Goal: Task Accomplishment & Management: Manage account settings

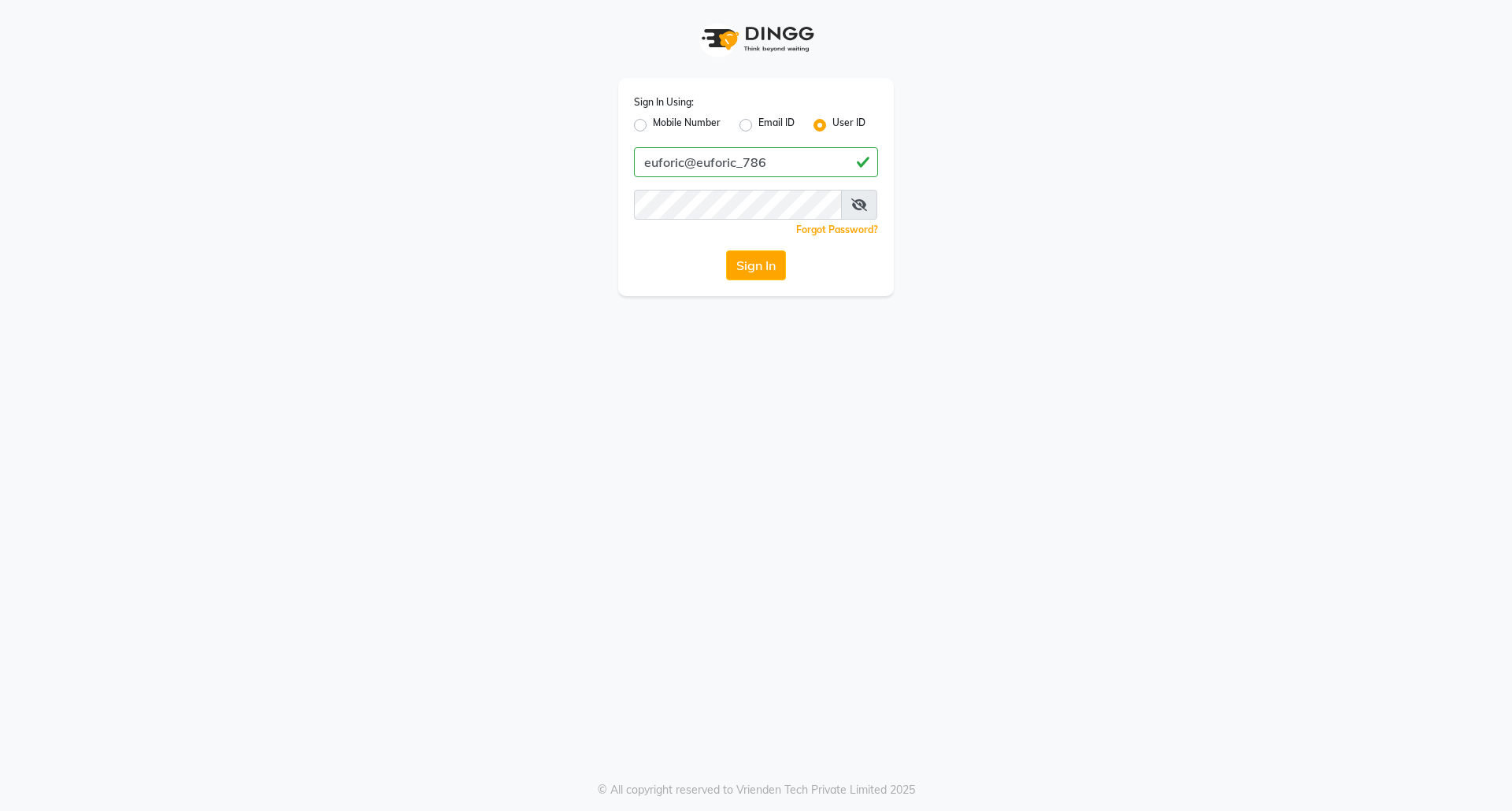
click at [726, 251] on button "Sign In" at bounding box center [756, 265] width 60 height 29
type input "euforic"
click at [726, 251] on button "Sign In" at bounding box center [756, 265] width 60 height 29
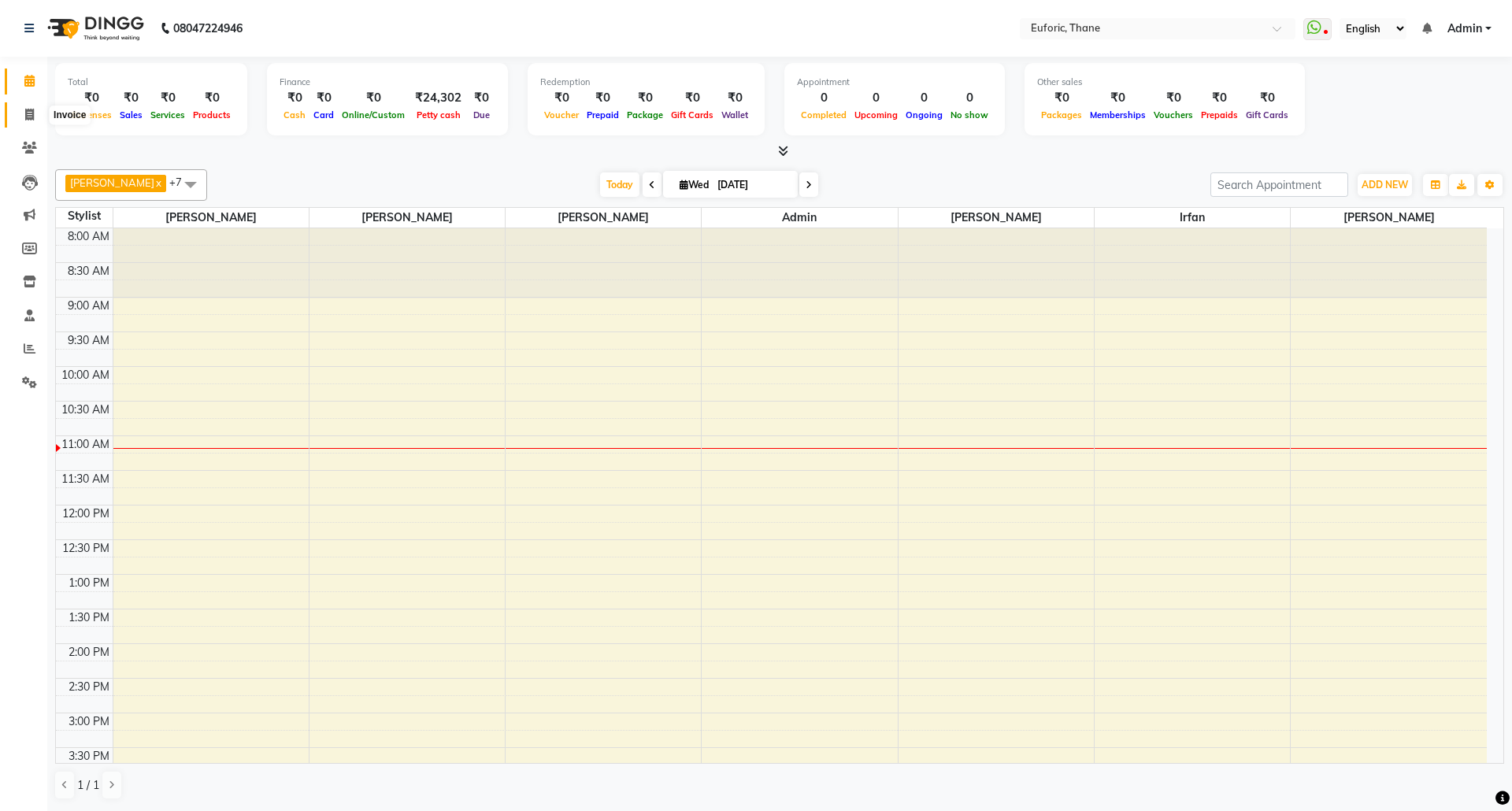
click at [29, 117] on icon at bounding box center [29, 114] width 8 height 12
select select "service"
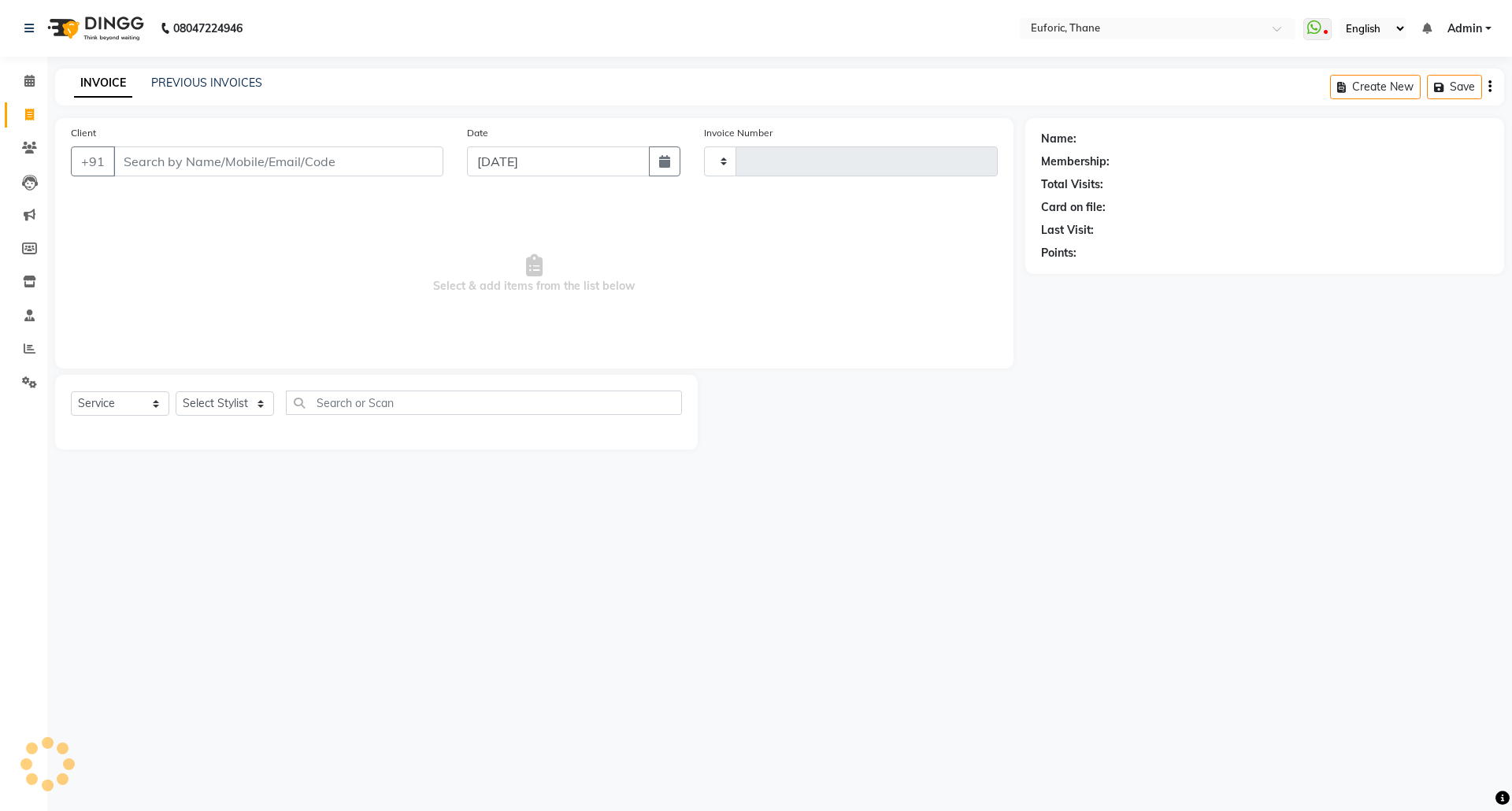
type input "2561"
select select "5063"
click at [669, 158] on icon "button" at bounding box center [665, 161] width 11 height 13
select select "9"
select select "2025"
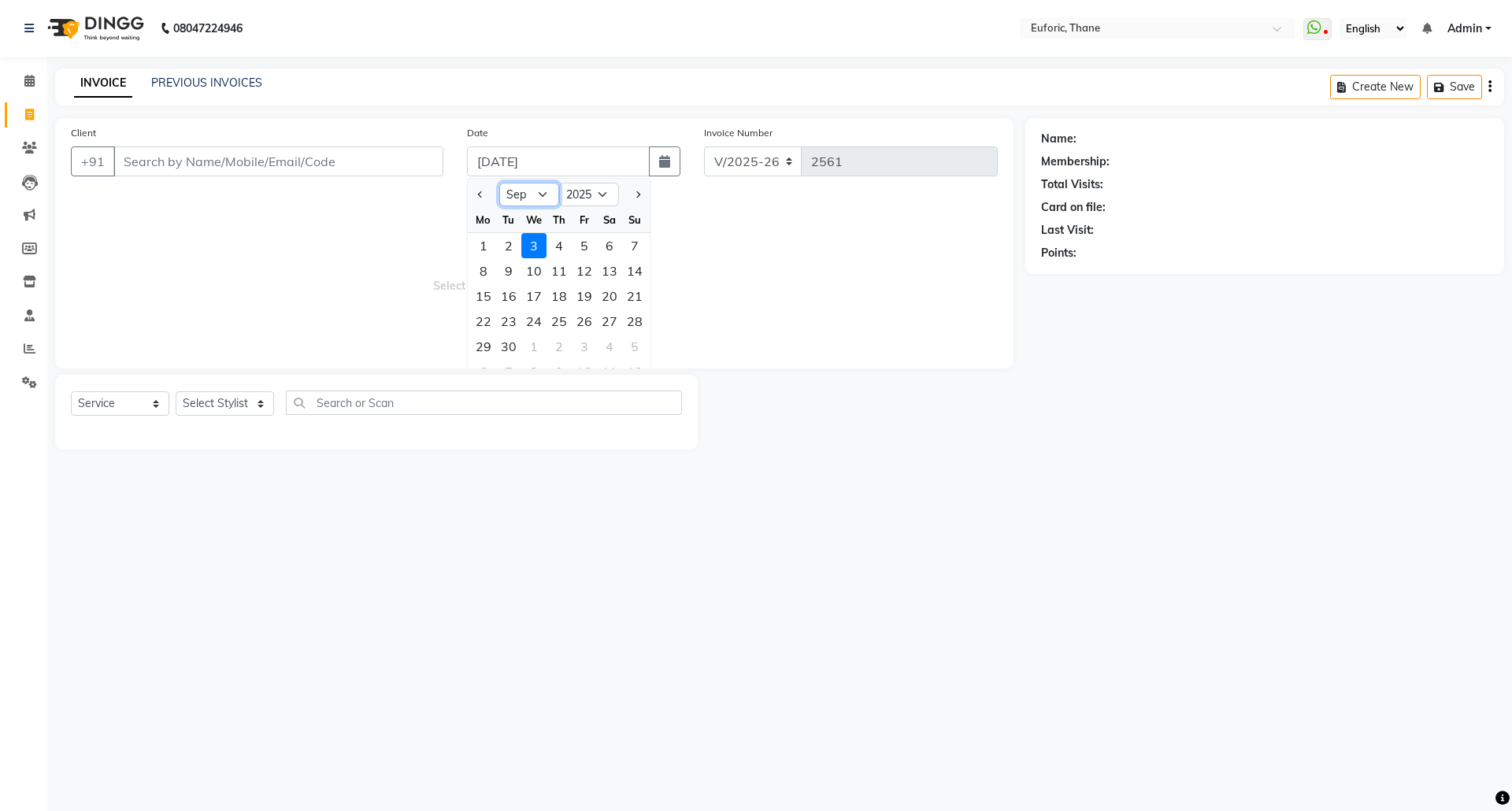
click at [534, 195] on select "Jan Feb Mar Apr May Jun [DATE] Aug Sep Oct Nov Dec" at bounding box center [529, 194] width 60 height 24
select select "8"
click at [500, 182] on select "Jan Feb Mar Apr May Jun [DATE] Aug Sep Oct Nov Dec" at bounding box center [529, 194] width 60 height 24
click at [632, 341] on div "31" at bounding box center [634, 346] width 25 height 25
type input "[DATE]"
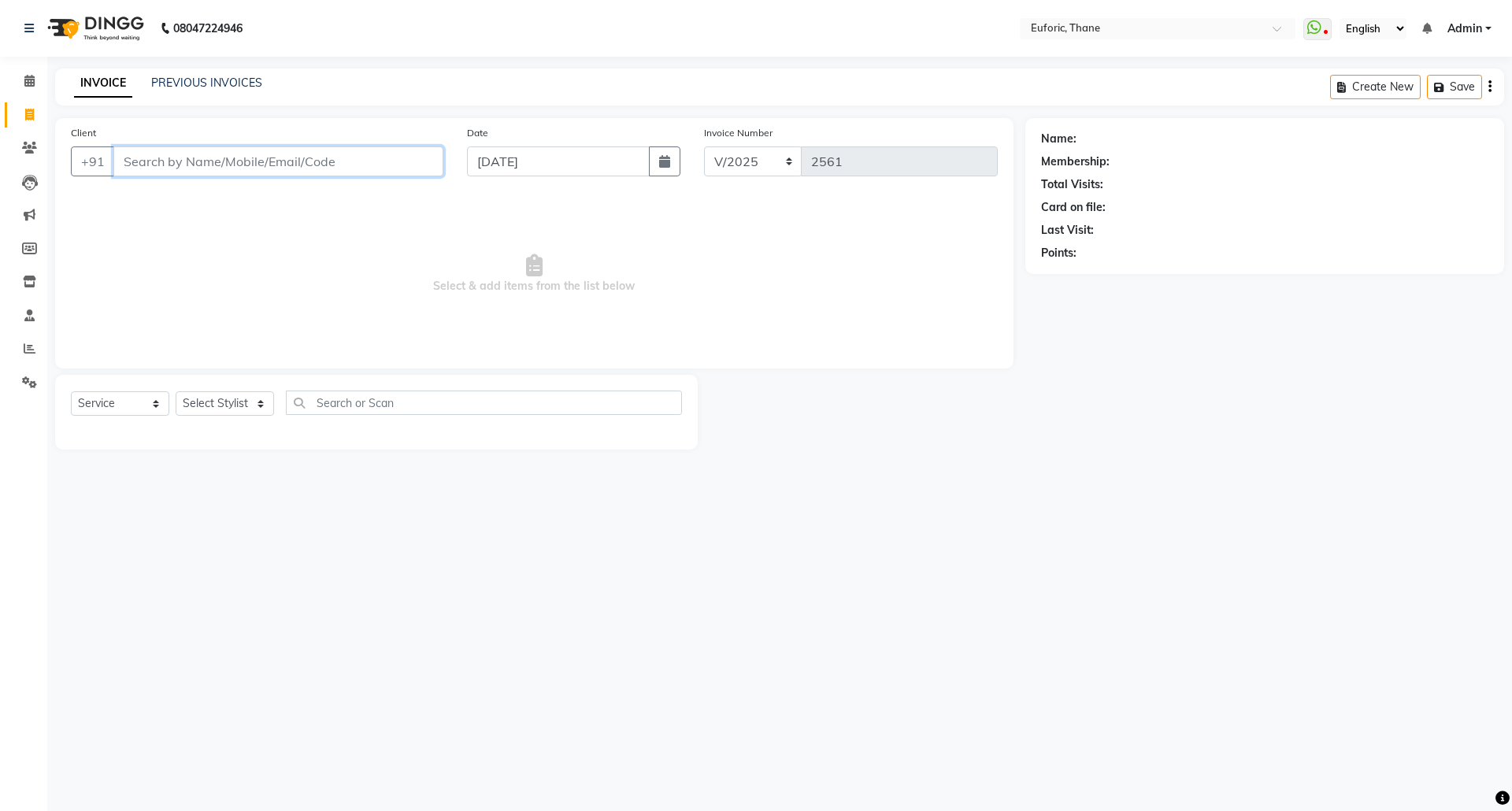
click at [245, 161] on input "Client" at bounding box center [278, 161] width 330 height 29
click at [227, 187] on button "Unkown 0000000009" at bounding box center [197, 197] width 168 height 25
type input "0000000009"
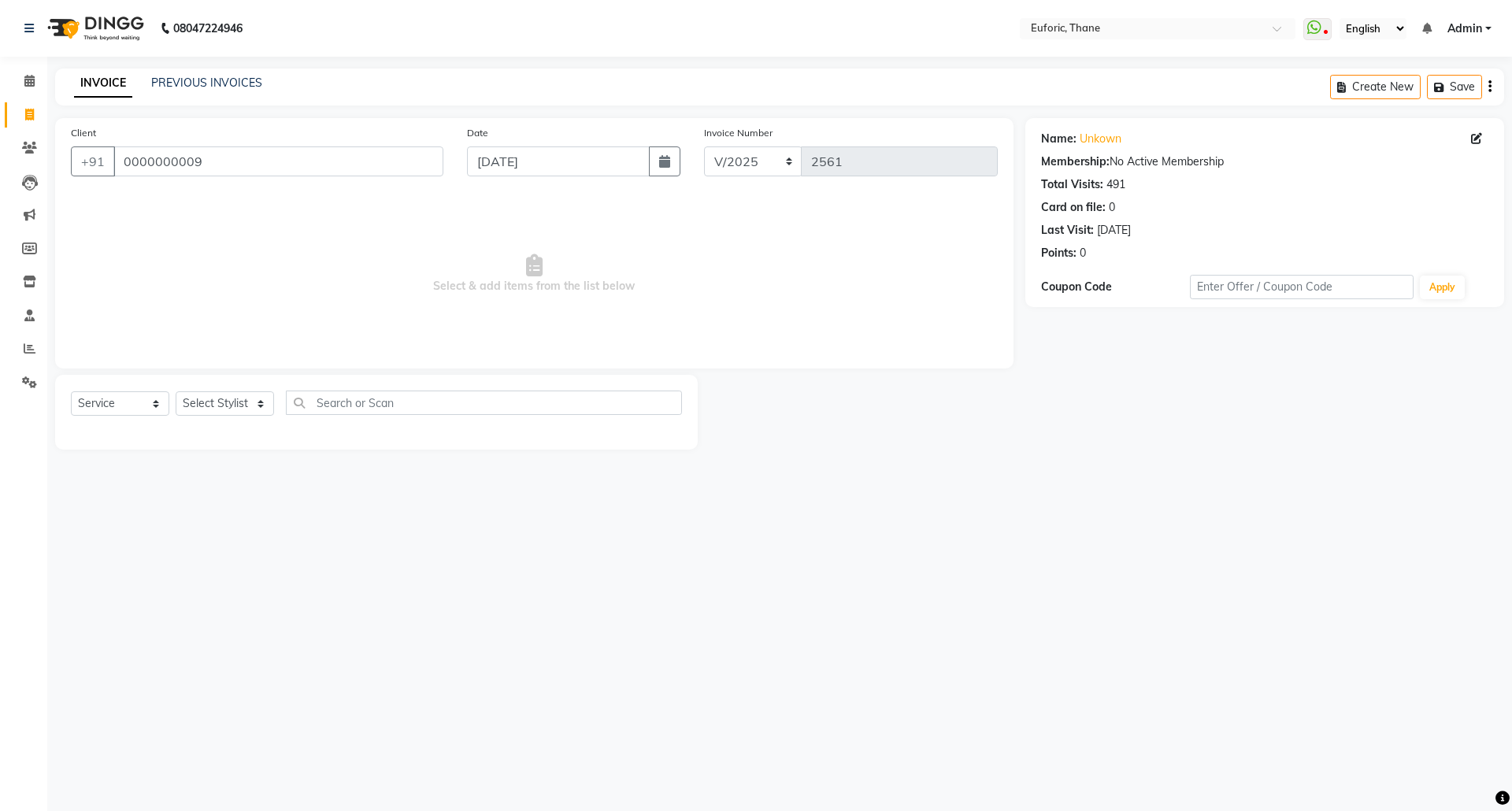
click at [213, 417] on div "Select Service Product Membership Package Voucher Prepaid Gift Card Select Styl…" at bounding box center [376, 409] width 611 height 37
click at [206, 394] on select "Select Stylist [PERSON_NAME] Aatik Salmanai Admin [PERSON_NAME] [PERSON_NAME] […" at bounding box center [224, 404] width 99 height 24
select select "33147"
click at [175, 392] on select "Select Stylist [PERSON_NAME] Aatik Salmanai Admin [PERSON_NAME] [PERSON_NAME] […" at bounding box center [224, 404] width 99 height 24
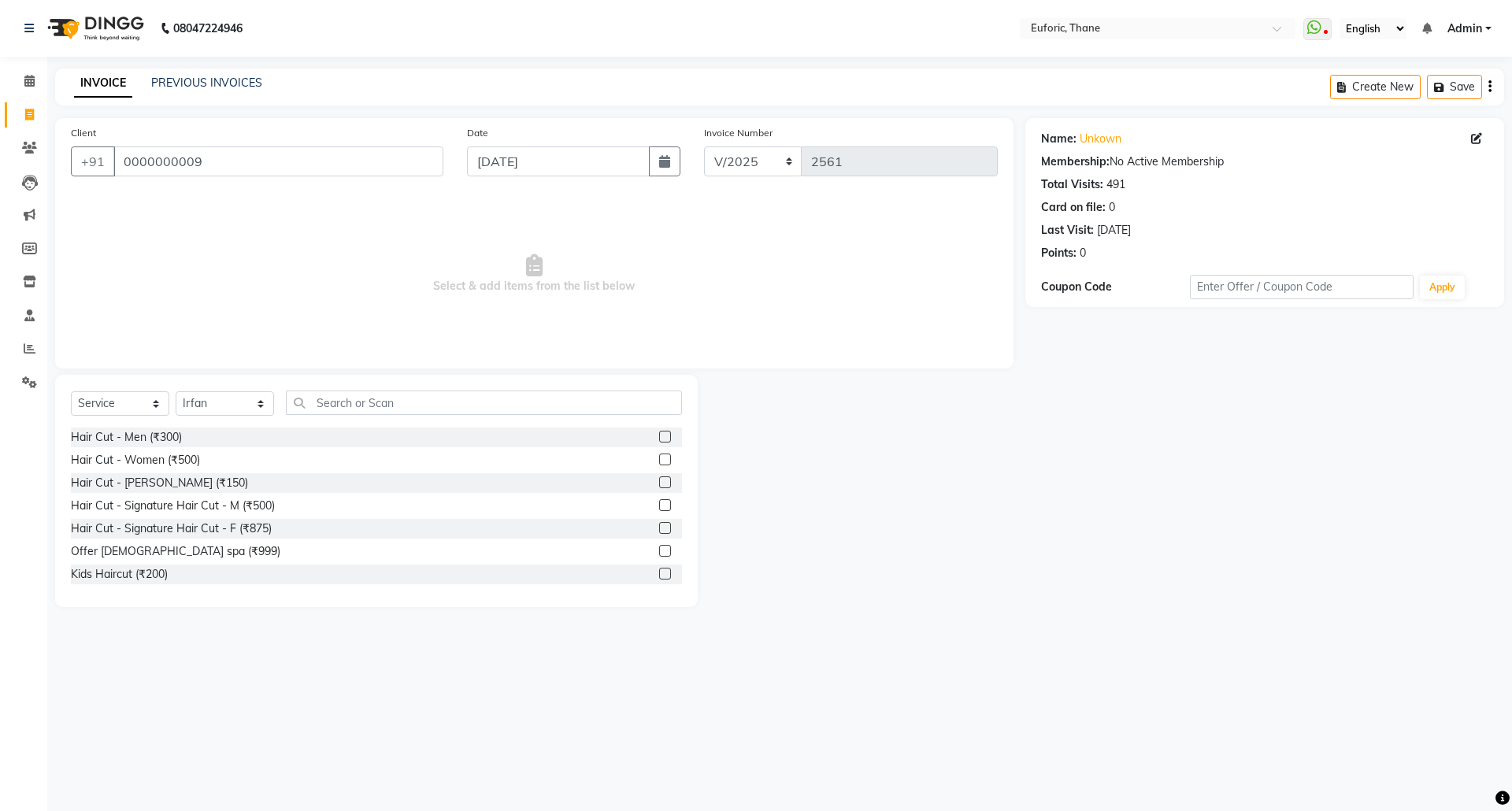
click at [366, 369] on div "Client +91 0000000009 Date 31-08-2025 Invoice Number V/2025 V/2025-26 2561 Sele…" at bounding box center [534, 362] width 982 height 488
click at [366, 407] on input "text" at bounding box center [484, 403] width 396 height 24
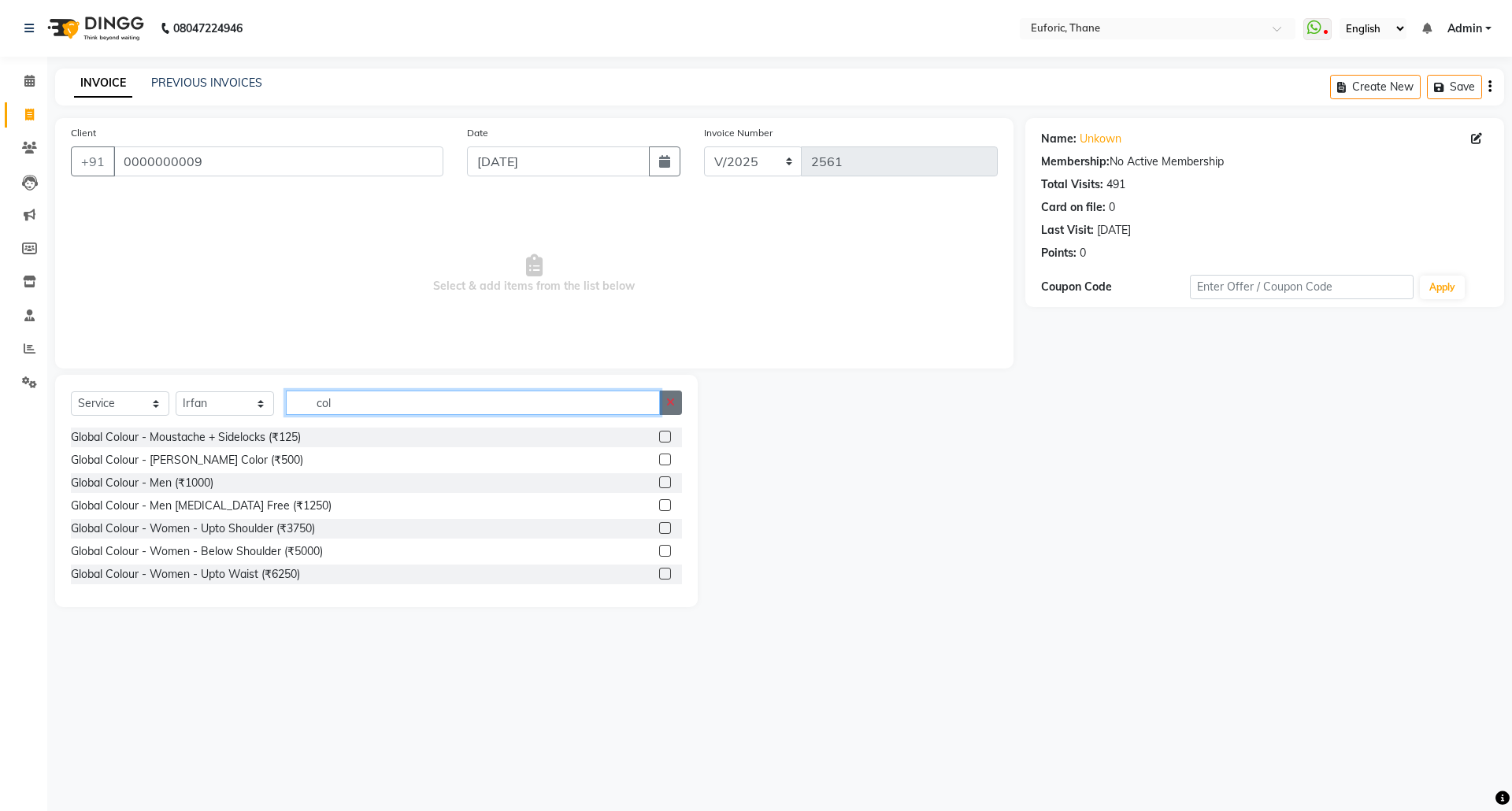
type input "col"
click at [676, 400] on button "button" at bounding box center [670, 403] width 23 height 24
type input "root"
click at [659, 457] on label at bounding box center [665, 459] width 12 height 12
click at [659, 457] on input "checkbox" at bounding box center [664, 460] width 10 height 10
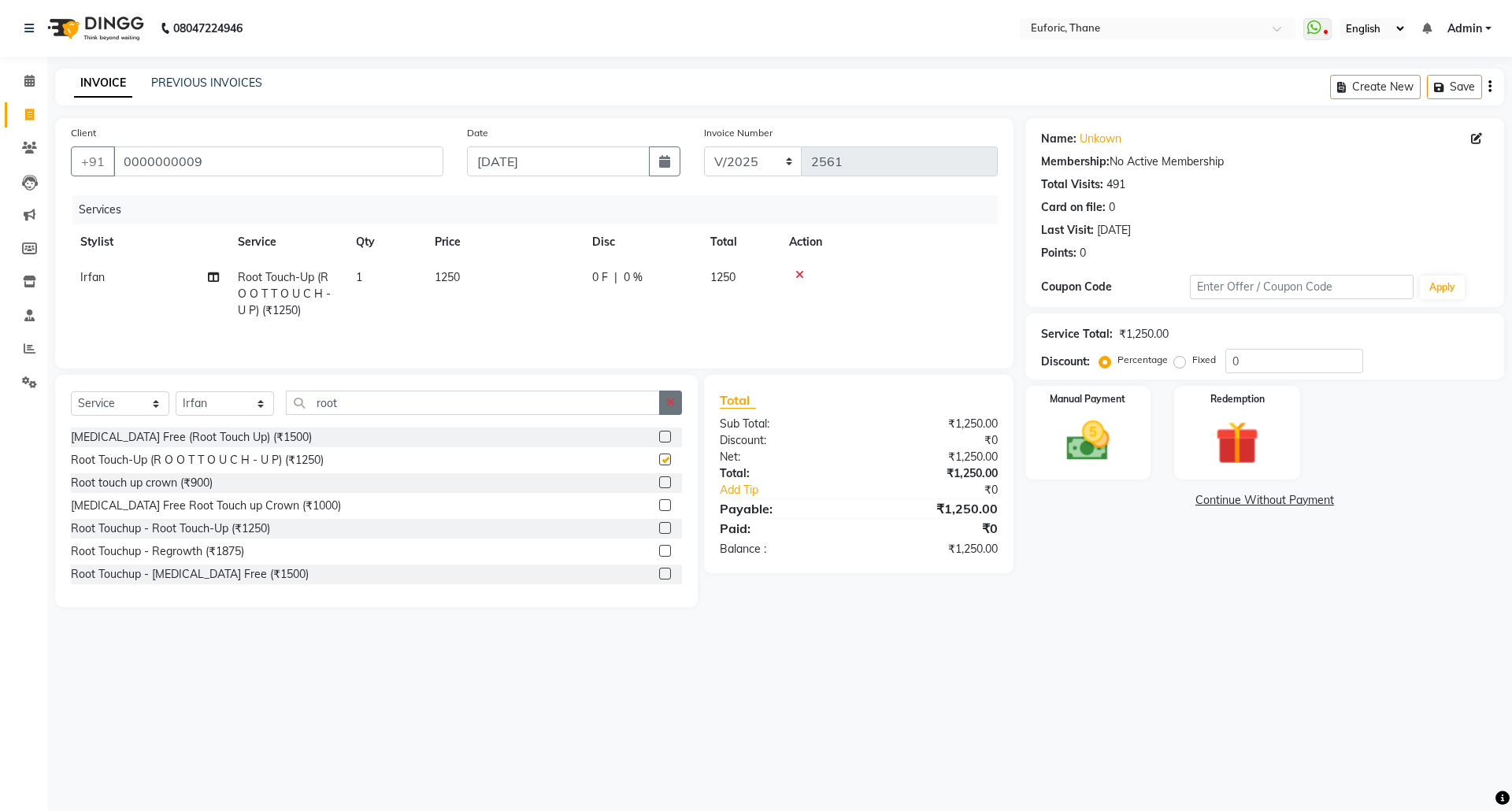
checkbox input "false"
click at [667, 407] on icon "button" at bounding box center [670, 402] width 8 height 11
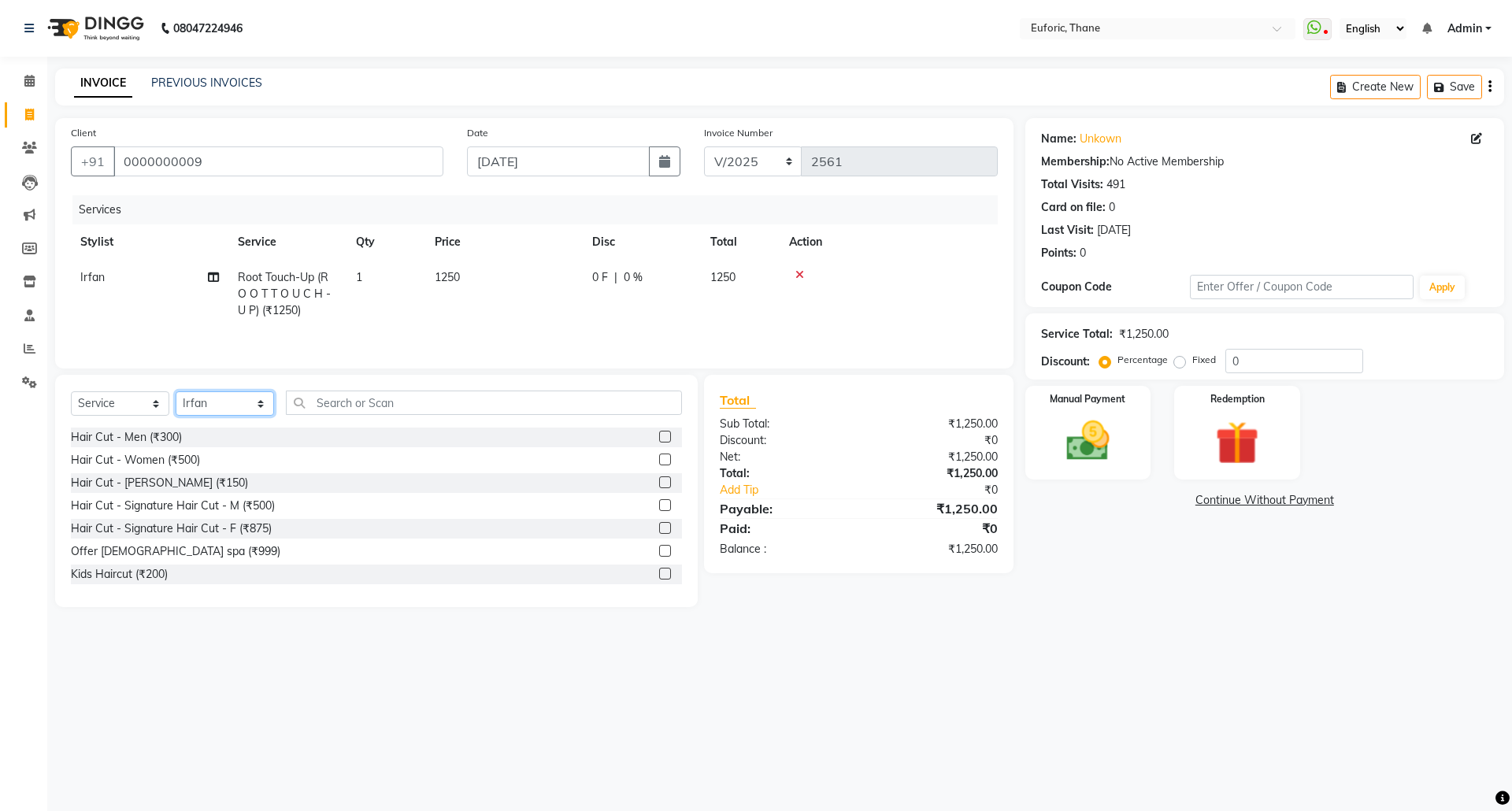
click at [241, 407] on select "Select Stylist [PERSON_NAME] Aatik Salmanai Admin [PERSON_NAME] [PERSON_NAME] […" at bounding box center [224, 404] width 99 height 24
click at [241, 406] on select "Select Stylist [PERSON_NAME] Aatik Salmanai Admin [PERSON_NAME] [PERSON_NAME] […" at bounding box center [224, 404] width 99 height 24
click at [380, 400] on input "text" at bounding box center [484, 403] width 396 height 24
click at [246, 400] on select "Select Stylist [PERSON_NAME] Aatik Salmanai Admin [PERSON_NAME] [PERSON_NAME] […" at bounding box center [224, 404] width 99 height 24
select select "31985"
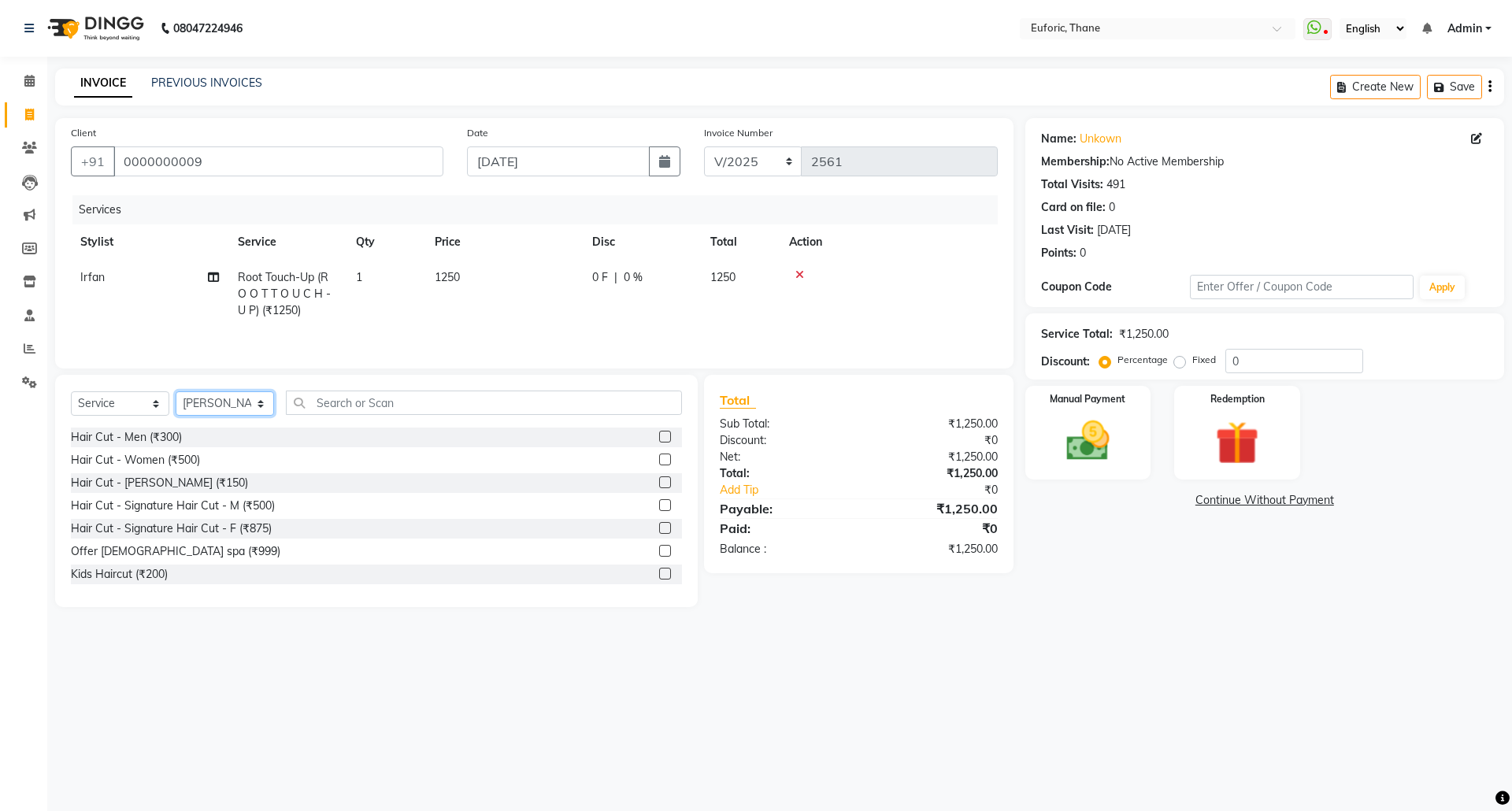
click at [175, 395] on select "Select Stylist [PERSON_NAME] Aatik Salmanai Admin [PERSON_NAME] [PERSON_NAME] […" at bounding box center [224, 404] width 99 height 24
click at [451, 409] on div "Select Service Product Membership Package Voucher Prepaid Gift Card Select Styl…" at bounding box center [376, 491] width 643 height 232
click at [432, 404] on input "text" at bounding box center [484, 403] width 396 height 24
click at [354, 404] on input "text" at bounding box center [484, 403] width 396 height 24
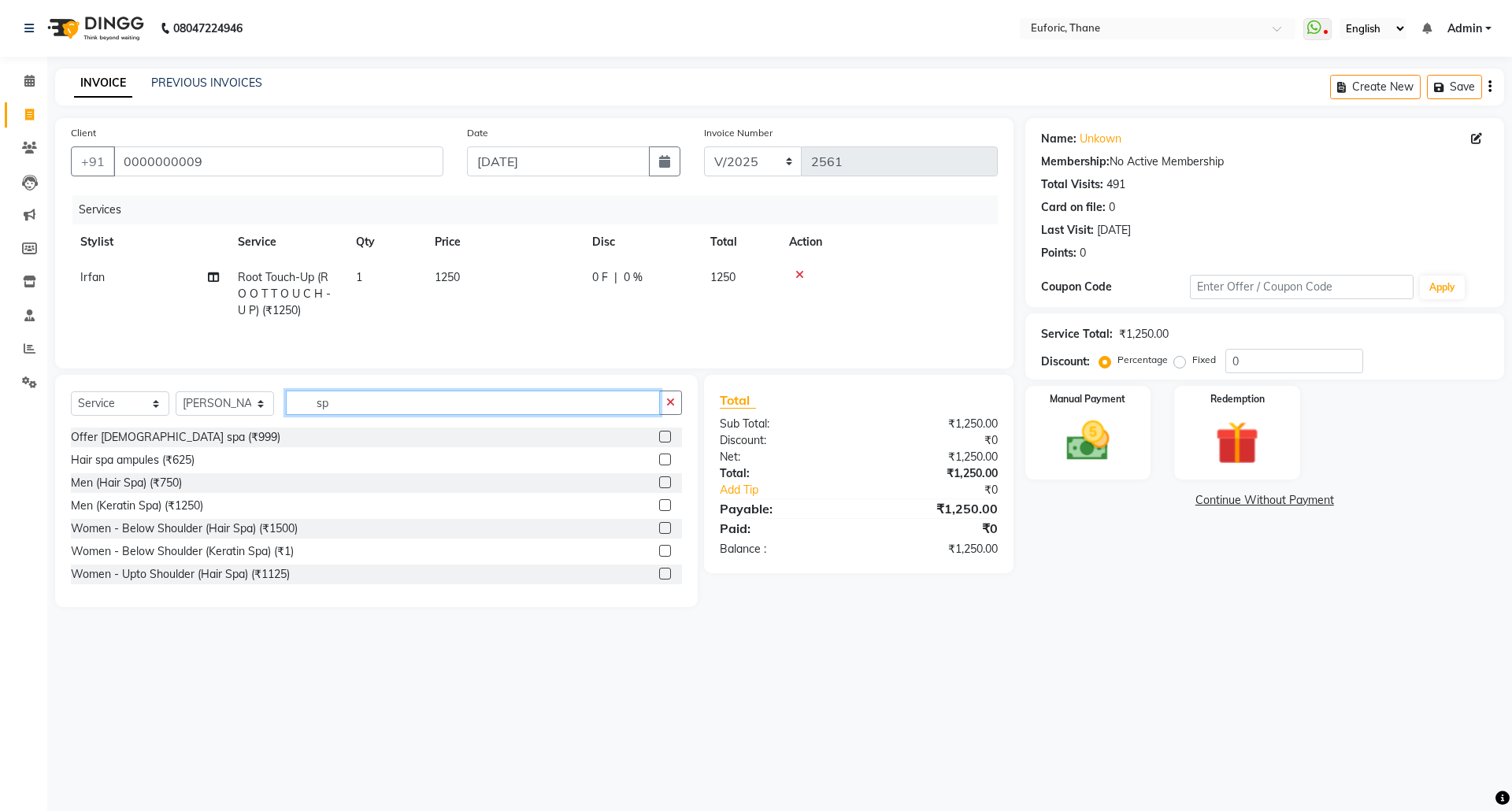
type input "sp"
click at [659, 486] on label at bounding box center [665, 482] width 12 height 12
click at [659, 486] on input "checkbox" at bounding box center [664, 482] width 10 height 10
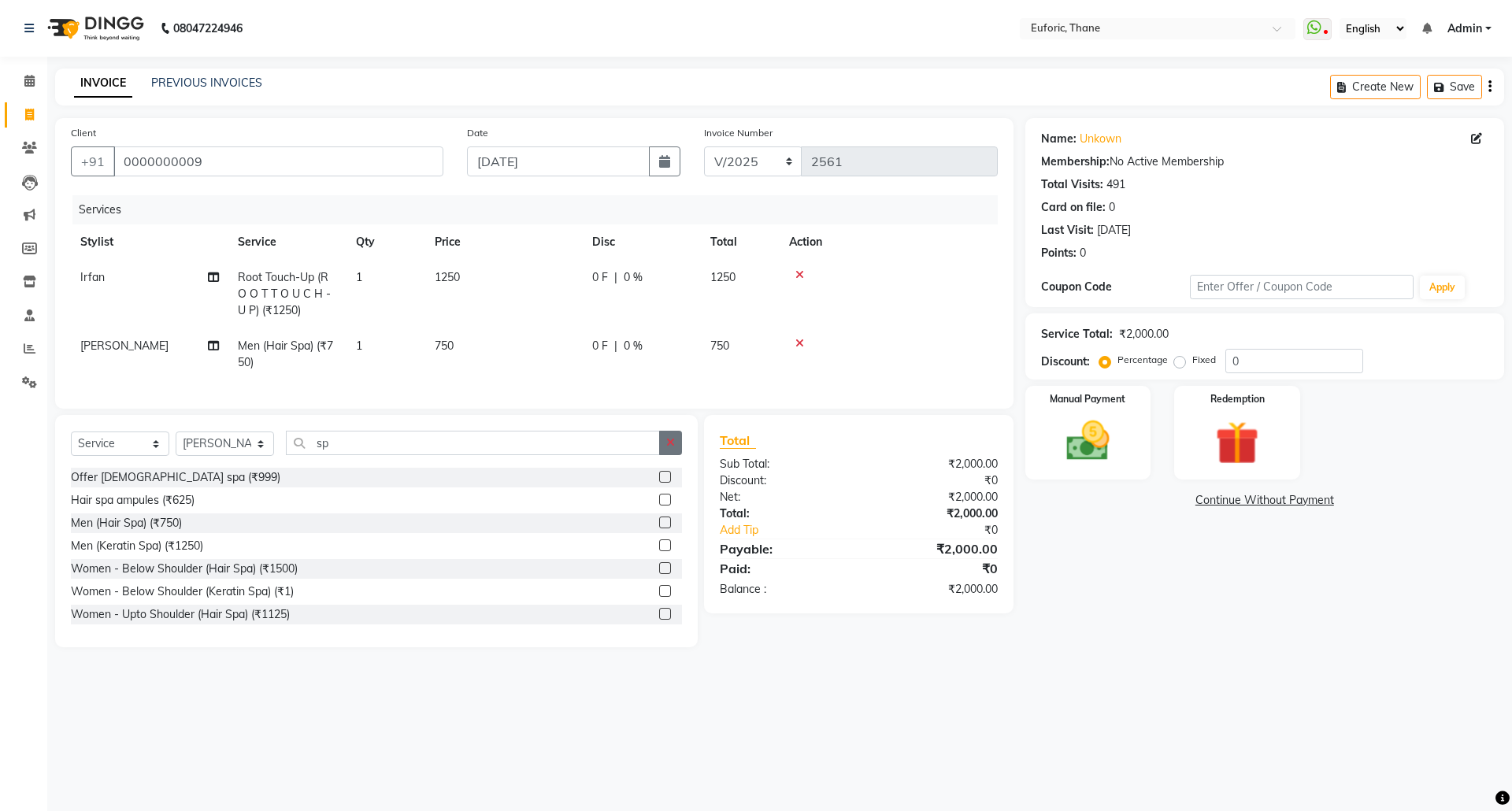
checkbox input "false"
click at [671, 448] on icon "button" at bounding box center [670, 442] width 8 height 11
click at [202, 456] on select "Select Stylist [PERSON_NAME] Aatik Salmanai Admin [PERSON_NAME] [PERSON_NAME] […" at bounding box center [224, 443] width 99 height 24
select select "31989"
click at [175, 447] on select "Select Stylist [PERSON_NAME] Aatik Salmanai Admin [PERSON_NAME] [PERSON_NAME] […" at bounding box center [224, 443] width 99 height 24
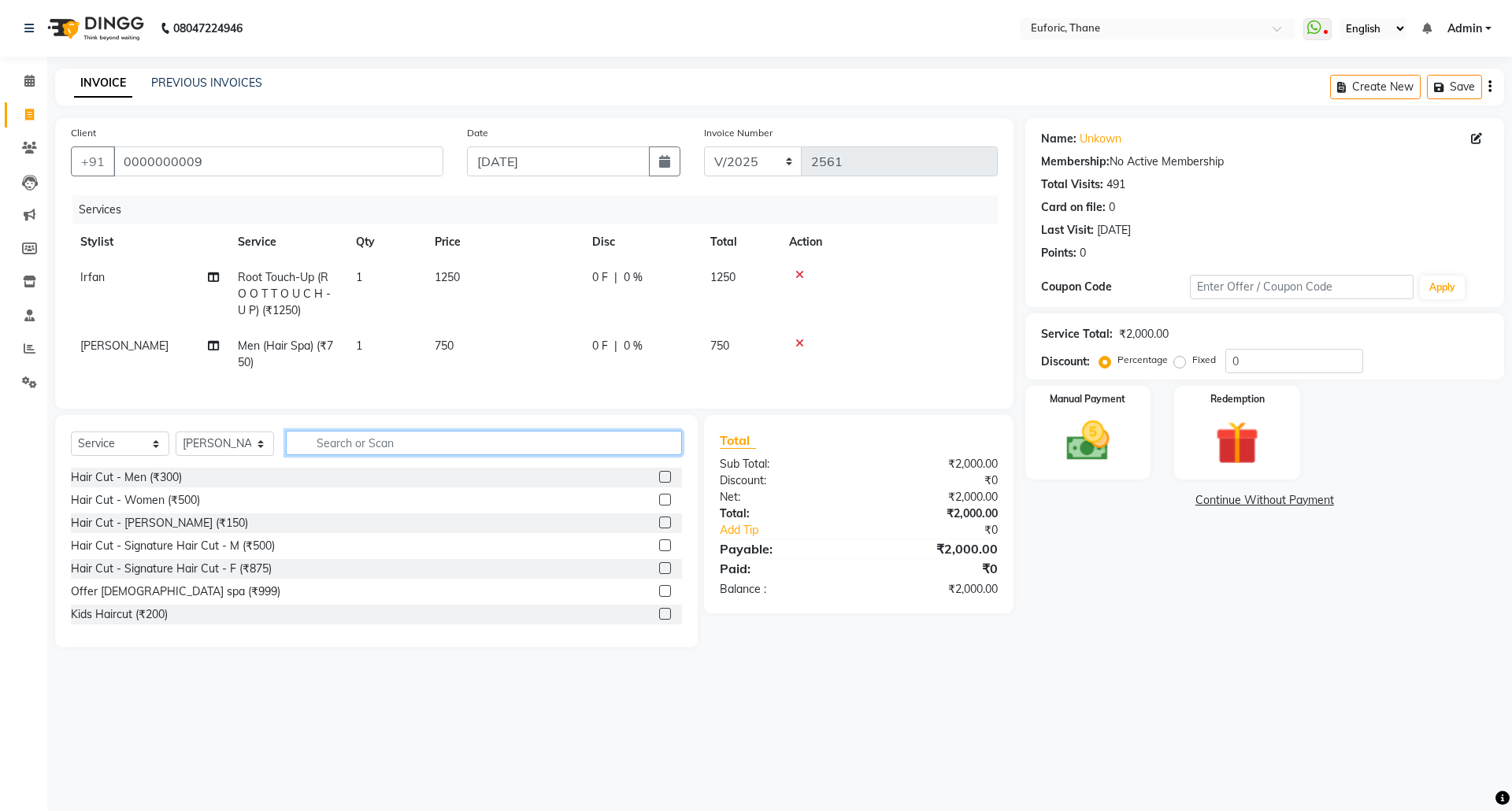
click at [360, 455] on input "text" at bounding box center [484, 442] width 396 height 24
type input "e"
type input "u"
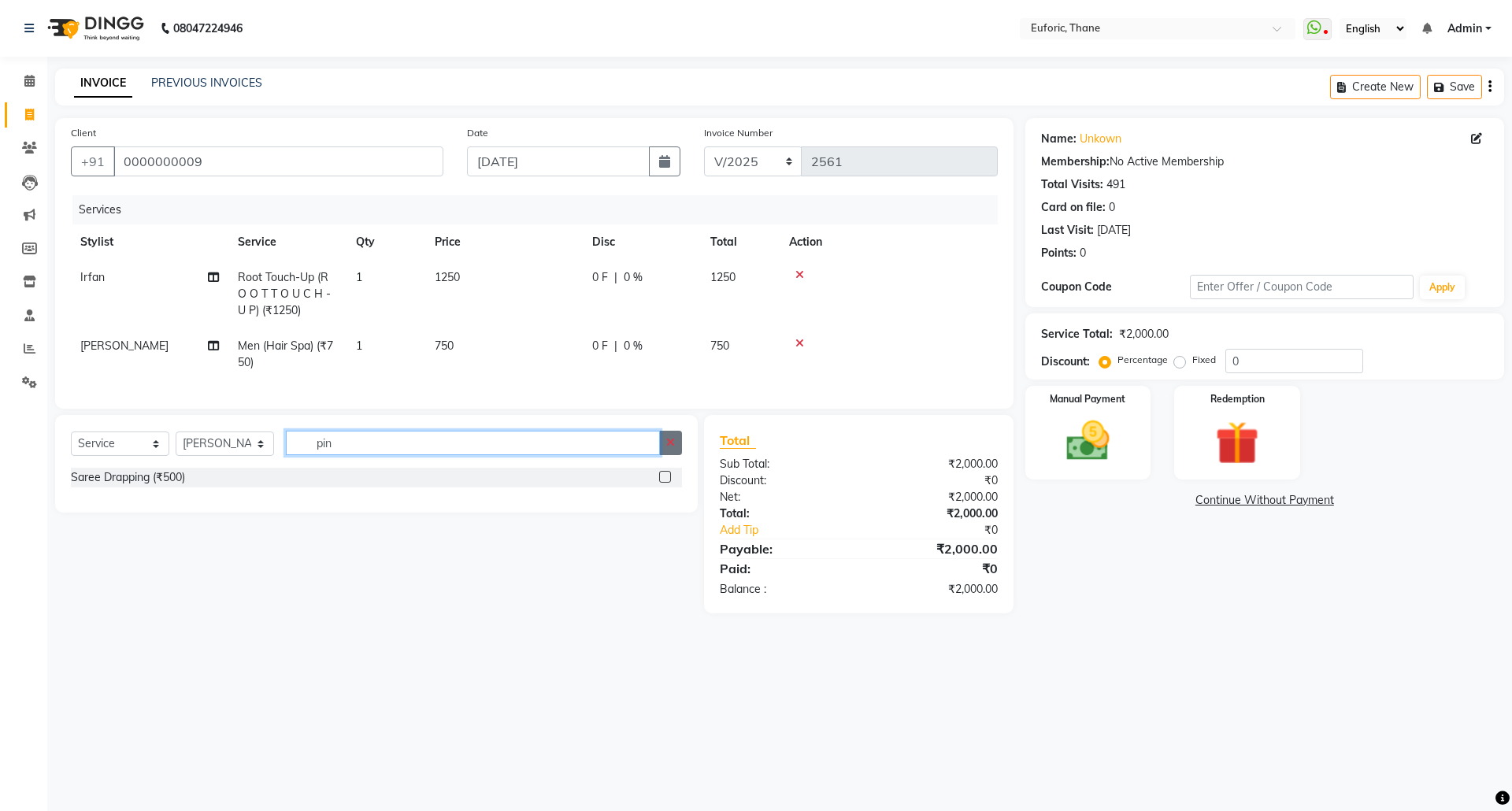
type input "pin"
click at [672, 455] on button "button" at bounding box center [670, 442] width 23 height 24
type input "p"
type input "0 DWSm ,./m /k789-90\"
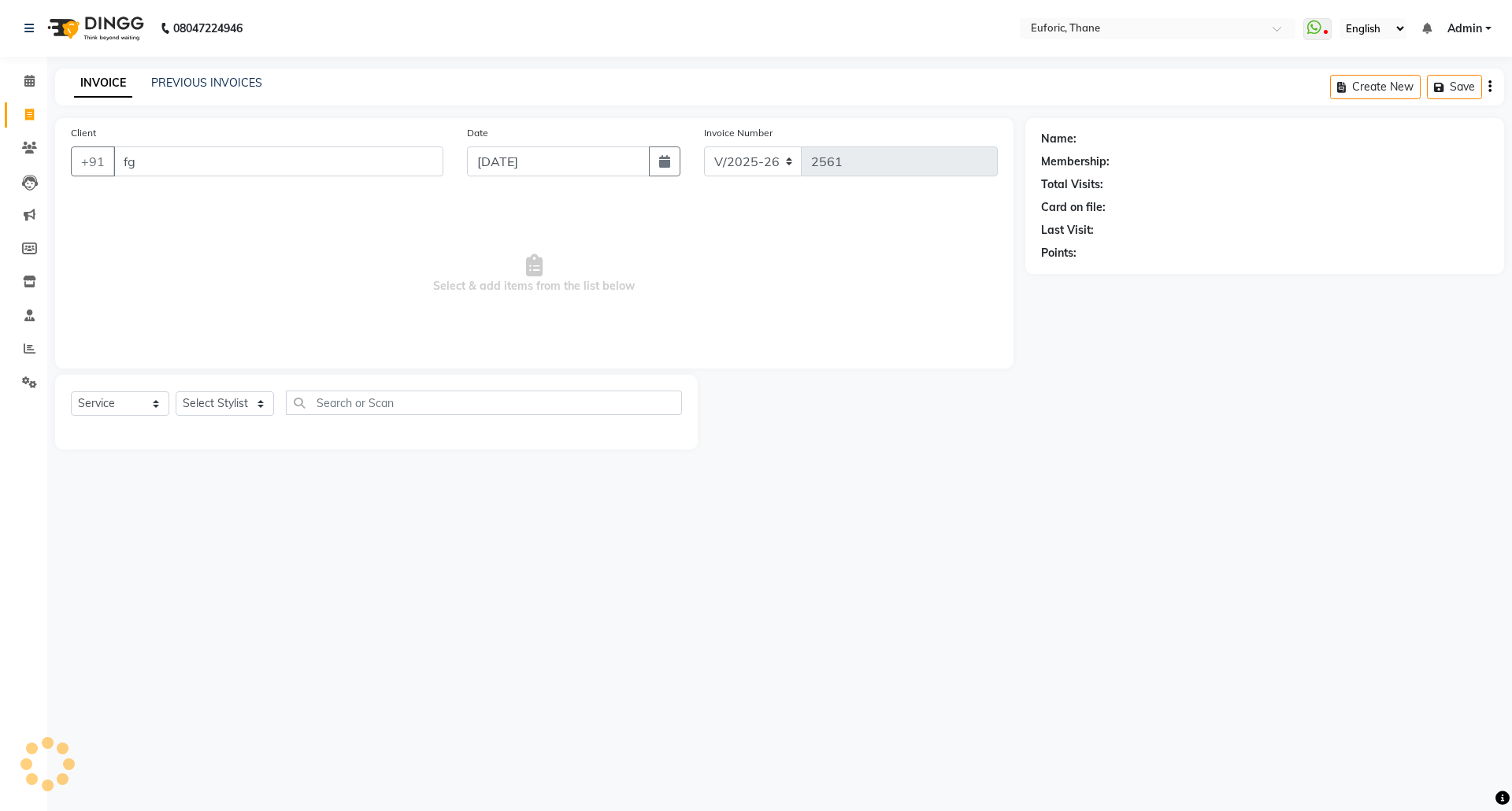
select select "5063"
select select "service"
type input "f"
drag, startPoint x: 675, startPoint y: 139, endPoint x: 658, endPoint y: 162, distance: 28.6
click at [671, 139] on div "Date 03-09-2025" at bounding box center [574, 157] width 238 height 65
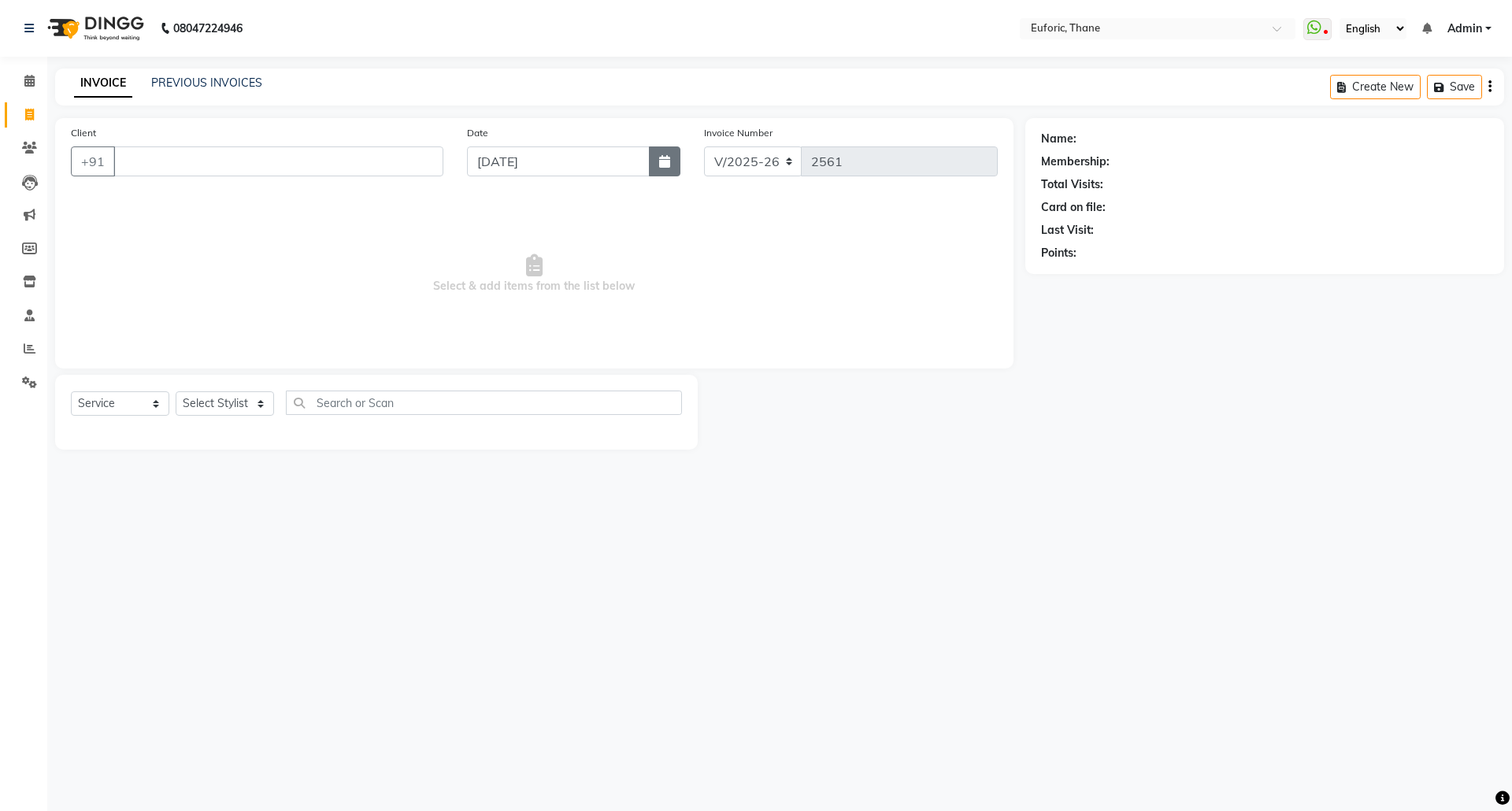
click at [659, 161] on icon "button" at bounding box center [665, 161] width 11 height 13
select select "9"
select select "2025"
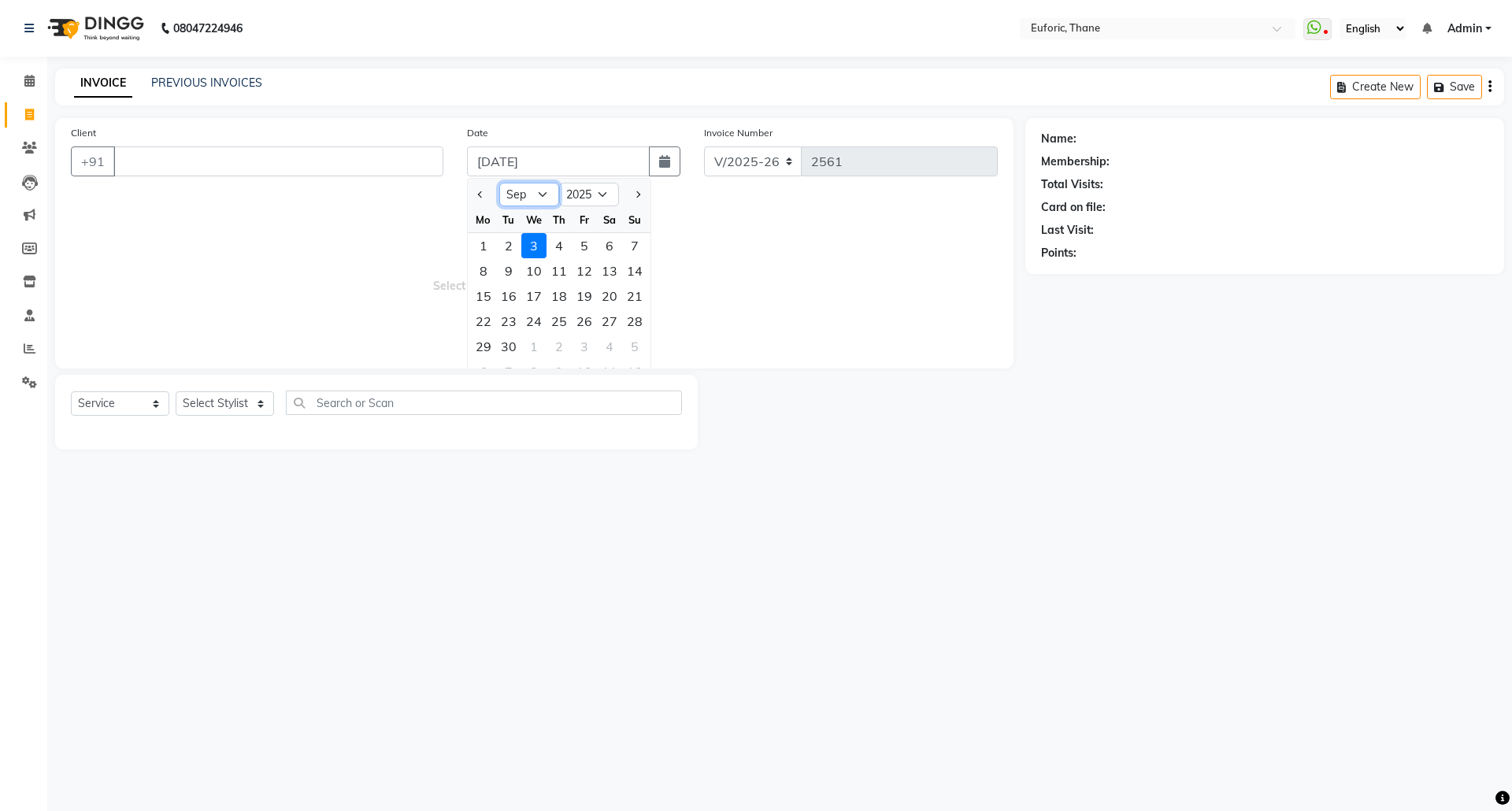
click at [539, 197] on select "Jan Feb Mar Apr May Jun [DATE] Aug Sep Oct Nov Dec" at bounding box center [529, 194] width 60 height 24
select select "8"
click at [500, 182] on select "Jan Feb Mar Apr May Jun [DATE] Aug Sep Oct Nov Dec" at bounding box center [529, 194] width 60 height 24
click at [629, 341] on div "31" at bounding box center [634, 346] width 25 height 25
type input "[DATE]"
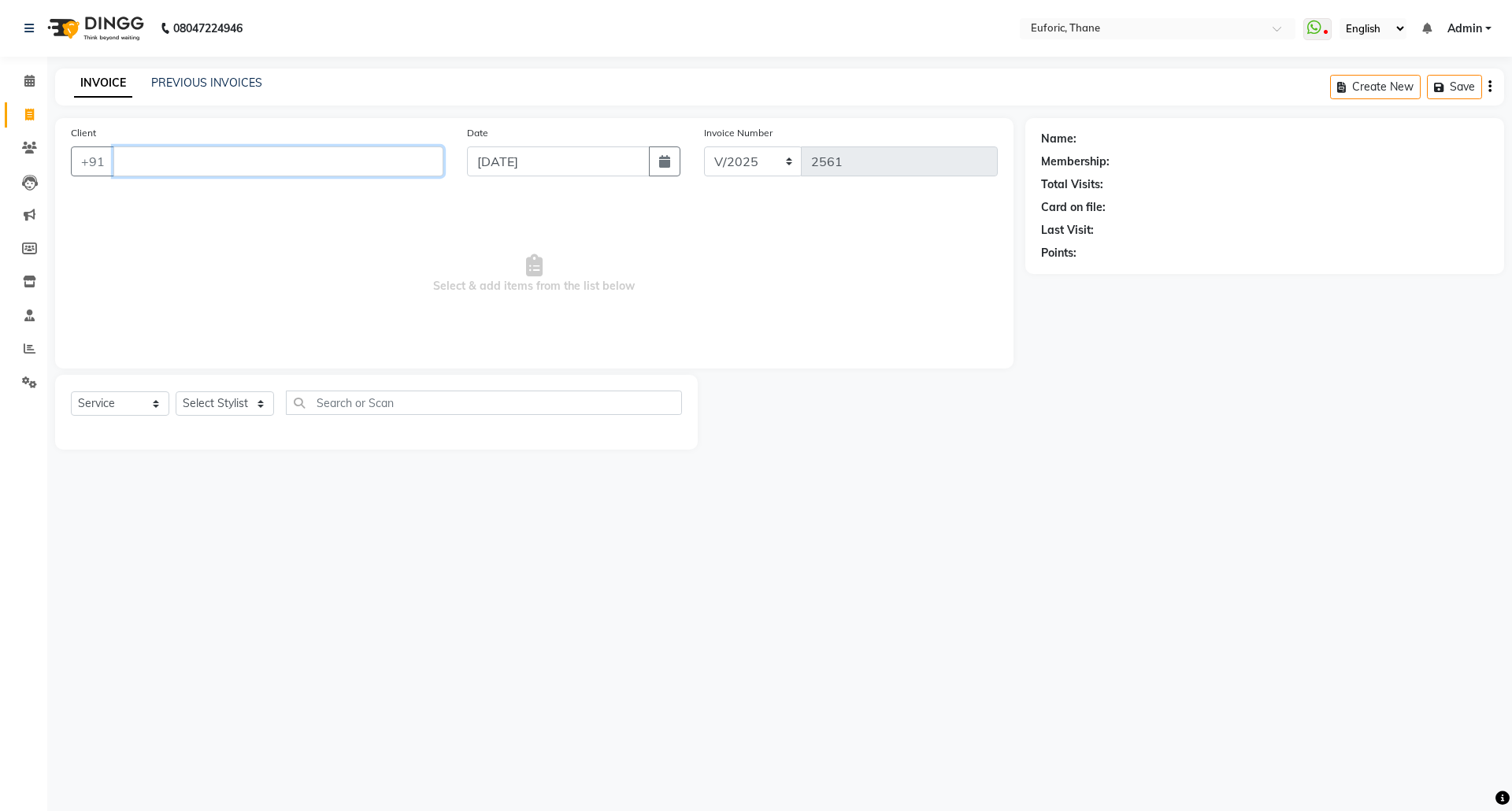
click at [335, 155] on input "Client" at bounding box center [278, 161] width 330 height 29
click at [192, 199] on ngb-highlight "0000000009" at bounding box center [222, 197] width 78 height 16
type input "0000000009"
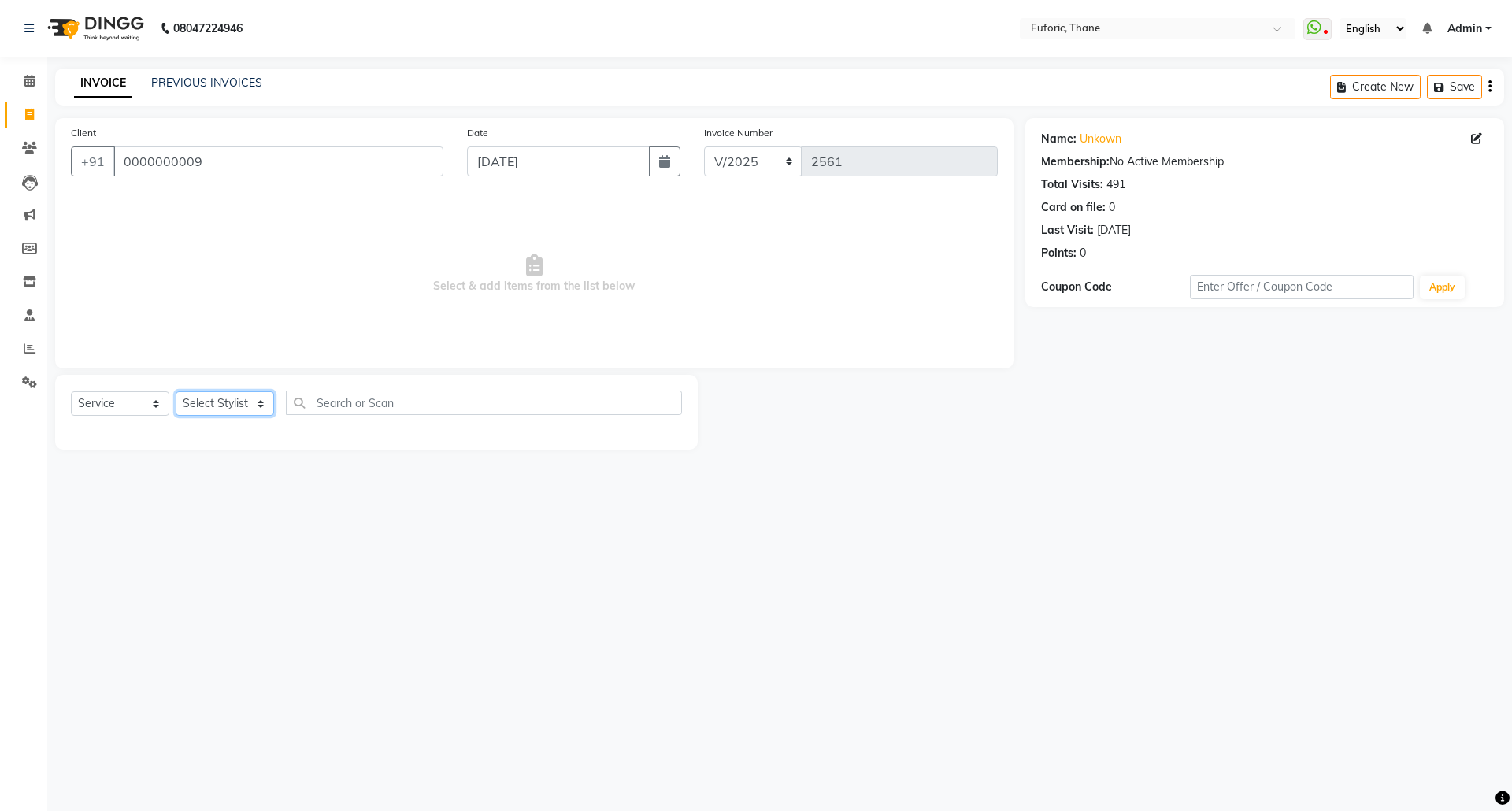
click at [221, 392] on select "Select Stylist [PERSON_NAME] Aatik Salmanai Admin [PERSON_NAME] [PERSON_NAME] […" at bounding box center [224, 404] width 99 height 24
select select "33147"
click at [175, 392] on select "Select Stylist [PERSON_NAME] Aatik Salmanai Admin [PERSON_NAME] [PERSON_NAME] […" at bounding box center [224, 404] width 99 height 24
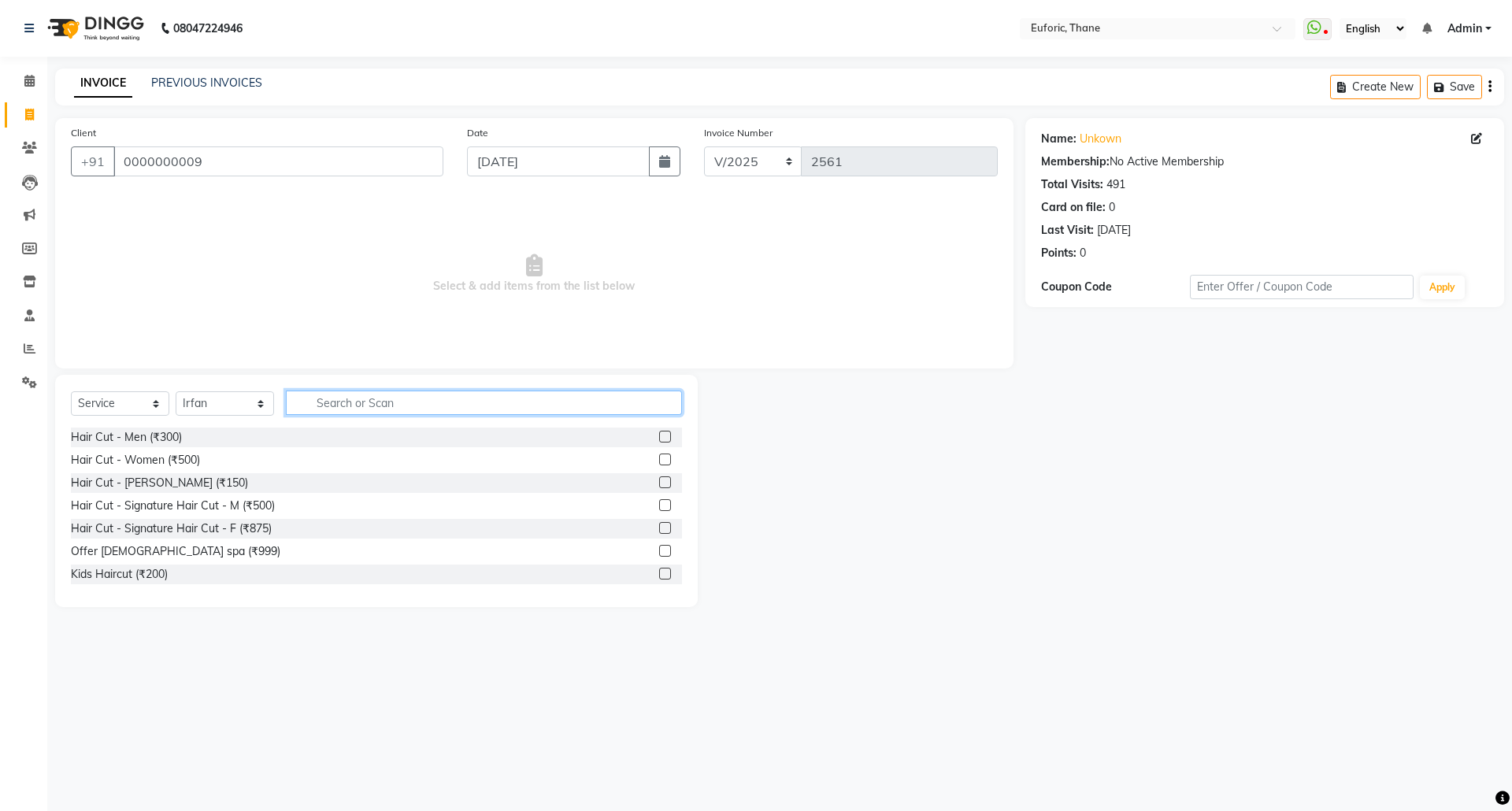
click at [350, 398] on input "text" at bounding box center [484, 403] width 396 height 24
type input "root"
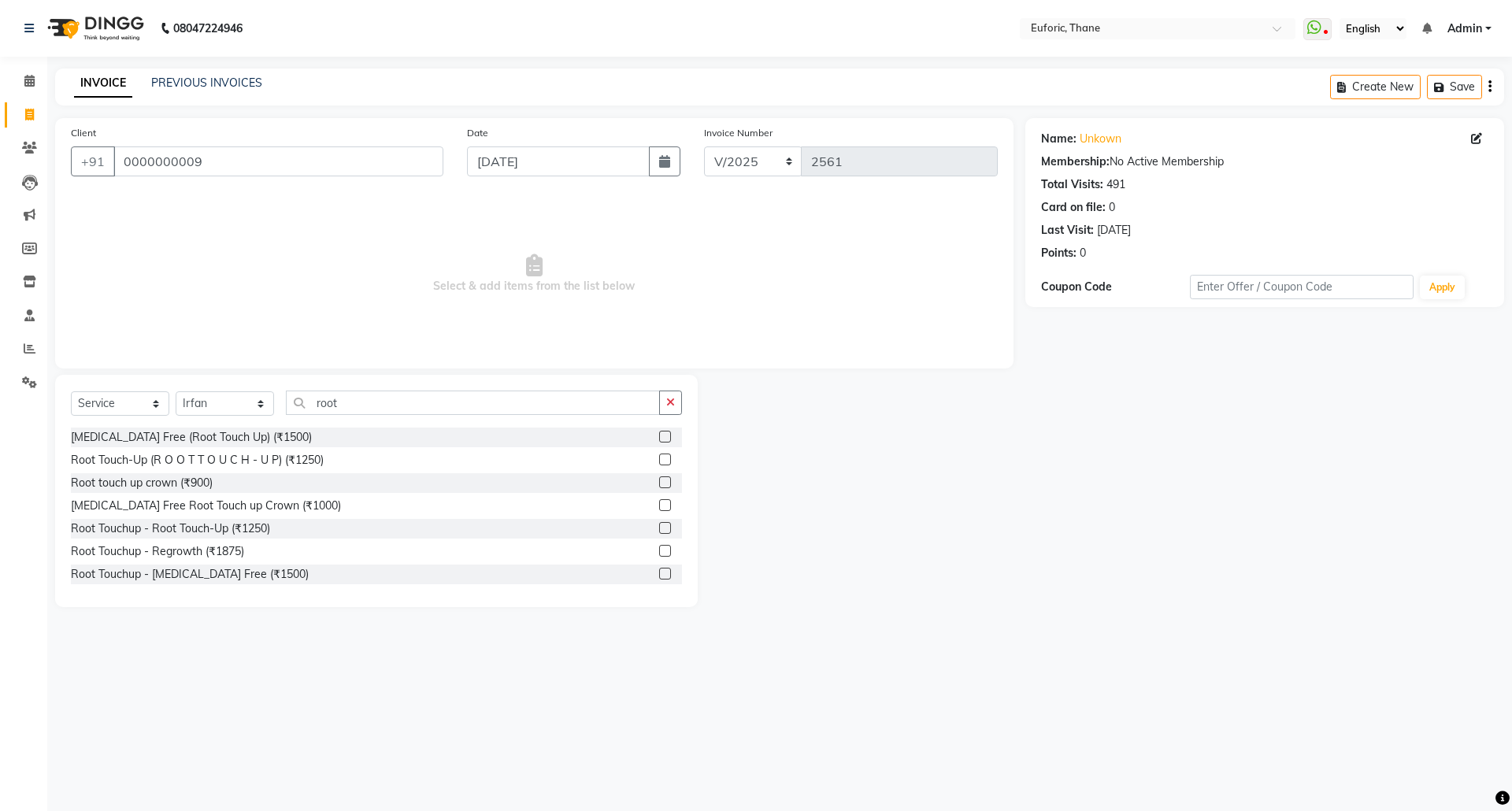
click at [659, 458] on label at bounding box center [665, 459] width 12 height 12
click at [659, 458] on input "checkbox" at bounding box center [664, 460] width 10 height 10
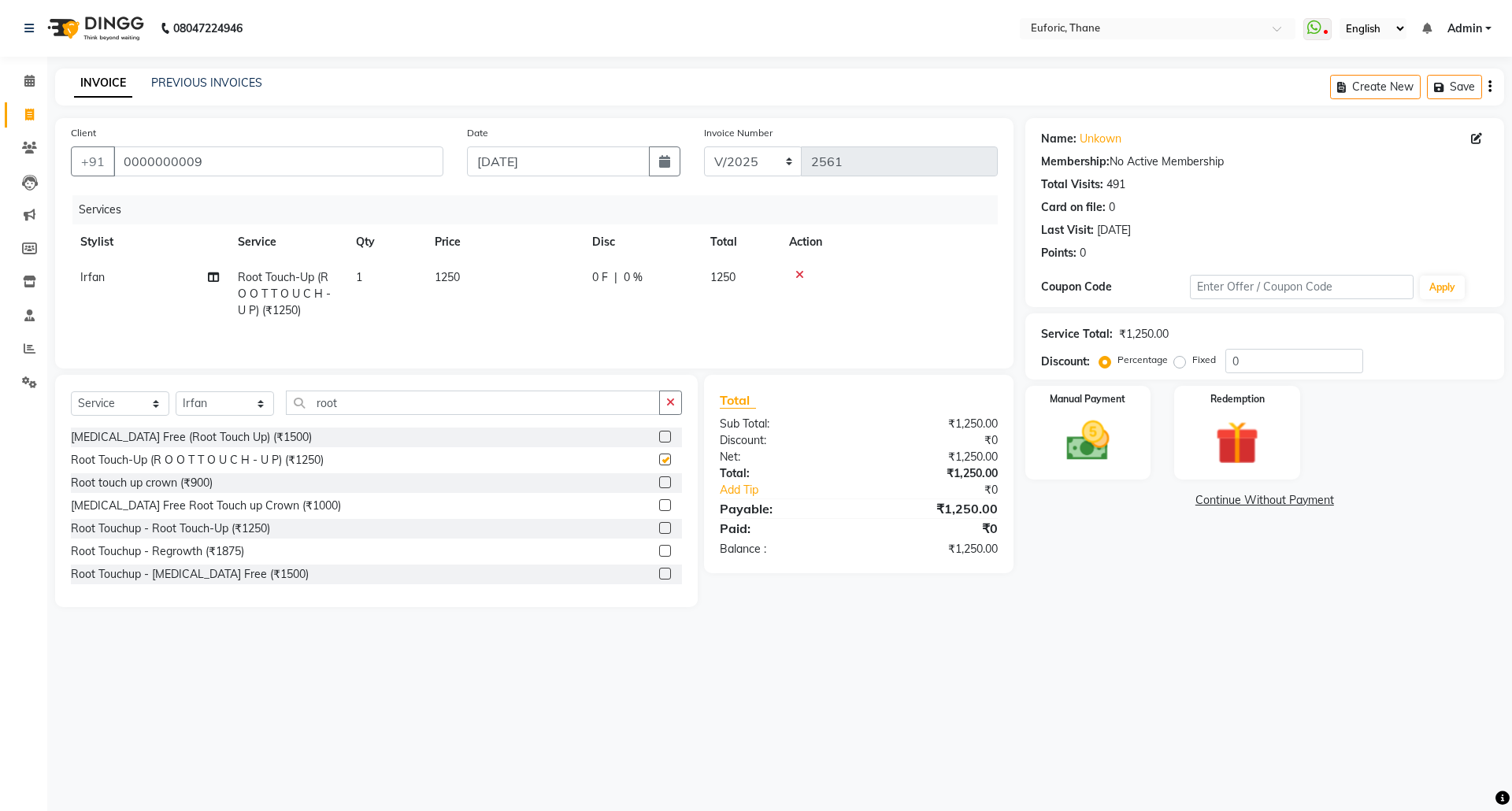
checkbox input "false"
click at [278, 395] on div "Select Service Product Membership Package Voucher Prepaid Gift Card Select Styl…" at bounding box center [376, 409] width 611 height 37
drag, startPoint x: 260, startPoint y: 398, endPoint x: 256, endPoint y: 407, distance: 9.8
click at [260, 398] on select "Select Stylist [PERSON_NAME] Aatik Salmanai Admin [PERSON_NAME] [PERSON_NAME] […" at bounding box center [224, 404] width 99 height 24
select select "31985"
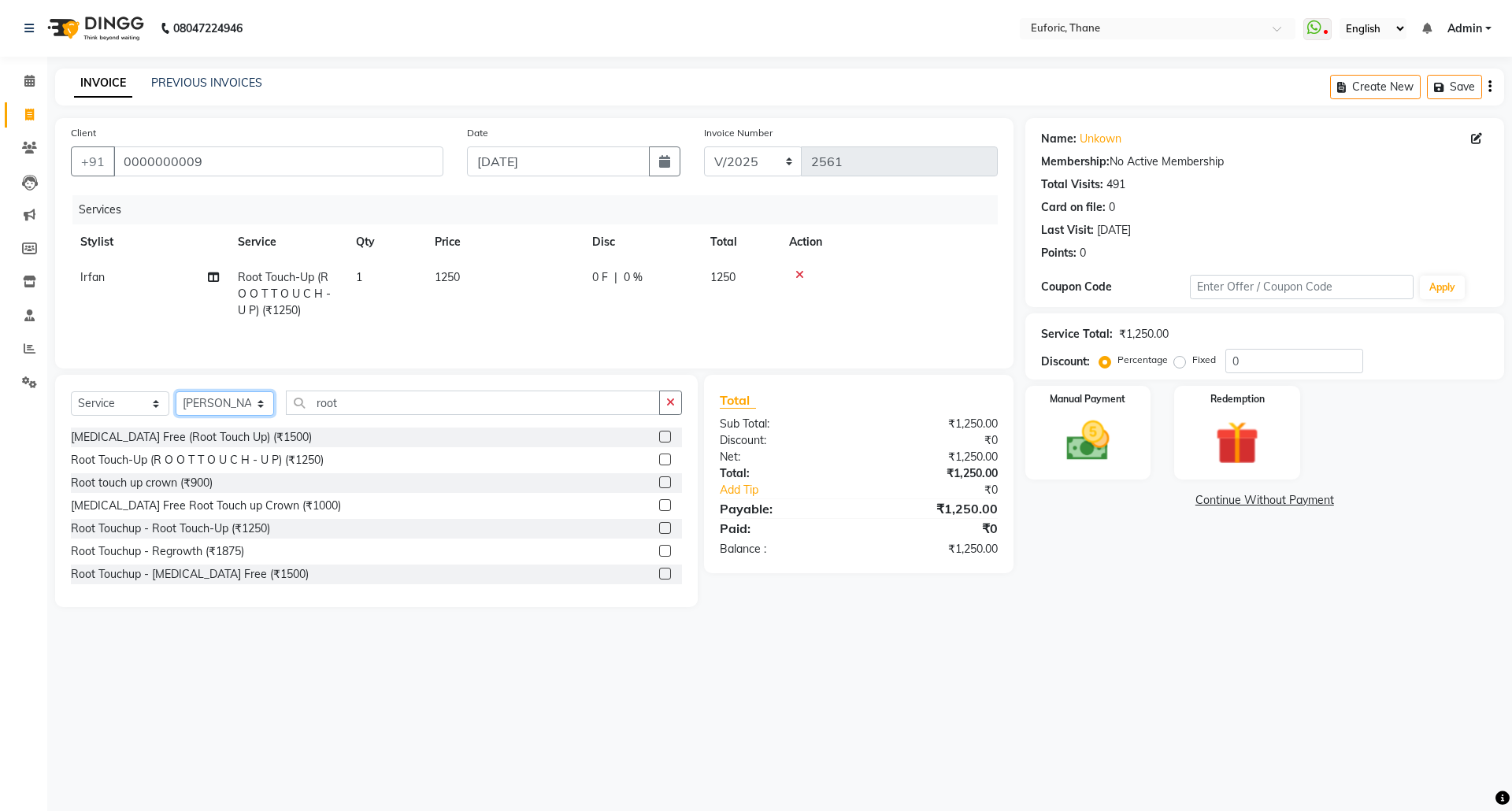
click at [175, 395] on select "Select Stylist [PERSON_NAME] Aatik Salmanai Admin [PERSON_NAME] [PERSON_NAME] […" at bounding box center [224, 404] width 99 height 24
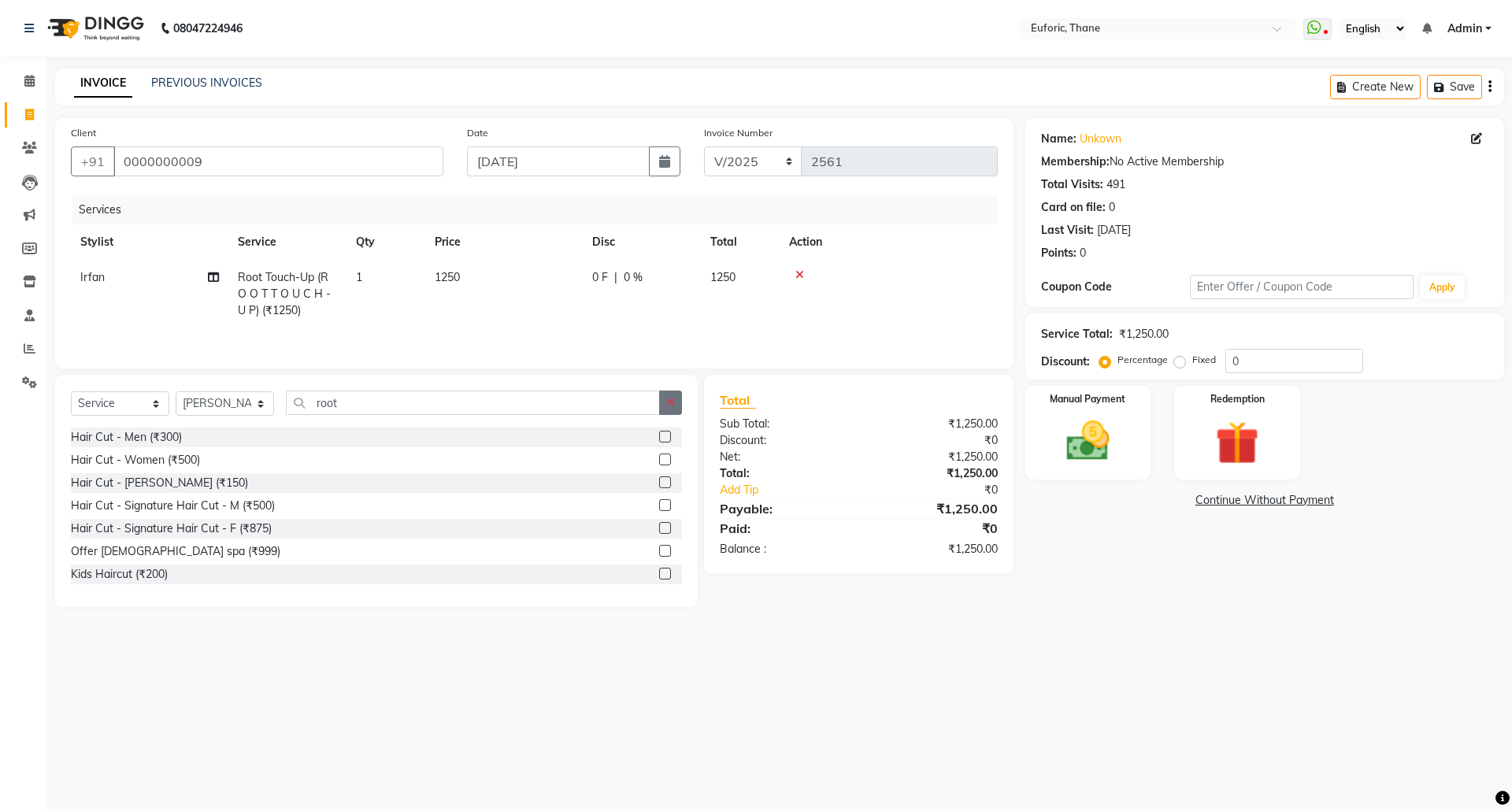
click at [680, 415] on button "button" at bounding box center [670, 403] width 23 height 24
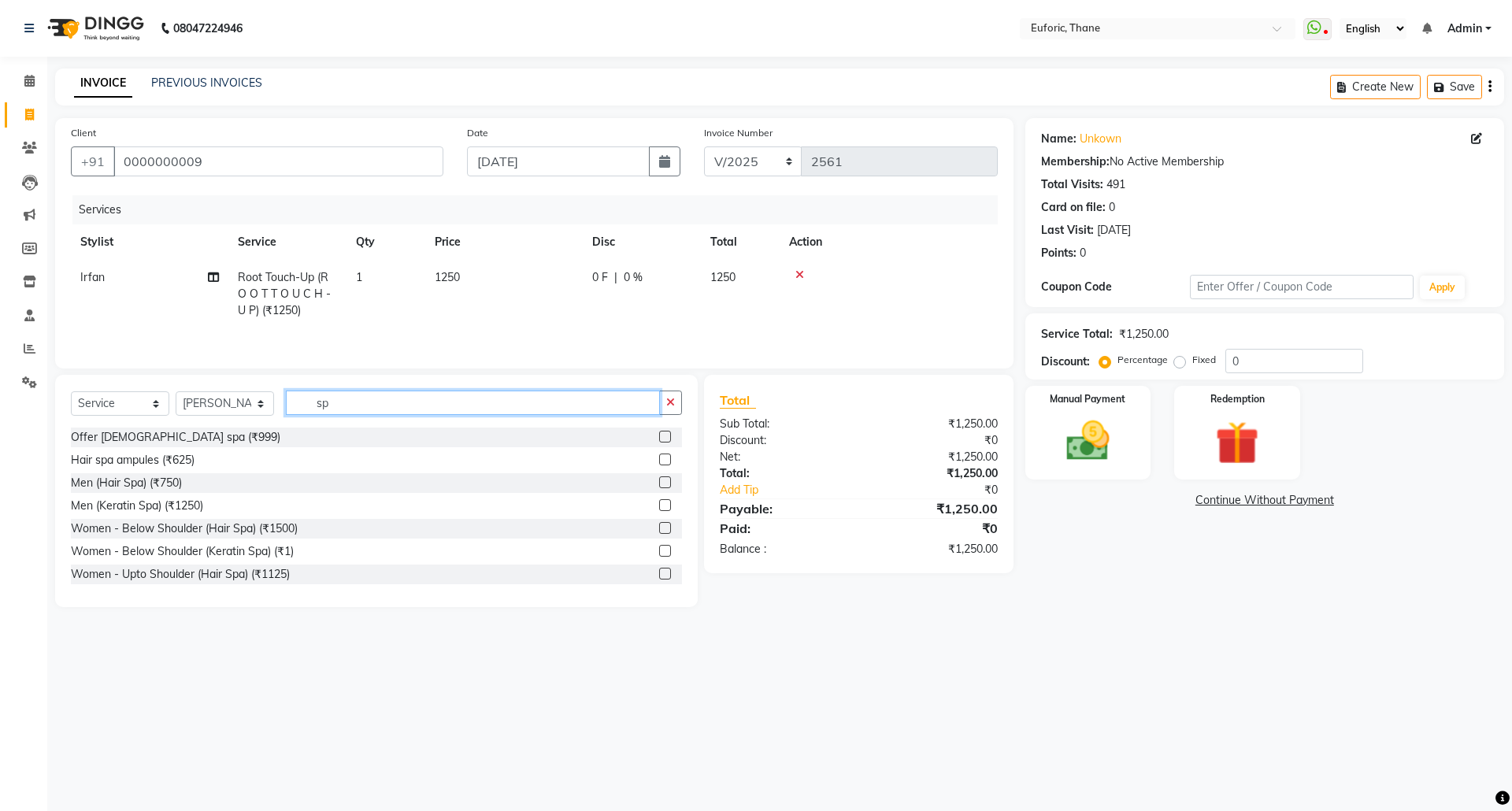
type input "sp"
click at [659, 487] on label at bounding box center [665, 482] width 12 height 12
click at [659, 487] on input "checkbox" at bounding box center [664, 482] width 10 height 10
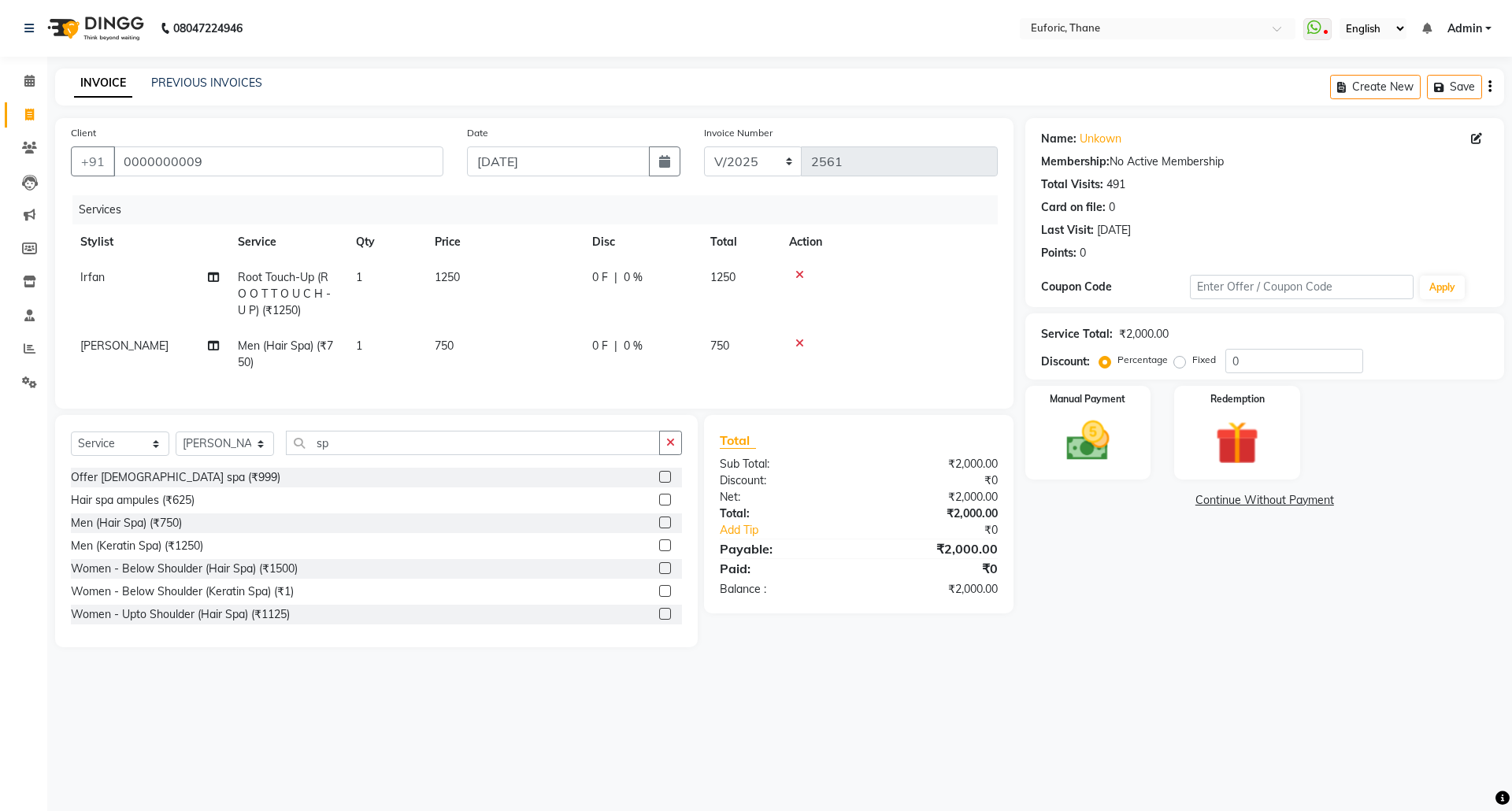
checkbox input "false"
click at [667, 467] on div "Select Service Product Membership Package Voucher Prepaid Gift Card Select Styl…" at bounding box center [376, 449] width 611 height 37
drag, startPoint x: 669, startPoint y: 469, endPoint x: 678, endPoint y: 434, distance: 36.1
click at [669, 455] on button "button" at bounding box center [670, 442] width 23 height 24
click at [197, 452] on select "Select Stylist [PERSON_NAME] Aatik Salmanai Admin [PERSON_NAME] [PERSON_NAME] […" at bounding box center [224, 443] width 99 height 24
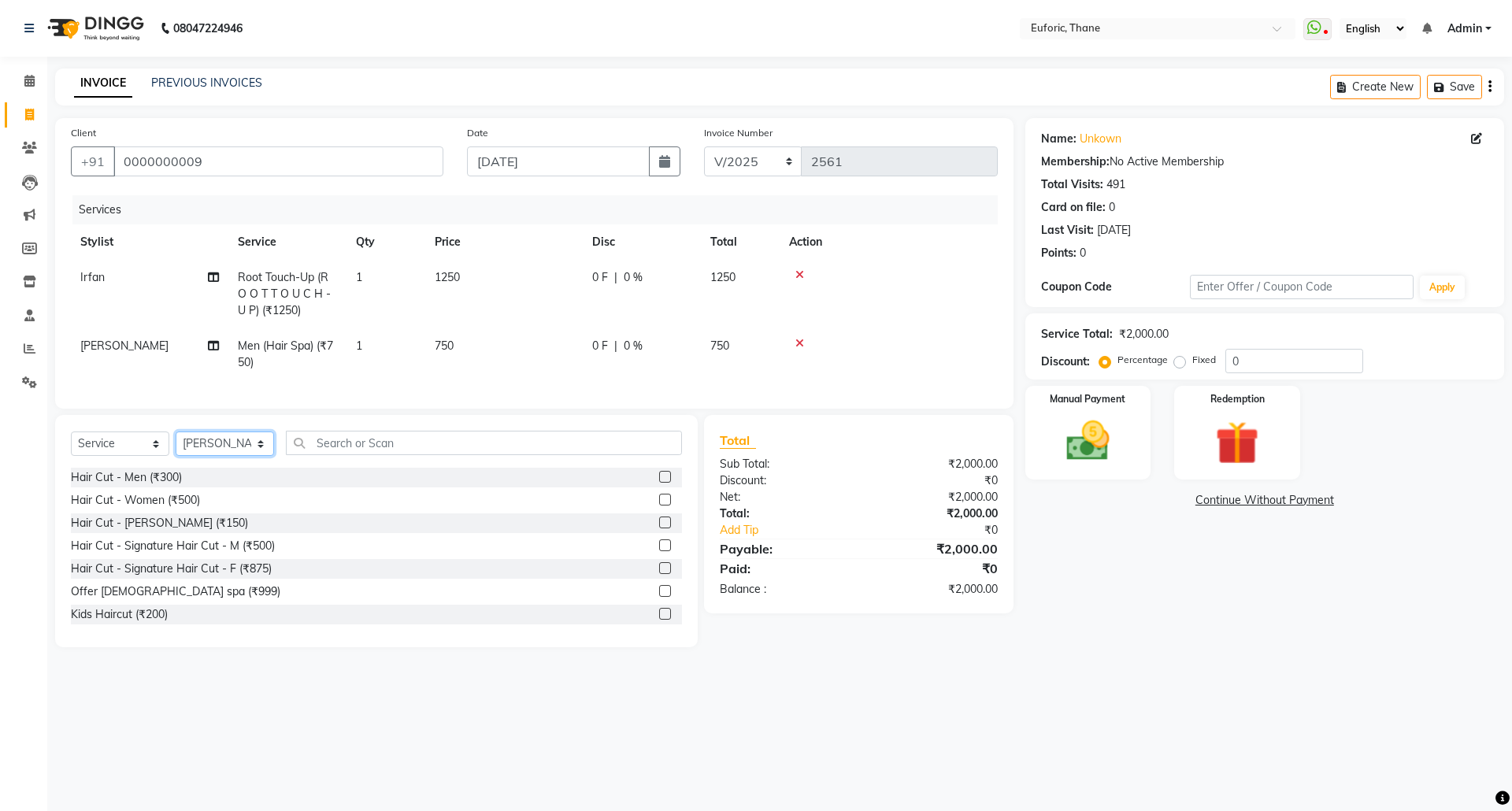
select select "31989"
click at [175, 447] on select "Select Stylist [PERSON_NAME] Aatik Salmanai Admin [PERSON_NAME] [PERSON_NAME] […" at bounding box center [224, 443] width 99 height 24
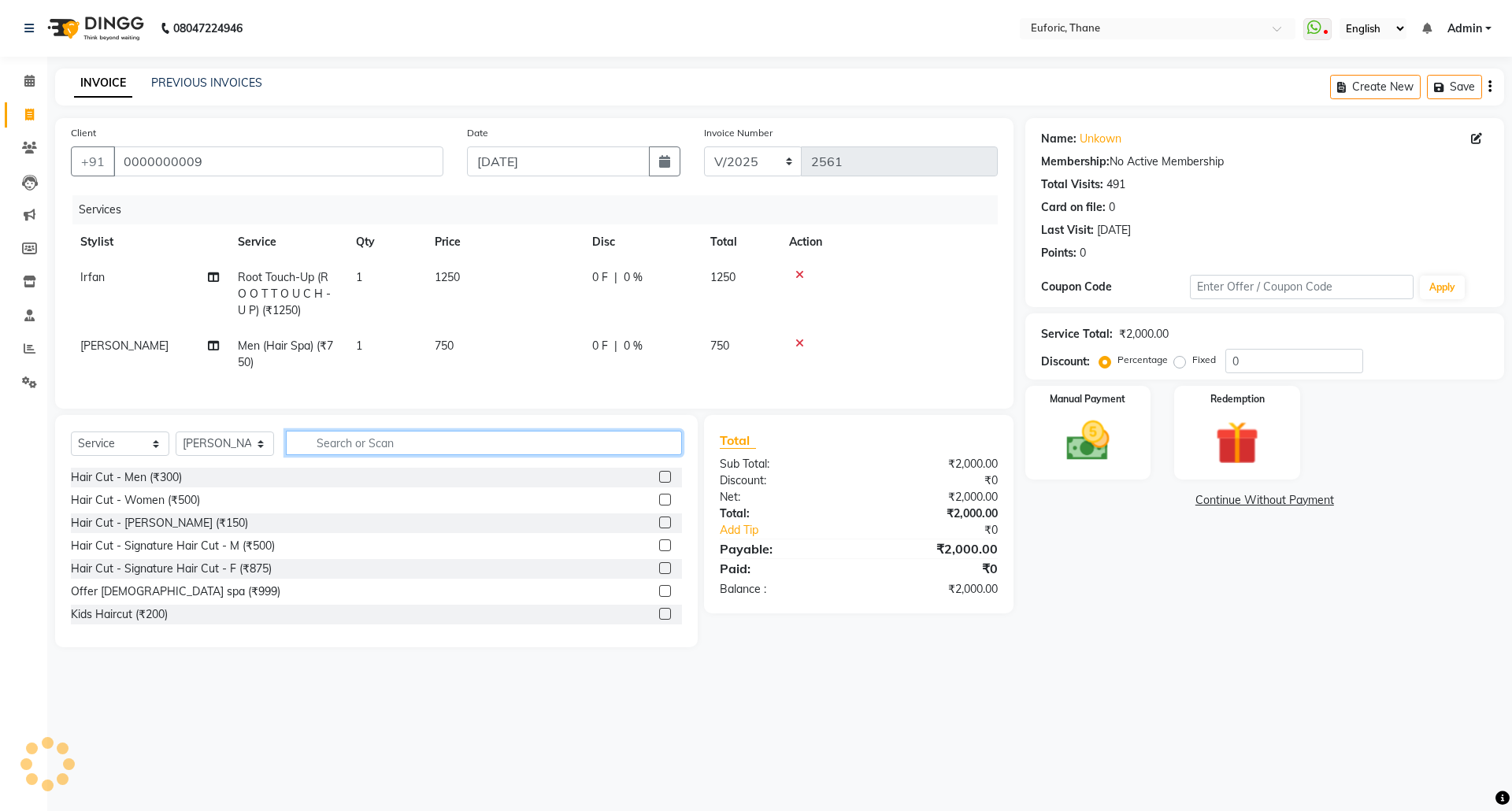
click at [372, 455] on input "text" at bounding box center [484, 442] width 396 height 24
type input "100"
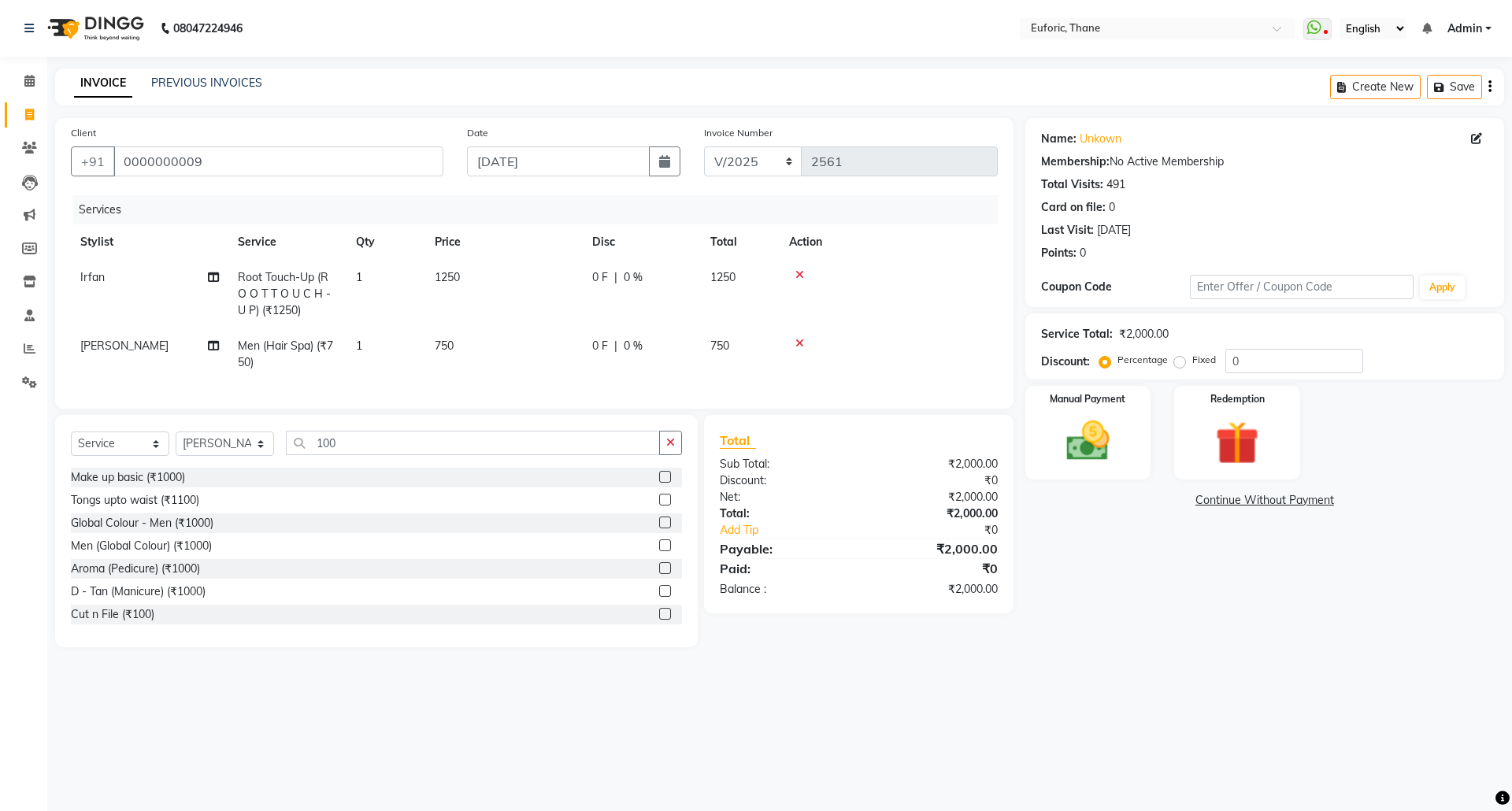
click at [659, 619] on label at bounding box center [665, 613] width 12 height 12
click at [659, 619] on input "checkbox" at bounding box center [664, 614] width 10 height 10
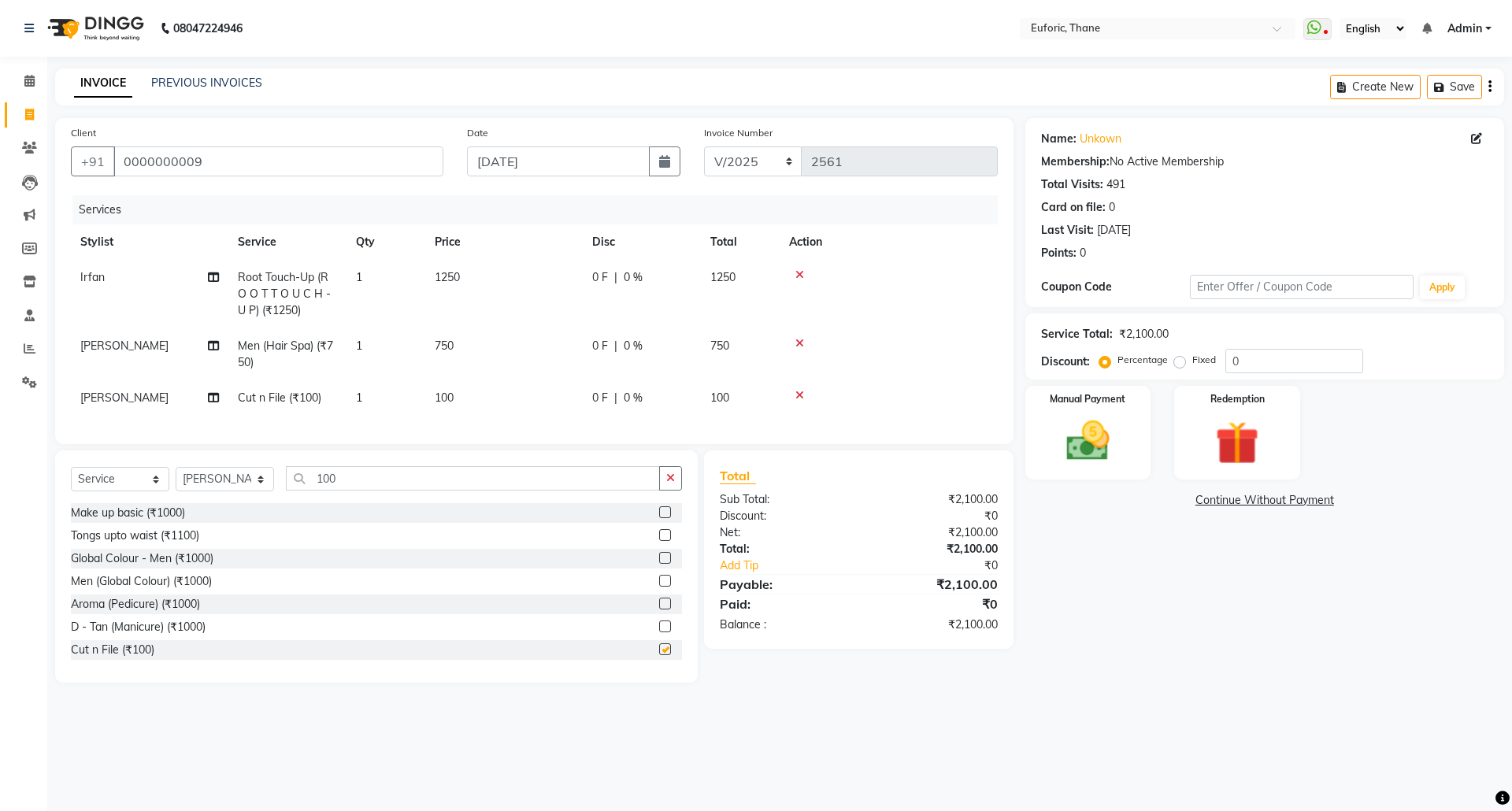
checkbox input "false"
click at [797, 335] on td at bounding box center [889, 354] width 219 height 52
click at [676, 487] on button "button" at bounding box center [670, 478] width 23 height 24
click at [796, 341] on icon at bounding box center [799, 343] width 8 height 11
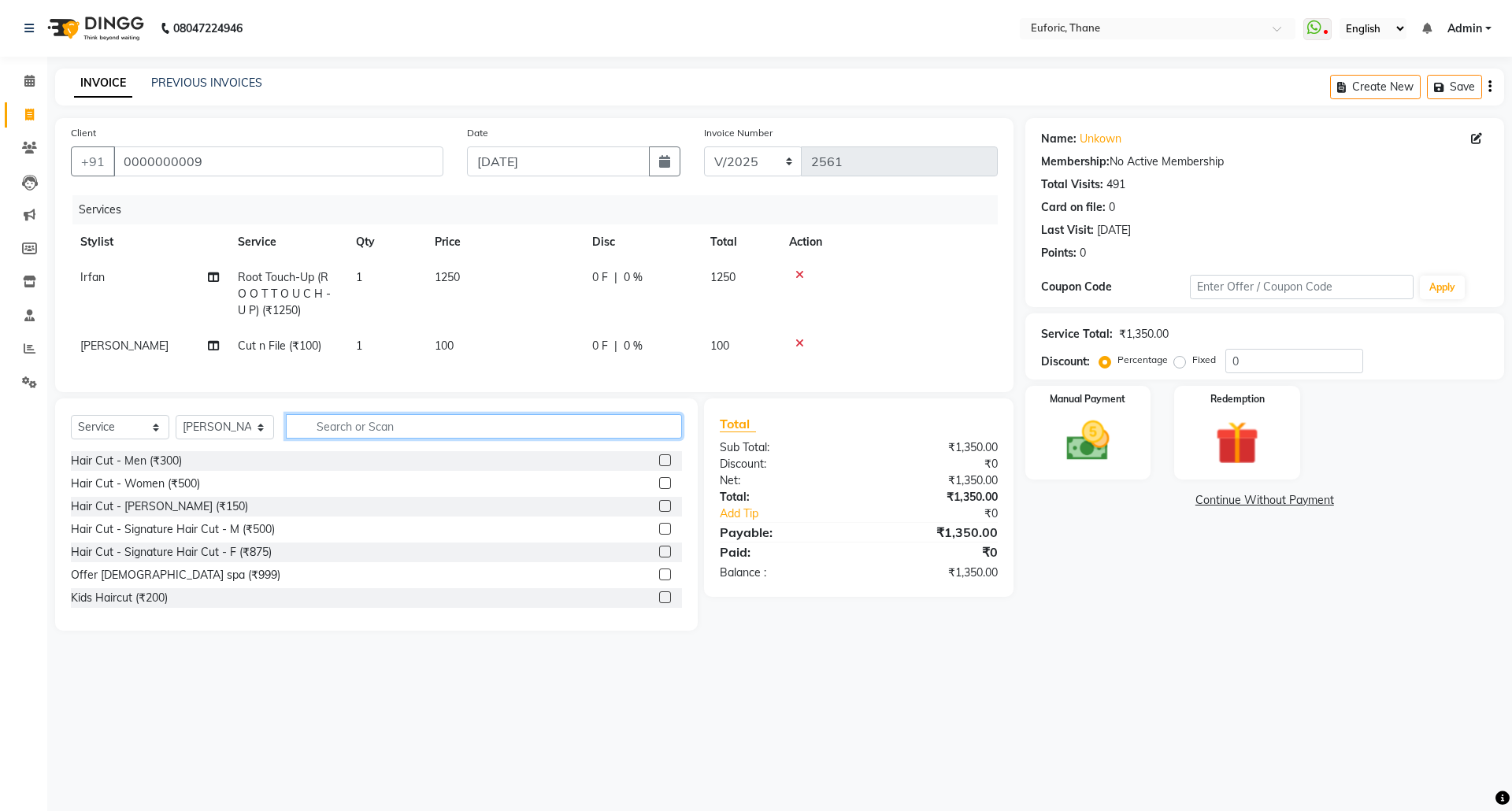
click at [570, 439] on input "text" at bounding box center [484, 426] width 396 height 24
type input "sp"
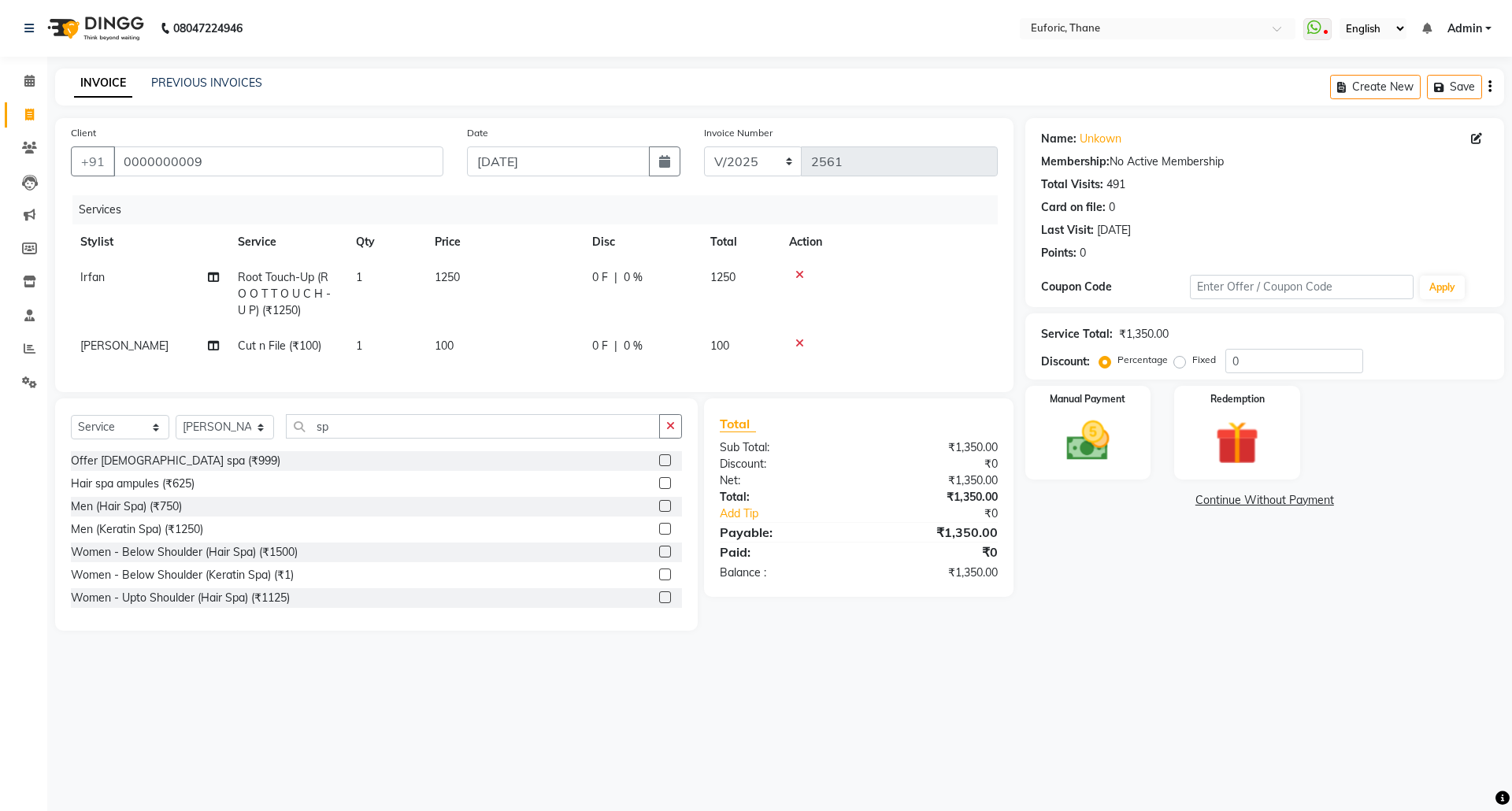
click at [659, 535] on label at bounding box center [665, 528] width 12 height 12
click at [659, 535] on input "checkbox" at bounding box center [664, 529] width 10 height 10
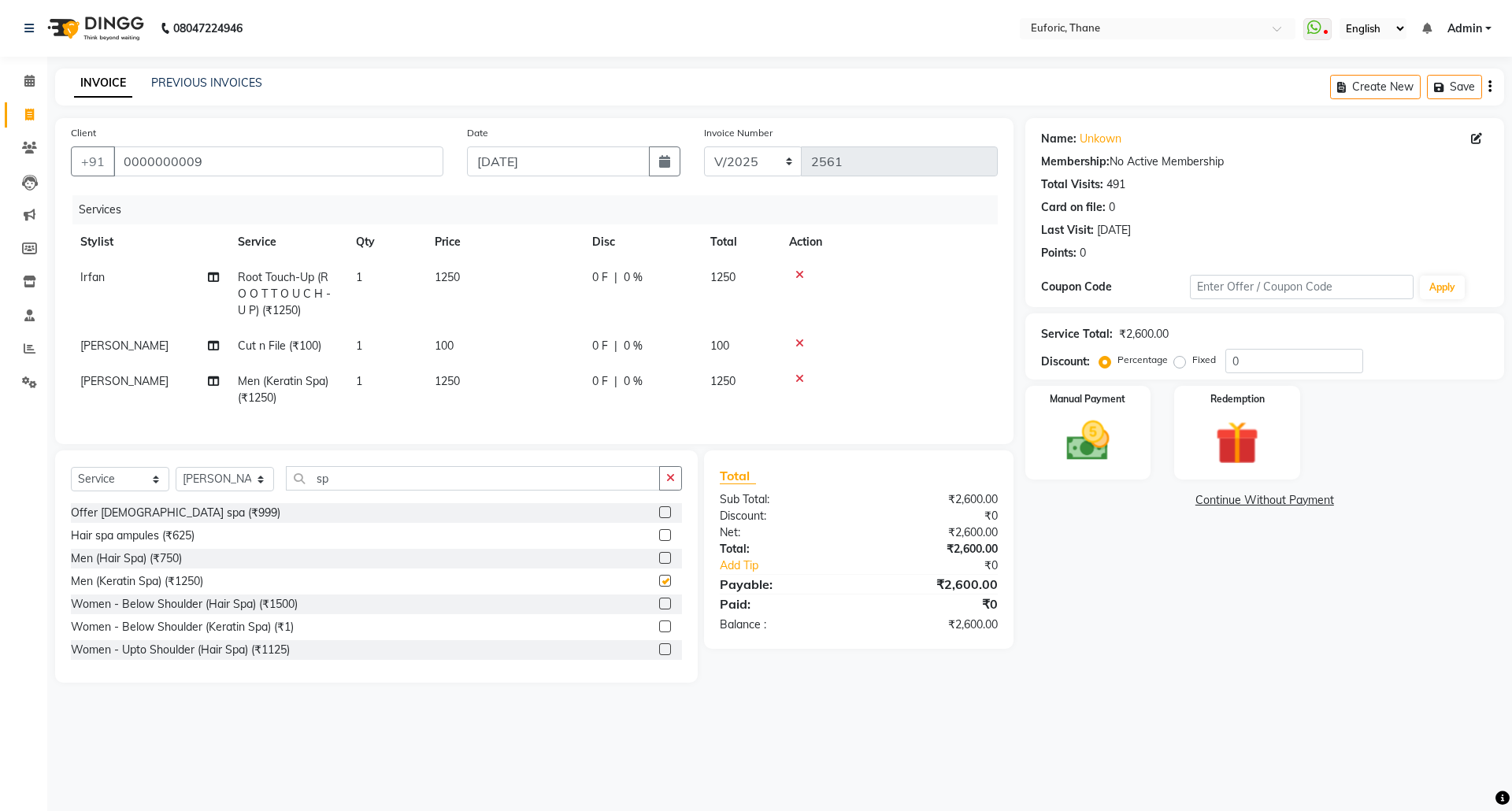
checkbox input "false"
click at [1229, 354] on input "0" at bounding box center [1293, 360] width 137 height 24
type input "20"
click at [656, 387] on span "20 %" at bounding box center [648, 382] width 25 height 17
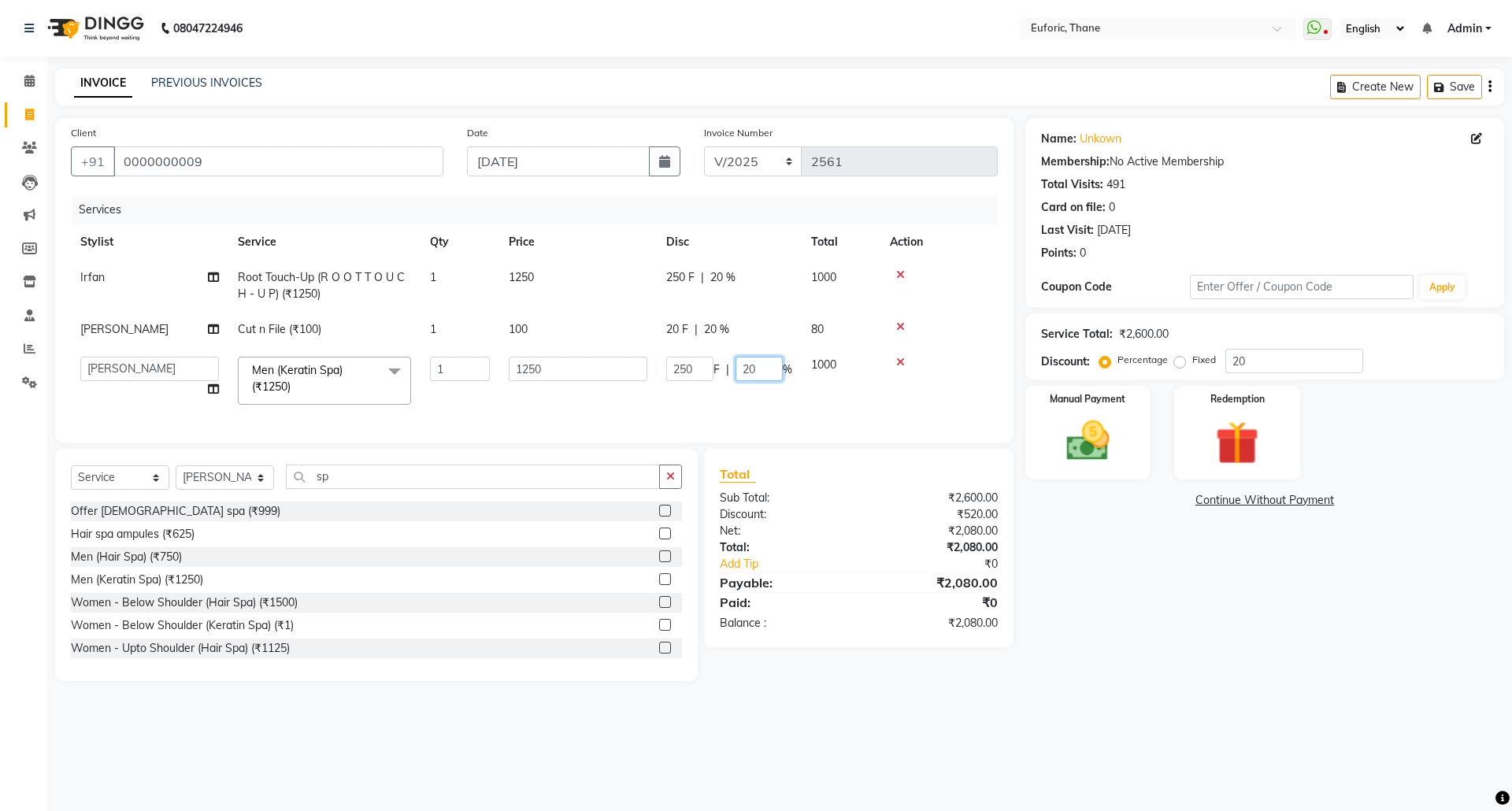
drag, startPoint x: 732, startPoint y: 366, endPoint x: 767, endPoint y: 372, distance: 35.5
click at [767, 372] on div "250 F | 20 %" at bounding box center [729, 369] width 126 height 24
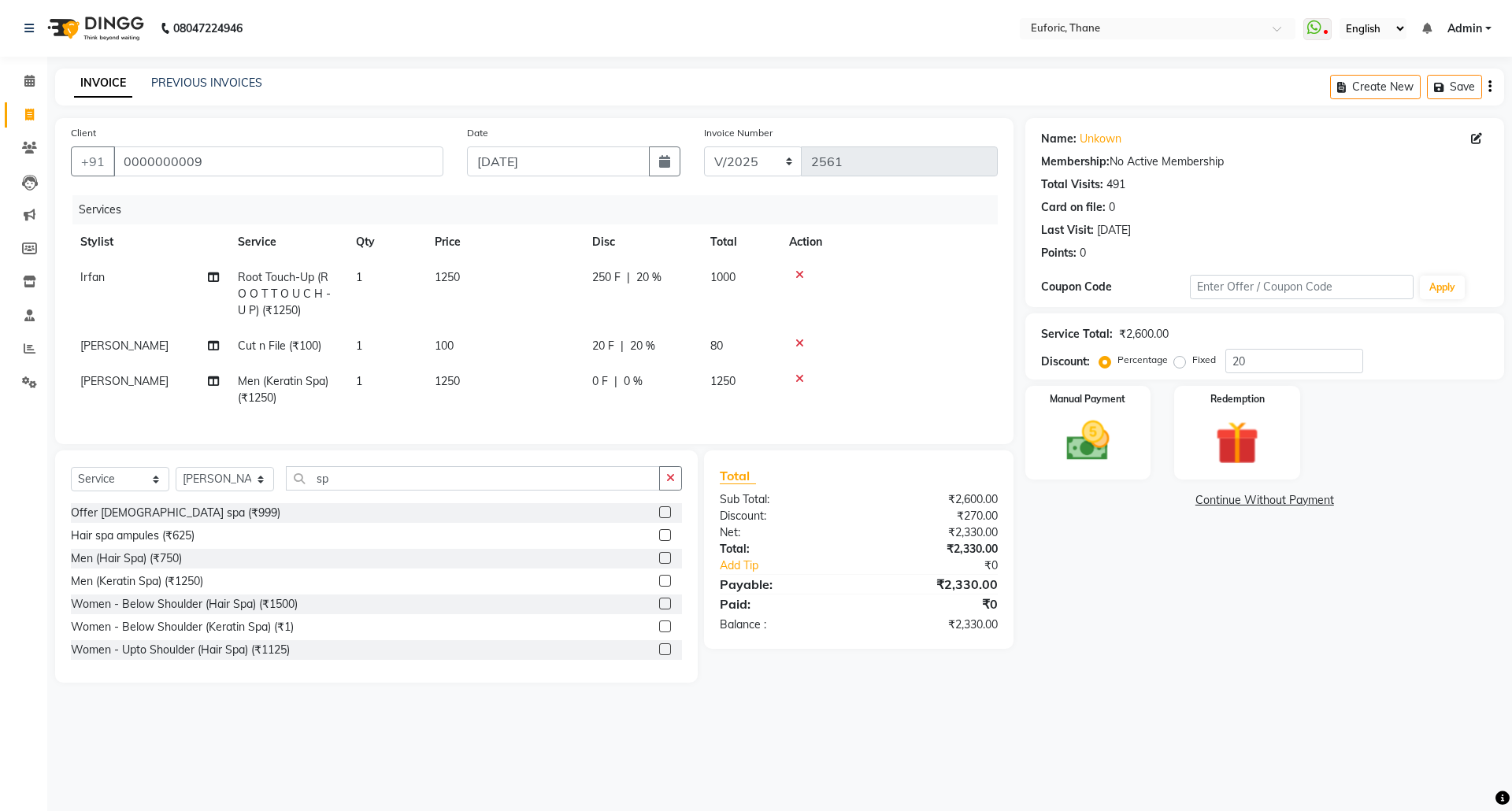
click at [1179, 606] on div "Name: Unkown Membership: No Active Membership Total Visits: 491 Card on file: 0…" at bounding box center [1270, 400] width 490 height 564
click at [1242, 358] on input "20" at bounding box center [1293, 360] width 137 height 24
click at [710, 409] on td "1250" at bounding box center [739, 390] width 78 height 52
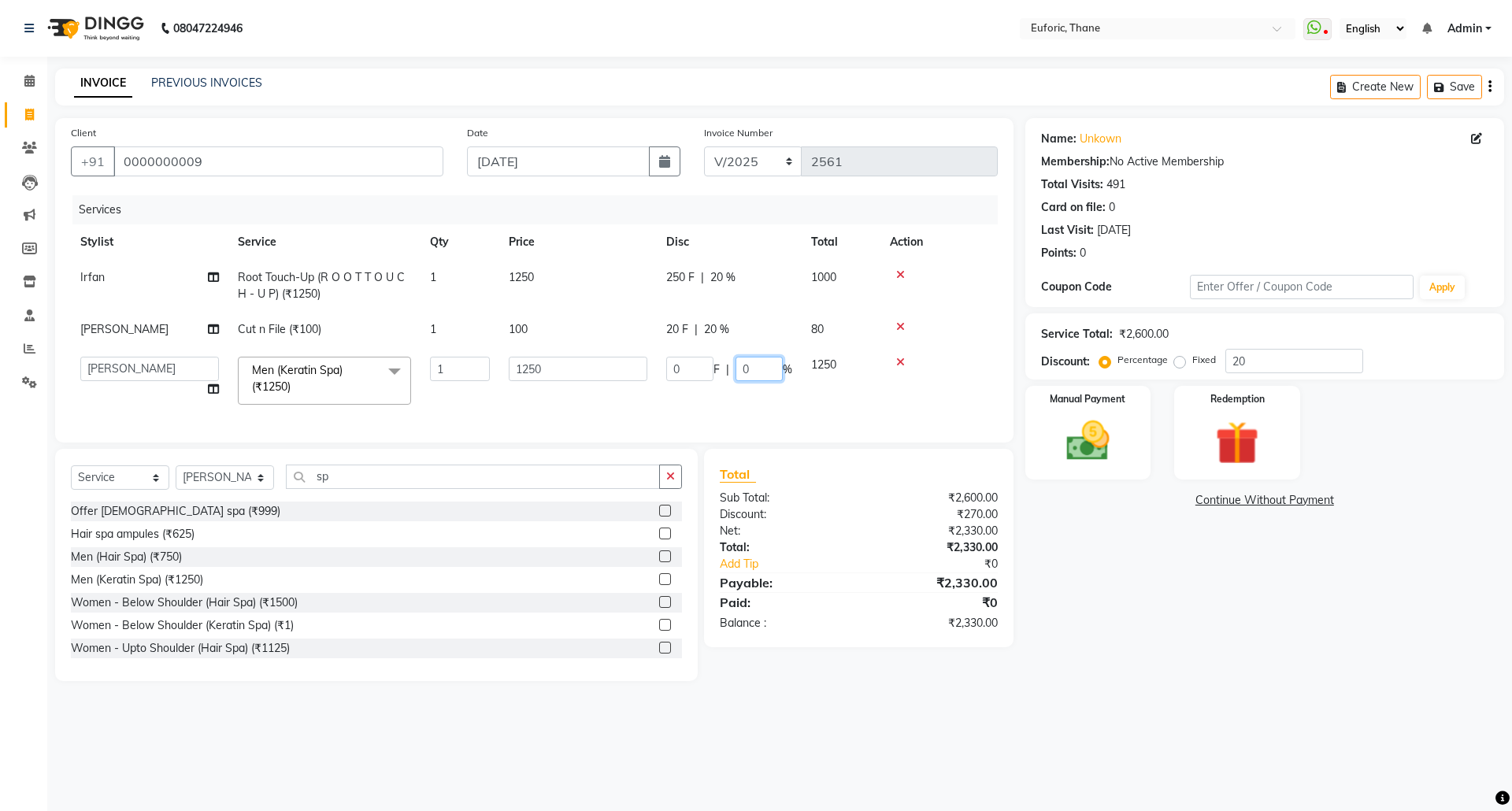
click at [738, 367] on input "0" at bounding box center [759, 369] width 47 height 24
type input "20"
click at [1217, 586] on div "Name: Unkown Membership: No Active Membership Total Visits: 491 Card on file: 0…" at bounding box center [1270, 399] width 490 height 563
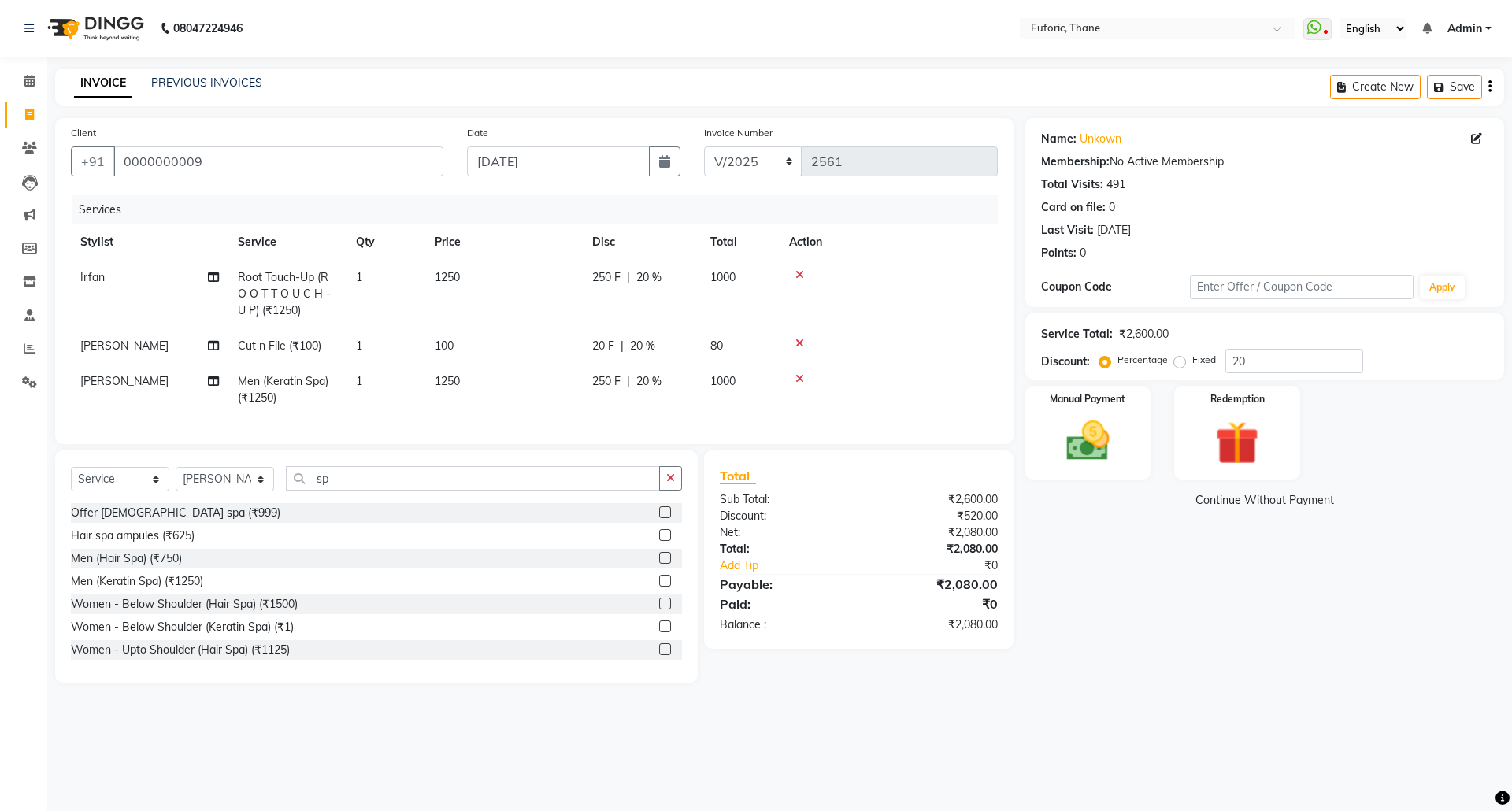
click at [678, 353] on div "20 F | 20 %" at bounding box center [642, 346] width 100 height 17
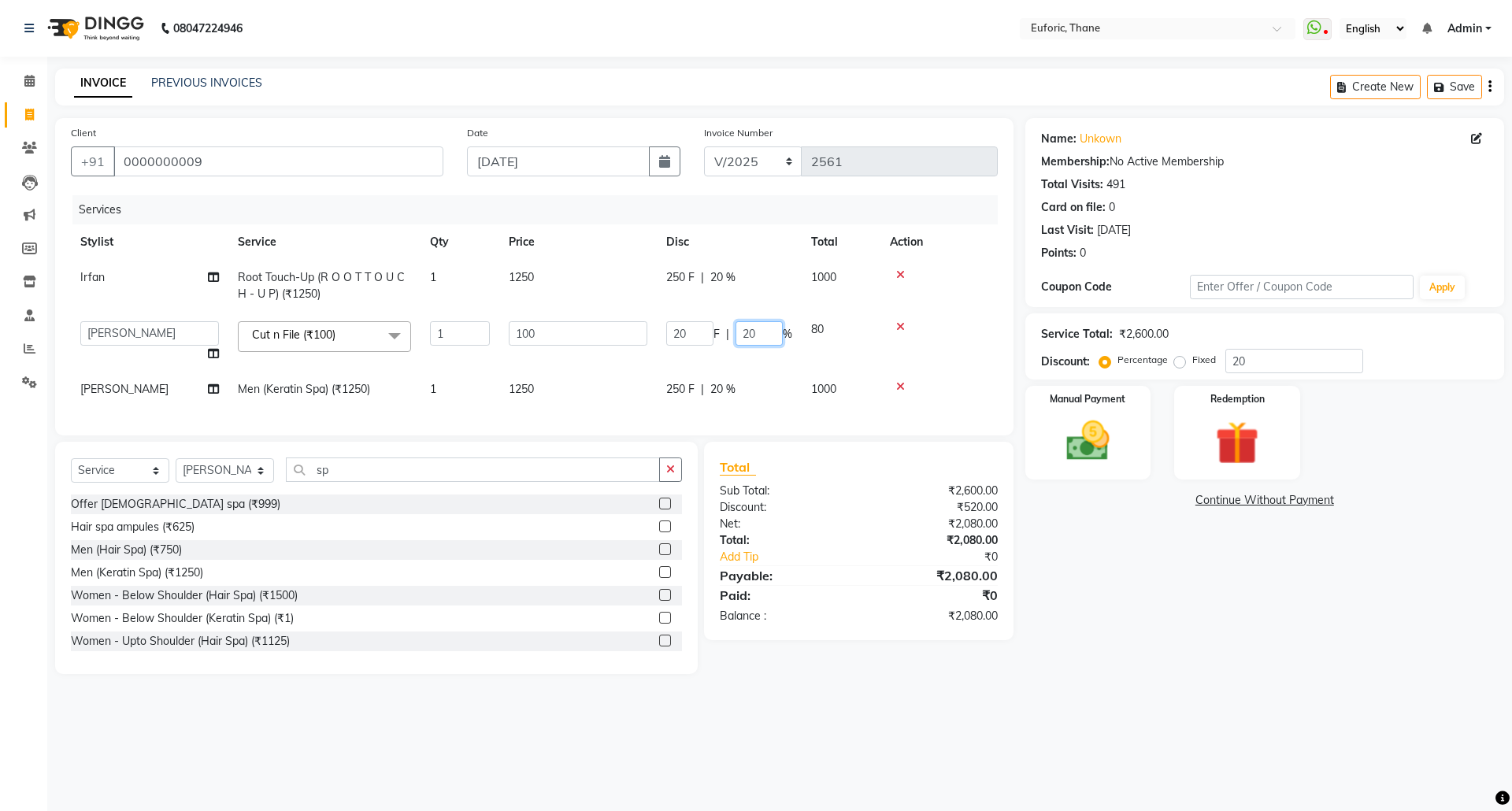
drag, startPoint x: 743, startPoint y: 332, endPoint x: 763, endPoint y: 329, distance: 20.2
click at [763, 329] on input "20" at bounding box center [759, 333] width 47 height 24
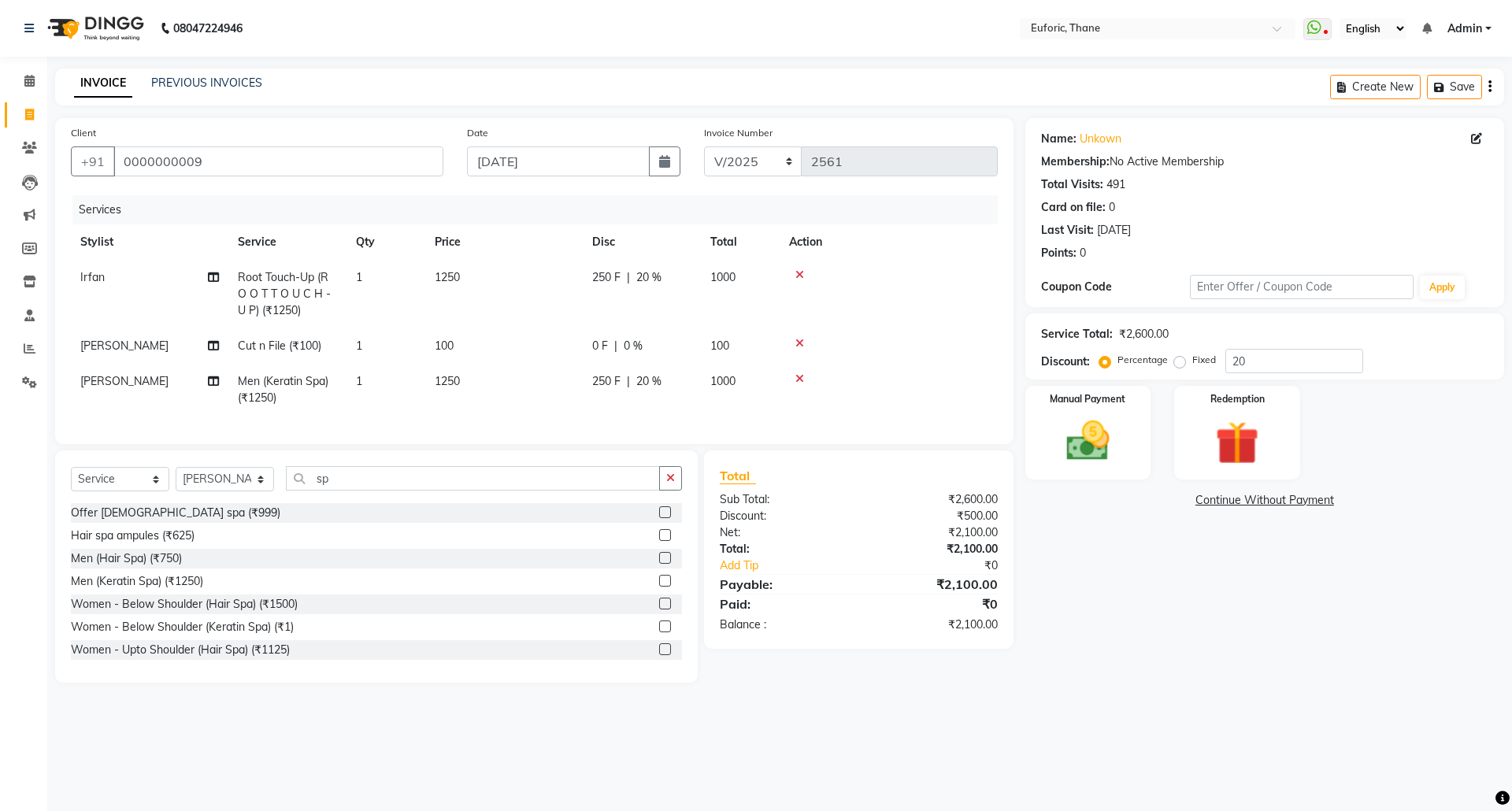
click at [1327, 609] on div "Name: Unkown Membership: No Active Membership Total Visits: 491 Card on file: 0…" at bounding box center [1270, 400] width 490 height 564
click at [1093, 401] on div "Manual Payment" at bounding box center [1088, 432] width 131 height 97
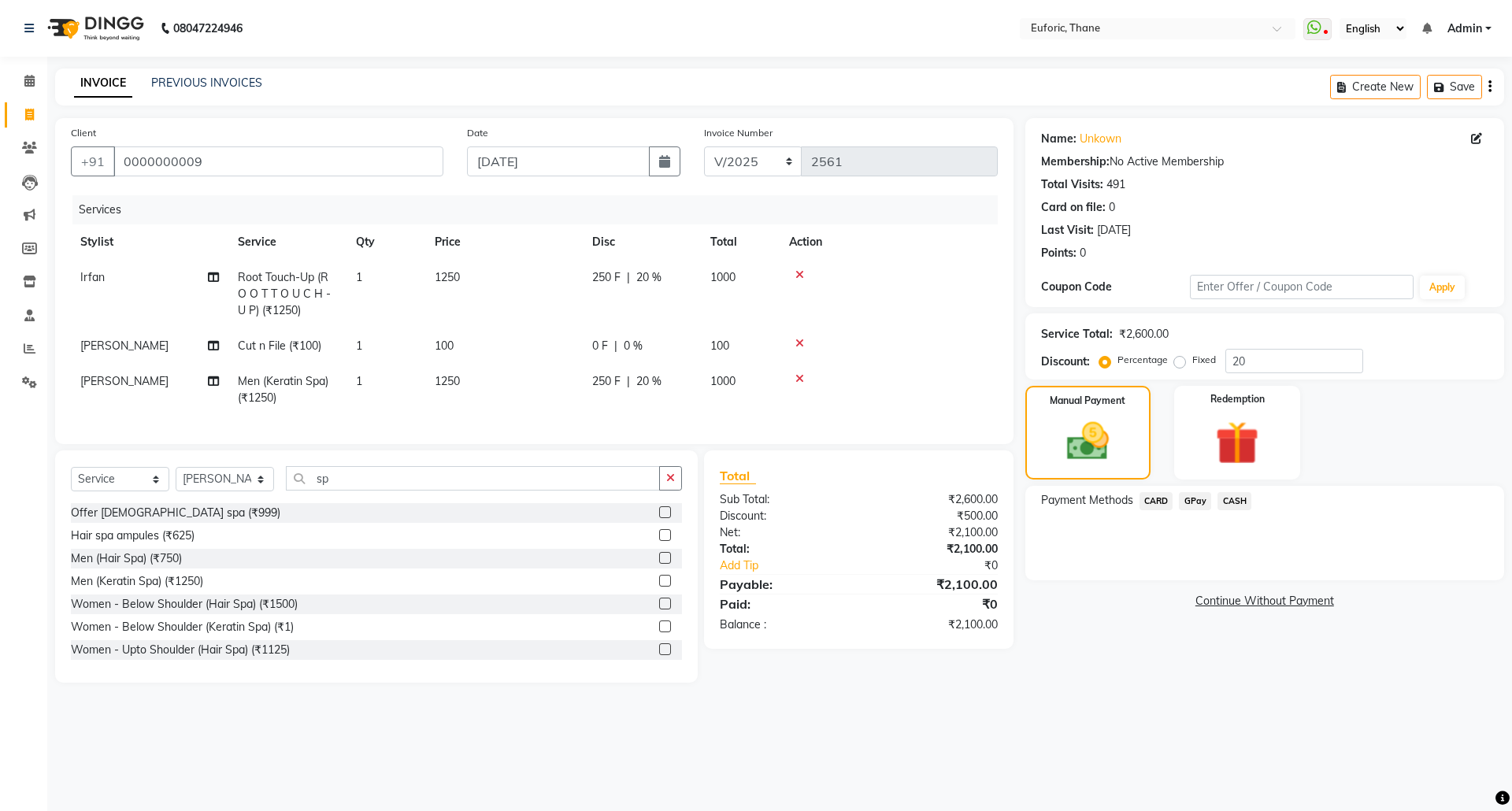
click at [1288, 594] on link "Continue Without Payment" at bounding box center [1265, 601] width 472 height 17
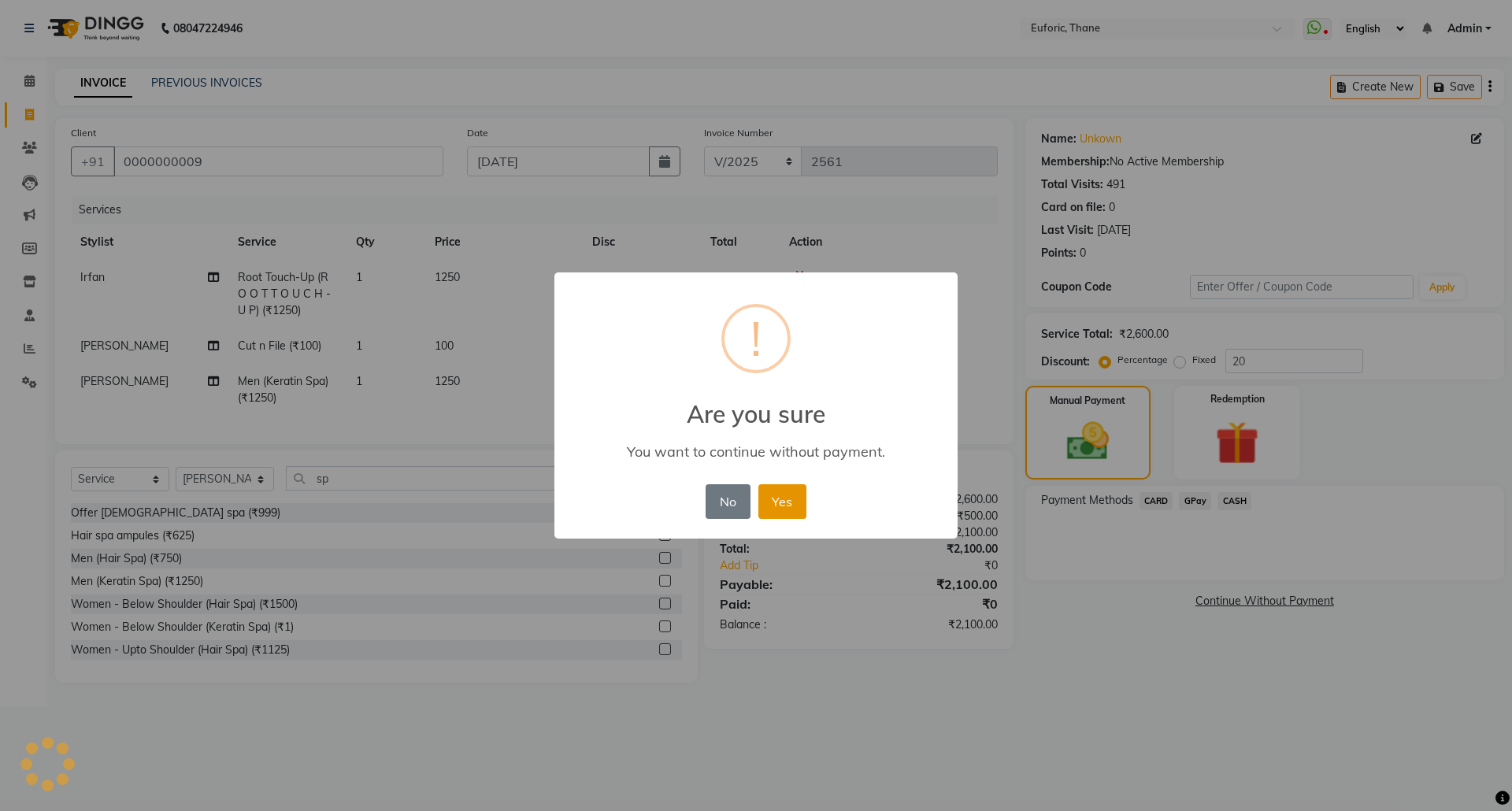
click at [776, 496] on button "Yes" at bounding box center [783, 501] width 48 height 35
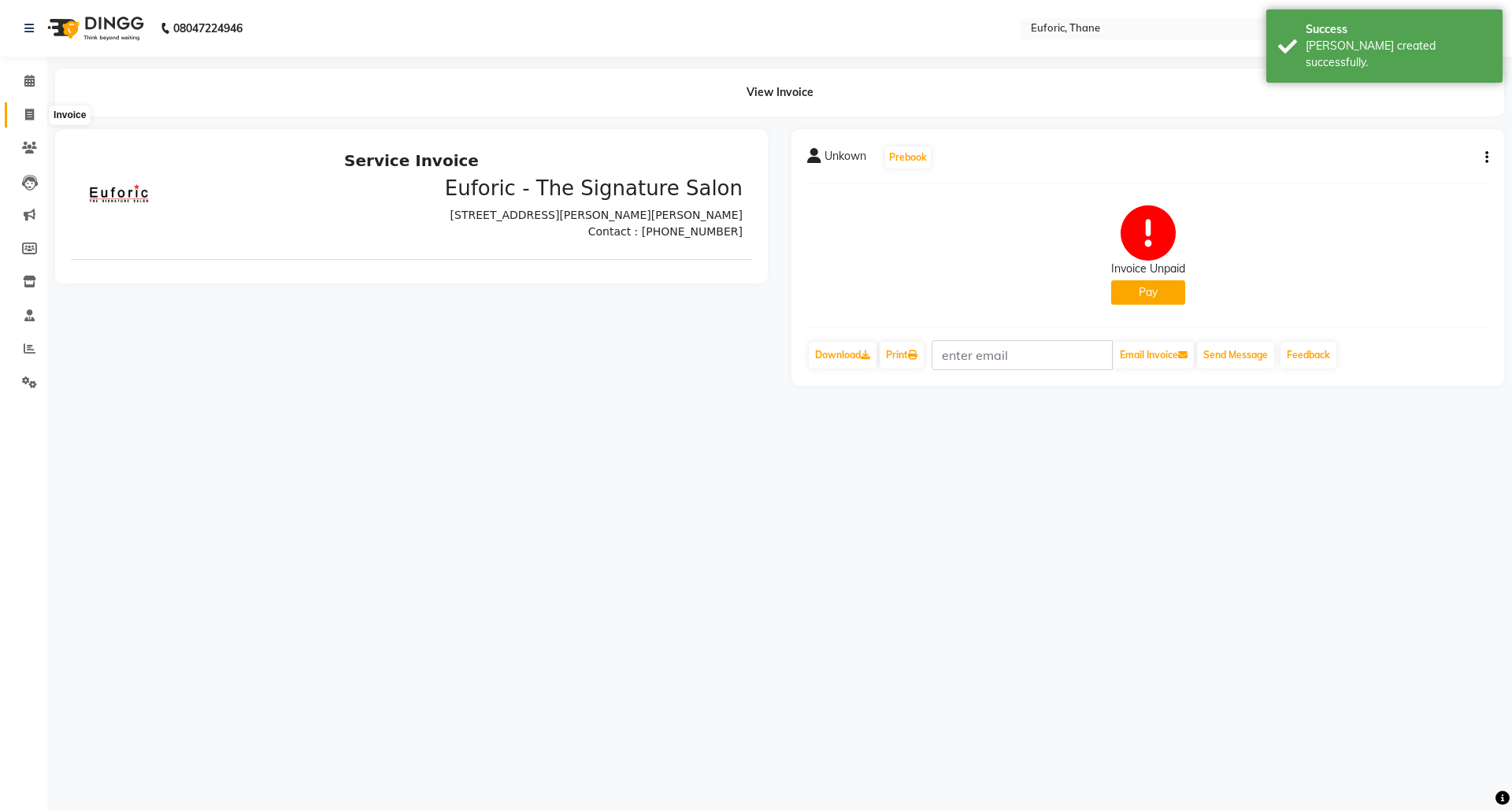
click at [19, 120] on span at bounding box center [30, 115] width 28 height 18
select select "5063"
select select "service"
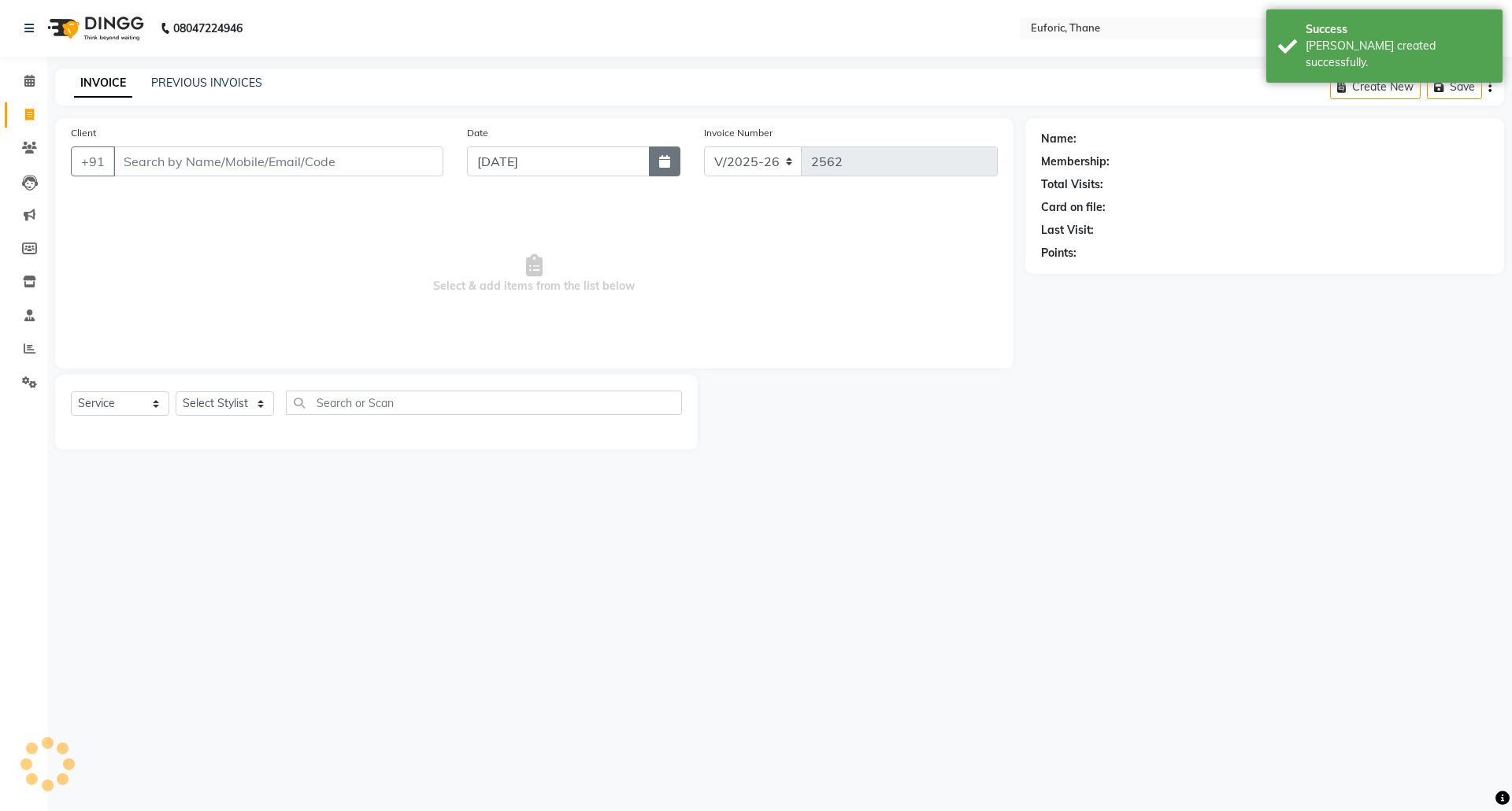
click at [667, 164] on icon "button" at bounding box center [665, 161] width 11 height 13
select select "9"
select select "2025"
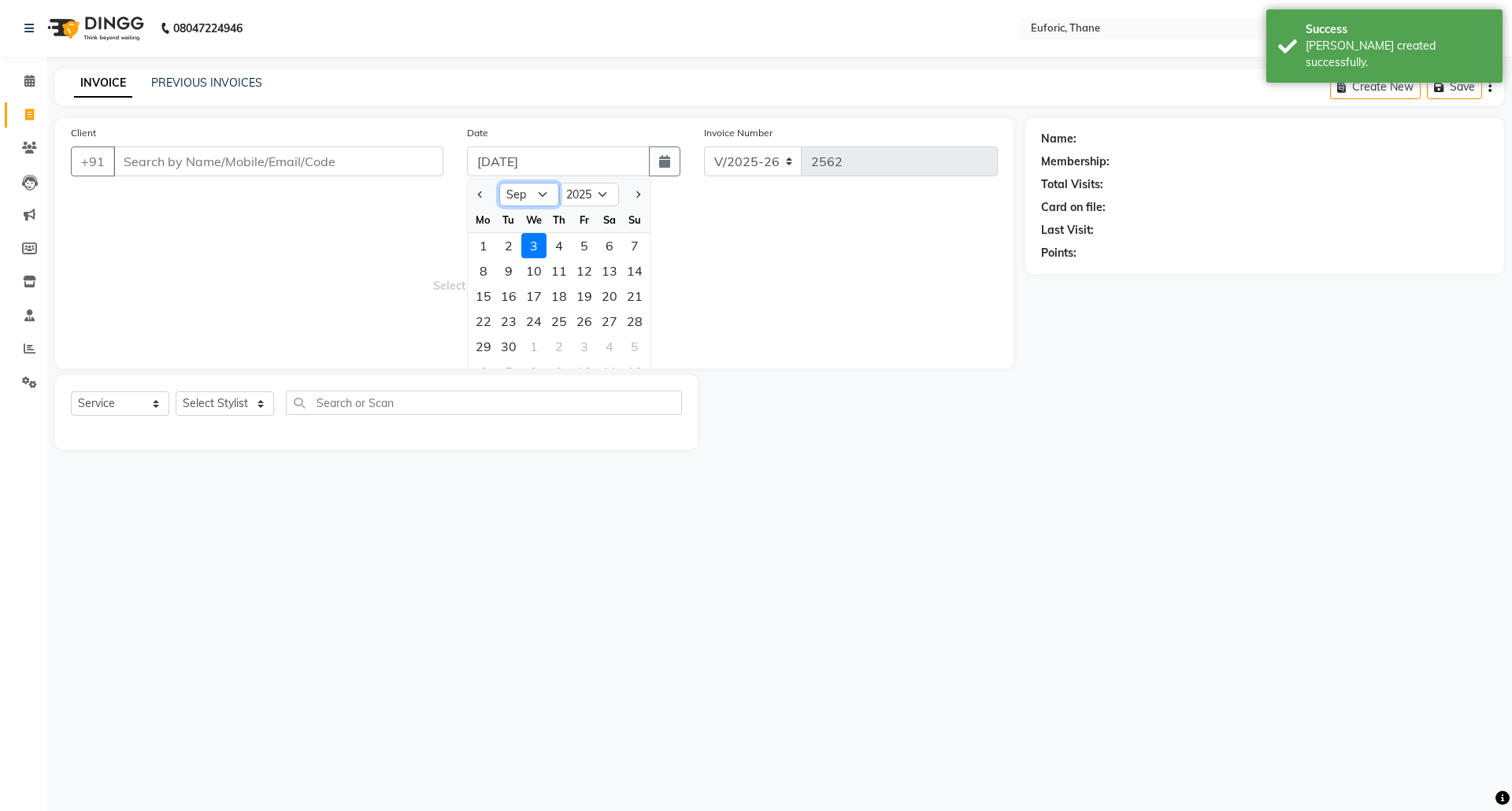
click at [547, 200] on select "Jan Feb Mar Apr May Jun [DATE] Aug Sep Oct Nov Dec" at bounding box center [529, 194] width 60 height 24
select select "8"
click at [500, 182] on select "Jan Feb Mar Apr May Jun [DATE] Aug Sep Oct Nov Dec" at bounding box center [529, 194] width 60 height 24
click at [628, 341] on div "31" at bounding box center [634, 346] width 25 height 25
type input "[DATE]"
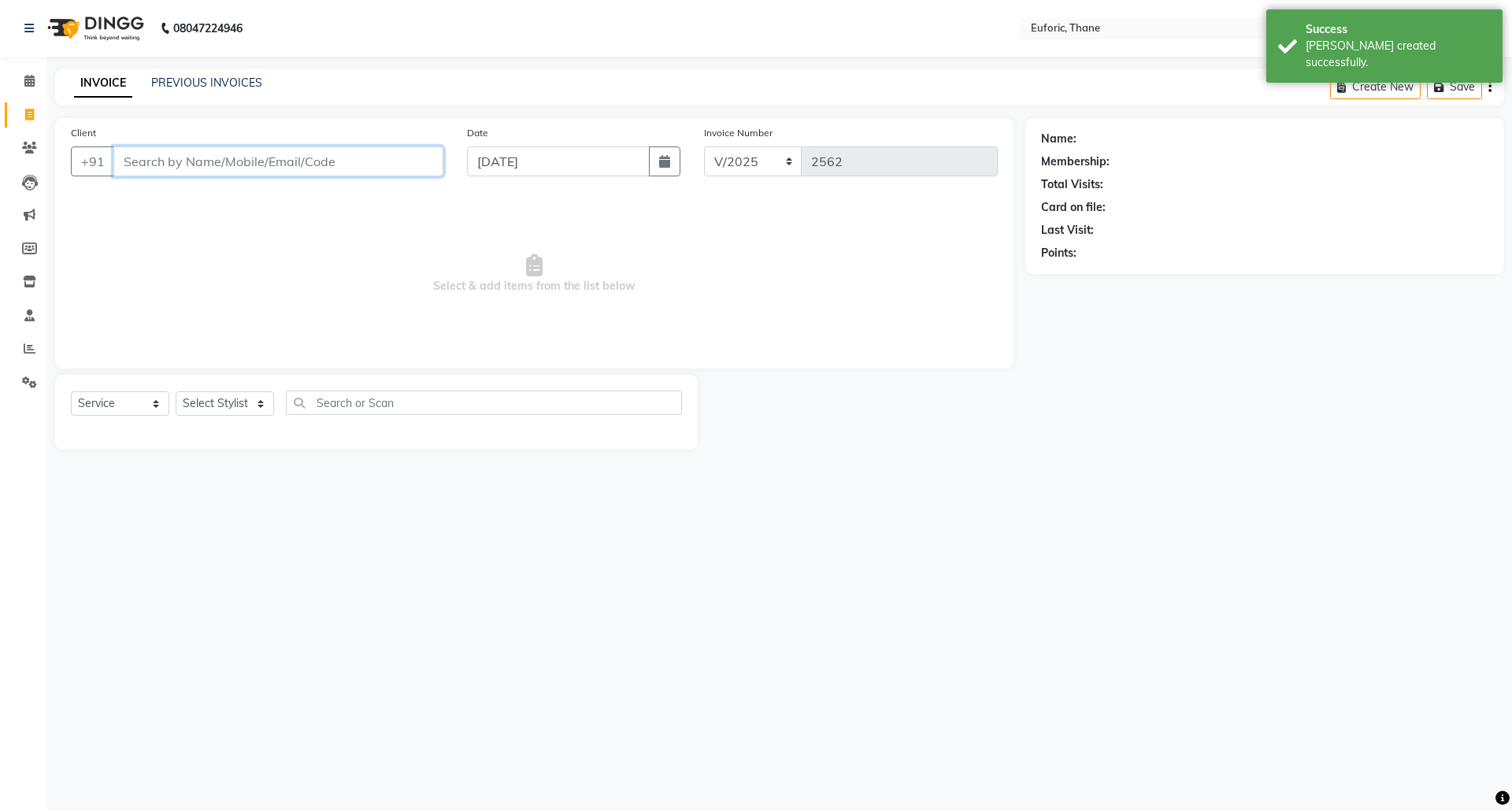
click at [296, 170] on input "Client" at bounding box center [278, 161] width 330 height 29
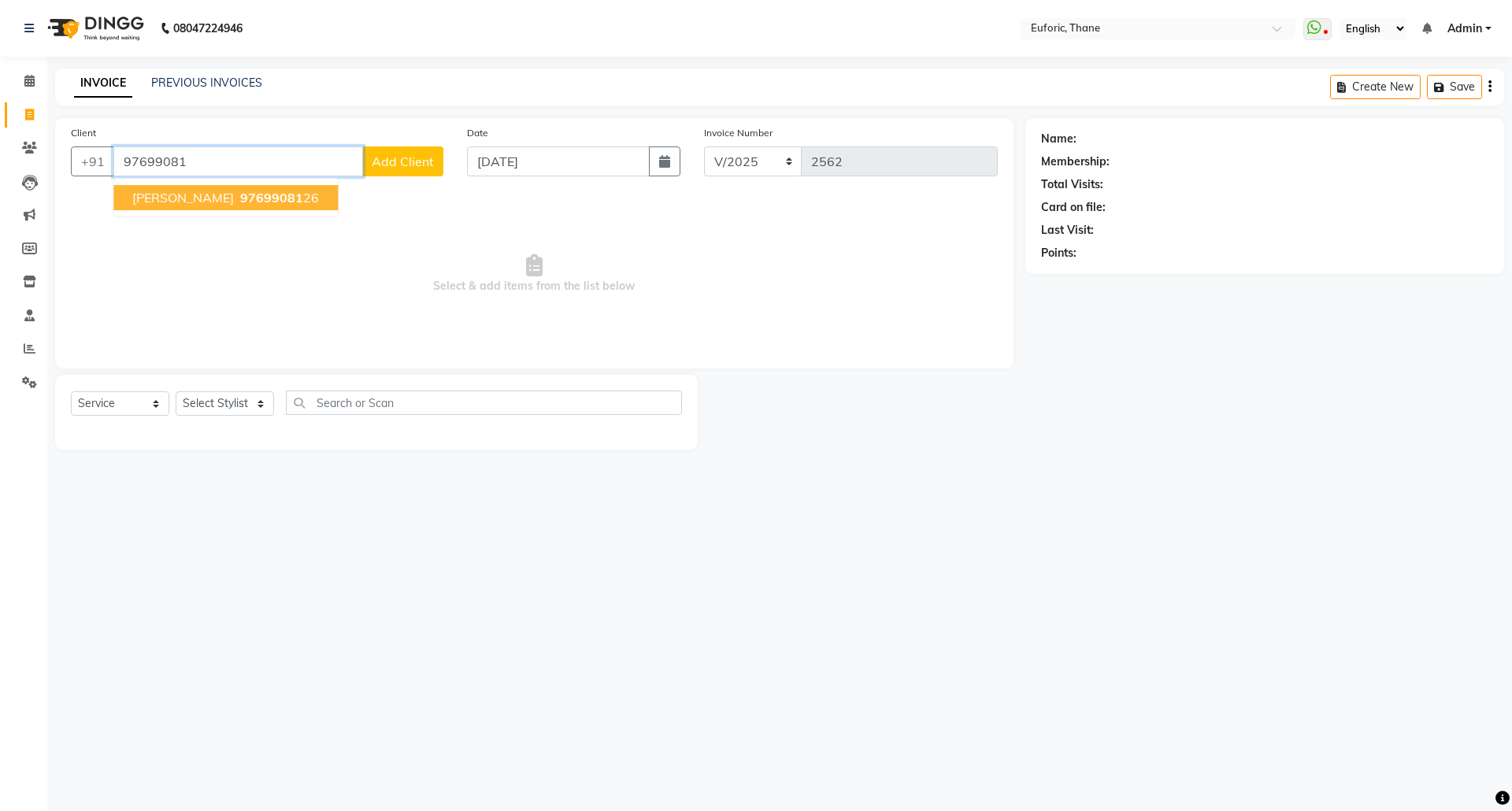
click at [187, 187] on button "Ritesh 97699081 26" at bounding box center [225, 197] width 224 height 25
type input "9769908126"
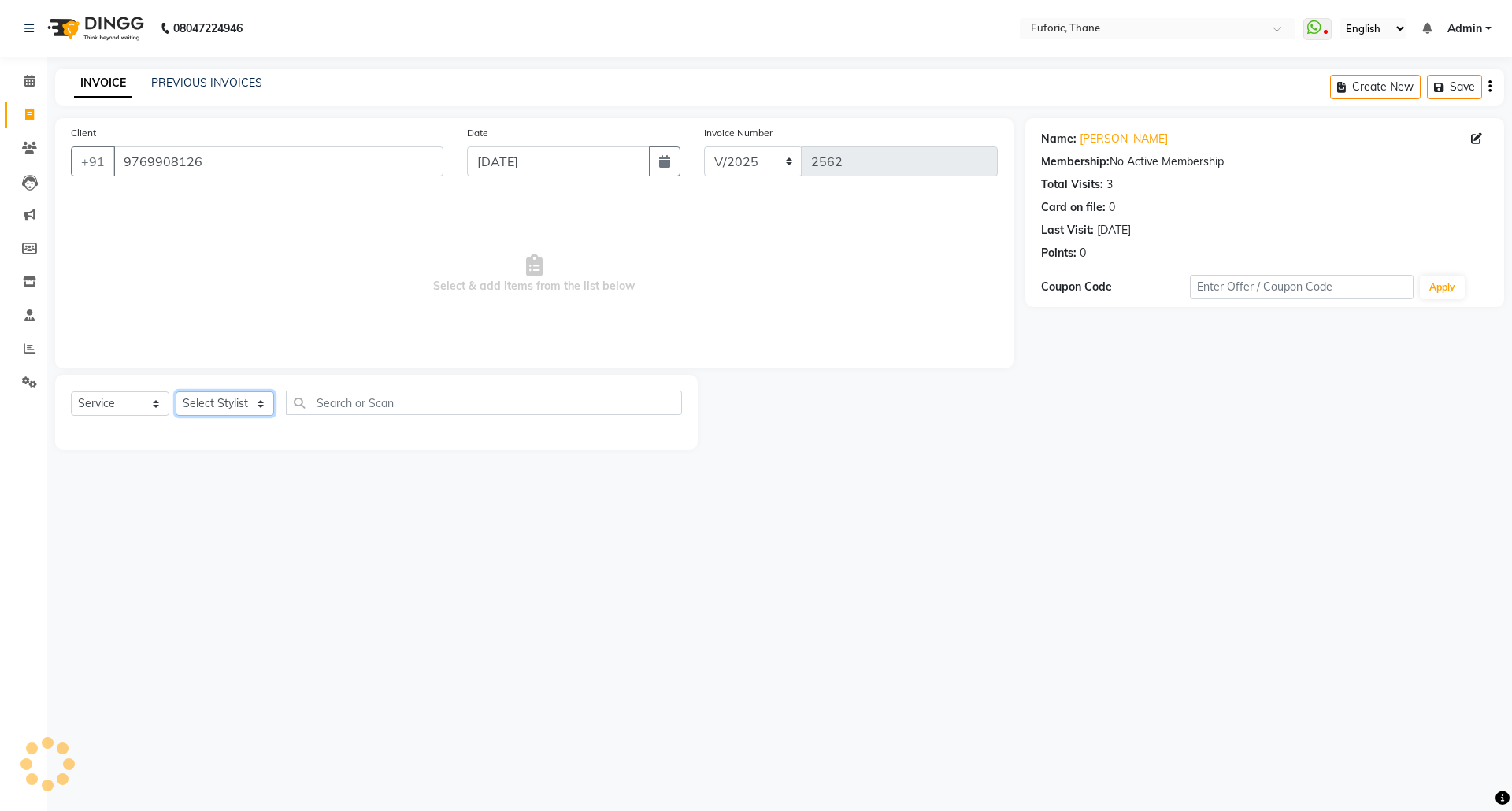
click at [209, 414] on select "Select Stylist [PERSON_NAME] Aatik Salmanai Admin [PERSON_NAME] [PERSON_NAME] […" at bounding box center [224, 404] width 99 height 24
select select "31985"
click at [175, 392] on select "Select Stylist [PERSON_NAME] Aatik Salmanai Admin [PERSON_NAME] [PERSON_NAME] […" at bounding box center [224, 404] width 99 height 24
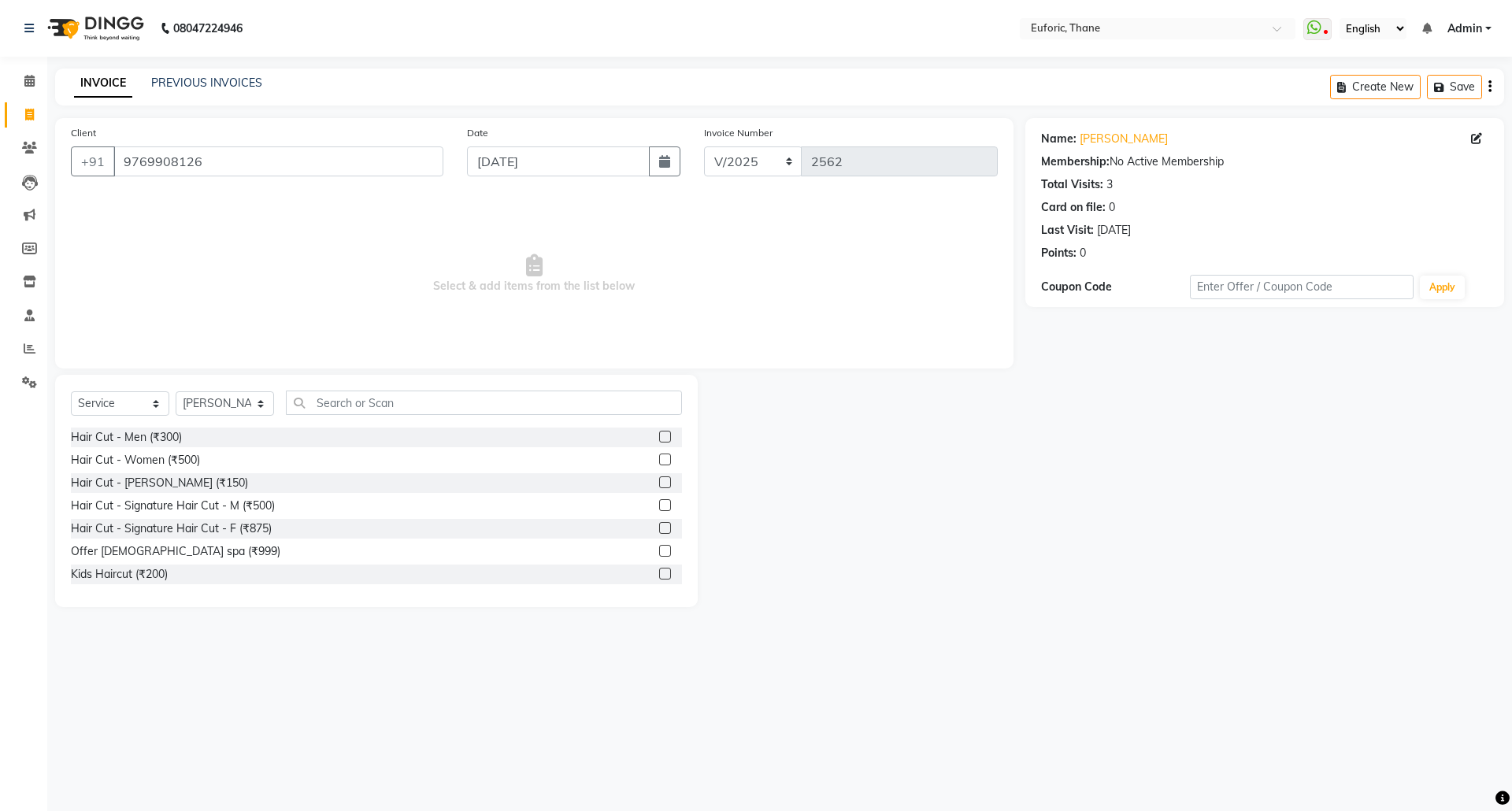
click at [659, 479] on label at bounding box center [665, 482] width 12 height 12
click at [659, 479] on input "checkbox" at bounding box center [664, 482] width 10 height 10
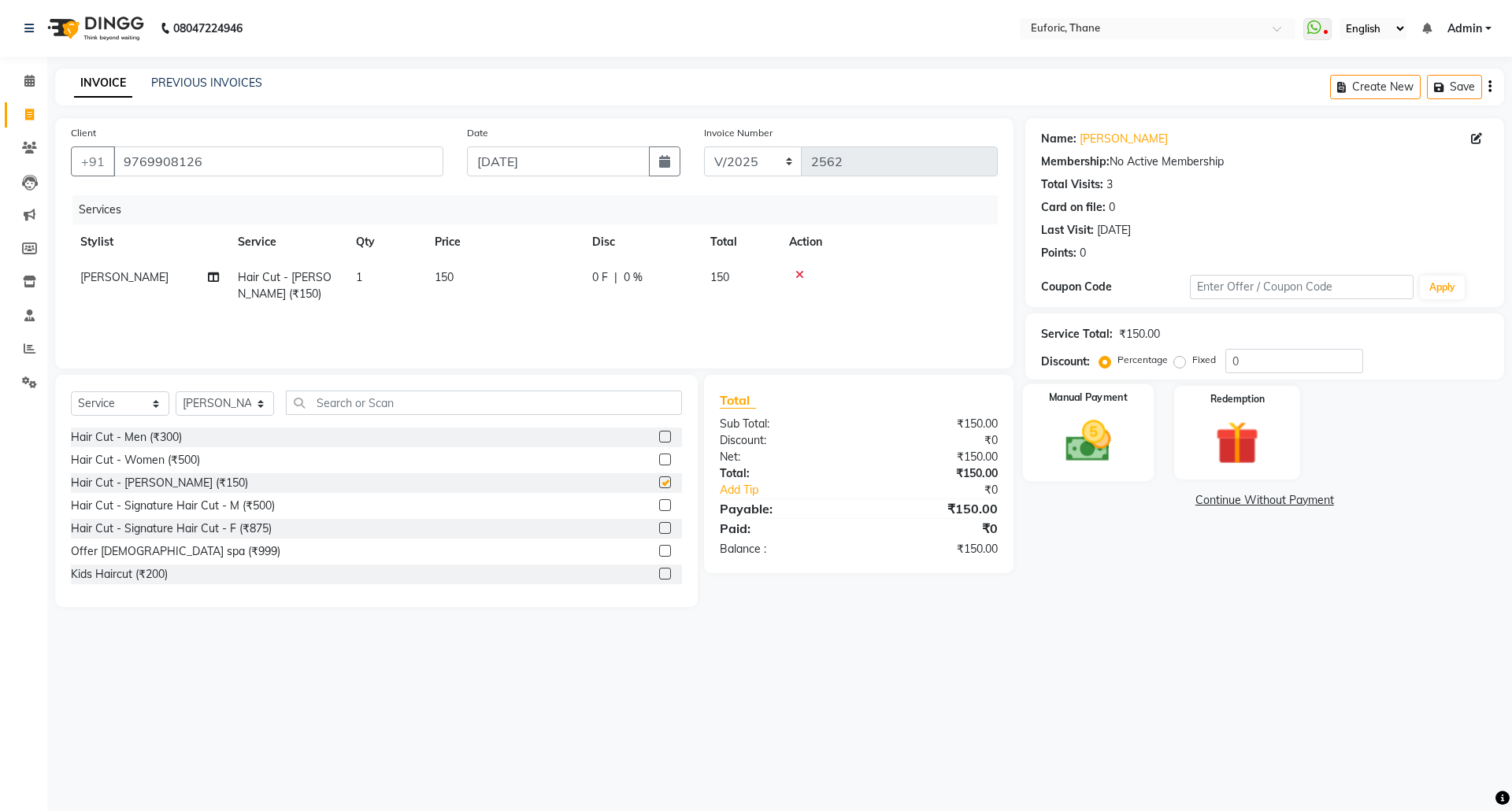
checkbox input "false"
click at [1058, 444] on img at bounding box center [1087, 441] width 73 height 52
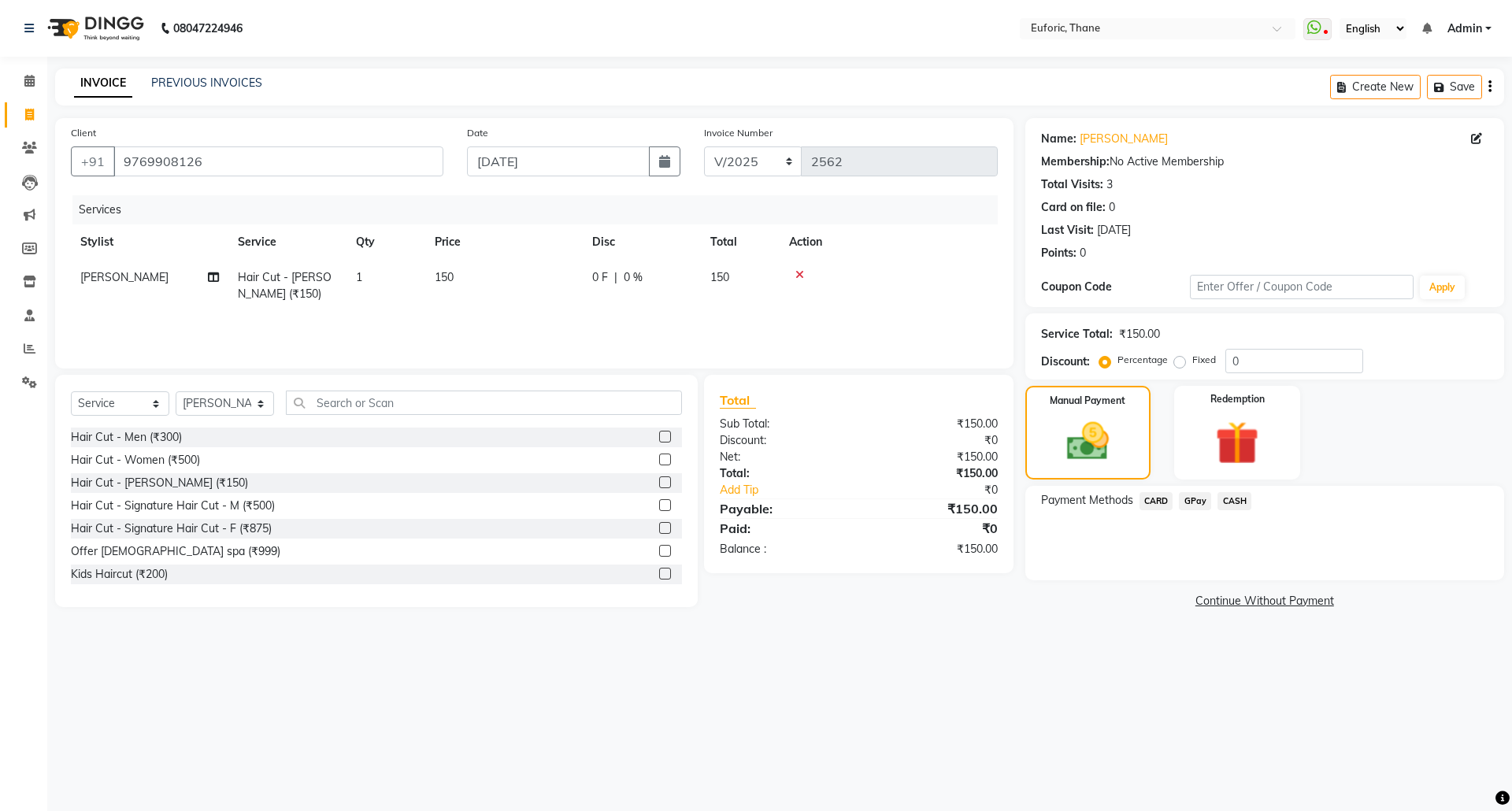
click at [1192, 494] on span "GPay" at bounding box center [1195, 501] width 32 height 18
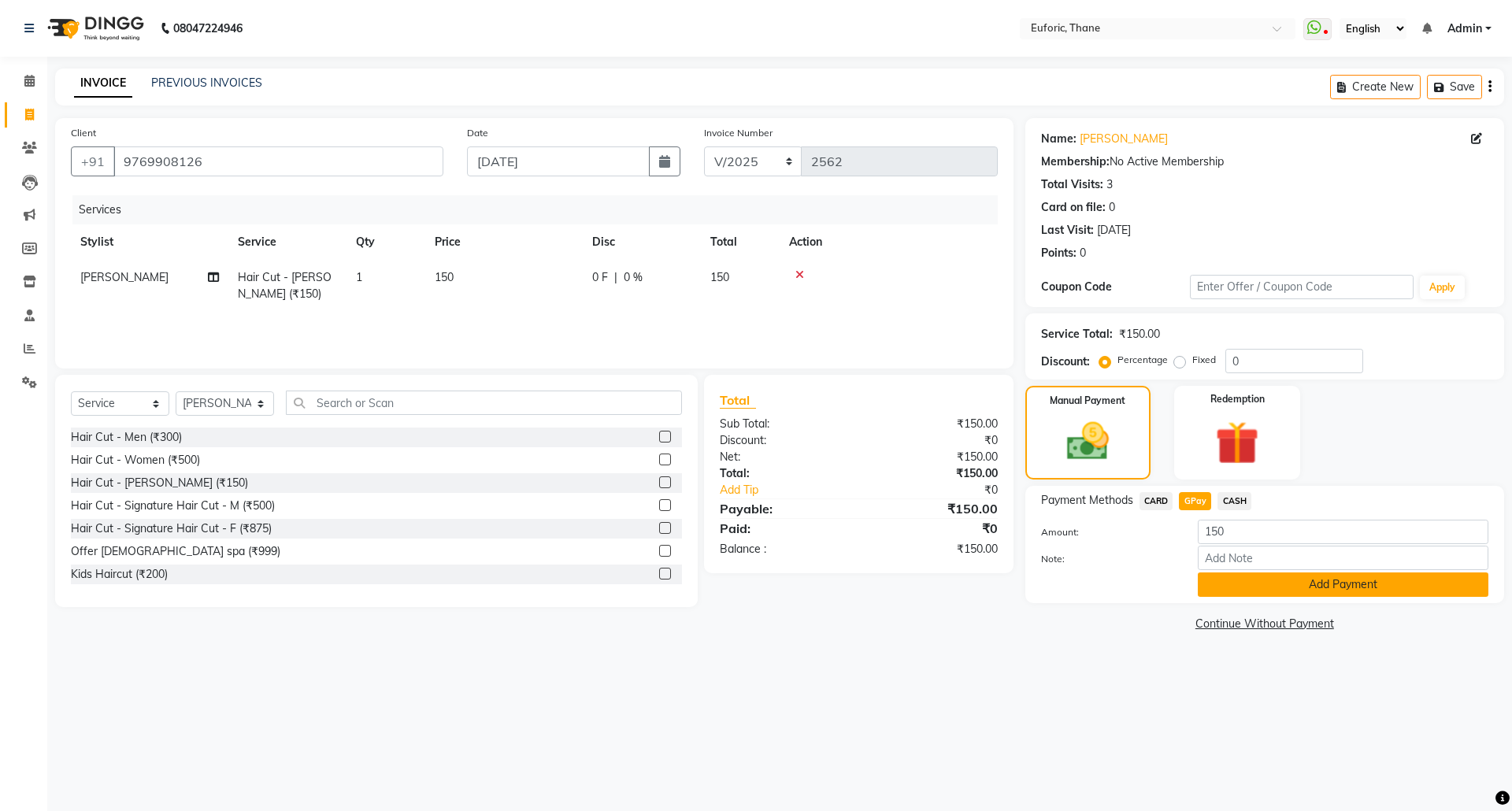
click at [1221, 575] on button "Add Payment" at bounding box center [1342, 584] width 290 height 24
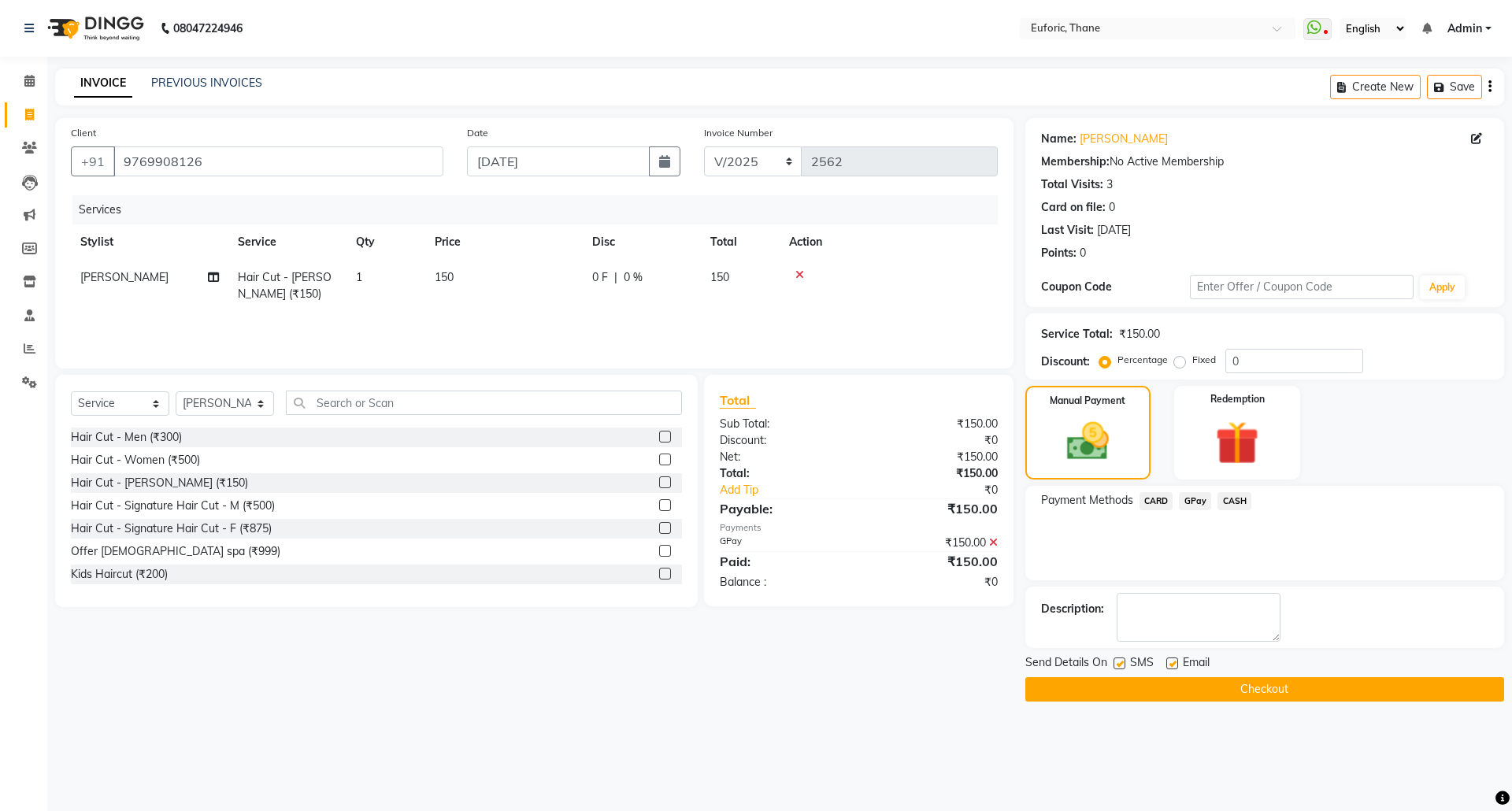
click at [1208, 698] on button "Checkout" at bounding box center [1264, 689] width 478 height 24
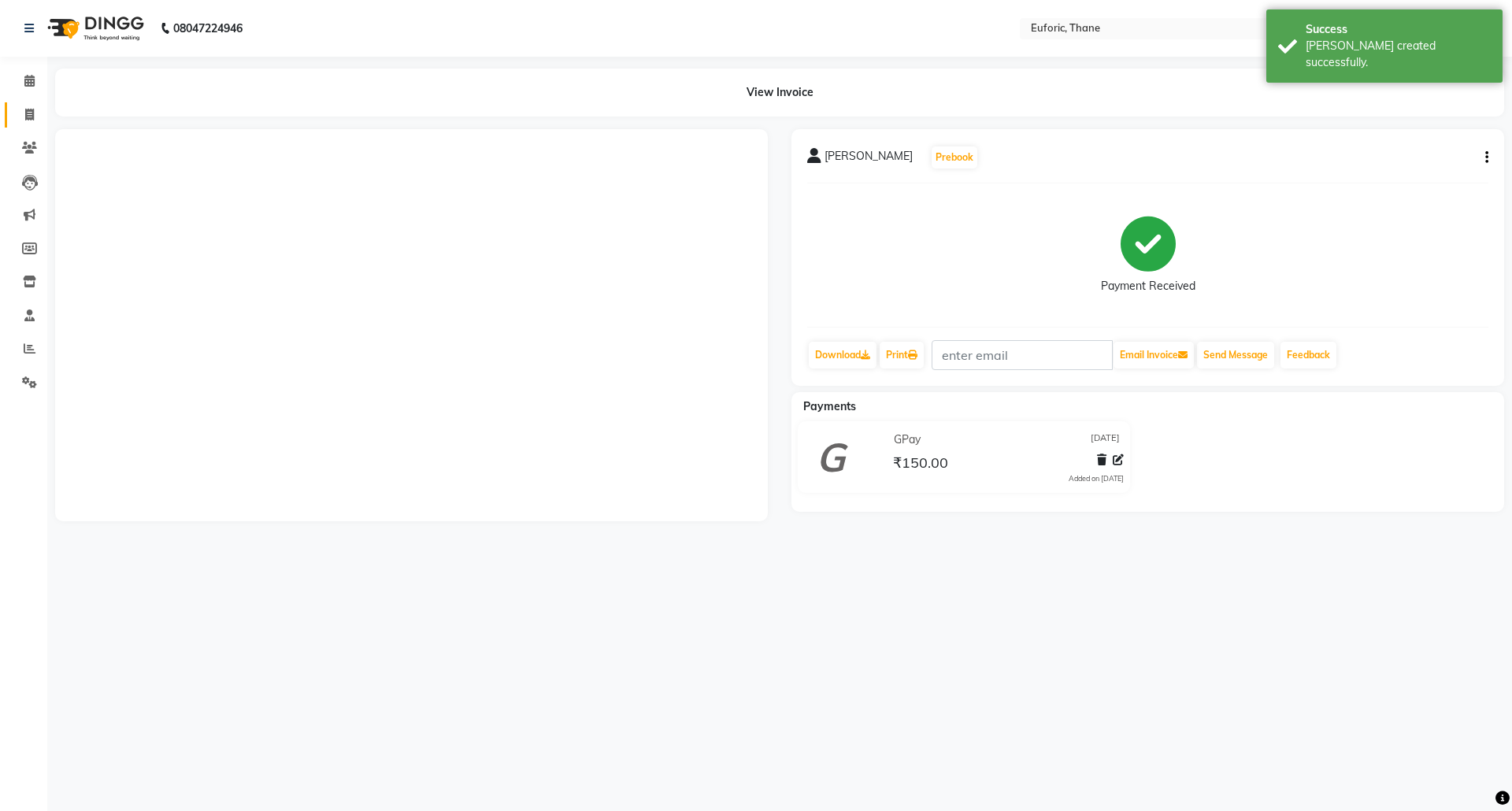
click at [30, 111] on icon at bounding box center [29, 114] width 8 height 12
select select "5063"
select select "service"
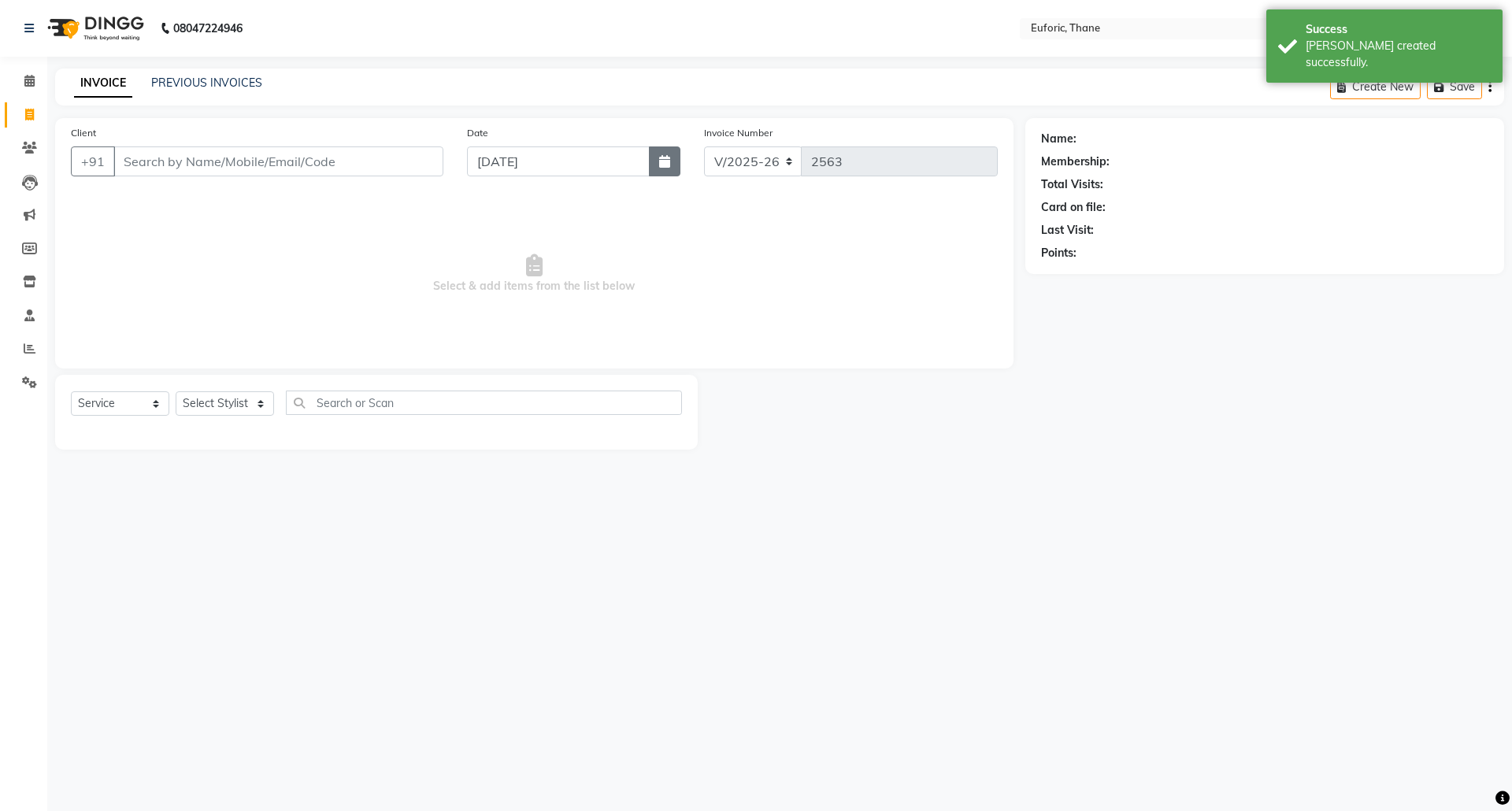
click at [661, 162] on icon "button" at bounding box center [665, 161] width 11 height 13
select select "9"
select select "2025"
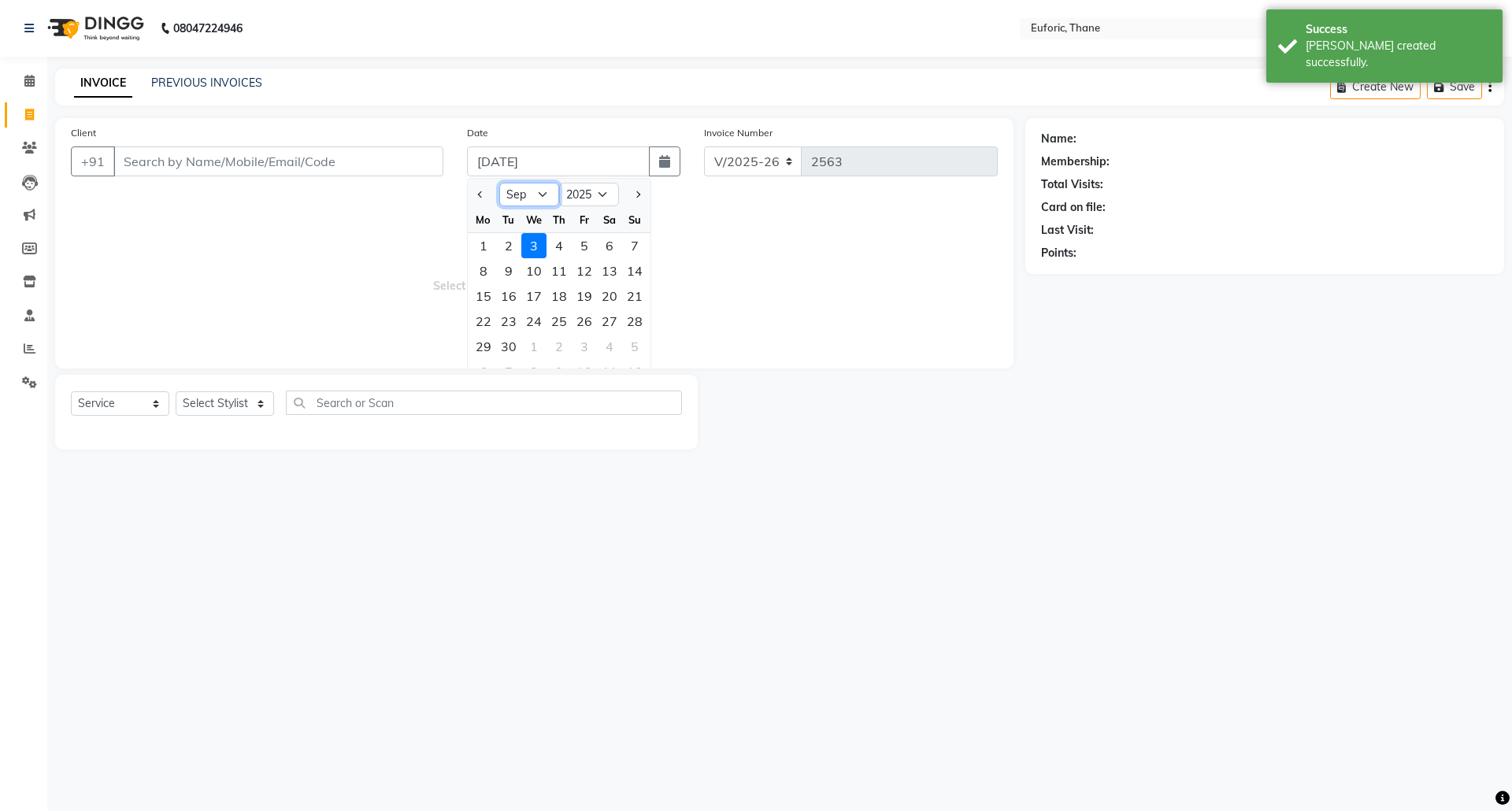
drag, startPoint x: 526, startPoint y: 189, endPoint x: 526, endPoint y: 206, distance: 17.0
click at [526, 189] on select "Jan Feb Mar Apr May Jun [DATE] Aug Sep Oct Nov Dec" at bounding box center [529, 194] width 60 height 24
select select "8"
click at [500, 182] on select "Jan Feb Mar Apr May Jun [DATE] Aug Sep Oct Nov Dec" at bounding box center [529, 194] width 60 height 24
click at [633, 347] on div "31" at bounding box center [634, 346] width 25 height 25
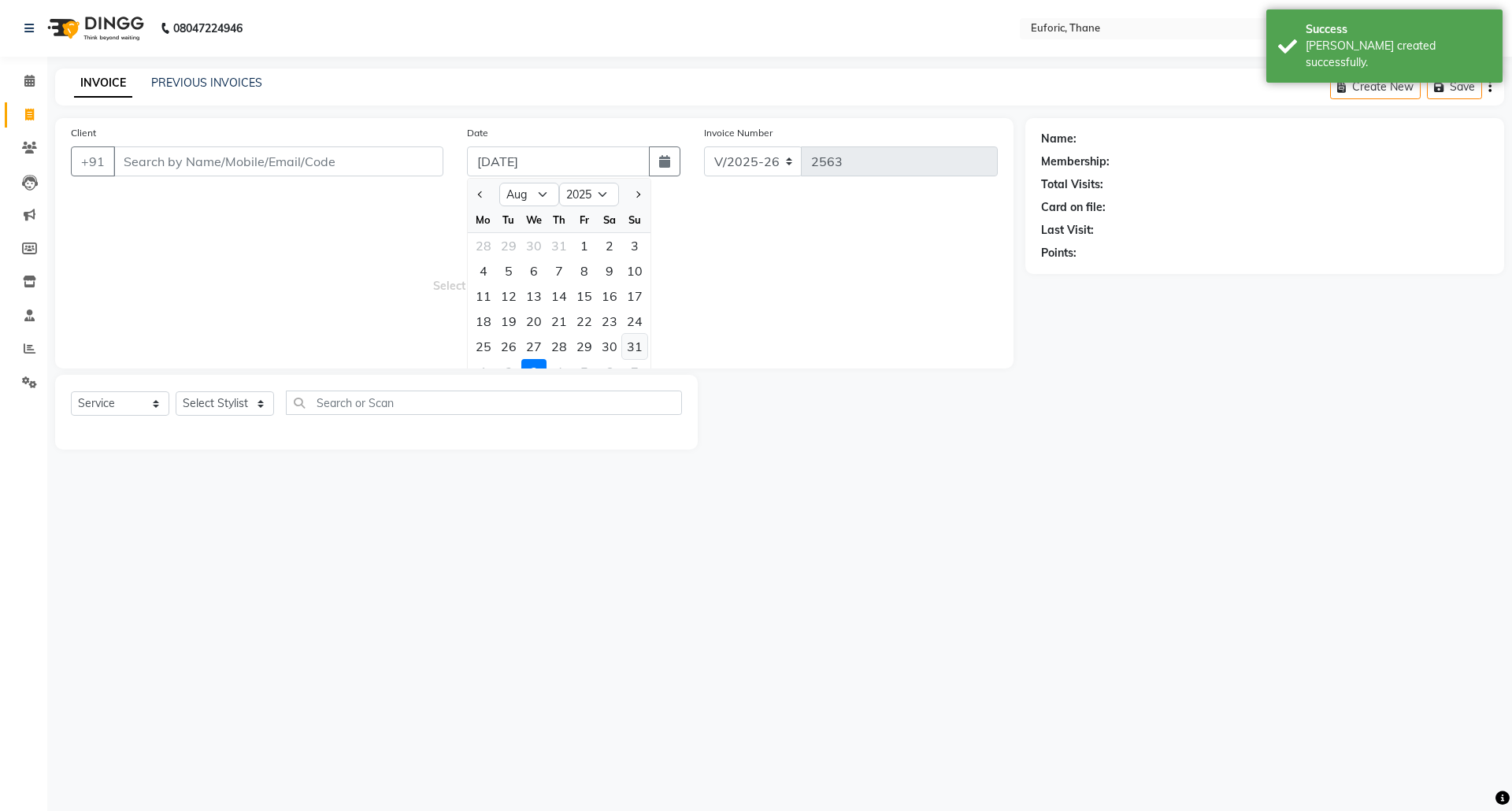
type input "[DATE]"
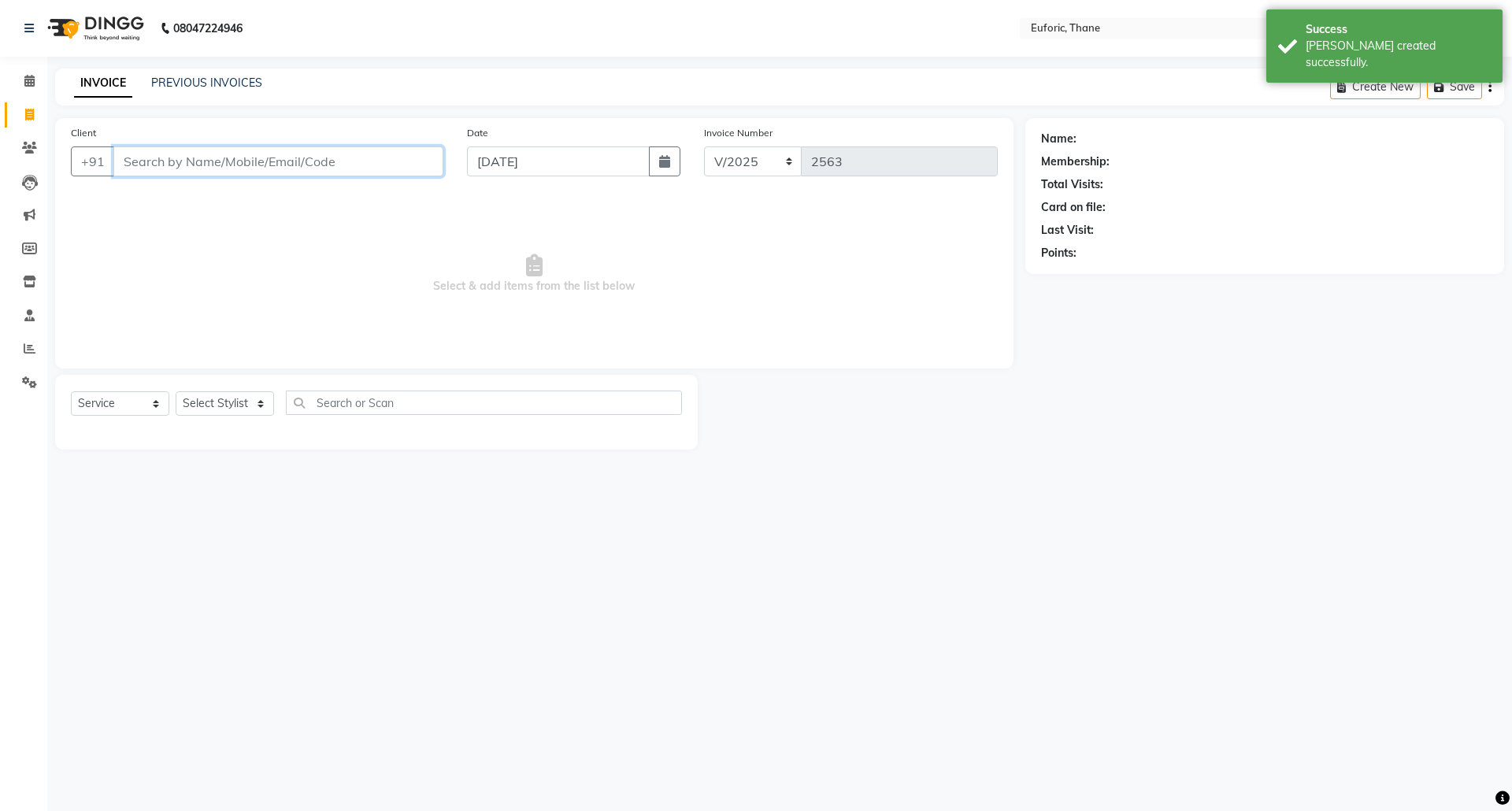
click at [321, 169] on input "Client" at bounding box center [278, 161] width 330 height 29
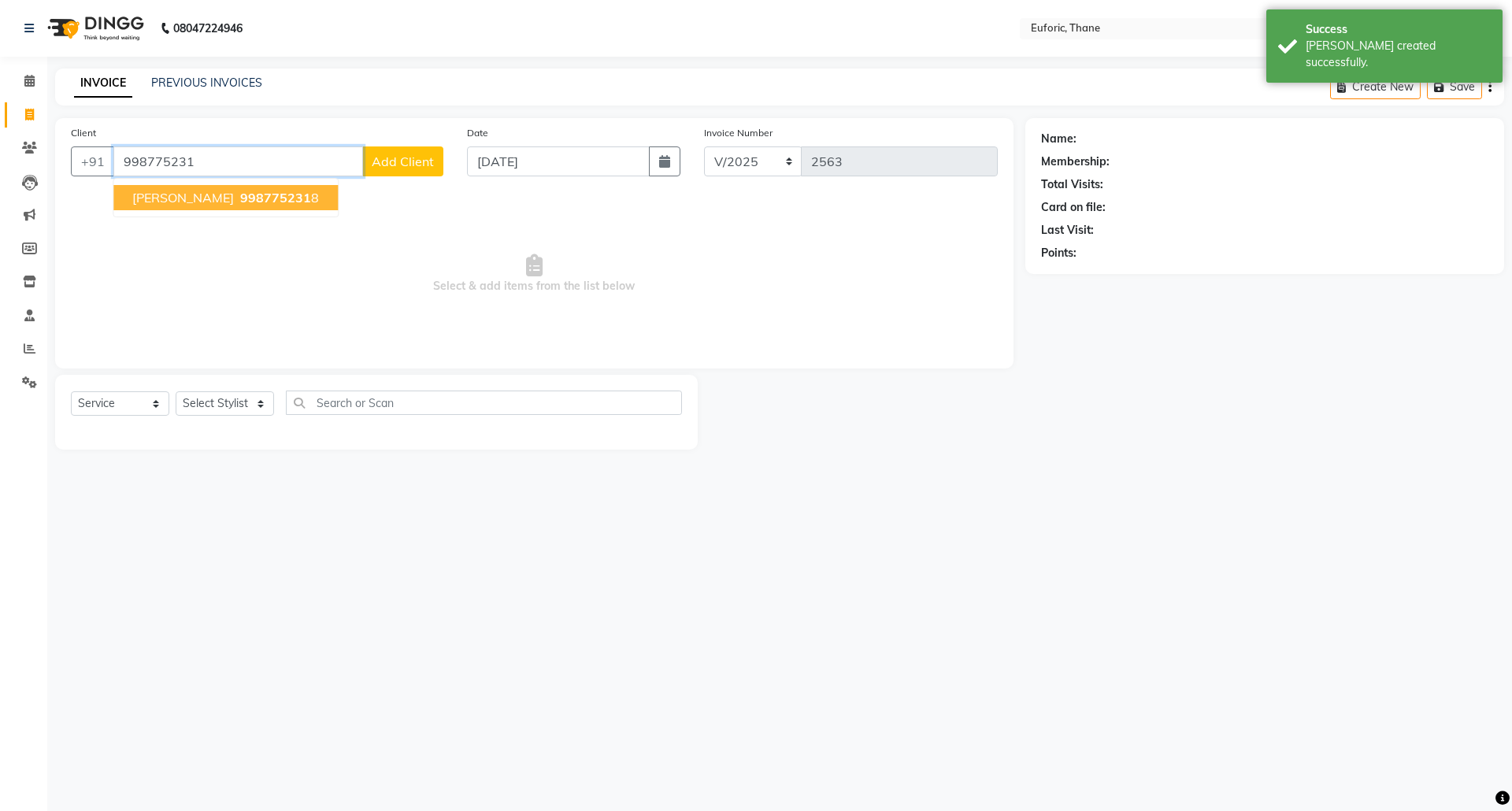
click at [161, 186] on button "meeta 998775231 8" at bounding box center [225, 197] width 224 height 25
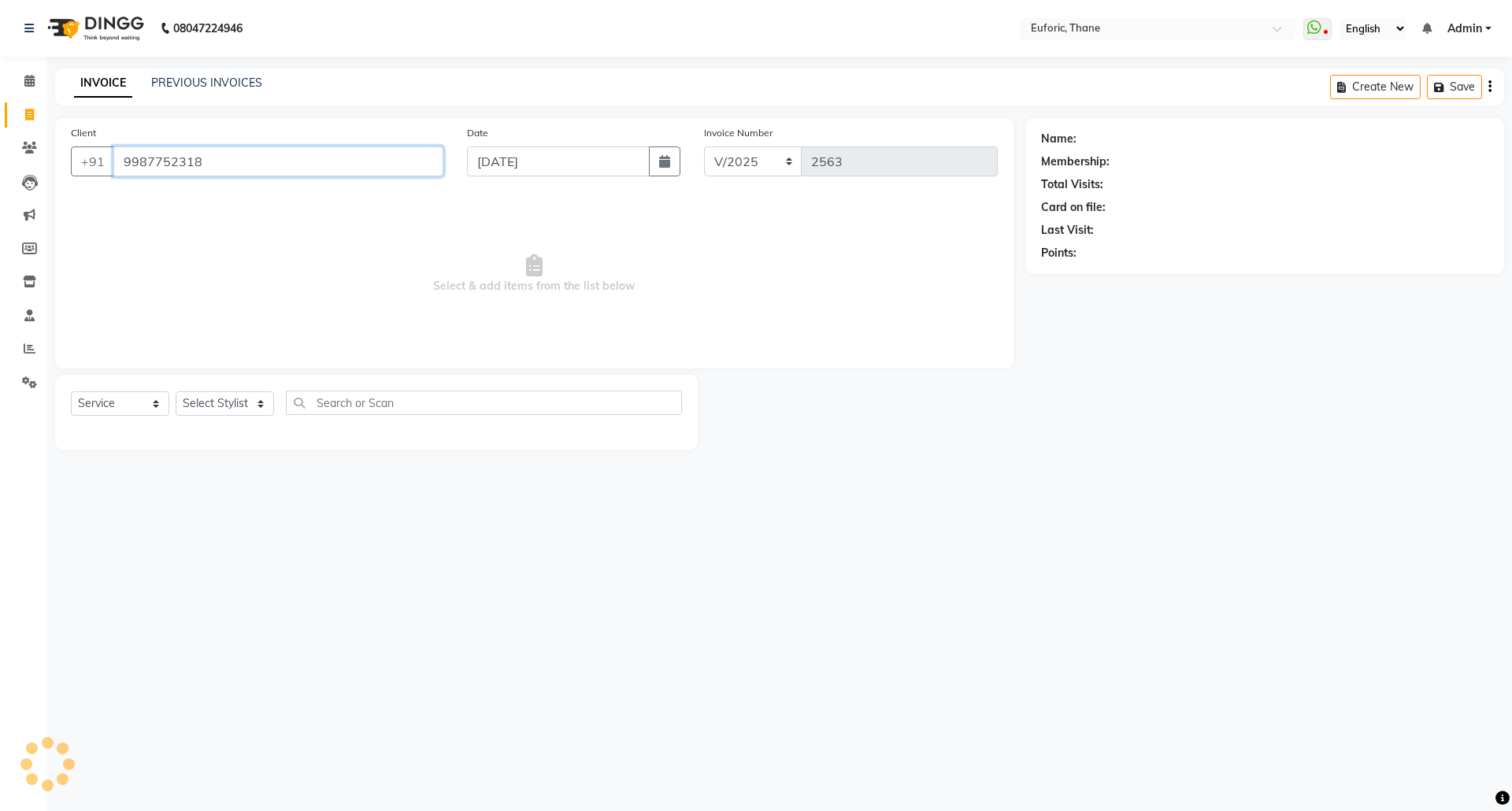
type input "9987752318"
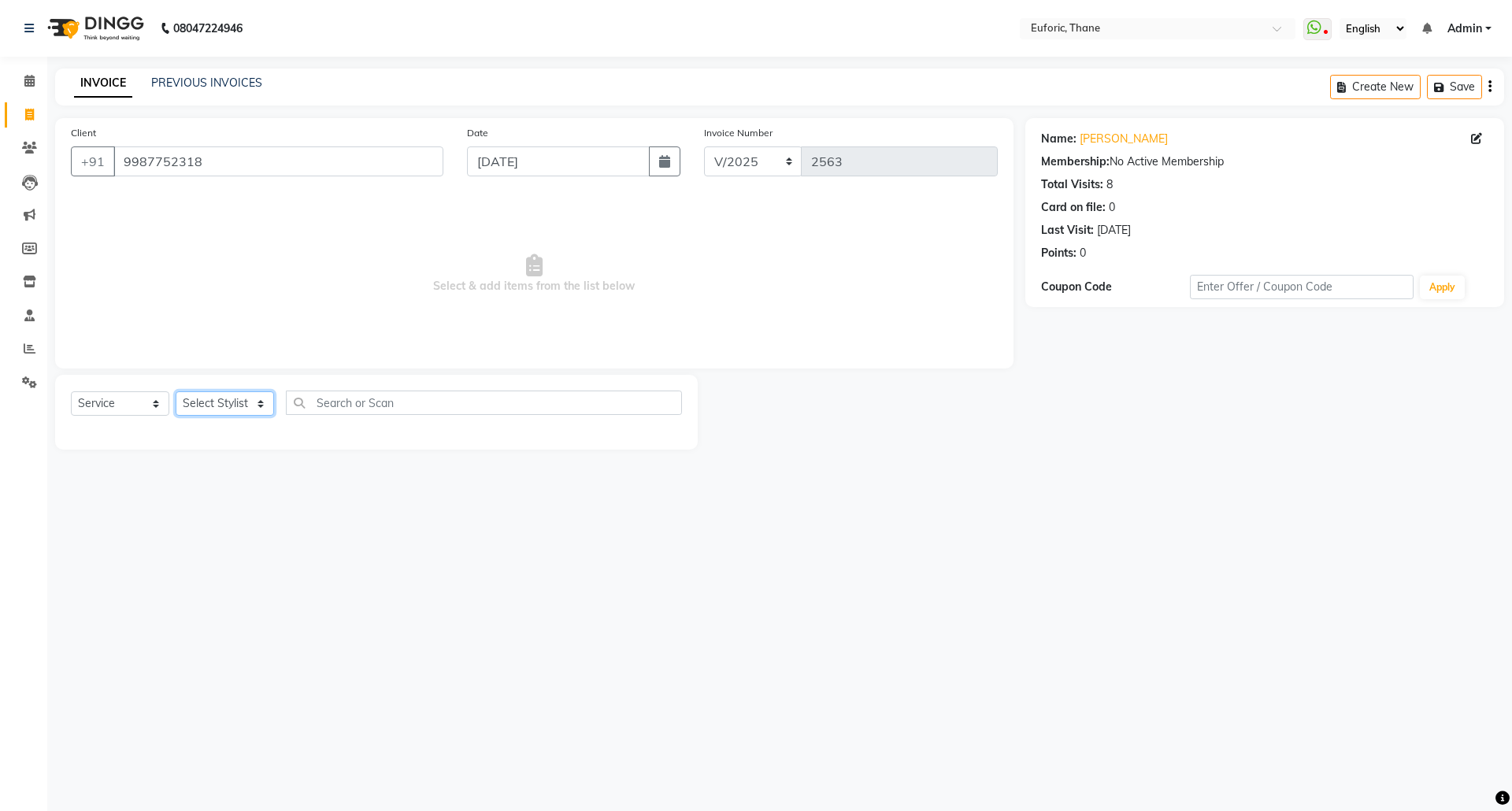
click at [231, 404] on select "Select Stylist [PERSON_NAME] Aatik Salmanai Admin [PERSON_NAME] [PERSON_NAME] […" at bounding box center [224, 404] width 99 height 24
click at [236, 395] on select "Select Stylist [PERSON_NAME] Aatik Salmanai Admin [PERSON_NAME] [PERSON_NAME] […" at bounding box center [224, 404] width 99 height 24
select select "58800"
click at [175, 392] on select "Select Stylist [PERSON_NAME] Aatik Salmanai Admin [PERSON_NAME] [PERSON_NAME] […" at bounding box center [224, 404] width 99 height 24
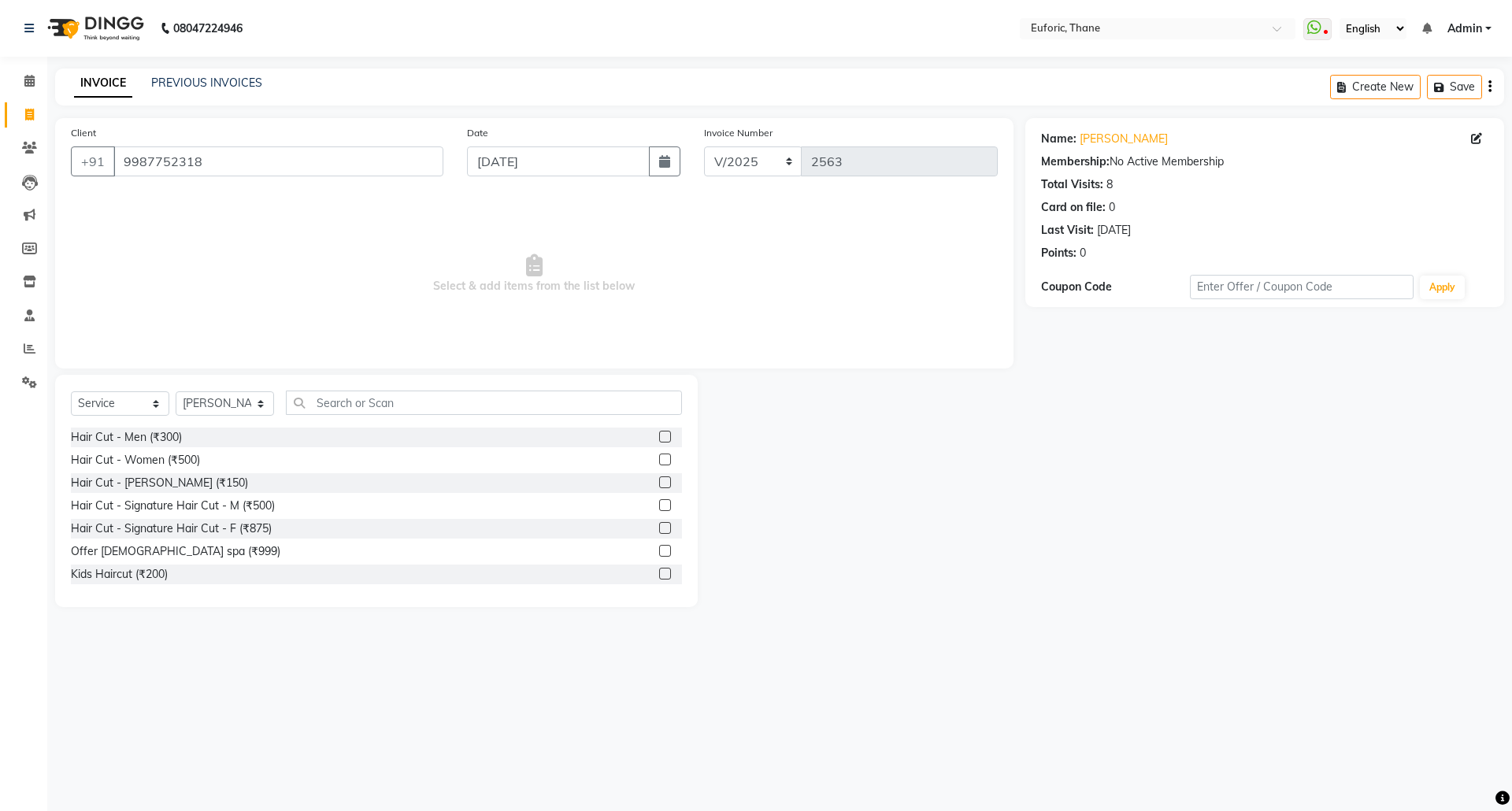
click at [353, 385] on div "Select Service Product Membership Package Voucher Prepaid Gift Card Select Styl…" at bounding box center [376, 491] width 643 height 232
click at [315, 396] on input "text" at bounding box center [484, 403] width 396 height 24
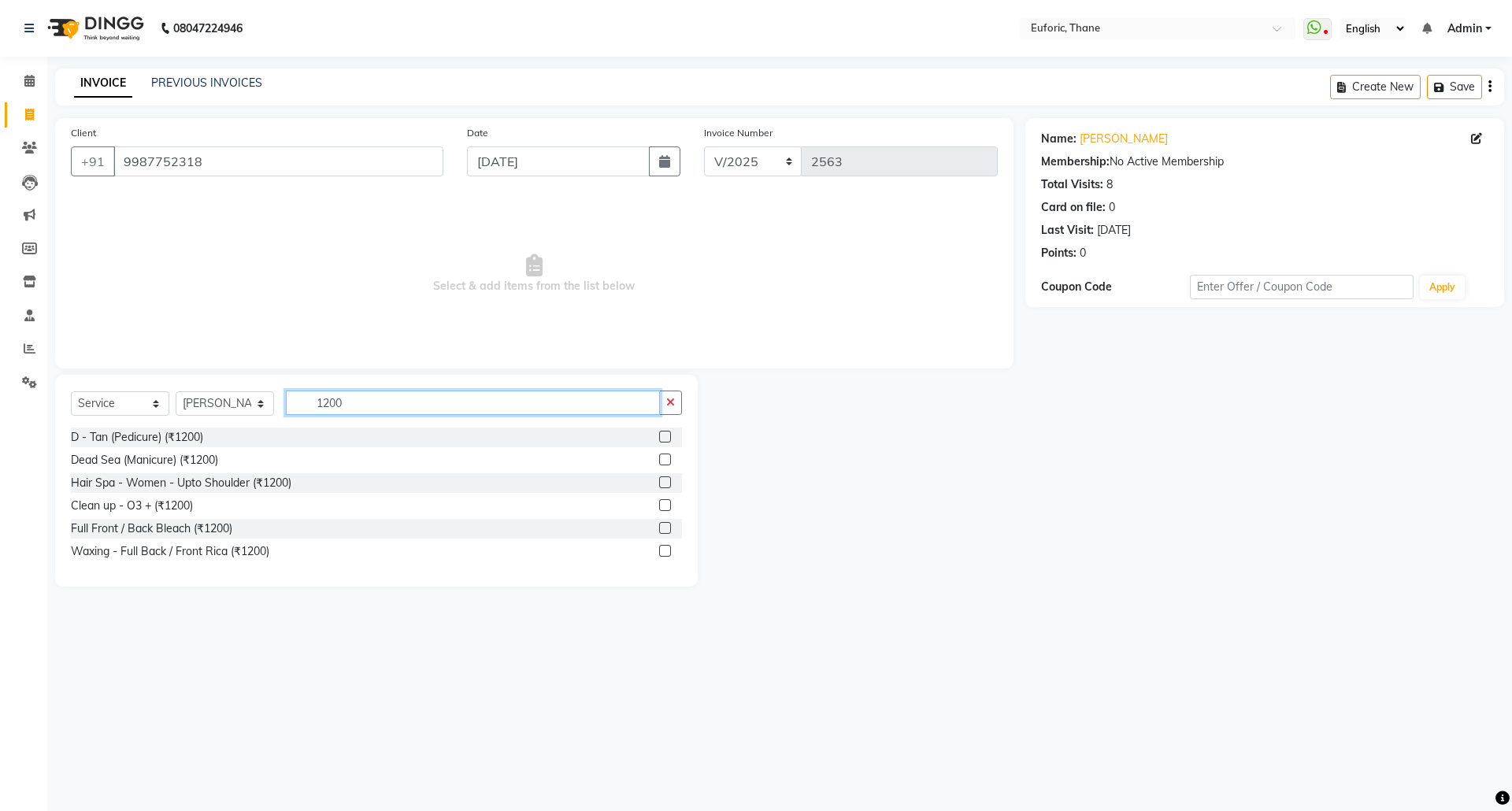
type input "1200"
click at [660, 431] on label at bounding box center [665, 436] width 12 height 12
click at [660, 432] on input "checkbox" at bounding box center [664, 437] width 10 height 10
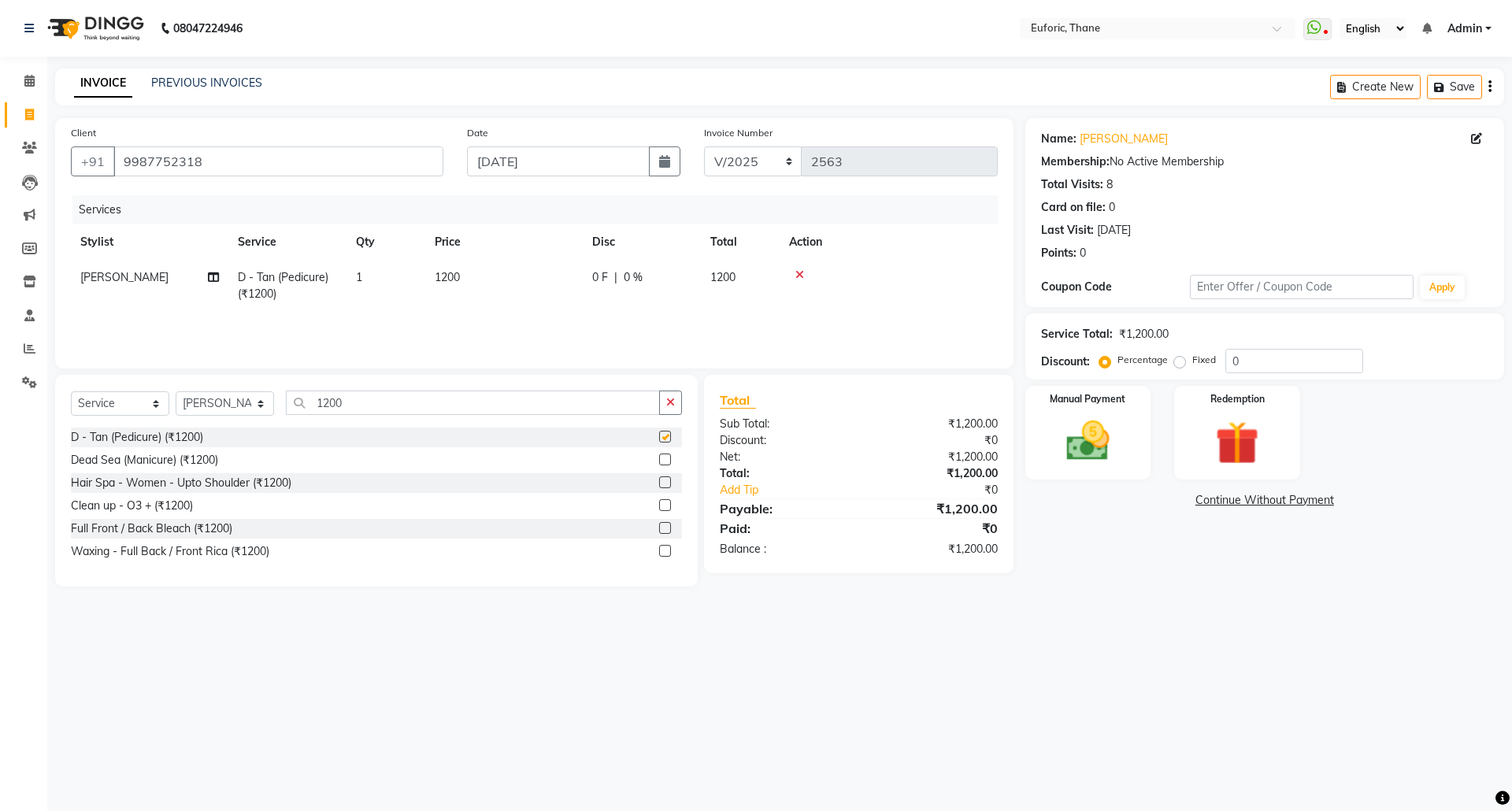
checkbox input "false"
click at [1219, 354] on div "Percentage Fixed" at bounding box center [1164, 360] width 123 height 20
click at [1226, 358] on input "0" at bounding box center [1293, 360] width 137 height 24
click at [1078, 653] on div "08047224946 Select Location × Euforic, Thane WhatsApp Status ✕ Status: Disconne…" at bounding box center [756, 406] width 1512 height 811
click at [1128, 547] on div "Name: Meeta Membership: No Active Membership Total Visits: 8 Card on file: 0 La…" at bounding box center [1270, 352] width 490 height 468
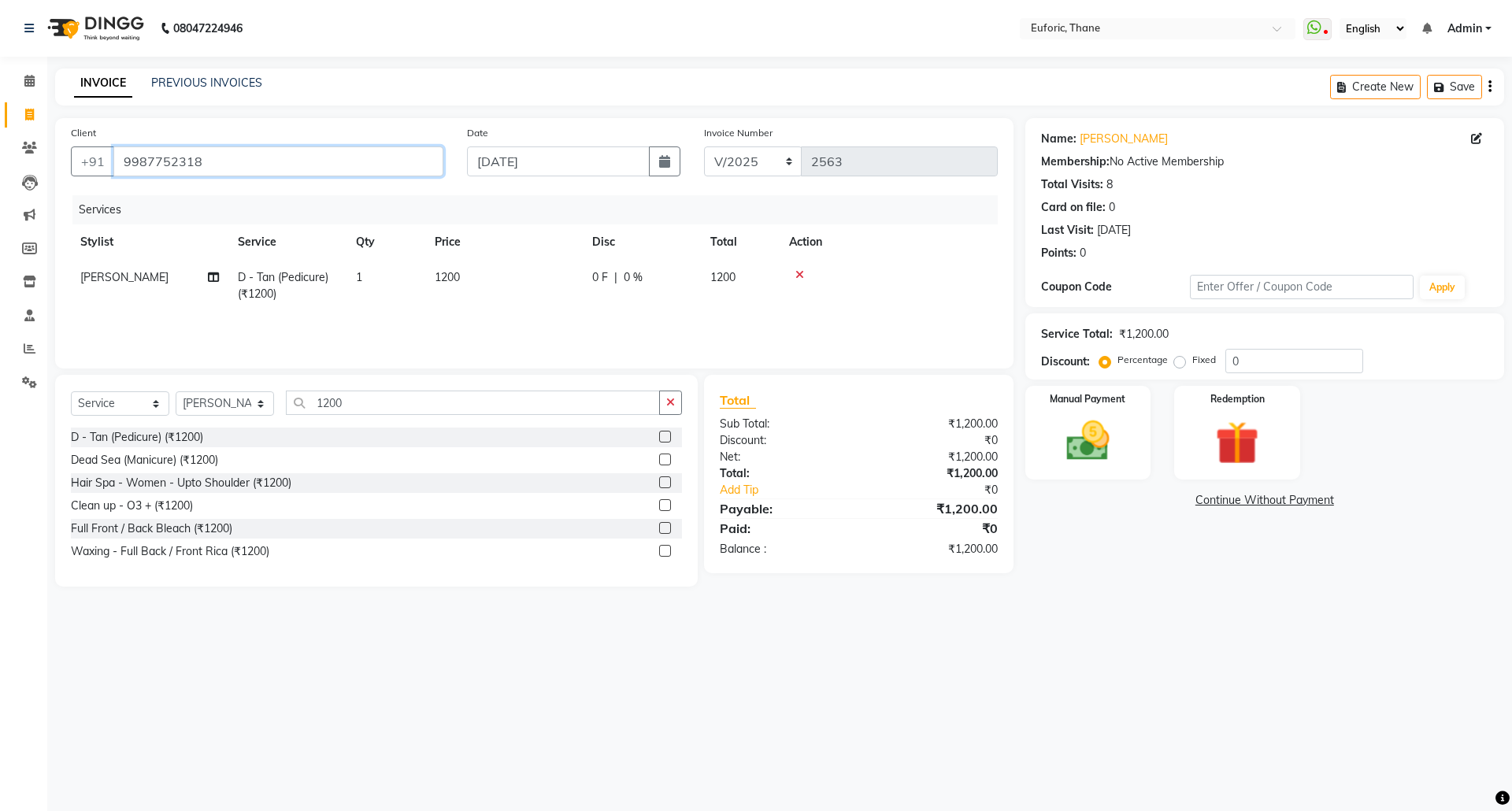
click at [165, 158] on input "9987752318" at bounding box center [278, 161] width 330 height 29
click at [22, 370] on link "Settings" at bounding box center [23, 382] width 38 height 26
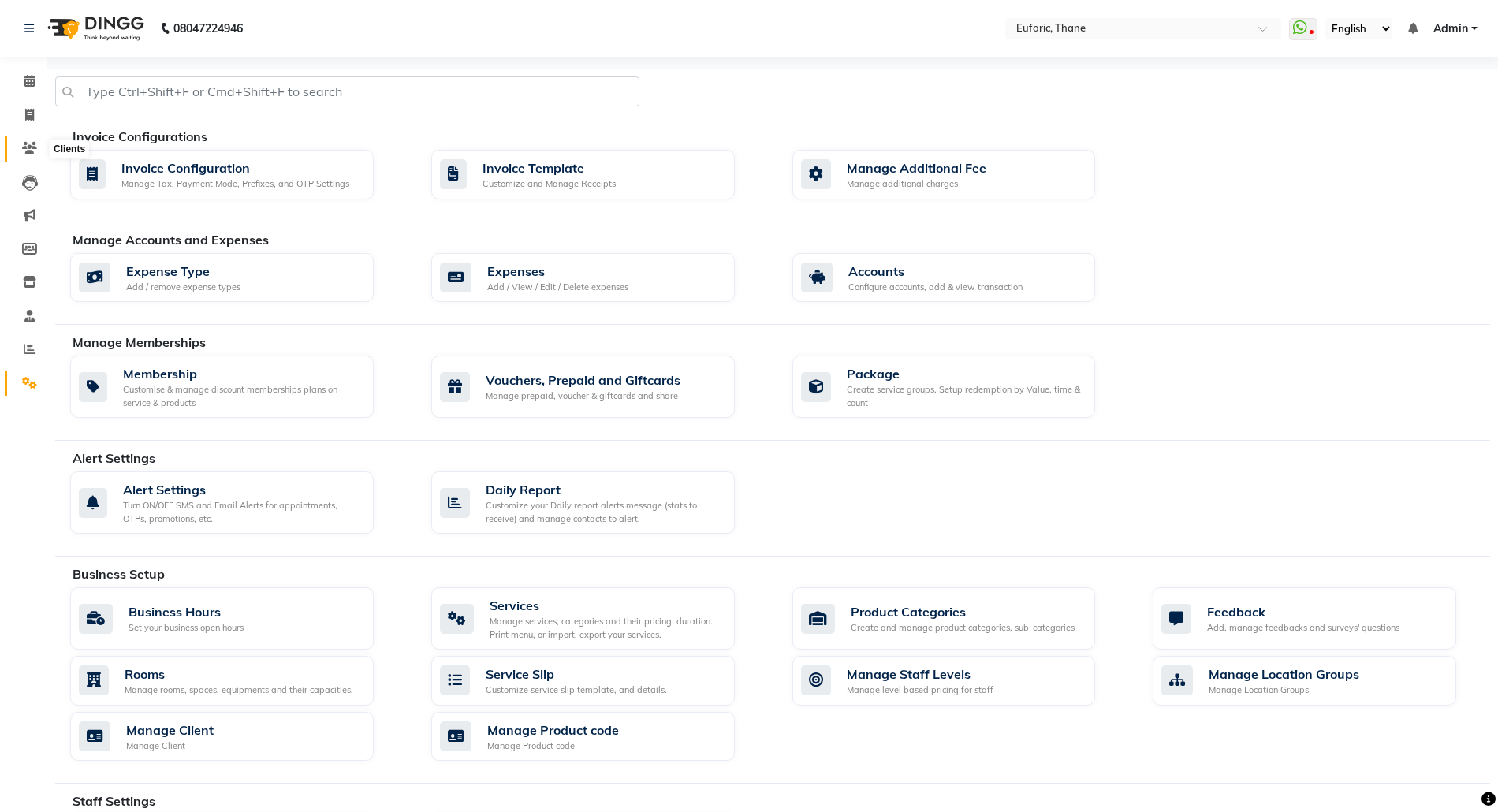
click at [35, 139] on span at bounding box center [30, 149] width 28 height 18
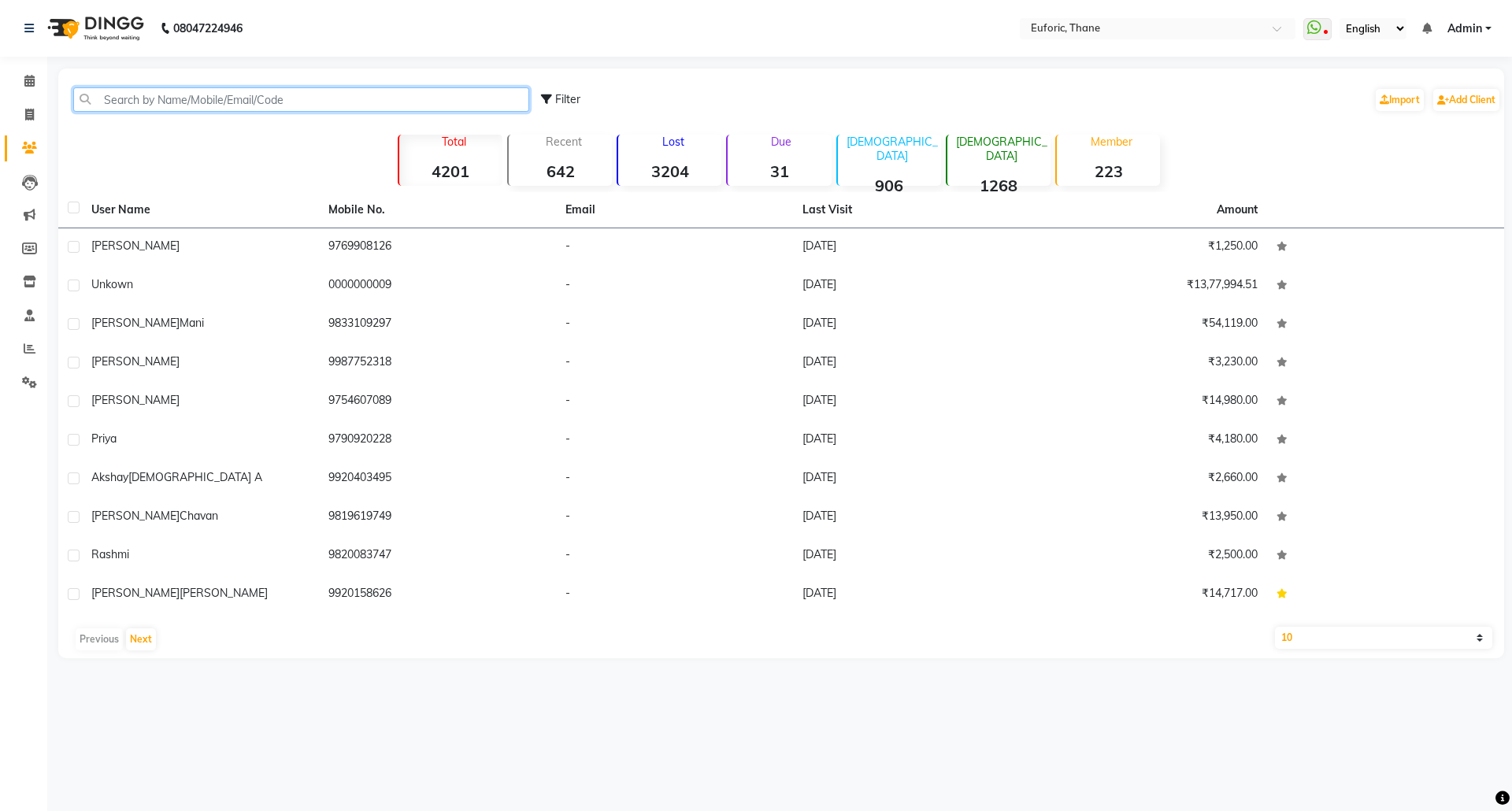
paste input "9987752318"
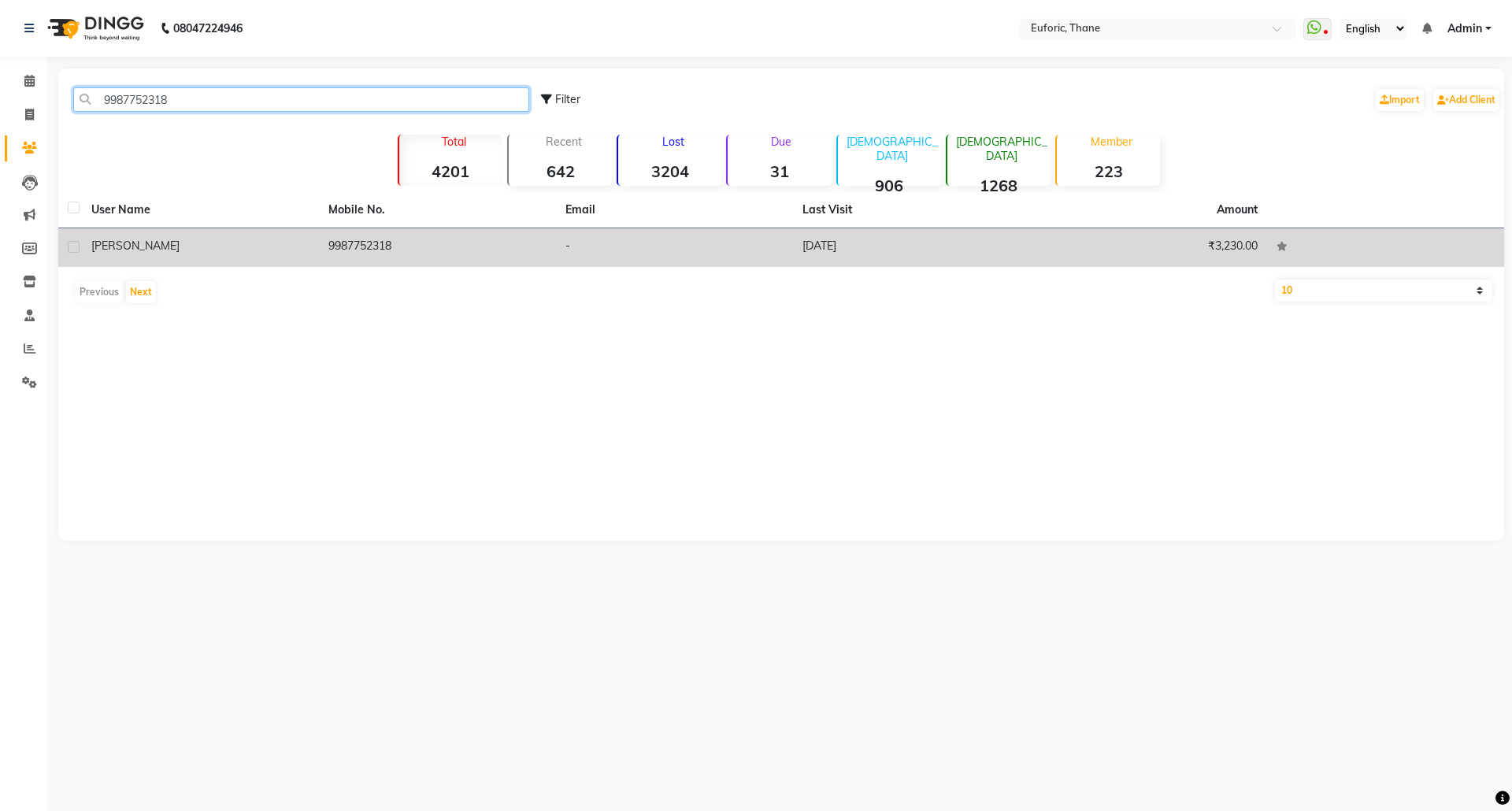
type input "9987752318"
click at [105, 262] on td "meeta" at bounding box center [200, 248] width 237 height 39
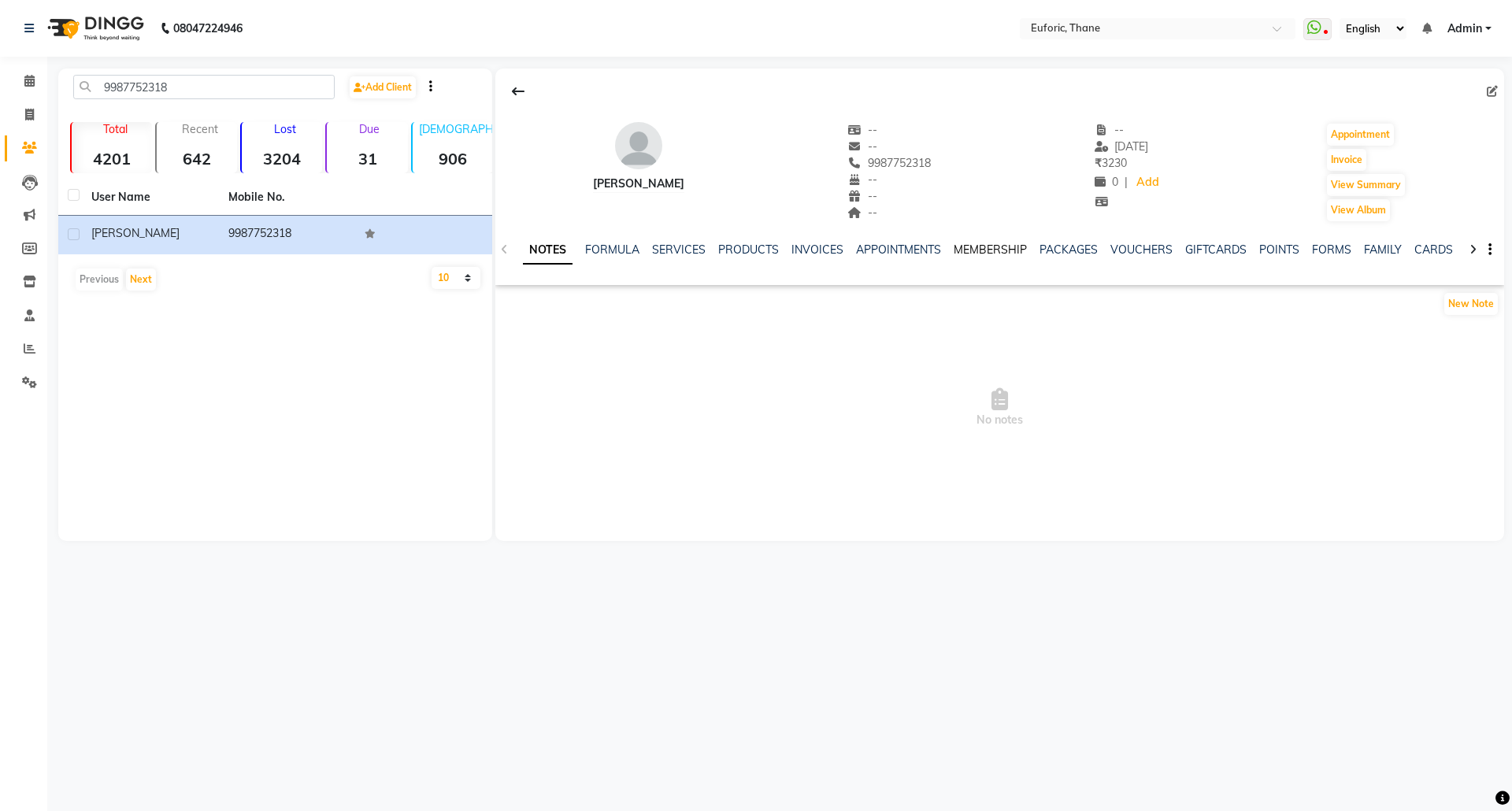
click at [974, 243] on link "MEMBERSHIP" at bounding box center [989, 249] width 73 height 14
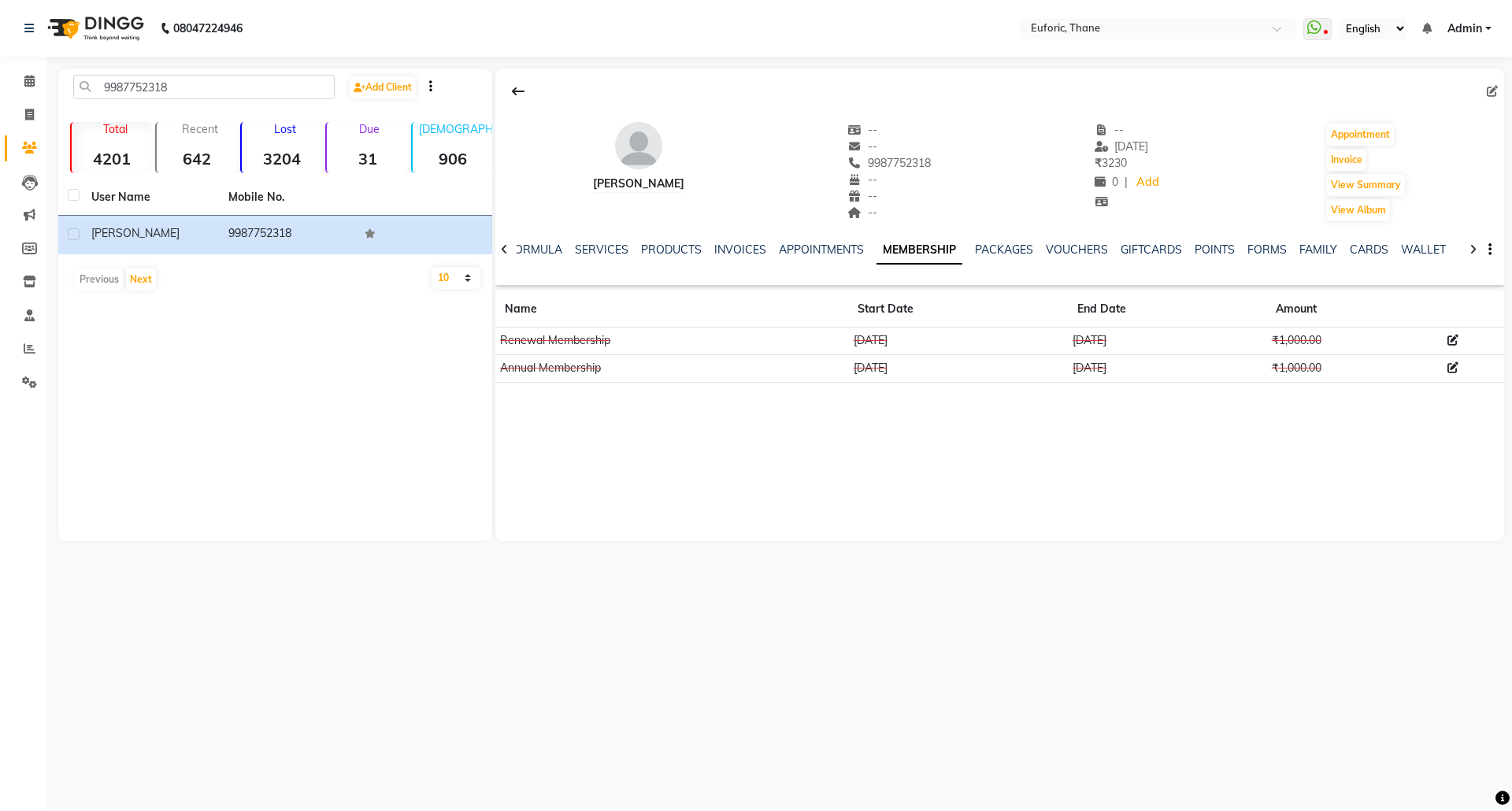
click at [1450, 341] on icon at bounding box center [1453, 340] width 11 height 11
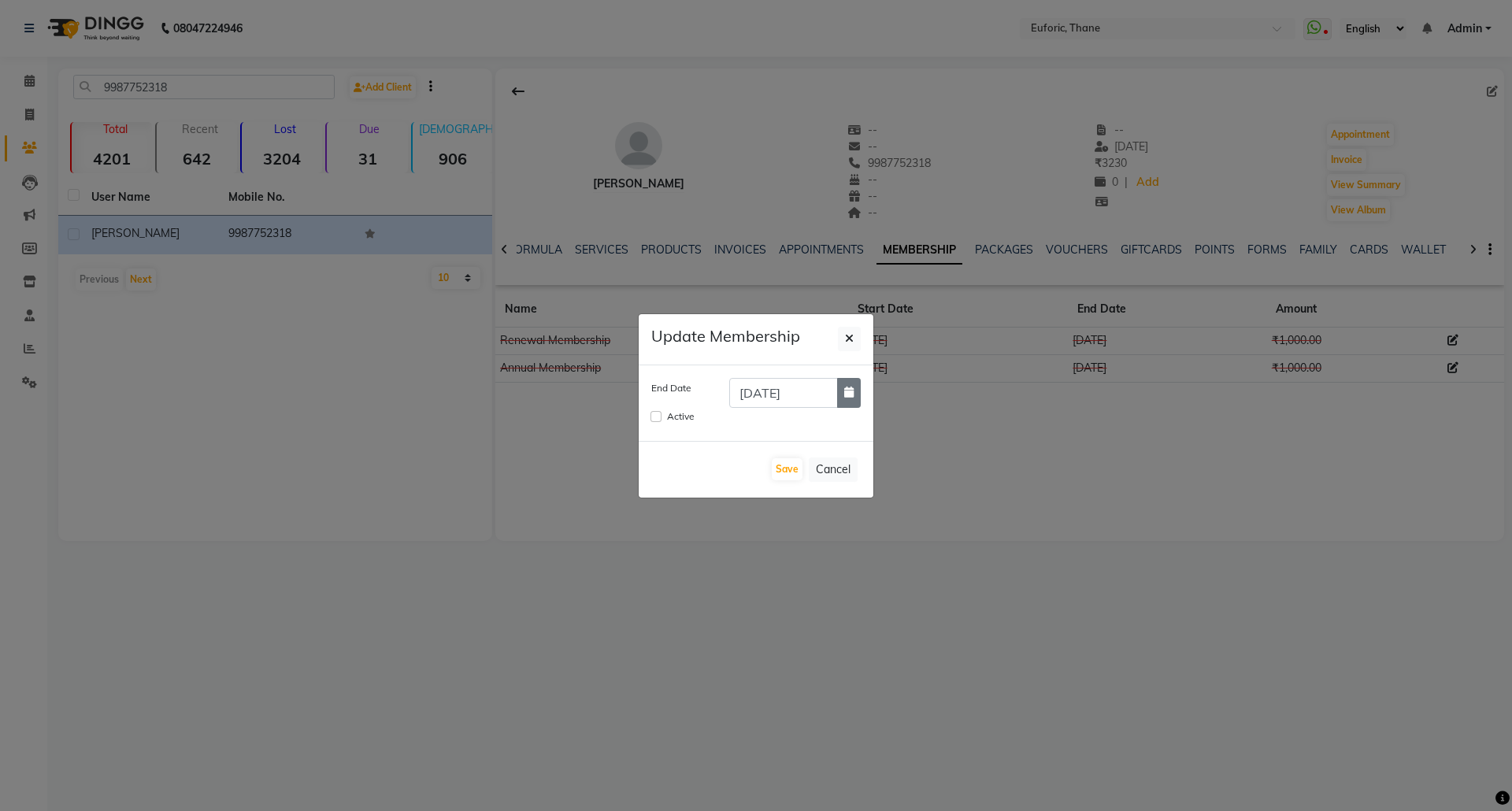
click at [849, 388] on icon "button" at bounding box center [849, 392] width 9 height 11
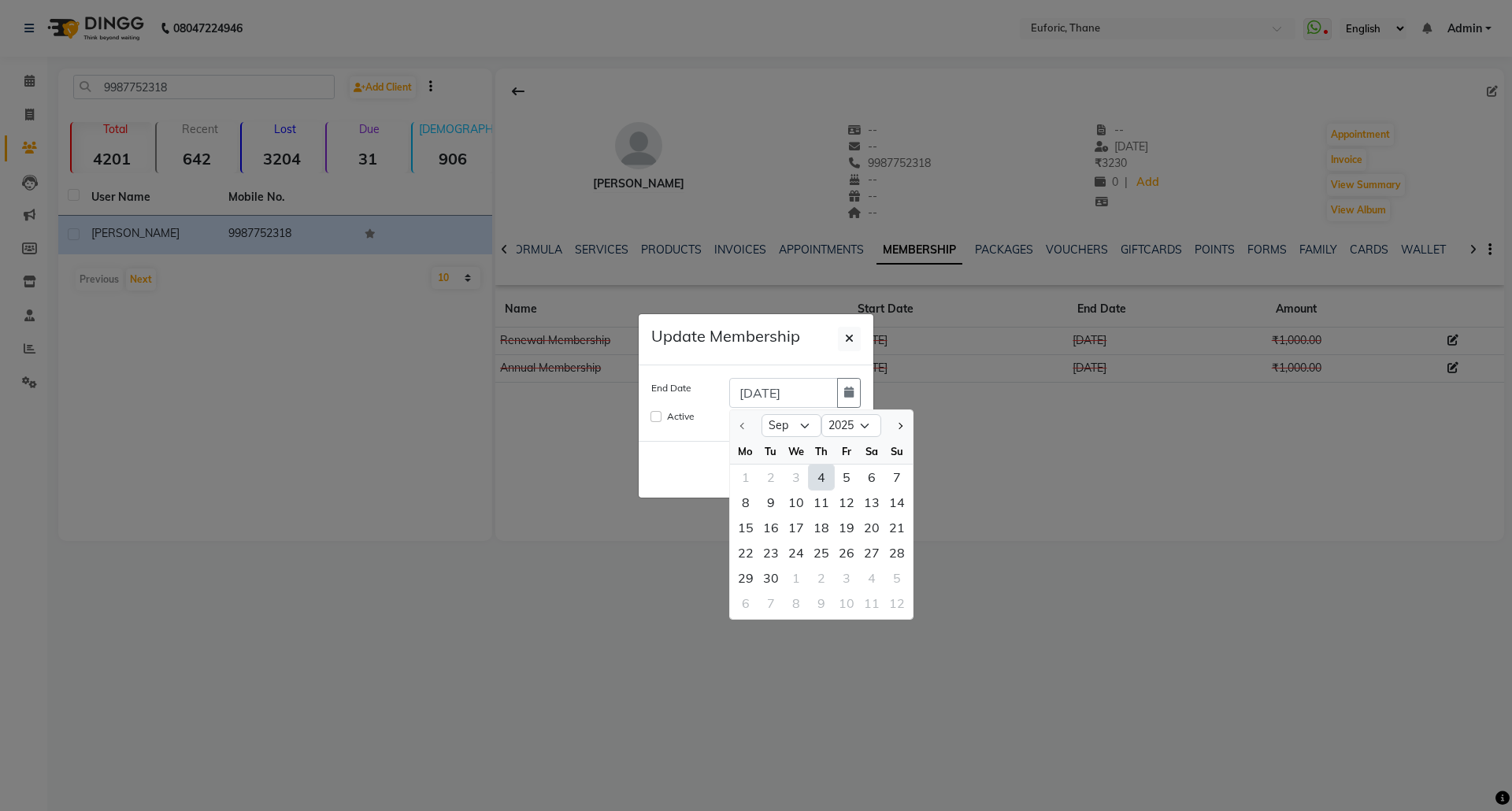
click at [822, 478] on div "4" at bounding box center [821, 476] width 25 height 25
type input "04-09-2025"
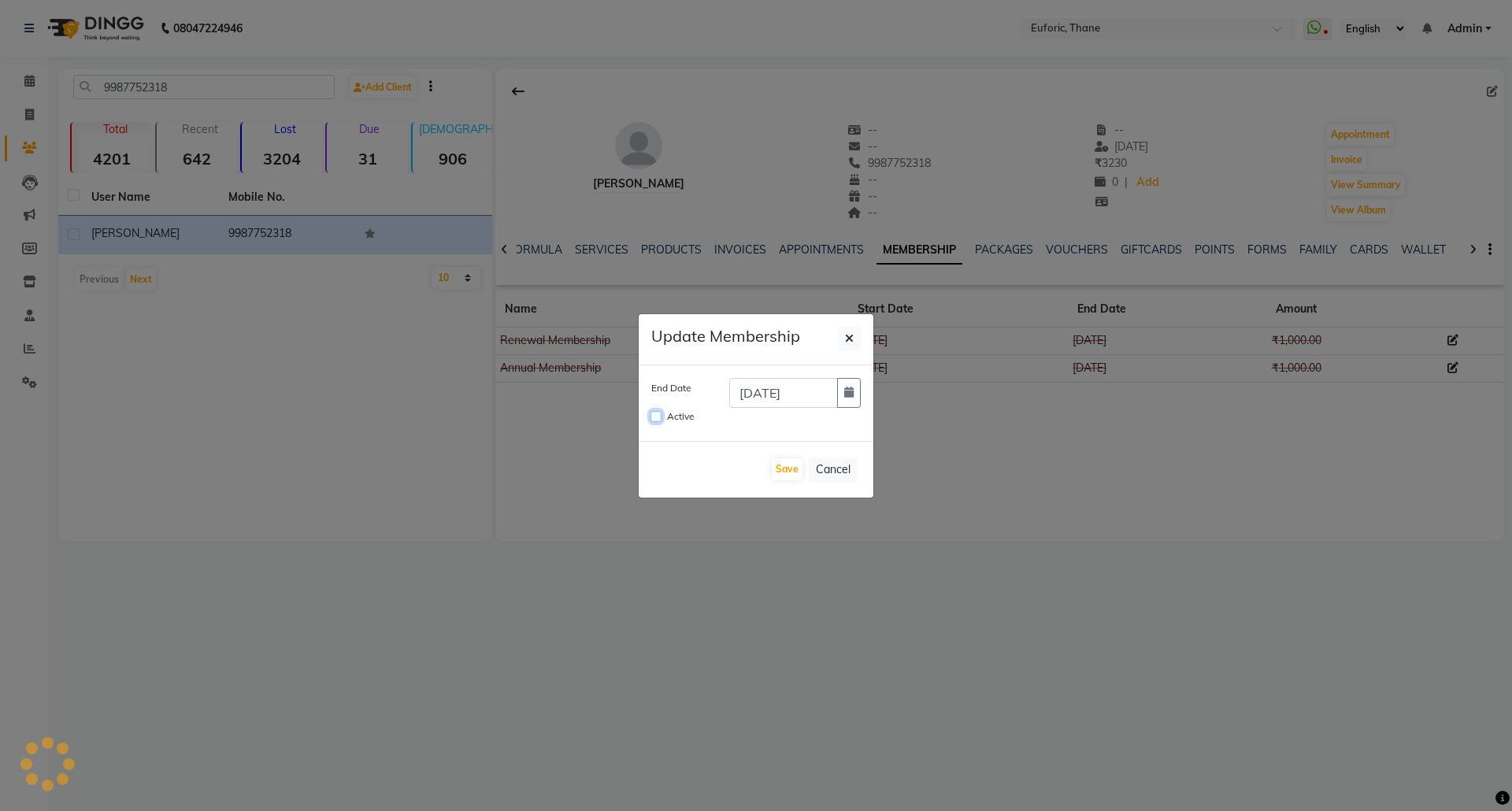
click at [654, 413] on input "Active" at bounding box center [656, 417] width 11 height 11
checkbox input "true"
click at [778, 466] on button "Save" at bounding box center [786, 469] width 30 height 22
checkbox input "false"
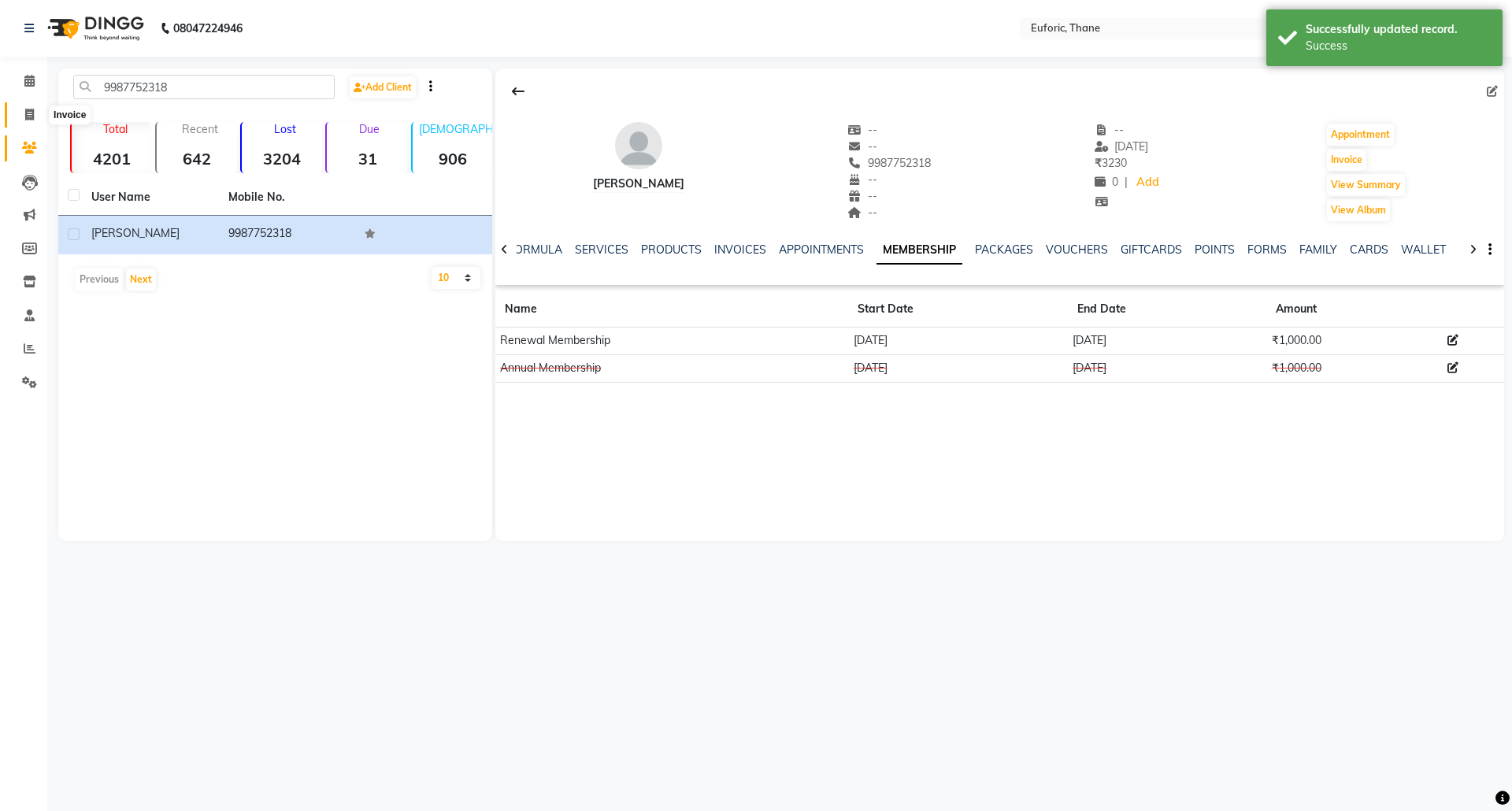
click at [35, 116] on span at bounding box center [30, 115] width 28 height 18
select select "5063"
select select "service"
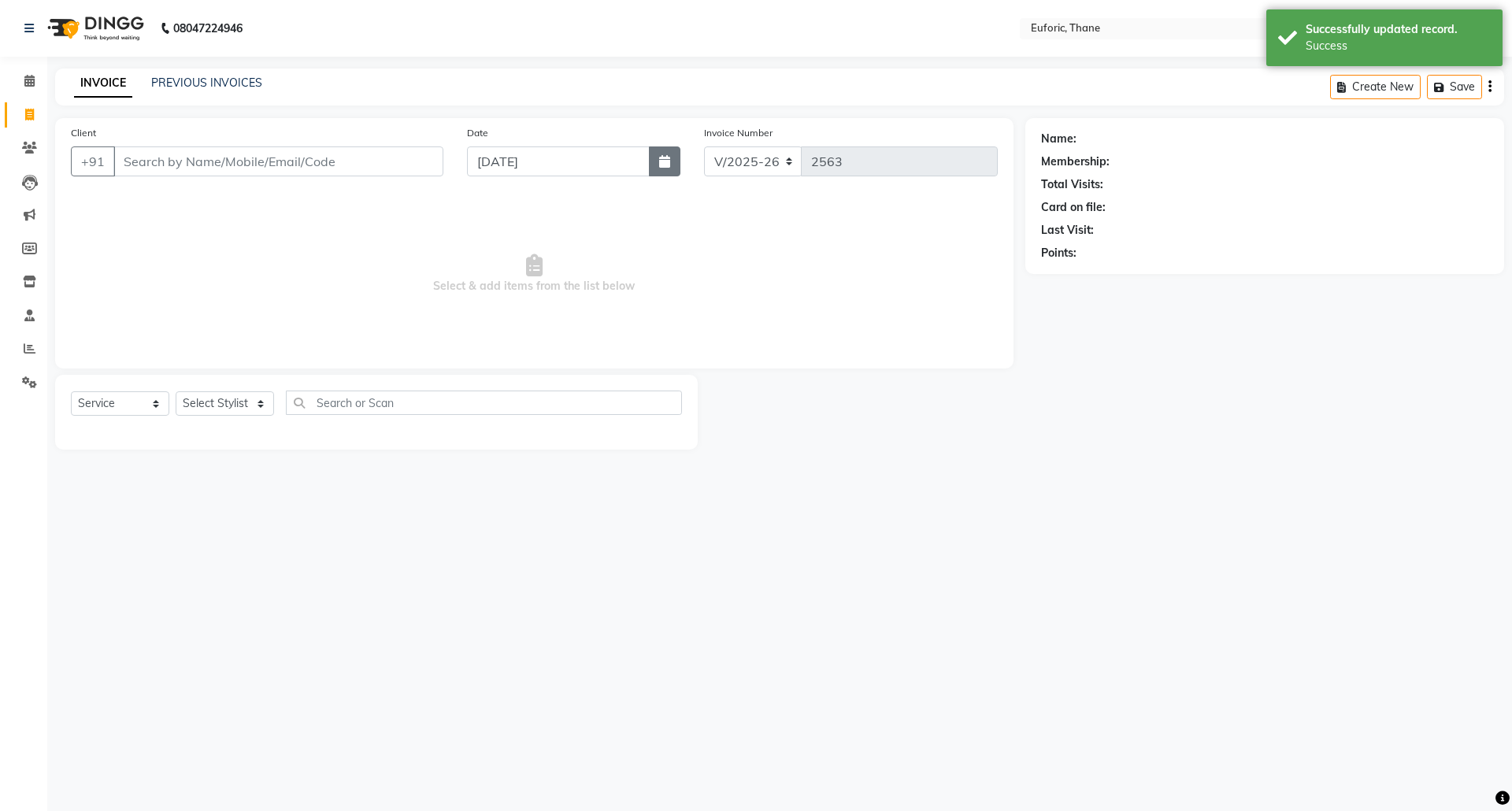
drag, startPoint x: 183, startPoint y: 171, endPoint x: 671, endPoint y: 161, distance: 488.1
click at [671, 161] on button "button" at bounding box center [665, 161] width 31 height 29
select select "9"
select select "2025"
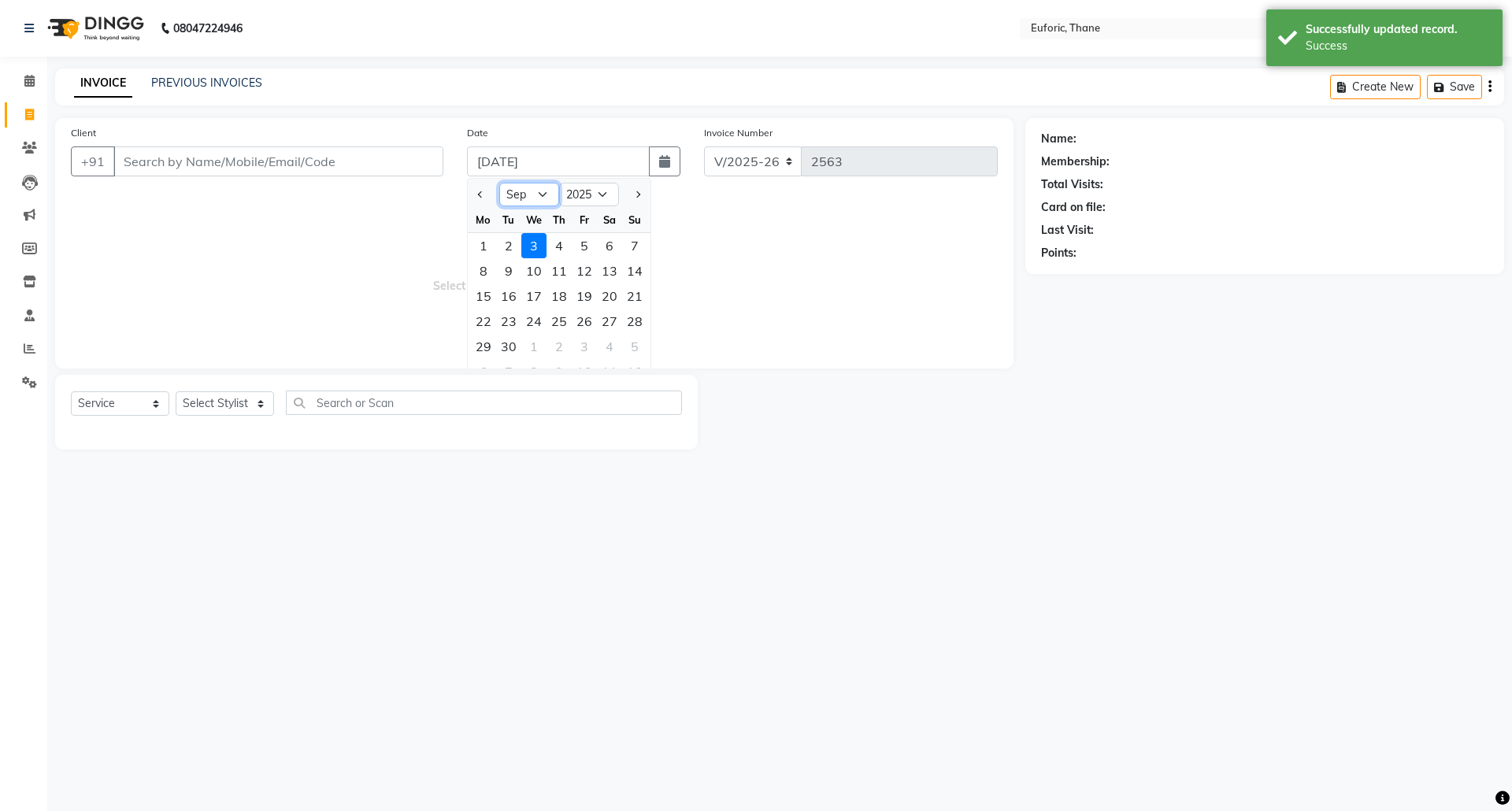
click at [549, 197] on select "Jan Feb Mar Apr May Jun [DATE] Aug Sep Oct Nov Dec" at bounding box center [529, 194] width 60 height 24
select select "8"
click at [500, 182] on select "Jan Feb Mar Apr May Jun [DATE] Aug Sep Oct Nov Dec" at bounding box center [529, 194] width 60 height 24
click at [623, 343] on div "31" at bounding box center [634, 346] width 25 height 25
type input "[DATE]"
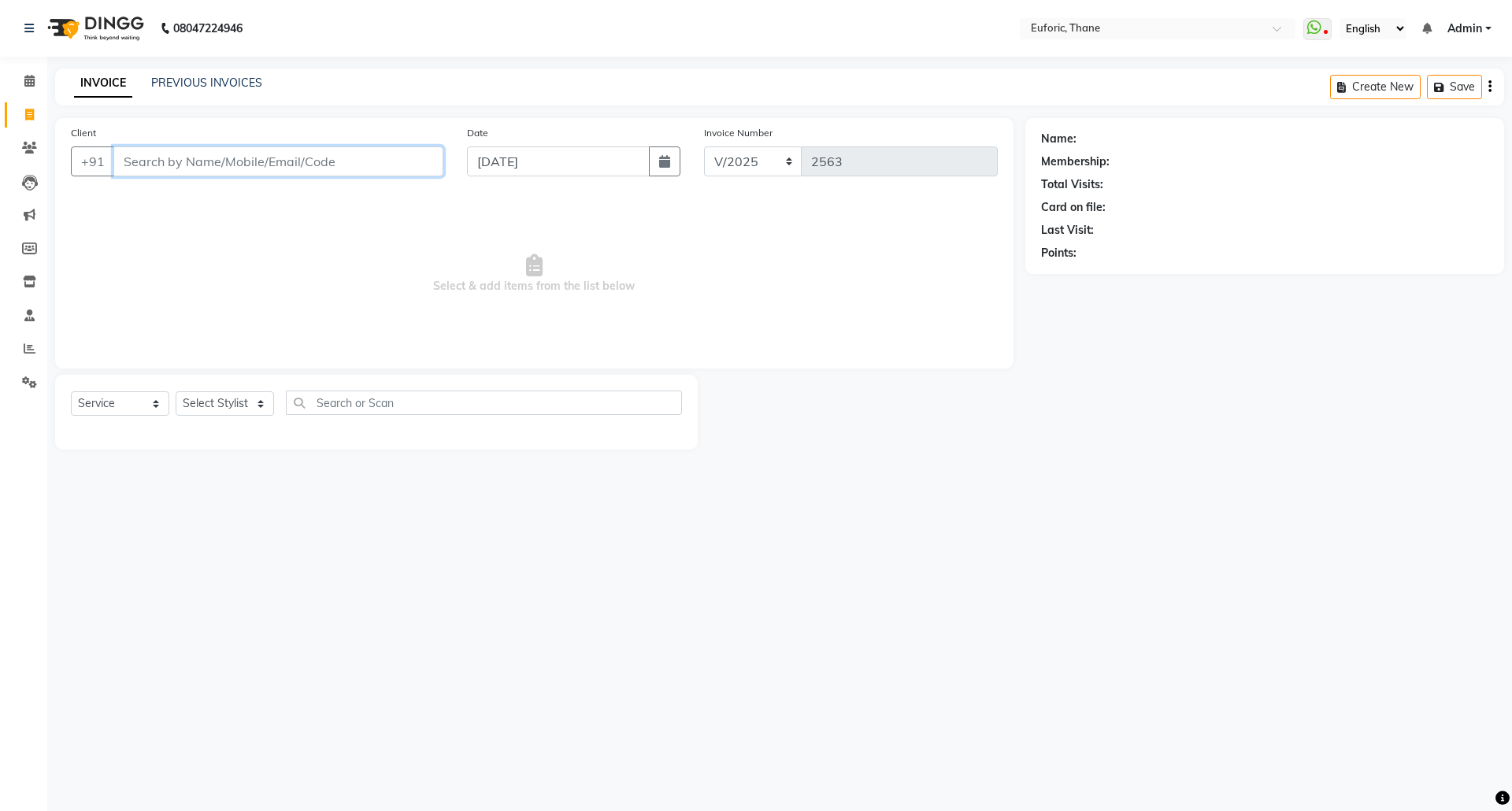
paste input "9987752318"
type input "9987752318"
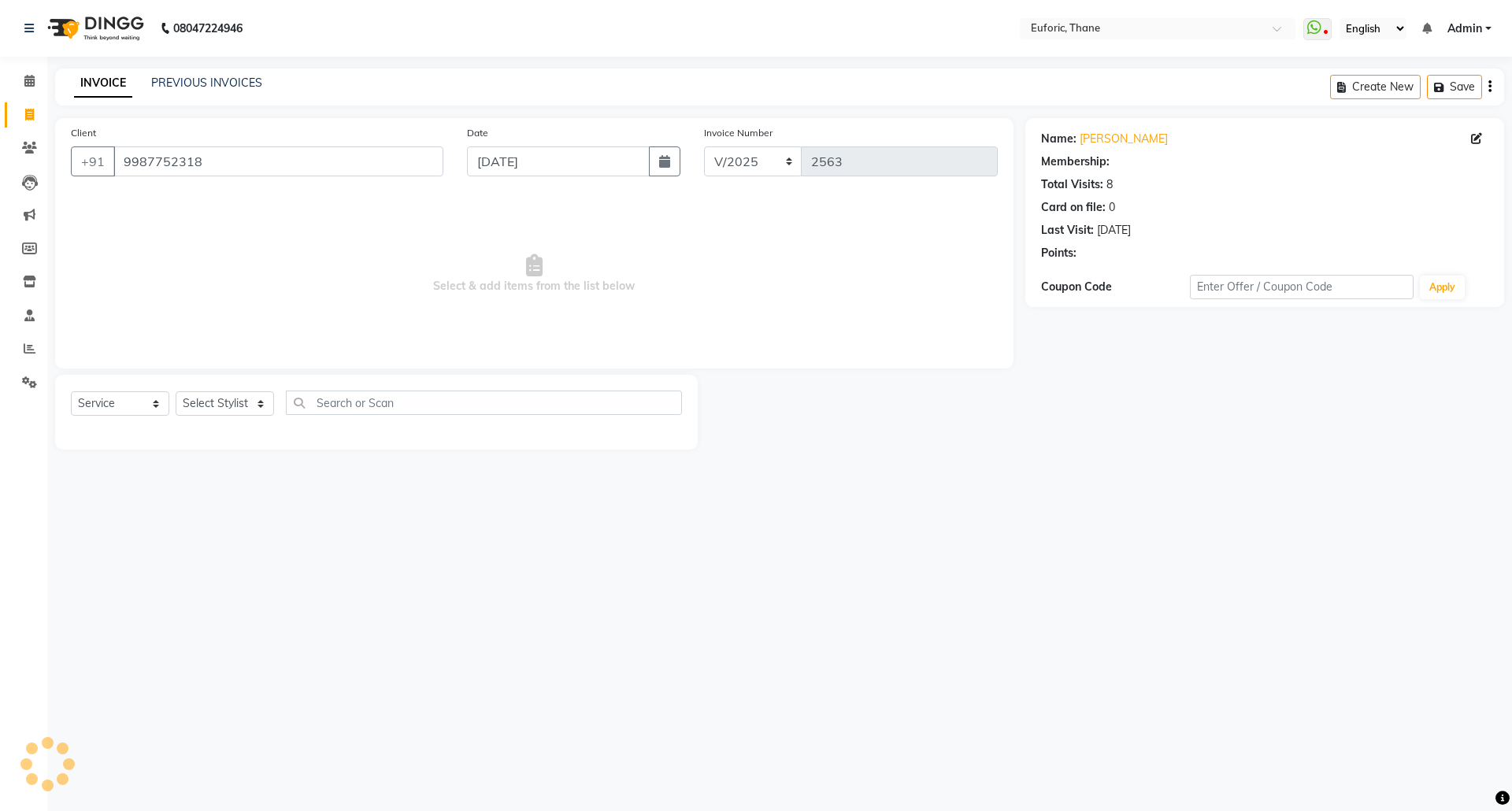
select select "1: Object"
click at [206, 402] on select "Select Stylist [PERSON_NAME] Aatik Salmanai Admin [PERSON_NAME] [PERSON_NAME] […" at bounding box center [224, 404] width 99 height 24
click at [31, 156] on link "Clients" at bounding box center [23, 148] width 38 height 26
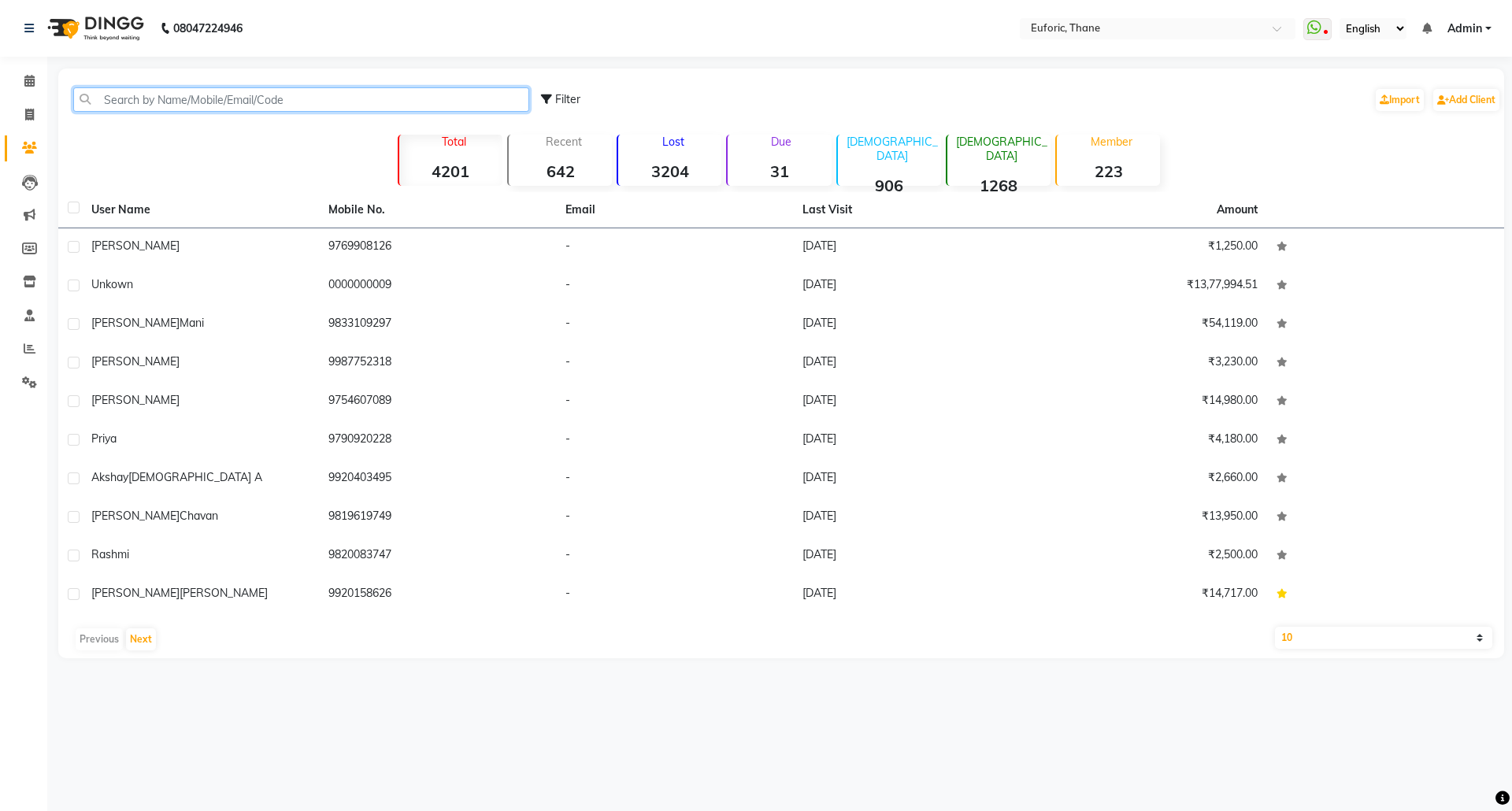
paste input "9987752318"
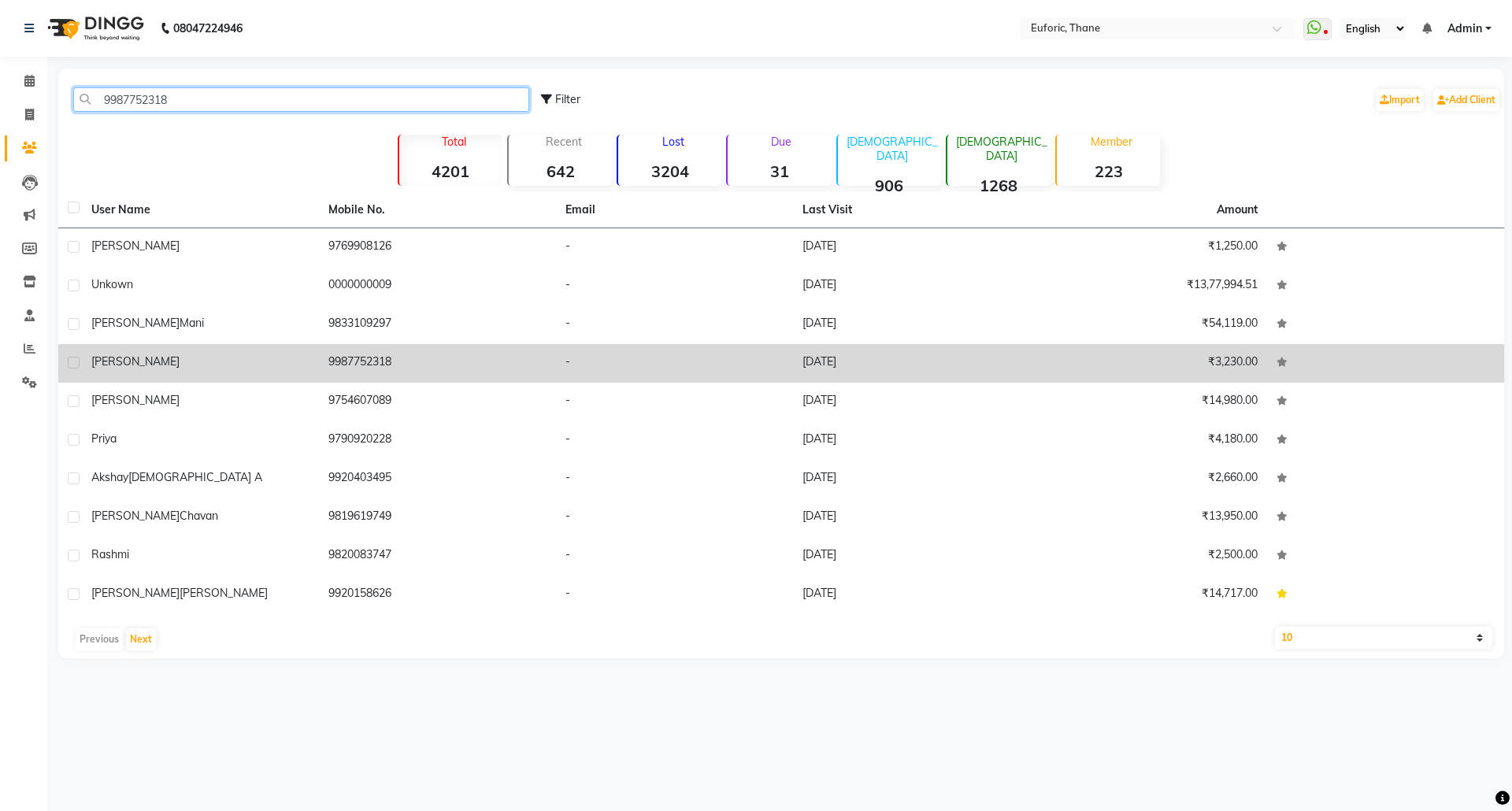
type input "9987752318"
click at [146, 359] on div "meeta" at bounding box center [200, 362] width 219 height 17
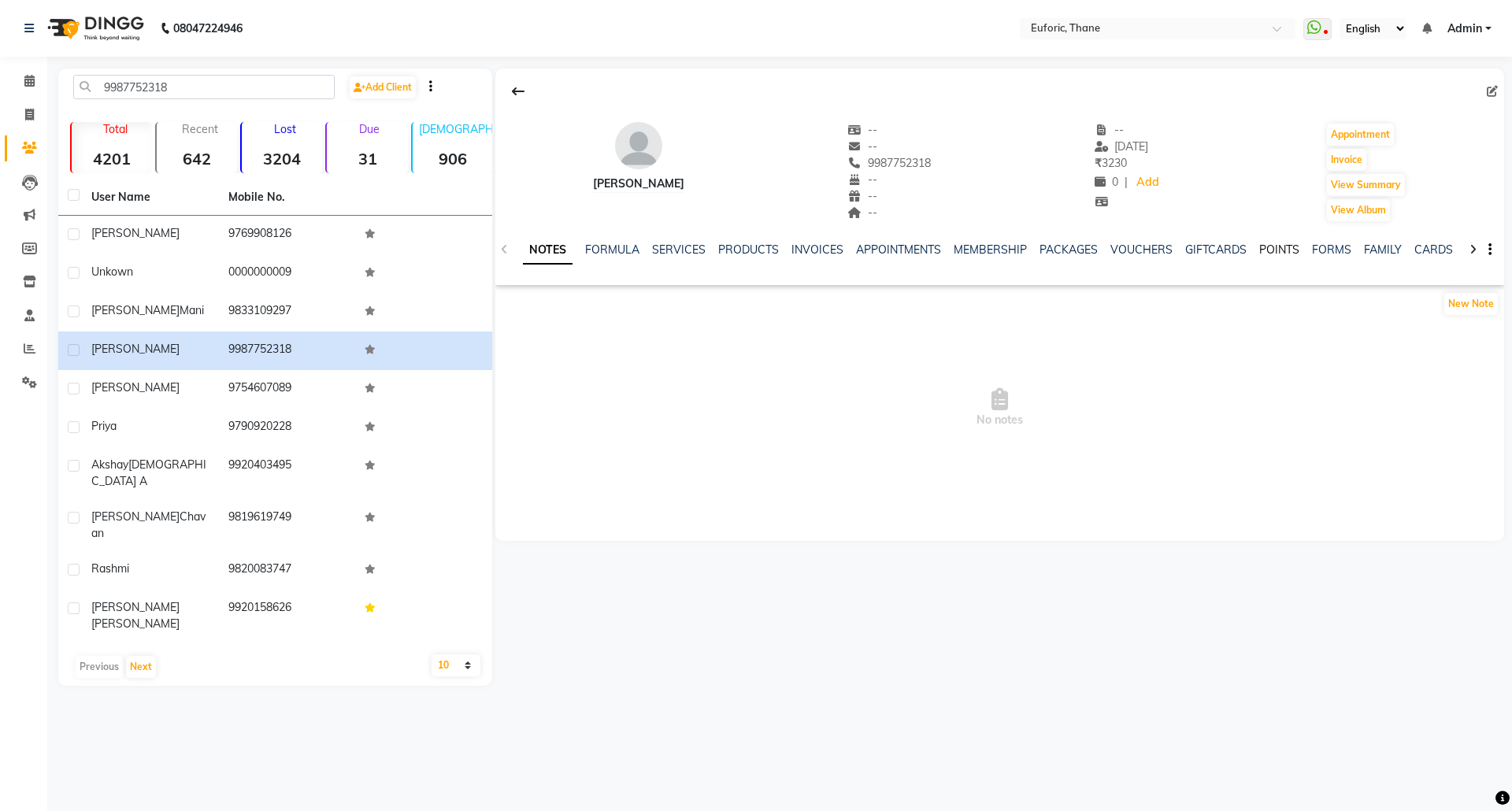
click at [1259, 252] on link "POINTS" at bounding box center [1280, 249] width 41 height 14
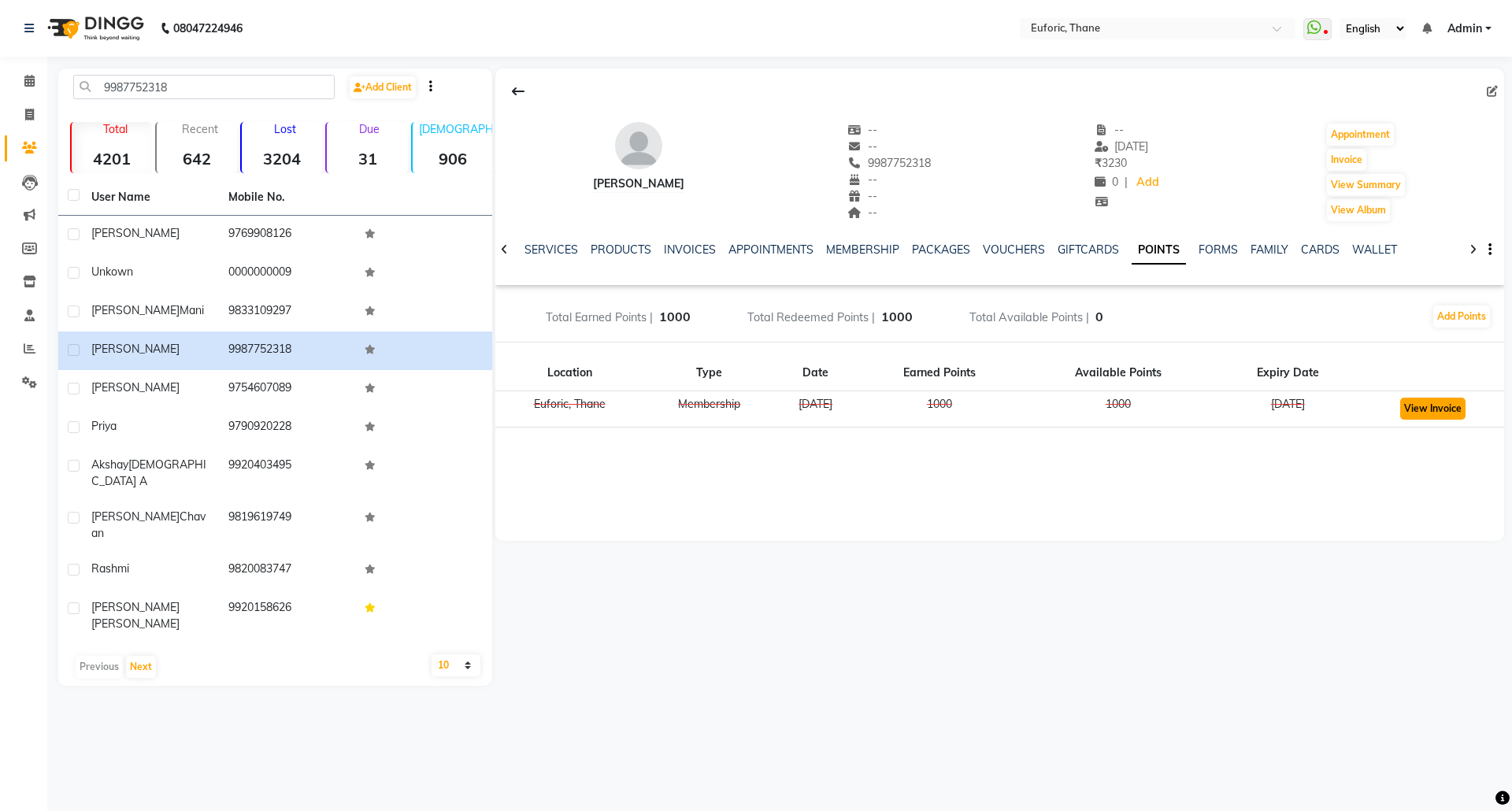
click at [1439, 417] on button "View Invoice" at bounding box center [1433, 408] width 65 height 22
click at [845, 312] on span "Total Redeemed Points |" at bounding box center [811, 317] width 127 height 14
click at [1462, 315] on button "Add Points" at bounding box center [1461, 316] width 56 height 22
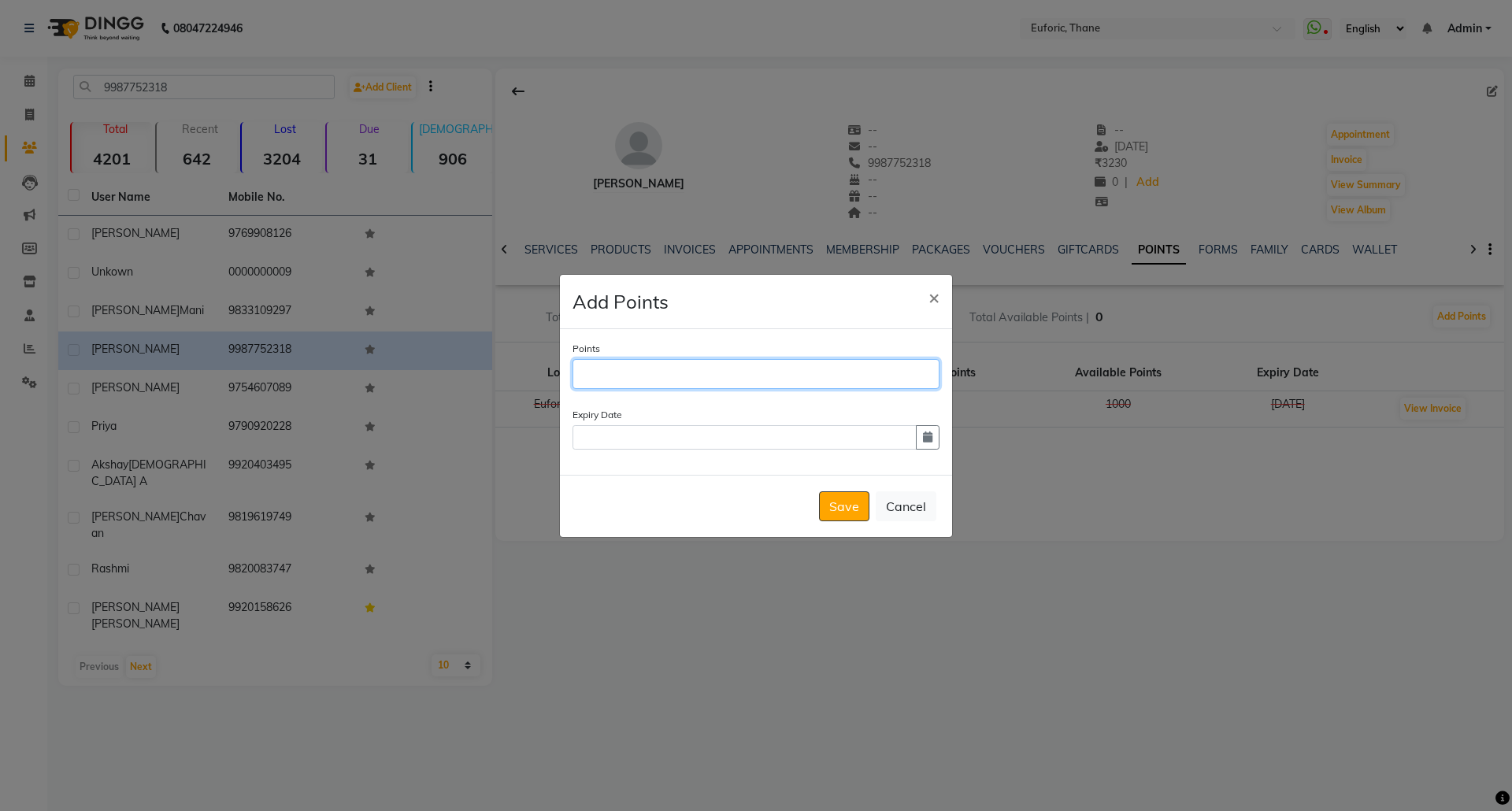
click at [661, 375] on input "Points" at bounding box center [756, 373] width 367 height 29
type input "1000"
click at [598, 413] on label "Expiry Date" at bounding box center [756, 414] width 367 height 14
click at [602, 440] on input "text" at bounding box center [744, 437] width 344 height 24
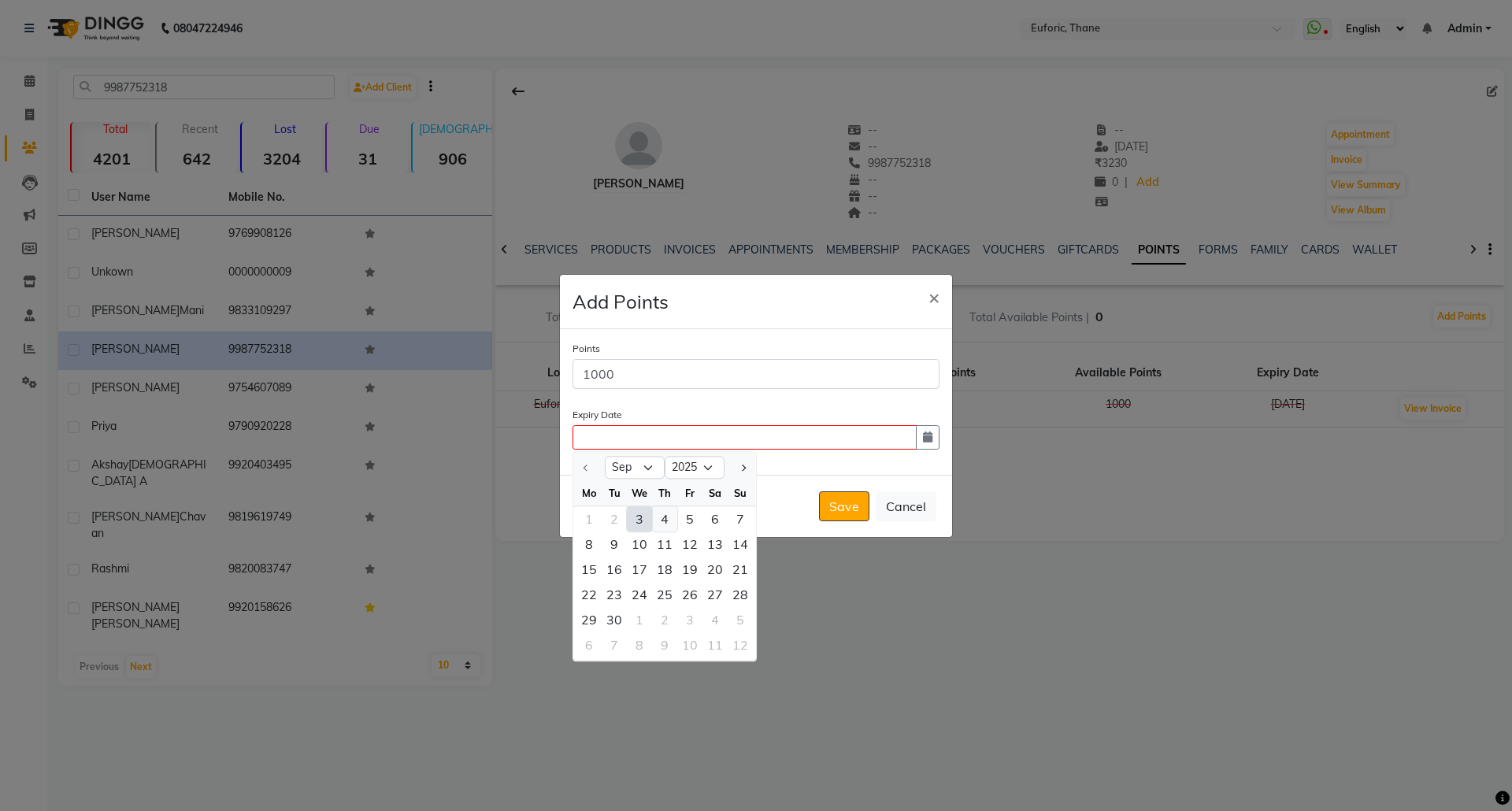
click at [659, 515] on div "4" at bounding box center [664, 518] width 25 height 25
type input "04-09-2025"
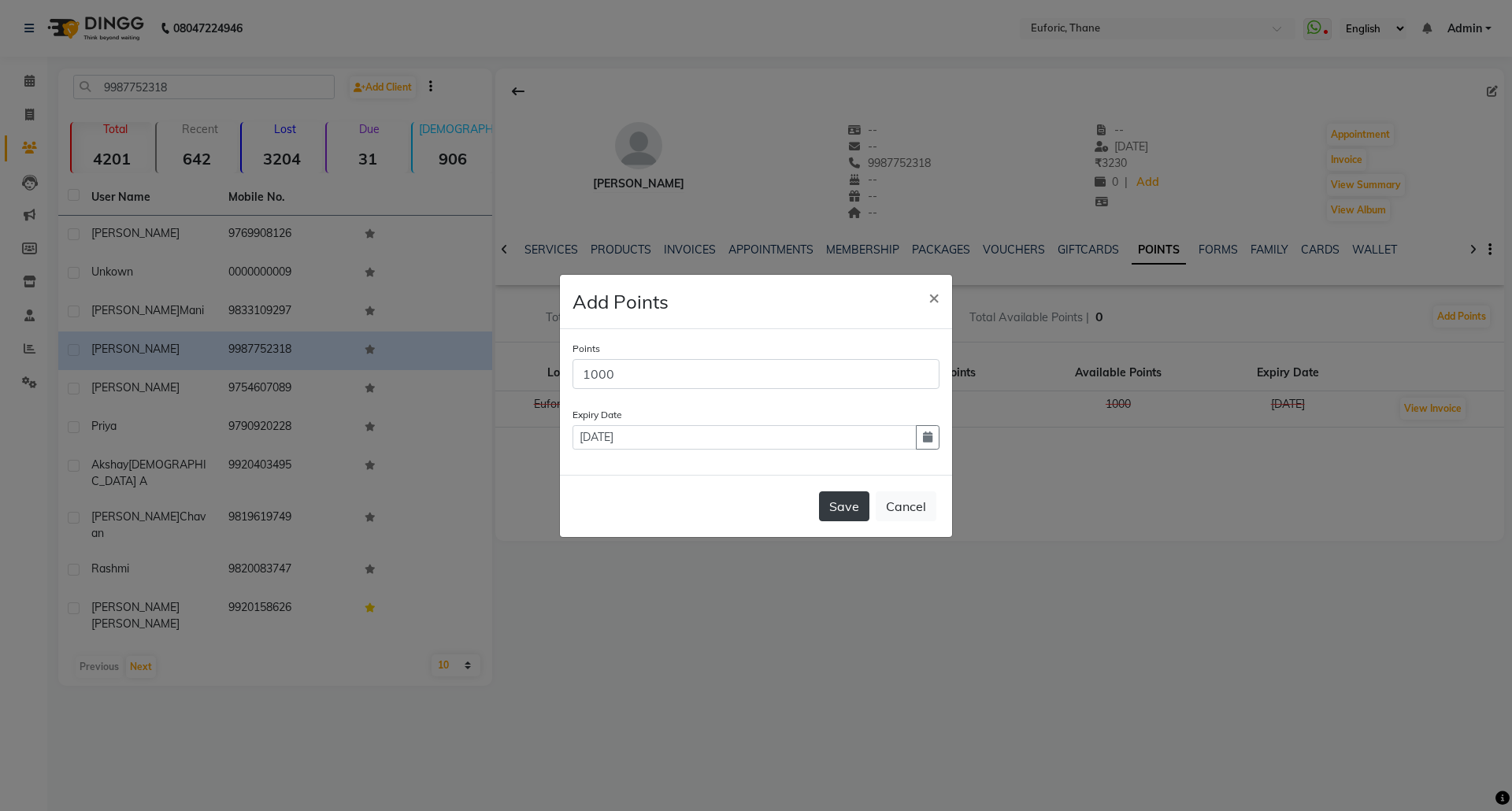
click at [833, 500] on button "Save" at bounding box center [844, 506] width 51 height 29
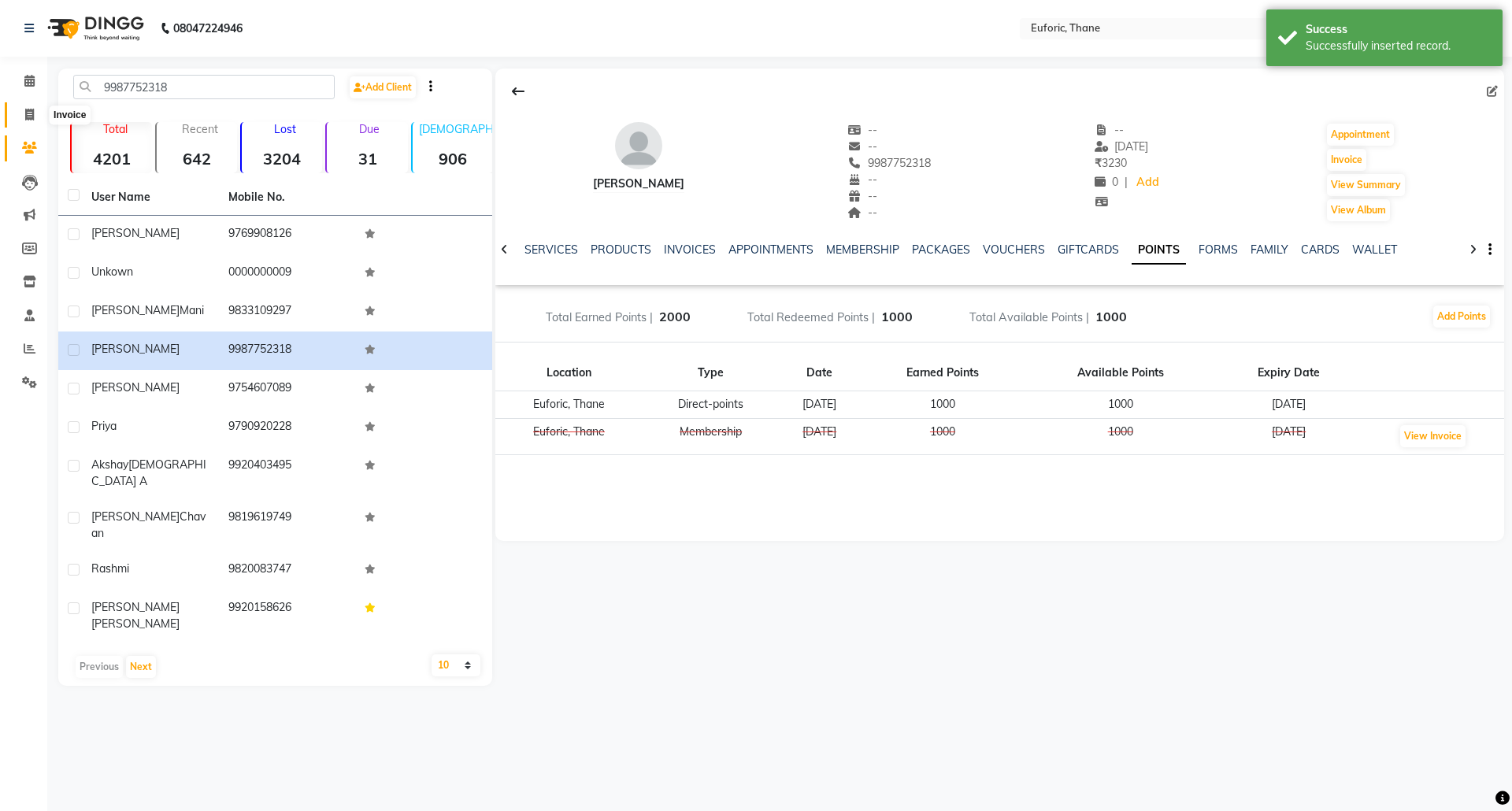
click at [30, 113] on icon at bounding box center [29, 114] width 8 height 12
select select "service"
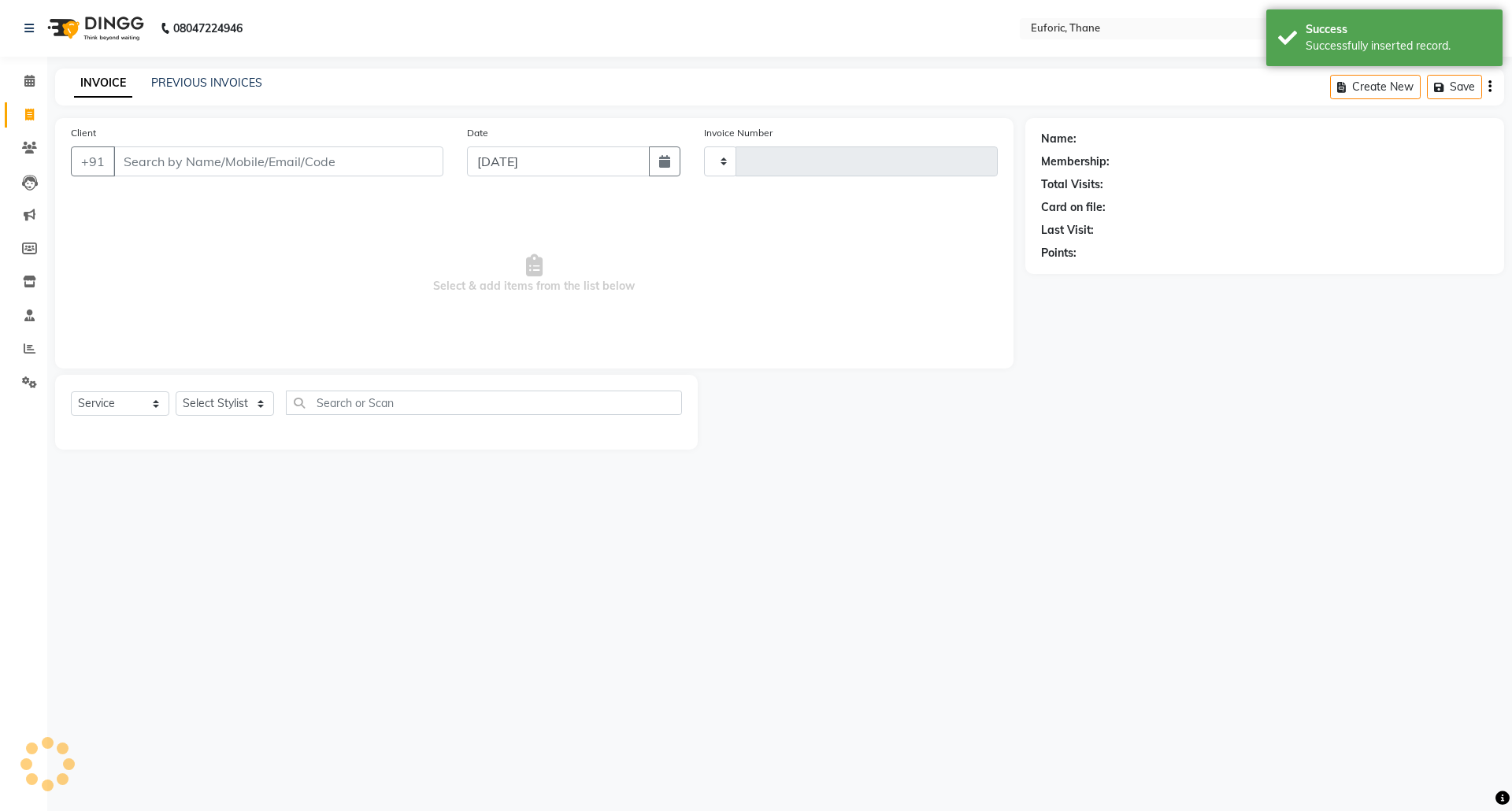
type input "2563"
select select "5063"
click at [654, 165] on button "button" at bounding box center [665, 161] width 31 height 29
select select "9"
select select "2025"
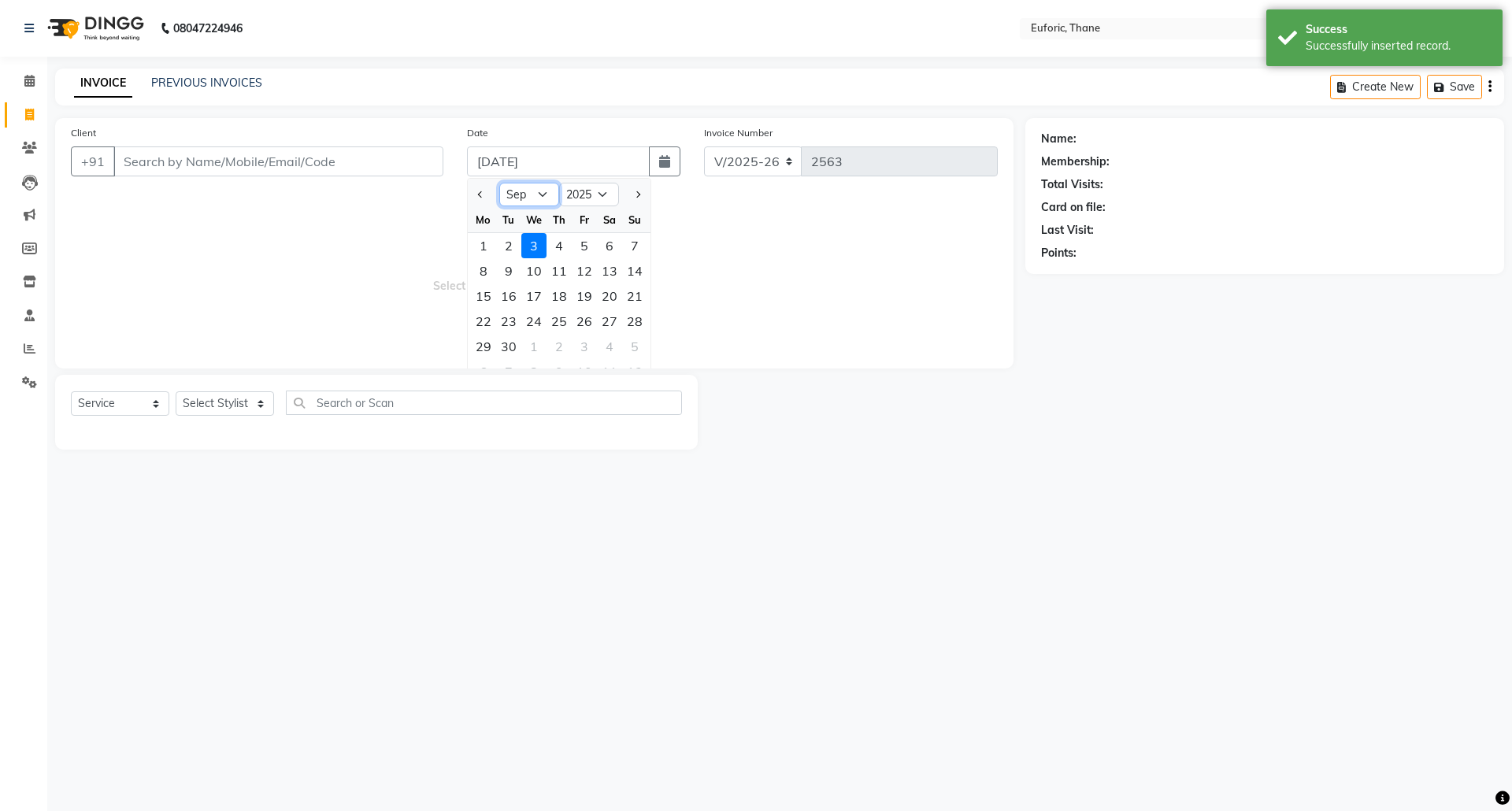
click at [545, 189] on select "Jan Feb Mar Apr May Jun [DATE] Aug Sep Oct Nov Dec" at bounding box center [529, 194] width 60 height 24
select select "8"
click at [500, 182] on select "Jan Feb Mar Apr May Jun [DATE] Aug Sep Oct Nov Dec" at bounding box center [529, 194] width 60 height 24
click at [644, 347] on div "31" at bounding box center [634, 346] width 25 height 25
type input "[DATE]"
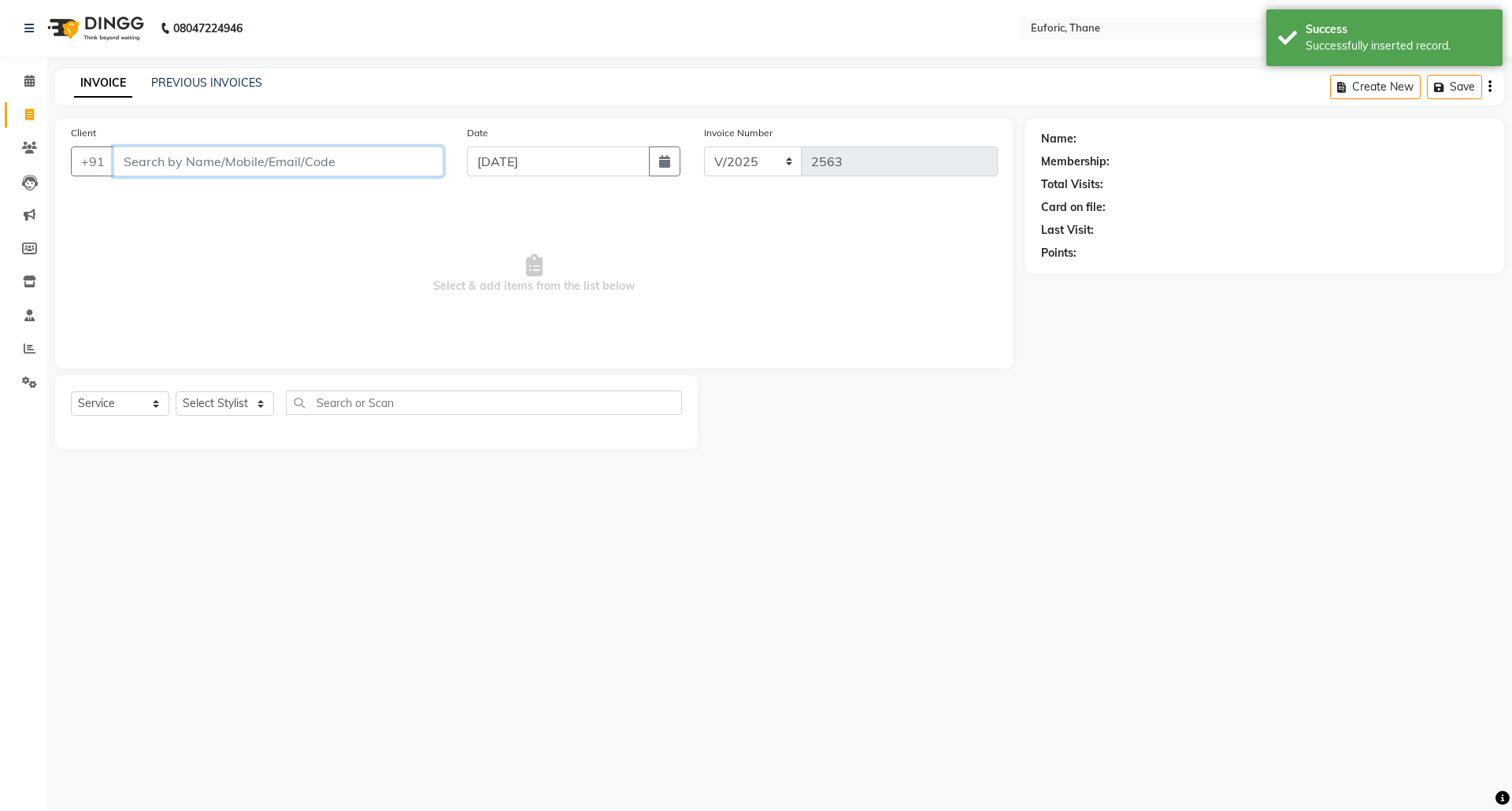
click at [208, 160] on input "Client" at bounding box center [278, 161] width 330 height 29
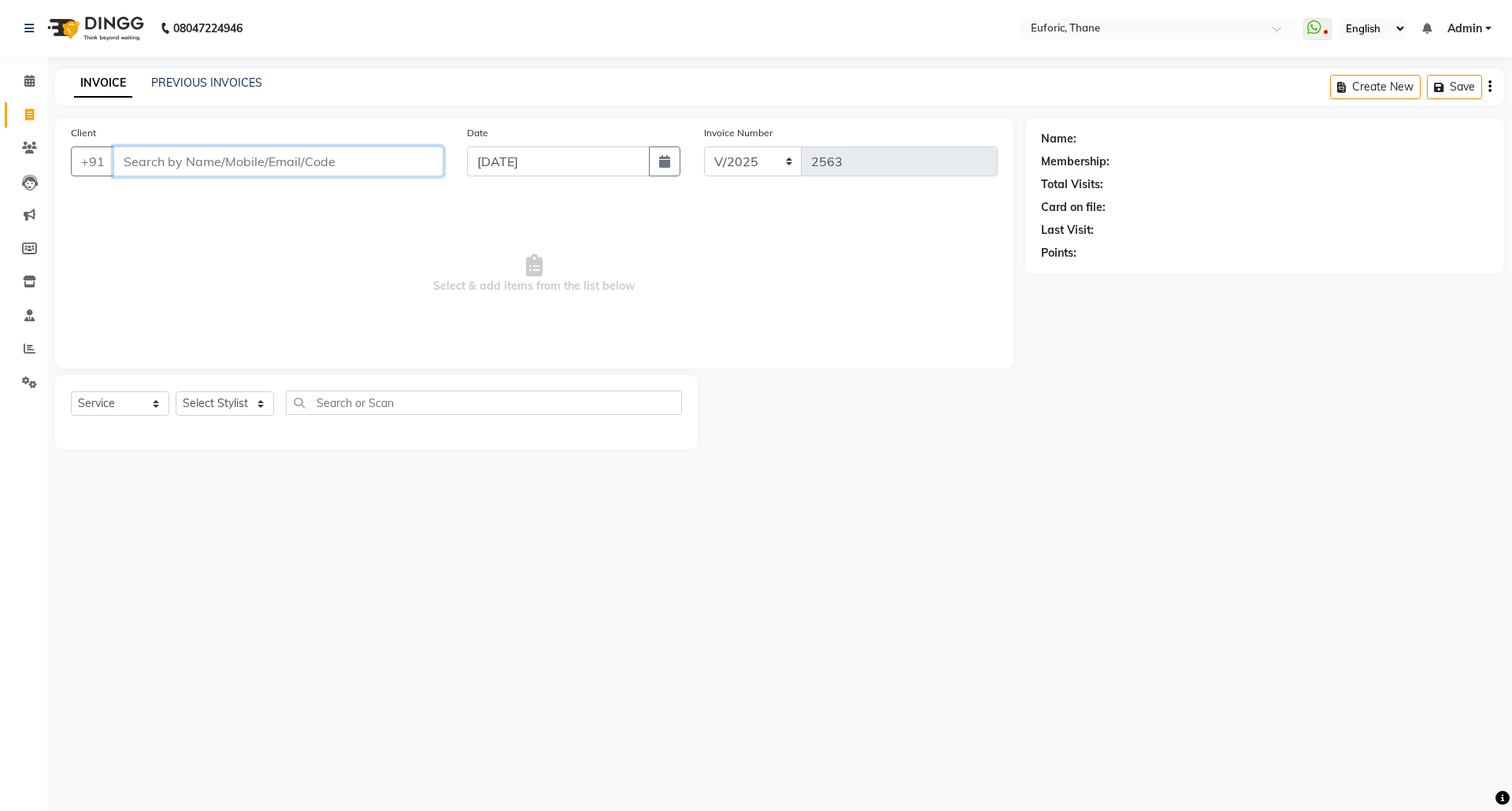
paste input "9987752318"
type input "9987752318"
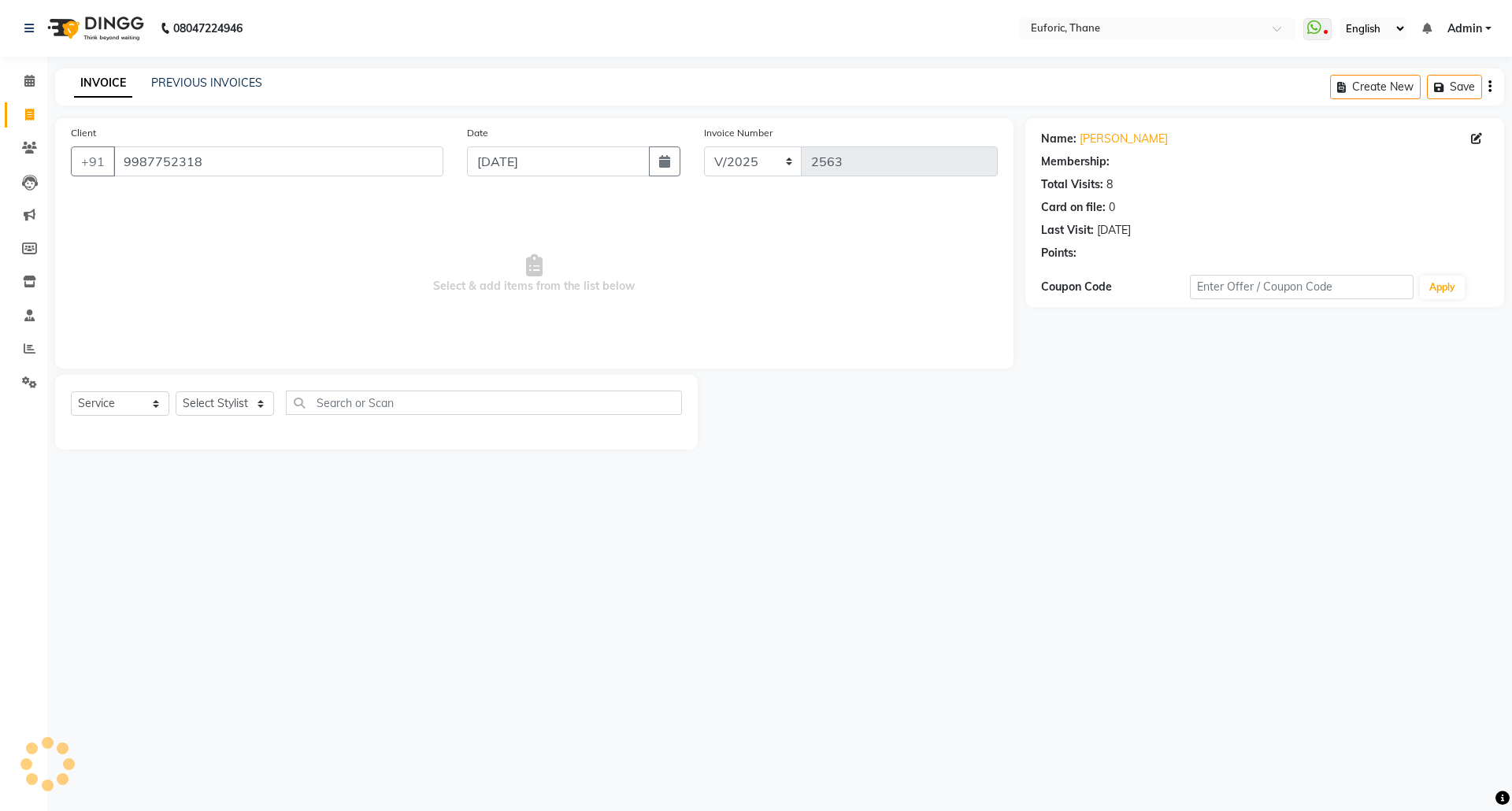
select select "1: Object"
click at [224, 401] on select "Select Stylist [PERSON_NAME] Aatik Salmanai Admin [PERSON_NAME] [PERSON_NAME] […" at bounding box center [224, 404] width 99 height 24
select select "58800"
click at [175, 392] on select "Select Stylist [PERSON_NAME] Aatik Salmanai Admin [PERSON_NAME] [PERSON_NAME] […" at bounding box center [224, 404] width 99 height 24
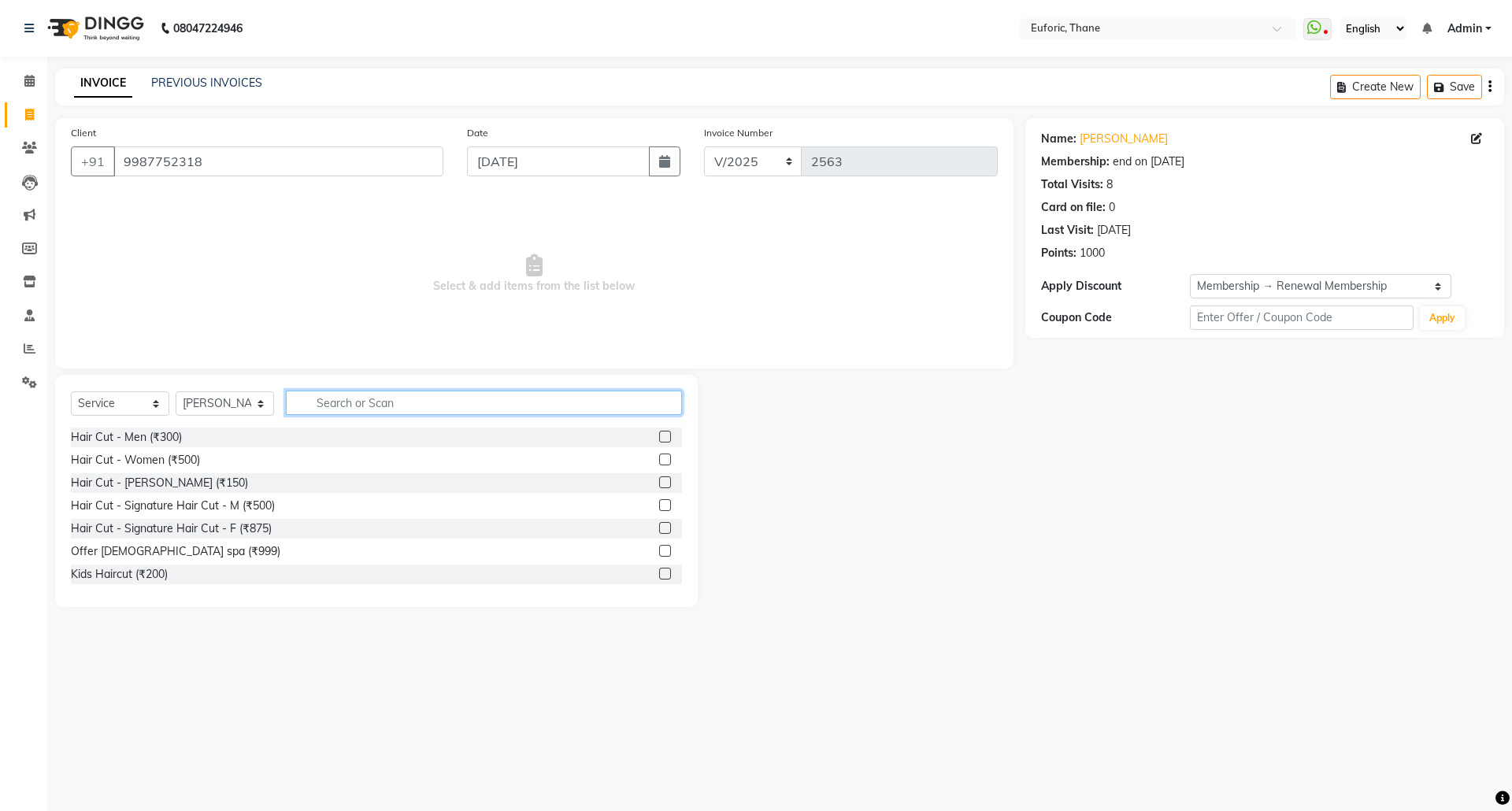
click at [362, 407] on input "text" at bounding box center [484, 403] width 396 height 24
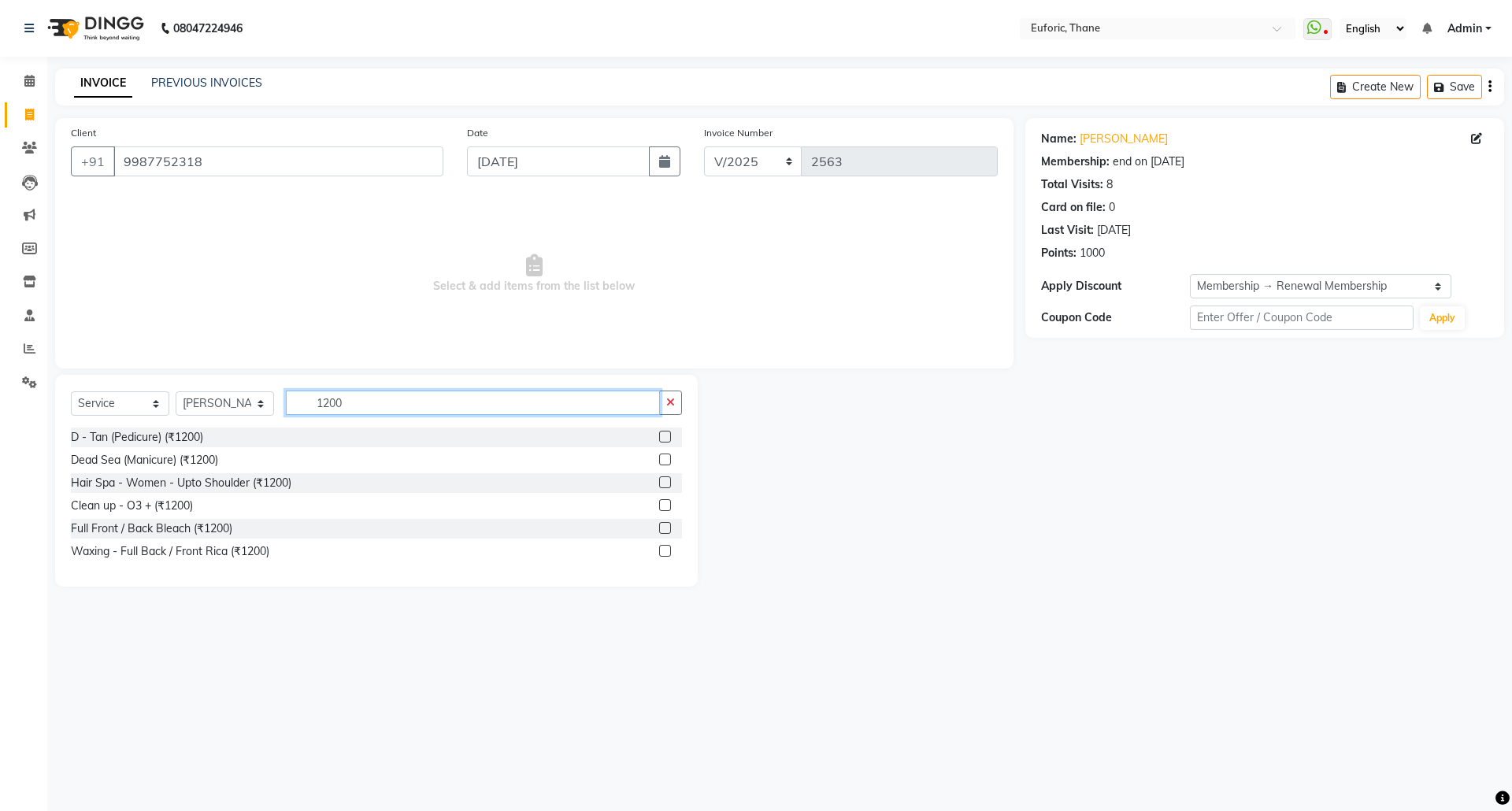
type input "1200"
drag, startPoint x: 662, startPoint y: 429, endPoint x: 662, endPoint y: 444, distance: 15.0
click at [662, 429] on div at bounding box center [670, 437] width 23 height 19
click at [662, 441] on label at bounding box center [665, 436] width 12 height 12
click at [662, 441] on input "checkbox" at bounding box center [664, 437] width 10 height 10
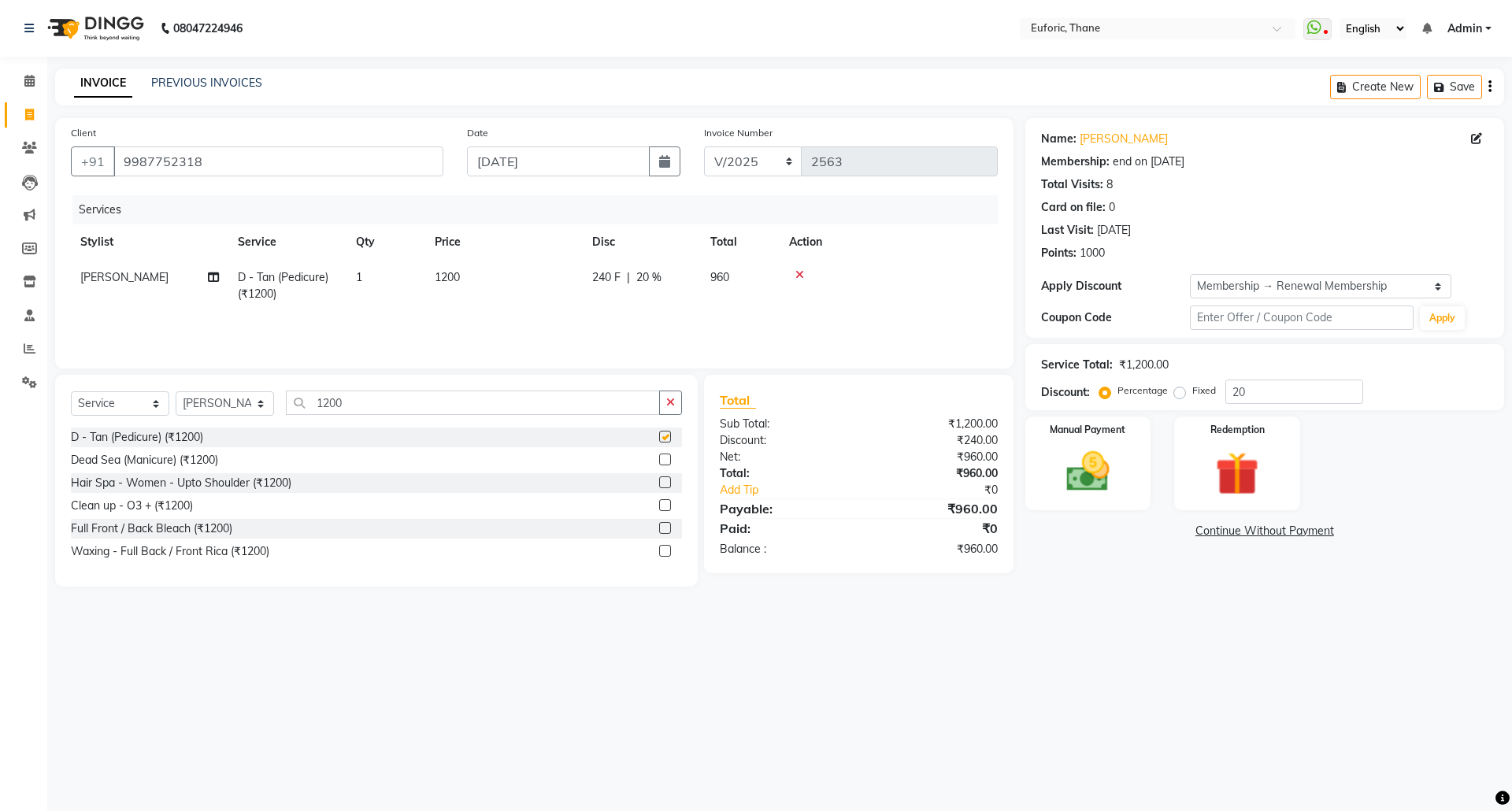
checkbox input "false"
click at [1223, 456] on img at bounding box center [1236, 473] width 73 height 56
click at [1163, 529] on span "Points" at bounding box center [1157, 533] width 35 height 18
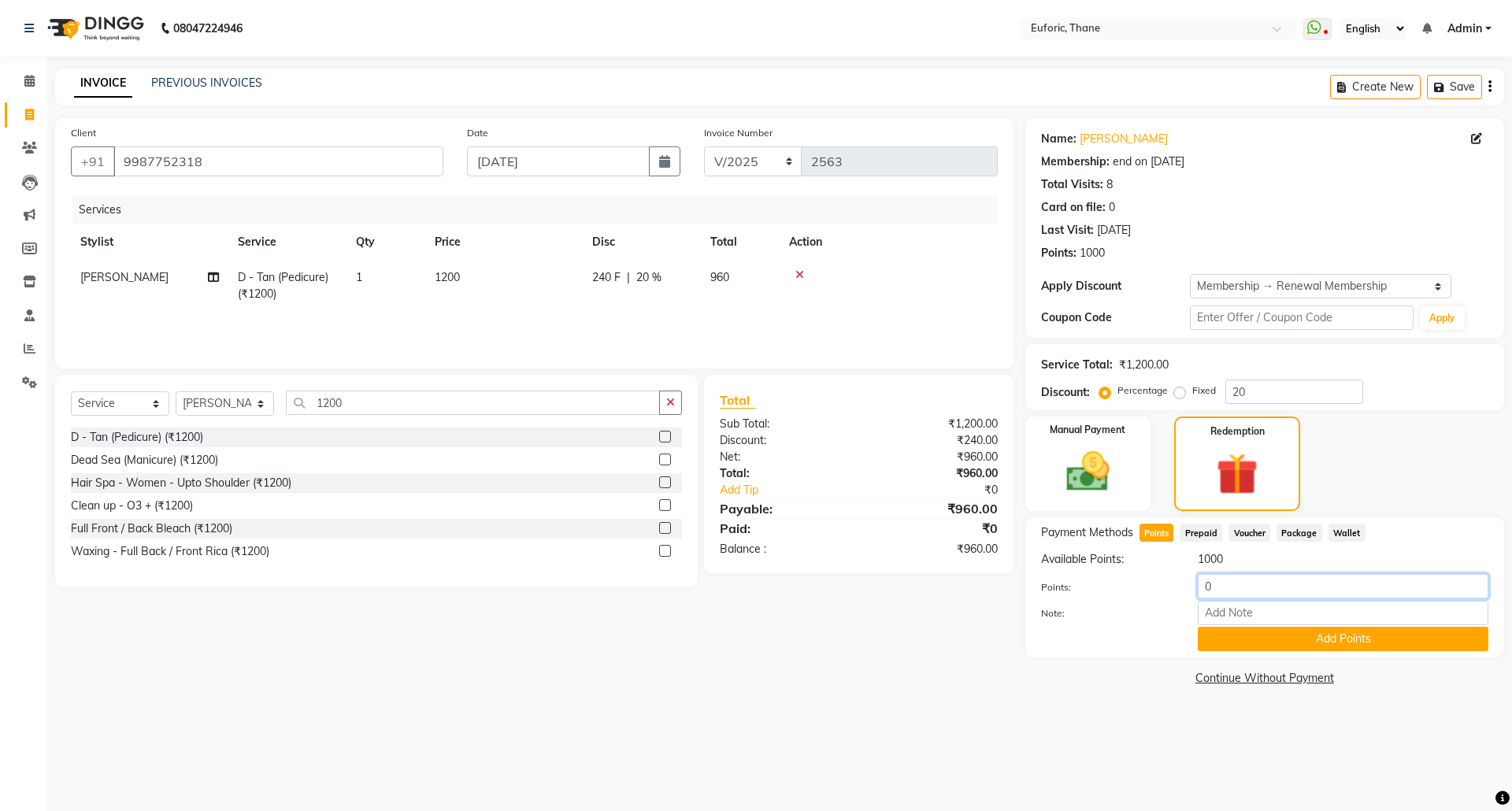
click at [1201, 593] on input "0" at bounding box center [1342, 586] width 290 height 24
type input "960"
click at [27, 158] on link "Clients" at bounding box center [23, 148] width 38 height 26
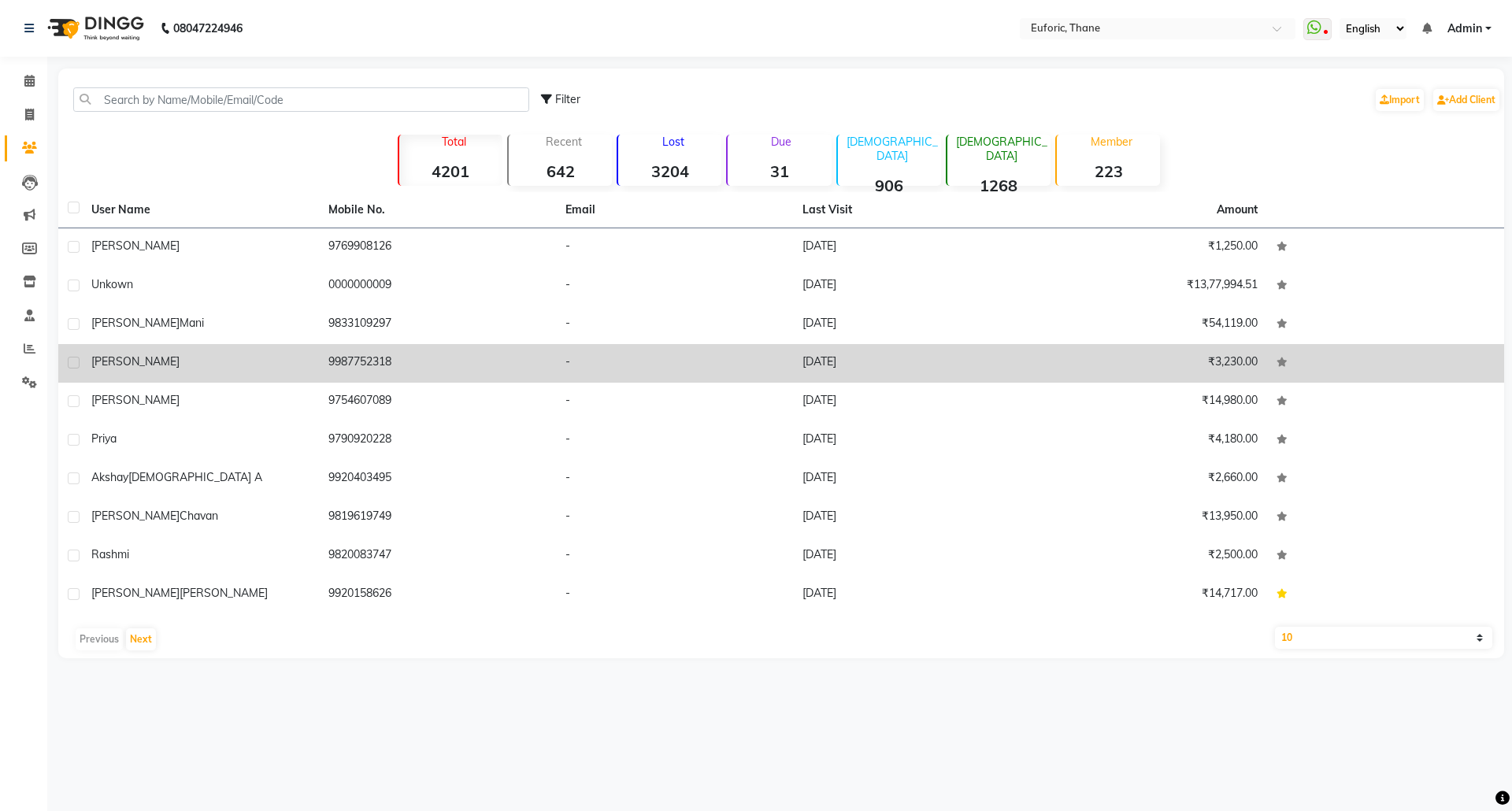
click at [112, 358] on span "meeta" at bounding box center [136, 360] width 89 height 14
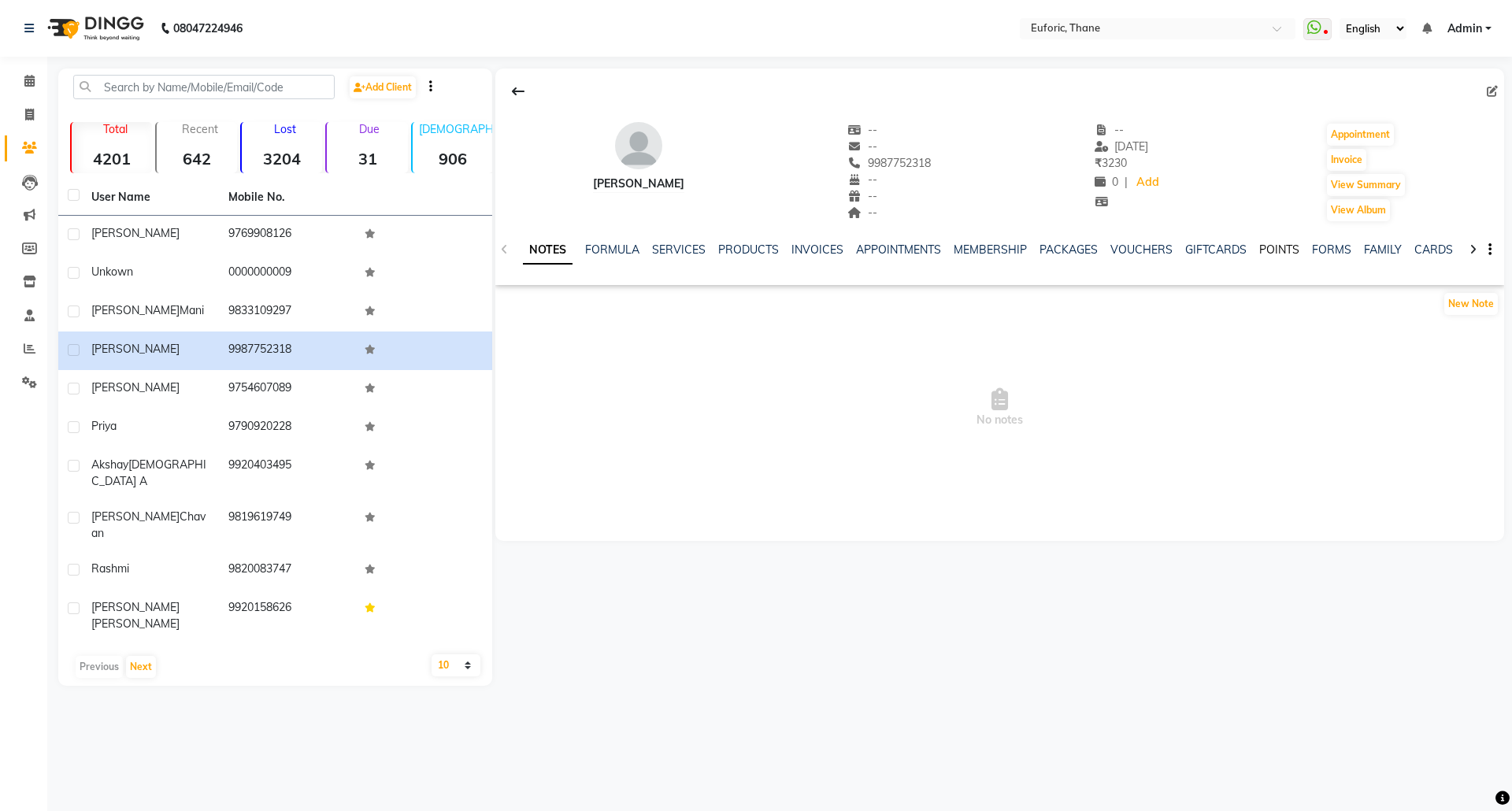
click at [1273, 250] on link "POINTS" at bounding box center [1280, 249] width 41 height 14
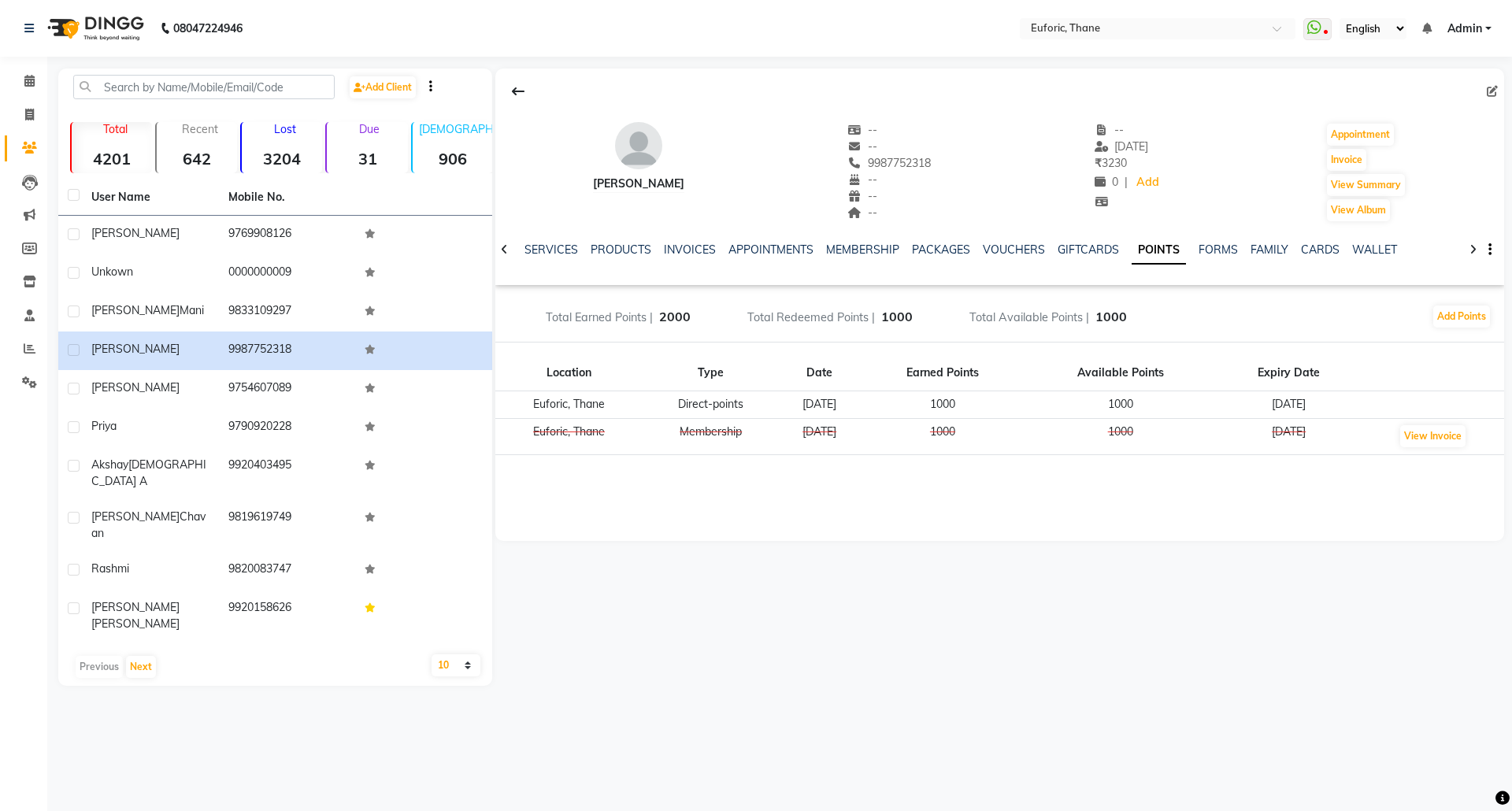
click at [1293, 396] on td "04-09-2025" at bounding box center [1289, 406] width 147 height 28
click at [722, 396] on td "Direct-points" at bounding box center [711, 406] width 136 height 28
click at [587, 401] on td "Euforic, Thane" at bounding box center [569, 406] width 148 height 28
click at [1474, 316] on button "Add Points" at bounding box center [1461, 316] width 56 height 22
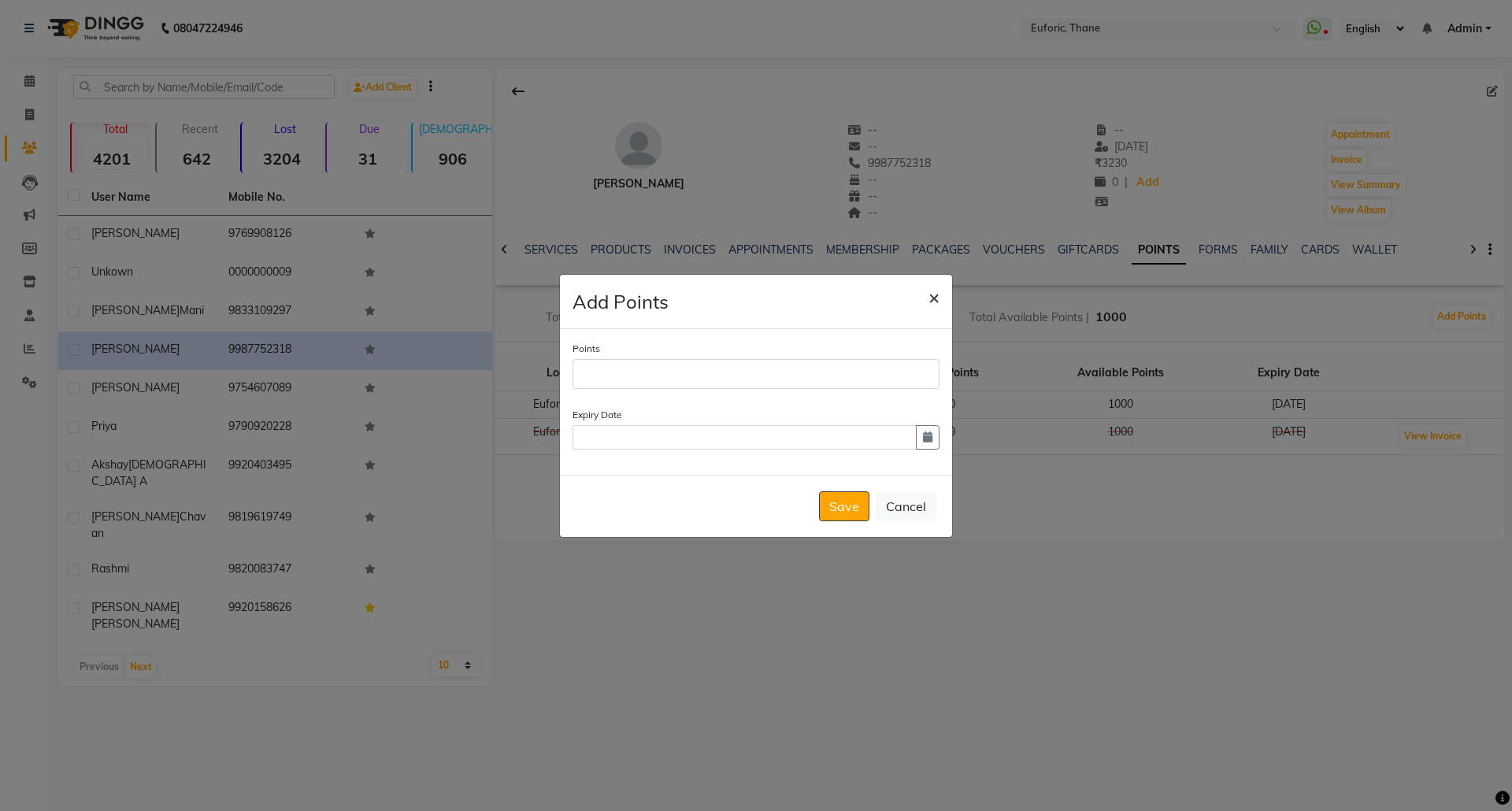
click at [930, 288] on span "×" at bounding box center [934, 297] width 11 height 24
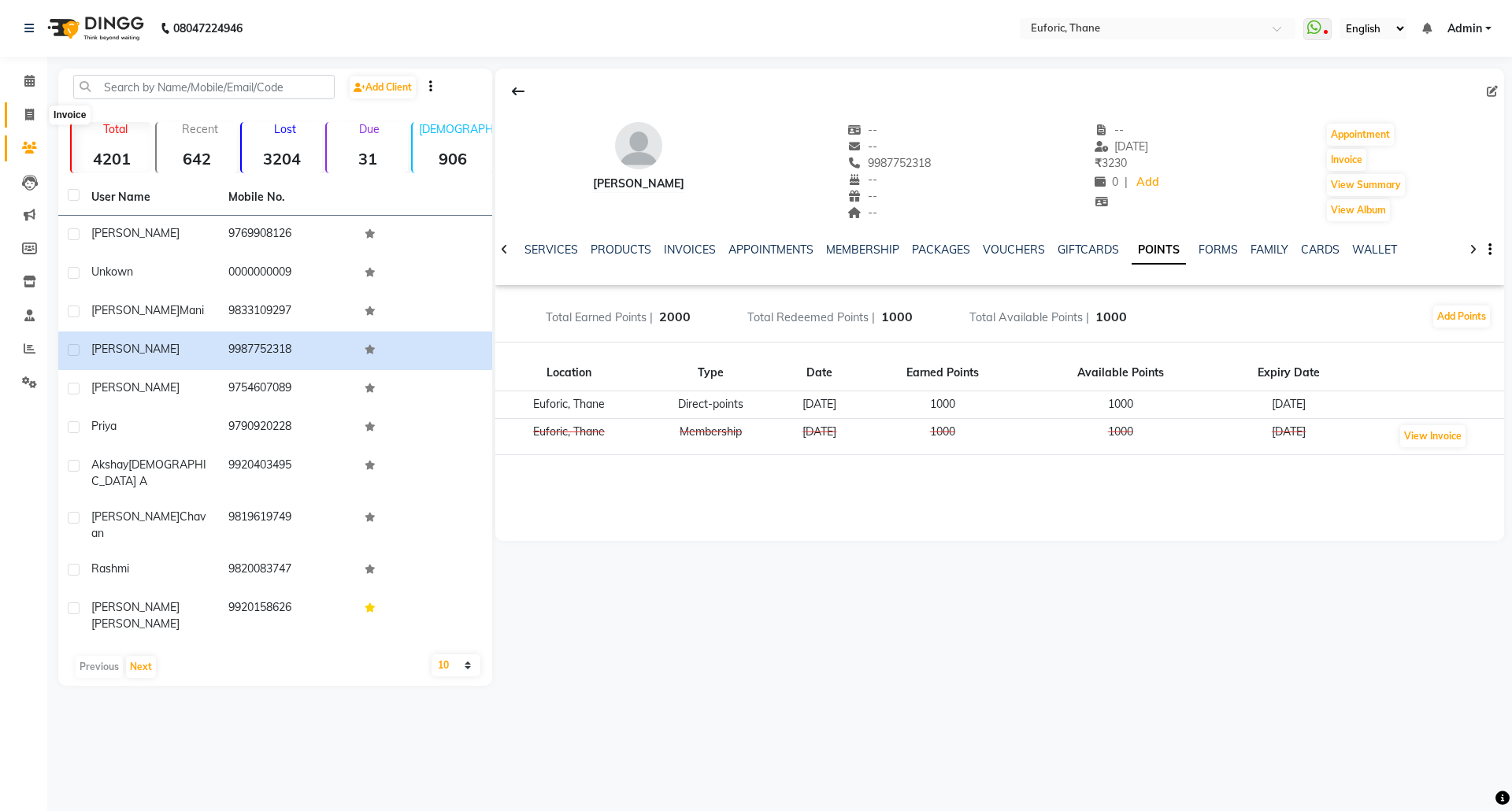
click at [26, 115] on icon at bounding box center [29, 114] width 8 height 12
select select "5063"
select select "service"
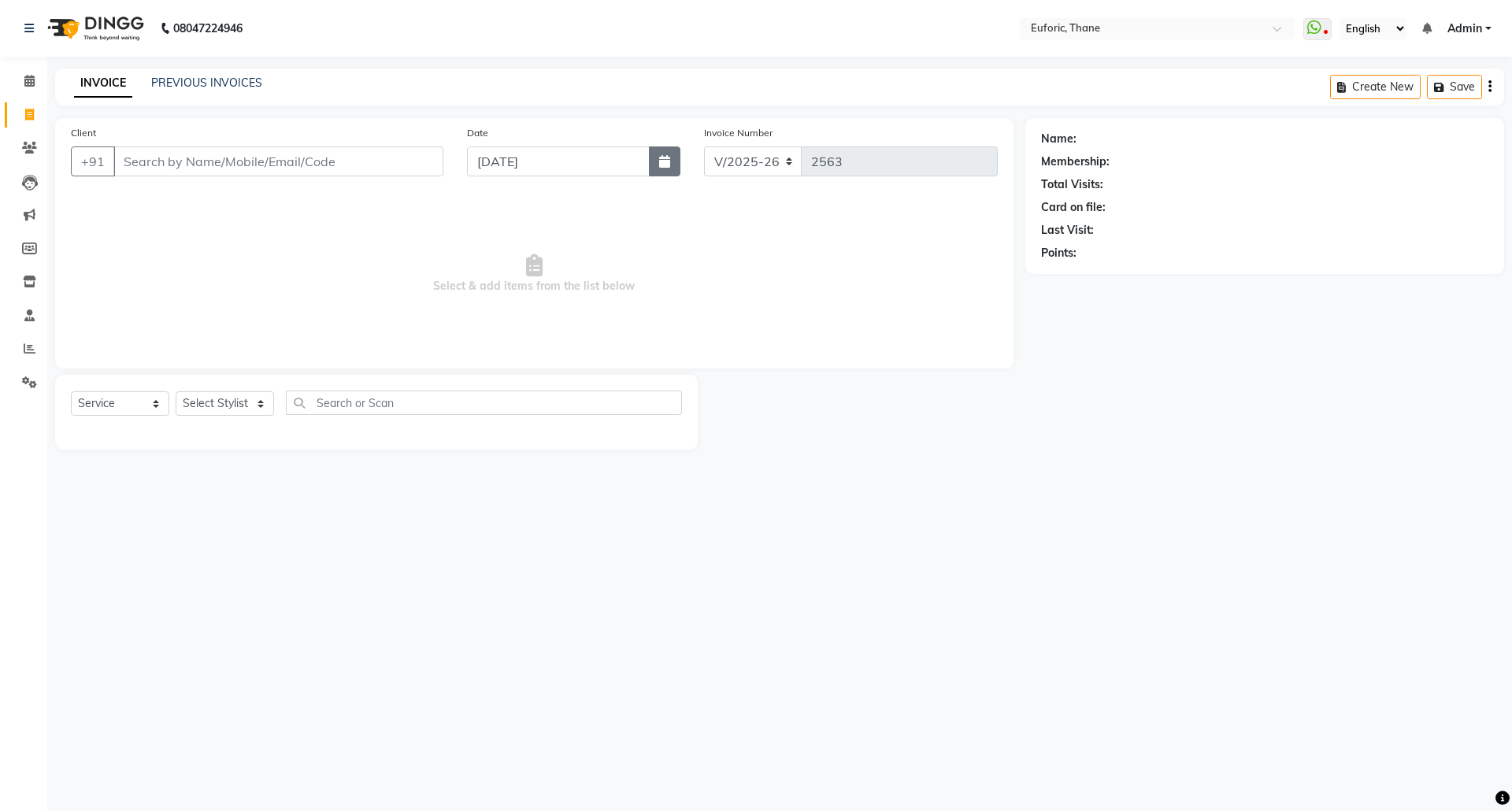
click at [656, 159] on button "button" at bounding box center [665, 161] width 31 height 29
select select "9"
select select "2025"
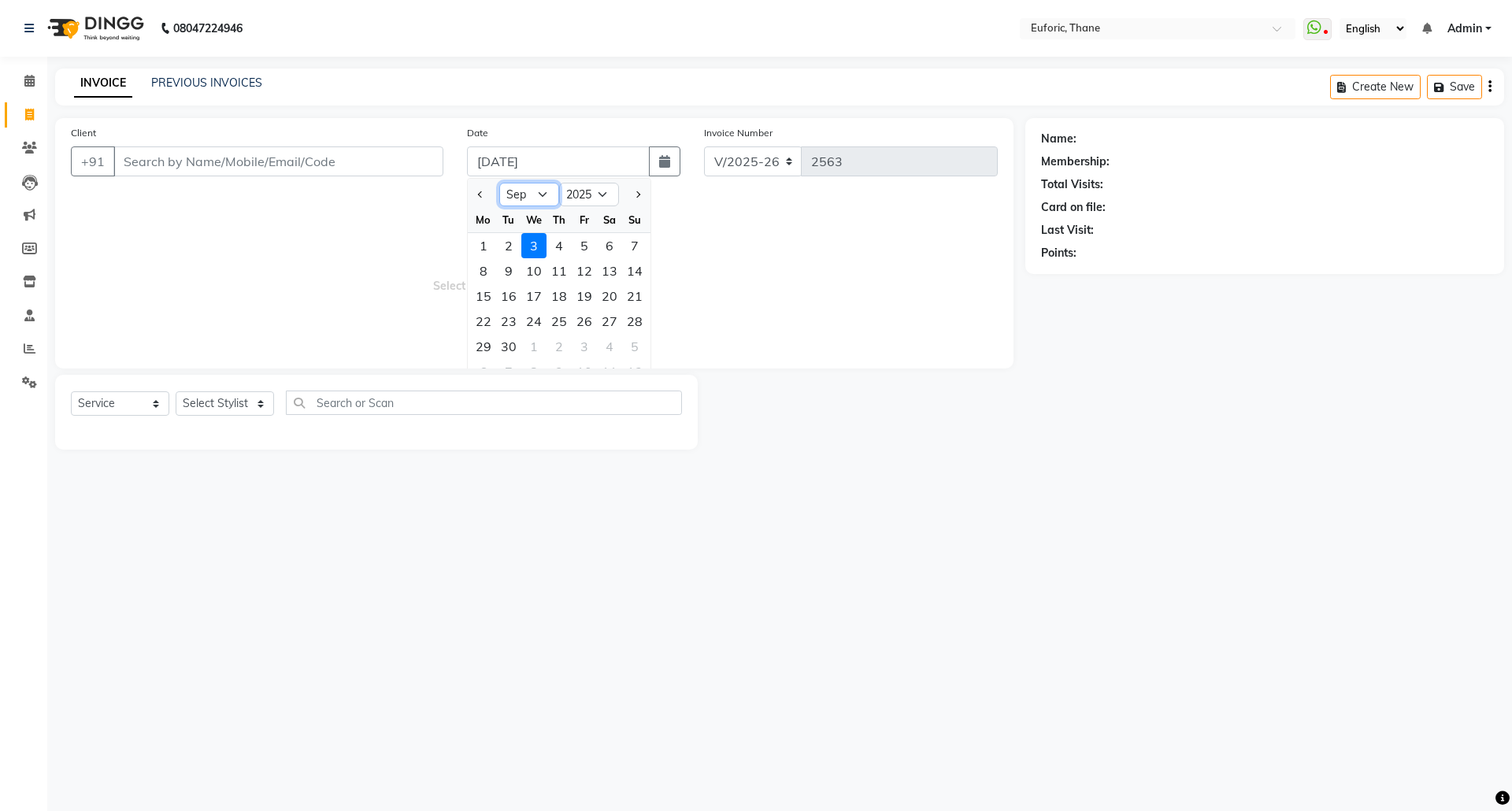
click at [546, 193] on select "Jan Feb Mar Apr May Jun [DATE] Aug Sep Oct Nov Dec" at bounding box center [529, 194] width 60 height 24
select select "8"
click at [500, 182] on select "Jan Feb Mar Apr May Jun [DATE] Aug Sep Oct Nov Dec" at bounding box center [529, 194] width 60 height 24
click at [629, 344] on div "31" at bounding box center [634, 346] width 25 height 25
type input "[DATE]"
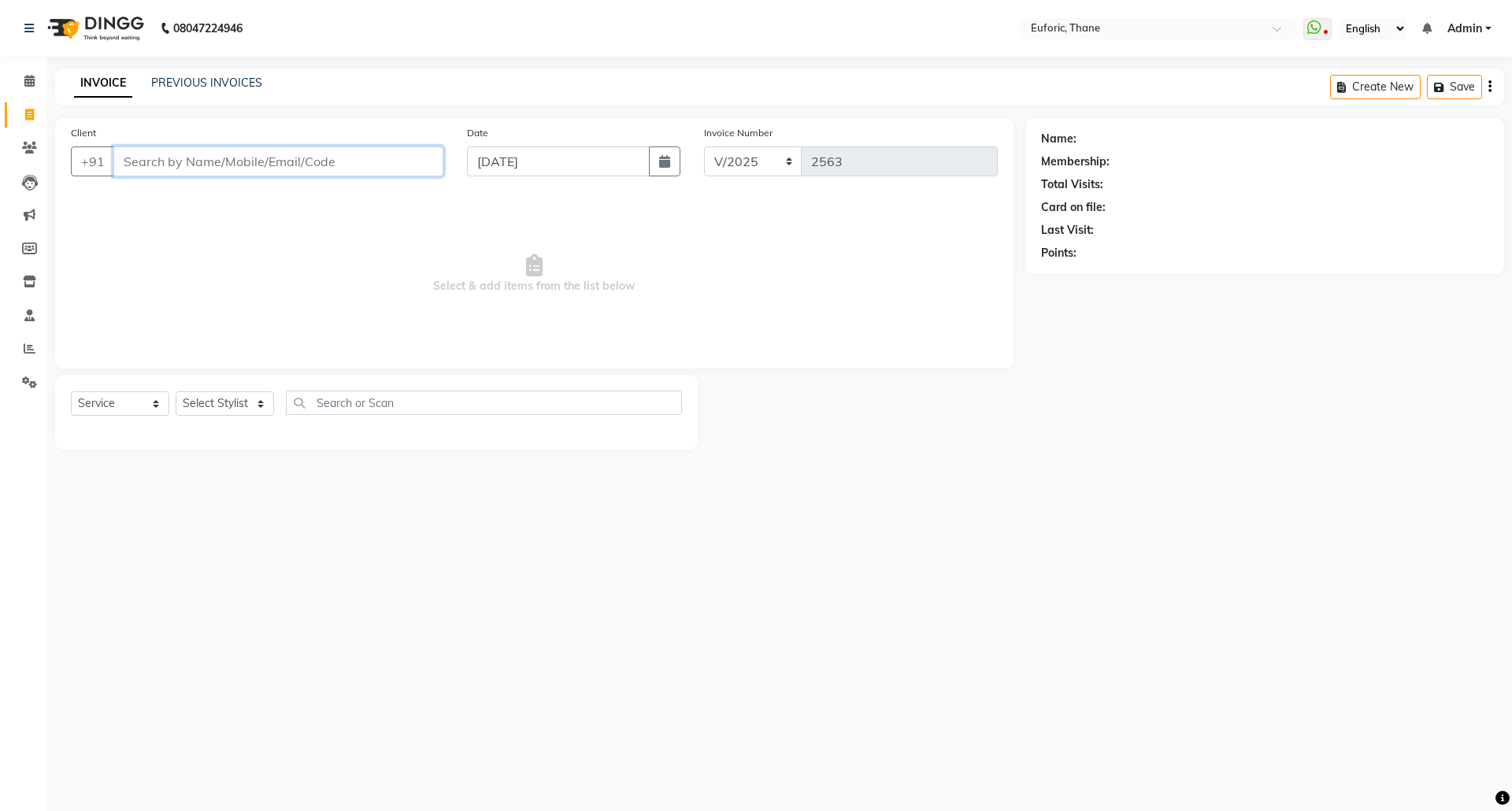
click at [327, 167] on input "Client" at bounding box center [278, 161] width 330 height 29
paste input "9987752318"
type input "9987752318"
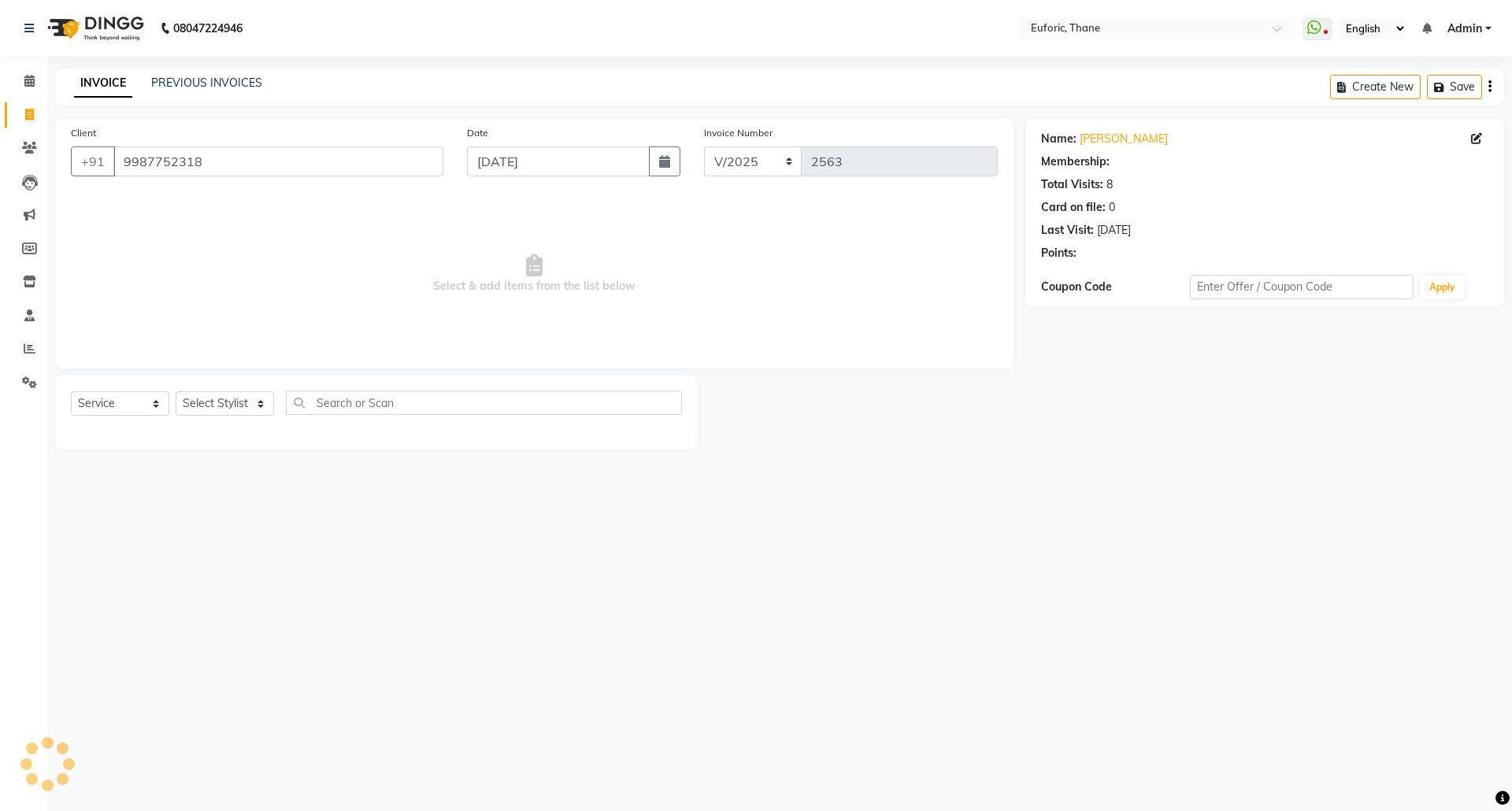
select select "1: Object"
click at [242, 401] on select "Select Stylist [PERSON_NAME] Aatik Salmanai Admin [PERSON_NAME] [PERSON_NAME] […" at bounding box center [224, 404] width 99 height 24
select select "58800"
click at [175, 392] on select "Select Stylist [PERSON_NAME] Aatik Salmanai Admin [PERSON_NAME] [PERSON_NAME] […" at bounding box center [224, 404] width 99 height 24
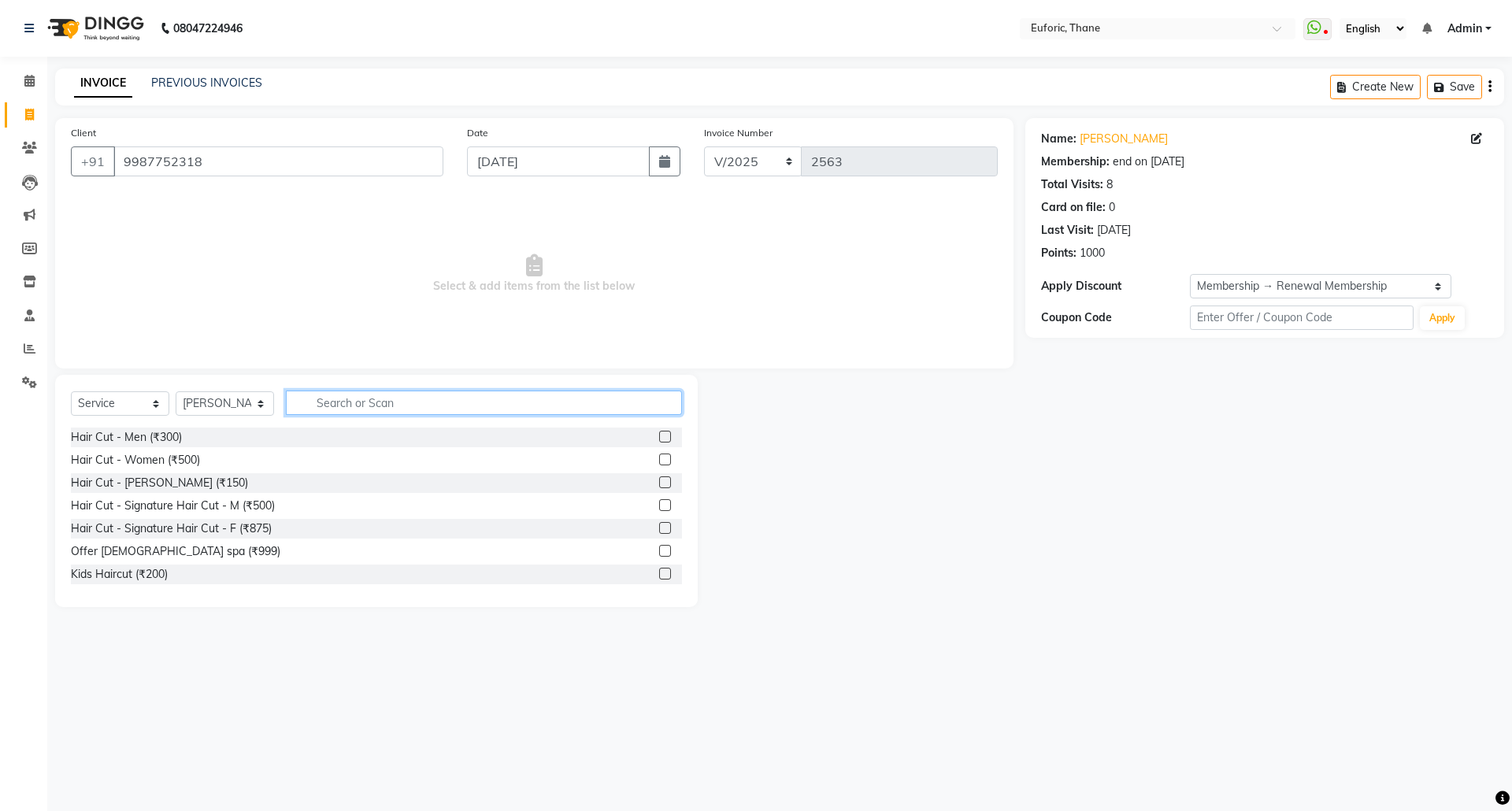
click at [410, 405] on input "text" at bounding box center [484, 403] width 396 height 24
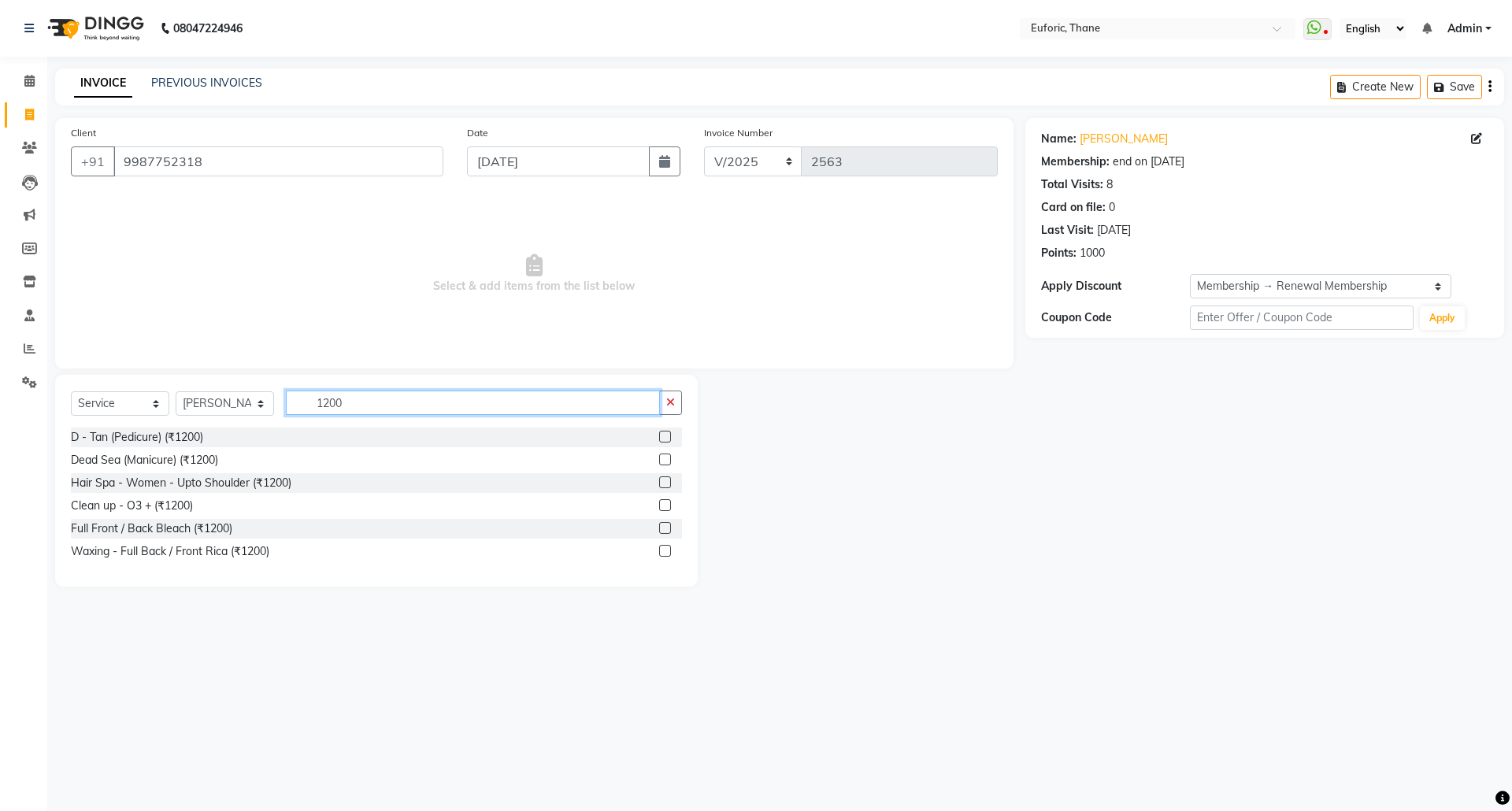
type input "1200"
click at [667, 430] on label at bounding box center [665, 436] width 12 height 12
click at [667, 432] on input "checkbox" at bounding box center [664, 437] width 10 height 10
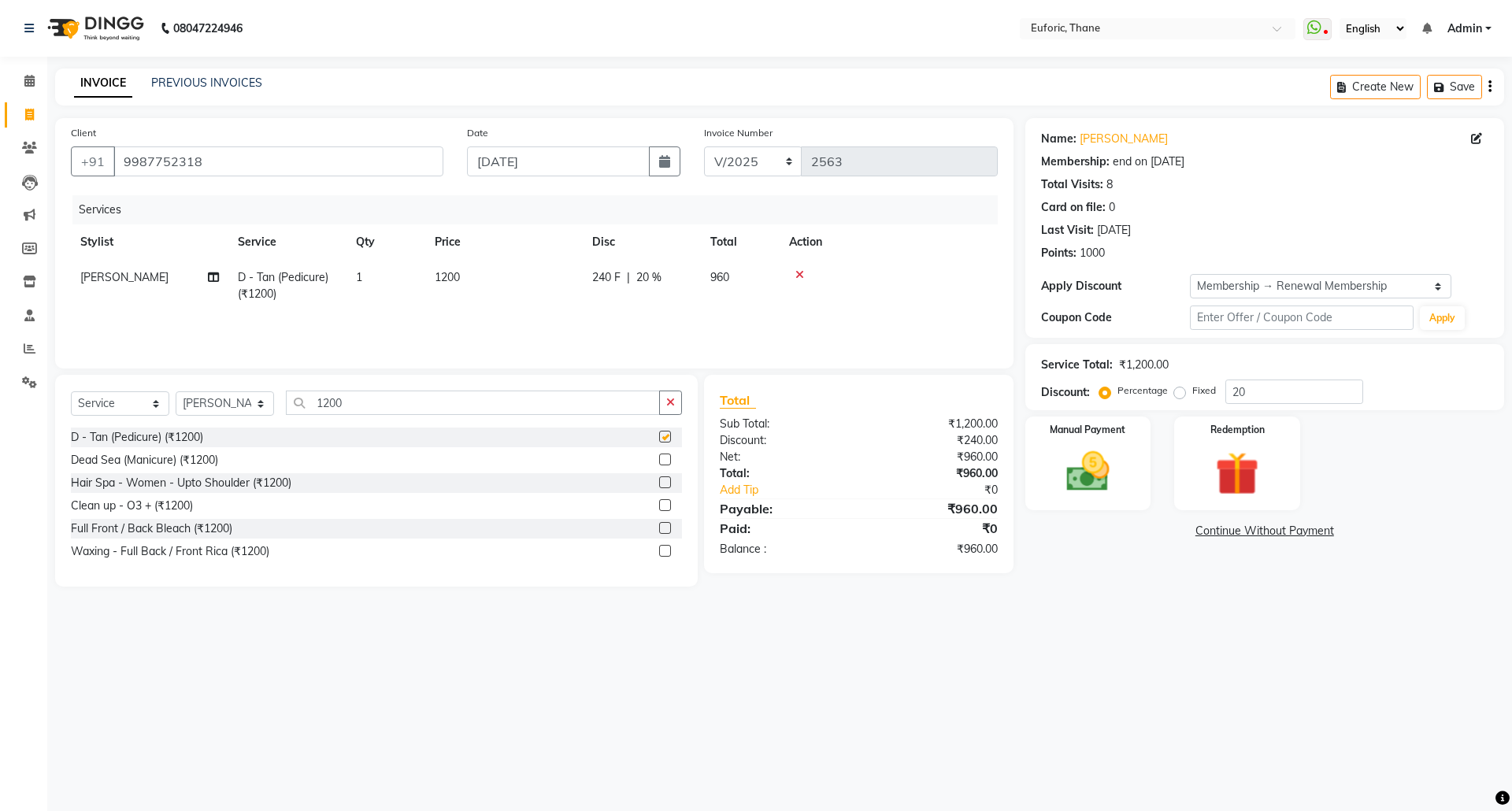
checkbox input "false"
click at [1478, 142] on icon at bounding box center [1477, 138] width 11 height 11
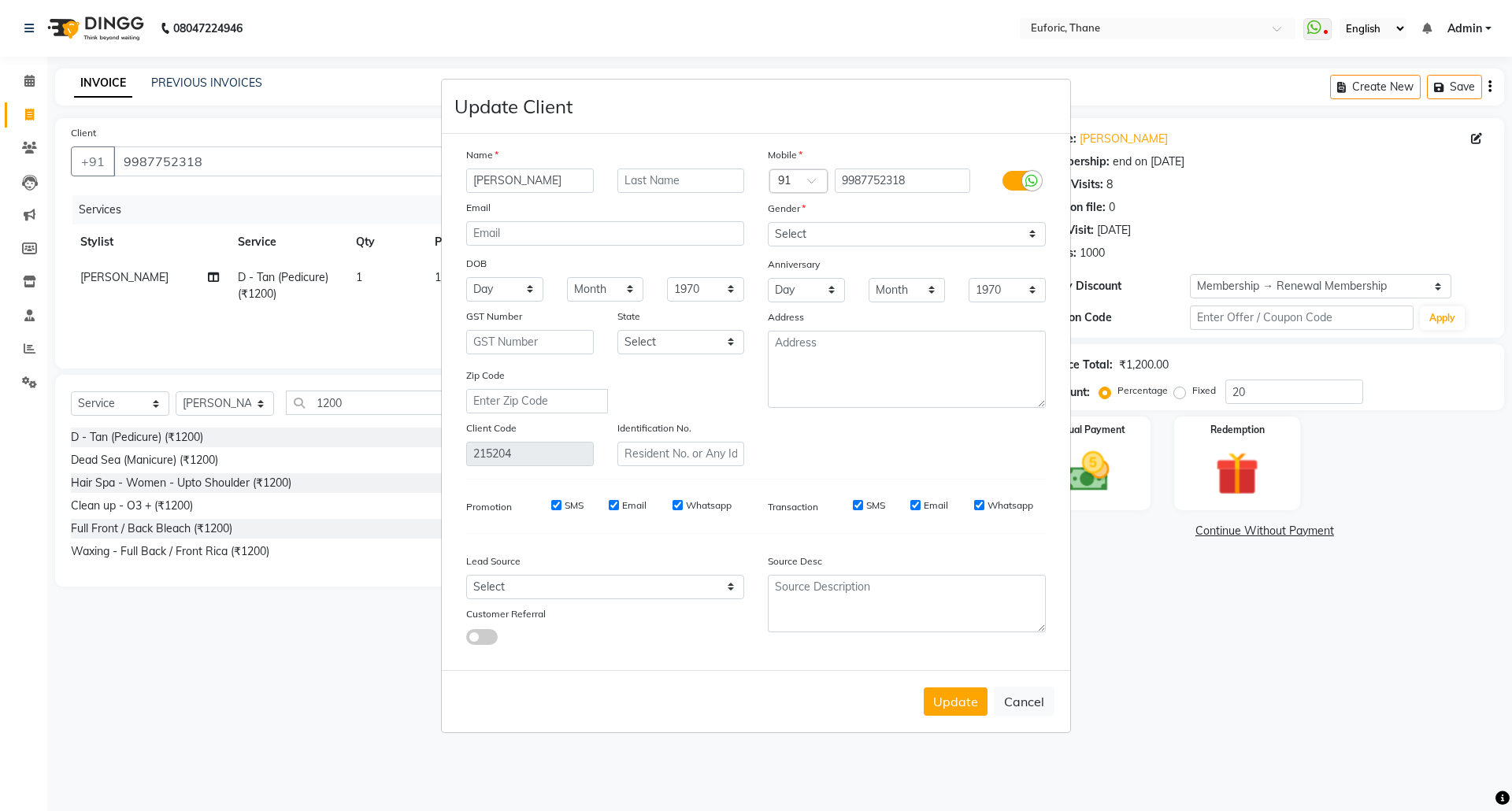
click at [1012, 184] on label at bounding box center [1020, 180] width 35 height 19
click at [0, 0] on input "checkbox" at bounding box center [0, 0] width 0 height 0
click at [955, 689] on button "Update" at bounding box center [955, 701] width 64 height 29
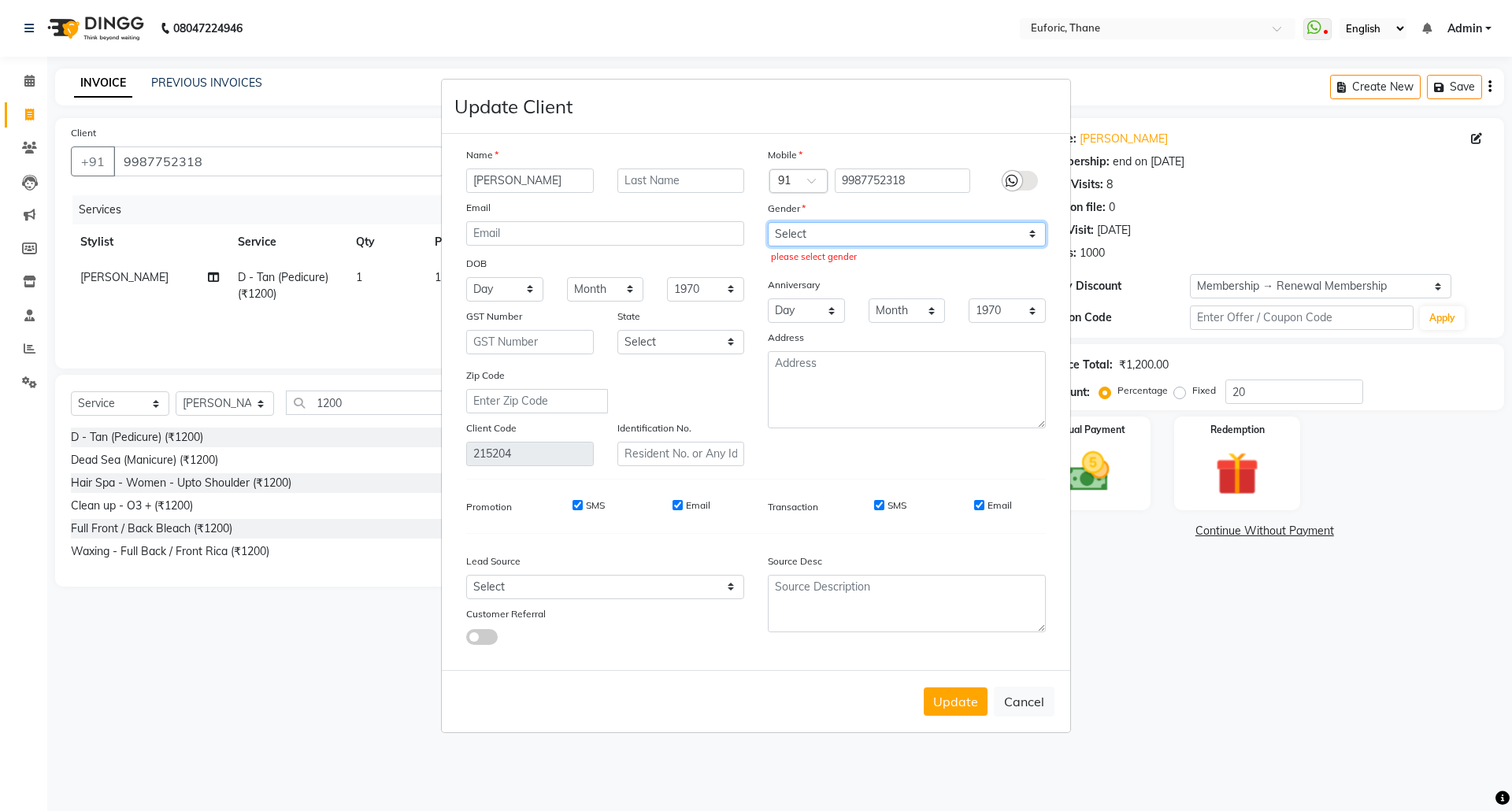
click at [929, 241] on select "Select [DEMOGRAPHIC_DATA] [DEMOGRAPHIC_DATA] Other Prefer Not To Say" at bounding box center [907, 234] width 278 height 24
select select "[DEMOGRAPHIC_DATA]"
click at [768, 223] on select "Select [DEMOGRAPHIC_DATA] [DEMOGRAPHIC_DATA] Other Prefer Not To Say" at bounding box center [907, 234] width 278 height 24
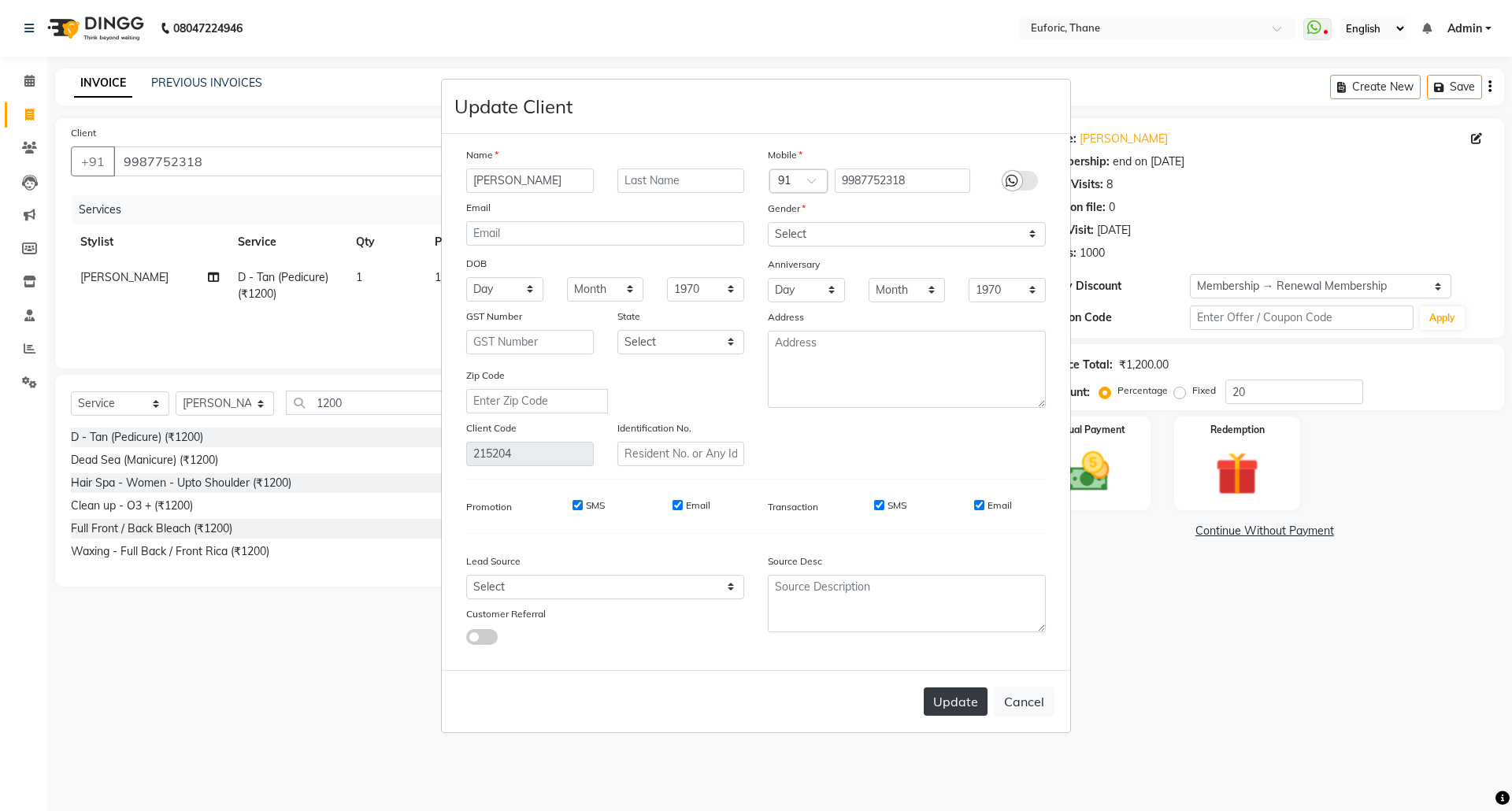
click at [974, 705] on button "Update" at bounding box center [955, 701] width 64 height 29
select select
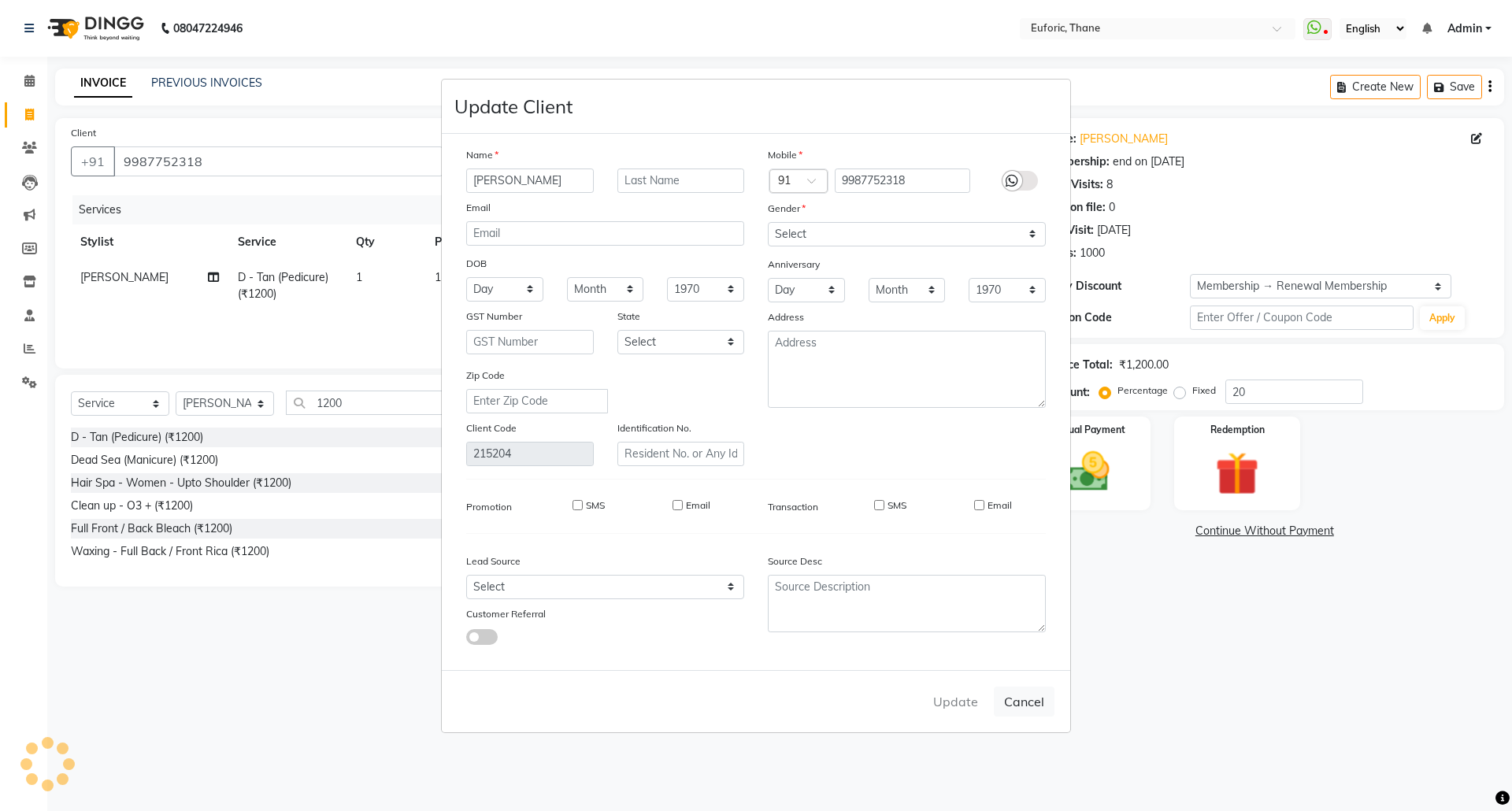
select select
checkbox input "false"
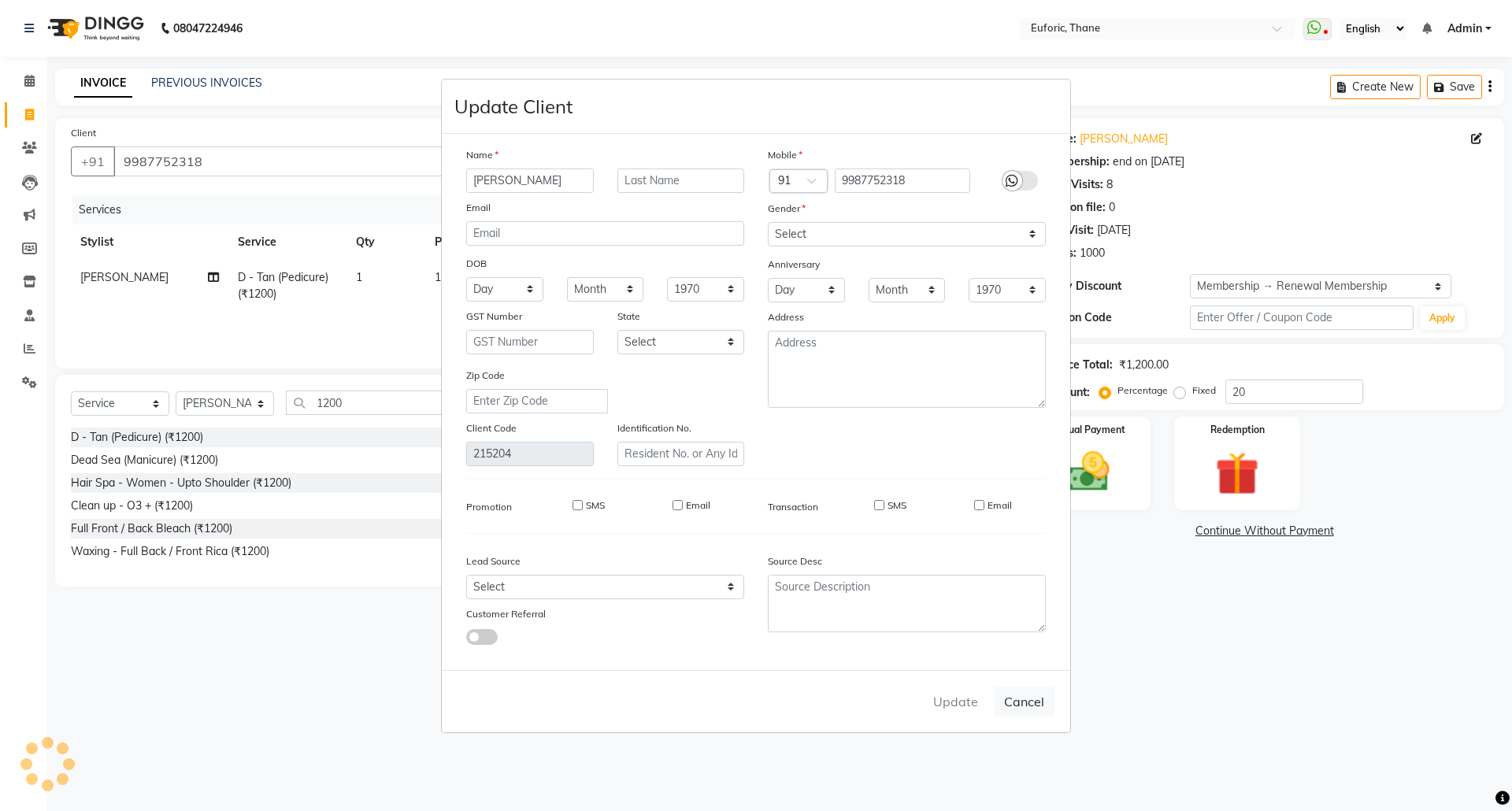
checkbox input "false"
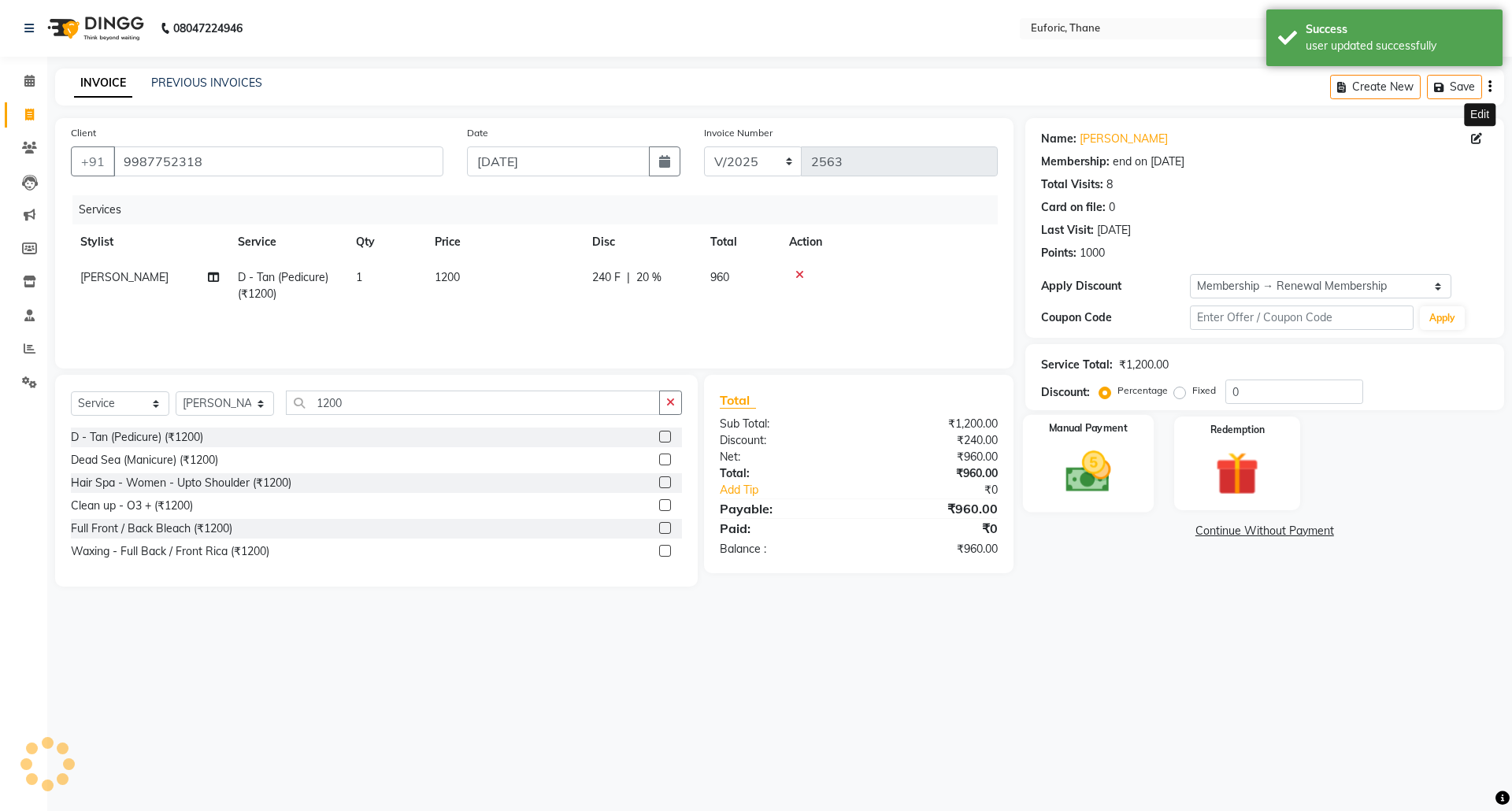
type input "20"
select select "2: Object"
click at [1066, 477] on img at bounding box center [1087, 471] width 73 height 52
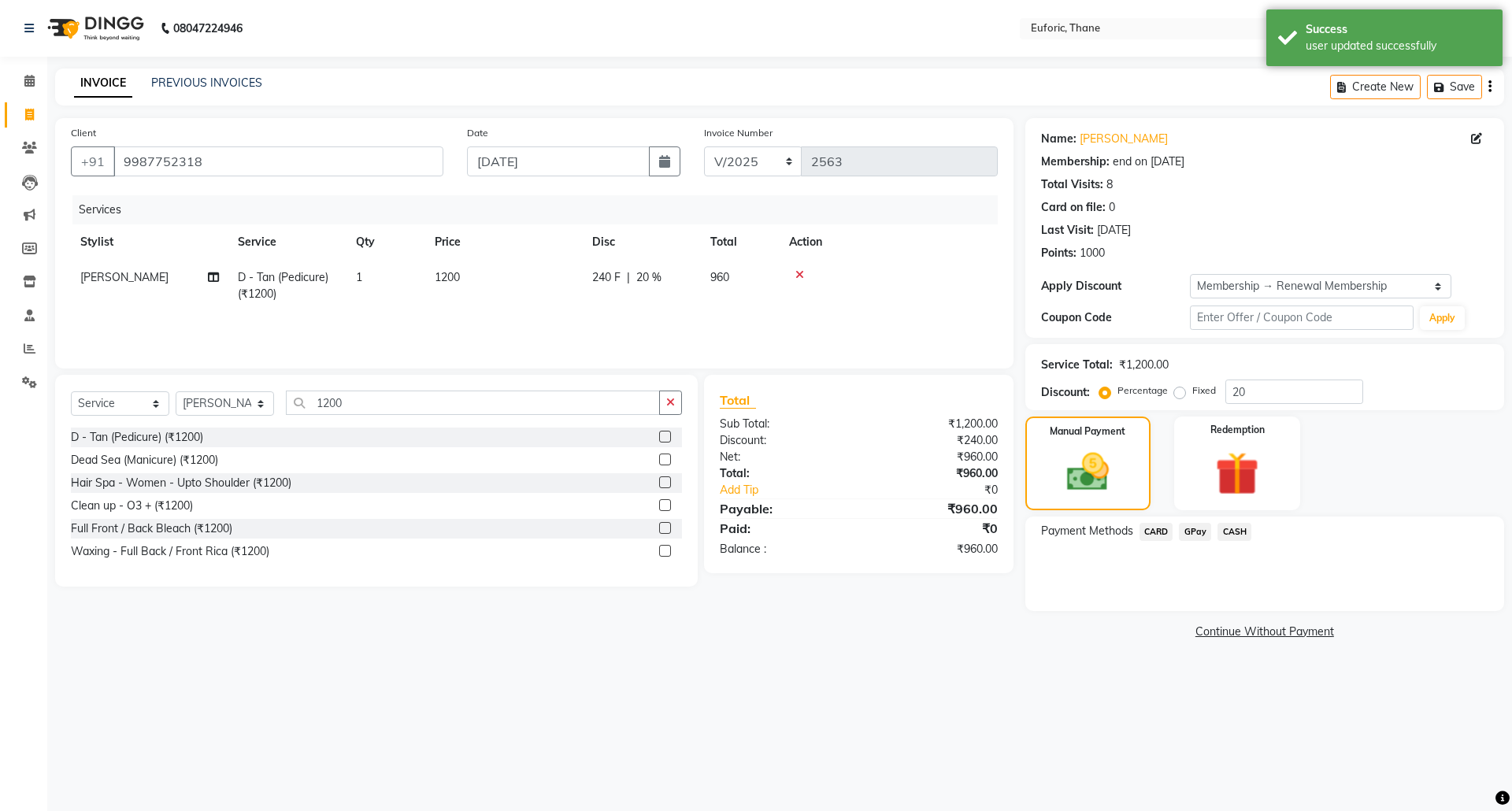
click at [1195, 533] on span "GPay" at bounding box center [1195, 532] width 32 height 18
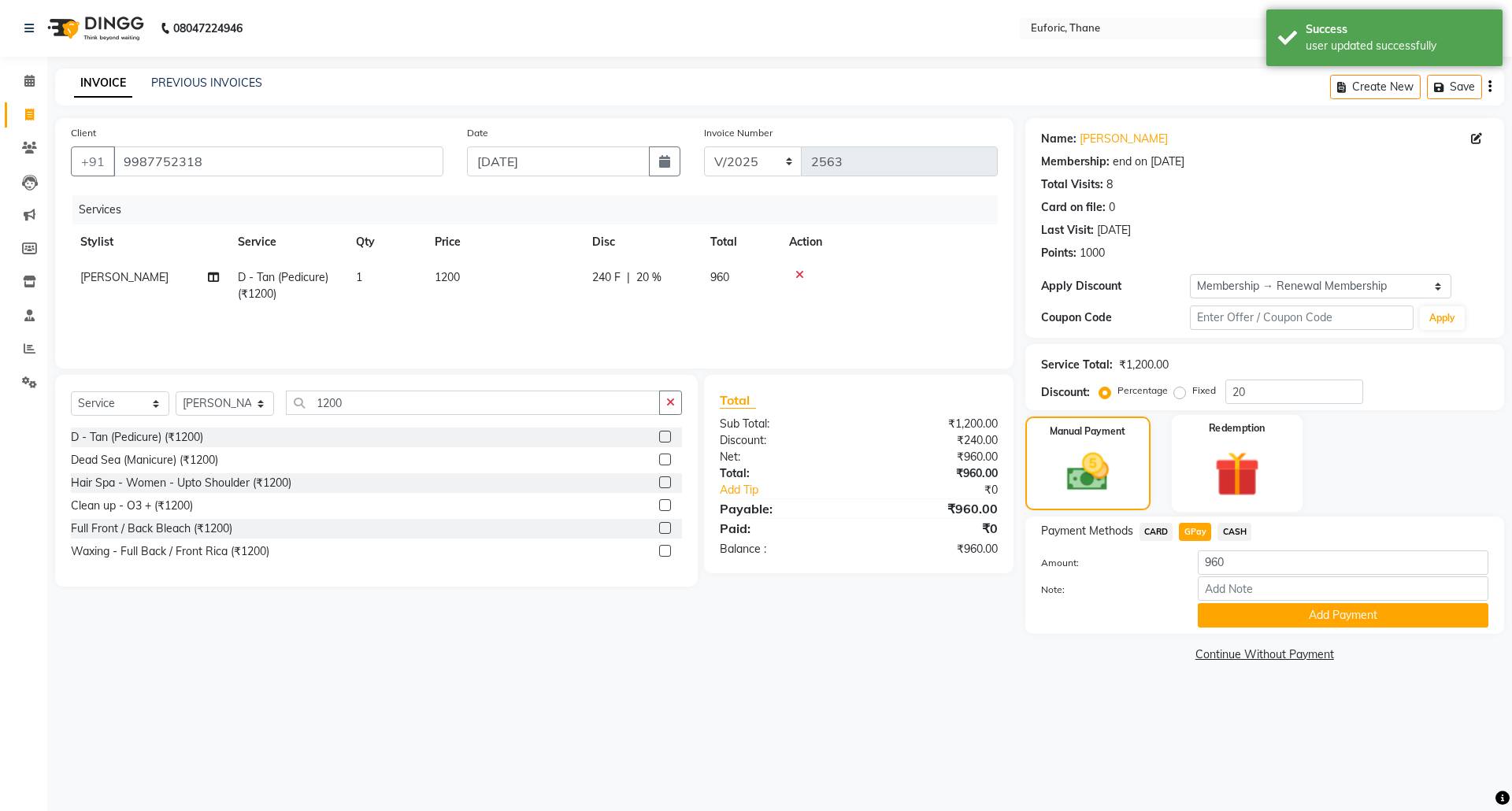
click at [1235, 472] on img at bounding box center [1236, 473] width 73 height 56
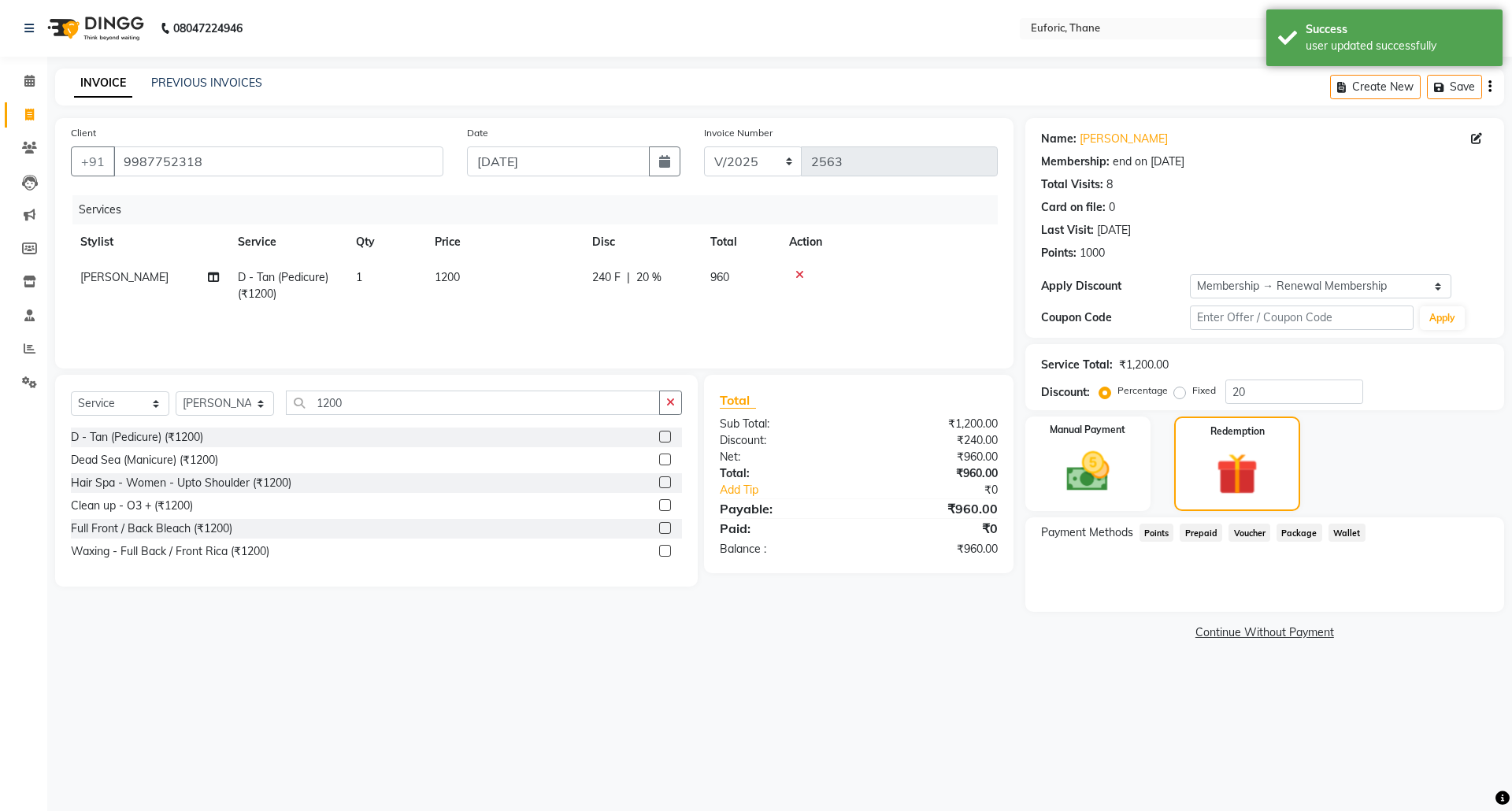
click at [1153, 526] on span "Points" at bounding box center [1157, 533] width 35 height 18
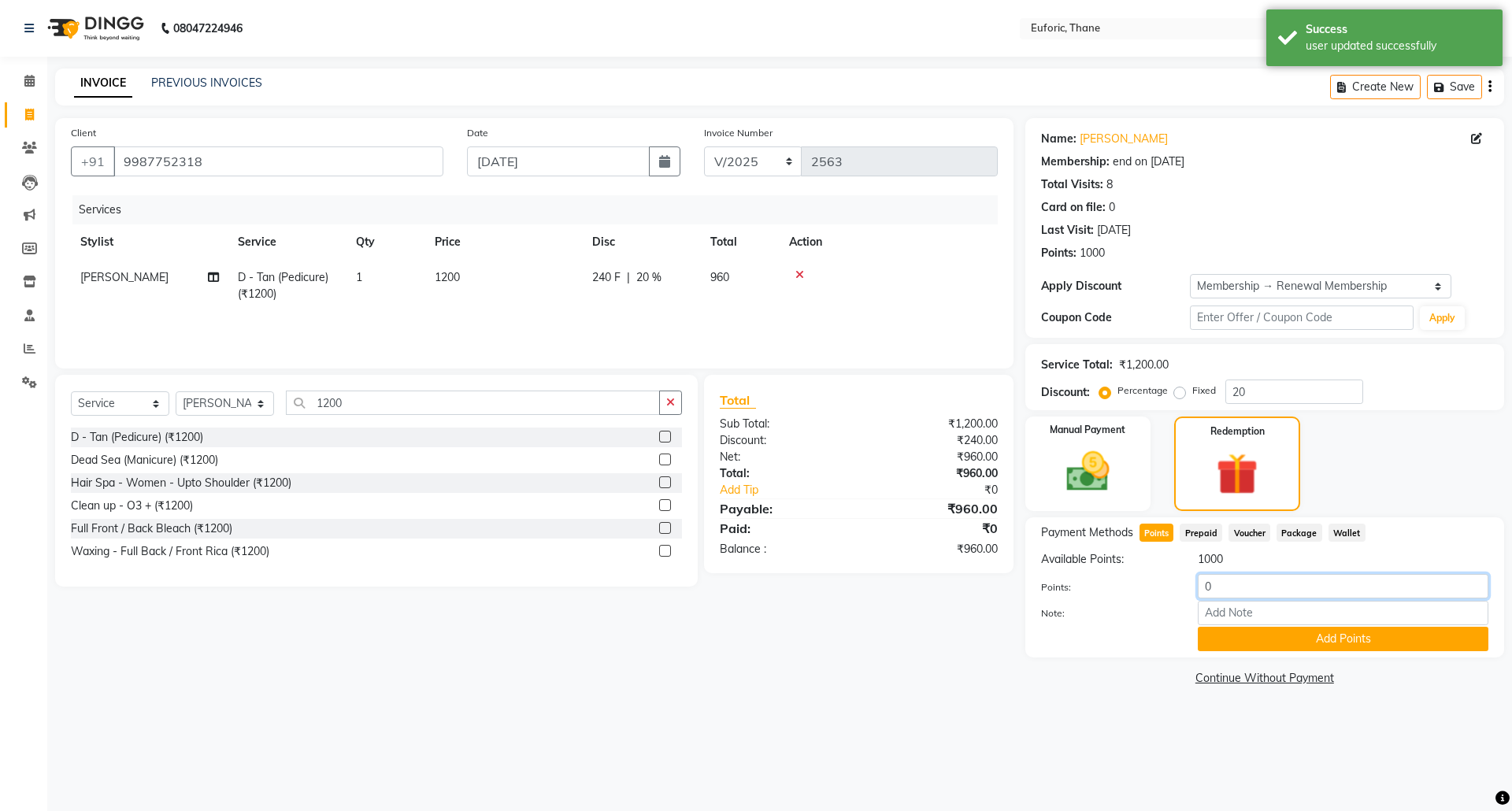
click at [1201, 586] on input "0" at bounding box center [1342, 586] width 290 height 24
drag, startPoint x: 1239, startPoint y: 582, endPoint x: 1090, endPoint y: 592, distance: 149.3
click at [1094, 592] on div "Points: 960" at bounding box center [1264, 587] width 471 height 27
click at [1332, 650] on button "Add Points" at bounding box center [1342, 639] width 290 height 24
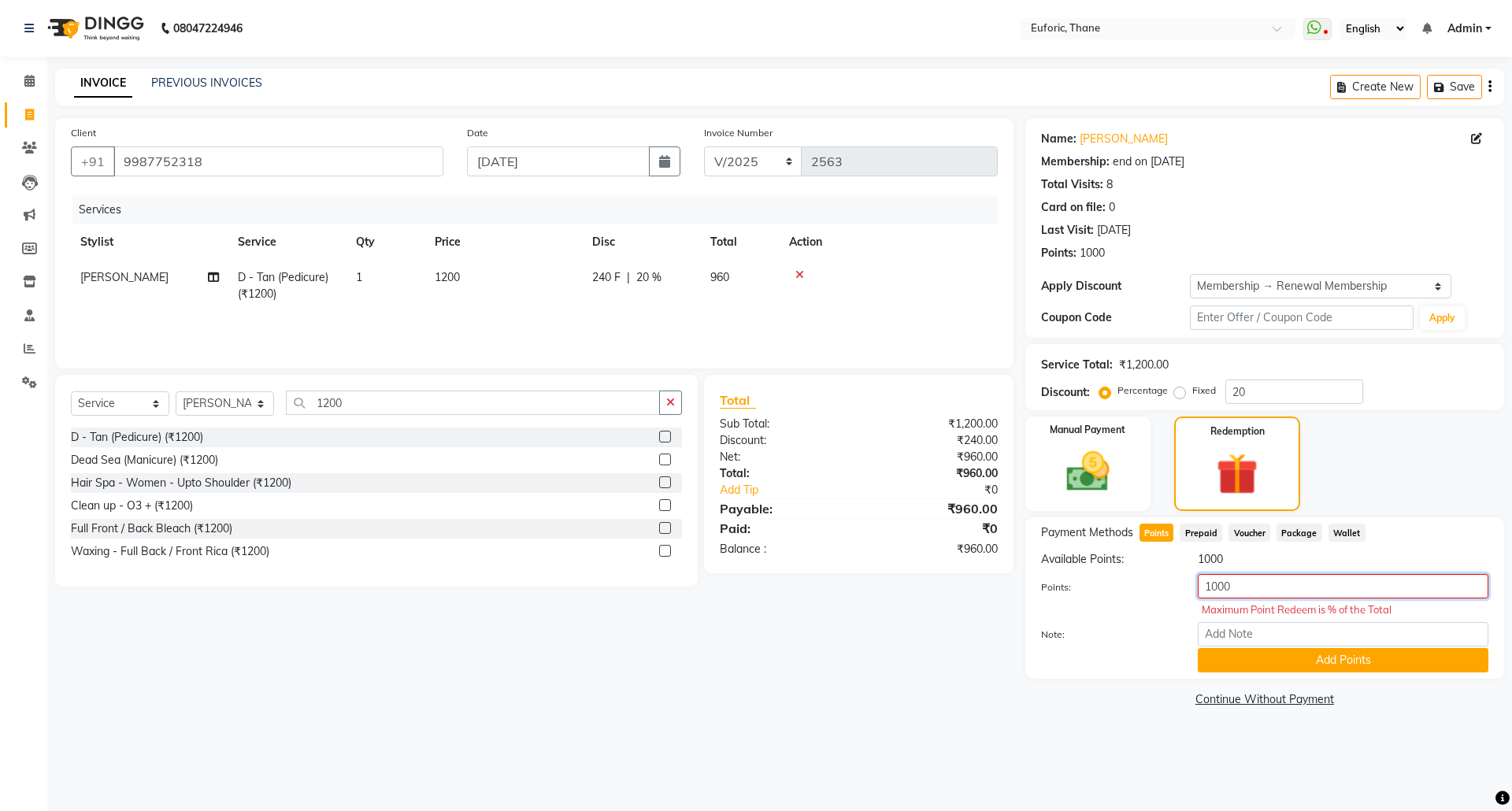
drag, startPoint x: 1238, startPoint y: 582, endPoint x: 1172, endPoint y: 581, distance: 66.0
click at [1172, 581] on div "Points: 1000 Maximum Point Redeem is % of the Total" at bounding box center [1264, 598] width 471 height 48
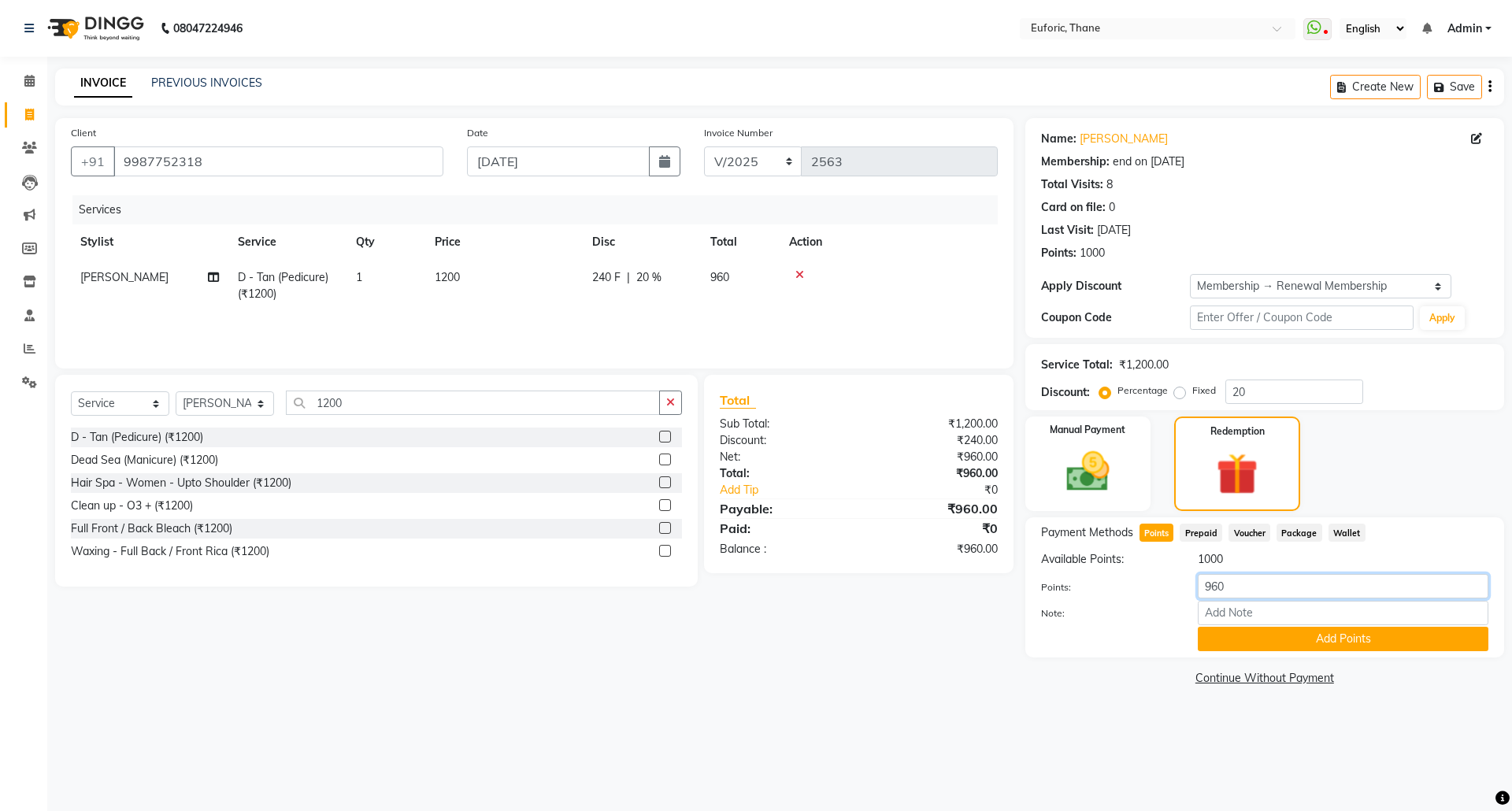
type input "960"
click at [1298, 655] on div "Payment Methods Points Prepaid Voucher Package Wallet Available Points: 1000 Po…" at bounding box center [1264, 587] width 478 height 140
click at [1294, 649] on button "Add Points" at bounding box center [1342, 639] width 290 height 24
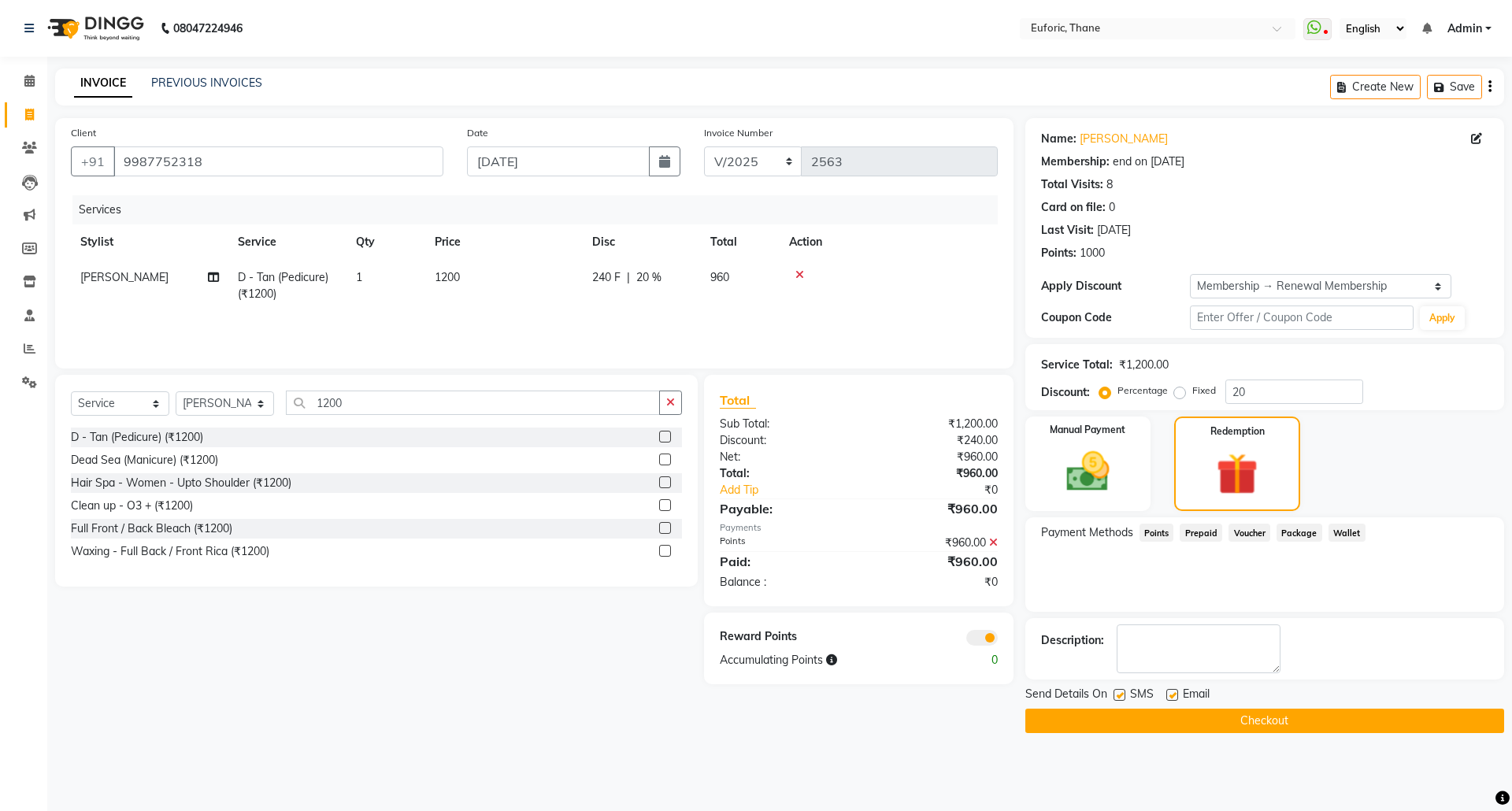
click at [994, 537] on icon at bounding box center [993, 543] width 8 height 11
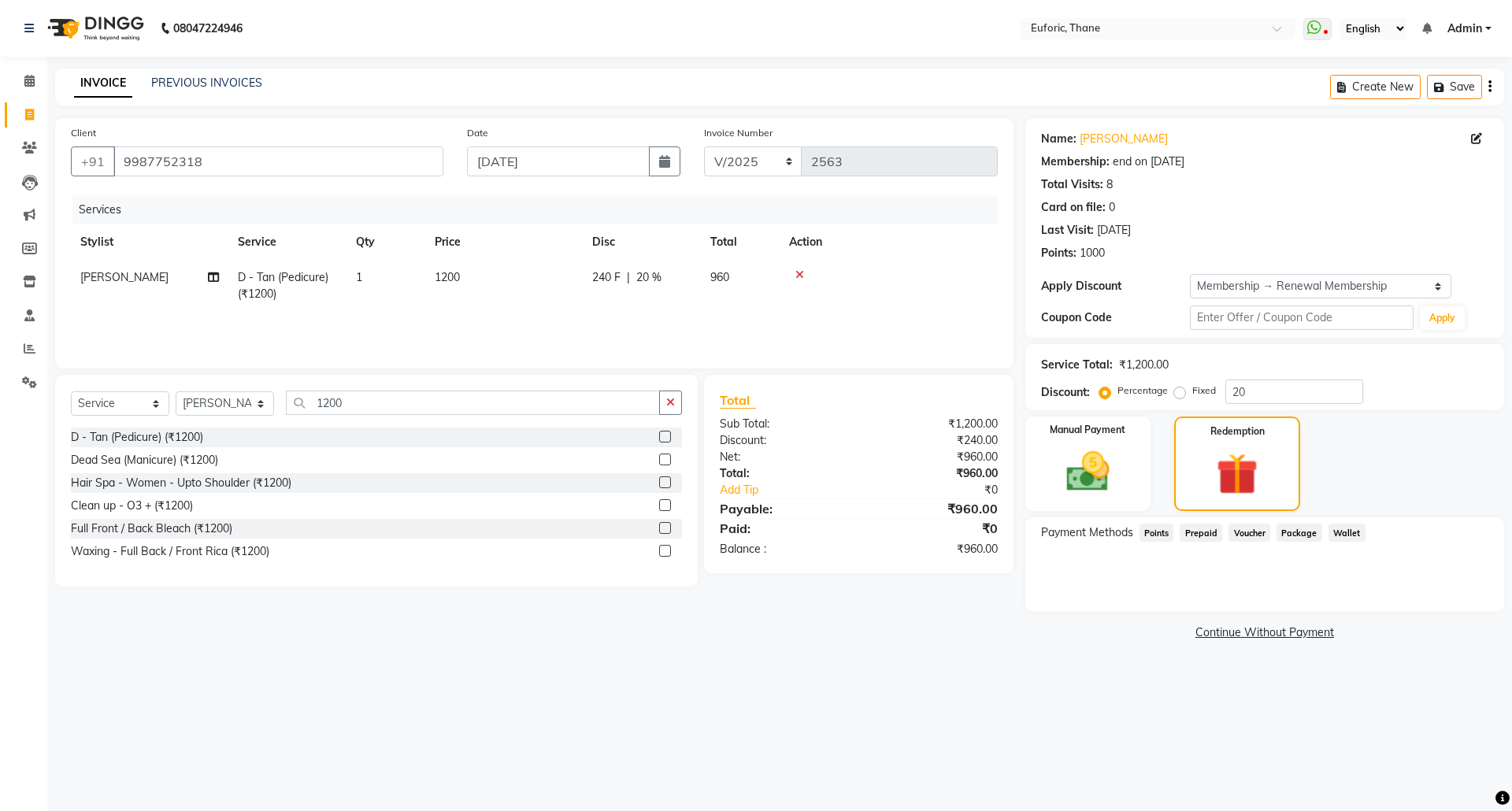
click at [1169, 531] on span "Points" at bounding box center [1157, 533] width 35 height 18
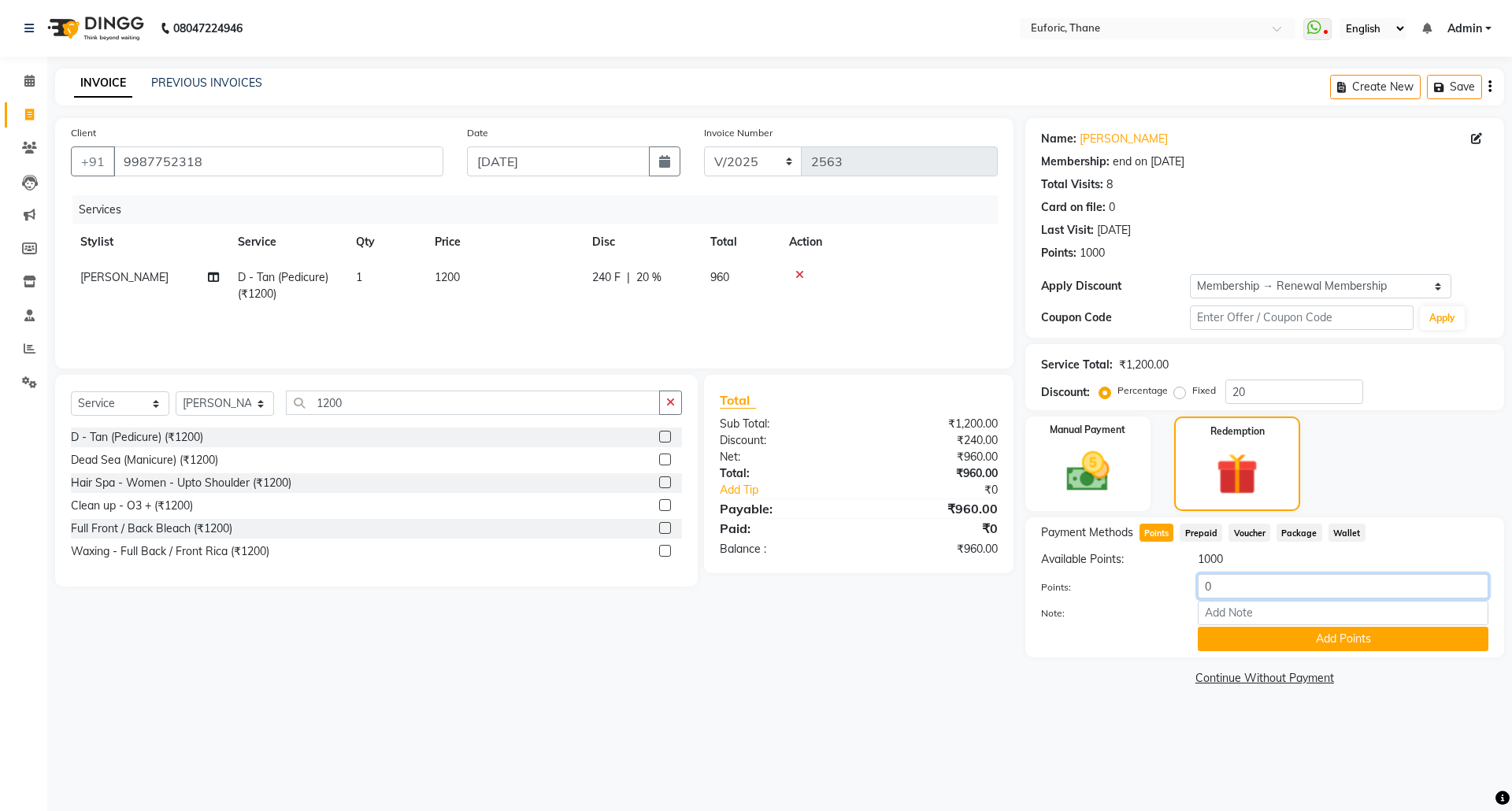
click at [1207, 587] on input "0" at bounding box center [1342, 586] width 290 height 24
type input "960"
click at [1295, 638] on button "Add Points" at bounding box center [1342, 639] width 290 height 24
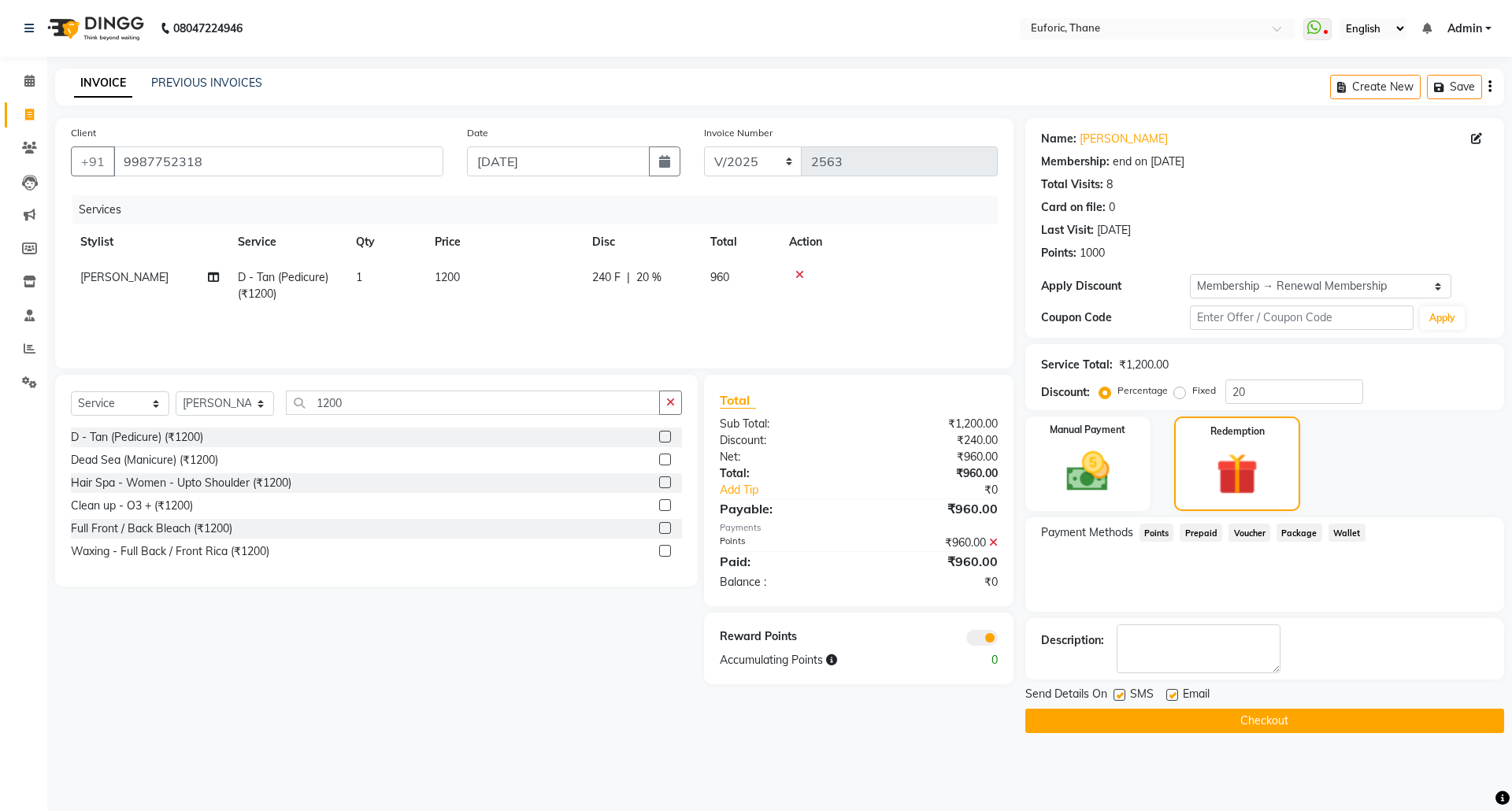
click at [1120, 694] on label at bounding box center [1119, 694] width 12 height 12
click at [1120, 694] on input "checkbox" at bounding box center [1118, 695] width 10 height 10
checkbox input "false"
click at [1174, 694] on label at bounding box center [1172, 694] width 12 height 12
click at [1174, 694] on input "checkbox" at bounding box center [1171, 695] width 10 height 10
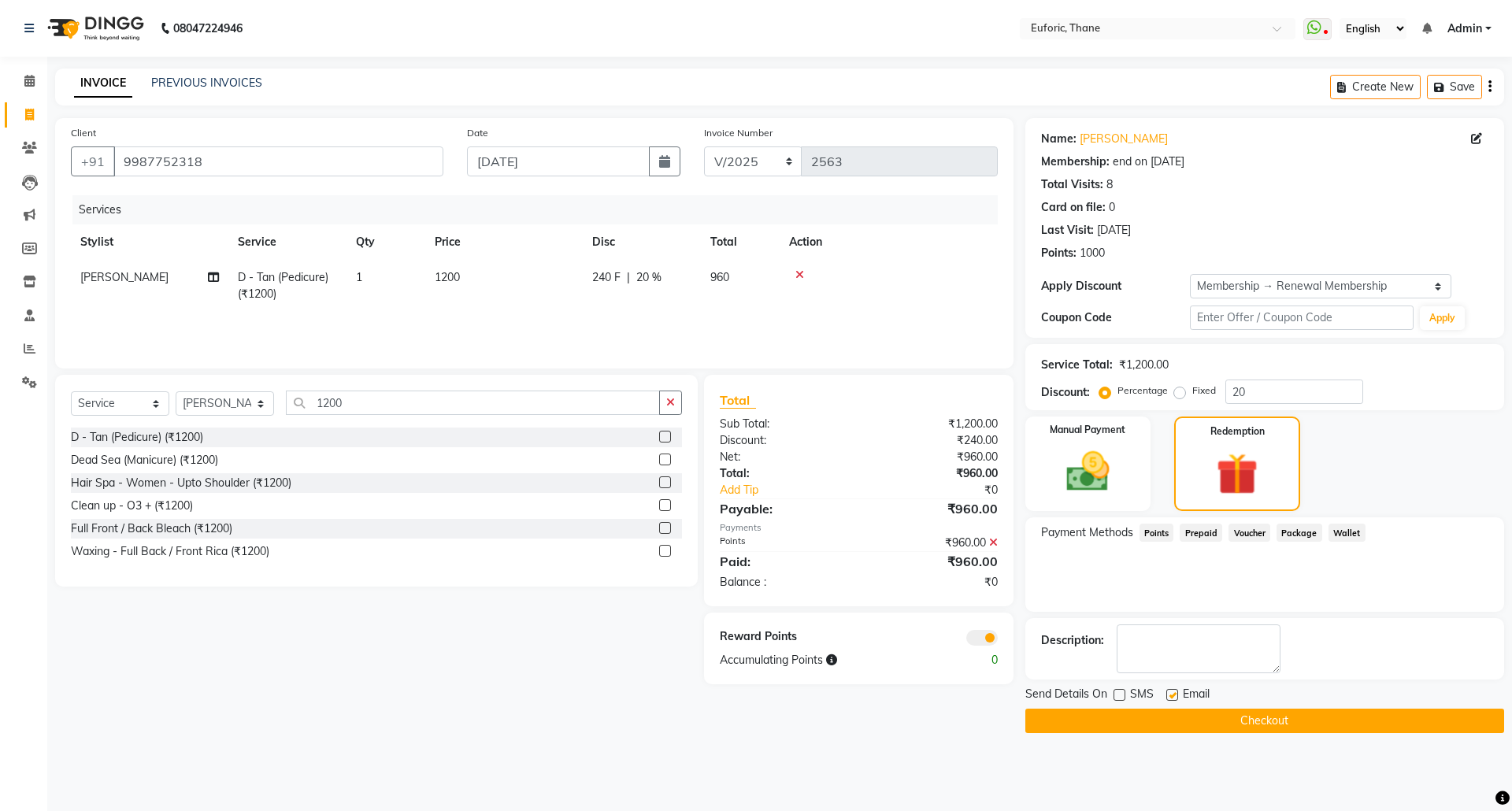
checkbox input "false"
click at [1175, 733] on button "Checkout" at bounding box center [1264, 721] width 478 height 24
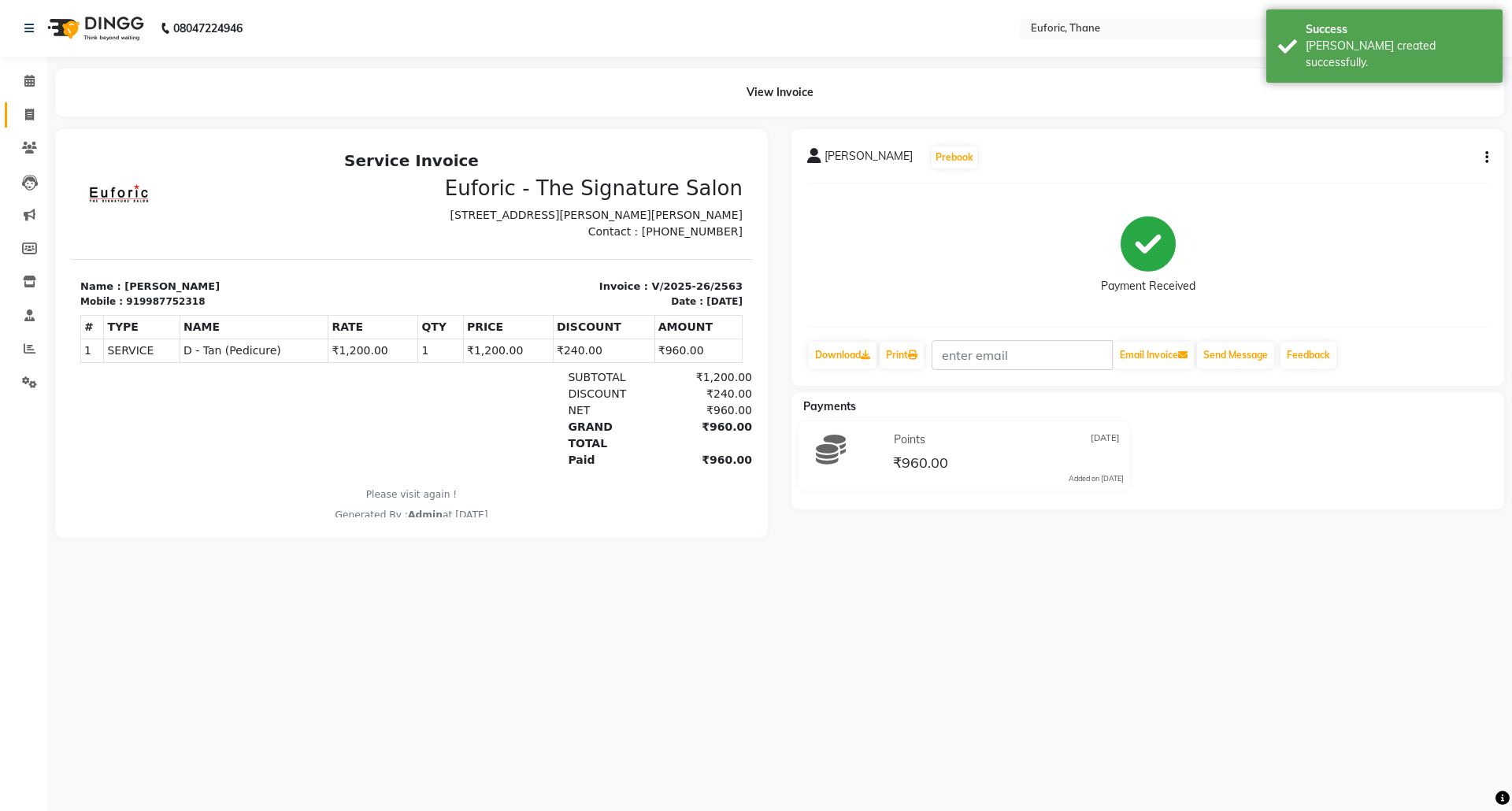
click at [17, 104] on link "Invoice" at bounding box center [23, 115] width 38 height 26
select select "5063"
select select "service"
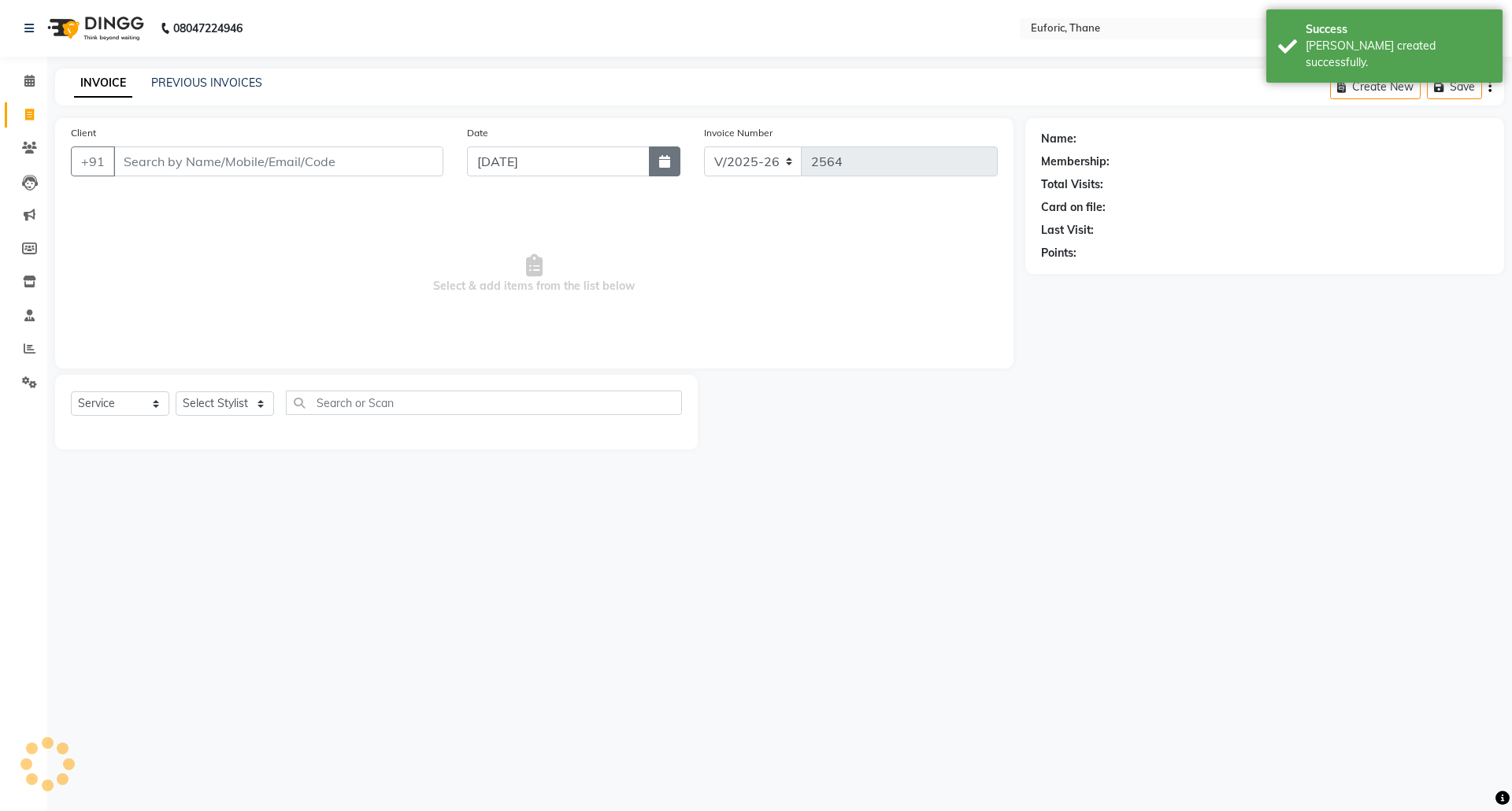
click at [665, 153] on button "button" at bounding box center [665, 161] width 31 height 29
select select "9"
select select "2025"
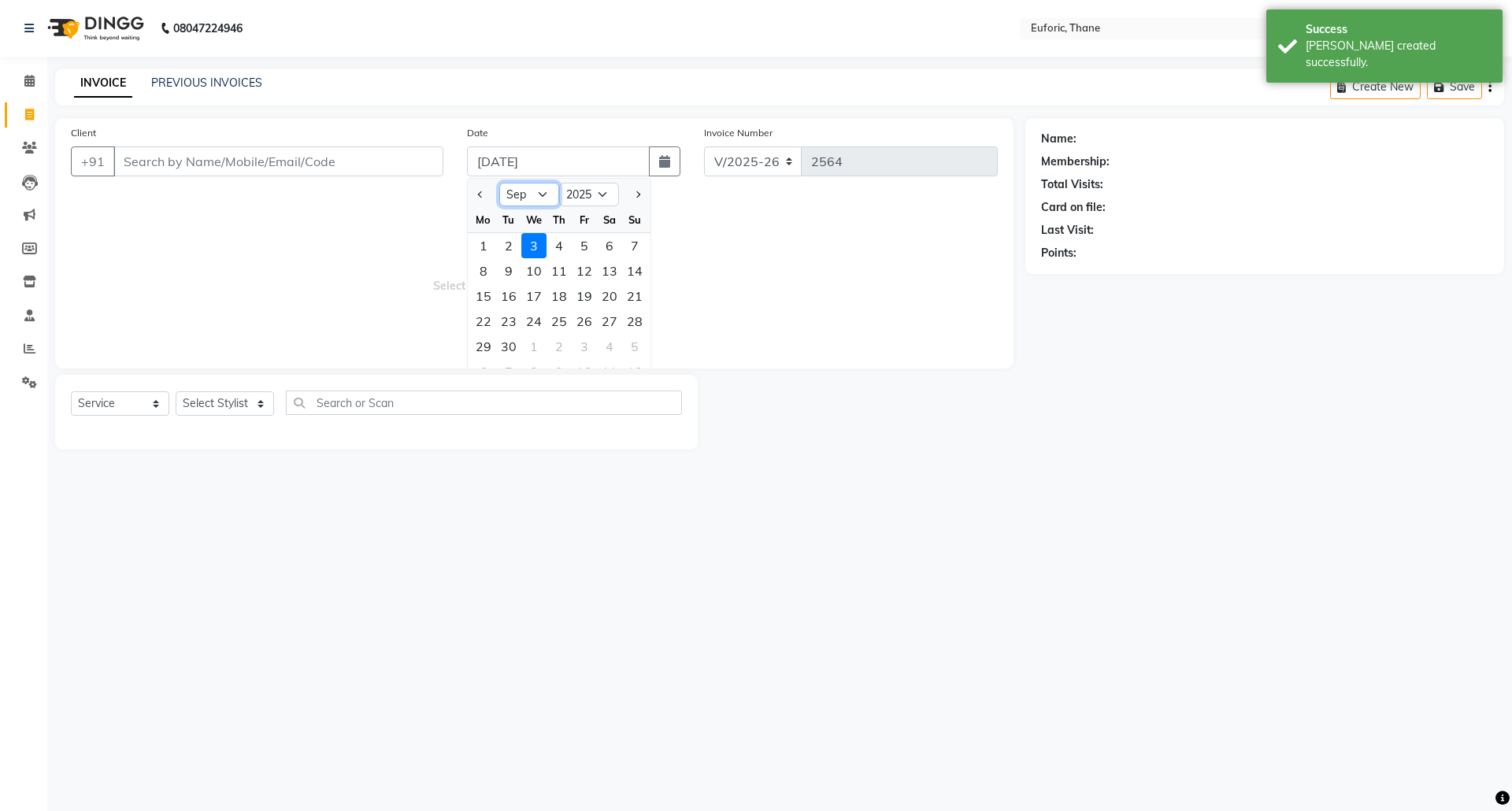
click at [526, 199] on select "Jan Feb Mar Apr May Jun [DATE] Aug Sep Oct Nov Dec" at bounding box center [529, 194] width 60 height 24
select select "8"
click at [500, 182] on select "Jan Feb Mar Apr May Jun [DATE] Aug Sep Oct Nov Dec" at bounding box center [529, 194] width 60 height 24
click at [640, 345] on div "31" at bounding box center [634, 346] width 25 height 25
type input "[DATE]"
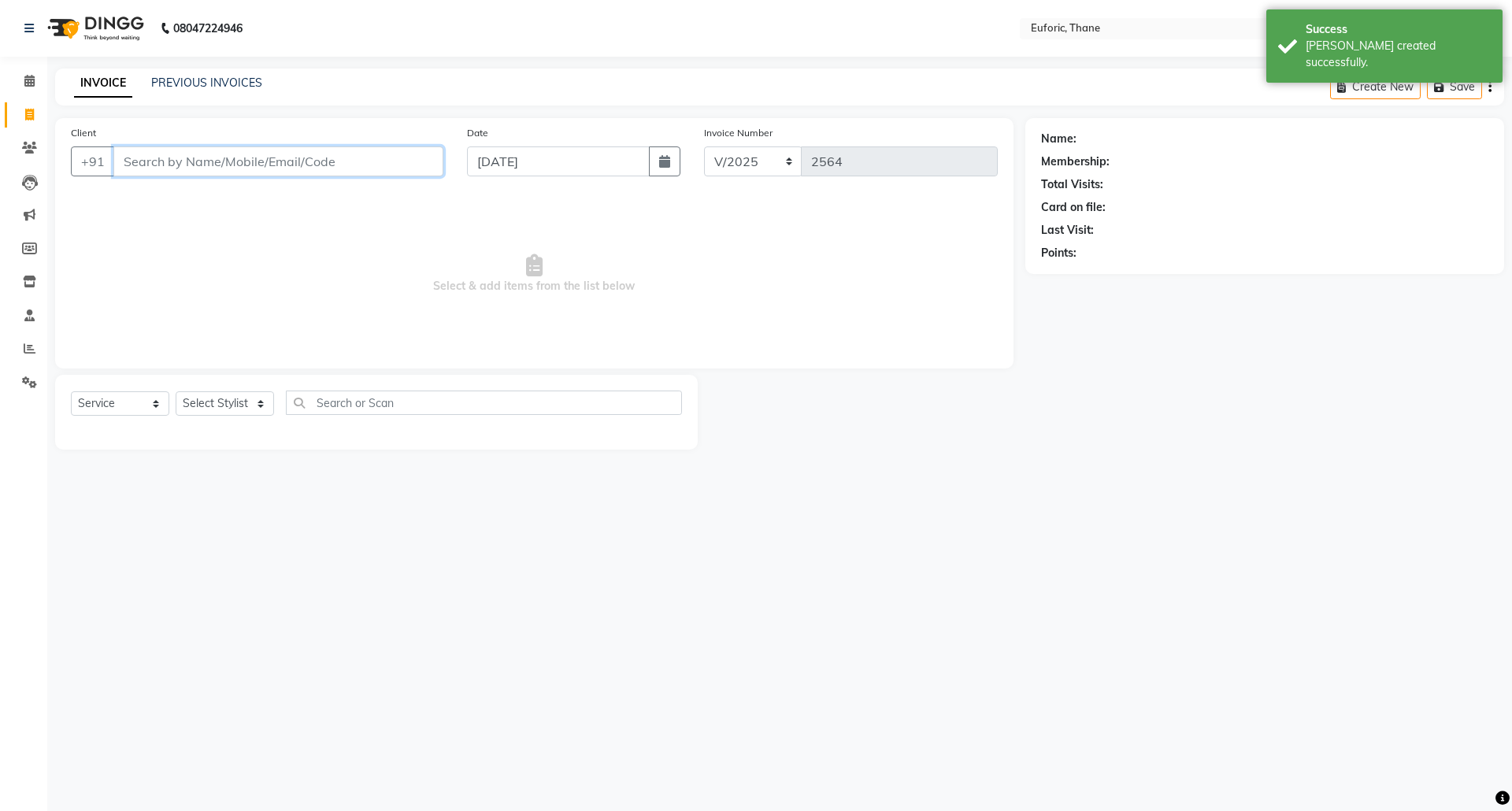
click at [289, 169] on input "Client" at bounding box center [278, 161] width 330 height 29
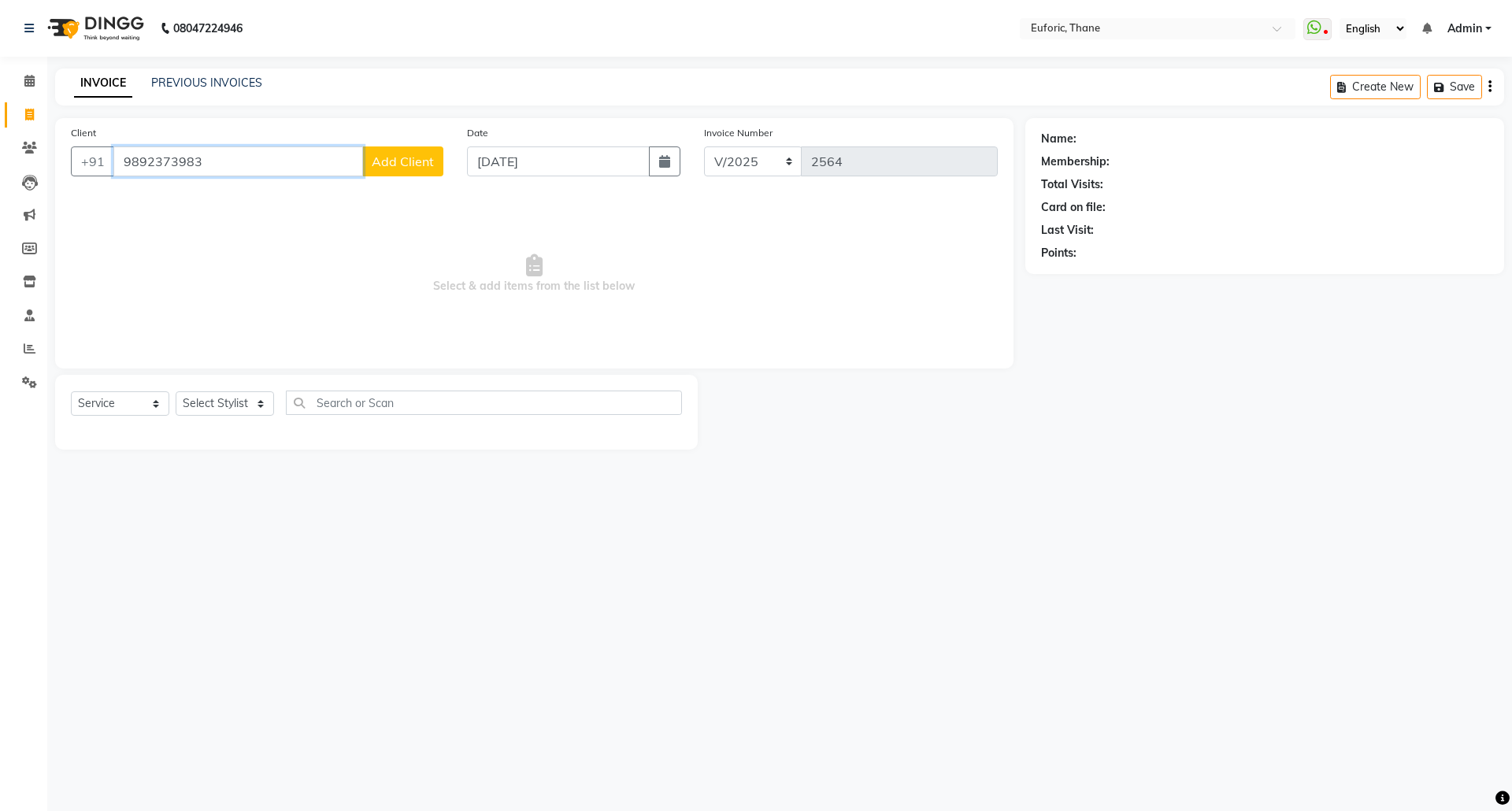
type input "9892373983"
click at [426, 167] on span "Add Client" at bounding box center [402, 161] width 62 height 16
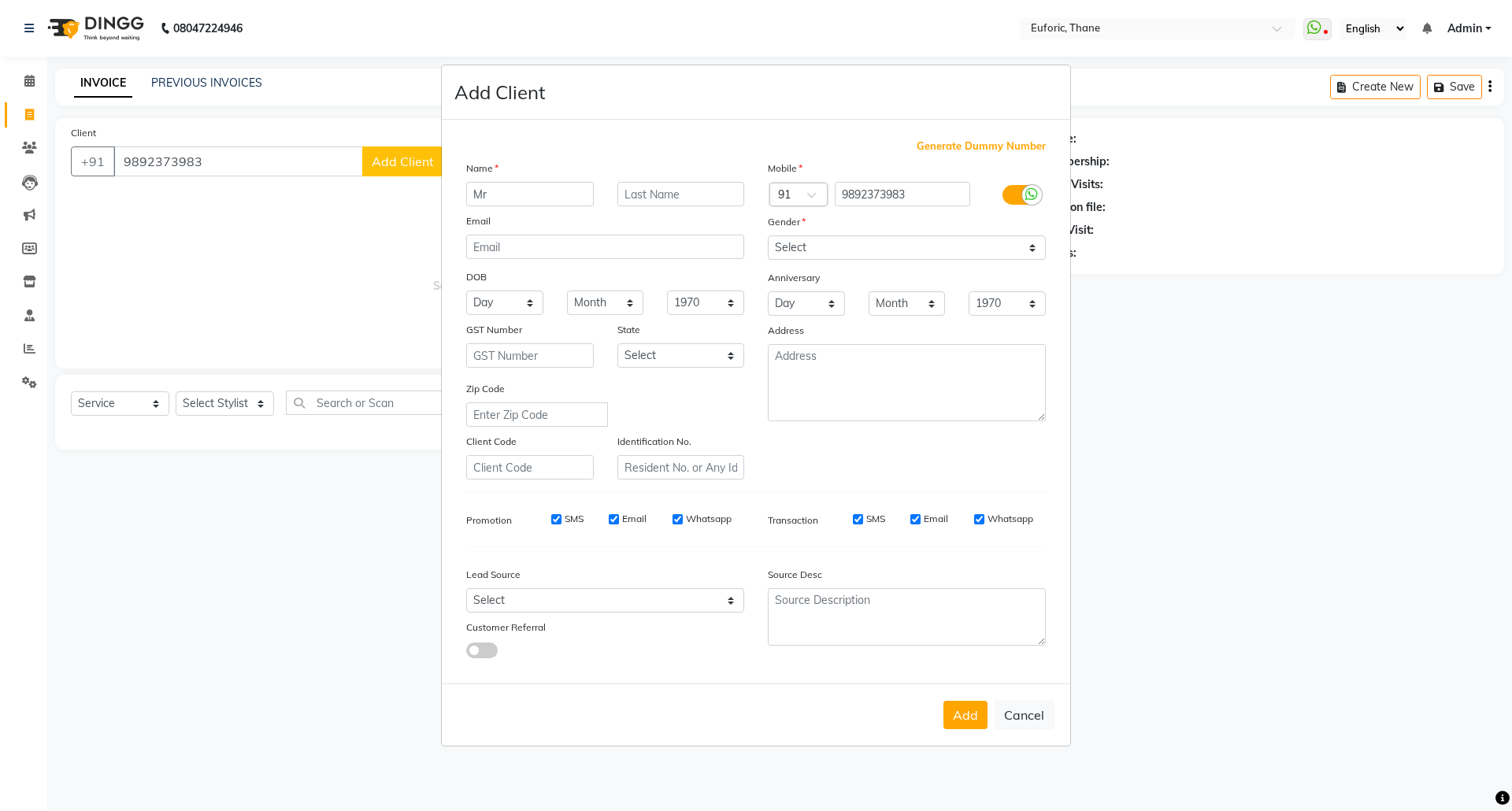
type input "Mr"
click at [898, 250] on select "Select [DEMOGRAPHIC_DATA] [DEMOGRAPHIC_DATA] Other Prefer Not To Say" at bounding box center [907, 247] width 278 height 24
select select "male"
click at [768, 237] on select "Select [DEMOGRAPHIC_DATA] [DEMOGRAPHIC_DATA] Other Prefer Not To Say" at bounding box center [907, 247] width 278 height 24
click at [989, 707] on div "Add Cancel" at bounding box center [756, 713] width 629 height 62
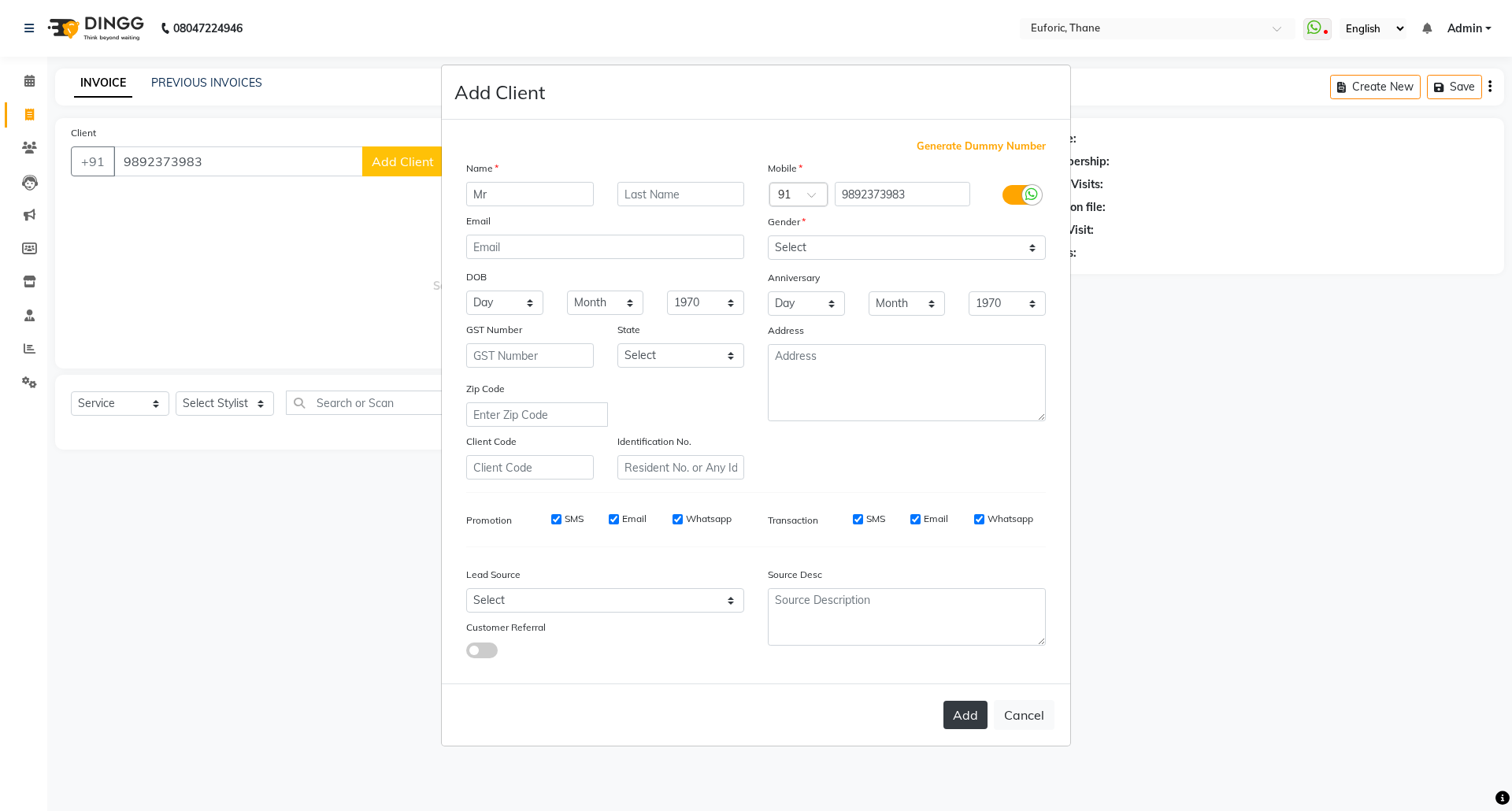
click at [955, 705] on button "Add" at bounding box center [965, 714] width 44 height 29
select select
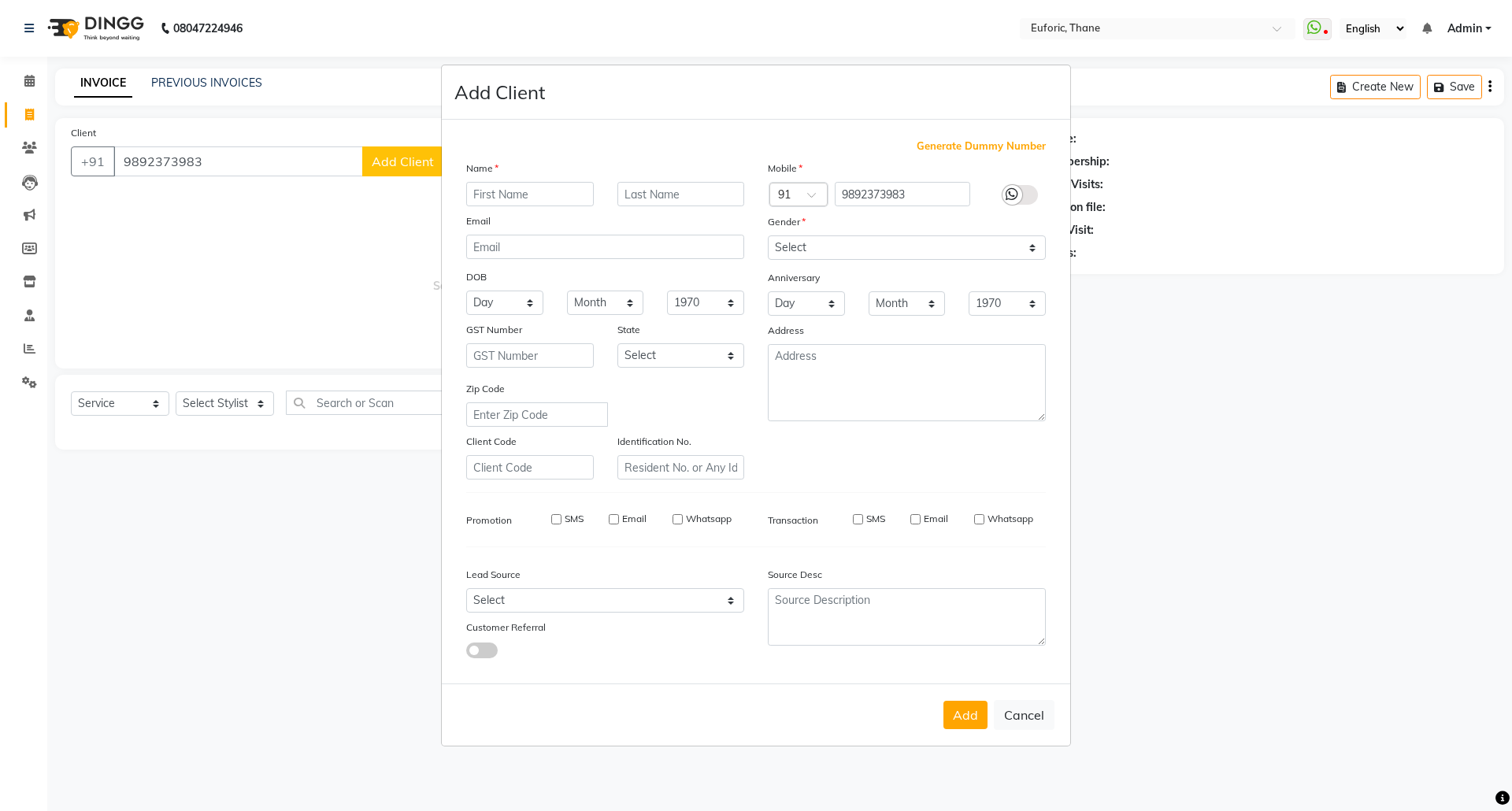
select select
checkbox input "false"
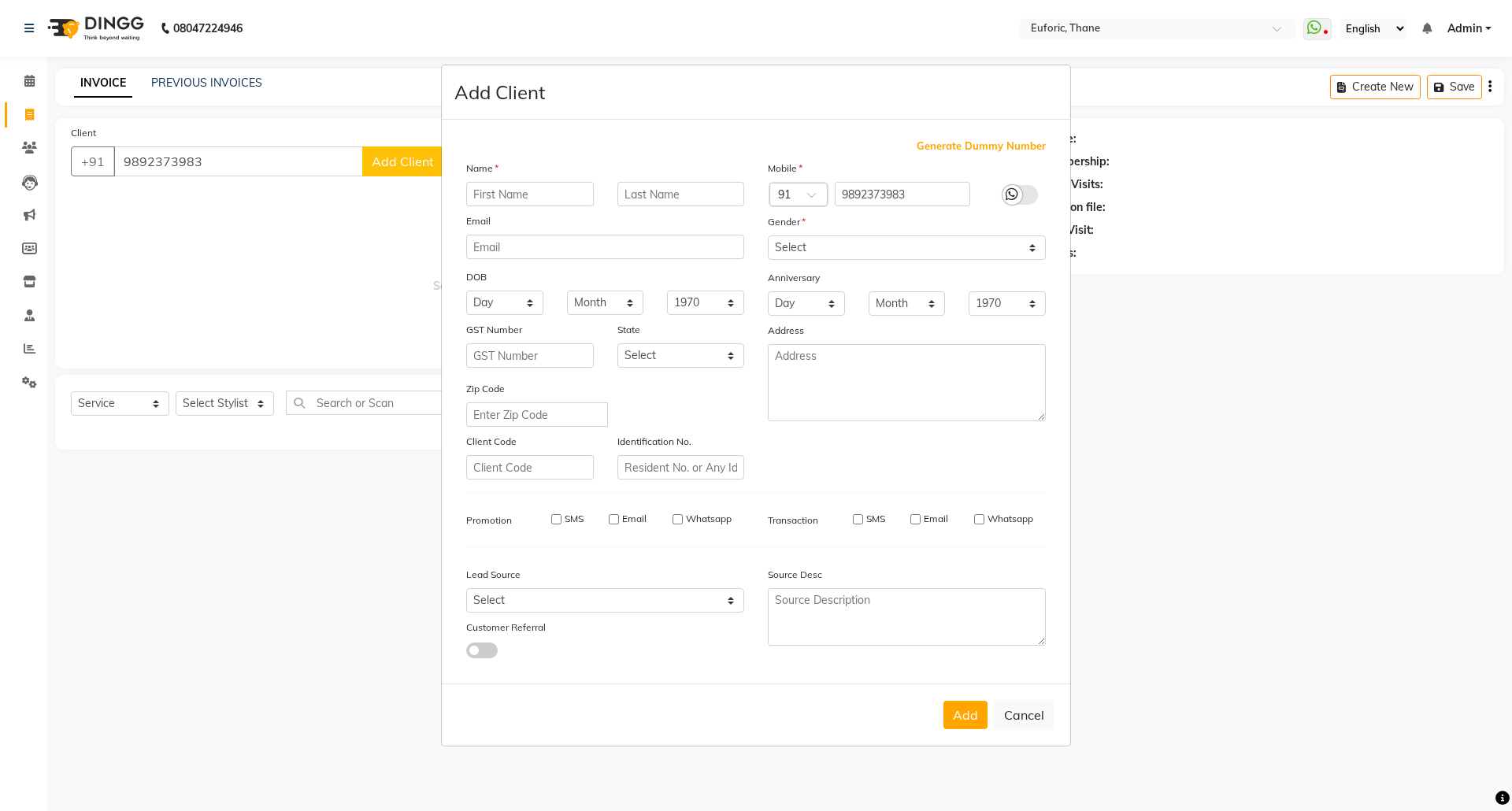
checkbox input "false"
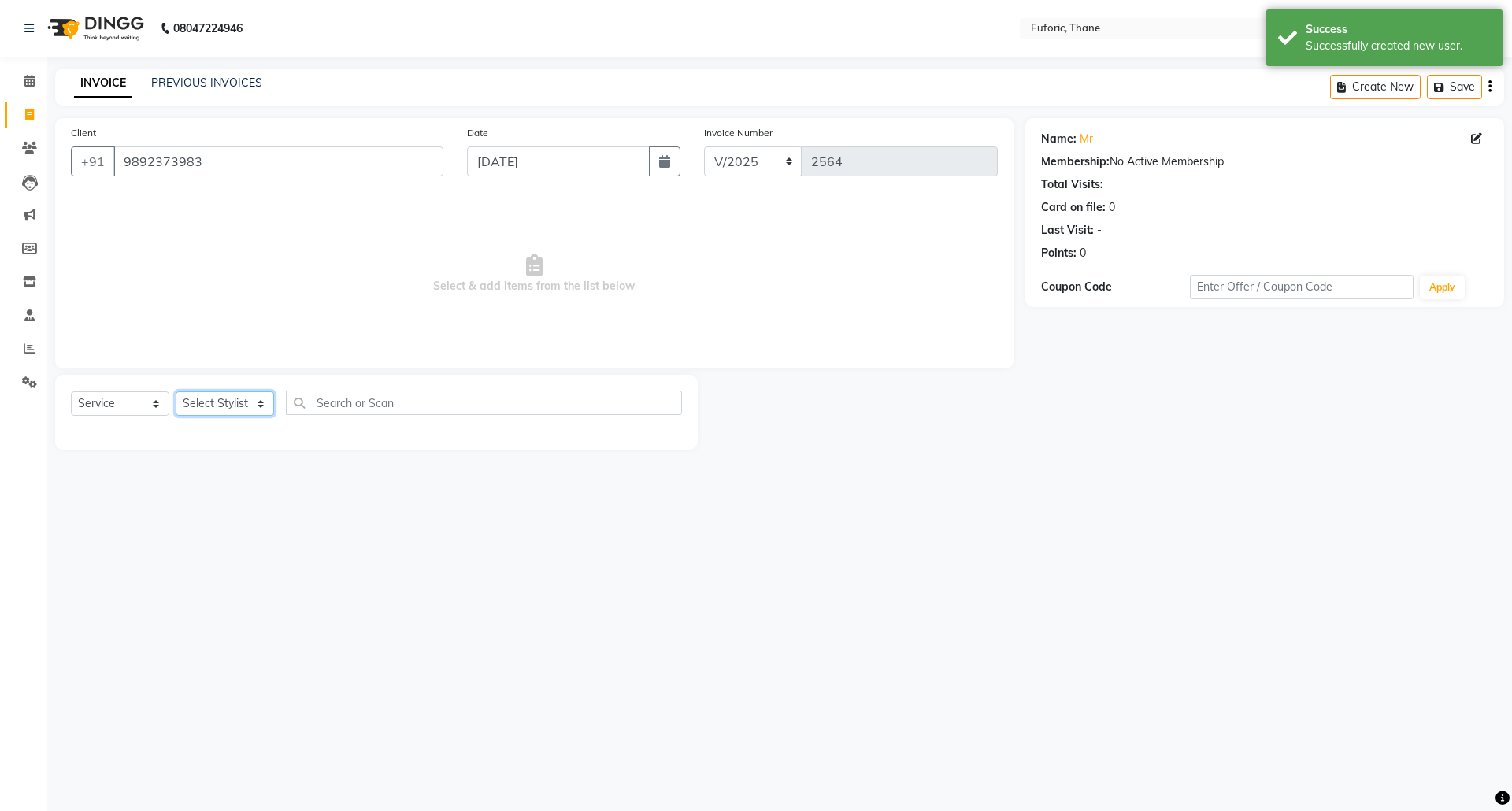
click at [231, 396] on select "Select Stylist [PERSON_NAME] Aatik Salmanai Admin [PERSON_NAME] [PERSON_NAME] […" at bounding box center [224, 404] width 99 height 24
select select "33147"
click at [175, 392] on select "Select Stylist [PERSON_NAME] Aatik Salmanai Admin [PERSON_NAME] [PERSON_NAME] […" at bounding box center [224, 404] width 99 height 24
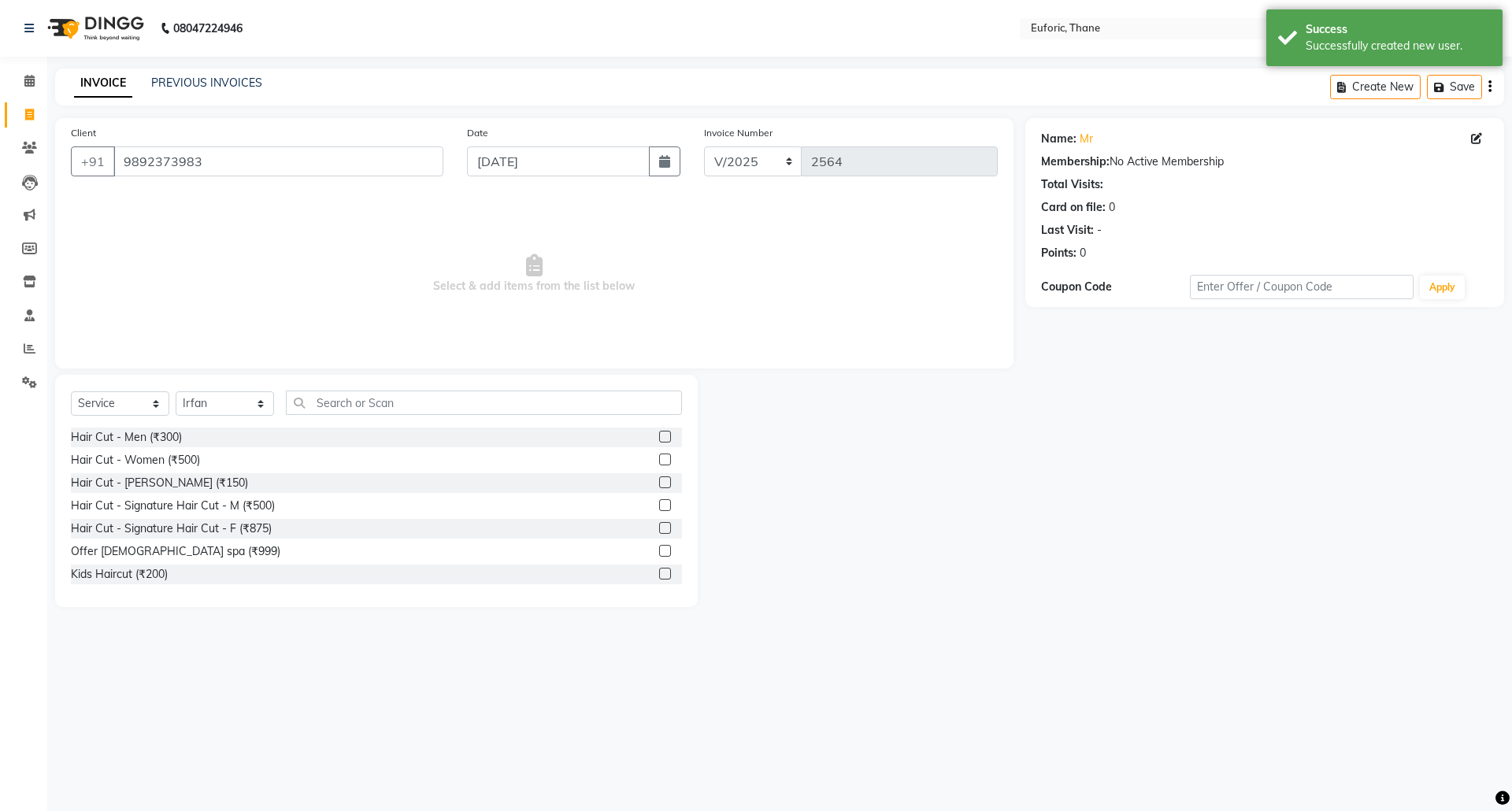
click at [659, 436] on label at bounding box center [665, 436] width 12 height 12
click at [659, 436] on input "checkbox" at bounding box center [664, 437] width 10 height 10
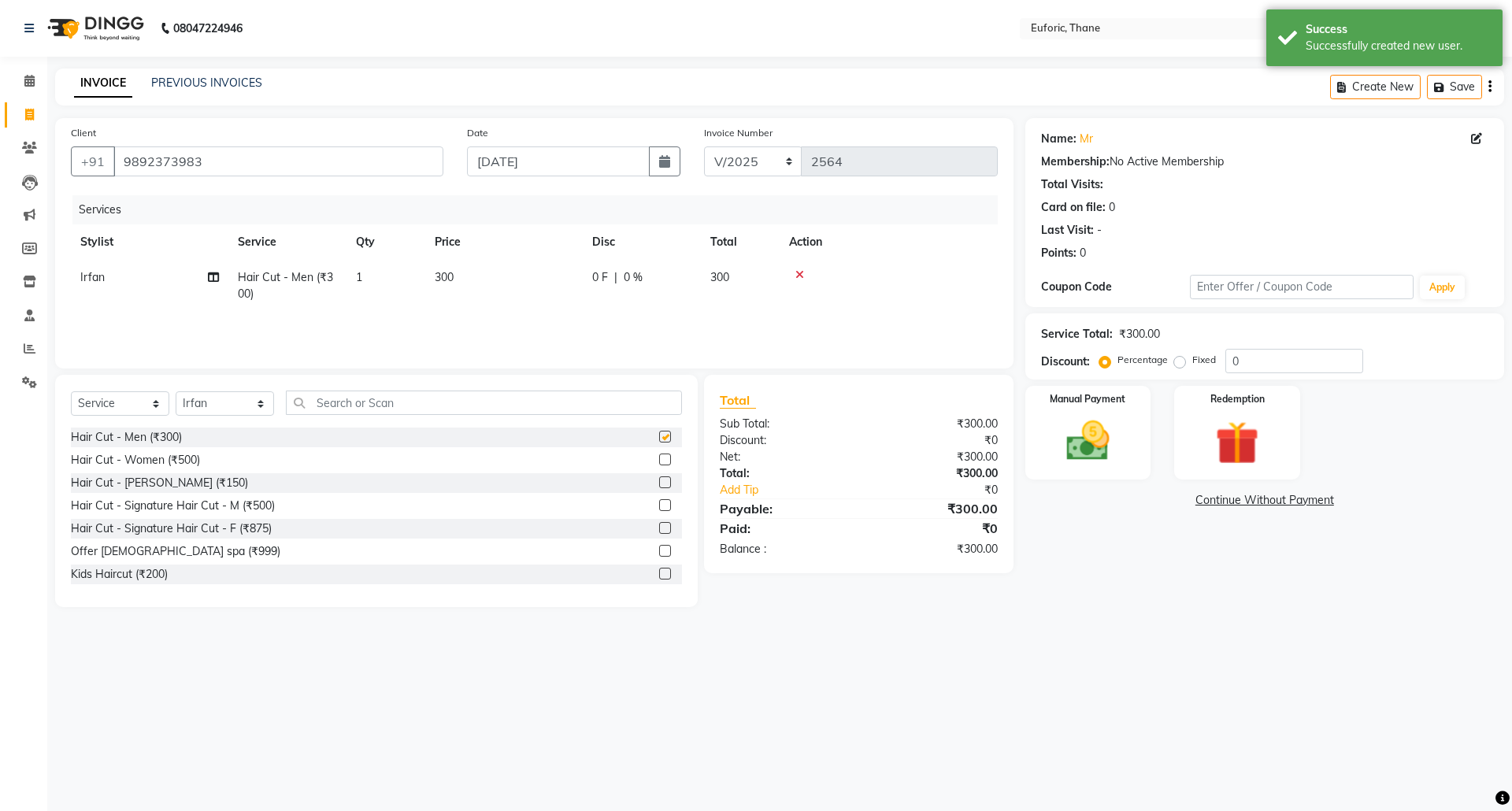
checkbox input "false"
click at [659, 483] on label at bounding box center [665, 482] width 12 height 12
click at [659, 483] on input "checkbox" at bounding box center [664, 482] width 10 height 10
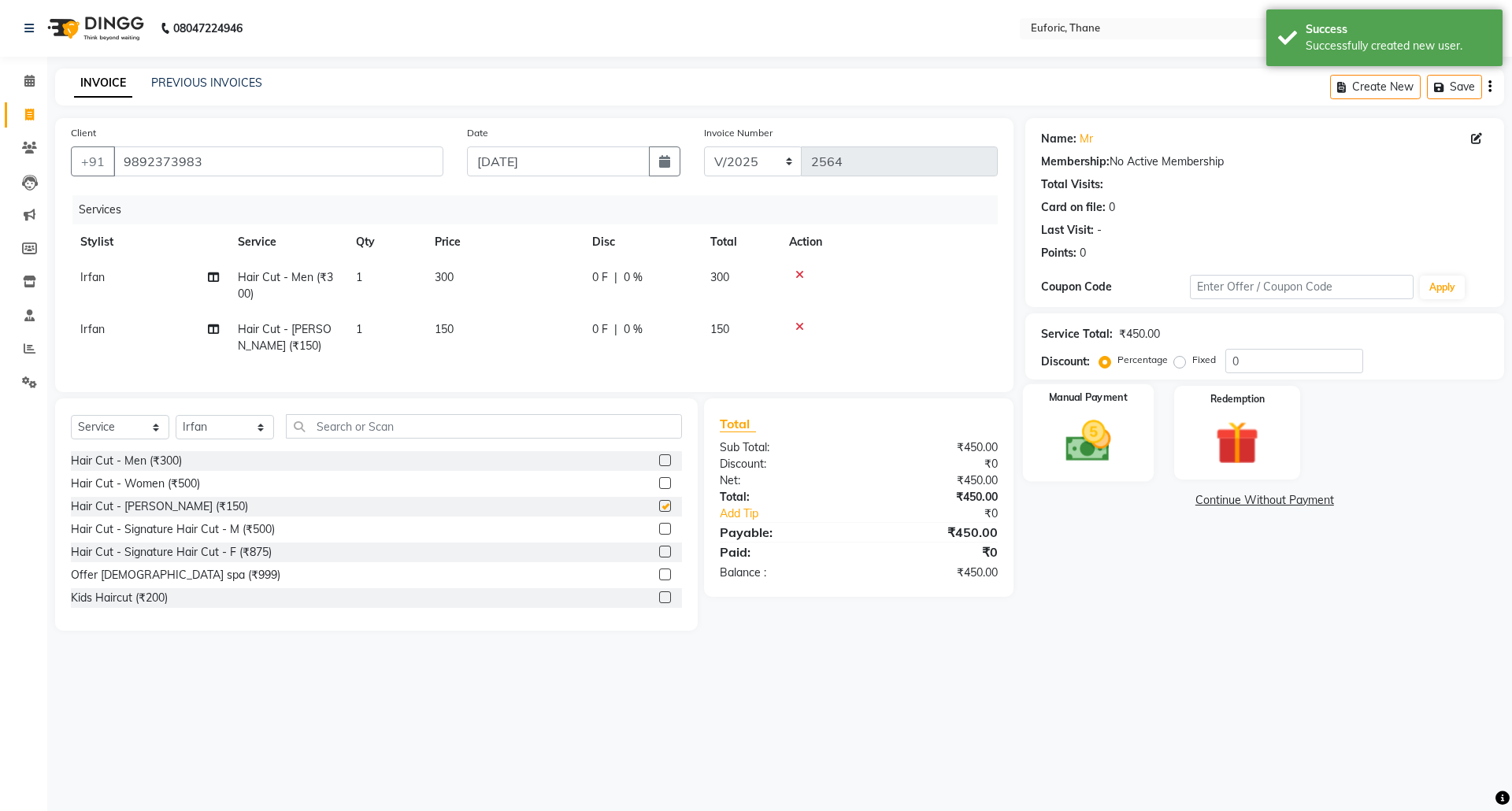
checkbox input "false"
click at [1091, 455] on img at bounding box center [1087, 441] width 73 height 52
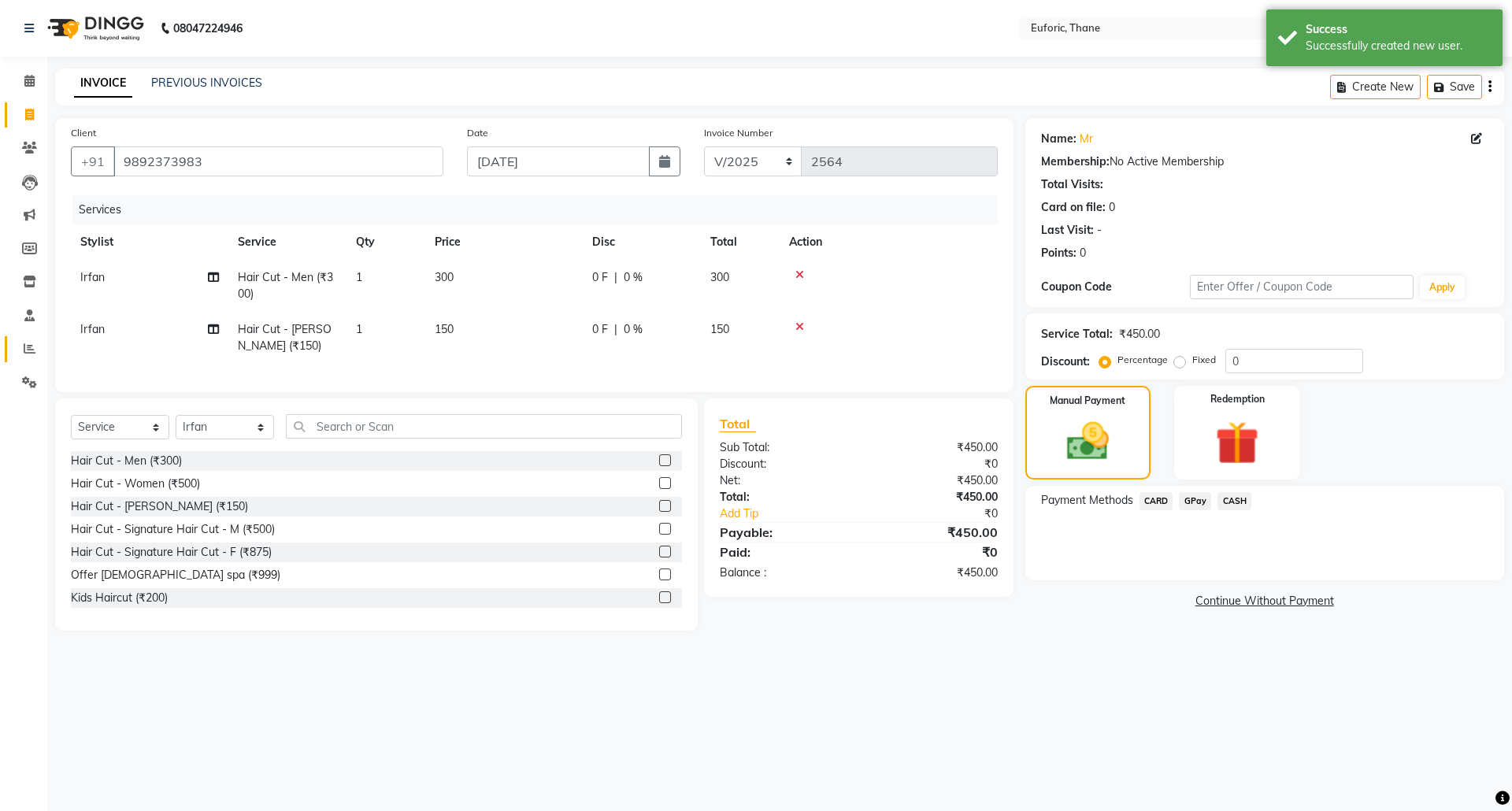
click at [23, 337] on link "Reports" at bounding box center [23, 349] width 38 height 26
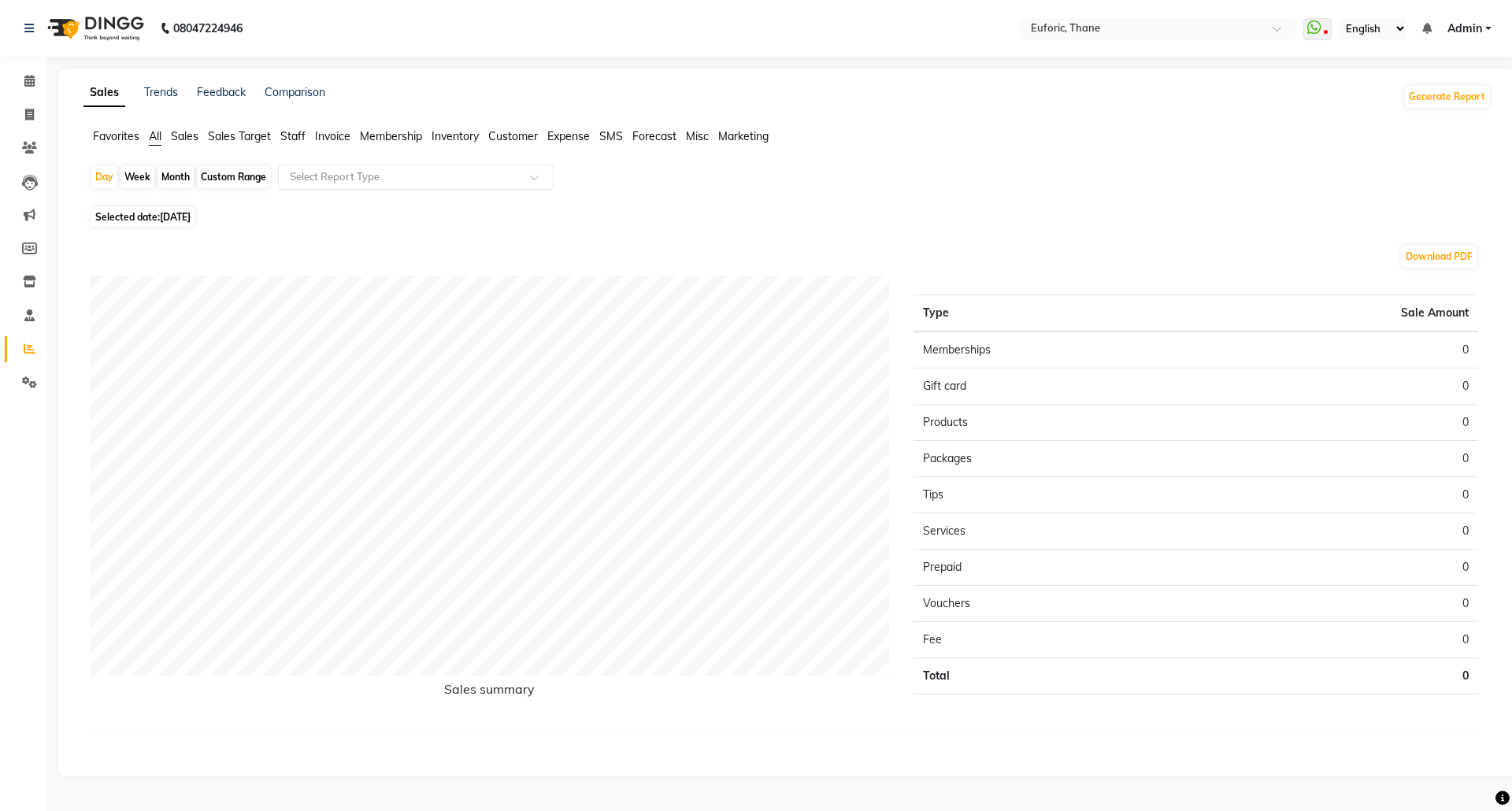
click at [175, 176] on div "Month" at bounding box center [175, 177] width 36 height 22
select select "9"
select select "2025"
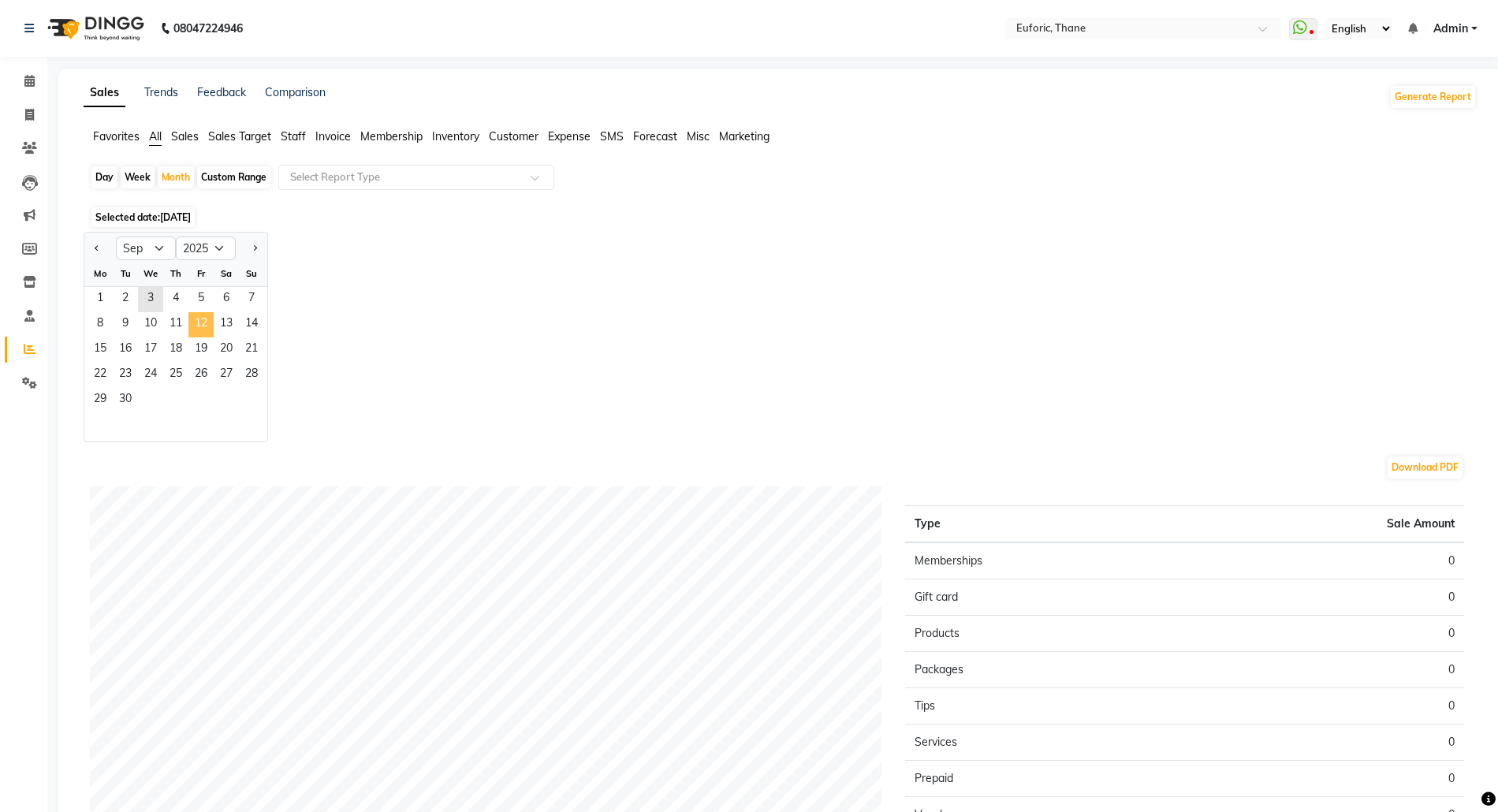
click at [210, 323] on span "12" at bounding box center [200, 324] width 25 height 25
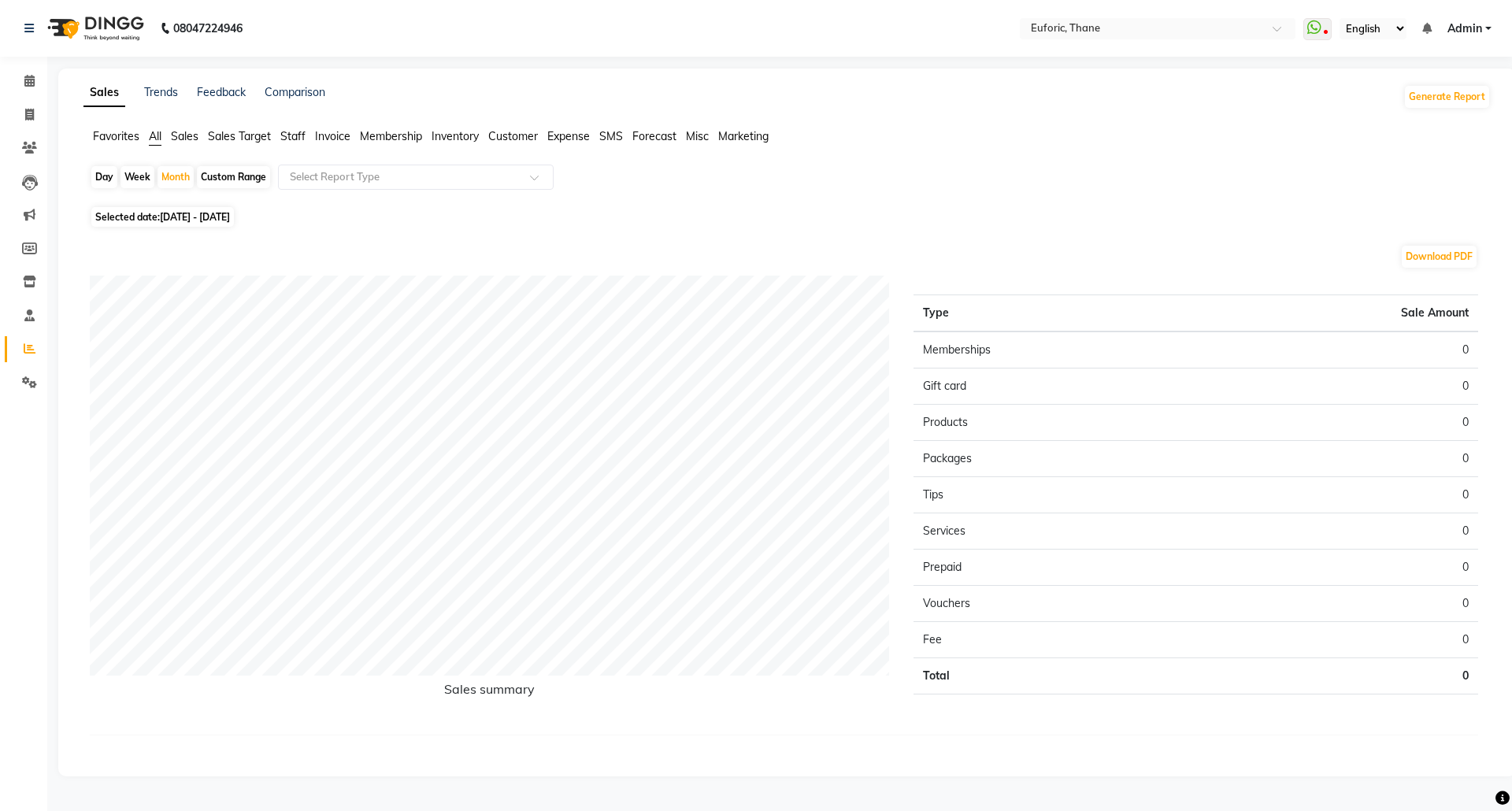
click at [164, 242] on div "Download PDF Sales summary Type Sale Amount Memberships 0 Gift card 0 Products …" at bounding box center [784, 496] width 1413 height 529
click at [175, 182] on div "Month" at bounding box center [175, 177] width 36 height 22
select select "9"
select select "2025"
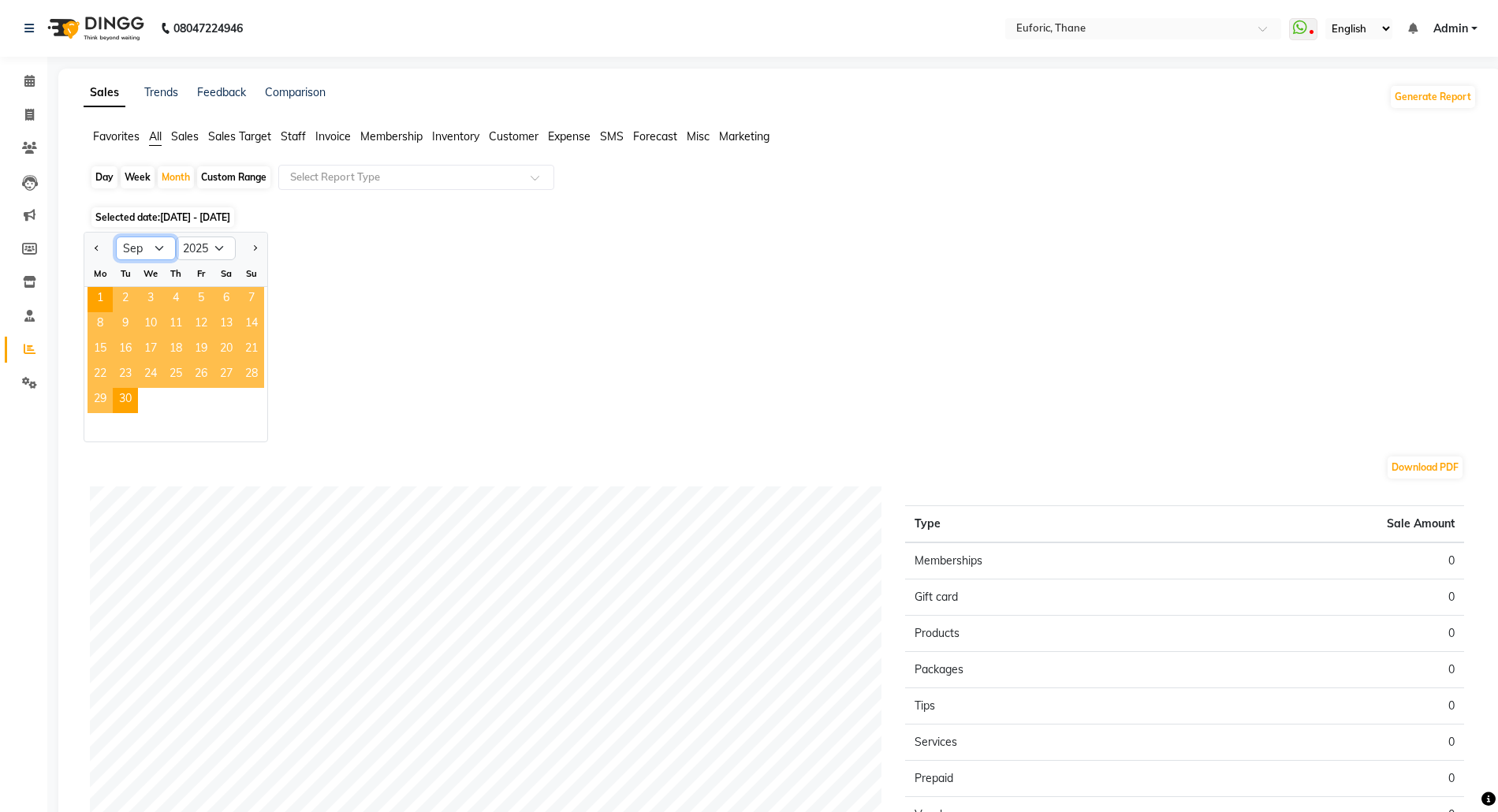
click at [160, 238] on select "Jan Feb Mar Apr May Jun [DATE] Aug Sep Oct Nov Dec" at bounding box center [146, 248] width 60 height 24
select select "8"
click at [116, 236] on select "Jan Feb Mar Apr May Jun [DATE] Aug Sep Oct Nov Dec" at bounding box center [146, 248] width 60 height 24
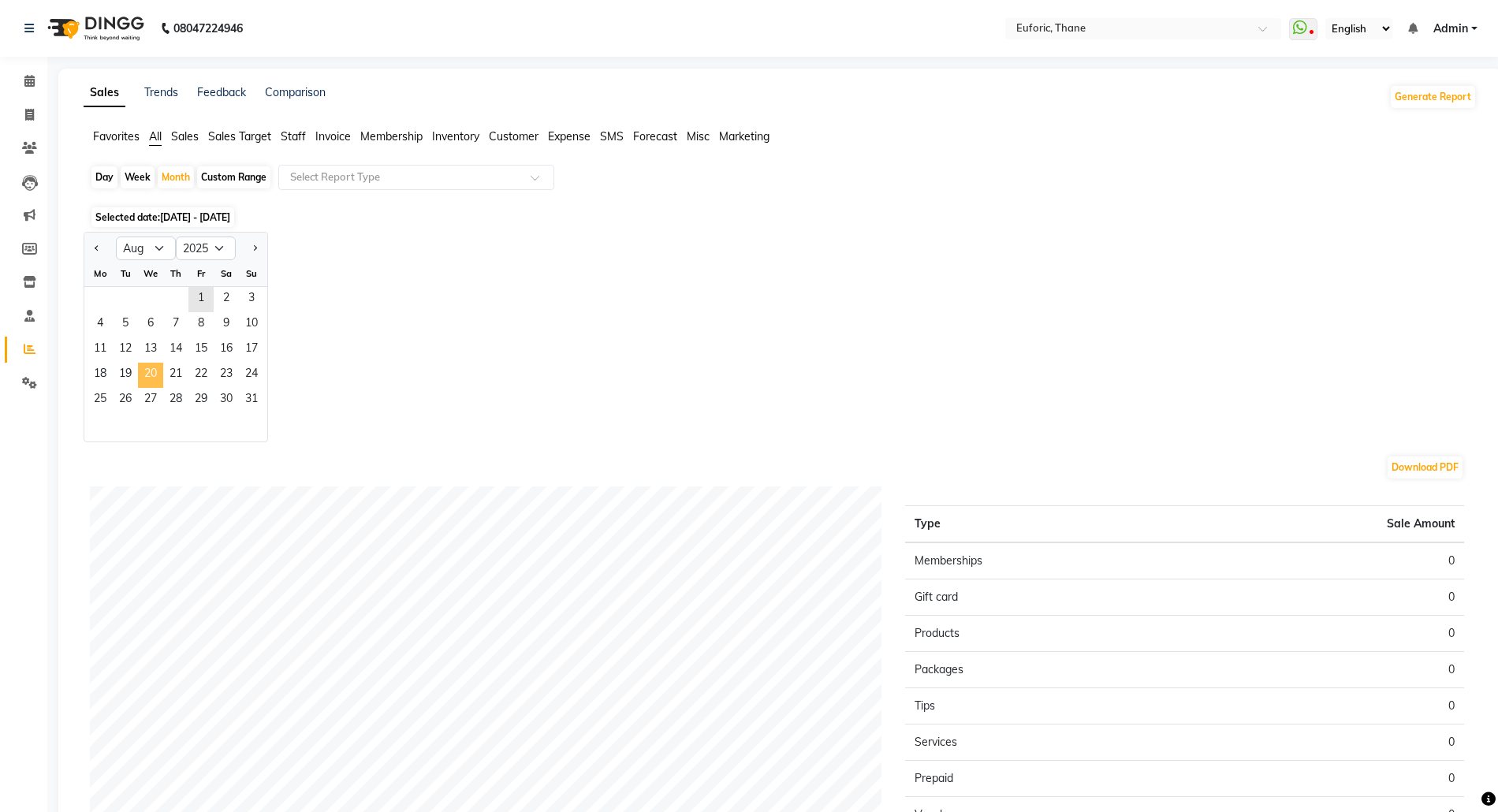
click at [158, 379] on span "20" at bounding box center [150, 375] width 25 height 25
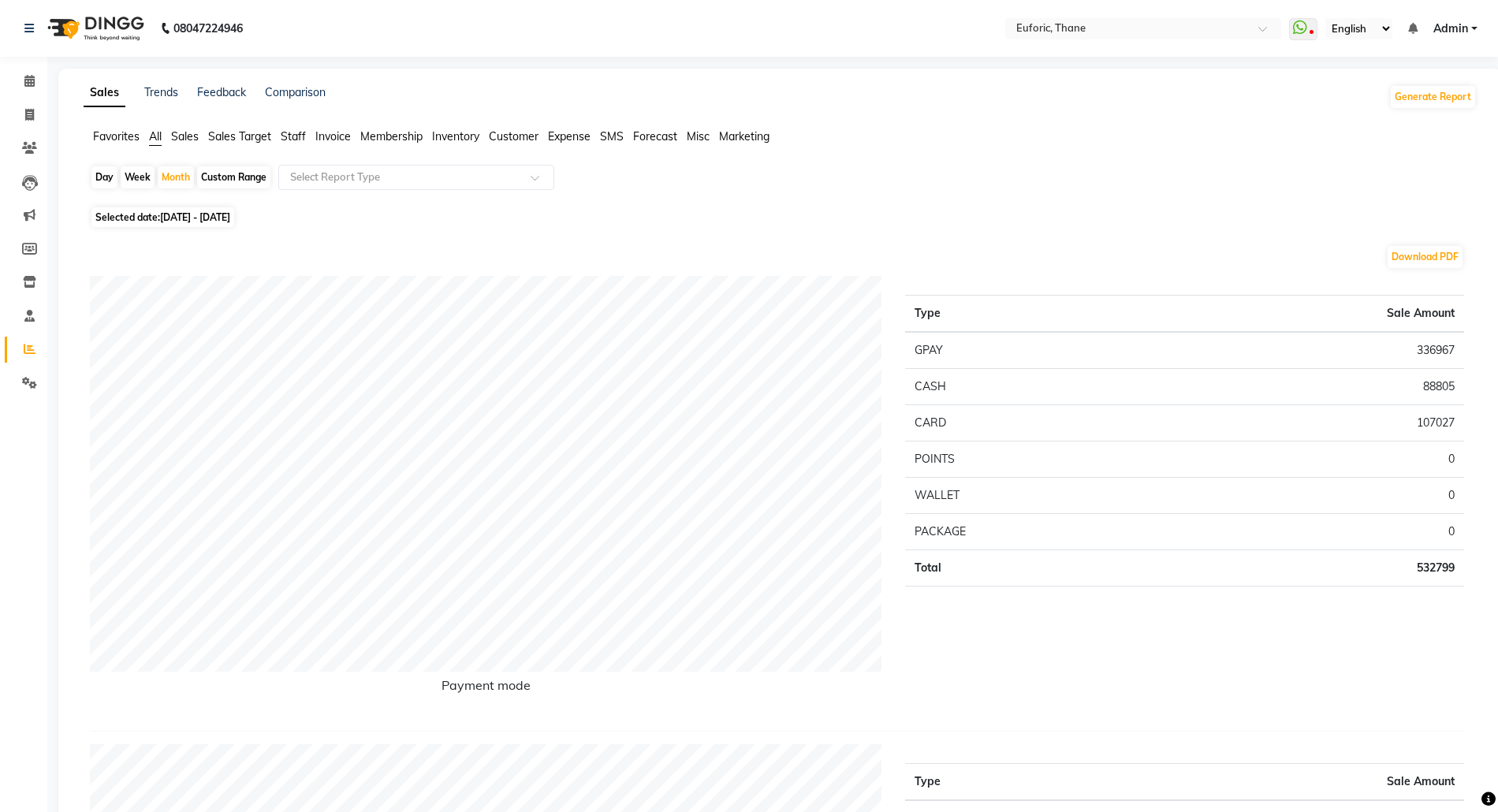
click at [294, 131] on span "Staff" at bounding box center [293, 136] width 25 height 14
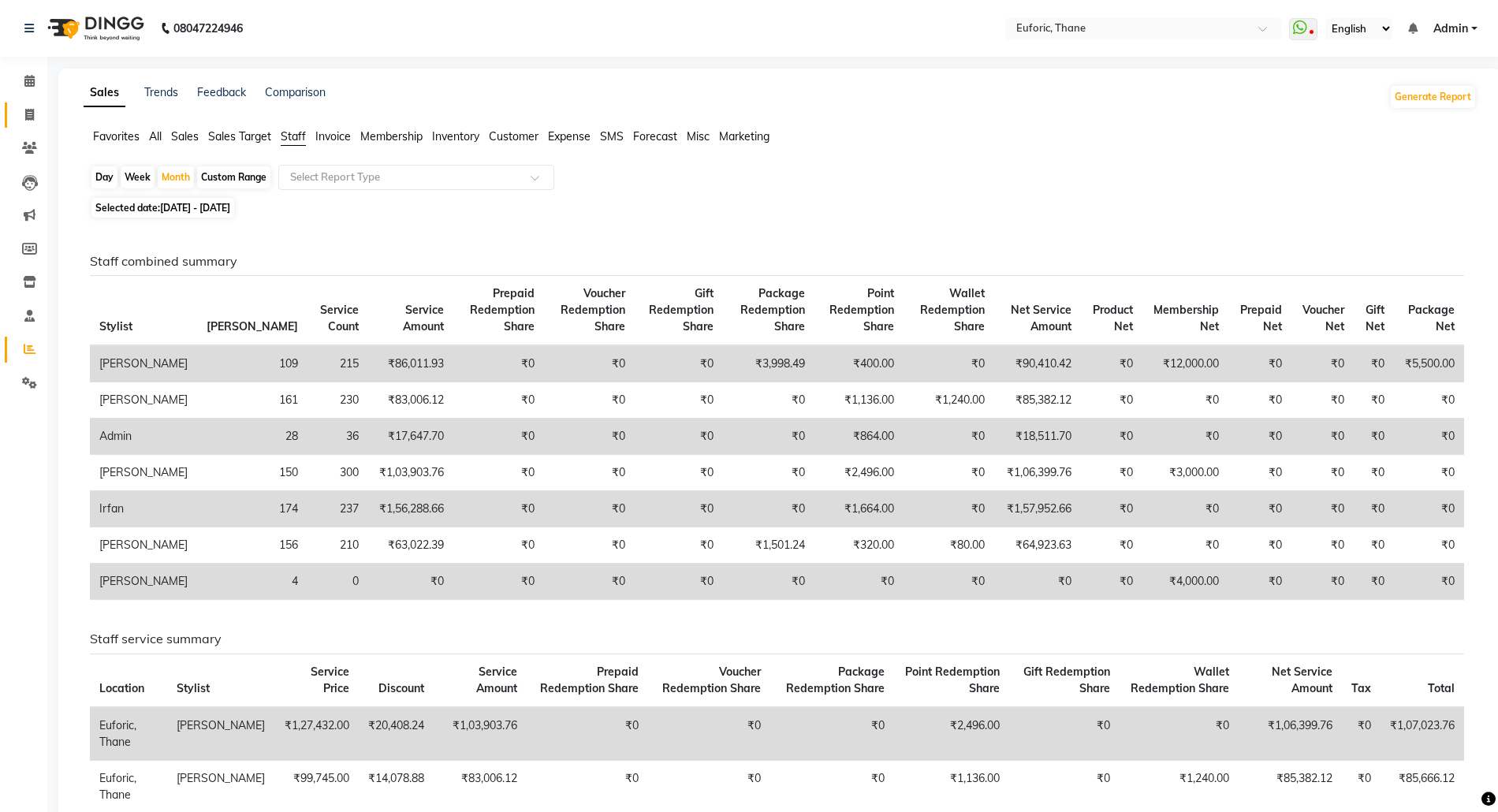
click at [49, 108] on main "Sales Trends Feedback Comparison Generate Report Favorites All Sales Sales Targ…" at bounding box center [773, 780] width 1451 height 1423
click at [27, 113] on icon at bounding box center [29, 114] width 8 height 12
select select "5063"
select select "service"
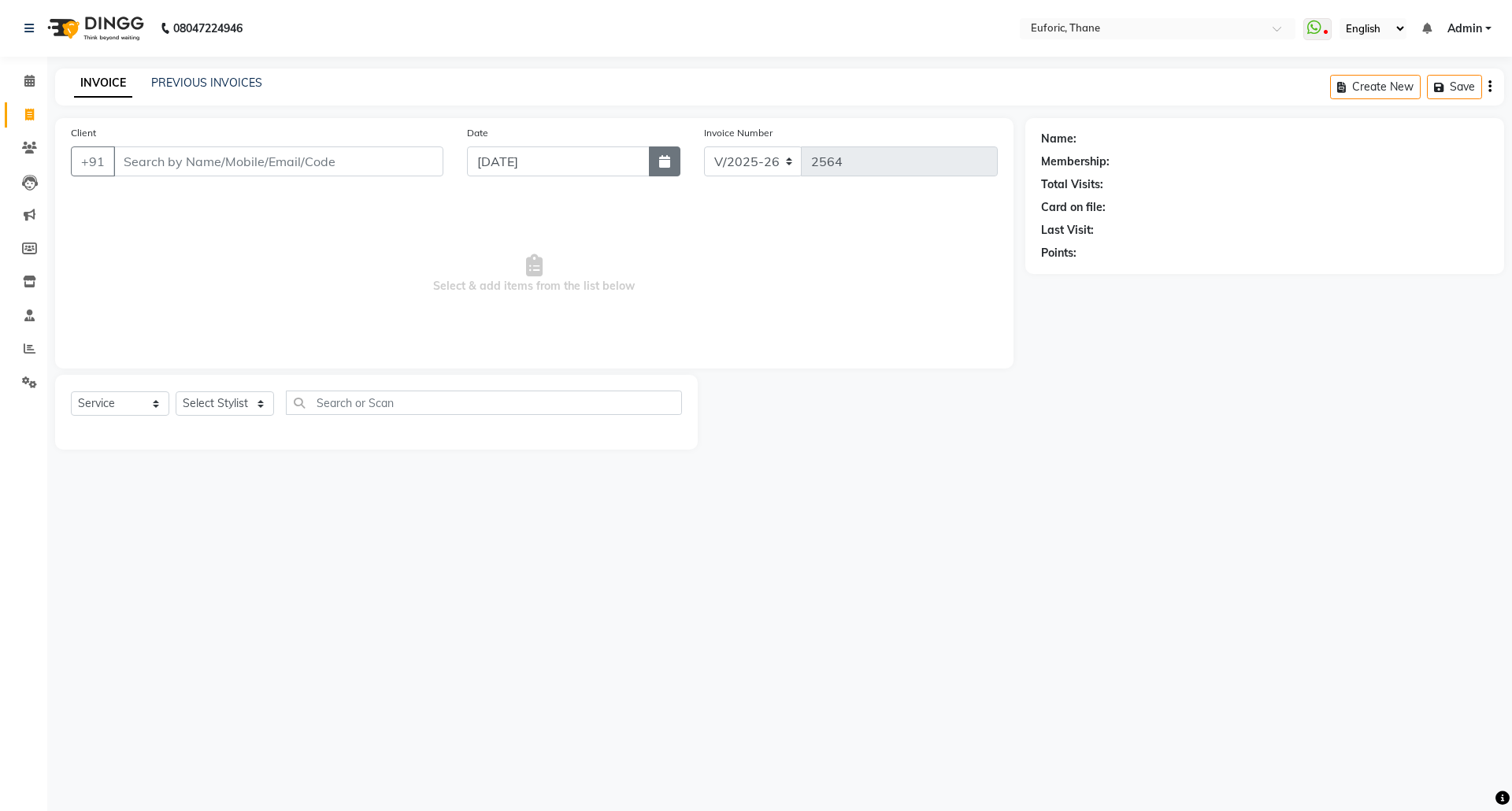
click at [667, 168] on button "button" at bounding box center [665, 161] width 31 height 29
select select "9"
select select "2025"
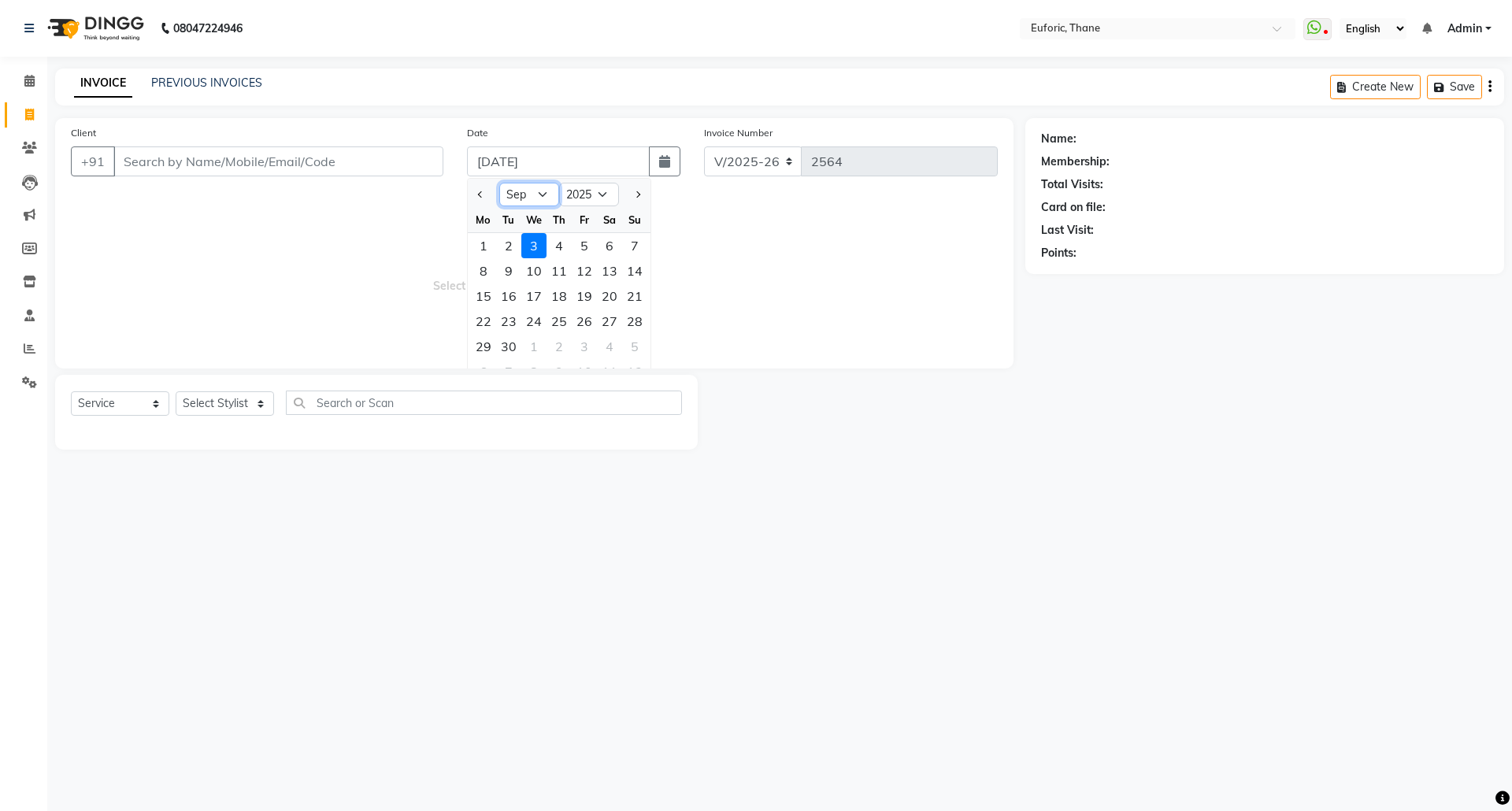
click at [548, 199] on select "Jan Feb Mar Apr May Jun [DATE] Aug Sep Oct Nov Dec" at bounding box center [529, 194] width 60 height 24
select select "8"
click at [500, 182] on select "Jan Feb Mar Apr May Jun [DATE] Aug Sep Oct Nov Dec" at bounding box center [529, 194] width 60 height 24
click at [637, 342] on div "31" at bounding box center [634, 346] width 25 height 25
type input "[DATE]"
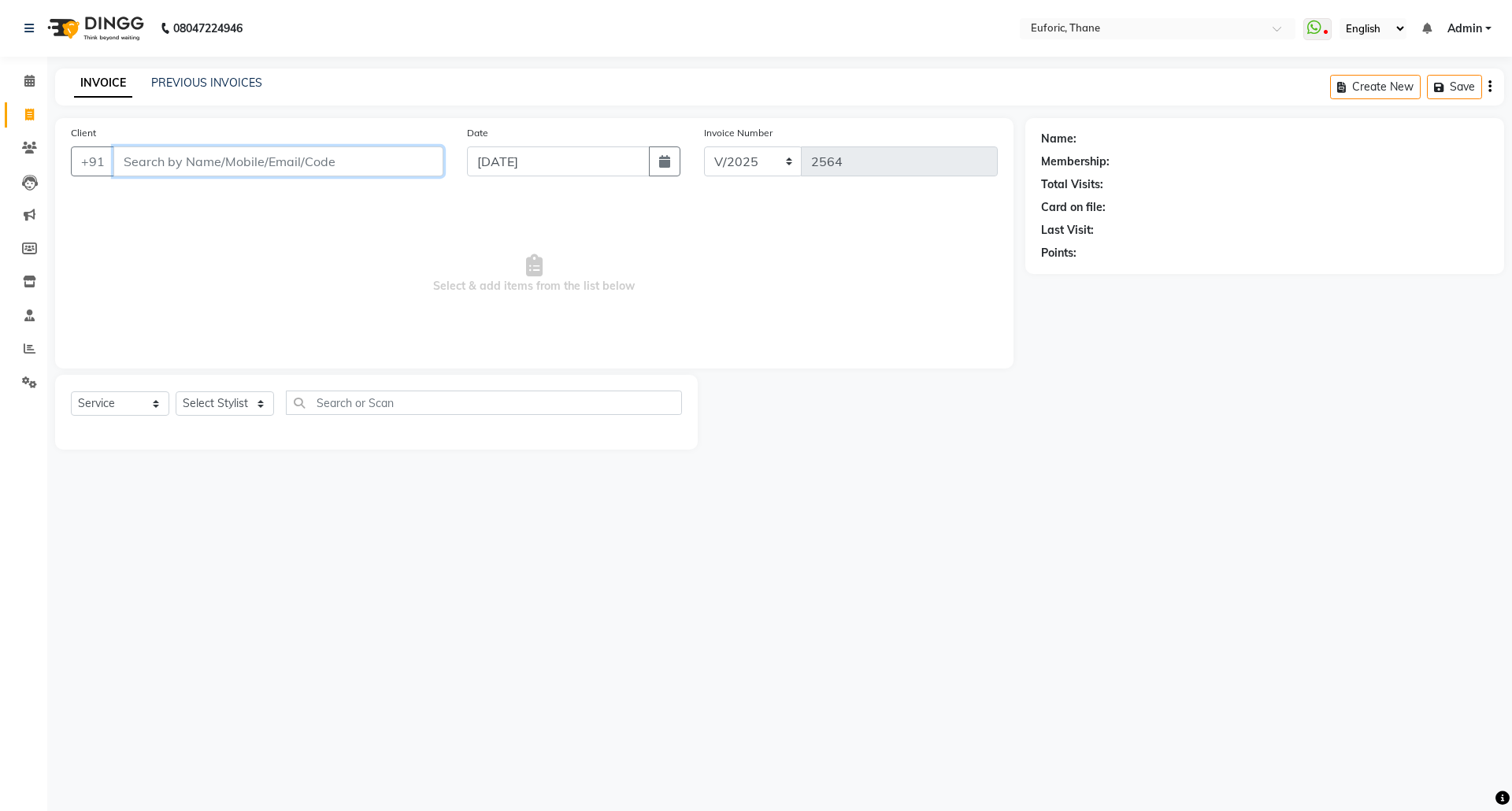
click at [325, 158] on input "Client" at bounding box center [278, 161] width 330 height 29
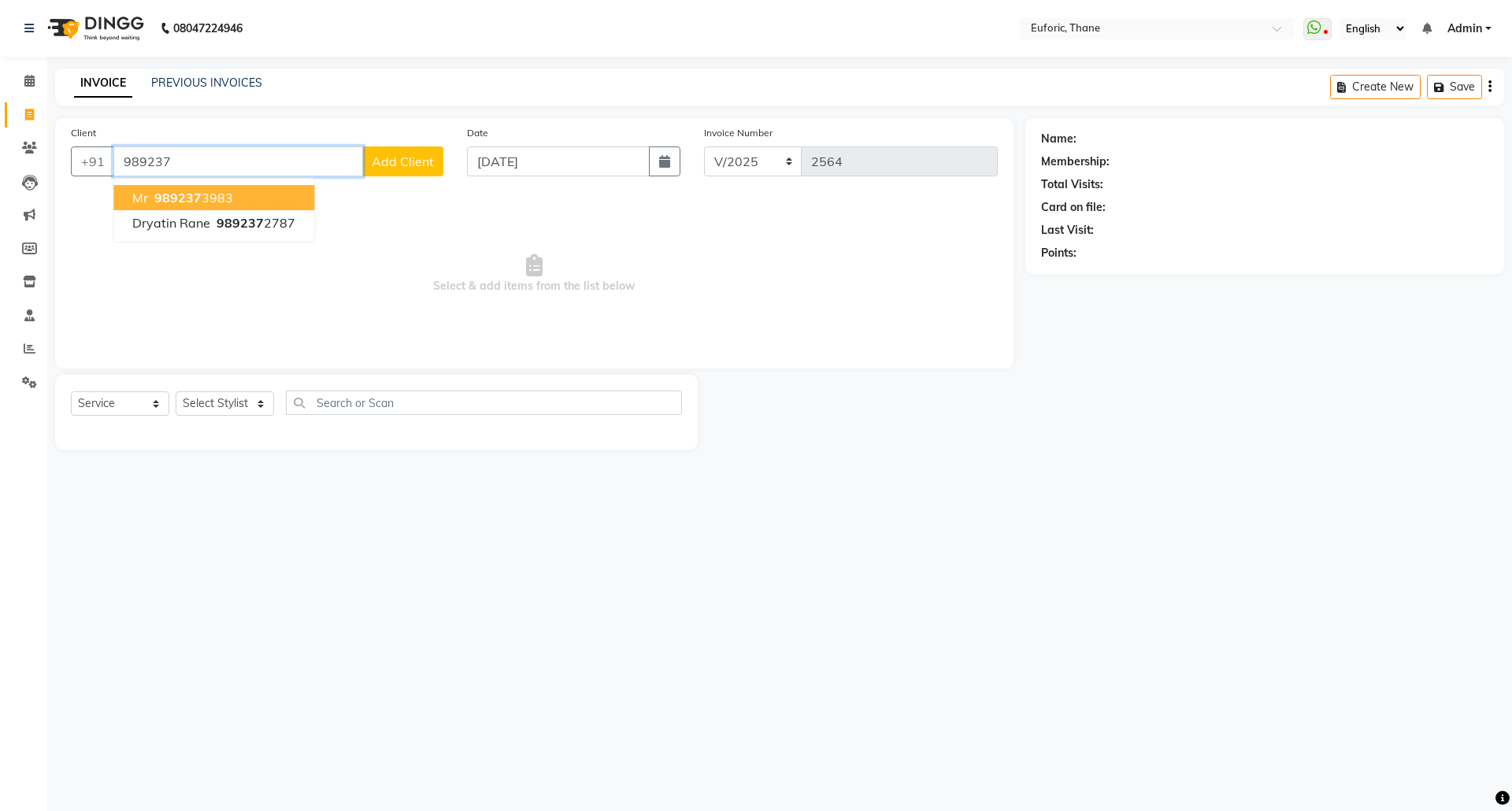
click at [189, 203] on span "989237" at bounding box center [177, 197] width 47 height 16
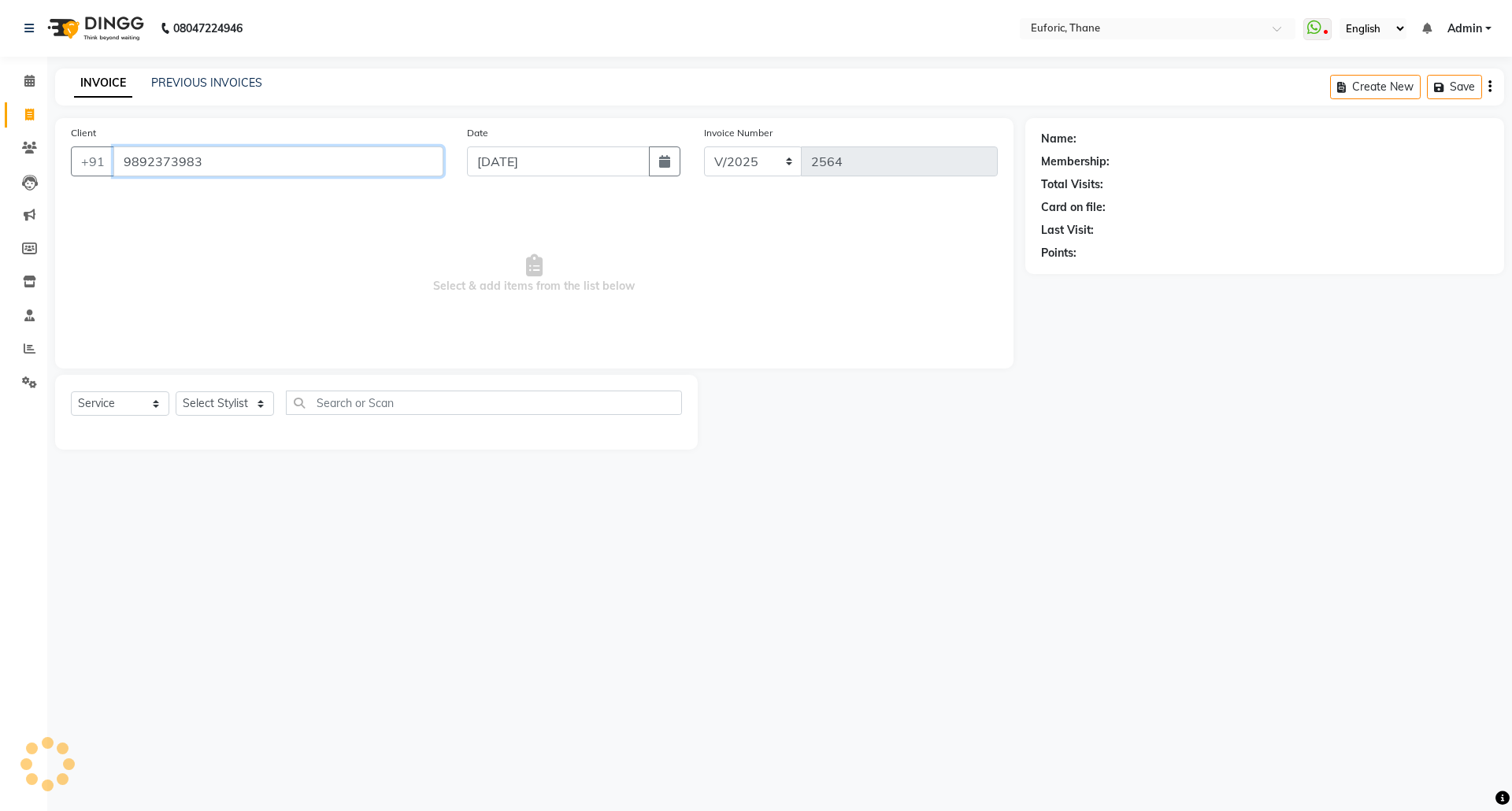
type input "9892373983"
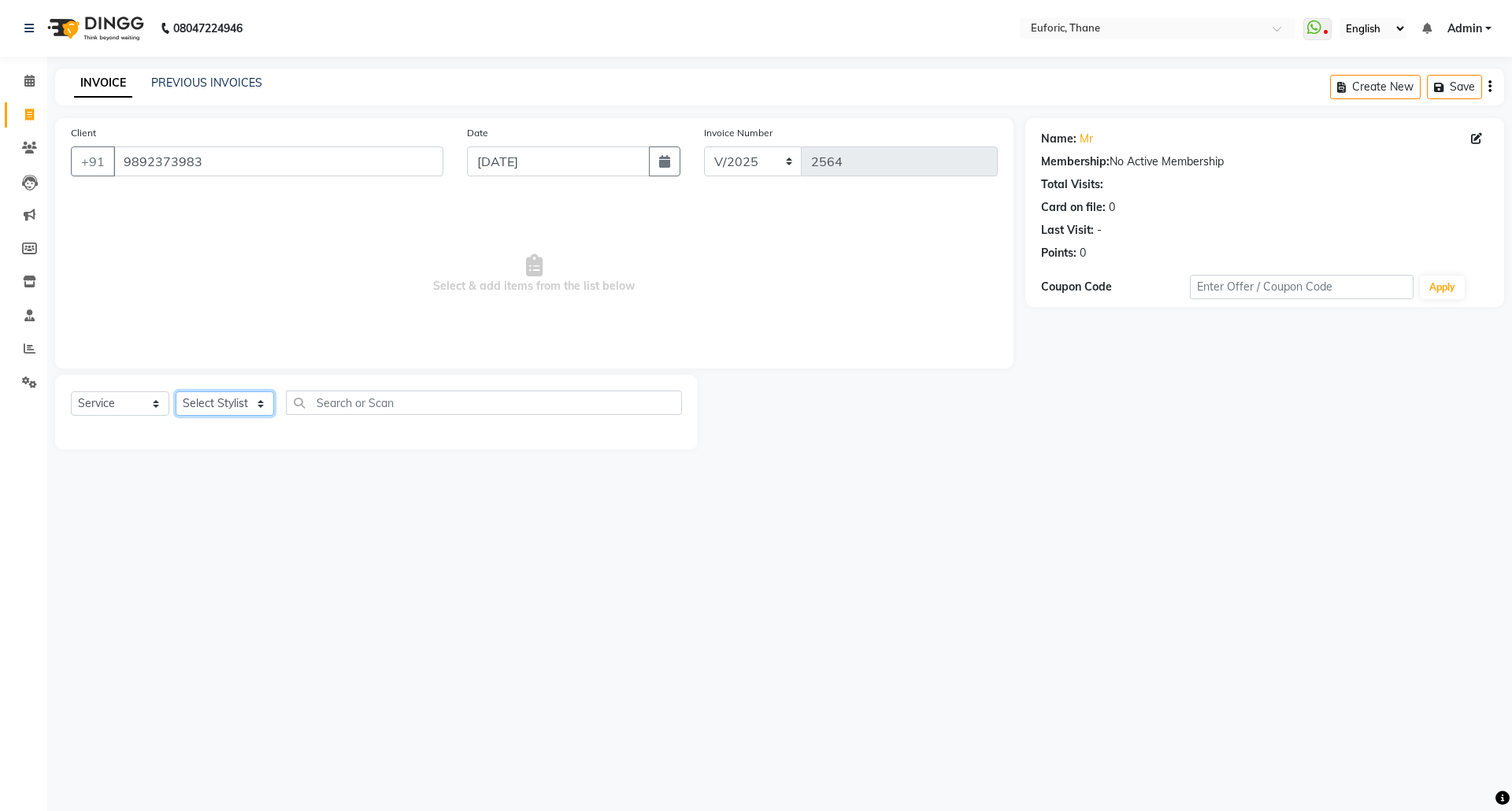
drag, startPoint x: 259, startPoint y: 406, endPoint x: 272, endPoint y: 406, distance: 13.0
click at [259, 406] on select "Select Stylist [PERSON_NAME] Aatik Salmanai Admin [PERSON_NAME] [PERSON_NAME] […" at bounding box center [224, 404] width 99 height 24
select select "33147"
click at [175, 392] on select "Select Stylist [PERSON_NAME] Aatik Salmanai Admin [PERSON_NAME] [PERSON_NAME] […" at bounding box center [224, 404] width 99 height 24
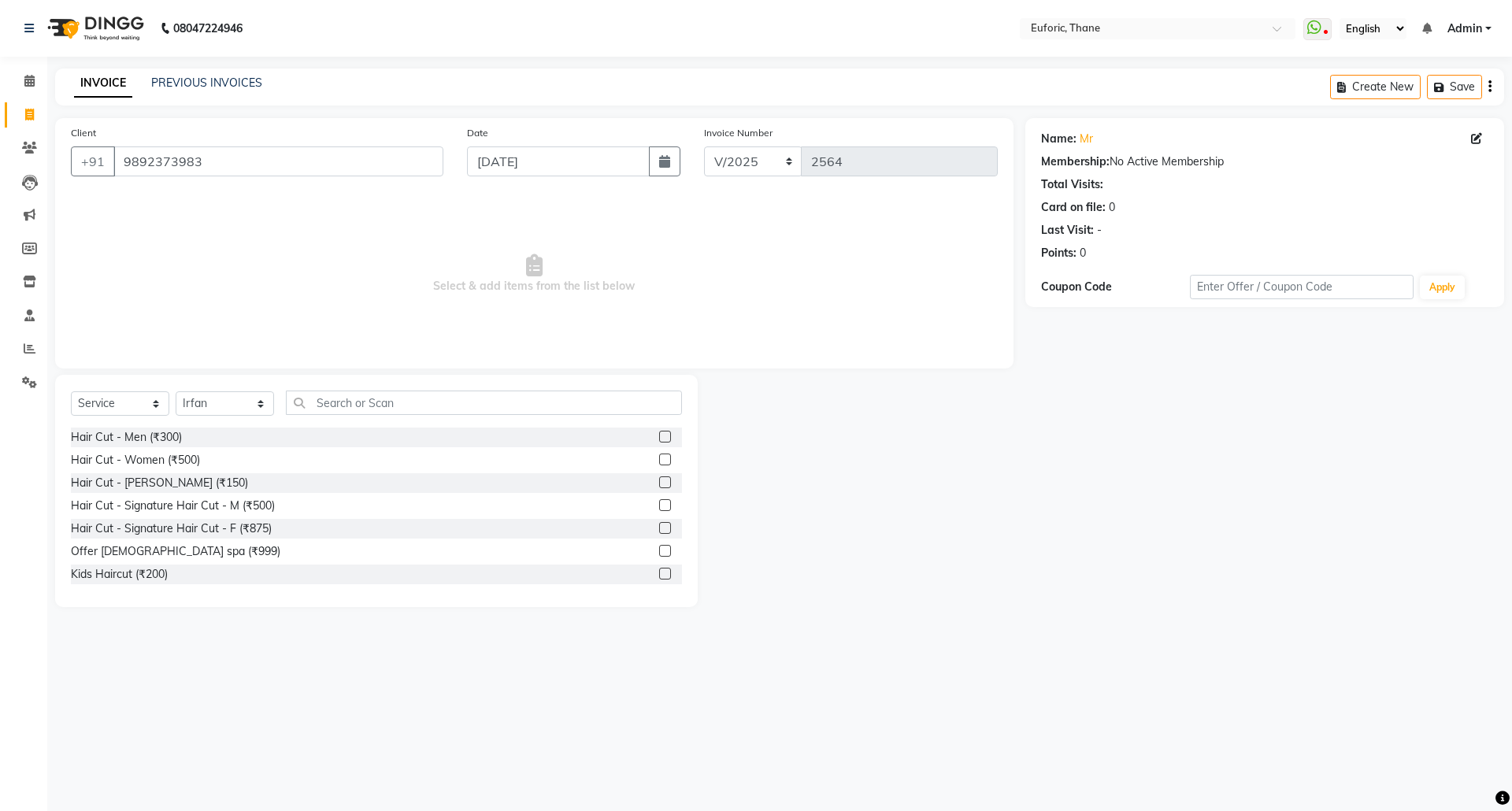
click at [659, 439] on label at bounding box center [665, 436] width 12 height 12
click at [659, 439] on input "checkbox" at bounding box center [664, 437] width 10 height 10
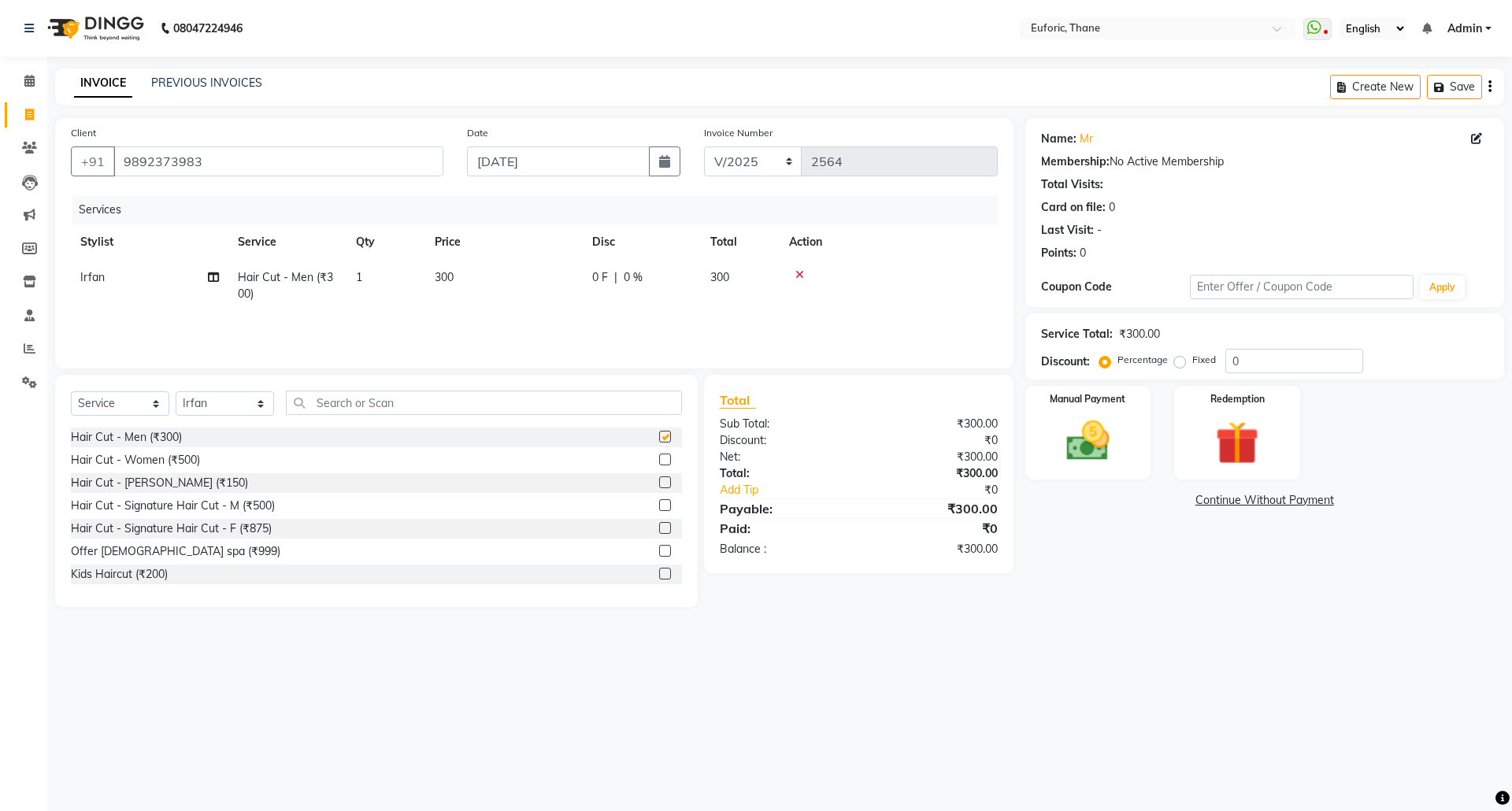
checkbox input "false"
click at [659, 483] on label at bounding box center [665, 482] width 12 height 12
click at [659, 483] on input "checkbox" at bounding box center [664, 482] width 10 height 10
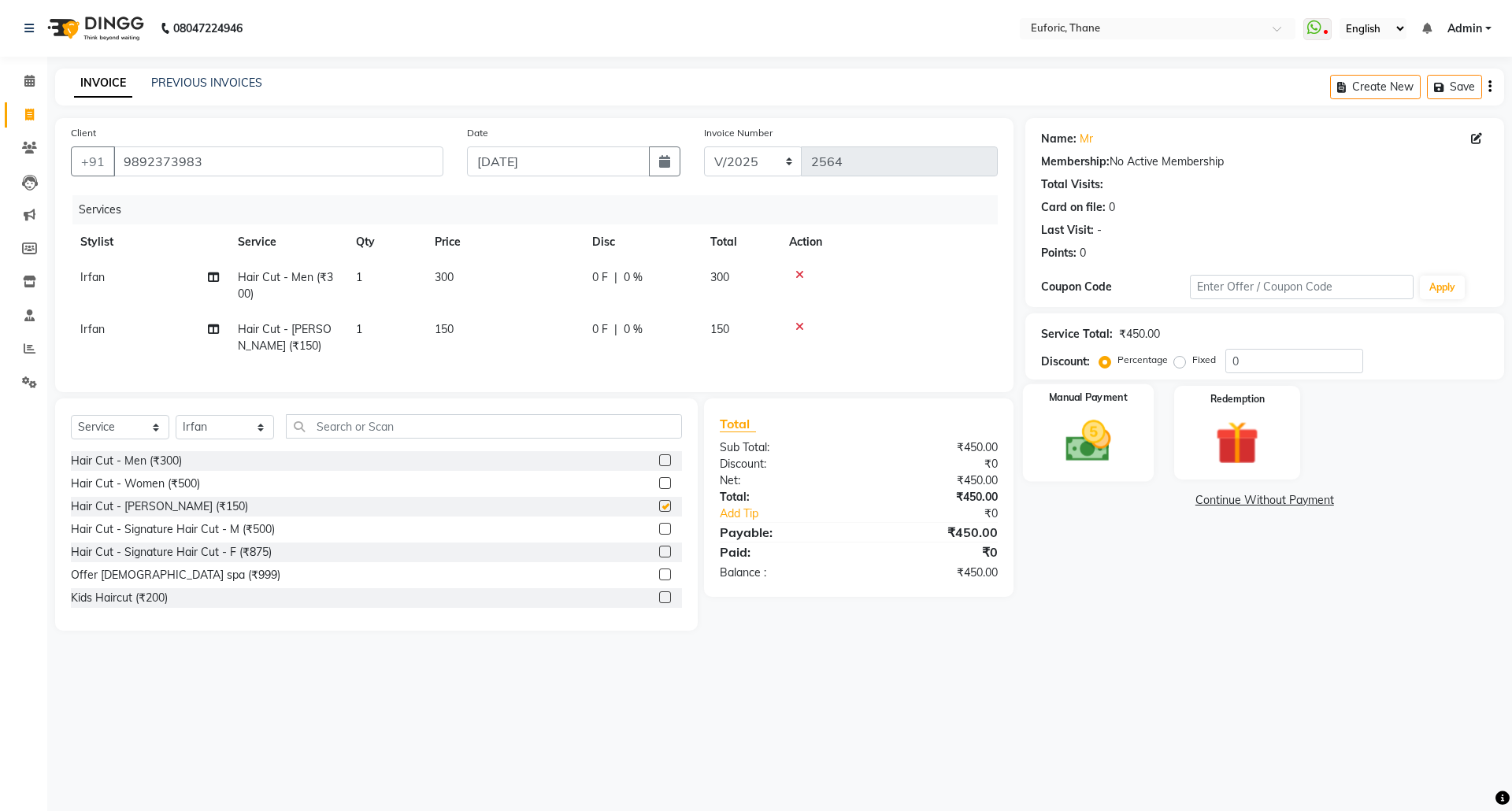
checkbox input "false"
click at [1051, 453] on img at bounding box center [1087, 441] width 73 height 52
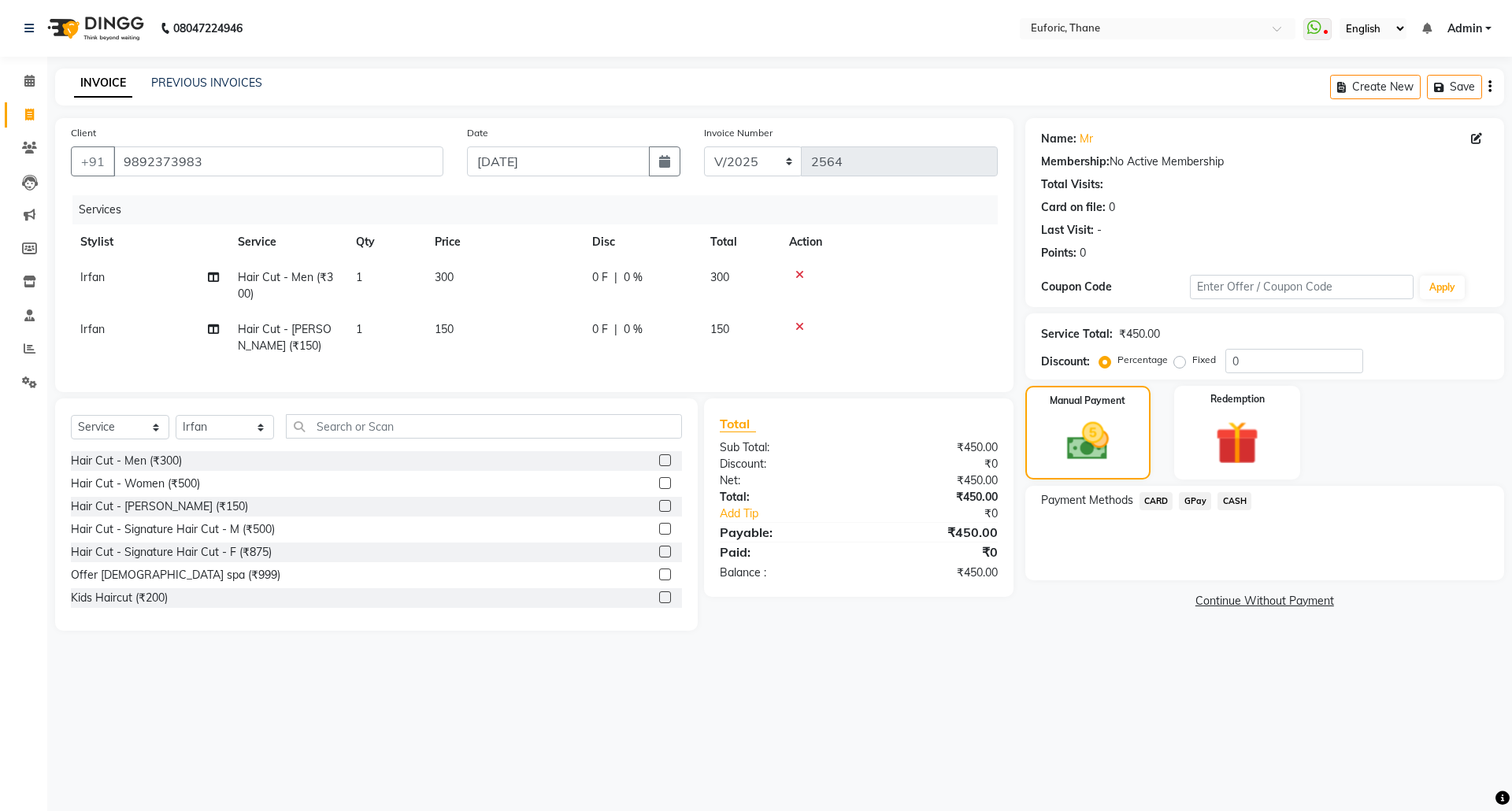
click at [1195, 505] on span "GPay" at bounding box center [1195, 501] width 32 height 18
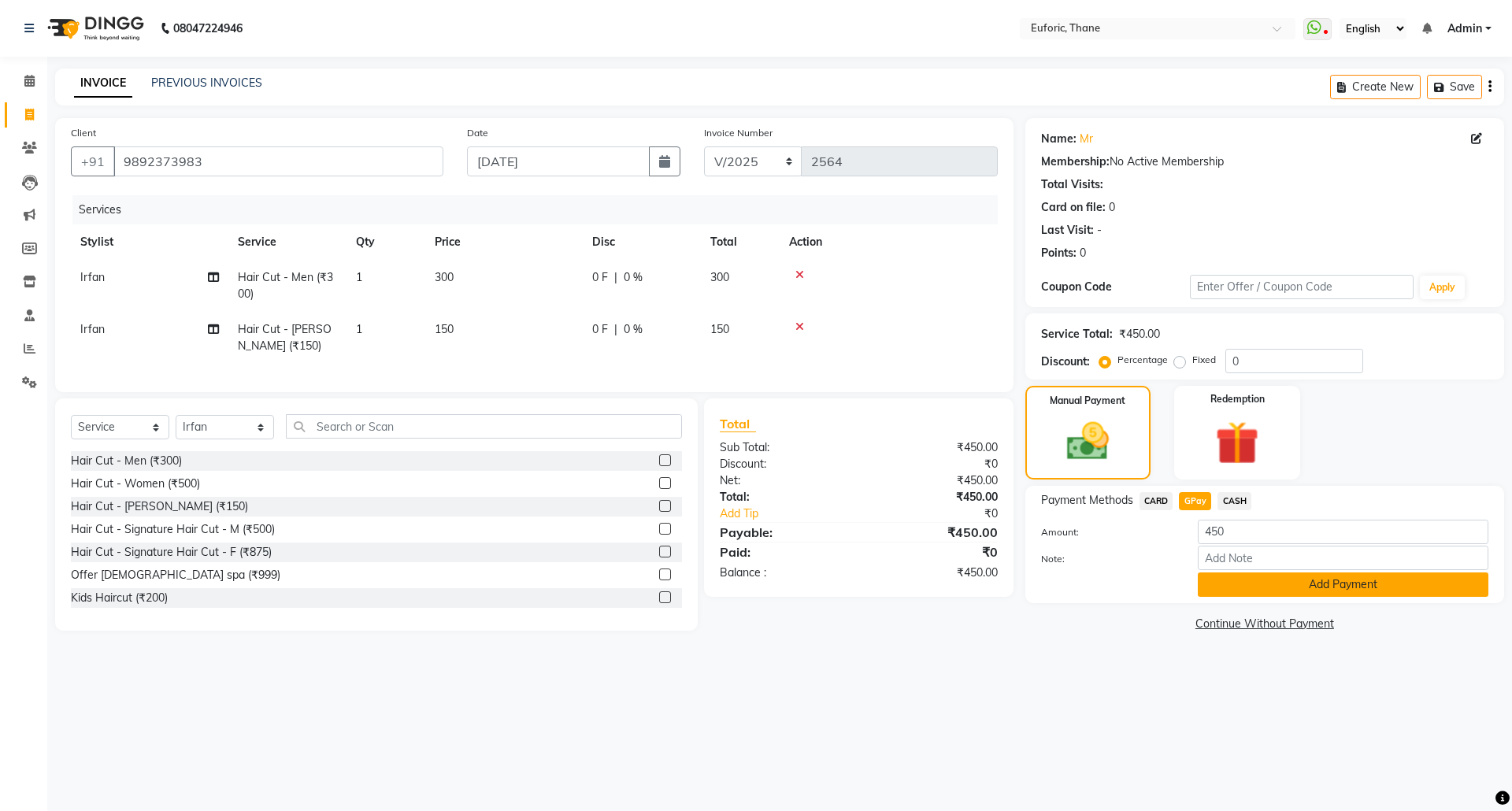
click at [1251, 586] on button "Add Payment" at bounding box center [1342, 584] width 290 height 24
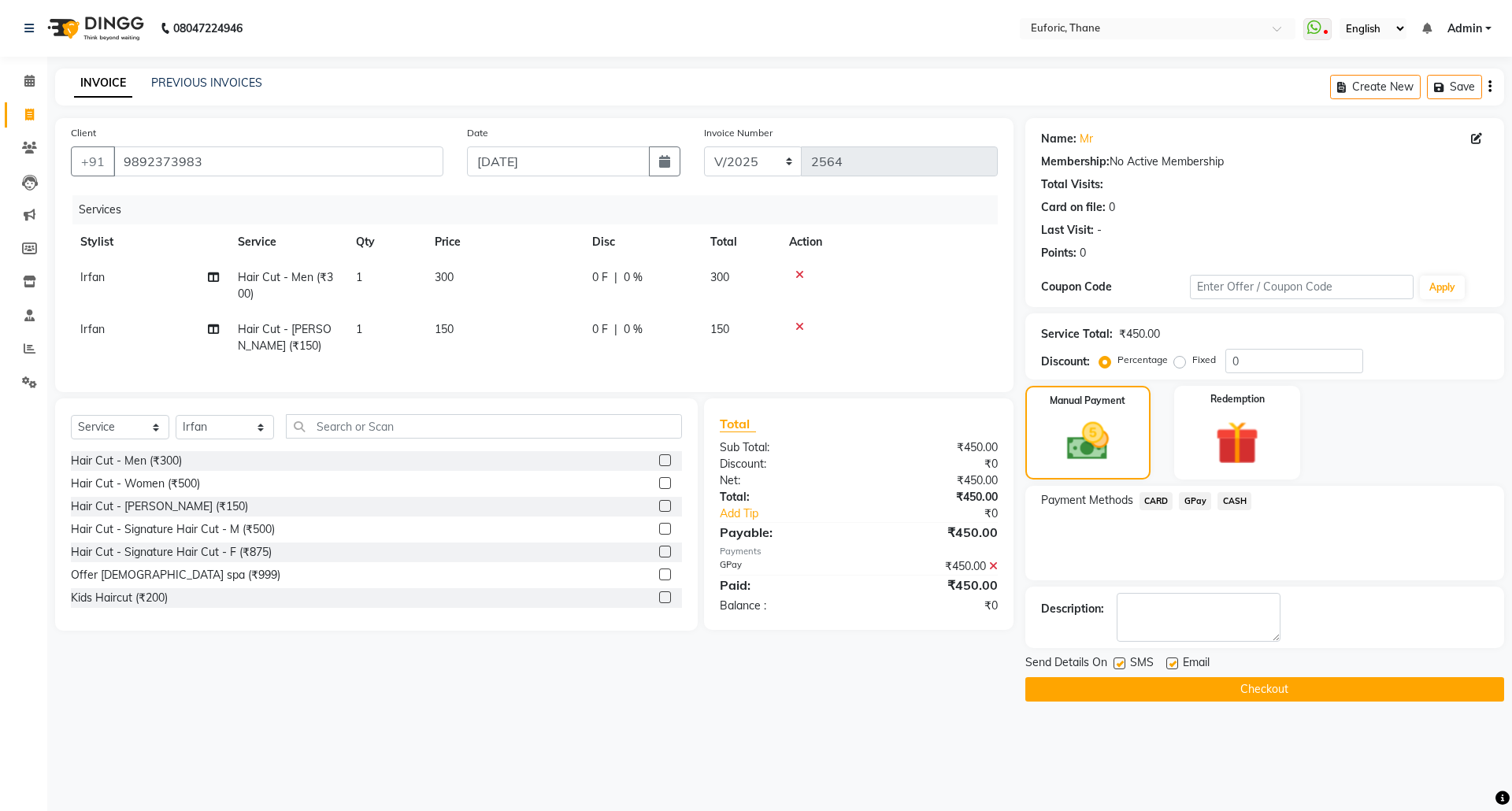
click at [1198, 674] on span "Email" at bounding box center [1196, 664] width 27 height 19
click at [1190, 694] on button "Checkout" at bounding box center [1264, 689] width 478 height 24
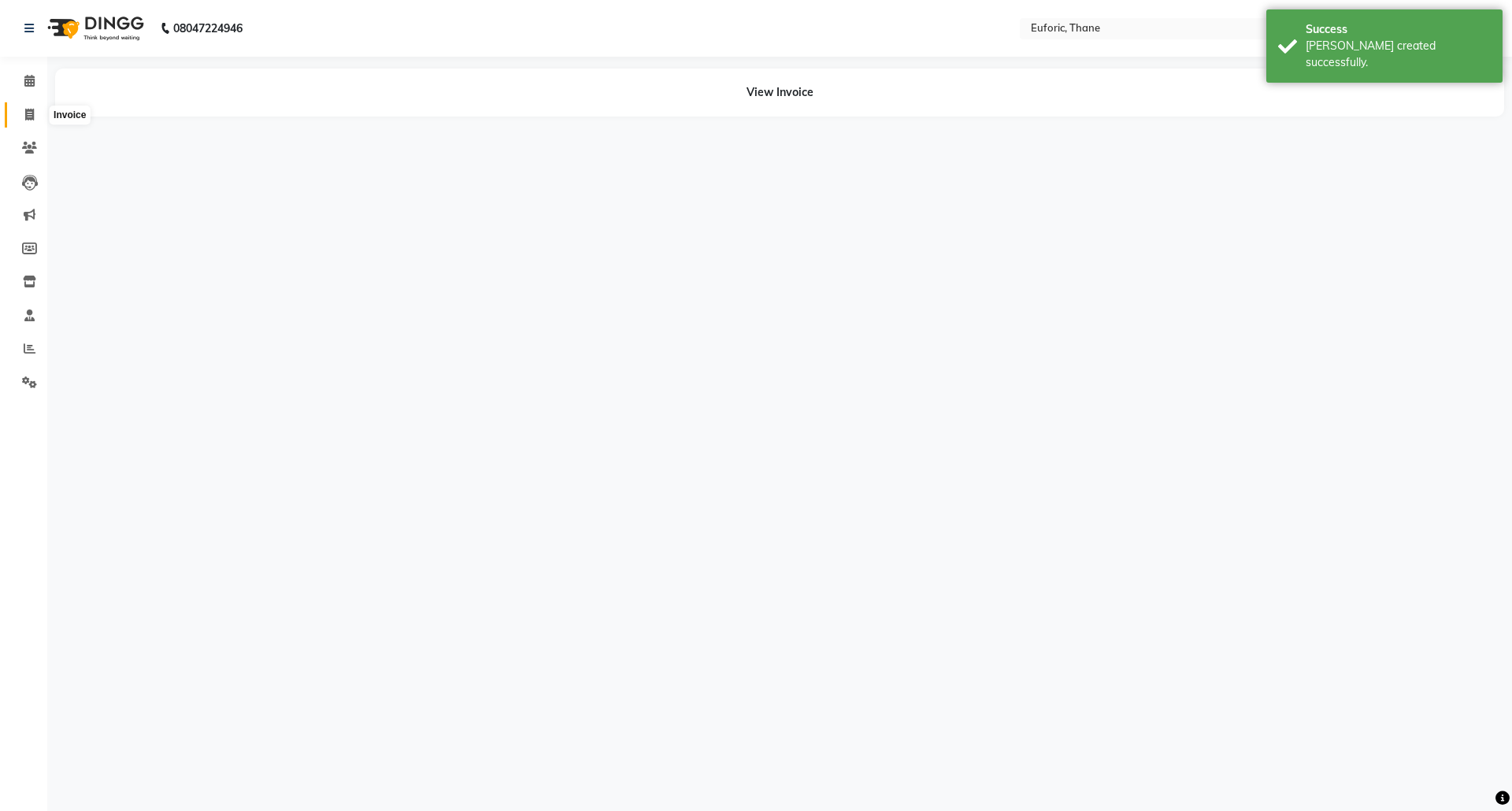
click at [25, 120] on icon at bounding box center [29, 114] width 8 height 12
select select "service"
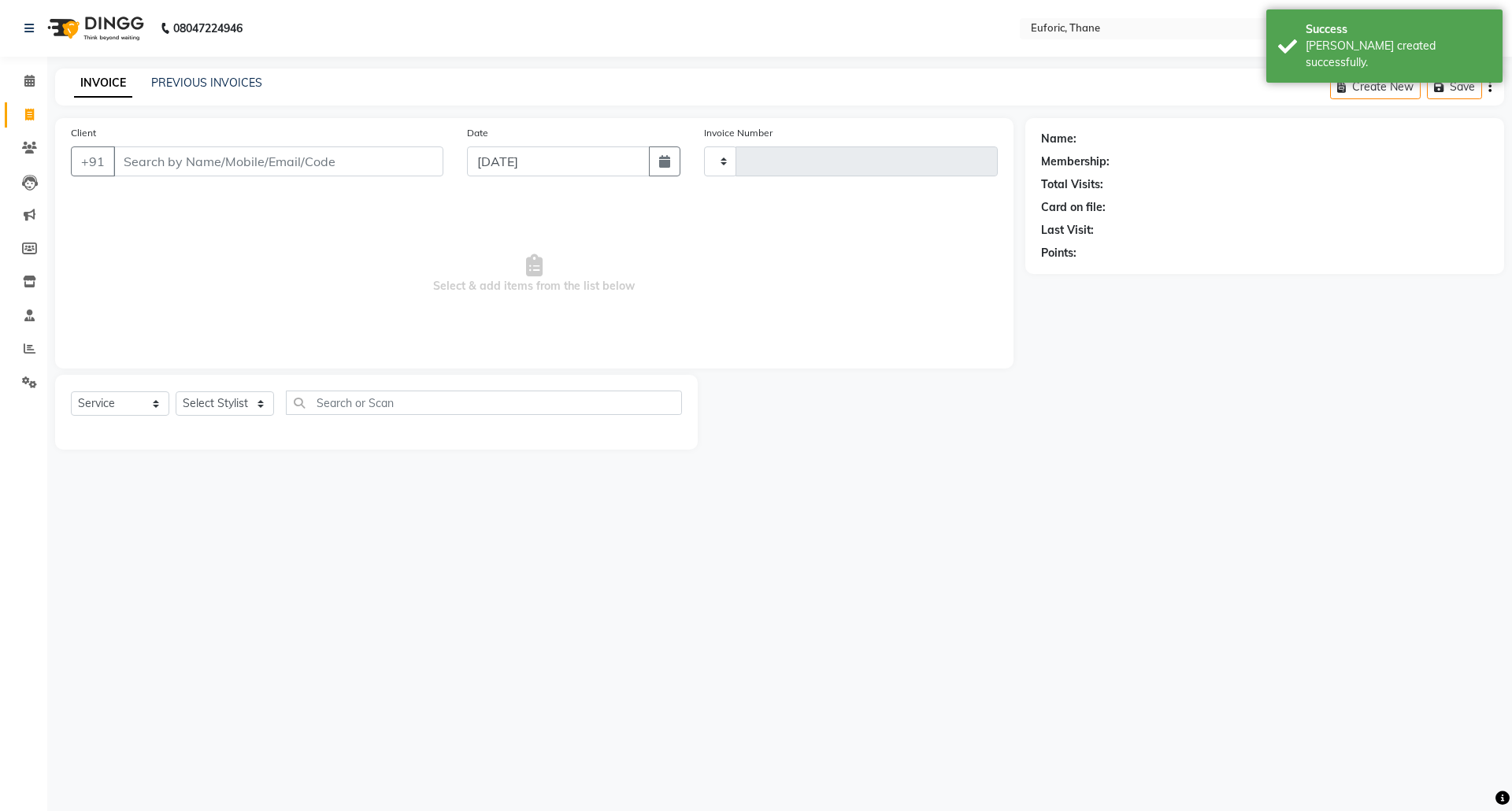
type input "2565"
select select "5063"
click at [652, 169] on button "button" at bounding box center [665, 161] width 31 height 29
select select "9"
select select "2025"
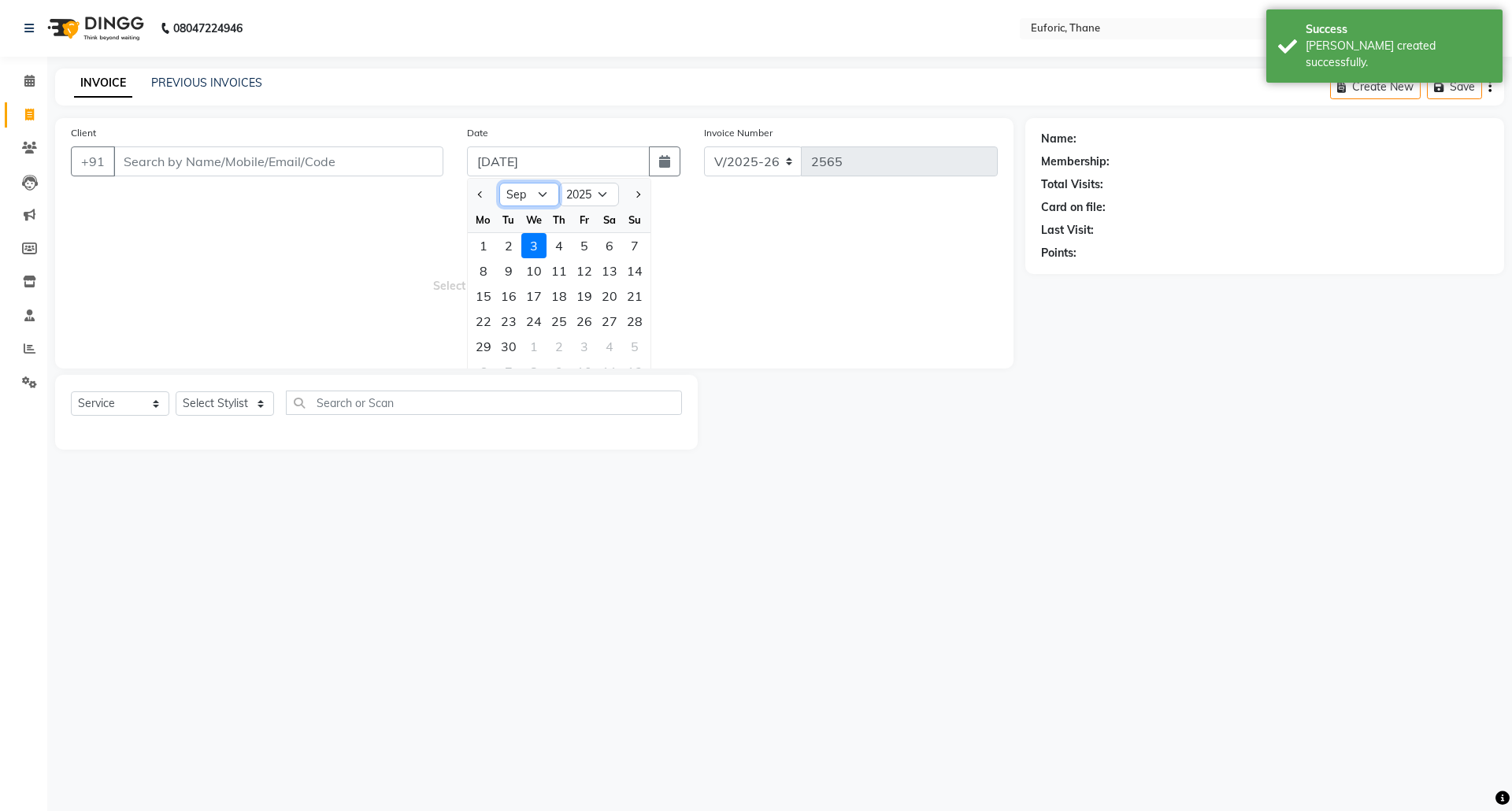
click at [542, 186] on select "Jan Feb Mar Apr May Jun [DATE] Aug Sep Oct Nov Dec" at bounding box center [529, 194] width 60 height 24
select select "8"
click at [500, 182] on select "Jan Feb Mar Apr May Jun [DATE] Aug Sep Oct Nov Dec" at bounding box center [529, 194] width 60 height 24
click at [633, 354] on div "31" at bounding box center [634, 346] width 25 height 25
type input "[DATE]"
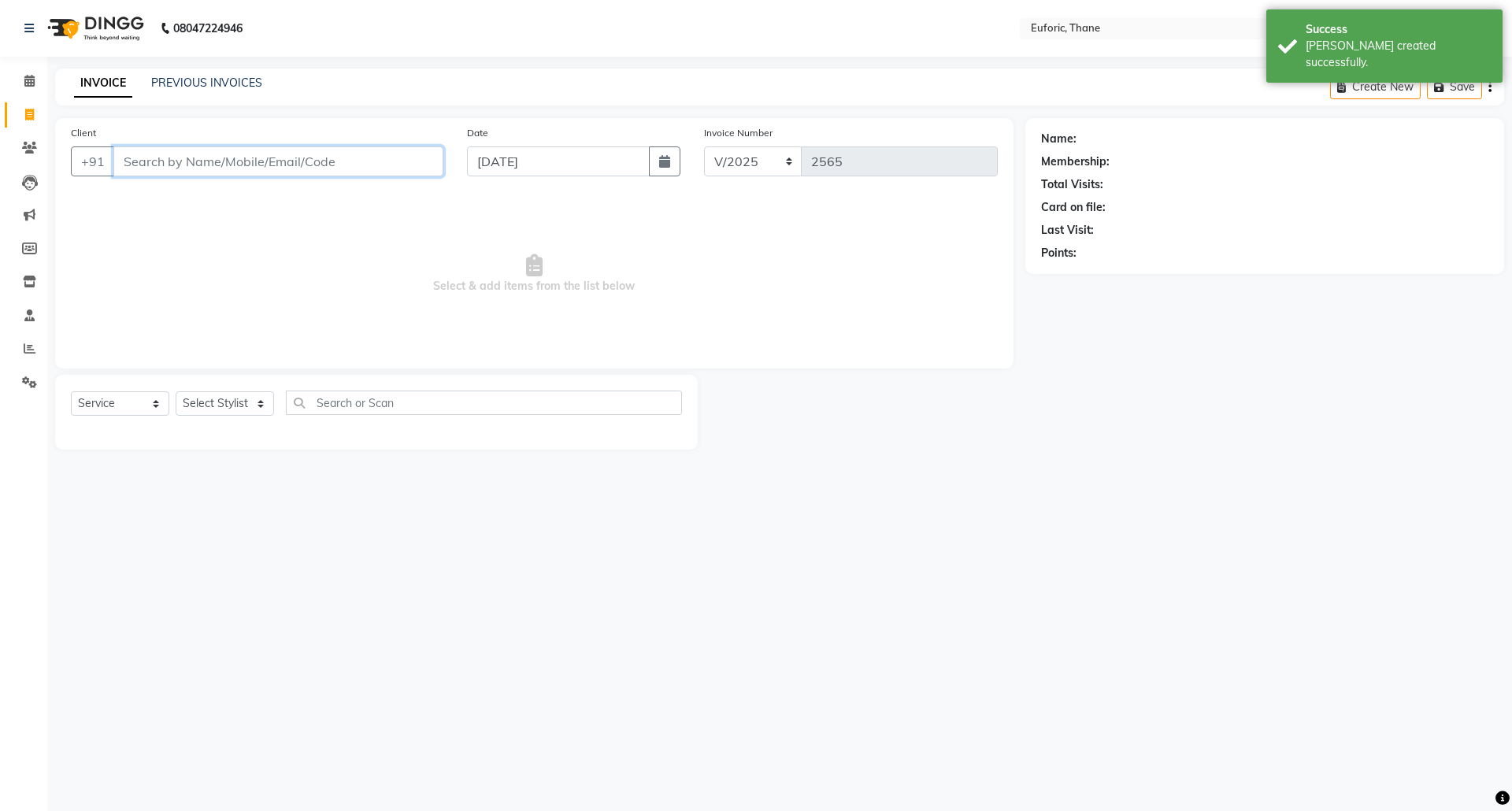
click at [216, 154] on input "Client" at bounding box center [278, 161] width 330 height 29
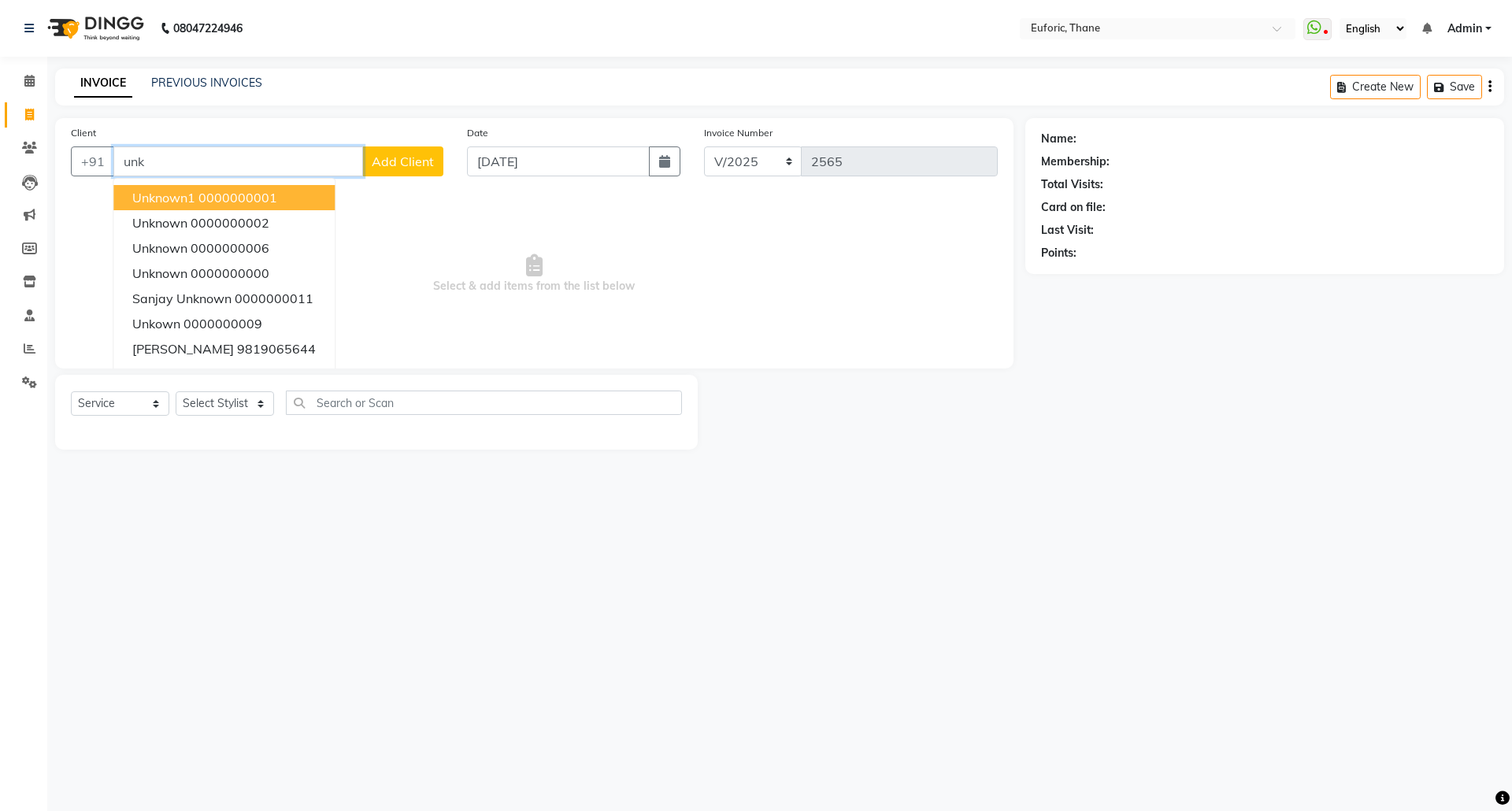
click at [228, 194] on ngb-highlight "0000000001" at bounding box center [237, 197] width 78 height 16
type input "0000000001"
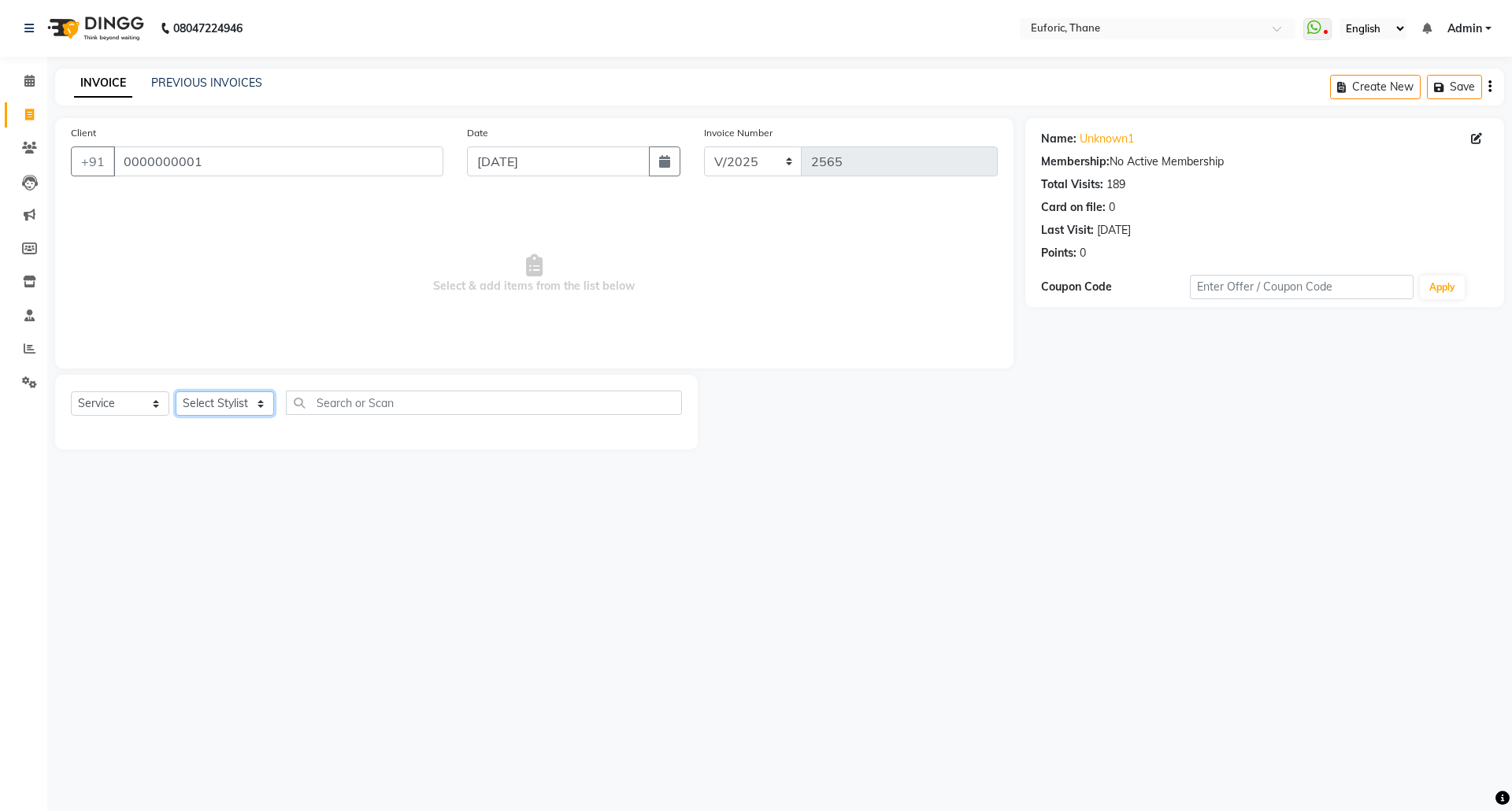
click at [244, 392] on select "Select Stylist [PERSON_NAME] Aatik Salmanai Admin [PERSON_NAME] [PERSON_NAME] […" at bounding box center [224, 404] width 99 height 24
select select "58800"
click at [175, 392] on select "Select Stylist [PERSON_NAME] Aatik Salmanai Admin [PERSON_NAME] [PERSON_NAME] […" at bounding box center [224, 404] width 99 height 24
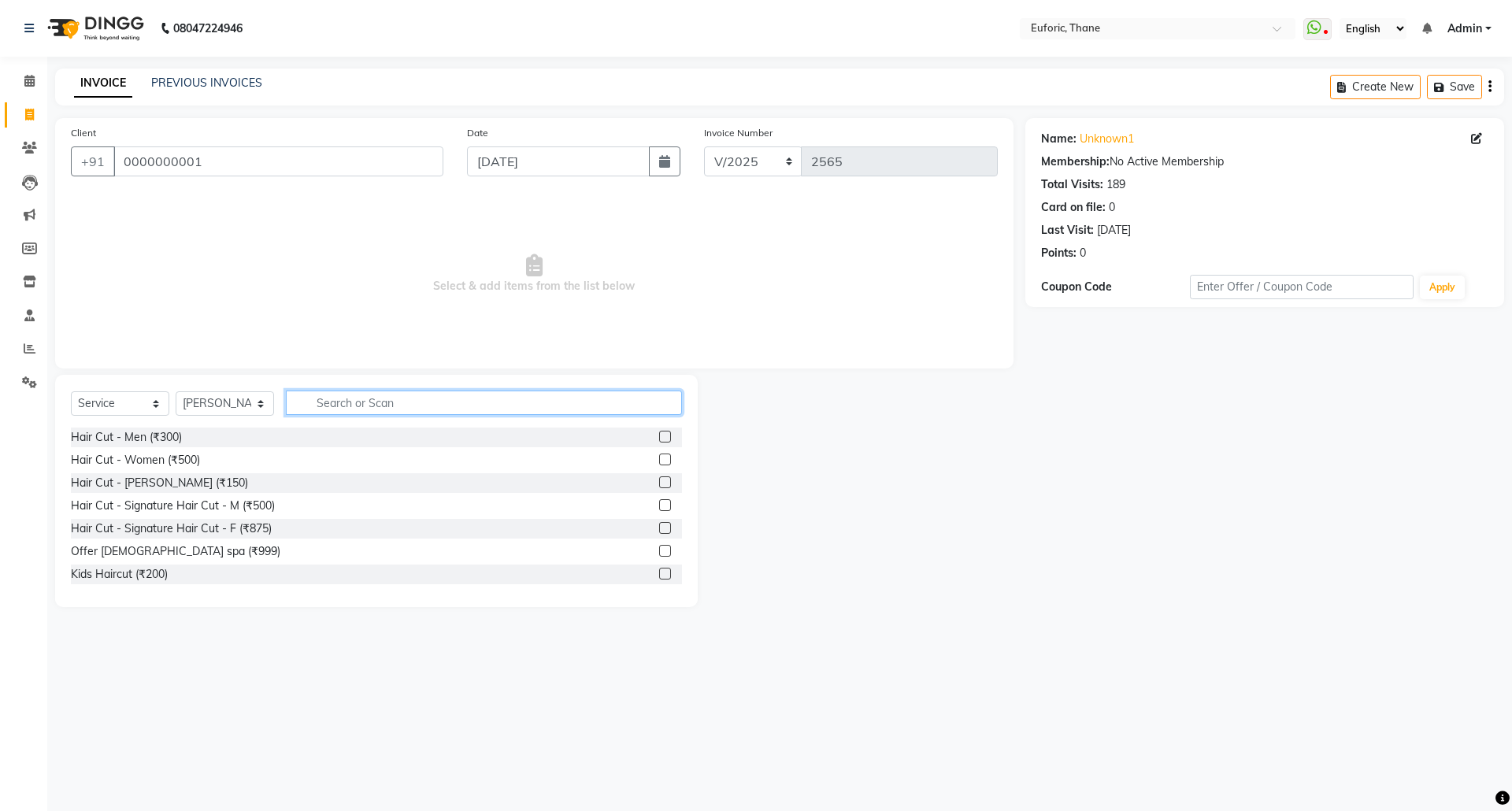
click at [400, 403] on input "text" at bounding box center [484, 403] width 396 height 24
type input "pedi"
click at [661, 413] on button "button" at bounding box center [670, 403] width 23 height 24
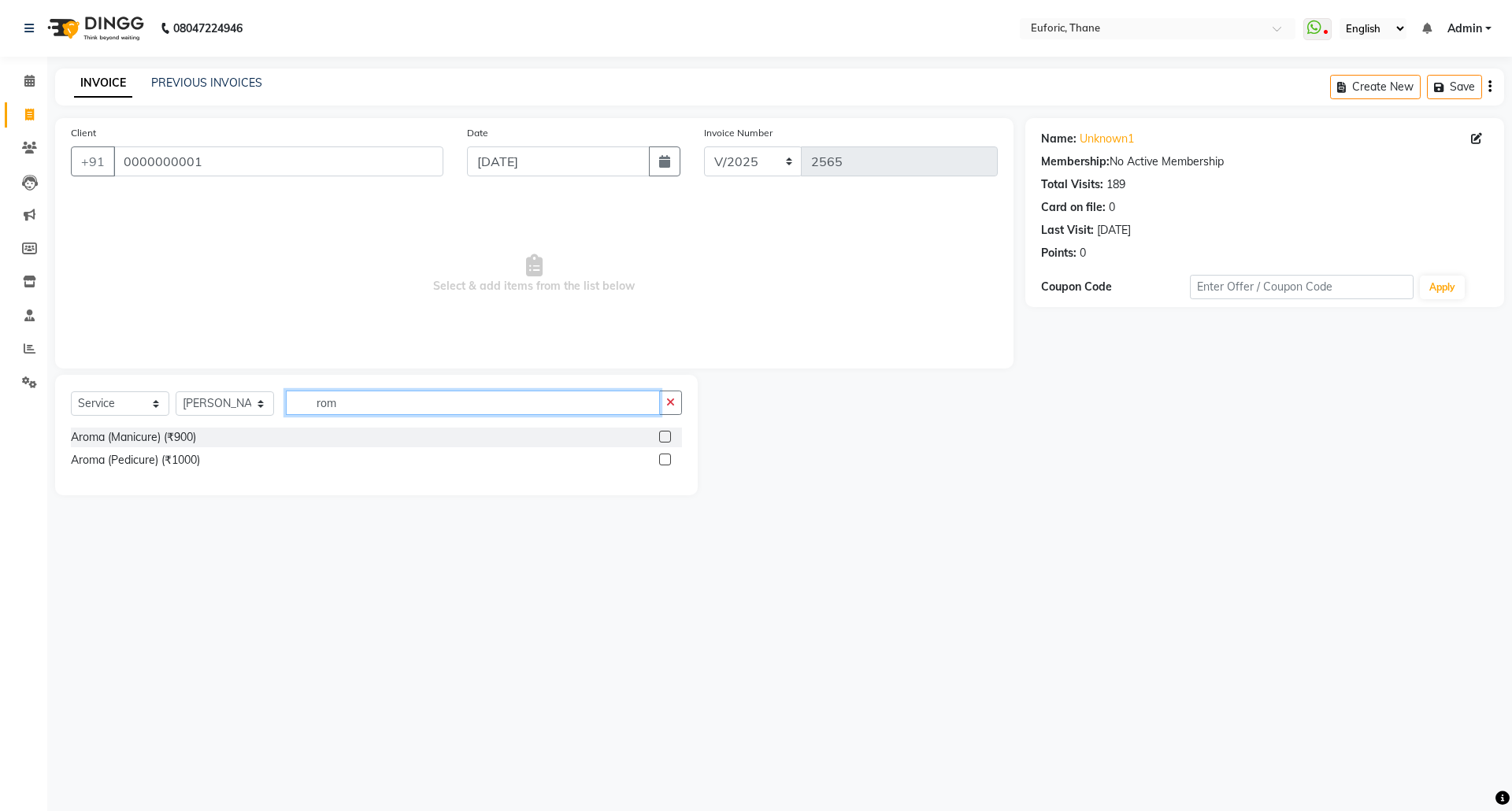
type input "rom"
click at [663, 458] on label at bounding box center [665, 459] width 12 height 12
click at [663, 458] on input "checkbox" at bounding box center [664, 460] width 10 height 10
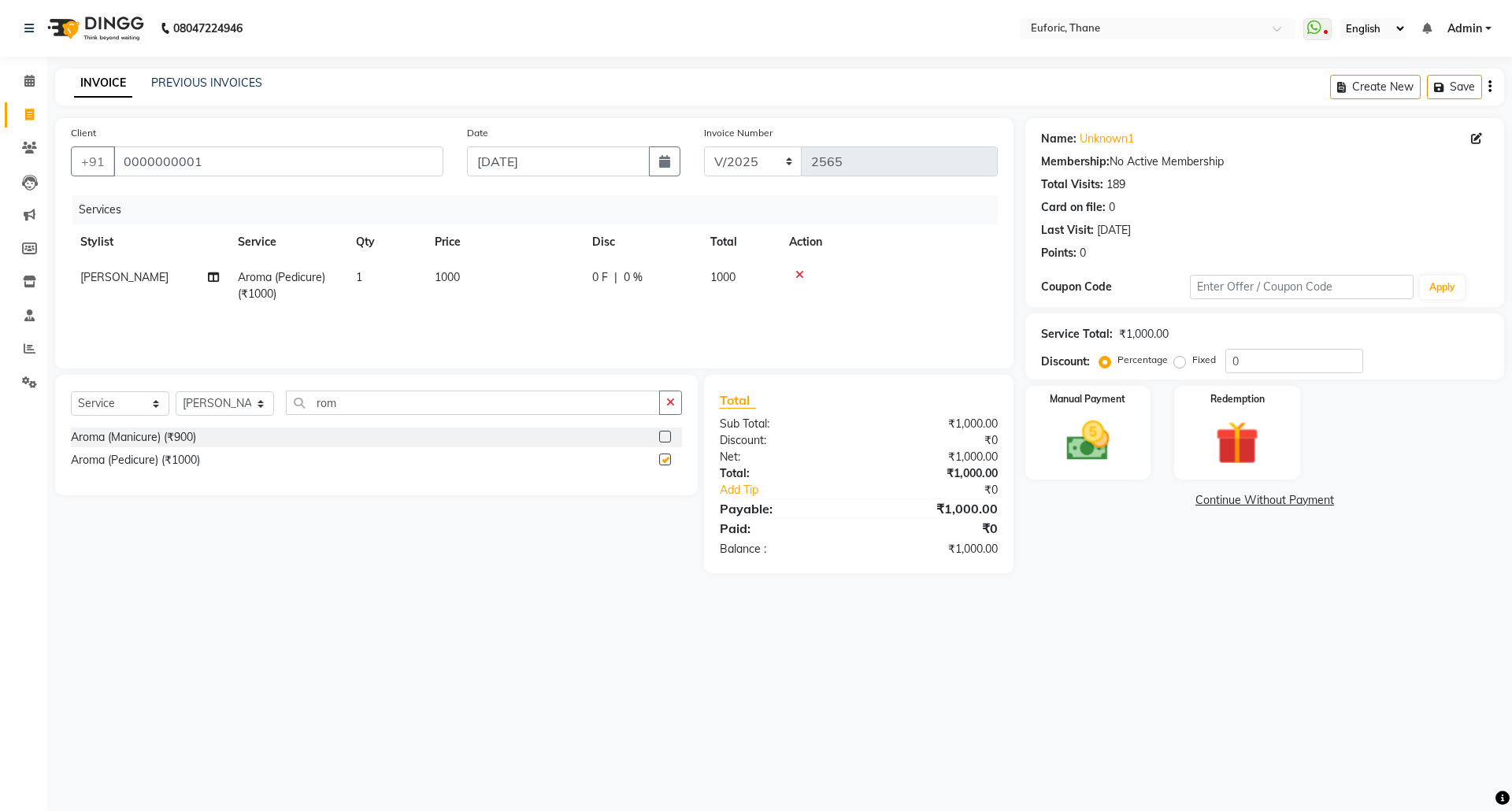
checkbox input "false"
click at [245, 402] on select "Select Stylist [PERSON_NAME] Aatik Salmanai Admin [PERSON_NAME] [PERSON_NAME] […" at bounding box center [224, 404] width 99 height 24
select select "31989"
click at [175, 392] on select "Select Stylist [PERSON_NAME] Aatik Salmanai Admin [PERSON_NAME] [PERSON_NAME] […" at bounding box center [224, 404] width 99 height 24
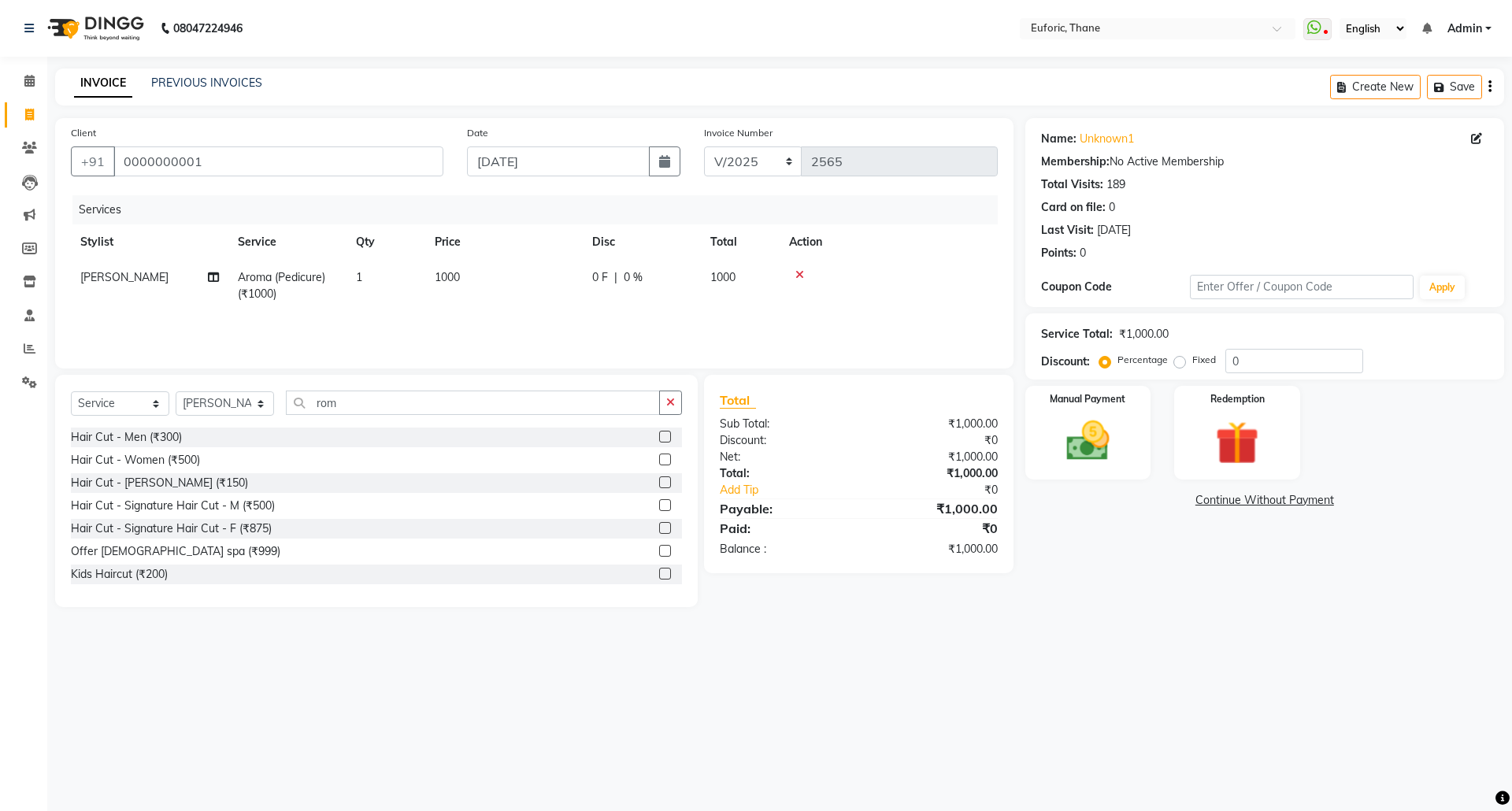
click at [674, 395] on button "button" at bounding box center [670, 403] width 23 height 24
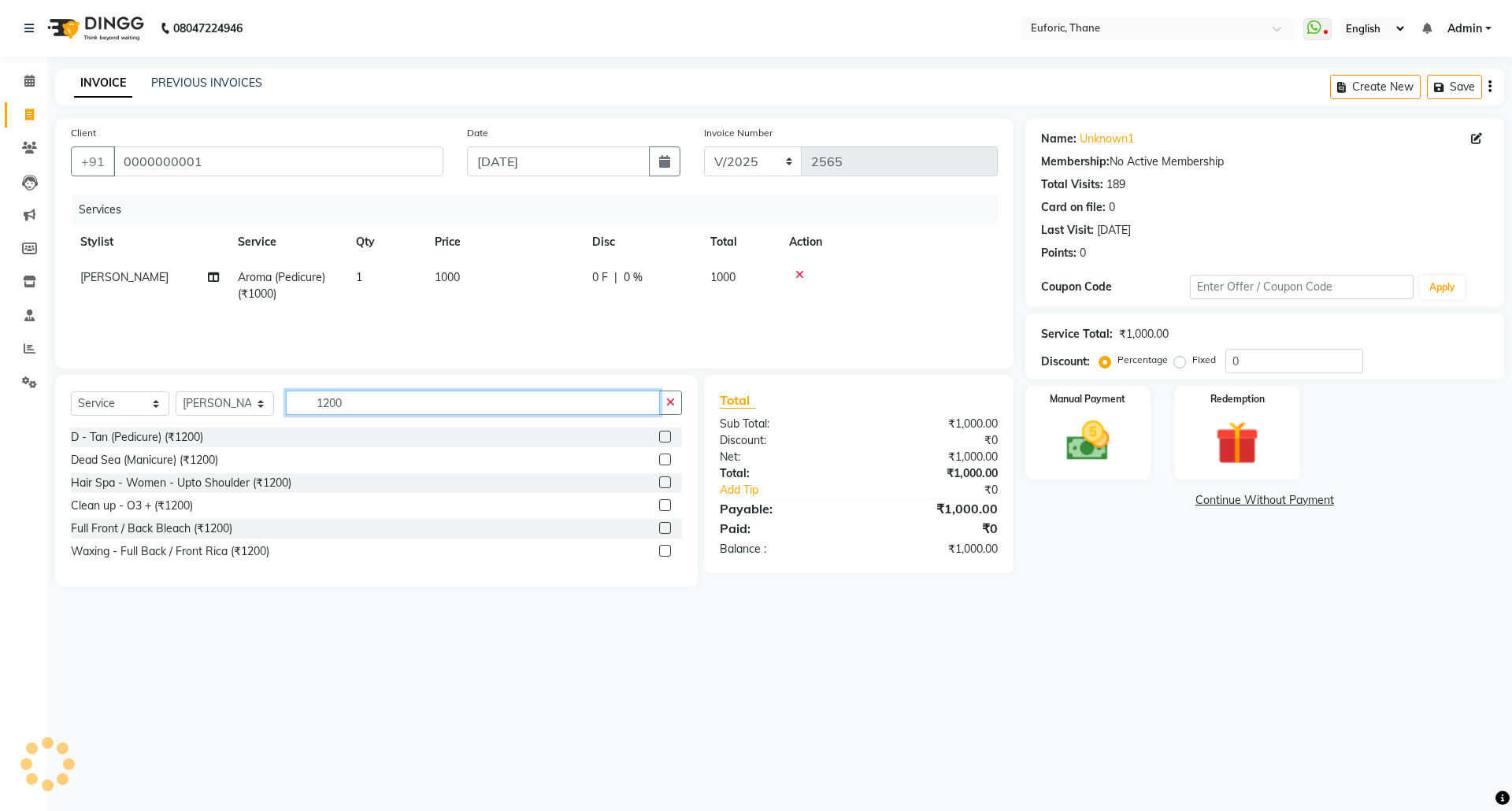
type input "1200"
click at [666, 510] on label at bounding box center [665, 505] width 12 height 12
click at [666, 510] on input "checkbox" at bounding box center [664, 505] width 10 height 10
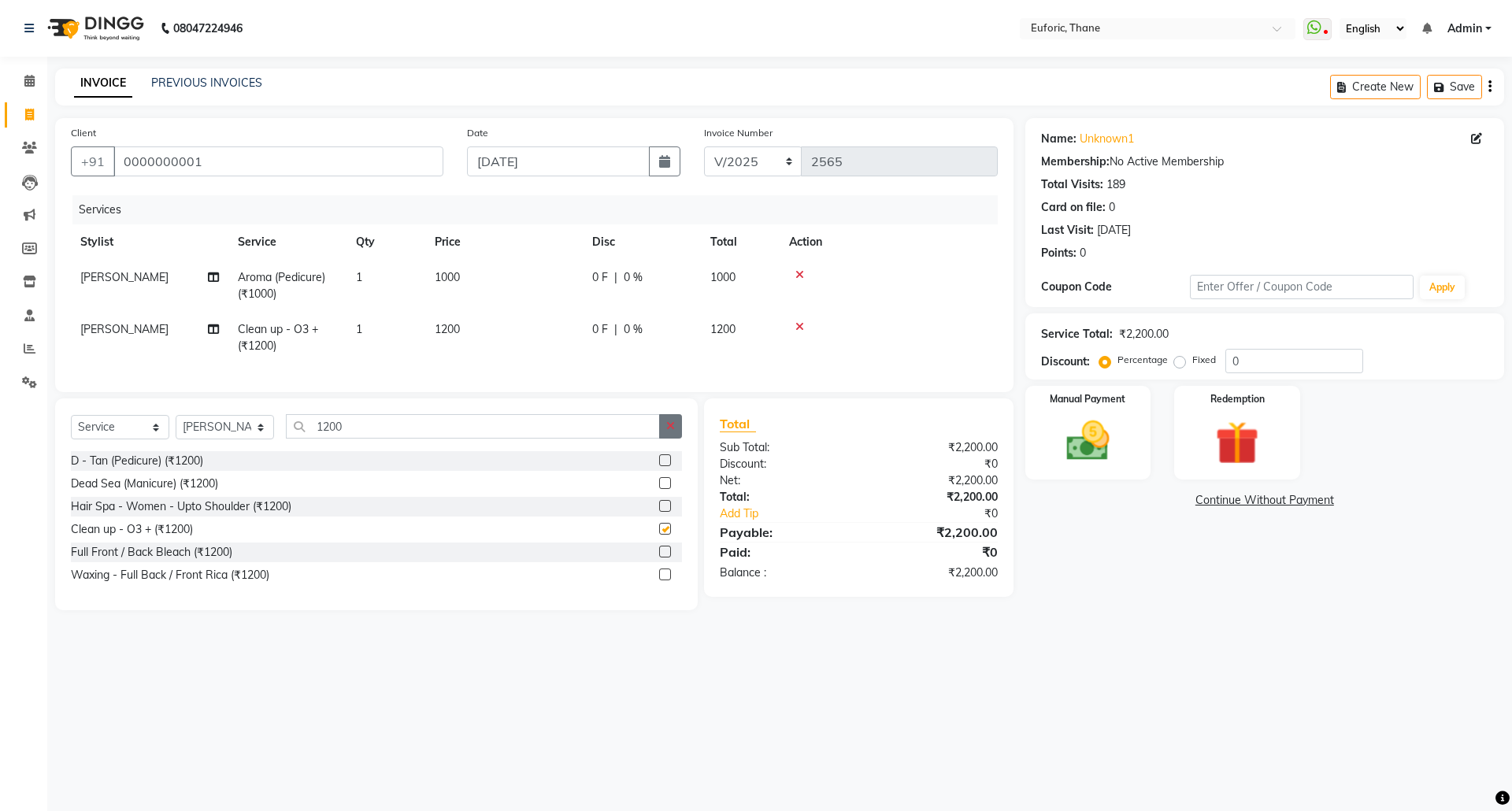
checkbox input "false"
drag, startPoint x: 660, startPoint y: 445, endPoint x: 649, endPoint y: 451, distance: 12.5
click at [660, 439] on button "button" at bounding box center [670, 426] width 23 height 24
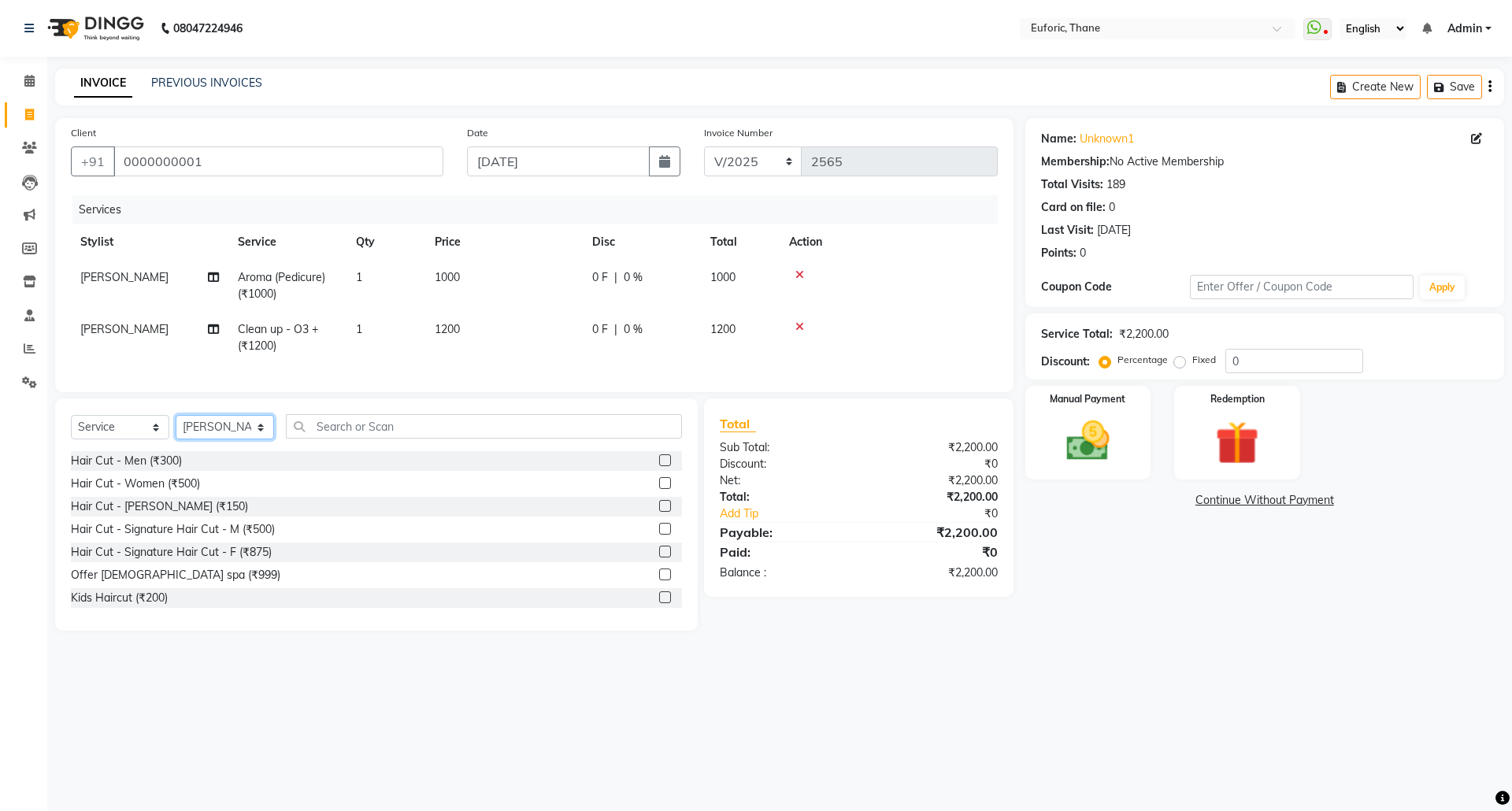
click at [233, 440] on select "Select Stylist [PERSON_NAME] Aatik Salmanai Admin [PERSON_NAME] [PERSON_NAME] […" at bounding box center [224, 427] width 99 height 24
select select "31985"
click at [175, 430] on select "Select Stylist [PERSON_NAME] Aatik Salmanai Admin [PERSON_NAME] [PERSON_NAME] […" at bounding box center [224, 427] width 99 height 24
click at [659, 511] on label at bounding box center [665, 505] width 12 height 12
click at [659, 511] on input "checkbox" at bounding box center [664, 506] width 10 height 10
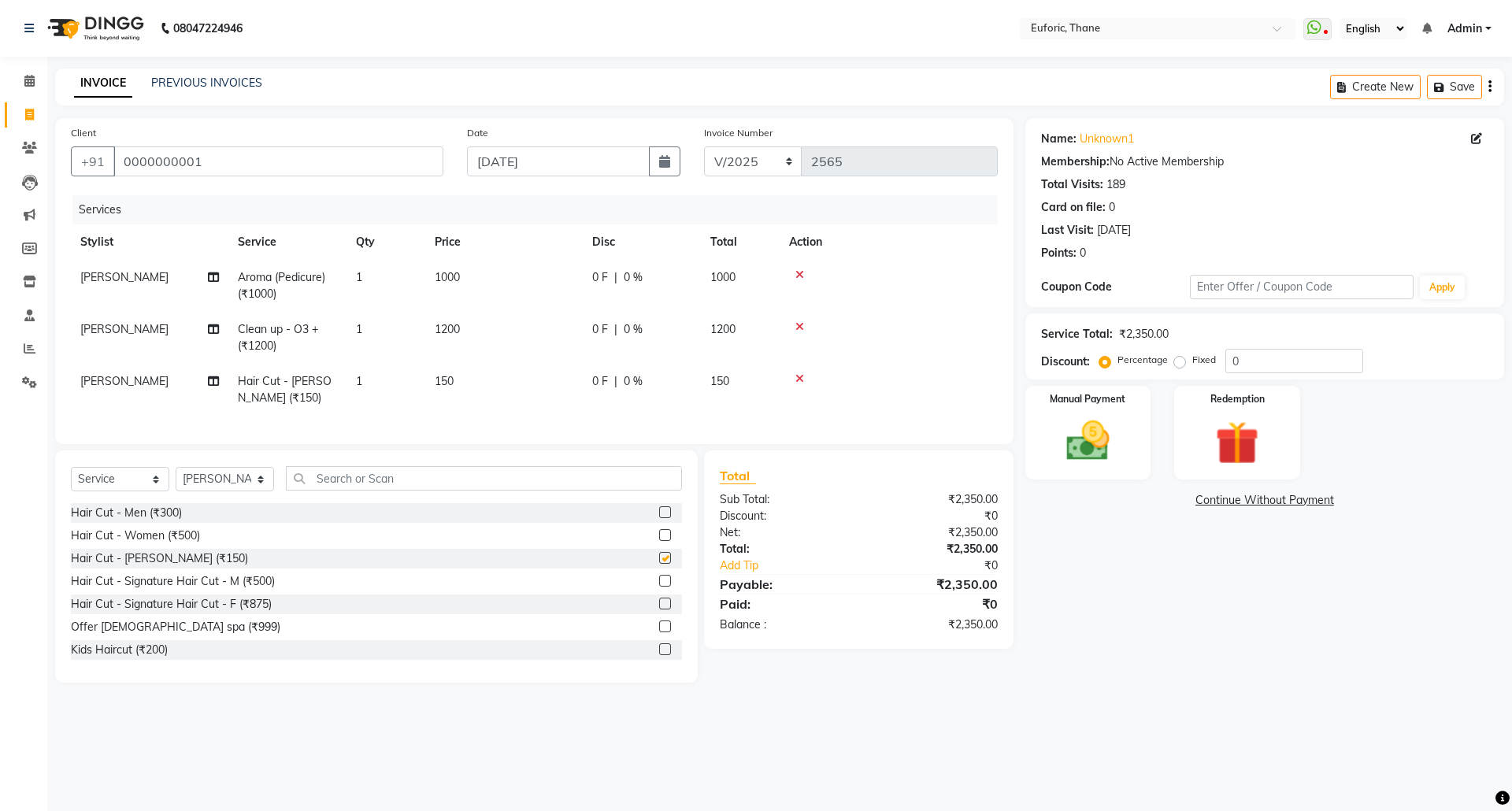
checkbox input "false"
click at [1088, 434] on img at bounding box center [1087, 441] width 73 height 52
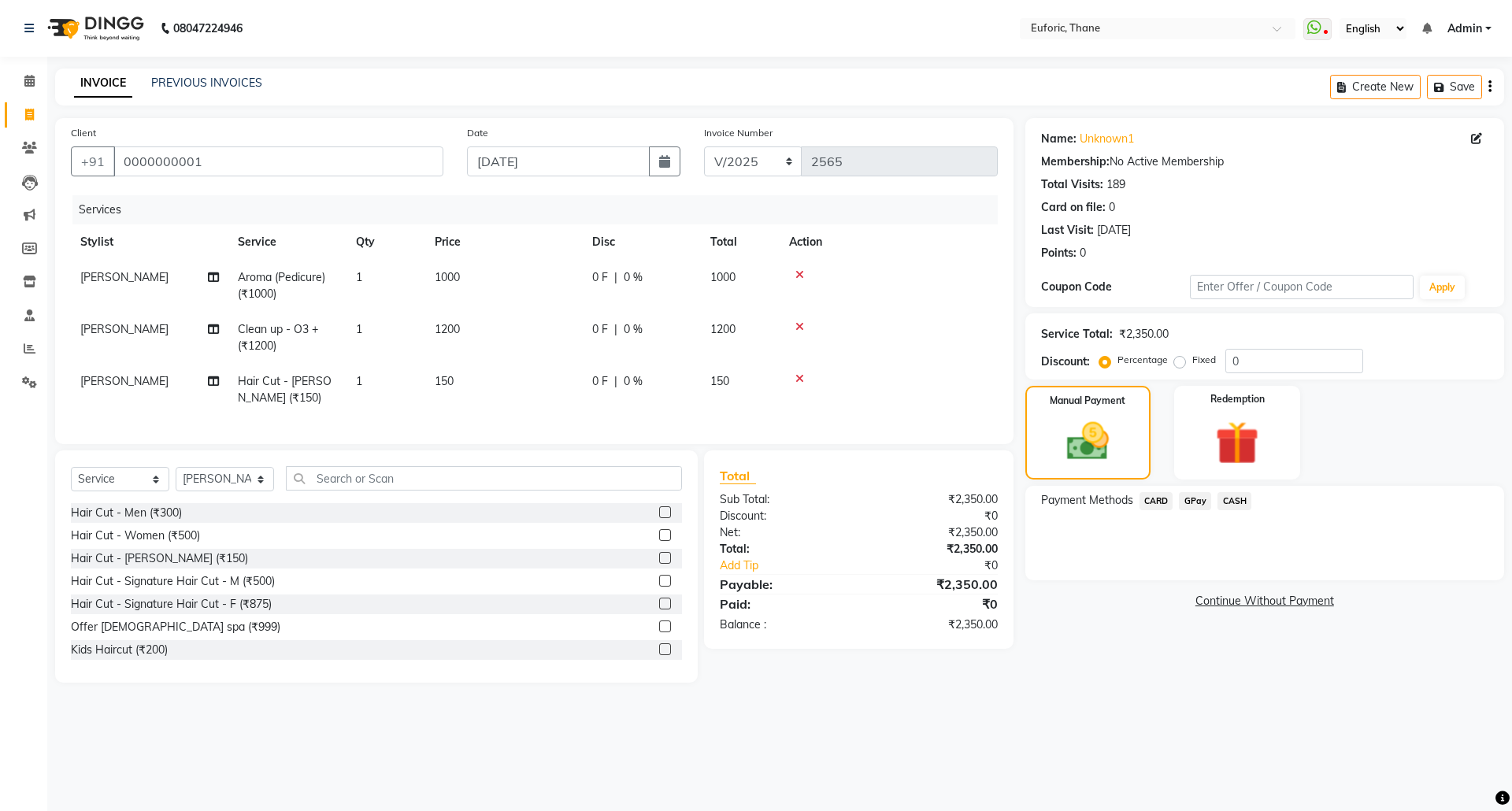
click at [1145, 494] on span "CARD" at bounding box center [1156, 501] width 34 height 18
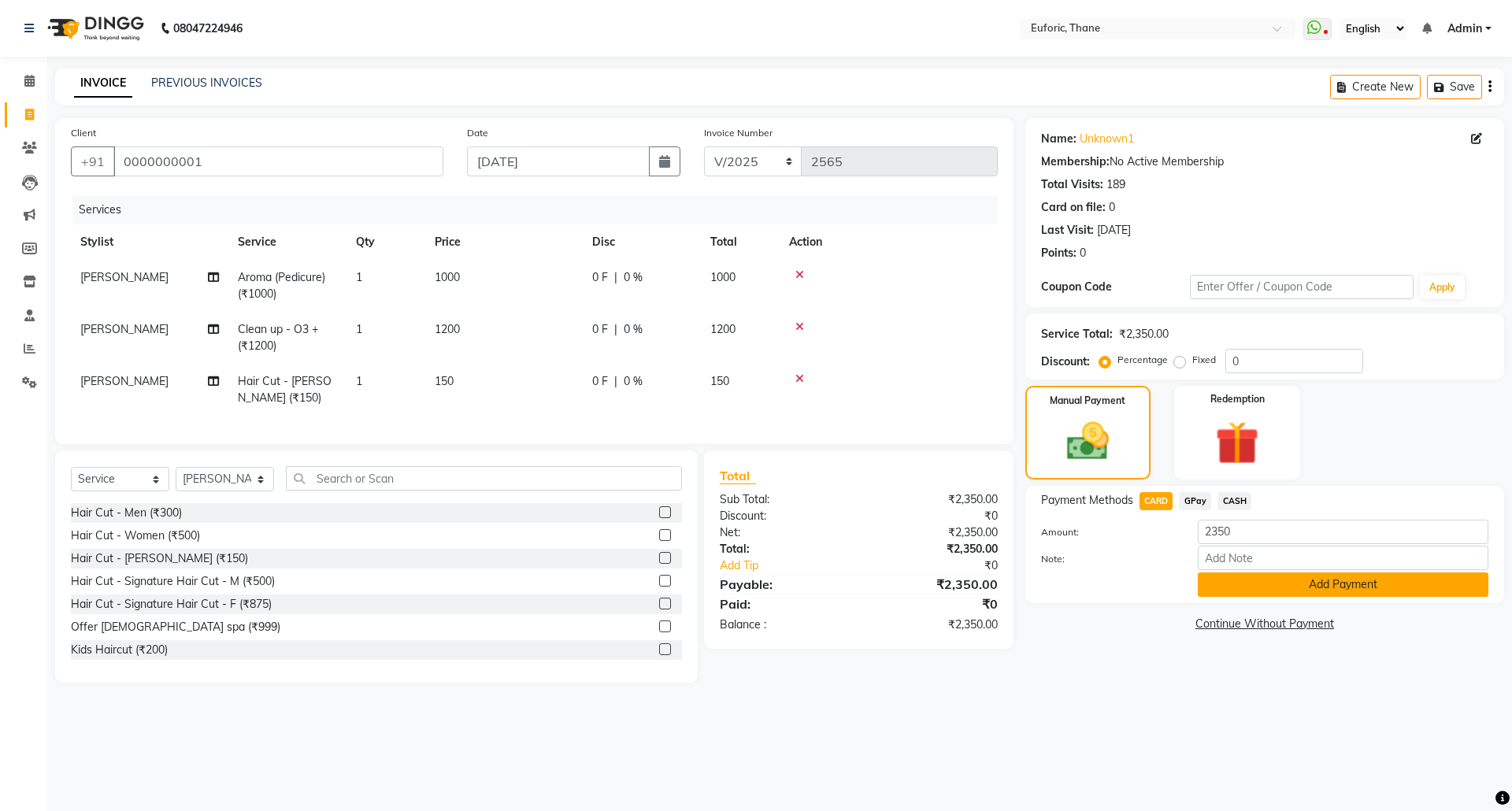
click at [1233, 581] on button "Add Payment" at bounding box center [1342, 584] width 290 height 24
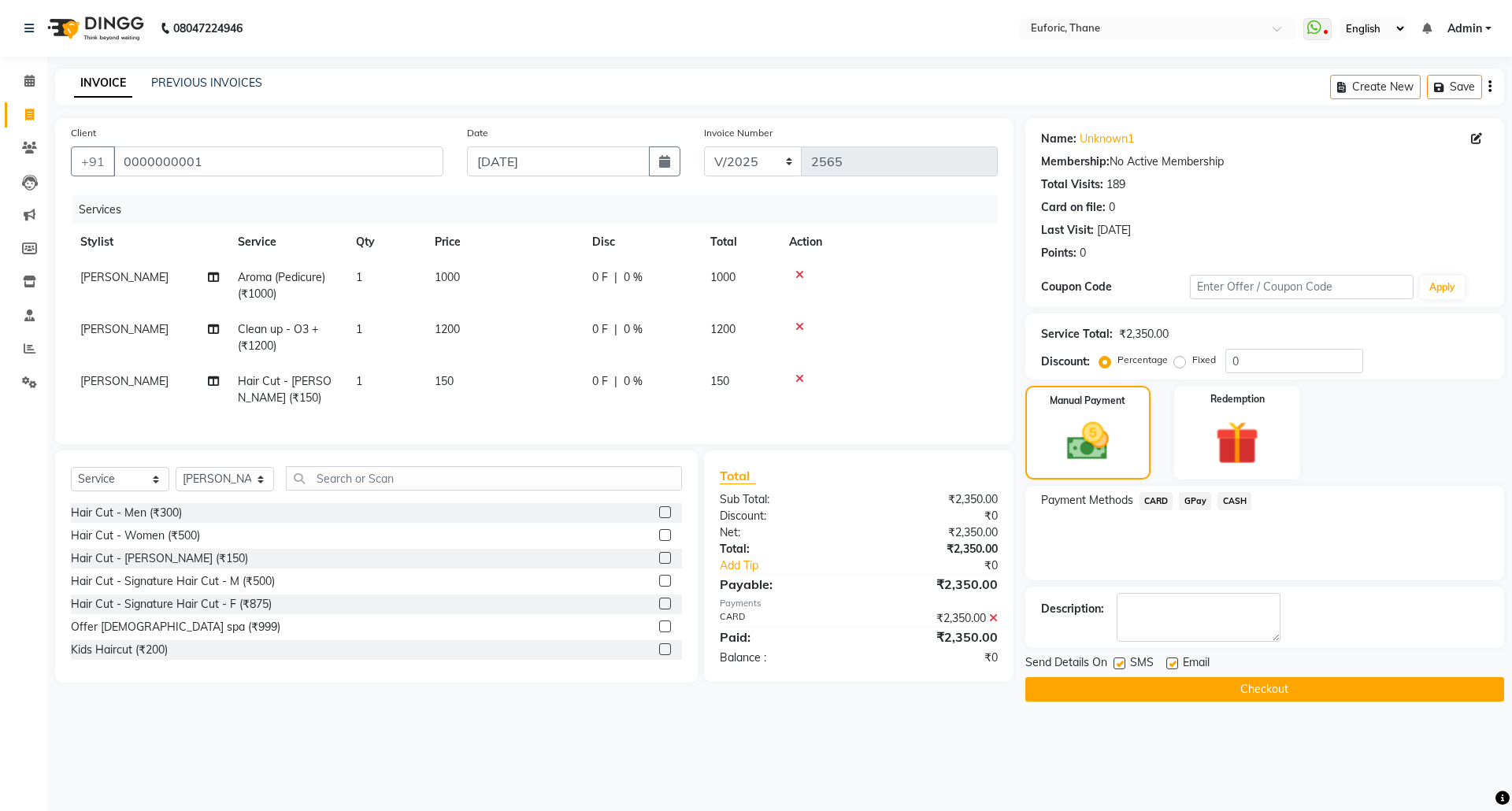
click at [1223, 693] on button "Checkout" at bounding box center [1264, 689] width 478 height 24
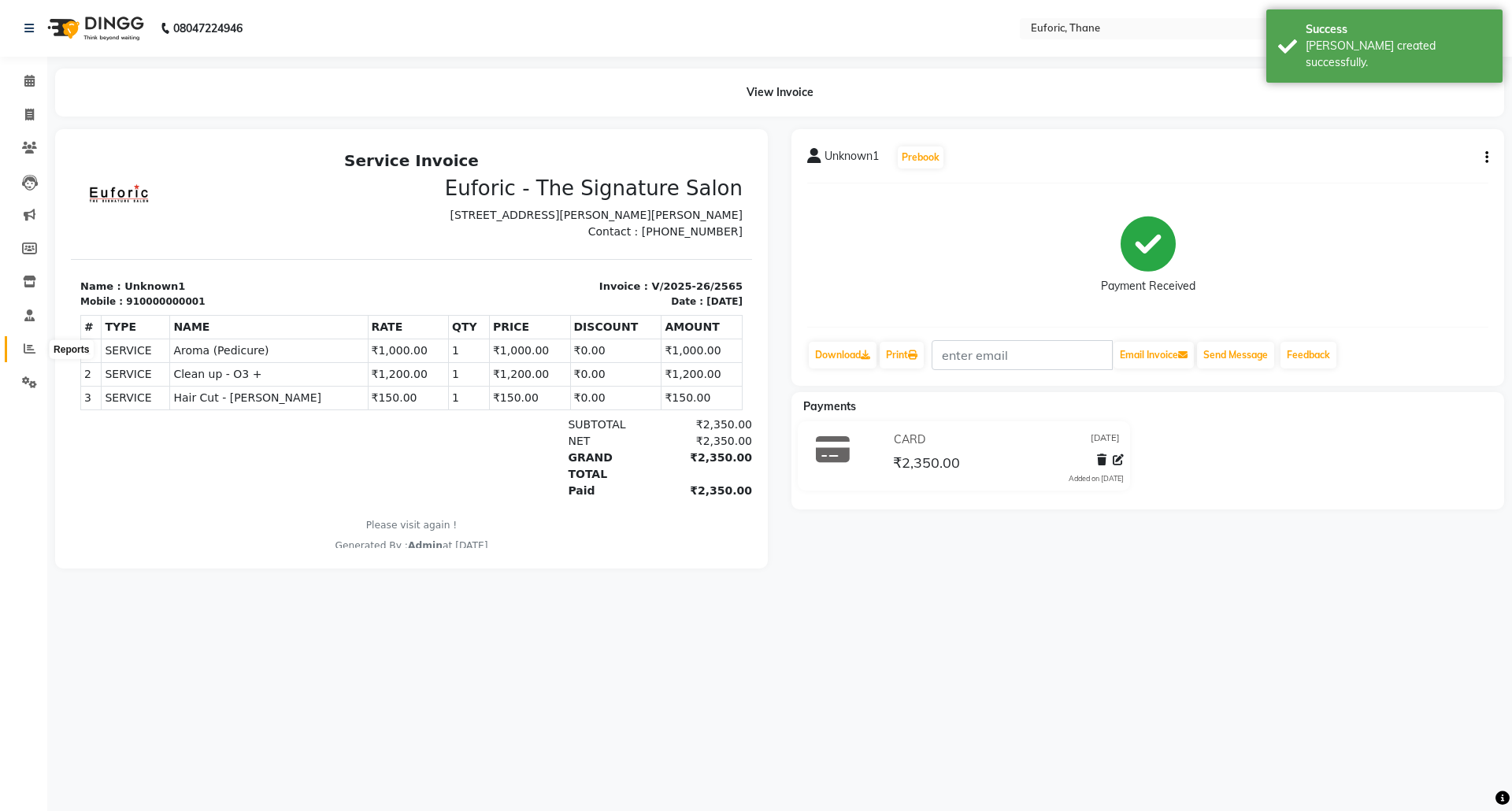
click at [24, 350] on icon at bounding box center [30, 348] width 12 height 12
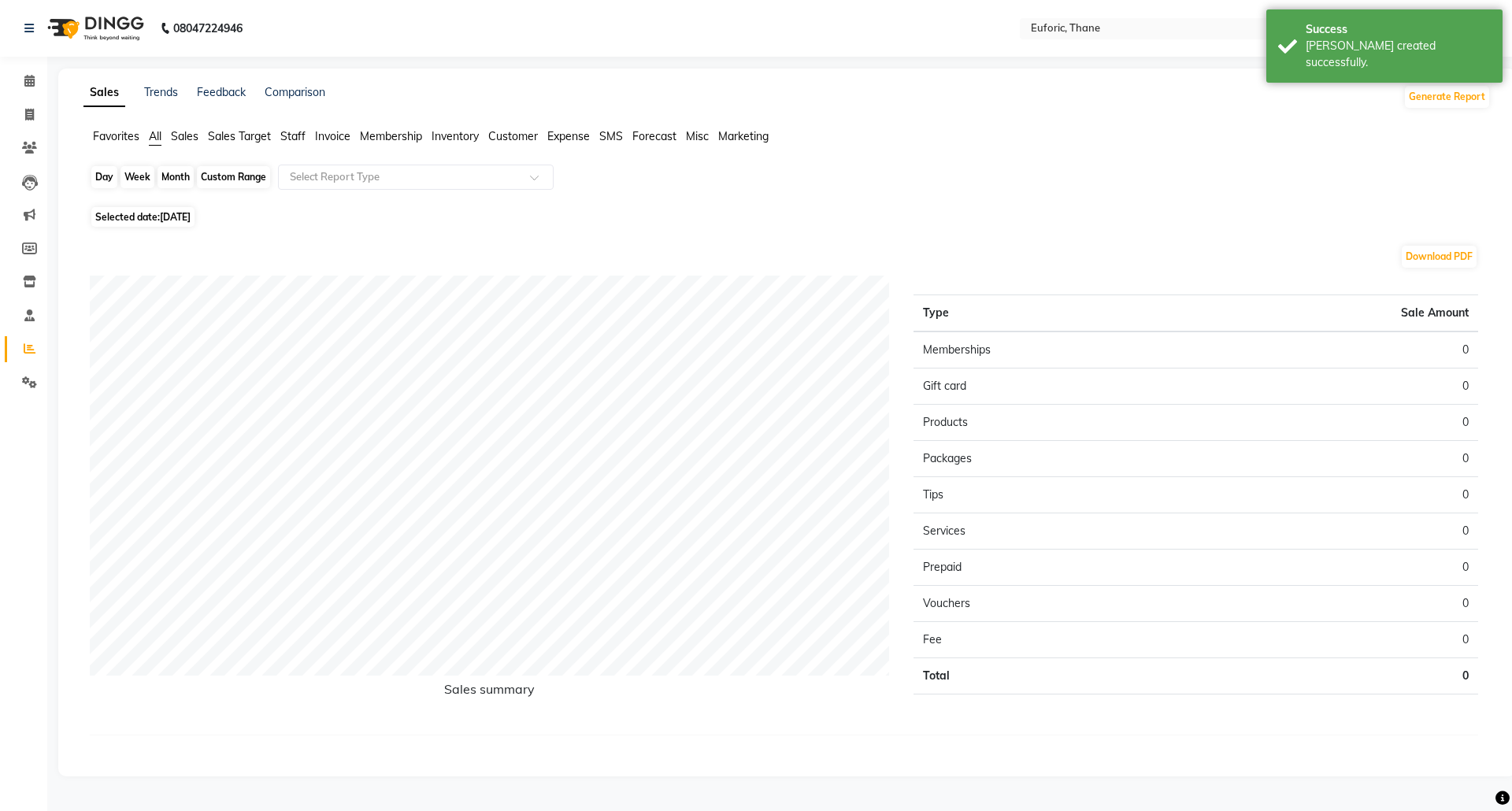
click at [108, 173] on div "Day" at bounding box center [104, 177] width 26 height 22
select select "9"
select select "2025"
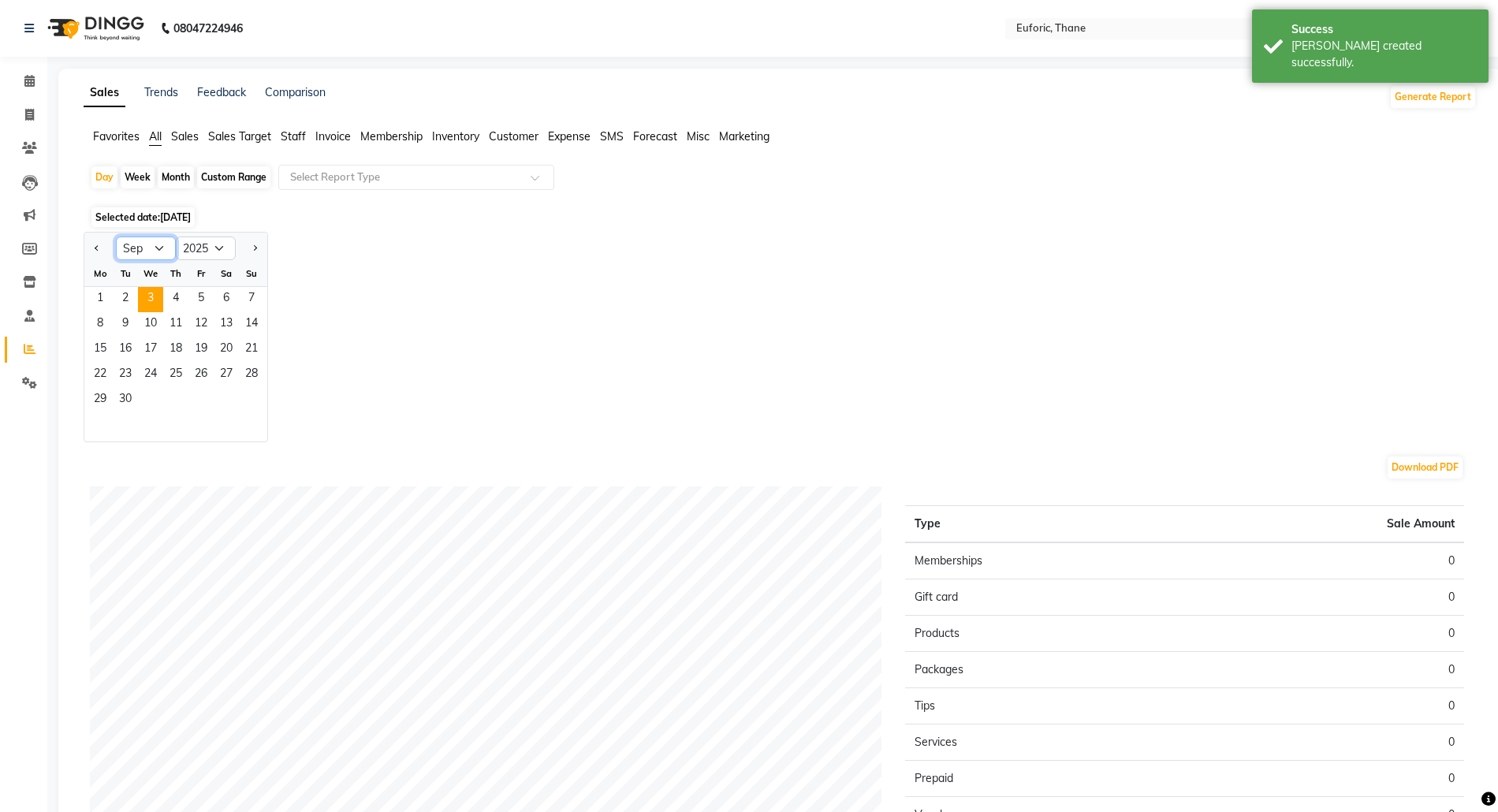
click at [162, 246] on select "Jan Feb Mar Apr May Jun [DATE] Aug Sep Oct Nov Dec" at bounding box center [146, 248] width 60 height 24
select select "8"
click at [116, 236] on select "Jan Feb Mar Apr May Jun [DATE] Aug Sep Oct Nov Dec" at bounding box center [146, 248] width 60 height 24
click at [253, 402] on span "31" at bounding box center [251, 400] width 25 height 25
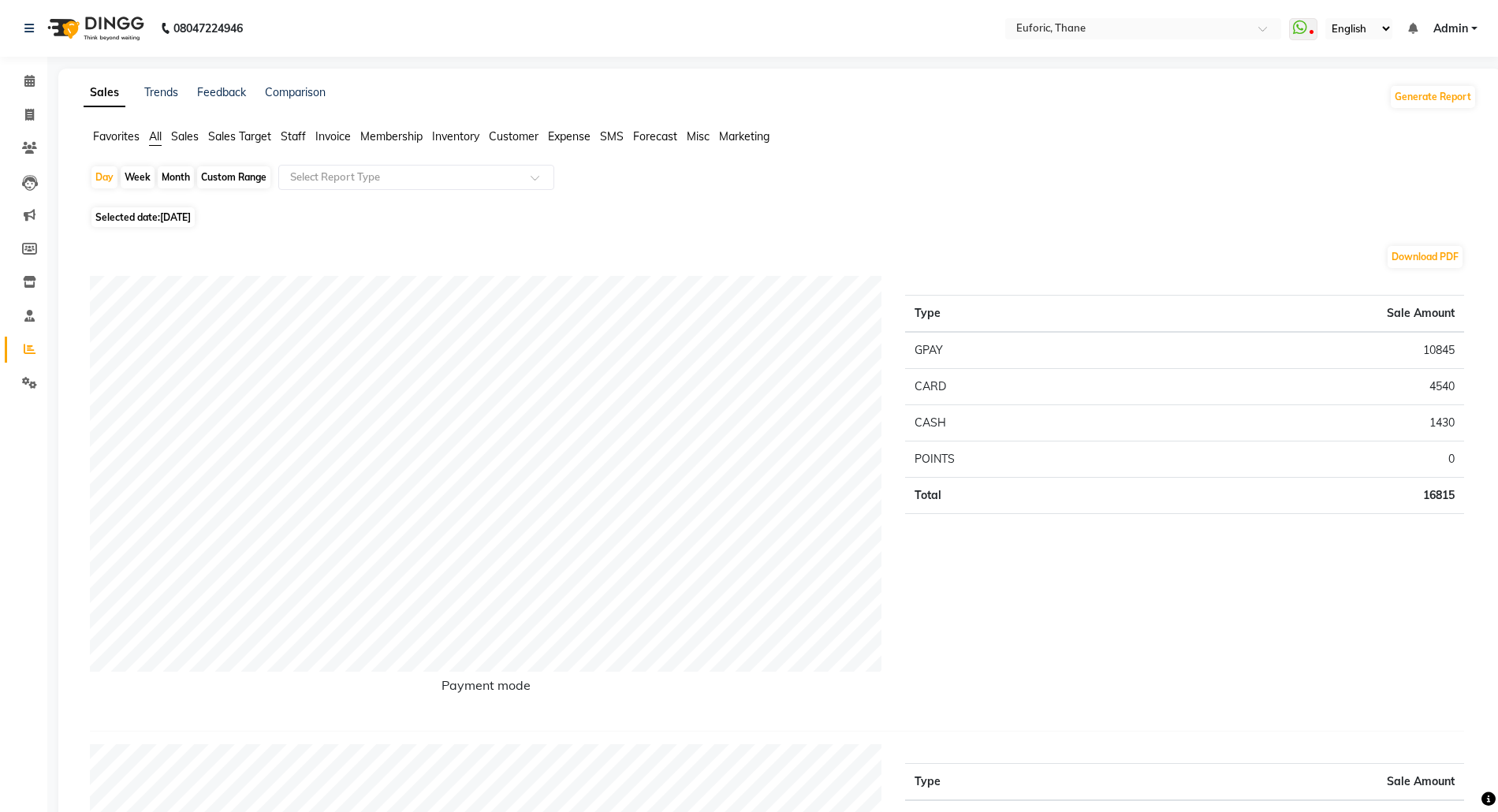
click at [27, 102] on link "Invoice" at bounding box center [23, 115] width 38 height 26
select select "service"
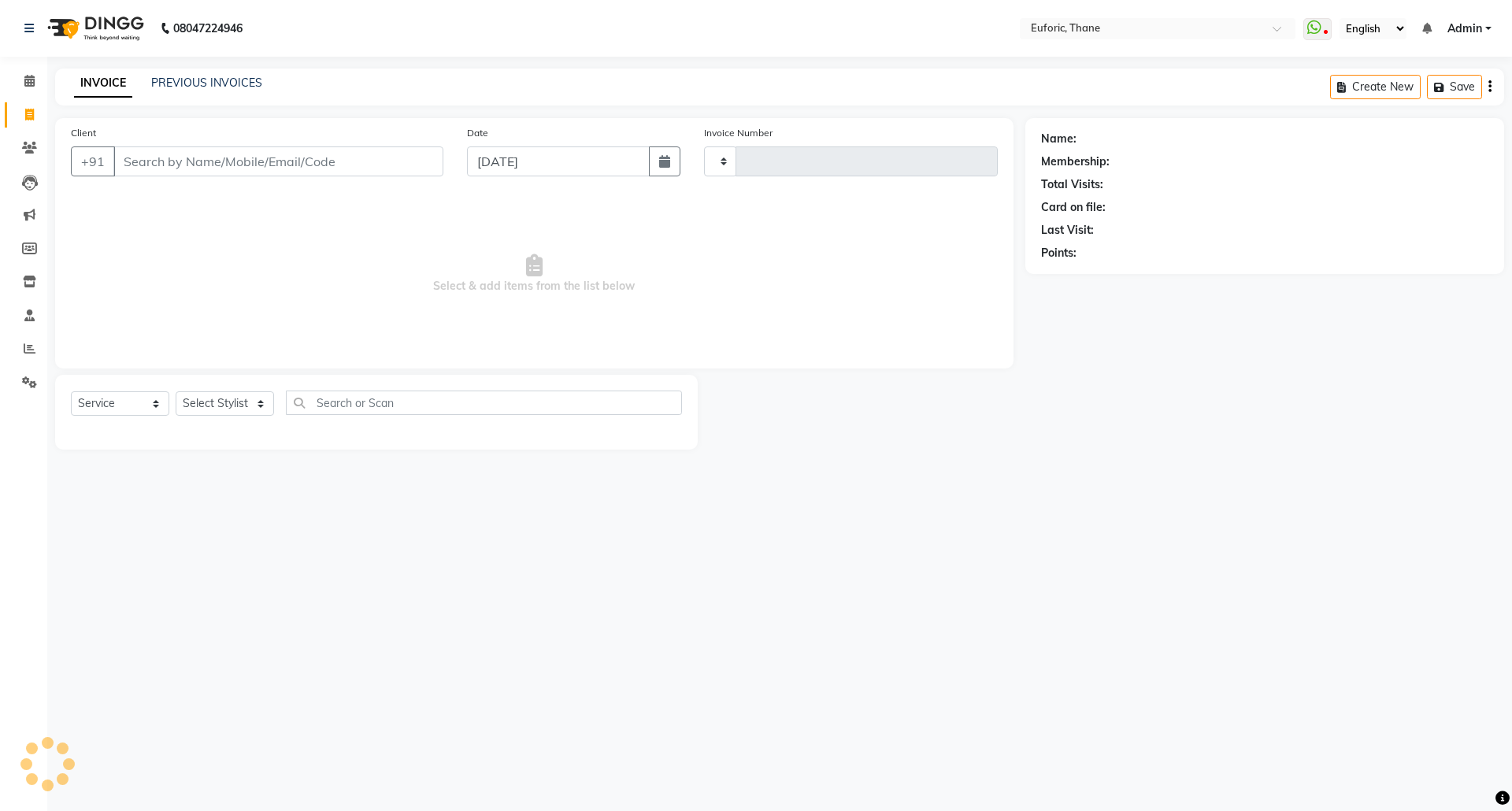
type input "2566"
select select "5063"
click at [1455, 18] on ul "WhatsApp Status ✕ Status: Disconnected Most Recent Message: 29-08-2025 07:54 PM…" at bounding box center [1401, 29] width 196 height 21
click at [1471, 23] on span "Admin" at bounding box center [1465, 29] width 35 height 17
click at [1399, 104] on link "Sign out" at bounding box center [1411, 108] width 144 height 24
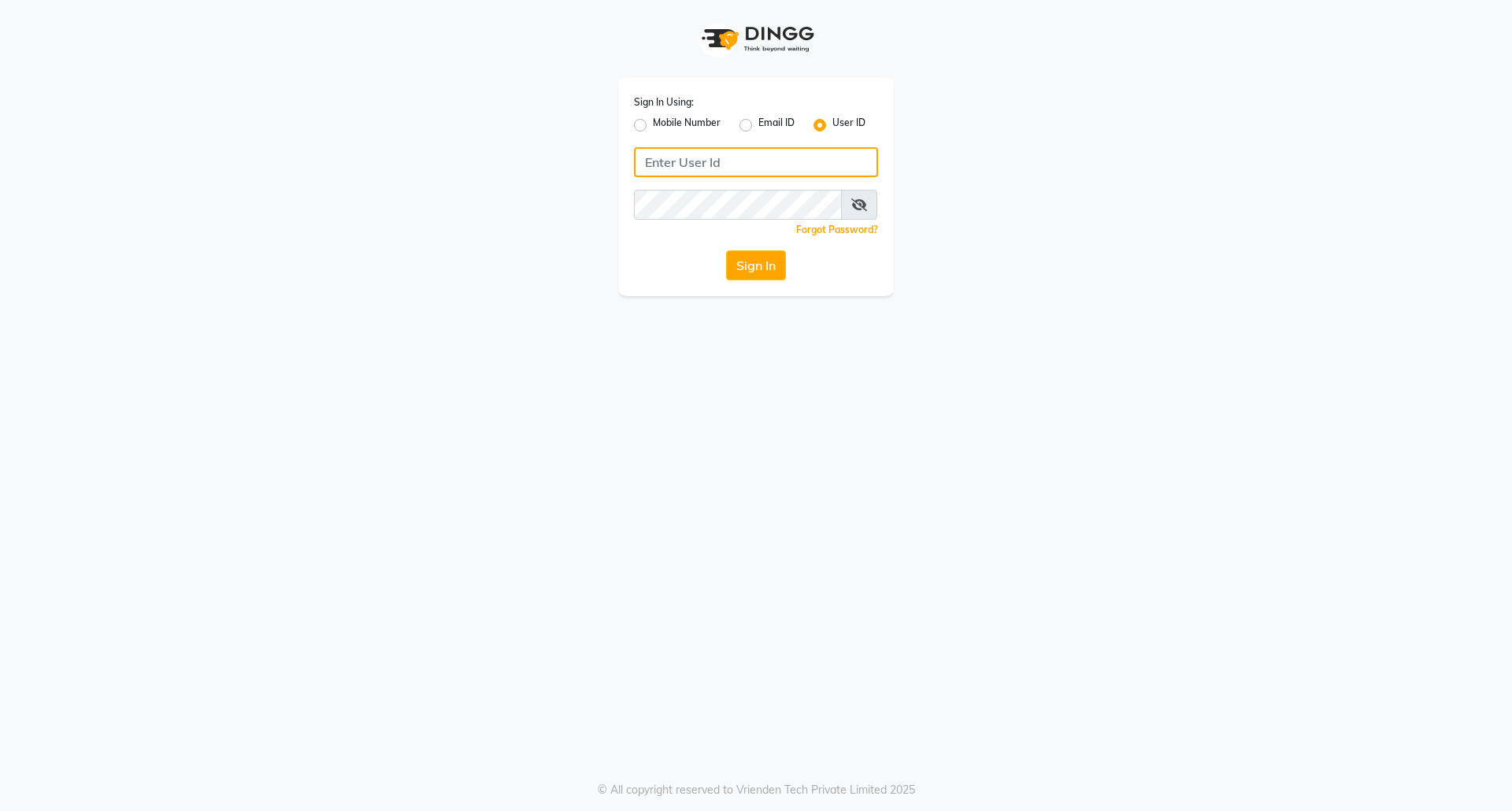
click at [696, 170] on input "Username" at bounding box center [756, 162] width 244 height 29
type input "euforic"
click at [726, 251] on button "Sign In" at bounding box center [756, 265] width 60 height 29
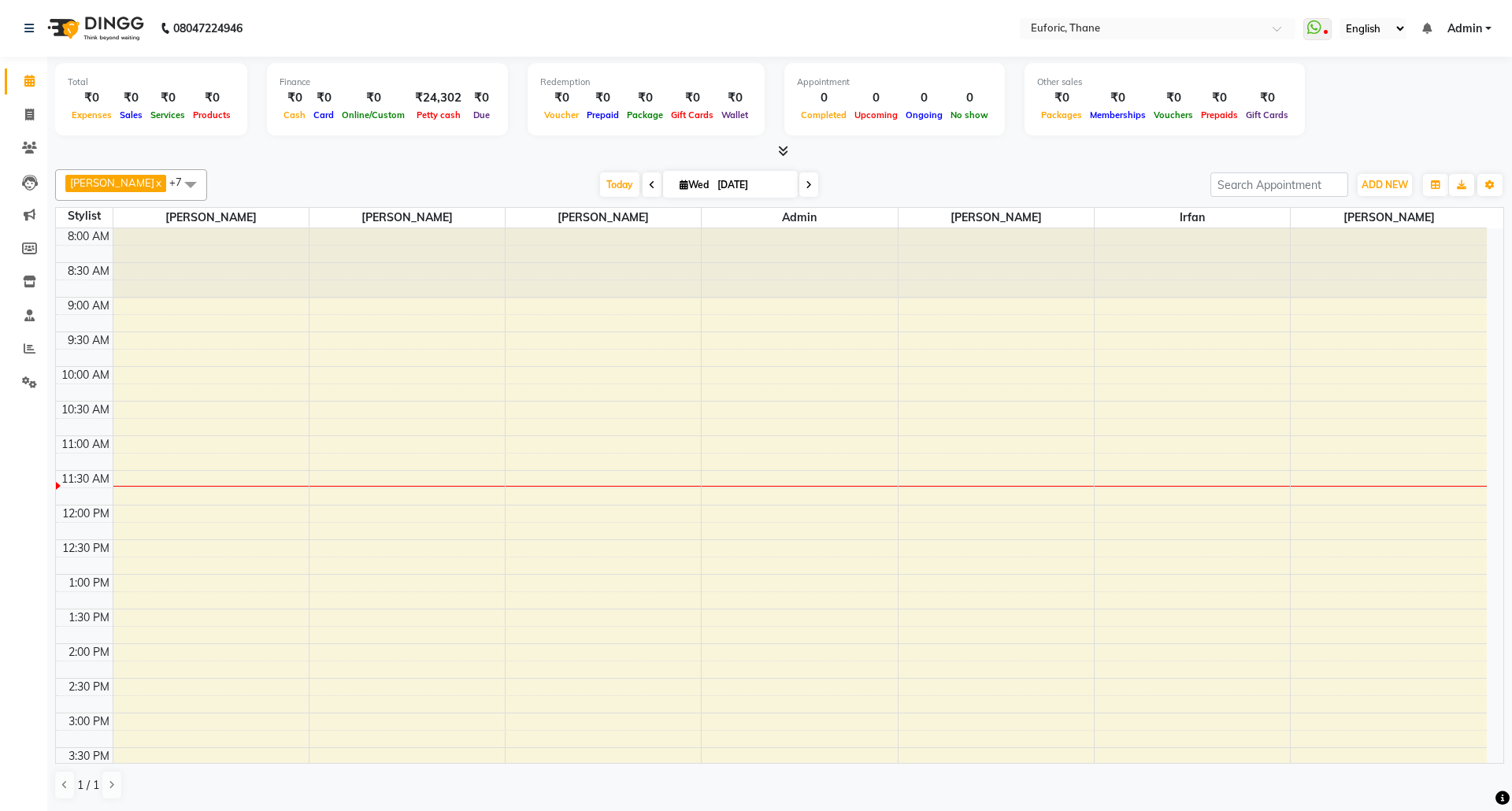
click at [1, 114] on li "Invoice" at bounding box center [23, 115] width 47 height 34
click at [35, 121] on span at bounding box center [30, 115] width 28 height 18
select select "service"
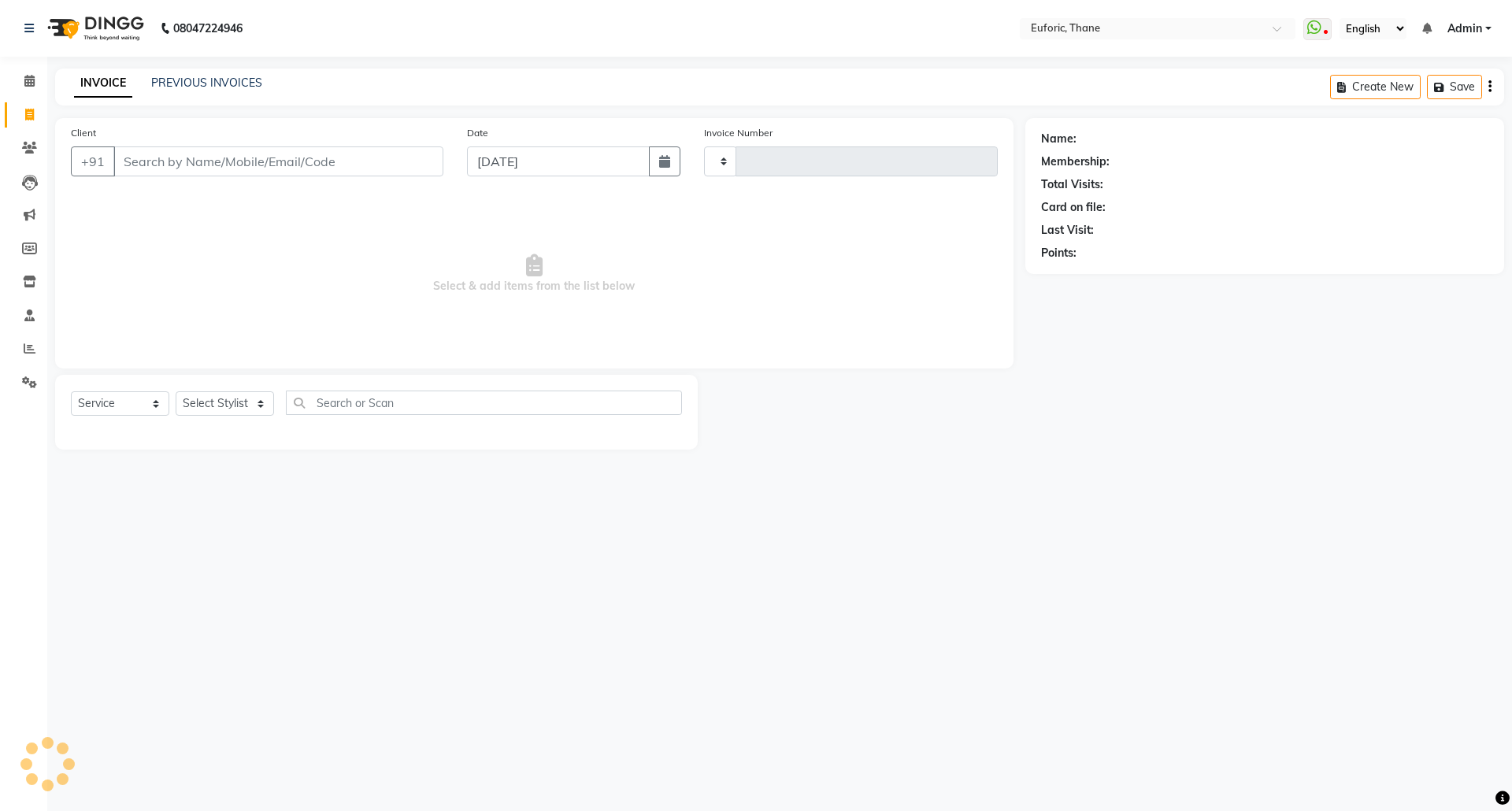
type input "2566"
select select "5063"
click at [665, 171] on button "button" at bounding box center [665, 161] width 31 height 29
select select "9"
select select "2025"
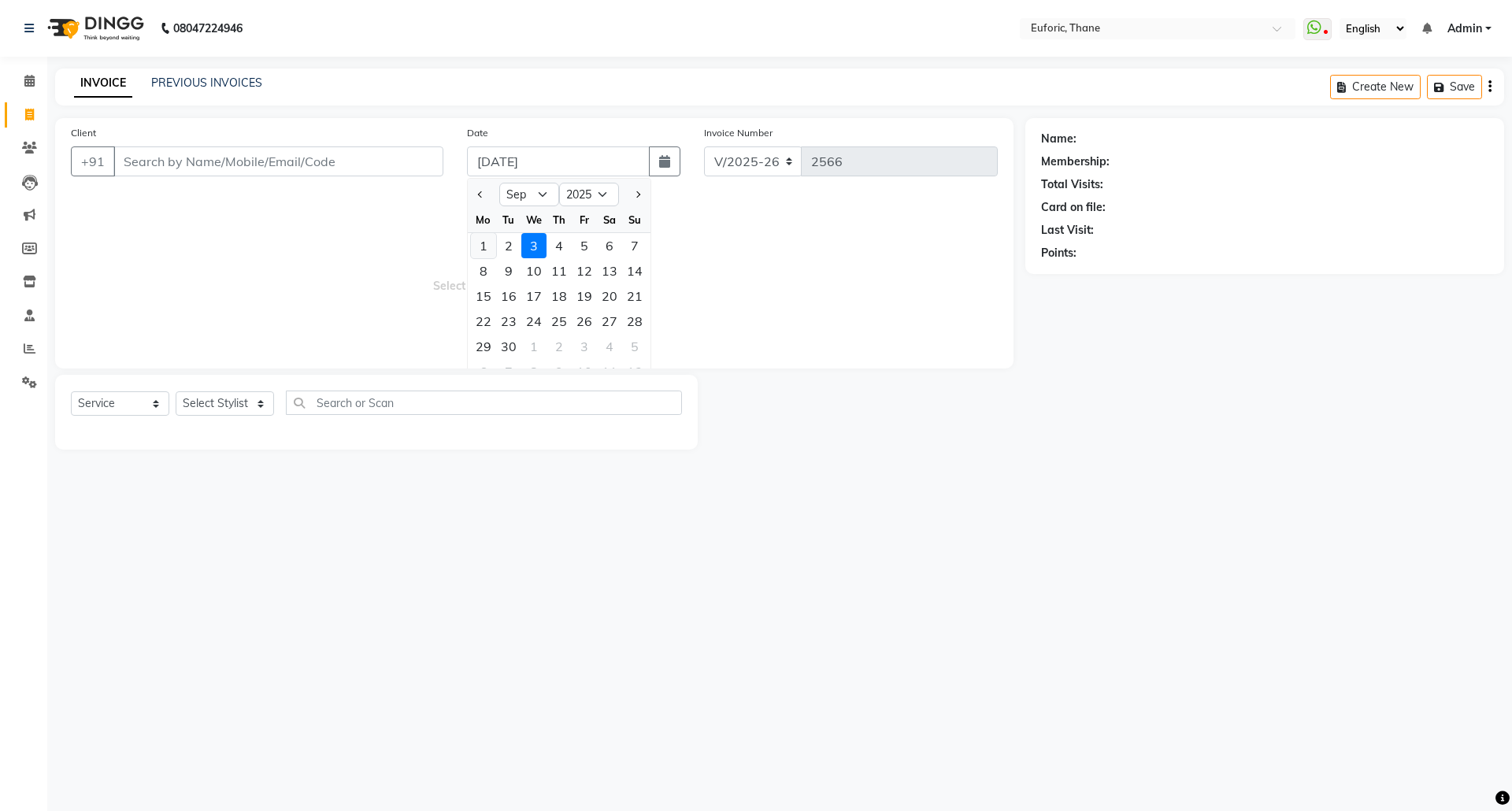
click at [478, 243] on div "1" at bounding box center [483, 245] width 25 height 25
type input "[DATE]"
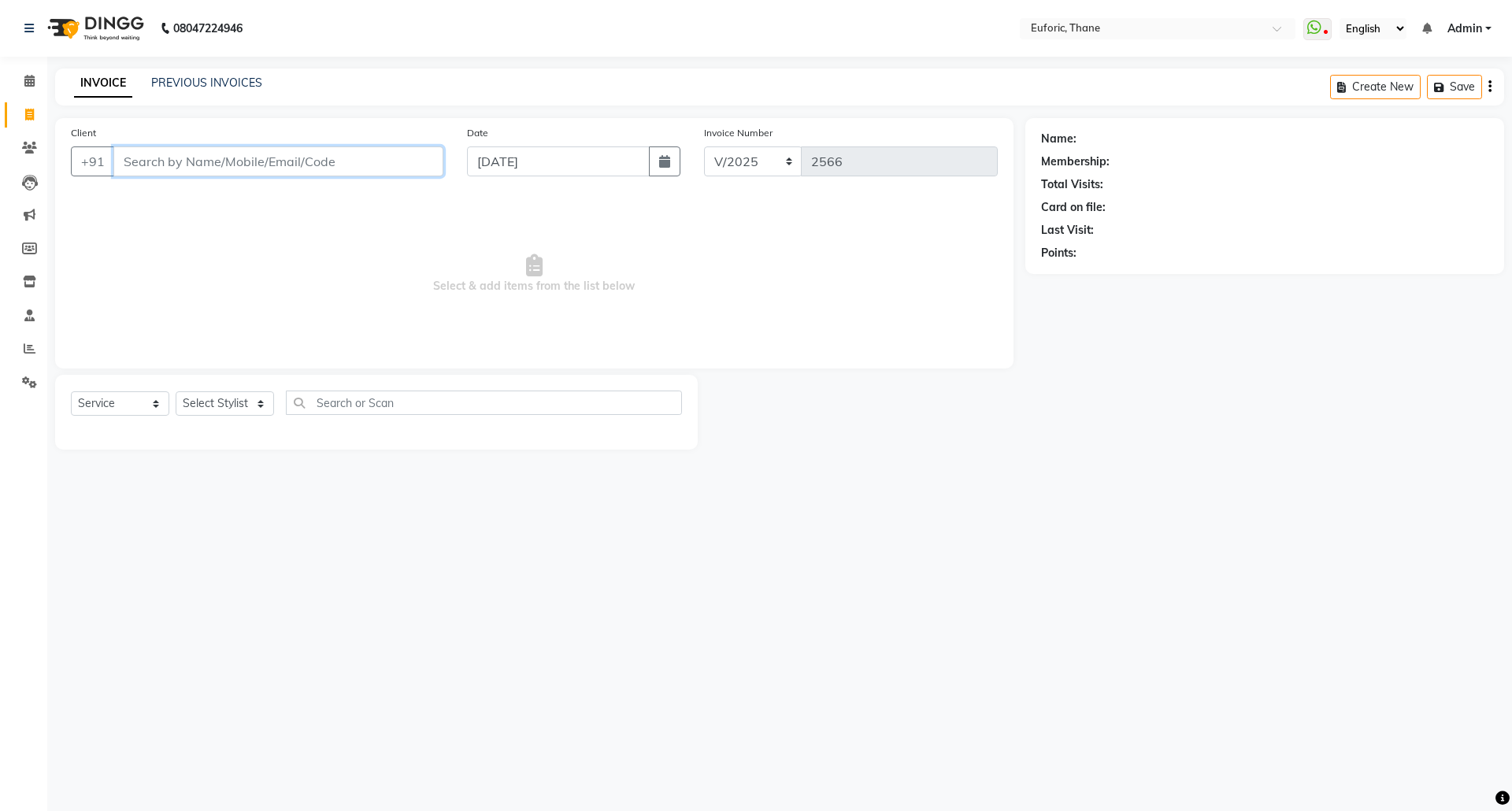
click at [354, 162] on input "Client" at bounding box center [278, 161] width 330 height 29
drag, startPoint x: 219, startPoint y: 190, endPoint x: 221, endPoint y: 241, distance: 51.0
click at [219, 190] on ngb-highlight "0000000009" at bounding box center [222, 197] width 78 height 16
type input "0000000009"
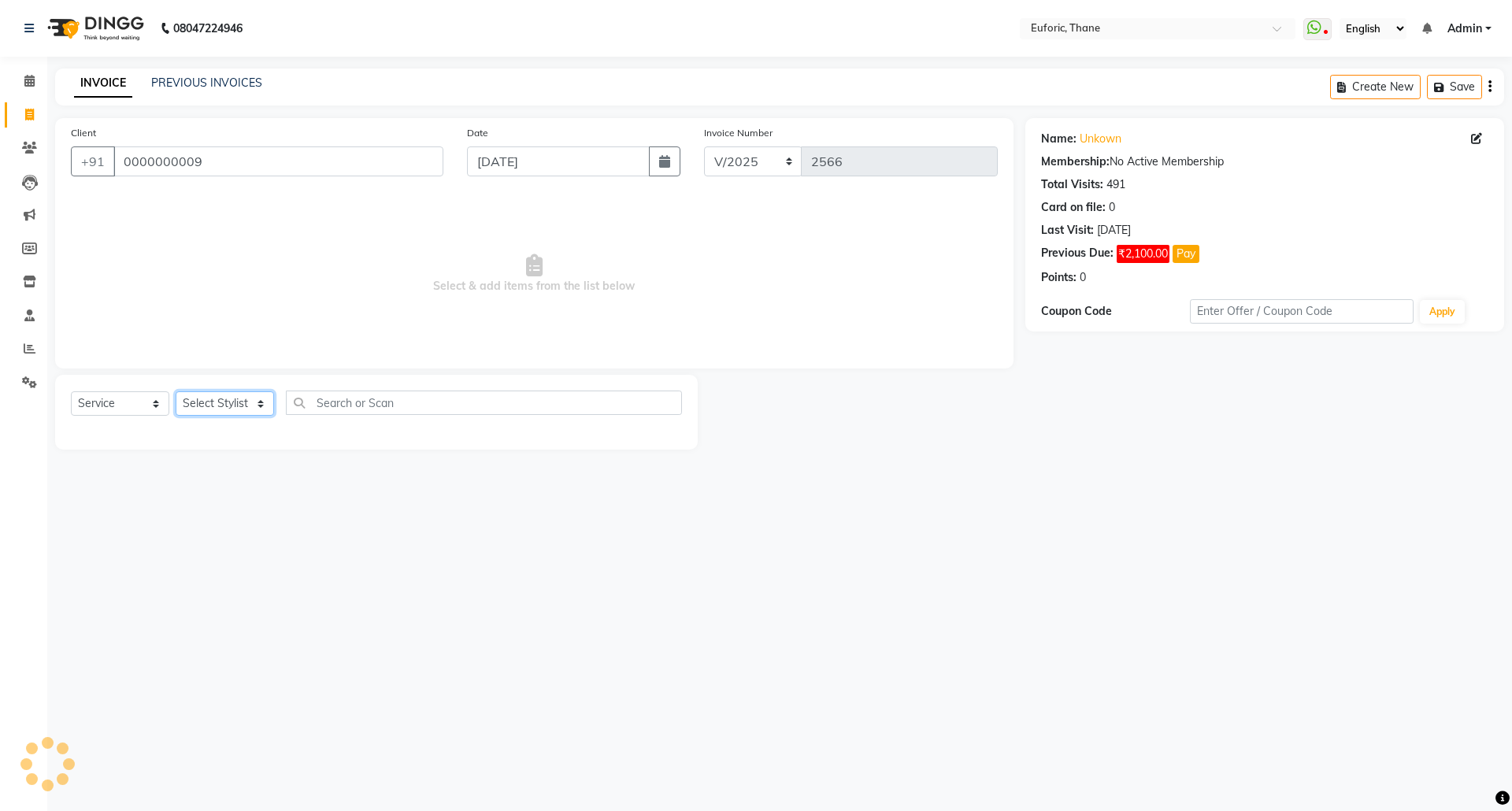
click at [218, 394] on select "Select Stylist [PERSON_NAME] Aatik Salmanai Admin [PERSON_NAME] [PERSON_NAME] […" at bounding box center [224, 404] width 99 height 24
select select "31986"
click at [175, 392] on select "Select Stylist [PERSON_NAME] Aatik Salmanai Admin [PERSON_NAME] [PERSON_NAME] […" at bounding box center [224, 404] width 99 height 24
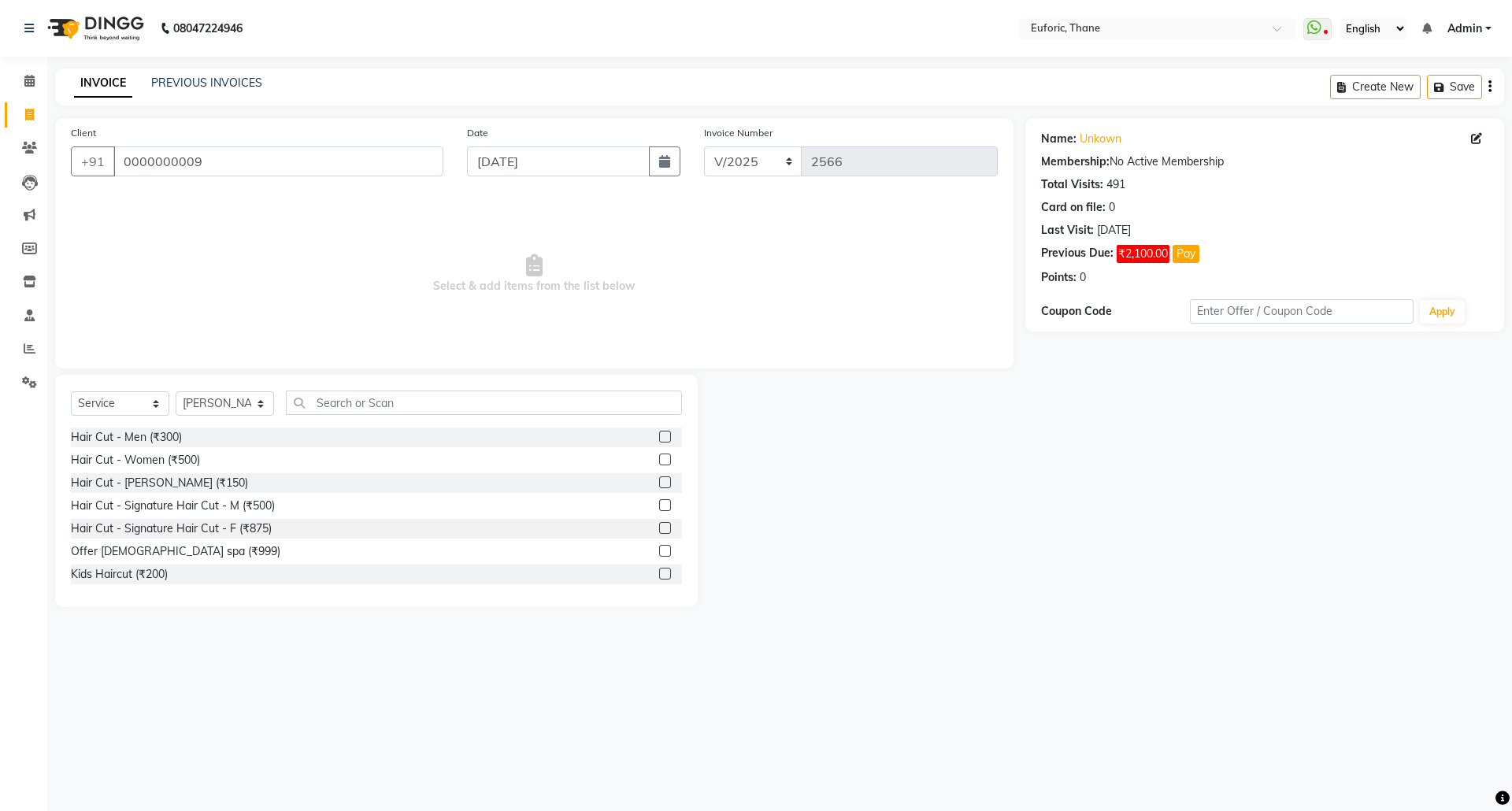
click at [659, 482] on label at bounding box center [665, 482] width 12 height 12
click at [659, 482] on input "checkbox" at bounding box center [664, 482] width 10 height 10
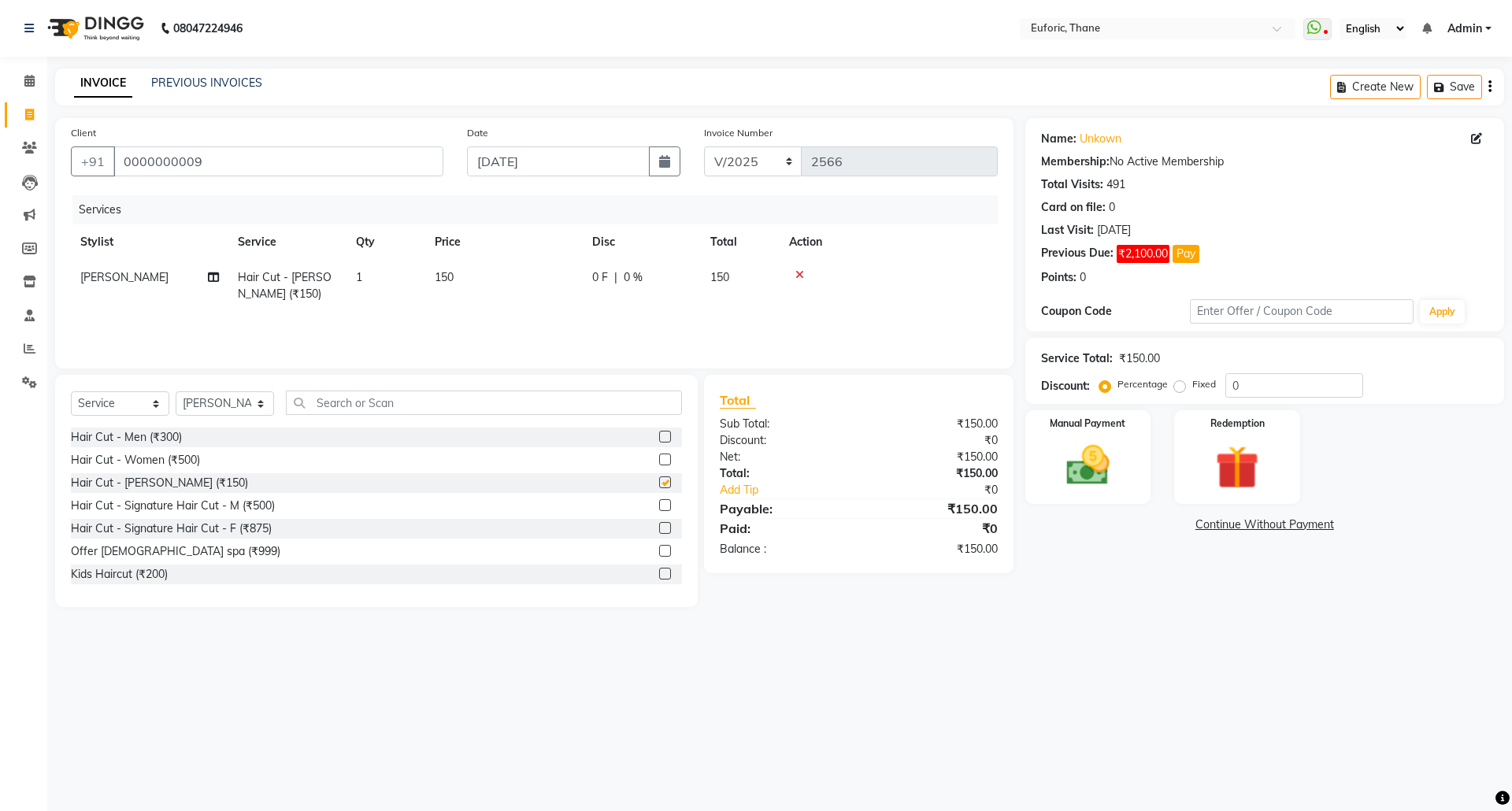
checkbox input "false"
click at [229, 411] on select "Select Stylist [PERSON_NAME] Aatik Salmanai Admin [PERSON_NAME] [PERSON_NAME] […" at bounding box center [224, 404] width 99 height 24
select select "31985"
click at [175, 392] on select "Select Stylist [PERSON_NAME] Aatik Salmanai Admin [PERSON_NAME] [PERSON_NAME] […" at bounding box center [224, 404] width 99 height 24
click at [659, 482] on label at bounding box center [665, 482] width 12 height 12
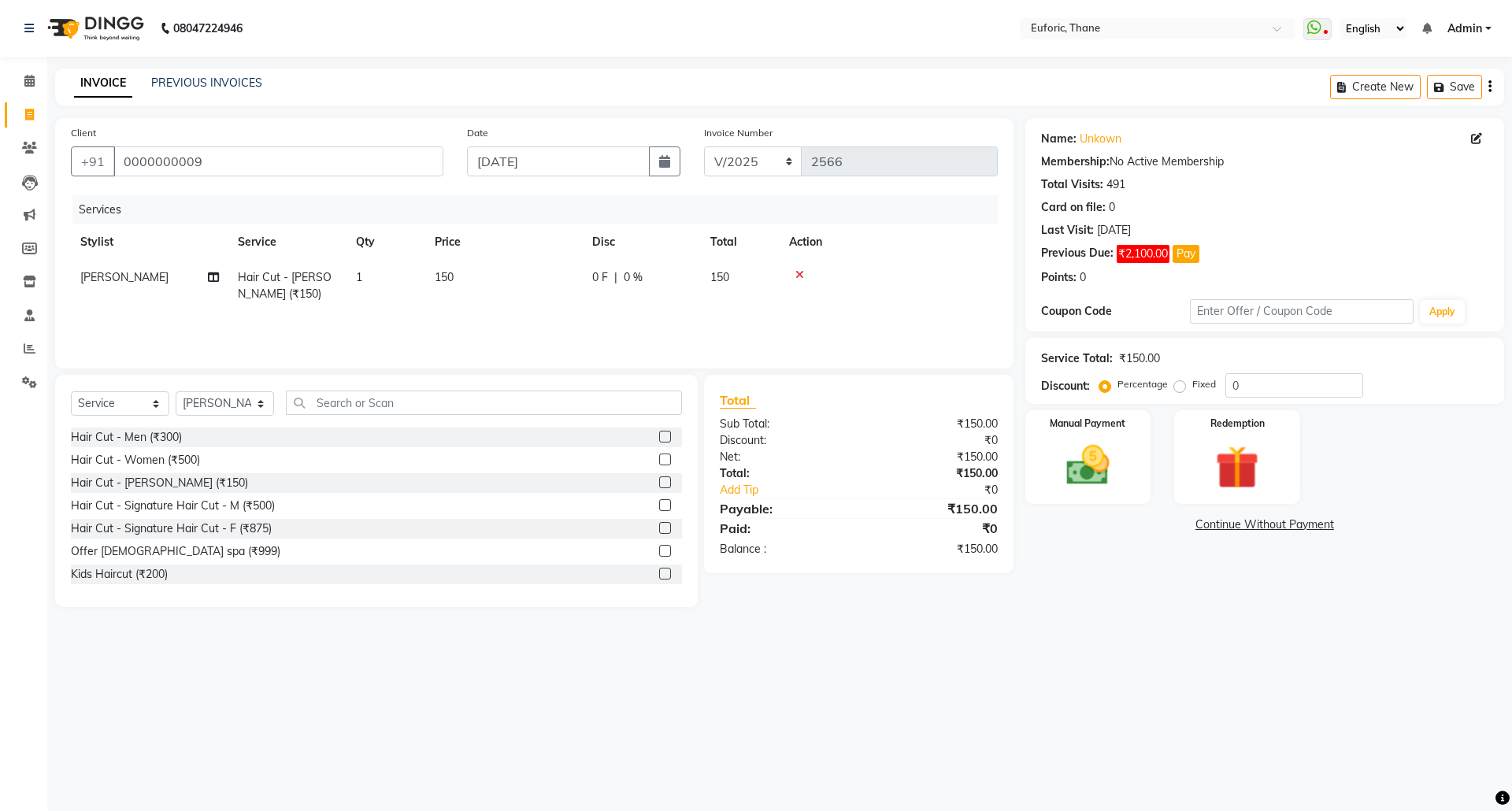
click at [659, 482] on input "checkbox" at bounding box center [664, 482] width 10 height 10
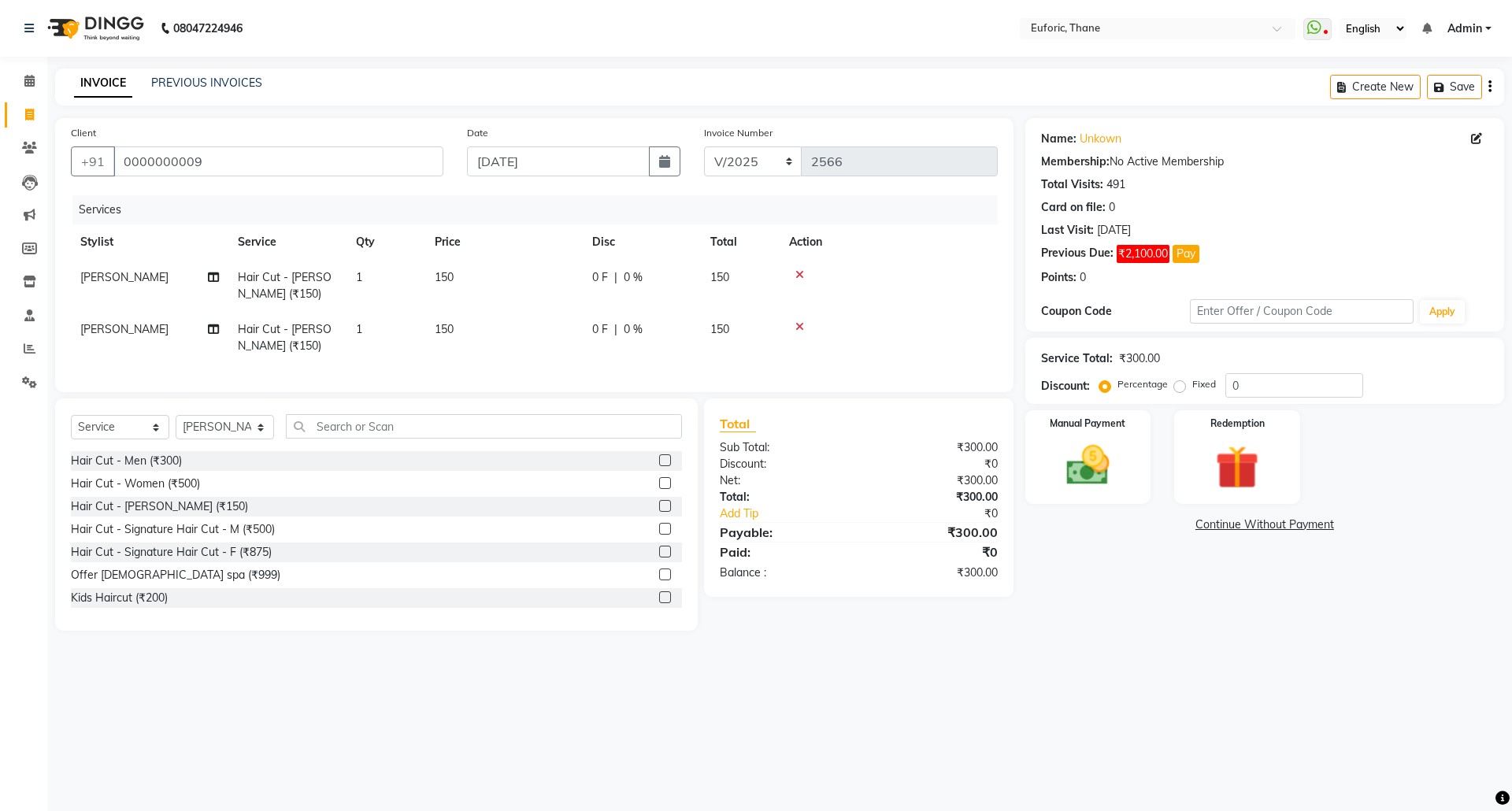
click at [659, 511] on label at bounding box center [665, 505] width 12 height 12
click at [659, 511] on input "checkbox" at bounding box center [664, 506] width 10 height 10
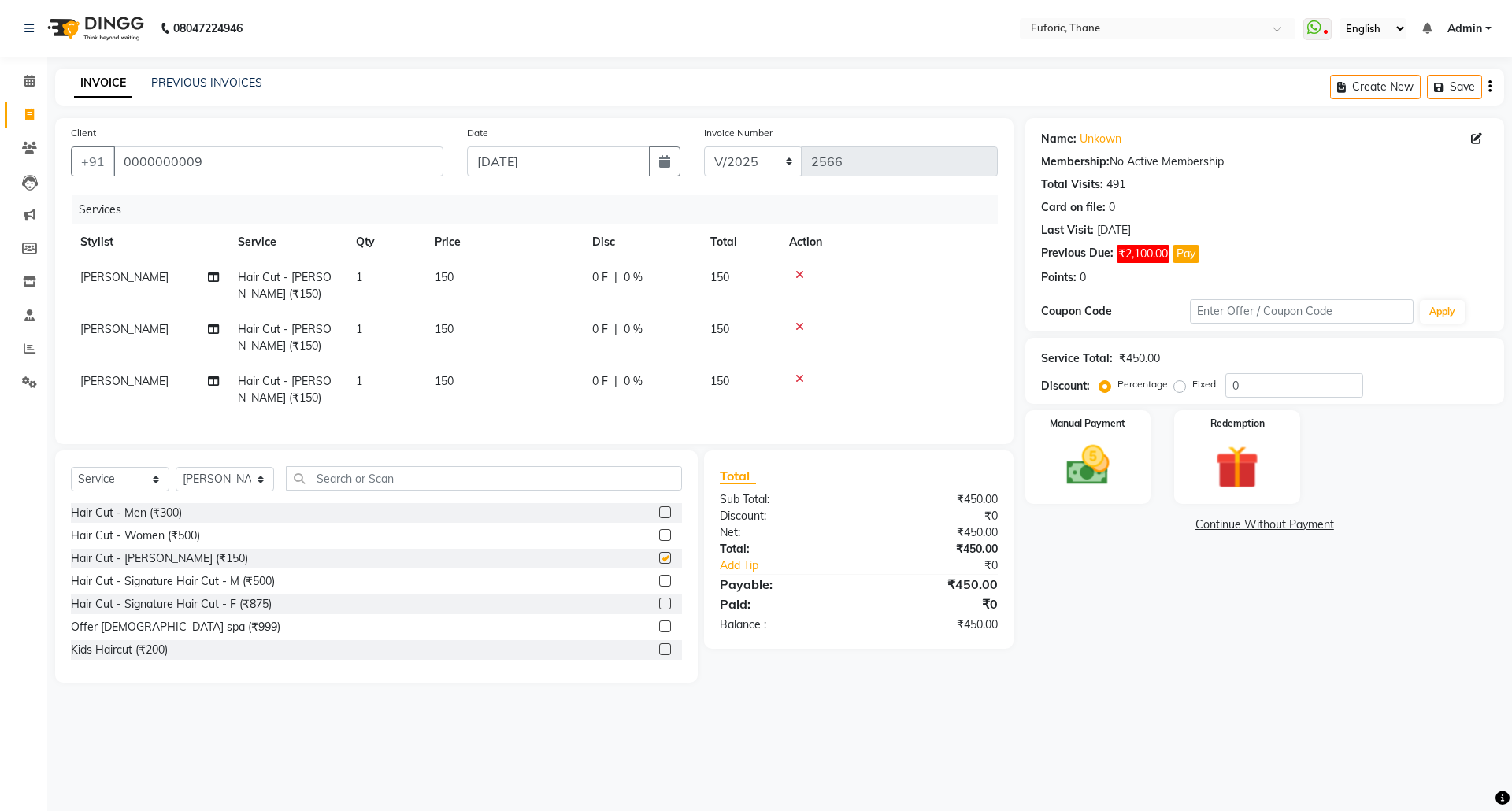
checkbox input "false"
click at [656, 386] on div "0 F | 0 %" at bounding box center [642, 382] width 100 height 17
select select "31985"
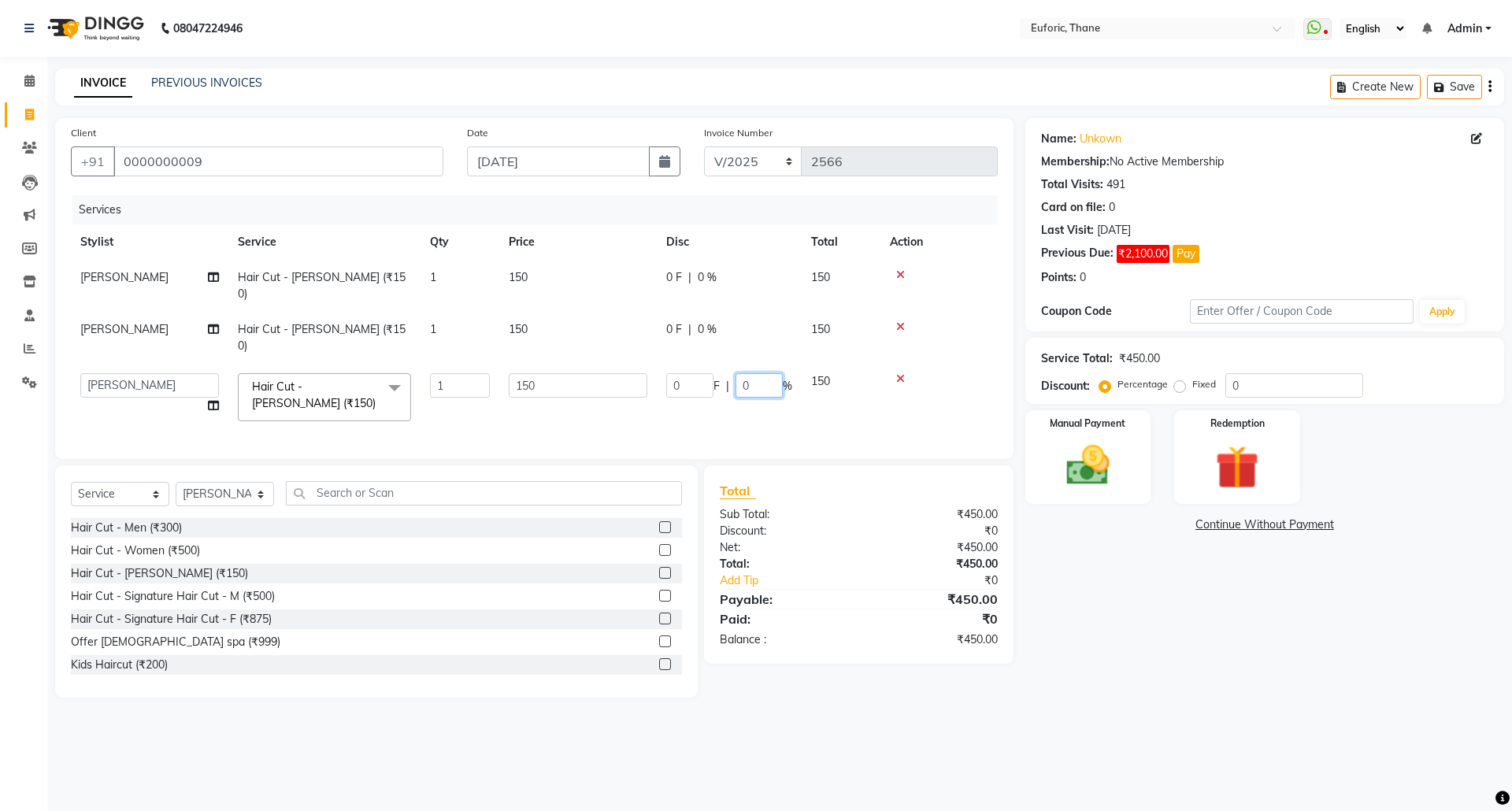
click at [741, 373] on input "0" at bounding box center [759, 385] width 47 height 24
type input "20"
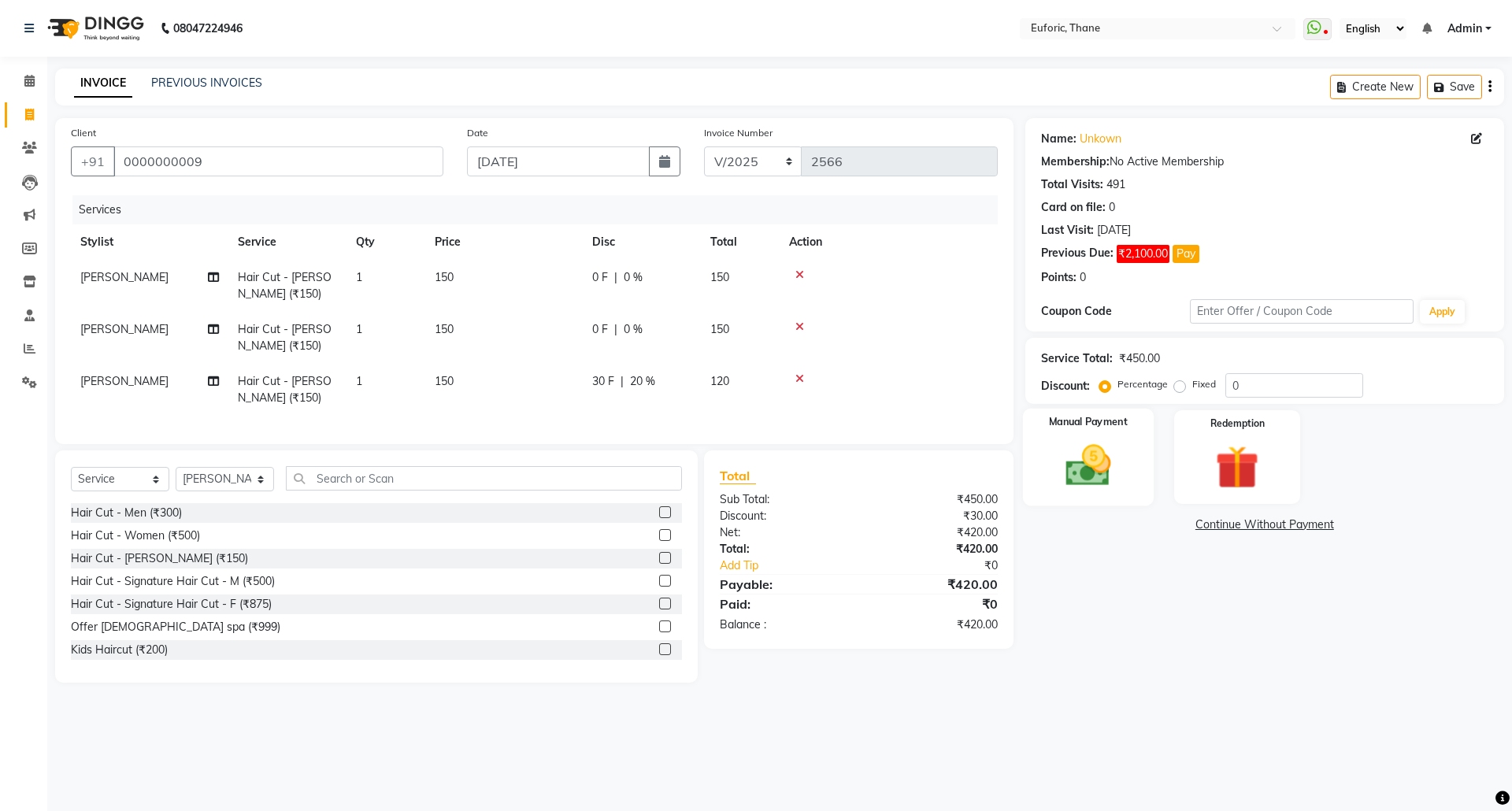
click at [1134, 464] on div "Manual Payment" at bounding box center [1088, 456] width 131 height 97
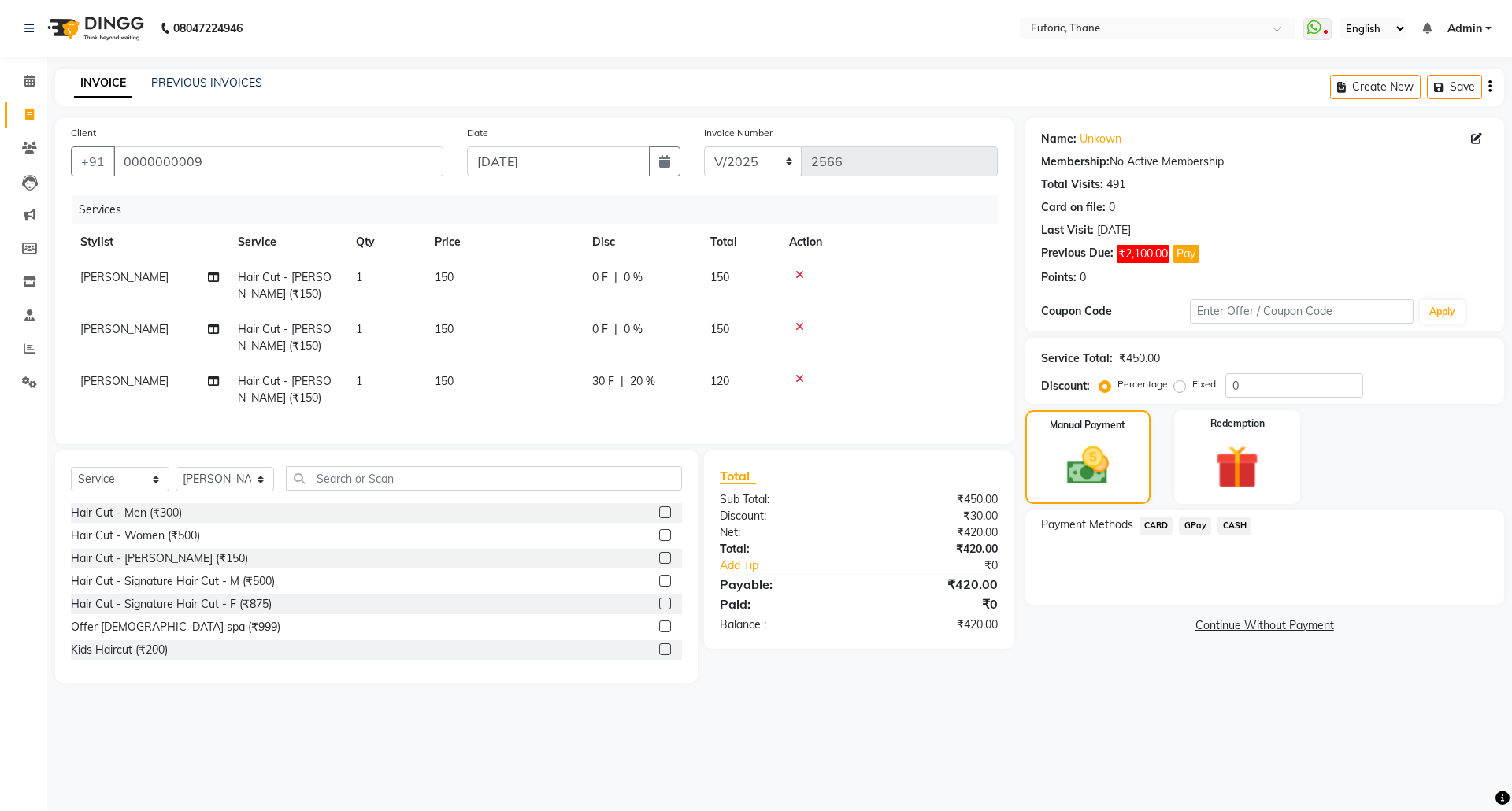
click at [1188, 532] on span "GPay" at bounding box center [1195, 525] width 32 height 18
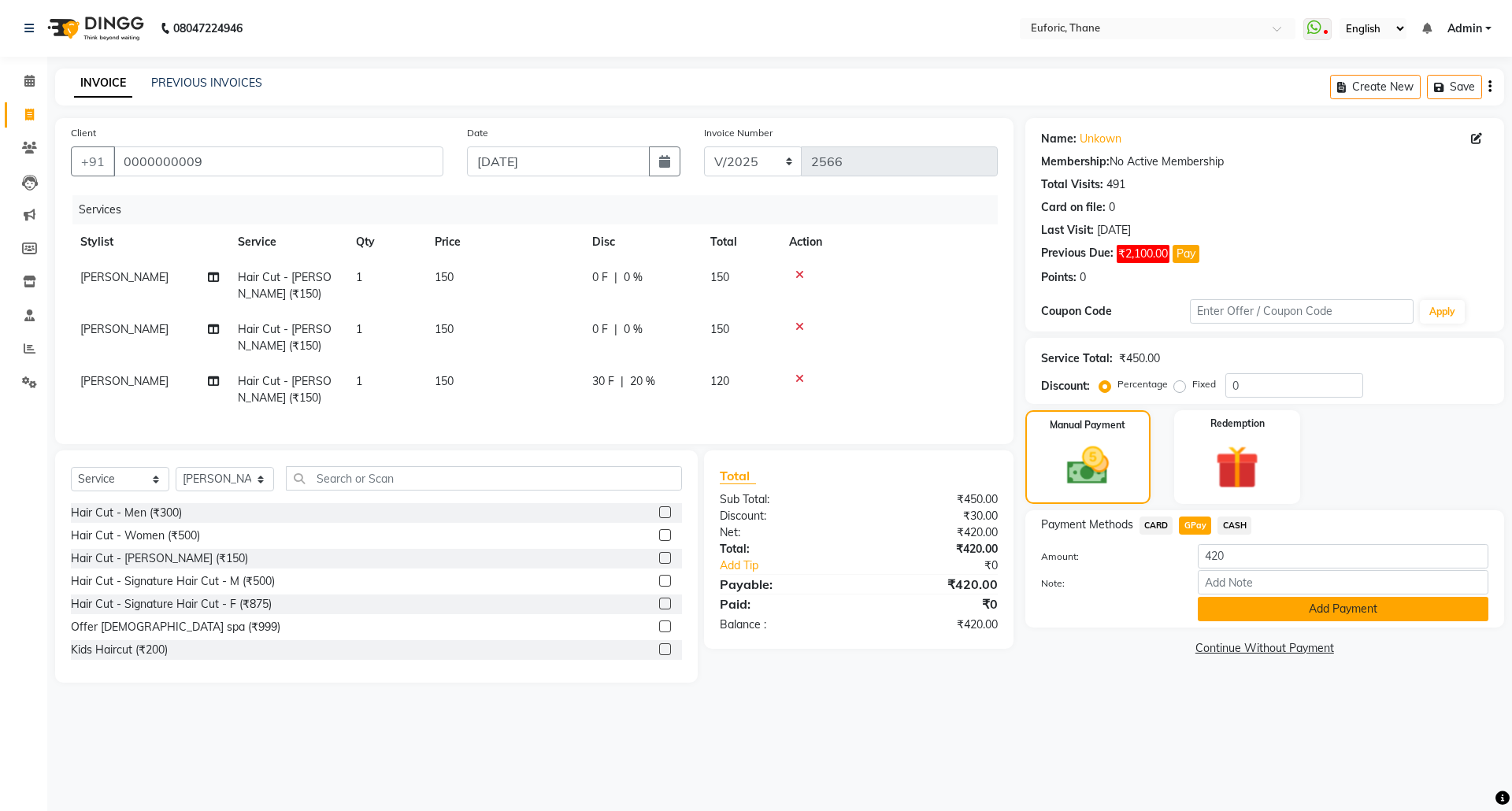
click at [1258, 618] on button "Add Payment" at bounding box center [1342, 608] width 290 height 24
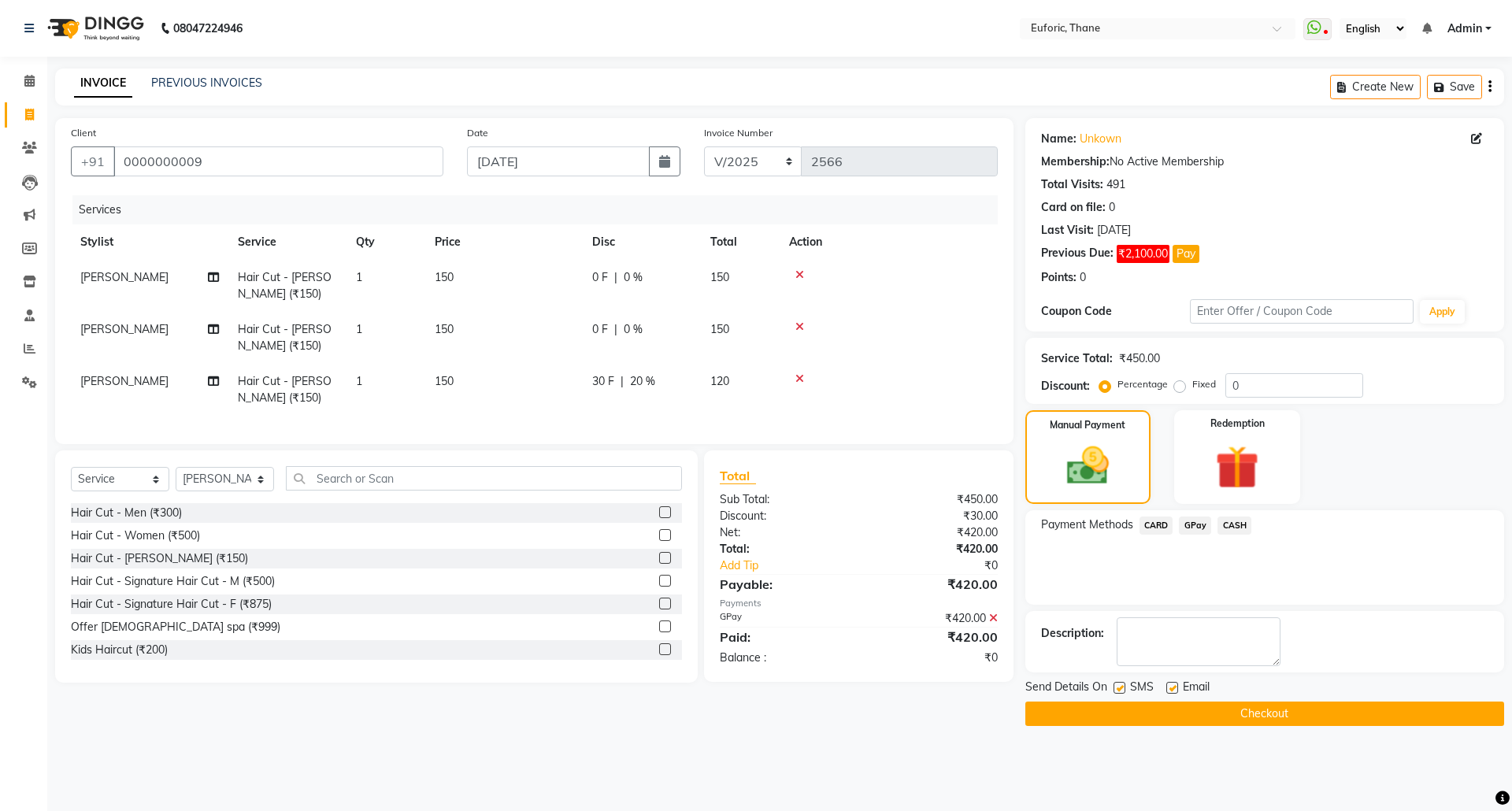
click at [1238, 715] on button "Checkout" at bounding box center [1264, 713] width 478 height 24
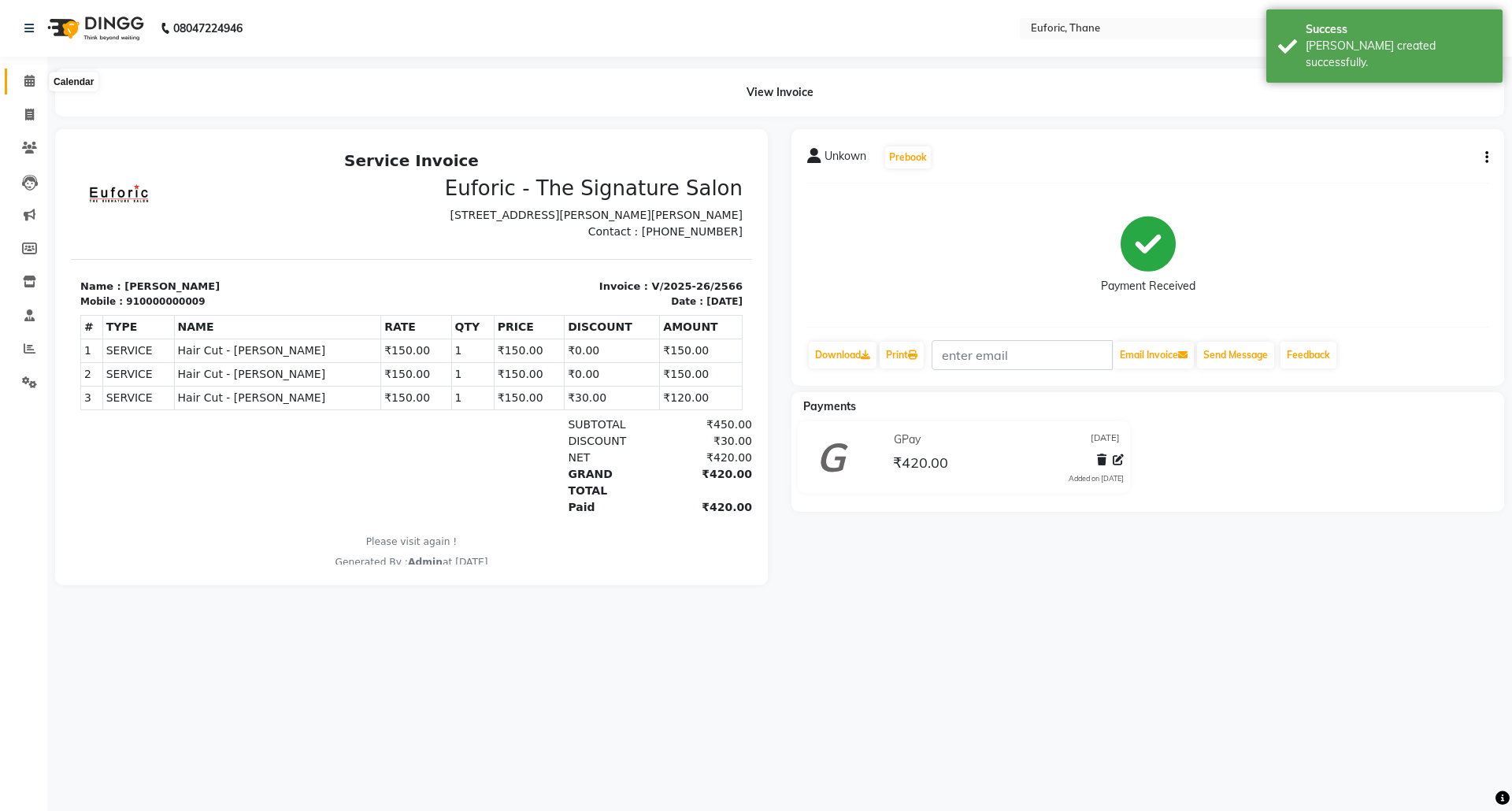
click at [27, 75] on icon at bounding box center [29, 80] width 10 height 12
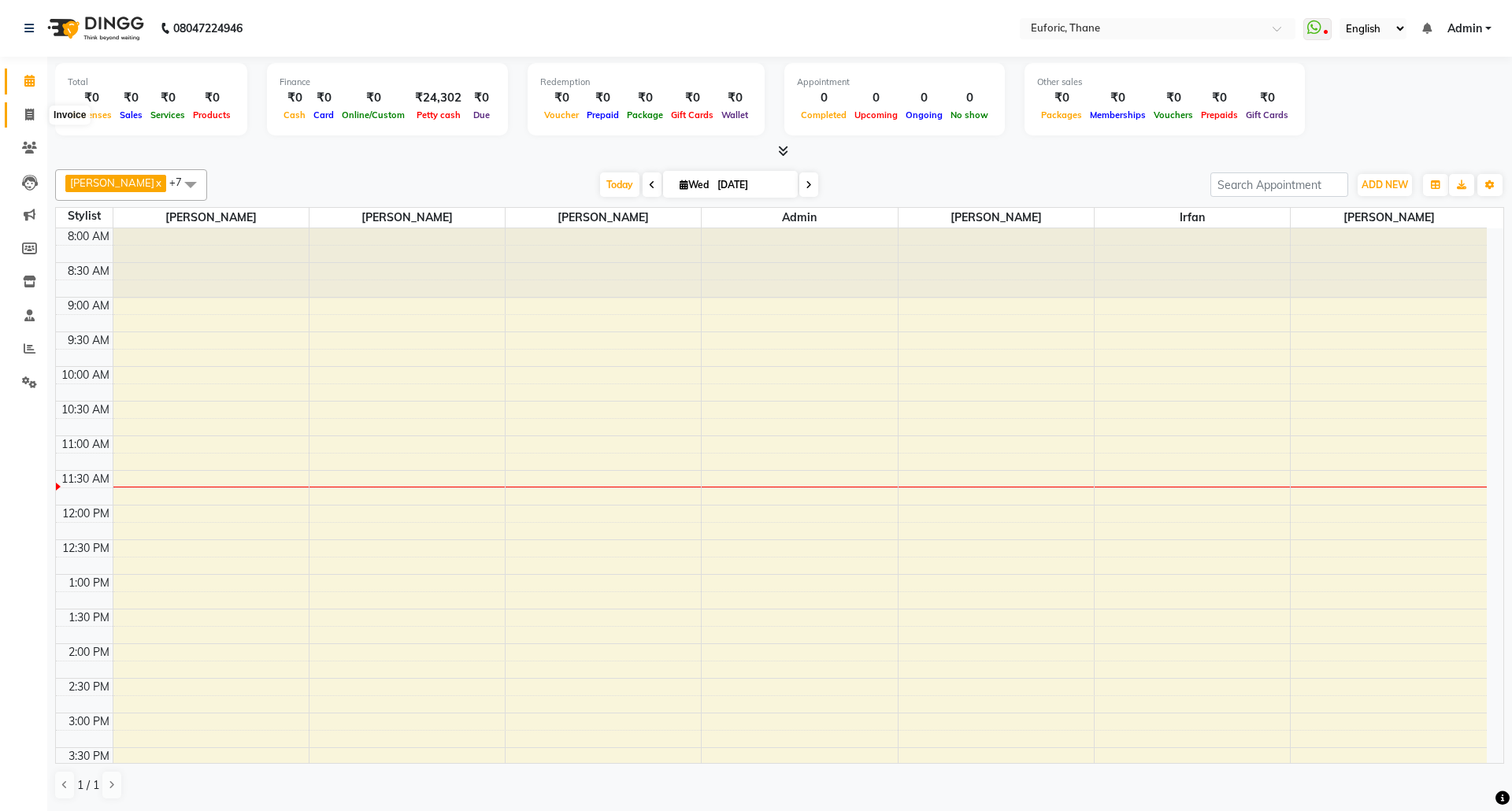
click at [17, 111] on span at bounding box center [30, 115] width 28 height 18
select select "5063"
select select "service"
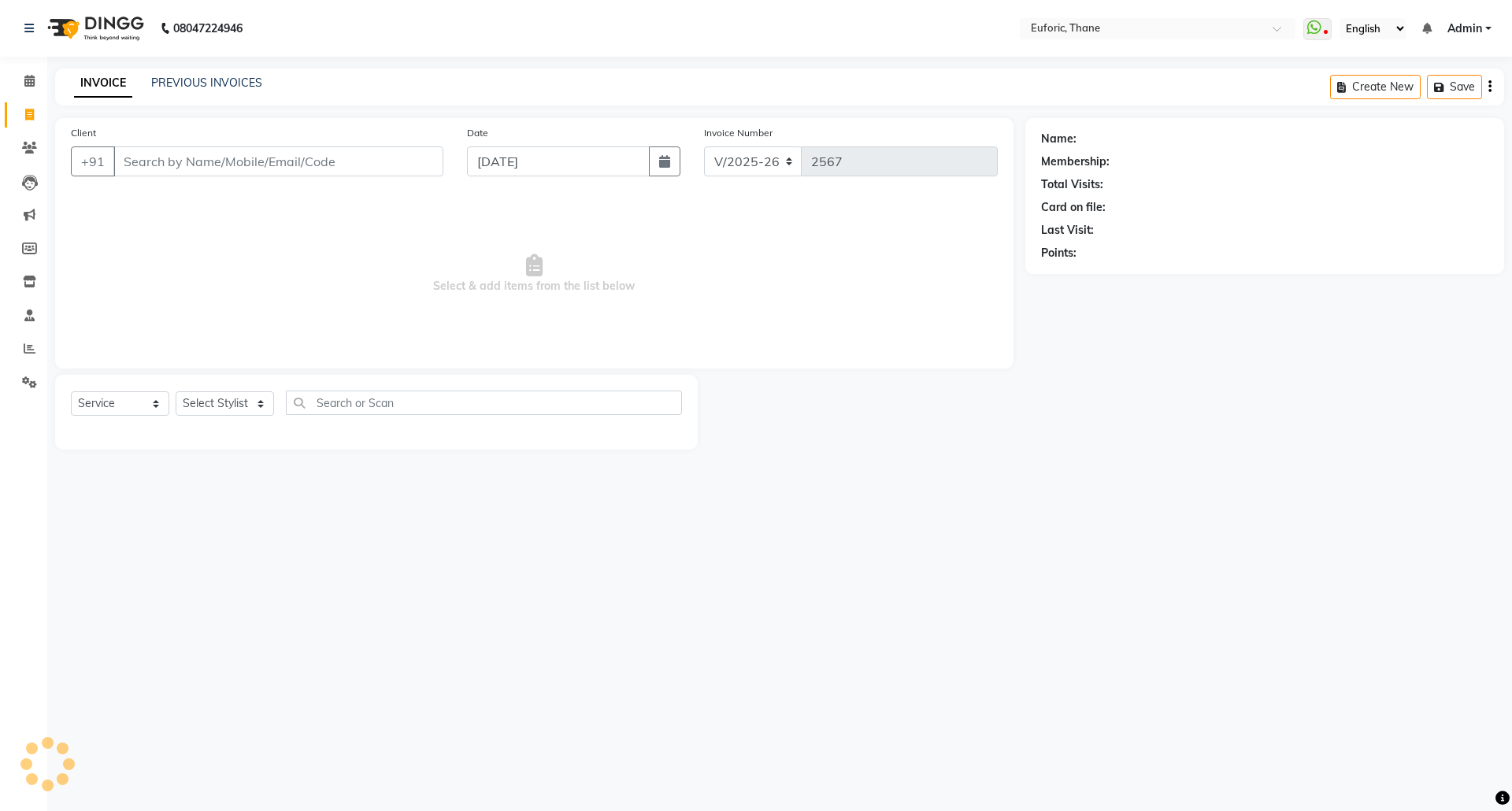
click at [696, 168] on div "Invoice Number V/2025 V/[PHONE_NUMBER]" at bounding box center [850, 157] width 316 height 65
click at [666, 158] on icon "button" at bounding box center [665, 161] width 11 height 13
select select "9"
select select "2025"
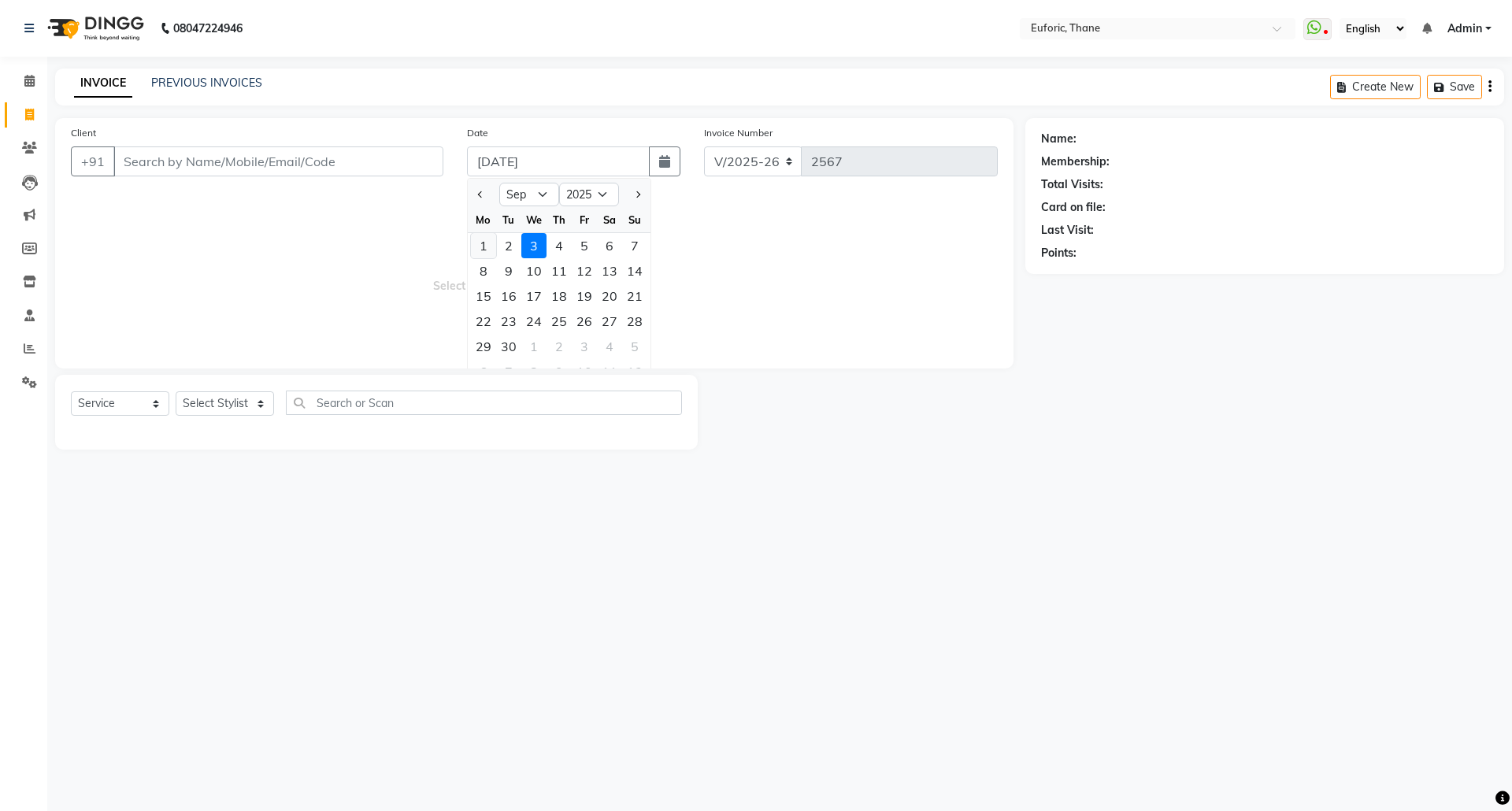
click at [478, 240] on div "1" at bounding box center [483, 245] width 25 height 25
type input "[DATE]"
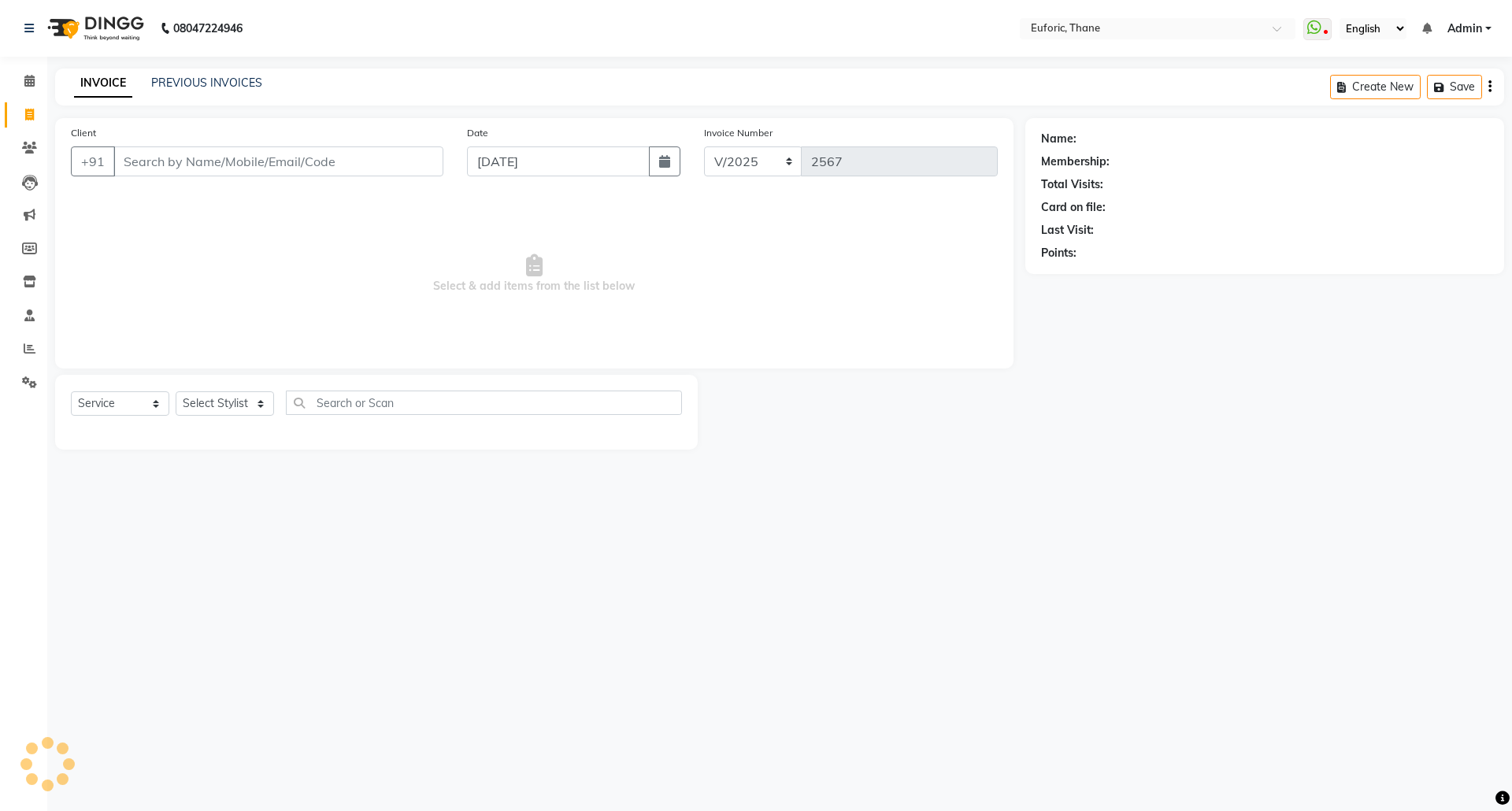
click at [354, 143] on div "Client +91" at bounding box center [257, 157] width 396 height 65
click at [351, 170] on input "Client" at bounding box center [278, 161] width 330 height 29
type input "s"
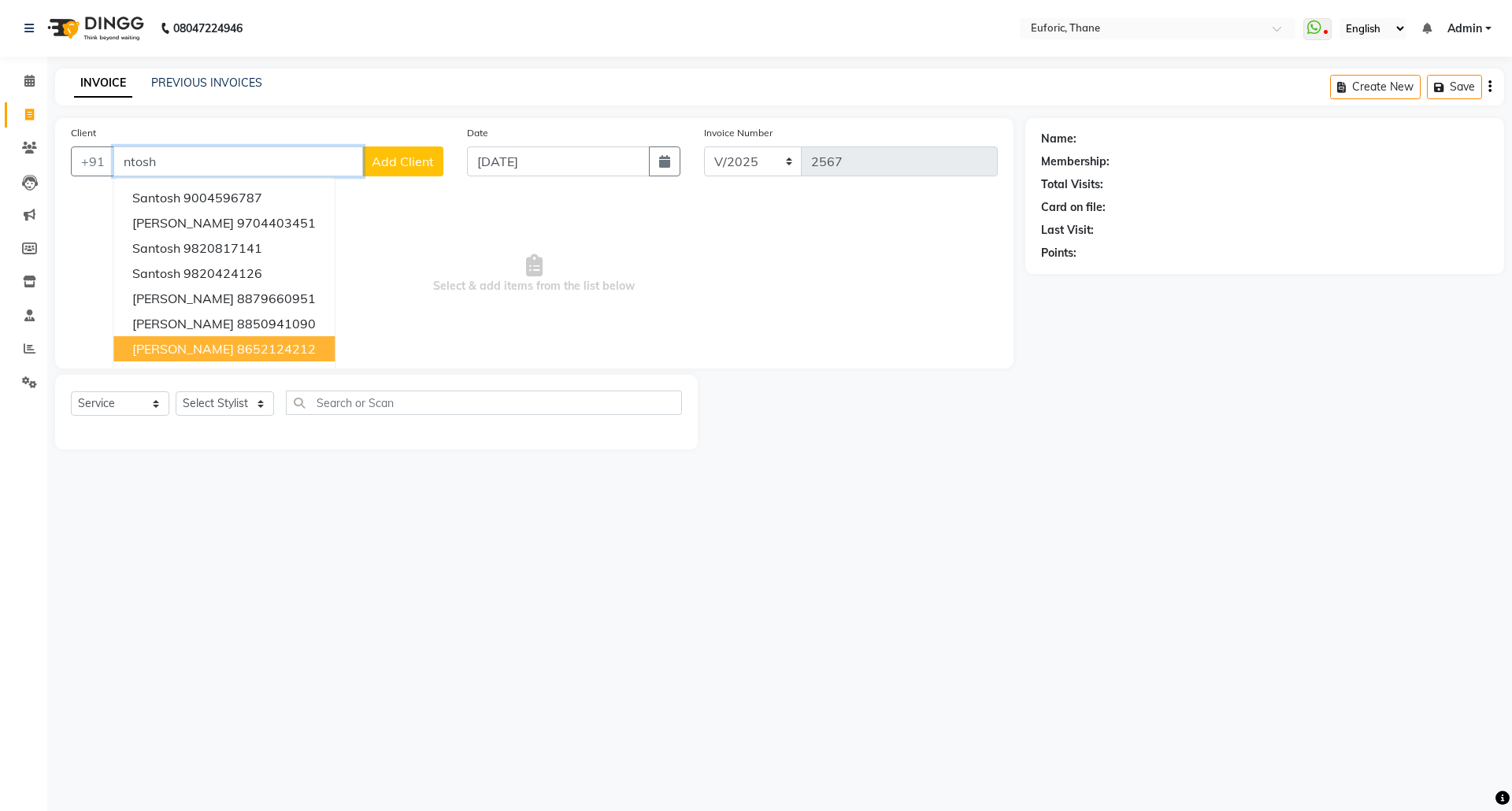
click at [219, 351] on button "[PERSON_NAME] 8652124212" at bounding box center [224, 348] width 221 height 25
type input "8652124212"
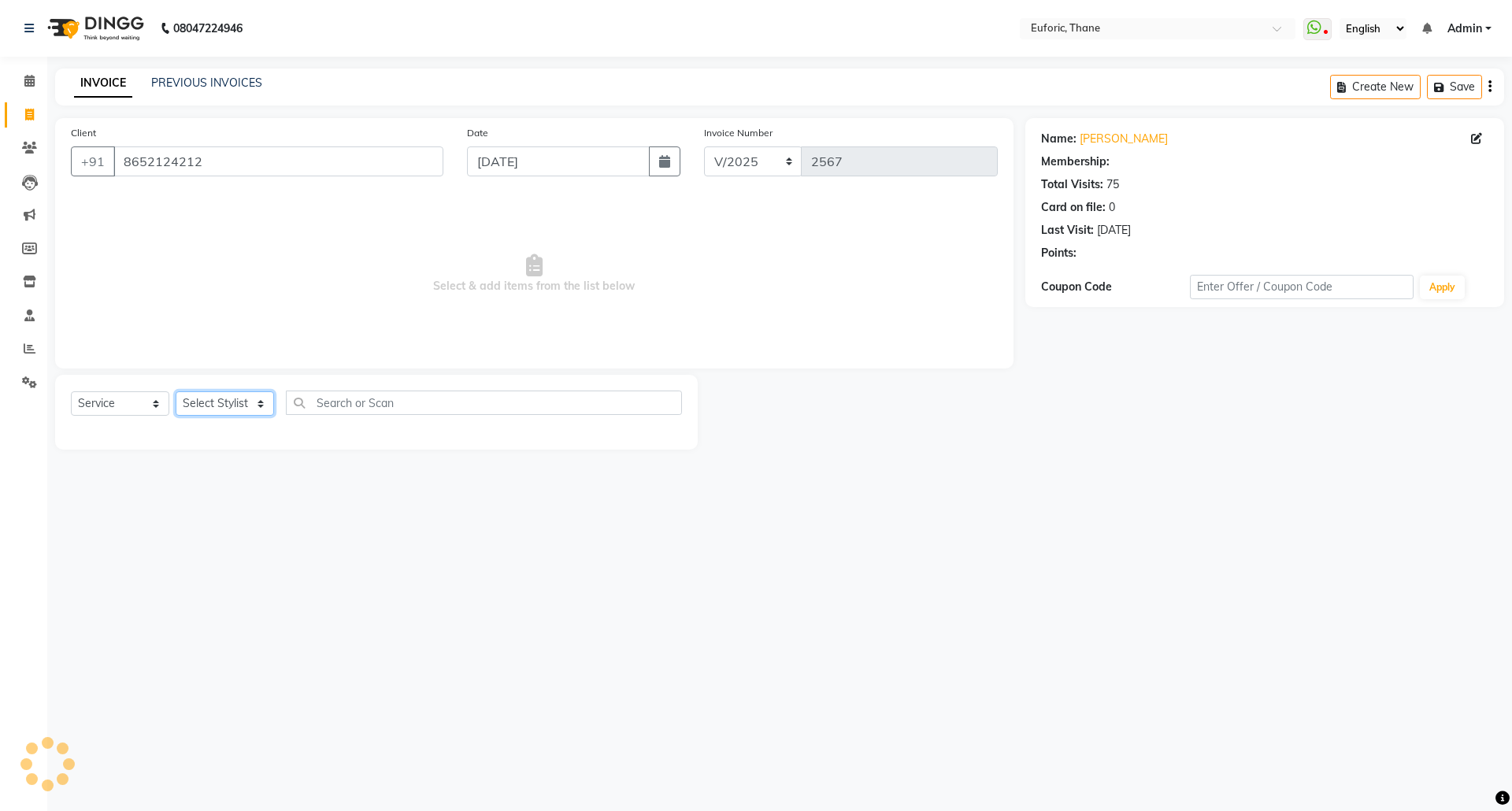
select select "1: Object"
click at [212, 413] on select "Select Stylist [PERSON_NAME] Aatik Salmanai Admin [PERSON_NAME] [PERSON_NAME] […" at bounding box center [224, 404] width 99 height 24
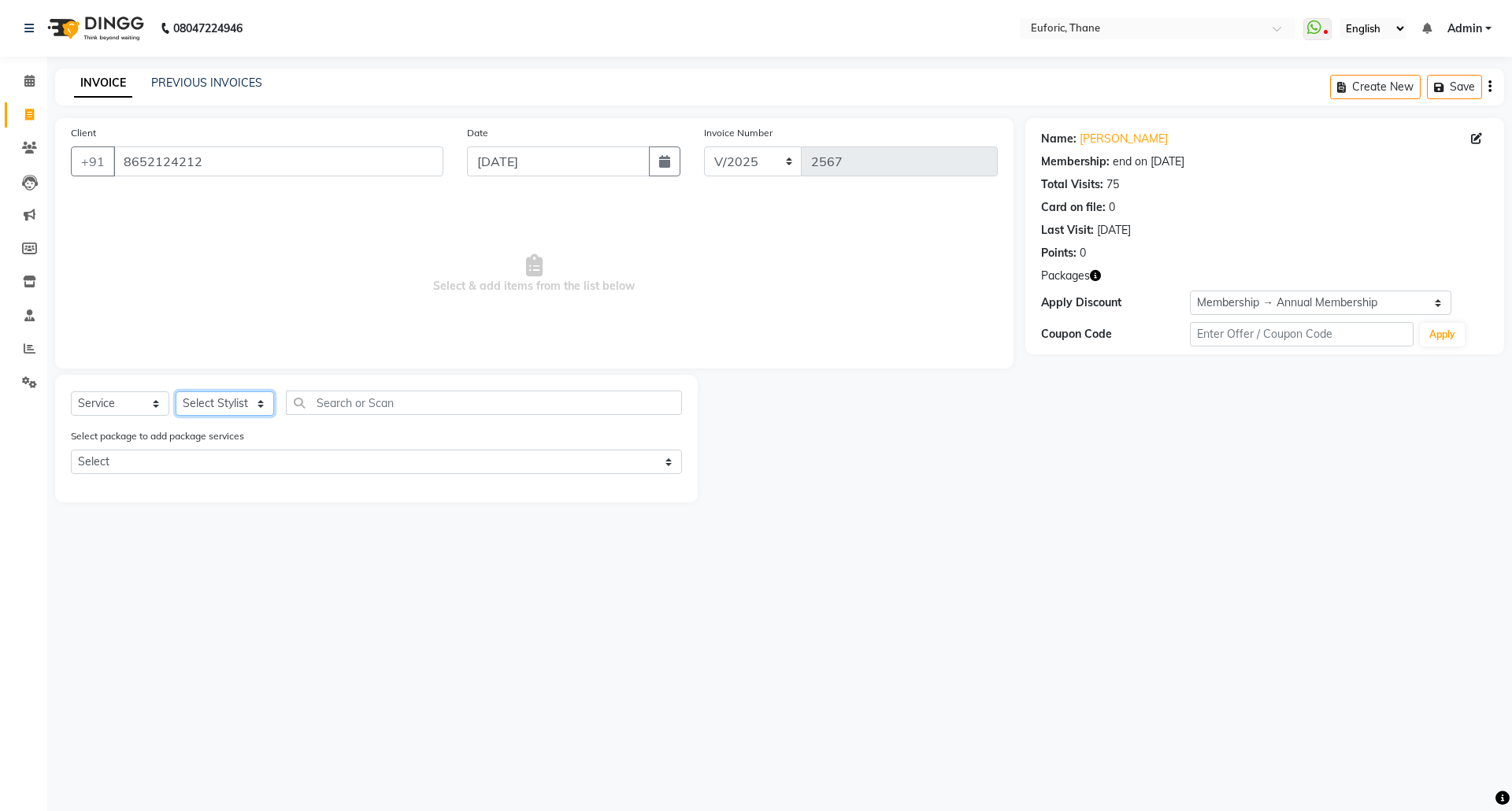
select select "31986"
click at [175, 392] on select "Select Stylist [PERSON_NAME] Aatik Salmanai Admin [PERSON_NAME] [PERSON_NAME] […" at bounding box center [224, 404] width 99 height 24
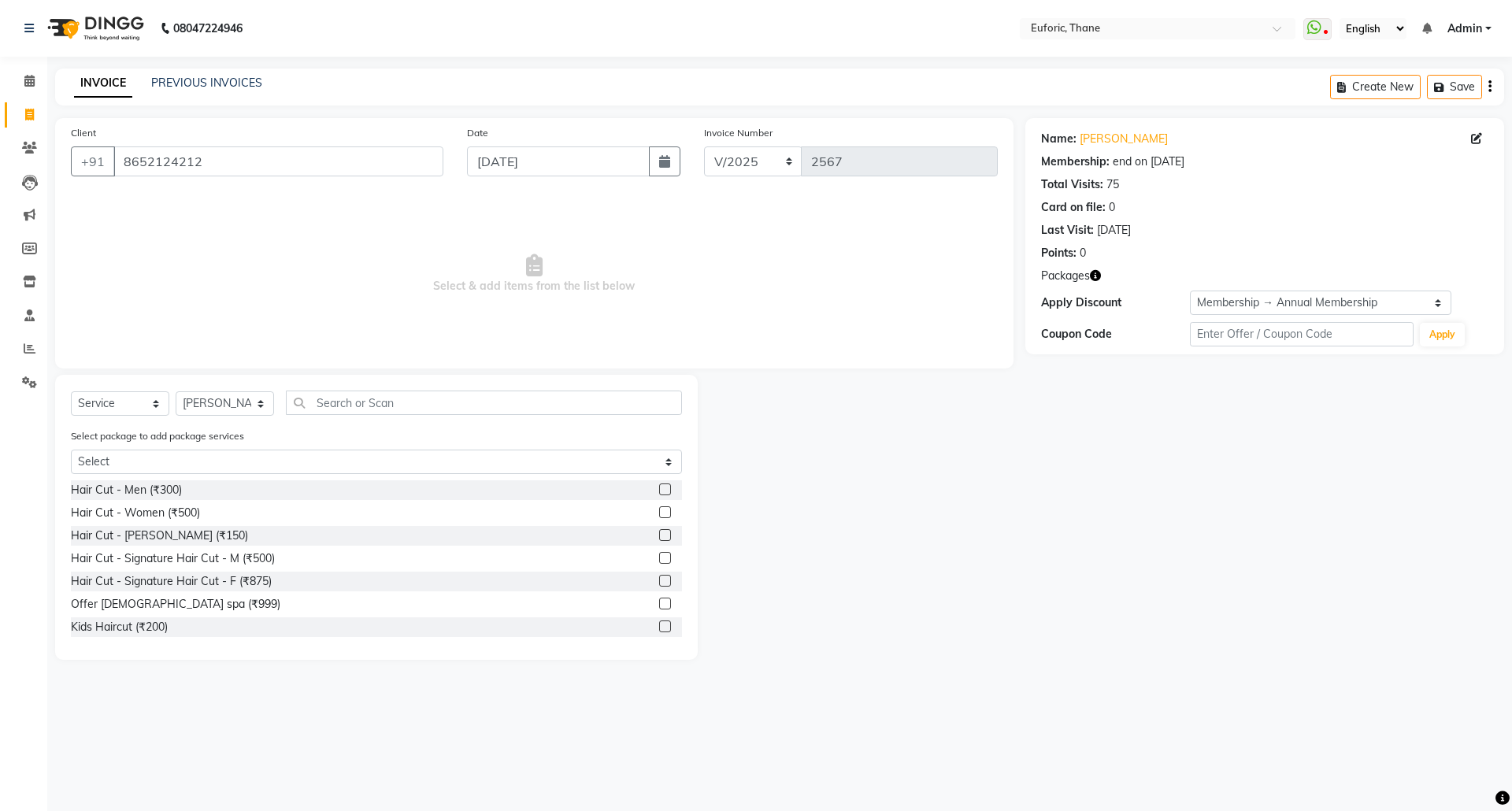
click at [659, 537] on label at bounding box center [665, 535] width 12 height 12
click at [659, 537] on input "checkbox" at bounding box center [664, 535] width 10 height 10
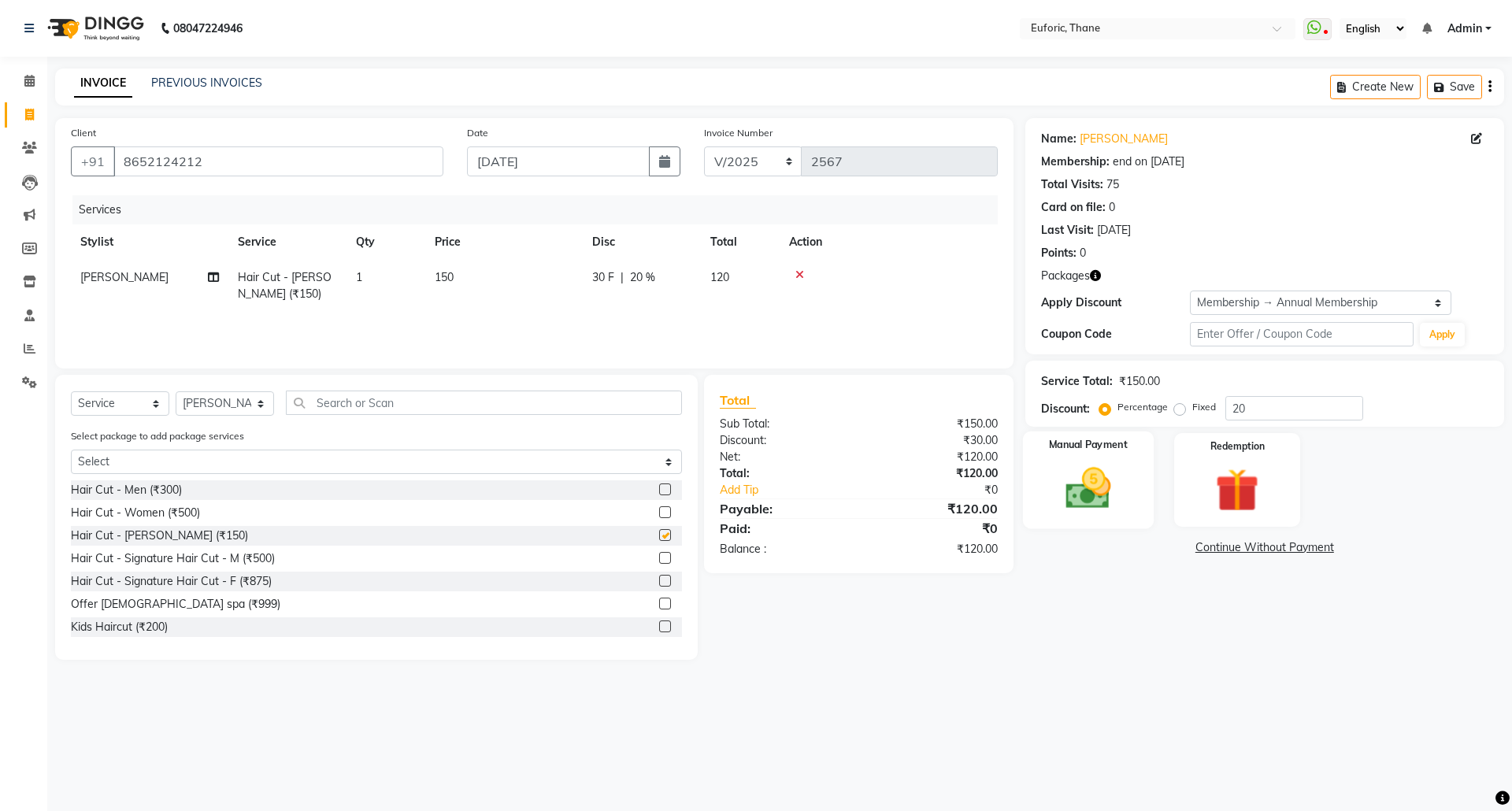
checkbox input "false"
click at [1123, 480] on img at bounding box center [1087, 488] width 73 height 52
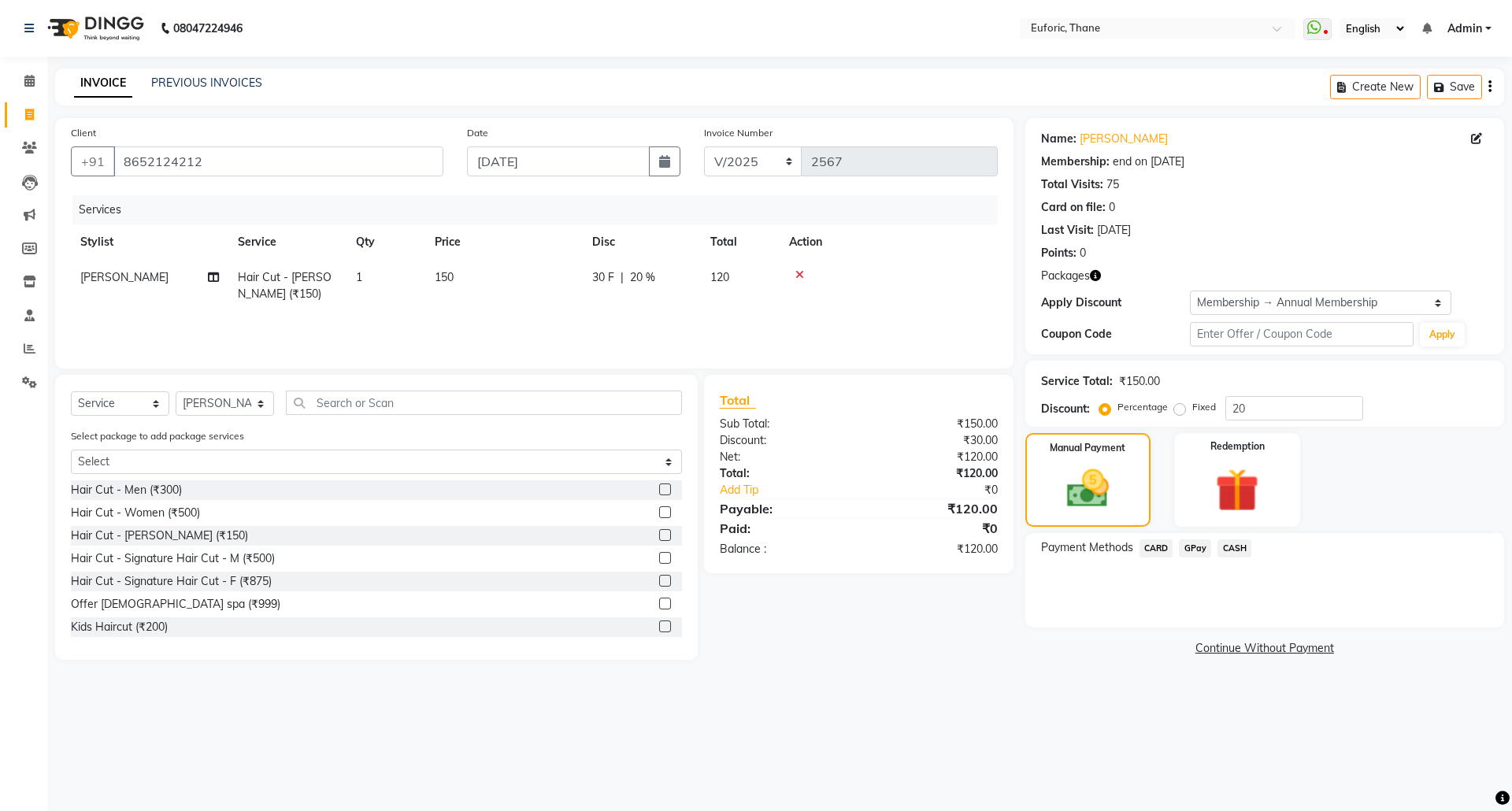
click at [1239, 545] on span "CASH" at bounding box center [1234, 548] width 34 height 18
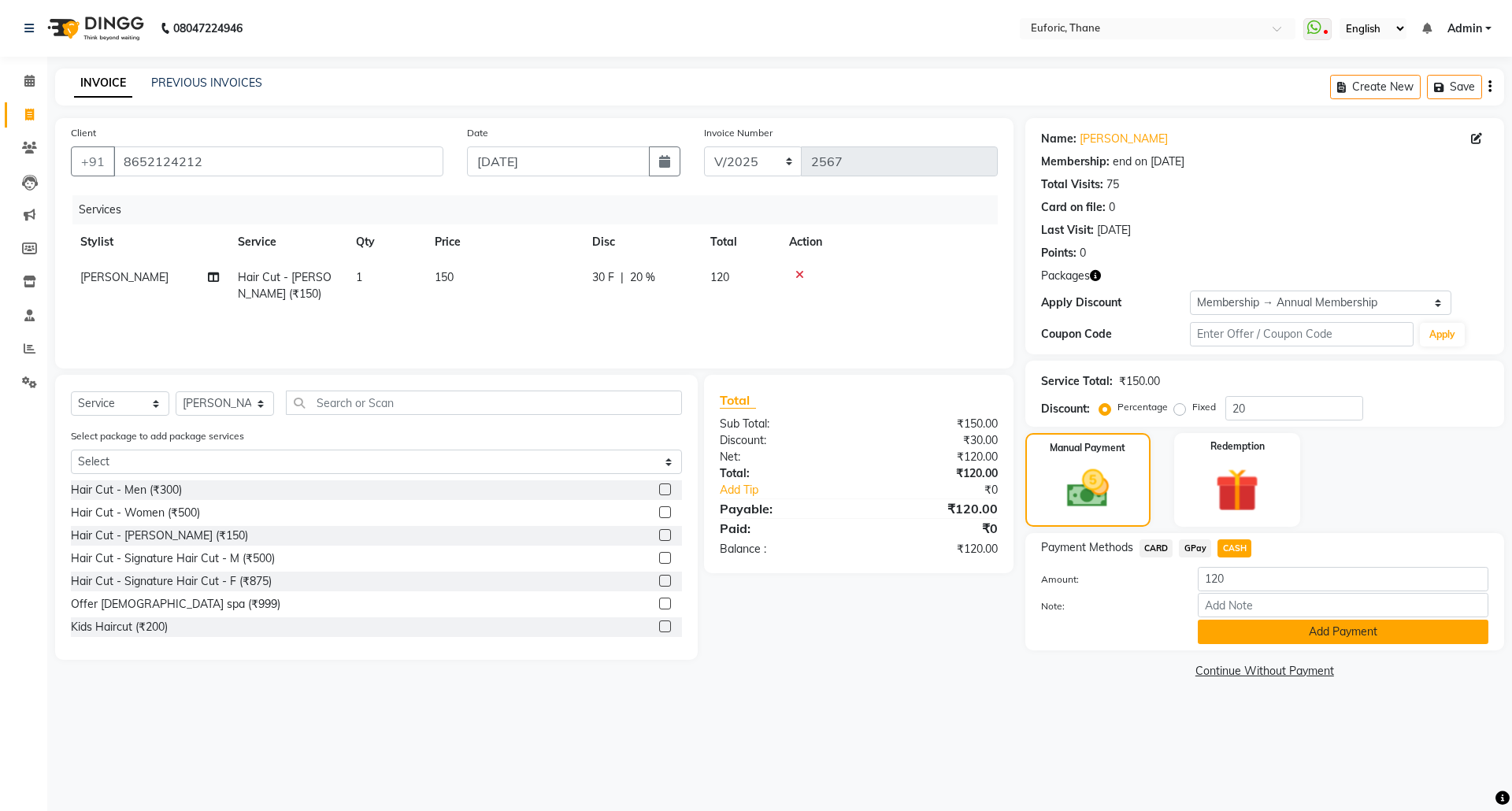
click at [1285, 630] on button "Add Payment" at bounding box center [1342, 631] width 290 height 24
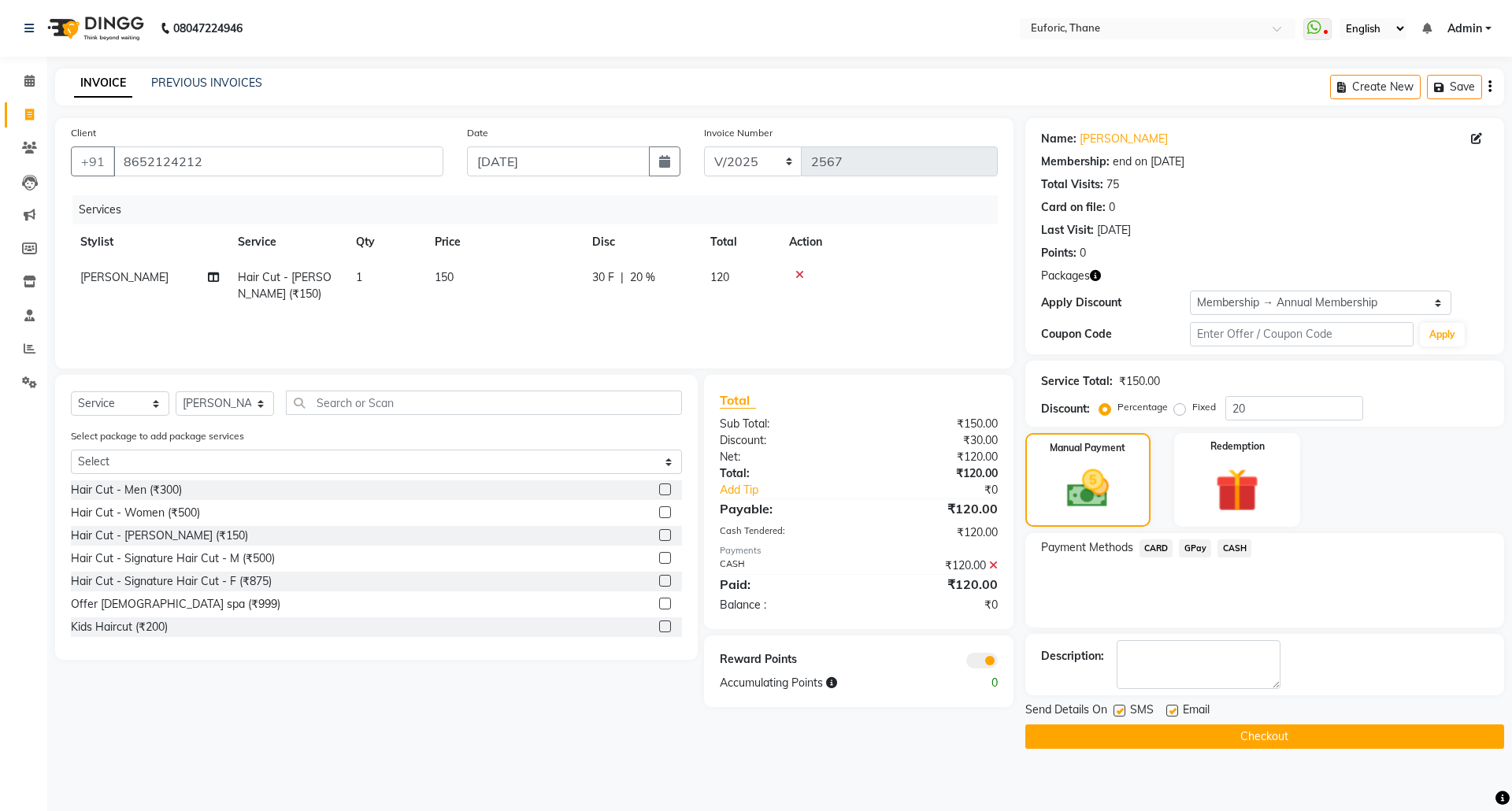
click at [1260, 740] on button "Checkout" at bounding box center [1264, 736] width 478 height 24
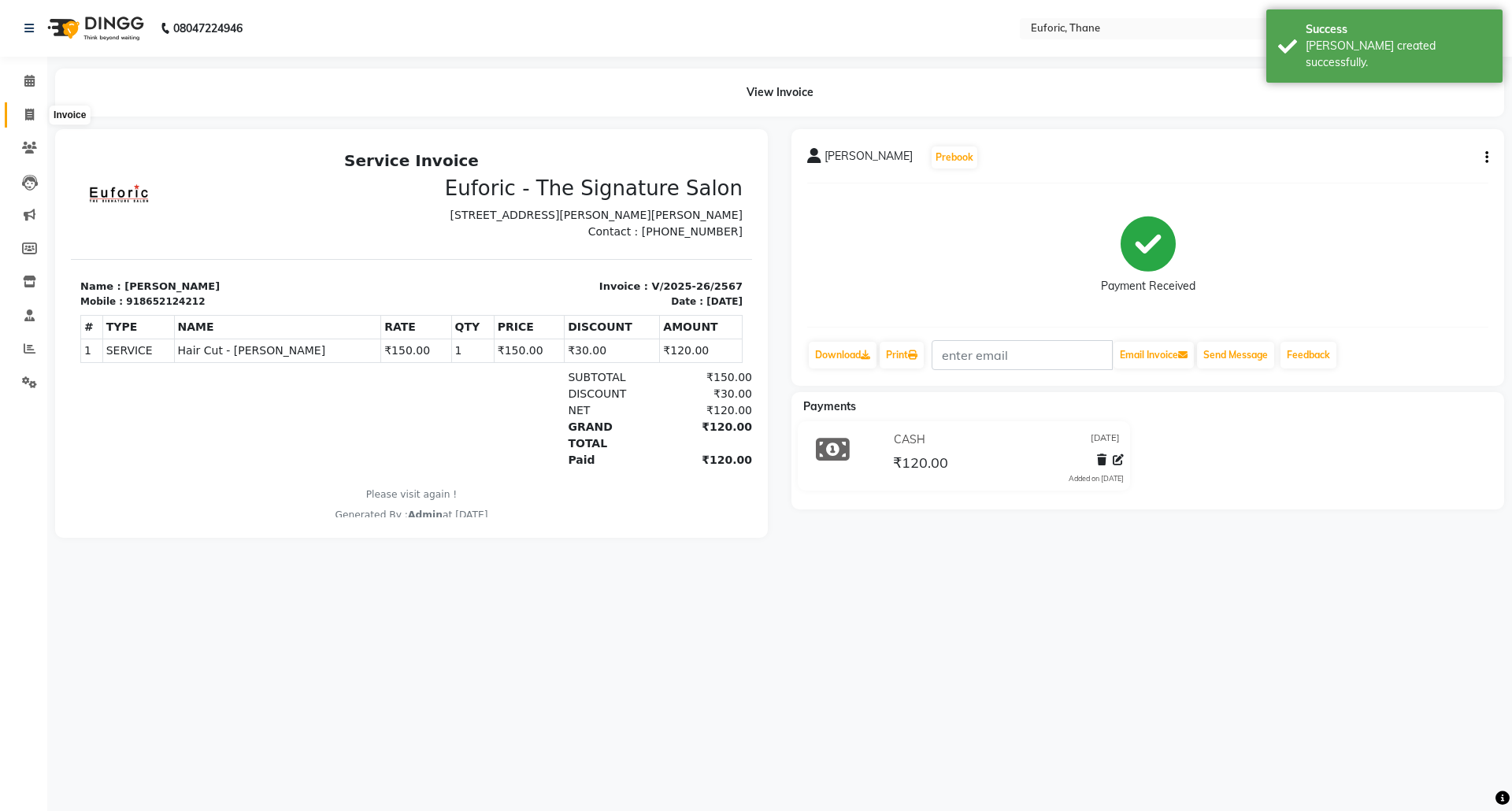
click at [35, 112] on span at bounding box center [30, 115] width 28 height 18
select select "service"
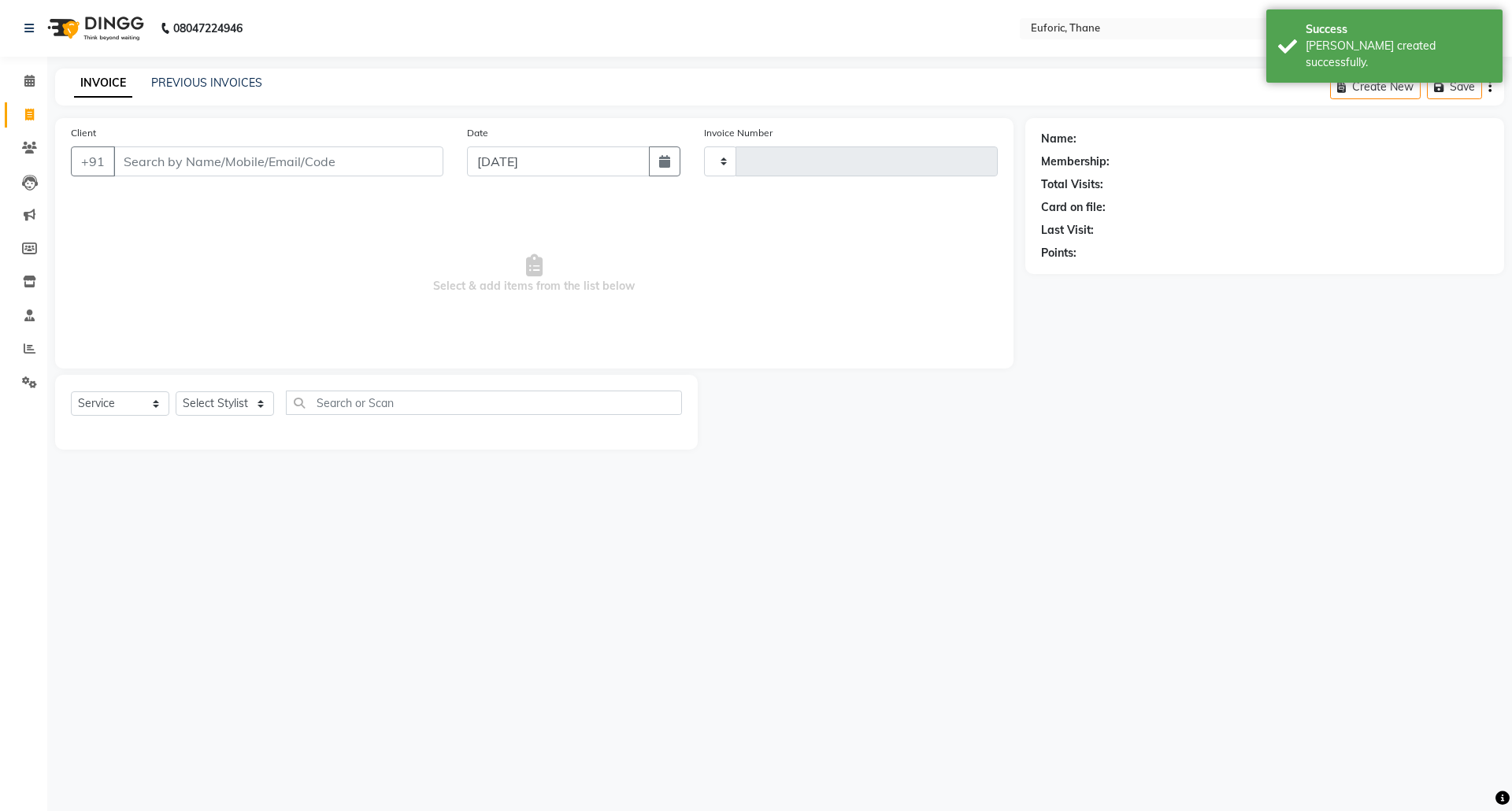
type input "2568"
select select "5063"
drag, startPoint x: 625, startPoint y: 168, endPoint x: 618, endPoint y: 173, distance: 8.6
click at [625, 167] on input "[DATE]" at bounding box center [559, 161] width 183 height 29
select select "9"
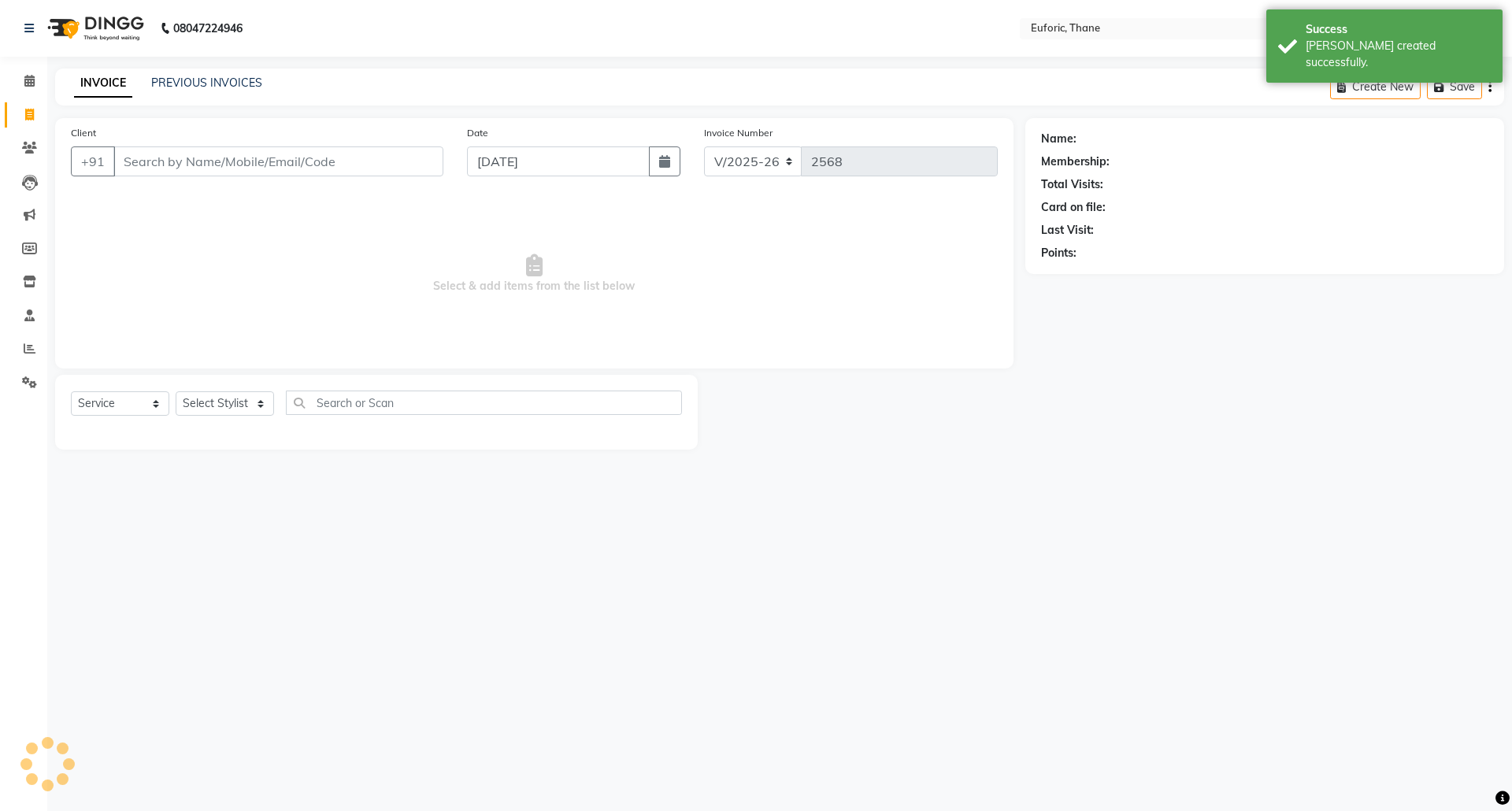
select select "2025"
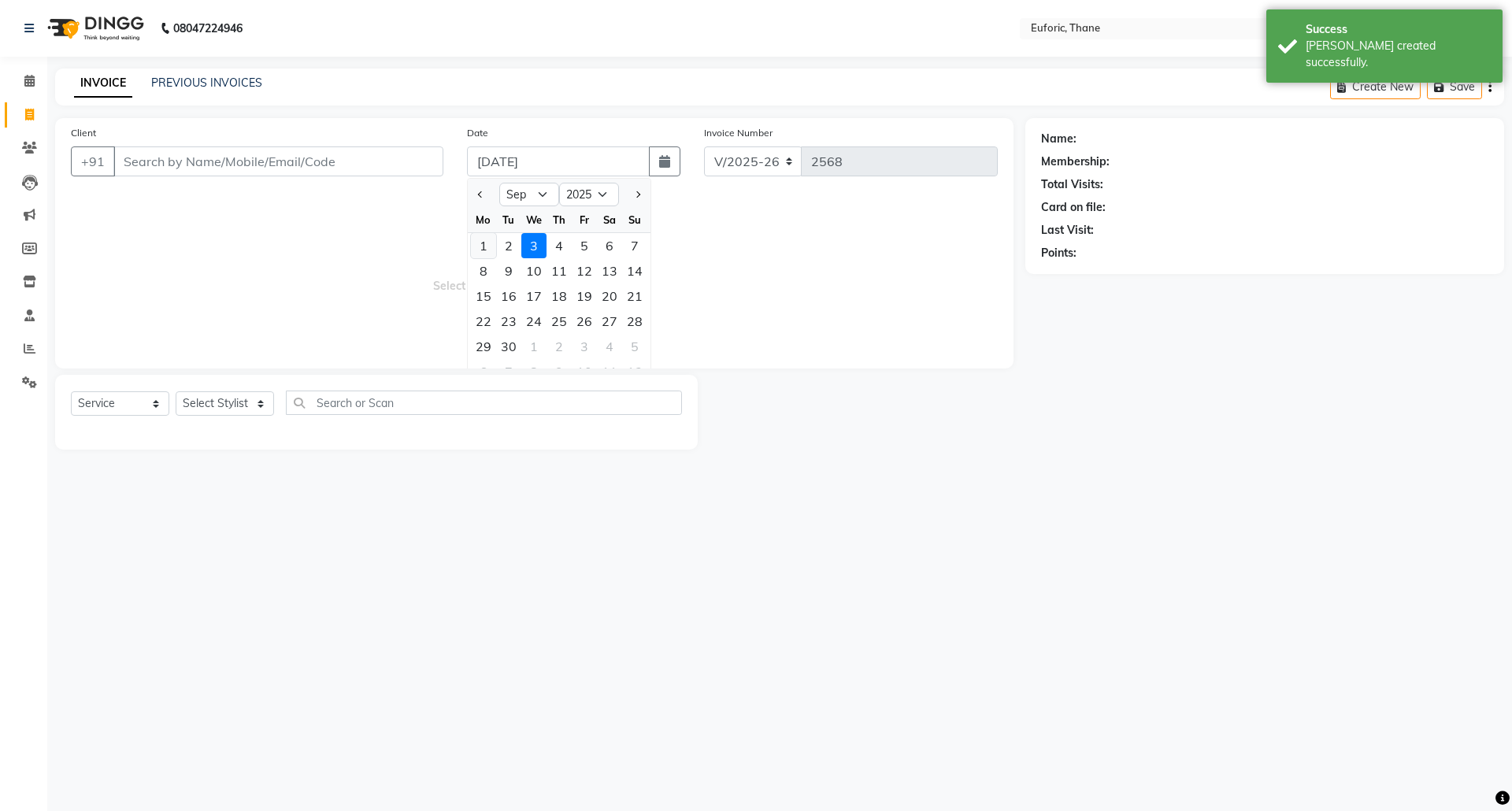
click at [476, 252] on div "1" at bounding box center [483, 245] width 25 height 25
type input "[DATE]"
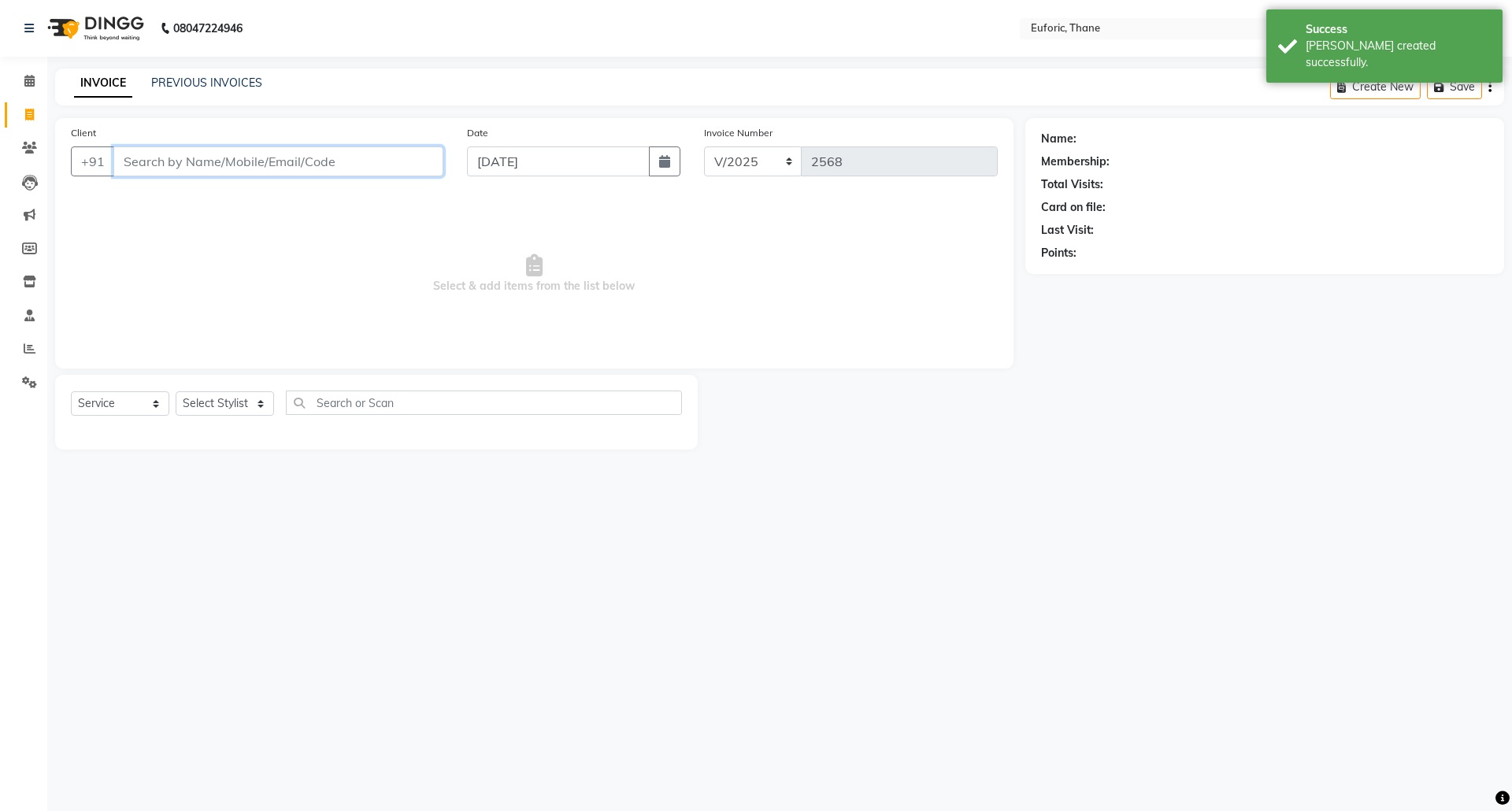
click at [409, 174] on input "Client" at bounding box center [278, 161] width 330 height 29
click at [237, 198] on ngb-highlight "0000000009" at bounding box center [222, 197] width 78 height 16
type input "0000000009"
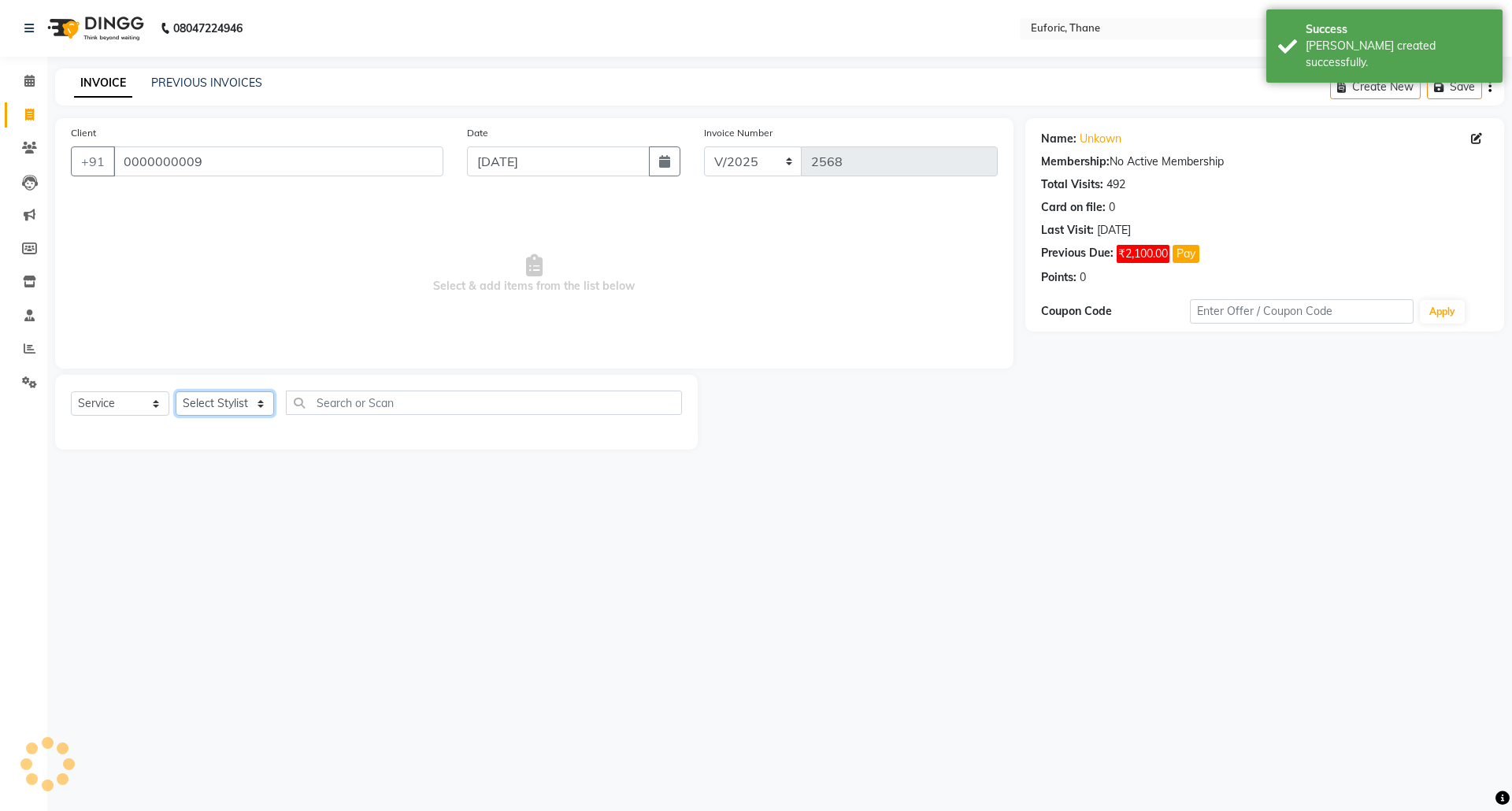
click at [233, 405] on select "Select Stylist [PERSON_NAME] Aatik Salmanai Admin [PERSON_NAME] [PERSON_NAME] […" at bounding box center [224, 404] width 99 height 24
select select "31986"
click at [175, 392] on select "Select Stylist [PERSON_NAME] Aatik Salmanai Admin [PERSON_NAME] [PERSON_NAME] […" at bounding box center [224, 404] width 99 height 24
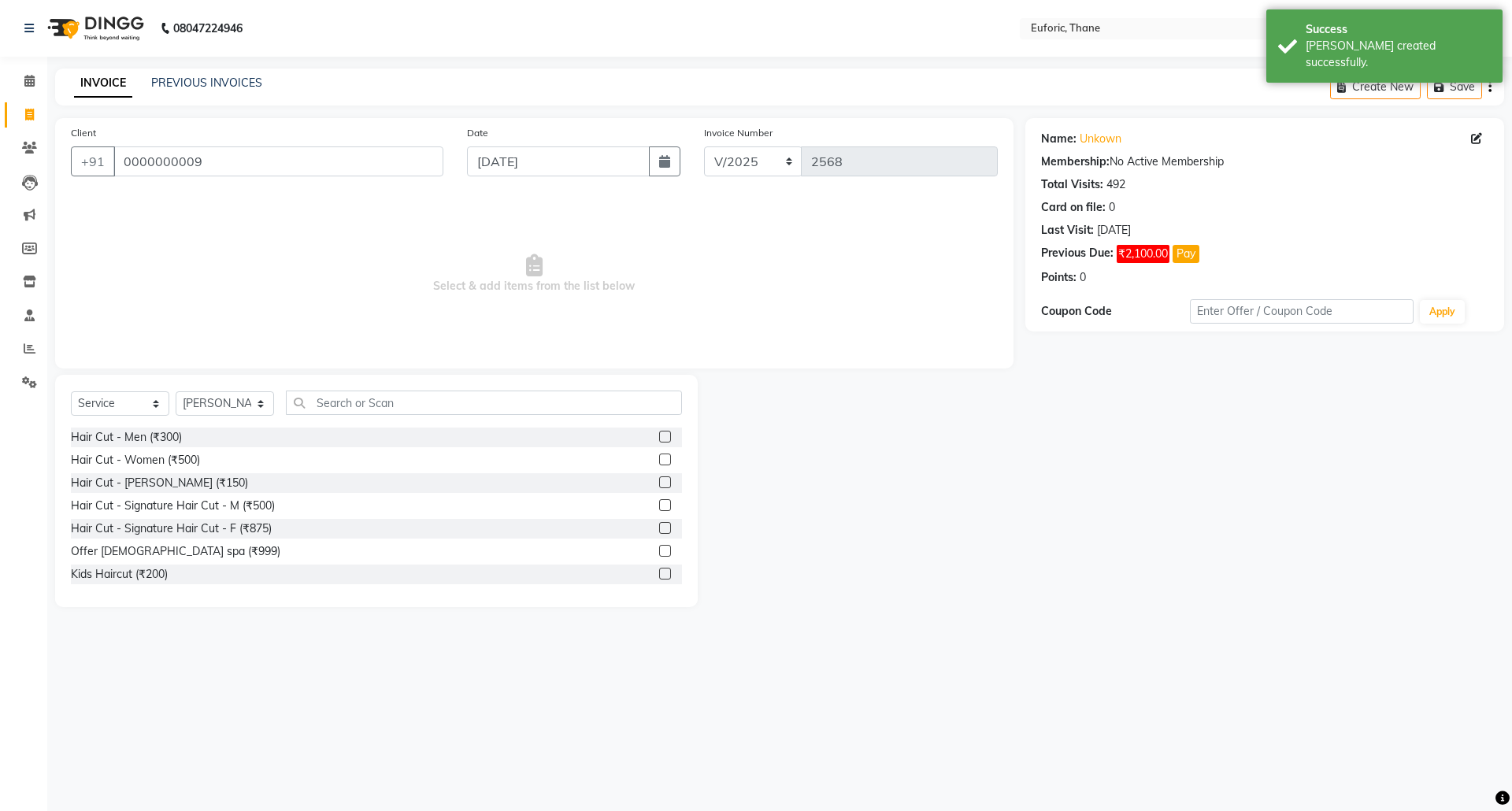
click at [659, 438] on label at bounding box center [665, 436] width 12 height 12
click at [659, 438] on input "checkbox" at bounding box center [664, 437] width 10 height 10
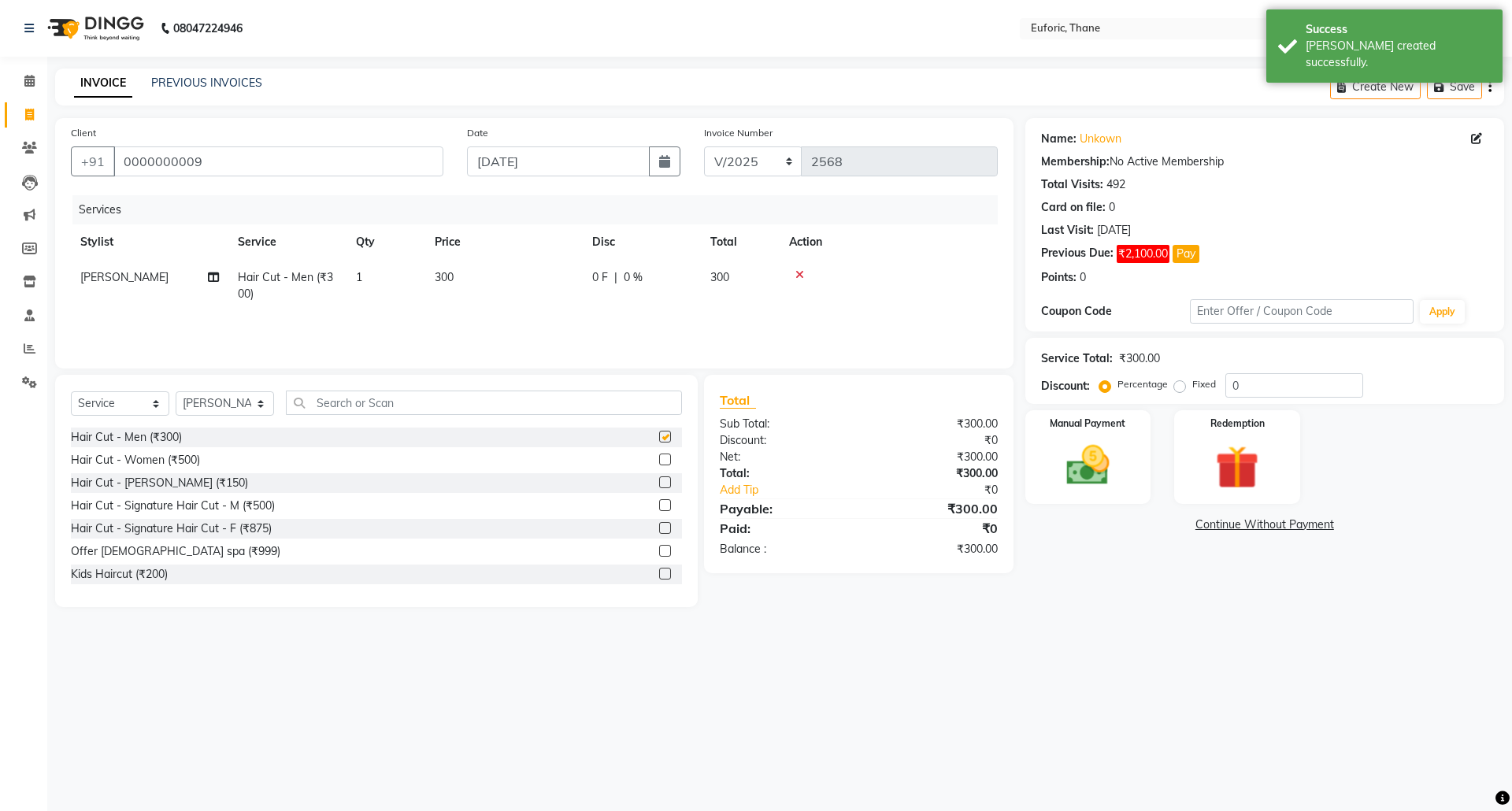
checkbox input "false"
click at [268, 400] on select "Select Stylist [PERSON_NAME] Aatik Salmanai Admin [PERSON_NAME] [PERSON_NAME] […" at bounding box center [224, 404] width 99 height 24
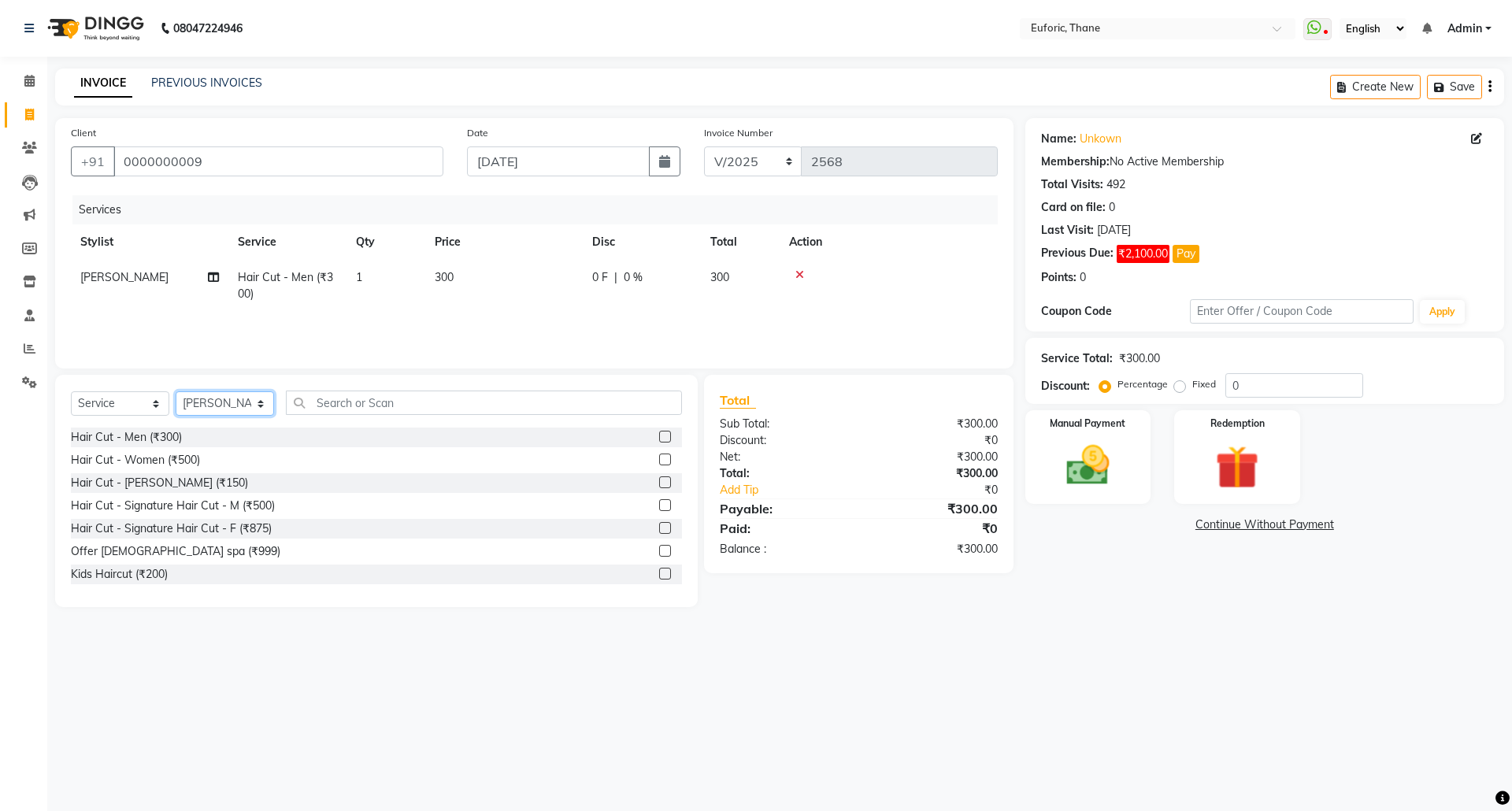
select select "31989"
click at [175, 392] on select "Select Stylist [PERSON_NAME] Aatik Salmanai Admin [PERSON_NAME] [PERSON_NAME] […" at bounding box center [224, 404] width 99 height 24
click at [343, 405] on input "text" at bounding box center [484, 403] width 396 height 24
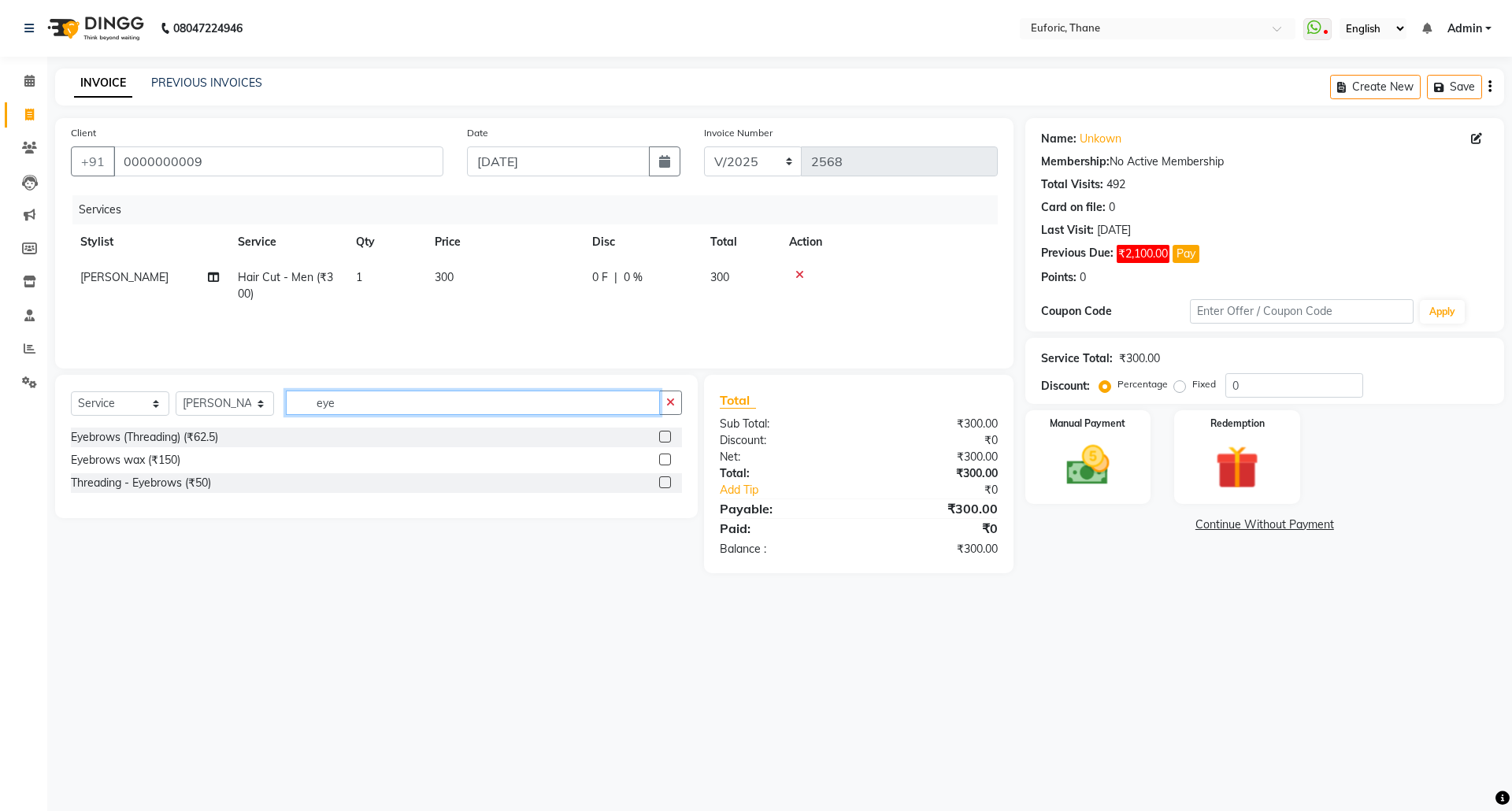
type input "eye"
click at [668, 483] on label at bounding box center [665, 482] width 12 height 12
click at [668, 483] on input "checkbox" at bounding box center [664, 482] width 10 height 10
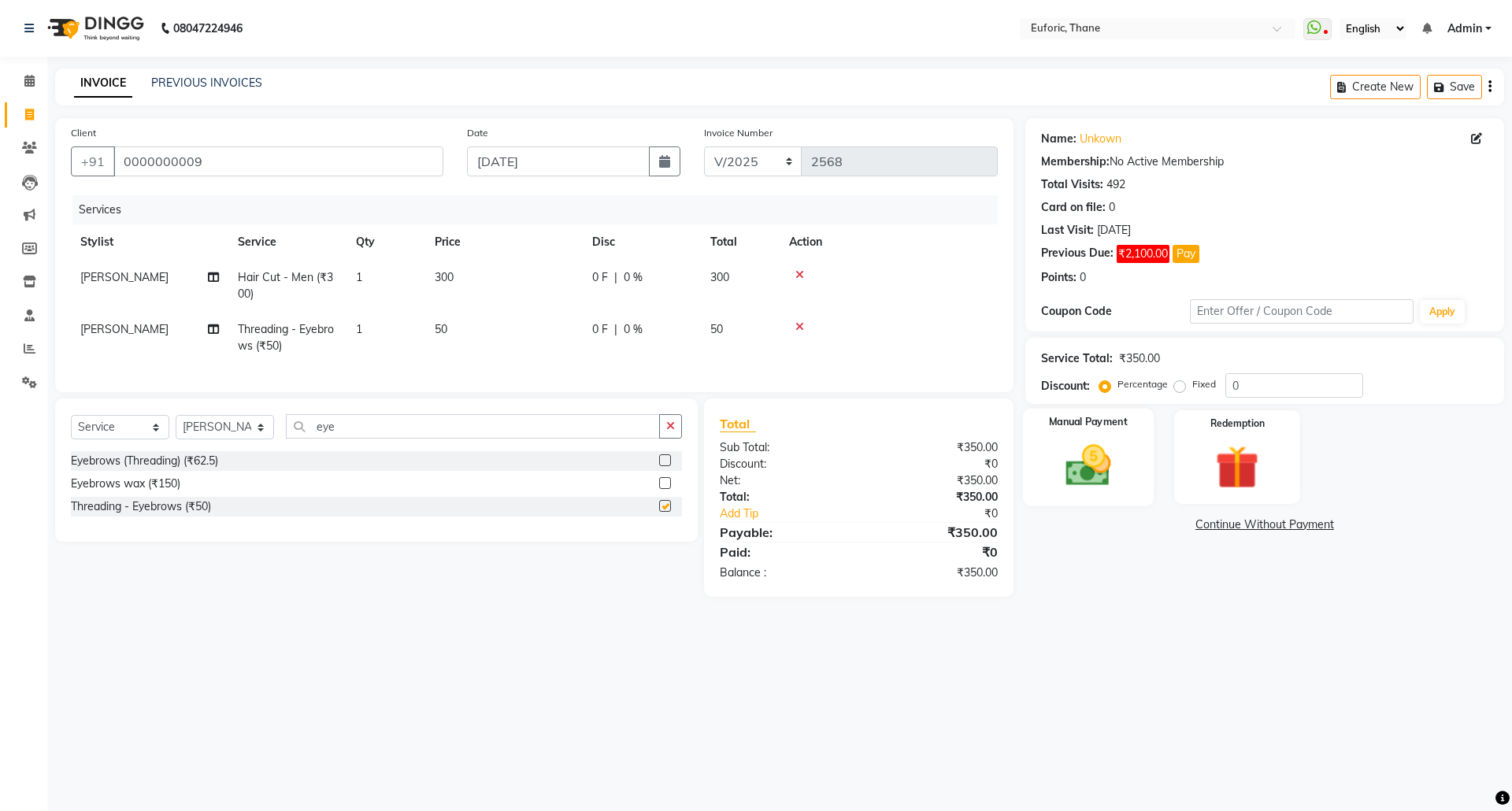
checkbox input "false"
click at [1088, 456] on img at bounding box center [1087, 465] width 73 height 52
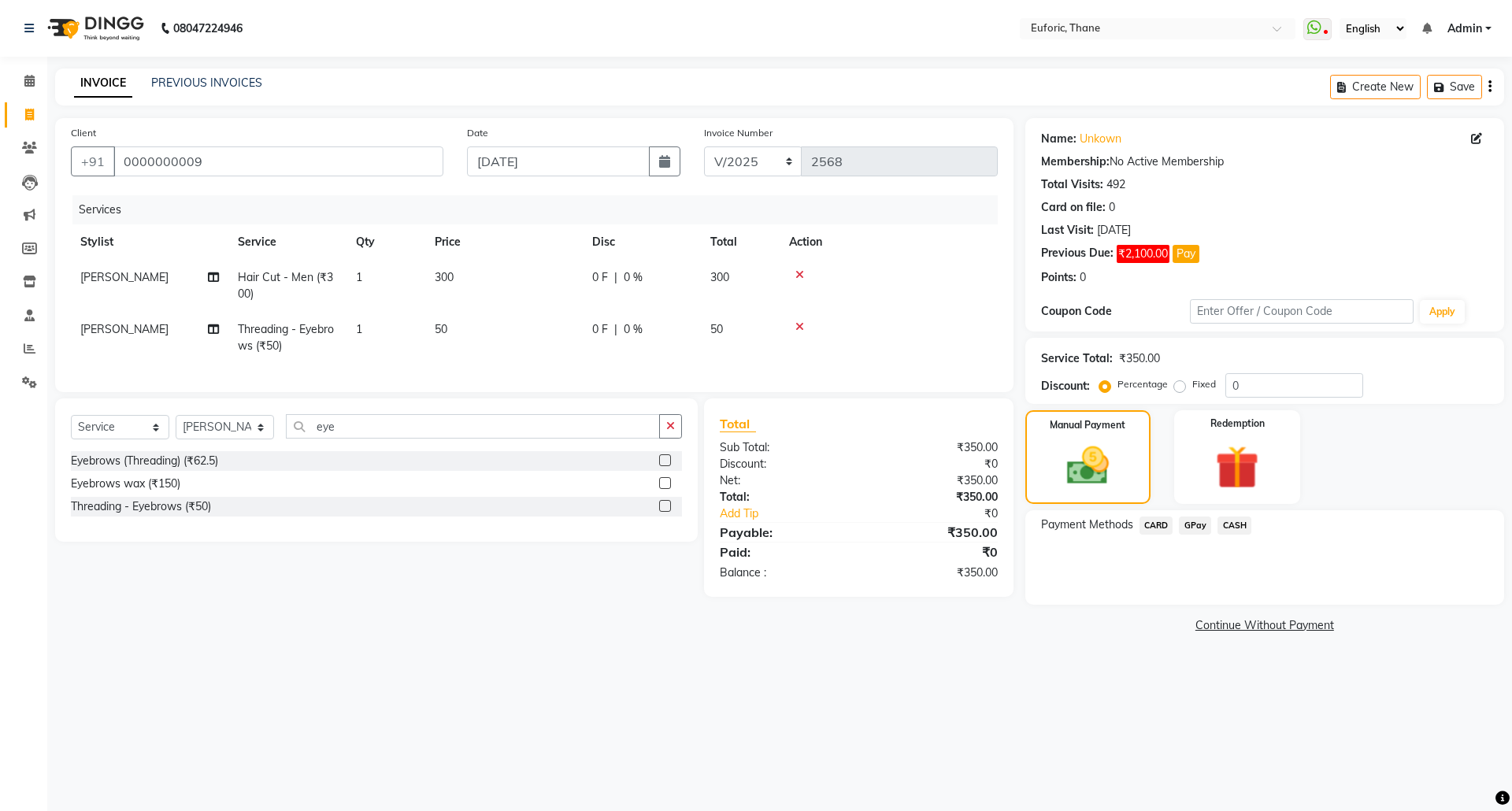
click at [1228, 521] on span "CASH" at bounding box center [1234, 525] width 34 height 18
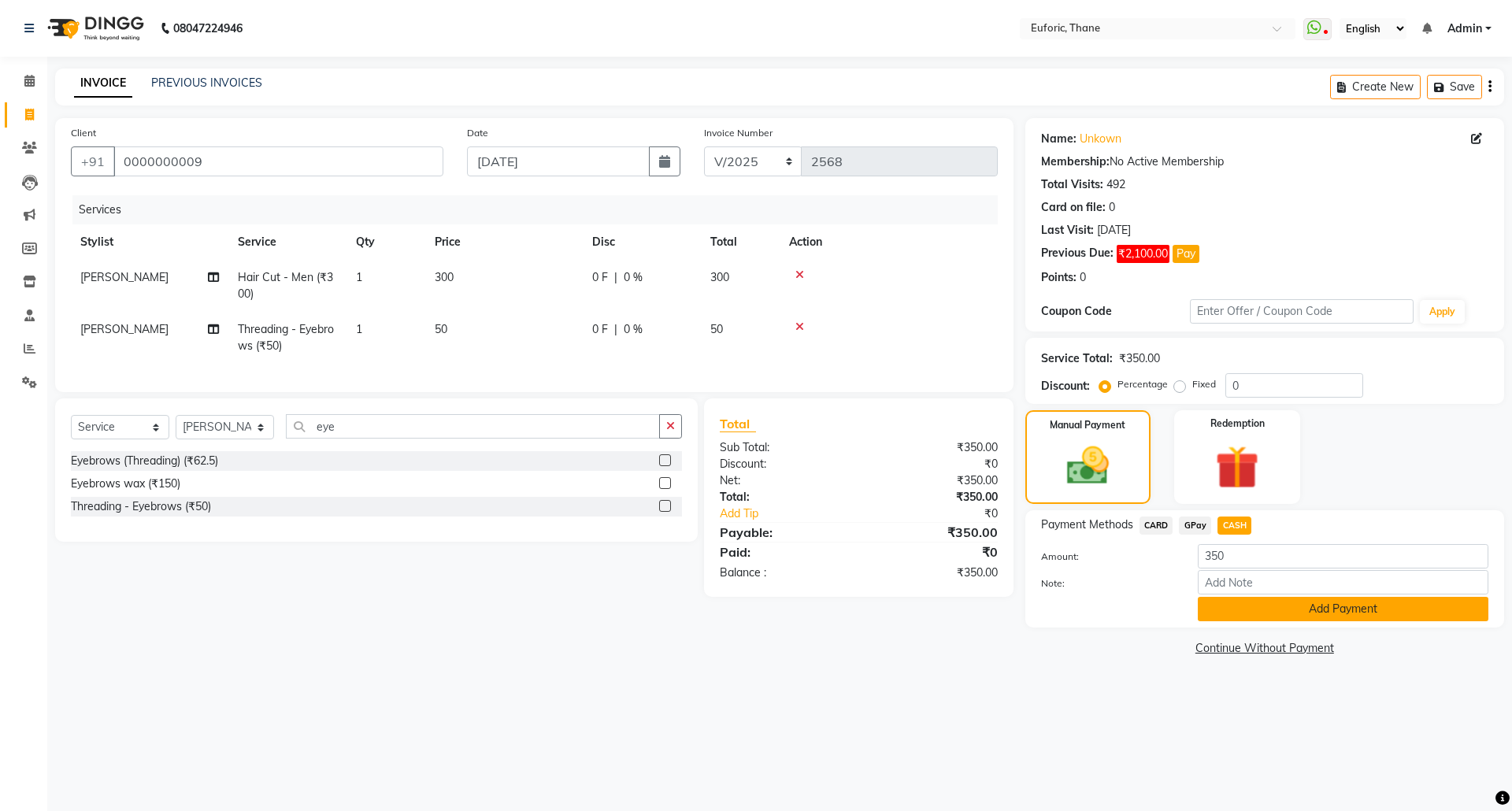
click at [1227, 620] on button "Add Payment" at bounding box center [1342, 608] width 290 height 24
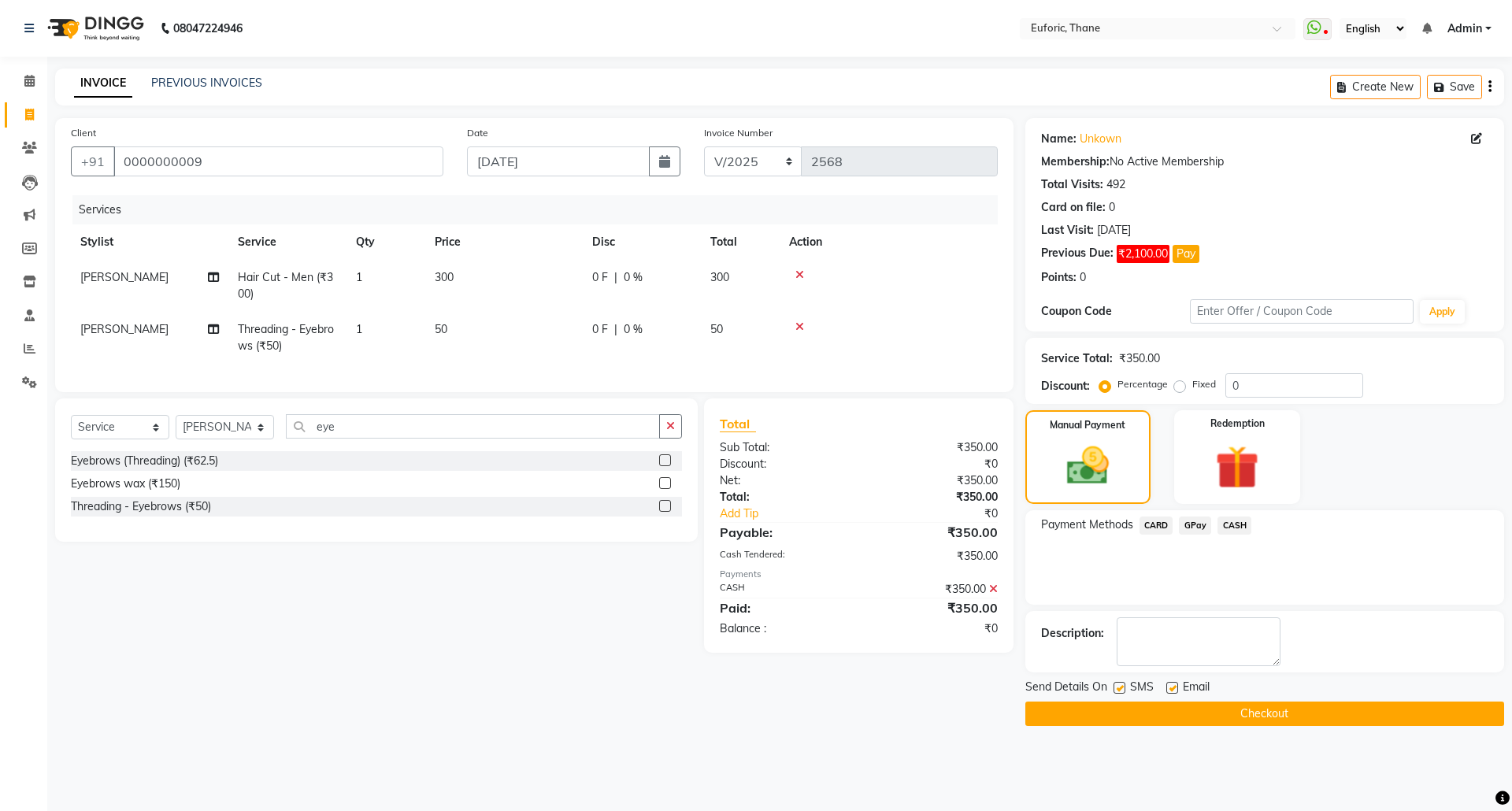
click at [1179, 716] on button "Checkout" at bounding box center [1264, 713] width 478 height 24
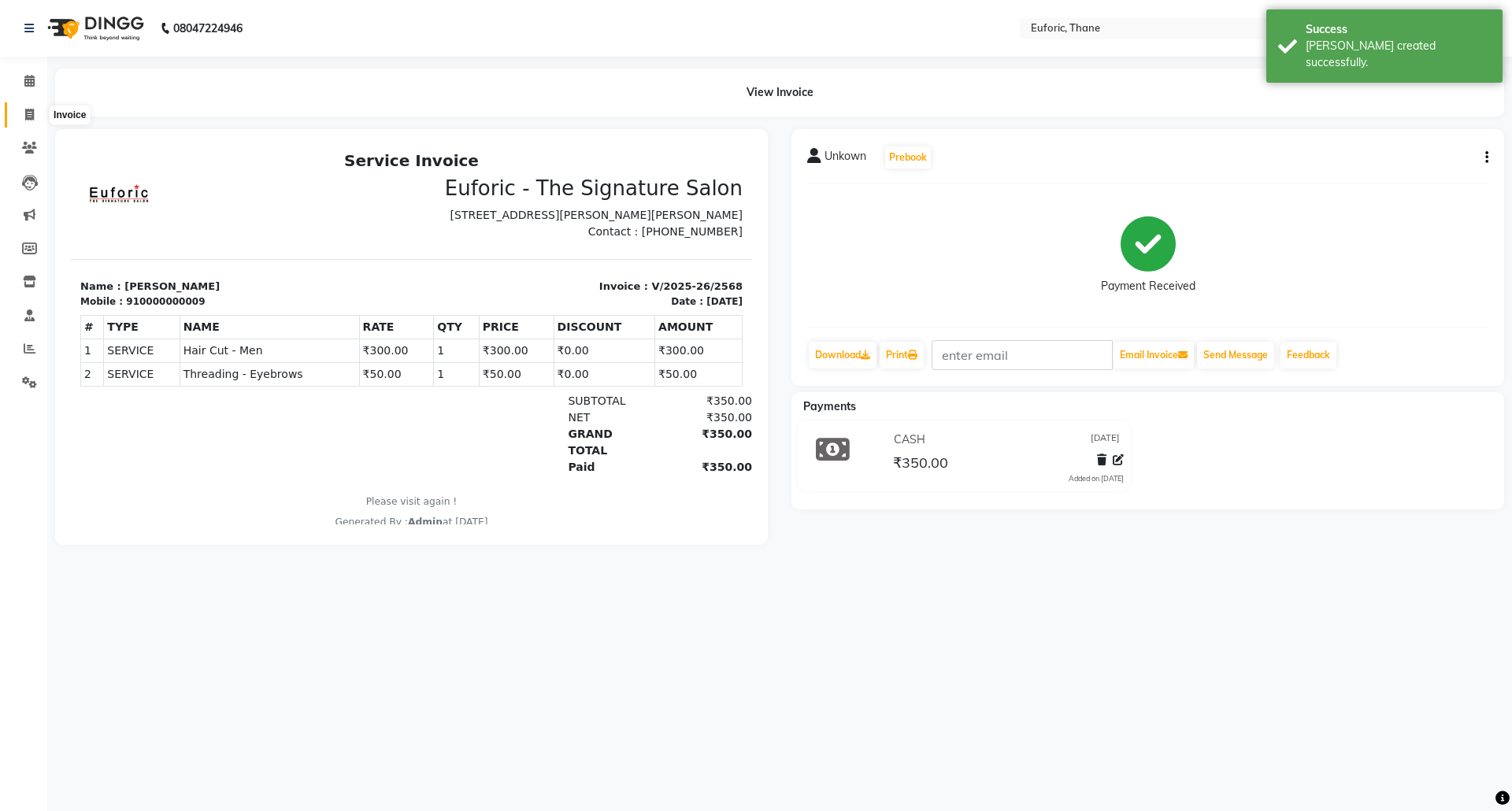
click at [26, 111] on icon at bounding box center [29, 114] width 8 height 12
select select "5063"
select select "service"
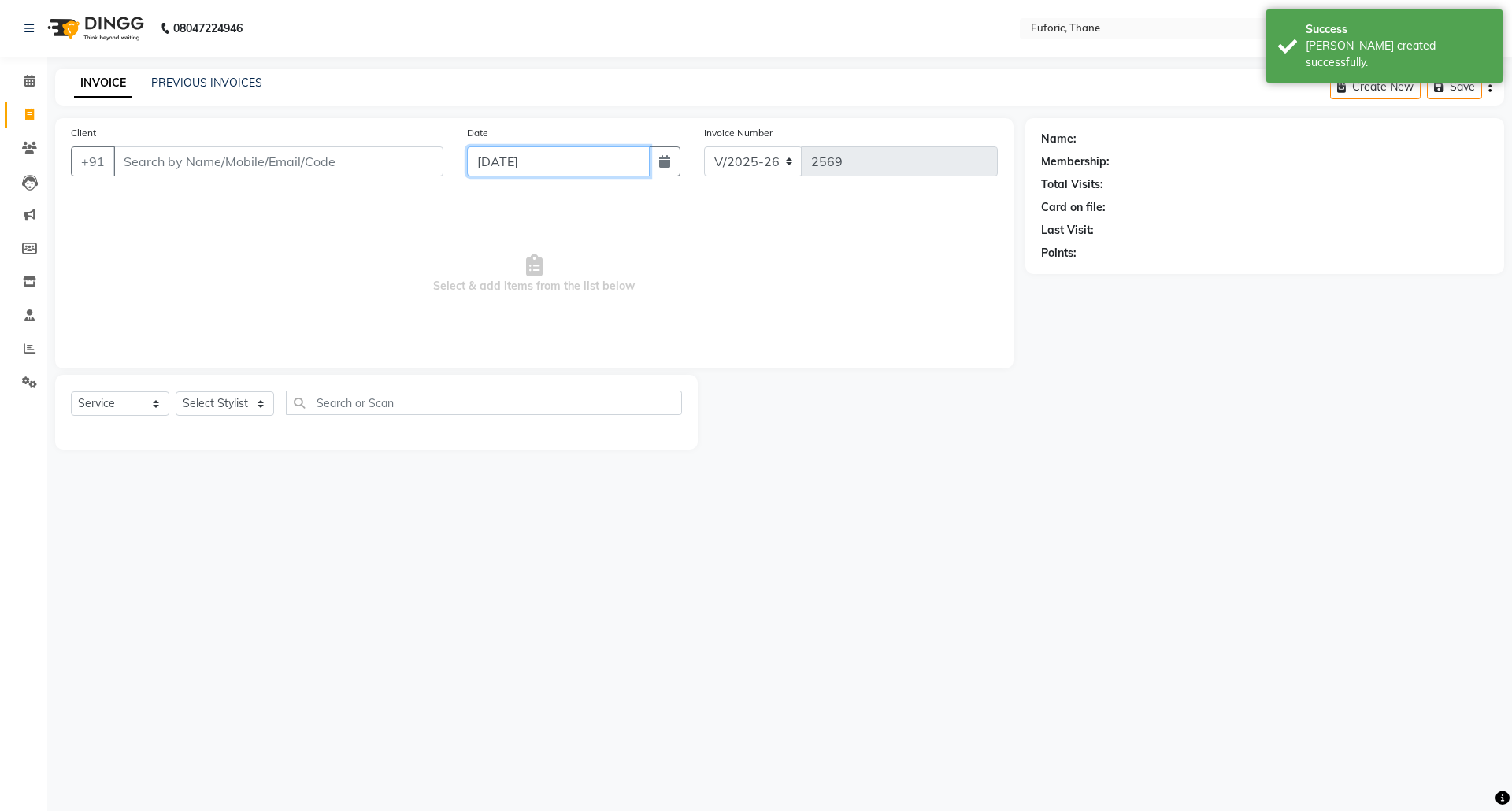
click at [641, 159] on input "[DATE]" at bounding box center [559, 161] width 183 height 29
select select "9"
select select "2025"
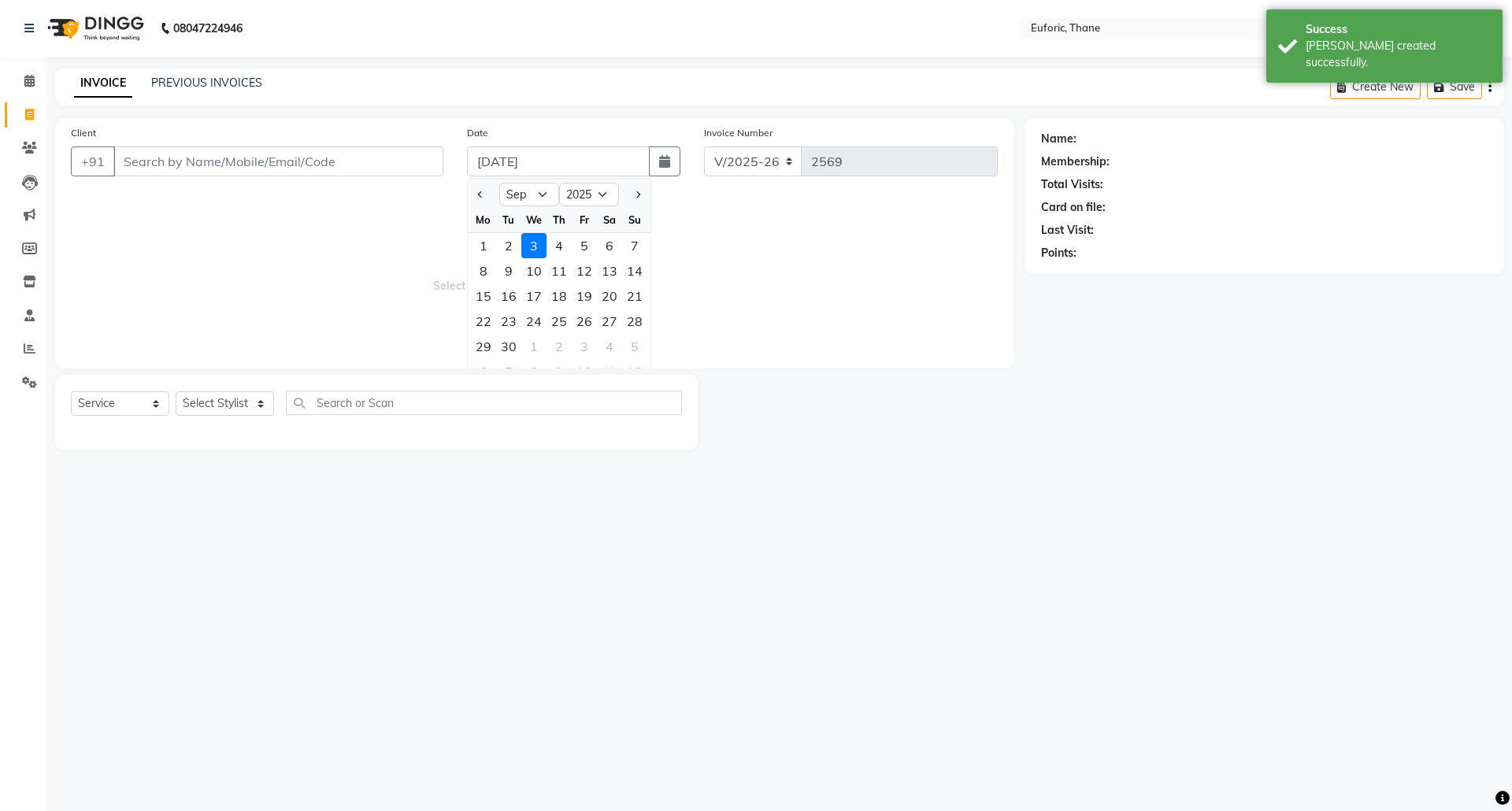
click at [480, 244] on div "1" at bounding box center [483, 245] width 25 height 25
type input "[DATE]"
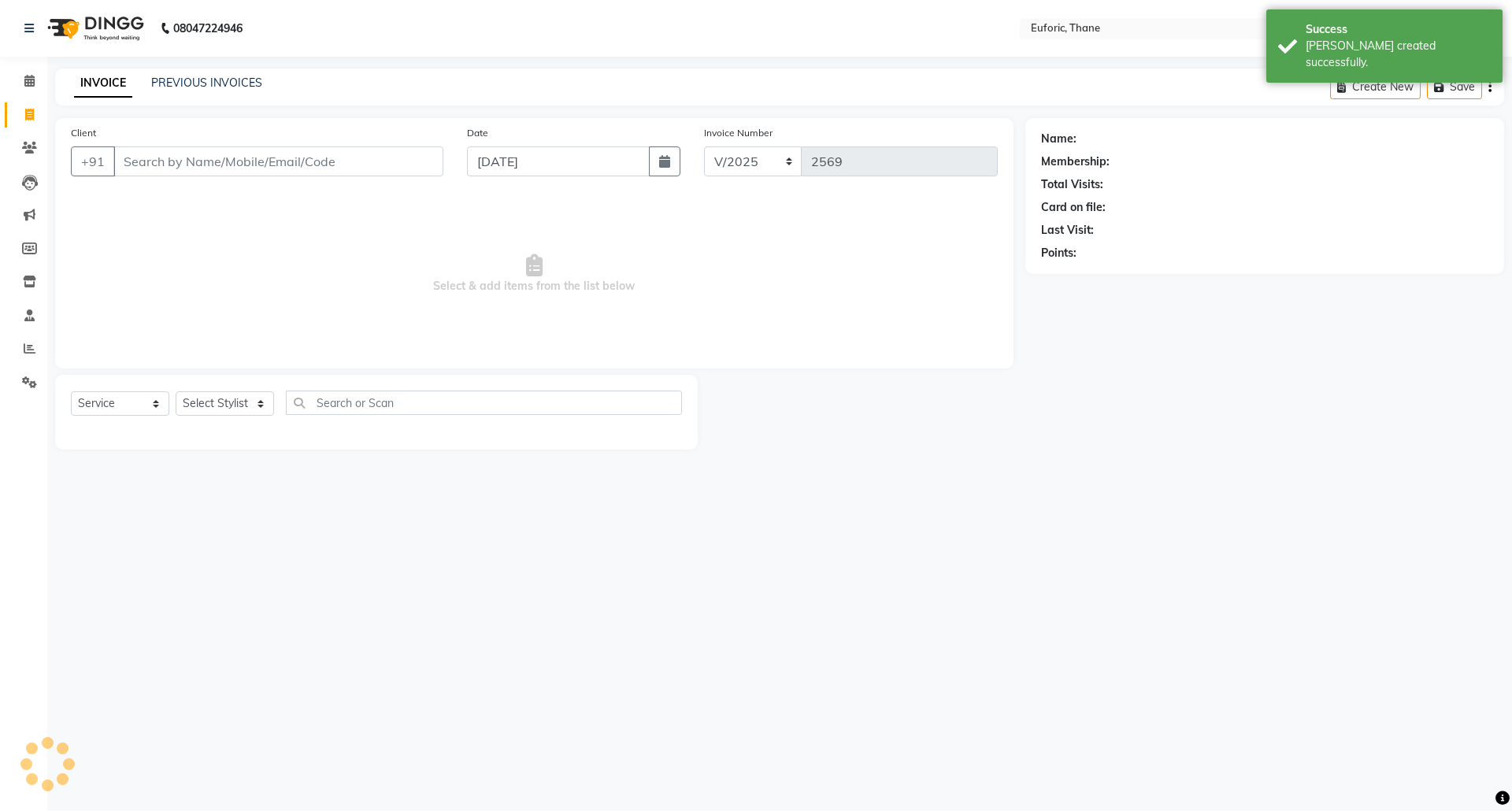
click at [311, 180] on div "Client +91" at bounding box center [257, 157] width 396 height 65
click at [310, 164] on input "Client" at bounding box center [278, 161] width 330 height 29
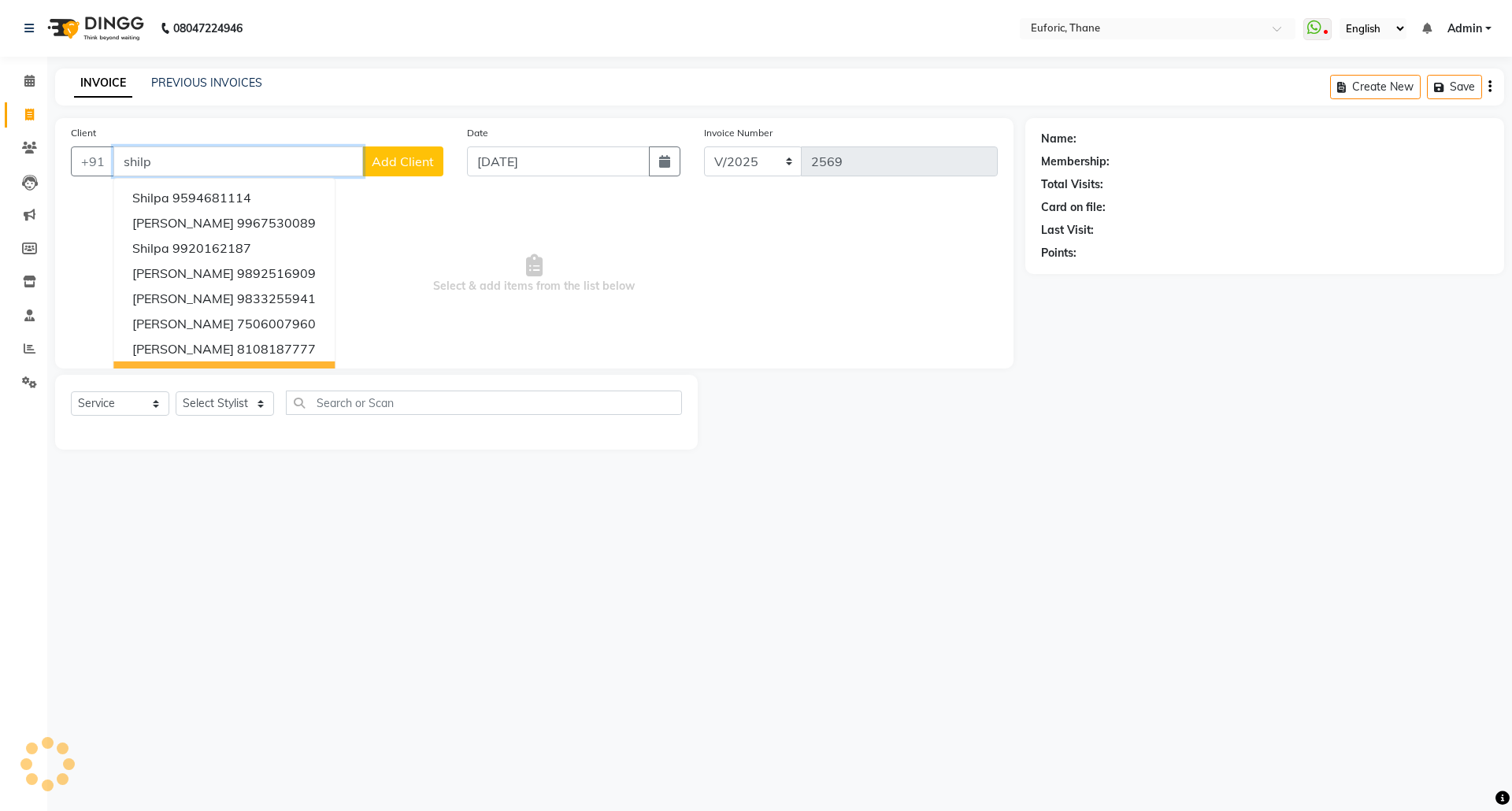
click at [192, 367] on span "[PERSON_NAME]" at bounding box center [183, 373] width 101 height 16
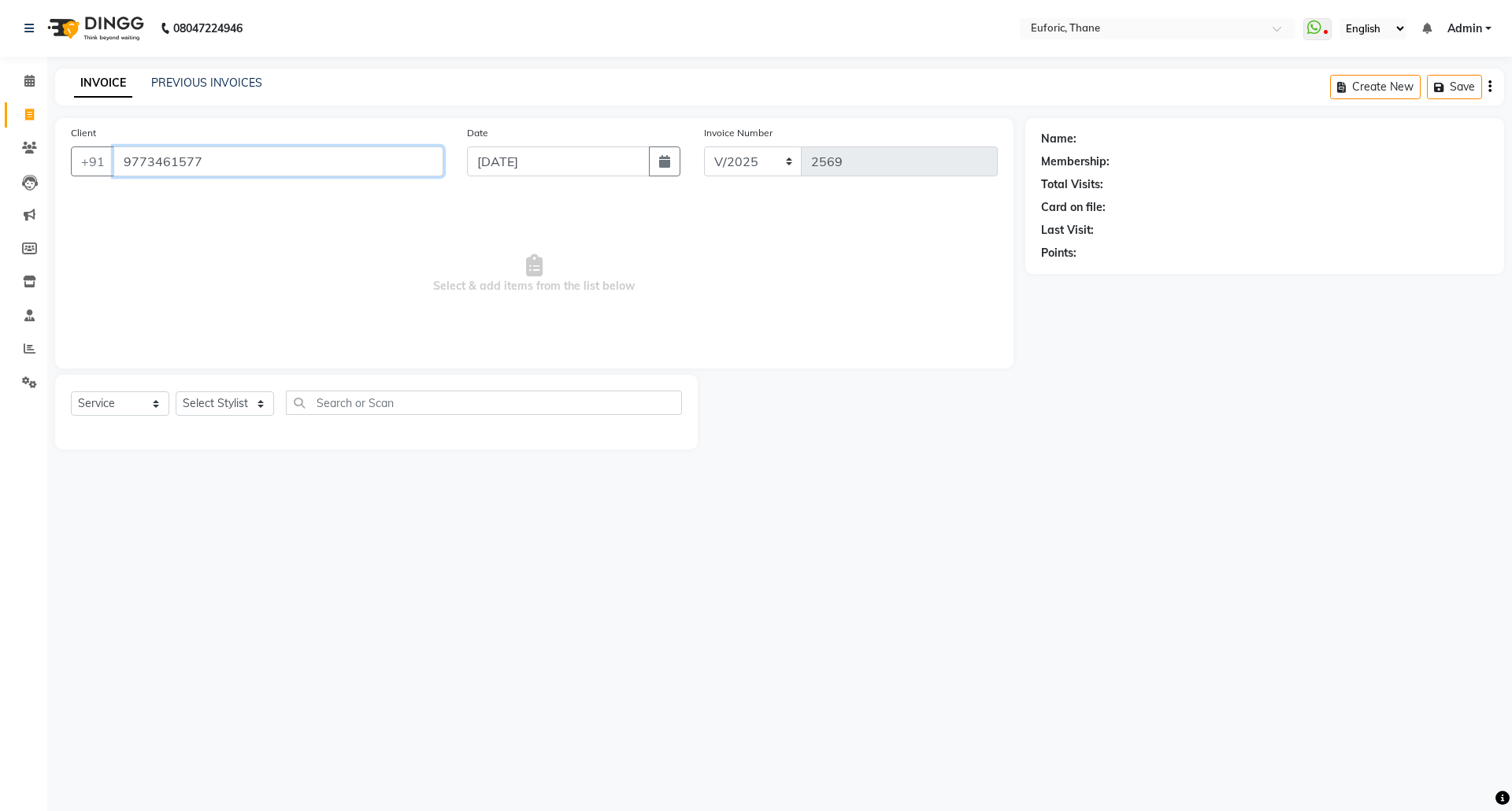
type input "9773461577"
select select "1: Object"
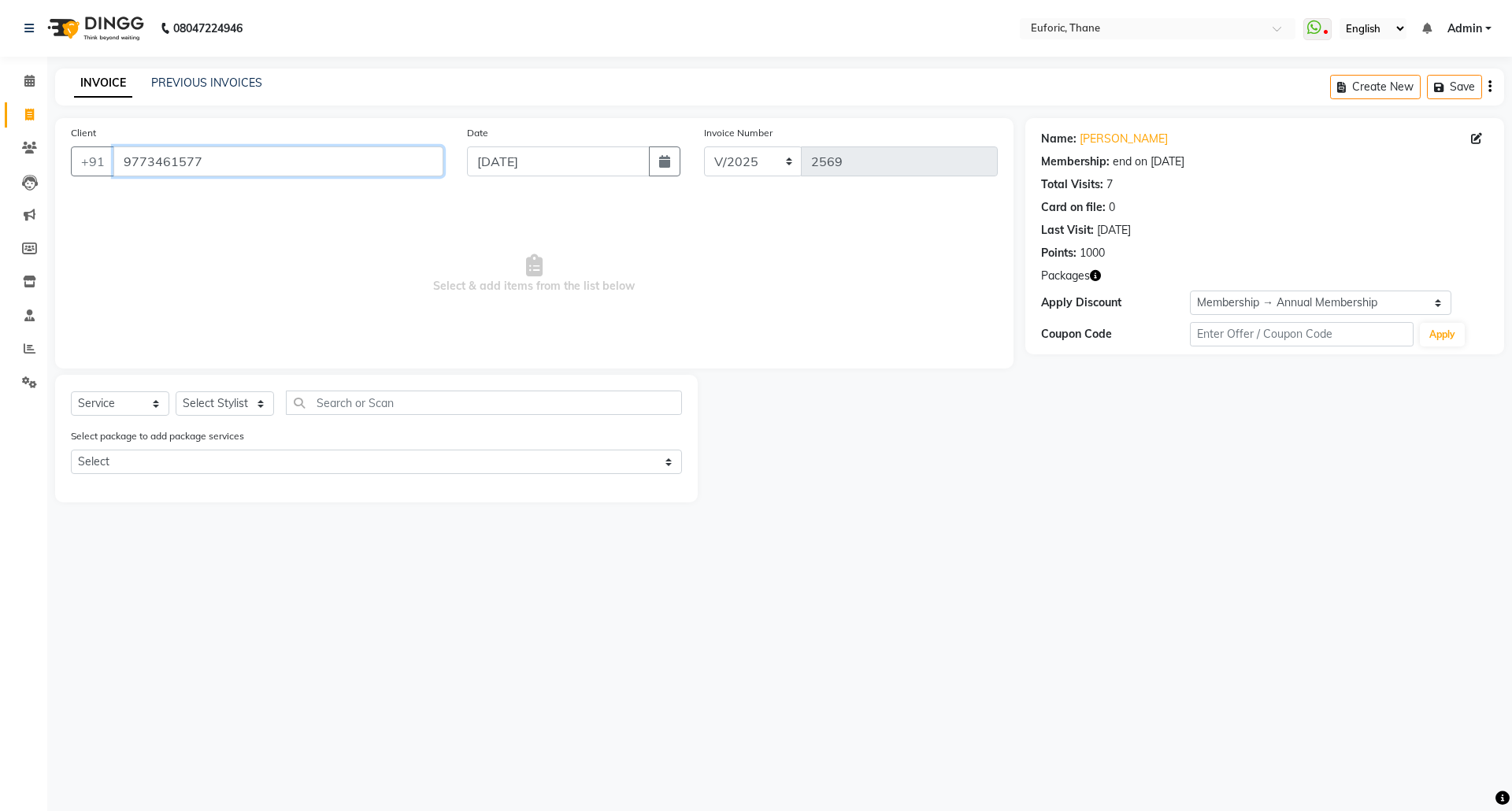
drag, startPoint x: 230, startPoint y: 167, endPoint x: 0, endPoint y: 145, distance: 231.0
click at [0, 145] on app-home "08047224946 Select Location × Euforic, Thane WhatsApp Status ✕ Status: Disconne…" at bounding box center [756, 263] width 1512 height 526
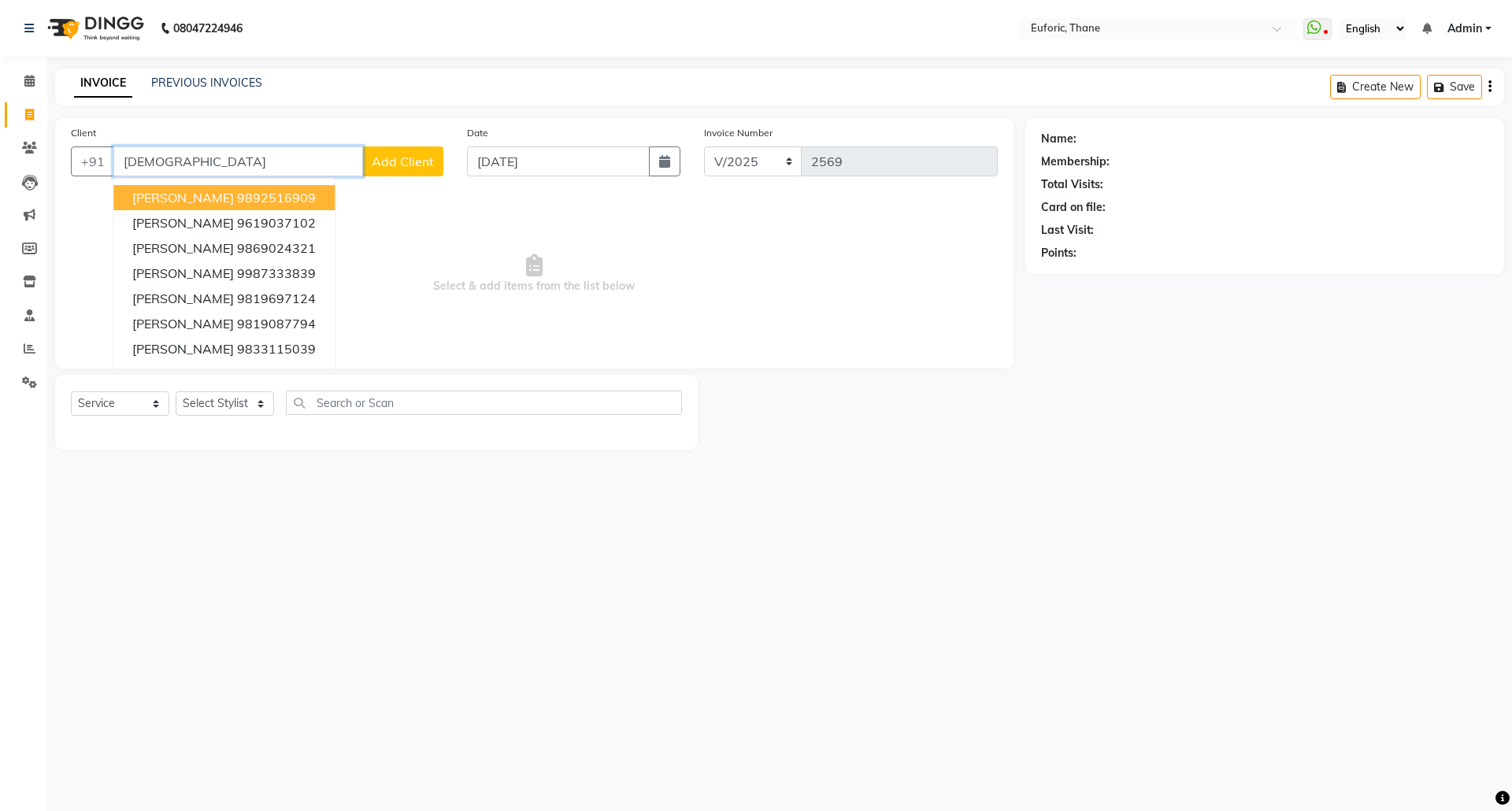
click at [175, 199] on span "[PERSON_NAME]" at bounding box center [183, 197] width 101 height 16
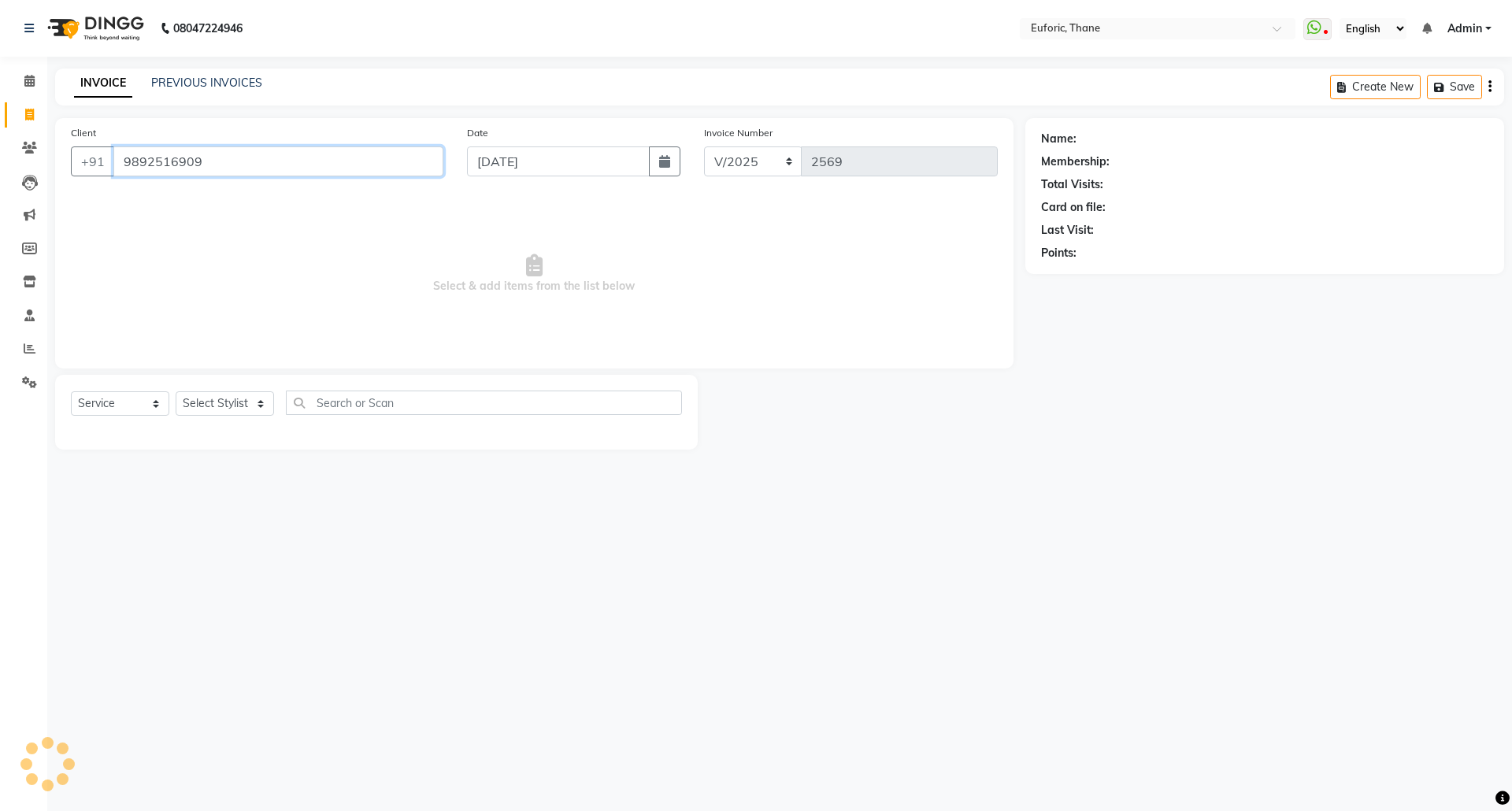
type input "9892516909"
click at [200, 410] on select "Select Stylist [PERSON_NAME] Aatik Salmanai Admin [PERSON_NAME] [PERSON_NAME] […" at bounding box center [224, 404] width 99 height 24
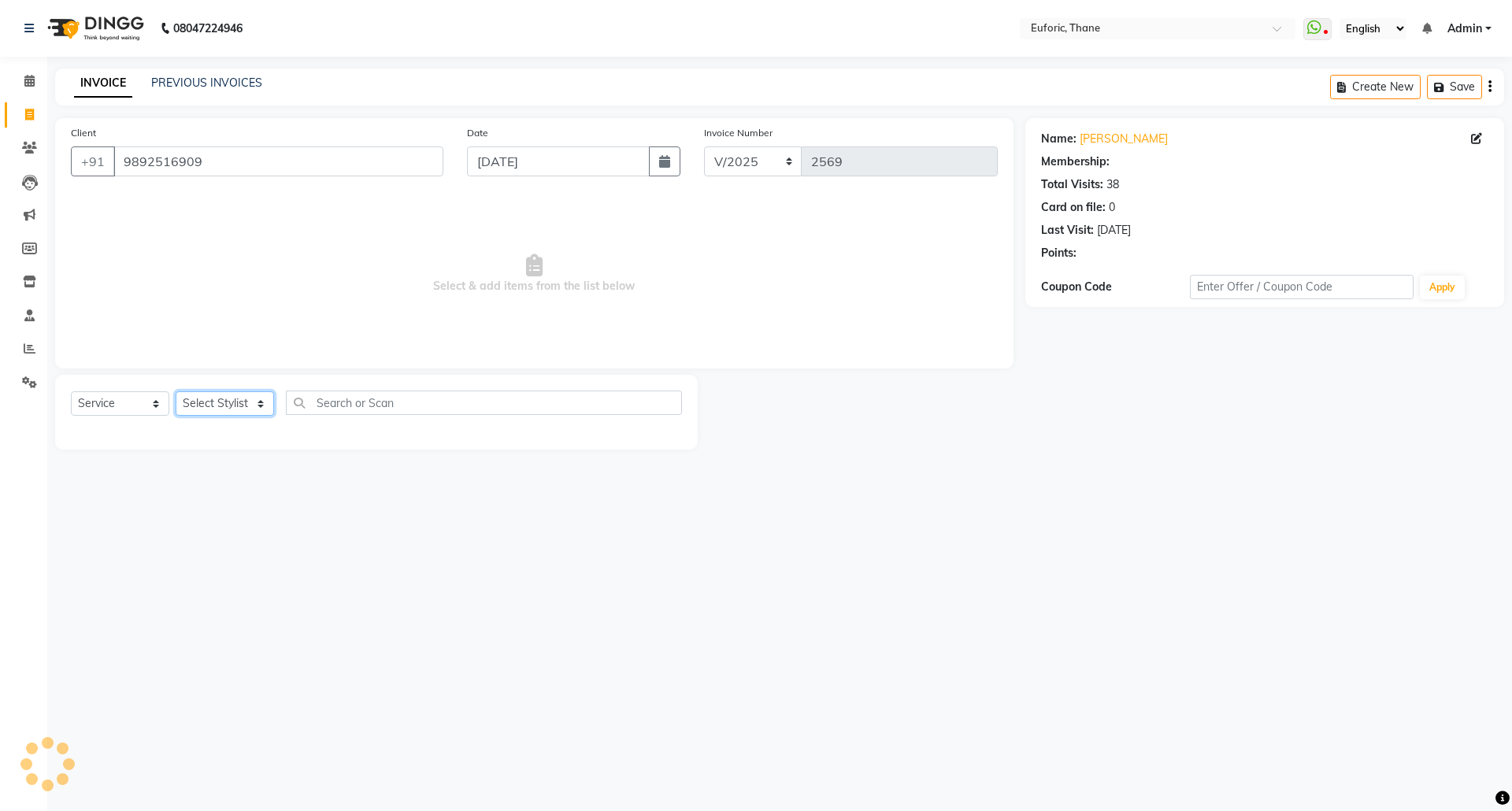
select select "1: Object"
select select "31989"
click at [175, 392] on select "Select Stylist [PERSON_NAME] Aatik Salmanai Admin [PERSON_NAME] [PERSON_NAME] […" at bounding box center [224, 404] width 99 height 24
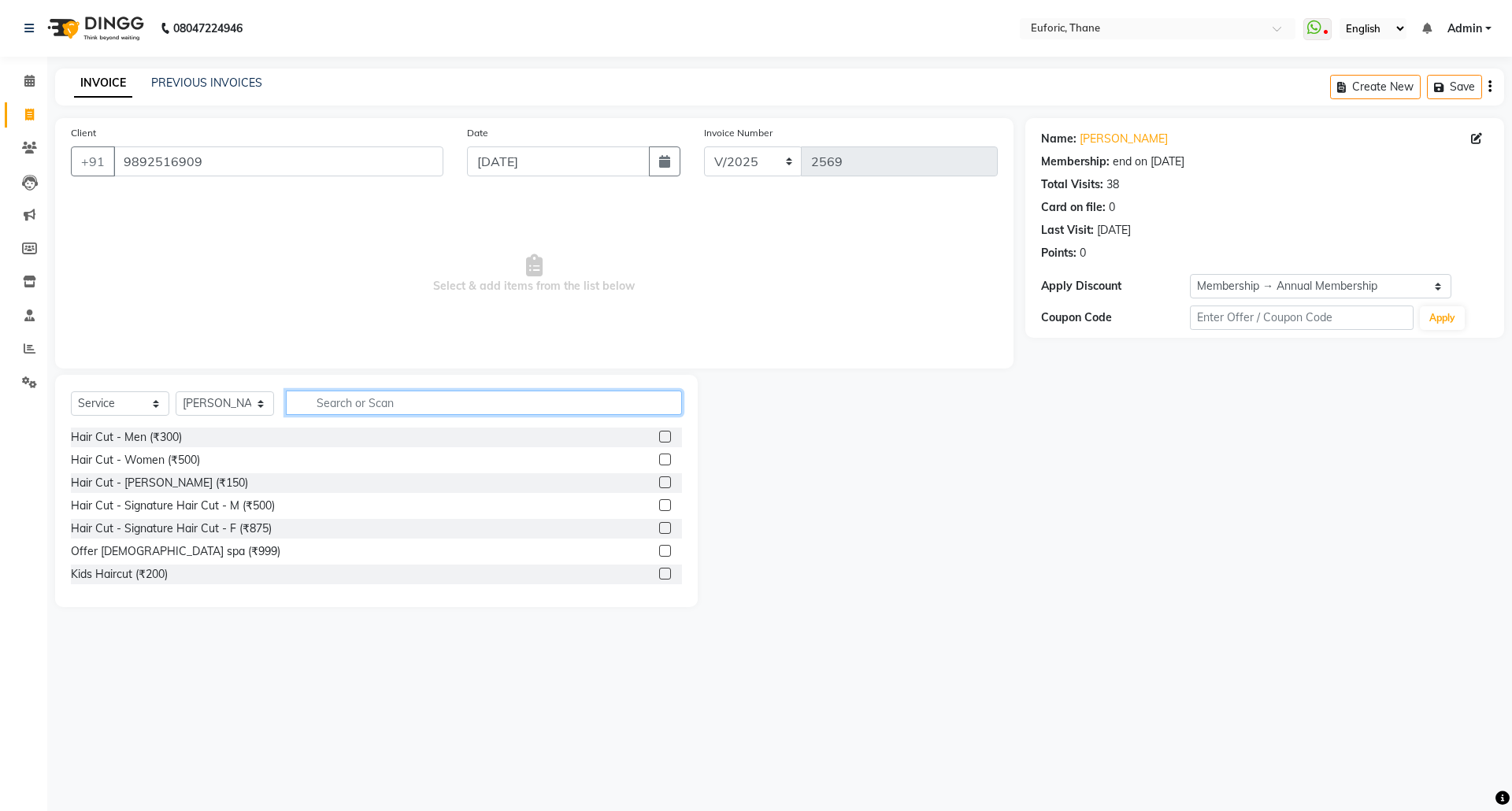
click at [337, 402] on input "text" at bounding box center [484, 403] width 396 height 24
type input "nti"
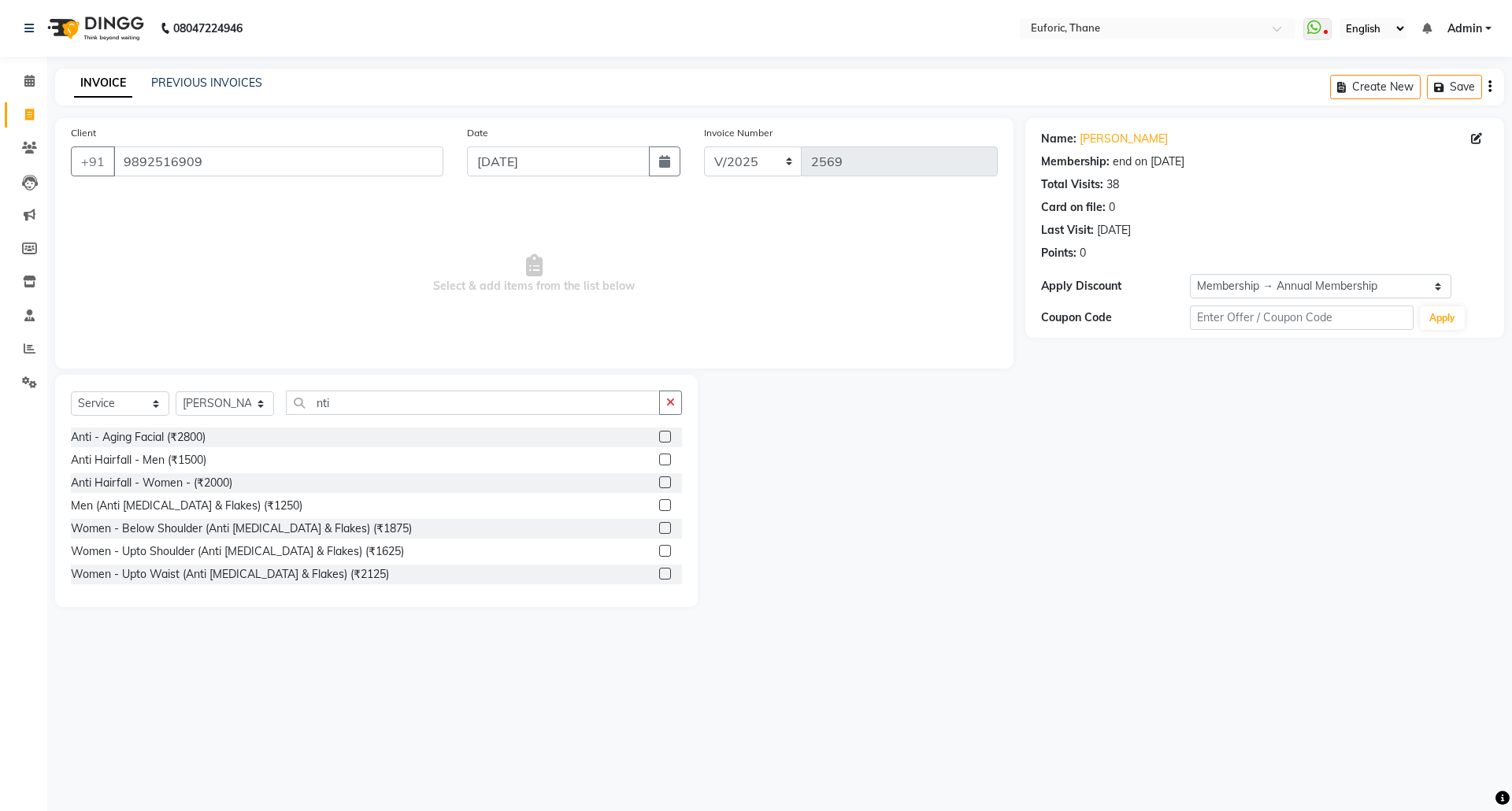
click at [659, 434] on label at bounding box center [665, 436] width 12 height 12
click at [659, 434] on input "checkbox" at bounding box center [664, 437] width 10 height 10
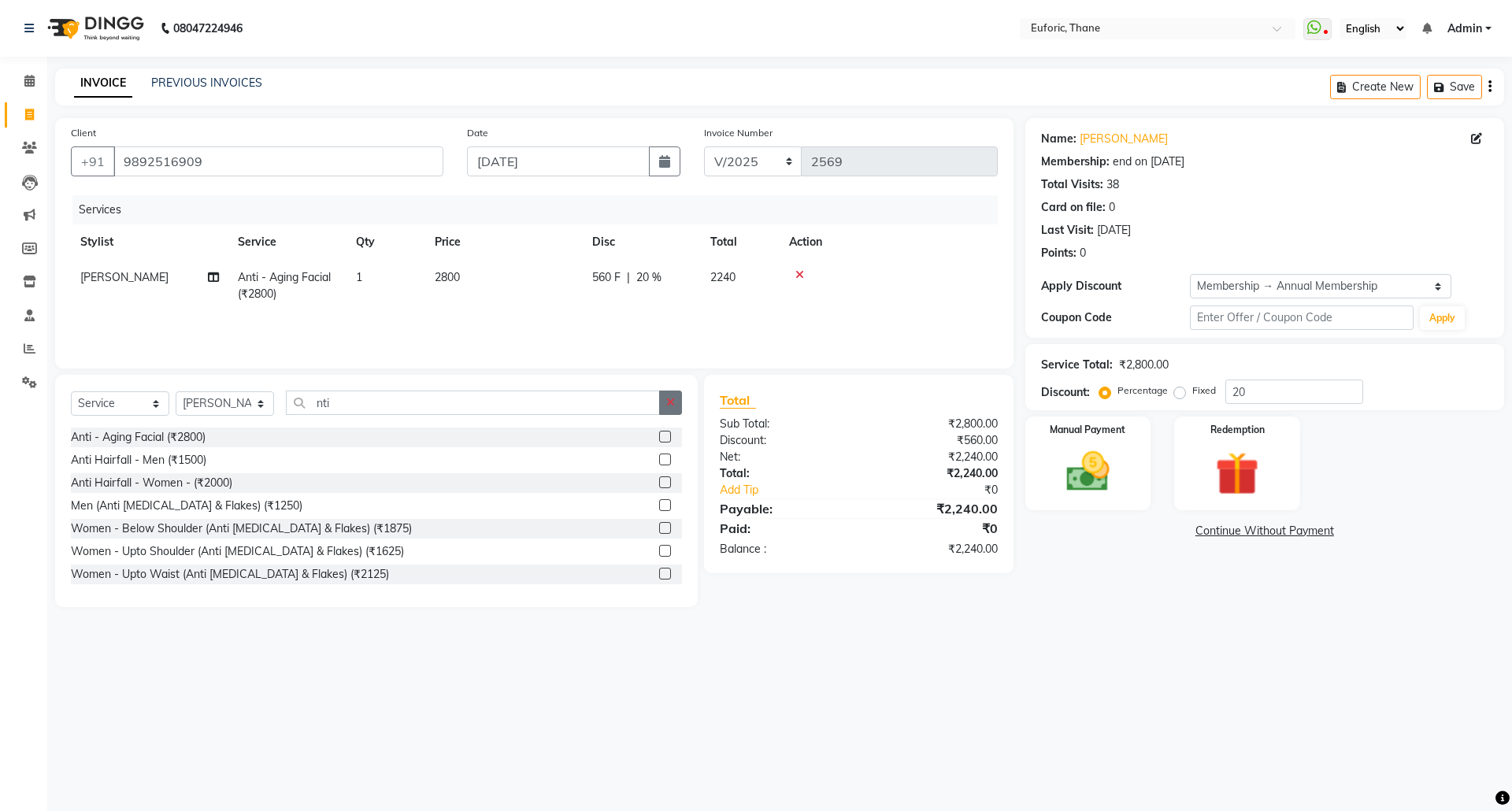
checkbox input "false"
click at [674, 403] on icon "button" at bounding box center [670, 402] width 8 height 11
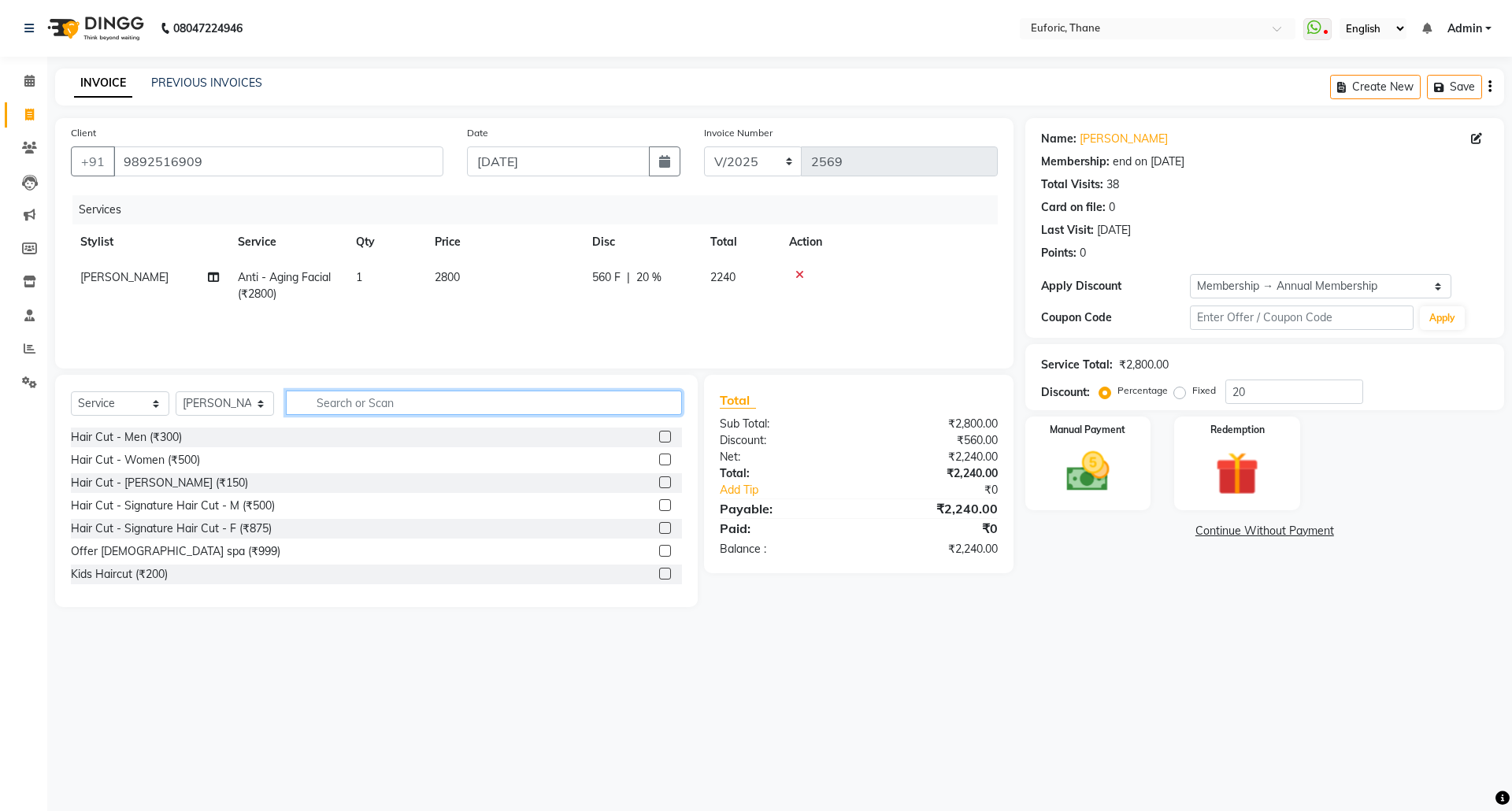
click at [638, 401] on input "text" at bounding box center [484, 403] width 396 height 24
type input "t"
click at [665, 407] on button "button" at bounding box center [670, 403] width 23 height 24
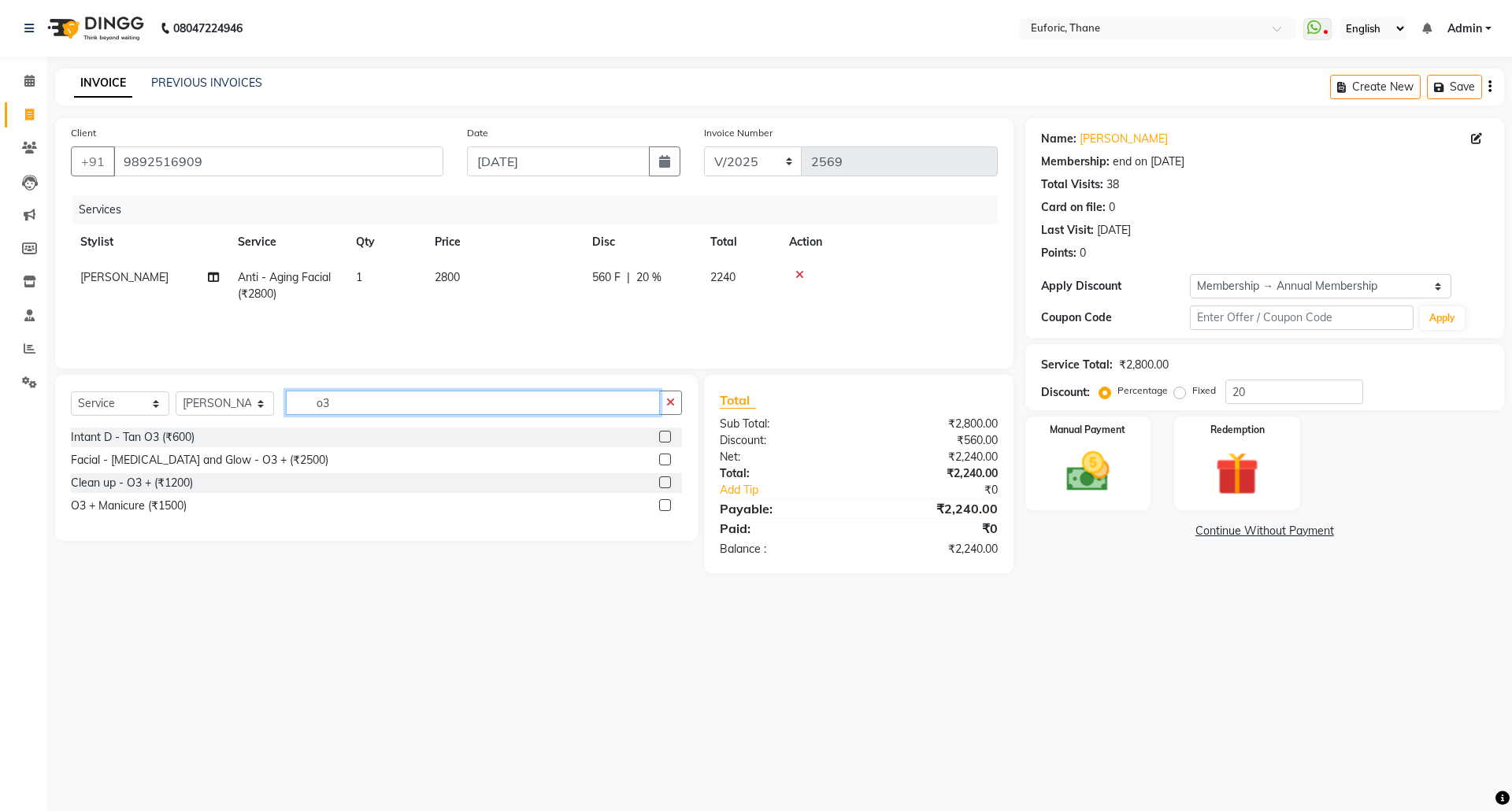
type input "o3"
click at [665, 441] on label at bounding box center [665, 436] width 12 height 12
click at [665, 441] on input "checkbox" at bounding box center [664, 437] width 10 height 10
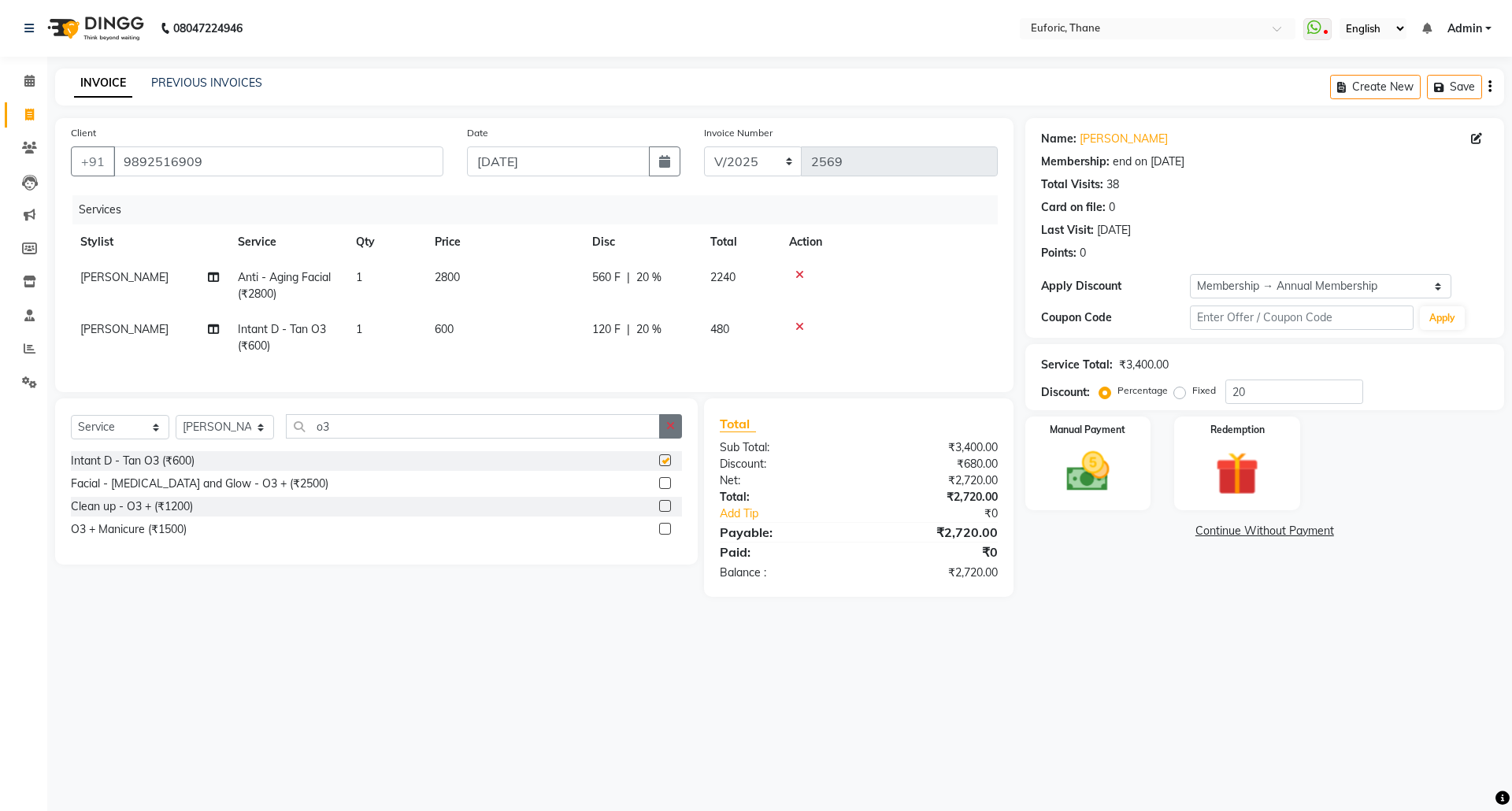
checkbox input "false"
click at [671, 439] on button "button" at bounding box center [670, 426] width 23 height 24
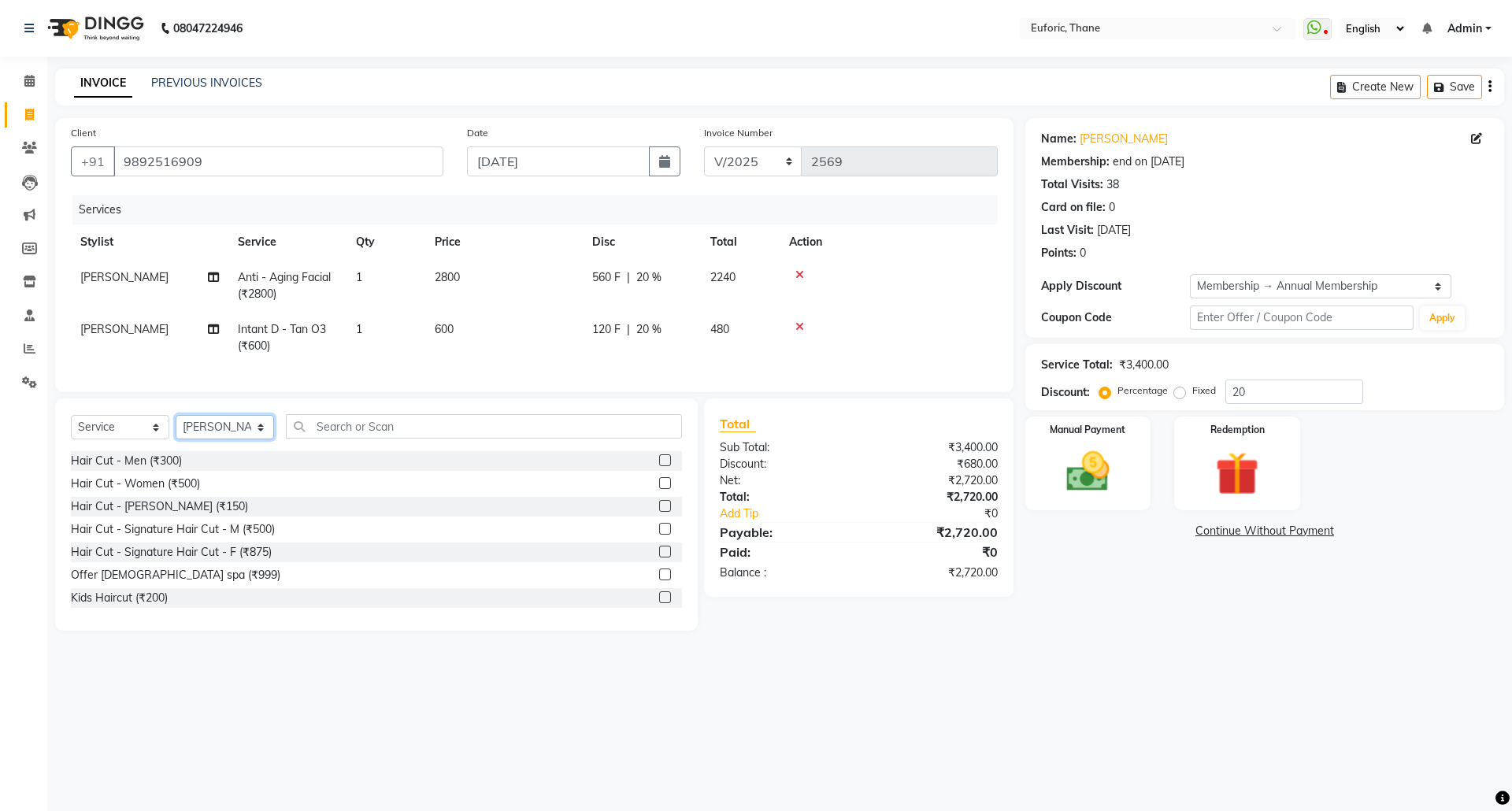
click at [242, 440] on select "Select Stylist [PERSON_NAME] Aatik Salmanai Admin [PERSON_NAME] [PERSON_NAME] […" at bounding box center [224, 427] width 99 height 24
click at [367, 439] on input "text" at bounding box center [484, 426] width 396 height 24
type input "w"
type input "r"
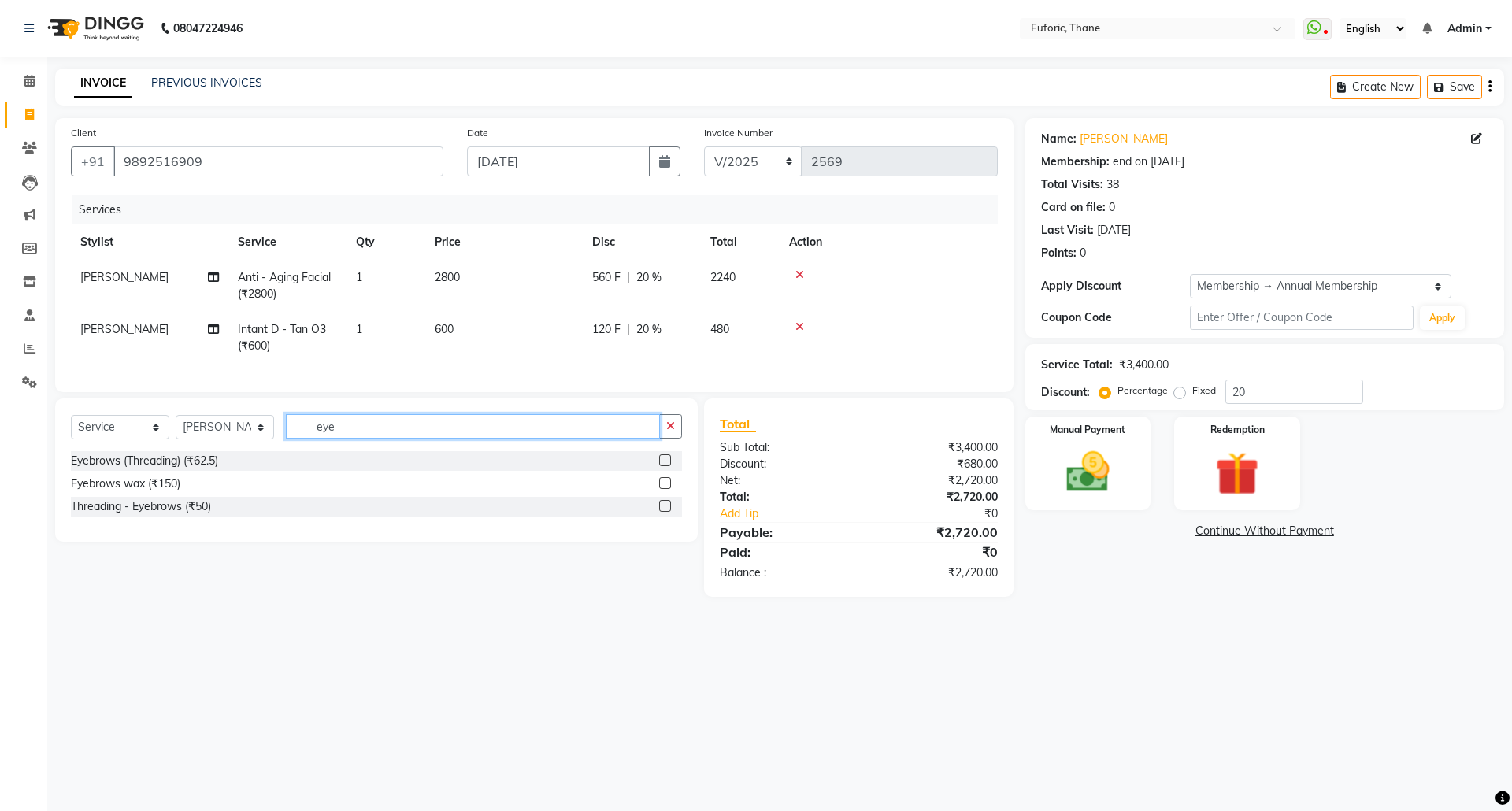
type input "eye"
click at [661, 466] on label at bounding box center [665, 460] width 12 height 12
click at [661, 466] on input "checkbox" at bounding box center [664, 461] width 10 height 10
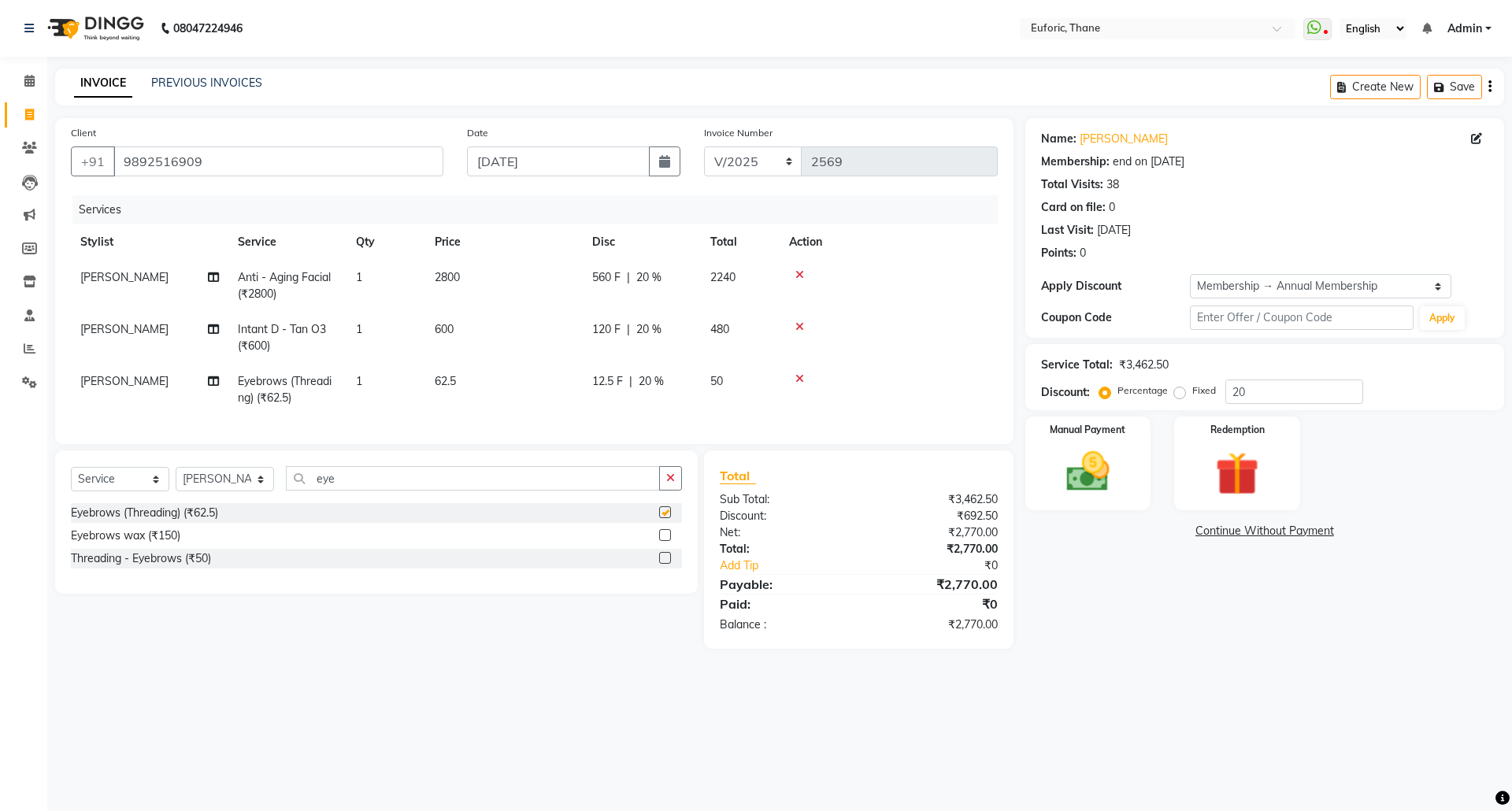
checkbox input "false"
click at [243, 491] on select "Select Stylist [PERSON_NAME] Aatik Salmanai Admin [PERSON_NAME] [PERSON_NAME] […" at bounding box center [224, 479] width 99 height 24
select select "33147"
click at [175, 483] on select "Select Stylist [PERSON_NAME] Aatik Salmanai Admin [PERSON_NAME] [PERSON_NAME] […" at bounding box center [224, 479] width 99 height 24
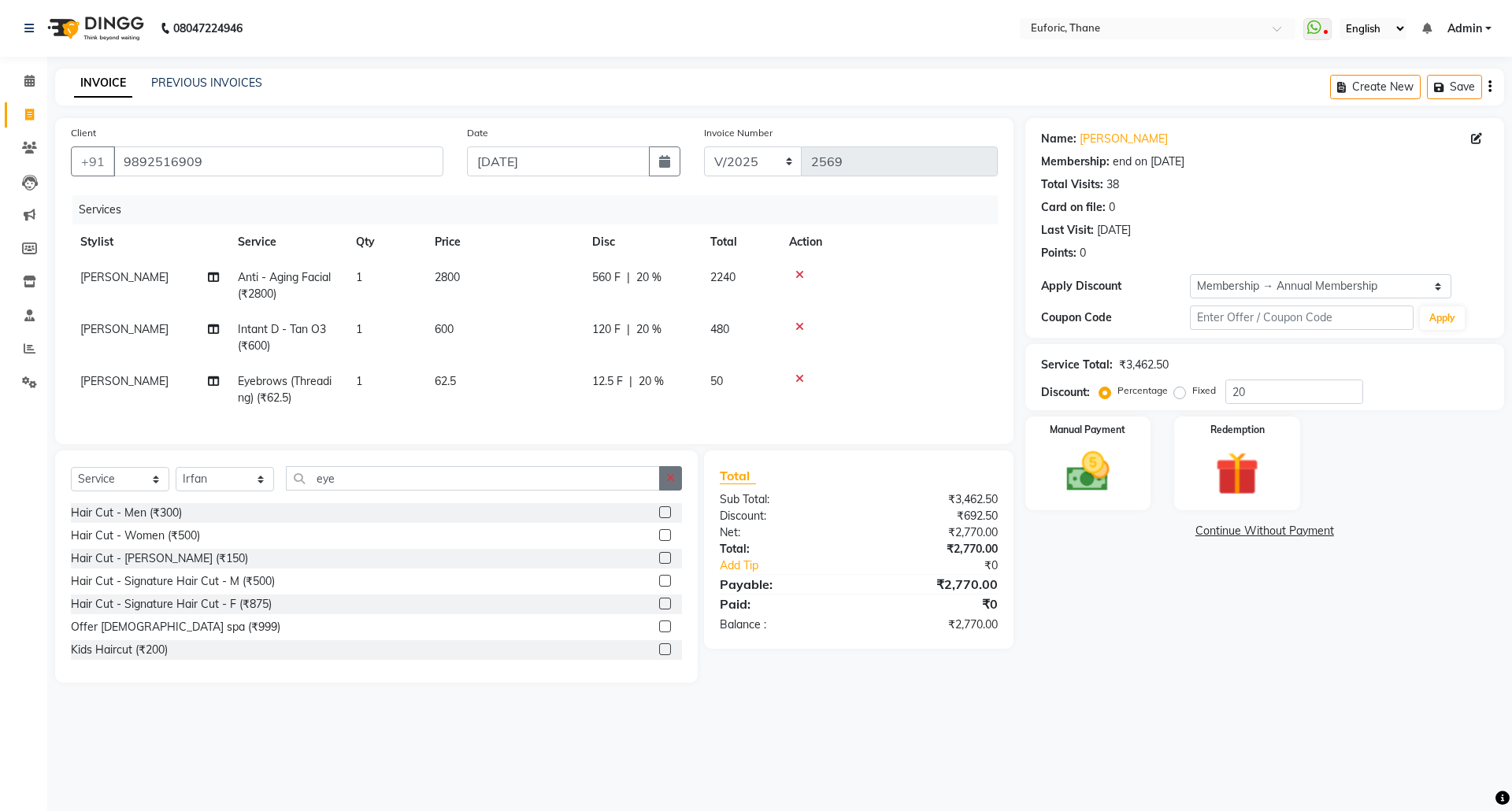
click at [659, 490] on button "button" at bounding box center [670, 478] width 23 height 24
click at [659, 541] on label at bounding box center [665, 535] width 12 height 12
click at [659, 541] on input "checkbox" at bounding box center [664, 535] width 10 height 10
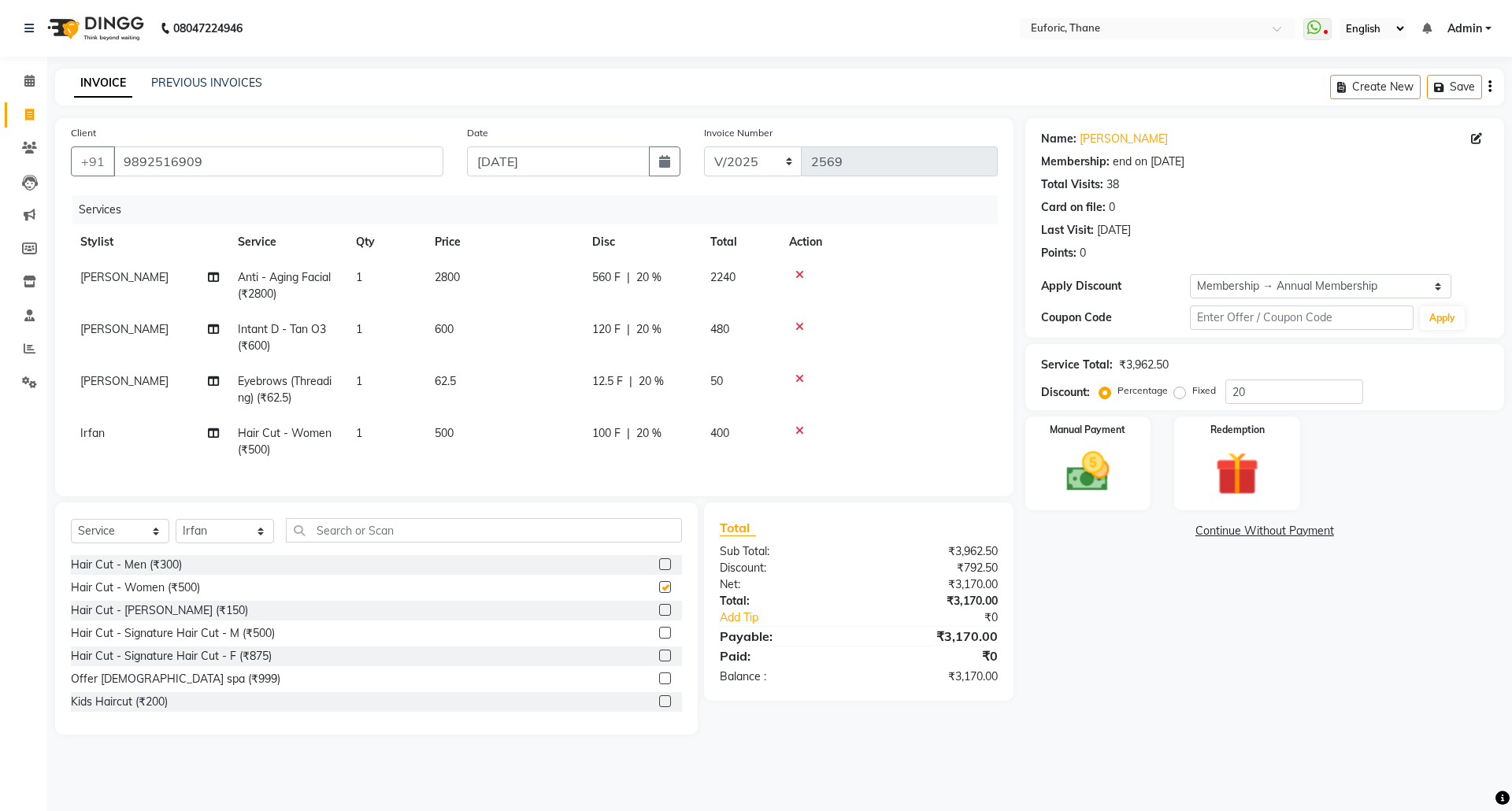
checkbox input "false"
click at [800, 267] on td at bounding box center [889, 286] width 219 height 52
click at [796, 269] on icon at bounding box center [799, 275] width 8 height 11
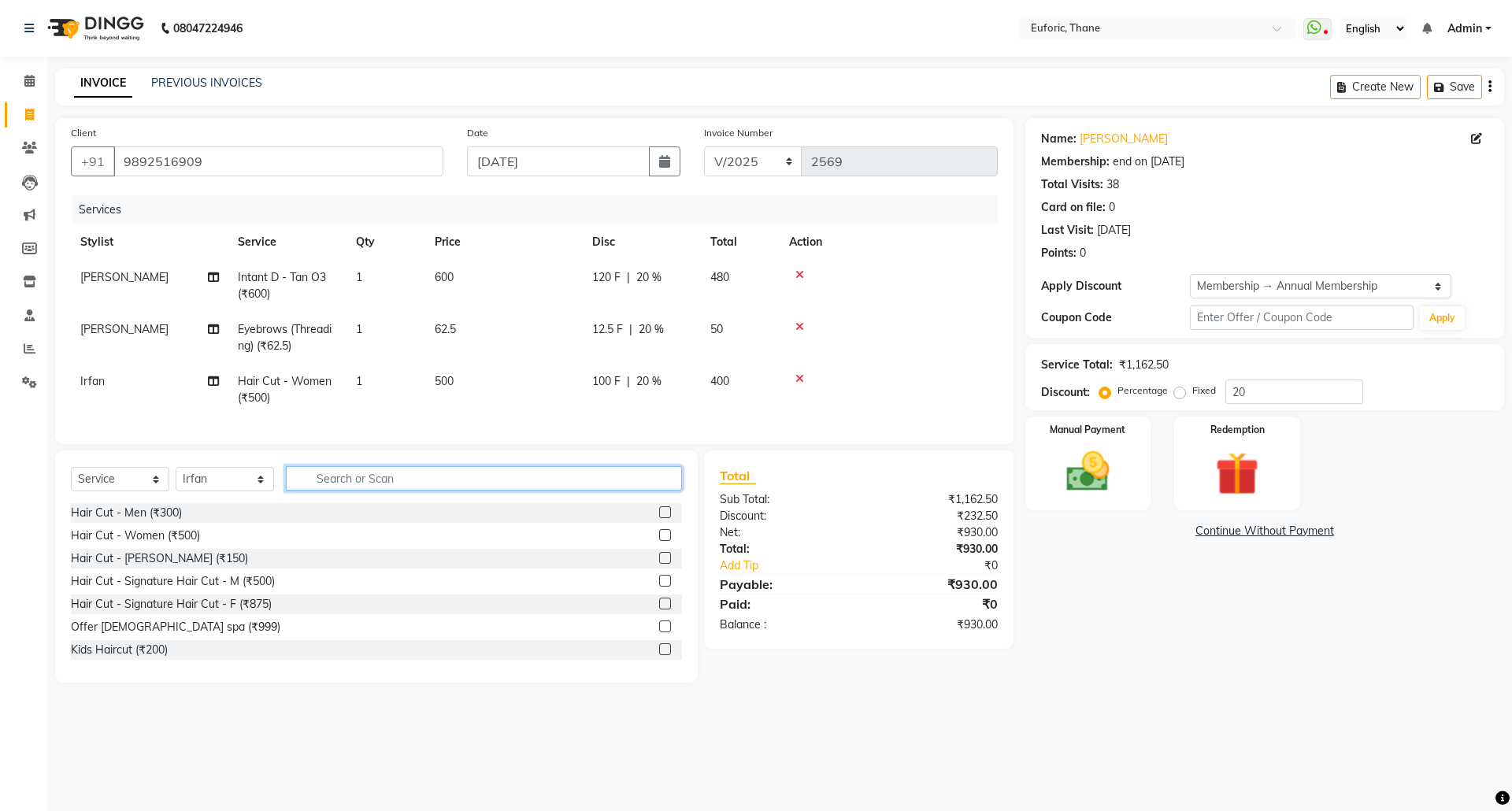
click at [608, 488] on input "text" at bounding box center [484, 478] width 396 height 24
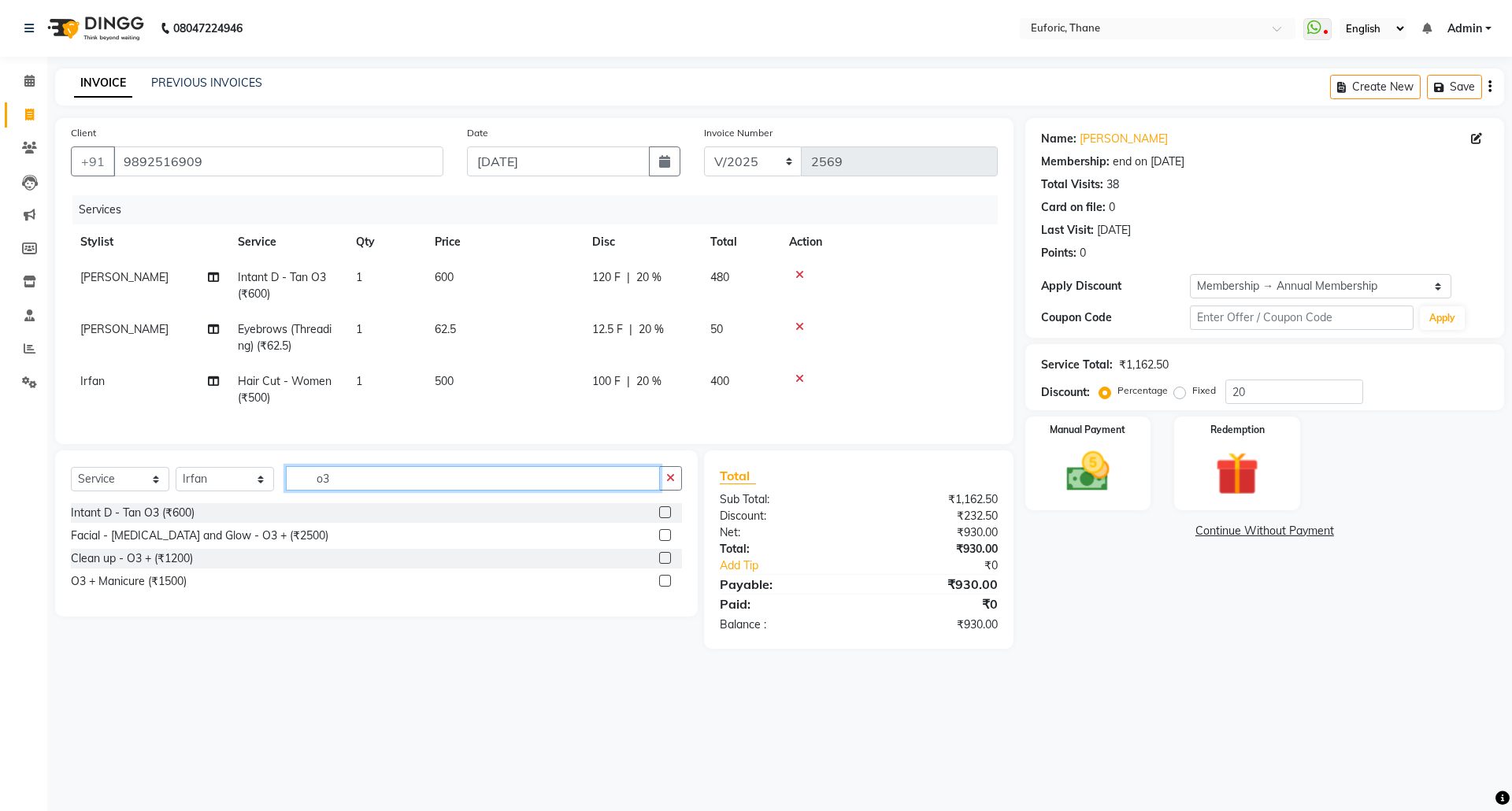
type input "o3"
click at [667, 541] on label at bounding box center [665, 535] width 12 height 12
click at [667, 541] on input "checkbox" at bounding box center [664, 535] width 10 height 10
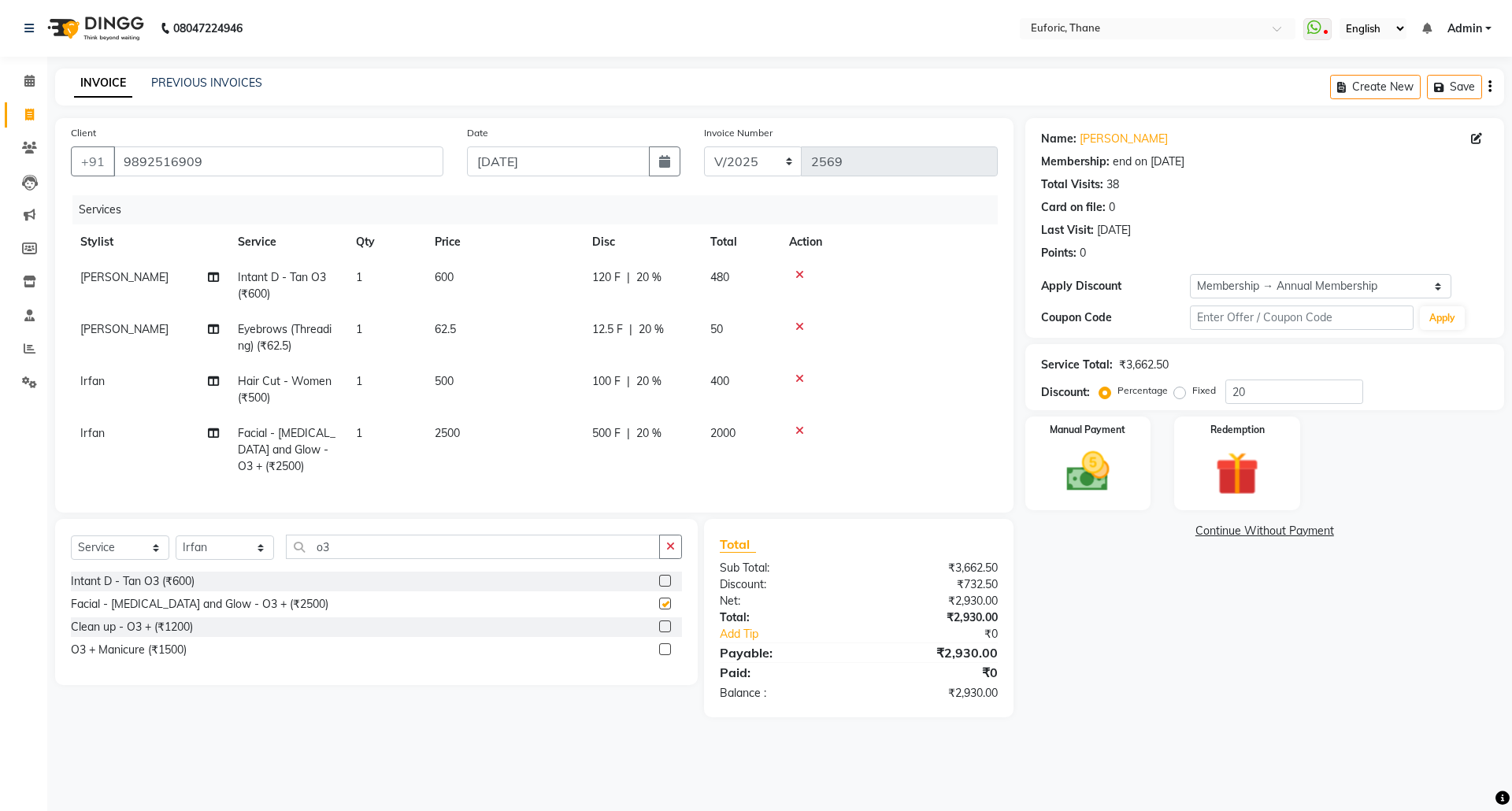
checkbox input "false"
click at [679, 558] on button "button" at bounding box center [670, 547] width 23 height 24
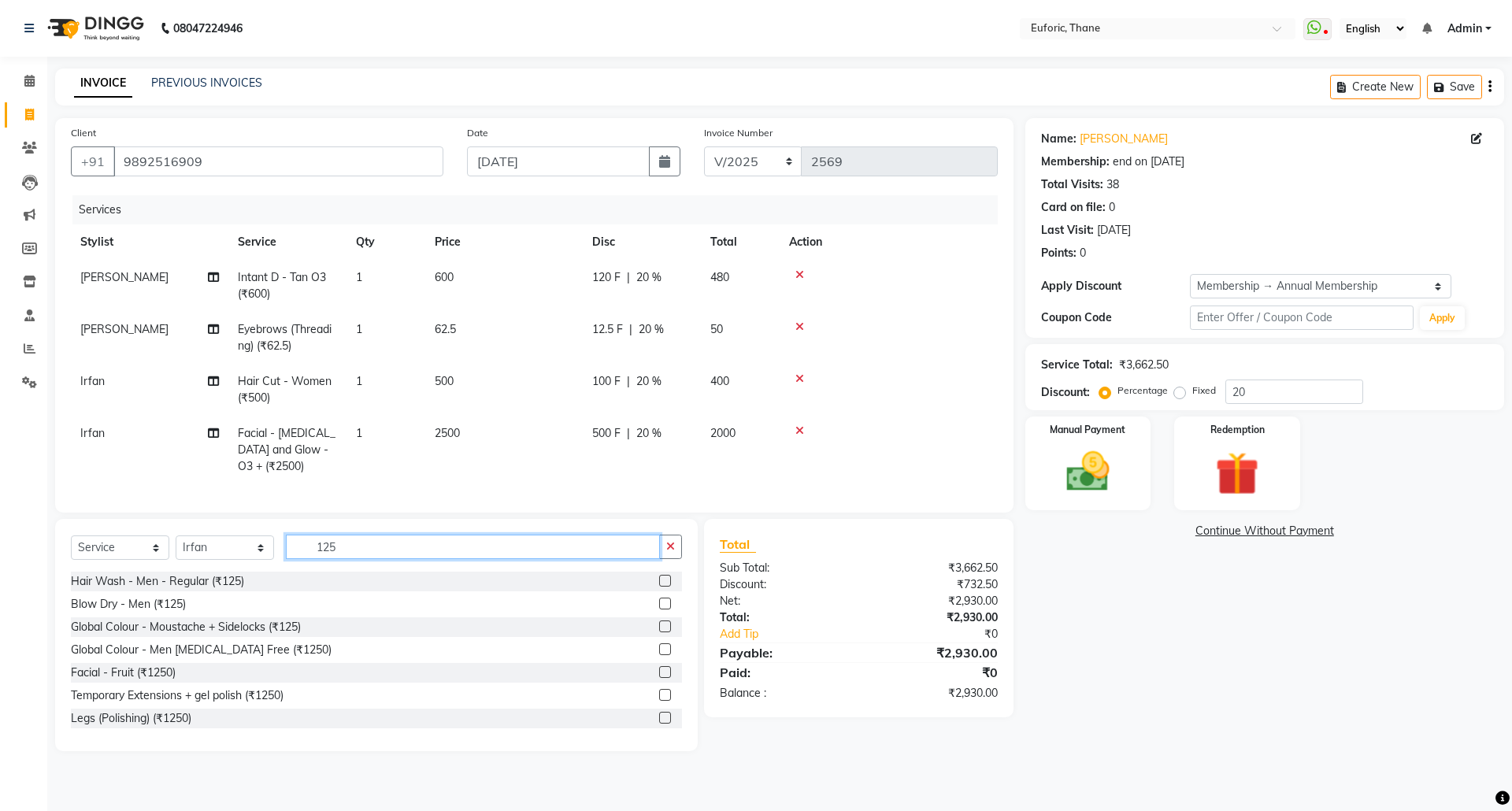
type input "125"
click at [659, 586] on label at bounding box center [665, 581] width 12 height 12
click at [659, 586] on input "checkbox" at bounding box center [664, 581] width 10 height 10
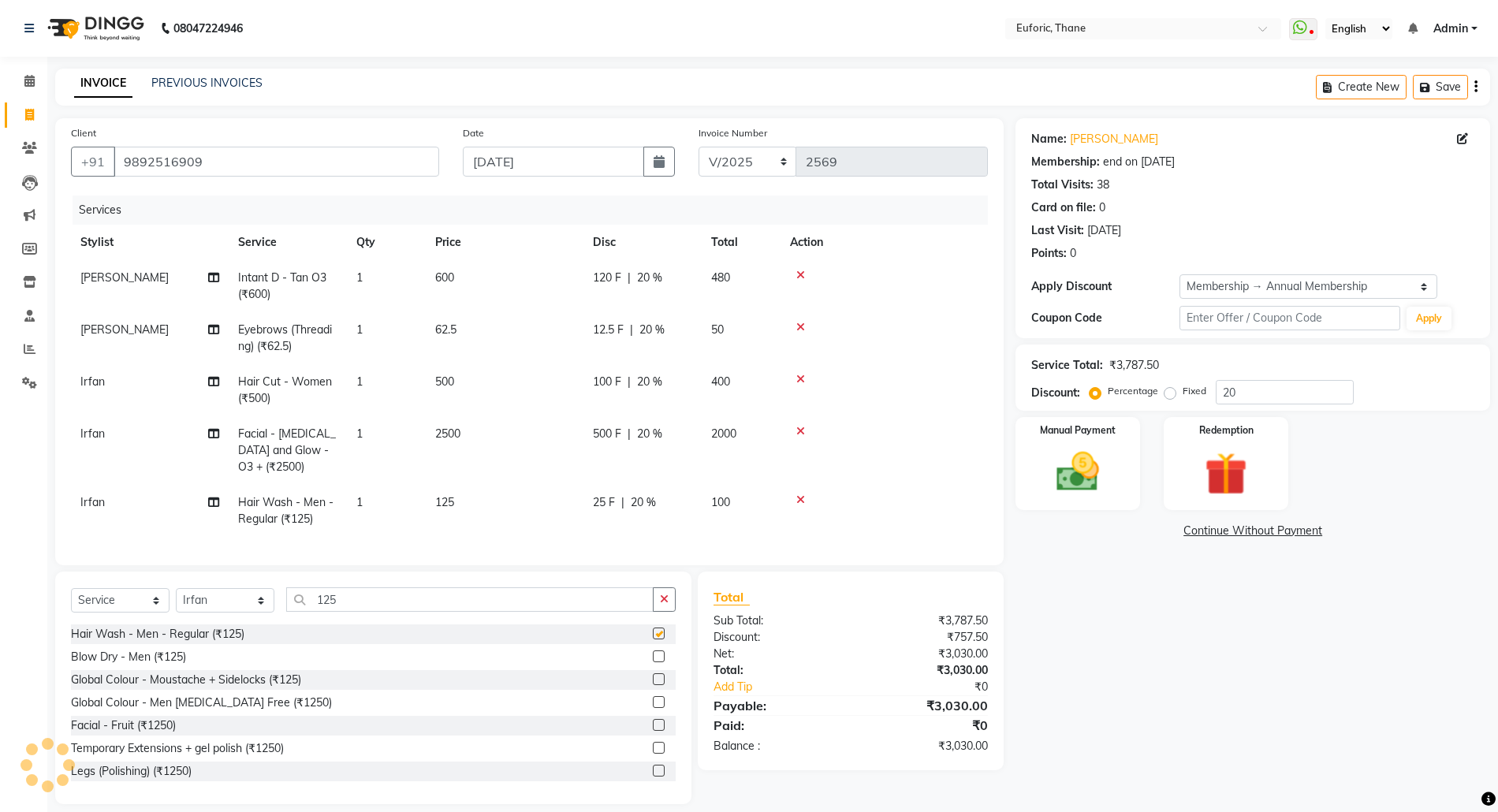
checkbox input "false"
click at [1080, 489] on img at bounding box center [1077, 472] width 73 height 52
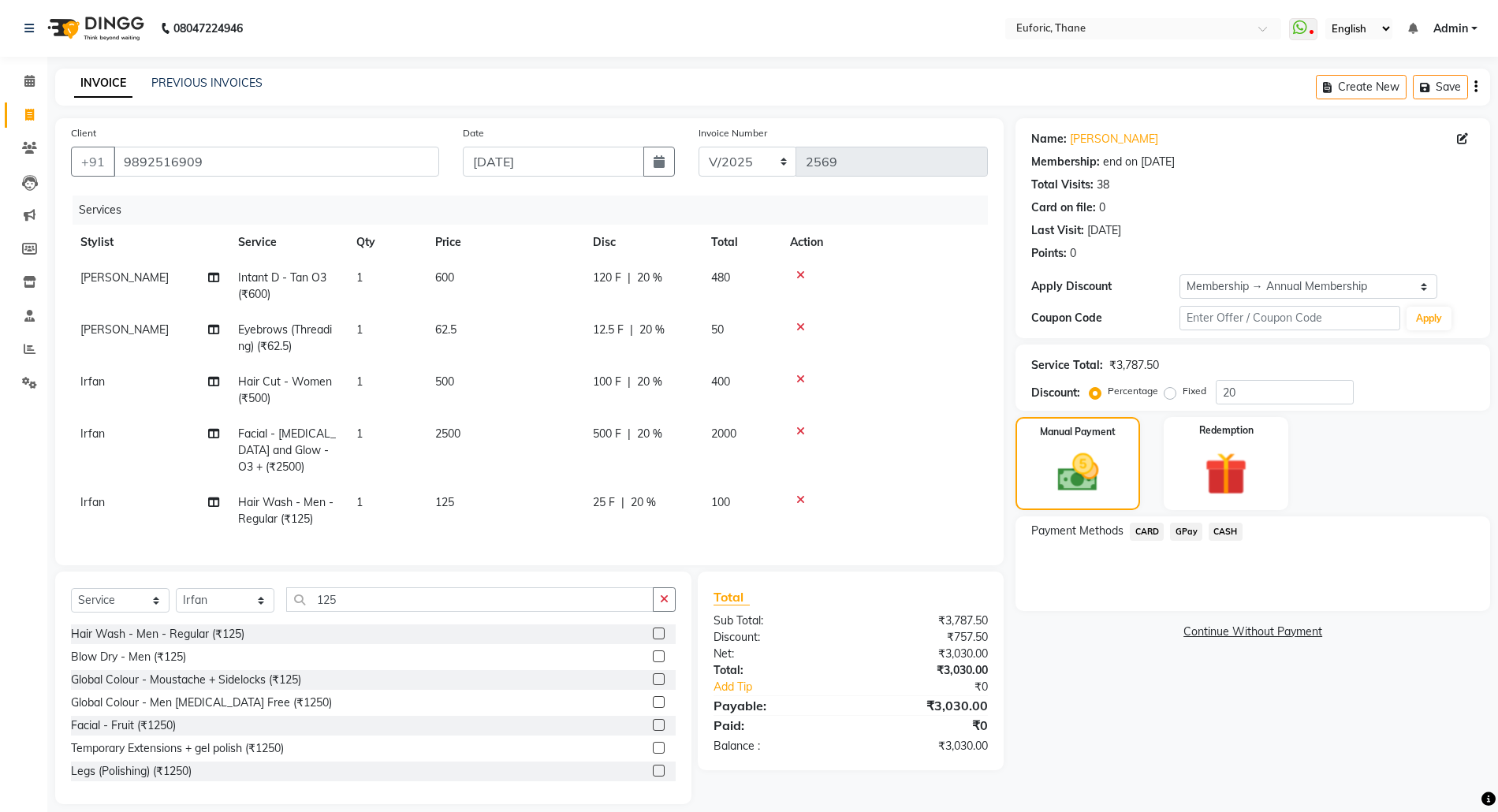
click at [1151, 528] on span "CARD" at bounding box center [1146, 531] width 34 height 18
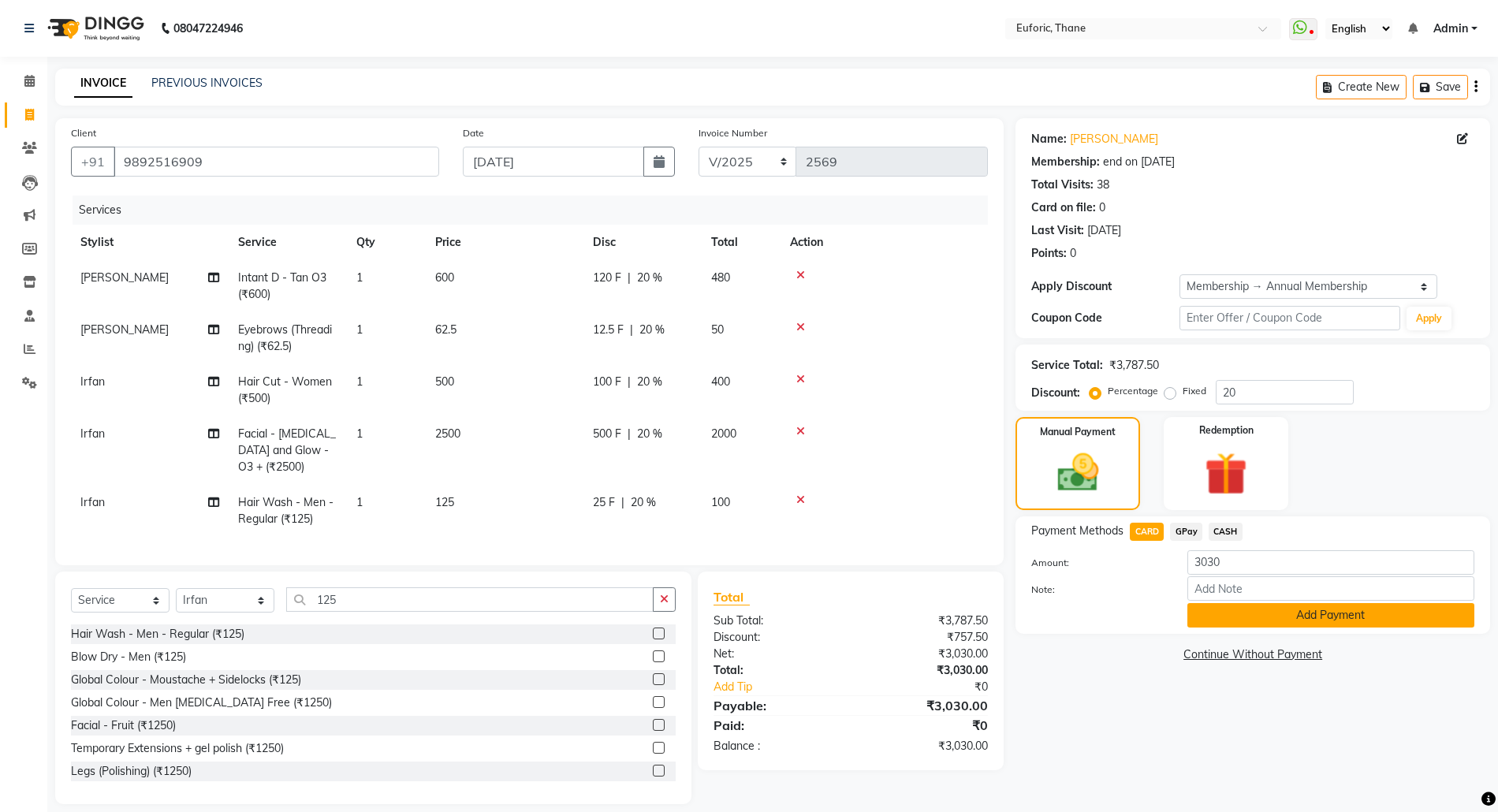
click at [1231, 616] on button "Add Payment" at bounding box center [1330, 615] width 287 height 24
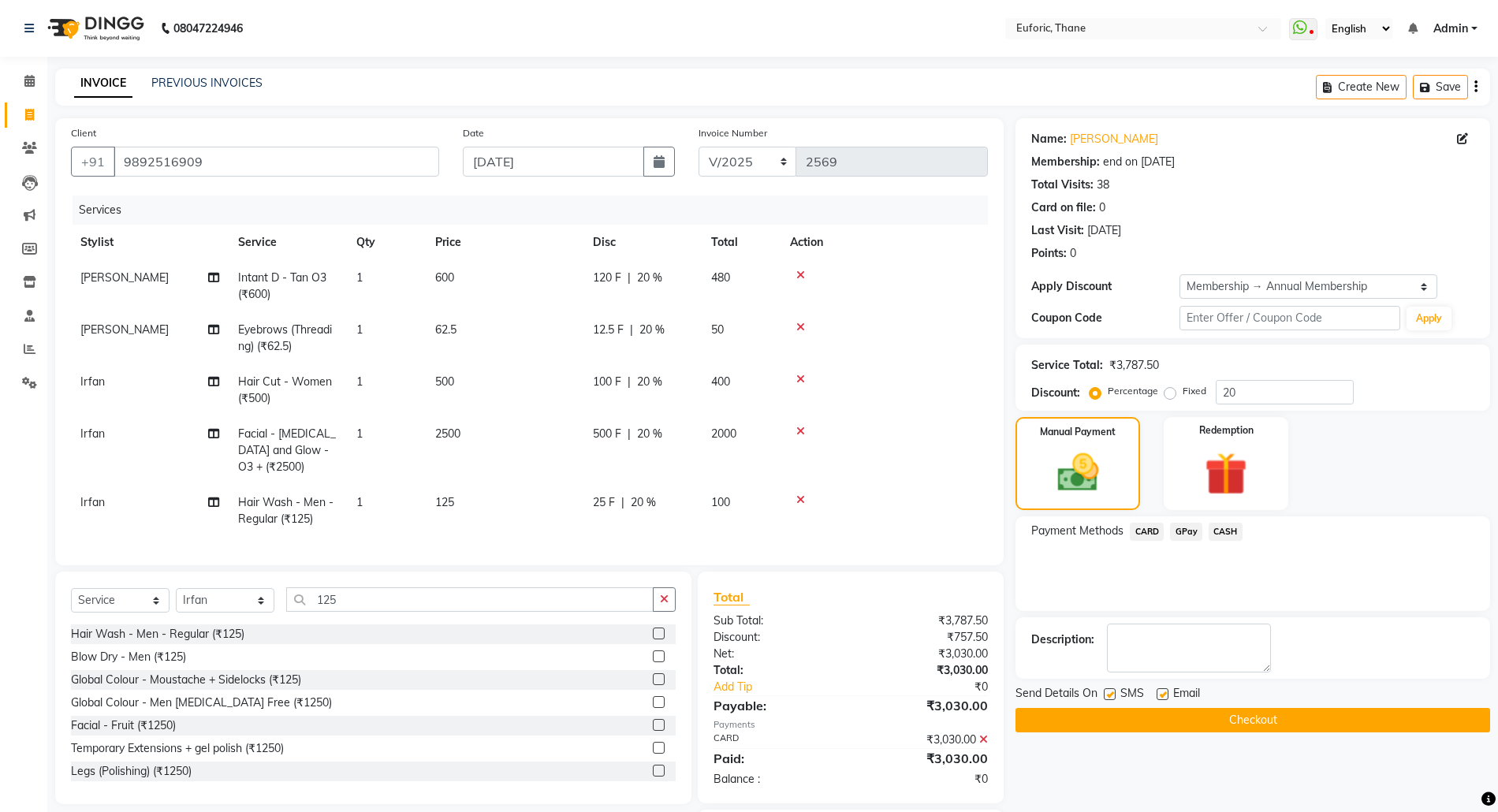
click at [1213, 732] on button "Checkout" at bounding box center [1252, 720] width 474 height 24
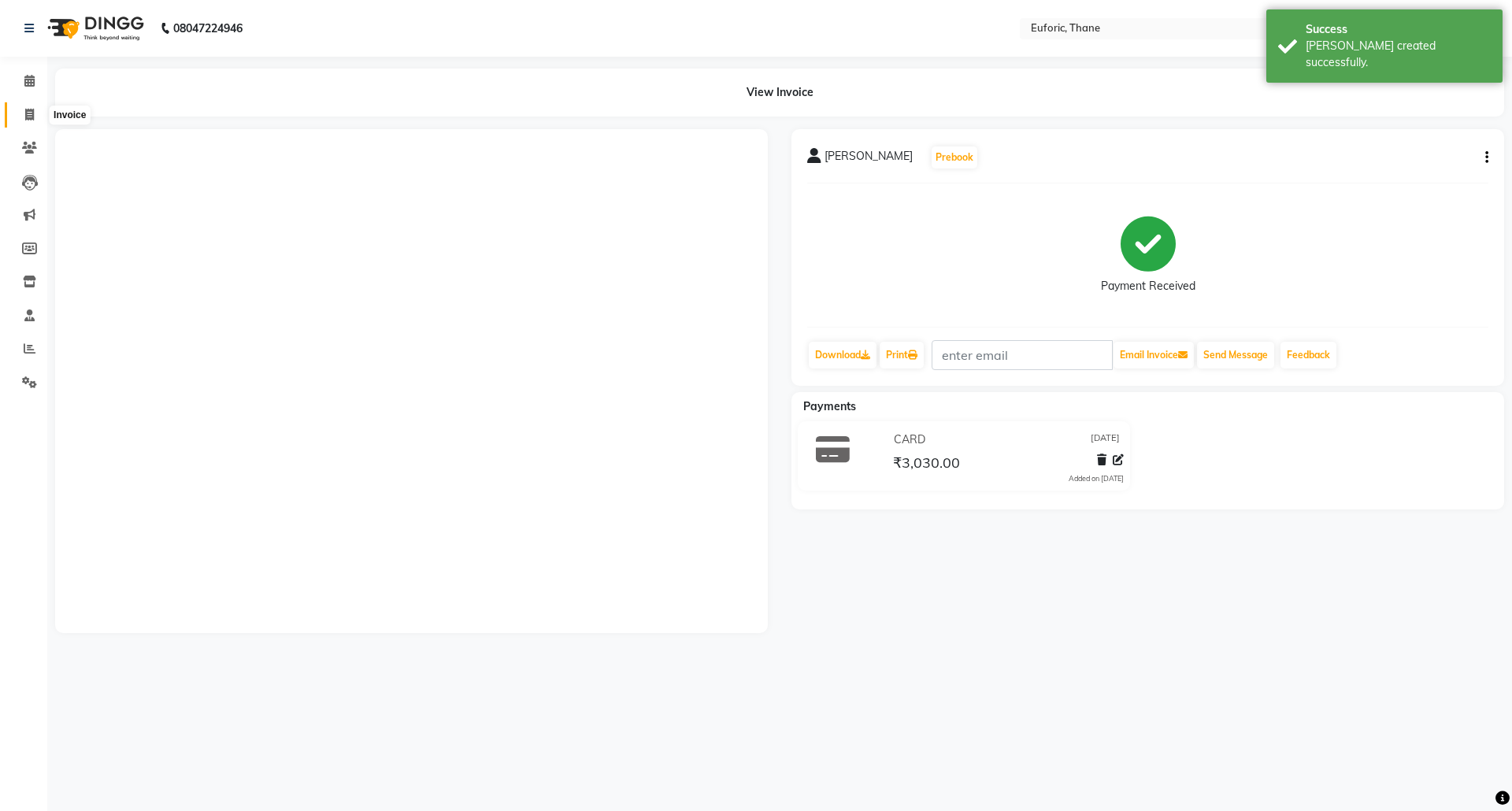
click at [17, 111] on span at bounding box center [30, 115] width 28 height 18
select select "5063"
select select "service"
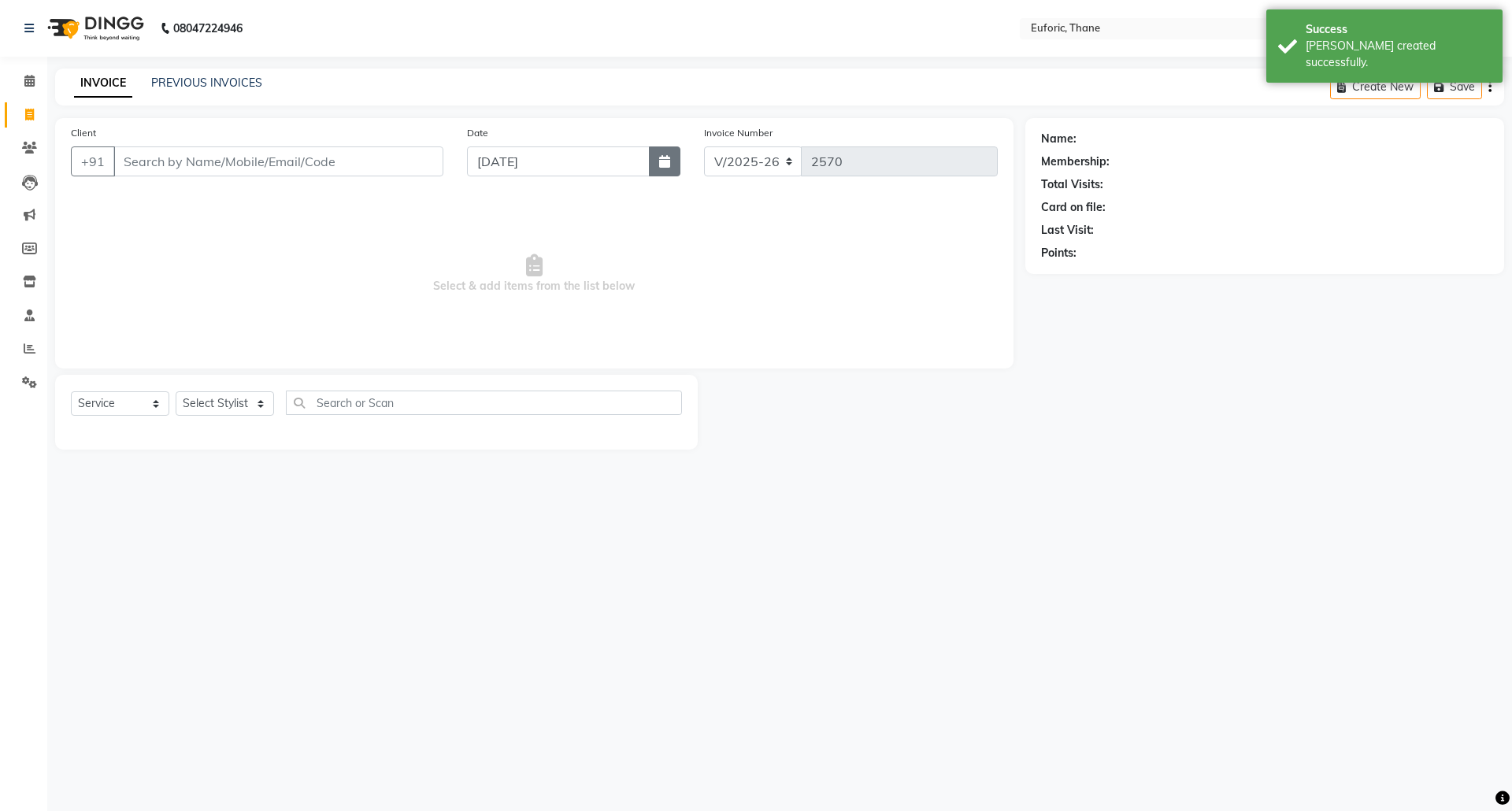
click at [665, 164] on icon "button" at bounding box center [665, 161] width 11 height 13
select select "9"
select select "2025"
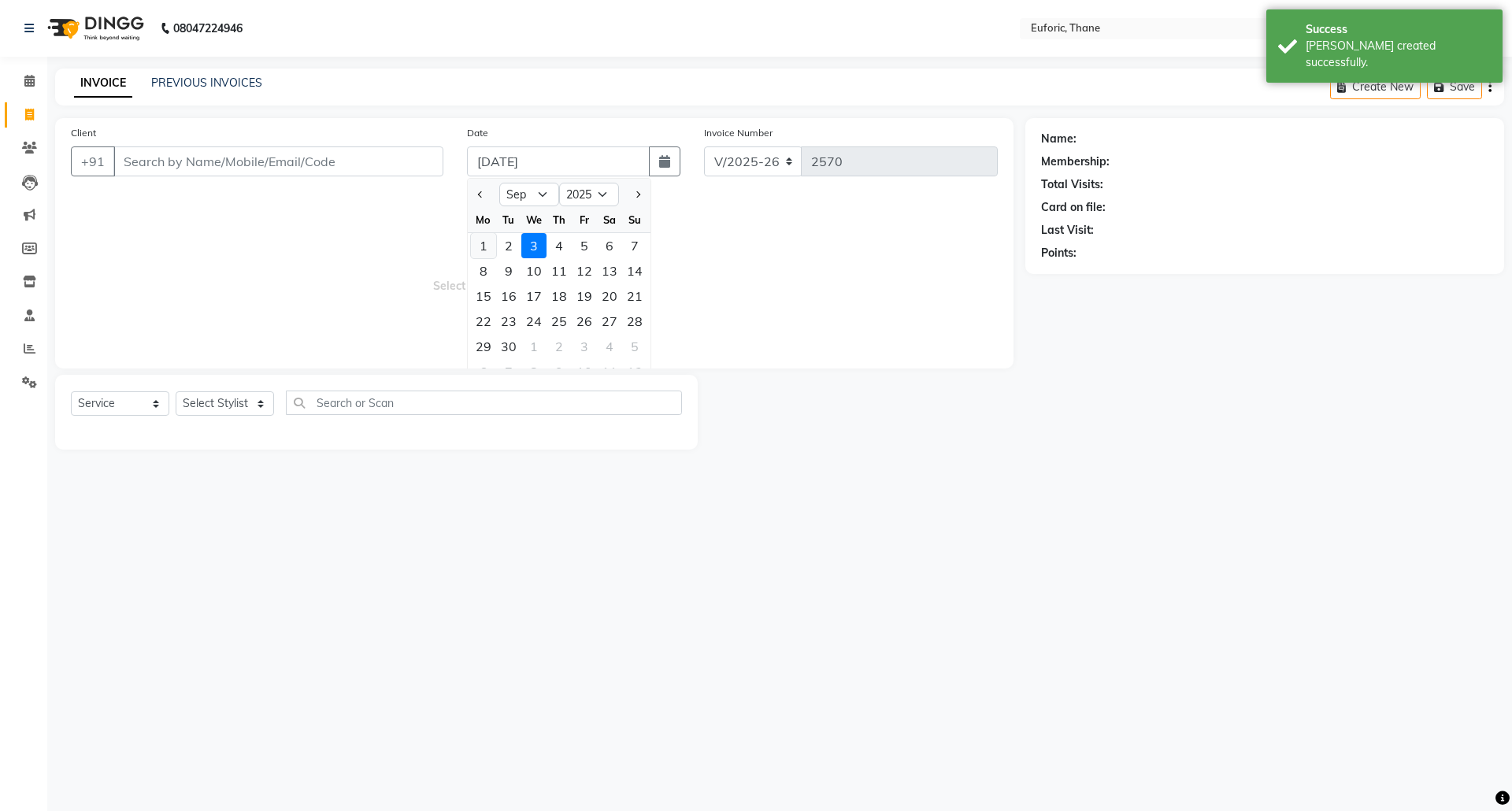
click at [485, 246] on div "1" at bounding box center [483, 245] width 25 height 25
type input "[DATE]"
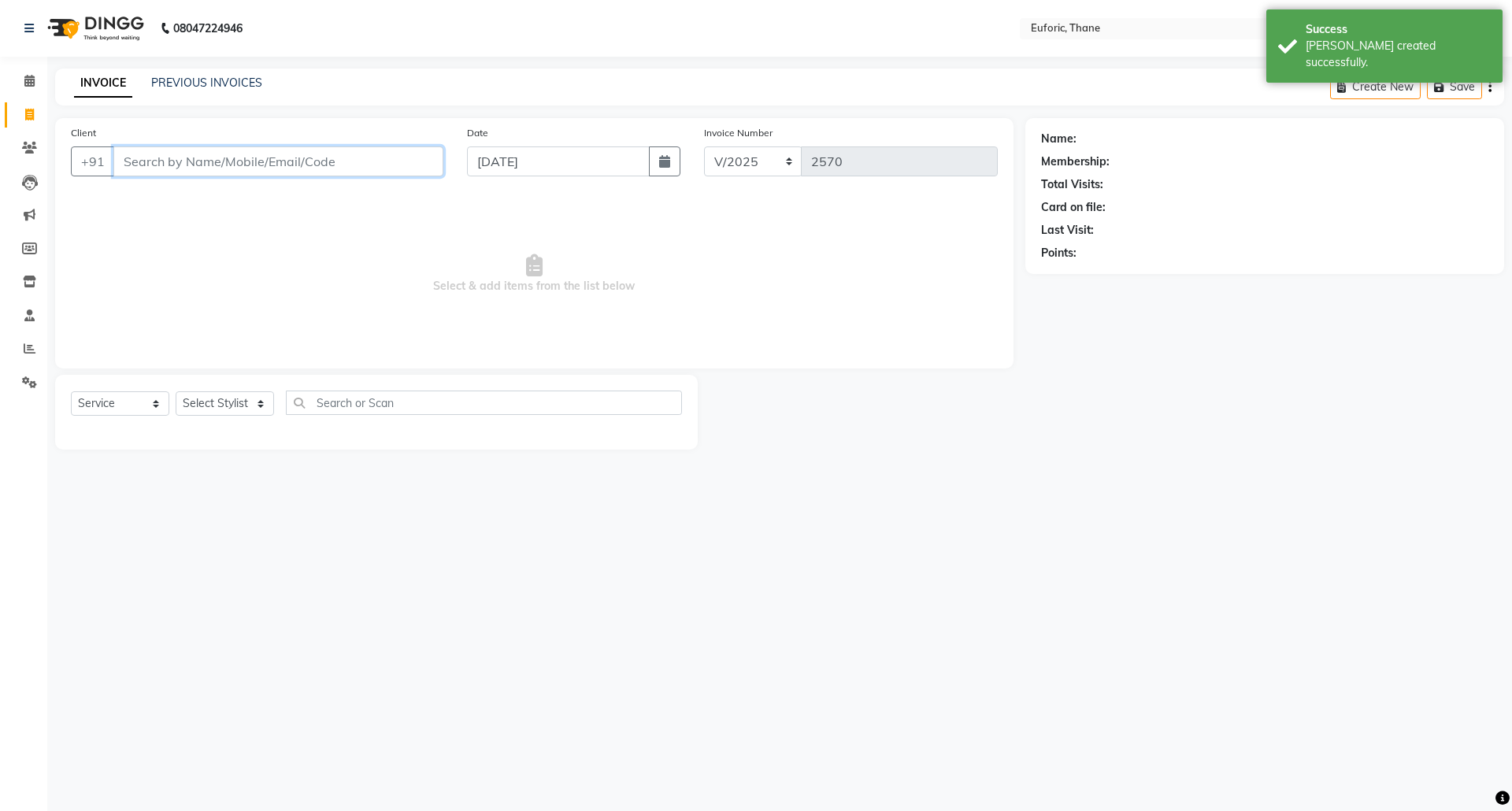
click at [416, 165] on input "Client" at bounding box center [278, 161] width 330 height 29
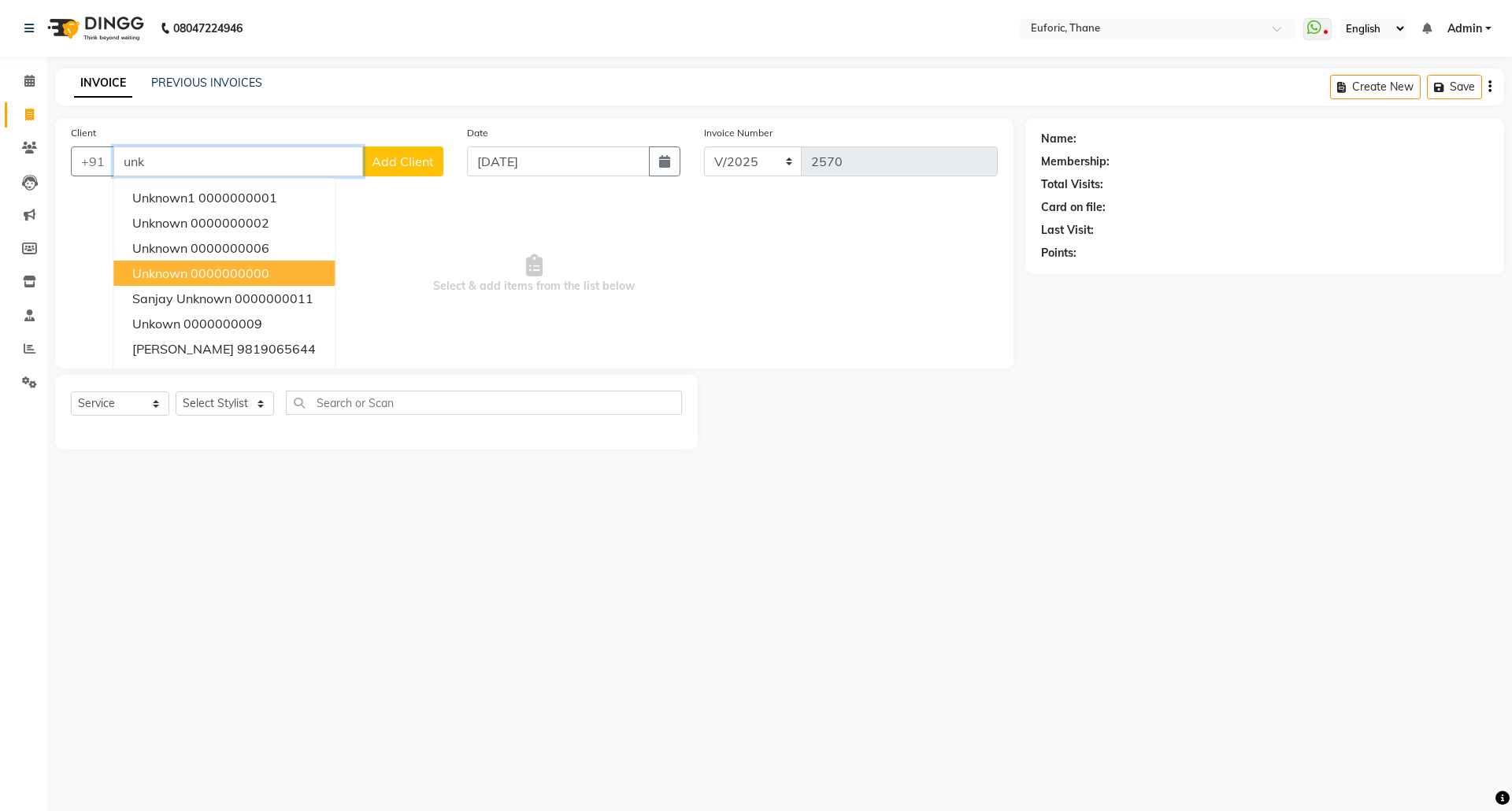
click at [183, 274] on span "Unknown" at bounding box center [159, 273] width 55 height 16
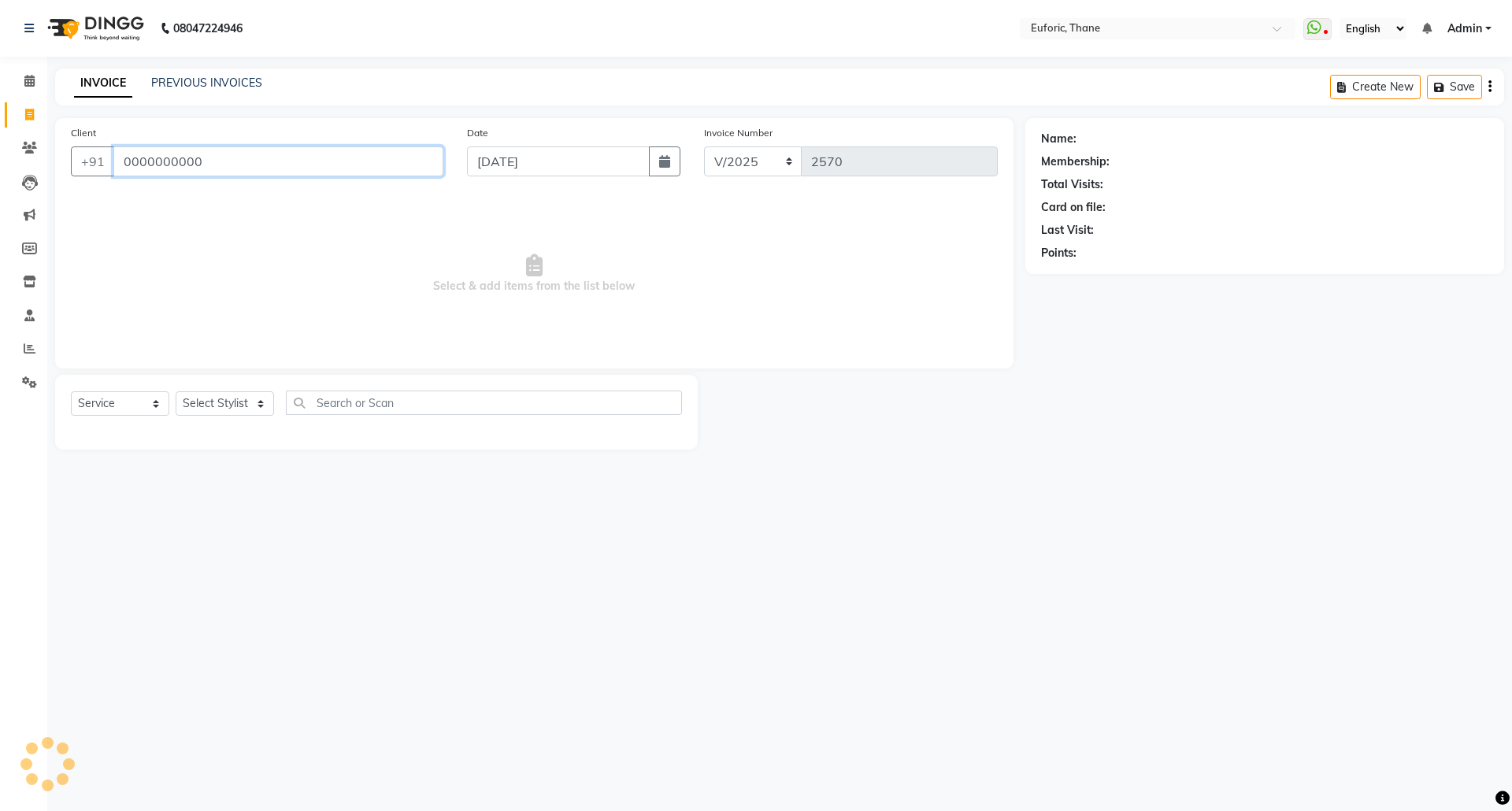
type input "0000000000"
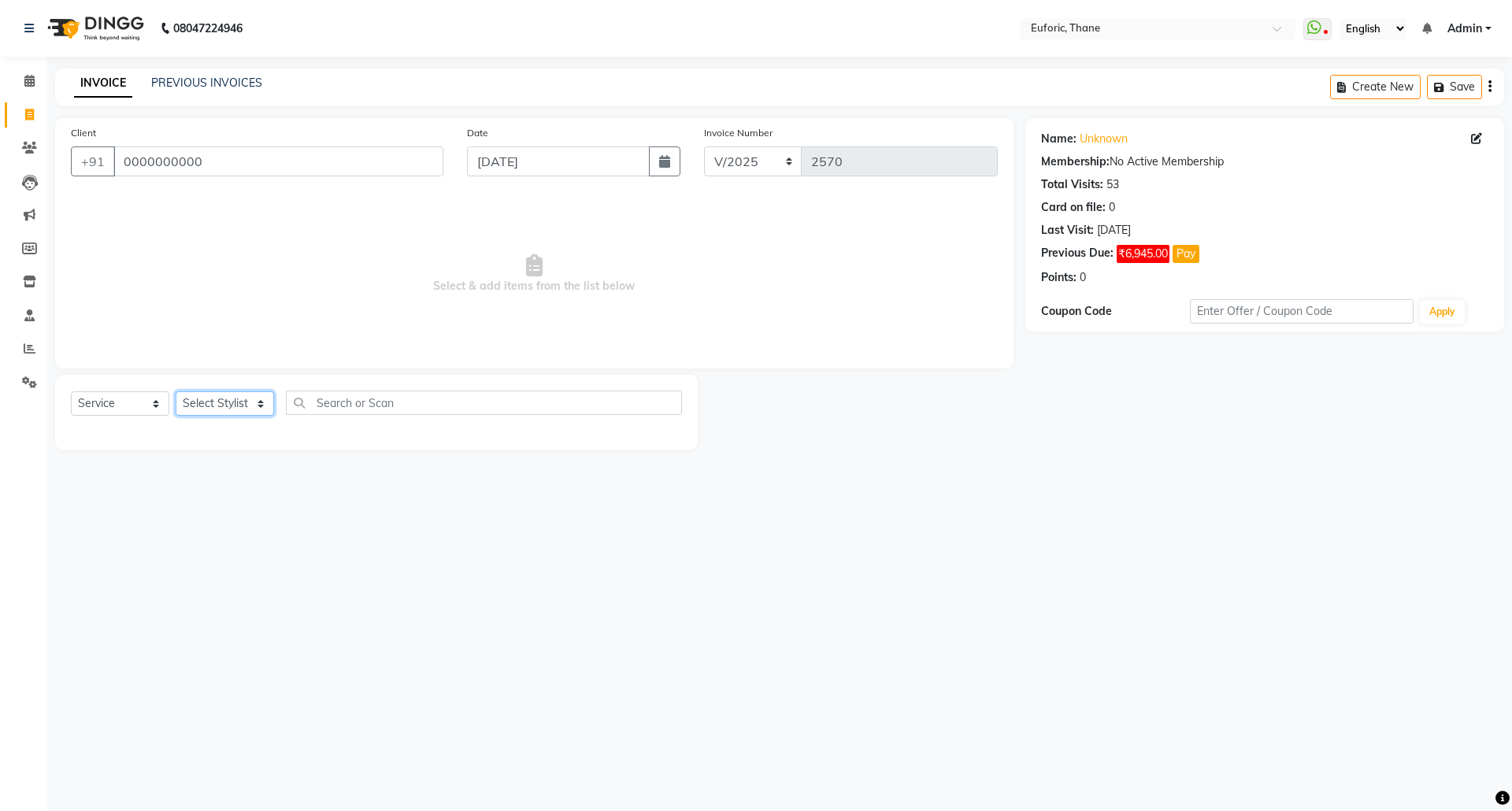
click at [251, 407] on select "Select Stylist [PERSON_NAME] Aatik Salmanai Admin [PERSON_NAME] [PERSON_NAME] […" at bounding box center [224, 404] width 99 height 24
select select "31986"
click at [175, 392] on select "Select Stylist [PERSON_NAME] Aatik Salmanai Admin [PERSON_NAME] [PERSON_NAME] […" at bounding box center [224, 404] width 99 height 24
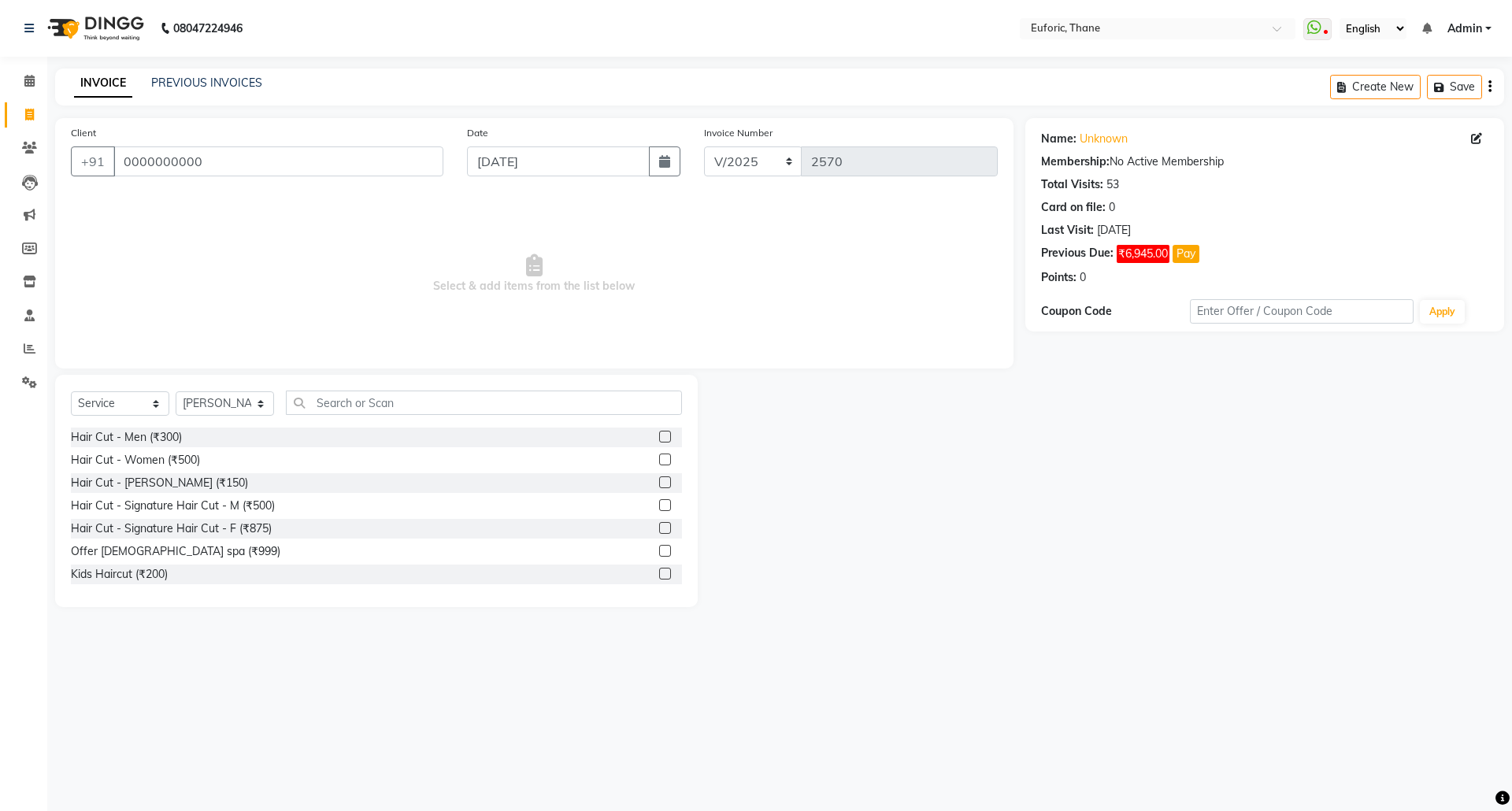
click at [375, 389] on div "Select Service Product Membership Package Voucher Prepaid Gift Card Select Styl…" at bounding box center [376, 491] width 643 height 232
click at [348, 398] on div "Select Service Product Membership Package Voucher Prepaid Gift Card Select Styl…" at bounding box center [376, 409] width 611 height 37
click at [343, 400] on input "text" at bounding box center [484, 403] width 396 height 24
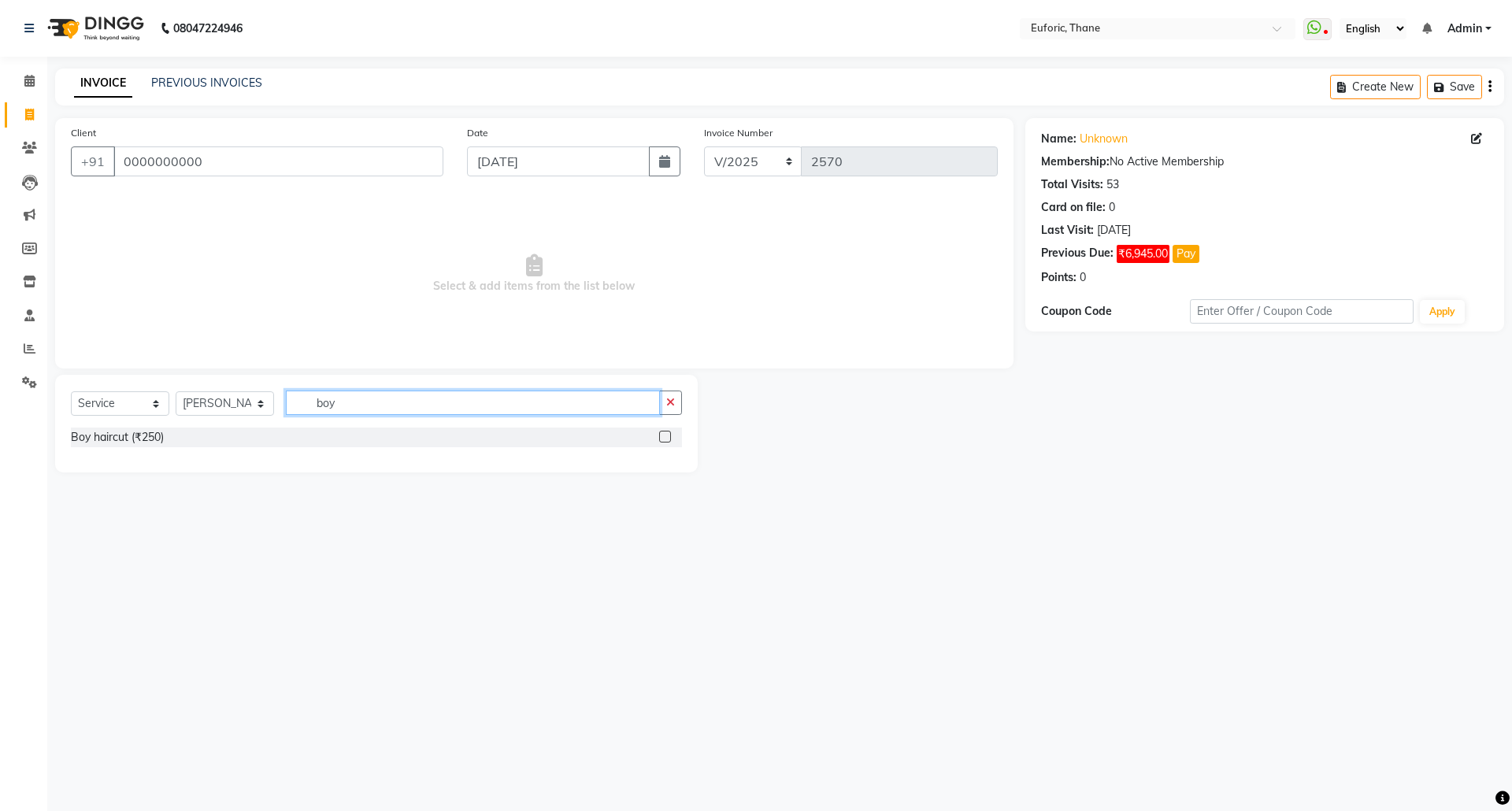
type input "boy"
click at [663, 430] on label at bounding box center [665, 436] width 12 height 12
click at [663, 432] on input "checkbox" at bounding box center [664, 437] width 10 height 10
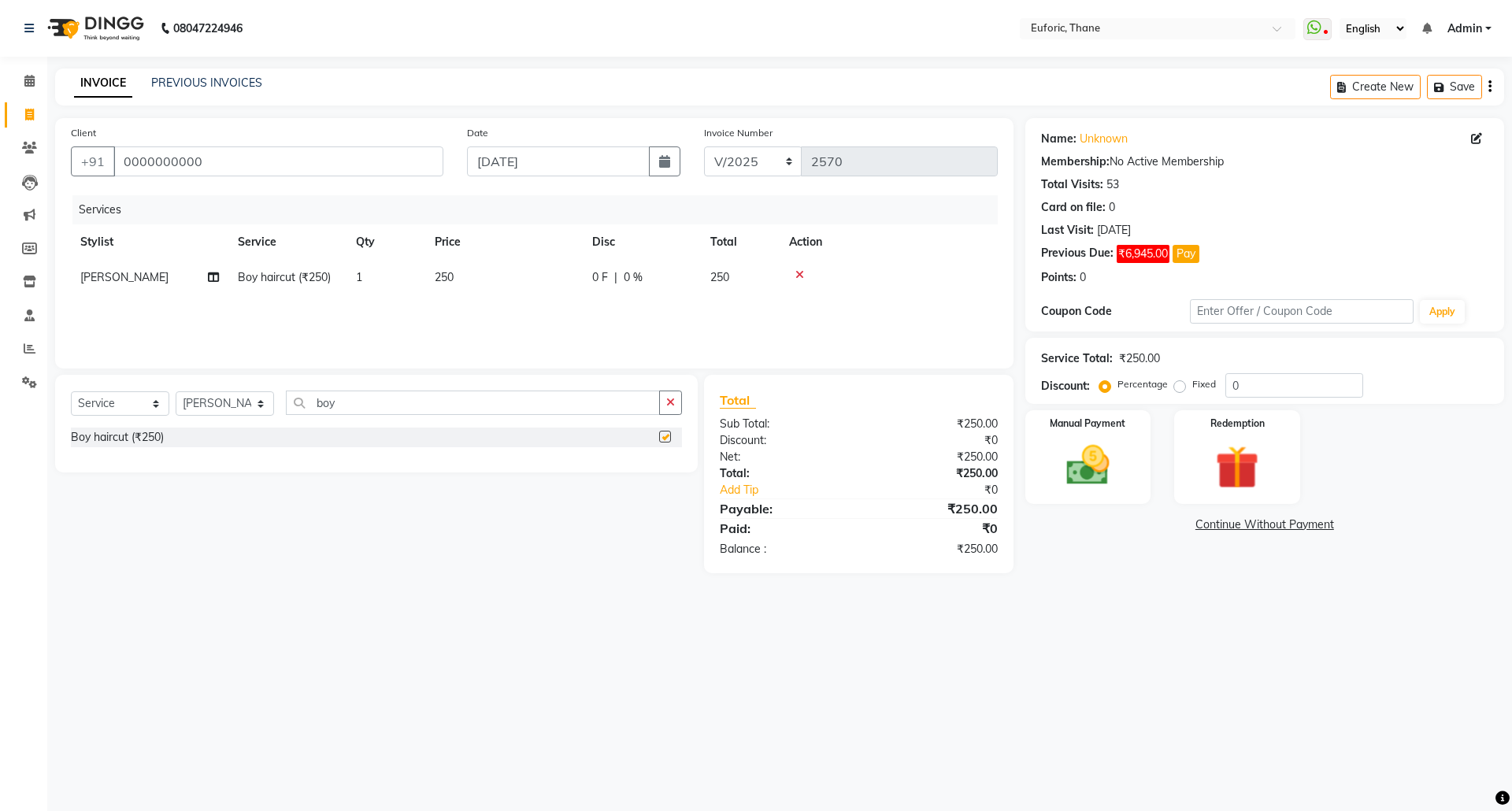
checkbox input "false"
click at [1226, 382] on input "0" at bounding box center [1293, 385] width 137 height 24
type input "20"
click at [1118, 456] on img at bounding box center [1087, 465] width 73 height 52
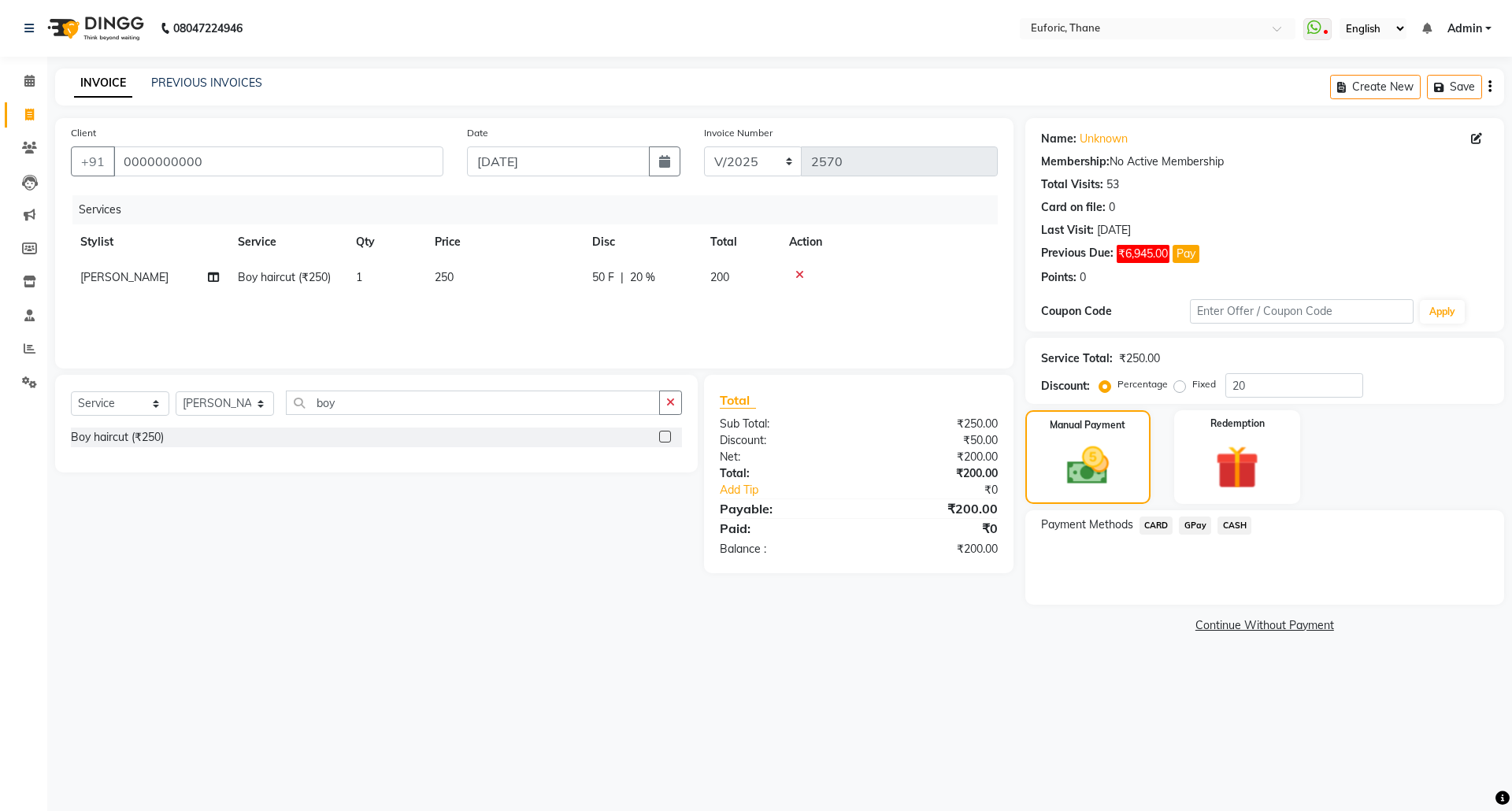
click at [1196, 524] on span "GPay" at bounding box center [1195, 525] width 32 height 18
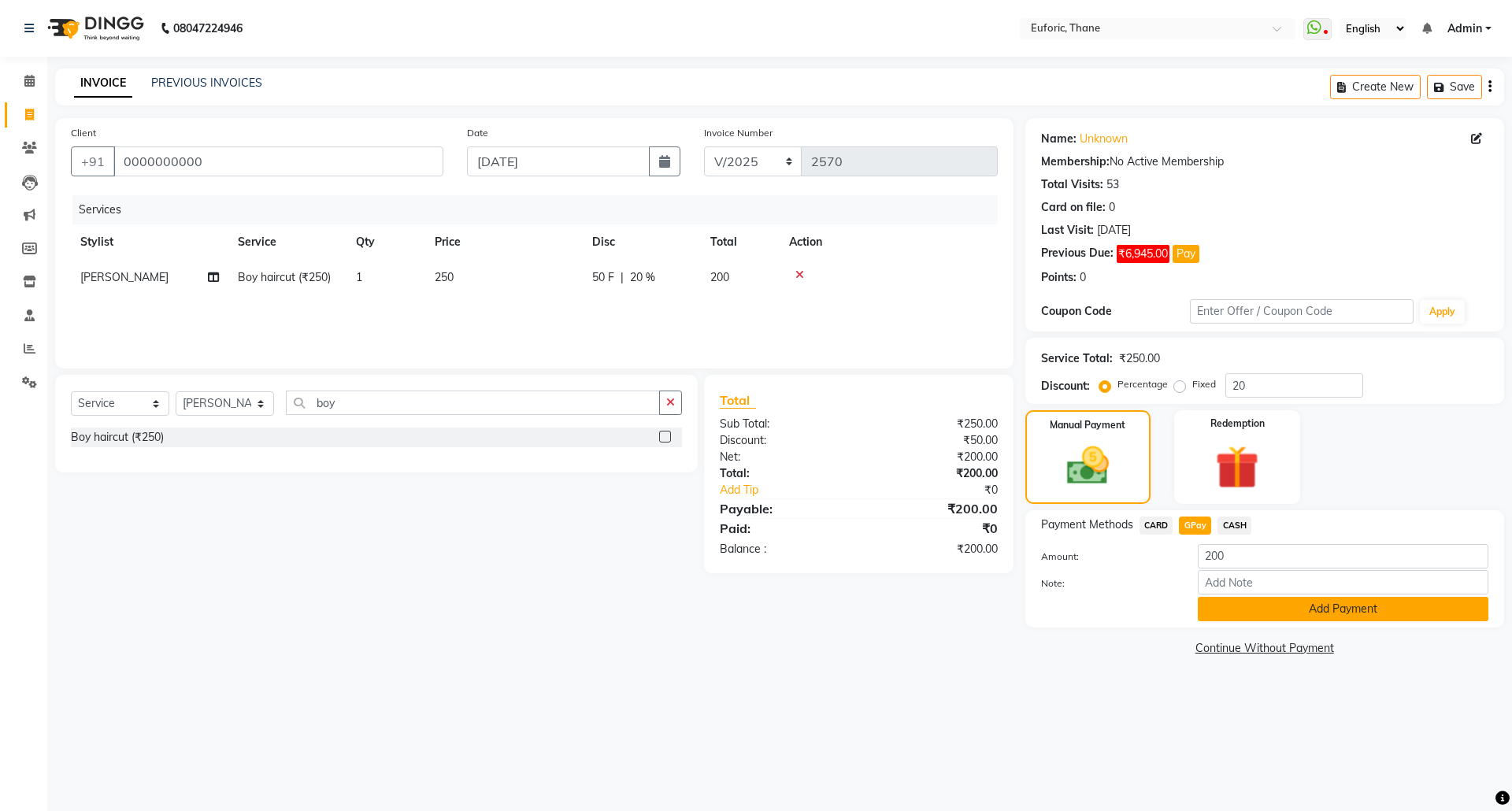
click at [1223, 621] on button "Add Payment" at bounding box center [1342, 608] width 290 height 24
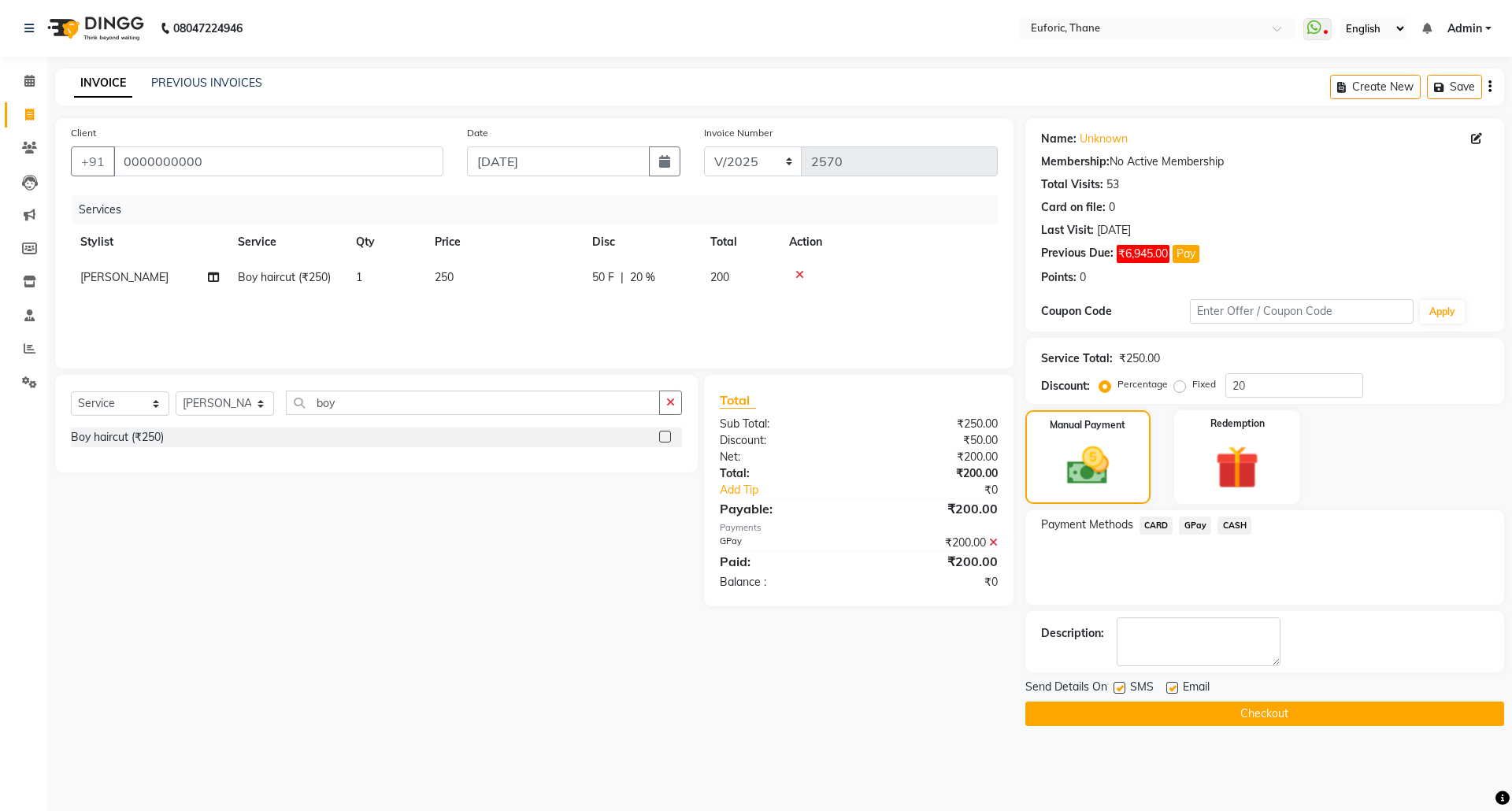
click at [1230, 715] on button "Checkout" at bounding box center [1264, 713] width 478 height 24
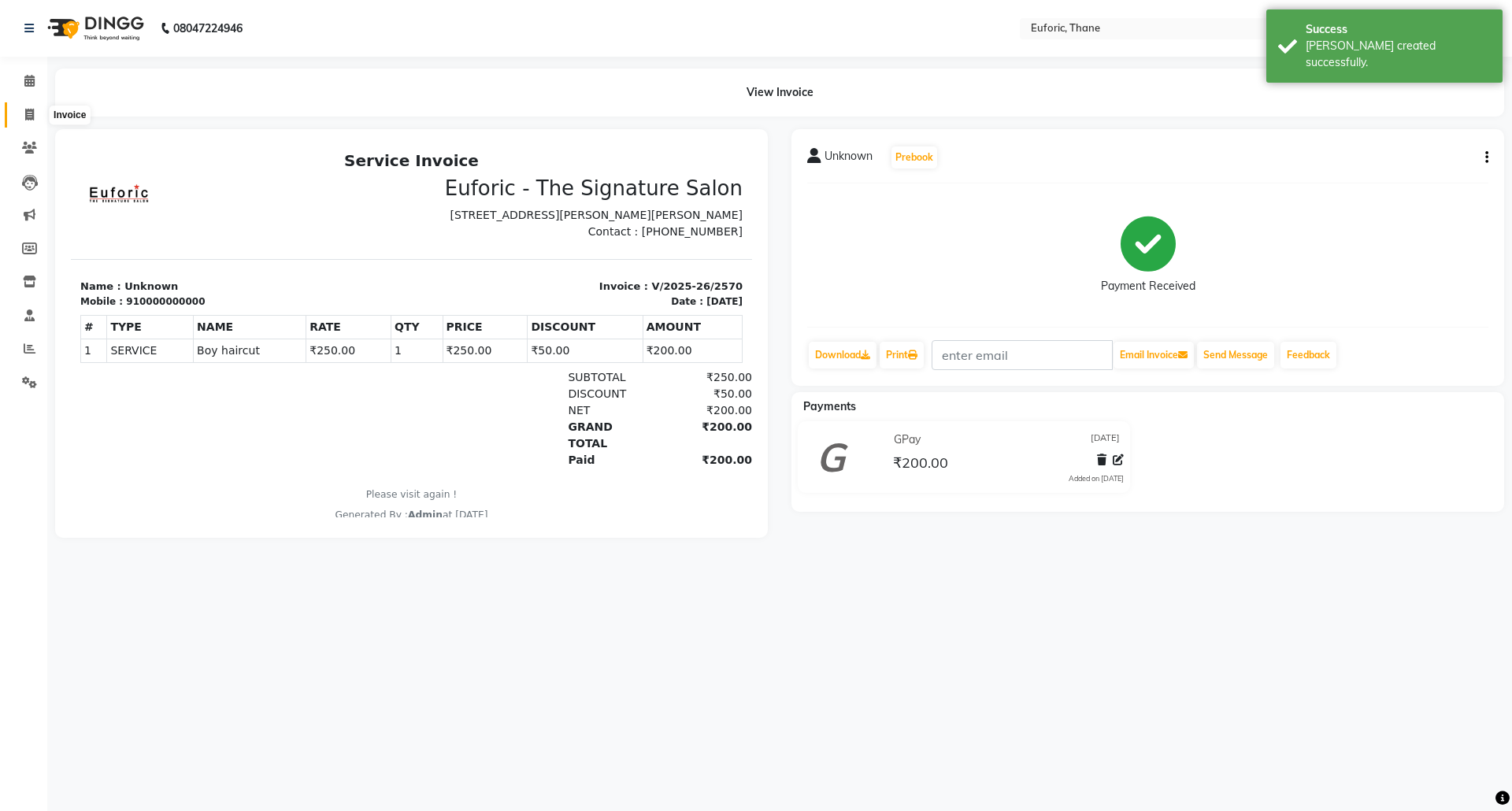
click at [35, 115] on span at bounding box center [30, 115] width 28 height 18
select select "5063"
select select "service"
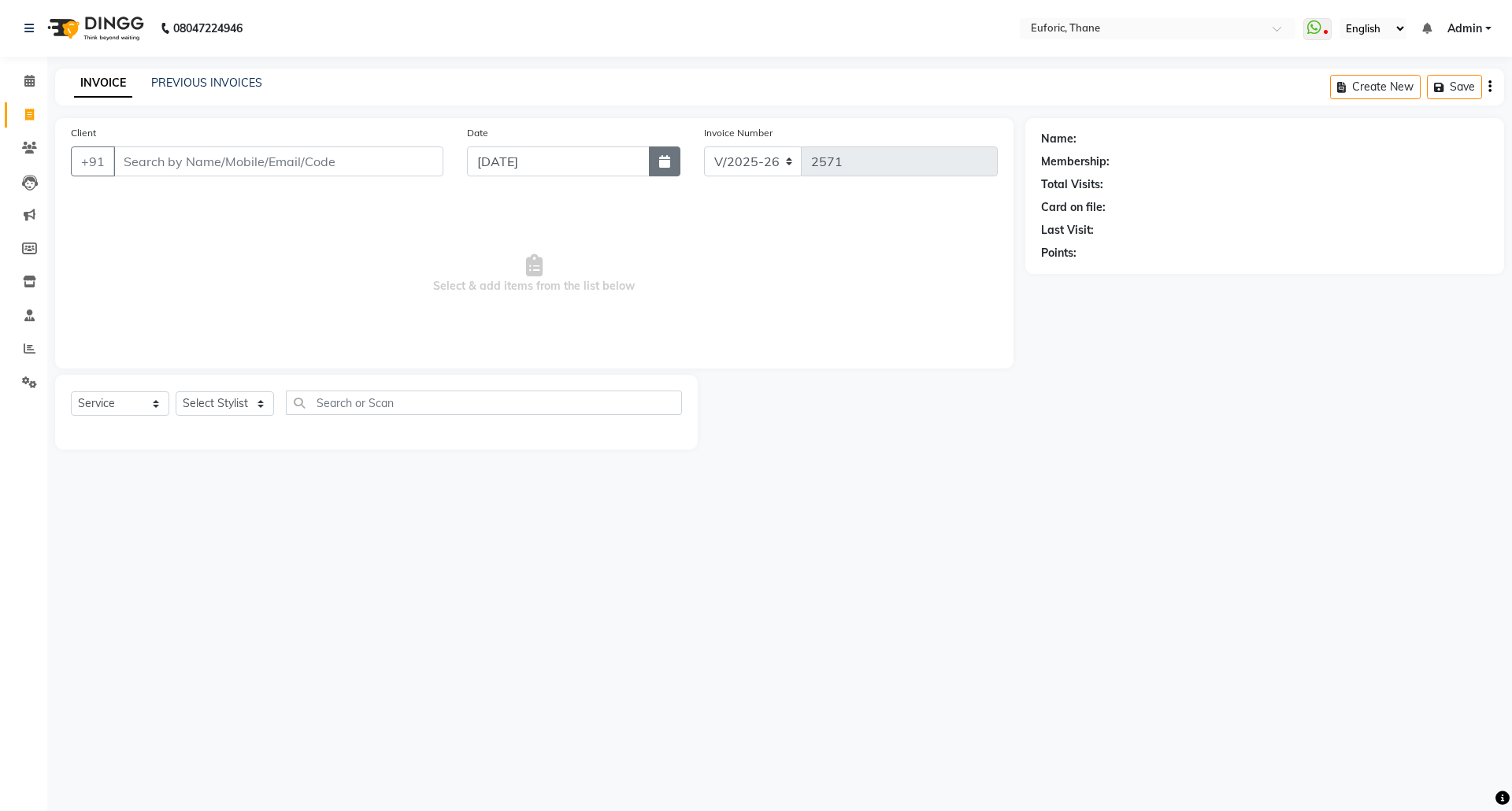
click at [656, 164] on button "button" at bounding box center [665, 161] width 31 height 29
select select "9"
select select "2025"
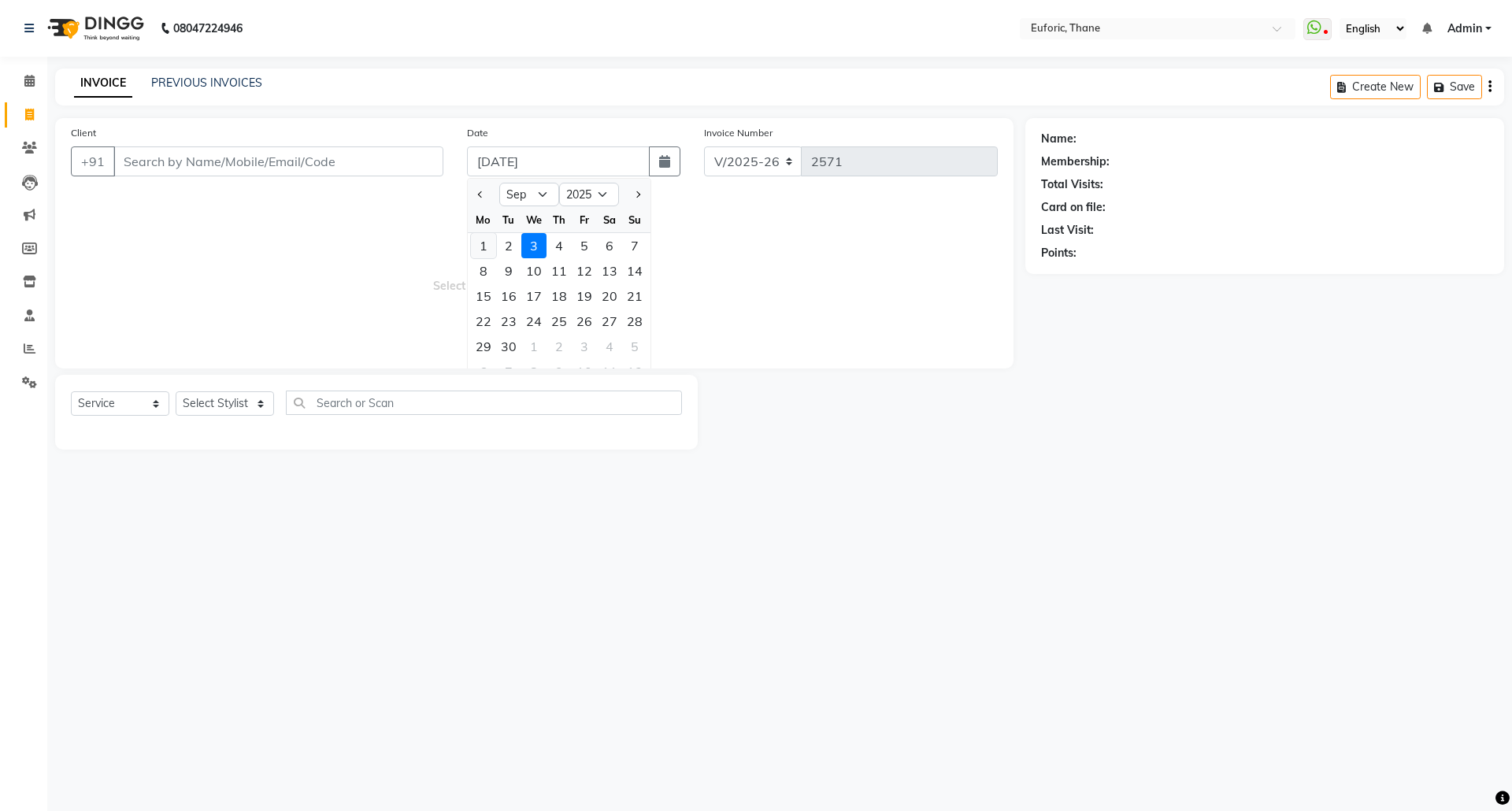
click at [483, 237] on div "1" at bounding box center [483, 245] width 25 height 25
type input "[DATE]"
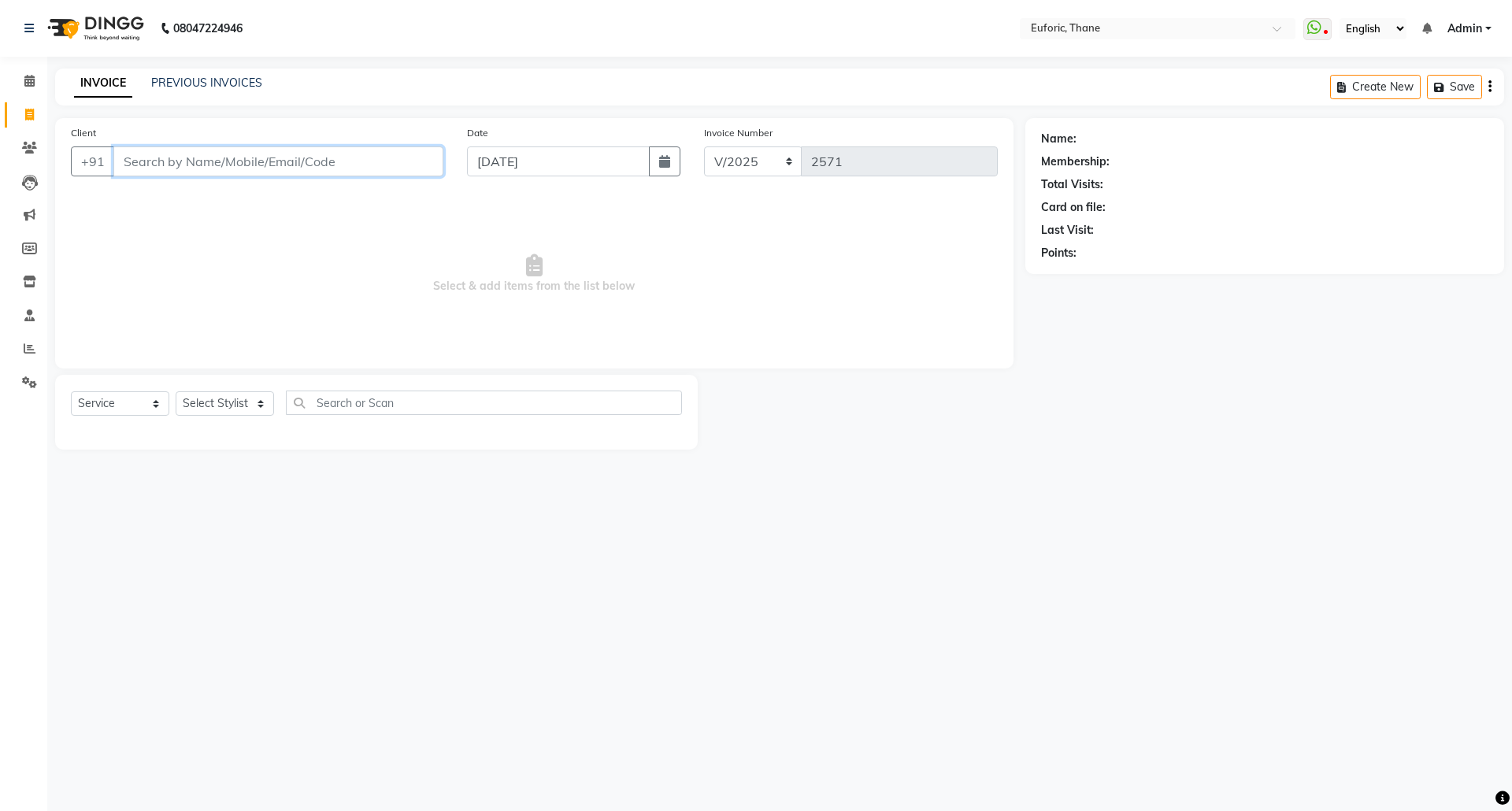
click at [383, 168] on input "Client" at bounding box center [278, 161] width 330 height 29
click at [250, 203] on ngb-highlight "0000000009" at bounding box center [222, 197] width 78 height 16
type input "0000000009"
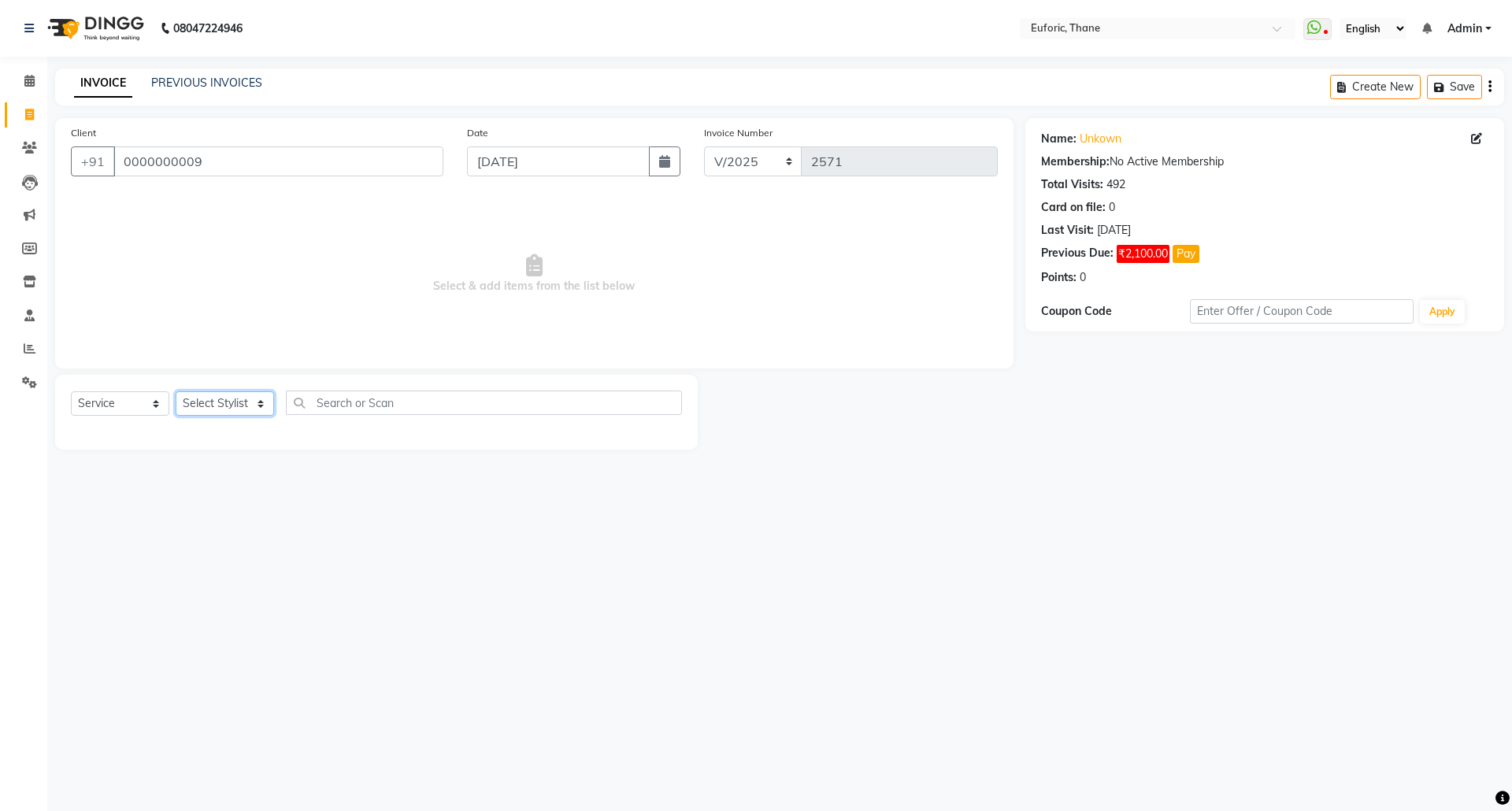
click at [214, 406] on select "Select Stylist [PERSON_NAME] Aatik Salmanai Admin [PERSON_NAME] [PERSON_NAME] […" at bounding box center [224, 404] width 99 height 24
select select "33147"
click at [175, 392] on select "Select Stylist [PERSON_NAME] Aatik Salmanai Admin [PERSON_NAME] [PERSON_NAME] […" at bounding box center [224, 404] width 99 height 24
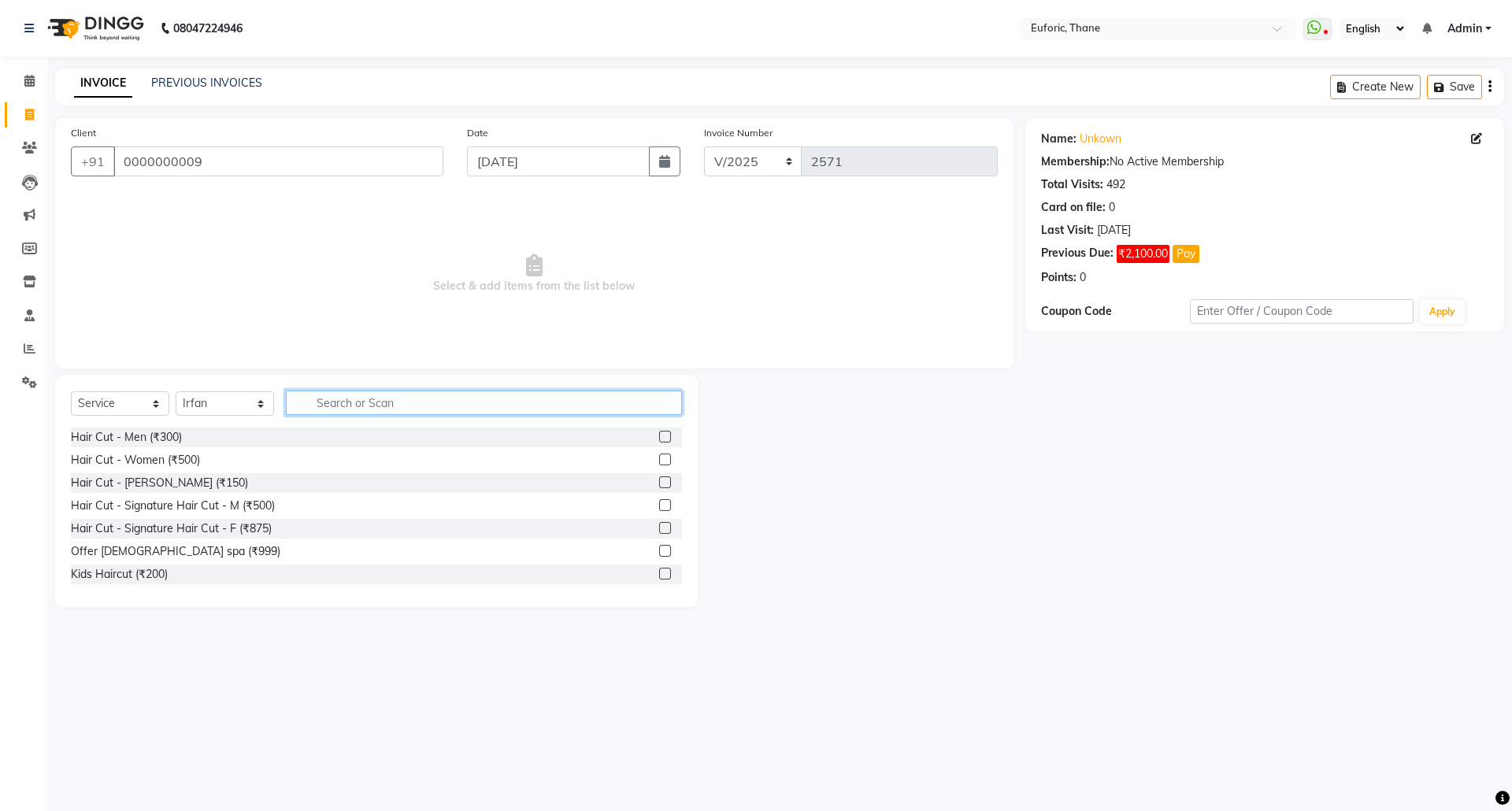
click at [325, 394] on input "text" at bounding box center [484, 403] width 396 height 24
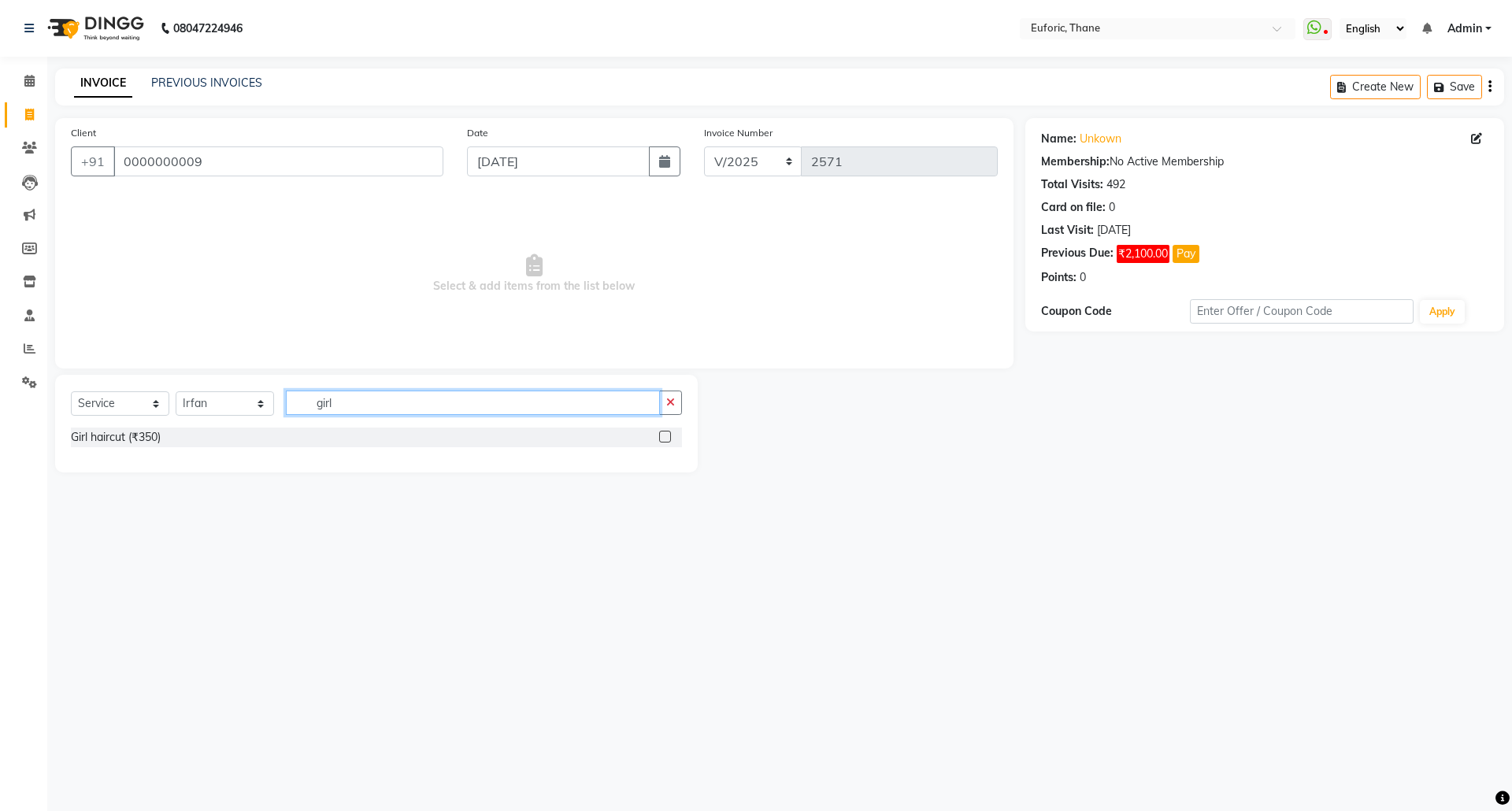
type input "girl"
click at [666, 434] on label at bounding box center [665, 436] width 12 height 12
click at [666, 434] on input "checkbox" at bounding box center [664, 437] width 10 height 10
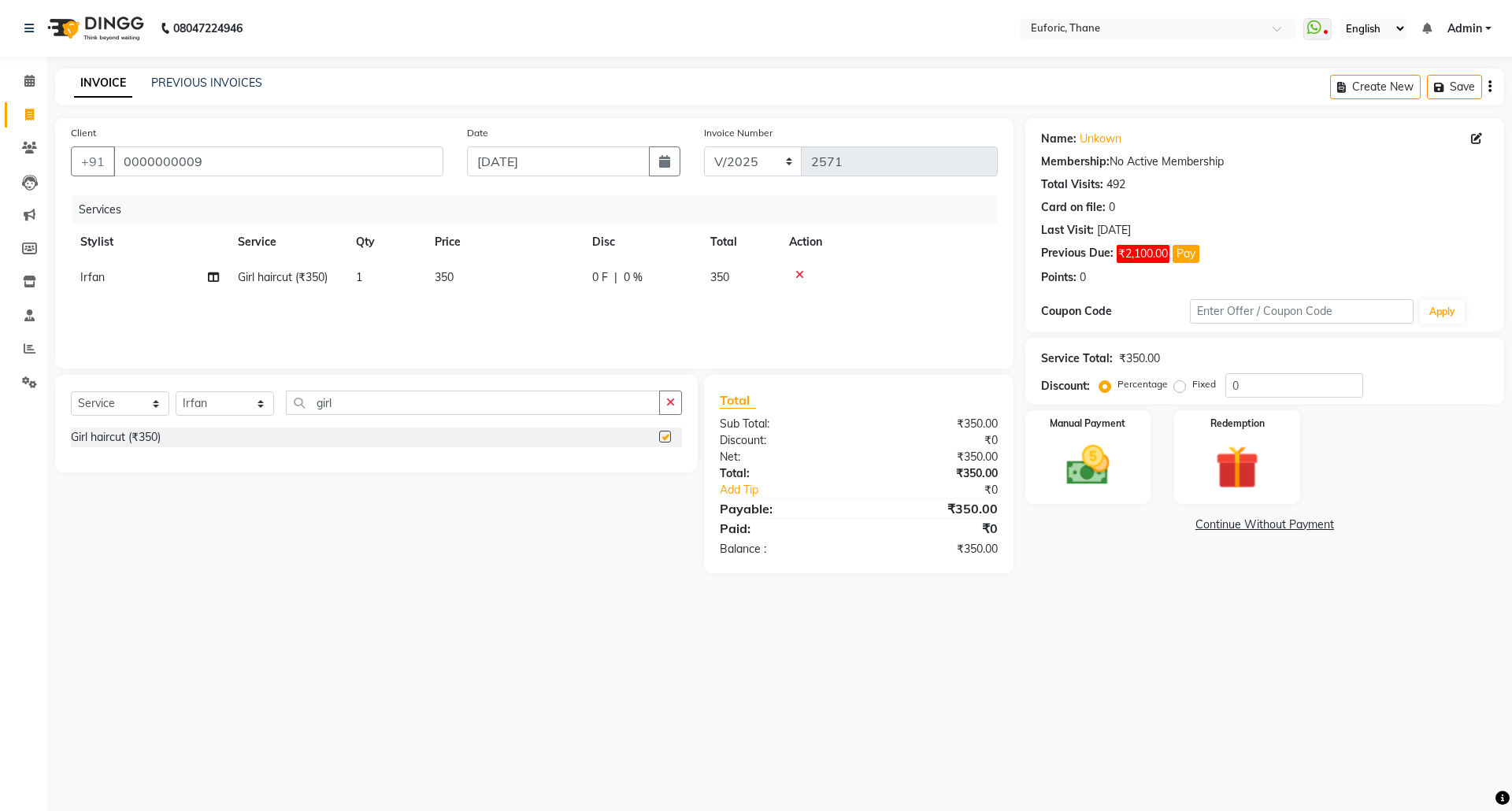
checkbox input "false"
click at [691, 384] on div "Select Service Product Membership Package Voucher Prepaid Gift Card Select Styl…" at bounding box center [376, 424] width 643 height 98
click at [233, 401] on select "Select Stylist [PERSON_NAME] Aatik Salmanai Admin [PERSON_NAME] [PERSON_NAME] […" at bounding box center [224, 404] width 99 height 24
select select "31986"
click at [175, 392] on select "Select Stylist [PERSON_NAME] Aatik Salmanai Admin [PERSON_NAME] [PERSON_NAME] […" at bounding box center [224, 404] width 99 height 24
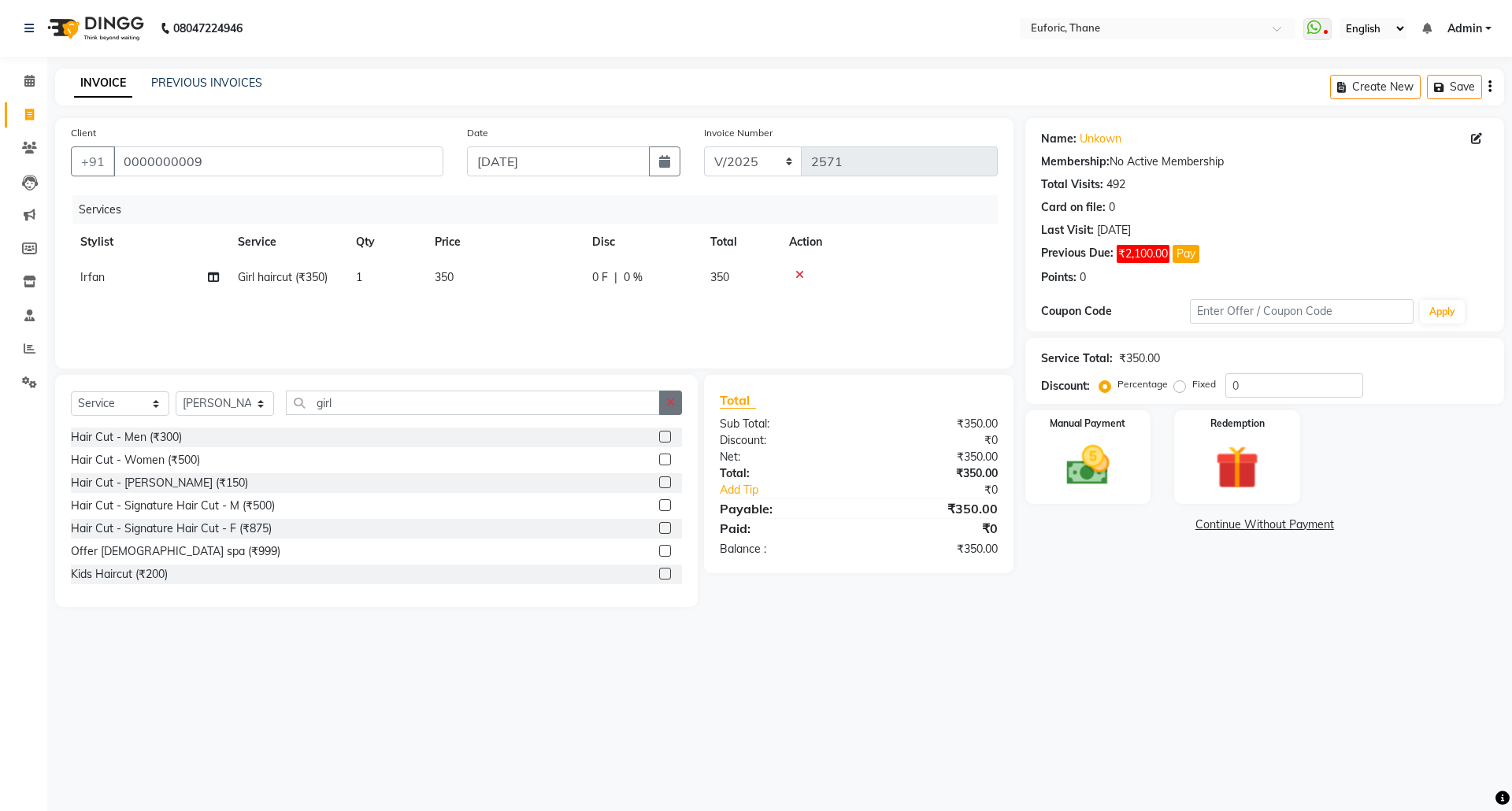
click at [667, 403] on icon "button" at bounding box center [670, 402] width 8 height 11
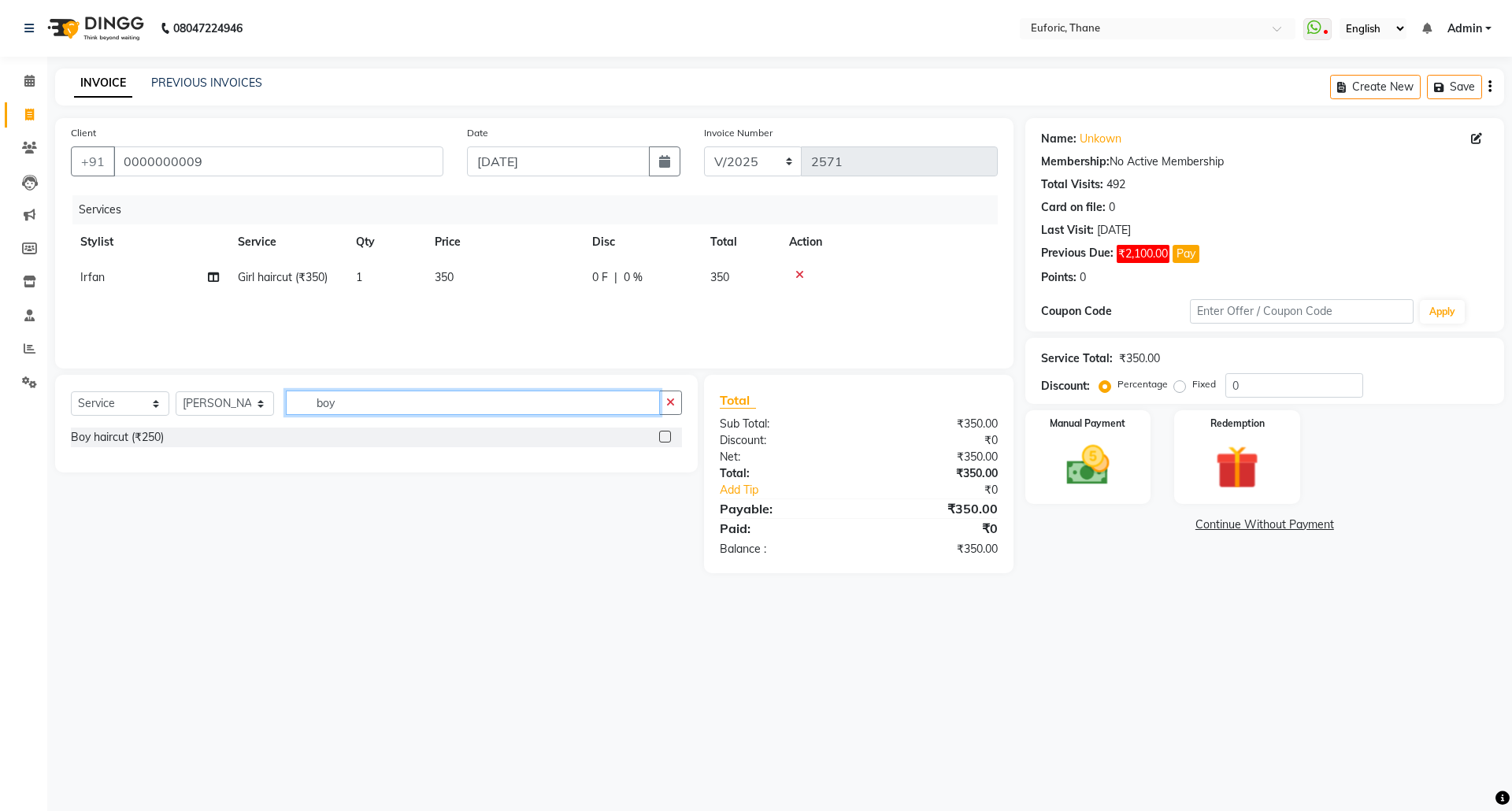
type input "boy"
click at [662, 430] on label at bounding box center [665, 436] width 12 height 12
click at [662, 432] on input "checkbox" at bounding box center [664, 437] width 10 height 10
click at [641, 324] on td "0 F | 0 %" at bounding box center [642, 312] width 118 height 35
checkbox input "false"
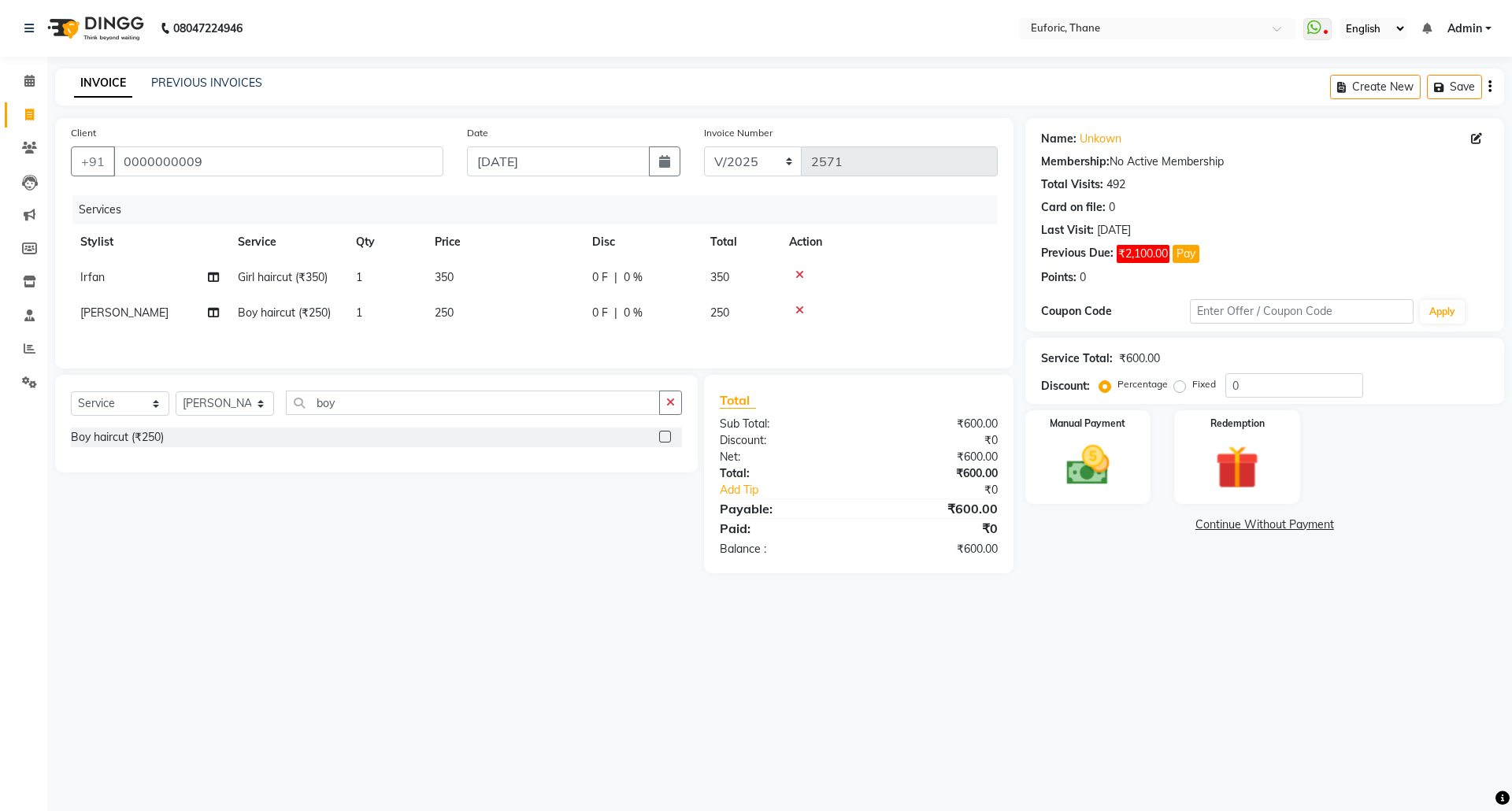
select select "31986"
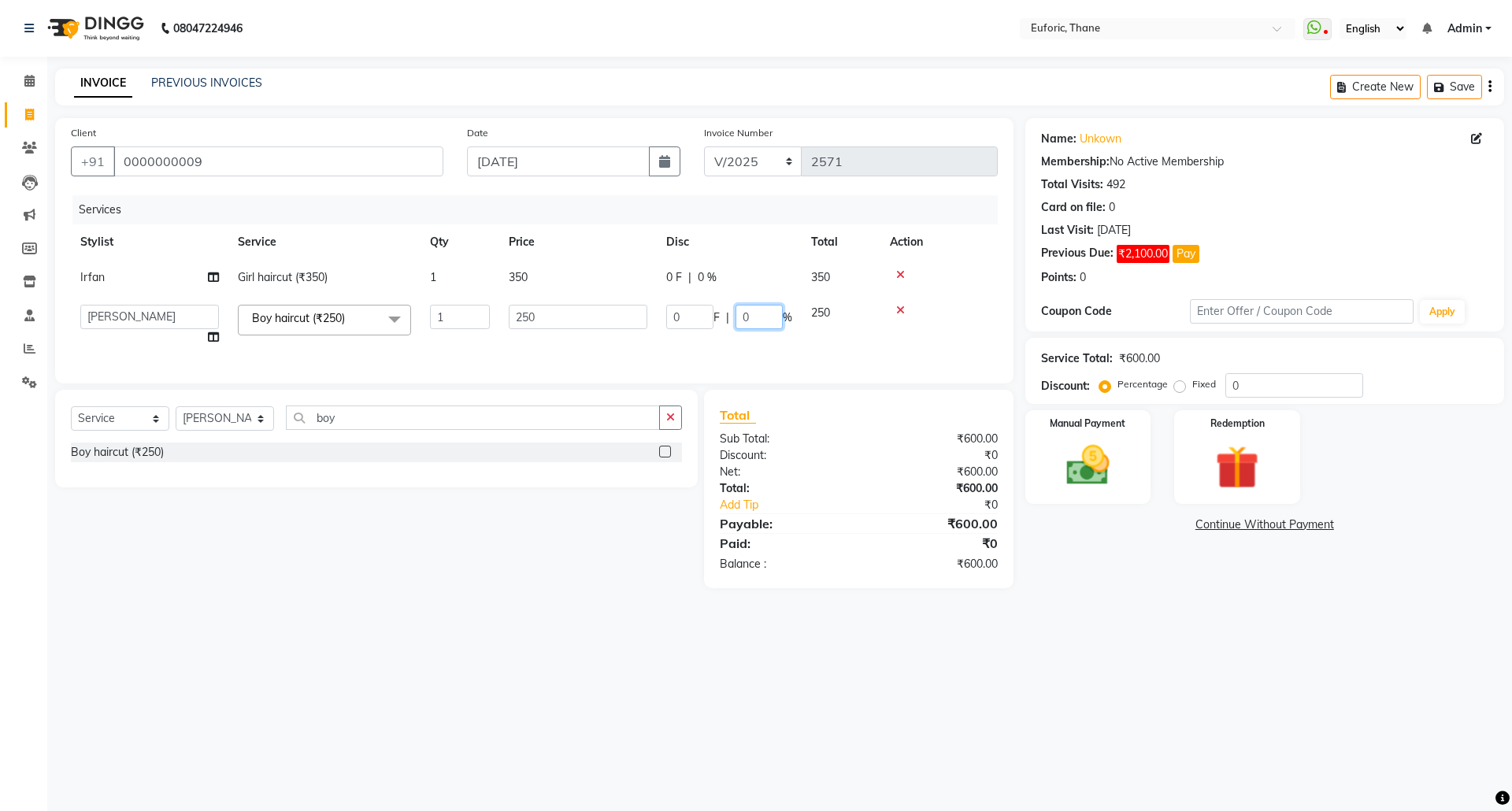
click at [740, 318] on input "0" at bounding box center [759, 317] width 47 height 24
type input "20"
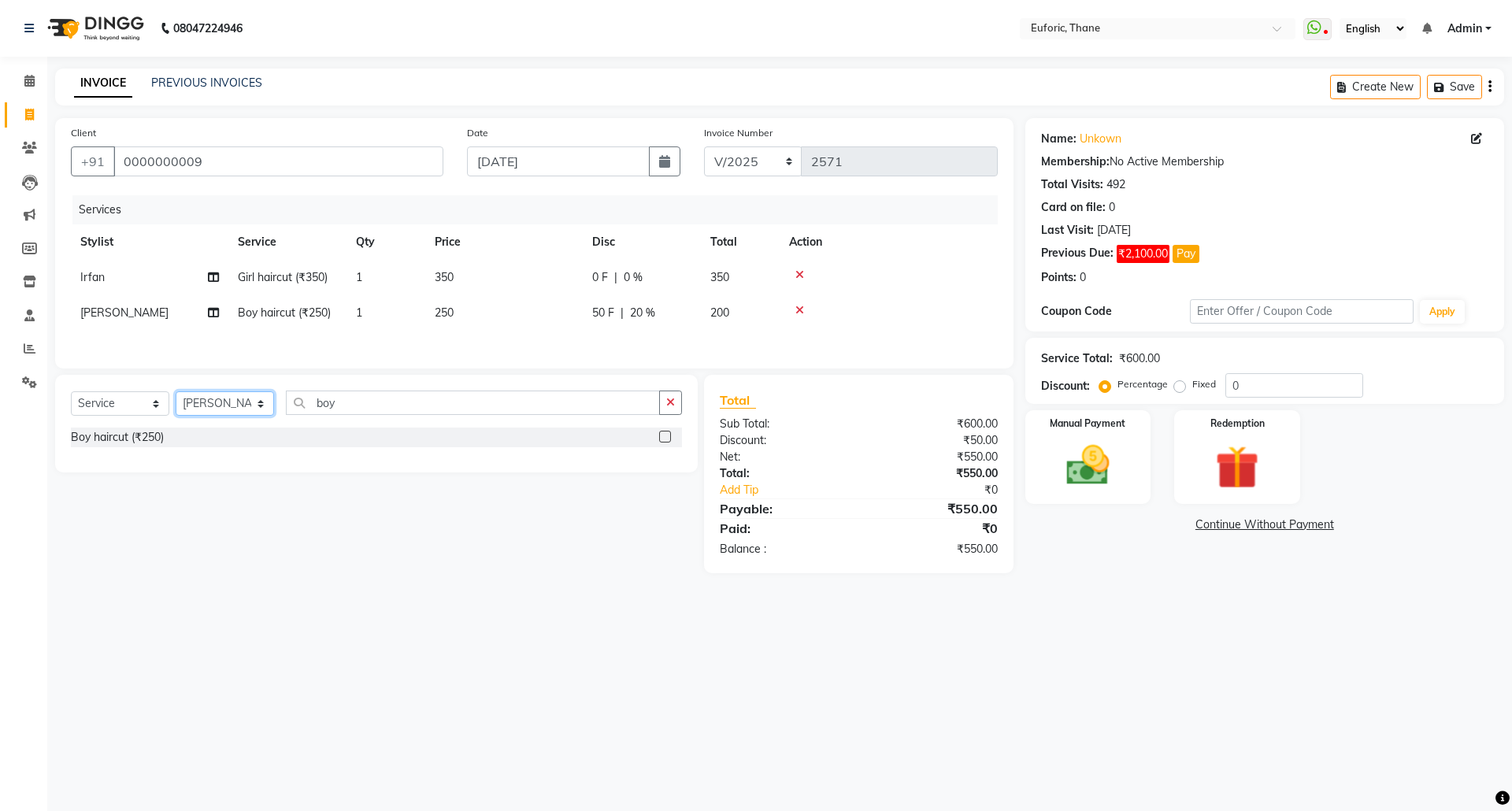
click at [242, 426] on div "Select Service Product Membership Package Voucher Prepaid Gift Card Select Styl…" at bounding box center [376, 409] width 611 height 37
select select "58800"
click at [175, 397] on select "Select Stylist [PERSON_NAME] Aatik Salmanai Admin [PERSON_NAME] [PERSON_NAME] […" at bounding box center [224, 404] width 99 height 24
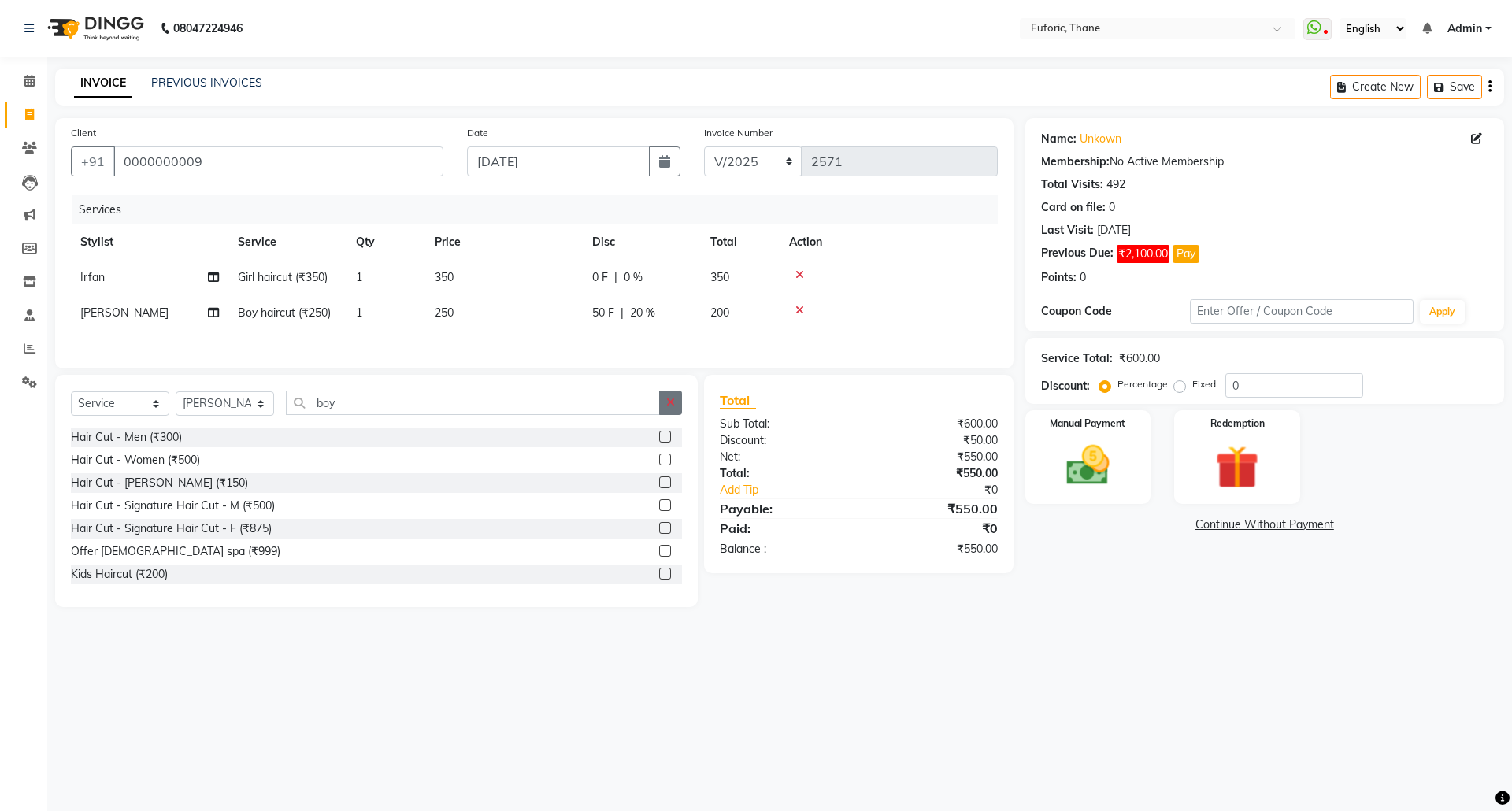
click at [667, 400] on button "button" at bounding box center [670, 403] width 23 height 24
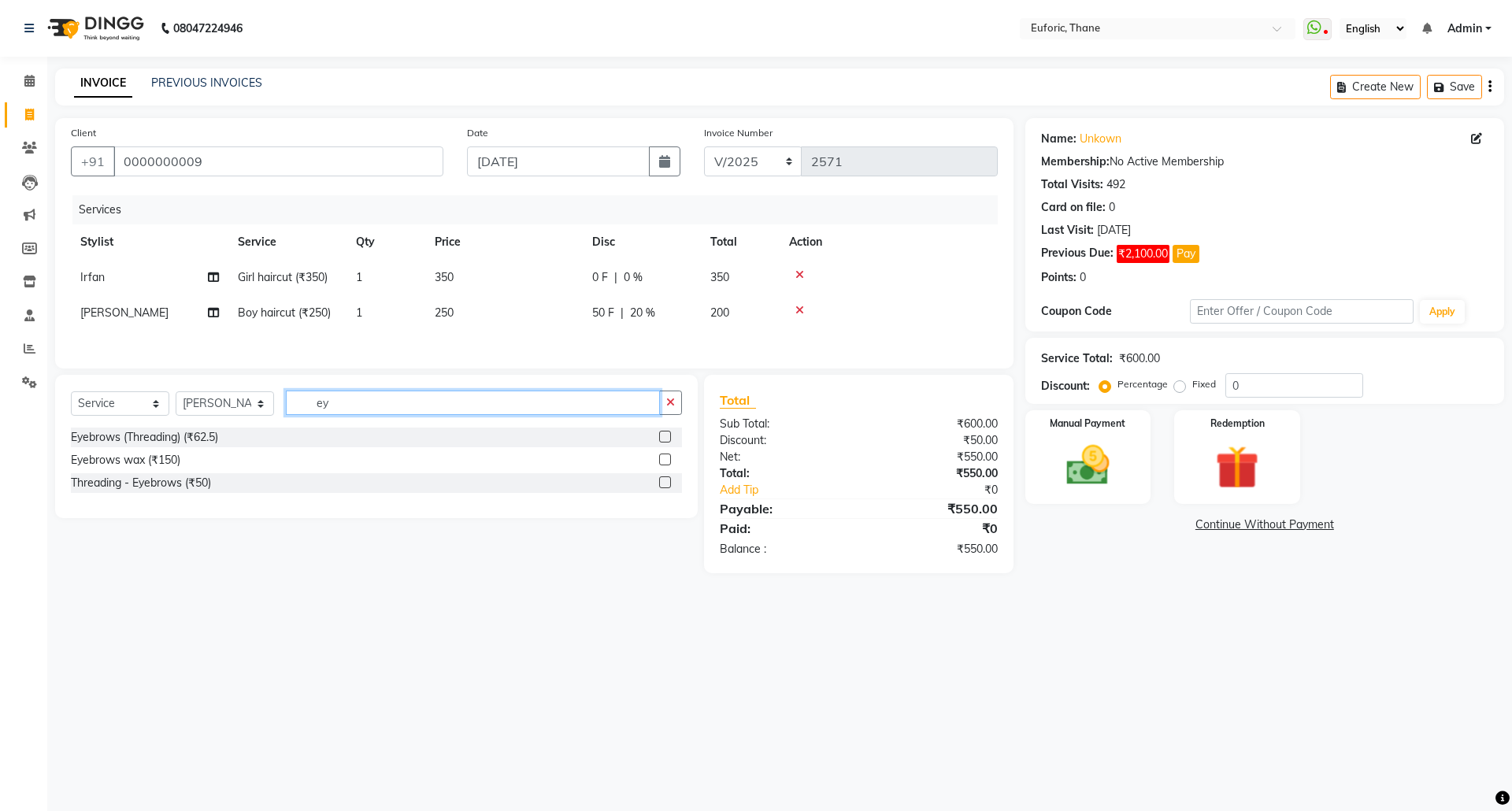
type input "ey"
click at [667, 488] on label at bounding box center [665, 482] width 12 height 12
click at [667, 488] on input "checkbox" at bounding box center [664, 482] width 10 height 10
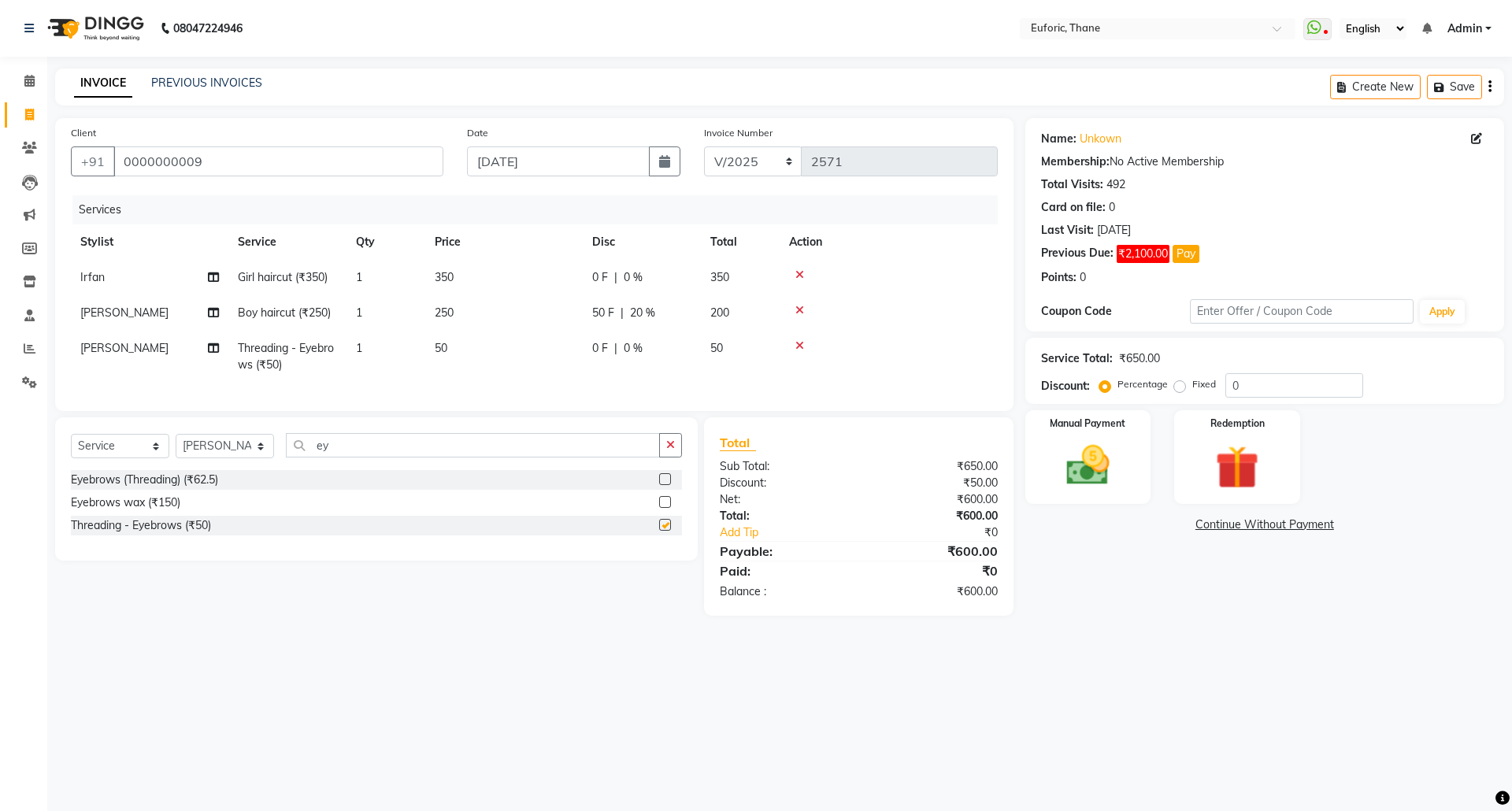
checkbox input "false"
click at [495, 344] on td "50" at bounding box center [503, 357] width 158 height 52
select select "58800"
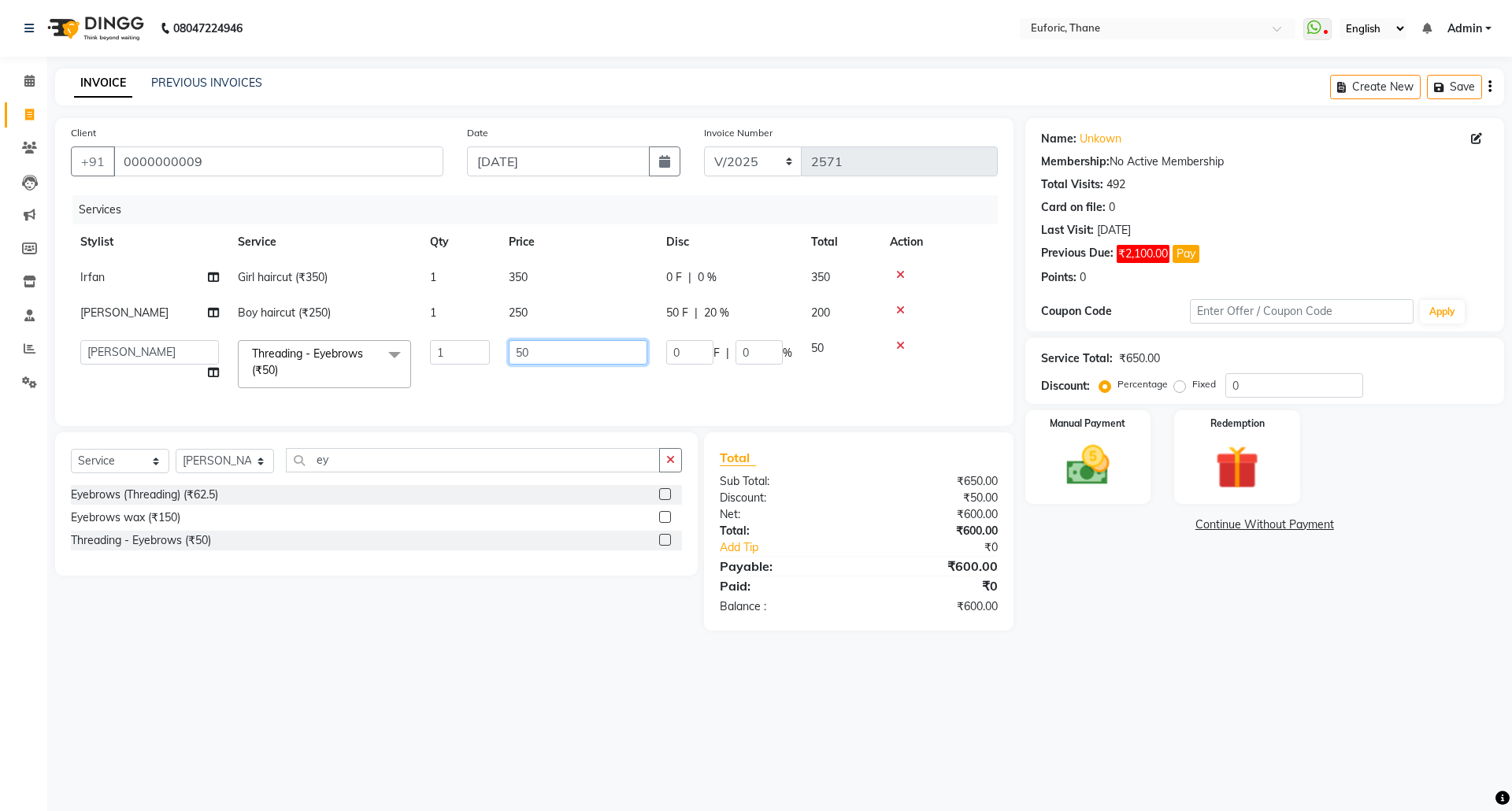
drag, startPoint x: 521, startPoint y: 349, endPoint x: 495, endPoint y: 354, distance: 26.5
click at [495, 354] on tr "[PERSON_NAME] Aatik Salmanai Admin Gauri [PERSON_NAME] [PERSON_NAME] [PERSON_NA…" at bounding box center [534, 364] width 927 height 67
type input "80"
click at [590, 380] on tr "[PERSON_NAME] Aatik Salmanai Admin Gauri [PERSON_NAME] [PERSON_NAME] [PERSON_NA…" at bounding box center [534, 364] width 927 height 67
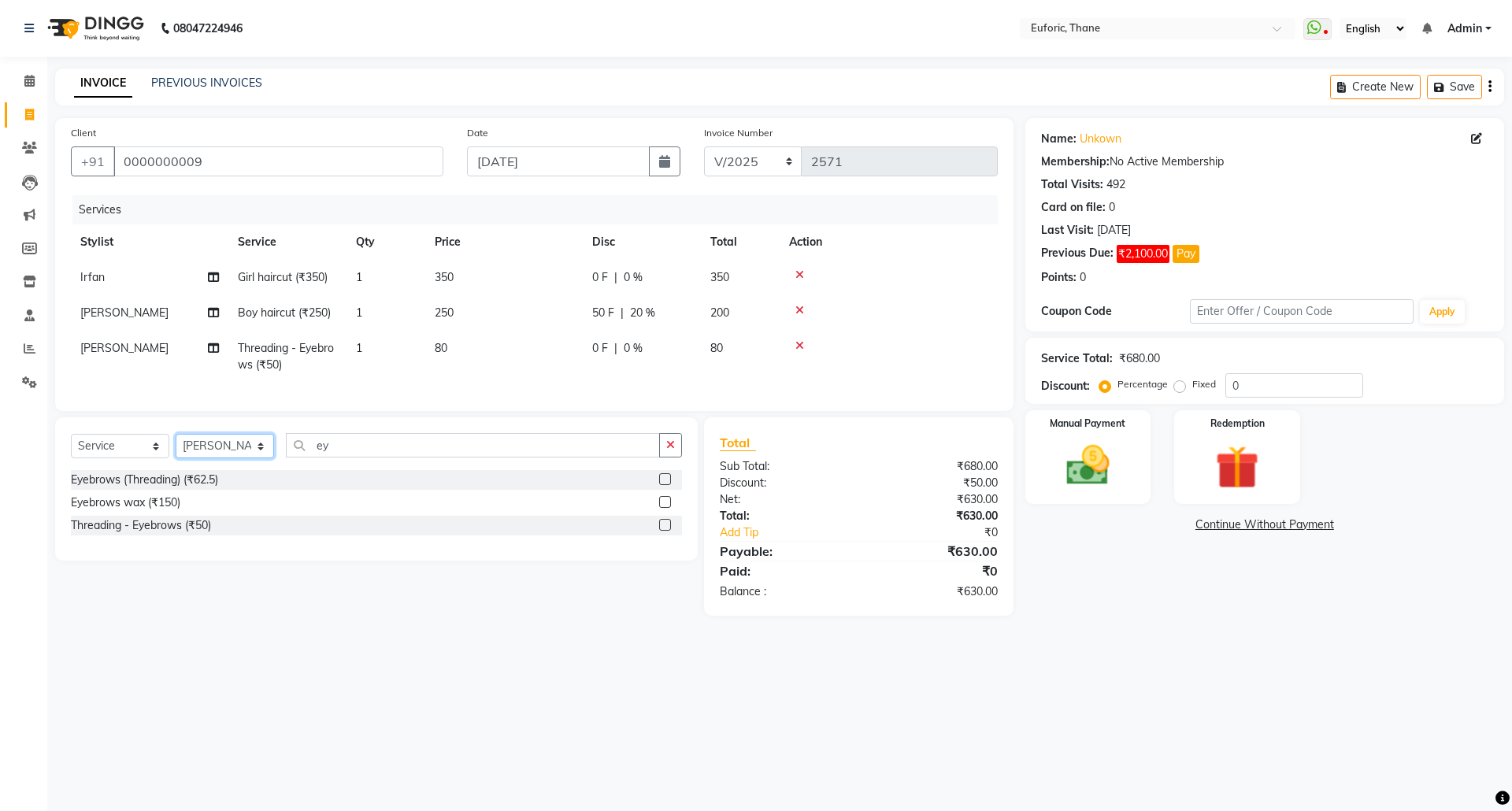
drag, startPoint x: 243, startPoint y: 457, endPoint x: 243, endPoint y: 466, distance: 9.0
click at [243, 458] on select "Select Stylist [PERSON_NAME] Aatik Salmanai Admin [PERSON_NAME] [PERSON_NAME] […" at bounding box center [224, 446] width 99 height 24
select select "31986"
click at [175, 450] on select "Select Stylist [PERSON_NAME] Aatik Salmanai Admin [PERSON_NAME] [PERSON_NAME] […" at bounding box center [224, 446] width 99 height 24
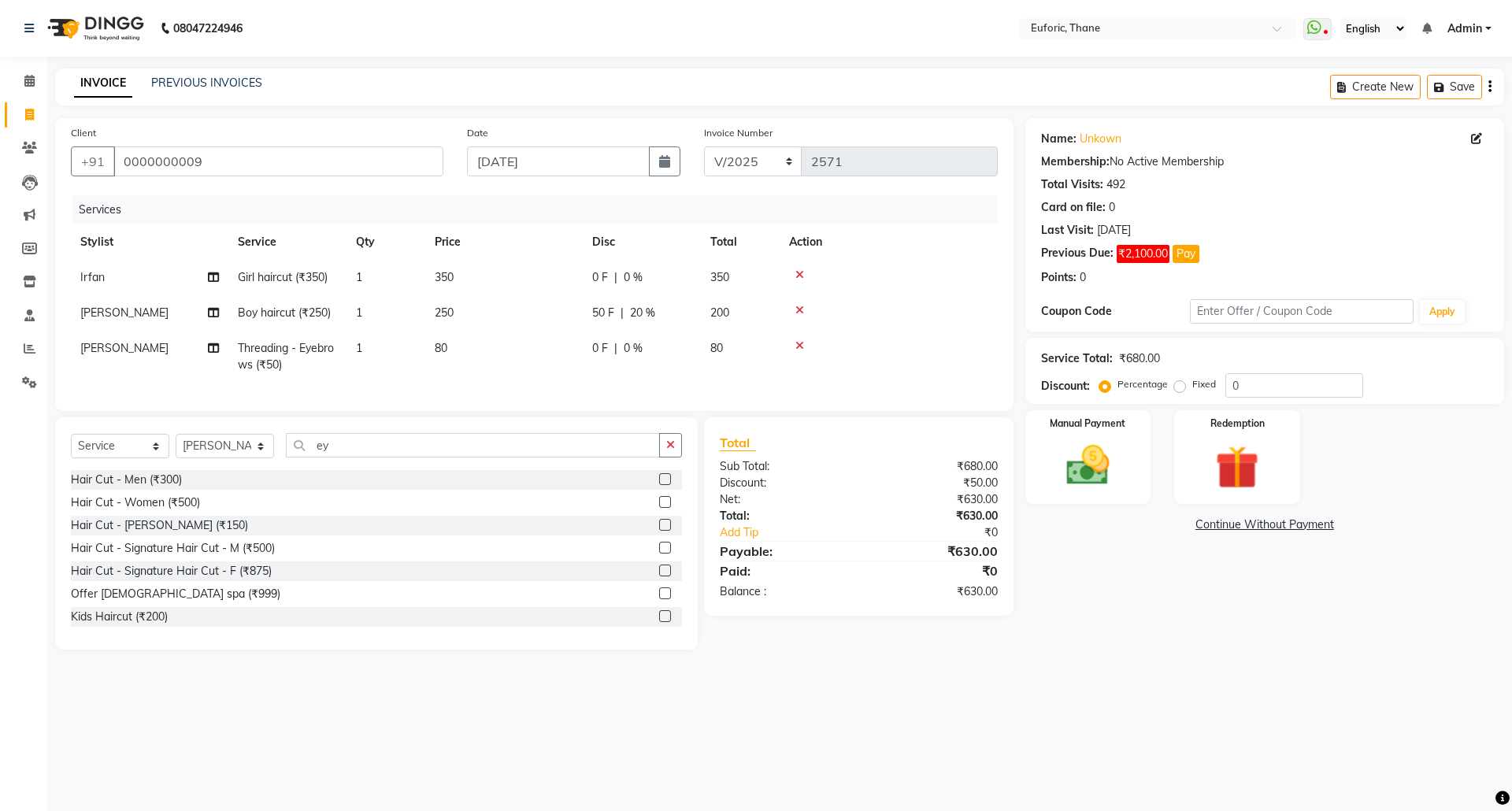
click at [679, 457] on button "button" at bounding box center [670, 445] width 23 height 24
click at [659, 531] on label at bounding box center [665, 524] width 12 height 12
click at [659, 531] on input "checkbox" at bounding box center [664, 525] width 10 height 10
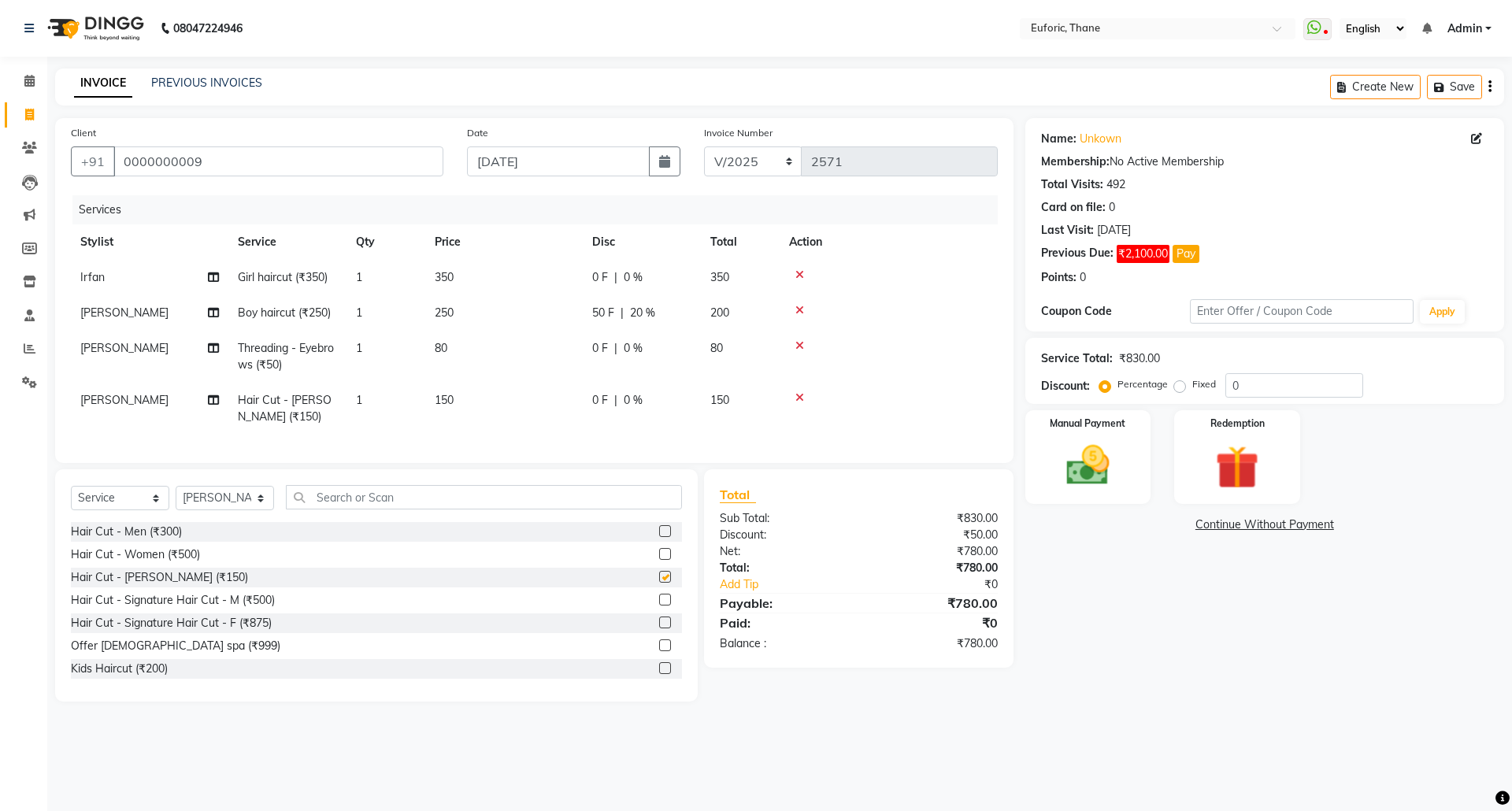
click at [634, 388] on td "0 F | 0 %" at bounding box center [642, 408] width 118 height 52
checkbox input "false"
select select "31986"
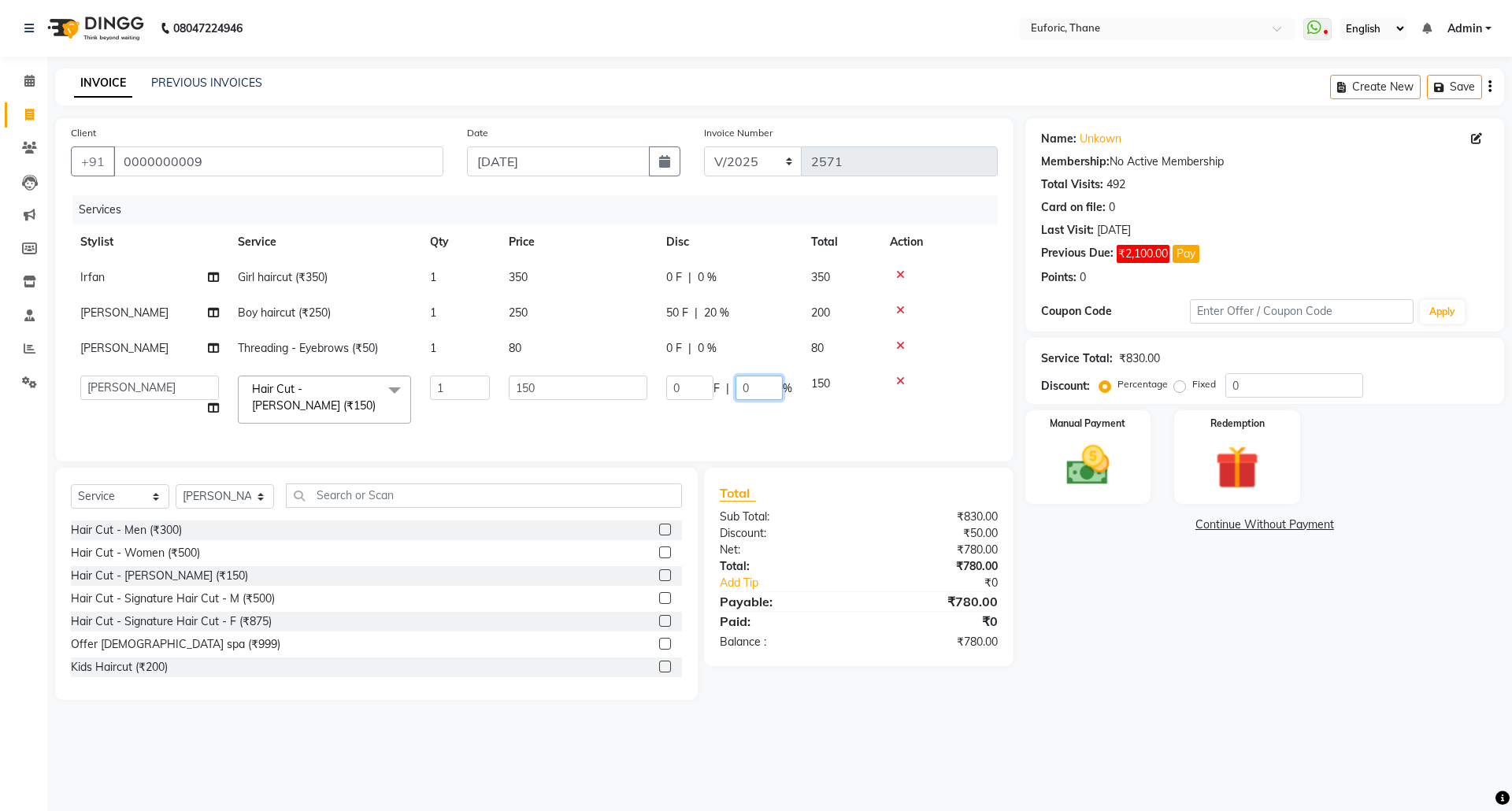
click at [737, 388] on input "0" at bounding box center [759, 387] width 47 height 24
type input "20"
click at [1125, 469] on div "Manual Payment" at bounding box center [1088, 456] width 131 height 97
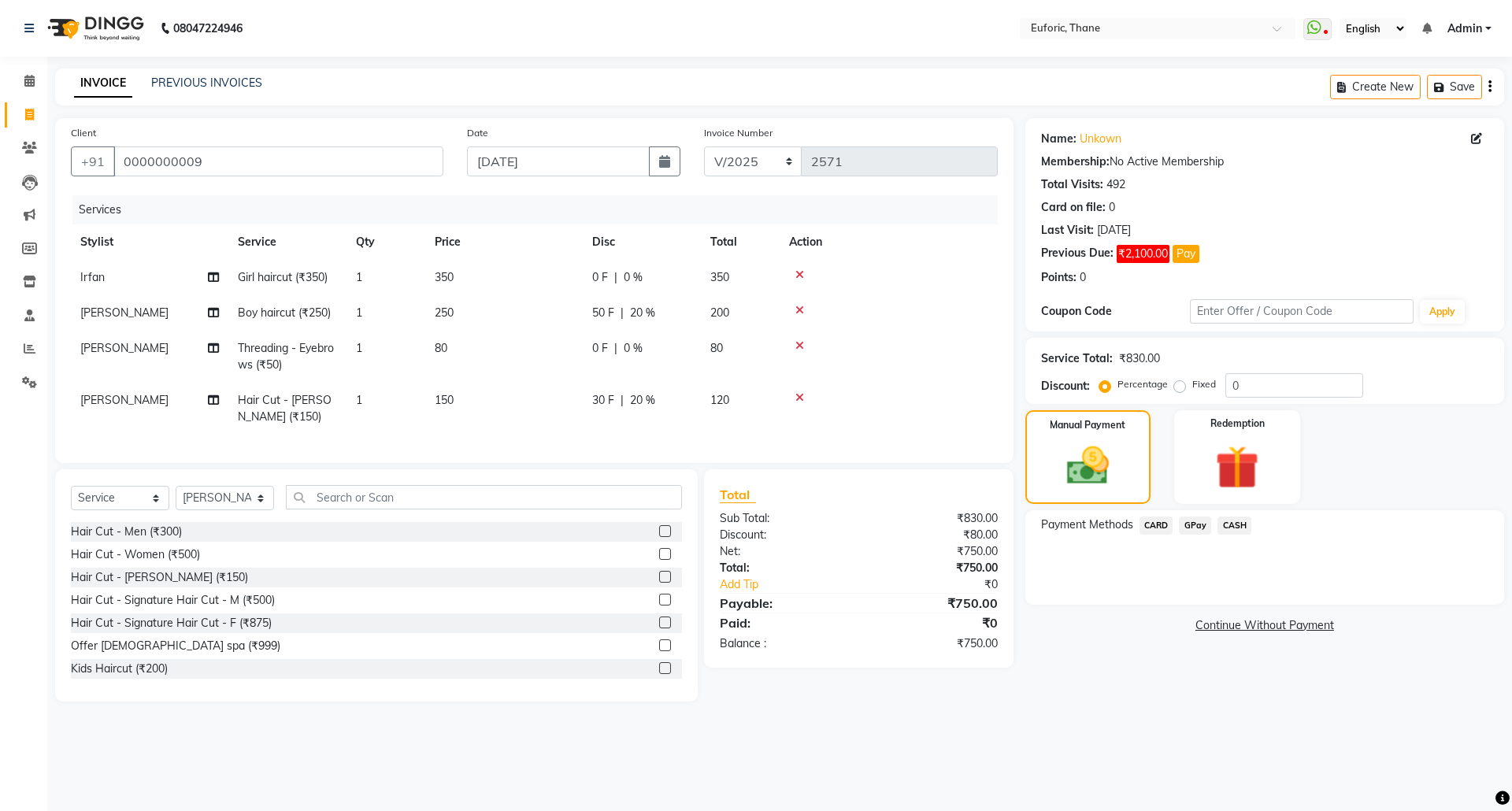
click at [1234, 526] on span "CASH" at bounding box center [1234, 525] width 34 height 18
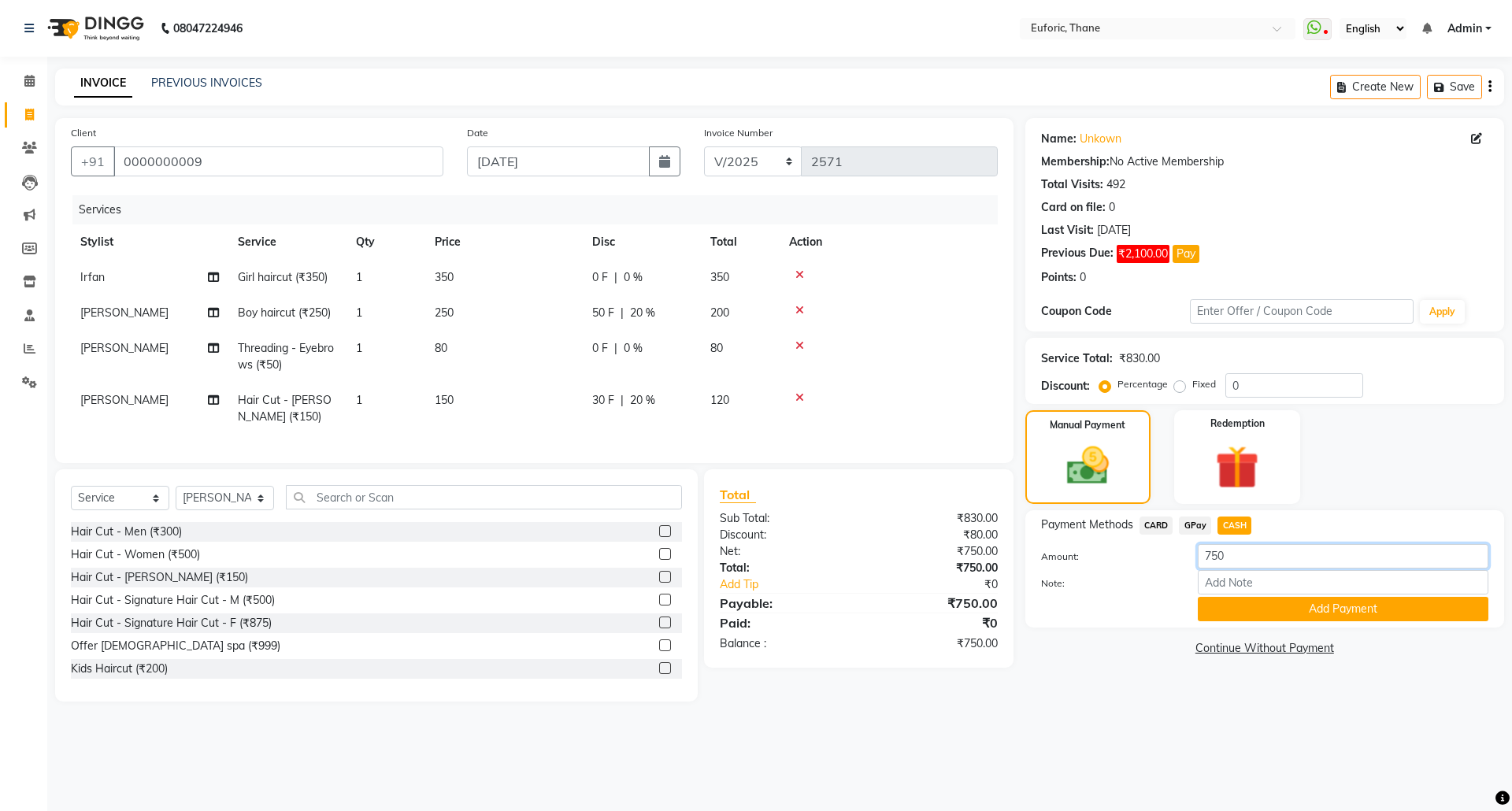
drag, startPoint x: 1234, startPoint y: 560, endPoint x: 1164, endPoint y: 547, distance: 71.2
click at [1164, 548] on div "Amount: 750" at bounding box center [1264, 557] width 471 height 27
type input "120"
click at [1245, 616] on button "Add Payment" at bounding box center [1342, 608] width 290 height 24
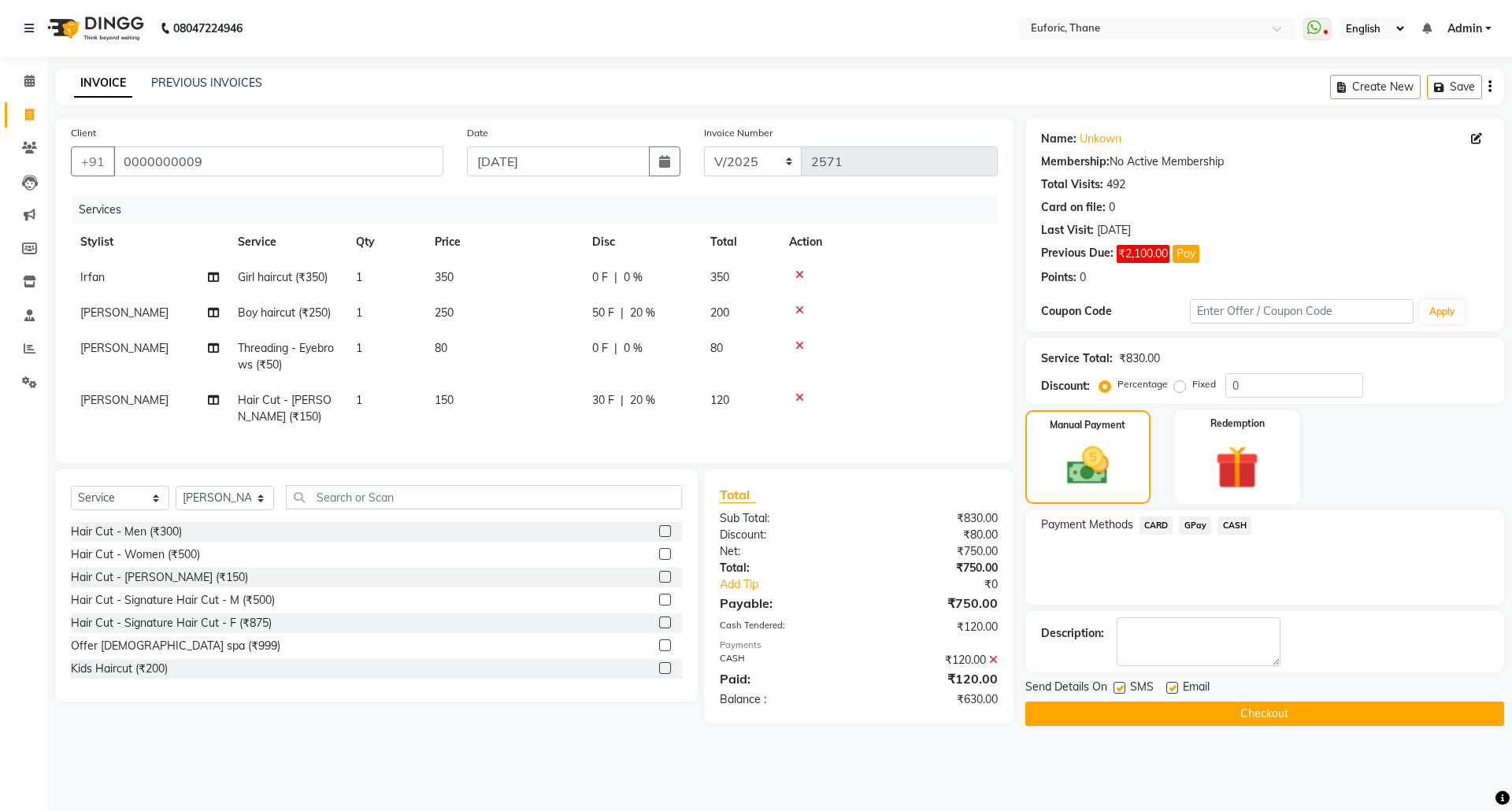
click at [1190, 518] on span "GPay" at bounding box center [1195, 525] width 32 height 18
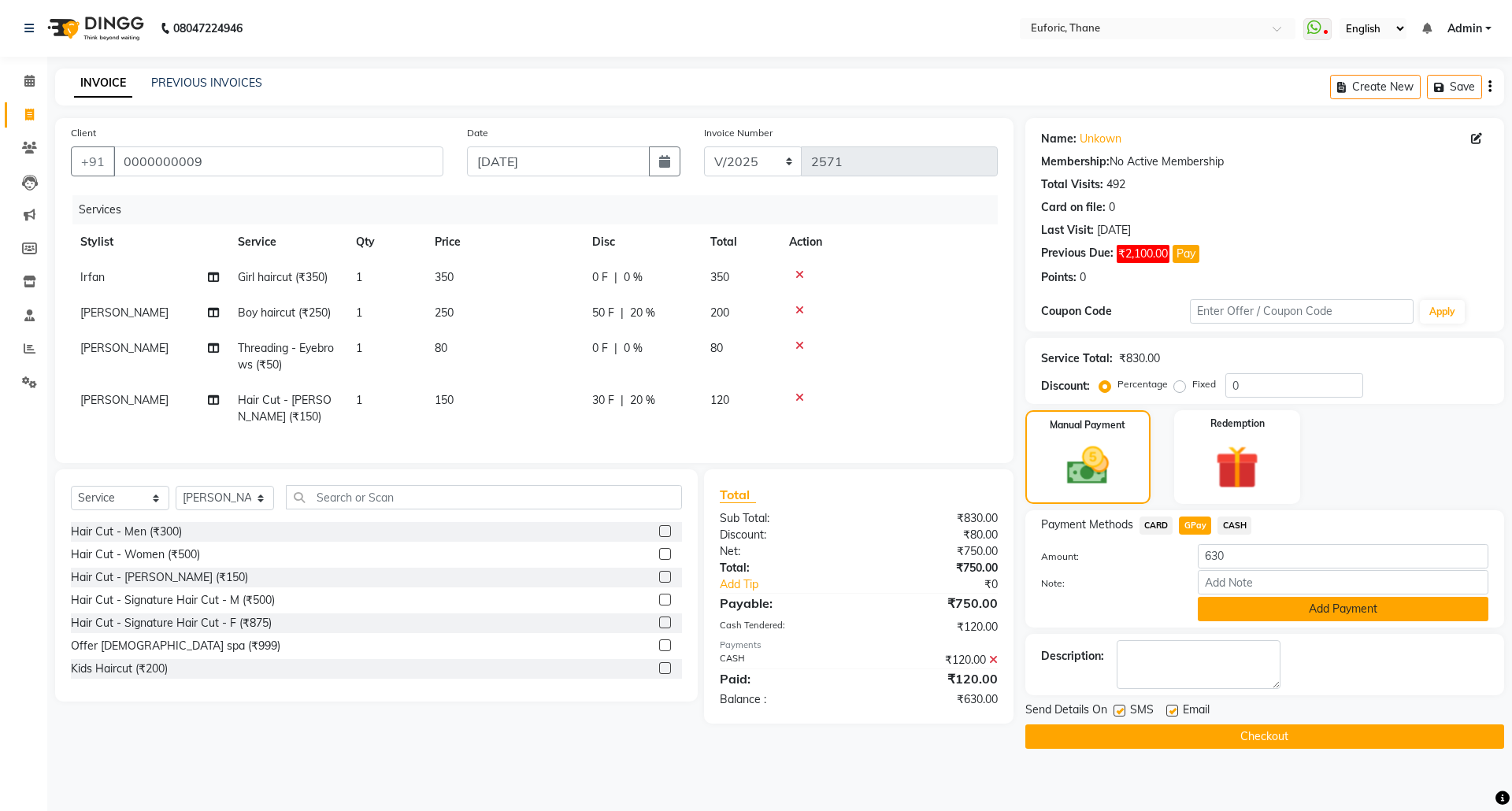
click at [1249, 602] on button "Add Payment" at bounding box center [1342, 608] width 290 height 24
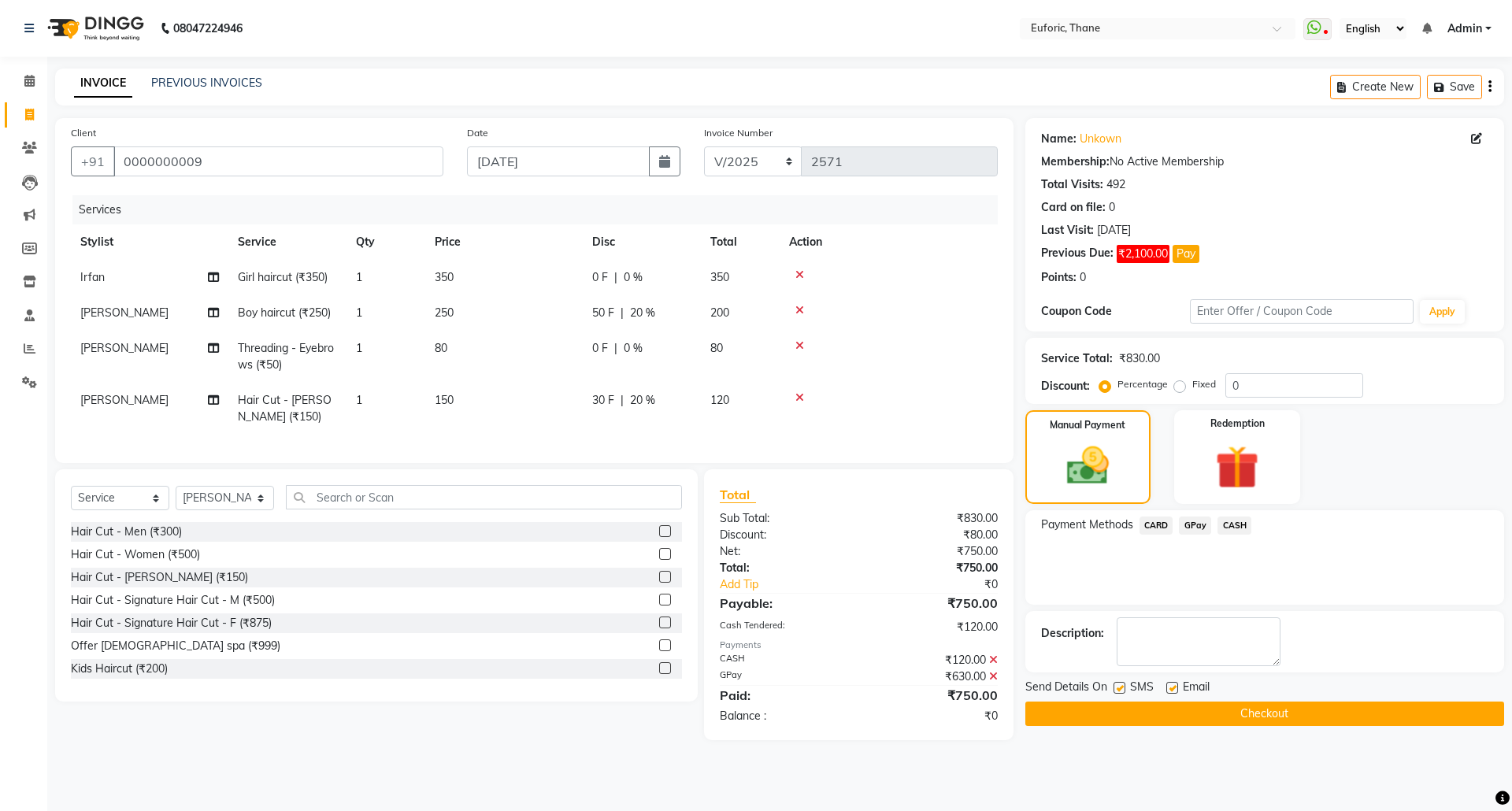
click at [1257, 711] on button "Checkout" at bounding box center [1264, 713] width 478 height 24
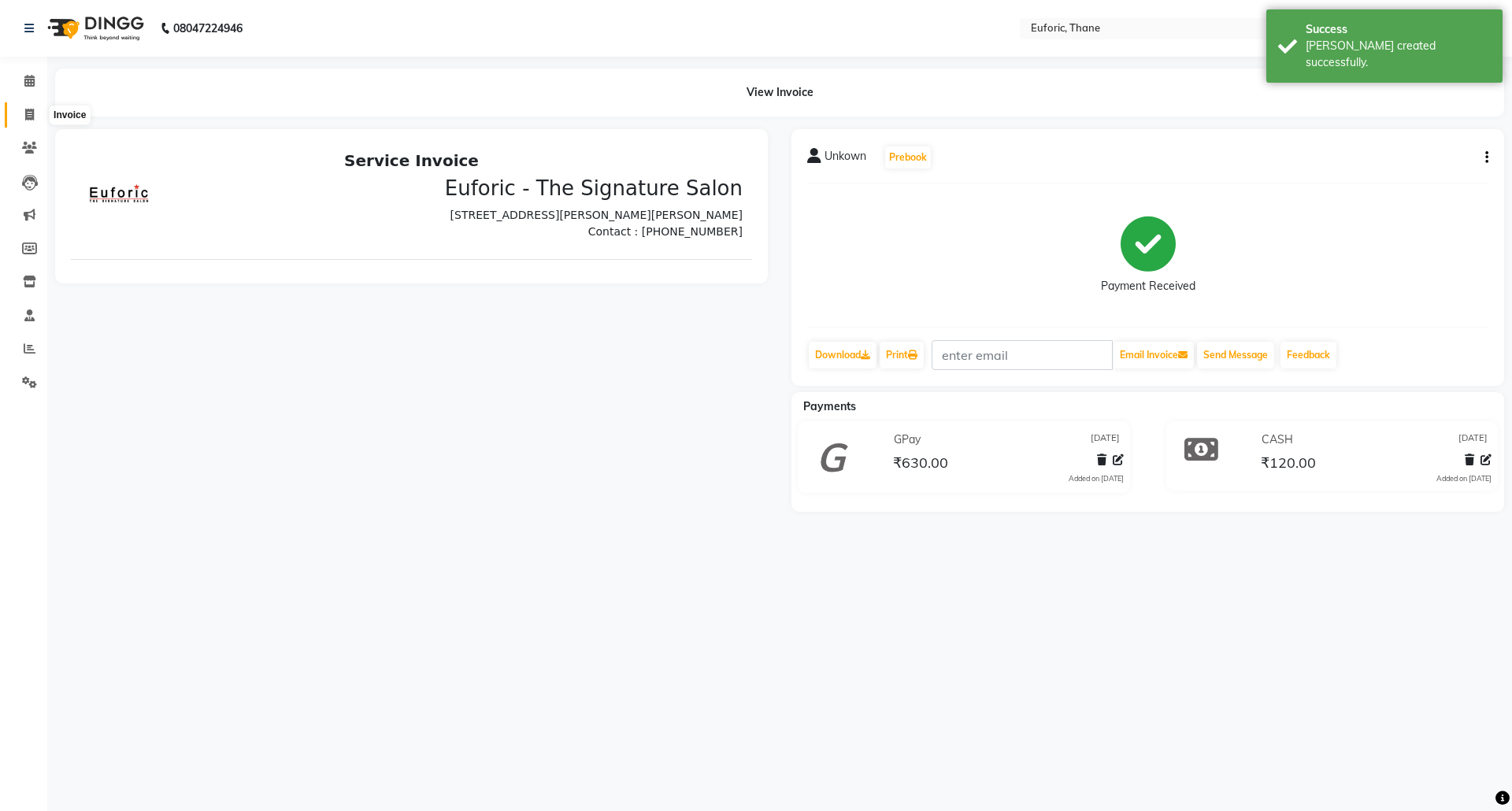
click at [35, 106] on span at bounding box center [30, 115] width 28 height 18
select select "service"
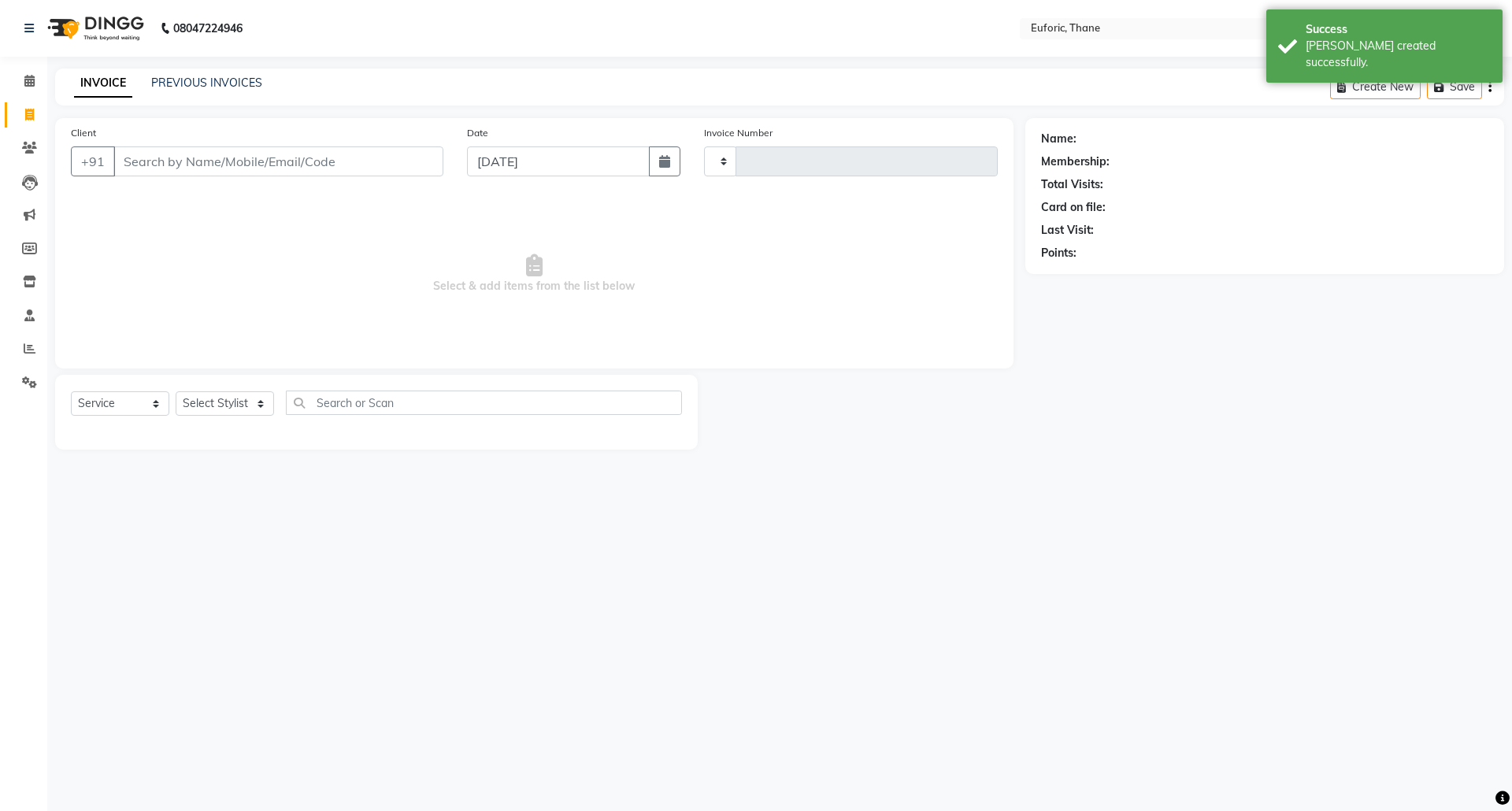
type input "2572"
select select "5063"
click at [660, 152] on button "button" at bounding box center [665, 161] width 31 height 29
select select "9"
select select "2025"
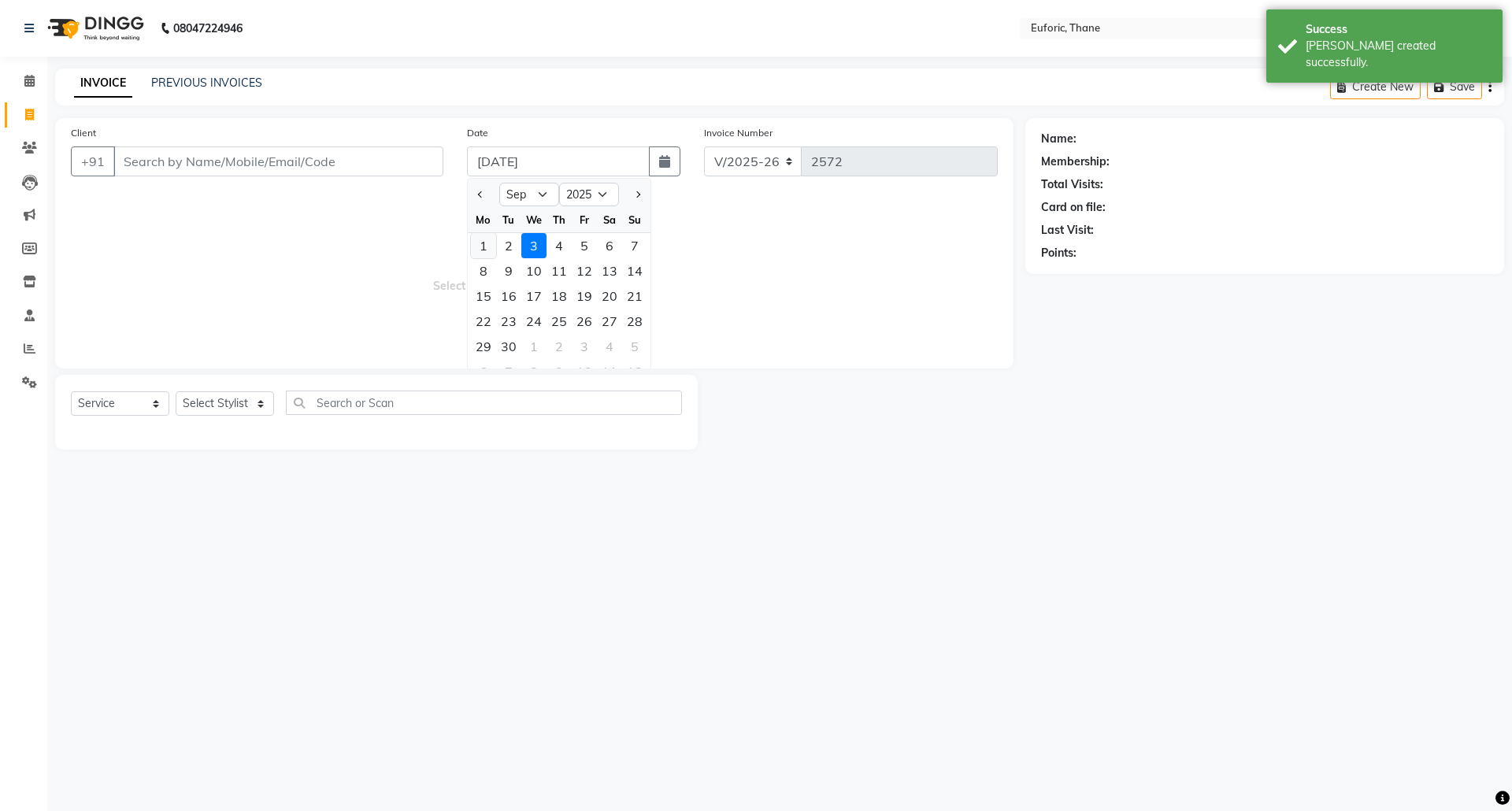
click at [477, 243] on div "1" at bounding box center [483, 245] width 25 height 25
type input "[DATE]"
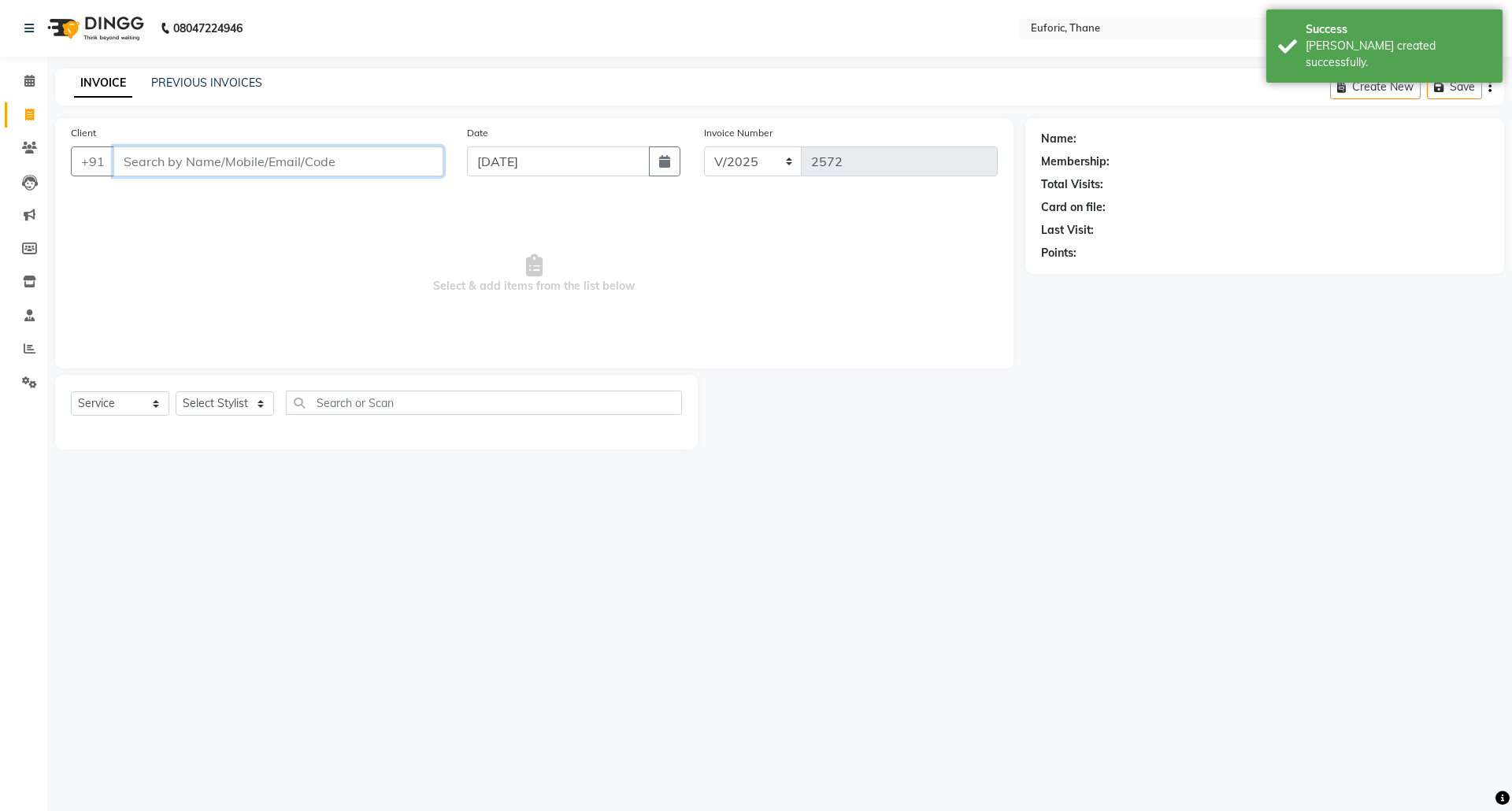
click at [258, 159] on input "Client" at bounding box center [278, 161] width 330 height 29
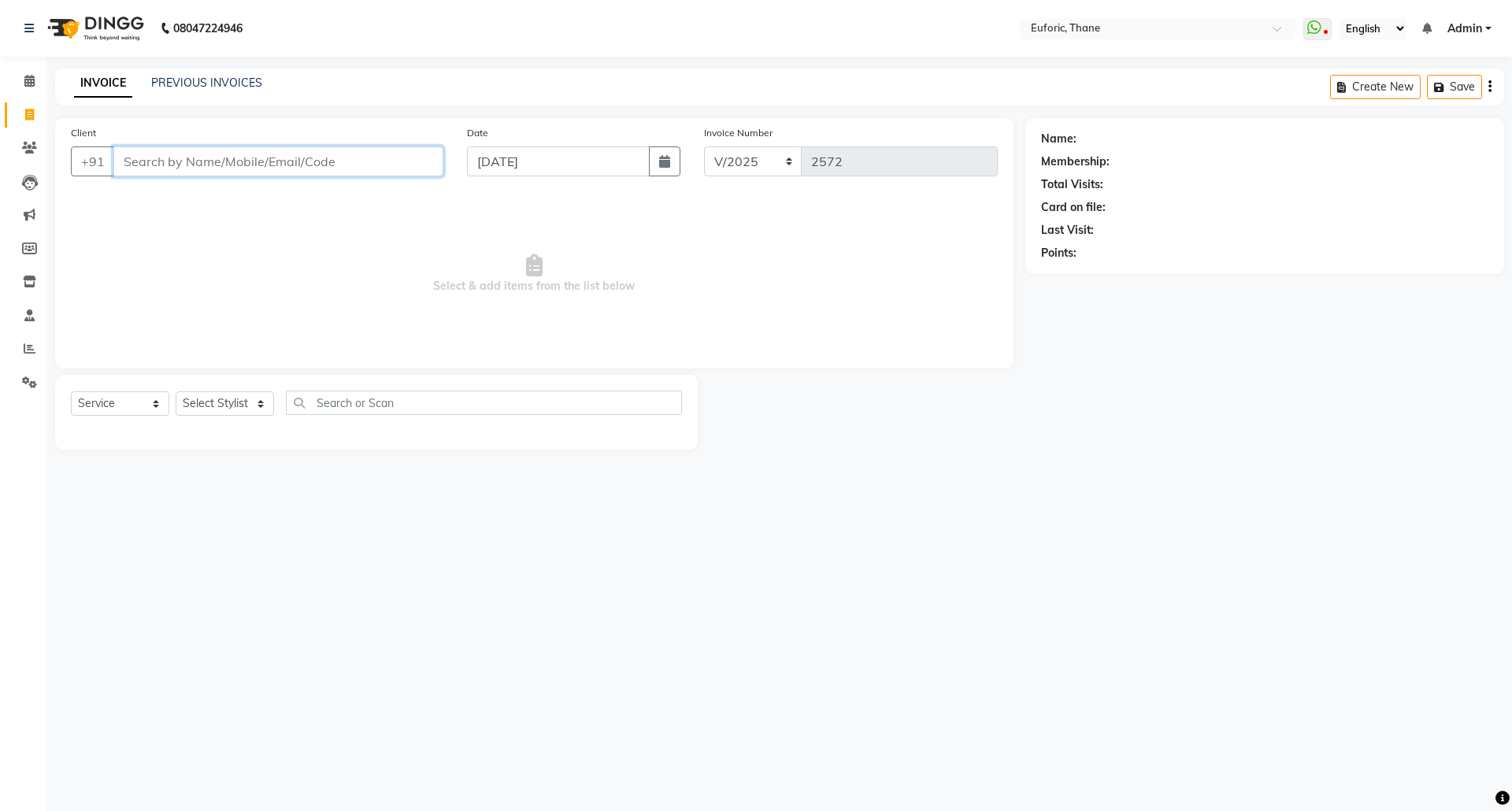
click at [174, 149] on input "Client" at bounding box center [278, 161] width 330 height 29
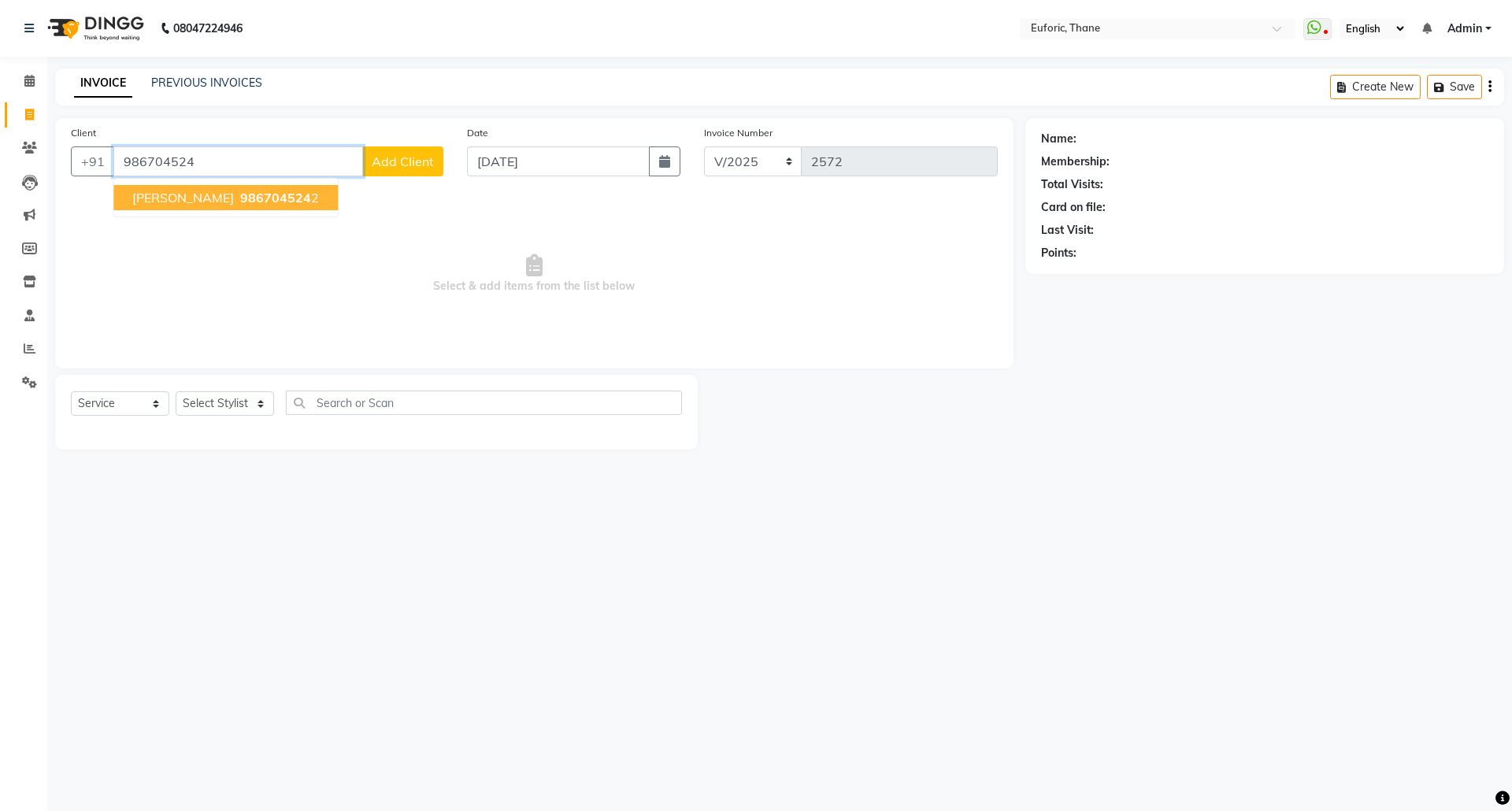
click at [220, 206] on button "[PERSON_NAME] 986704524 2" at bounding box center [225, 197] width 224 height 25
type input "9867045242"
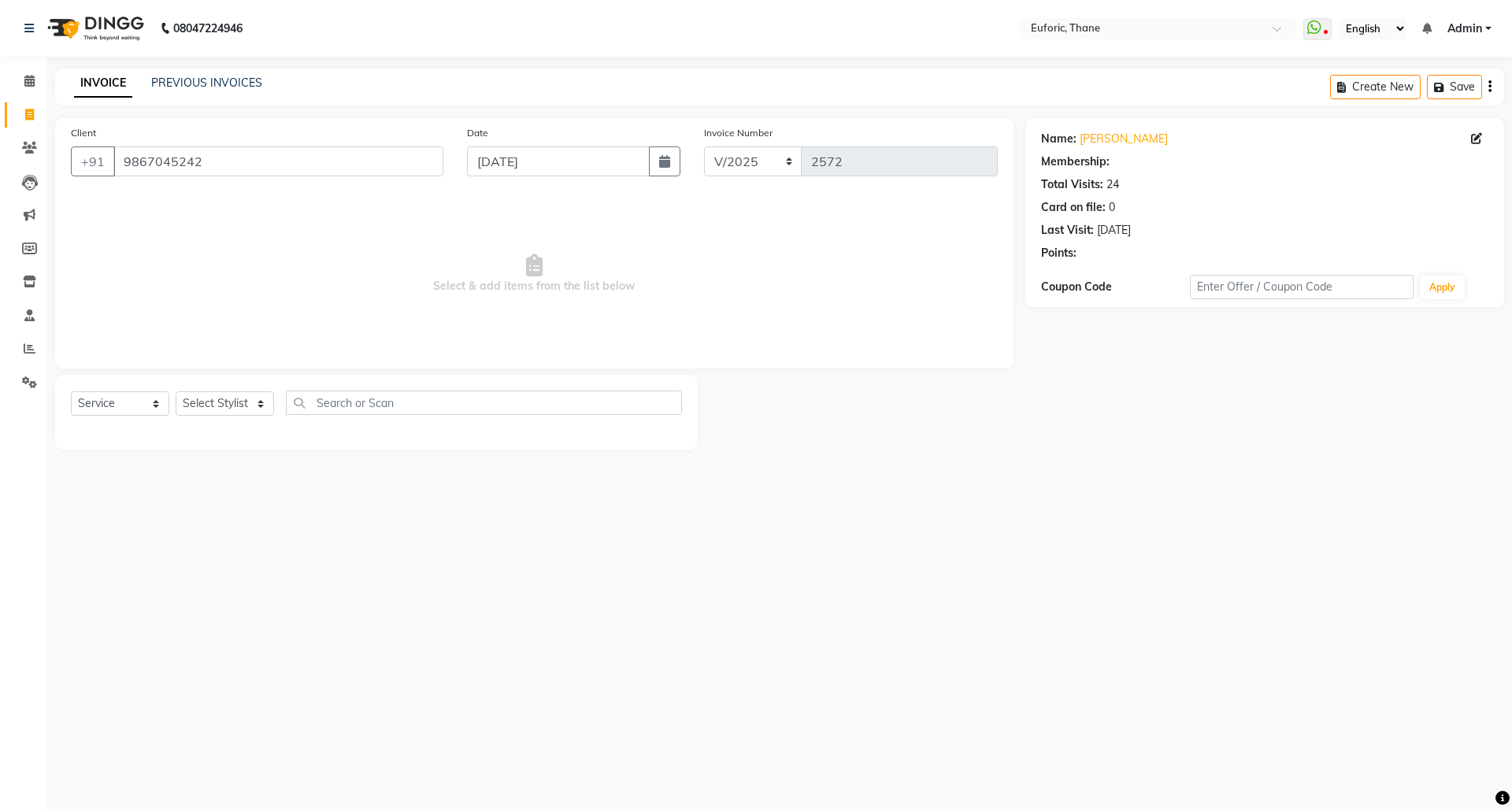
select select "1: Object"
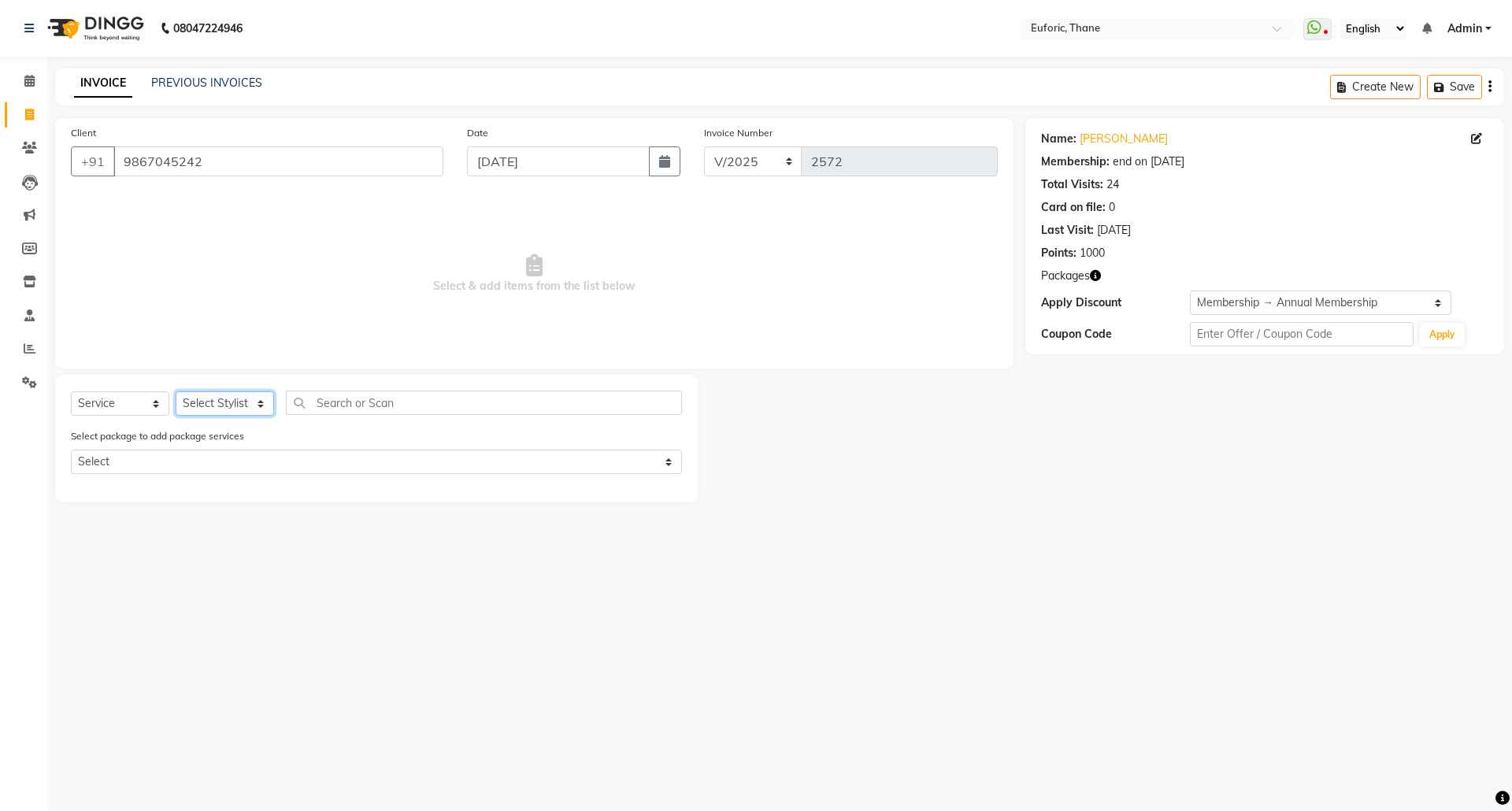
click at [222, 398] on select "Select Stylist [PERSON_NAME] Aatik Salmanai Admin [PERSON_NAME] [PERSON_NAME] […" at bounding box center [224, 404] width 99 height 24
select select "33147"
click at [175, 392] on select "Select Stylist [PERSON_NAME] Aatik Salmanai Admin [PERSON_NAME] [PERSON_NAME] […" at bounding box center [224, 404] width 99 height 24
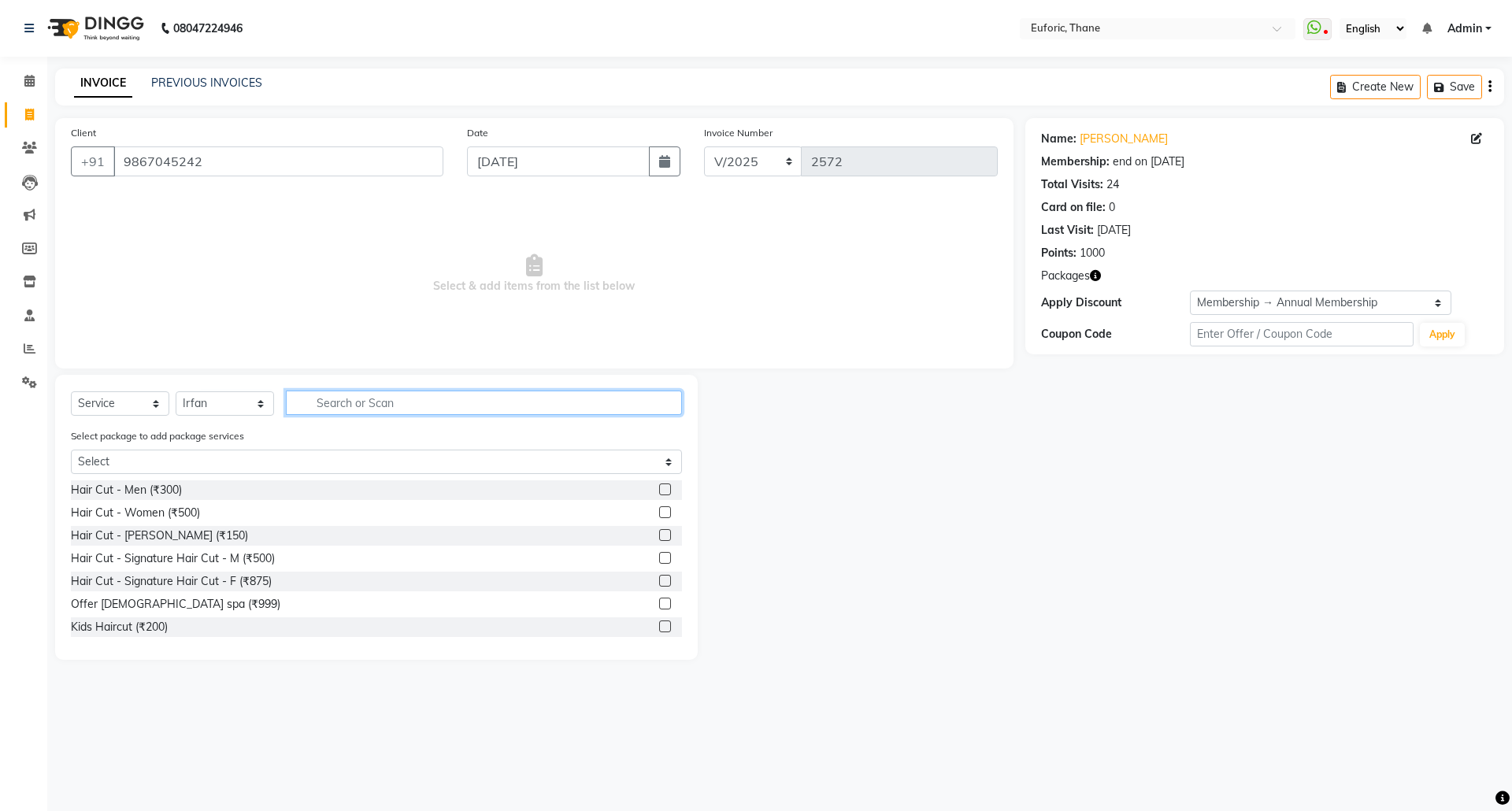
click at [316, 405] on input "text" at bounding box center [484, 403] width 396 height 24
type input "sp"
click at [659, 575] on label at bounding box center [665, 581] width 12 height 12
click at [659, 576] on input "checkbox" at bounding box center [664, 581] width 10 height 10
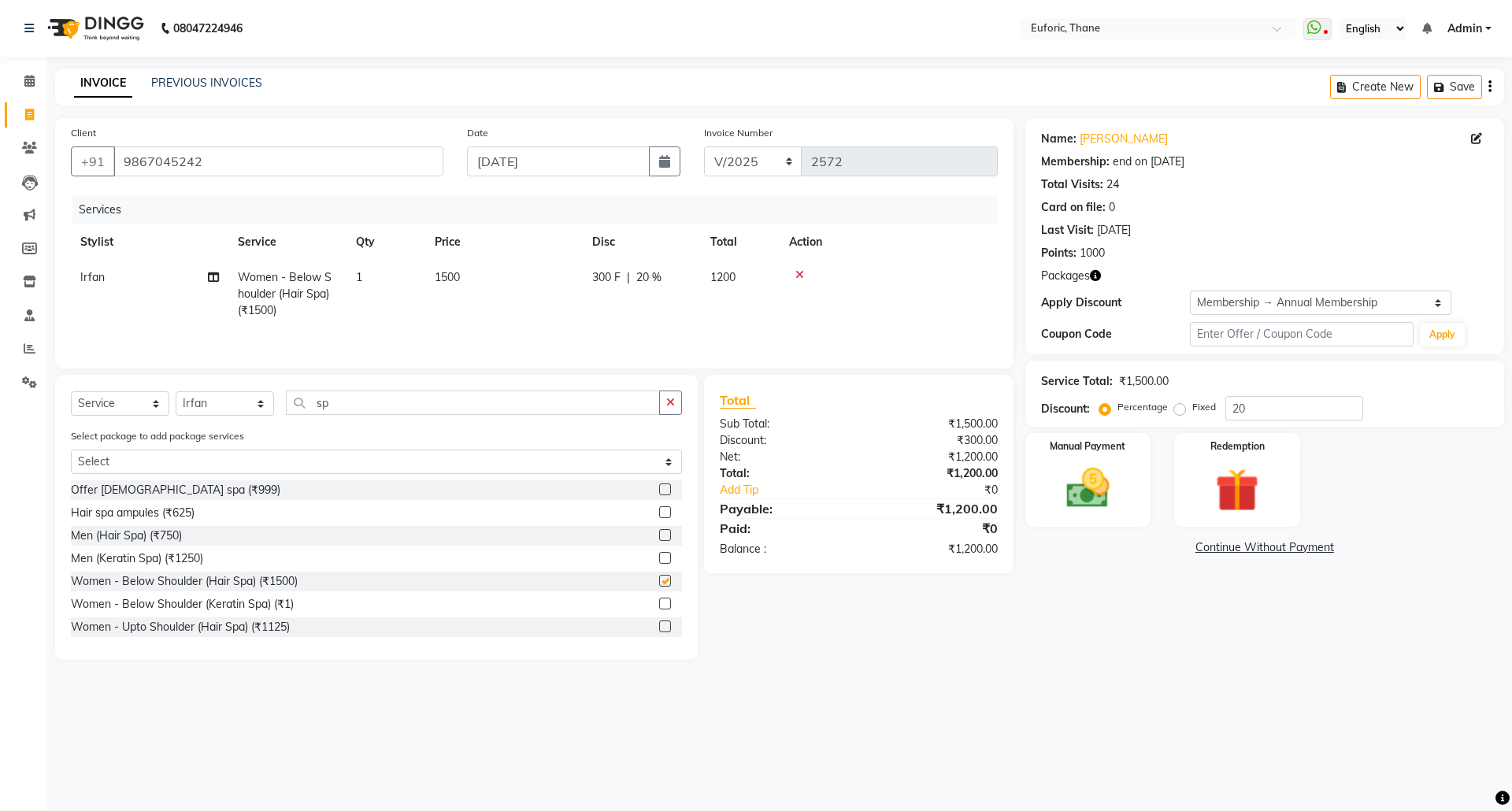
checkbox input "false"
click at [659, 400] on button "button" at bounding box center [670, 403] width 23 height 24
click at [641, 521] on div "Hair Cut - Women (₹500)" at bounding box center [376, 512] width 611 height 19
click at [659, 517] on label at bounding box center [665, 511] width 12 height 12
click at [659, 517] on input "checkbox" at bounding box center [664, 512] width 10 height 10
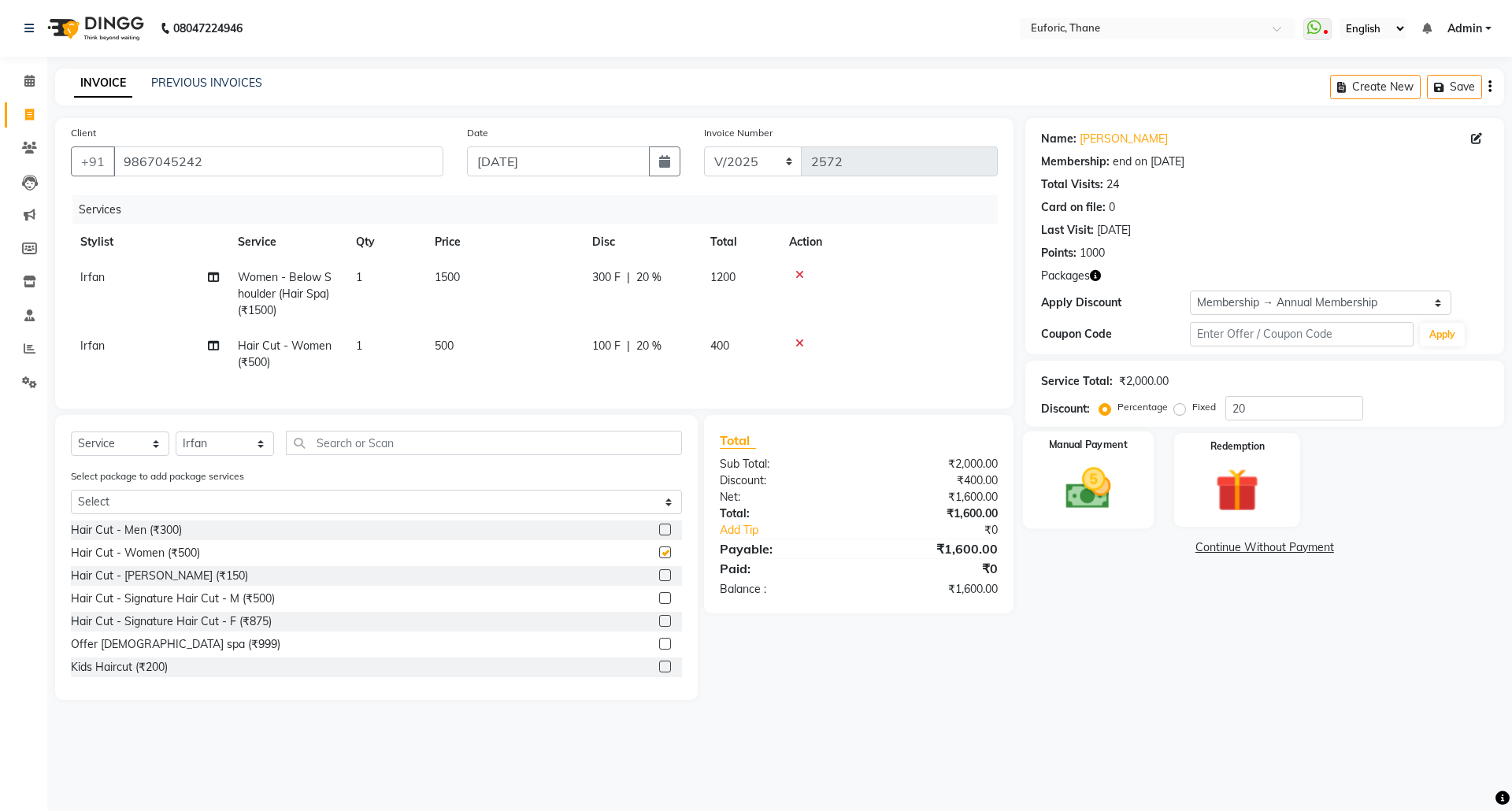
checkbox input "false"
click at [413, 455] on input "text" at bounding box center [484, 442] width 396 height 24
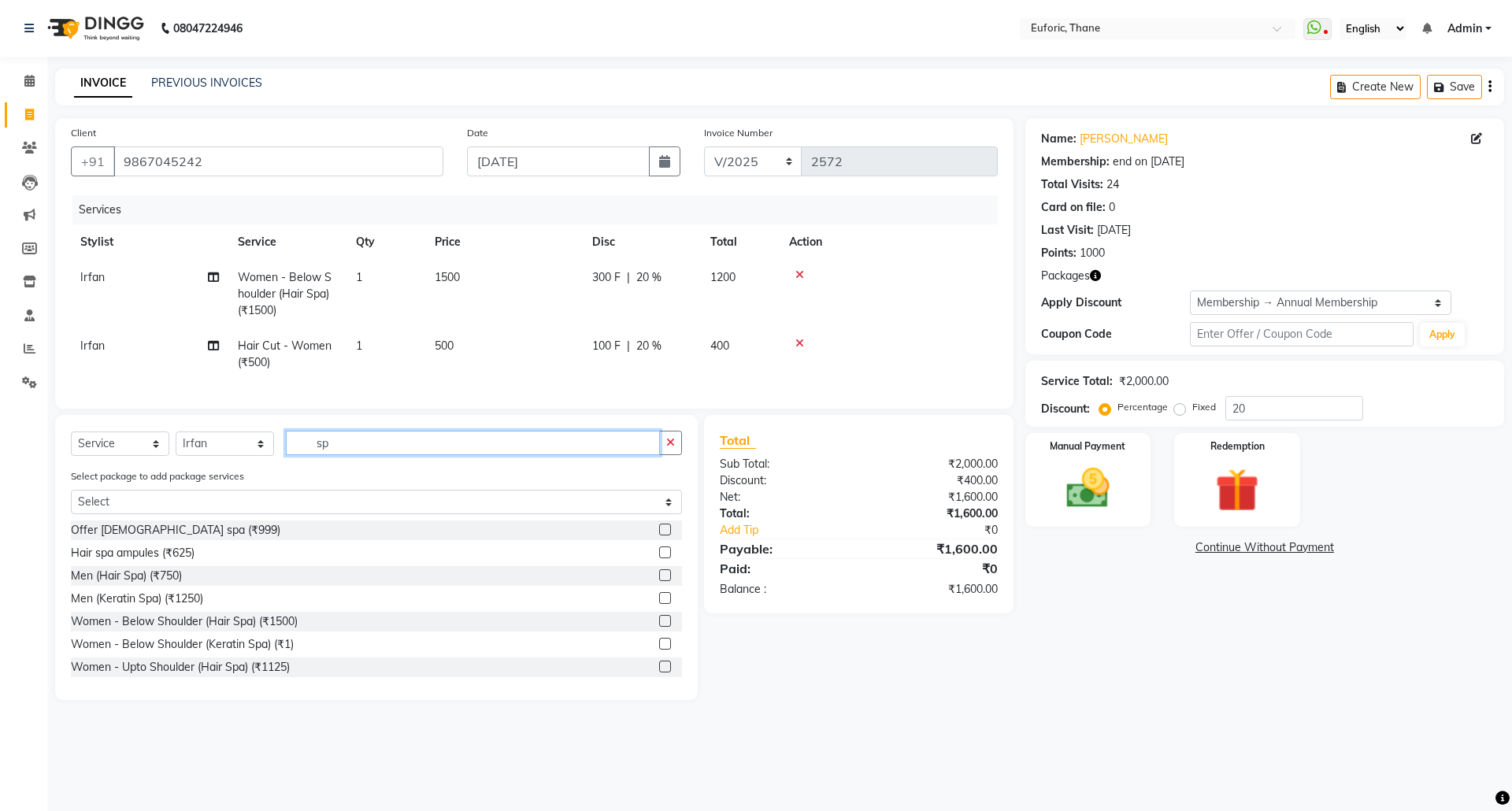
type input "sp"
click at [659, 604] on label at bounding box center [665, 597] width 12 height 12
click at [659, 604] on input "checkbox" at bounding box center [664, 598] width 10 height 10
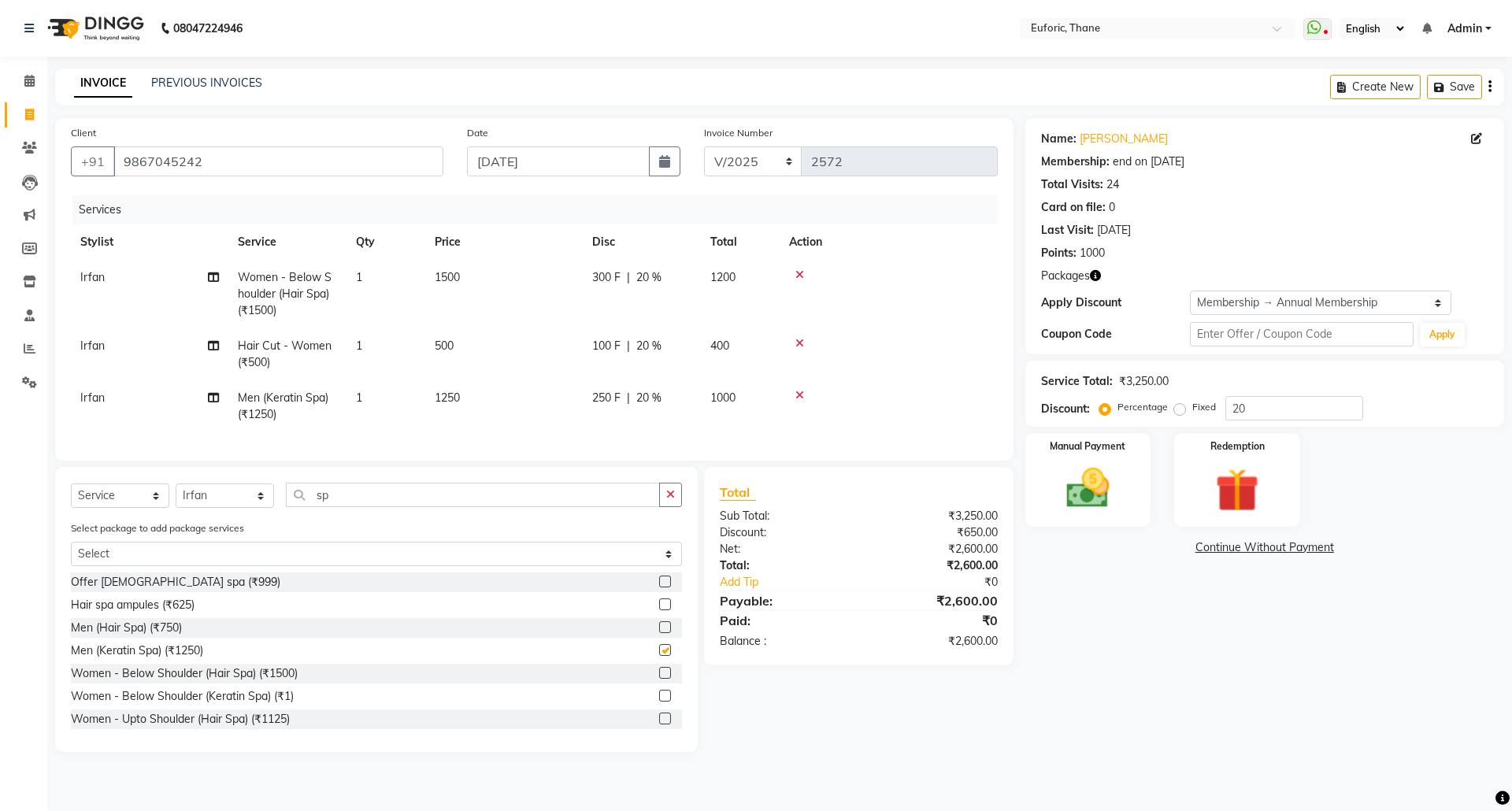
checkbox input "false"
click at [800, 275] on icon at bounding box center [799, 275] width 8 height 11
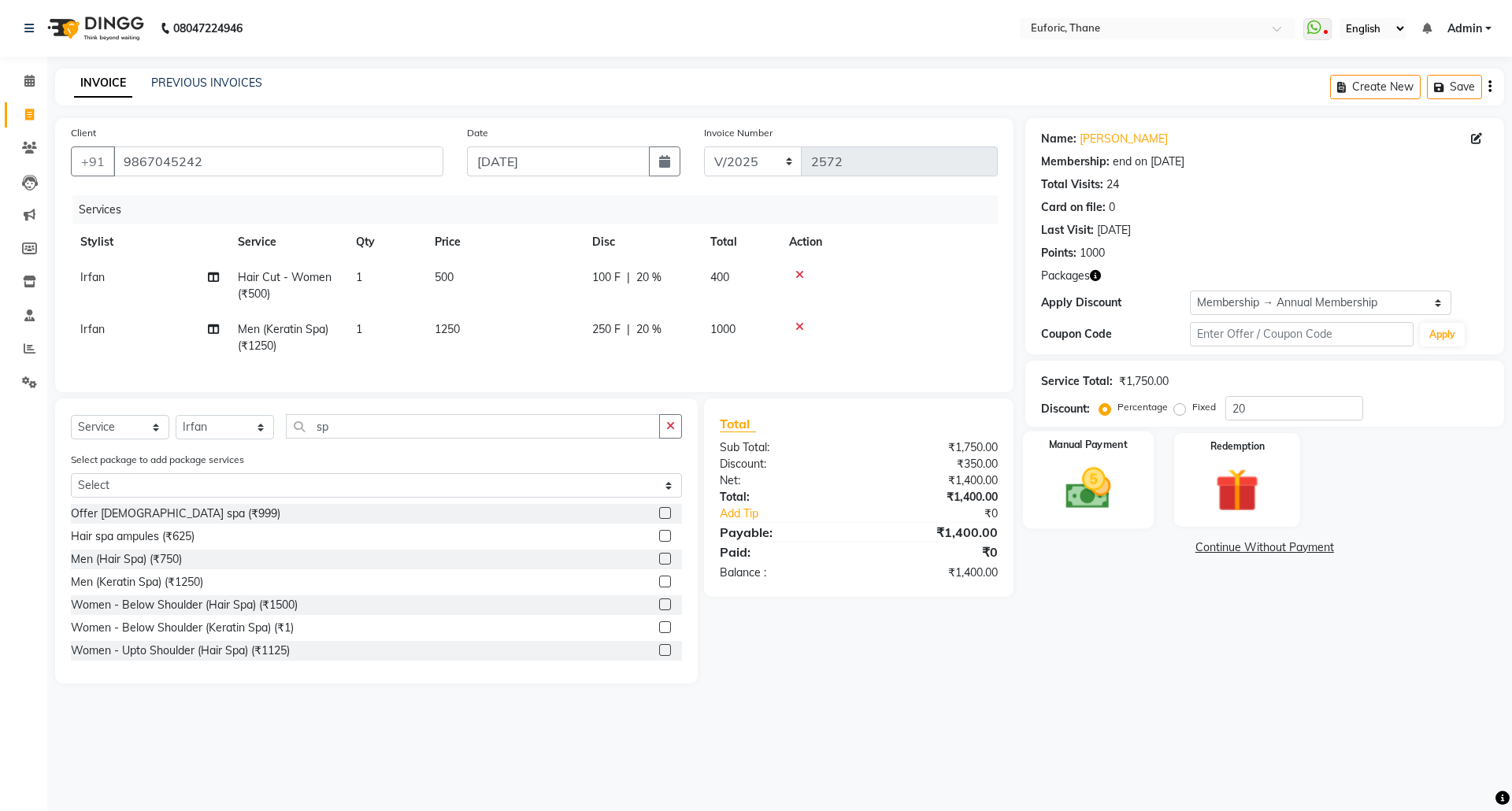
click at [1057, 491] on img at bounding box center [1087, 488] width 73 height 52
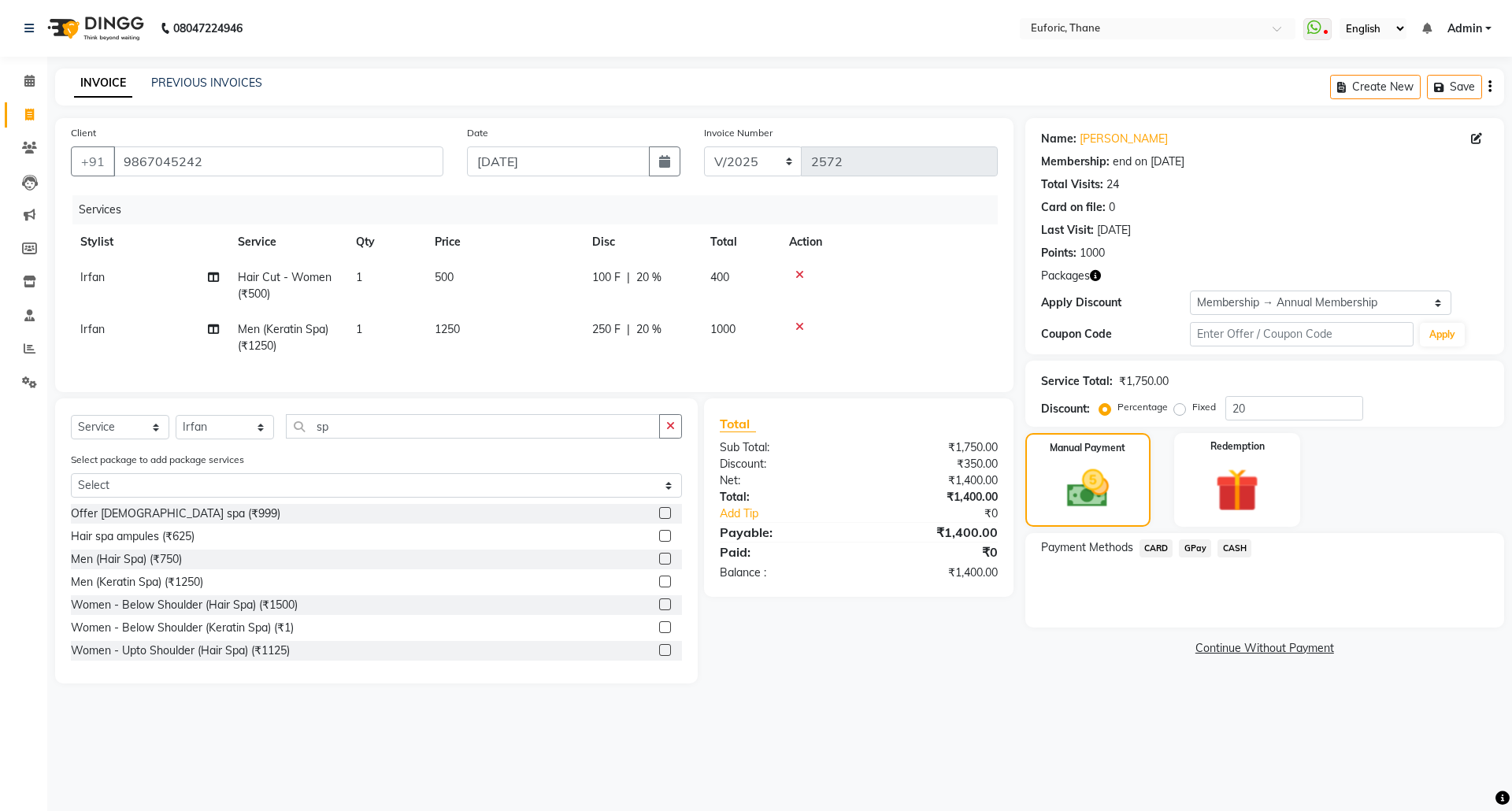
click at [1194, 546] on span "GPay" at bounding box center [1195, 548] width 32 height 18
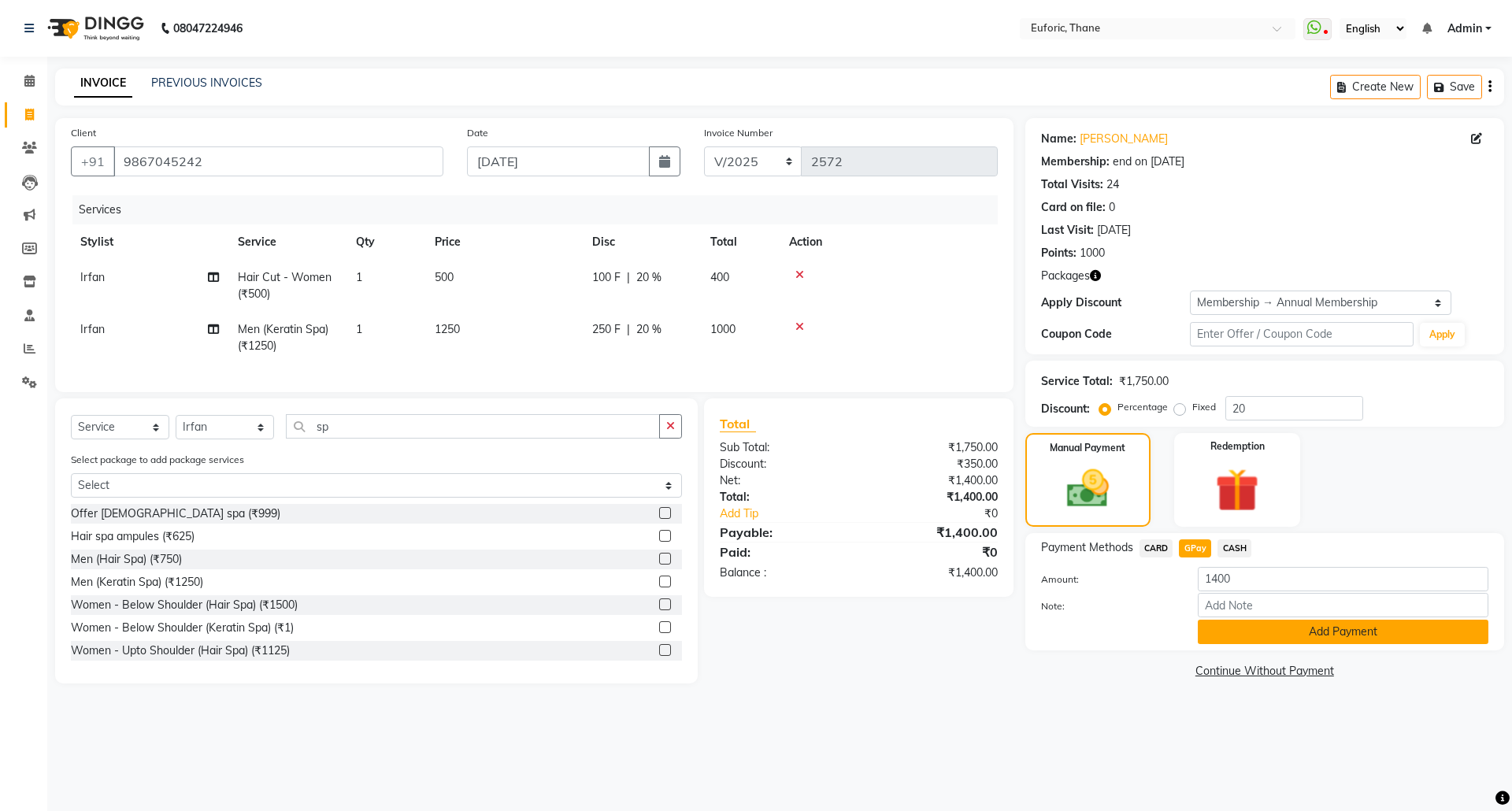
click at [1245, 631] on button "Add Payment" at bounding box center [1342, 631] width 290 height 24
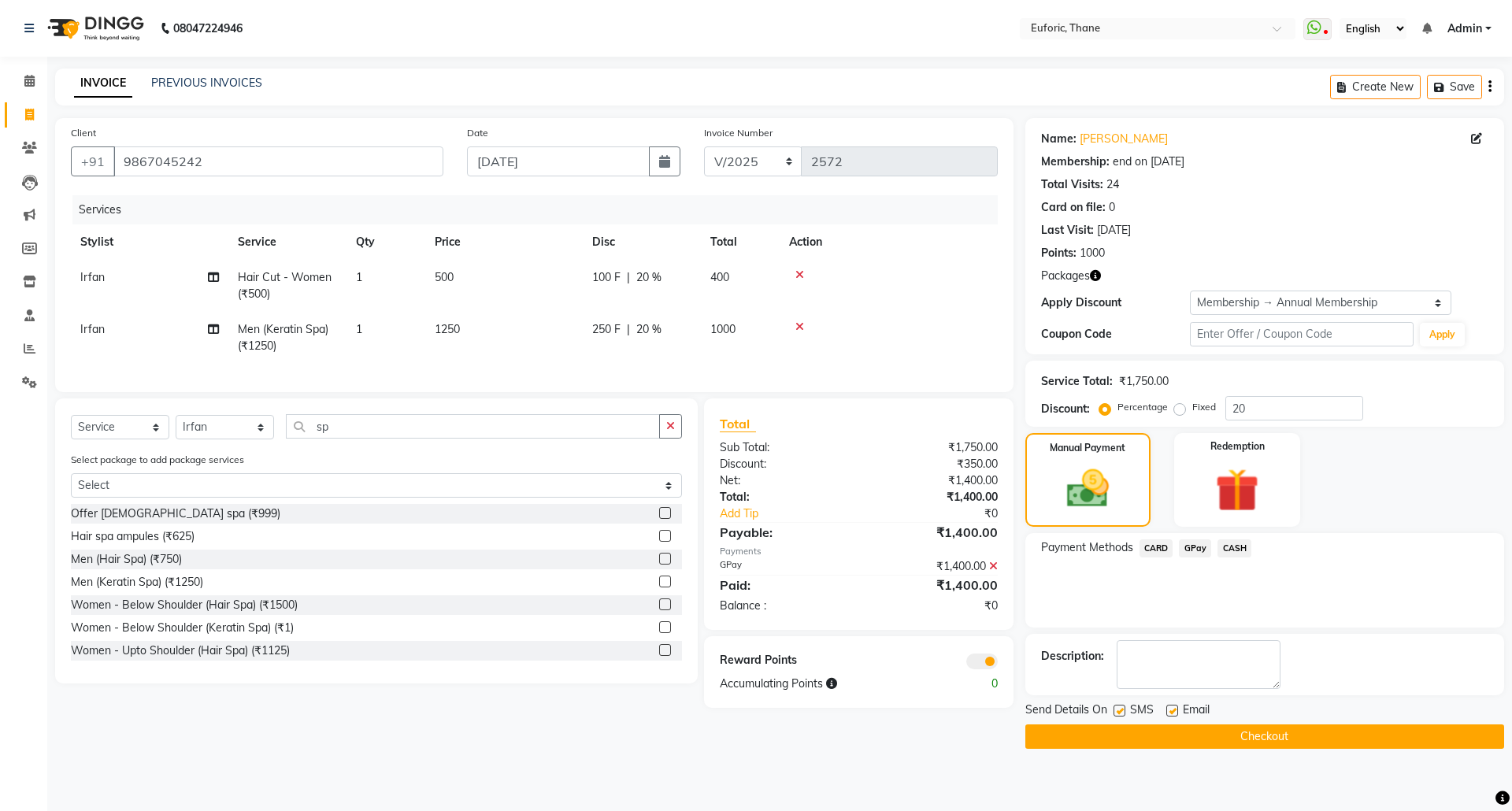
click at [1228, 734] on button "Checkout" at bounding box center [1264, 736] width 478 height 24
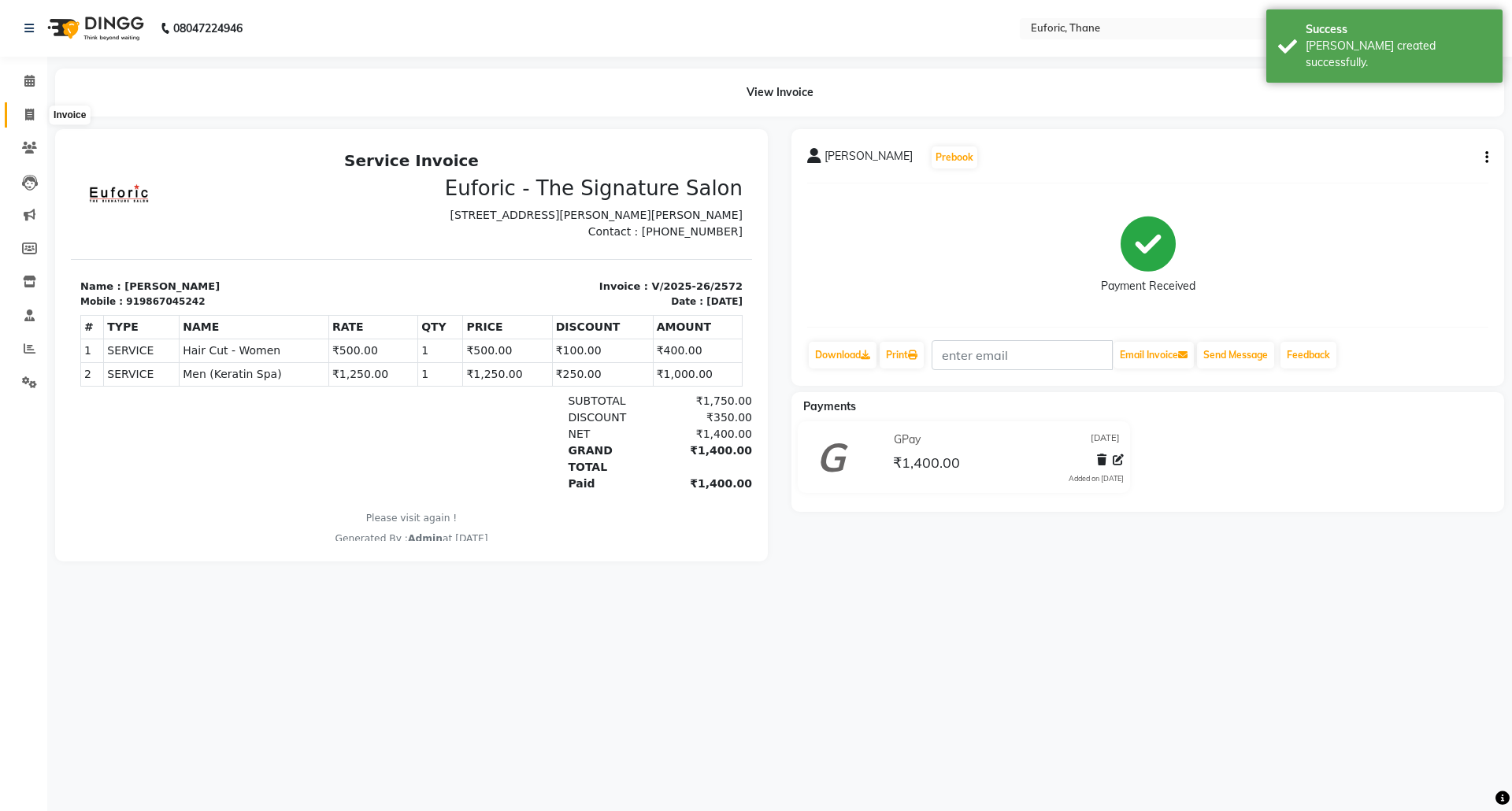
click at [22, 107] on span at bounding box center [30, 115] width 28 height 18
select select "5063"
select select "service"
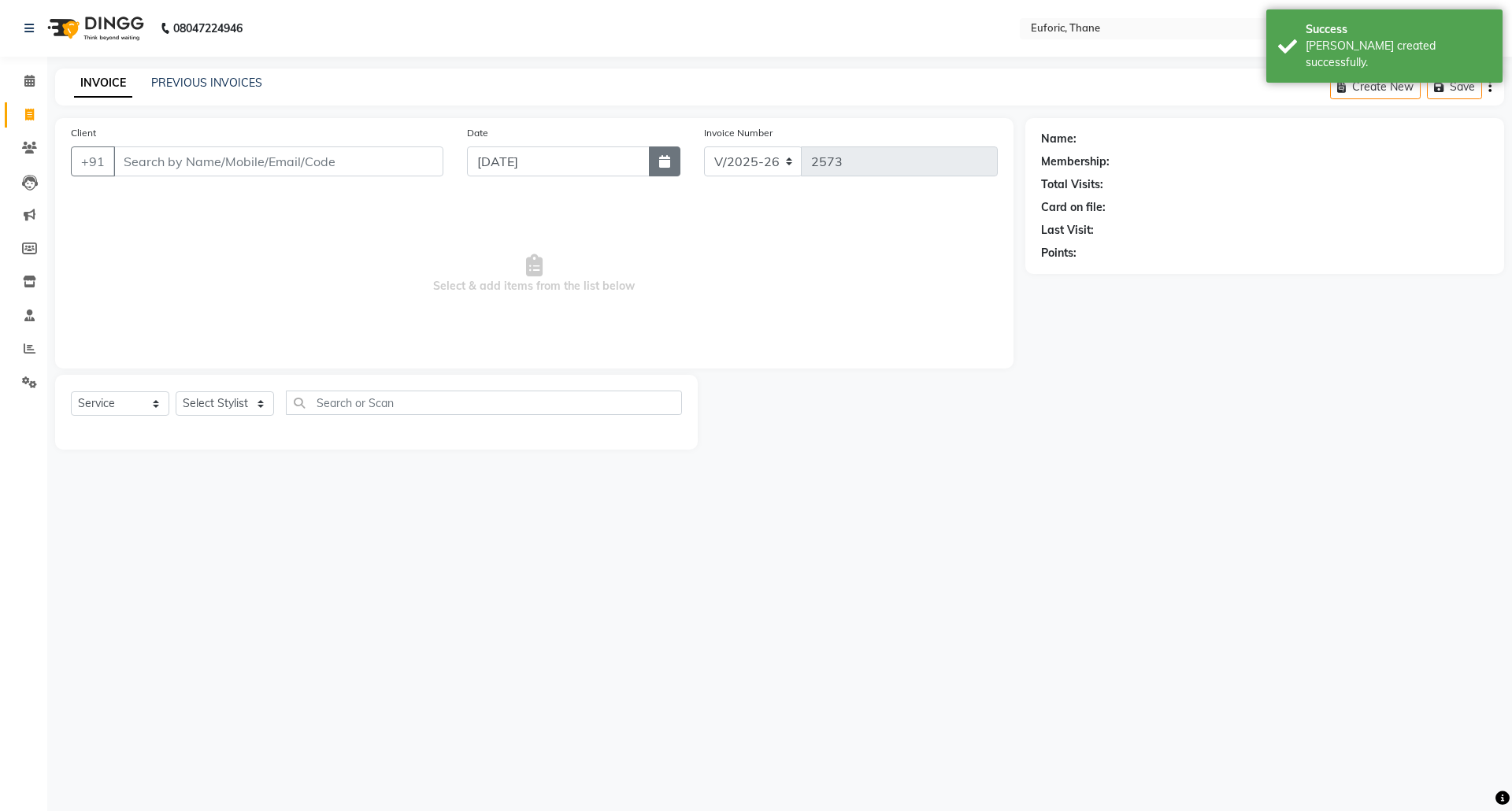
click at [667, 155] on icon "button" at bounding box center [665, 161] width 11 height 13
select select "9"
select select "2025"
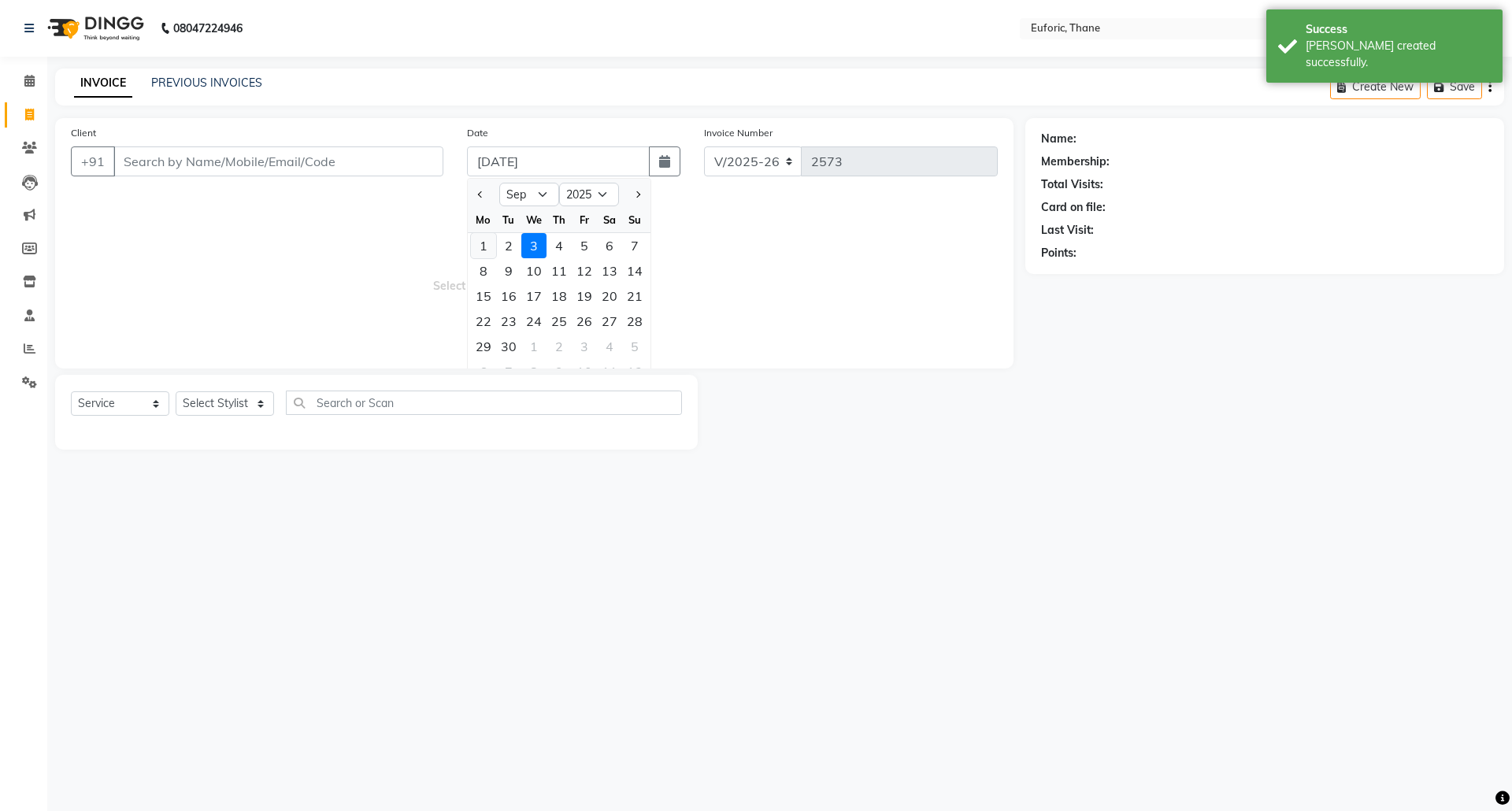
click at [480, 246] on div "1" at bounding box center [483, 245] width 25 height 25
type input "[DATE]"
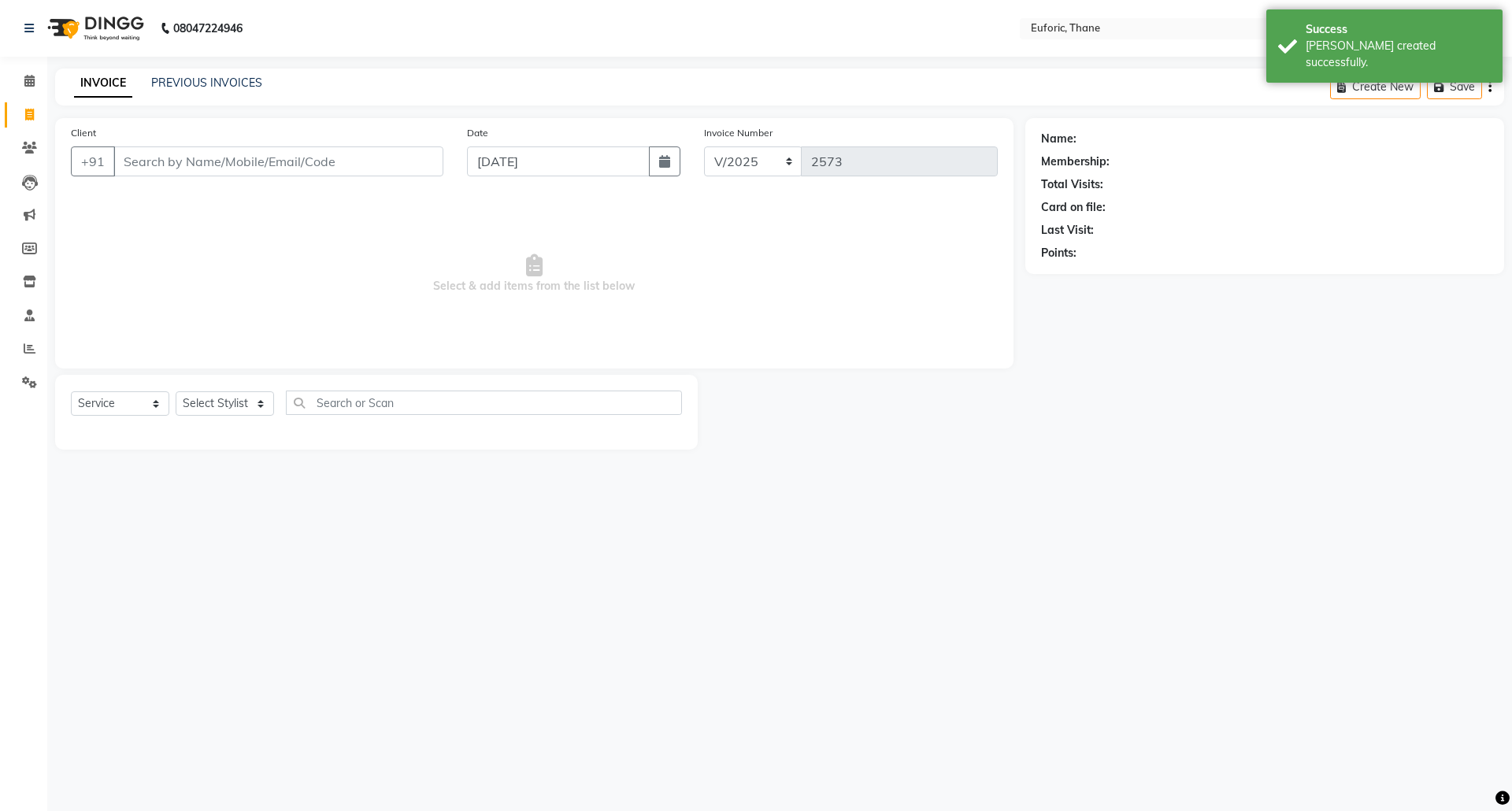
click at [319, 143] on div "Client +91" at bounding box center [257, 157] width 396 height 65
click at [312, 154] on input "Client" at bounding box center [278, 161] width 330 height 29
click at [213, 196] on ngb-highlight "0000000009" at bounding box center [222, 197] width 78 height 16
type input "0000000009"
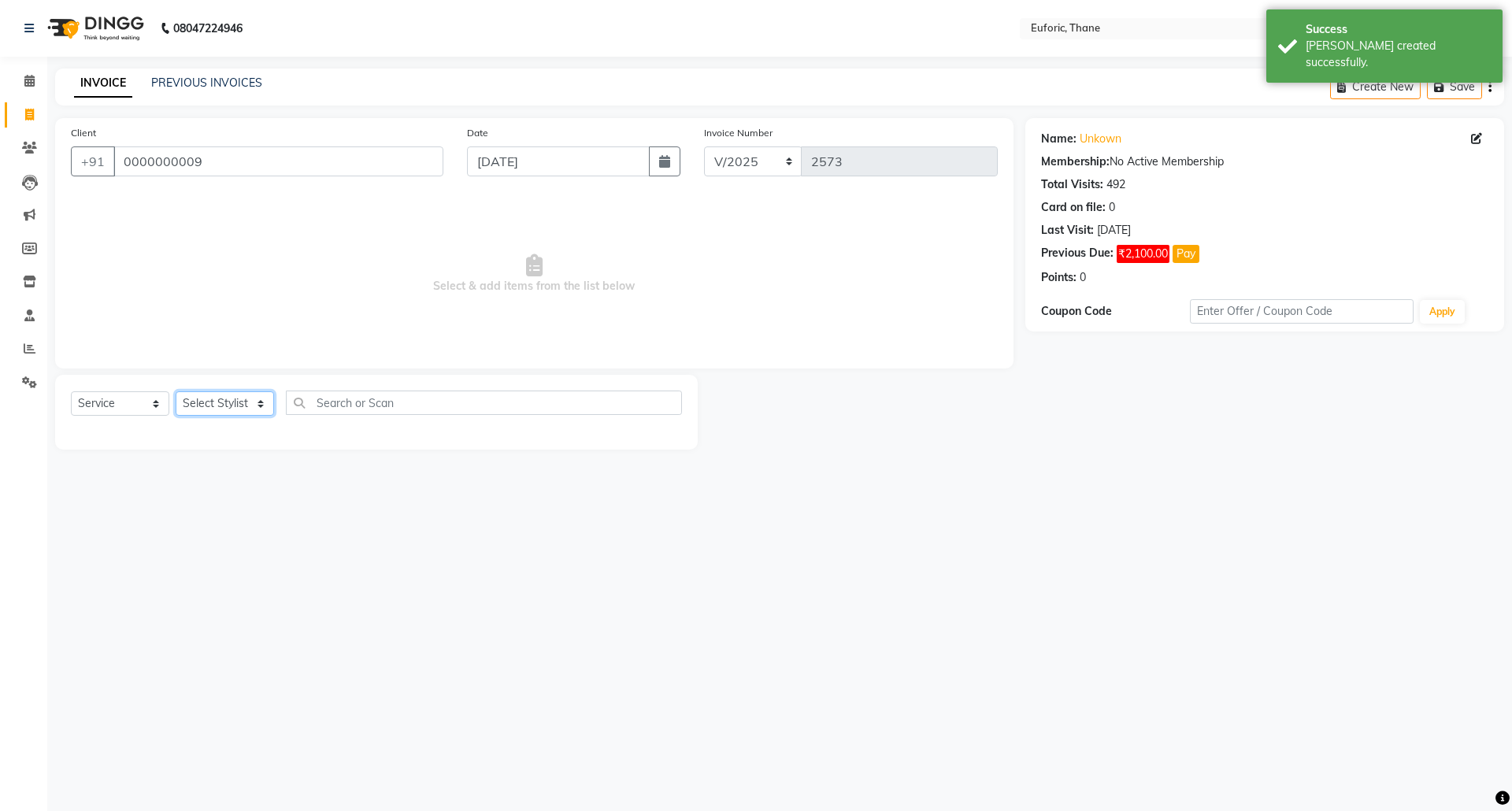
click at [219, 407] on select "Select Stylist [PERSON_NAME] Aatik Salmanai Admin [PERSON_NAME] [PERSON_NAME] […" at bounding box center [224, 404] width 99 height 24
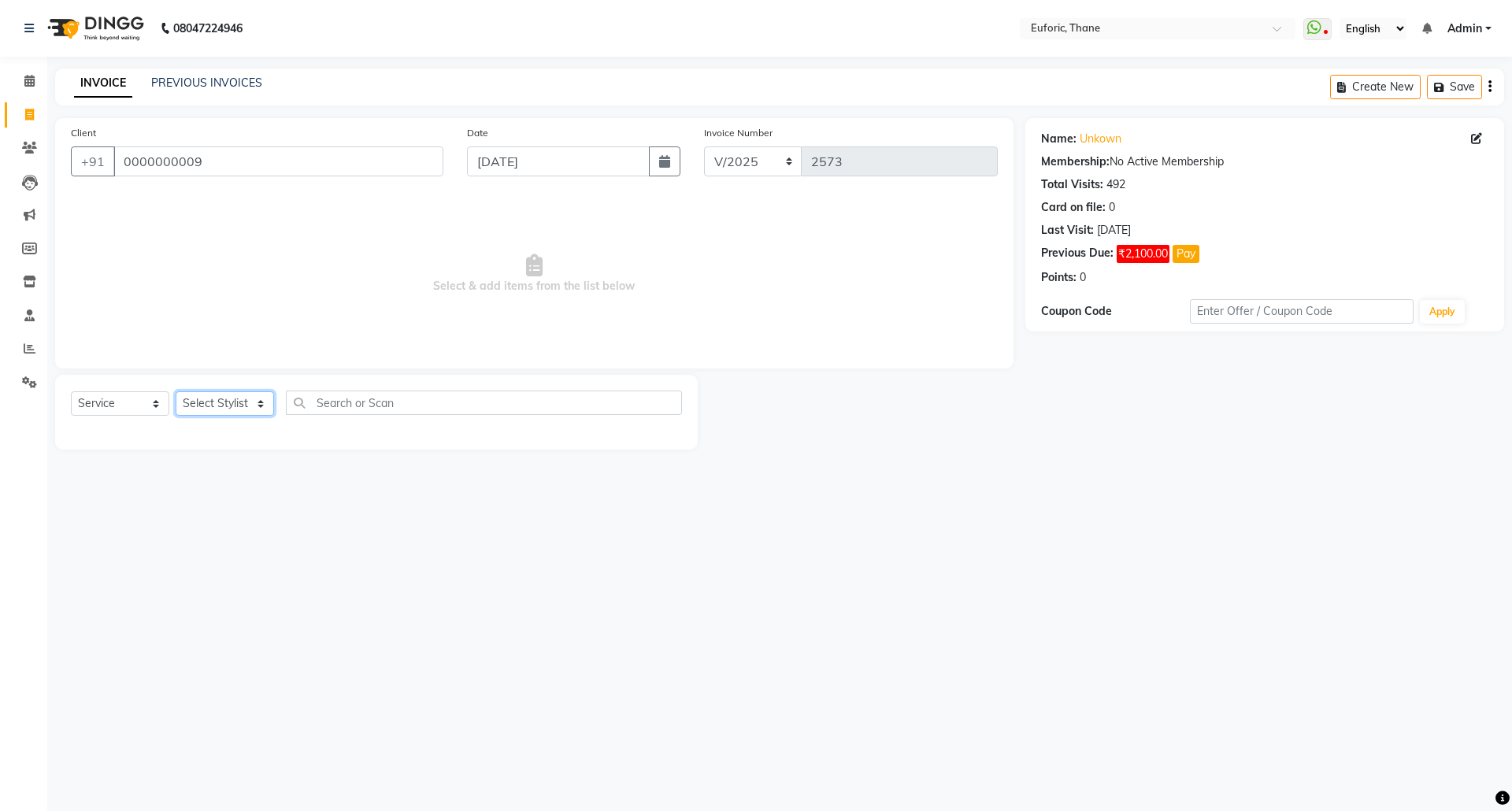
select select "58800"
click at [175, 392] on select "Select Stylist [PERSON_NAME] Aatik Salmanai Admin [PERSON_NAME] [PERSON_NAME] […" at bounding box center [224, 404] width 99 height 24
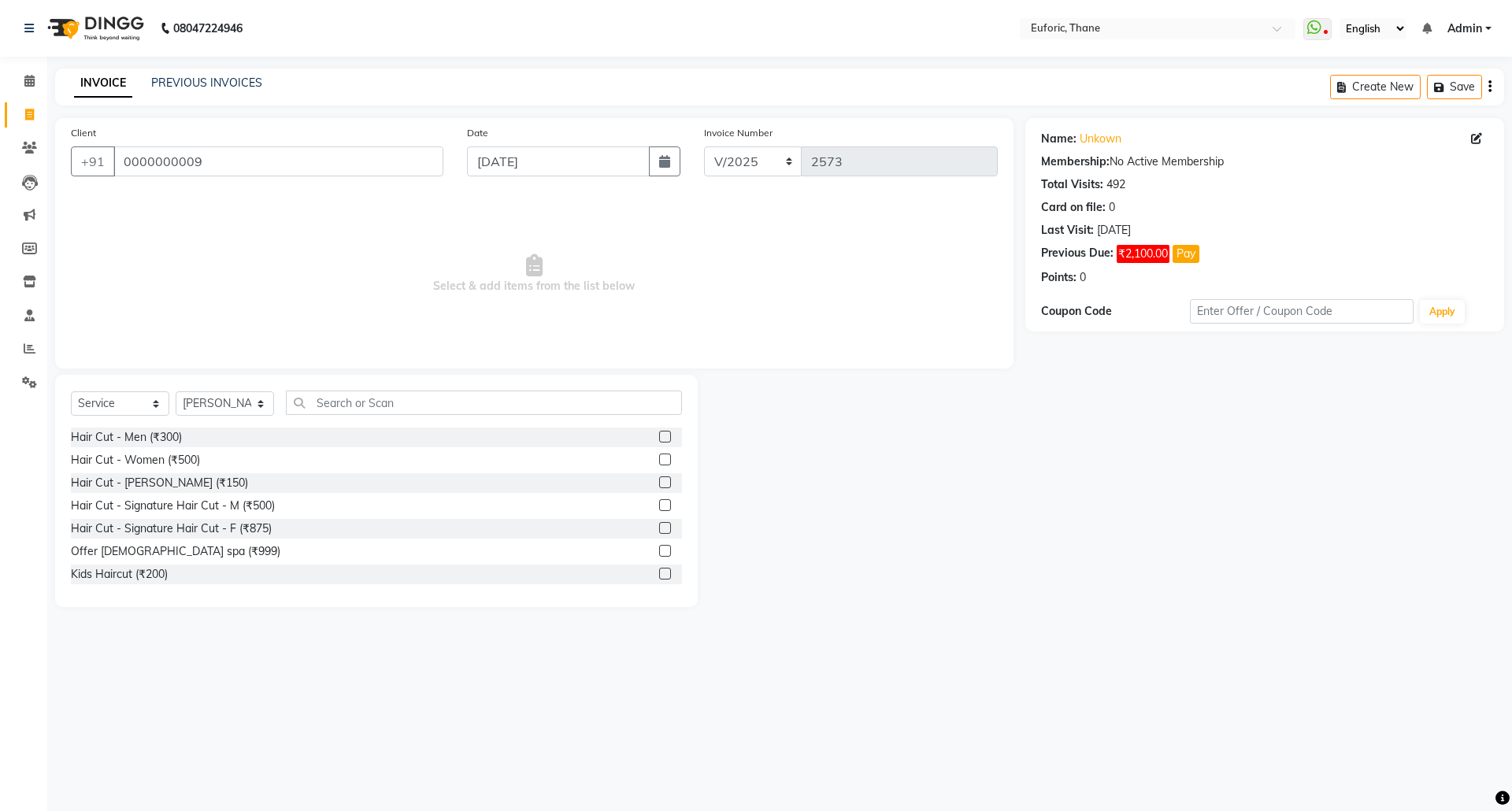
click at [340, 416] on div "Select Service Product Membership Package Voucher Prepaid Gift Card Select Styl…" at bounding box center [376, 409] width 611 height 37
click at [342, 402] on input "text" at bounding box center [484, 403] width 396 height 24
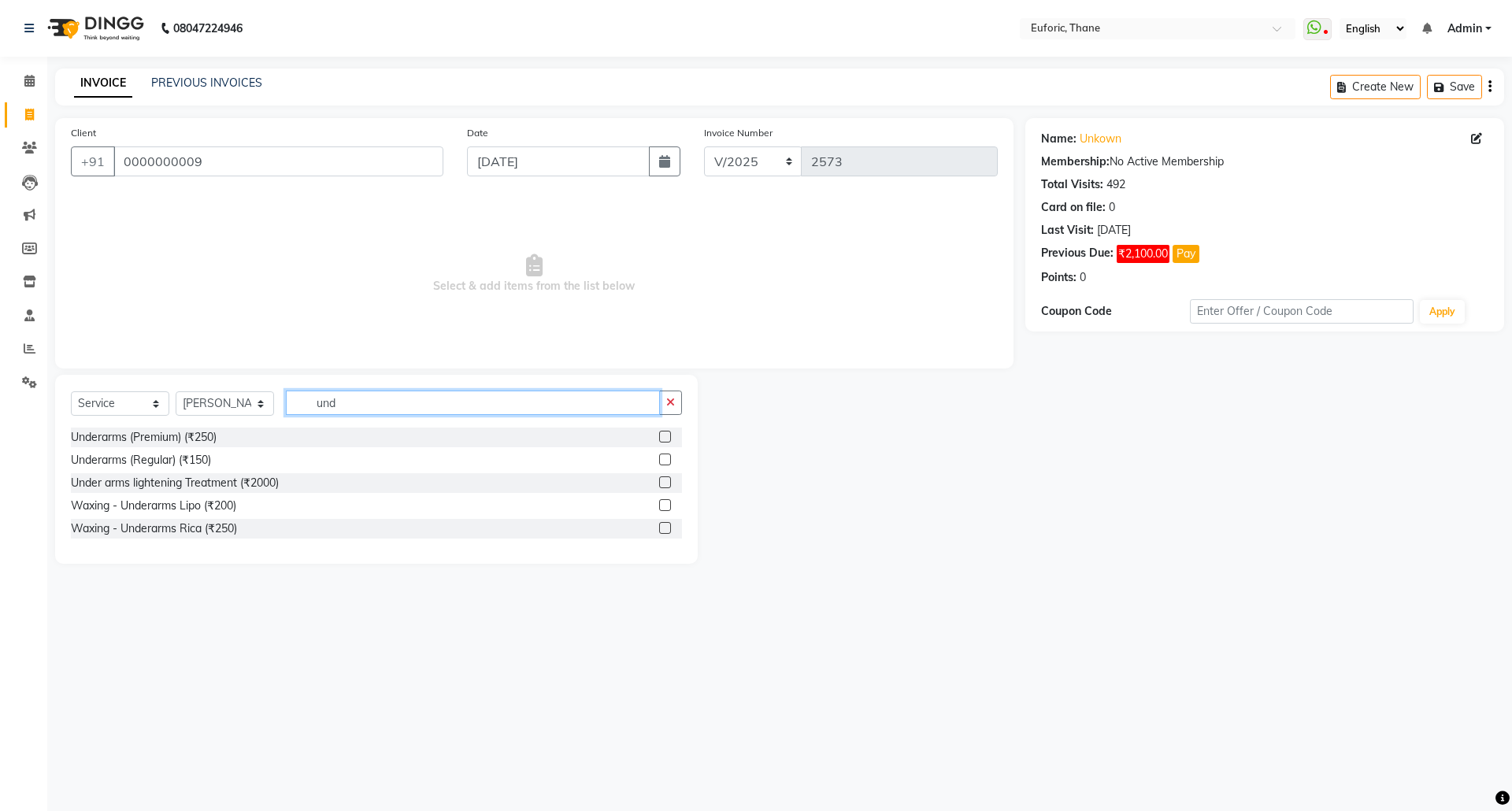
type input "und"
click at [660, 441] on label at bounding box center [665, 436] width 12 height 12
click at [660, 441] on input "checkbox" at bounding box center [664, 437] width 10 height 10
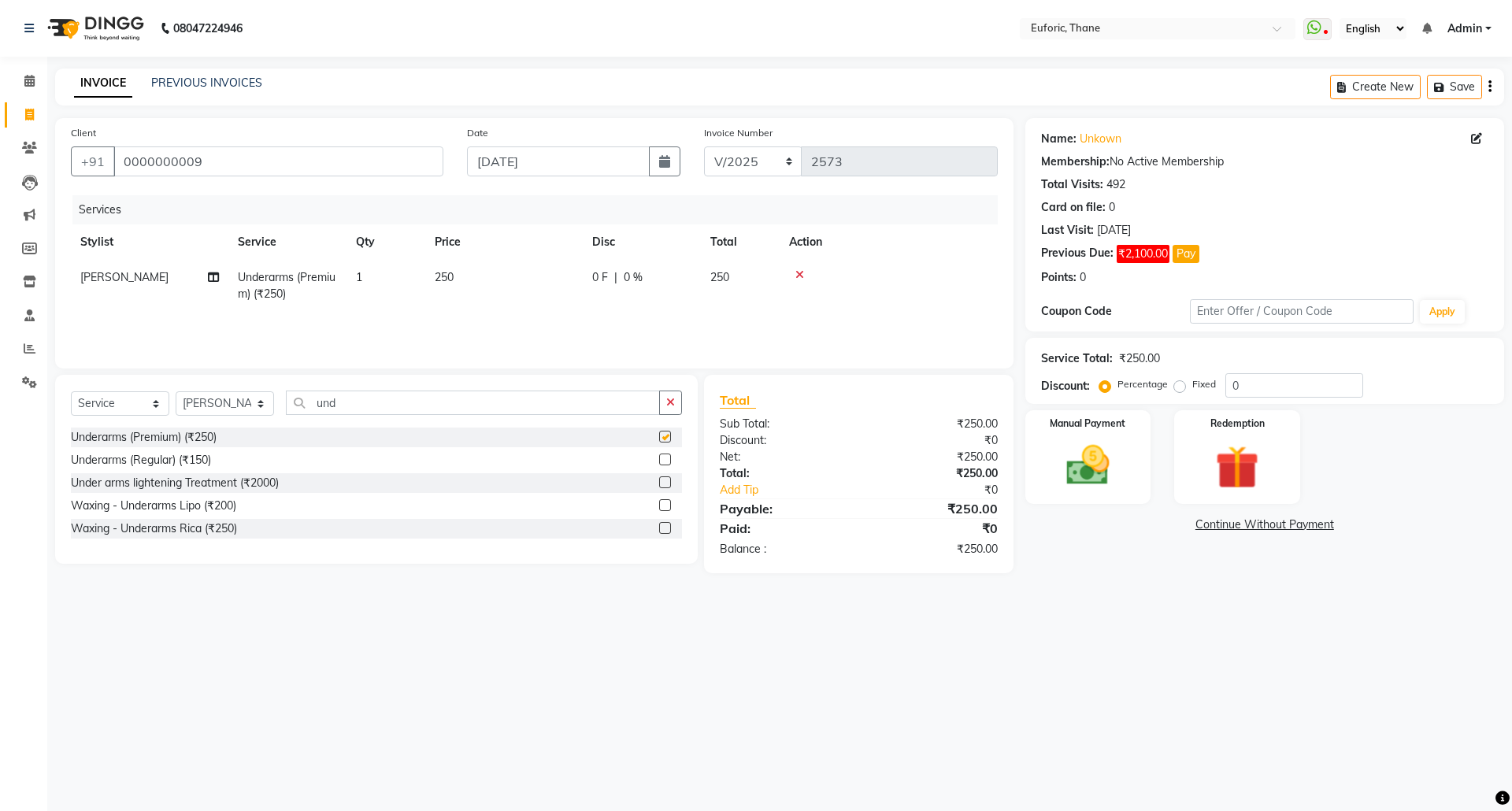
checkbox input "false"
click at [672, 404] on icon "button" at bounding box center [670, 402] width 8 height 11
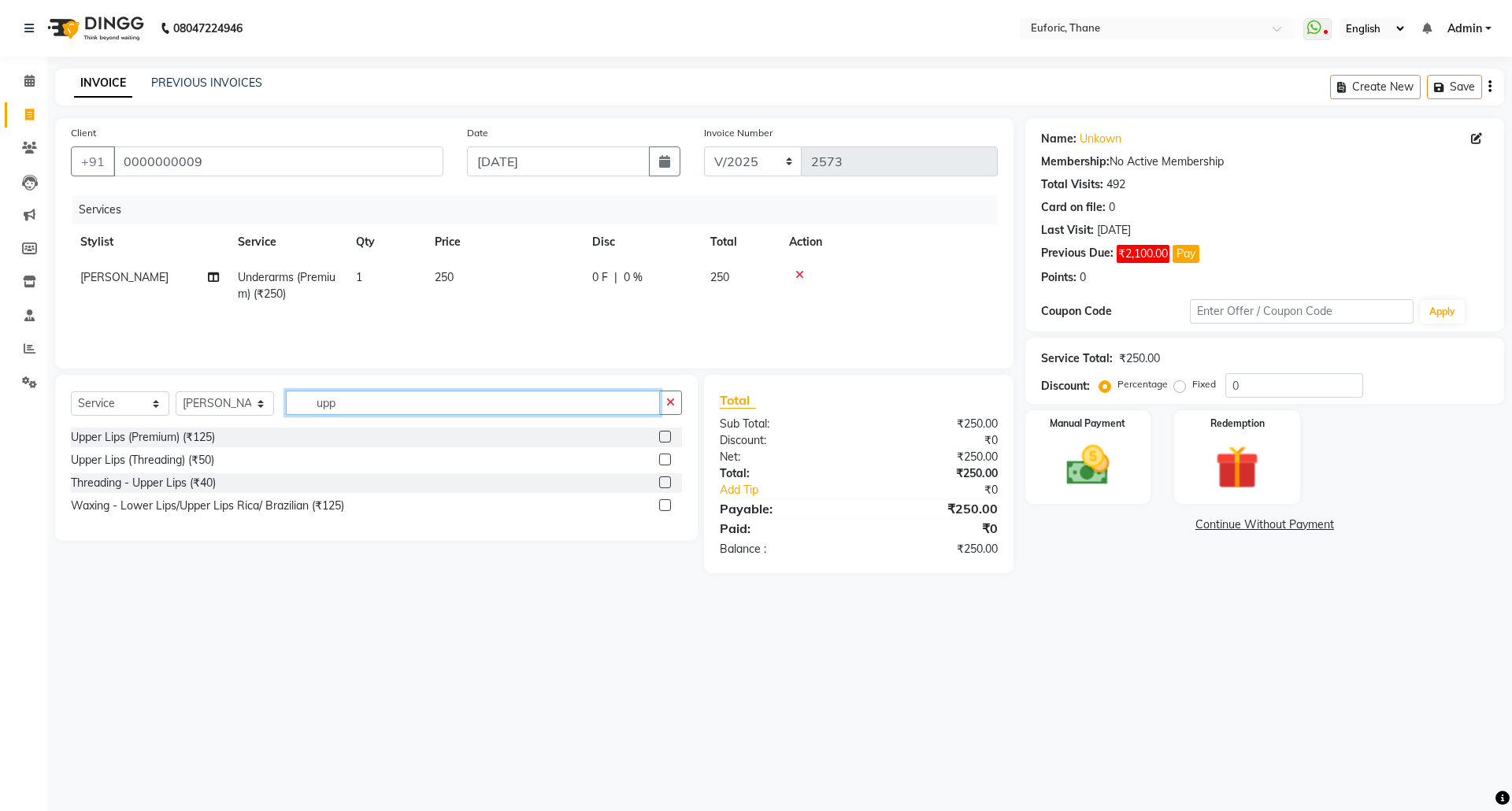
type input "upp"
click at [656, 441] on div "Upper Lips (Premium) (₹125)" at bounding box center [376, 437] width 611 height 19
click at [660, 432] on label at bounding box center [665, 436] width 12 height 12
click at [660, 432] on input "checkbox" at bounding box center [664, 437] width 10 height 10
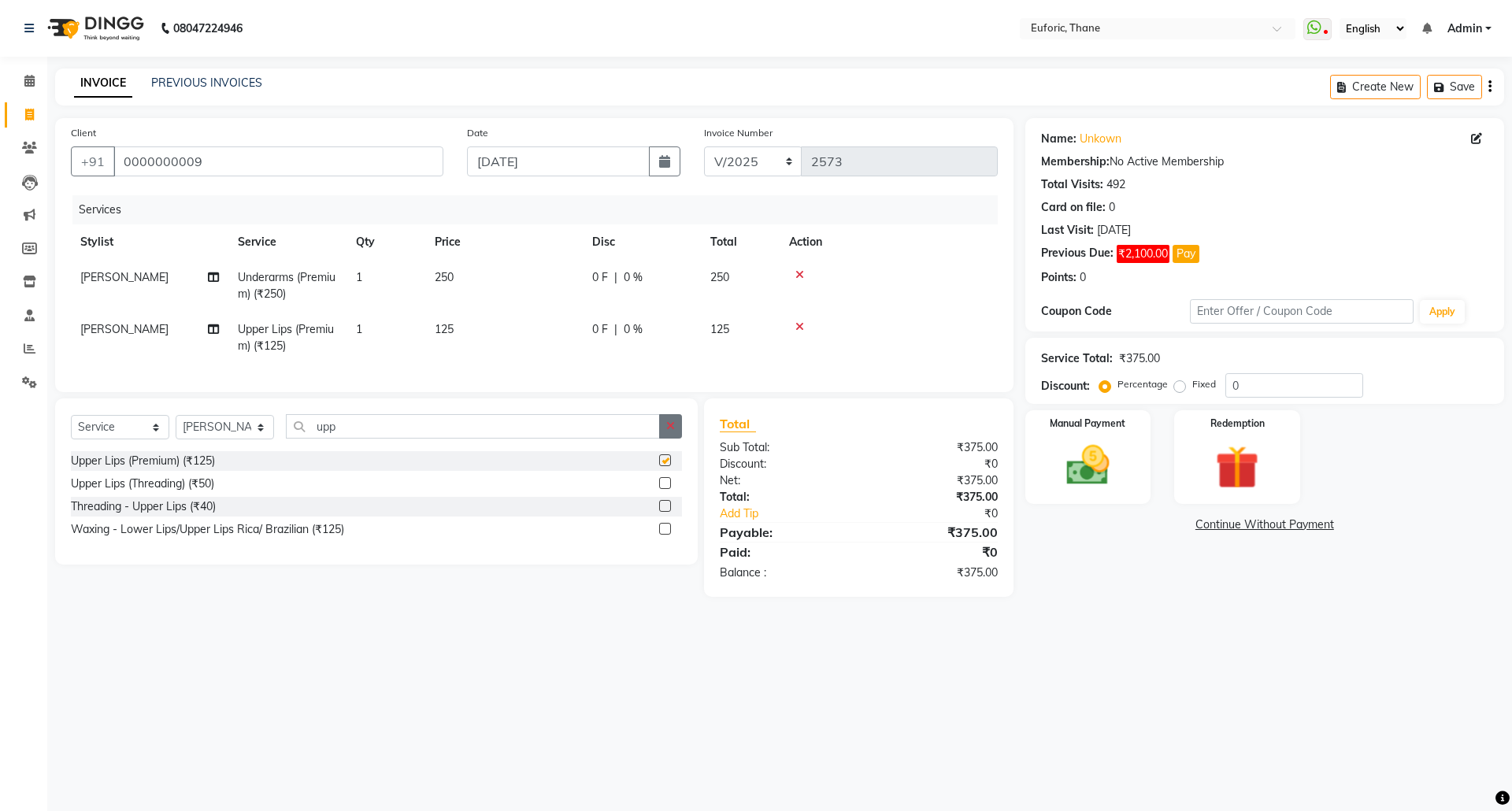
checkbox input "false"
click at [801, 324] on icon at bounding box center [799, 326] width 8 height 11
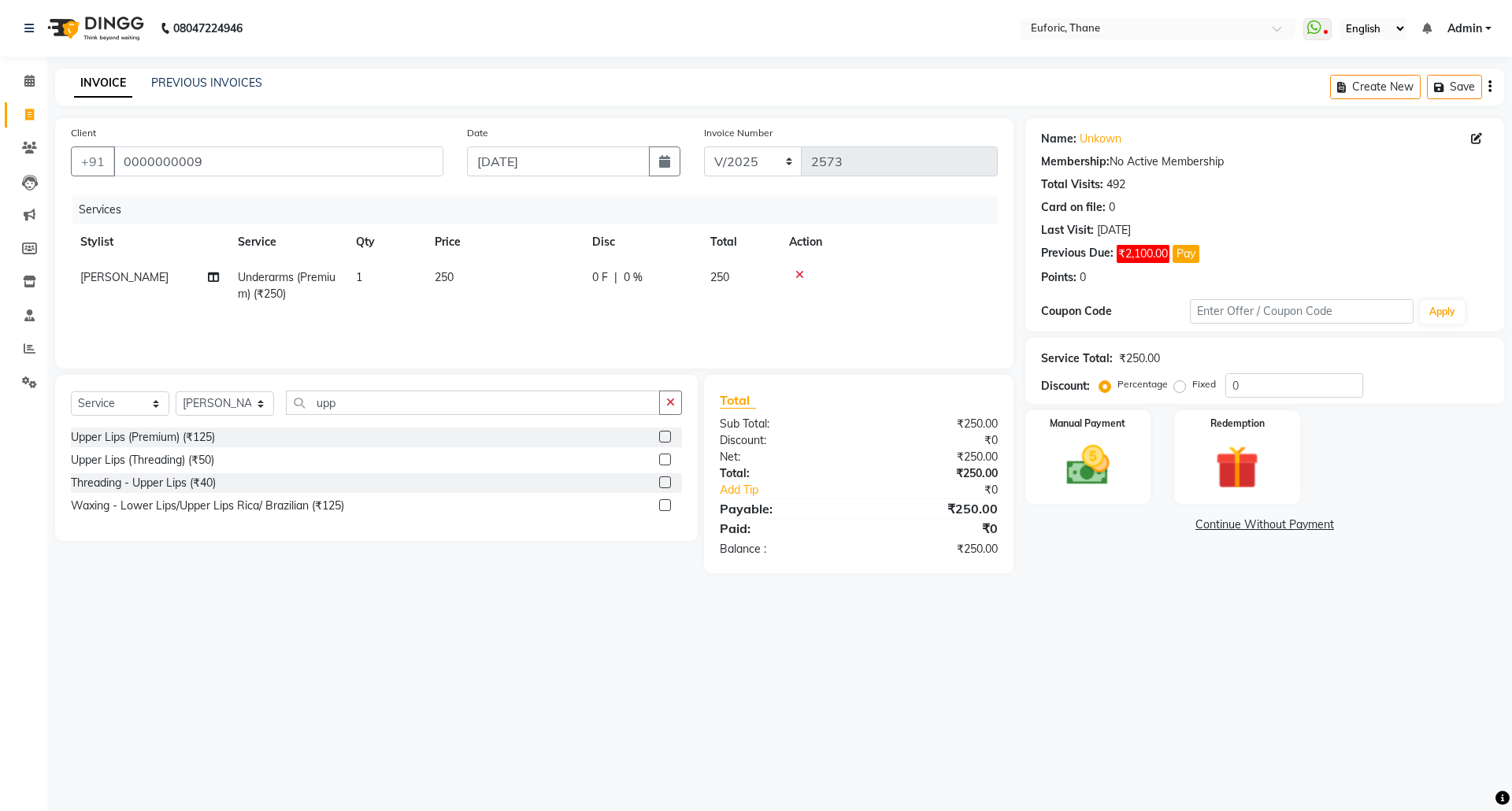
click at [449, 287] on td "250" at bounding box center [503, 286] width 158 height 52
select select "58800"
drag, startPoint x: 514, startPoint y: 277, endPoint x: 751, endPoint y: 302, distance: 238.3
click at [751, 296] on tr "[PERSON_NAME] Aatik Salmanai Admin Gauri [PERSON_NAME] [PERSON_NAME] [PERSON_NA…" at bounding box center [534, 293] width 927 height 67
type input "365"
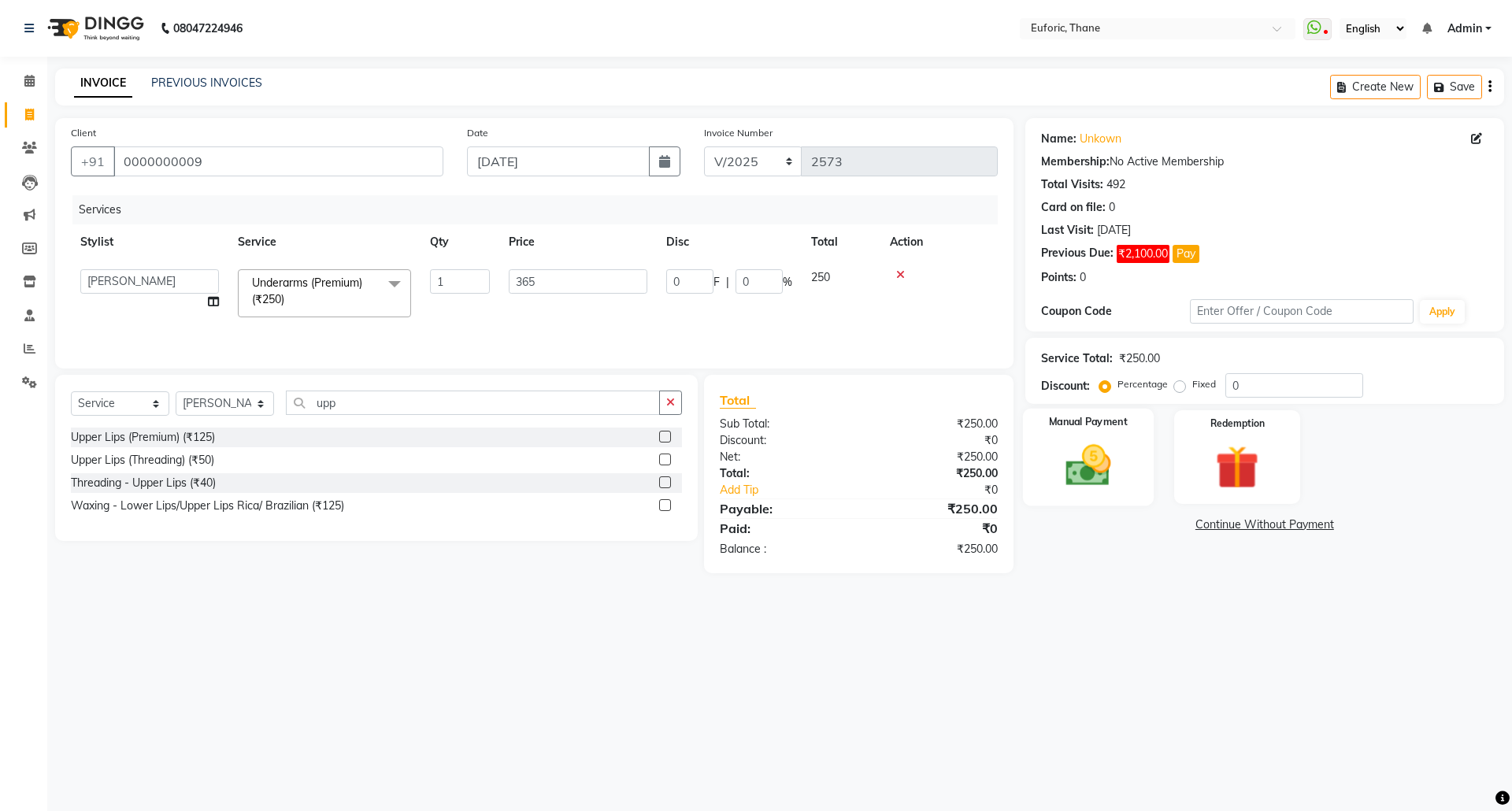
click at [1046, 464] on div "Manual Payment" at bounding box center [1088, 456] width 131 height 97
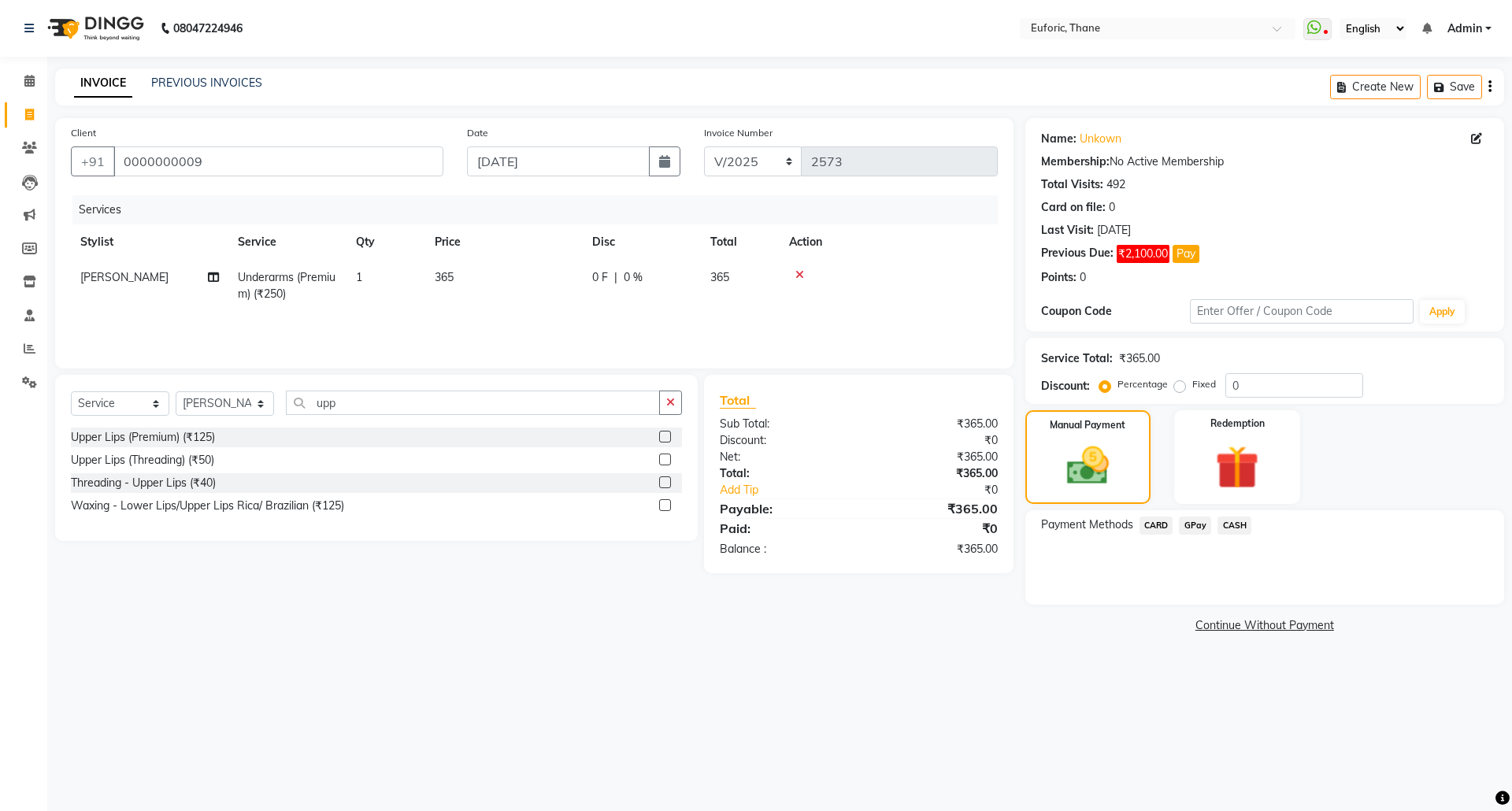
click at [1185, 523] on span "GPay" at bounding box center [1195, 525] width 32 height 18
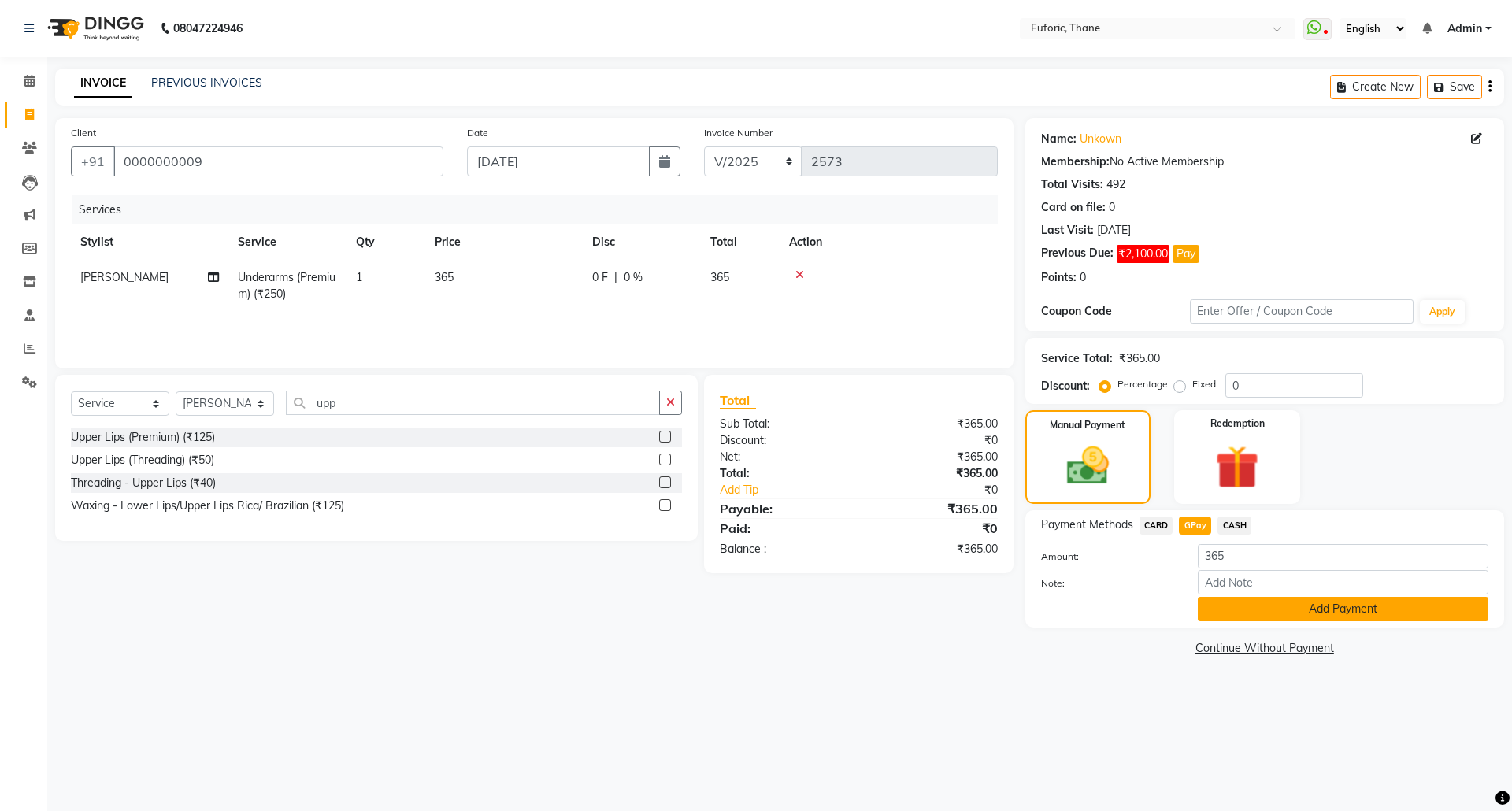
click at [1225, 621] on button "Add Payment" at bounding box center [1342, 608] width 290 height 24
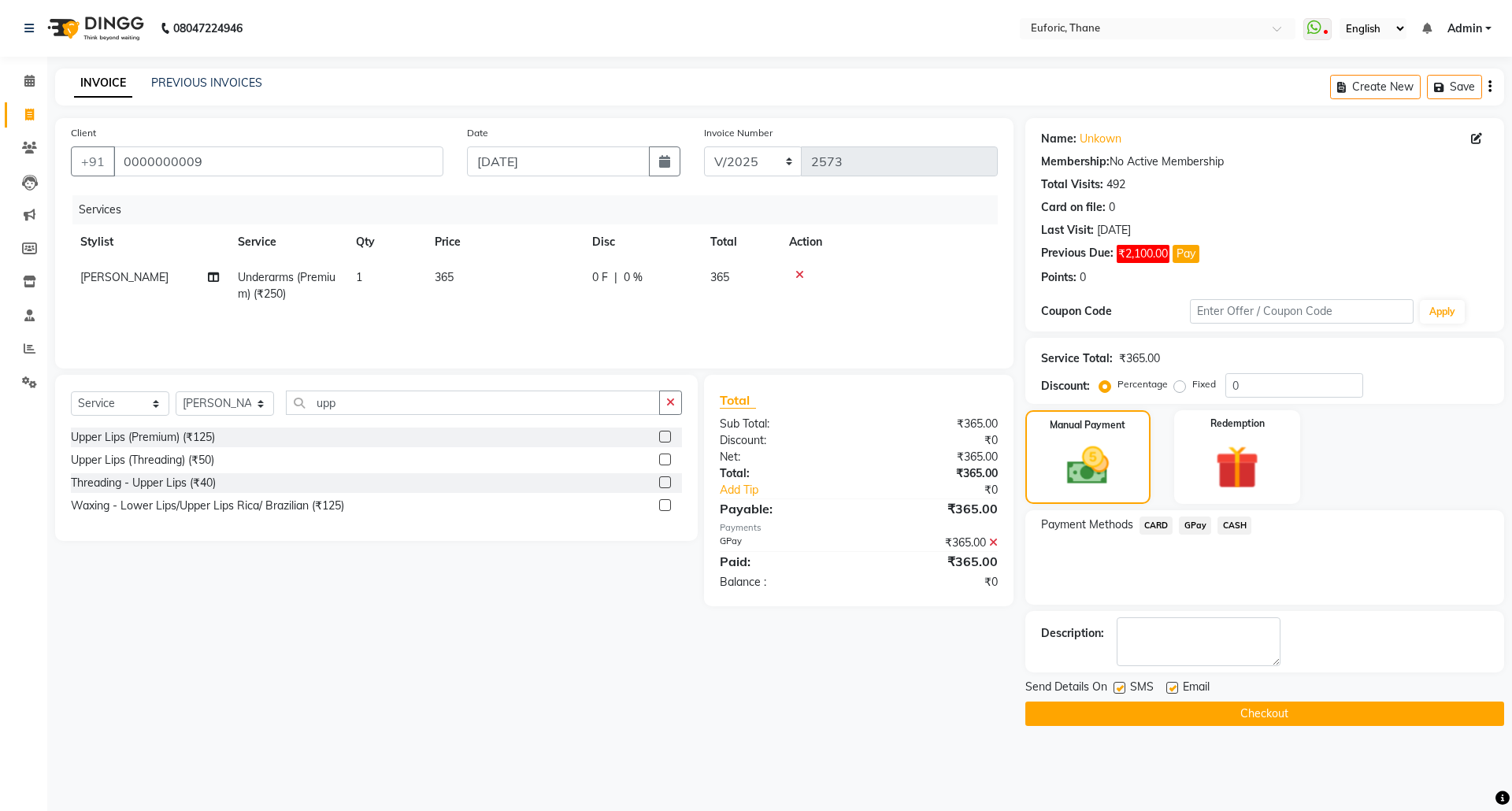
click at [1227, 707] on button "Checkout" at bounding box center [1264, 713] width 478 height 24
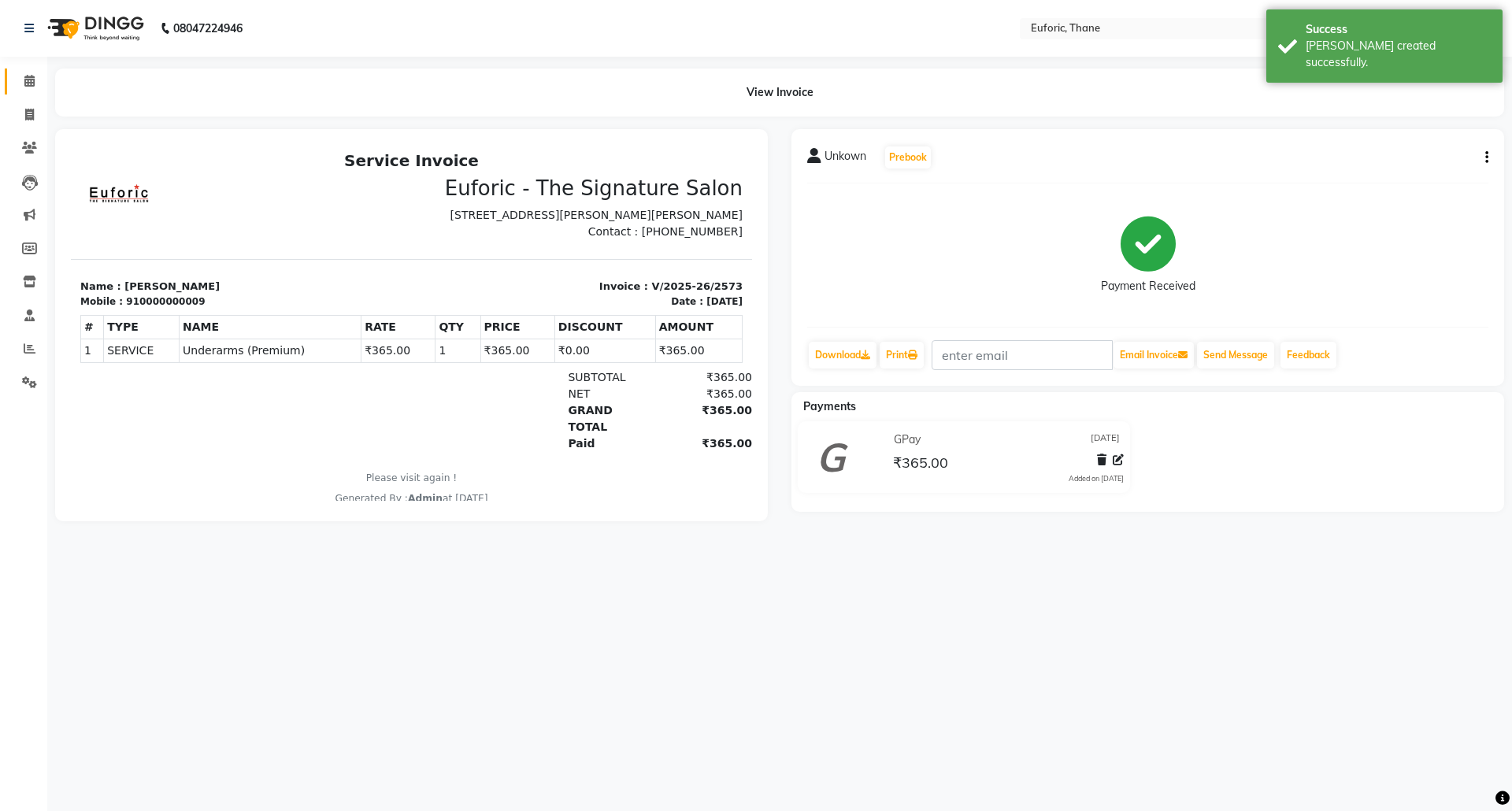
click at [31, 93] on link "Calendar" at bounding box center [23, 81] width 38 height 26
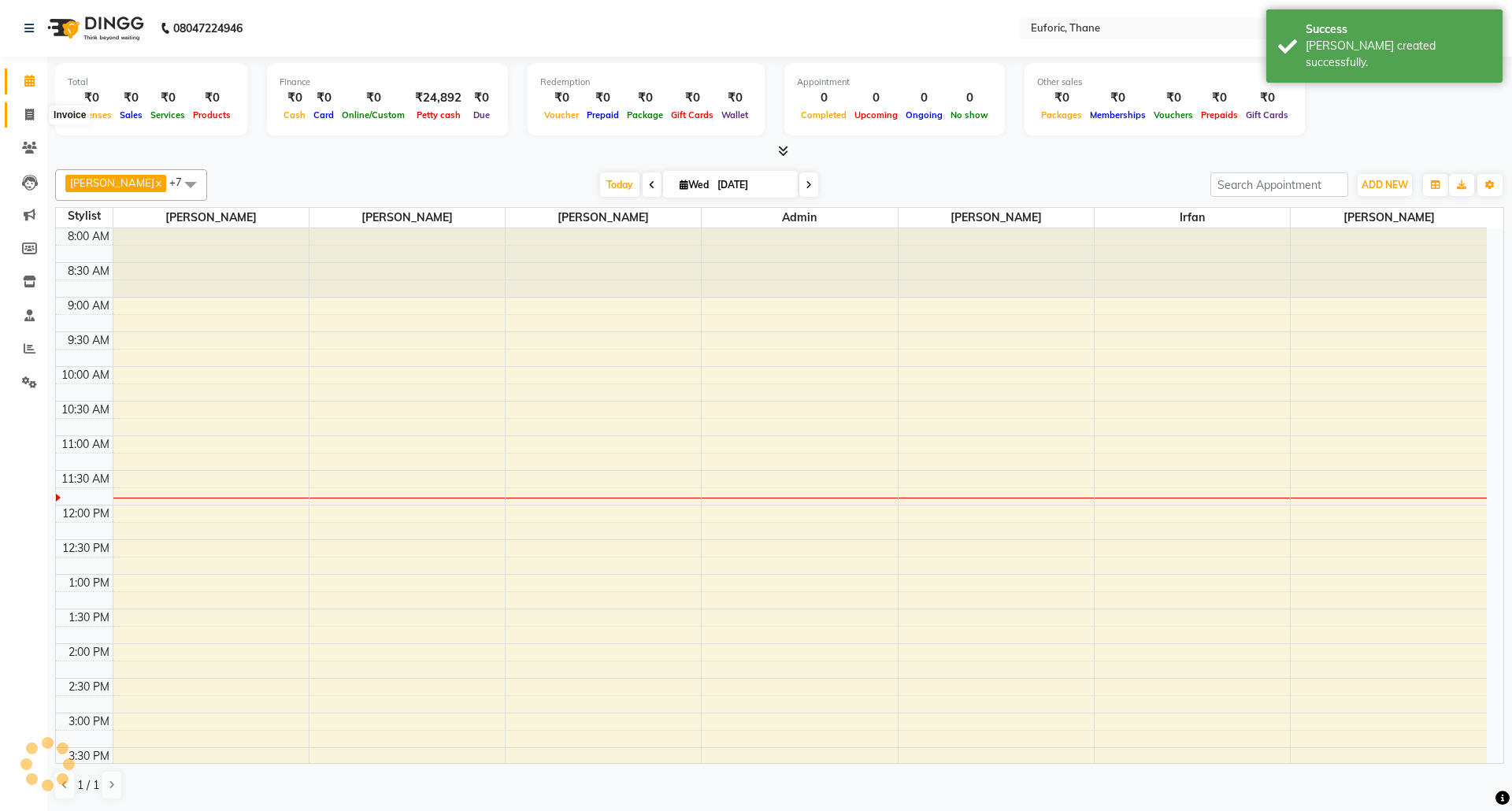
drag, startPoint x: 33, startPoint y: 118, endPoint x: 84, endPoint y: 105, distance: 52.6
click at [33, 120] on icon at bounding box center [29, 114] width 8 height 12
select select "5063"
select select "service"
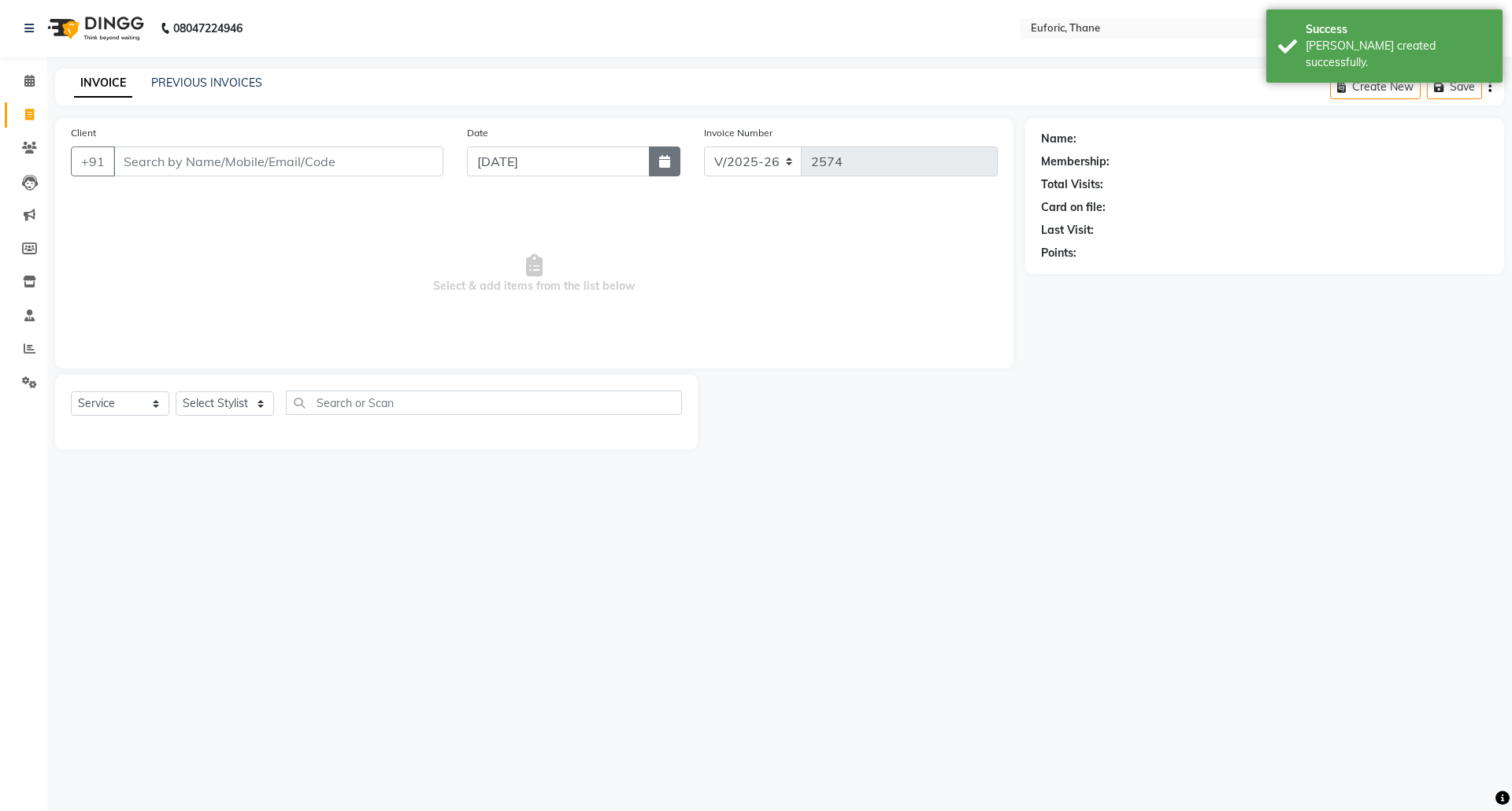
click at [656, 156] on button "button" at bounding box center [665, 161] width 31 height 29
select select "9"
select select "2025"
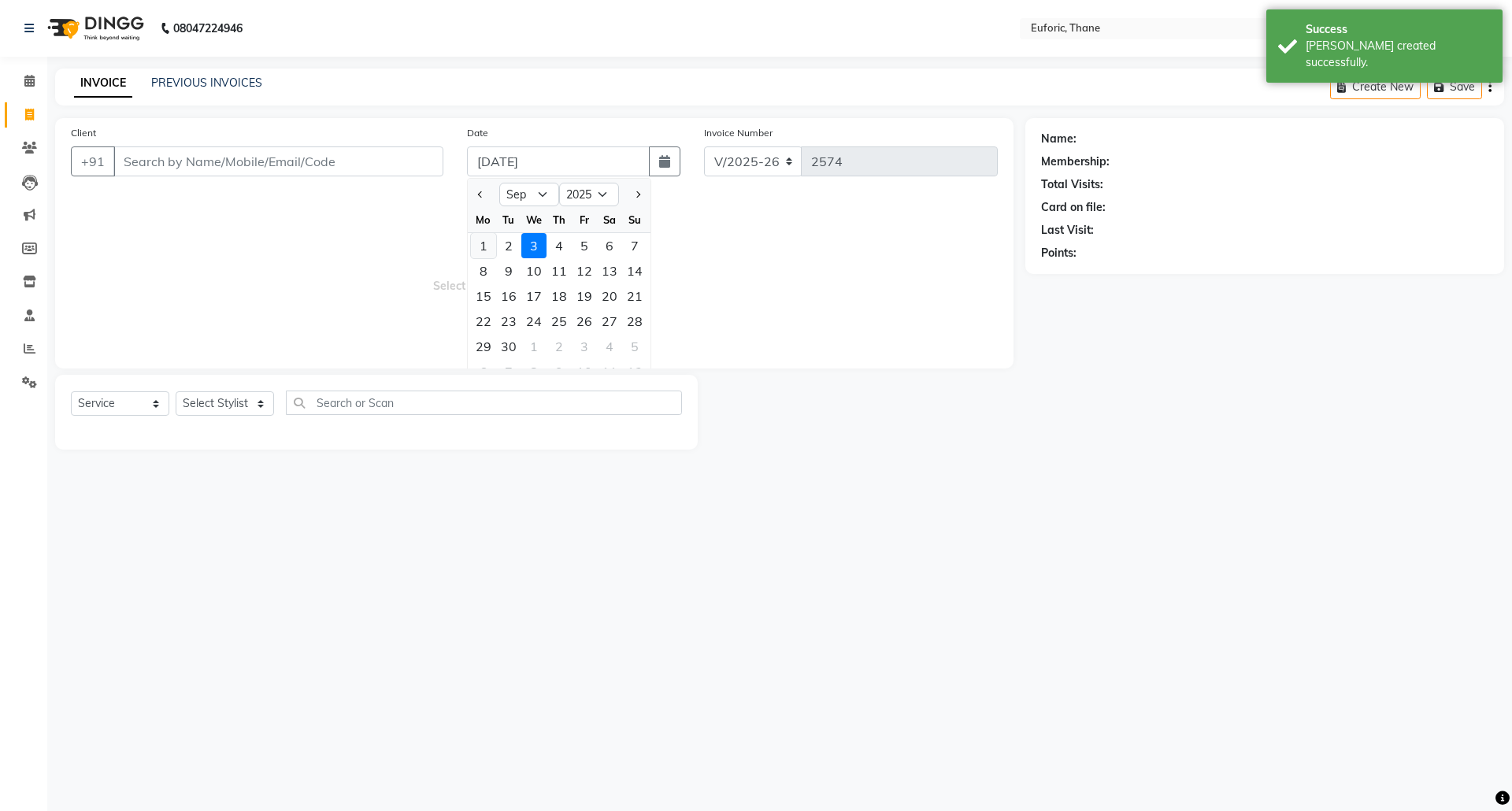
click at [485, 250] on div "1" at bounding box center [483, 245] width 25 height 25
type input "[DATE]"
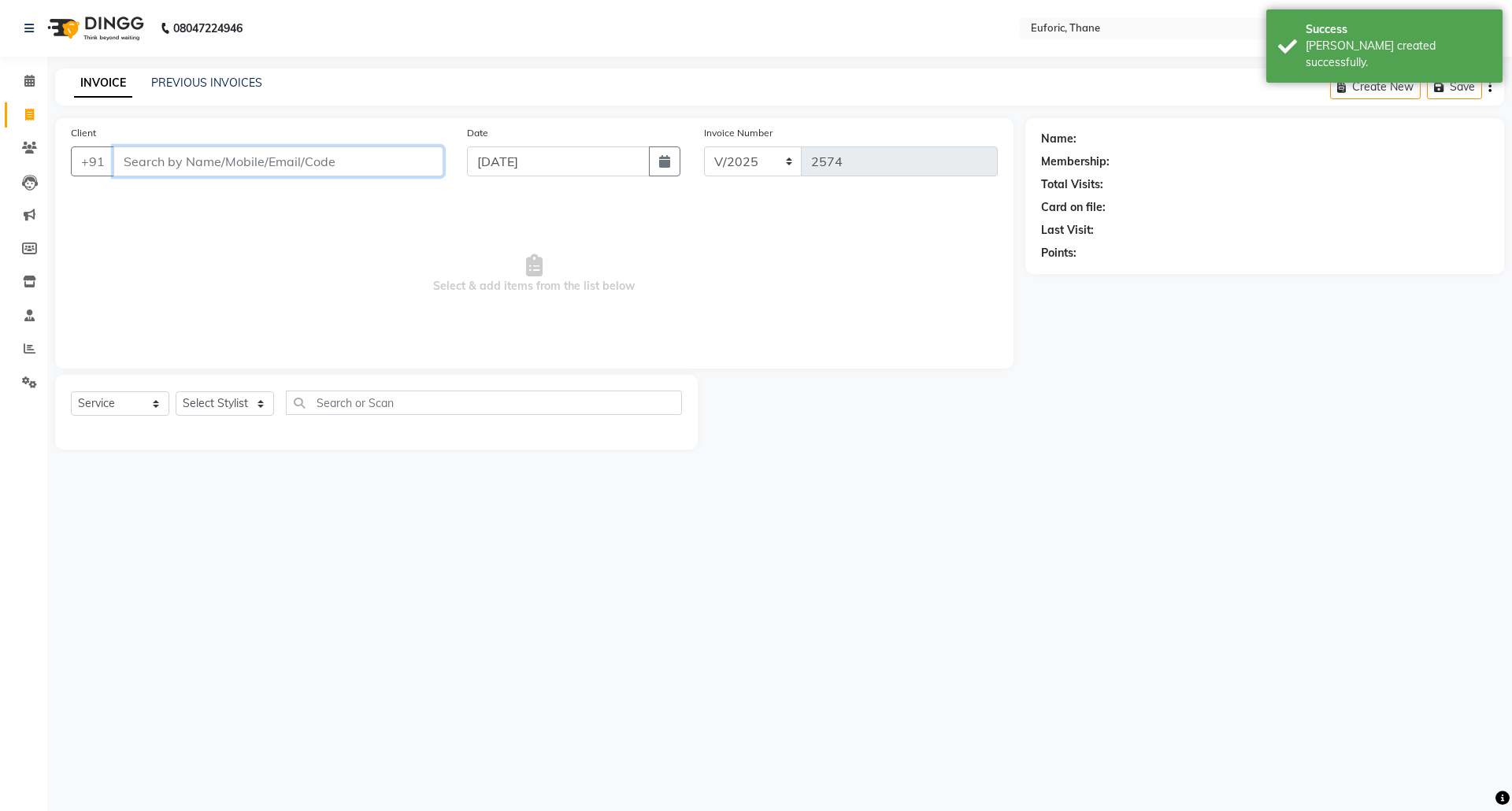
click at [351, 164] on input "Client" at bounding box center [278, 161] width 330 height 29
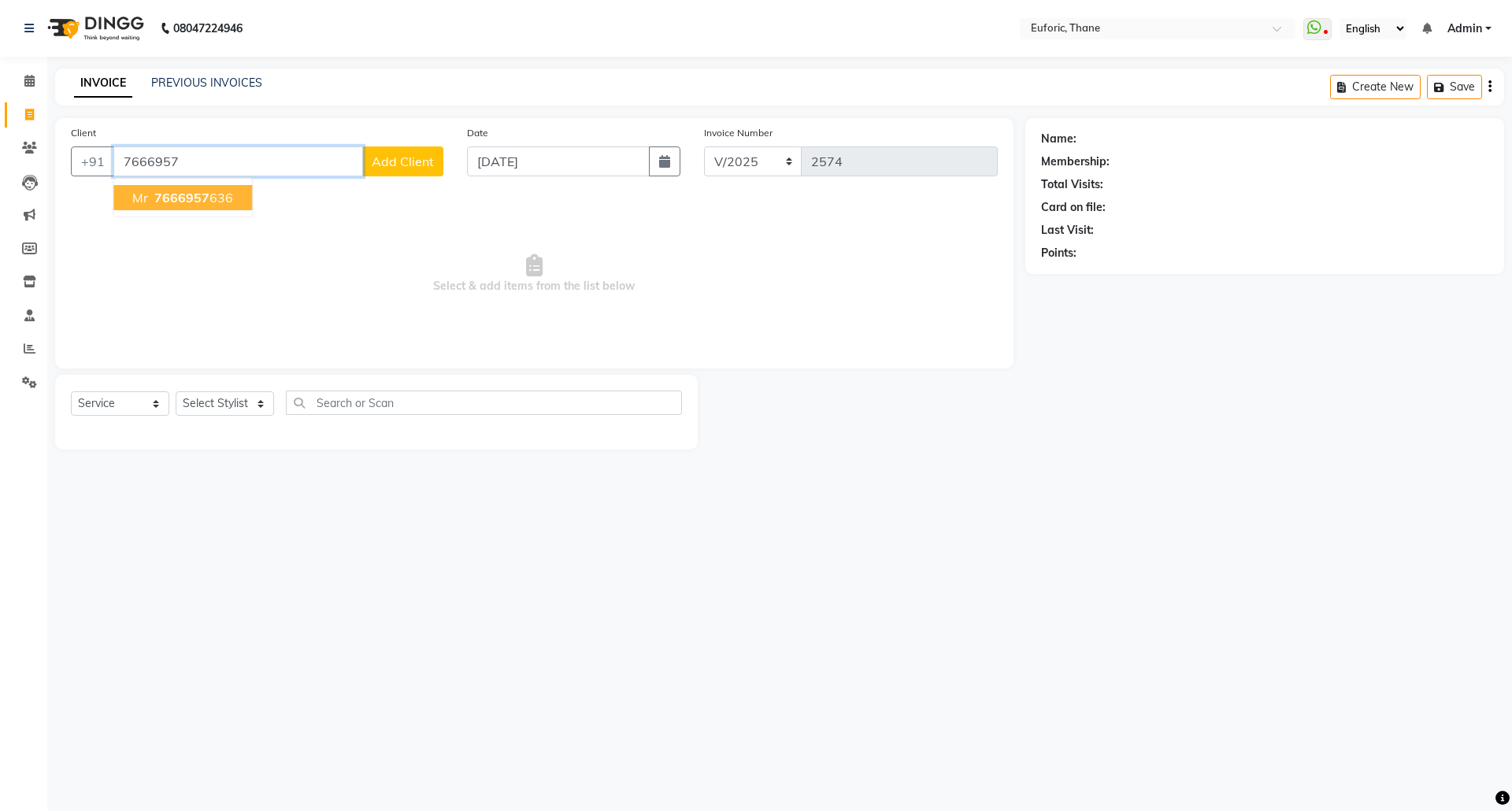
click at [153, 213] on ngb-typeahead-window "mr 7666957 636" at bounding box center [183, 197] width 140 height 40
click at [155, 192] on span "7666957" at bounding box center [182, 197] width 55 height 16
type input "7666957636"
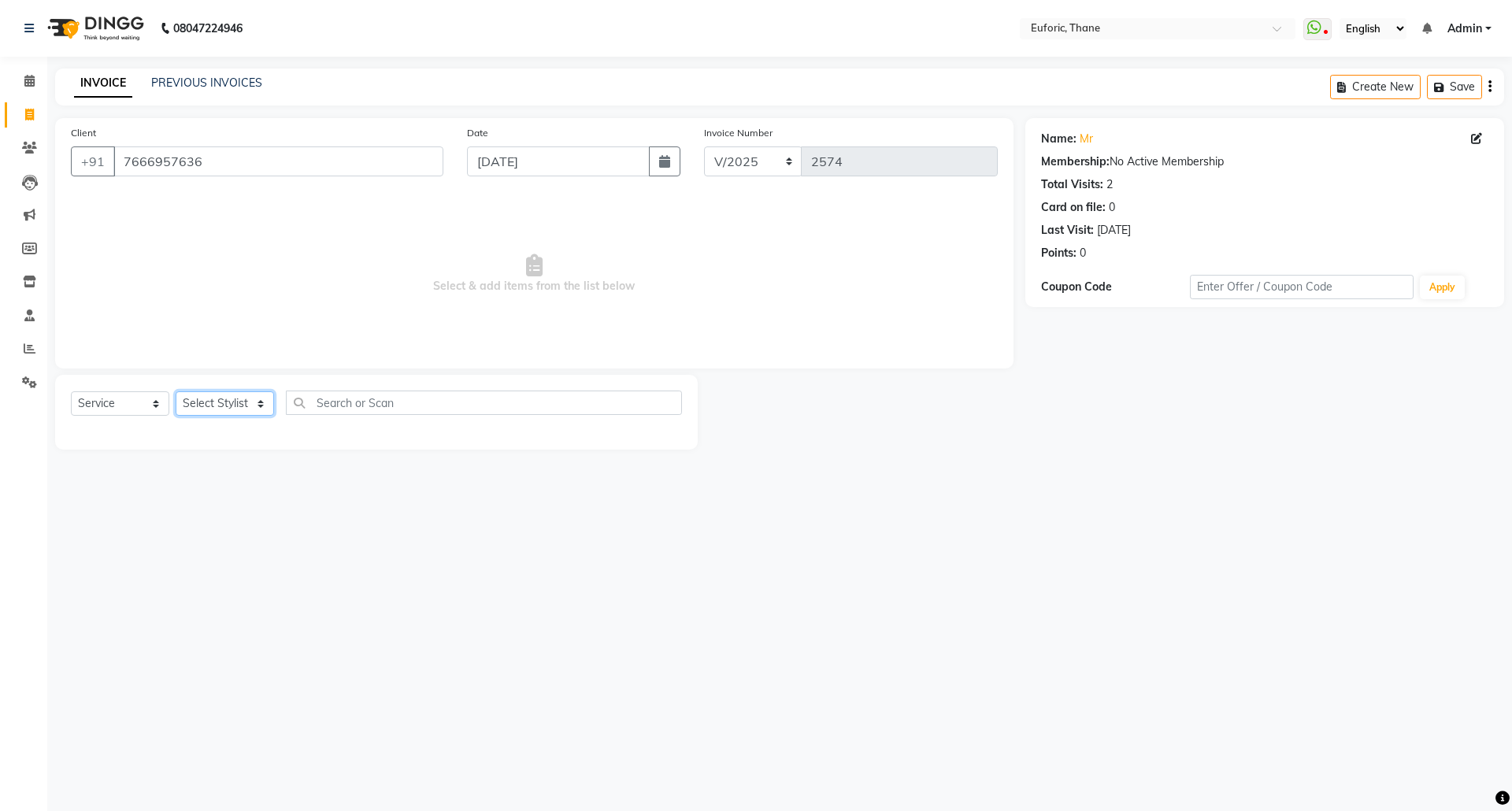
click at [238, 402] on select "Select Stylist [PERSON_NAME] Aatik Salmanai Admin [PERSON_NAME] [PERSON_NAME] […" at bounding box center [224, 404] width 99 height 24
select select "31985"
click at [175, 392] on select "Select Stylist [PERSON_NAME] Aatik Salmanai Admin [PERSON_NAME] [PERSON_NAME] […" at bounding box center [224, 404] width 99 height 24
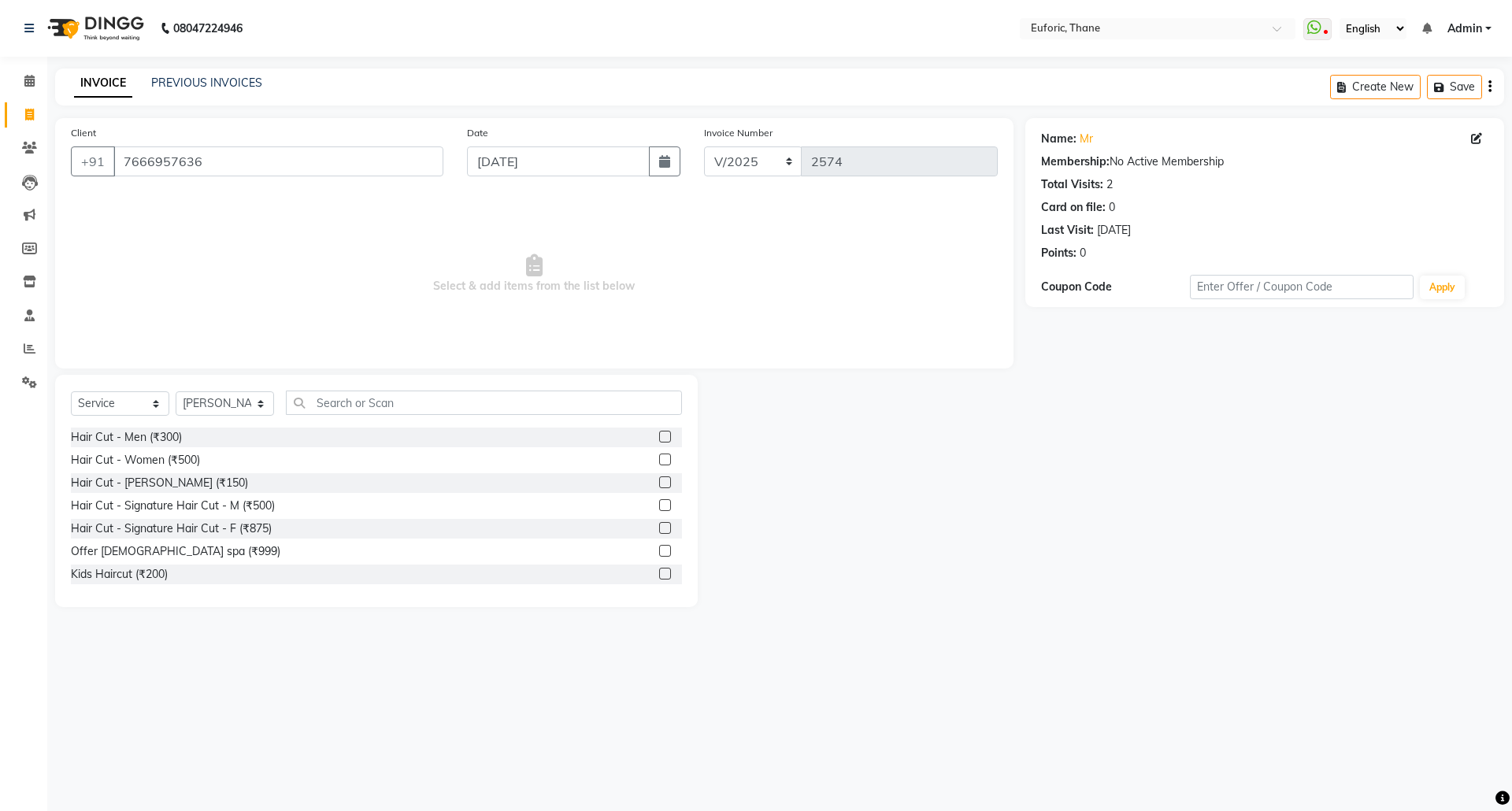
click at [659, 432] on label at bounding box center [665, 436] width 12 height 12
click at [659, 432] on input "checkbox" at bounding box center [664, 437] width 10 height 10
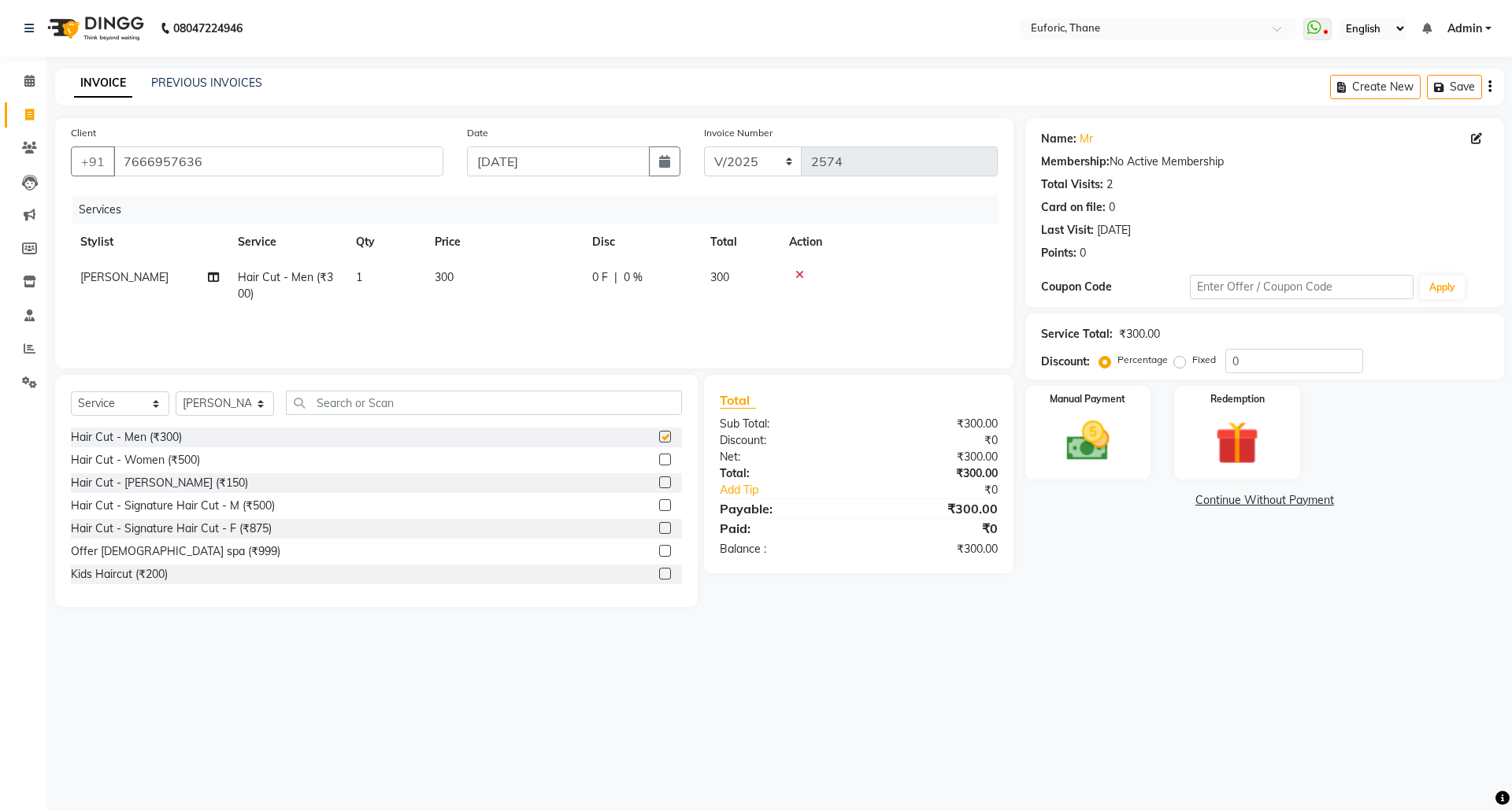
checkbox input "false"
click at [225, 409] on select "Select Stylist [PERSON_NAME] Aatik Salmanai Admin [PERSON_NAME] [PERSON_NAME] […" at bounding box center [224, 404] width 99 height 24
select select "33147"
click at [175, 392] on select "Select Stylist [PERSON_NAME] Aatik Salmanai Admin [PERSON_NAME] [PERSON_NAME] […" at bounding box center [224, 404] width 99 height 24
click at [659, 463] on label at bounding box center [665, 459] width 12 height 12
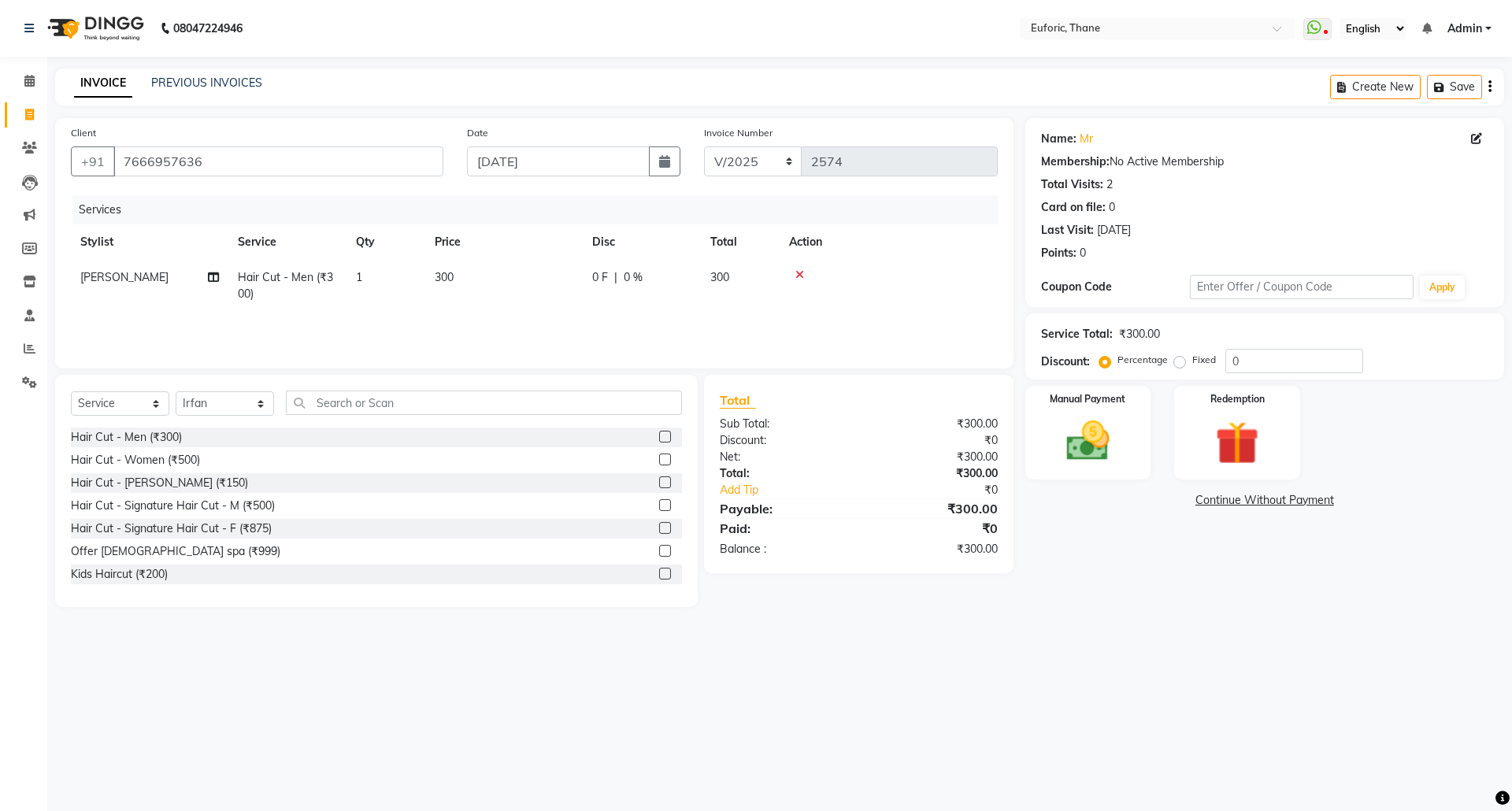
click at [659, 463] on input "checkbox" at bounding box center [664, 460] width 10 height 10
checkbox input "true"
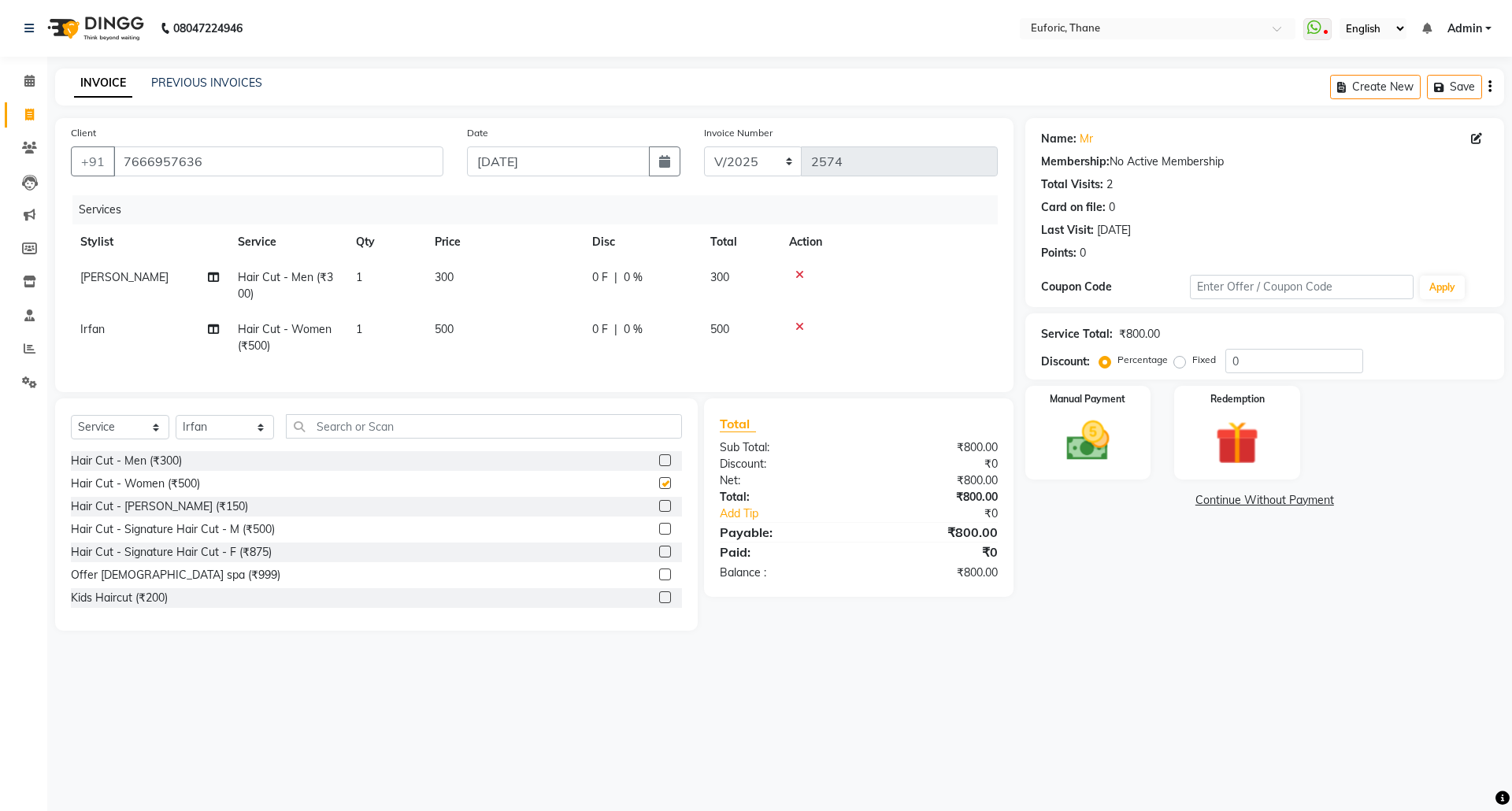
click at [629, 344] on td "0 F | 0 %" at bounding box center [642, 337] width 118 height 52
select select "33147"
checkbox input "false"
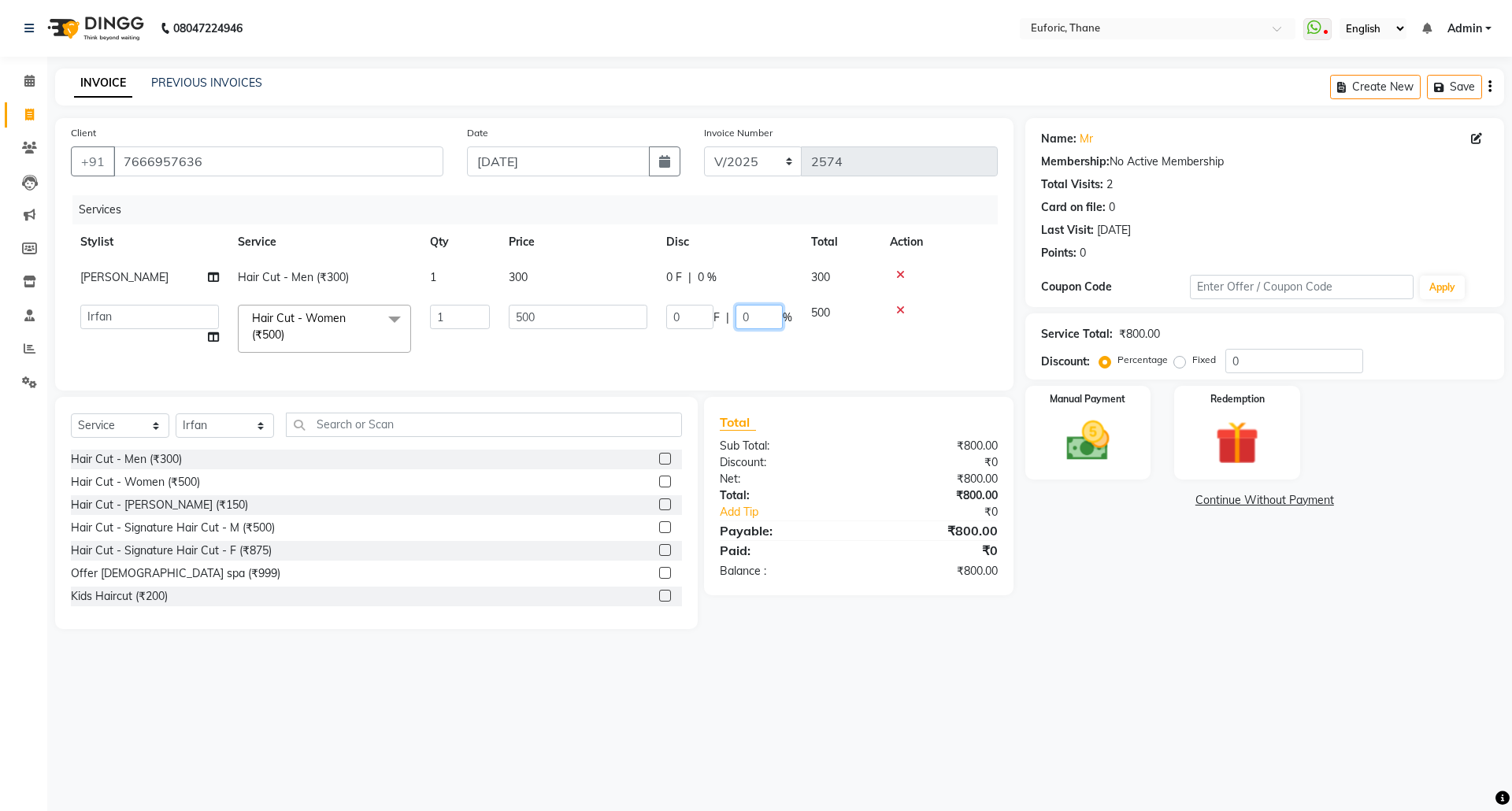
click at [736, 305] on input "0" at bounding box center [759, 317] width 47 height 24
type input "20"
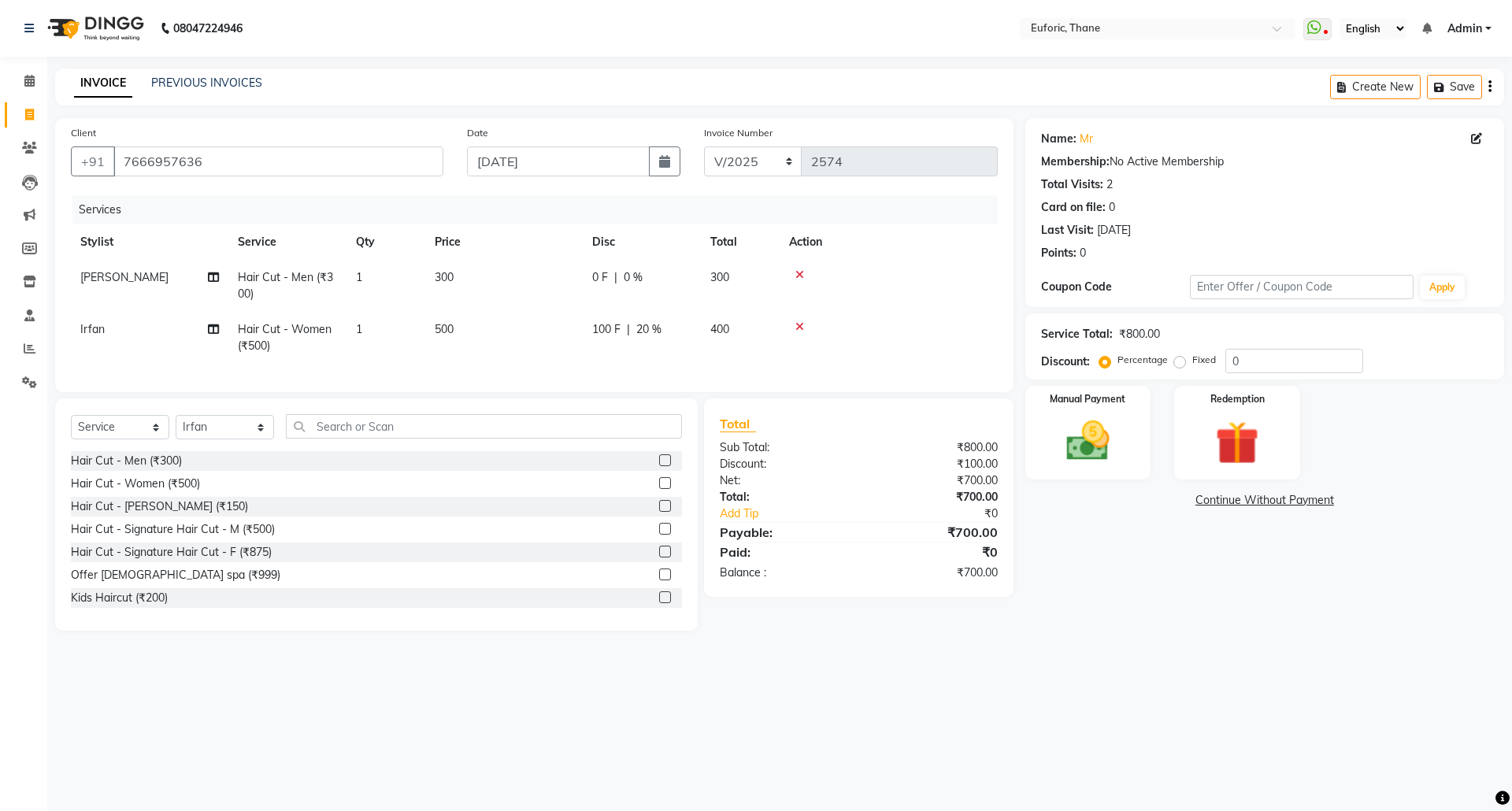
click at [1198, 644] on main "INVOICE PREVIOUS INVOICES Create New Save Client [PHONE_NUMBER] Date [DATE] Inv…" at bounding box center [779, 360] width 1465 height 585
click at [1075, 433] on img at bounding box center [1087, 441] width 73 height 52
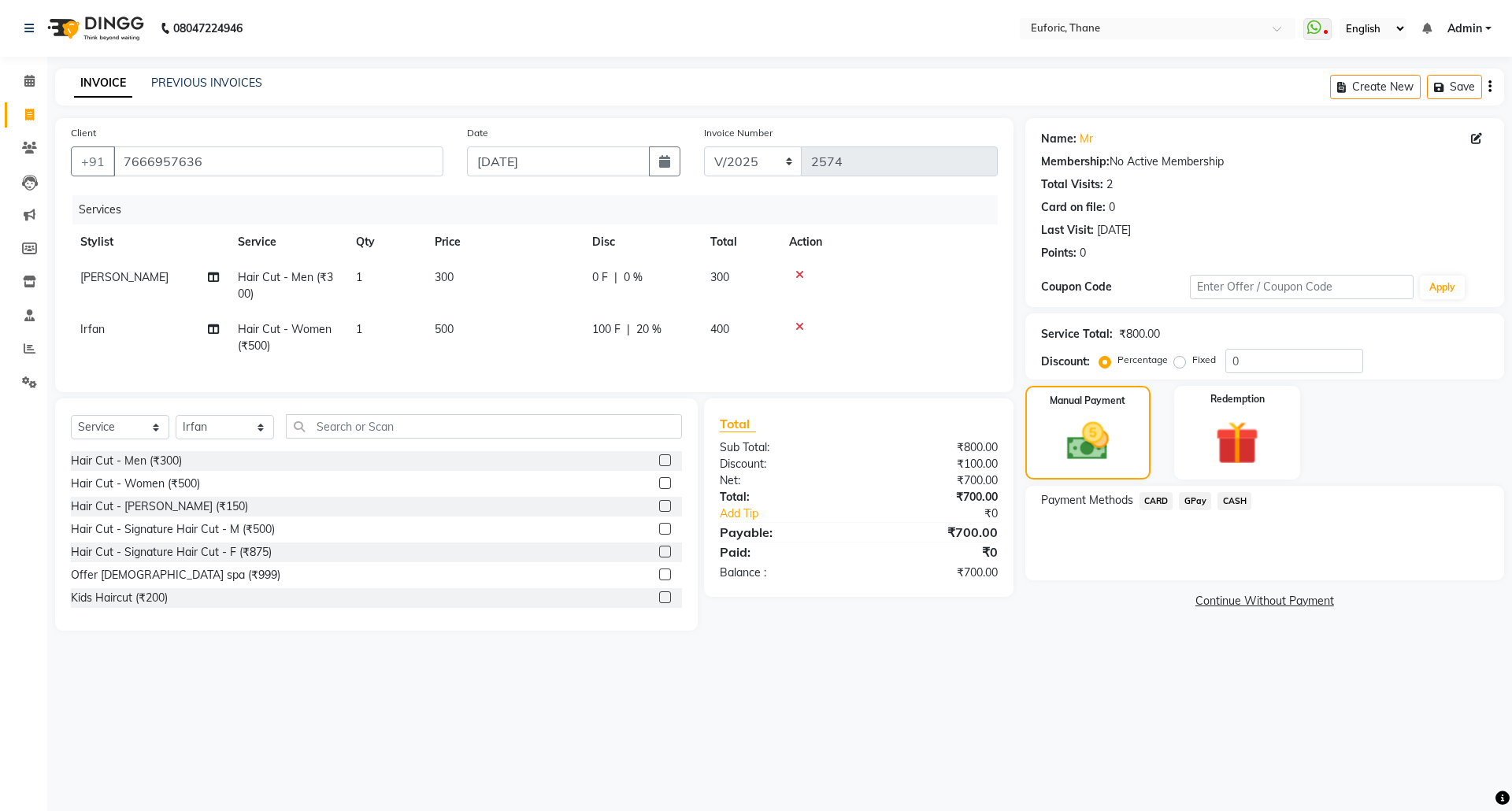
click at [1188, 492] on span "GPay" at bounding box center [1195, 501] width 32 height 18
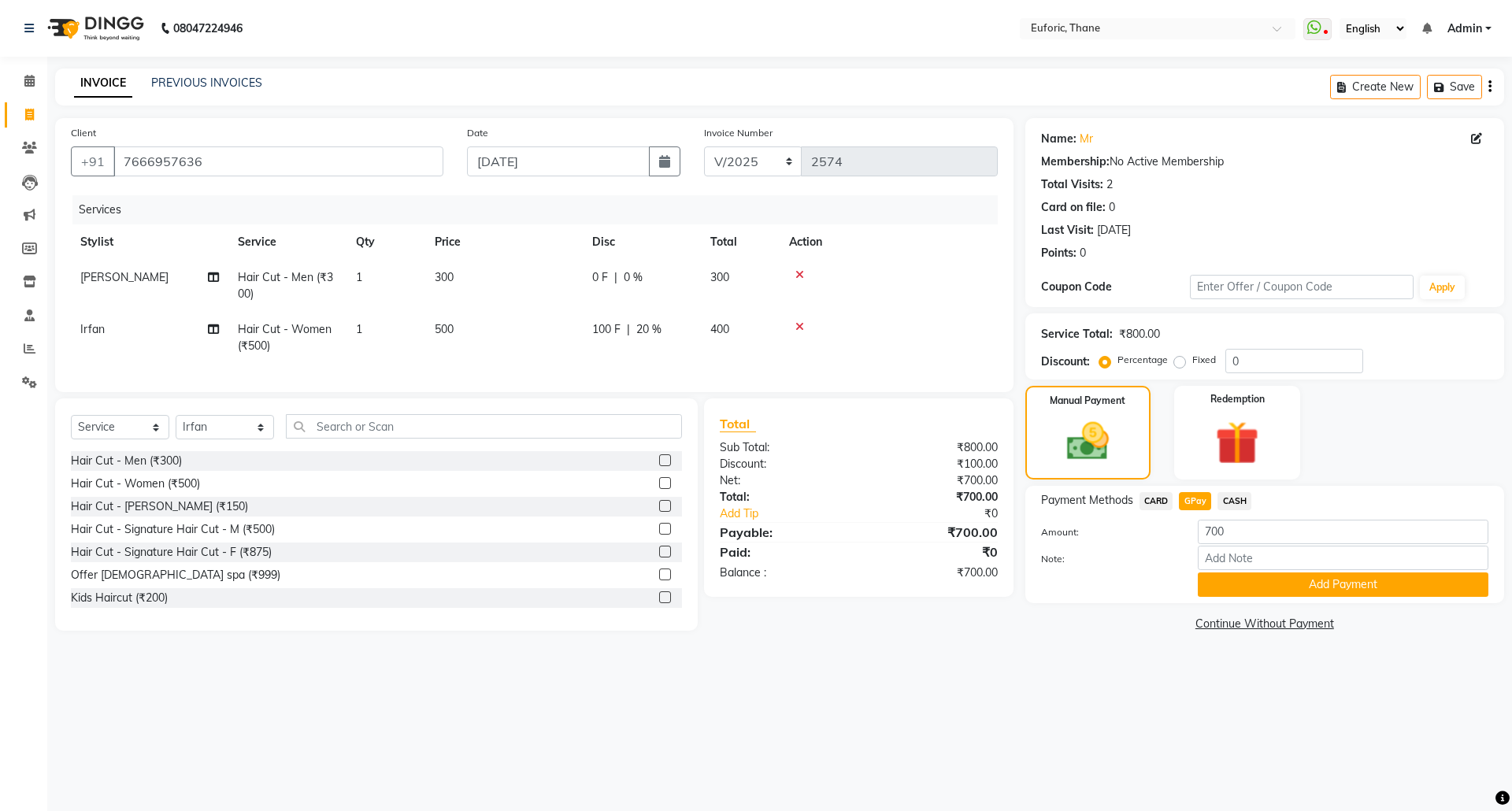
click at [1203, 602] on div "Payment Methods CARD GPay CASH Amount: 700 Note: Add Payment" at bounding box center [1264, 544] width 478 height 117
click at [1210, 594] on button "Add Payment" at bounding box center [1342, 584] width 290 height 24
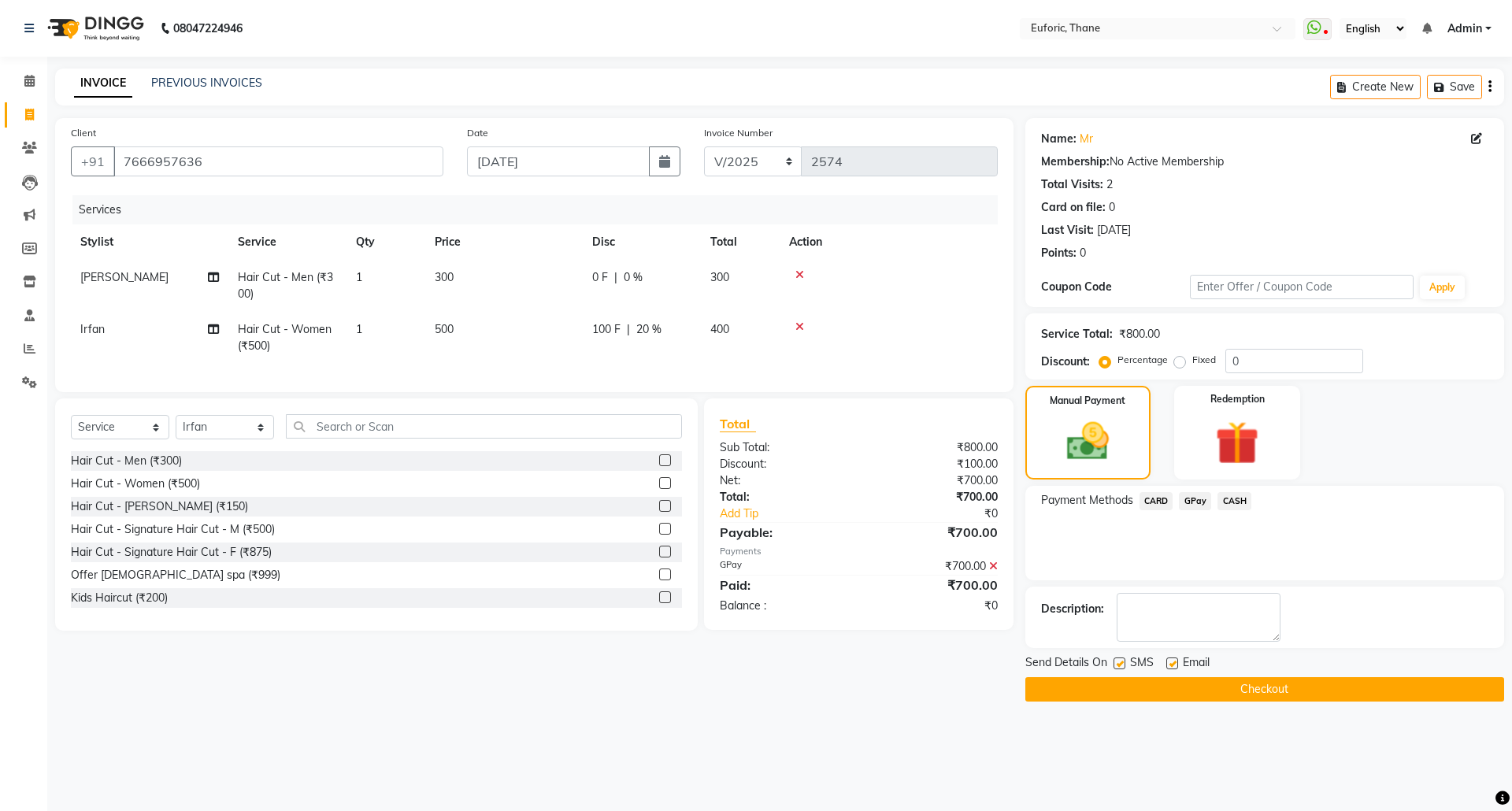
click at [1205, 684] on button "Checkout" at bounding box center [1264, 689] width 478 height 24
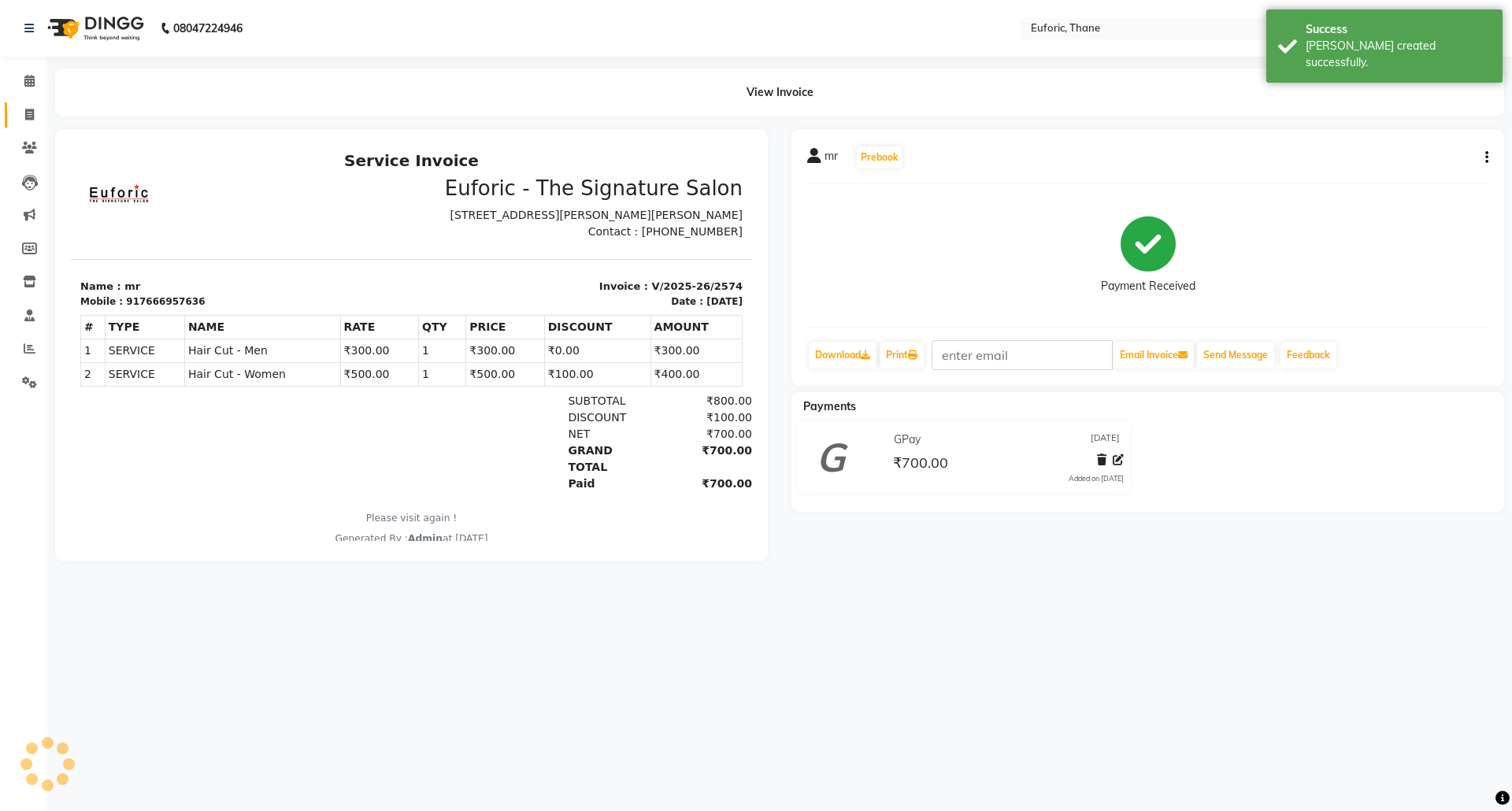
click at [7, 105] on link "Invoice" at bounding box center [23, 115] width 38 height 26
select select "service"
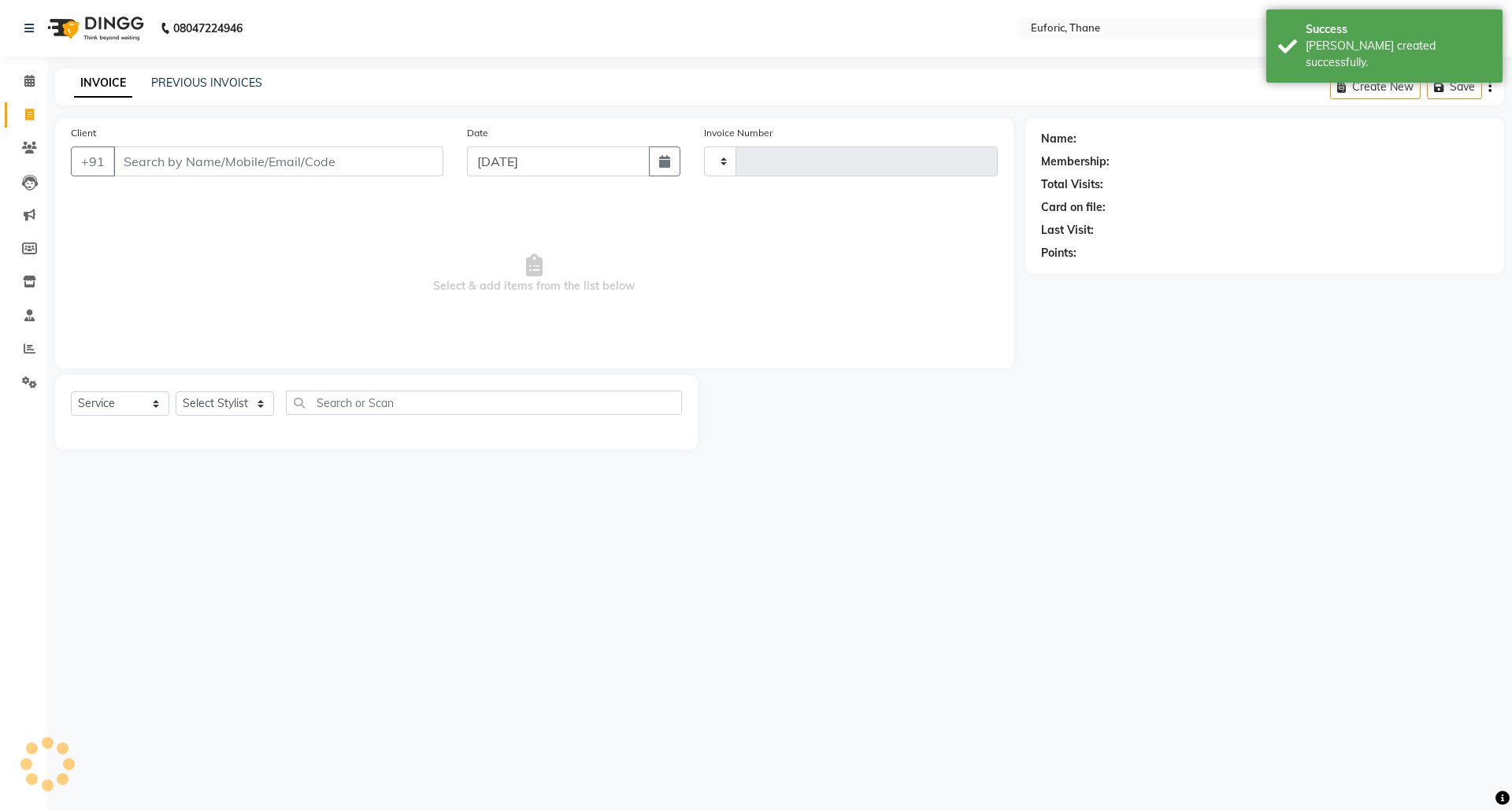
type input "2575"
select select "5063"
click at [666, 159] on icon "button" at bounding box center [665, 161] width 11 height 13
select select "9"
select select "2025"
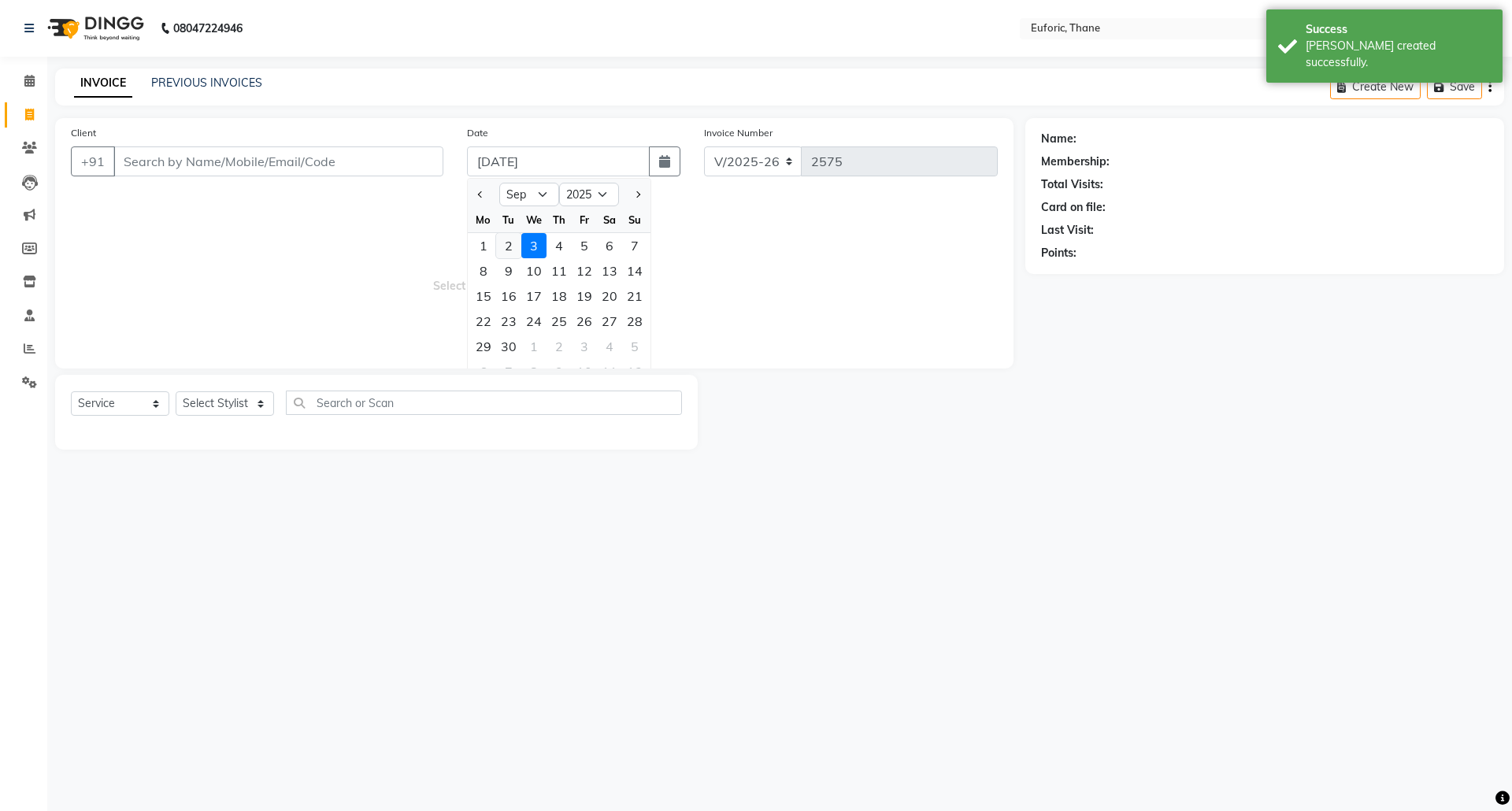
click at [511, 252] on div "2" at bounding box center [508, 245] width 25 height 25
type input "02-09-2025"
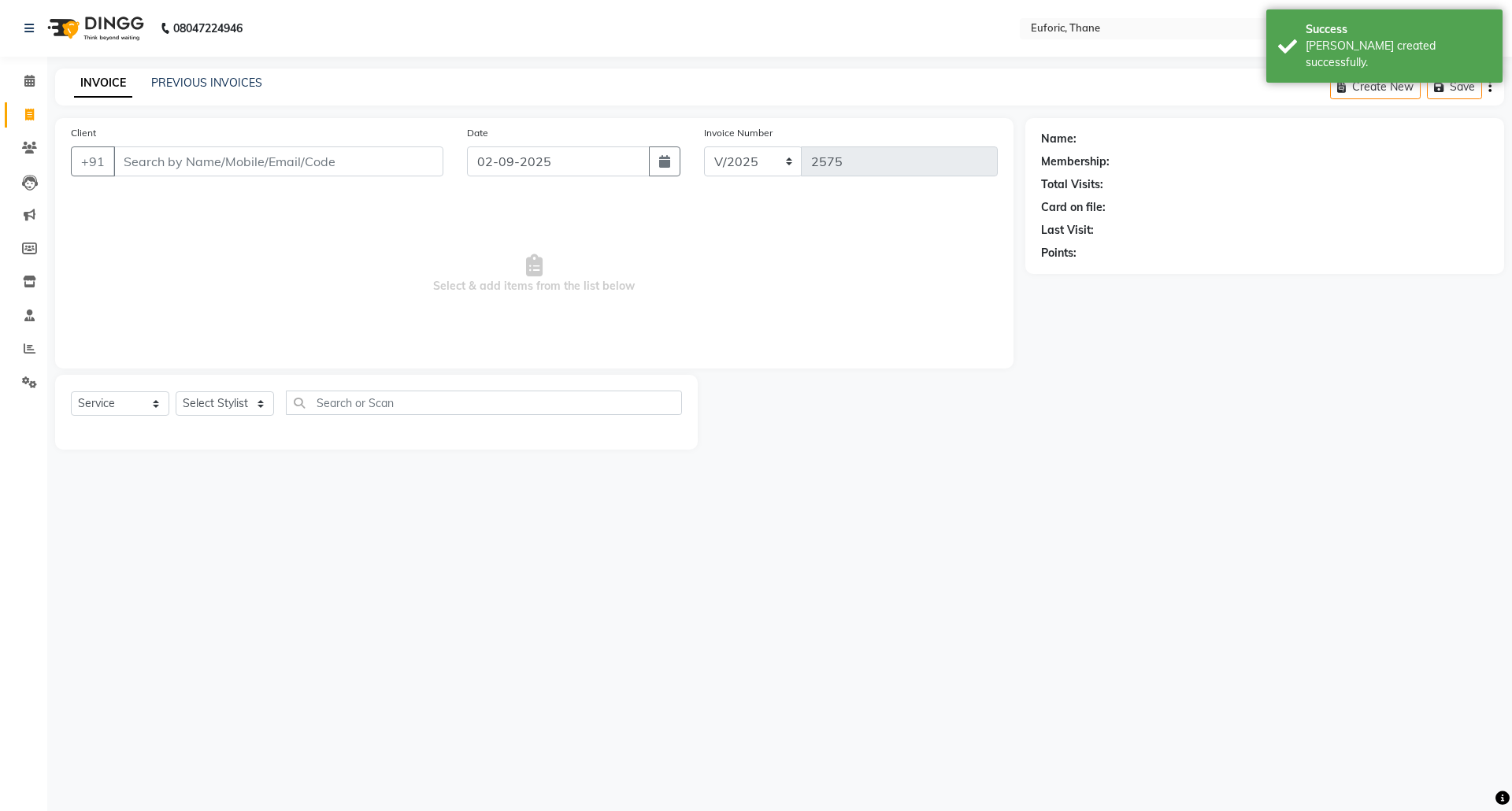
click at [349, 145] on div "Client +91" at bounding box center [257, 157] width 396 height 65
click at [348, 156] on input "Client" at bounding box center [278, 161] width 330 height 29
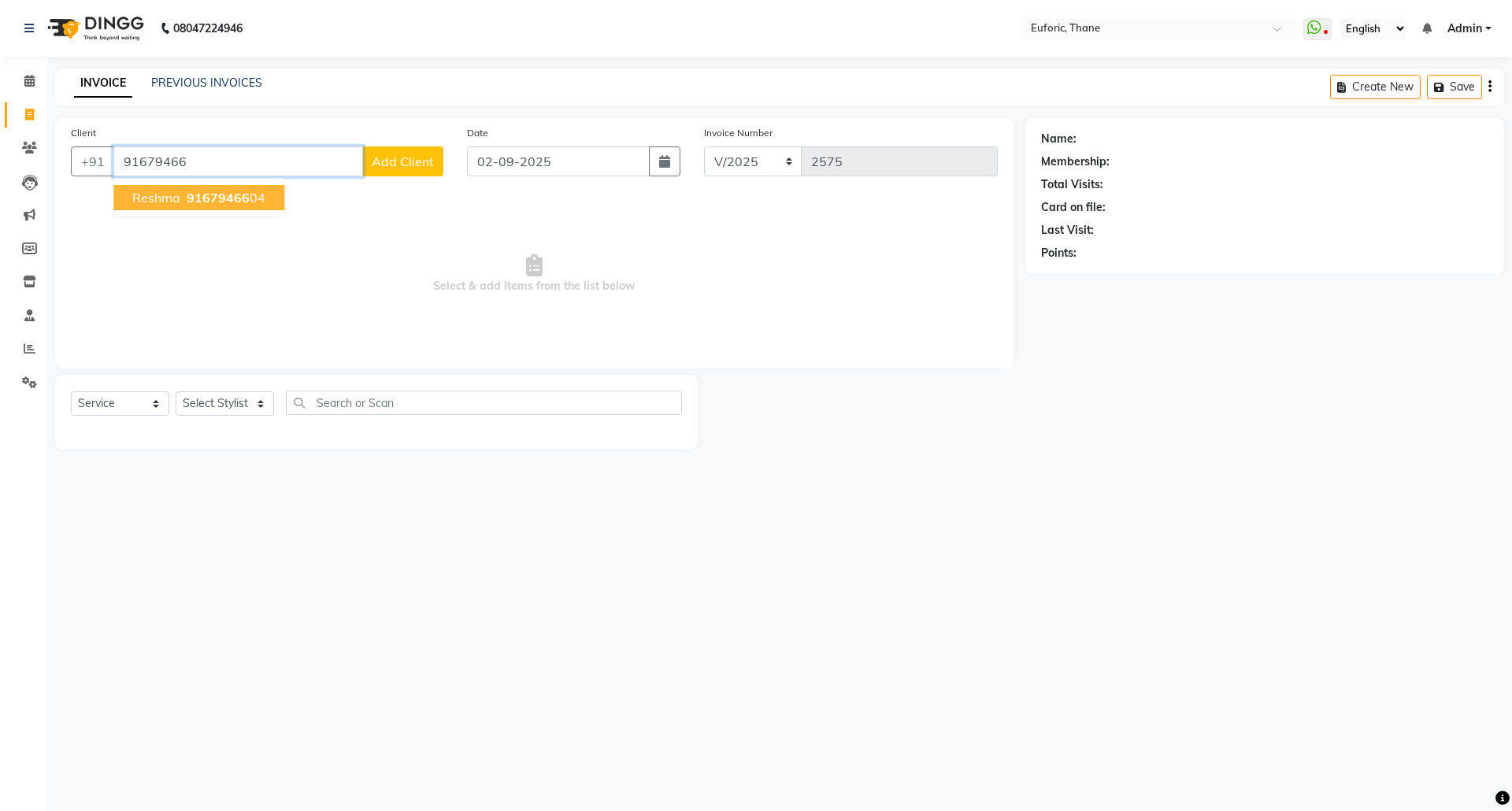
click at [221, 190] on span "91679466" at bounding box center [218, 197] width 63 height 16
type input "9167946604"
select select "1: Object"
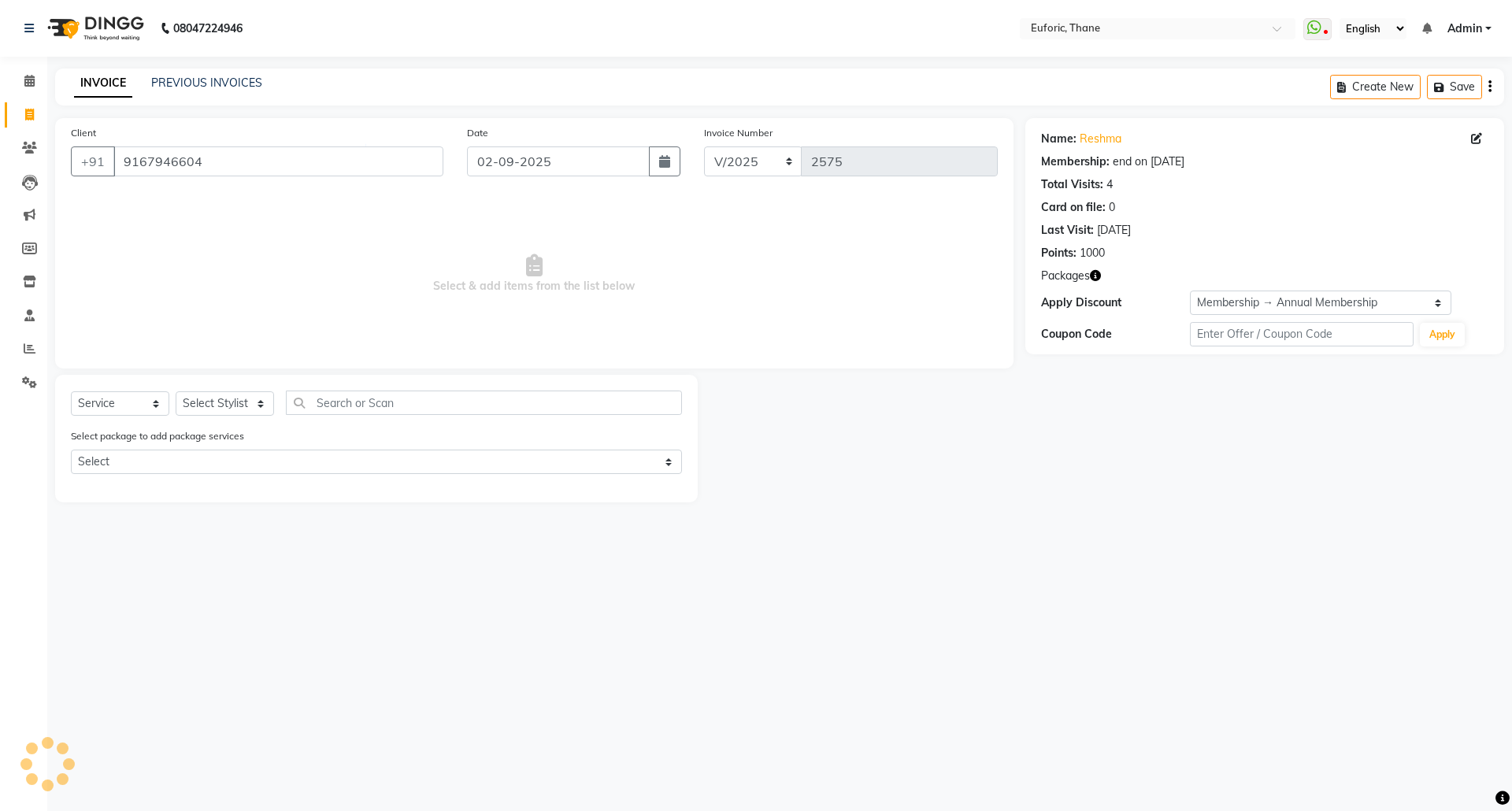
drag, startPoint x: 218, startPoint y: 389, endPoint x: 216, endPoint y: 405, distance: 16.1
click at [219, 395] on div "Select Service Product Membership Package Voucher Prepaid Gift Card Select Styl…" at bounding box center [376, 439] width 643 height 127
click at [216, 405] on select "Select Stylist [PERSON_NAME] Aatik Salmanai Admin [PERSON_NAME] [PERSON_NAME] […" at bounding box center [224, 404] width 99 height 24
select select "33147"
click at [175, 392] on select "Select Stylist [PERSON_NAME] Aatik Salmanai Admin [PERSON_NAME] [PERSON_NAME] […" at bounding box center [224, 404] width 99 height 24
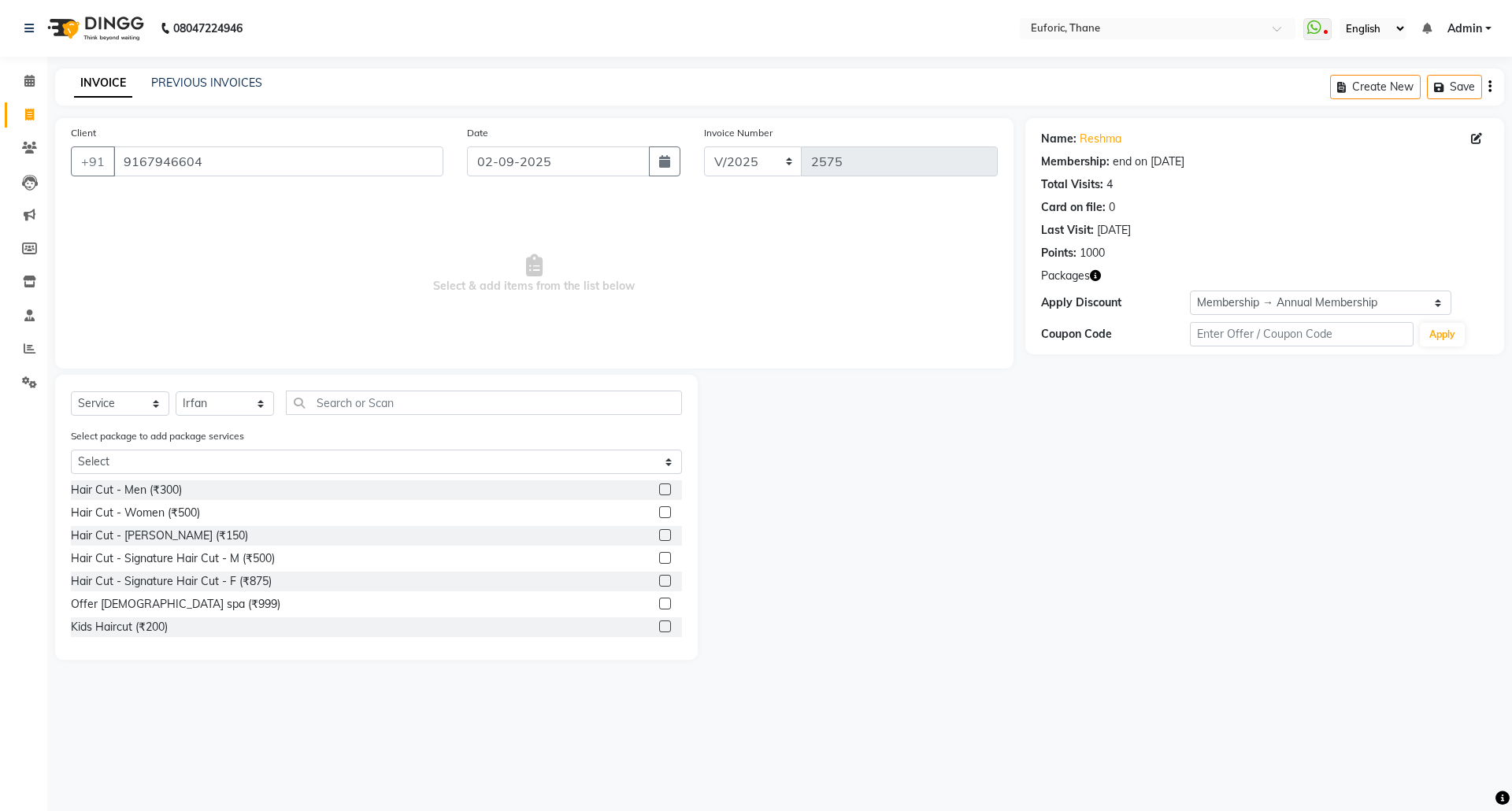
click at [386, 417] on div "Select Service Product Membership Package Voucher Prepaid Gift Card Select Styl…" at bounding box center [376, 409] width 611 height 37
click at [382, 392] on input "text" at bounding box center [484, 403] width 396 height 24
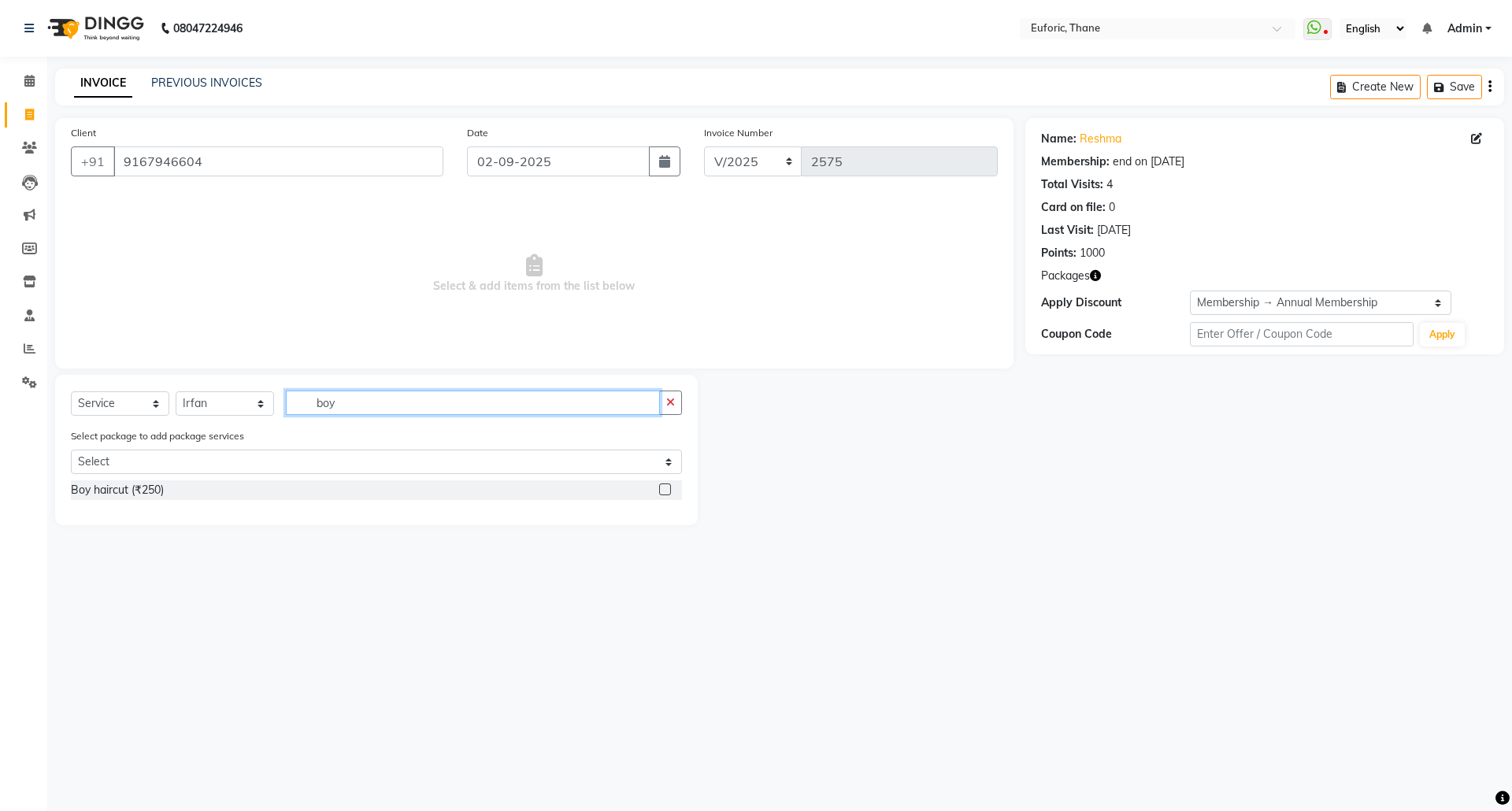
type input "boy"
click at [668, 489] on label at bounding box center [665, 488] width 12 height 12
click at [668, 489] on input "checkbox" at bounding box center [664, 489] width 10 height 10
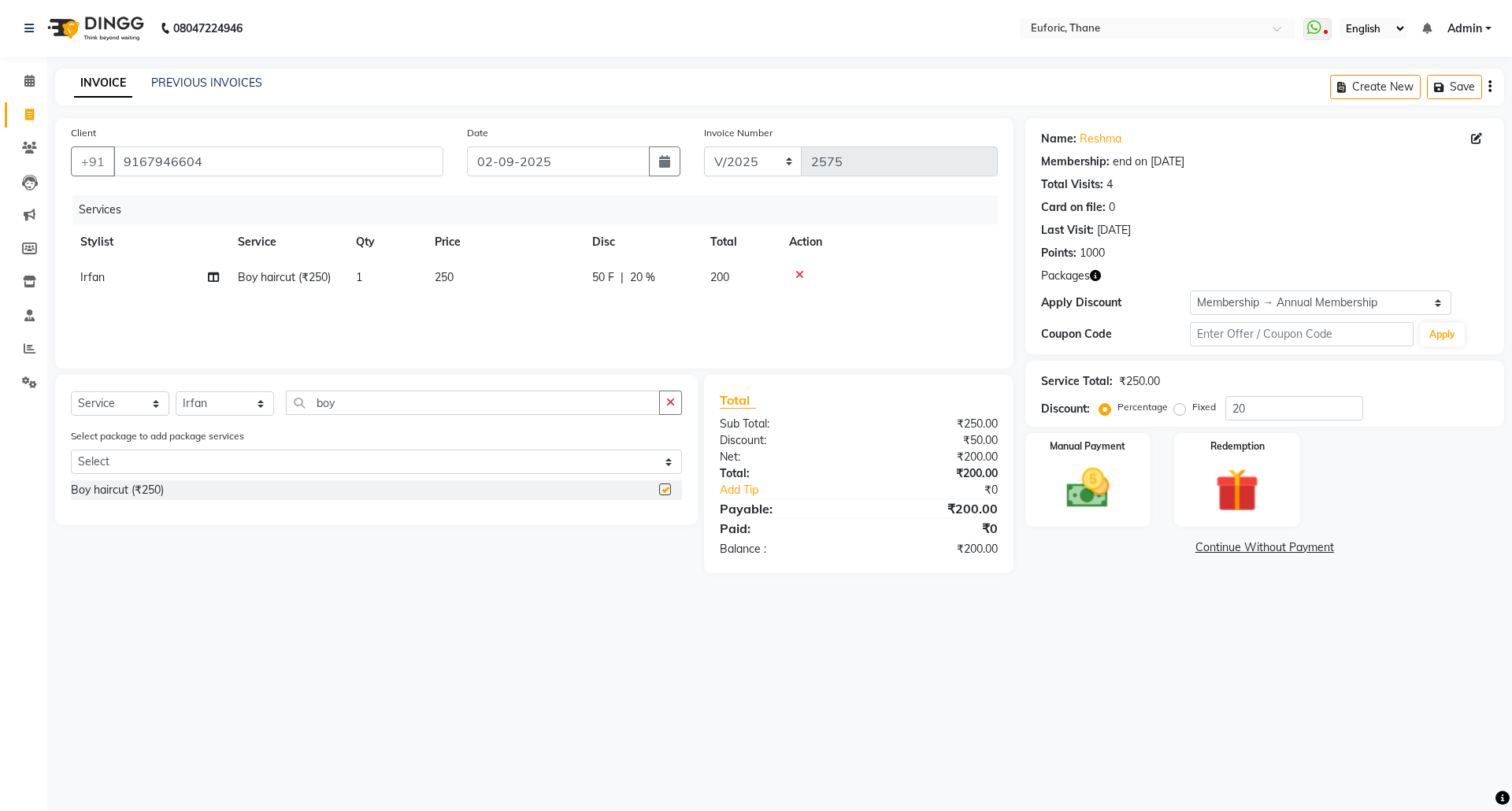
checkbox input "false"
drag, startPoint x: 1277, startPoint y: 418, endPoint x: 1078, endPoint y: 413, distance: 199.1
click at [1078, 413] on div "Discount: Percentage Fixed 20" at bounding box center [1264, 408] width 447 height 24
click at [1100, 500] on img at bounding box center [1087, 488] width 73 height 52
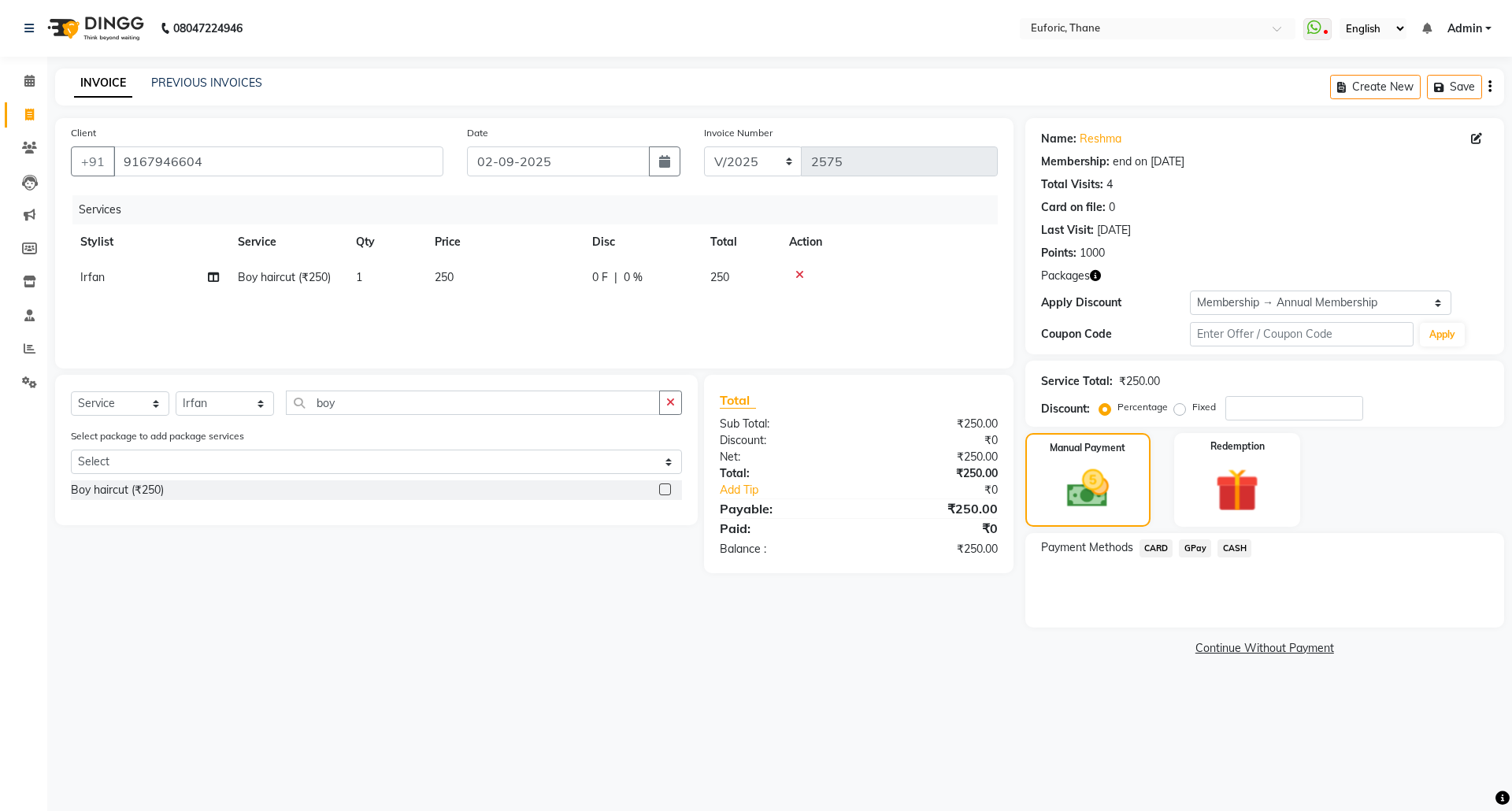
click at [1207, 547] on span "GPay" at bounding box center [1195, 548] width 32 height 18
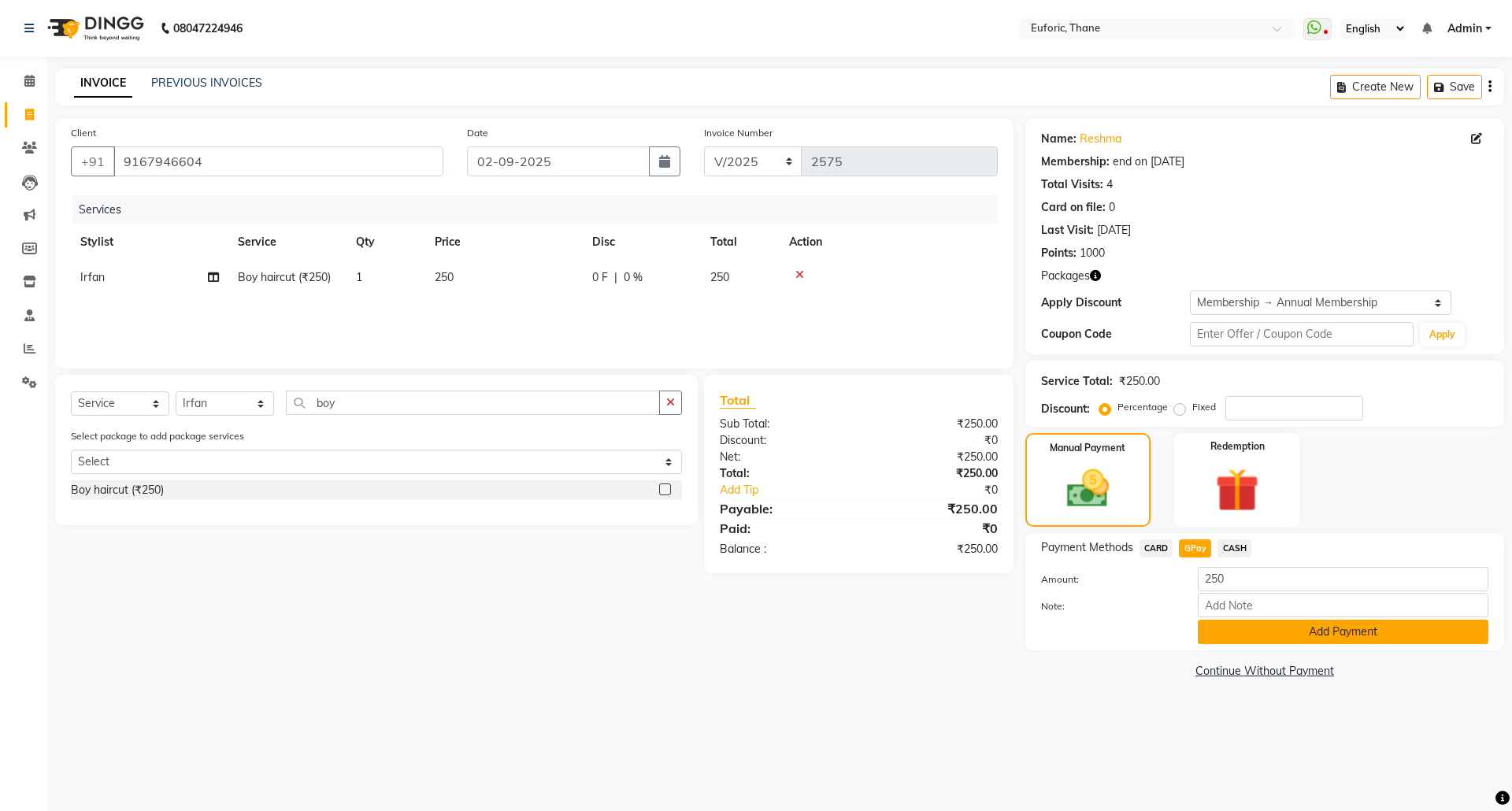
click at [1213, 624] on button "Add Payment" at bounding box center [1342, 631] width 290 height 24
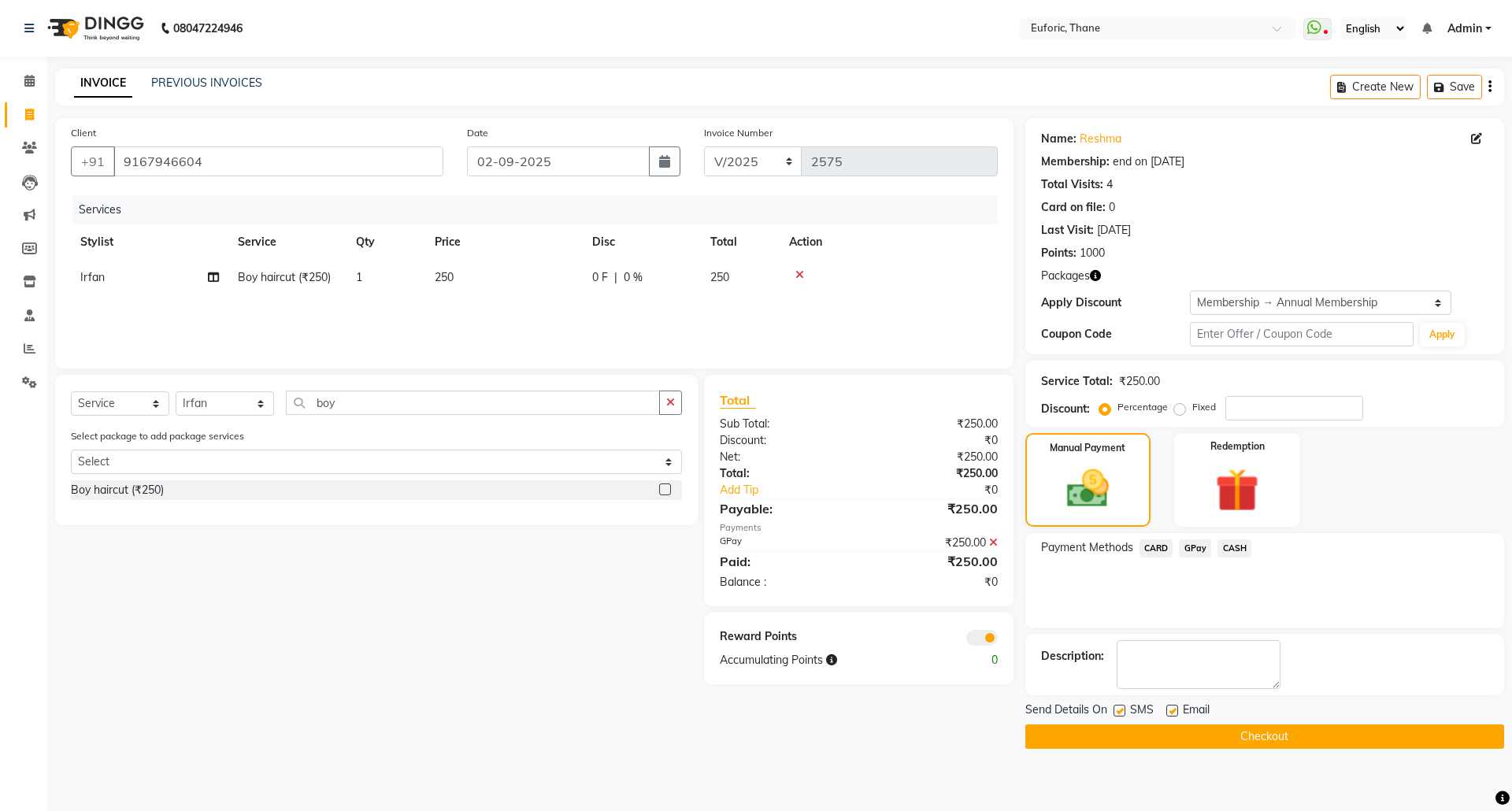
click at [1112, 712] on div "Send Details On SMS Email" at bounding box center [1264, 711] width 478 height 19
click at [1123, 710] on label at bounding box center [1119, 710] width 12 height 12
click at [1123, 710] on input "checkbox" at bounding box center [1118, 711] width 10 height 10
checkbox input "false"
click at [1134, 735] on button "Checkout" at bounding box center [1264, 736] width 478 height 24
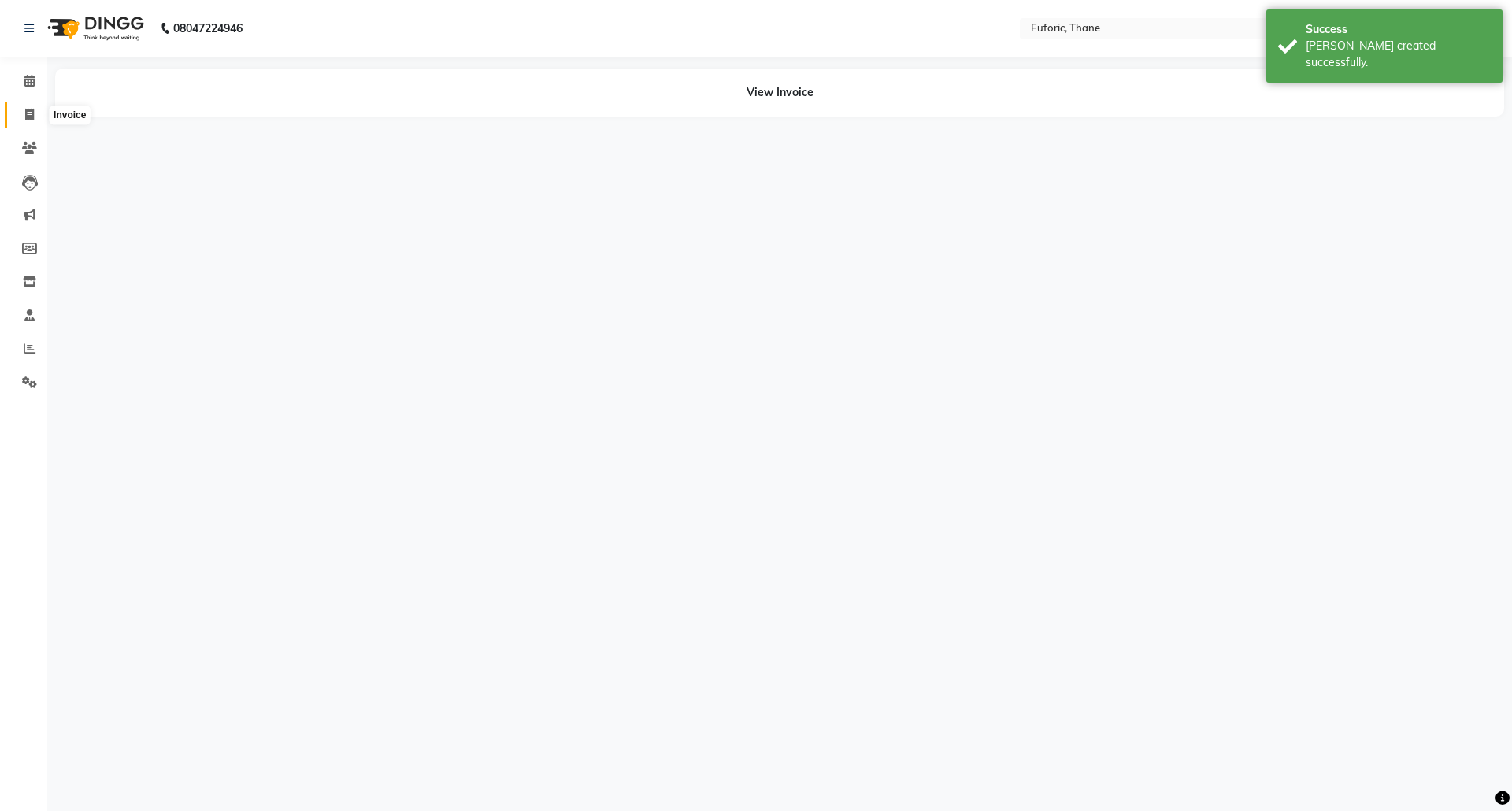
click at [20, 108] on span at bounding box center [30, 115] width 28 height 18
select select "service"
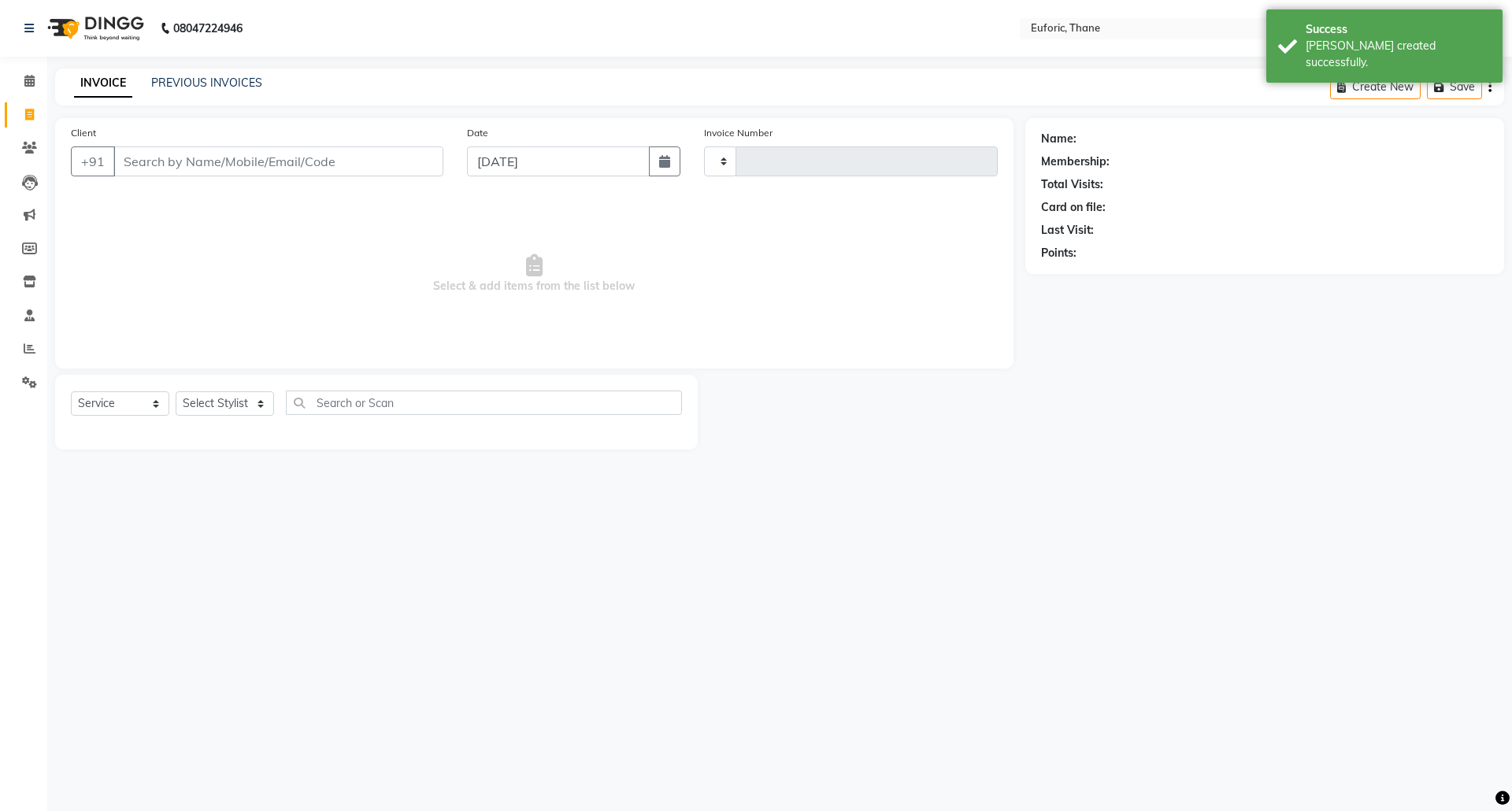
type input "2576"
select select "5063"
click at [656, 154] on button "button" at bounding box center [665, 161] width 31 height 29
select select "9"
select select "2025"
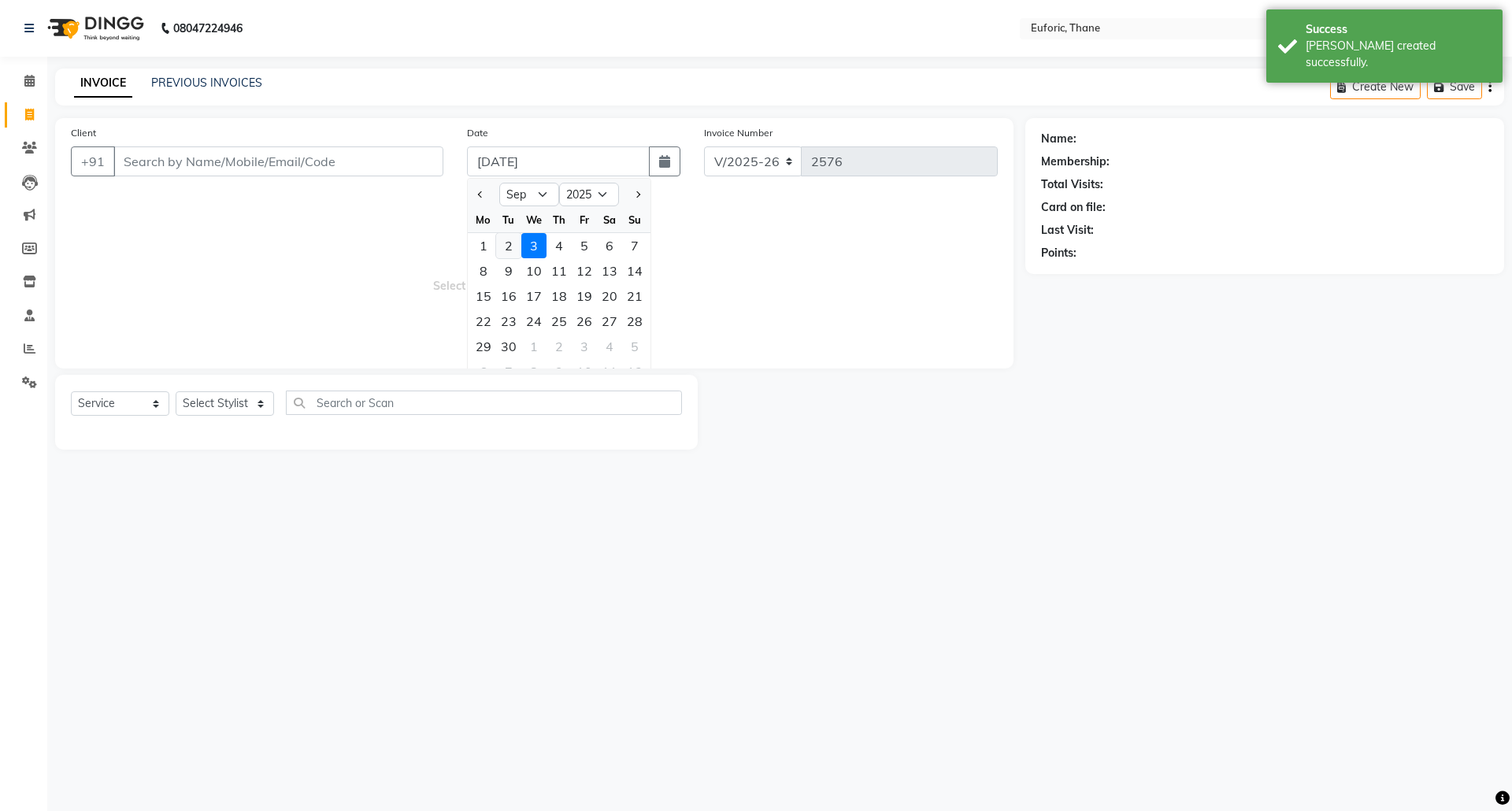
click at [511, 244] on div "2" at bounding box center [508, 245] width 25 height 25
type input "02-09-2025"
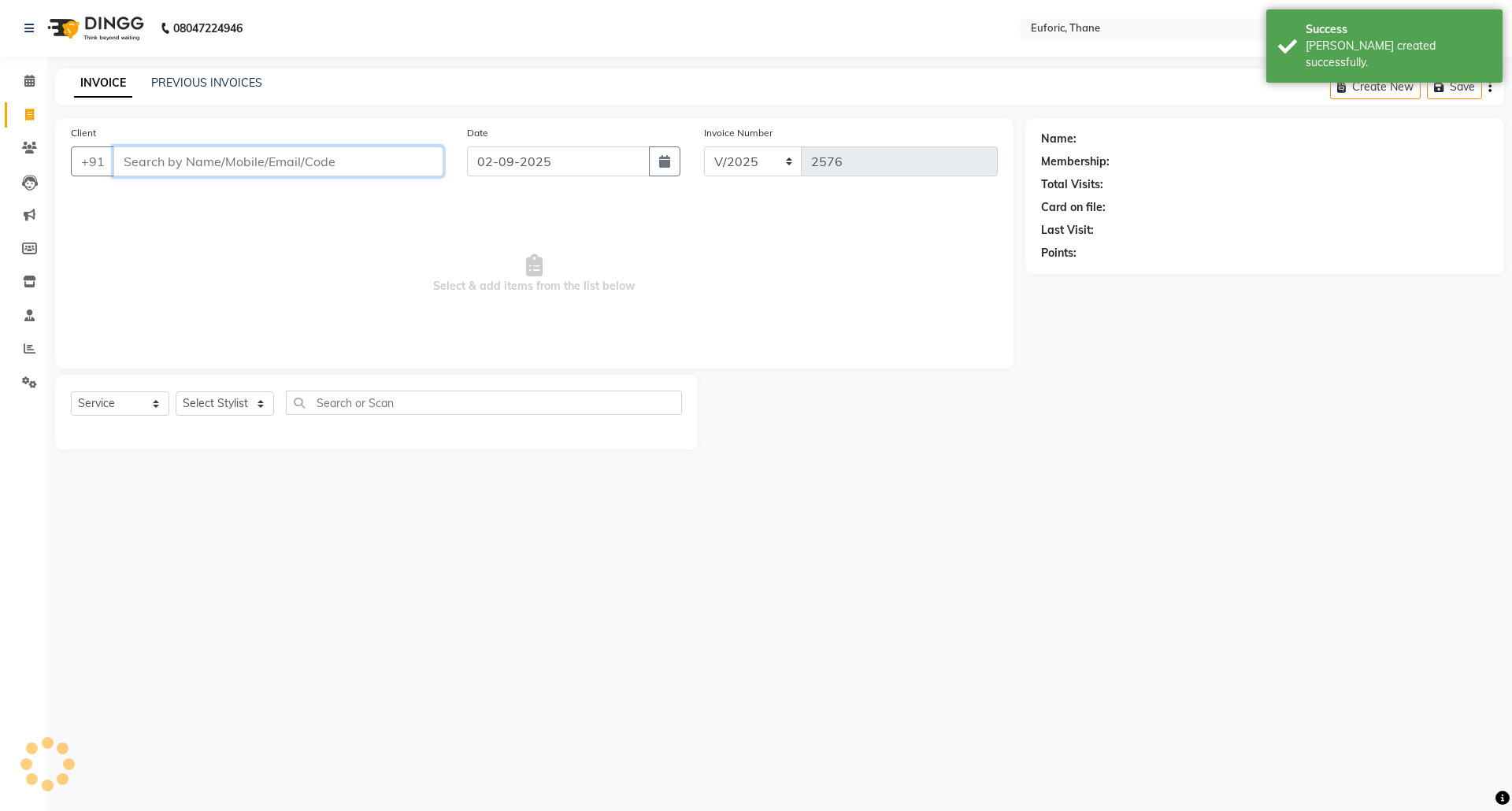
click at [359, 165] on input "Client" at bounding box center [278, 161] width 330 height 29
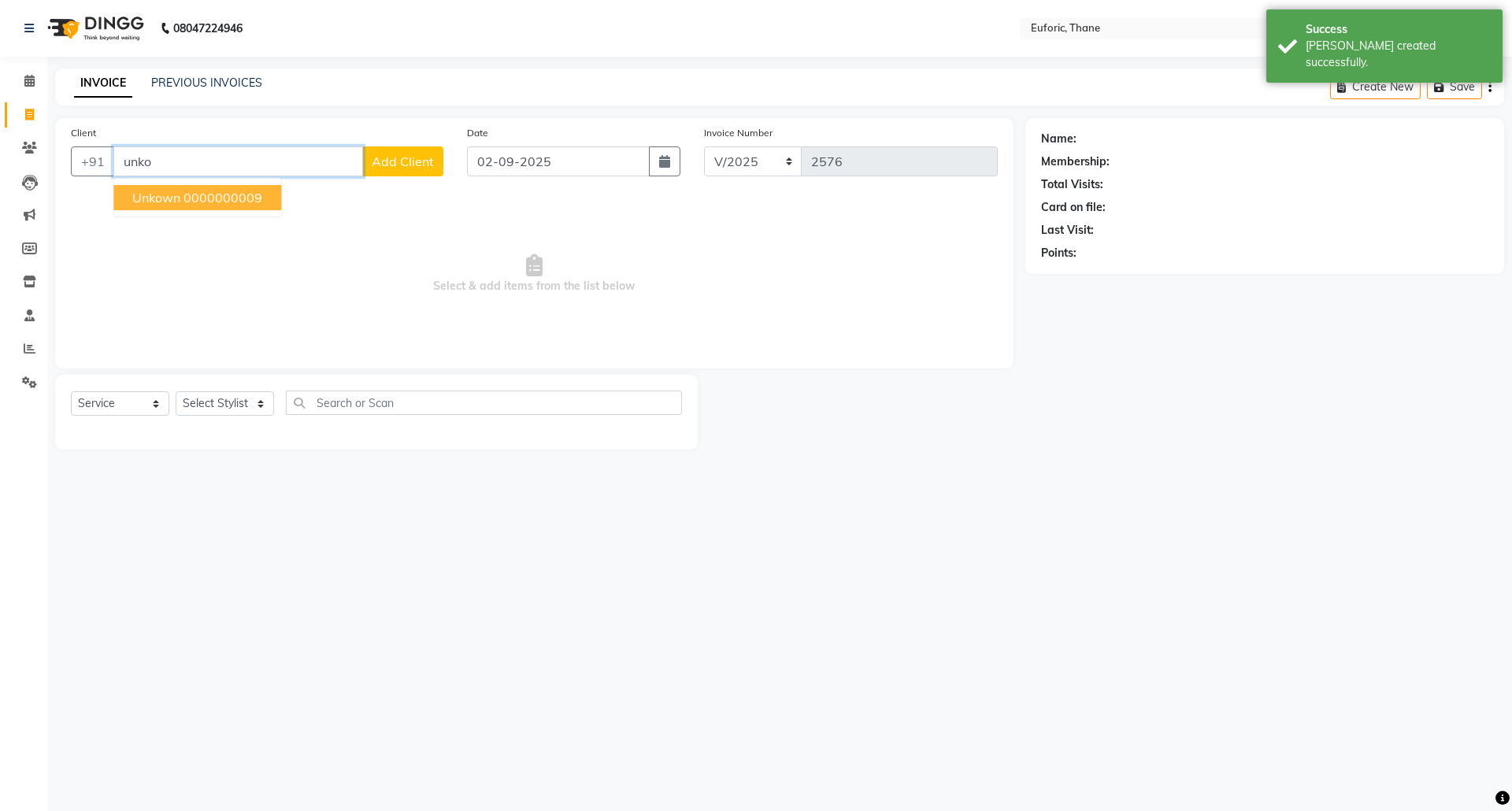
click at [202, 193] on ngb-highlight "0000000009" at bounding box center [222, 197] width 78 height 16
type input "0000000009"
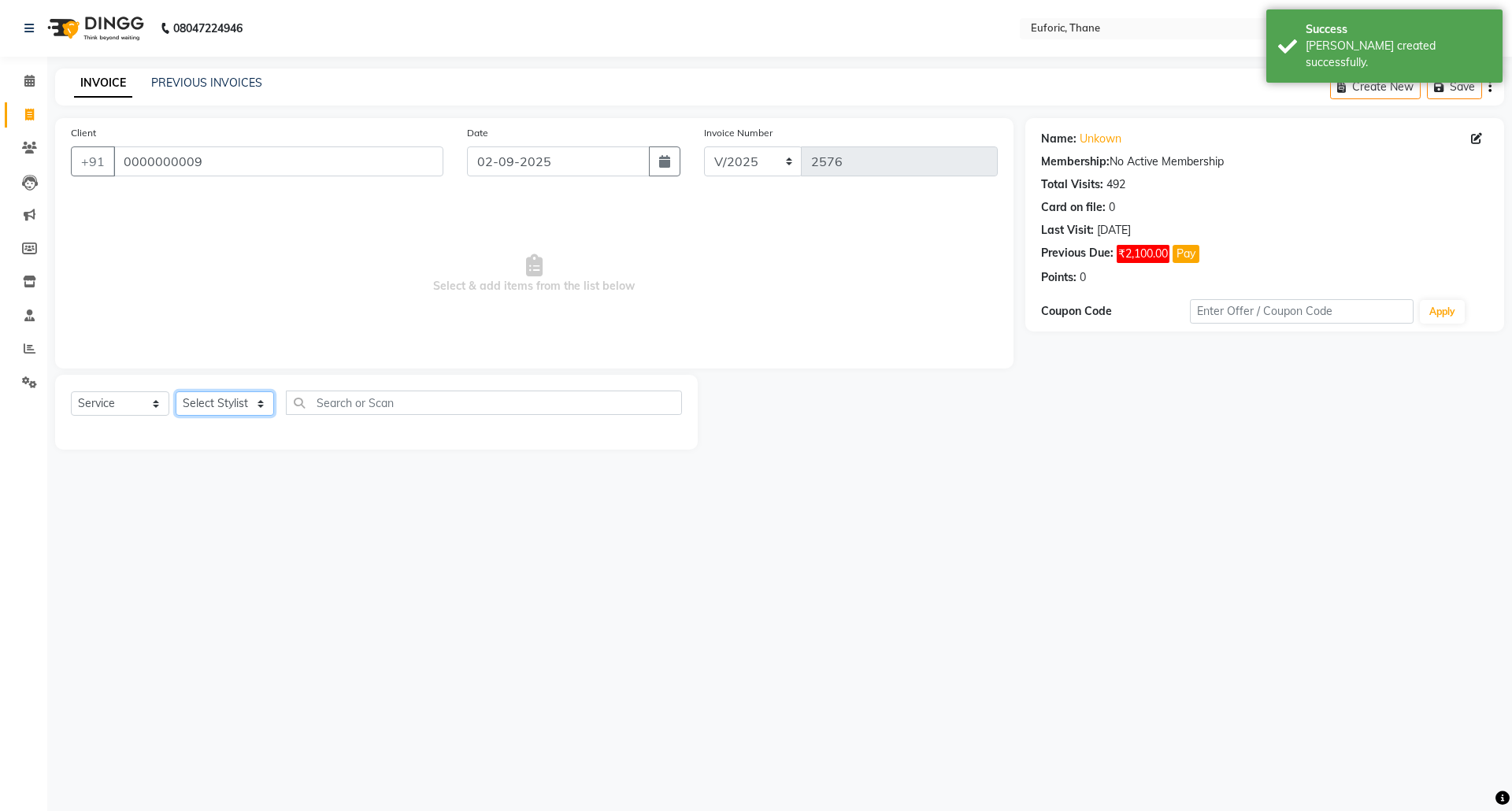
click at [224, 403] on select "Select Stylist [PERSON_NAME] Aatik Salmanai Admin [PERSON_NAME] [PERSON_NAME] […" at bounding box center [224, 404] width 99 height 24
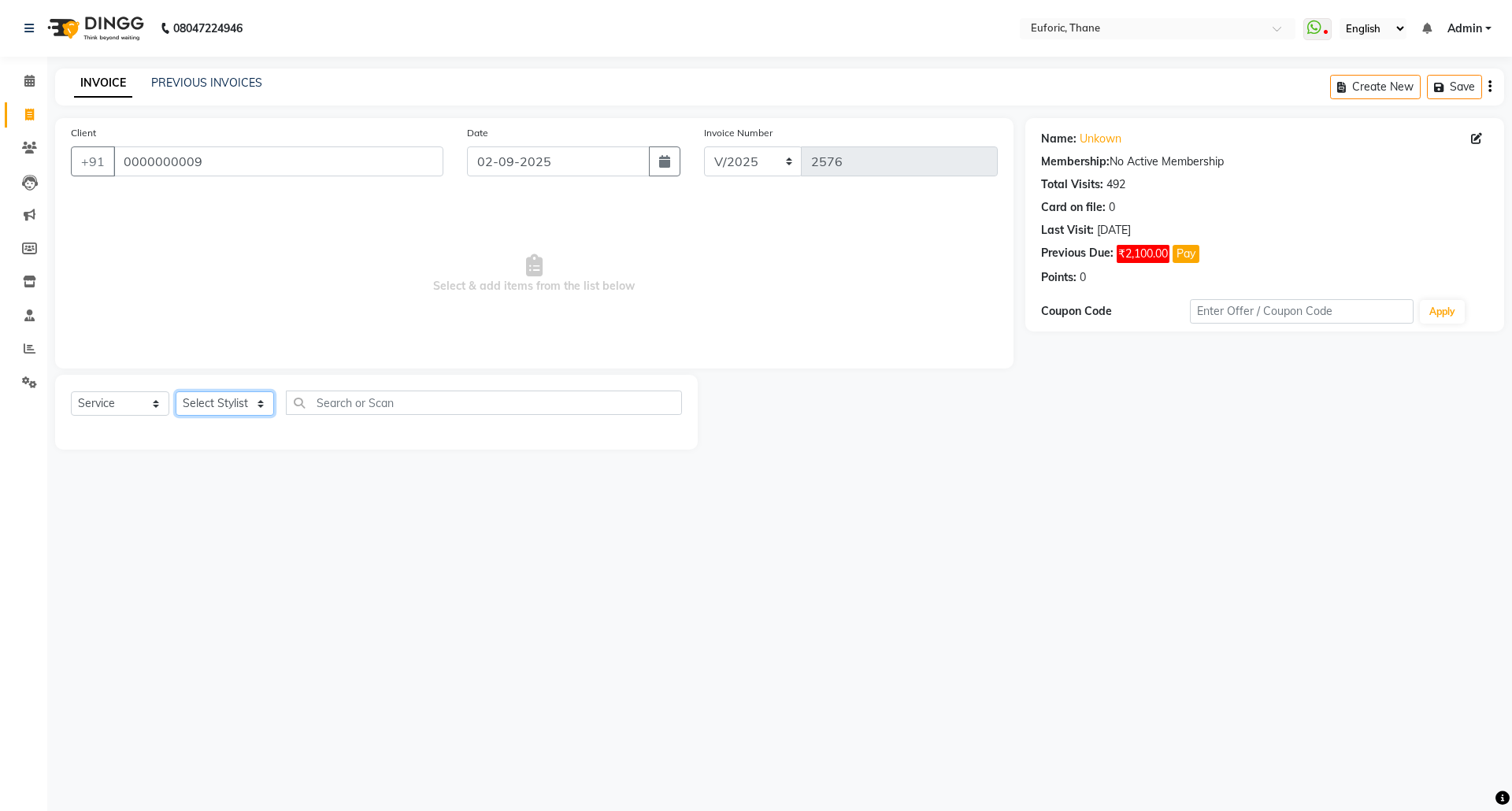
select select "31986"
click at [175, 392] on select "Select Stylist [PERSON_NAME] Aatik Salmanai Admin [PERSON_NAME] [PERSON_NAME] […" at bounding box center [224, 404] width 99 height 24
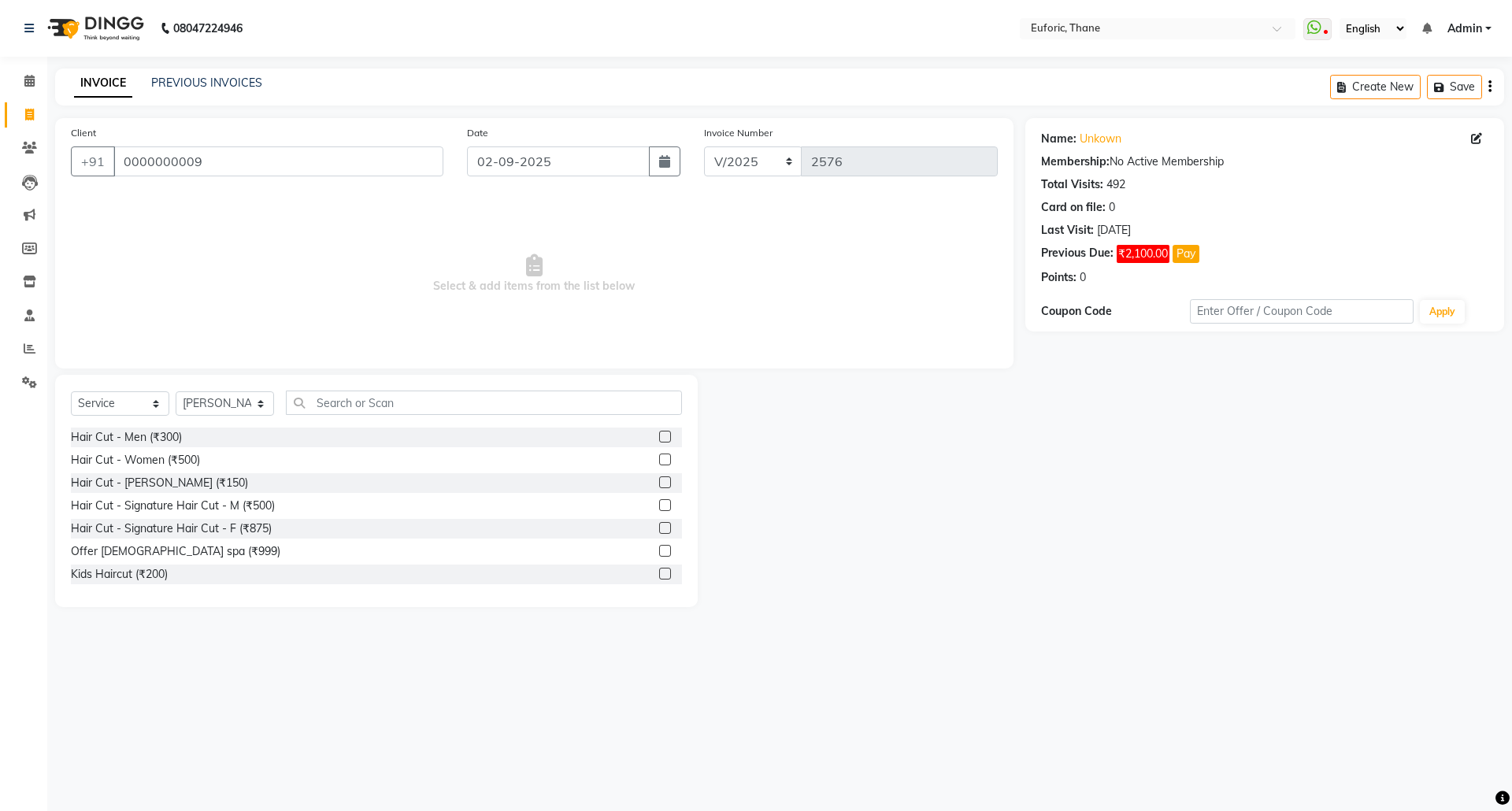
click at [659, 435] on label at bounding box center [665, 436] width 12 height 12
click at [659, 435] on input "checkbox" at bounding box center [664, 437] width 10 height 10
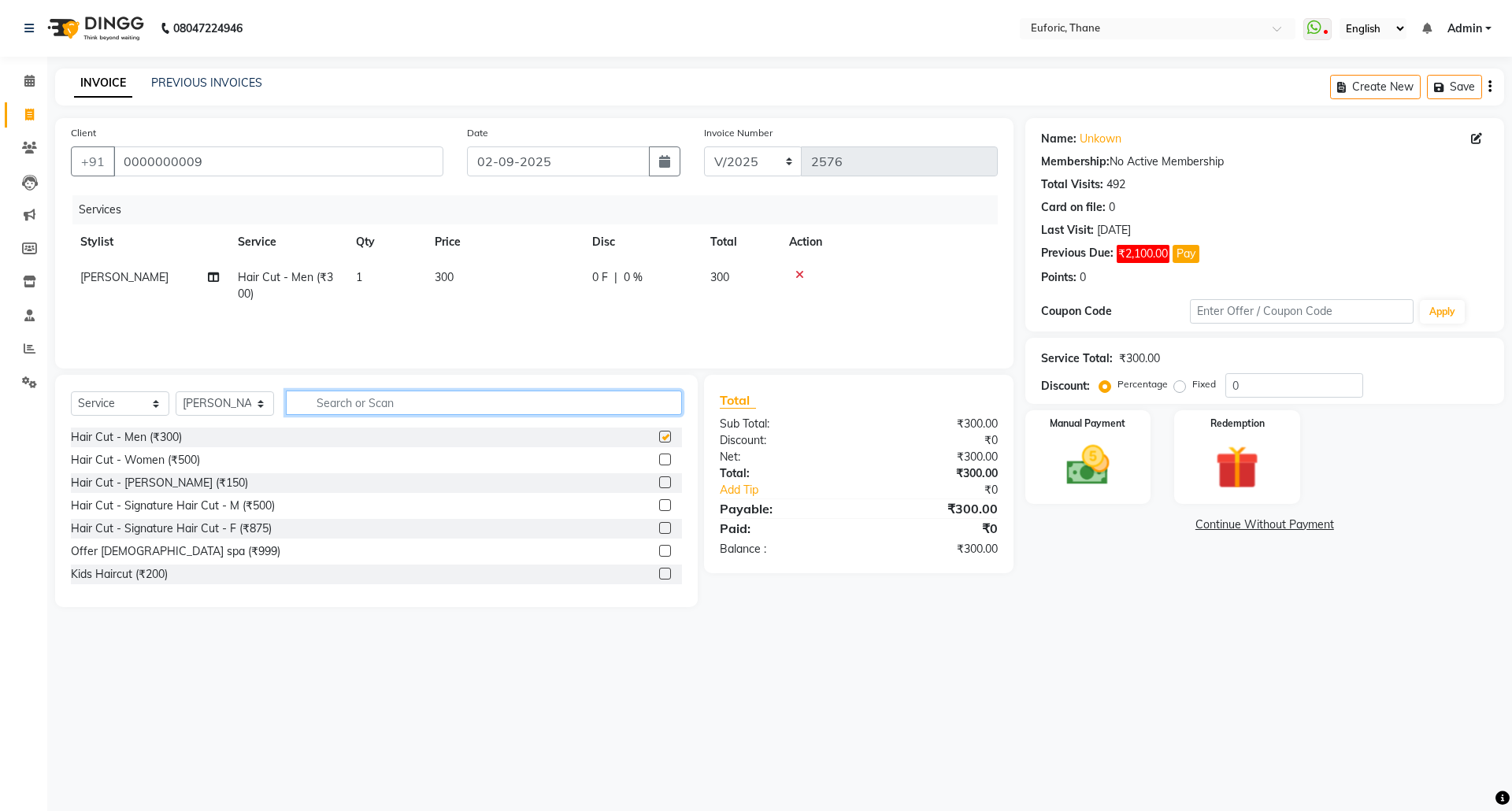
click at [532, 401] on input "text" at bounding box center [484, 403] width 396 height 24
checkbox input "false"
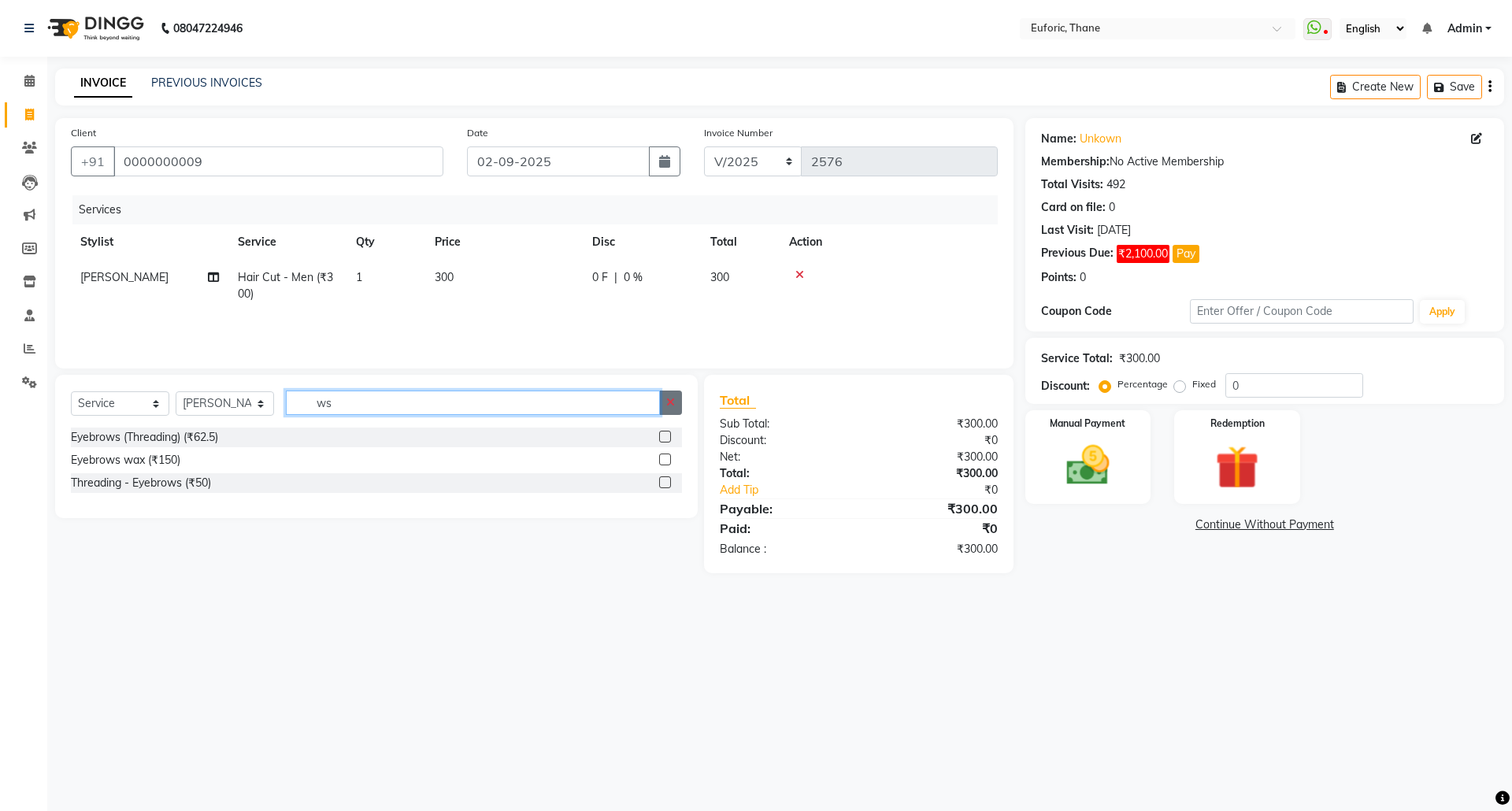
type input "ws"
click at [663, 407] on button "button" at bounding box center [670, 403] width 23 height 24
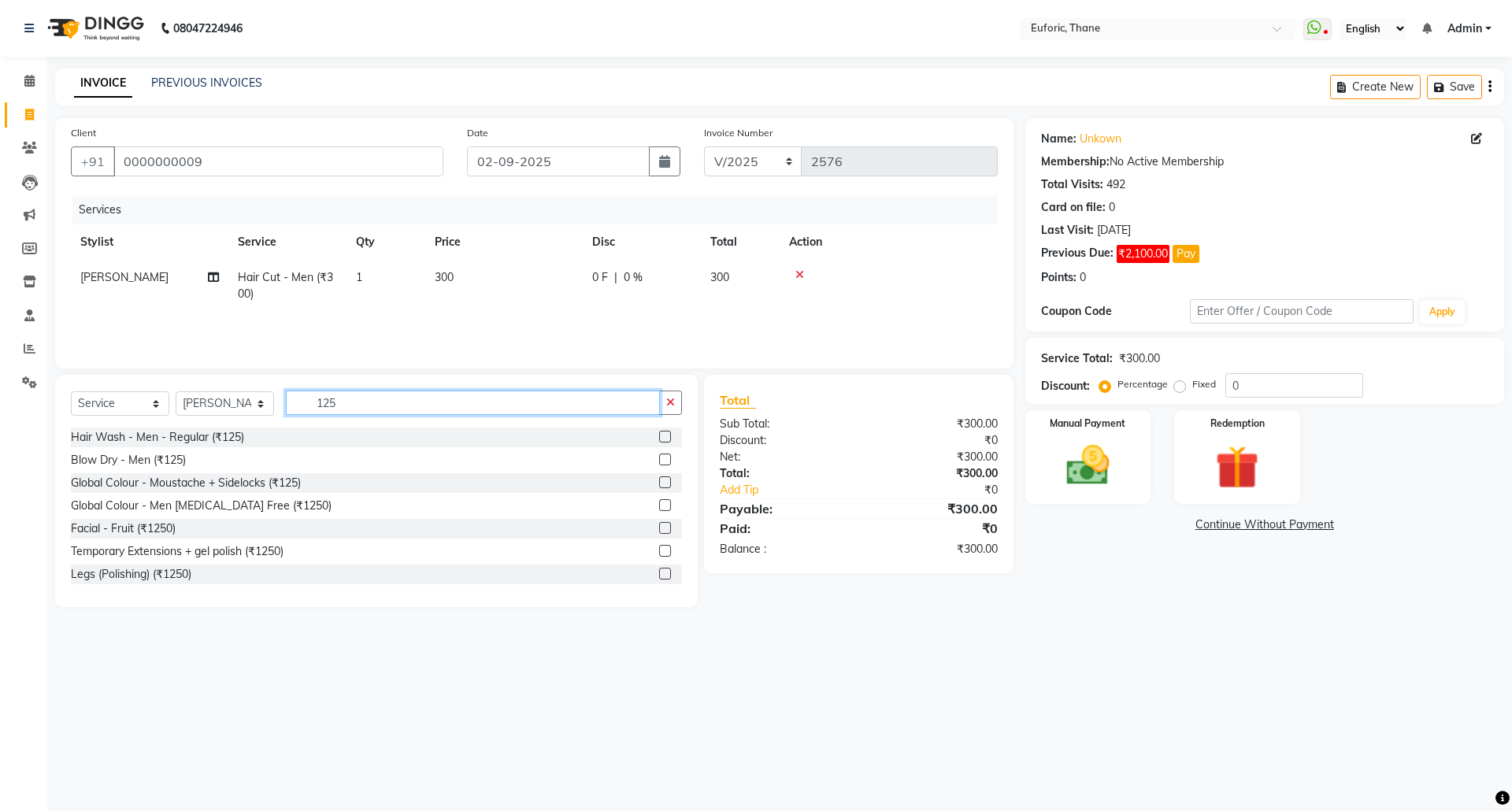
type input "125"
click at [659, 442] on div at bounding box center [664, 439] width 10 height 17
click at [659, 441] on label at bounding box center [665, 436] width 12 height 12
click at [659, 441] on input "checkbox" at bounding box center [664, 437] width 10 height 10
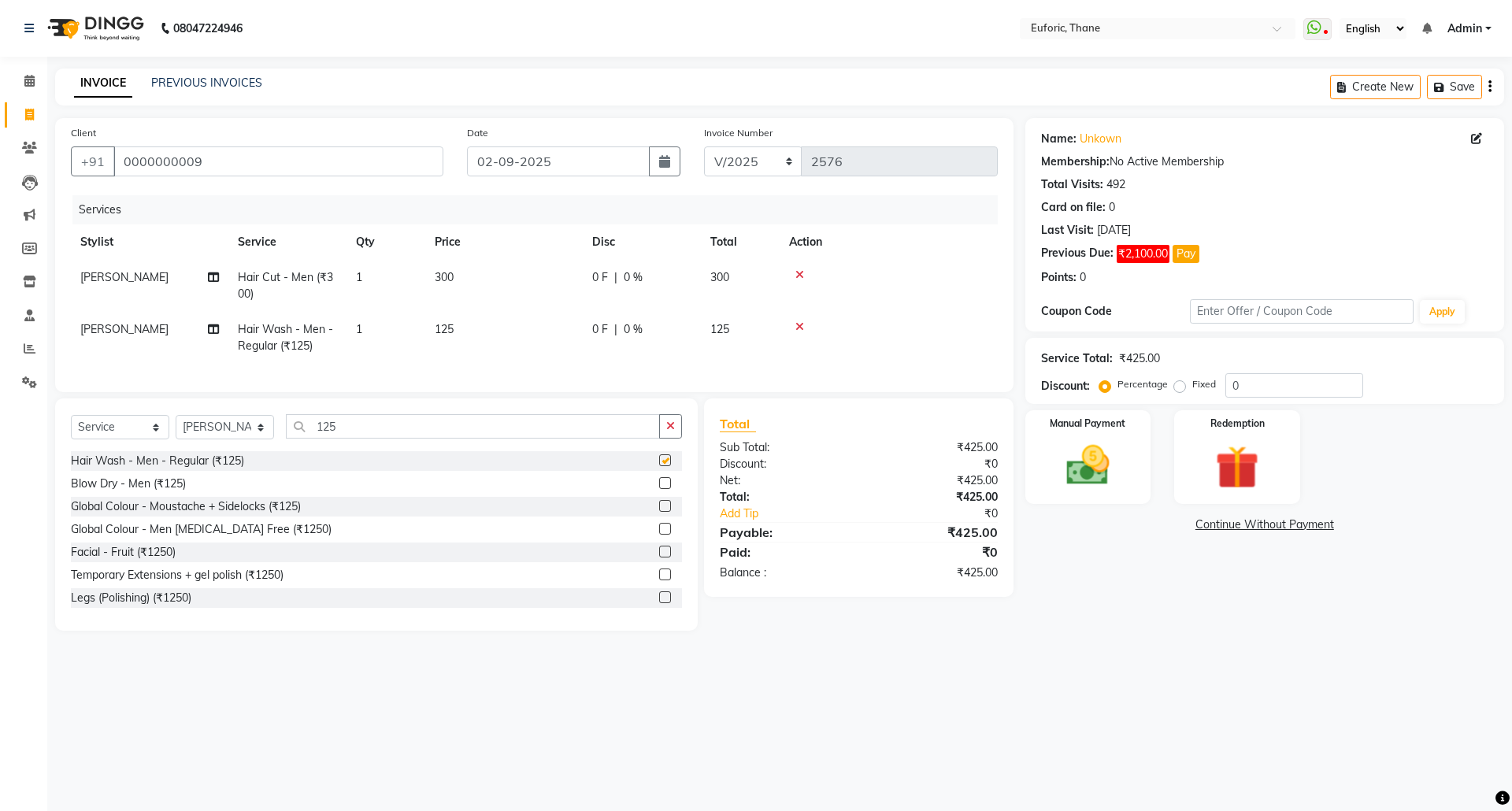
checkbox input "false"
click at [1229, 382] on input "0" at bounding box center [1293, 385] width 137 height 24
type input "20"
click at [1106, 489] on img at bounding box center [1087, 465] width 73 height 52
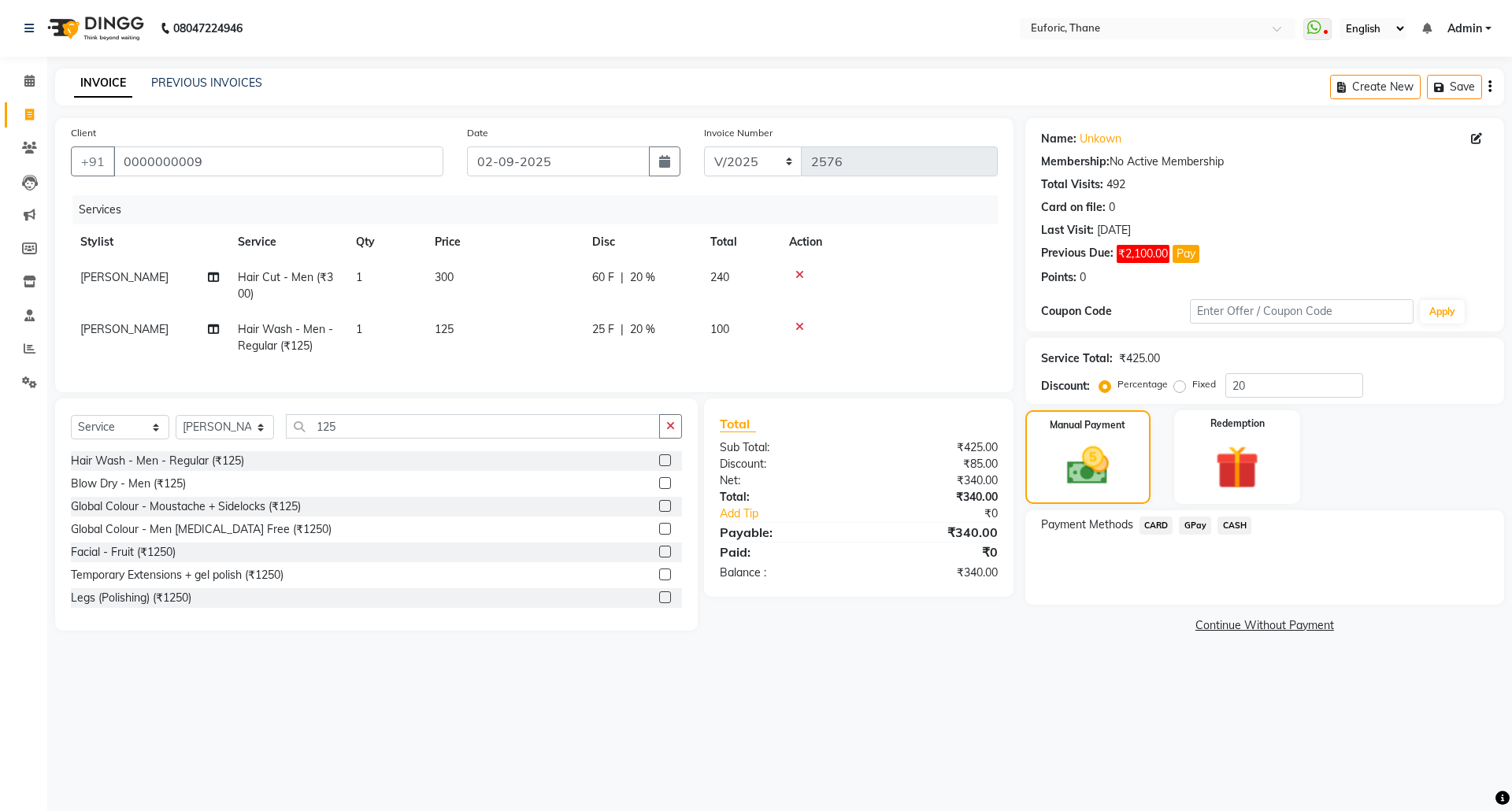
click at [1198, 523] on span "GPay" at bounding box center [1195, 525] width 32 height 18
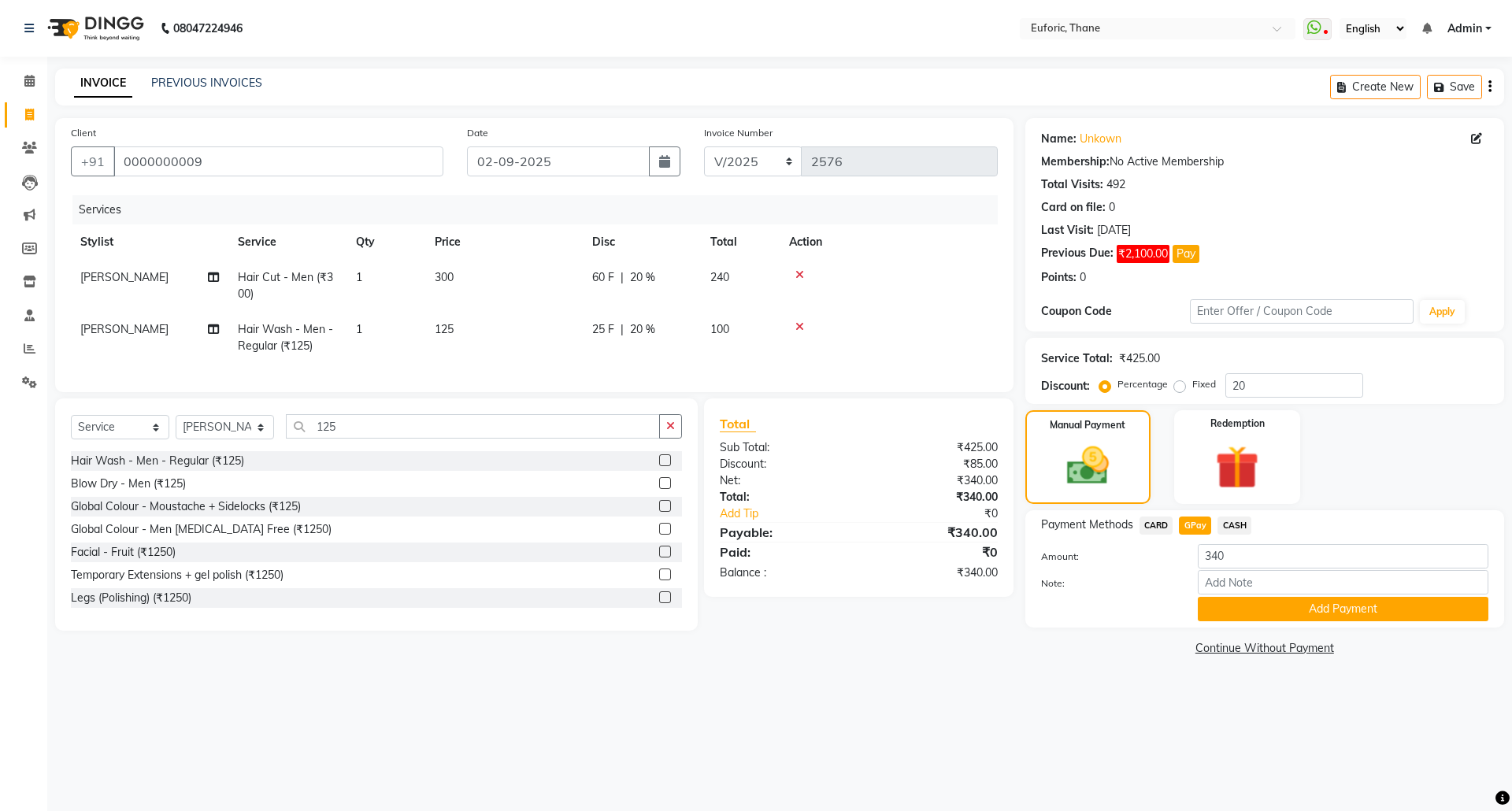
click at [1234, 596] on div "Note:" at bounding box center [1264, 582] width 471 height 27
click at [1234, 614] on button "Add Payment" at bounding box center [1342, 608] width 290 height 24
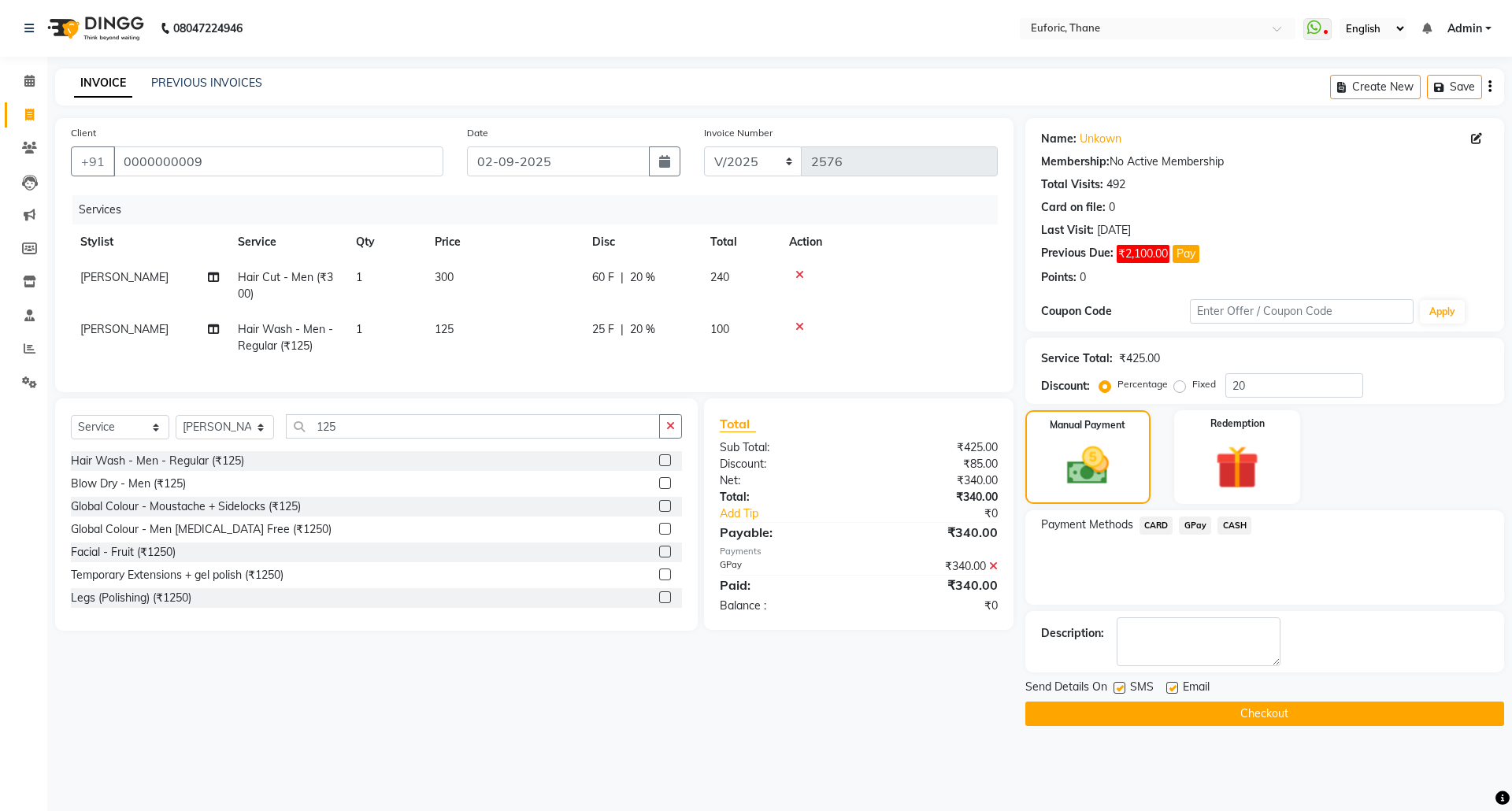
click at [1234, 712] on button "Checkout" at bounding box center [1264, 713] width 478 height 24
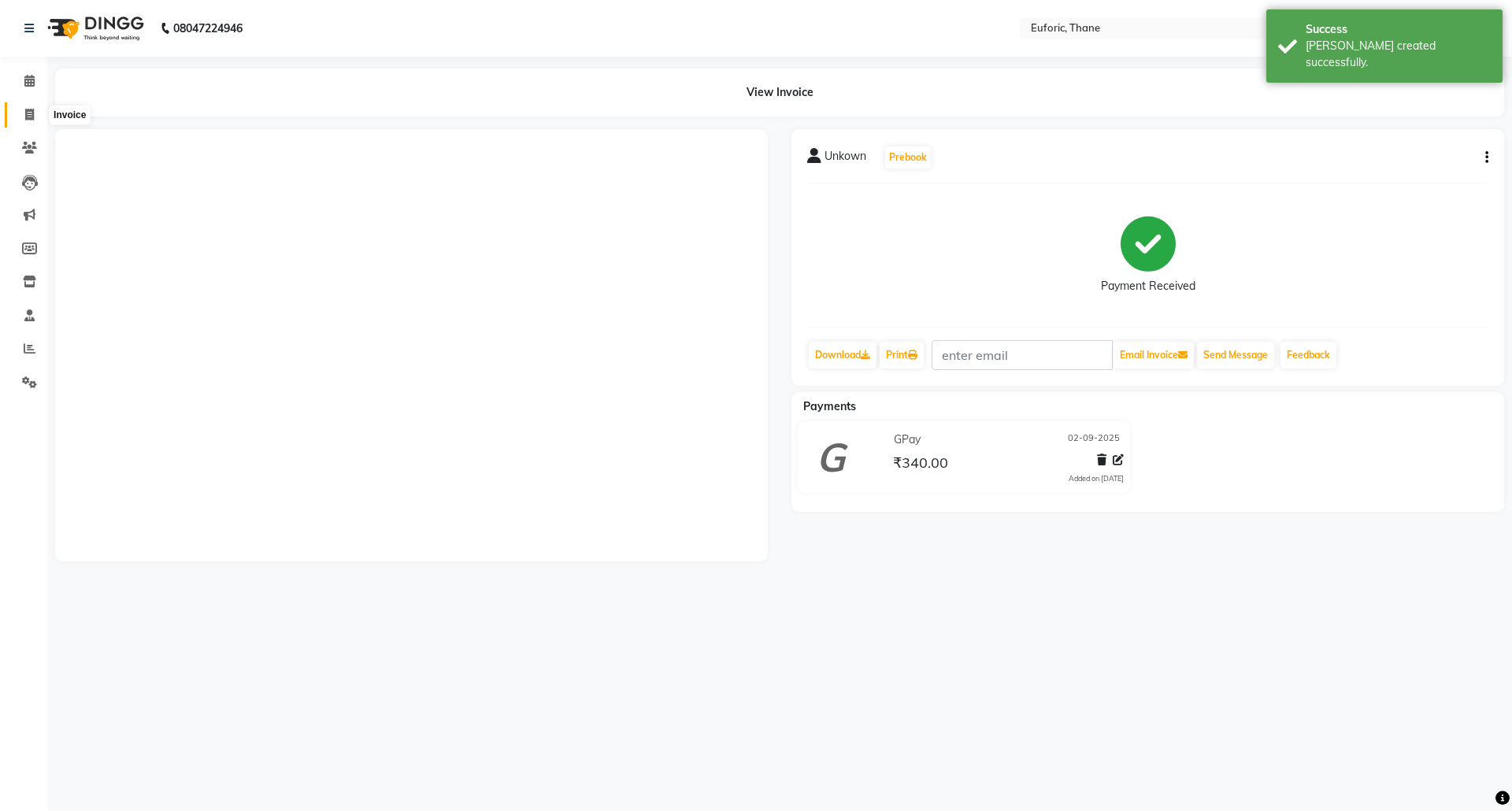
click at [36, 108] on span at bounding box center [30, 115] width 28 height 18
select select "5063"
select select "service"
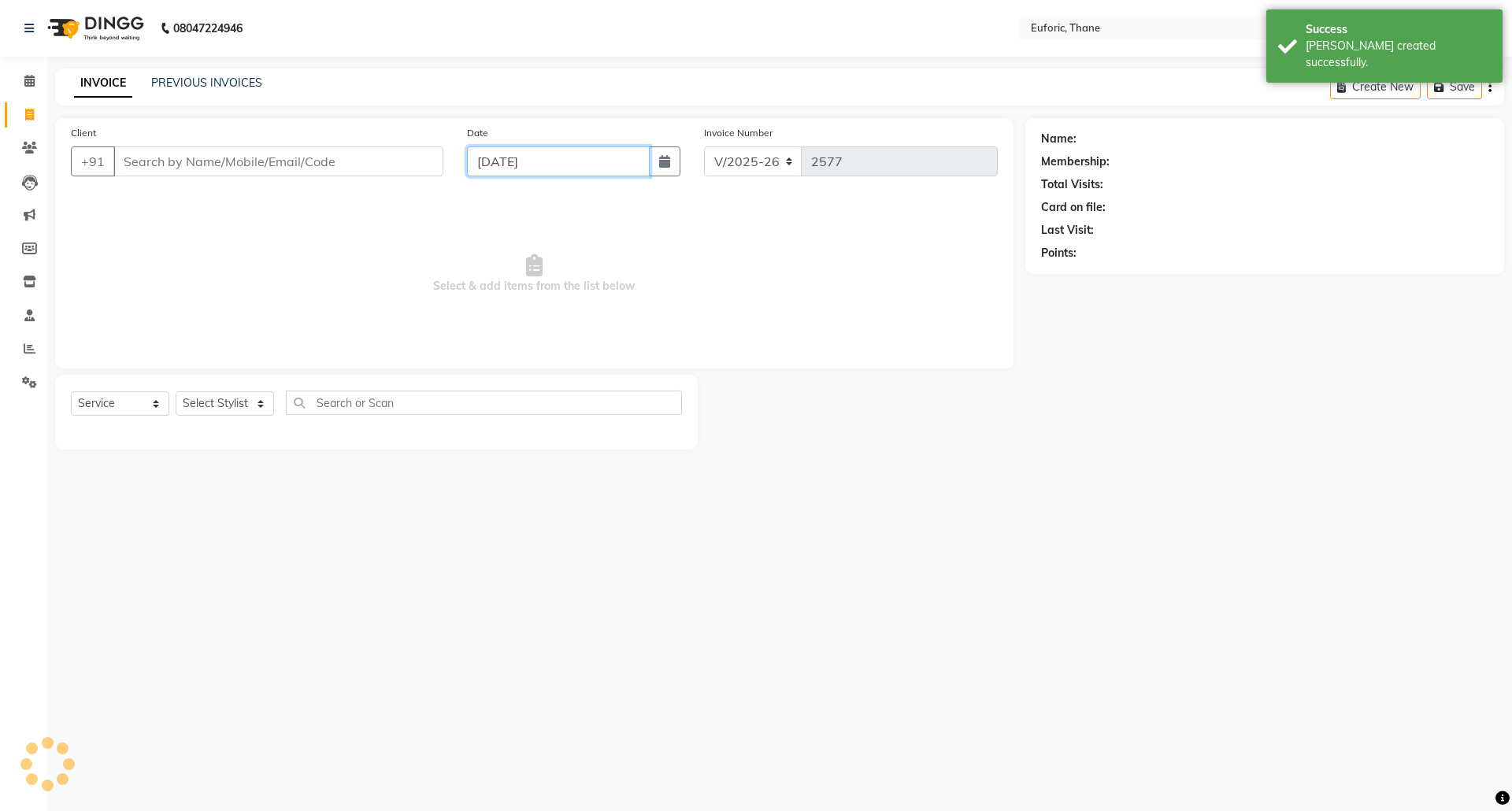
click at [644, 164] on input "[DATE]" at bounding box center [559, 161] width 183 height 29
select select "9"
select select "2025"
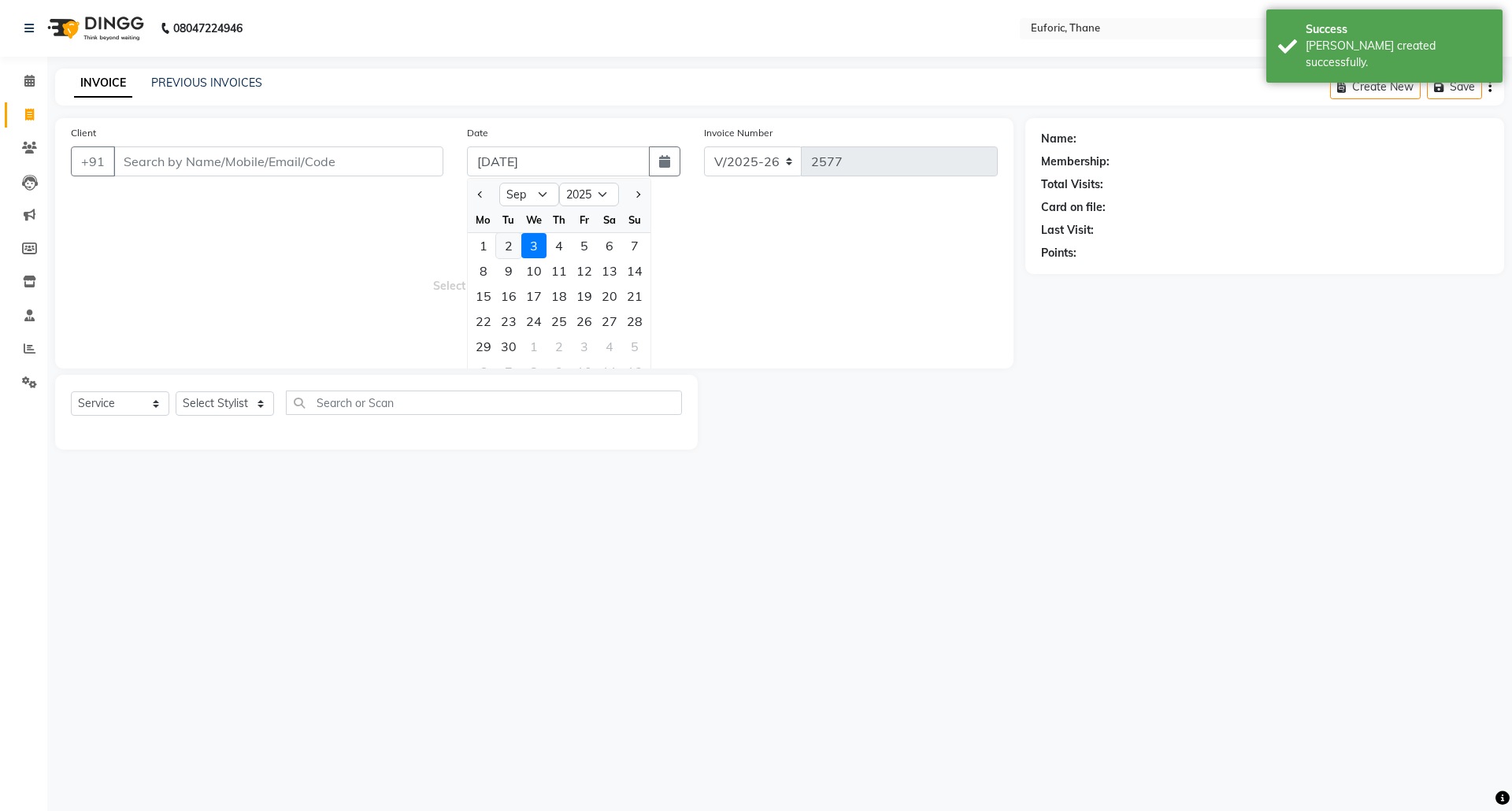
click at [512, 247] on div "2" at bounding box center [508, 245] width 25 height 25
type input "02-09-2025"
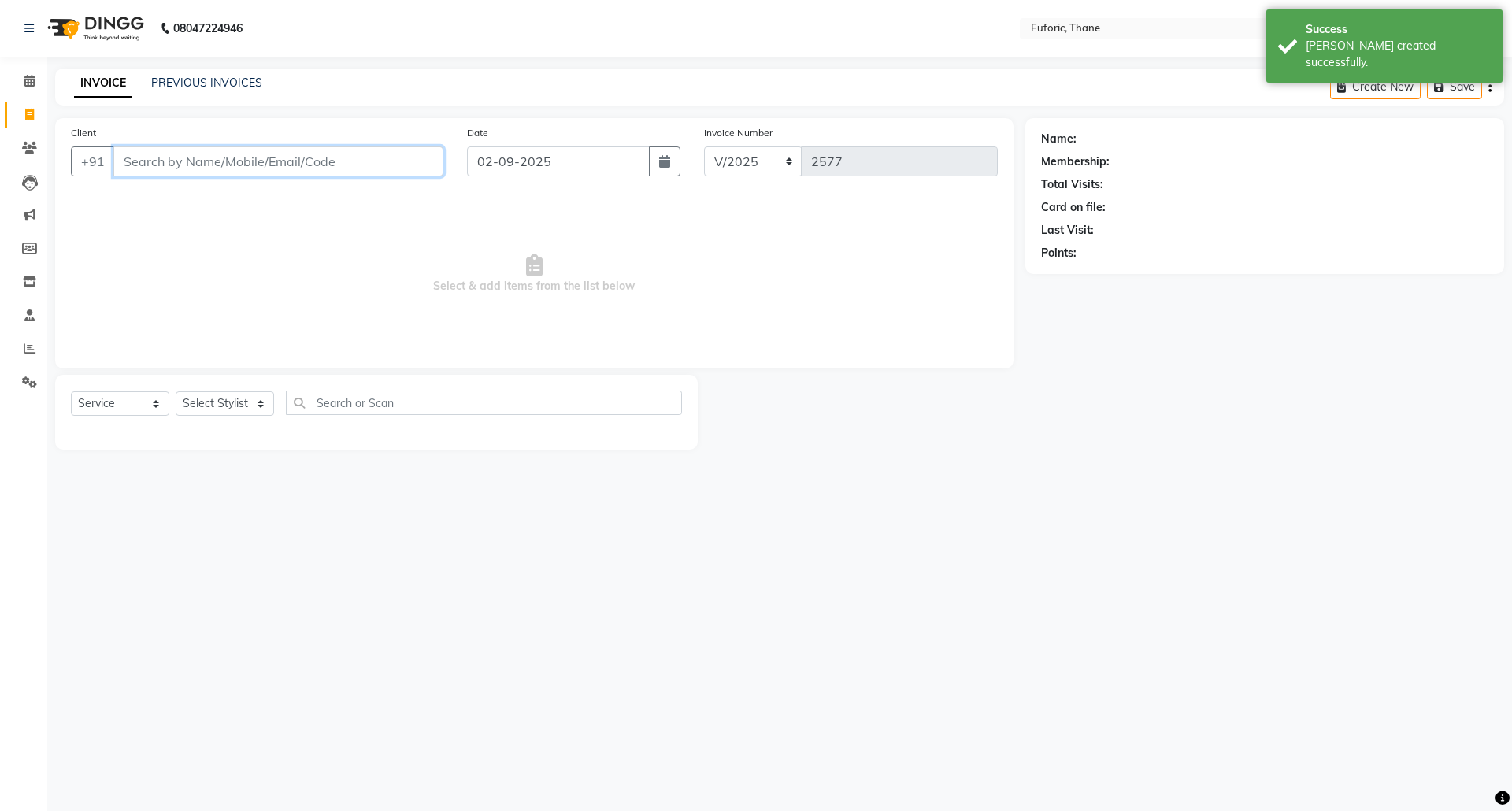
click at [376, 153] on input "Client" at bounding box center [278, 161] width 330 height 29
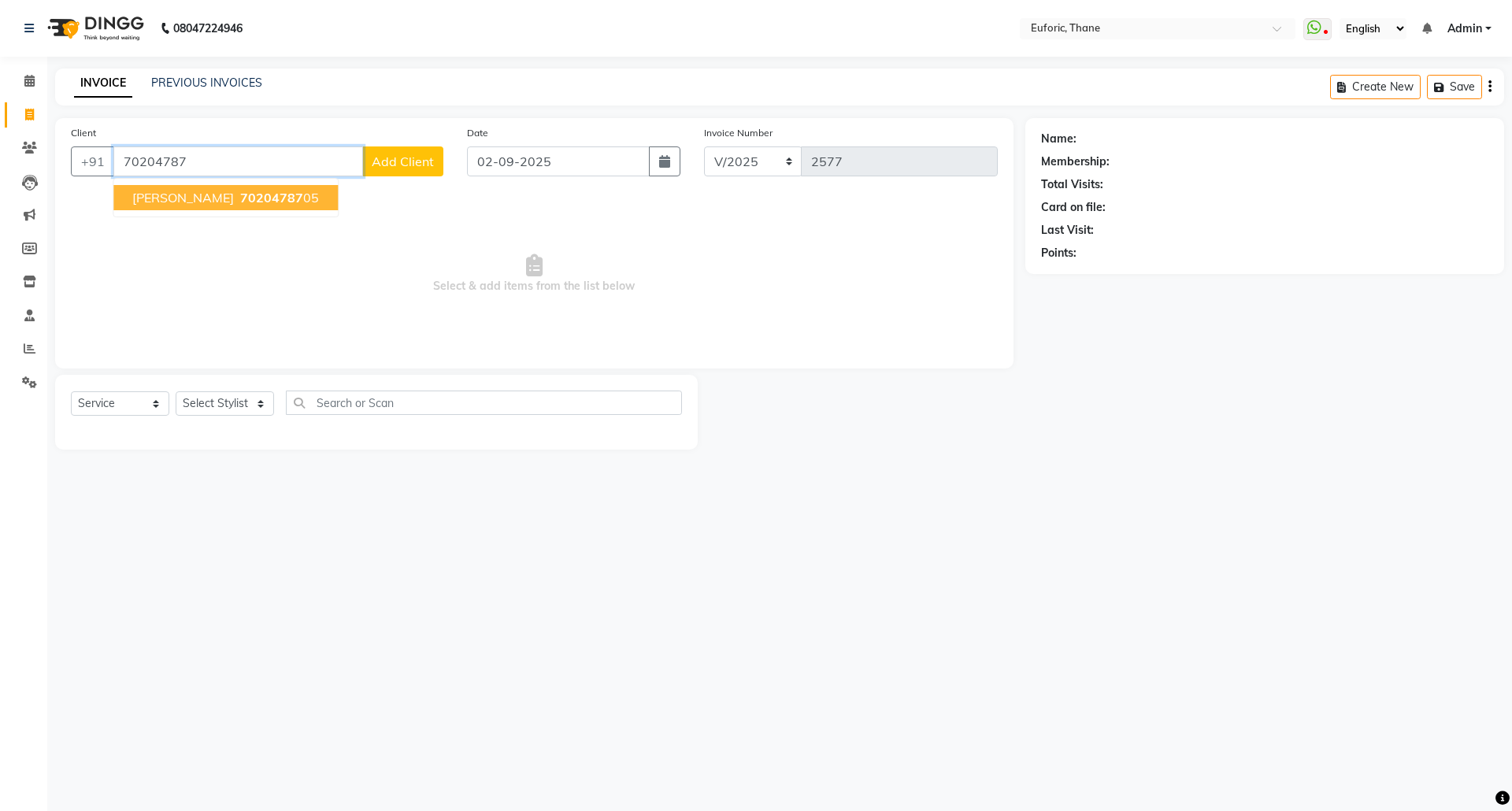
click at [260, 191] on ngb-highlight "70204787 05" at bounding box center [278, 197] width 82 height 16
type input "7020478705"
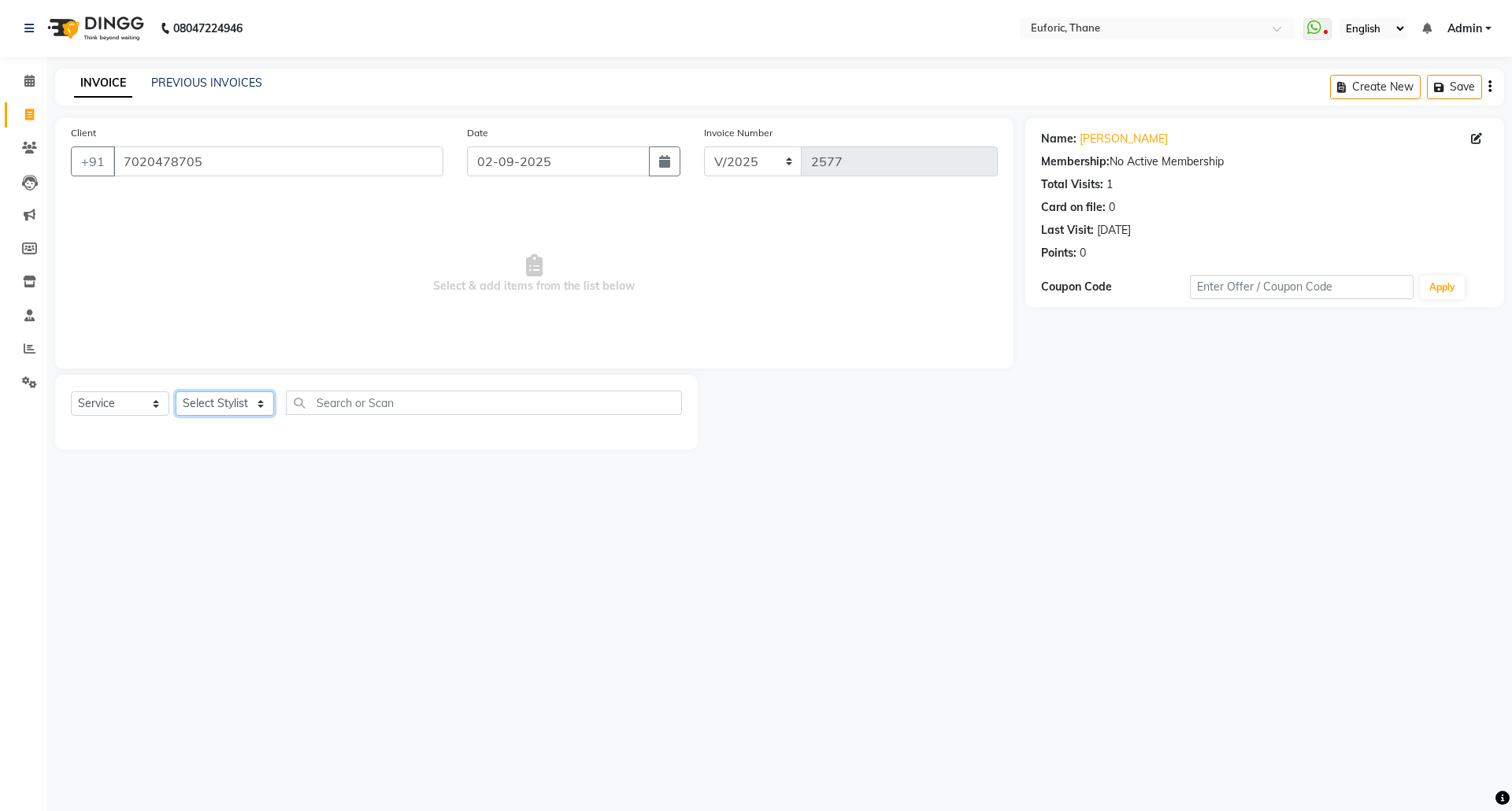
click at [220, 411] on select "Select Stylist [PERSON_NAME] Aatik Salmanai Admin [PERSON_NAME] [PERSON_NAME] […" at bounding box center [224, 404] width 99 height 24
select select "33147"
click at [175, 392] on select "Select Stylist [PERSON_NAME] Aatik Salmanai Admin [PERSON_NAME] [PERSON_NAME] […" at bounding box center [224, 404] width 99 height 24
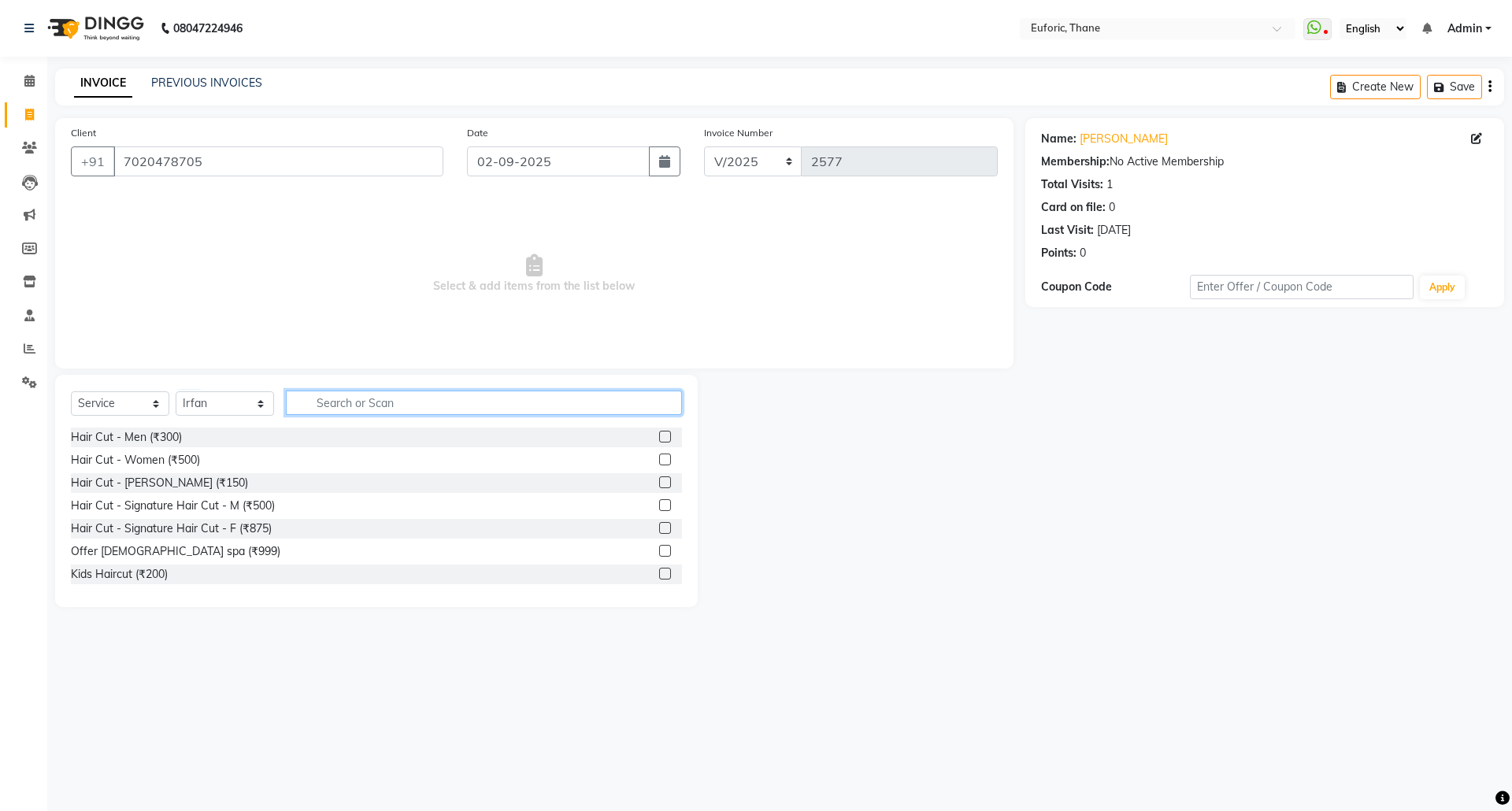
click at [622, 410] on input "text" at bounding box center [484, 403] width 396 height 24
click at [659, 436] on label at bounding box center [665, 436] width 12 height 12
click at [659, 436] on input "checkbox" at bounding box center [664, 437] width 10 height 10
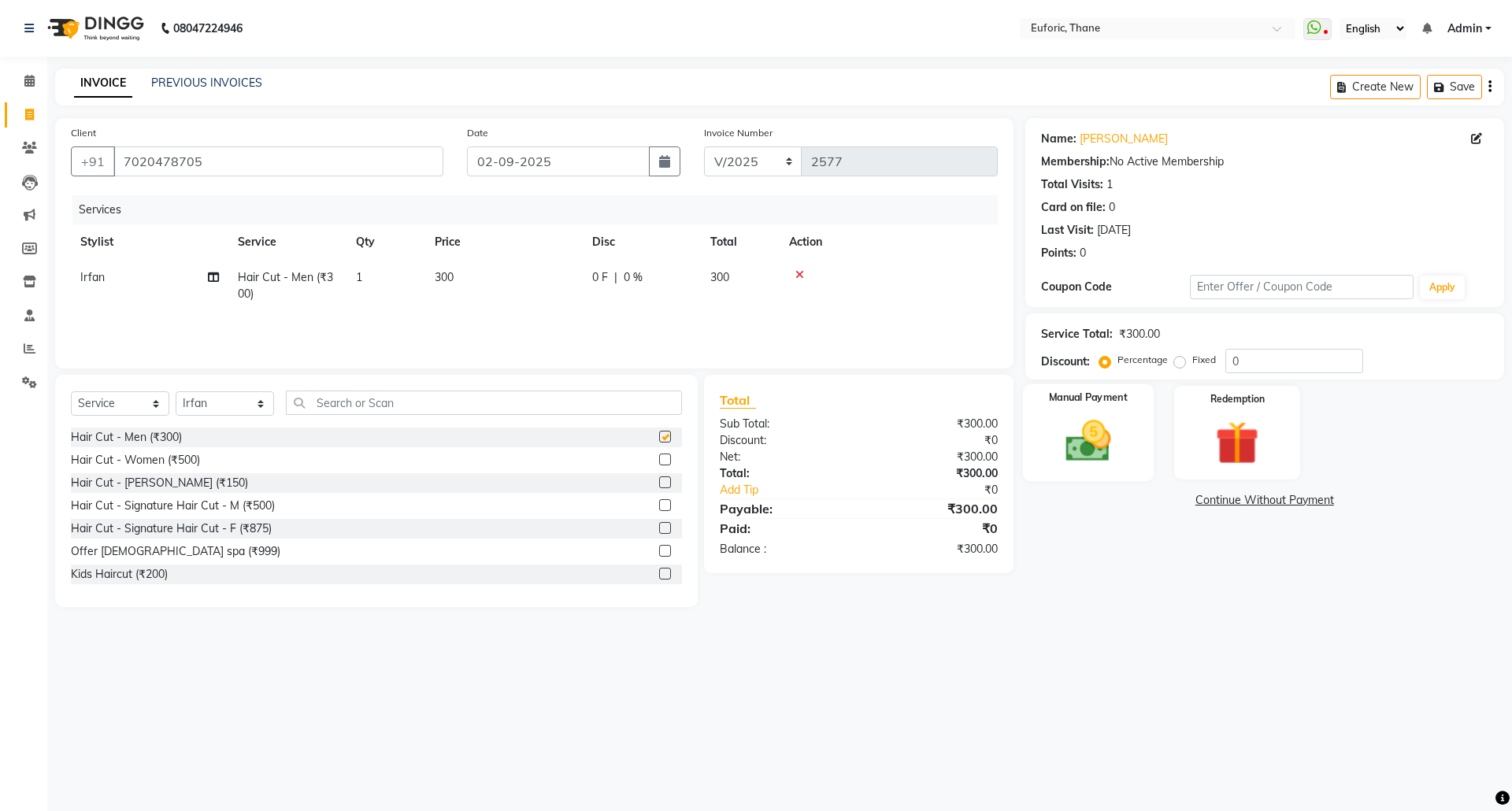
checkbox input "false"
click at [1096, 444] on img at bounding box center [1087, 441] width 73 height 52
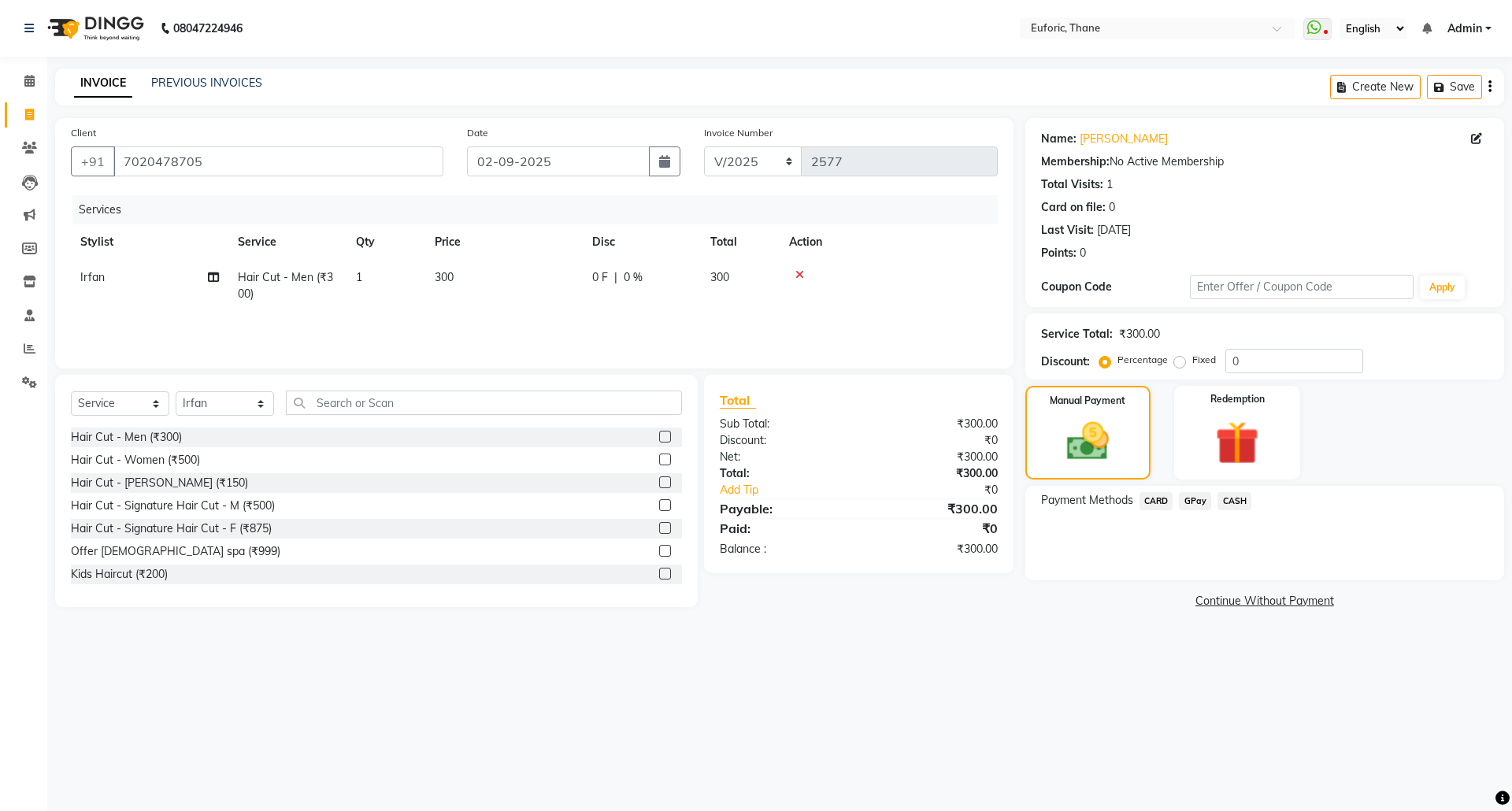
click at [1201, 501] on span "GPay" at bounding box center [1195, 501] width 32 height 18
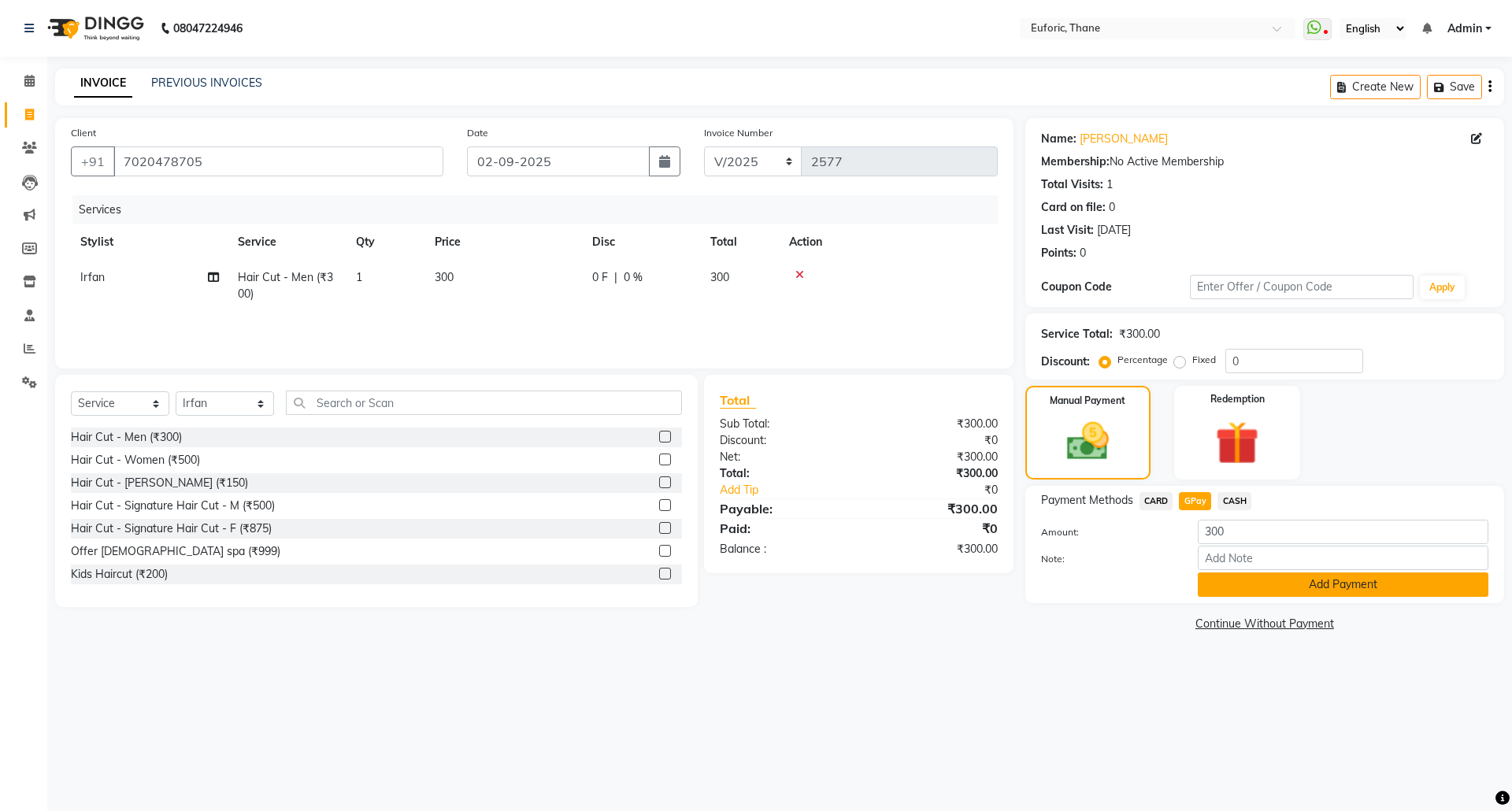
click at [1255, 585] on button "Add Payment" at bounding box center [1342, 584] width 290 height 24
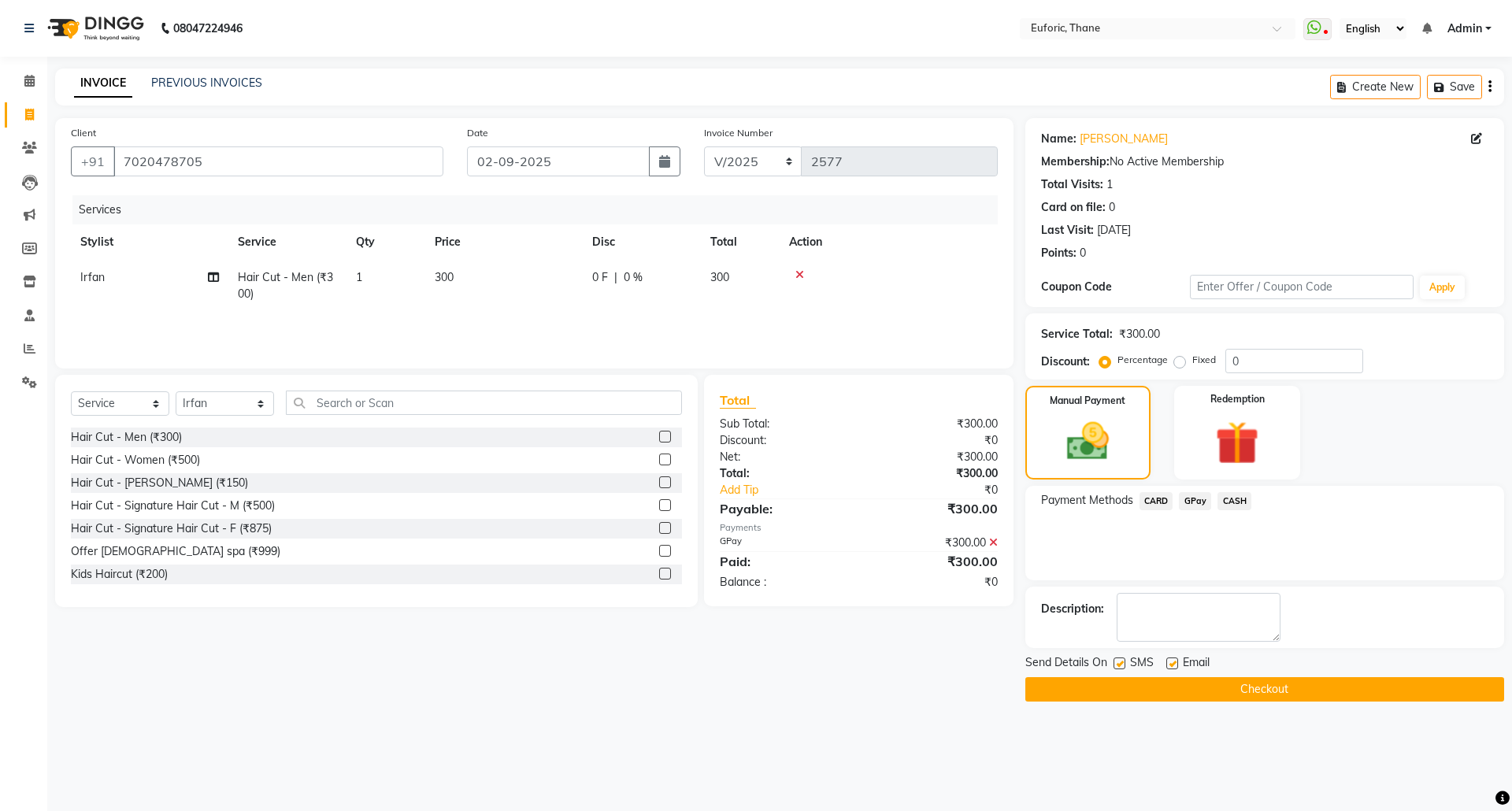
click at [1260, 671] on div "Send Details On SMS Email" at bounding box center [1264, 664] width 478 height 19
click at [1260, 684] on button "Checkout" at bounding box center [1264, 689] width 478 height 24
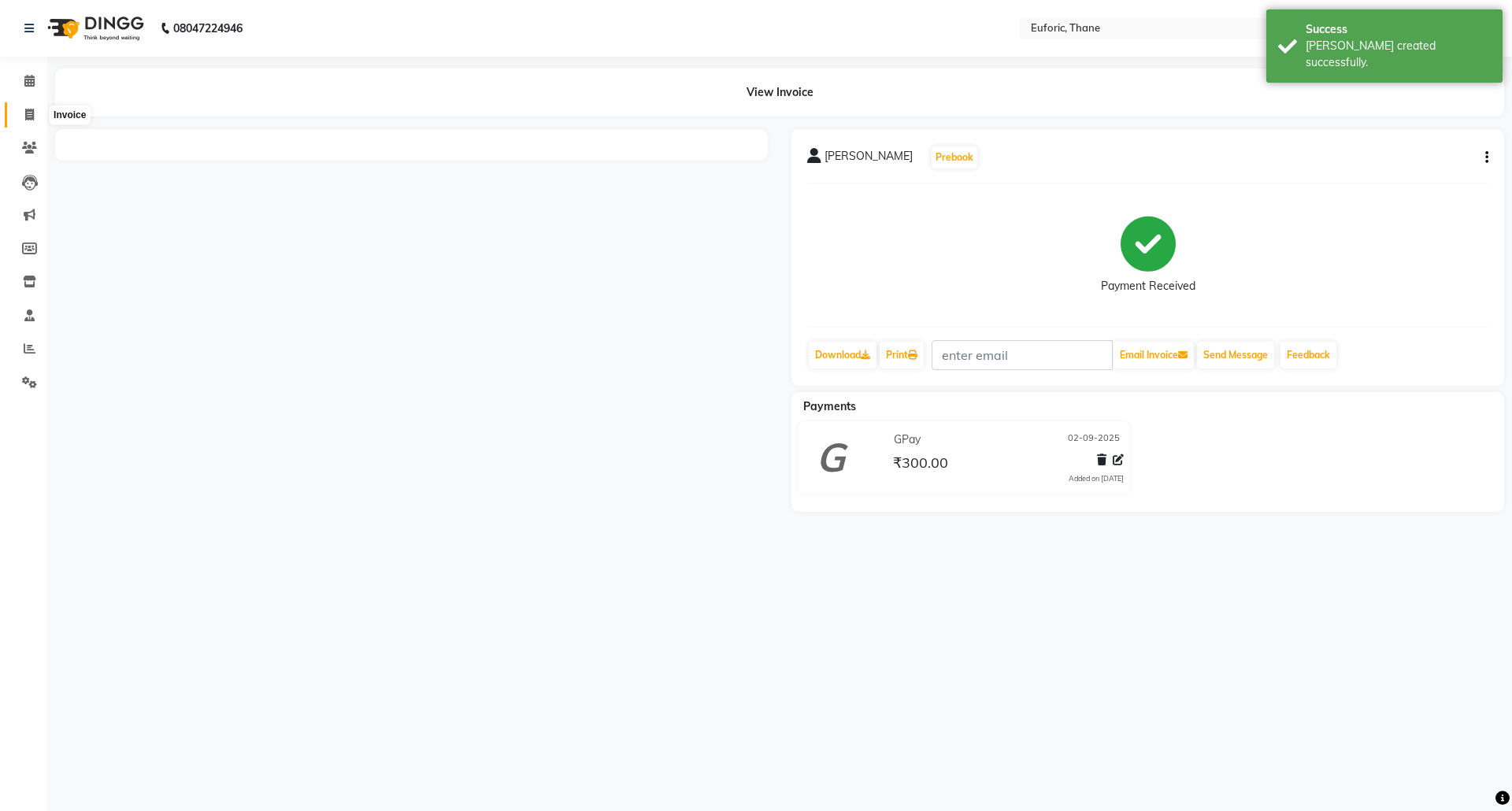
click at [33, 109] on icon at bounding box center [29, 114] width 8 height 12
select select "service"
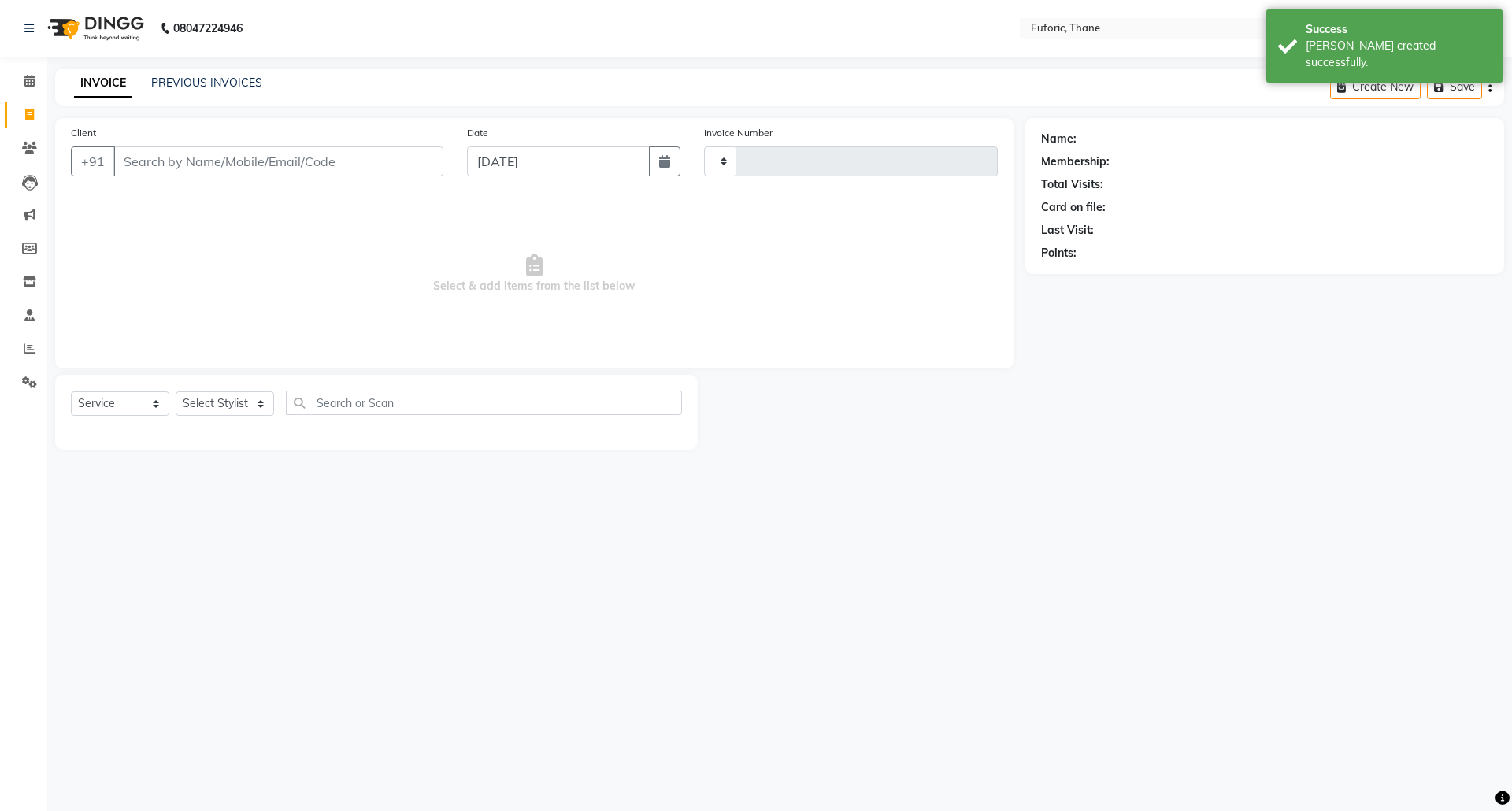
type input "2578"
select select "5063"
click at [591, 159] on input "[DATE]" at bounding box center [559, 161] width 183 height 29
select select "9"
select select "2025"
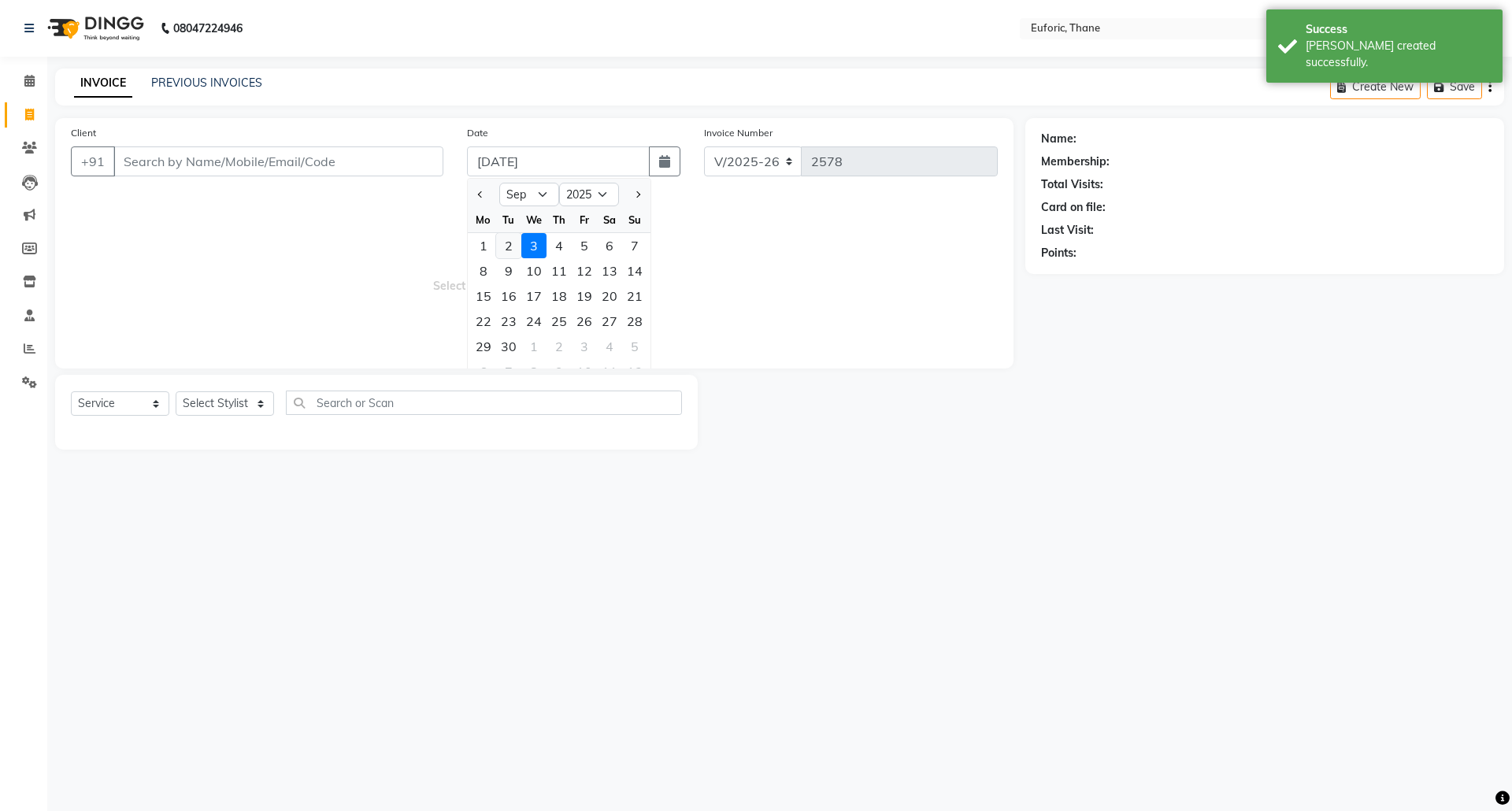
click at [512, 249] on div "2" at bounding box center [508, 245] width 25 height 25
type input "02-09-2025"
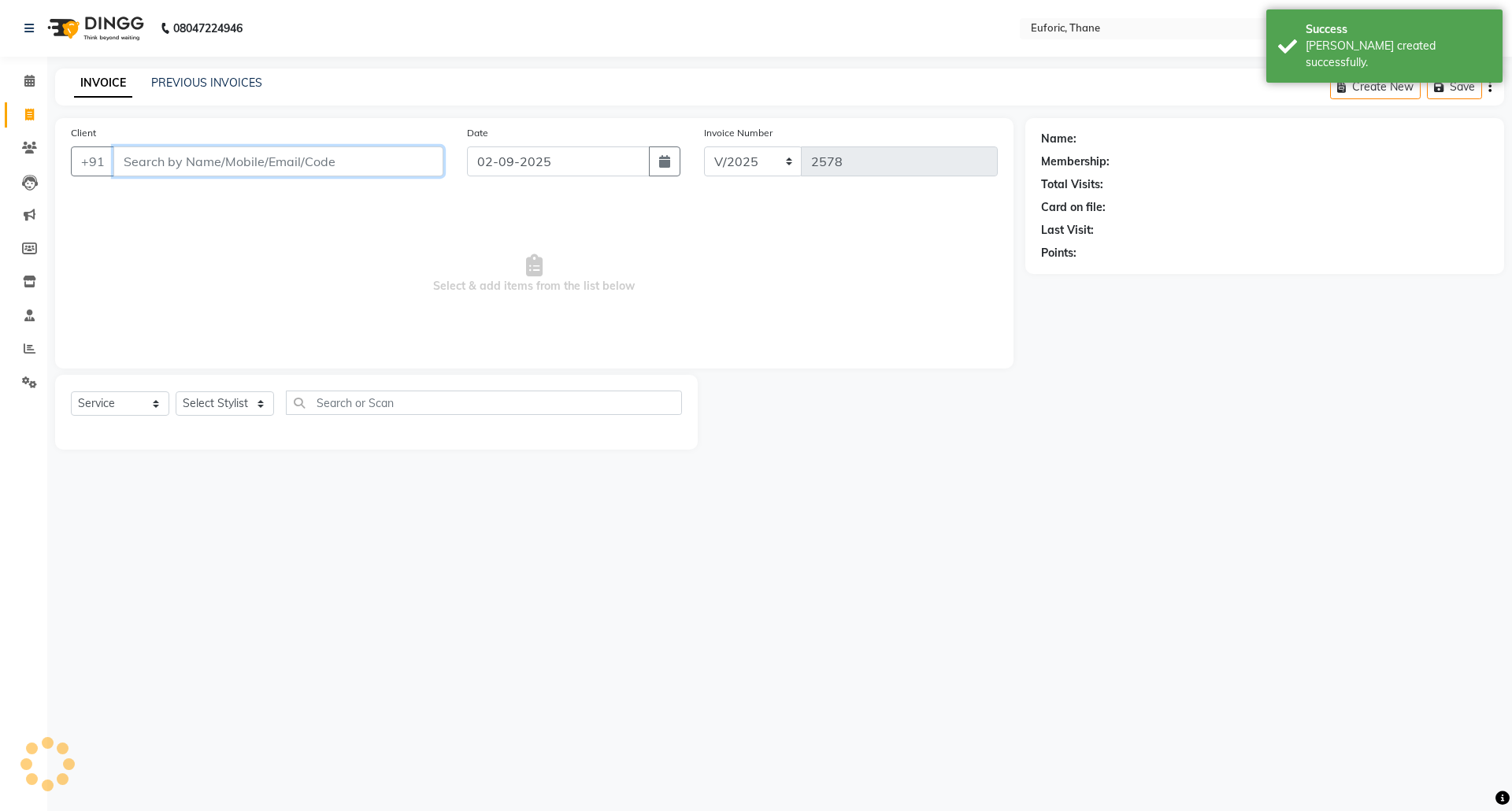
click at [410, 165] on input "Client" at bounding box center [278, 161] width 330 height 29
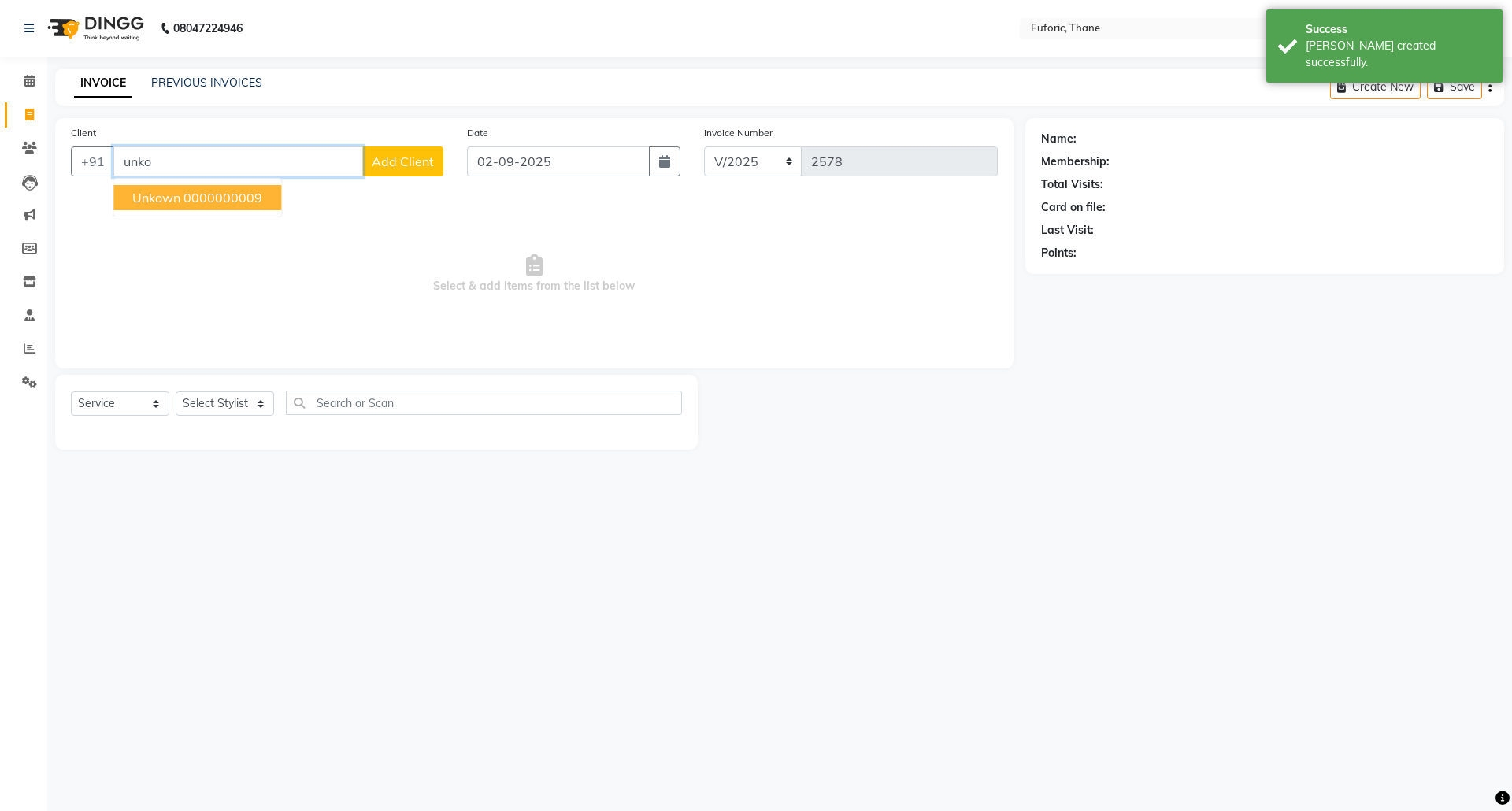
click at [218, 187] on button "Unkown 0000000009" at bounding box center [197, 197] width 168 height 25
type input "0000000009"
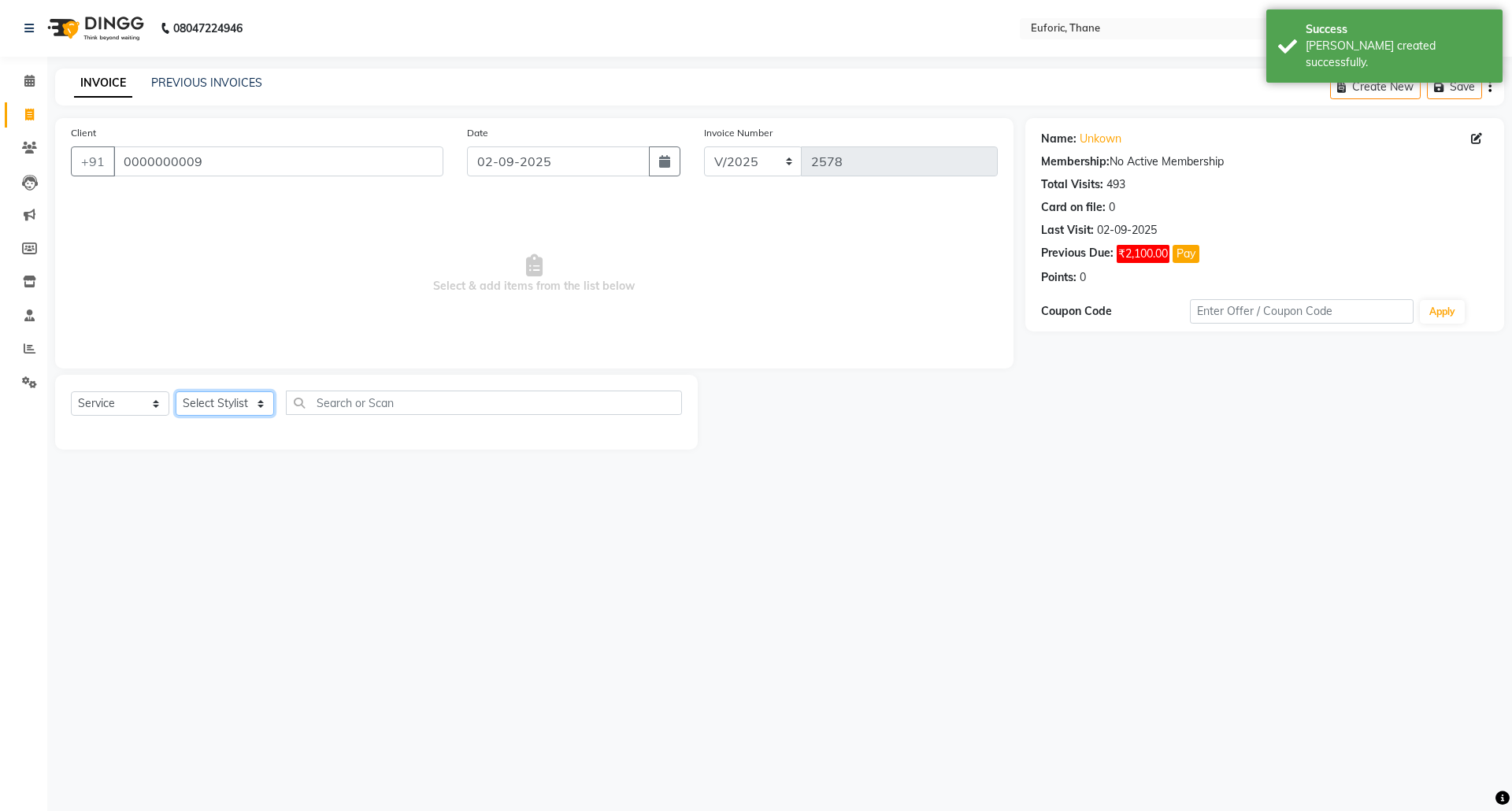
click at [216, 406] on select "Select Stylist [PERSON_NAME] Aatik Salmanai Admin [PERSON_NAME] [PERSON_NAME] […" at bounding box center [224, 404] width 99 height 24
select select "58800"
click at [175, 392] on select "Select Stylist [PERSON_NAME] Aatik Salmanai Admin [PERSON_NAME] [PERSON_NAME] […" at bounding box center [224, 404] width 99 height 24
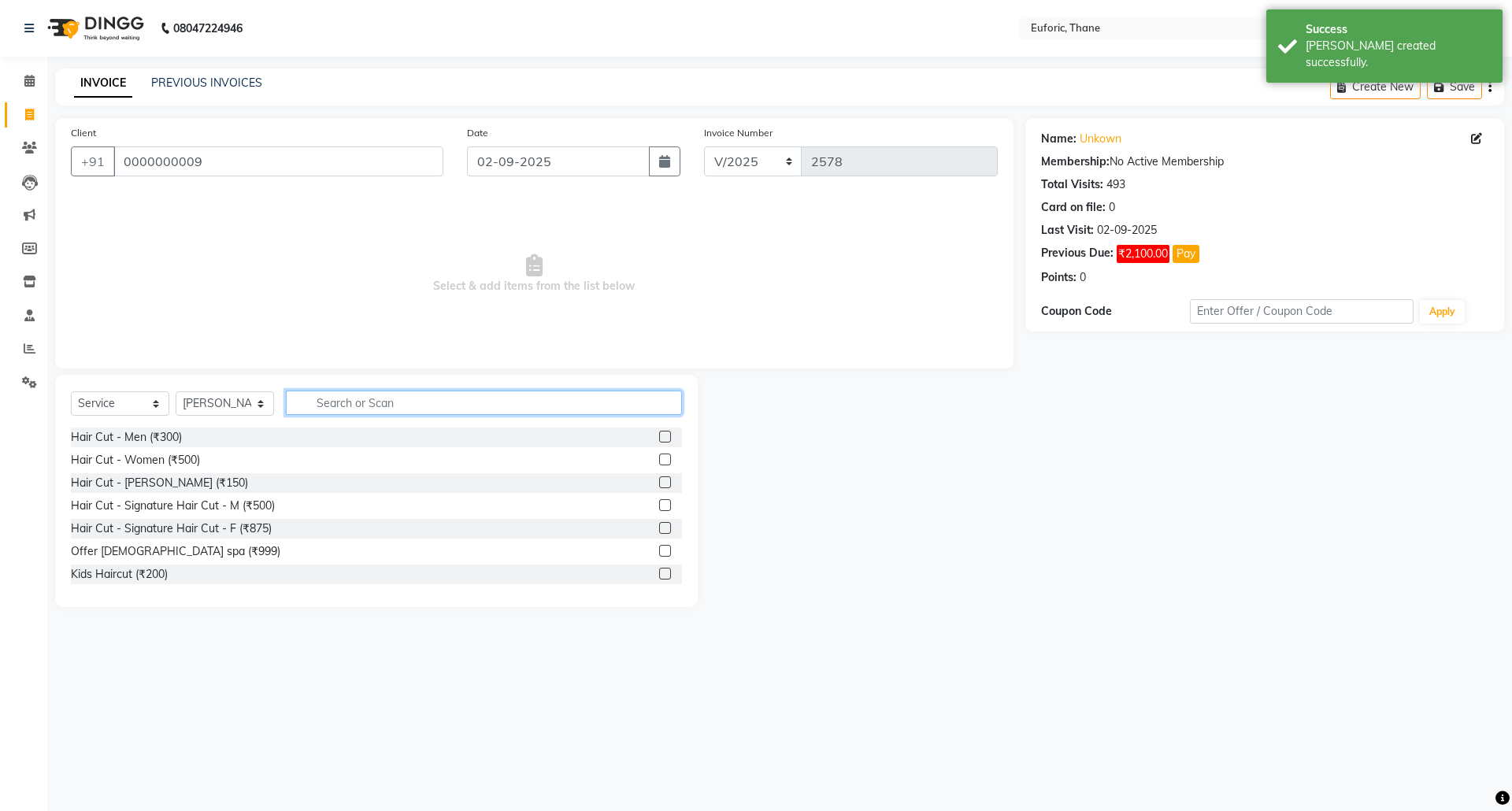
click at [318, 407] on input "text" at bounding box center [484, 403] width 396 height 24
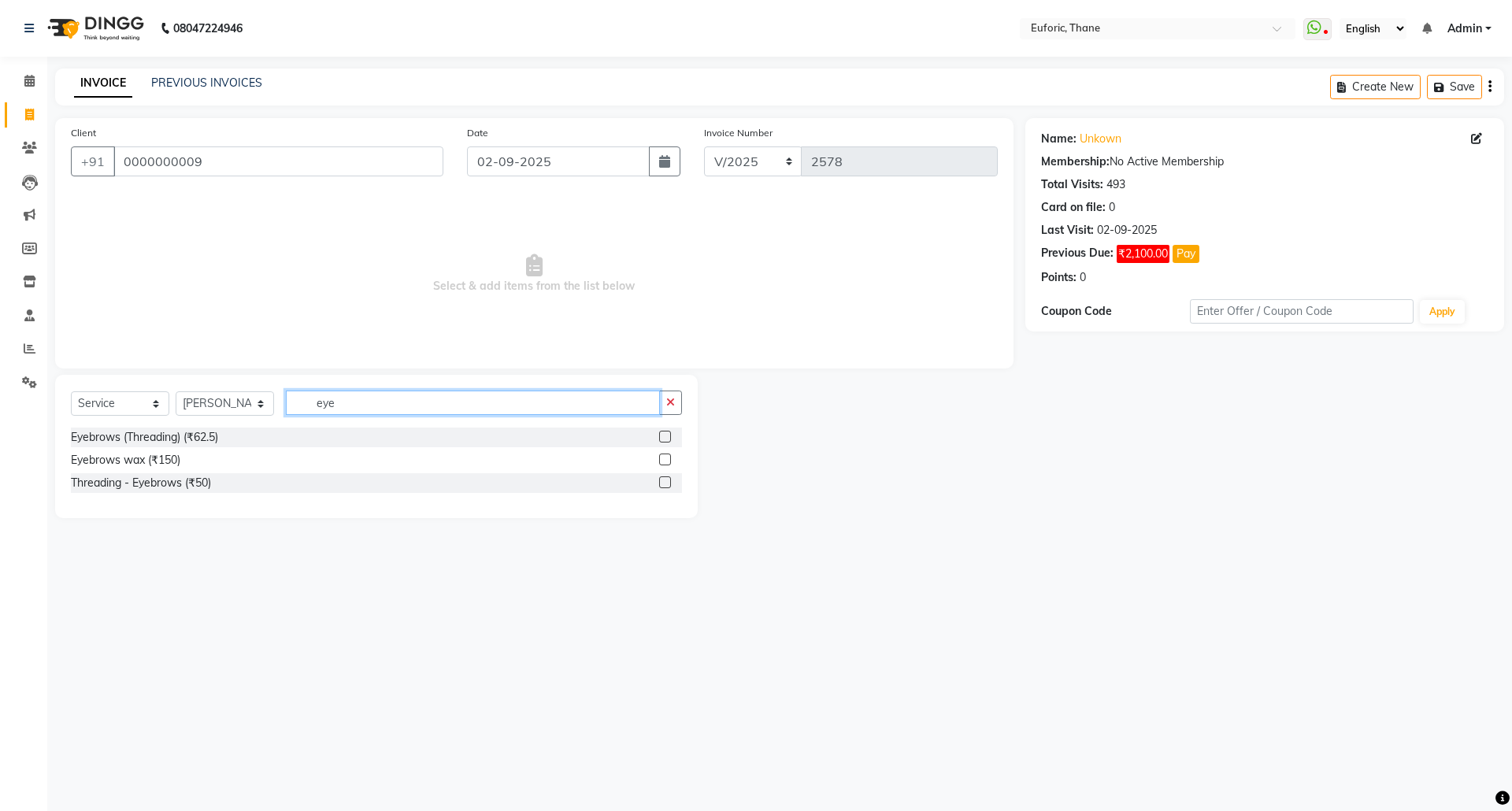
type input "eye"
click at [660, 476] on label at bounding box center [665, 482] width 12 height 12
click at [660, 477] on input "checkbox" at bounding box center [664, 482] width 10 height 10
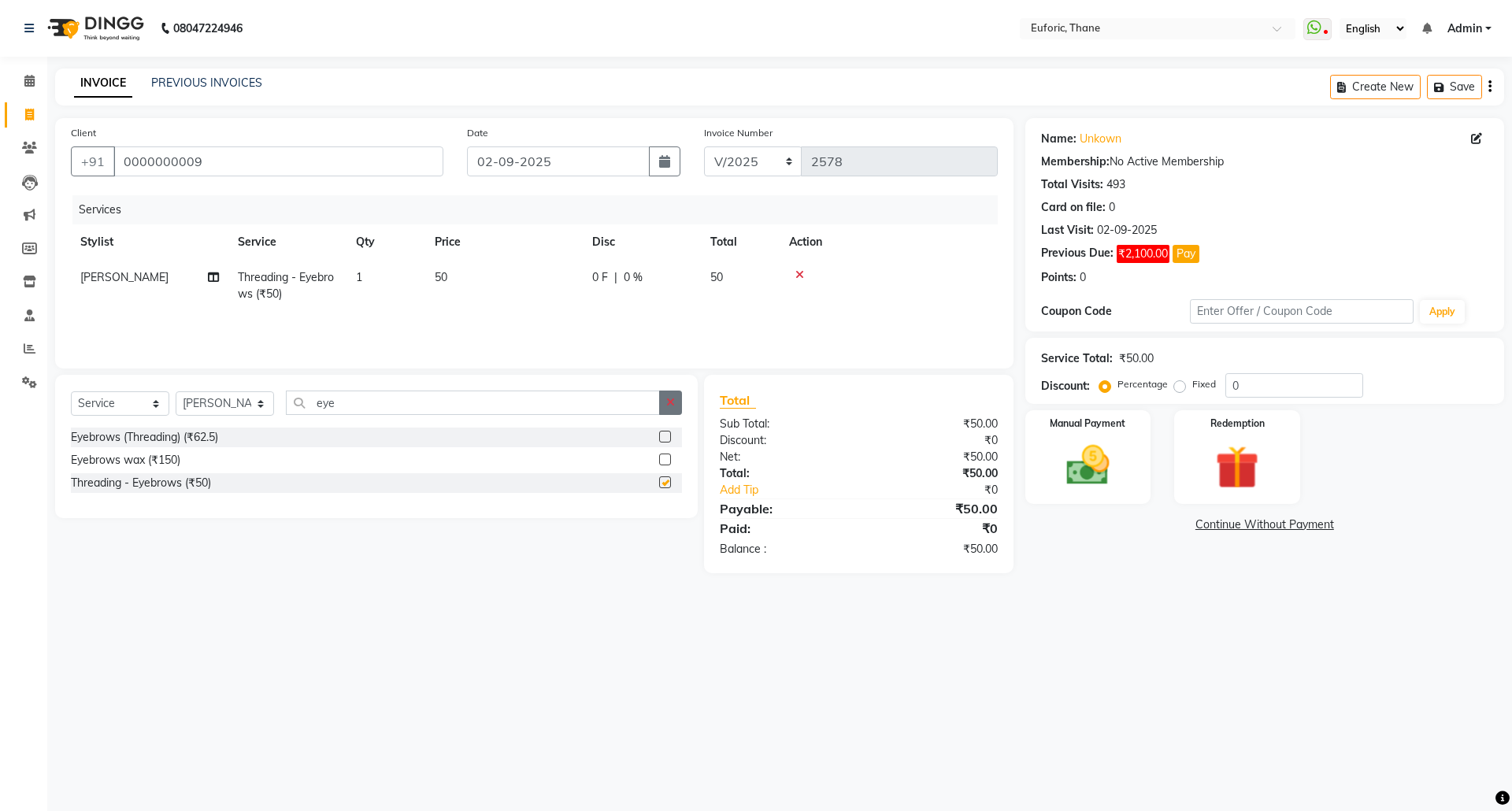
checkbox input "false"
click at [674, 410] on button "button" at bounding box center [670, 403] width 23 height 24
type input "upp"
click at [665, 487] on label at bounding box center [665, 482] width 12 height 12
click at [665, 487] on input "checkbox" at bounding box center [664, 482] width 10 height 10
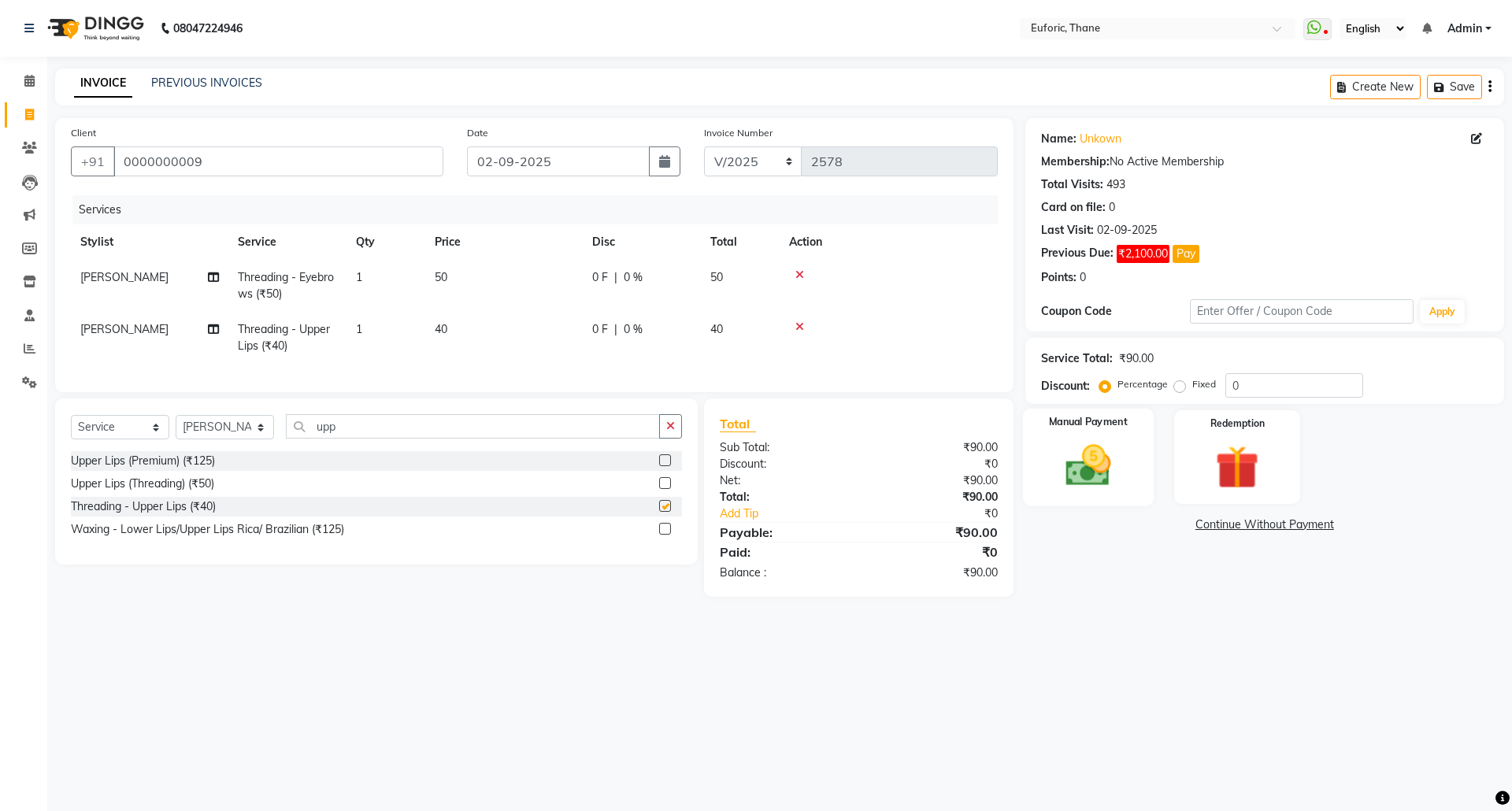
checkbox input "false"
click at [206, 440] on select "Select Stylist [PERSON_NAME] Aatik Salmanai Admin [PERSON_NAME] [PERSON_NAME] […" at bounding box center [224, 427] width 99 height 24
select select "31986"
click at [175, 430] on select "Select Stylist [PERSON_NAME] Aatik Salmanai Admin [PERSON_NAME] [PERSON_NAME] […" at bounding box center [224, 427] width 99 height 24
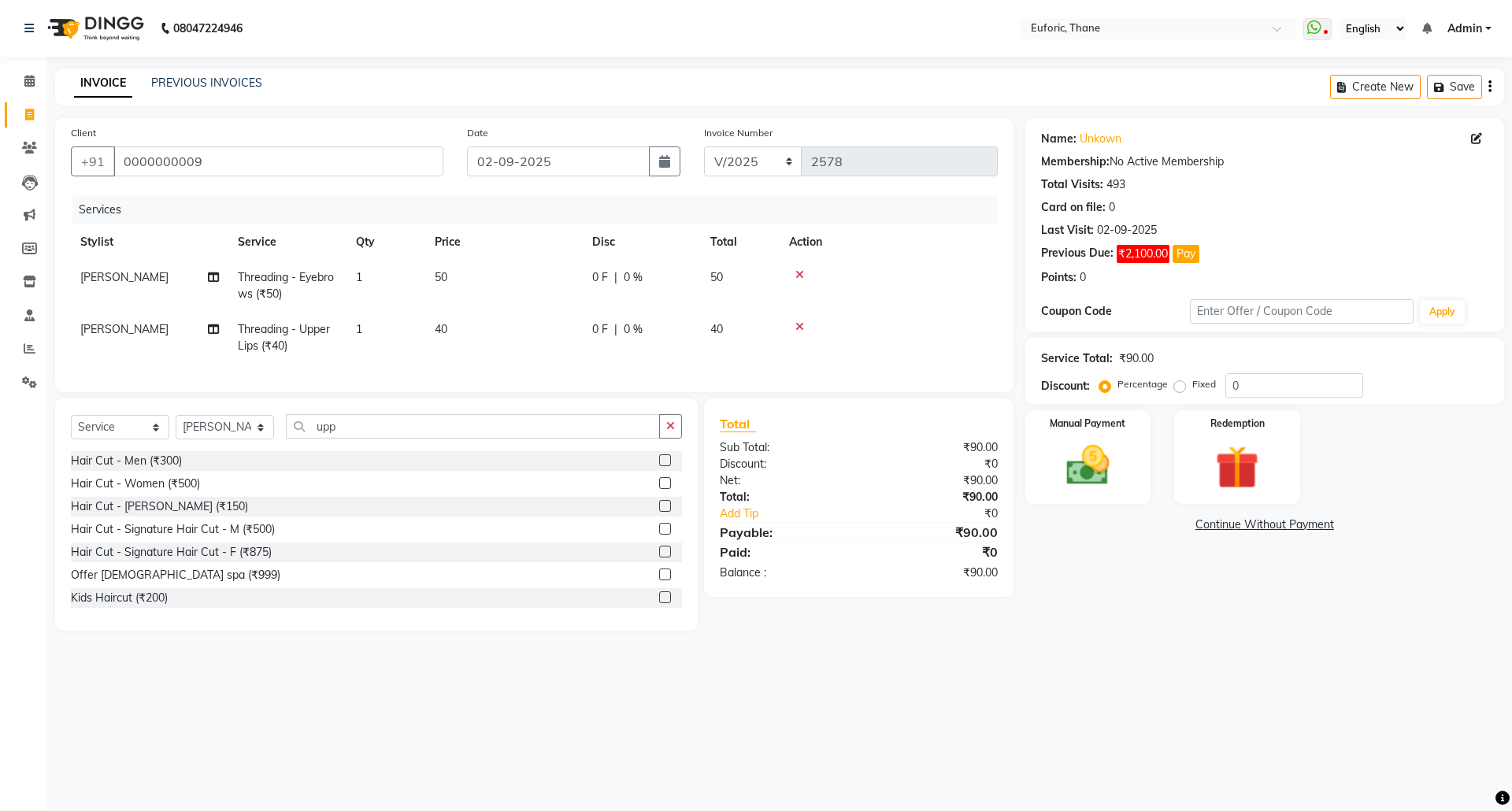
click at [659, 471] on div at bounding box center [670, 460] width 23 height 19
click at [659, 466] on label at bounding box center [665, 460] width 12 height 12
click at [659, 466] on input "checkbox" at bounding box center [664, 461] width 10 height 10
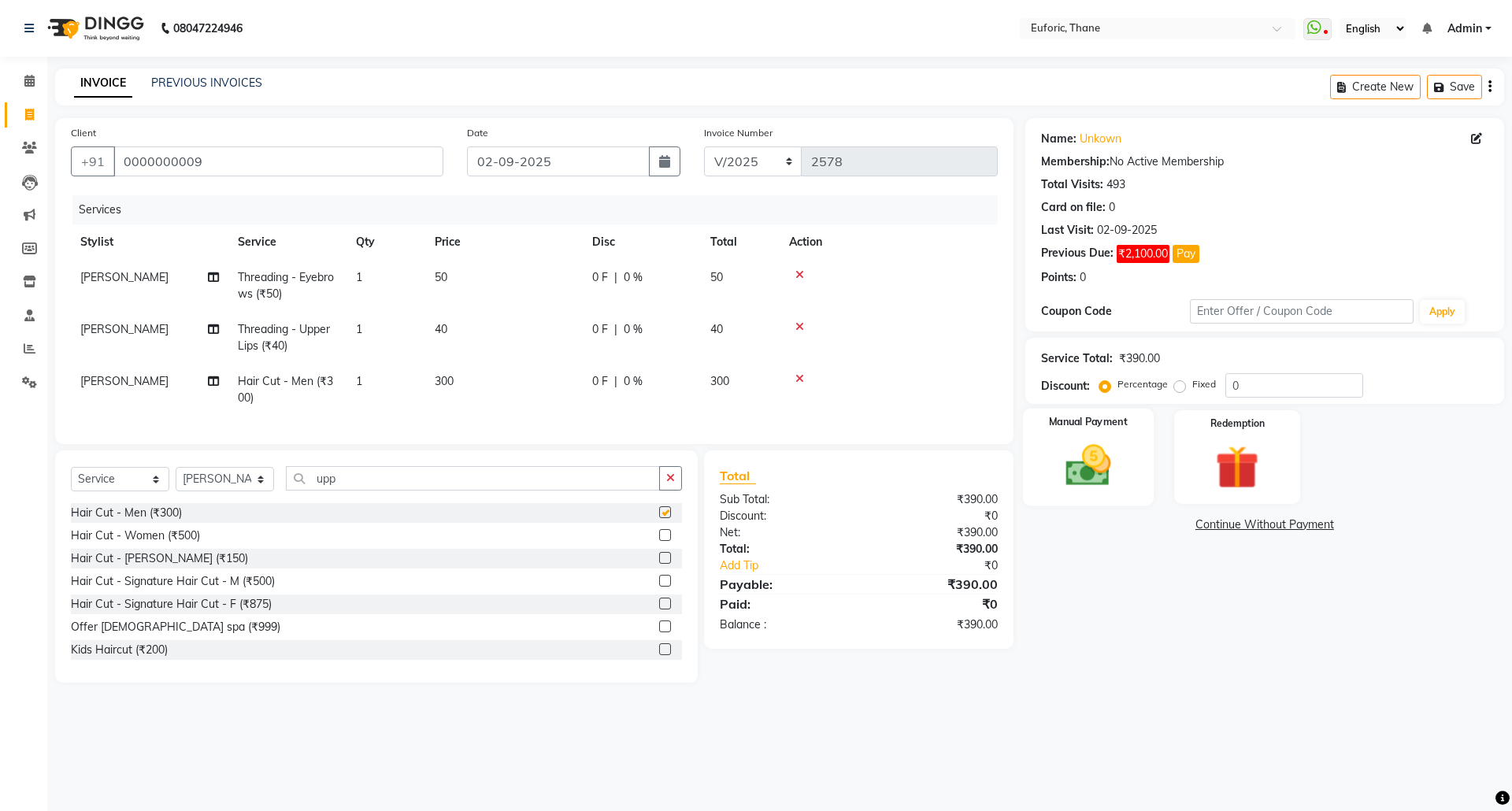
checkbox input "false"
click at [1104, 458] on img at bounding box center [1087, 465] width 73 height 52
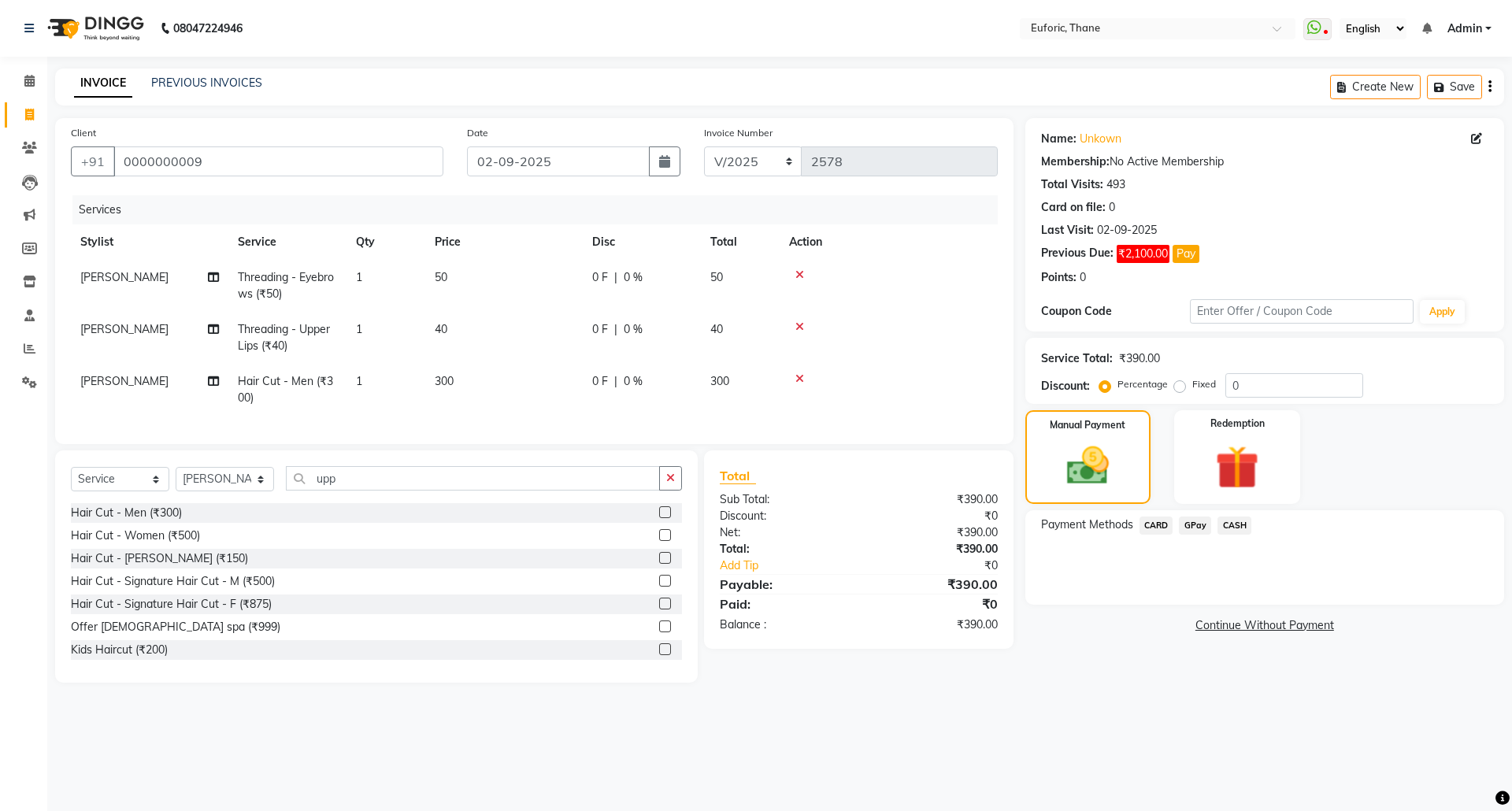
click at [1217, 532] on span "CASH" at bounding box center [1234, 525] width 34 height 18
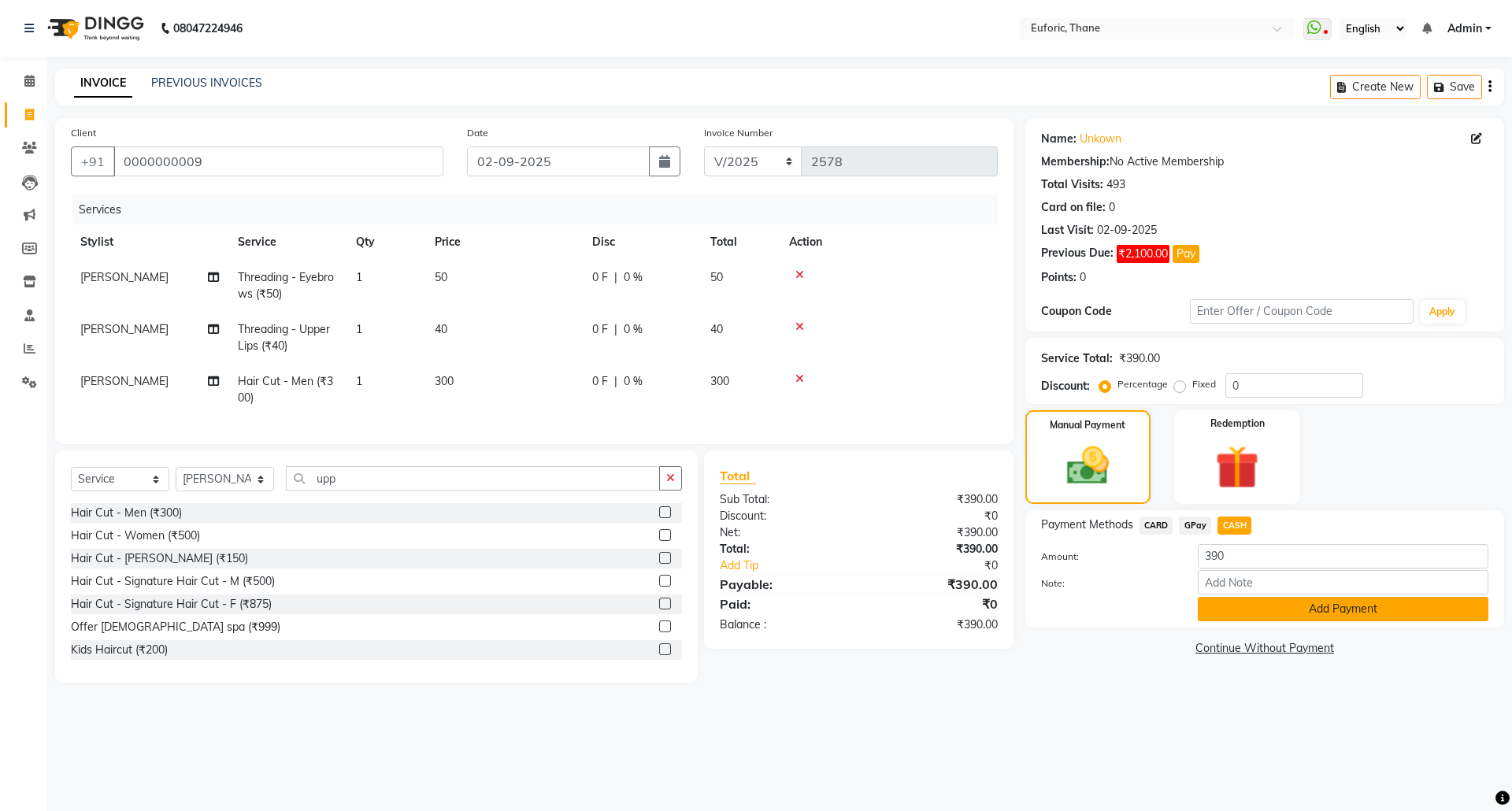
click at [1223, 616] on button "Add Payment" at bounding box center [1342, 608] width 290 height 24
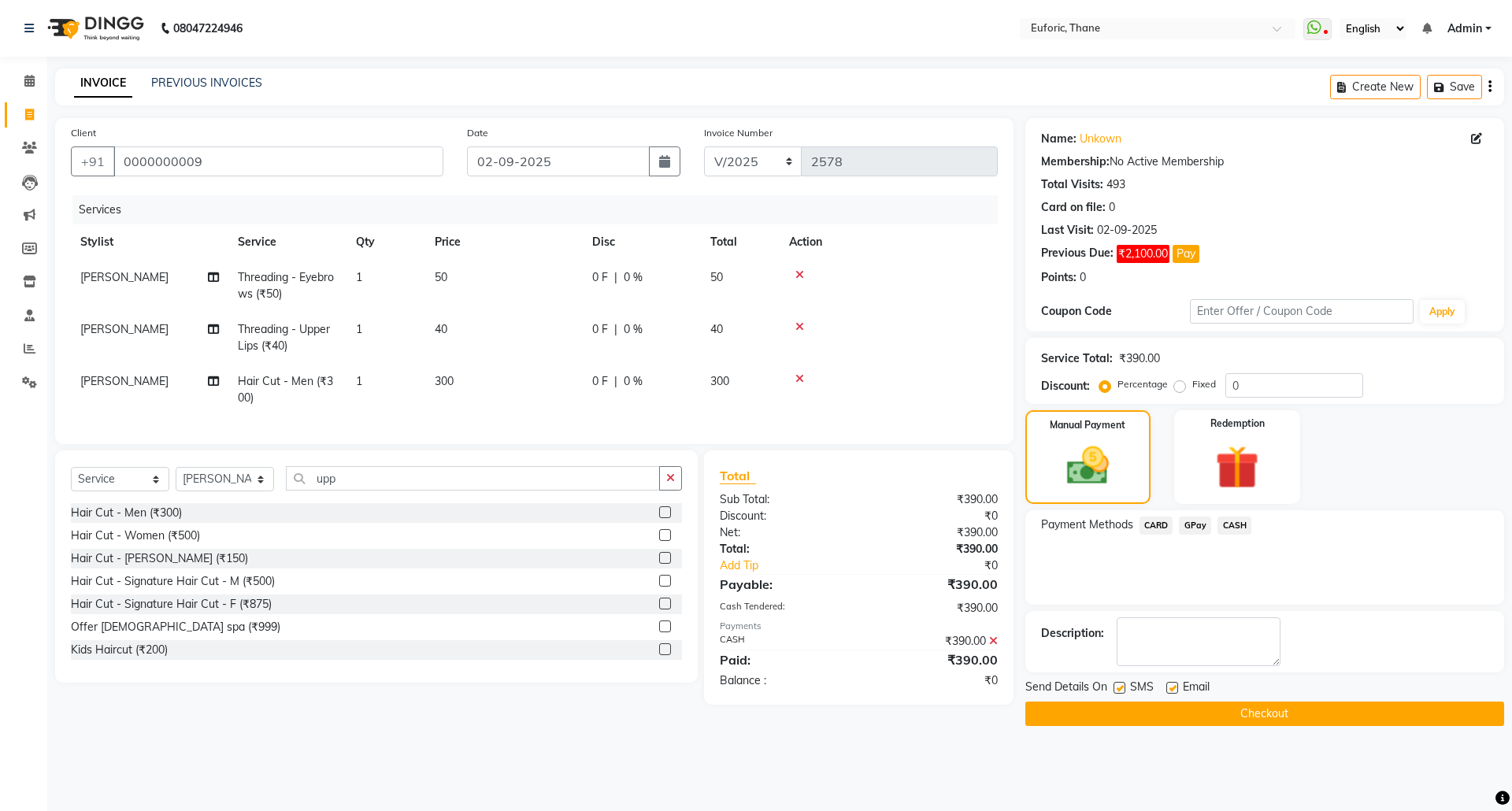
click at [1217, 718] on button "Checkout" at bounding box center [1264, 713] width 478 height 24
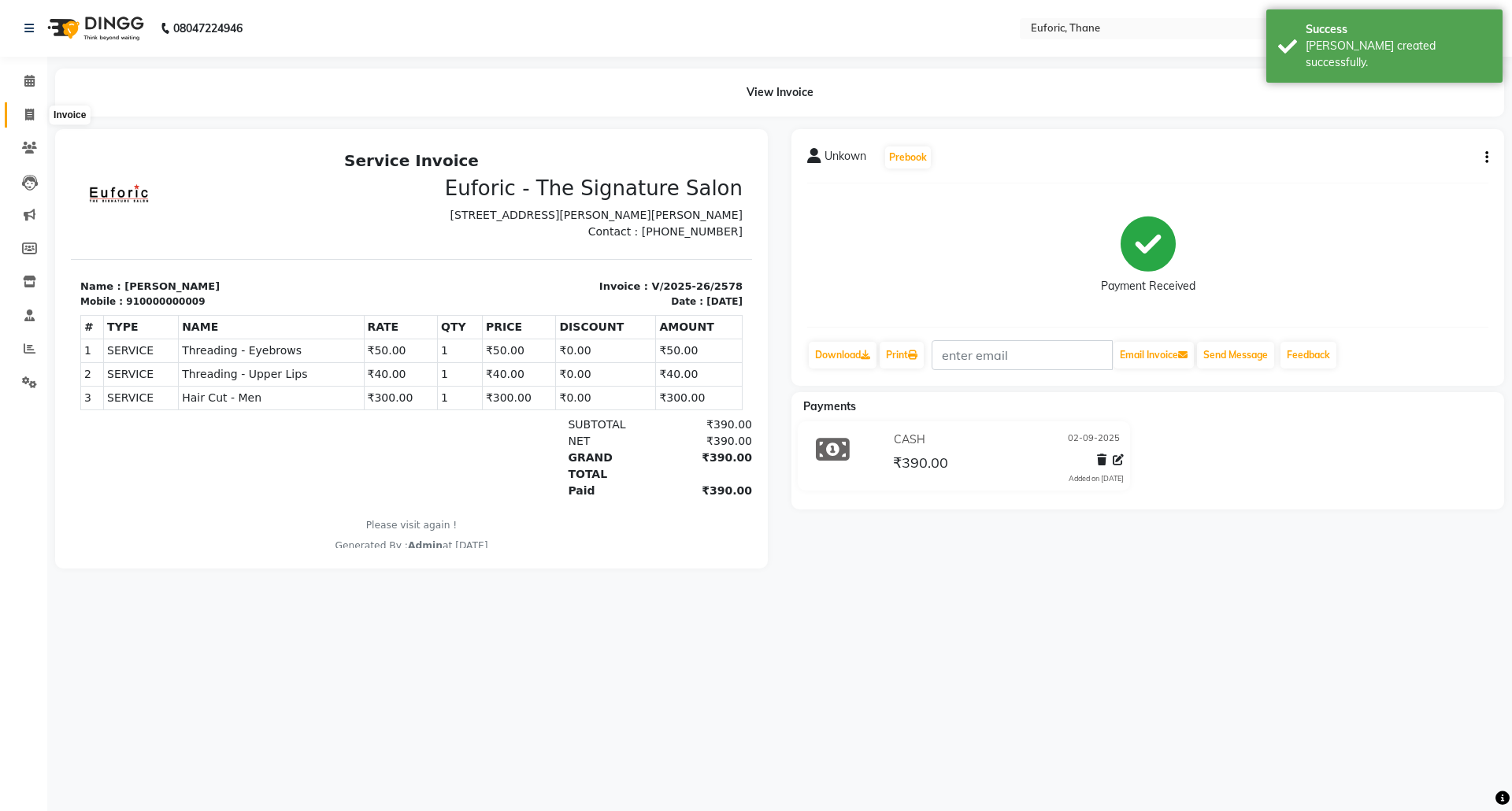
click at [41, 111] on span at bounding box center [30, 115] width 28 height 18
select select "5063"
select select "service"
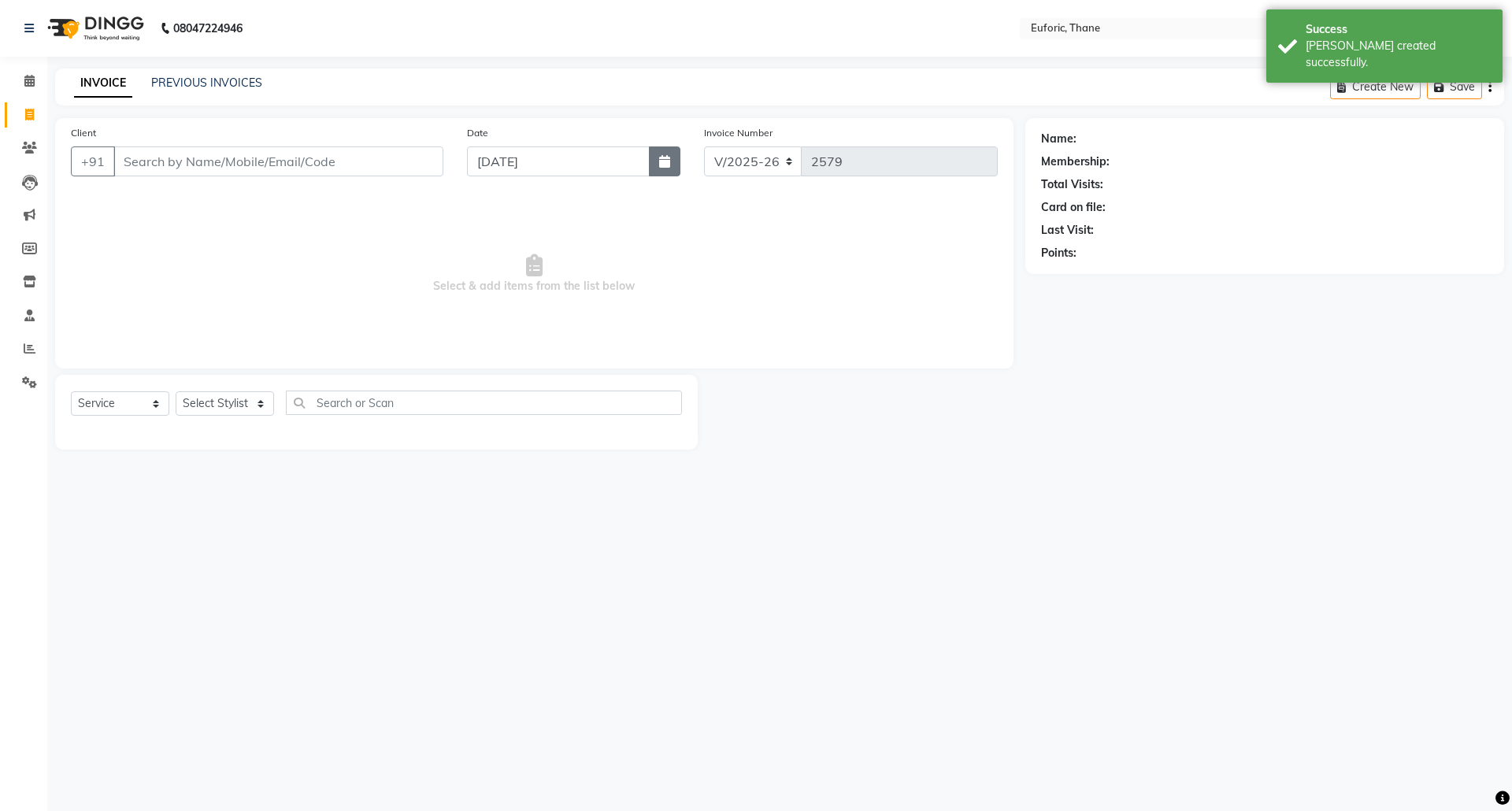
click at [668, 165] on icon "button" at bounding box center [665, 161] width 11 height 13
select select "9"
select select "2025"
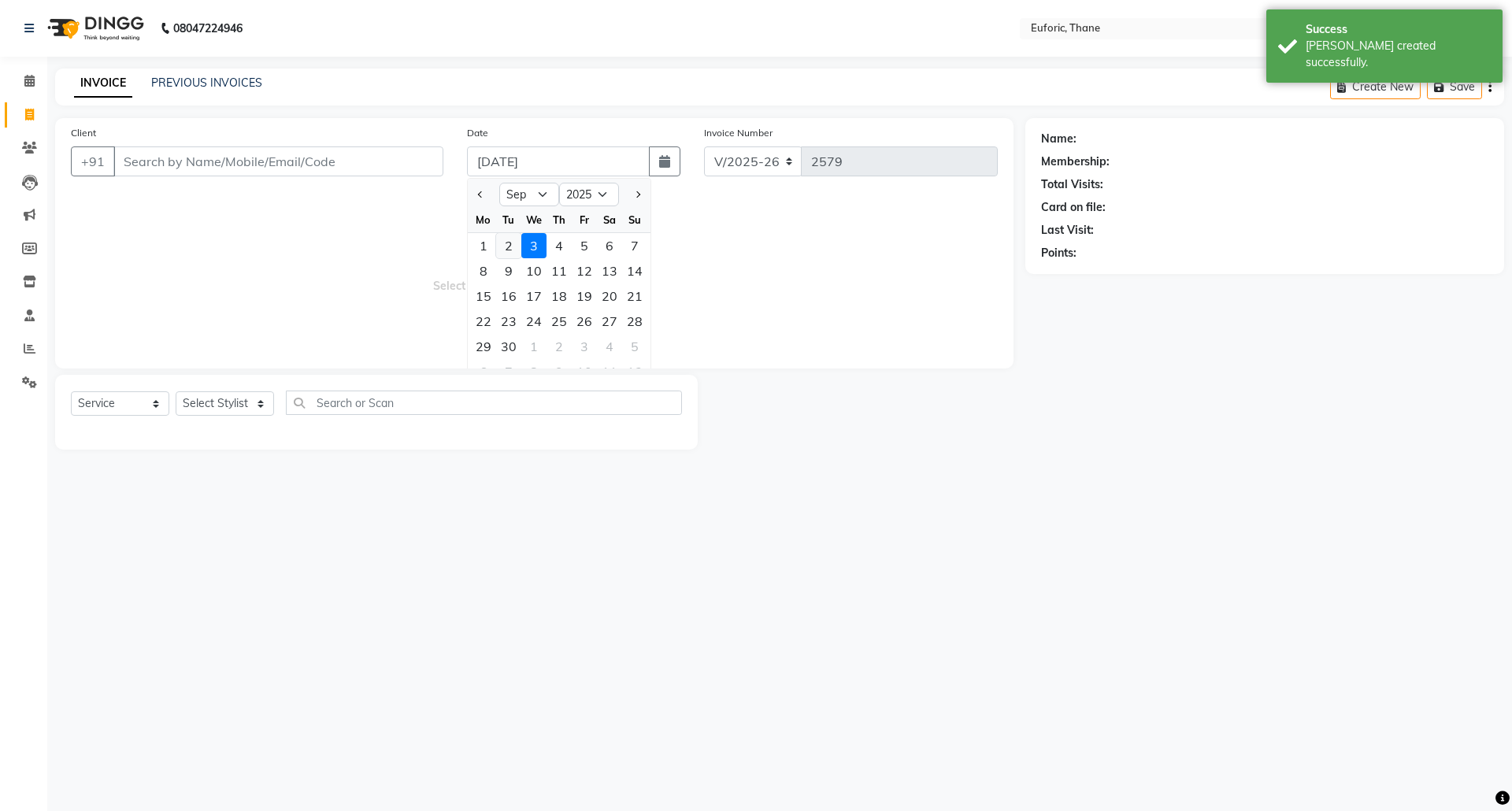
click at [512, 238] on div "2" at bounding box center [508, 245] width 25 height 25
type input "02-09-2025"
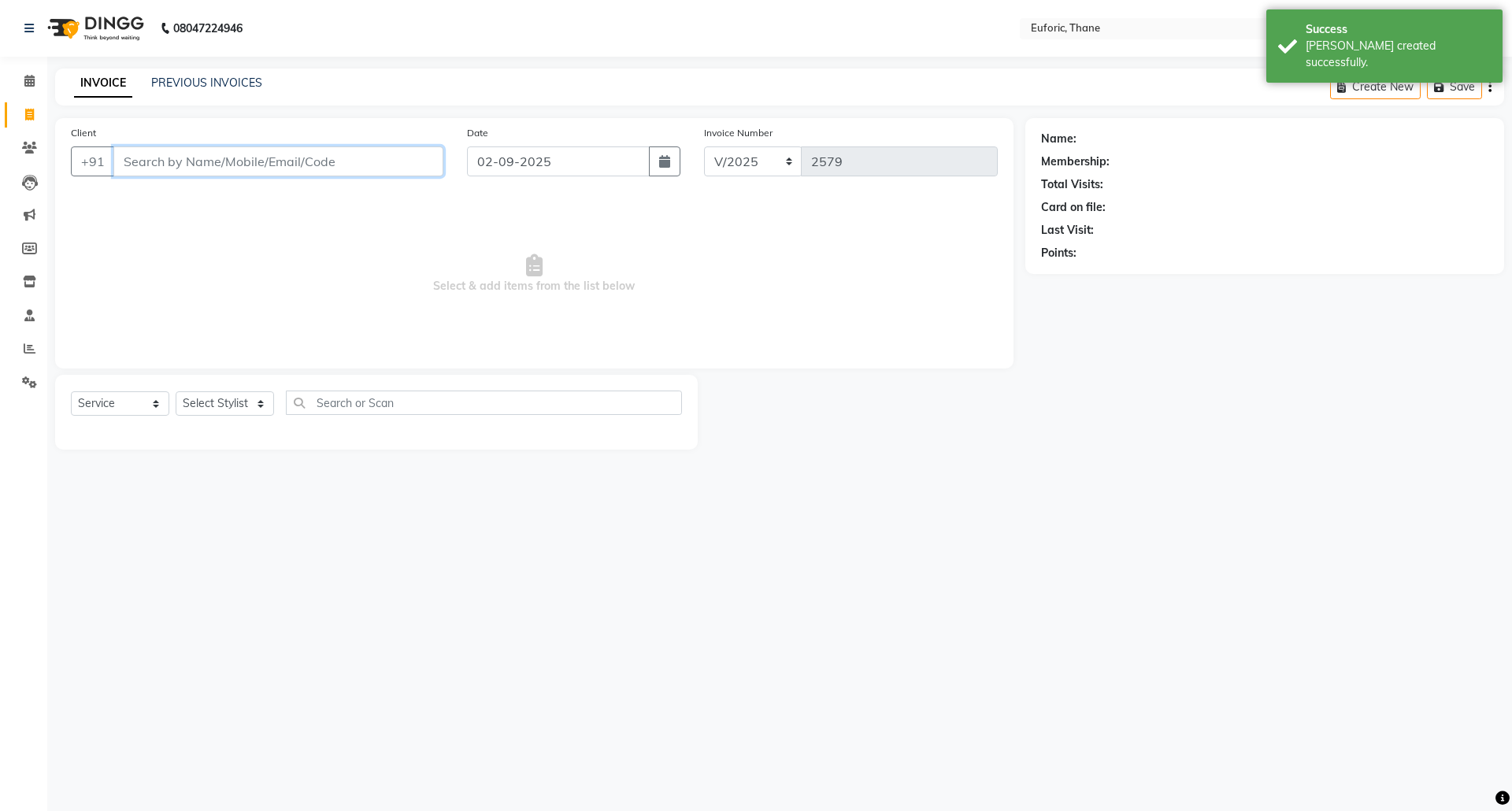
click at [289, 162] on input "Client" at bounding box center [278, 161] width 330 height 29
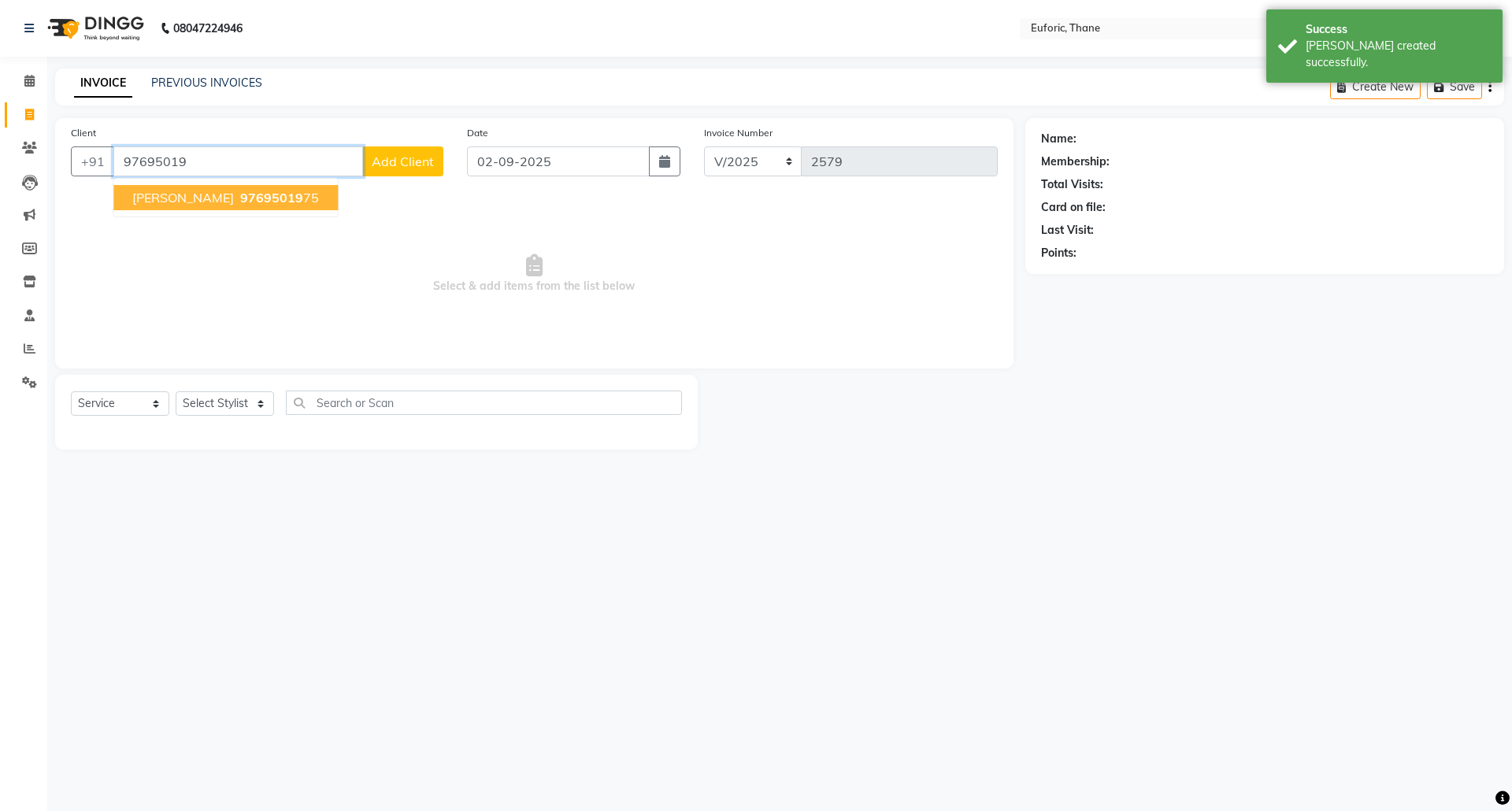
click at [258, 187] on button "[PERSON_NAME] 97695019 75" at bounding box center [225, 197] width 224 height 25
type input "9769501975"
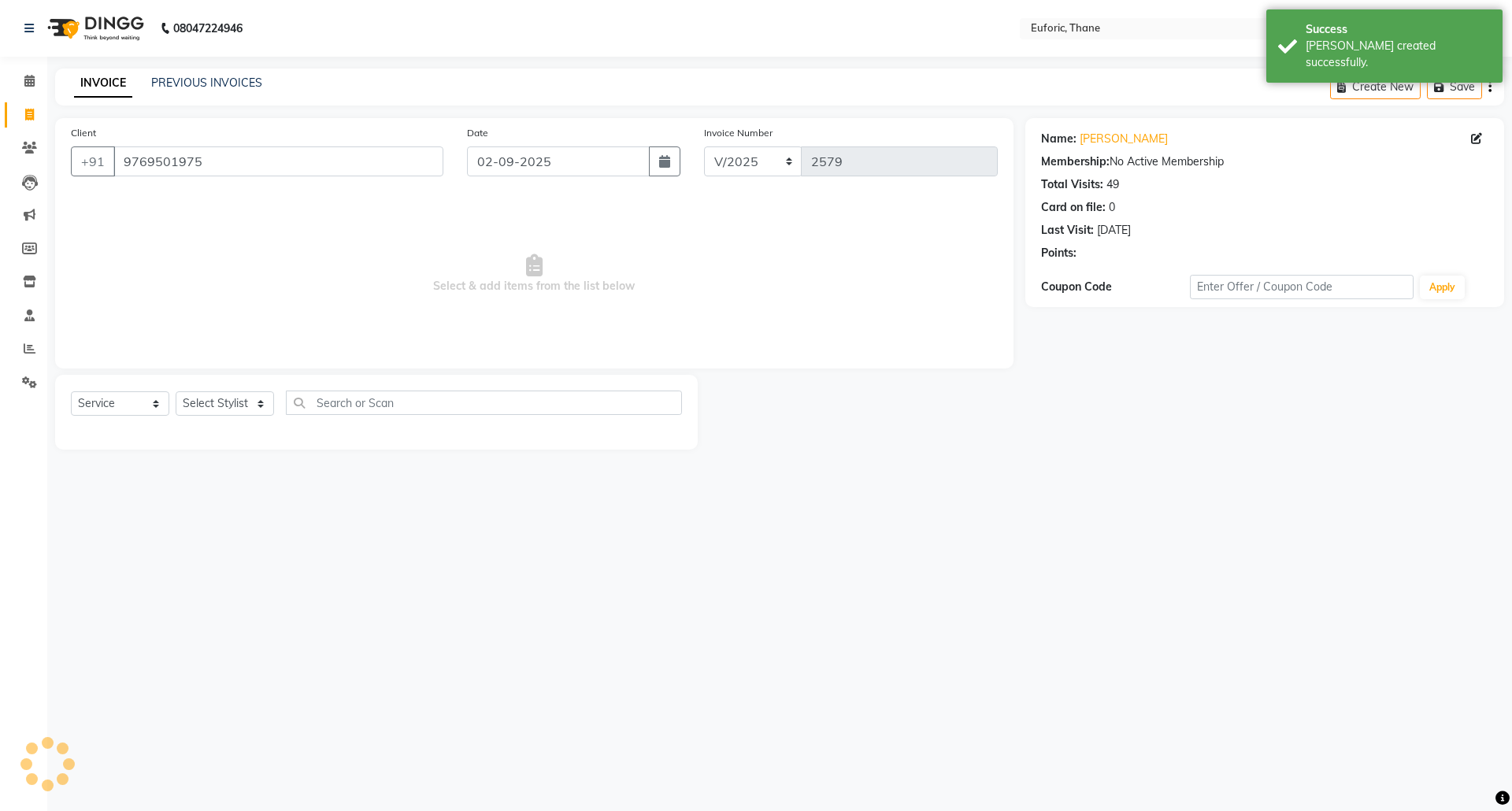
click at [228, 387] on div "Select Service Product Membership Package Voucher Prepaid Gift Card Select Styl…" at bounding box center [376, 412] width 643 height 75
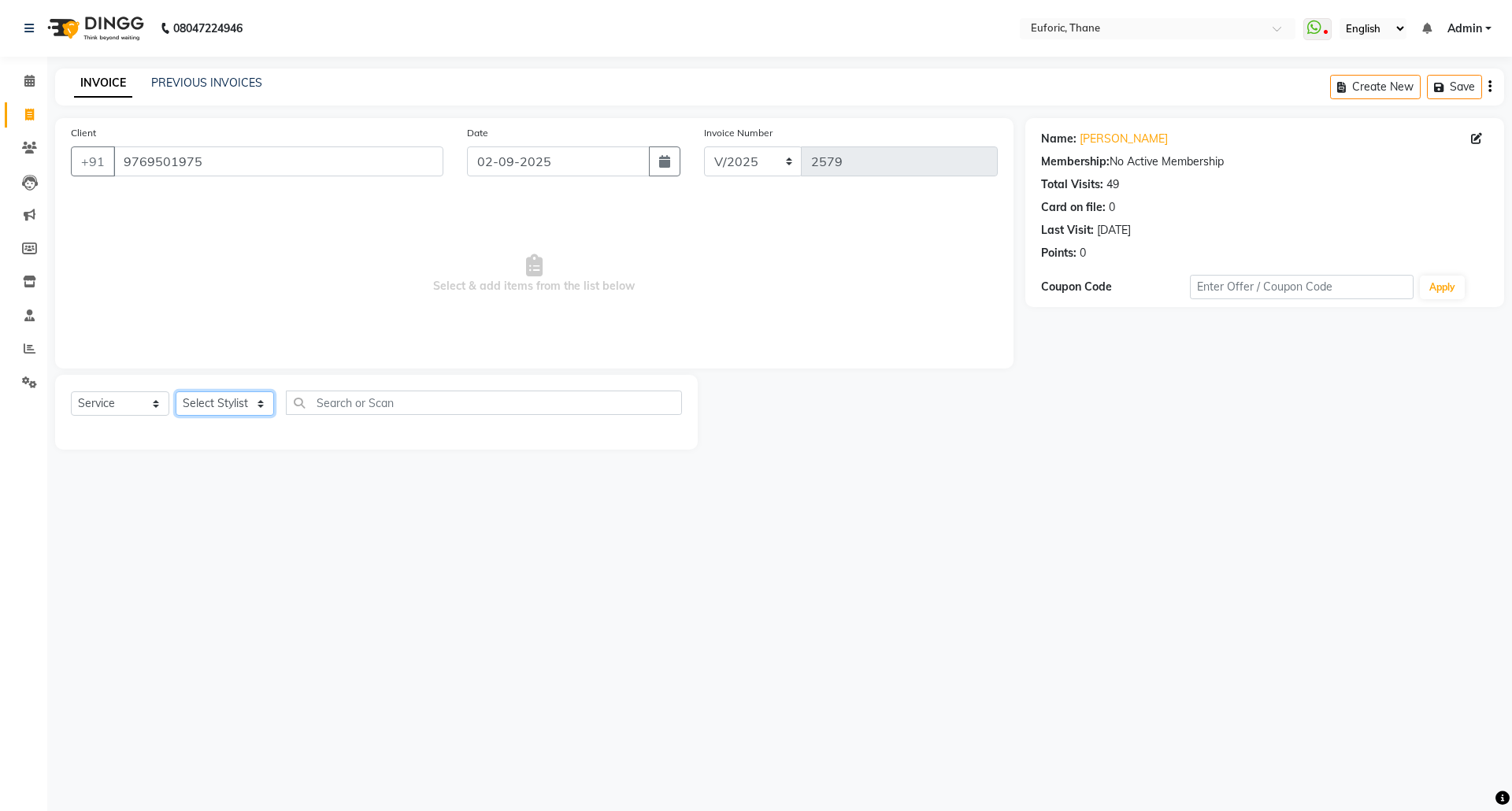
click at [219, 394] on select "Select Stylist [PERSON_NAME] Aatik Salmanai Admin [PERSON_NAME] [PERSON_NAME] […" at bounding box center [224, 404] width 99 height 24
select select "58800"
click at [175, 392] on select "Select Stylist [PERSON_NAME] Aatik Salmanai Admin [PERSON_NAME] [PERSON_NAME] […" at bounding box center [224, 404] width 99 height 24
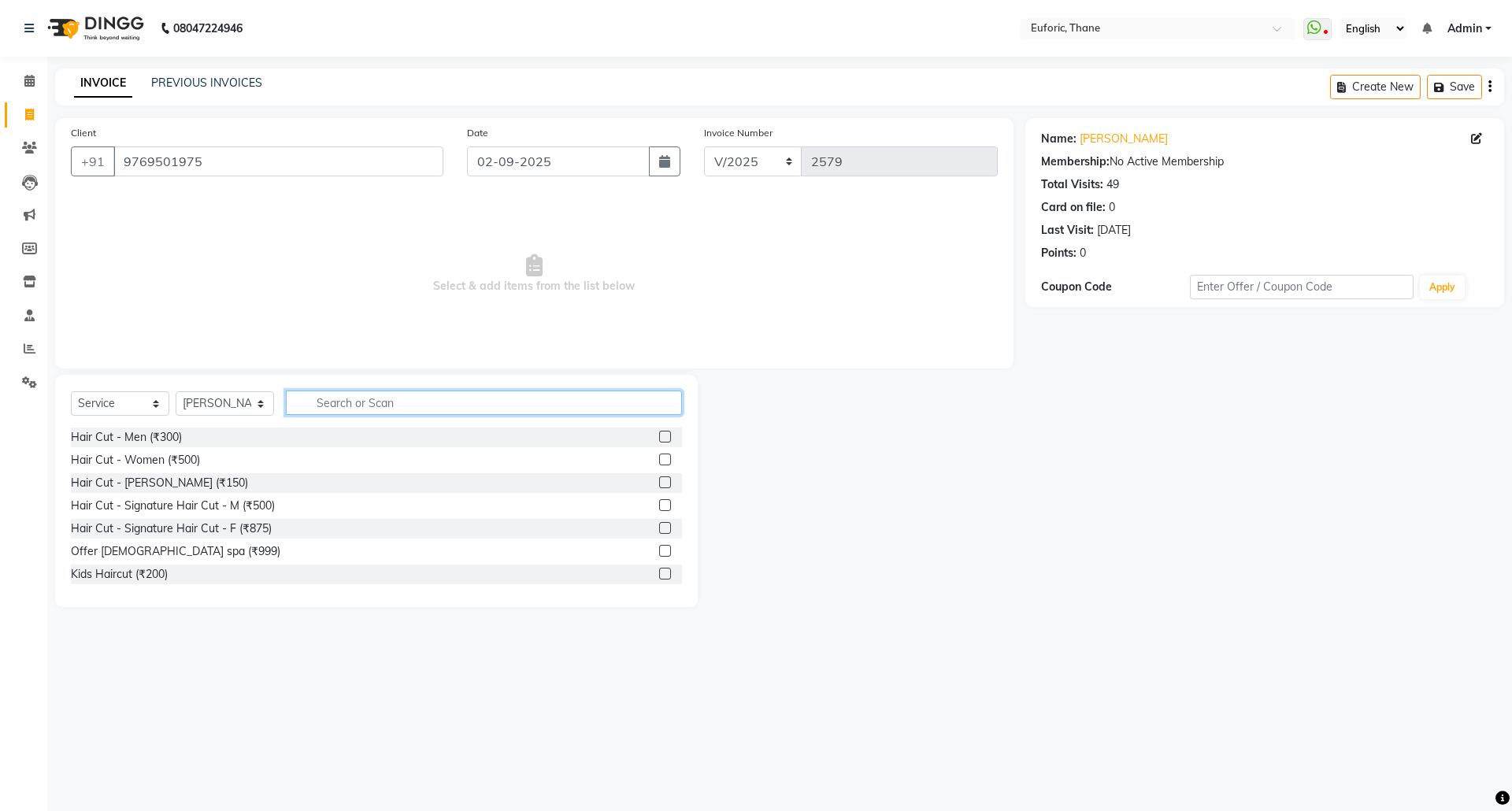
click at [342, 401] on input "text" at bounding box center [484, 403] width 396 height 24
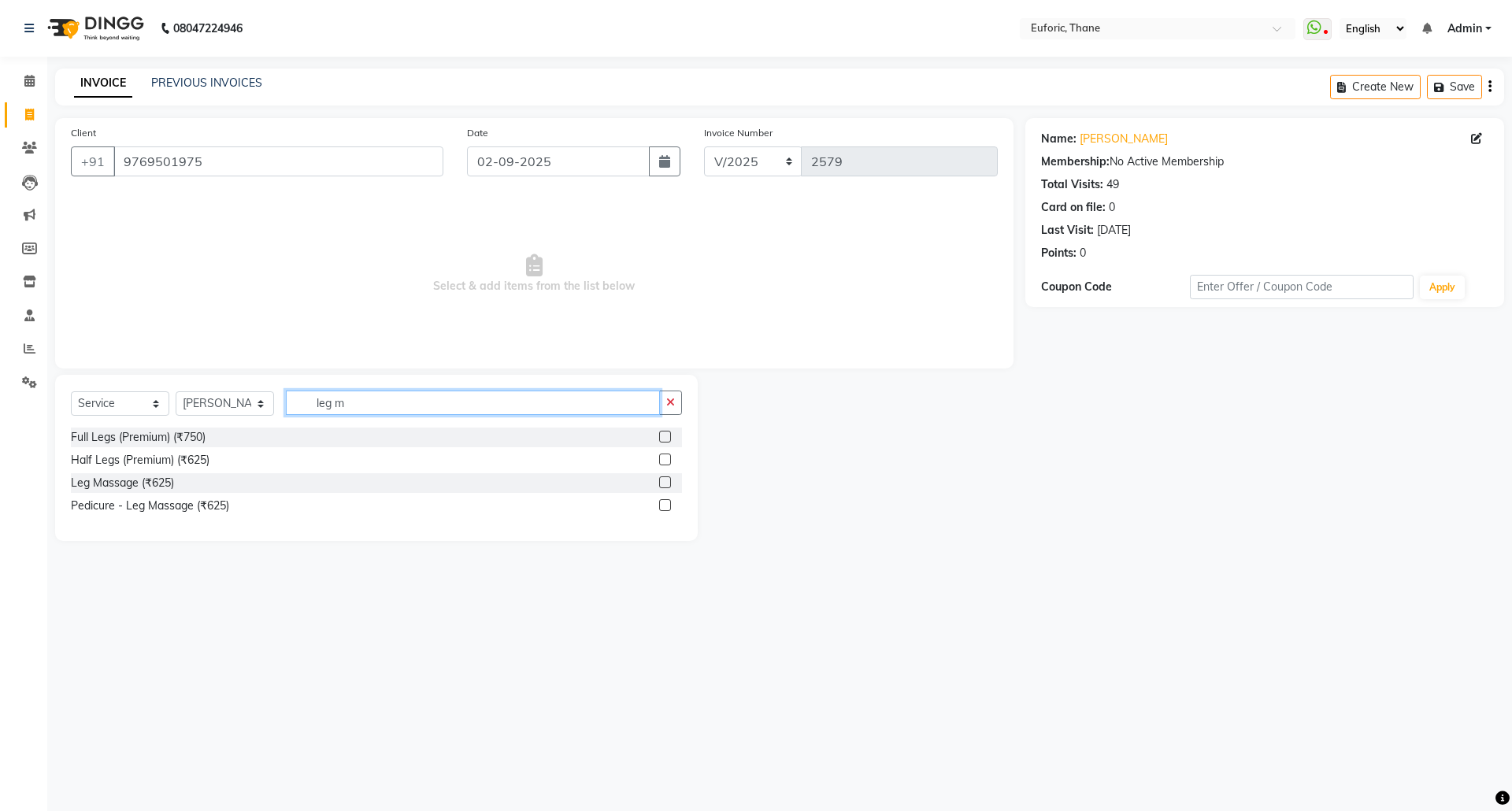
type input "leg m"
click at [659, 479] on label at bounding box center [665, 482] width 12 height 12
click at [659, 479] on input "checkbox" at bounding box center [664, 482] width 10 height 10
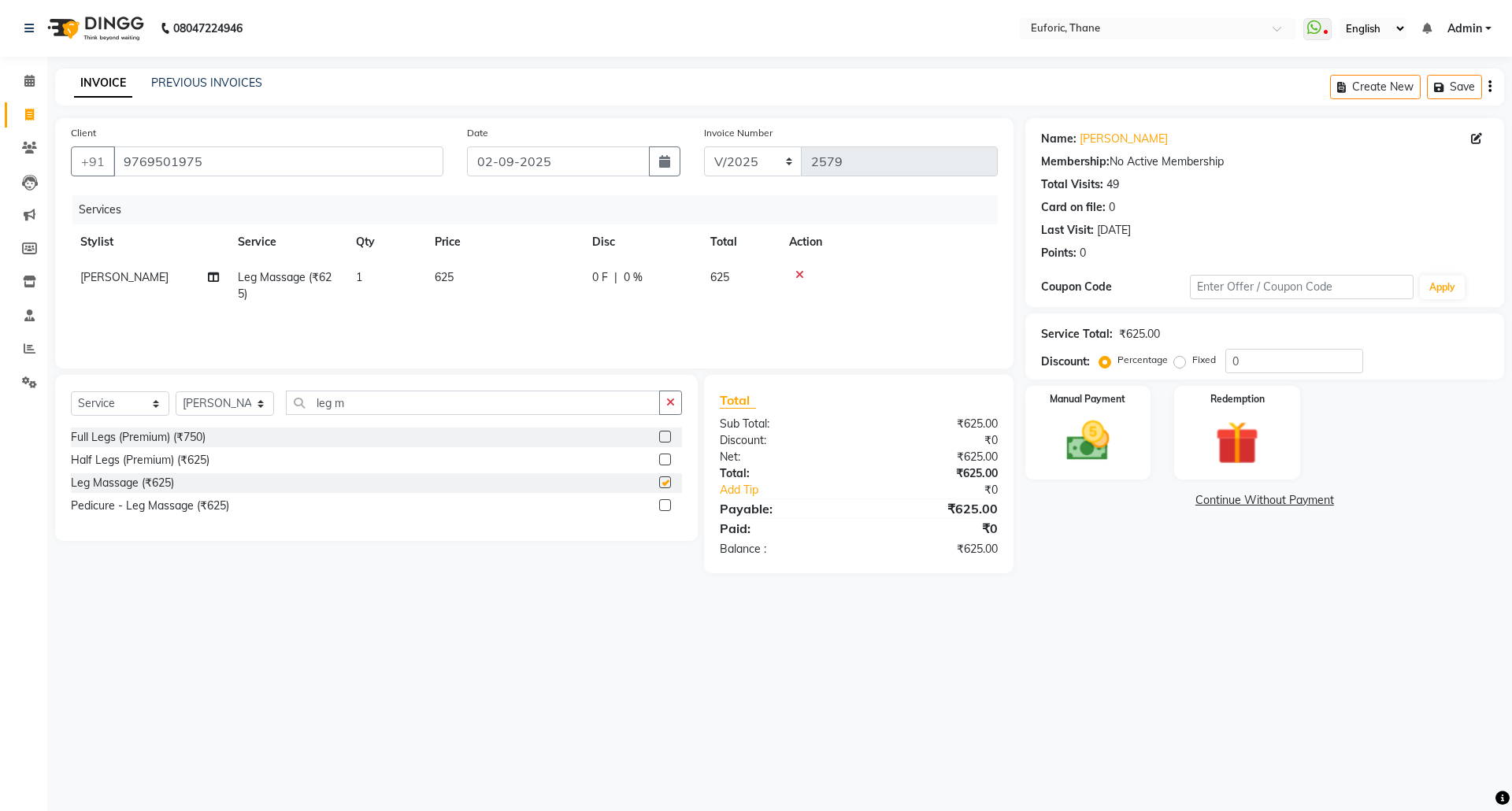
checkbox input "false"
click at [663, 400] on button "button" at bounding box center [670, 403] width 23 height 24
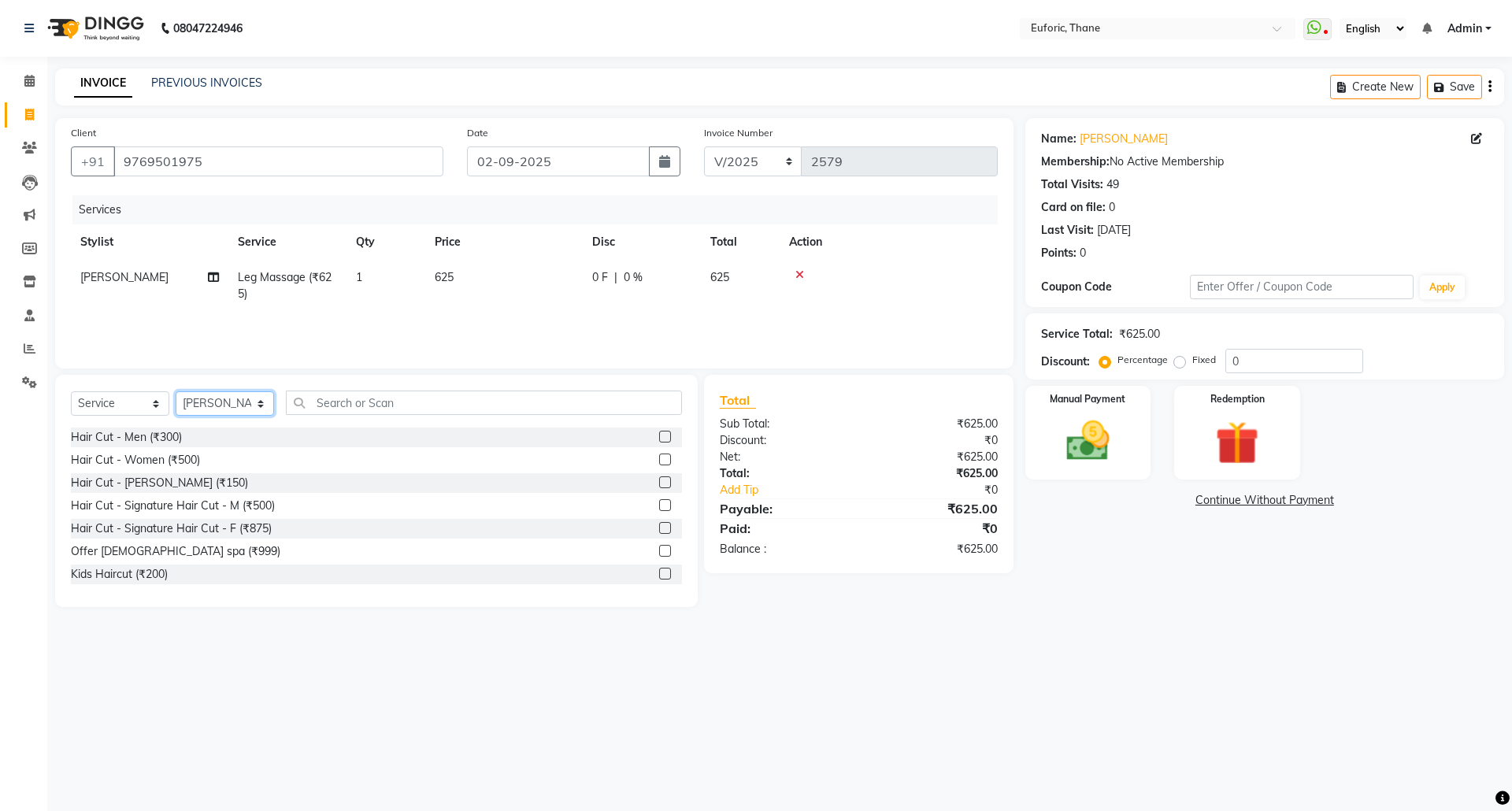
click at [214, 404] on select "Select Stylist [PERSON_NAME] Aatik Salmanai Admin [PERSON_NAME] [PERSON_NAME] […" at bounding box center [224, 404] width 99 height 24
select select "31986"
click at [175, 392] on select "Select Stylist [PERSON_NAME] Aatik Salmanai Admin [PERSON_NAME] [PERSON_NAME] […" at bounding box center [224, 404] width 99 height 24
click at [659, 438] on label at bounding box center [665, 436] width 12 height 12
click at [659, 438] on input "checkbox" at bounding box center [664, 437] width 10 height 10
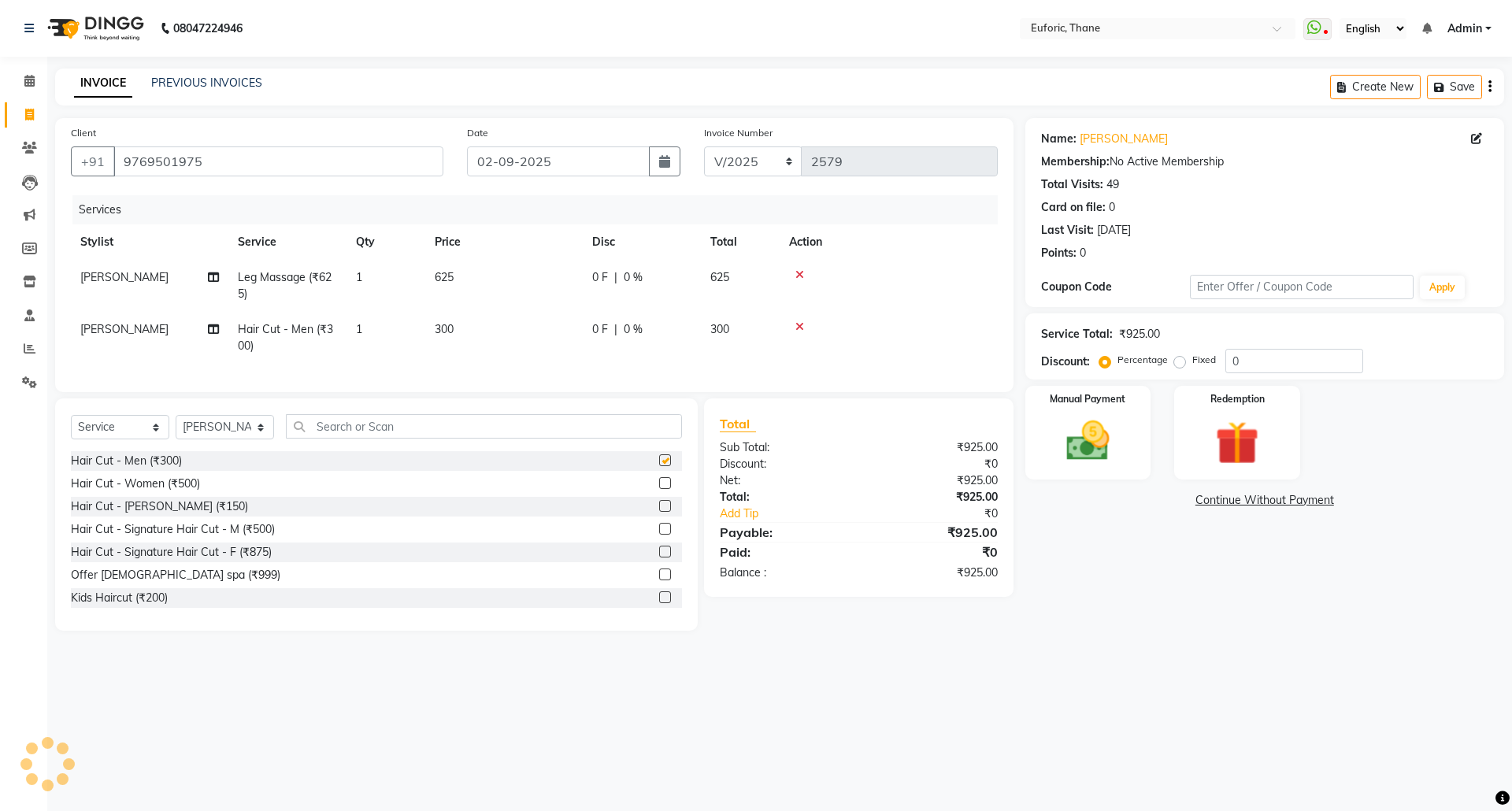
checkbox input "false"
click at [659, 511] on label at bounding box center [665, 505] width 12 height 12
click at [659, 511] on input "checkbox" at bounding box center [664, 506] width 10 height 10
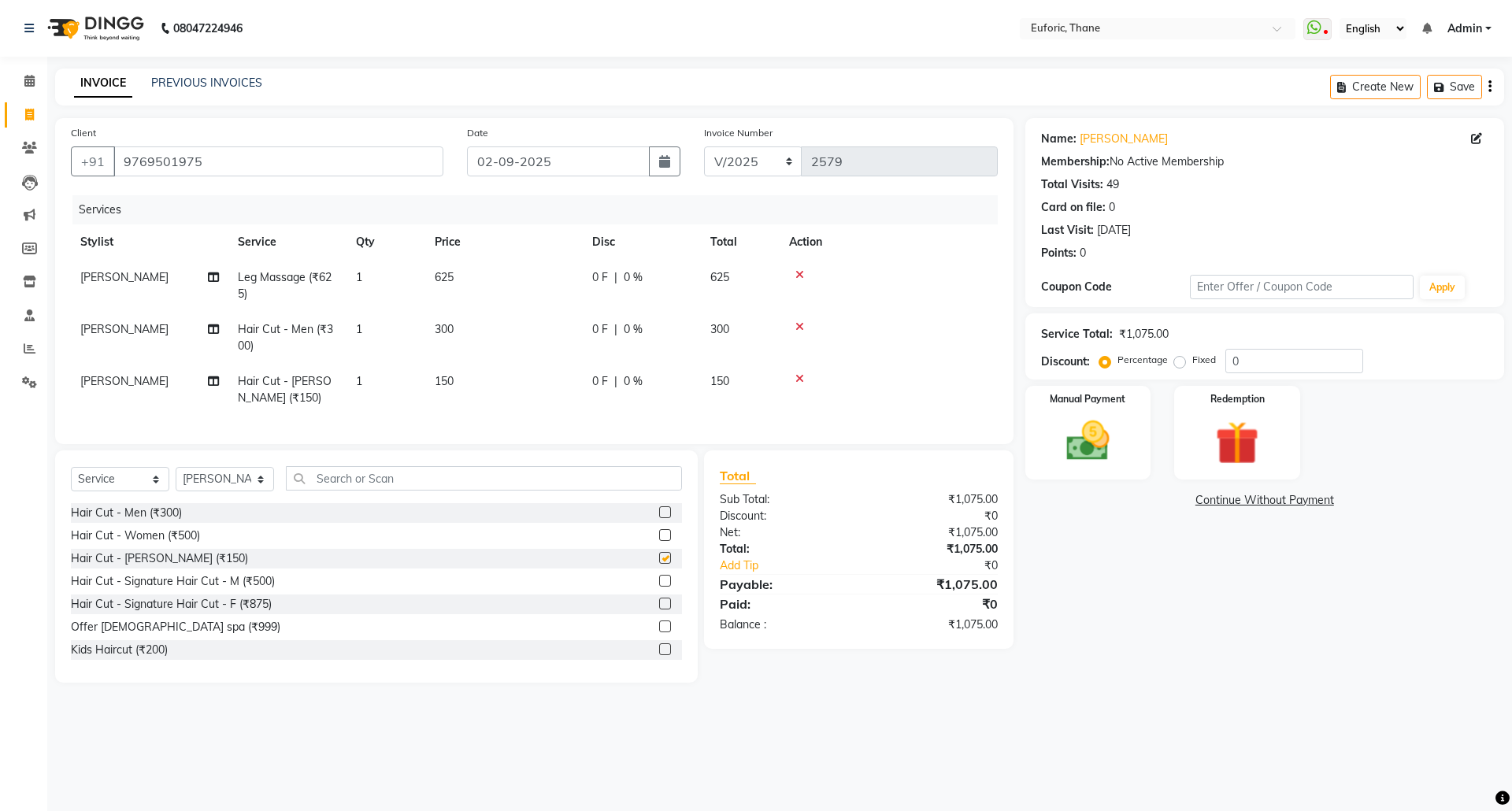
checkbox input "false"
click at [539, 490] on input "text" at bounding box center [484, 478] width 396 height 24
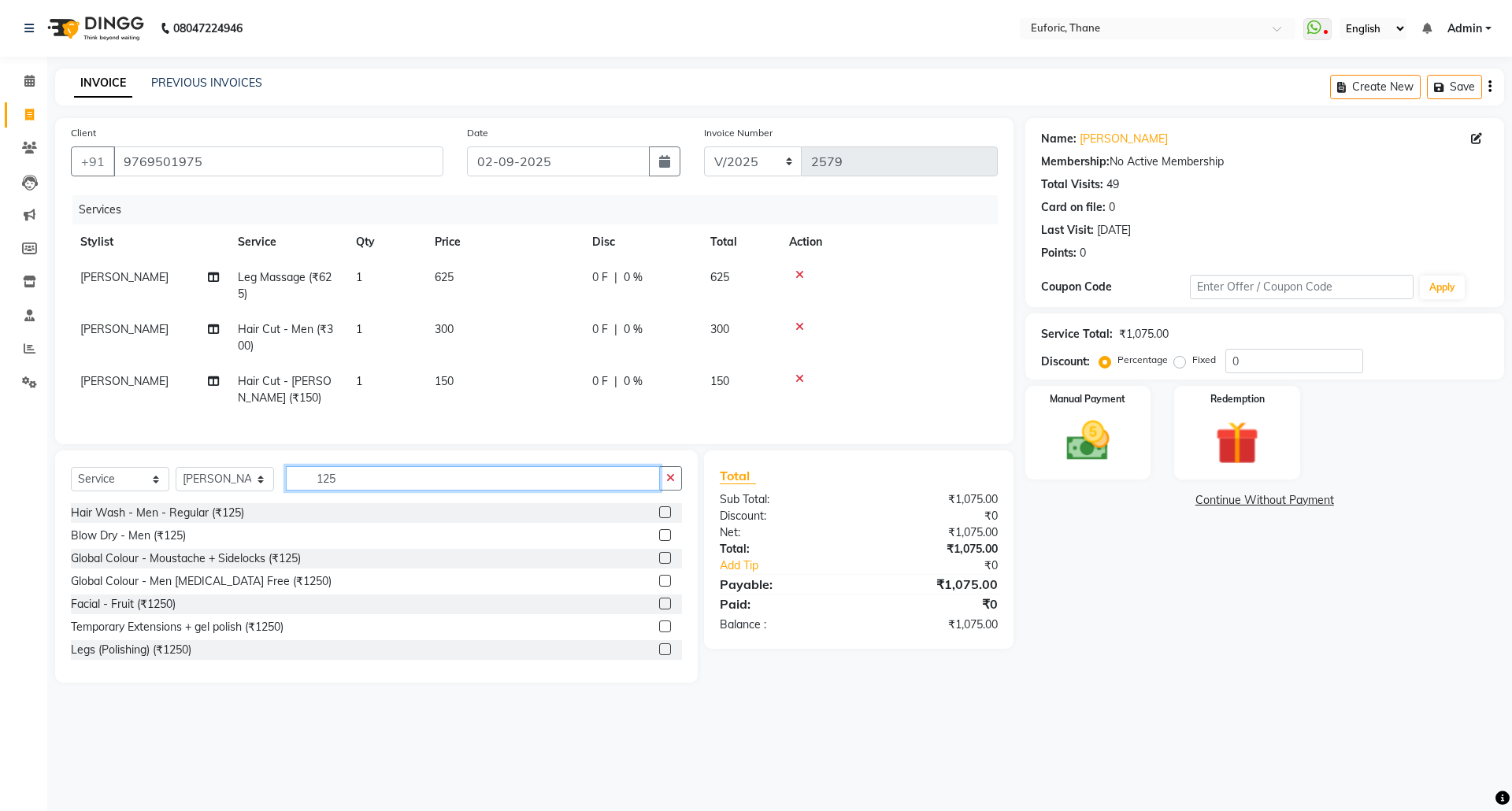
type input "125"
click at [659, 523] on div at bounding box center [670, 512] width 23 height 19
click at [659, 518] on label at bounding box center [665, 511] width 12 height 12
click at [659, 518] on input "checkbox" at bounding box center [664, 512] width 10 height 10
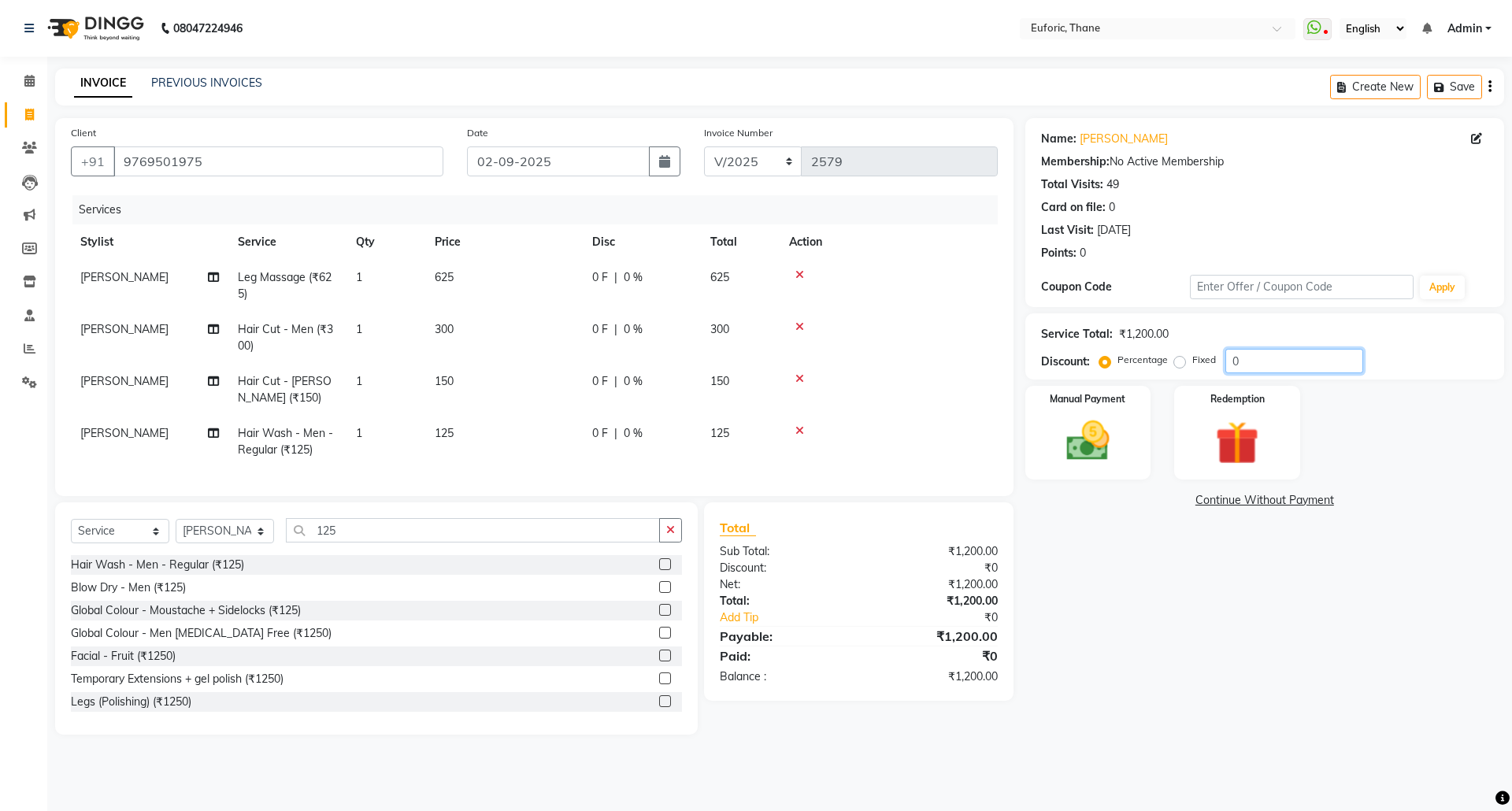
click at [1227, 354] on input "0" at bounding box center [1293, 360] width 137 height 24
click at [1116, 461] on img at bounding box center [1087, 441] width 73 height 52
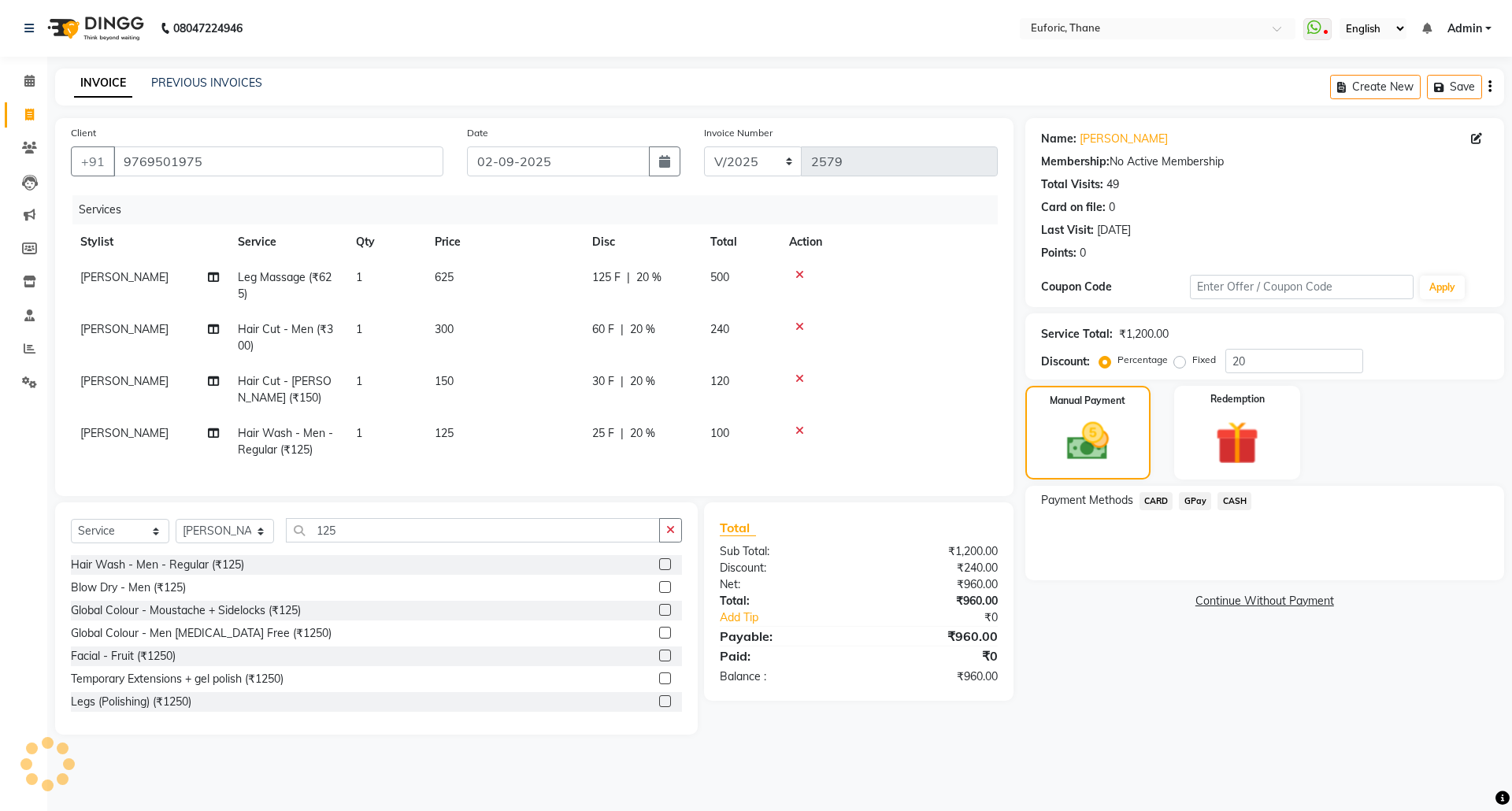
click at [1190, 505] on span "GPay" at bounding box center [1195, 501] width 32 height 18
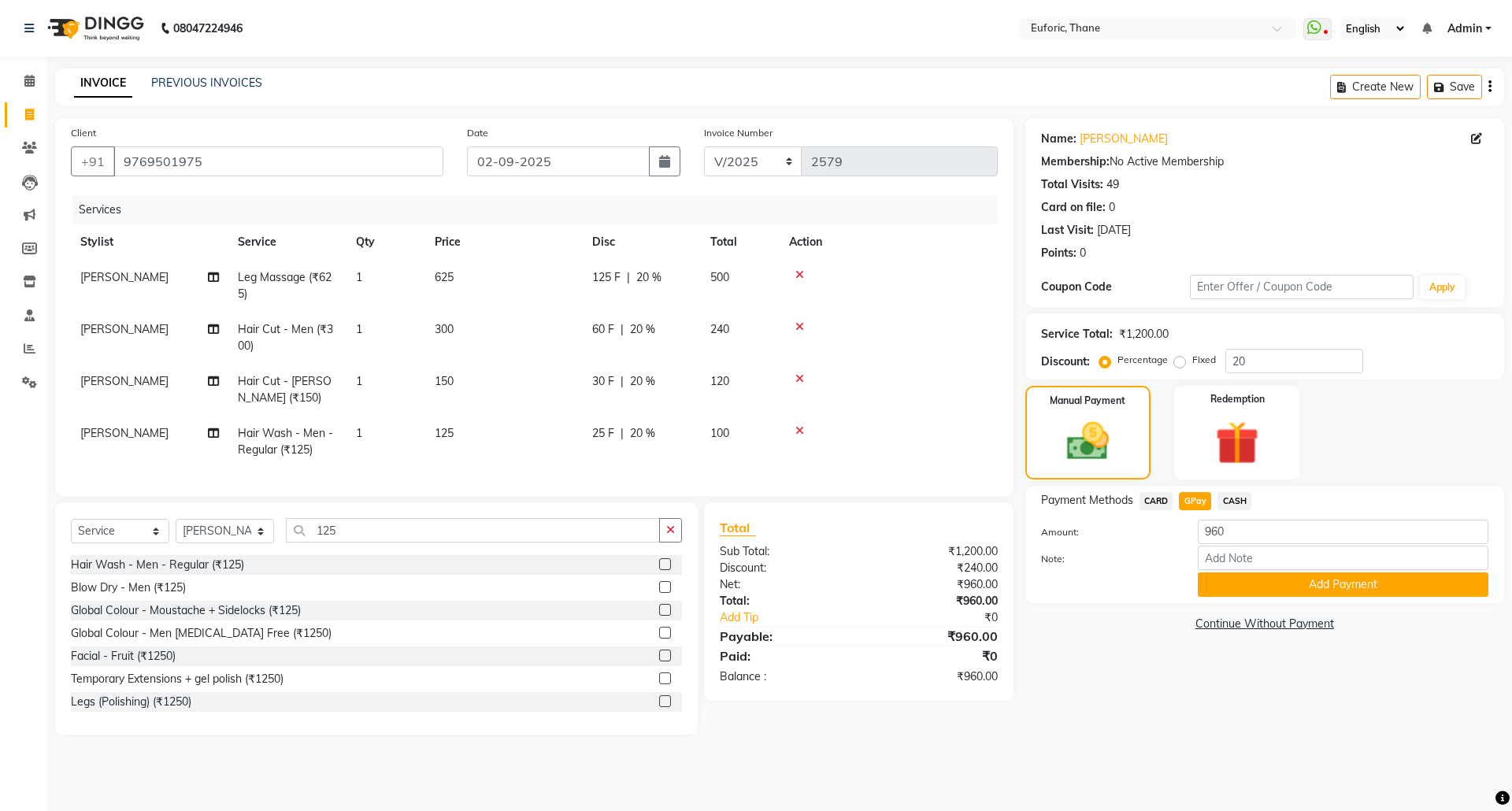
click at [1221, 583] on button "Add Payment" at bounding box center [1342, 584] width 290 height 24
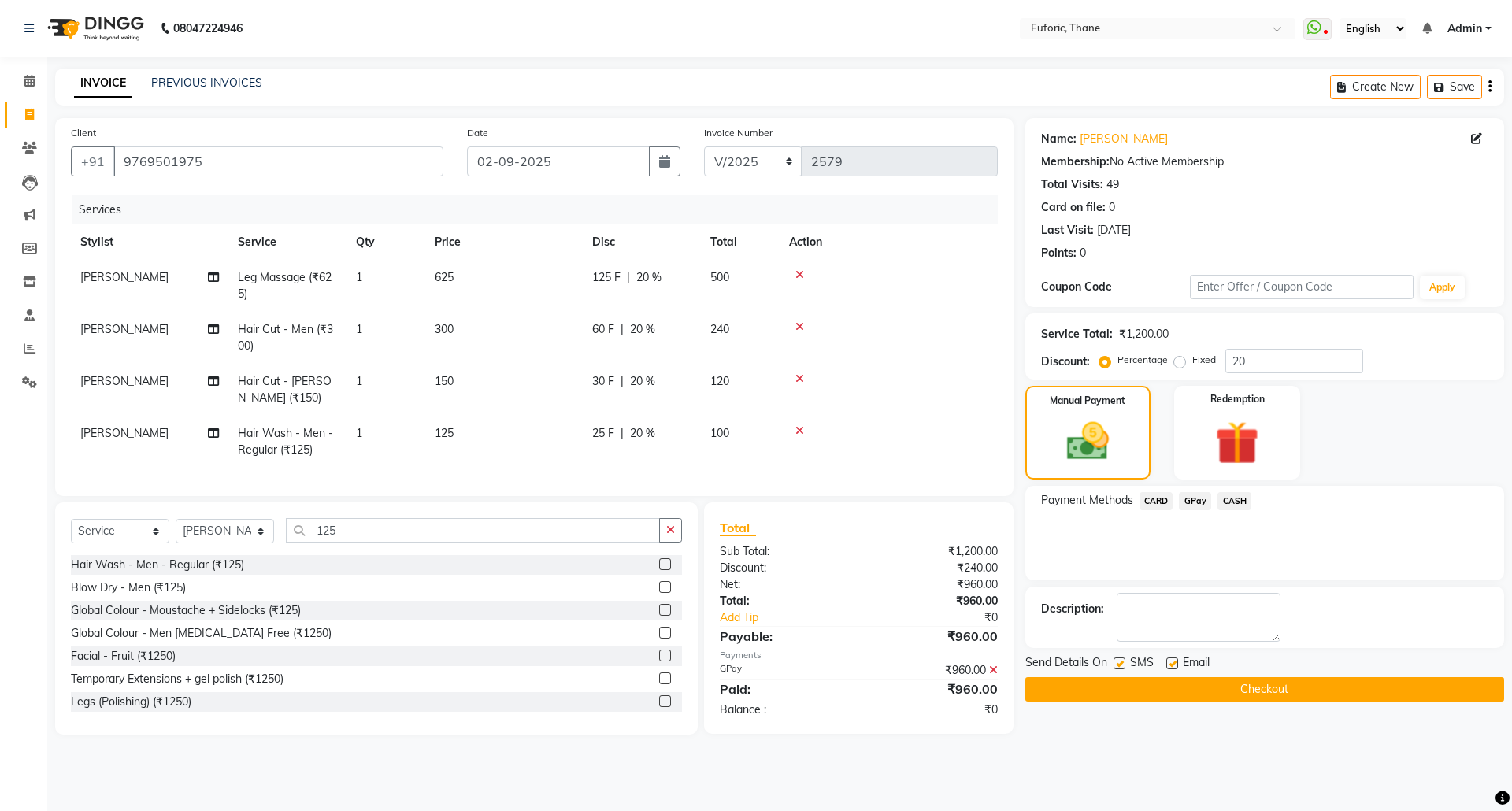
click at [1226, 683] on button "Checkout" at bounding box center [1264, 689] width 478 height 24
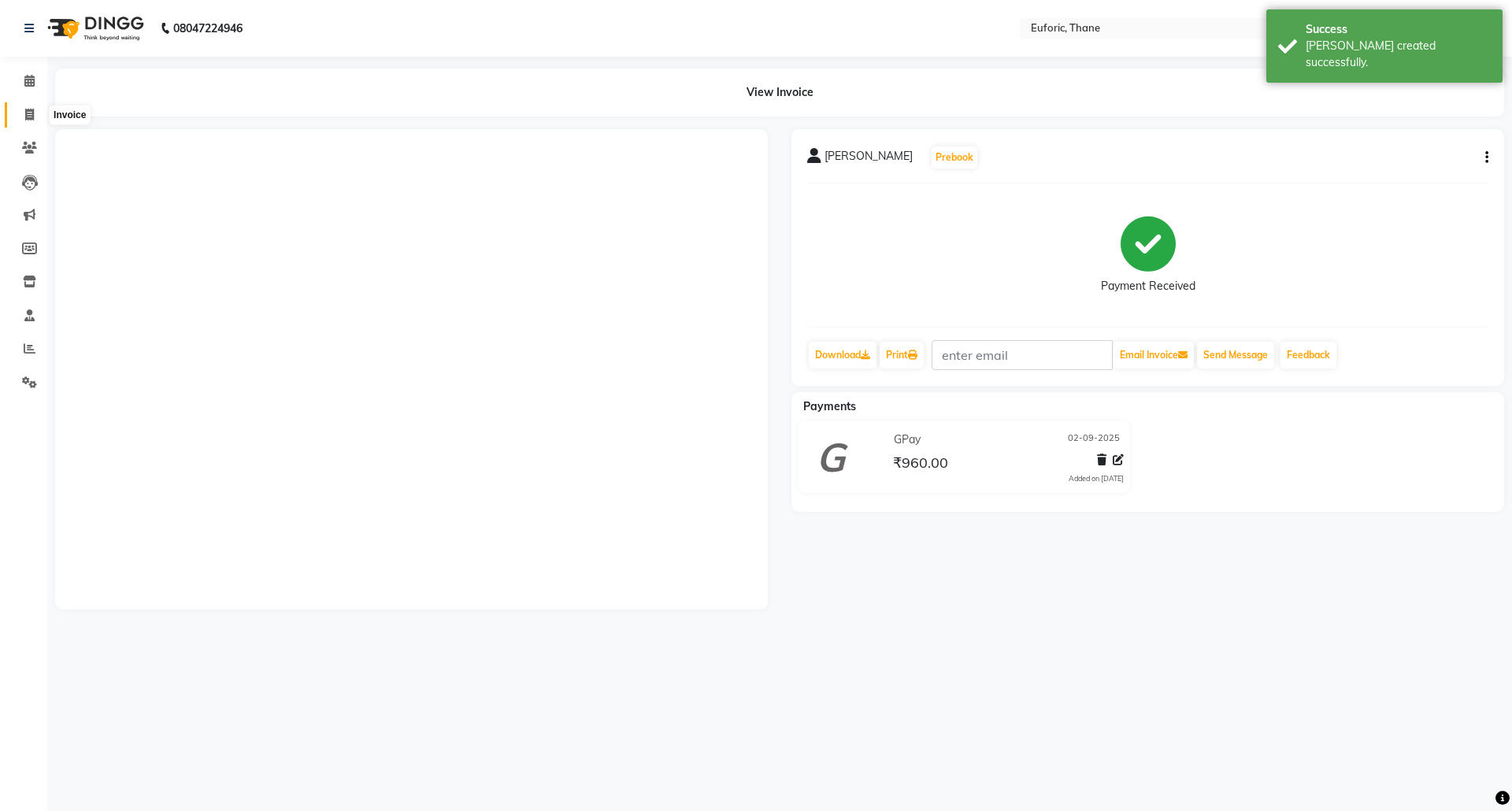
click at [38, 107] on span at bounding box center [30, 115] width 28 height 18
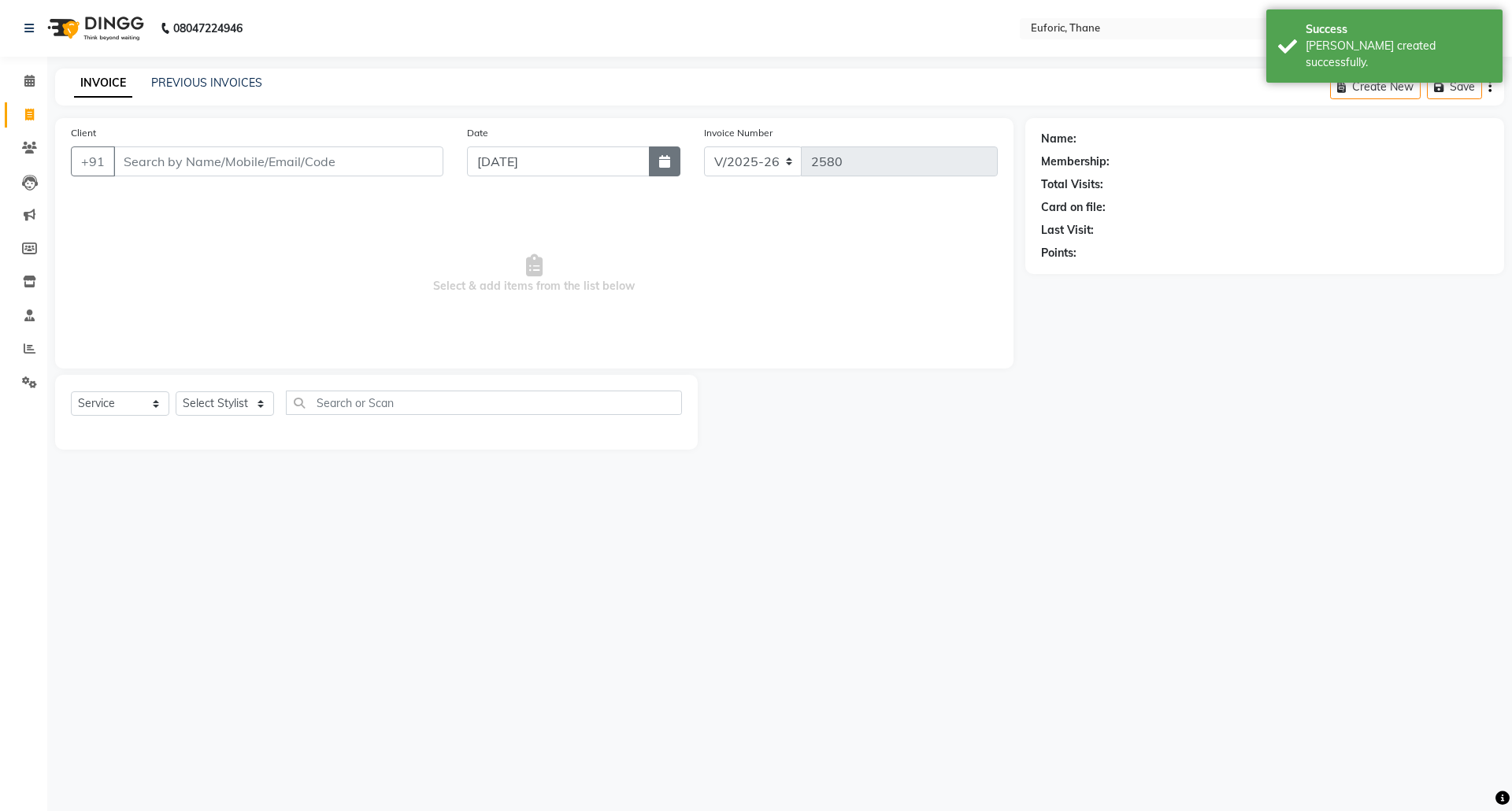
click at [666, 167] on icon "button" at bounding box center [665, 161] width 11 height 13
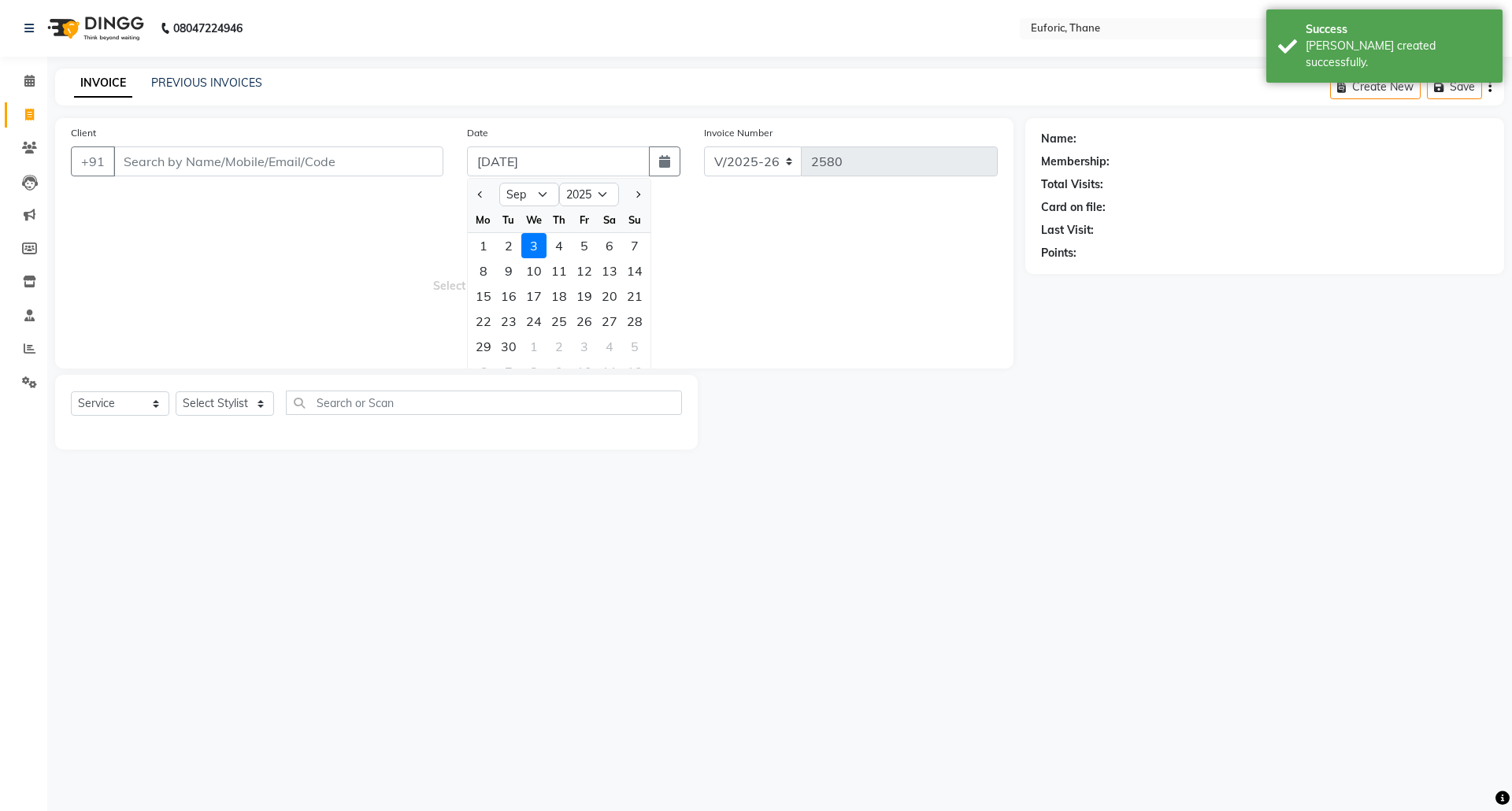
drag, startPoint x: 514, startPoint y: 243, endPoint x: 457, endPoint y: 202, distance: 70.2
click at [516, 243] on div "2" at bounding box center [508, 245] width 25 height 25
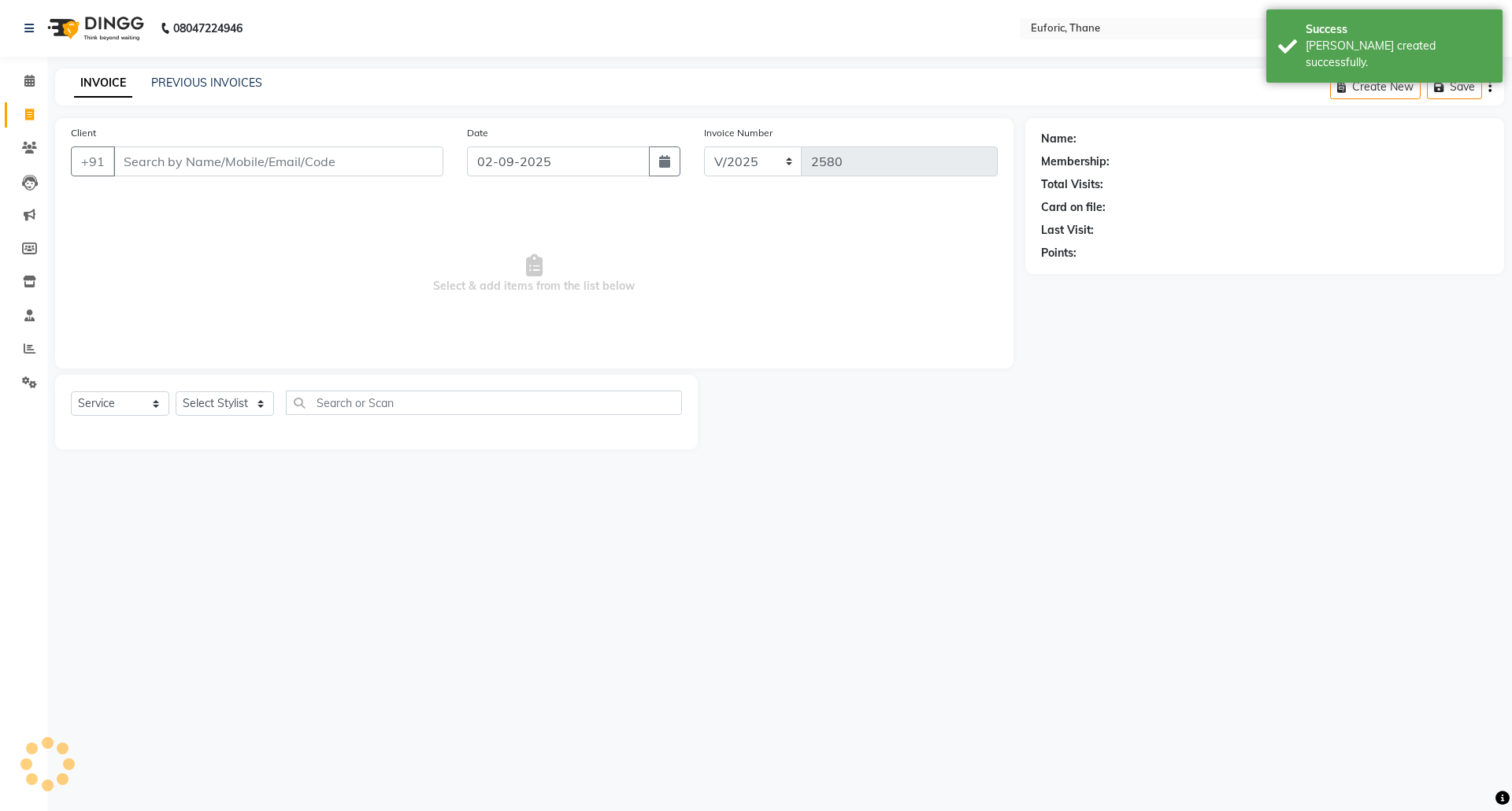
click at [417, 183] on div "Client +91" at bounding box center [257, 157] width 396 height 65
click at [409, 158] on input "Client" at bounding box center [278, 161] width 330 height 29
click at [409, 156] on input "Client" at bounding box center [278, 161] width 330 height 29
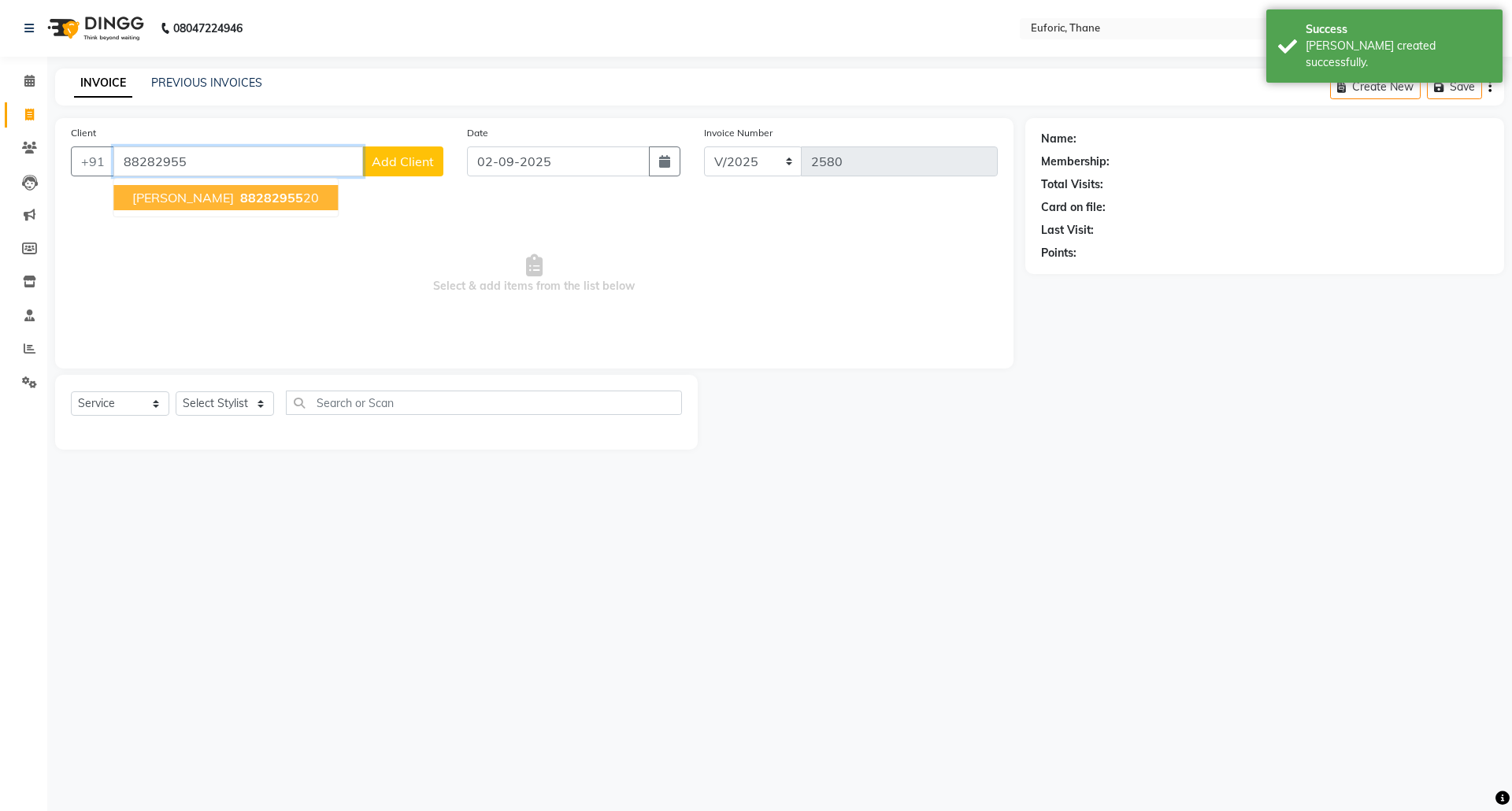
click at [158, 191] on span "[PERSON_NAME]" at bounding box center [183, 197] width 101 height 16
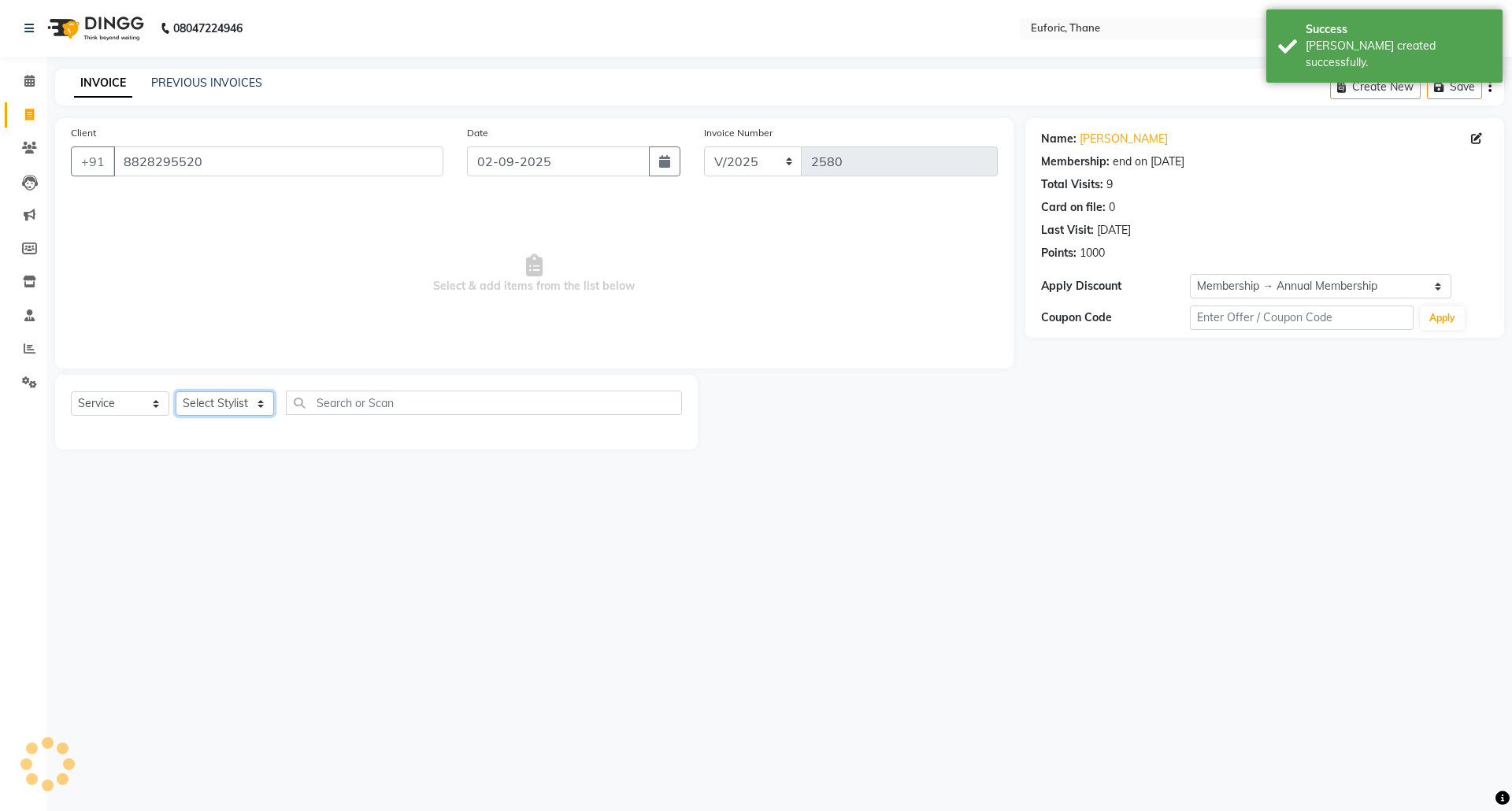
click at [200, 407] on select "Select Stylist [PERSON_NAME] Aatik Salmanai Admin [PERSON_NAME] [PERSON_NAME] […" at bounding box center [224, 404] width 99 height 24
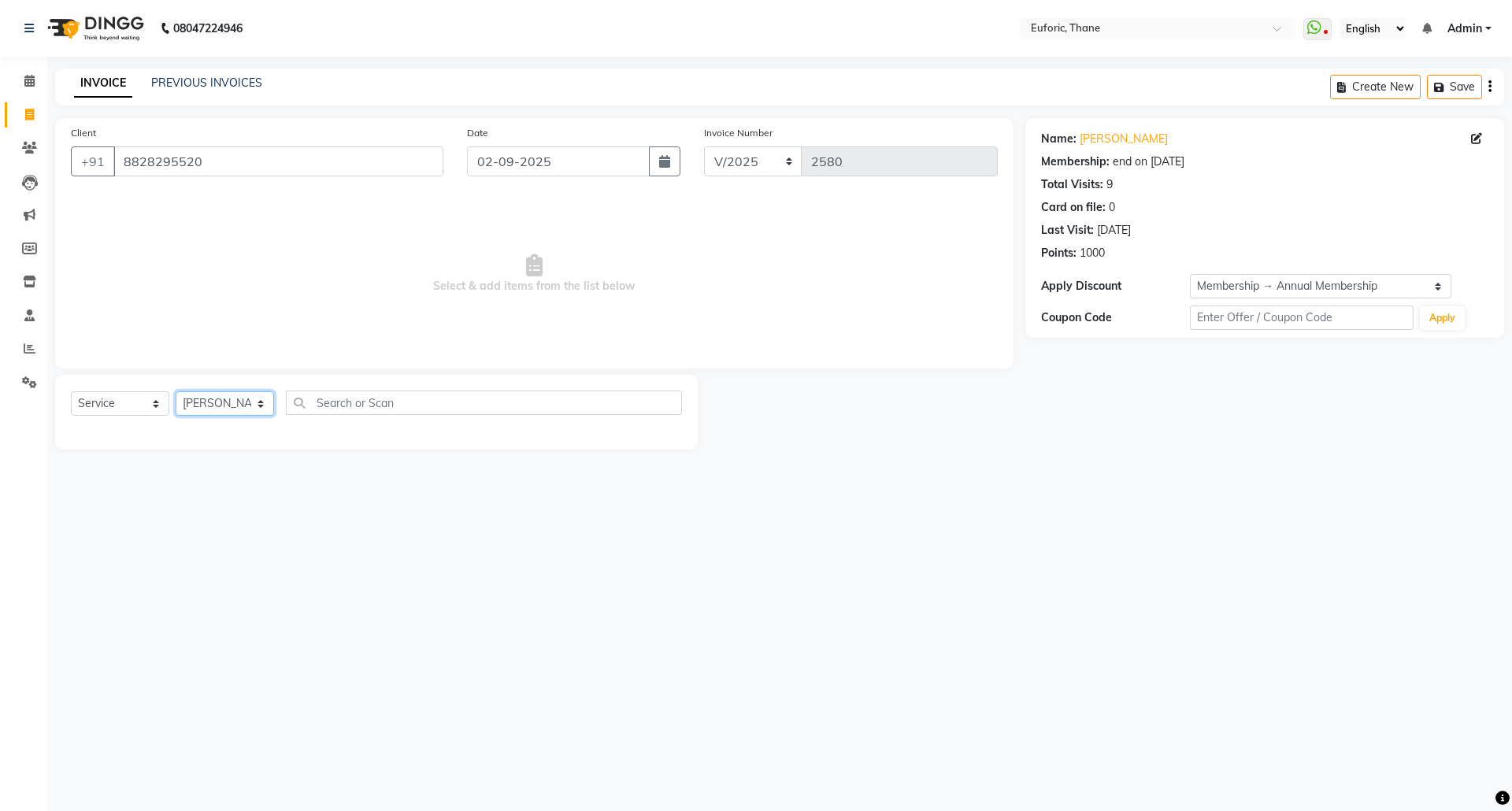
click at [175, 392] on select "Select Stylist [PERSON_NAME] Aatik Salmanai Admin [PERSON_NAME] [PERSON_NAME] […" at bounding box center [224, 404] width 99 height 24
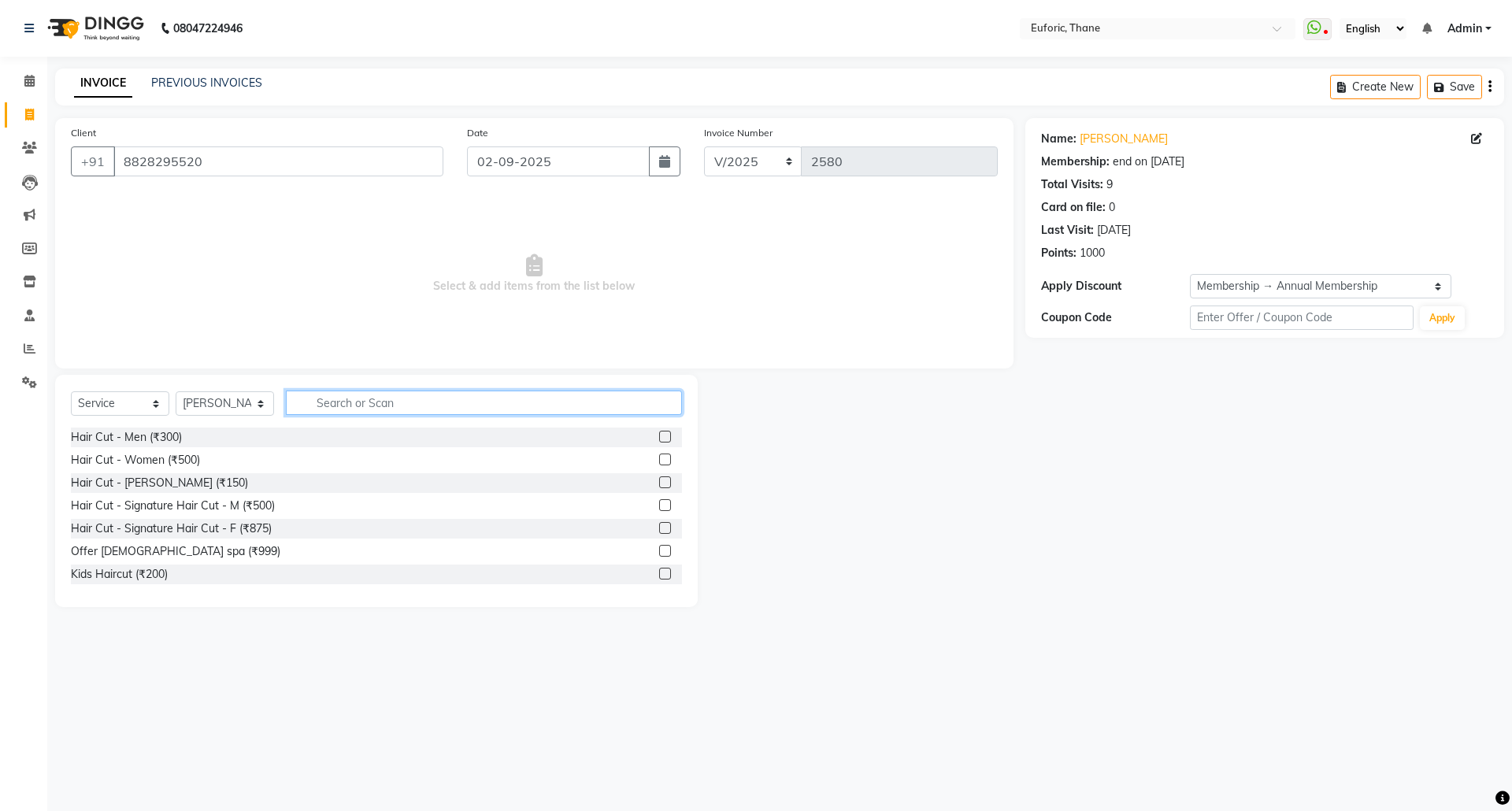
click at [382, 395] on input "text" at bounding box center [484, 403] width 396 height 24
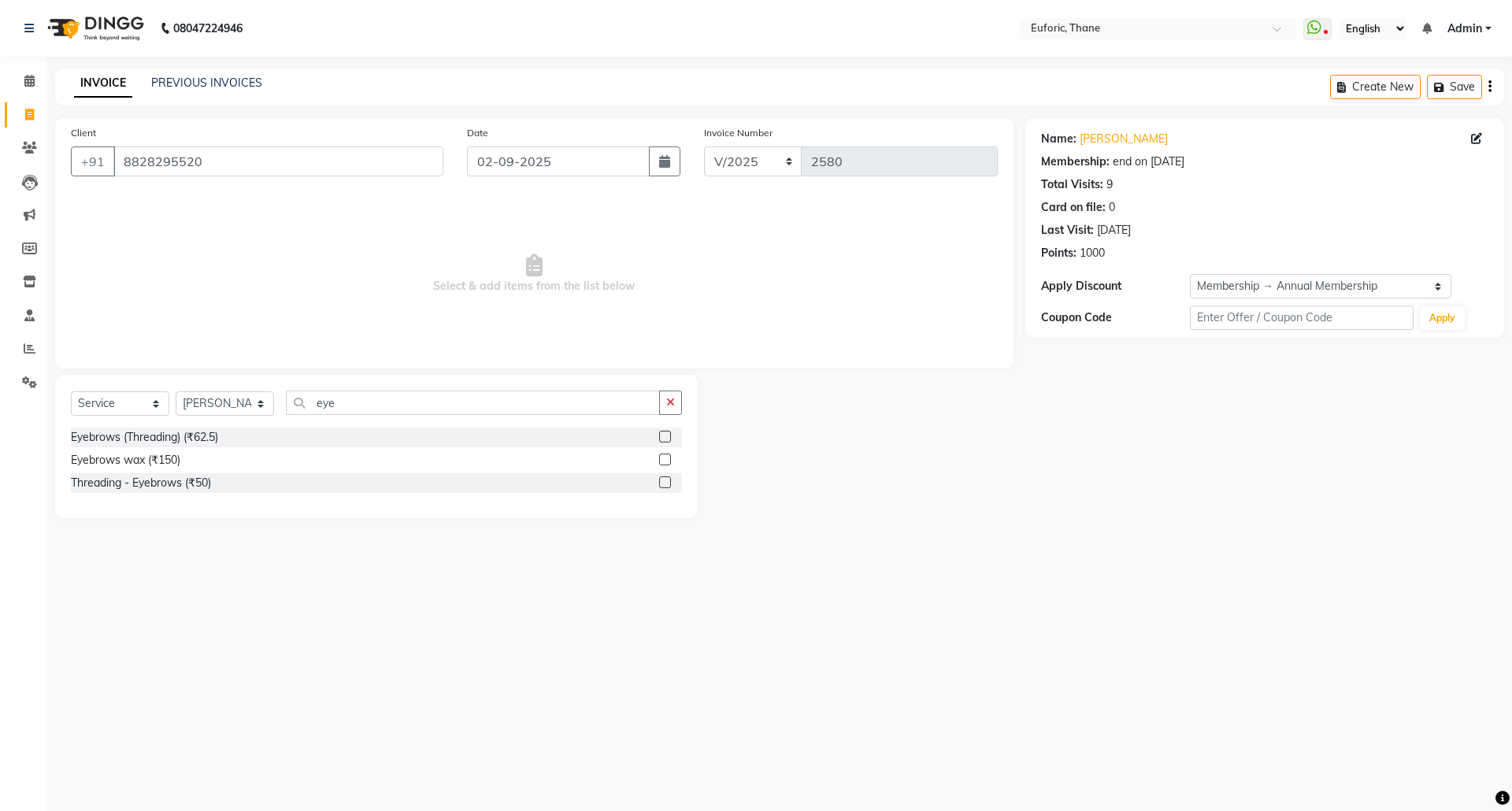
click at [666, 439] on label at bounding box center [665, 436] width 12 height 12
click at [666, 439] on input "checkbox" at bounding box center [664, 437] width 10 height 10
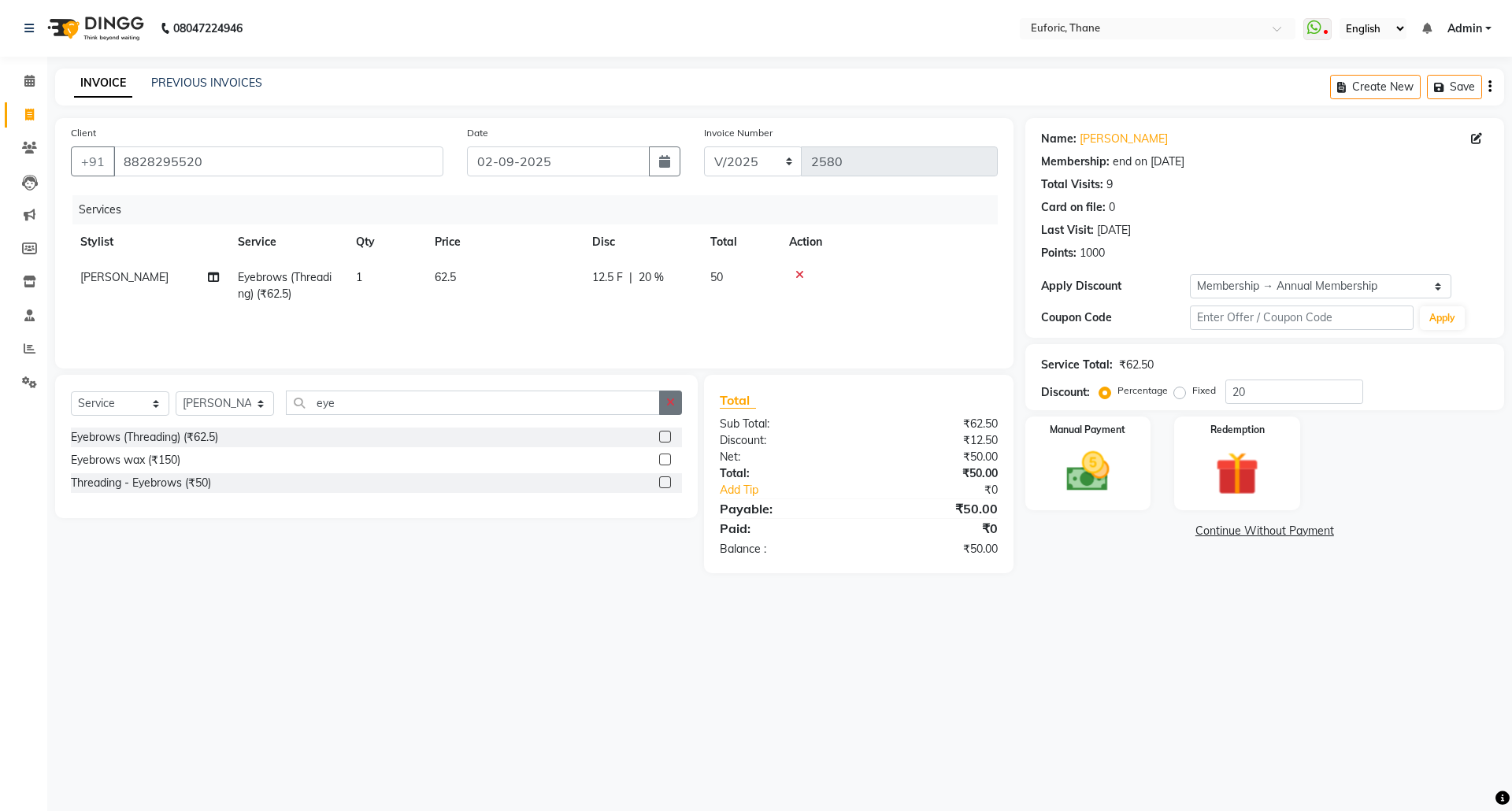
click at [678, 403] on button "button" at bounding box center [670, 403] width 23 height 24
click at [669, 434] on label at bounding box center [665, 436] width 12 height 12
click at [669, 434] on input "checkbox" at bounding box center [664, 437] width 10 height 10
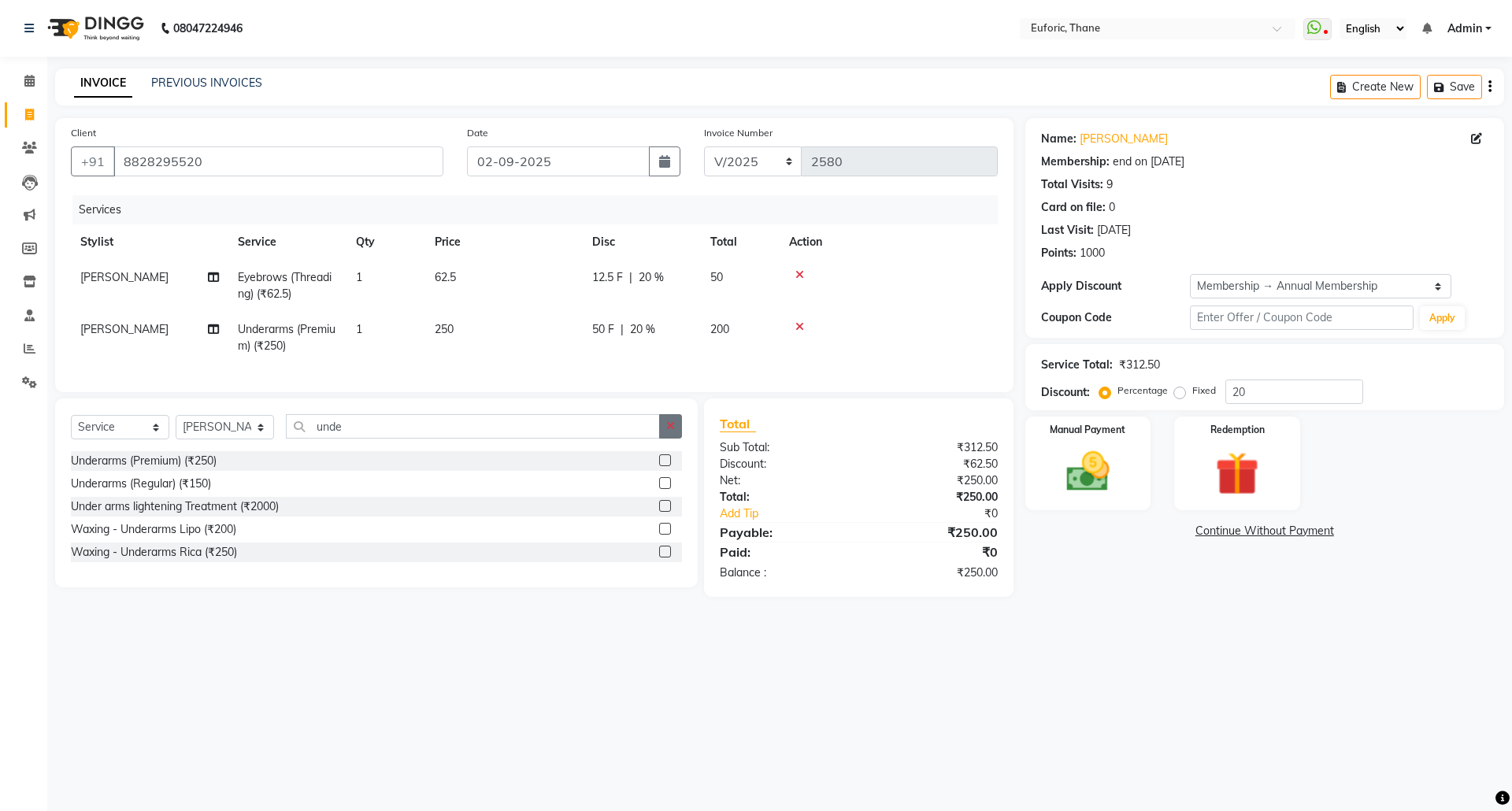
click at [672, 434] on button "button" at bounding box center [670, 426] width 23 height 24
click at [665, 466] on label at bounding box center [665, 460] width 12 height 12
click at [665, 466] on input "checkbox" at bounding box center [664, 461] width 10 height 10
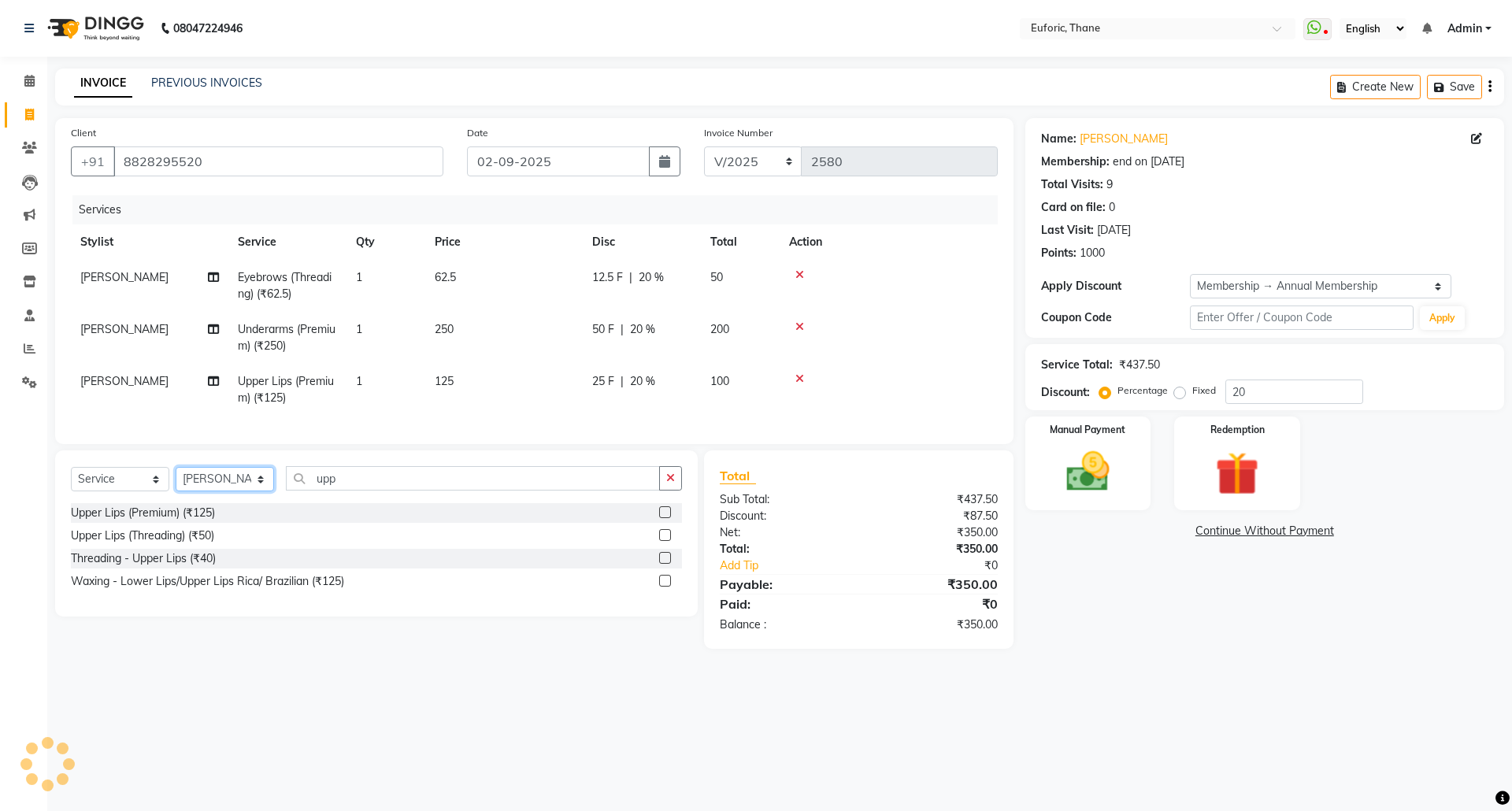
click at [241, 491] on select "Select Stylist [PERSON_NAME] Aatik Salmanai Admin [PERSON_NAME] [PERSON_NAME] […" at bounding box center [224, 479] width 99 height 24
click at [175, 483] on select "Select Stylist [PERSON_NAME] Aatik Salmanai Admin [PERSON_NAME] [PERSON_NAME] […" at bounding box center [224, 479] width 99 height 24
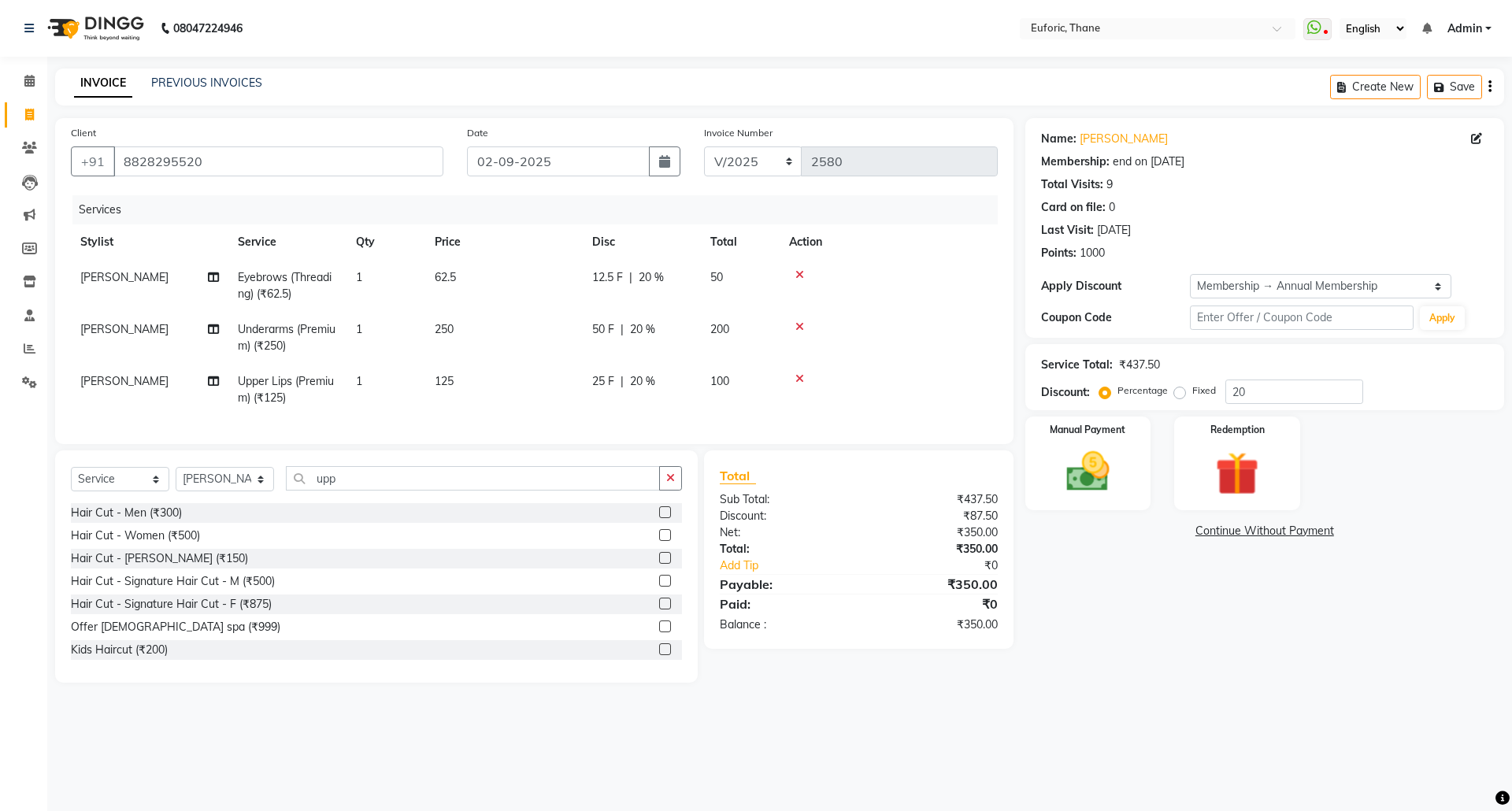
click at [668, 490] on button "button" at bounding box center [670, 478] width 23 height 24
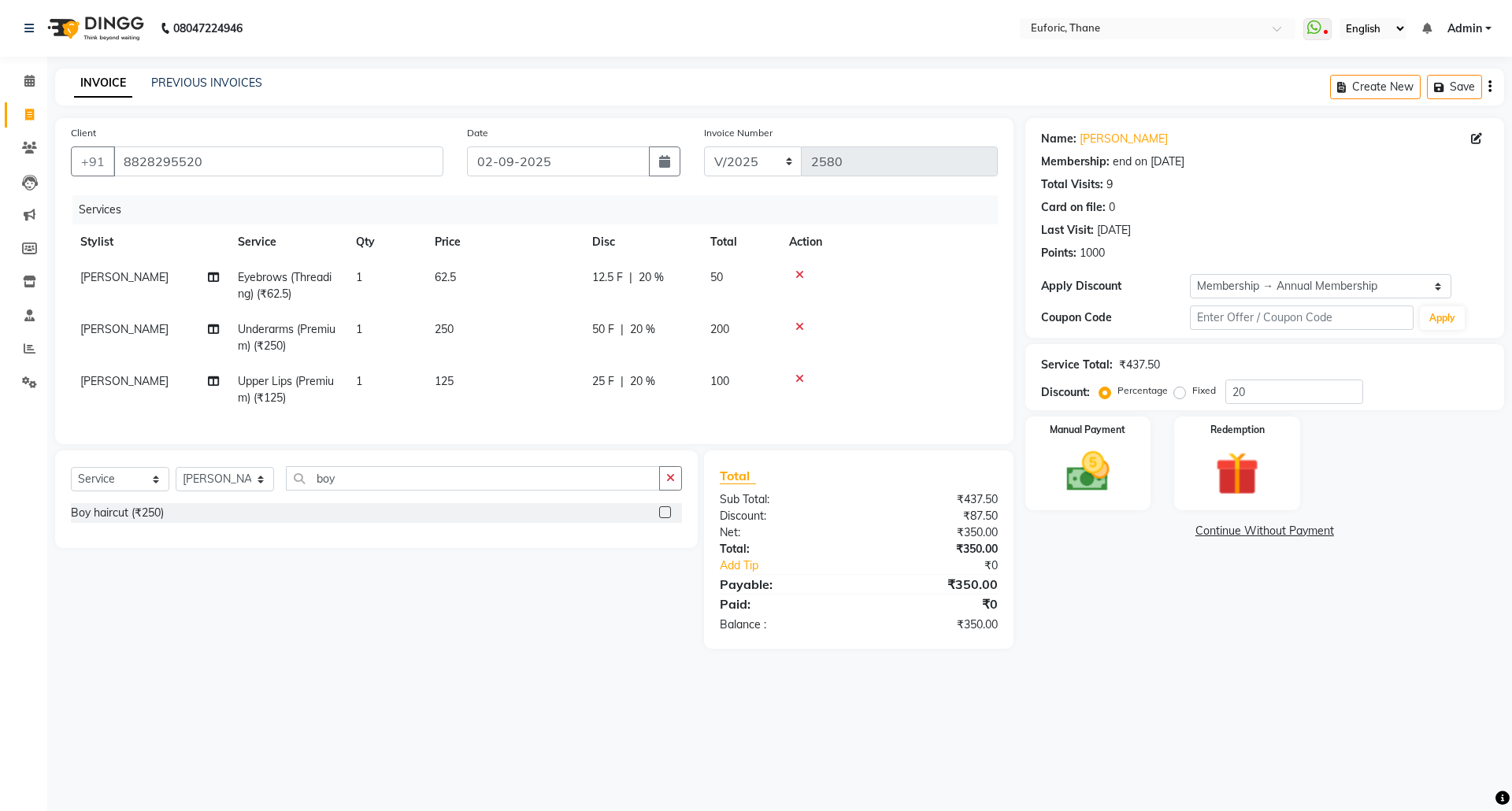
click at [667, 518] on label at bounding box center [665, 511] width 12 height 12
click at [667, 518] on input "checkbox" at bounding box center [664, 512] width 10 height 10
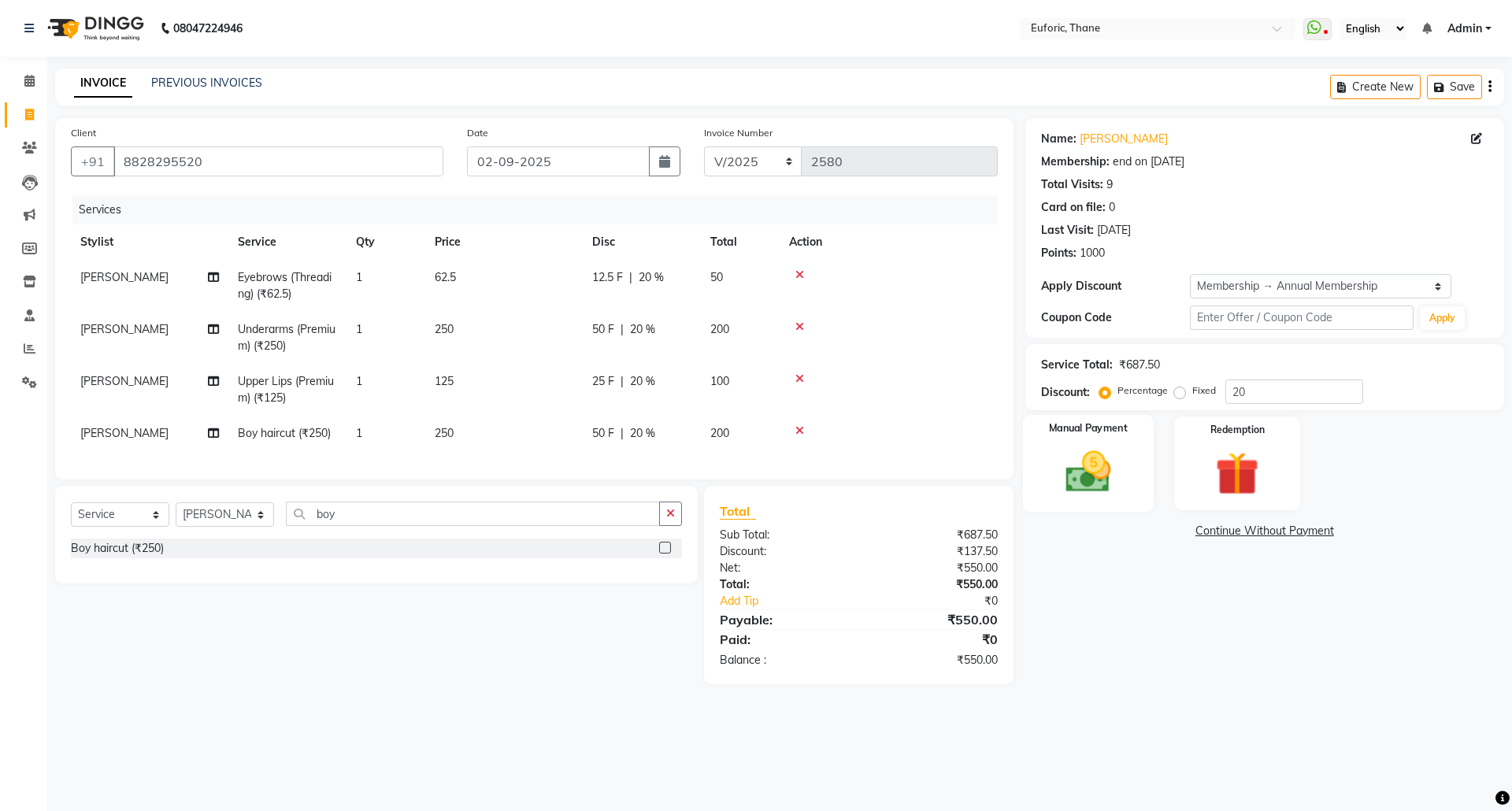
click at [1068, 480] on img at bounding box center [1087, 471] width 73 height 52
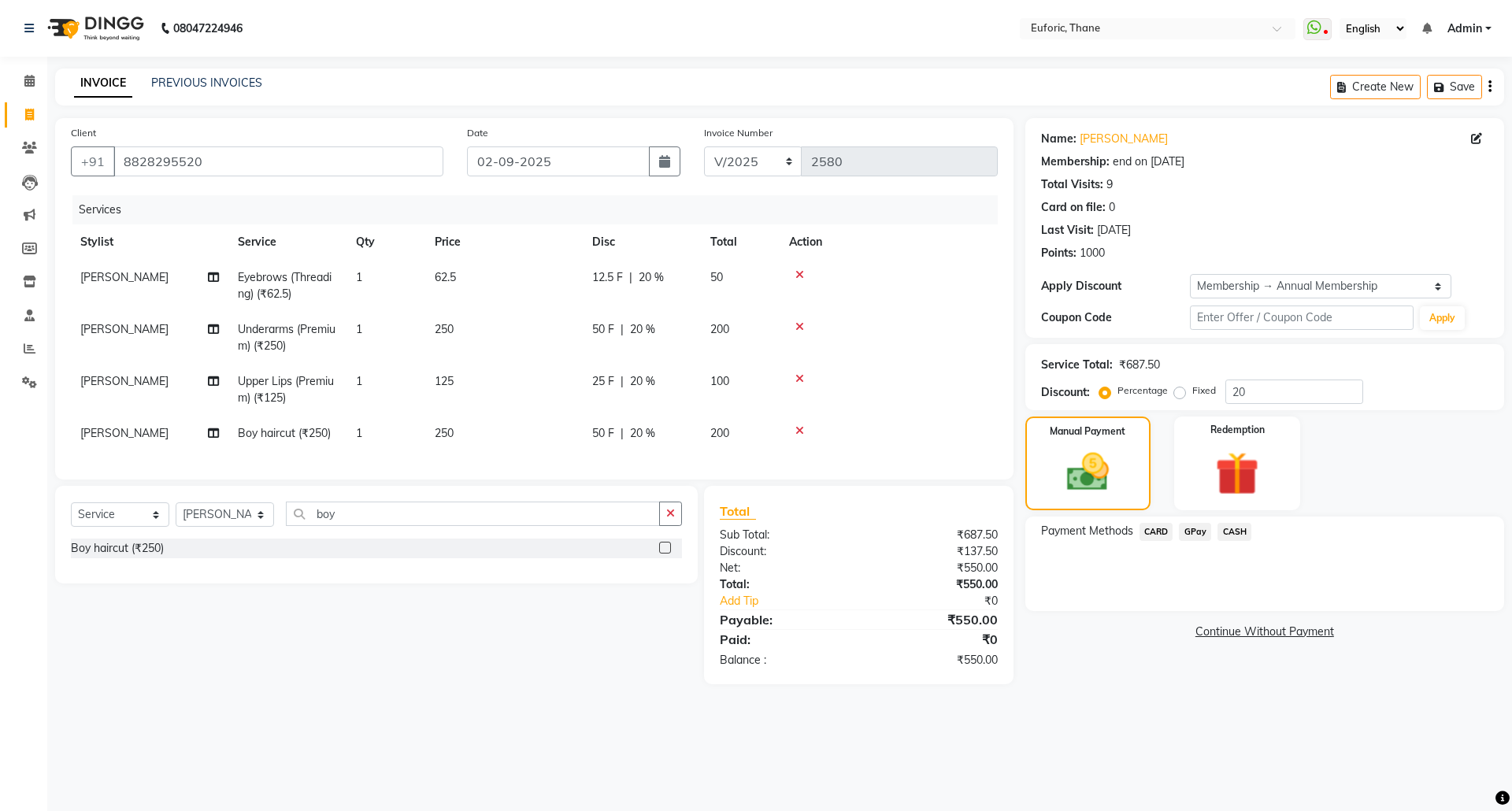
click at [1181, 529] on span "GPay" at bounding box center [1195, 532] width 32 height 18
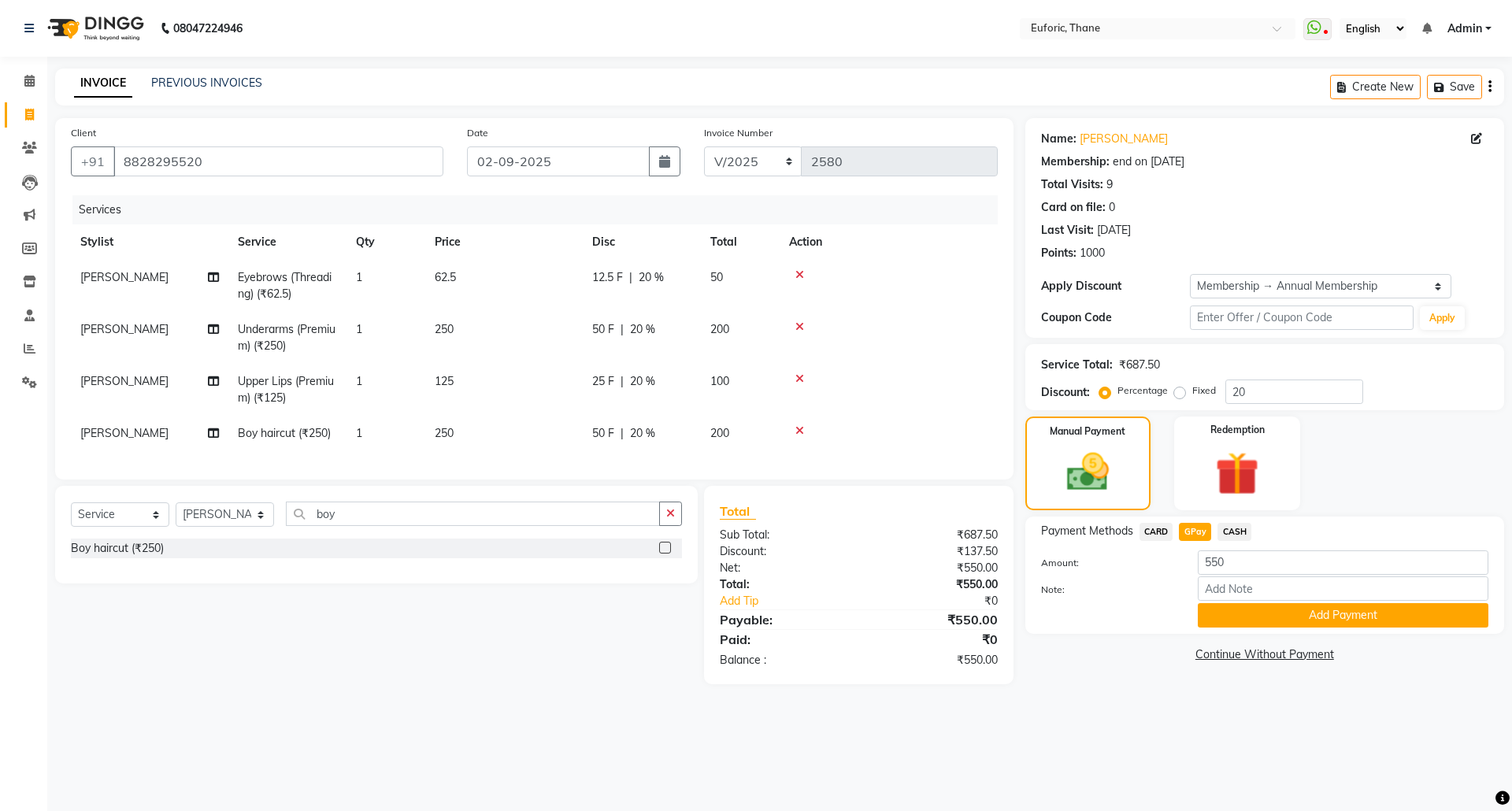
drag, startPoint x: 1181, startPoint y: 529, endPoint x: 1173, endPoint y: 551, distance: 23.4
click at [1181, 527] on span "GPay" at bounding box center [1195, 532] width 32 height 18
click at [1212, 606] on button "Add Payment" at bounding box center [1342, 615] width 290 height 24
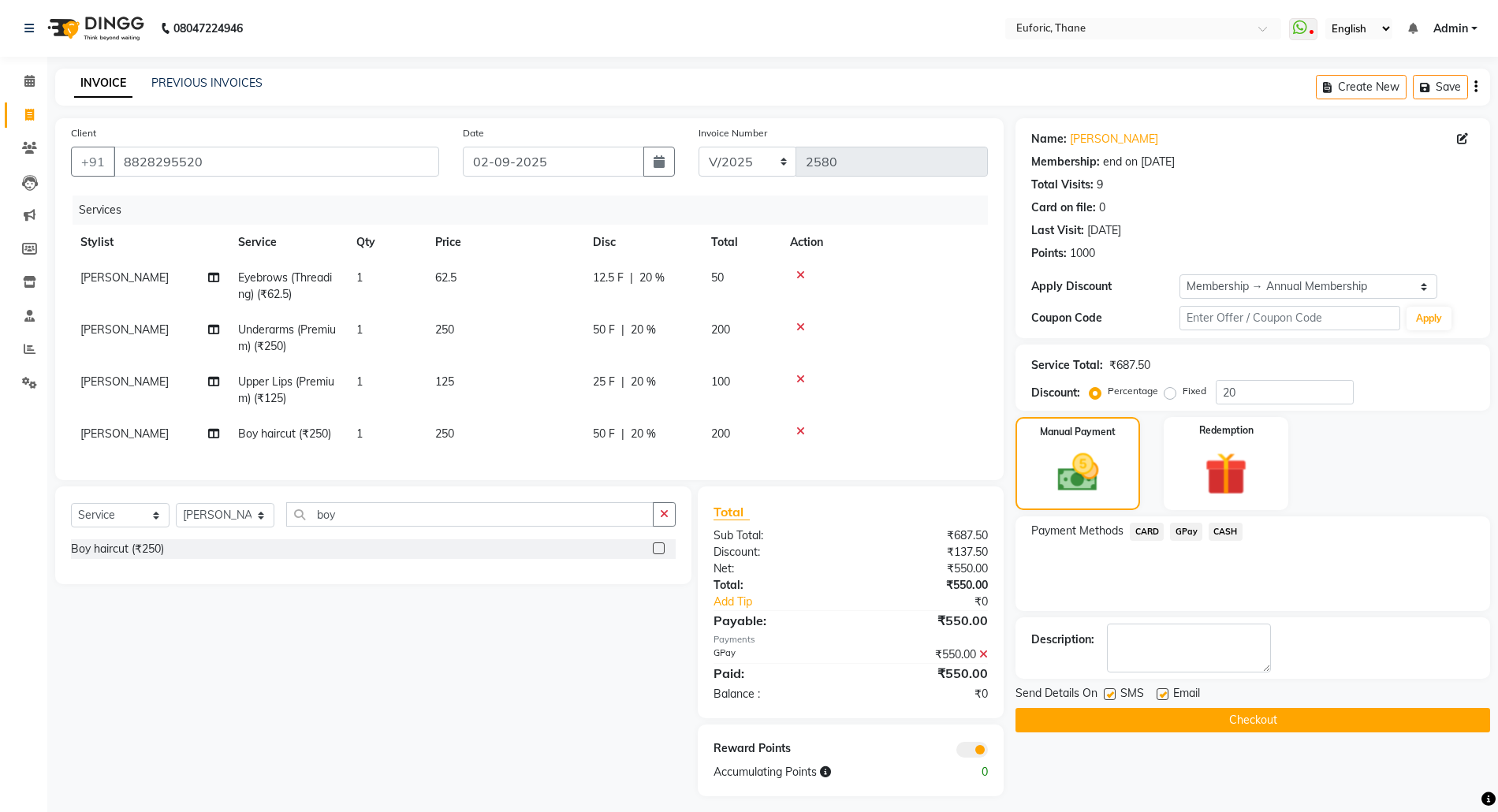
click at [1181, 739] on div "Name: [PERSON_NAME] Membership: end on [DATE] Total Visits: 9 Card on file: 0 L…" at bounding box center [1258, 457] width 486 height 678
click at [1175, 717] on button "Checkout" at bounding box center [1252, 720] width 474 height 24
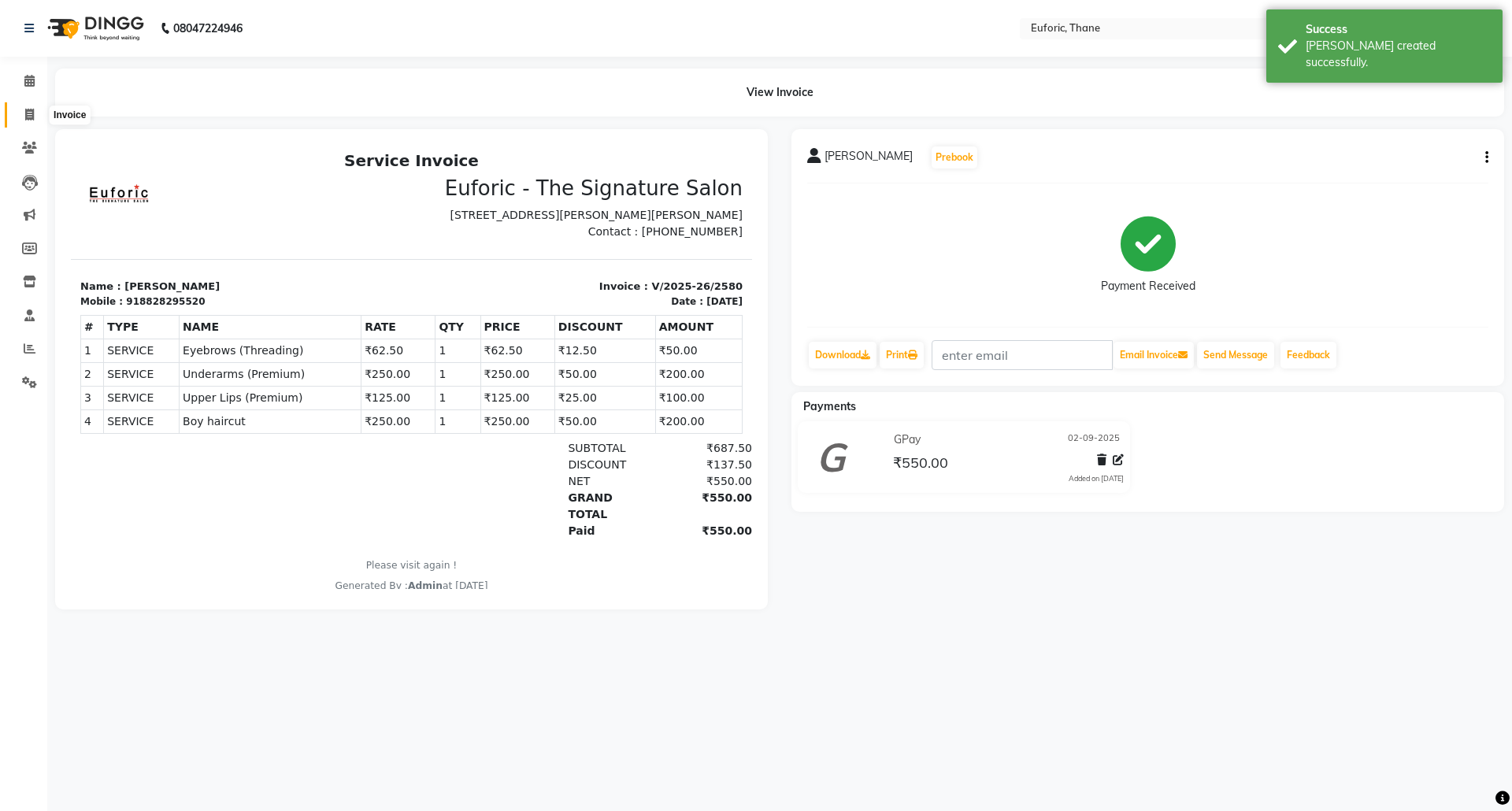
click at [32, 114] on icon at bounding box center [29, 114] width 8 height 12
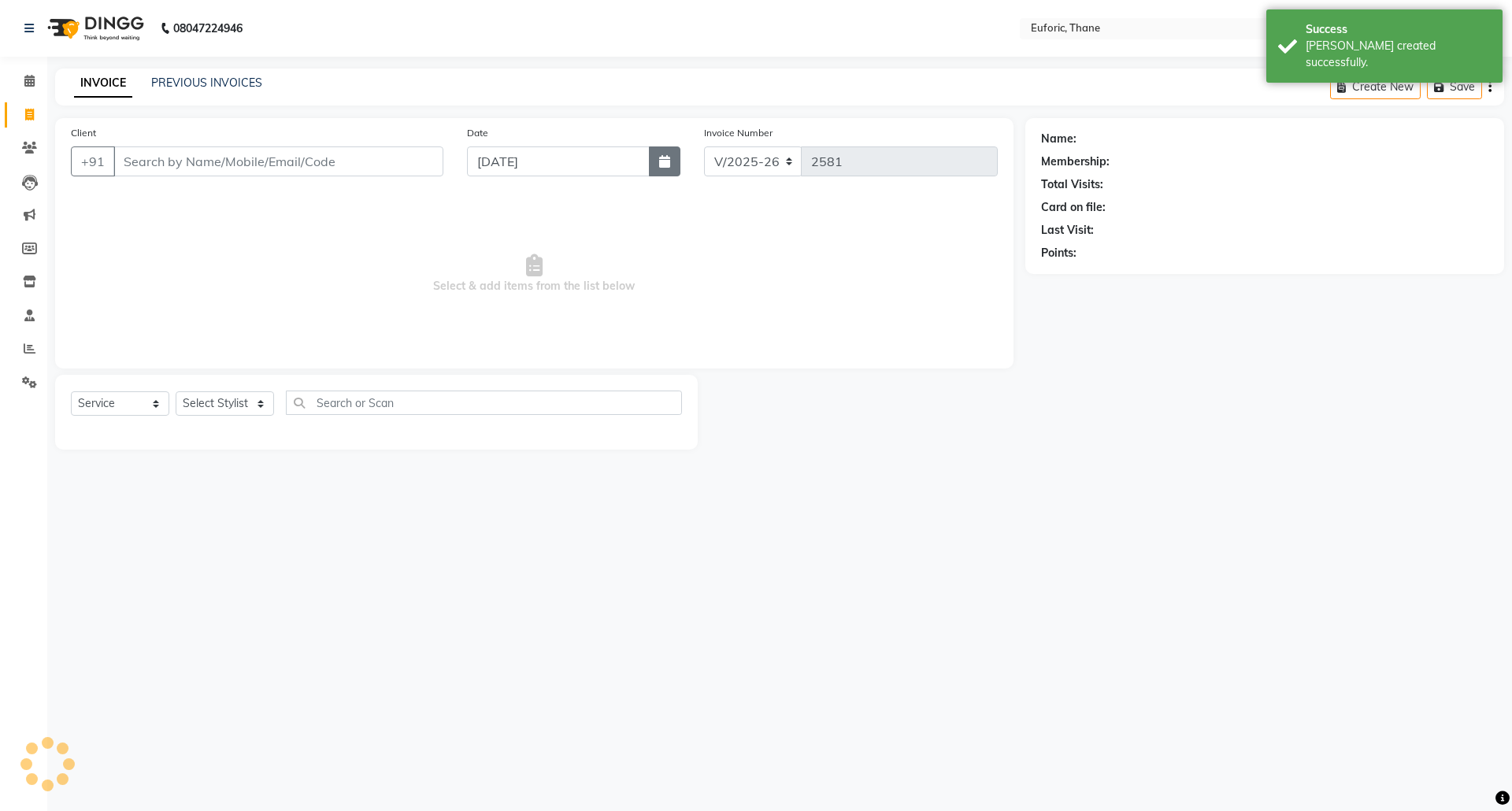
click at [662, 158] on icon "button" at bounding box center [665, 161] width 11 height 13
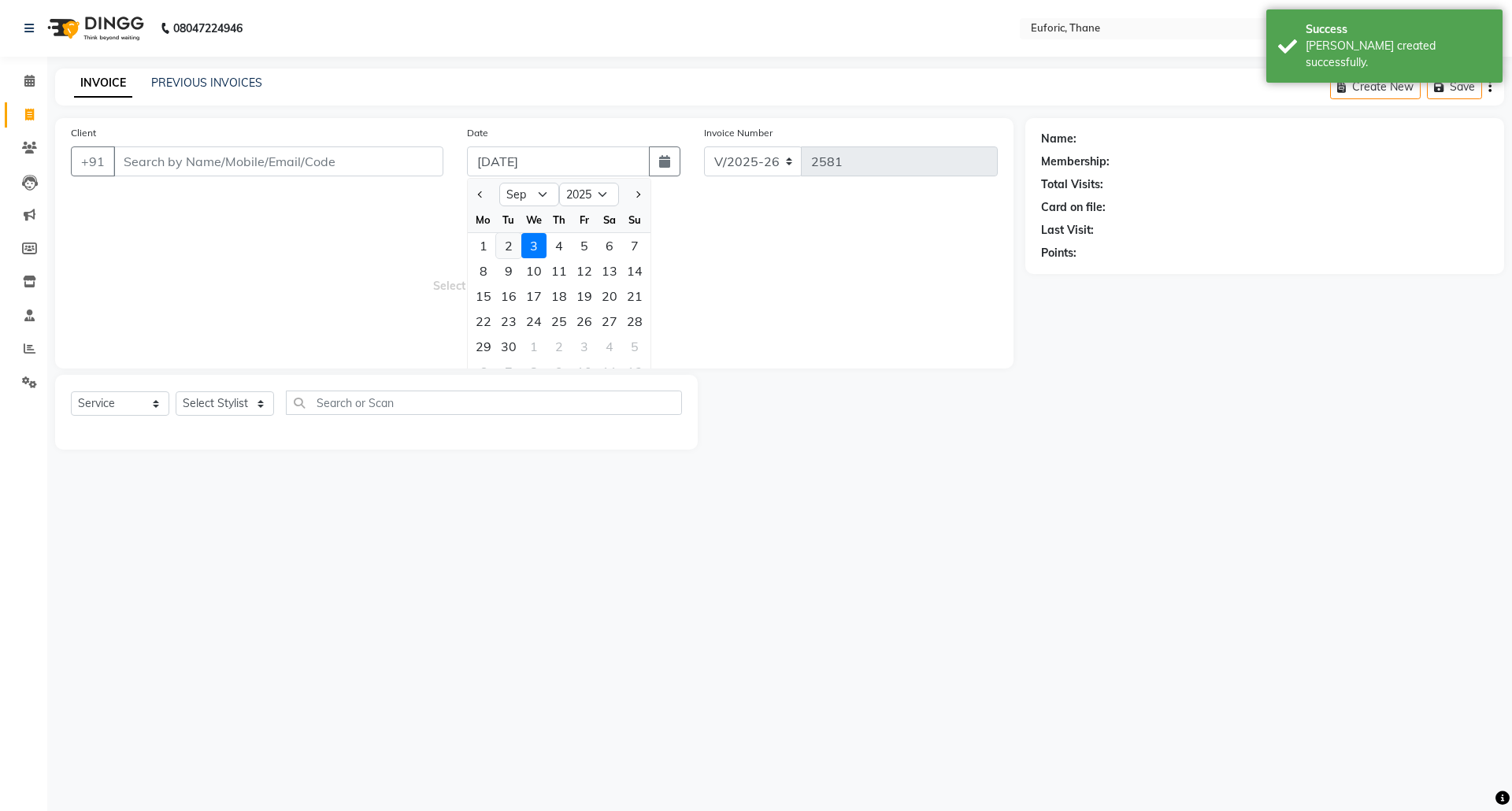
click at [501, 240] on div "2" at bounding box center [508, 245] width 25 height 25
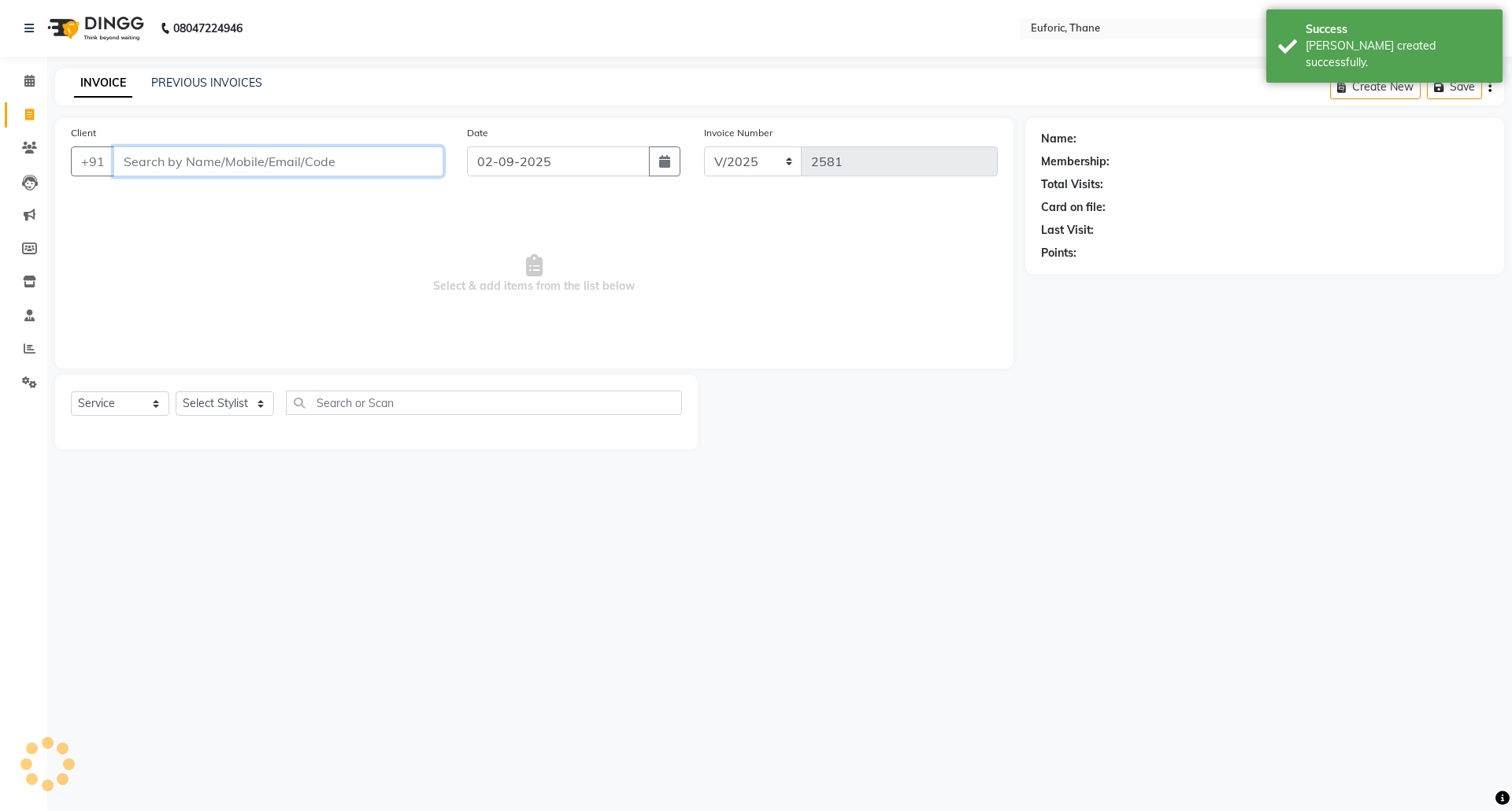
click at [367, 173] on input "Client" at bounding box center [278, 161] width 330 height 29
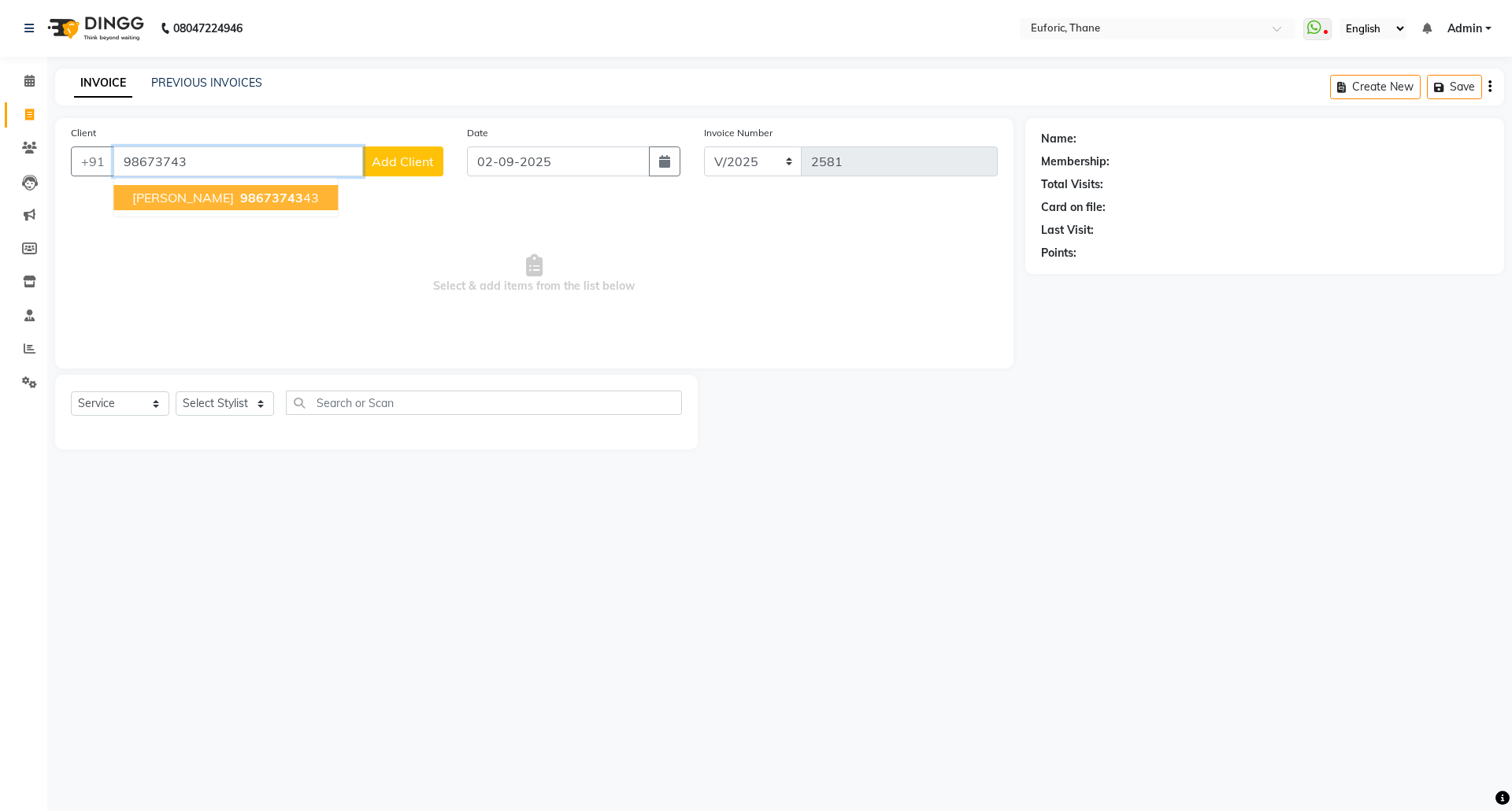
click at [162, 203] on span "[PERSON_NAME]" at bounding box center [183, 197] width 101 height 16
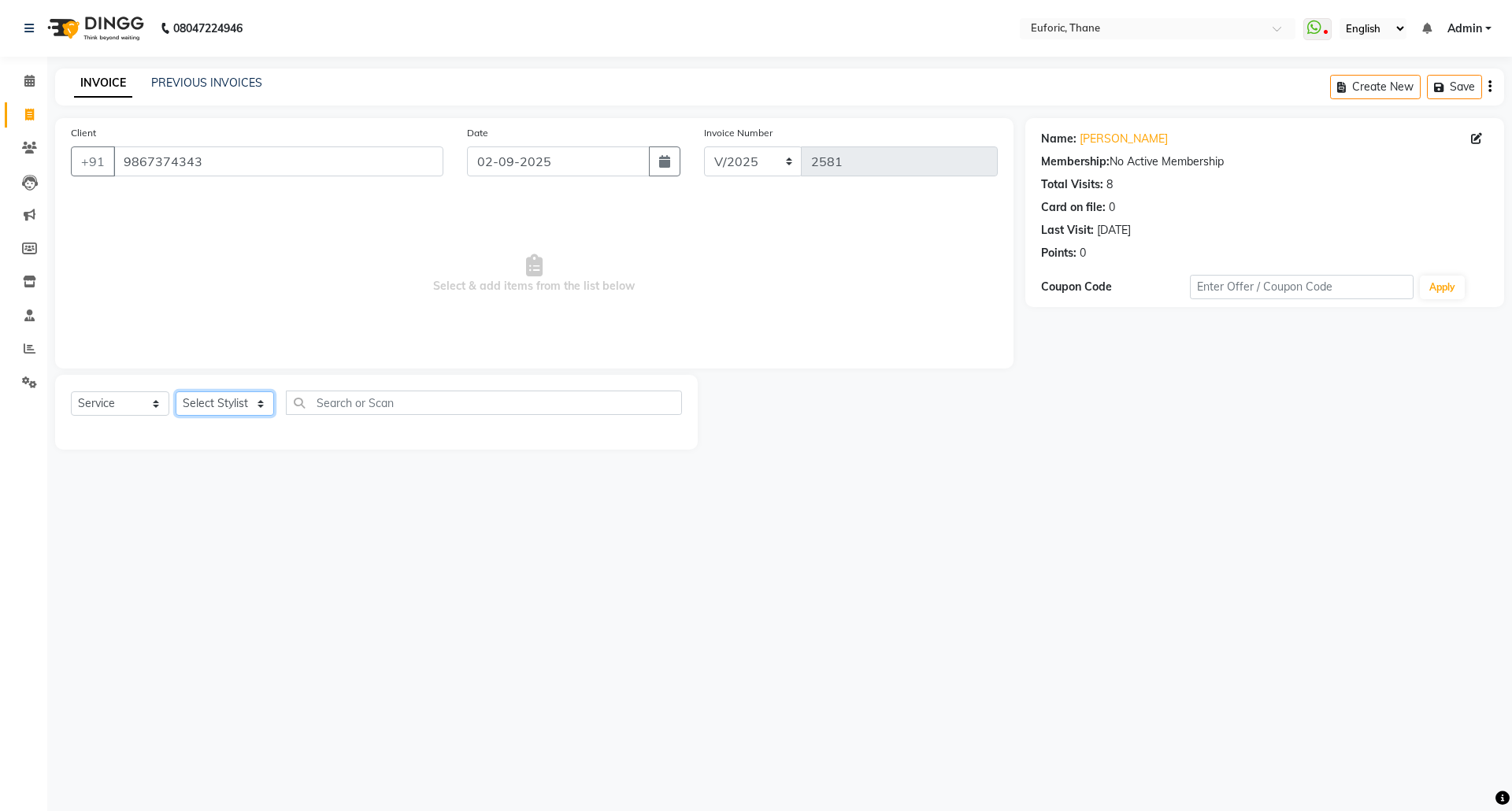
click at [195, 398] on select "Select Stylist [PERSON_NAME] Aatik Salmanai Admin [PERSON_NAME] [PERSON_NAME] […" at bounding box center [224, 404] width 99 height 24
click at [175, 392] on select "Select Stylist [PERSON_NAME] Aatik Salmanai Admin [PERSON_NAME] [PERSON_NAME] […" at bounding box center [224, 404] width 99 height 24
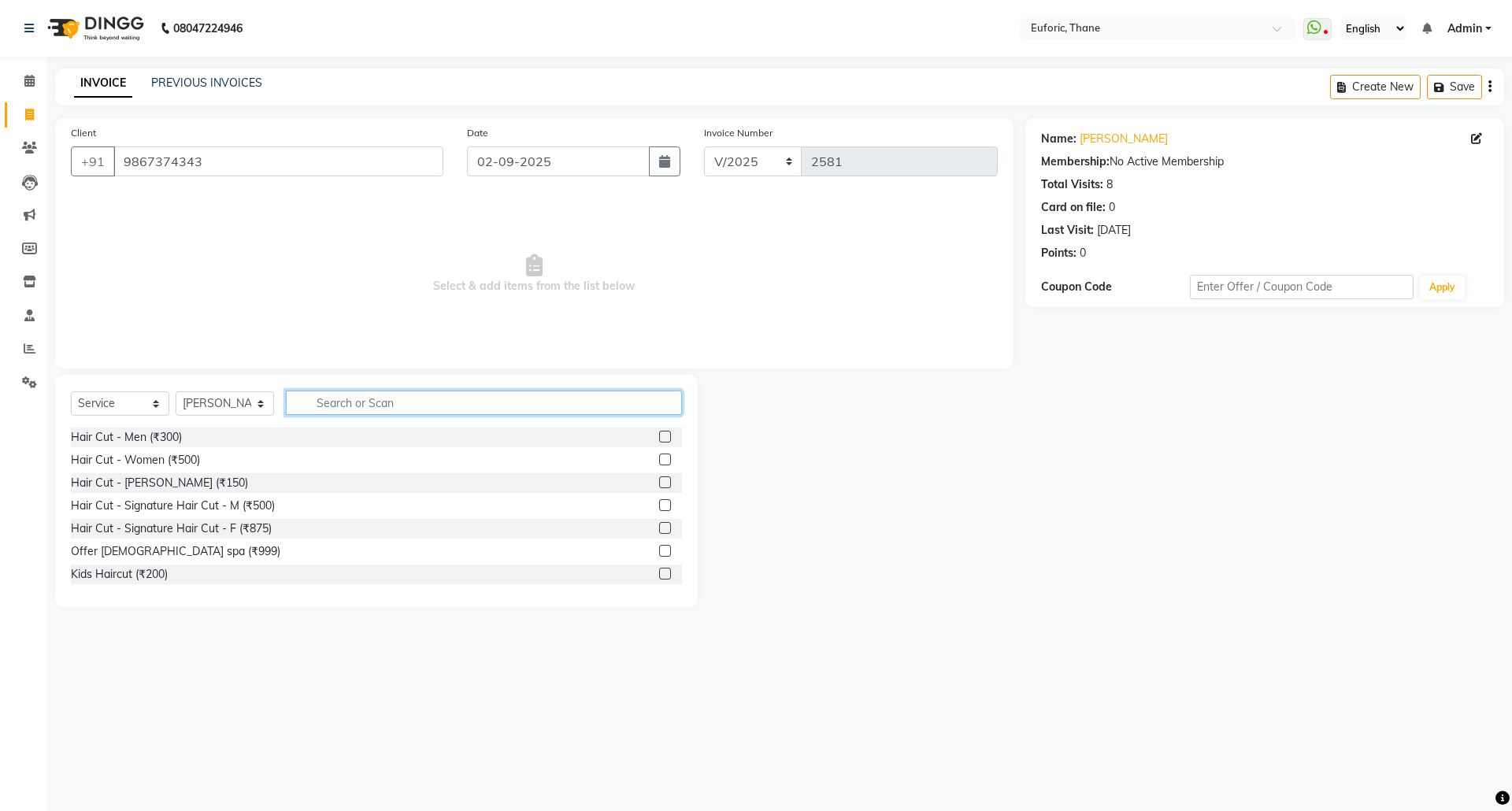
click at [337, 391] on input "text" at bounding box center [484, 403] width 396 height 24
click at [331, 403] on input "text" at bounding box center [484, 403] width 396 height 24
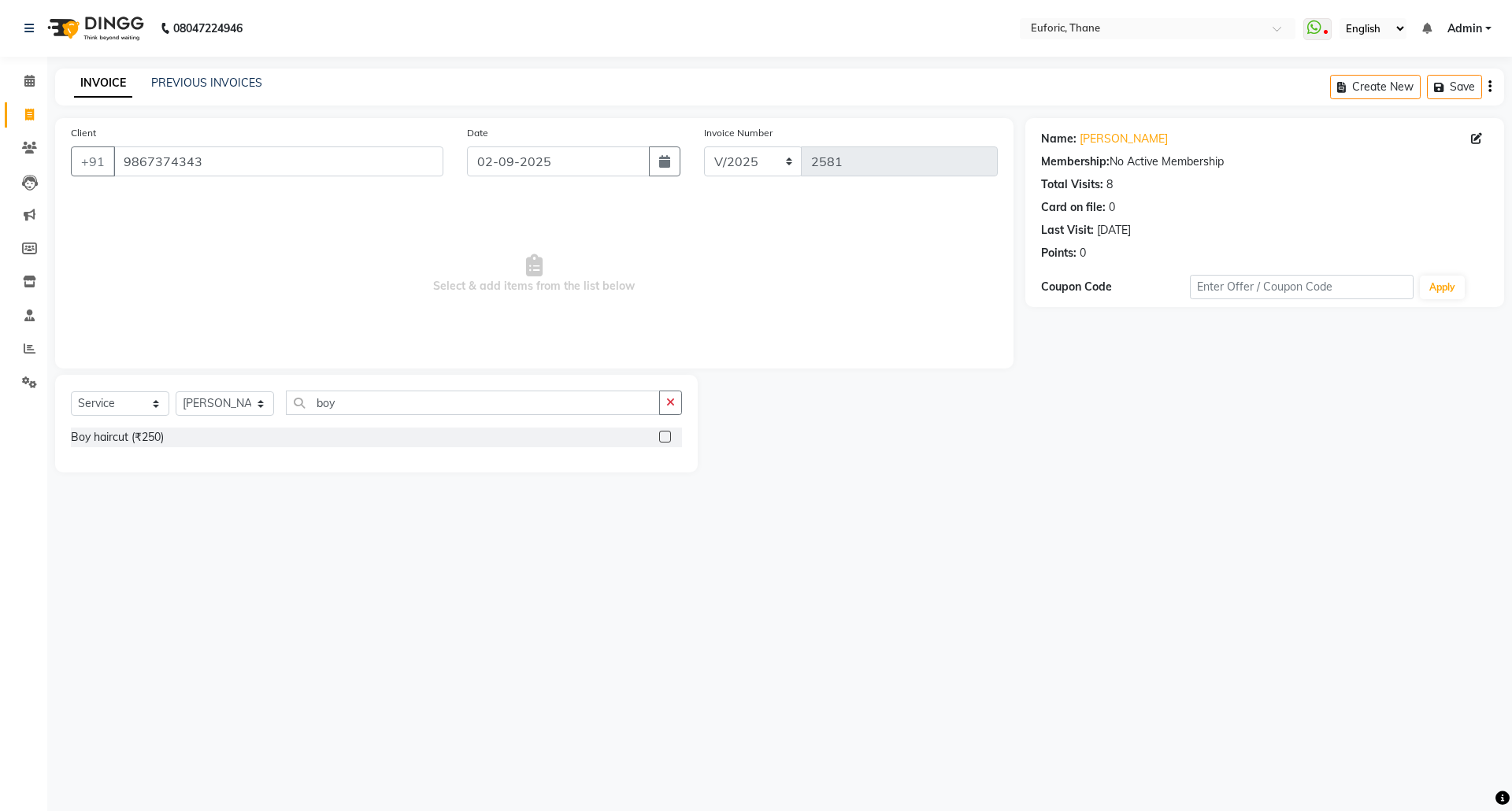
click at [659, 438] on label at bounding box center [665, 436] width 12 height 12
click at [659, 438] on input "checkbox" at bounding box center [664, 437] width 10 height 10
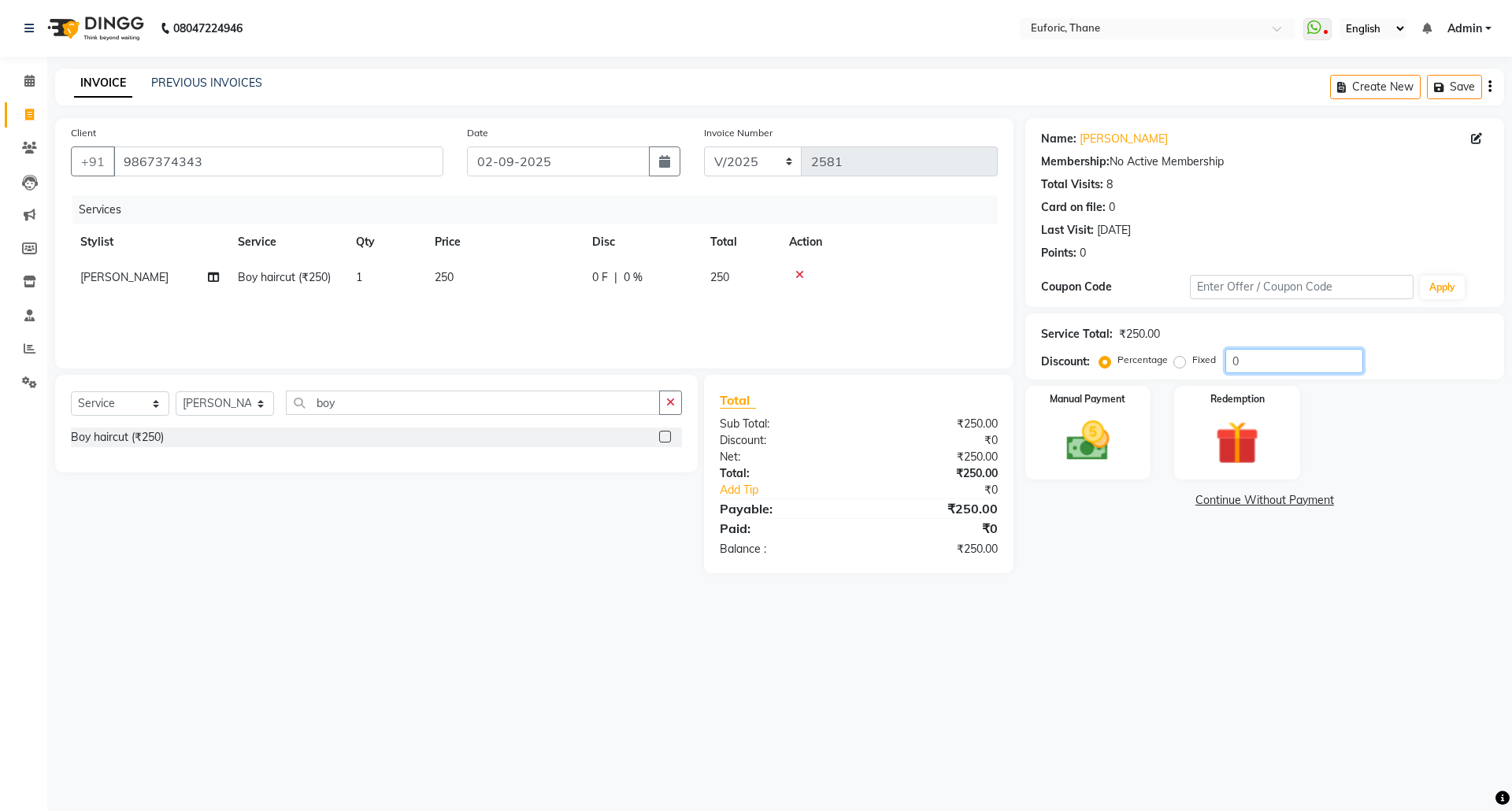
click at [1225, 356] on input "0" at bounding box center [1293, 360] width 137 height 24
click at [1030, 411] on div "Manual Payment" at bounding box center [1088, 432] width 131 height 97
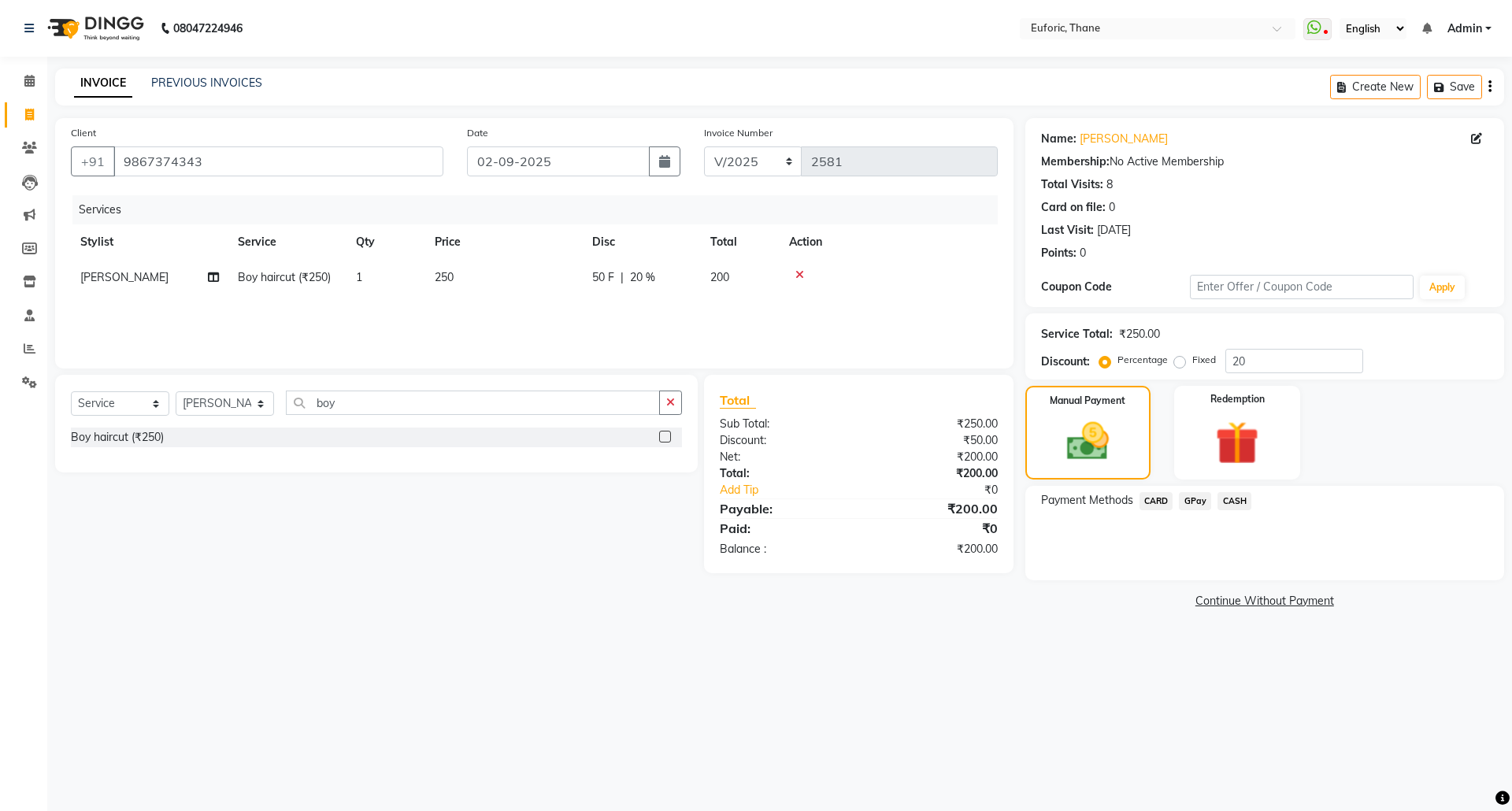
click at [1201, 501] on span "GPay" at bounding box center [1195, 501] width 32 height 18
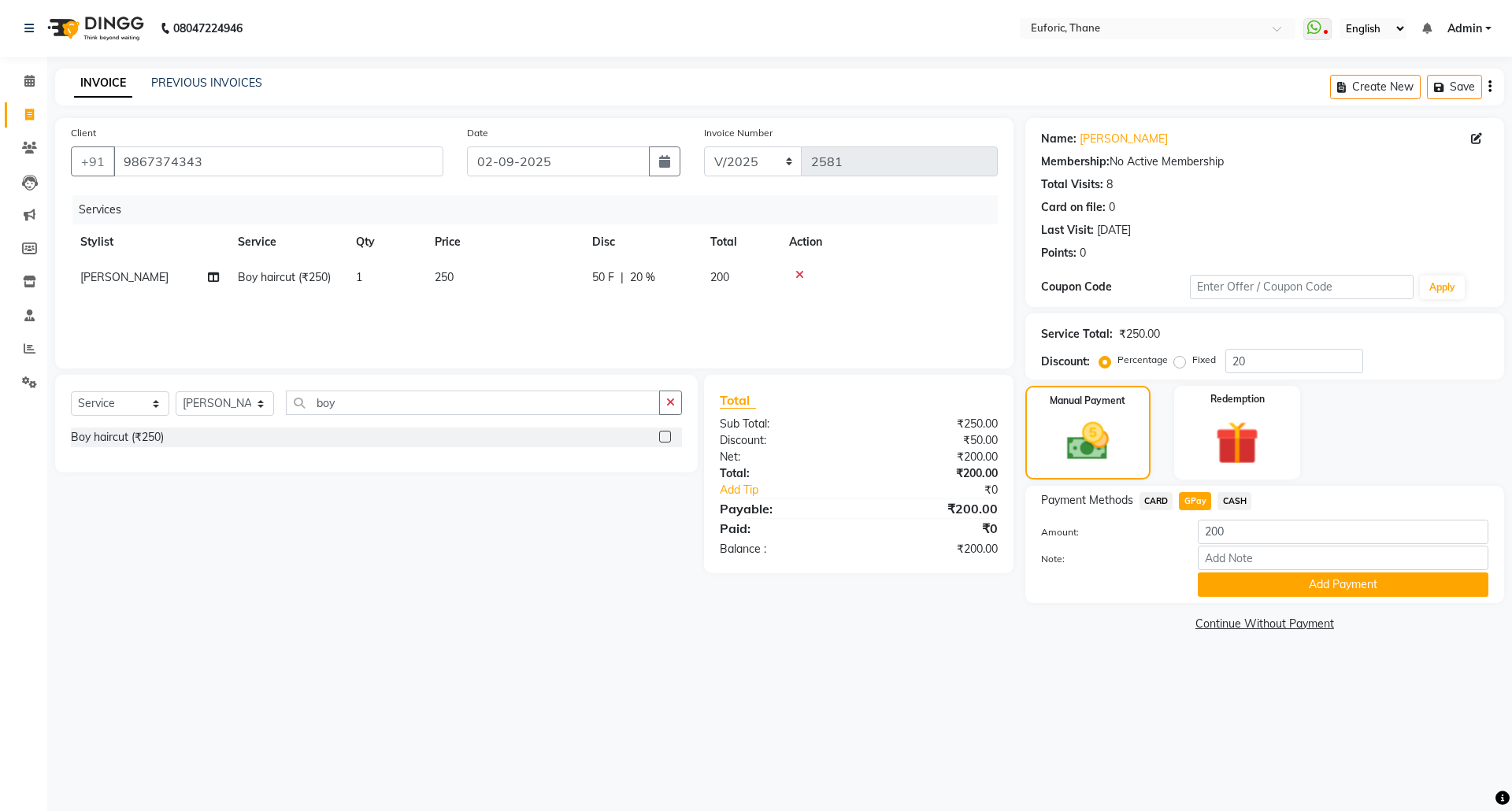
click at [1230, 577] on button "Add Payment" at bounding box center [1342, 584] width 290 height 24
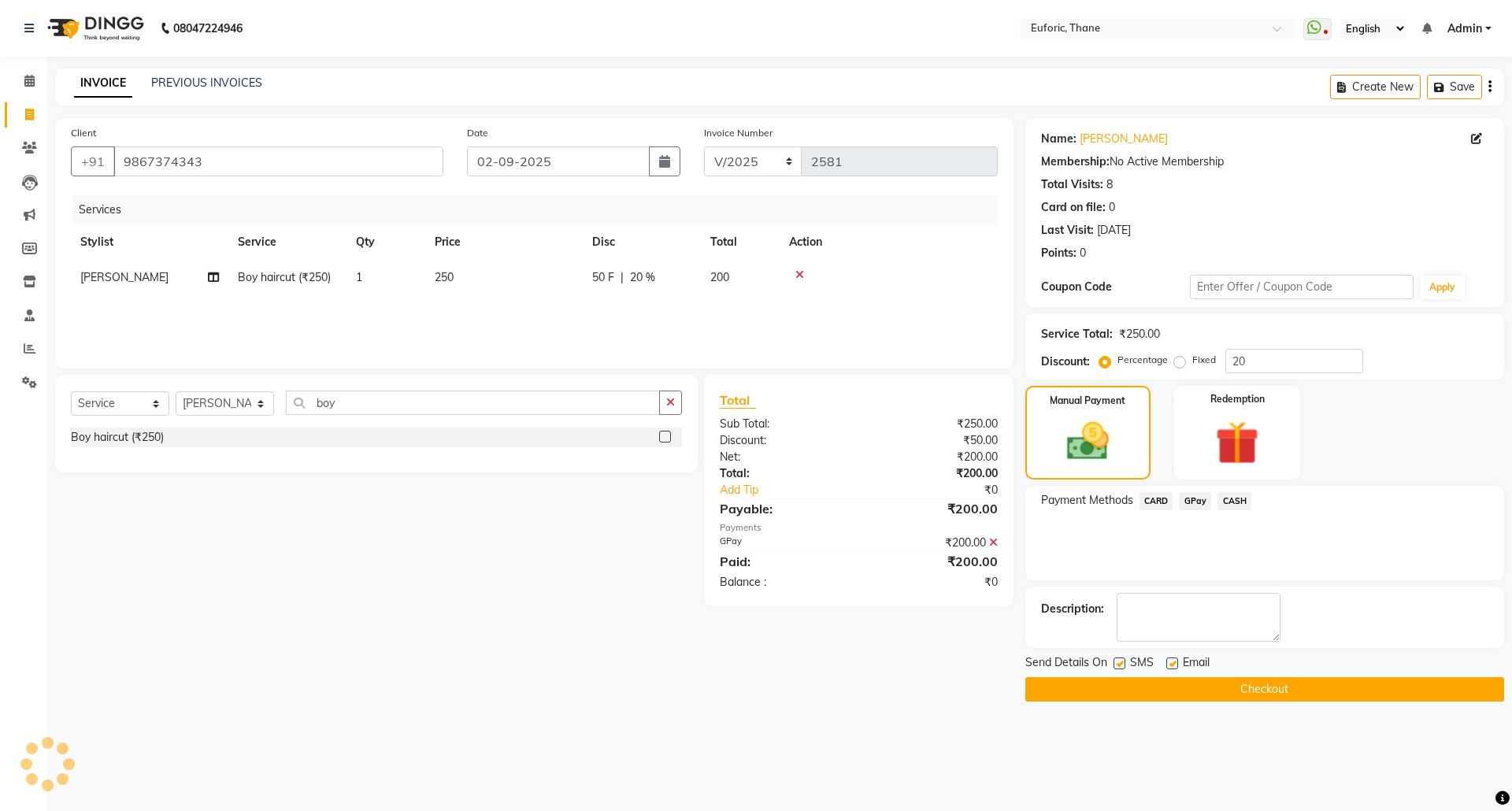
click at [1223, 689] on button "Checkout" at bounding box center [1264, 689] width 478 height 24
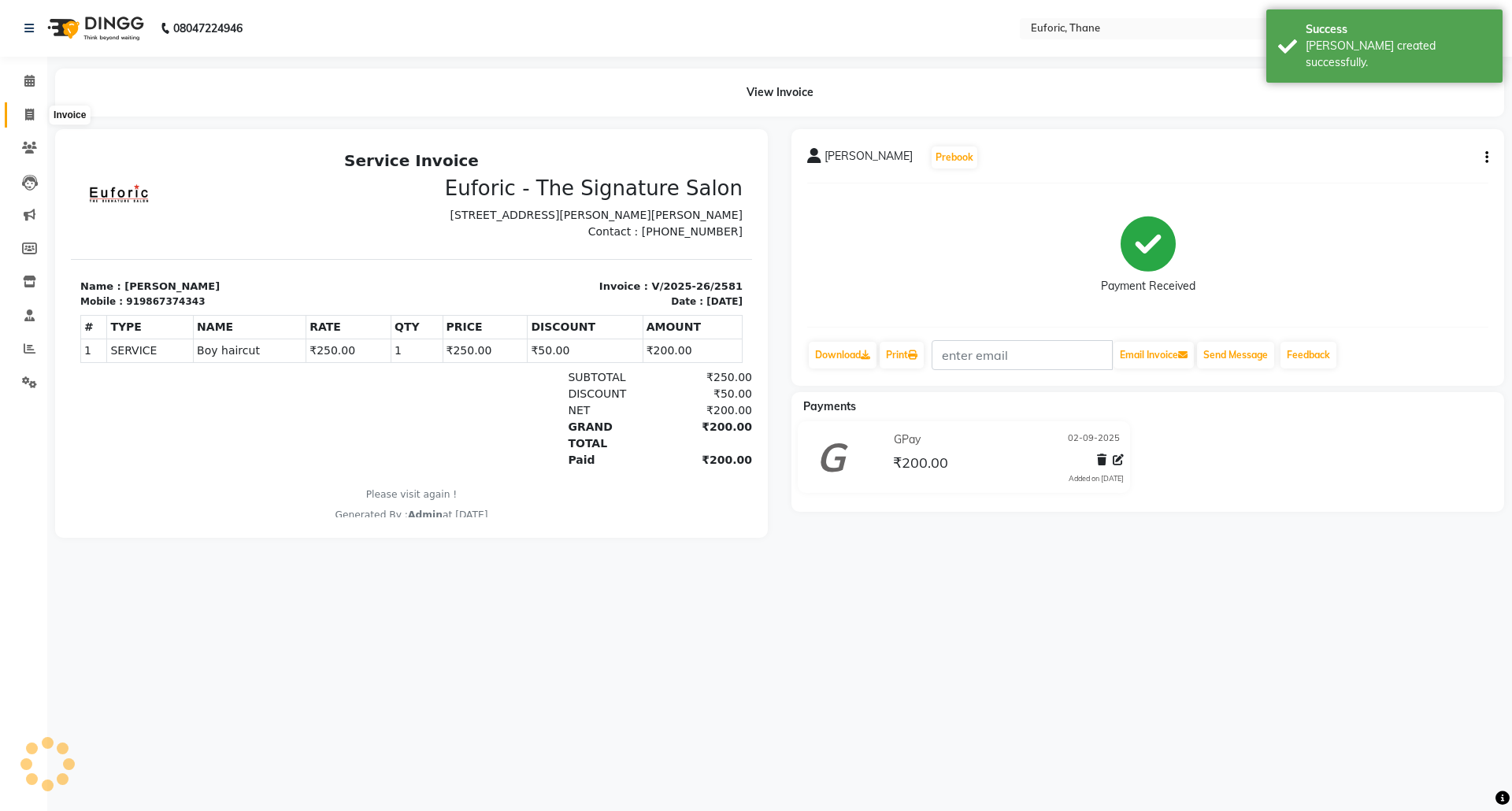
click at [26, 106] on span at bounding box center [30, 115] width 28 height 18
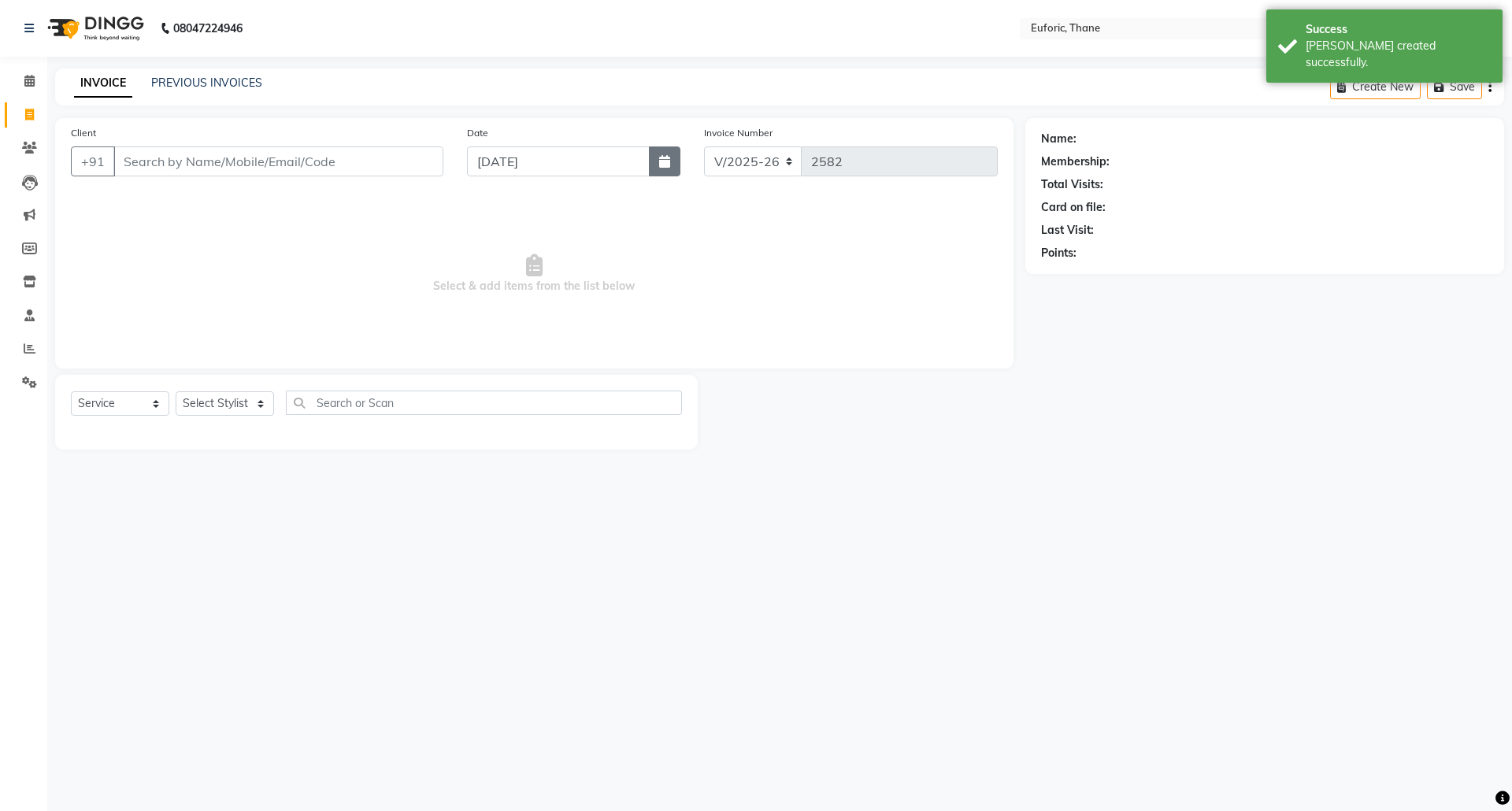
click at [674, 161] on button "button" at bounding box center [665, 161] width 31 height 29
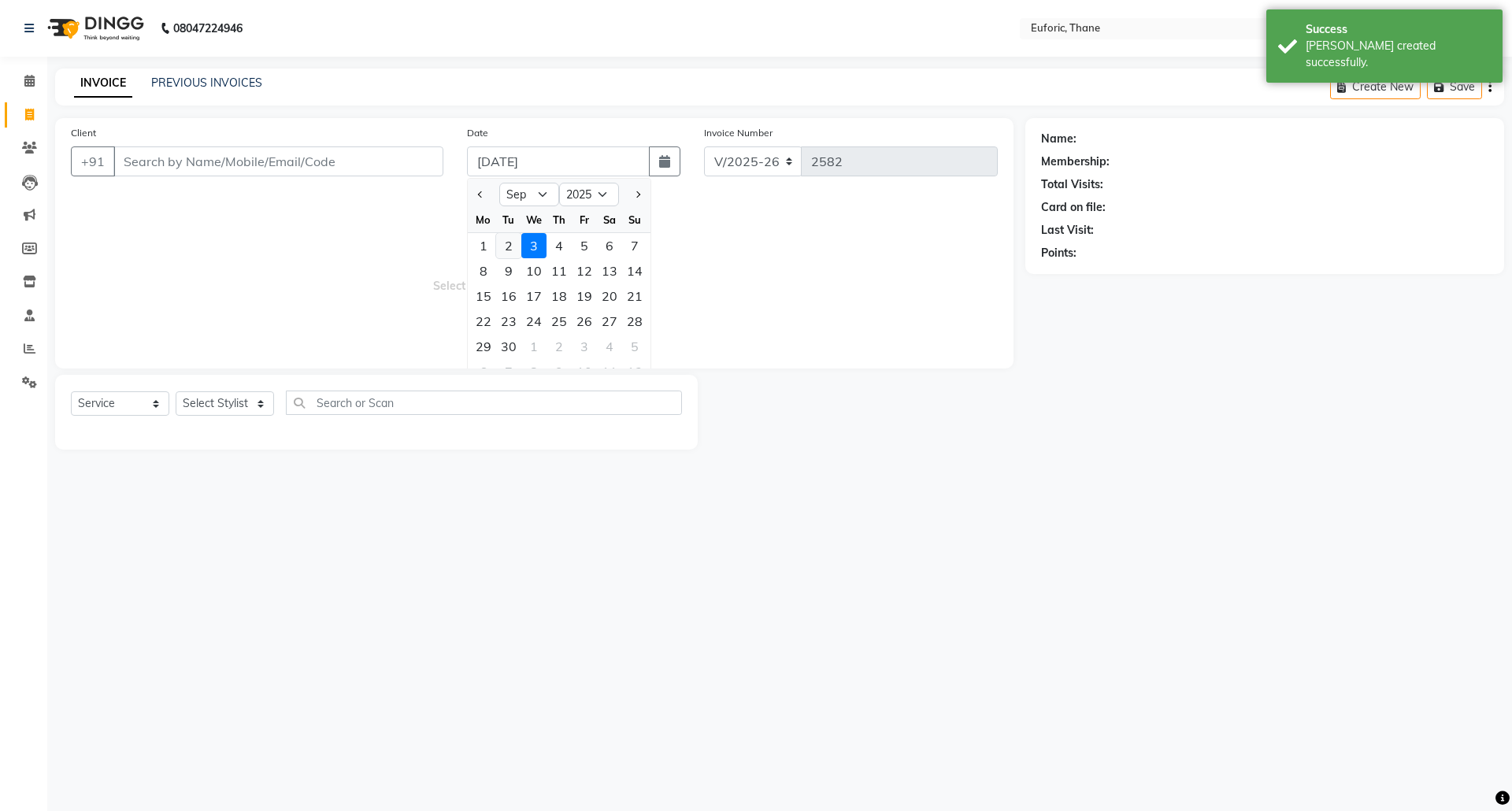
click at [514, 244] on div "2" at bounding box center [508, 245] width 25 height 25
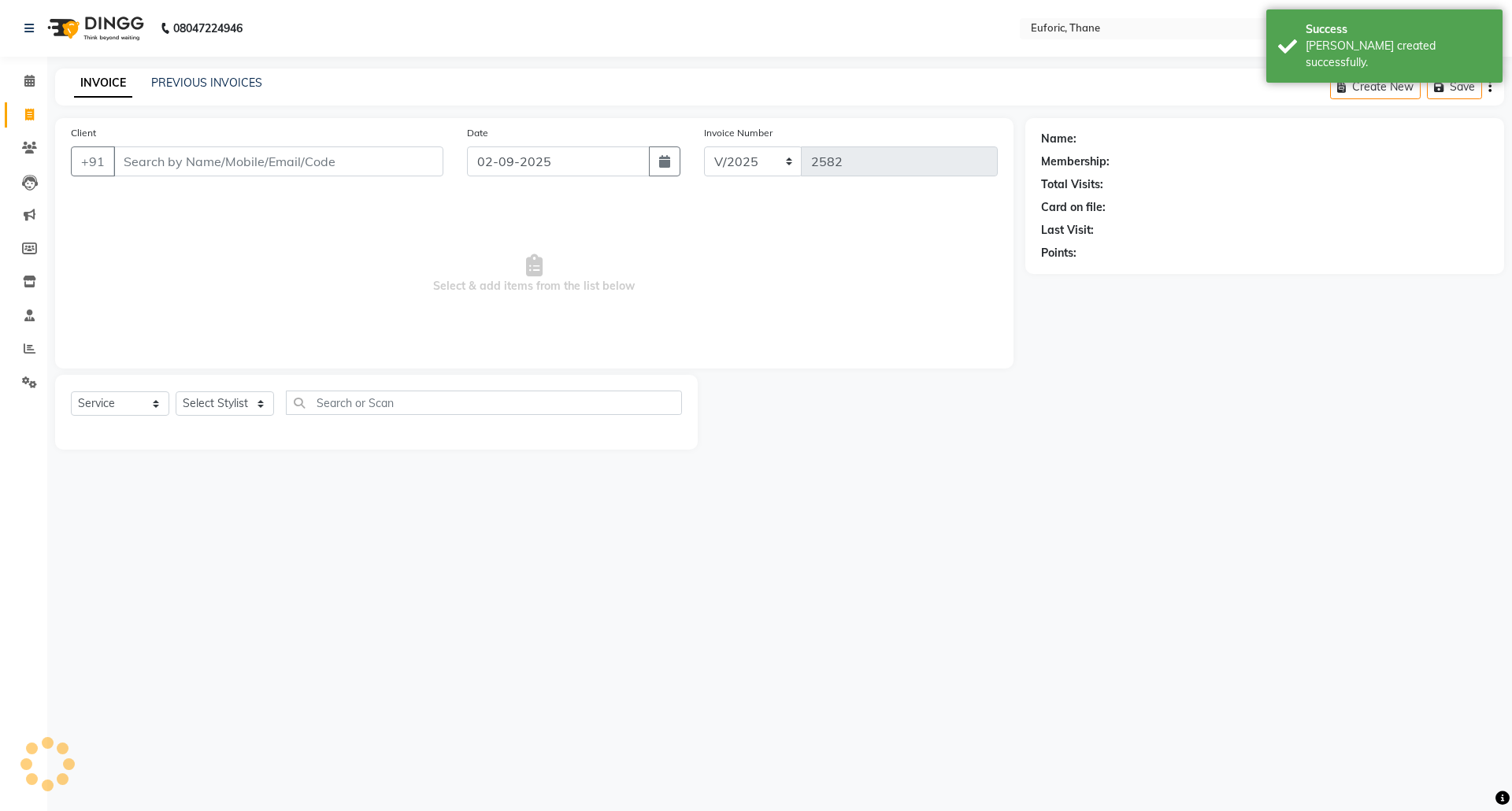
click at [323, 143] on div "Client +91" at bounding box center [257, 157] width 396 height 65
click at [322, 160] on input "Client" at bounding box center [278, 161] width 330 height 29
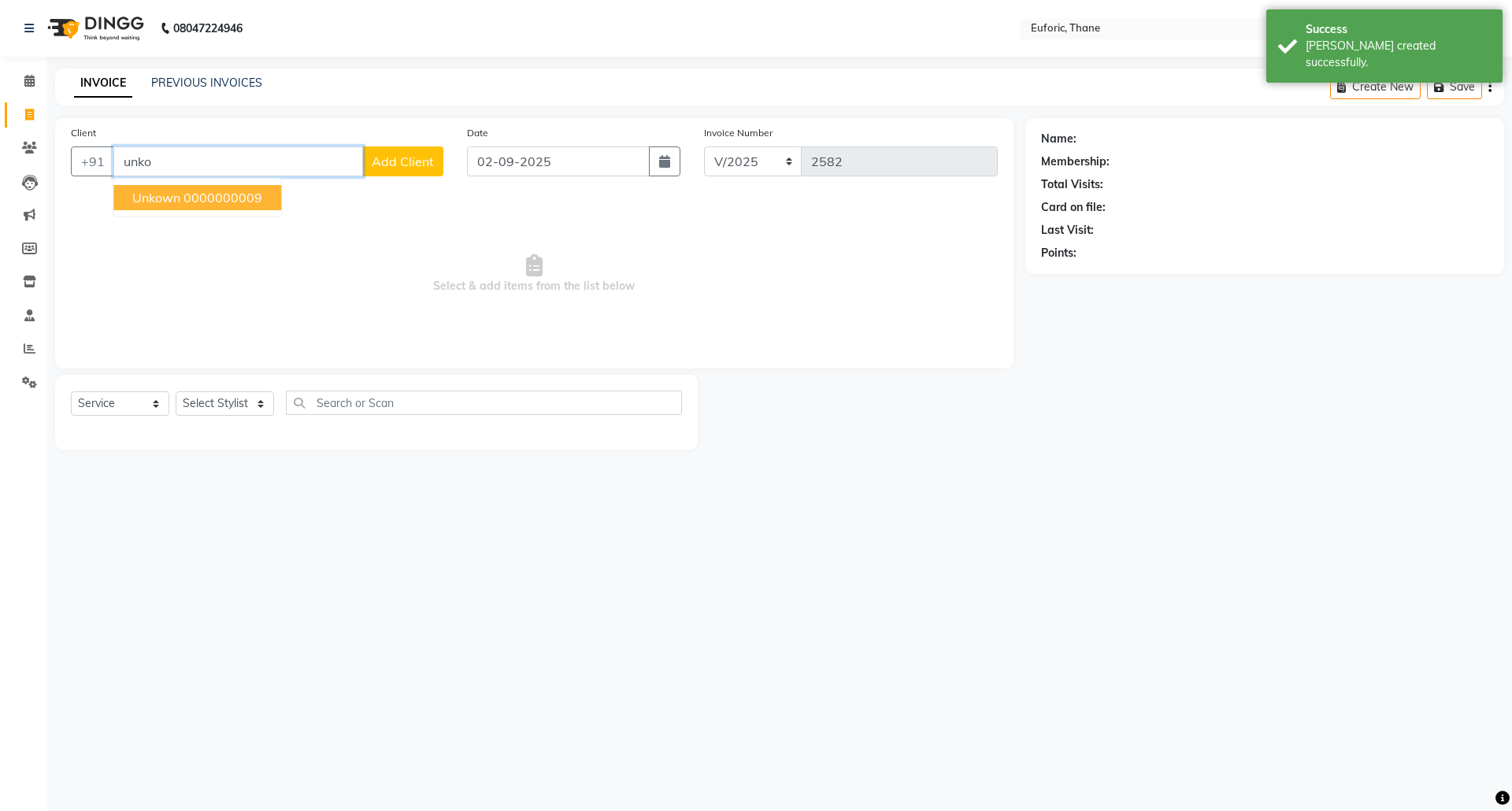
click at [267, 200] on button "Unkown 0000000009" at bounding box center [197, 197] width 168 height 25
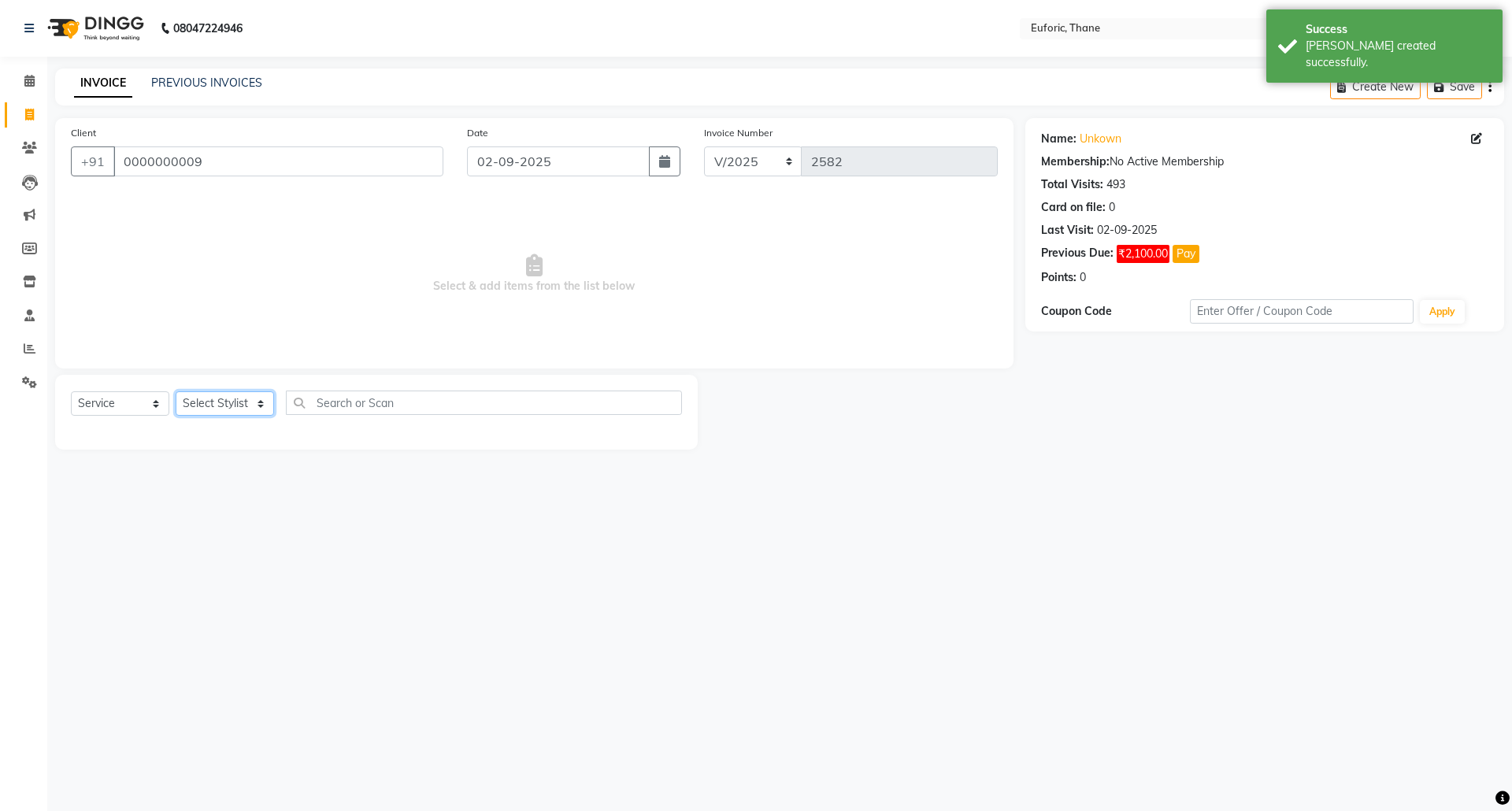
click at [224, 407] on select "Select Stylist [PERSON_NAME] Aatik Salmanai Admin [PERSON_NAME] [PERSON_NAME] […" at bounding box center [224, 404] width 99 height 24
click at [175, 392] on select "Select Stylist [PERSON_NAME] Aatik Salmanai Admin [PERSON_NAME] [PERSON_NAME] […" at bounding box center [224, 404] width 99 height 24
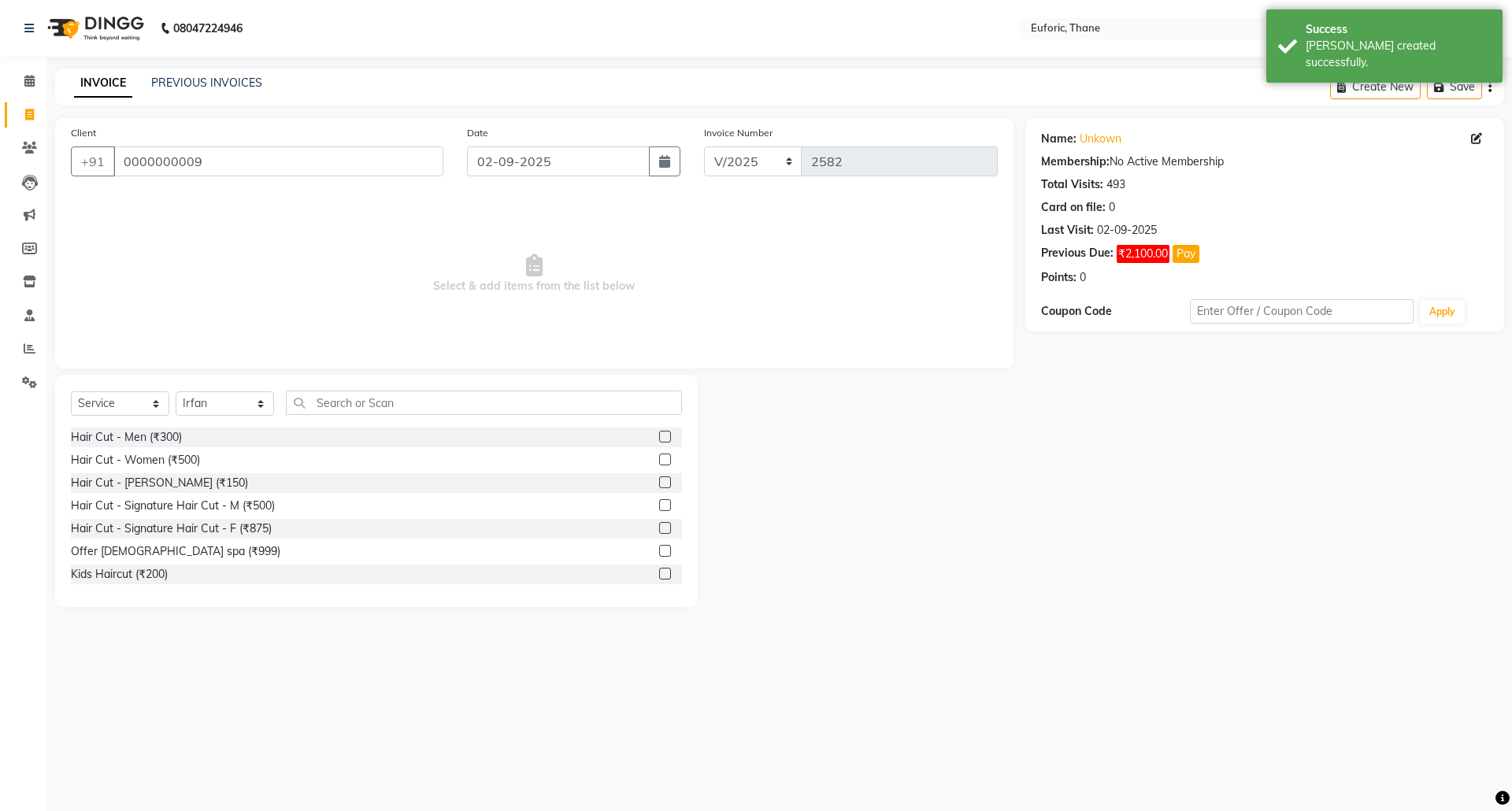
click at [659, 460] on label at bounding box center [665, 459] width 12 height 12
click at [659, 460] on input "checkbox" at bounding box center [664, 460] width 10 height 10
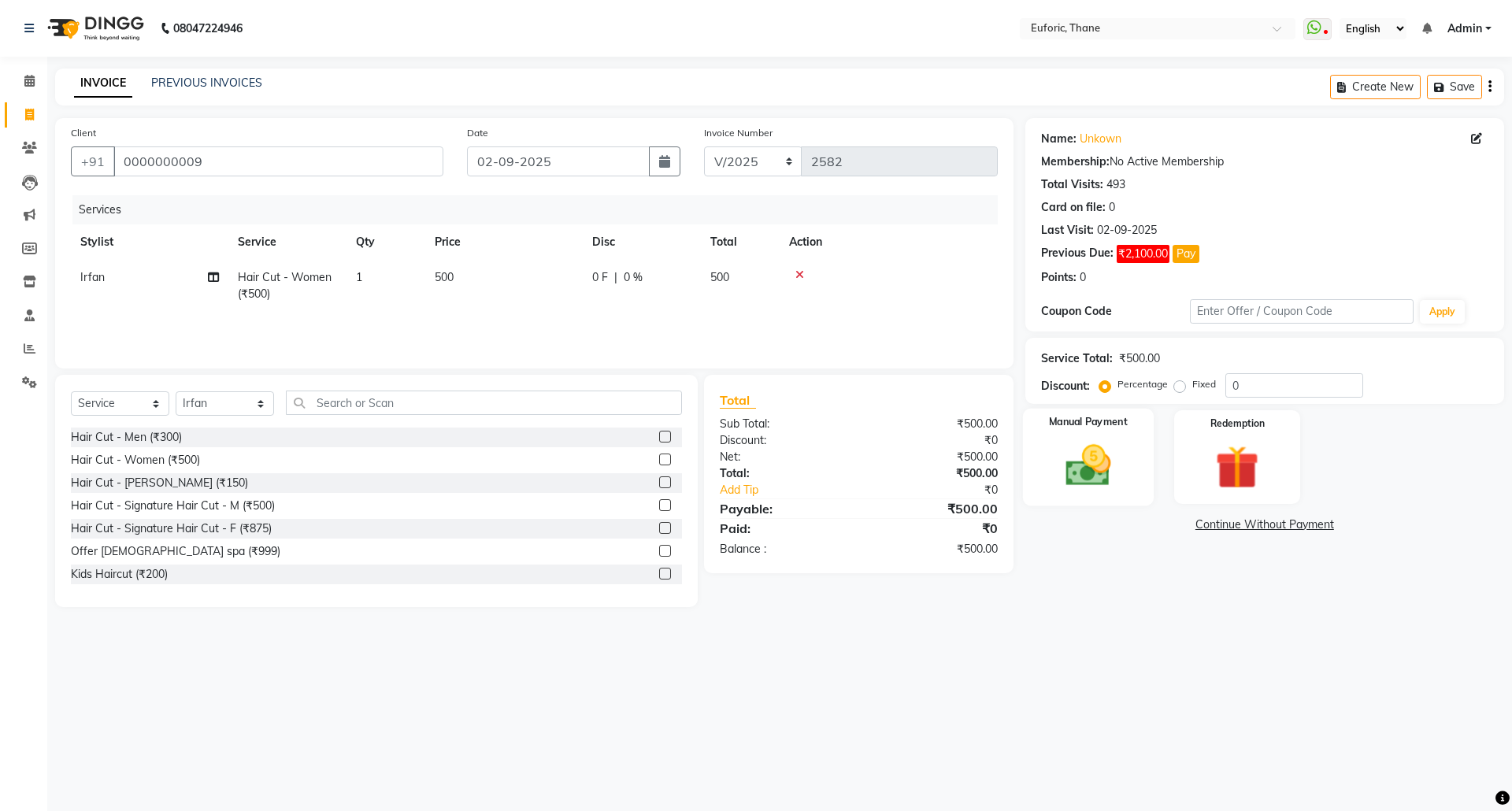
click at [1100, 448] on img at bounding box center [1087, 465] width 73 height 52
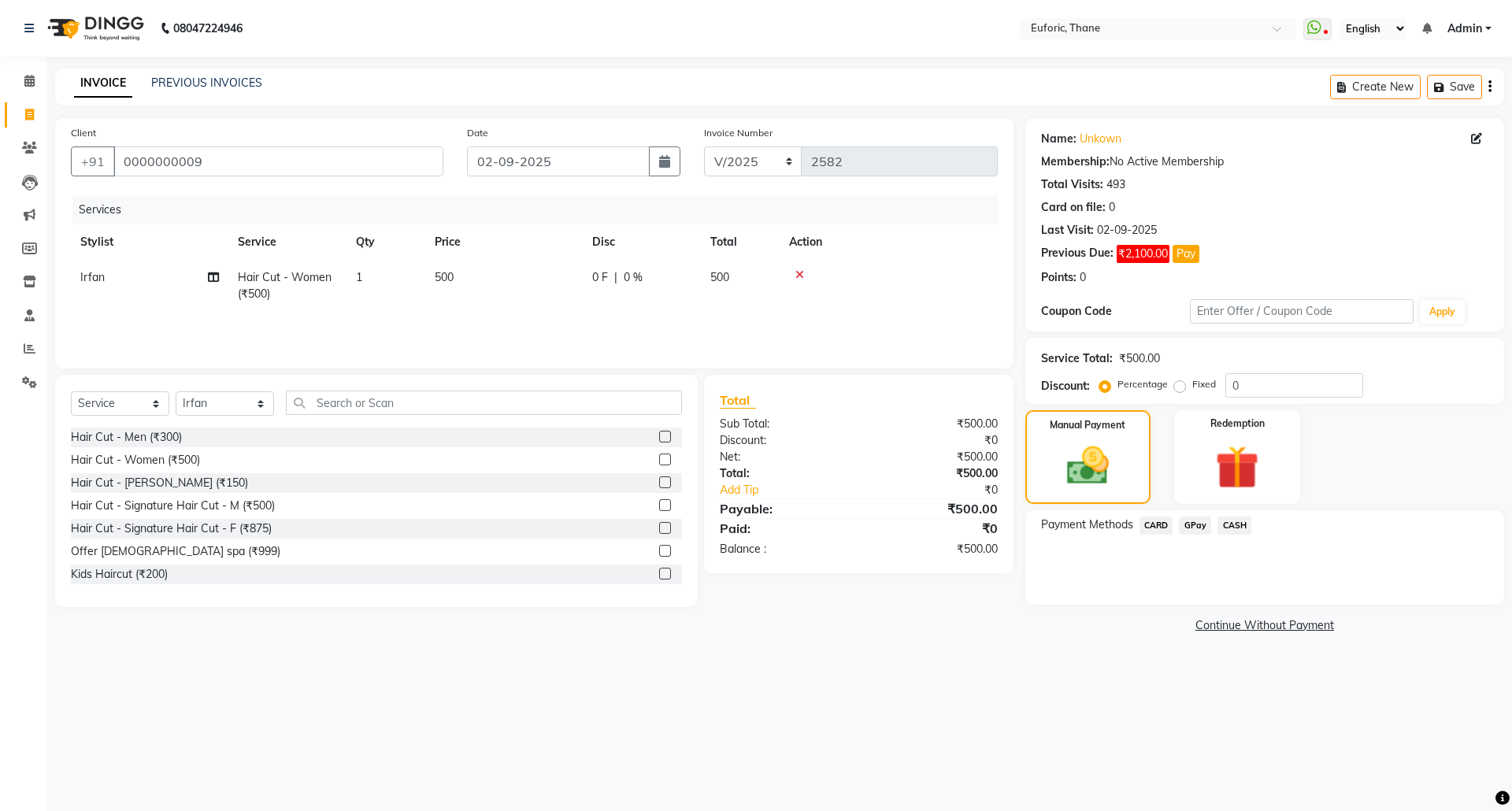
drag, startPoint x: 1151, startPoint y: 518, endPoint x: 1163, endPoint y: 526, distance: 14.4
click at [1151, 517] on span "CARD" at bounding box center [1156, 525] width 34 height 18
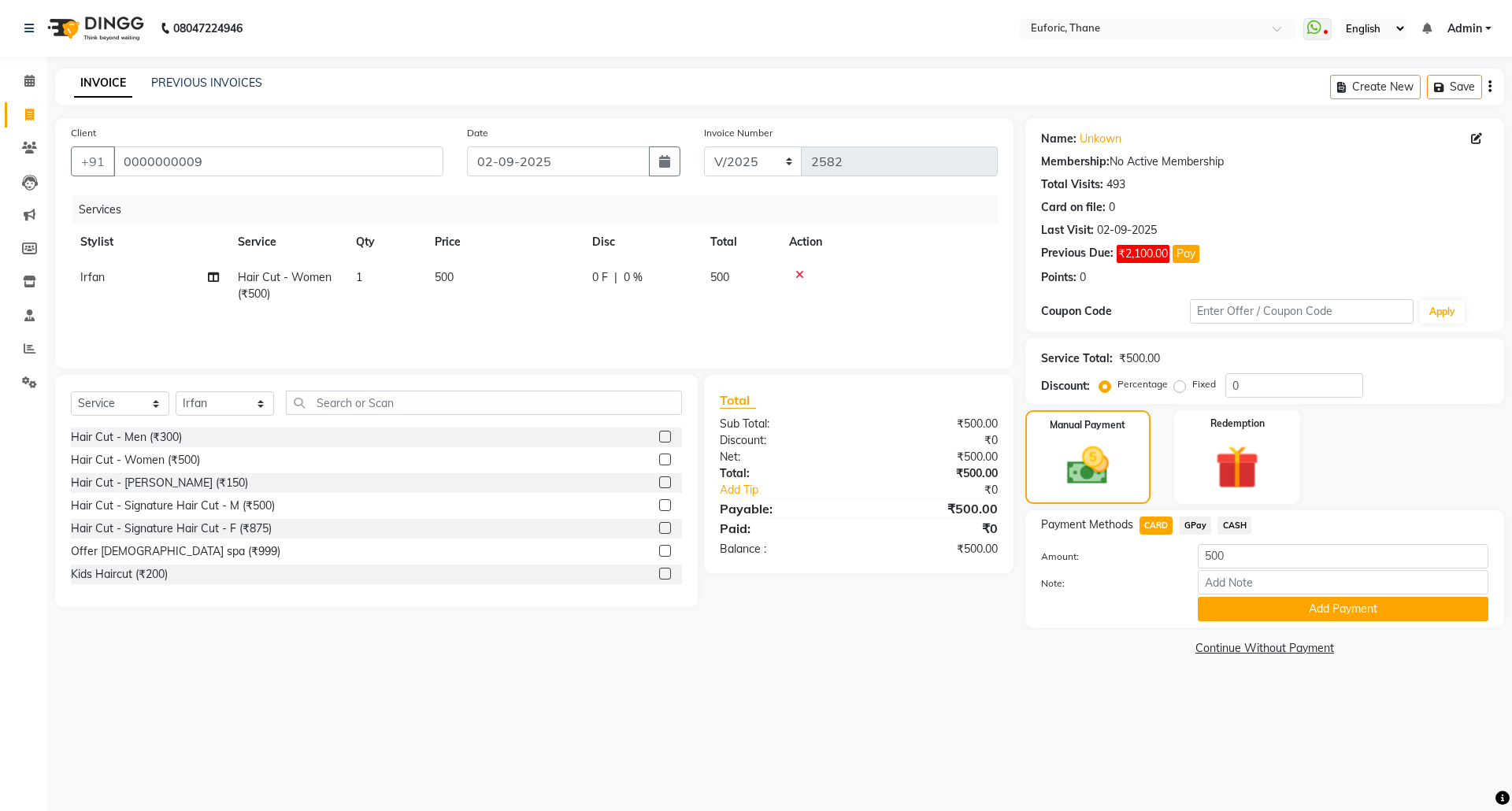
click at [1258, 633] on div "Name: Unkown Membership: No Active Membership Total Visits: 493 Card on file: 0…" at bounding box center [1270, 389] width 490 height 542
drag, startPoint x: 1248, startPoint y: 599, endPoint x: 1245, endPoint y: 607, distance: 8.5
click at [1245, 599] on button "Add Payment" at bounding box center [1342, 608] width 290 height 24
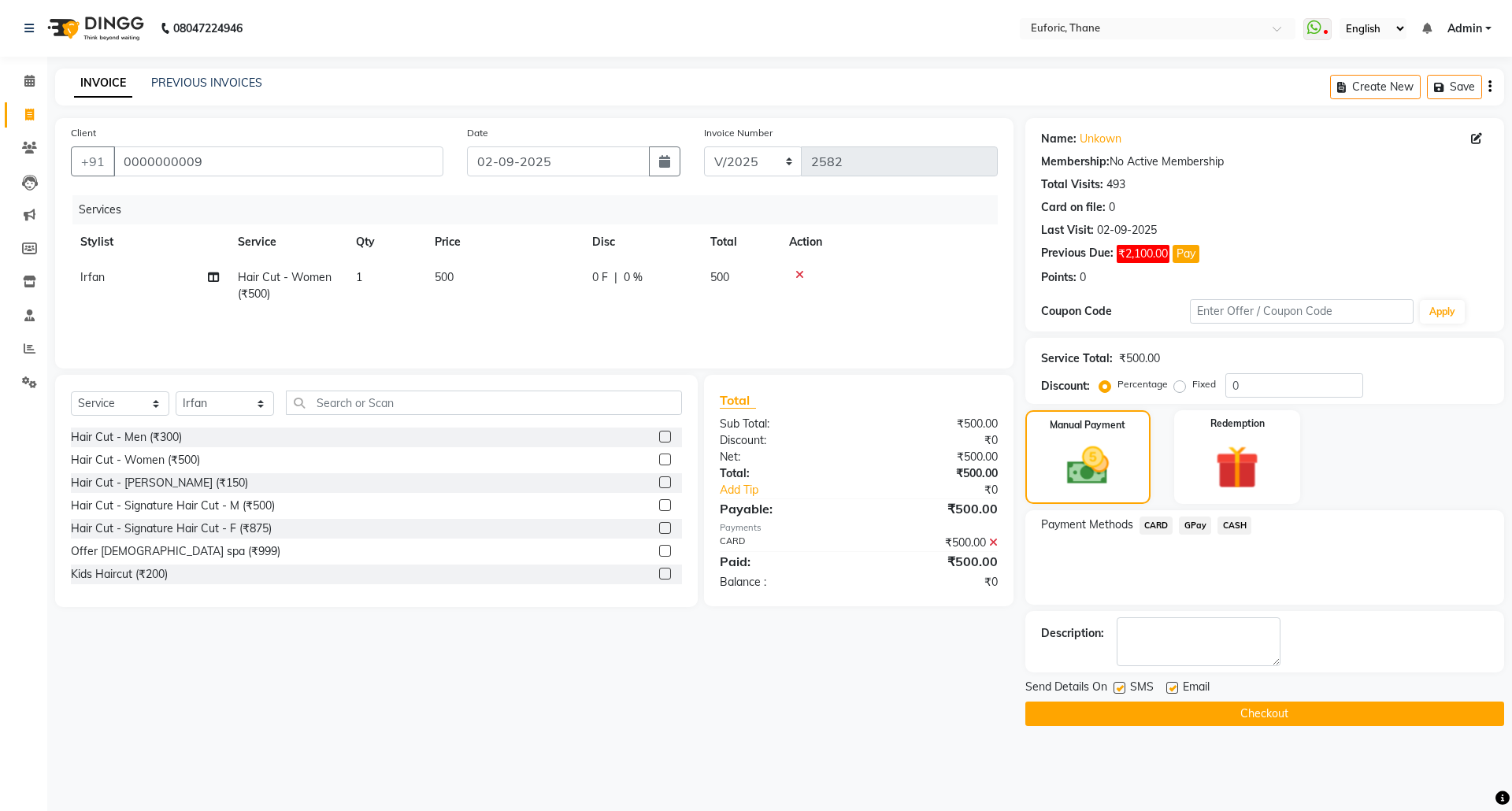
click at [1272, 700] on div "Send Details On SMS Email Checkout" at bounding box center [1264, 701] width 478 height 47
click at [1158, 711] on button "Checkout" at bounding box center [1264, 713] width 478 height 24
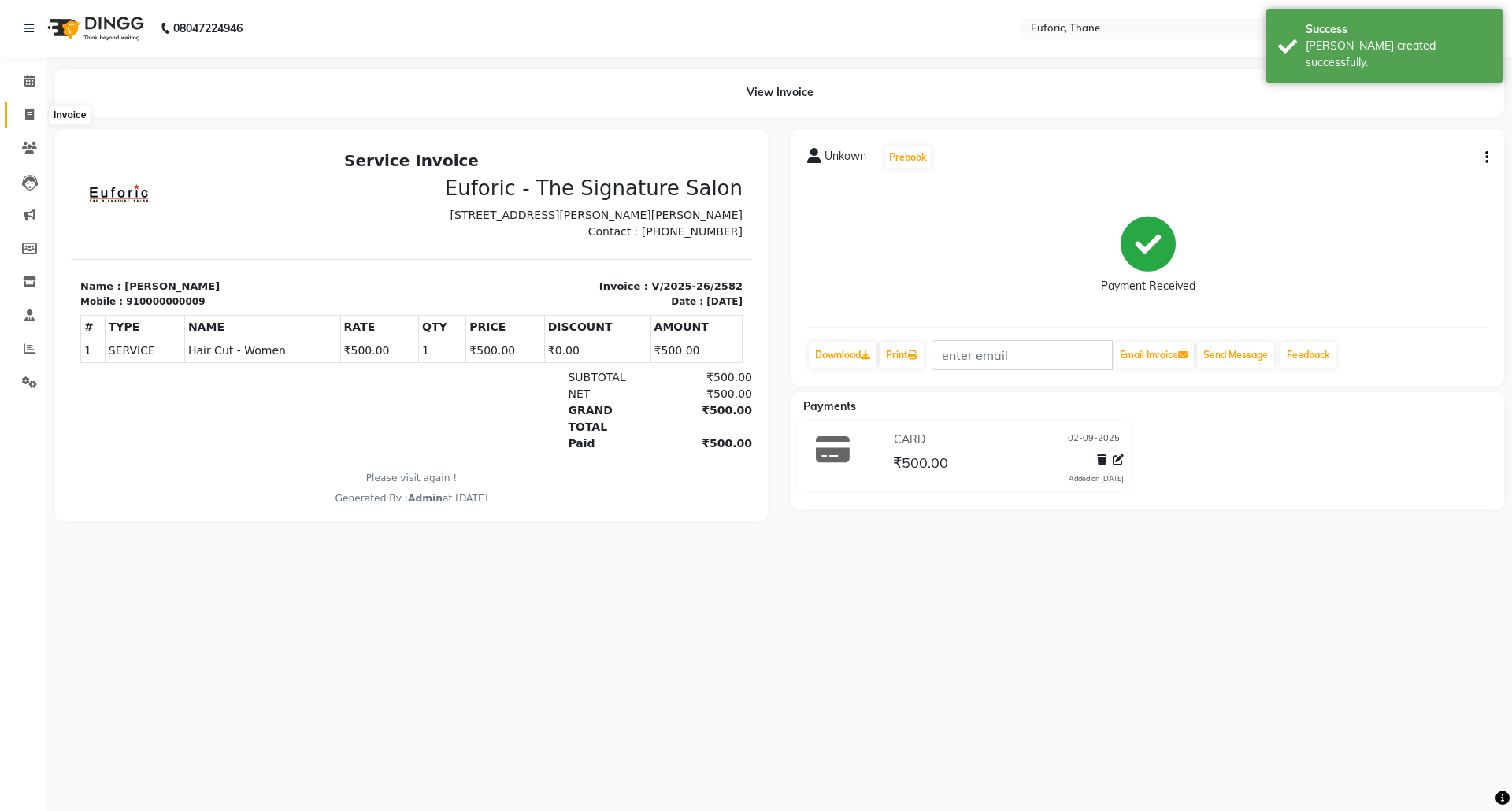
click at [31, 113] on icon at bounding box center [29, 114] width 8 height 12
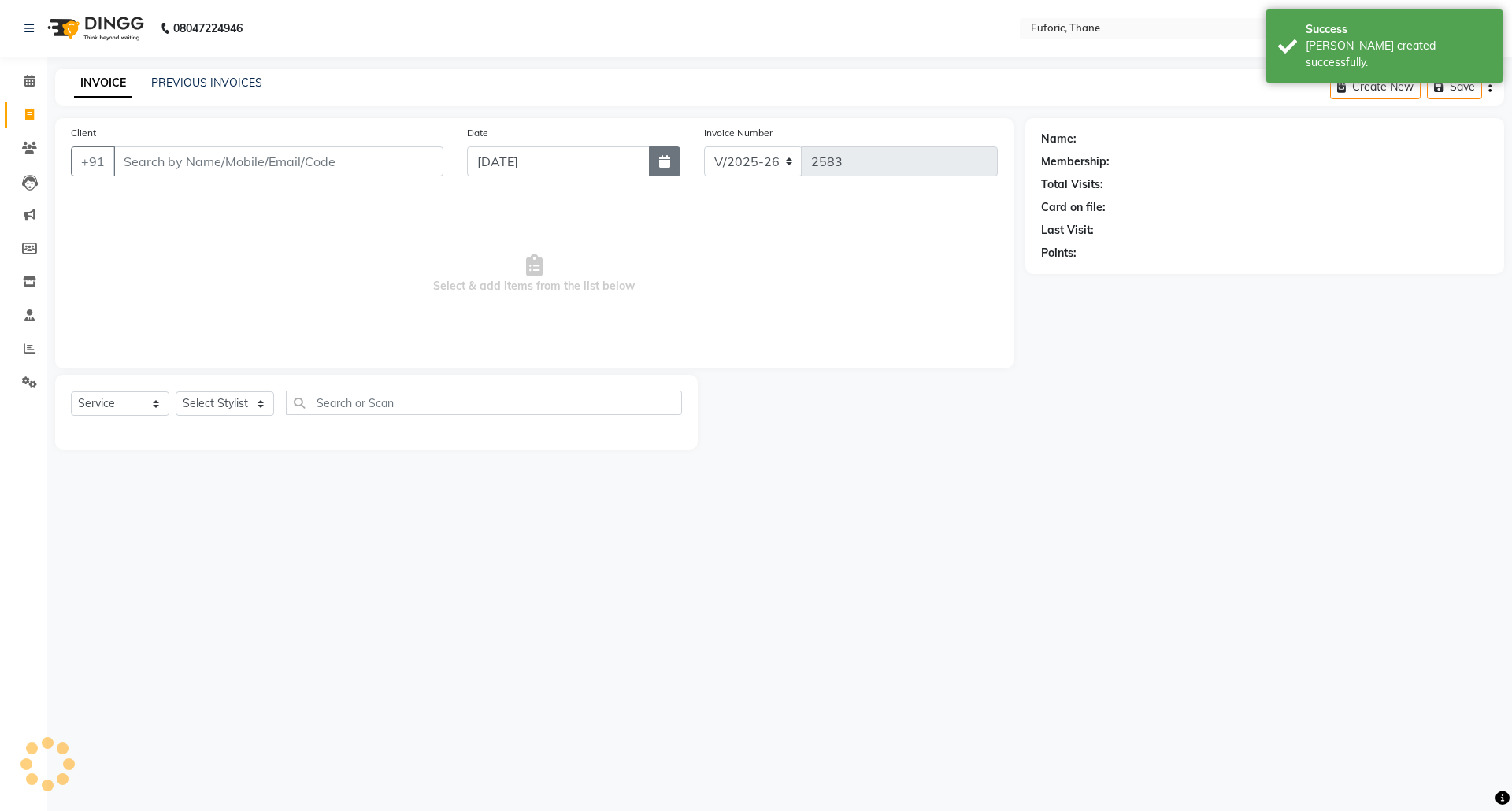
click at [661, 175] on button "button" at bounding box center [665, 161] width 31 height 29
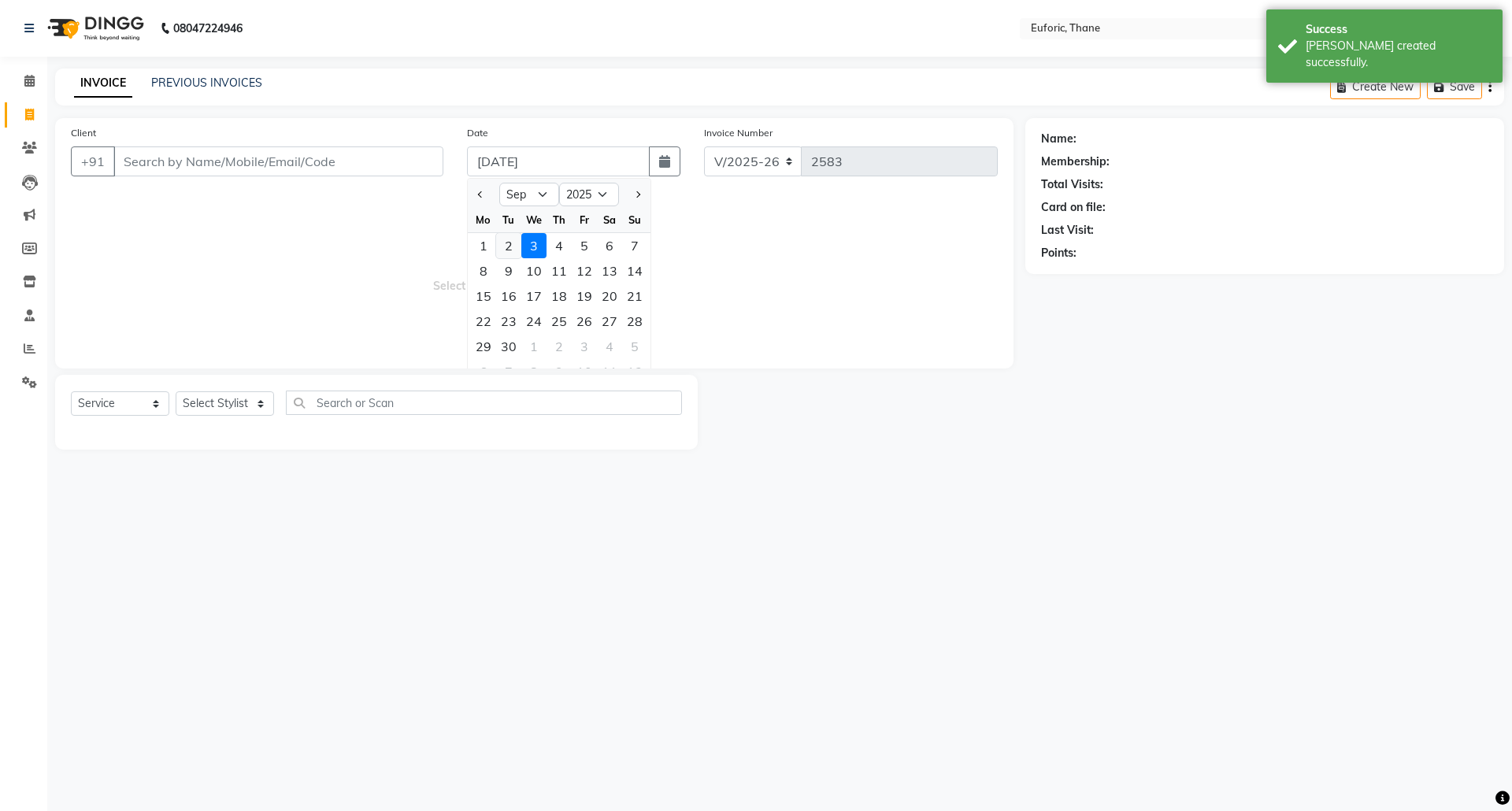
click at [501, 241] on div "2" at bounding box center [508, 245] width 25 height 25
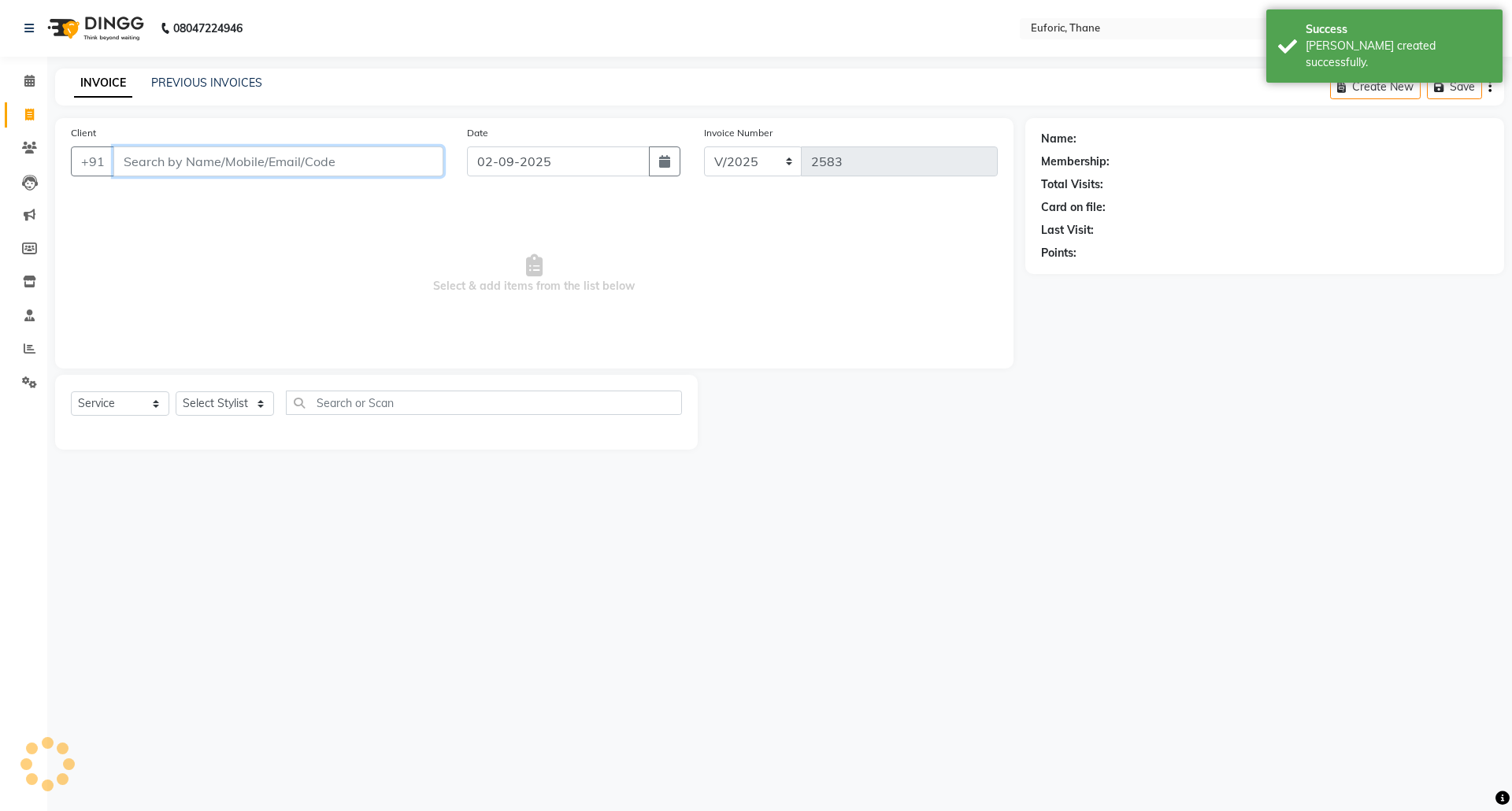
click at [388, 170] on input "Client" at bounding box center [278, 161] width 330 height 29
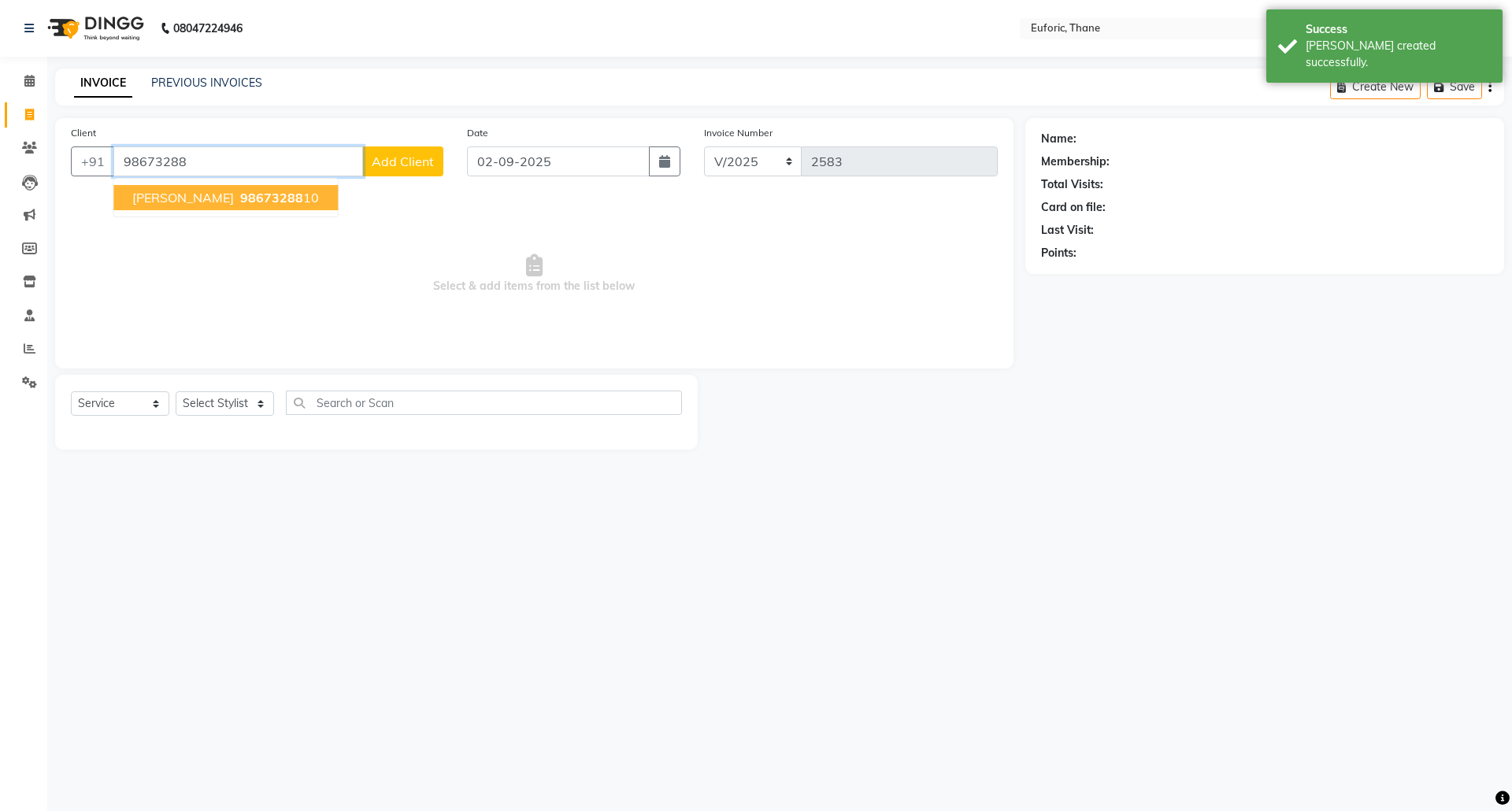
click at [268, 209] on button "[PERSON_NAME] 98673288 10" at bounding box center [225, 197] width 224 height 25
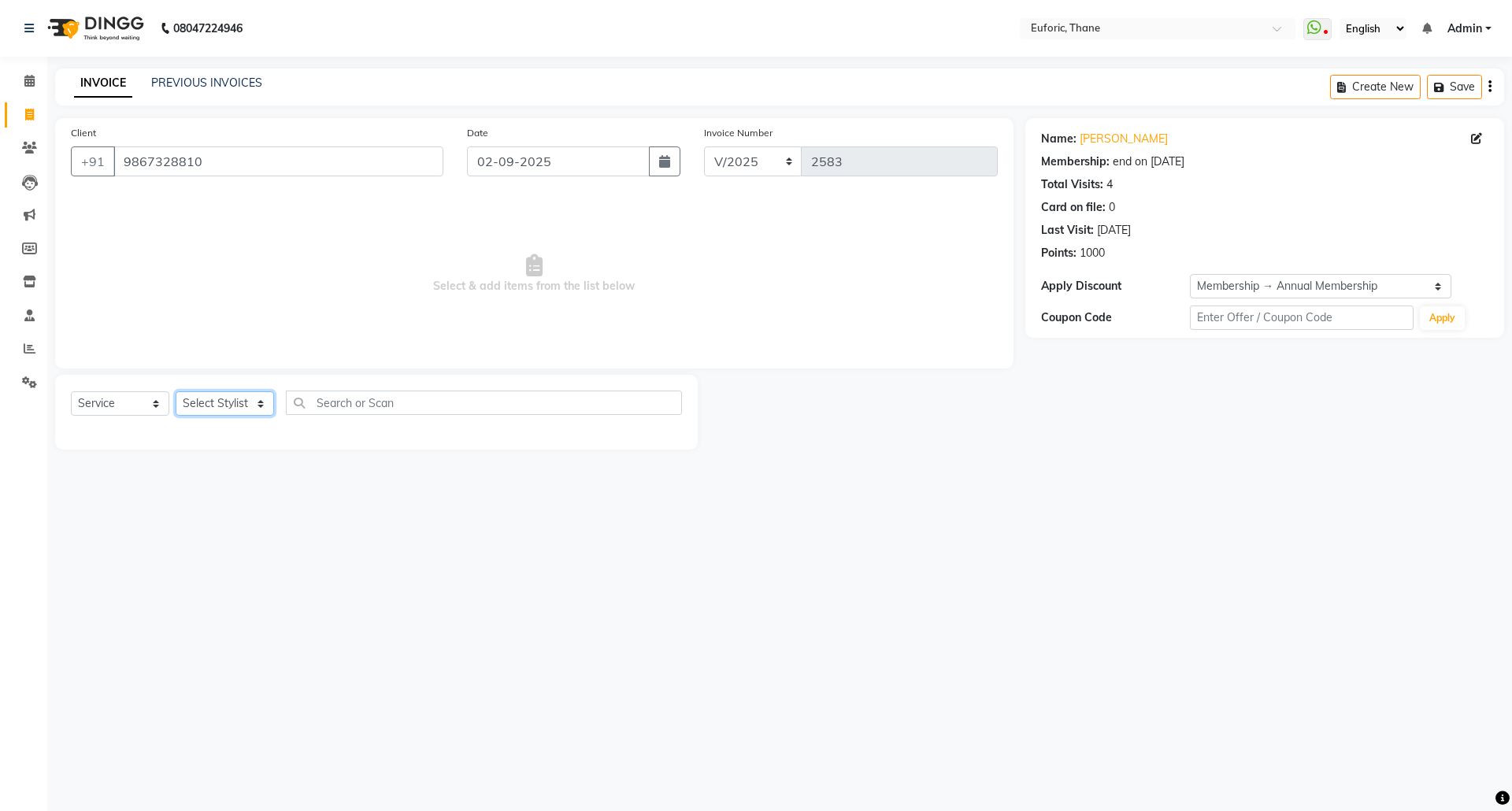
click at [224, 404] on select "Select Stylist [PERSON_NAME] Aatik Salmanai Admin [PERSON_NAME] [PERSON_NAME] […" at bounding box center [224, 404] width 99 height 24
click at [190, 147] on input "9867328810" at bounding box center [278, 161] width 330 height 29
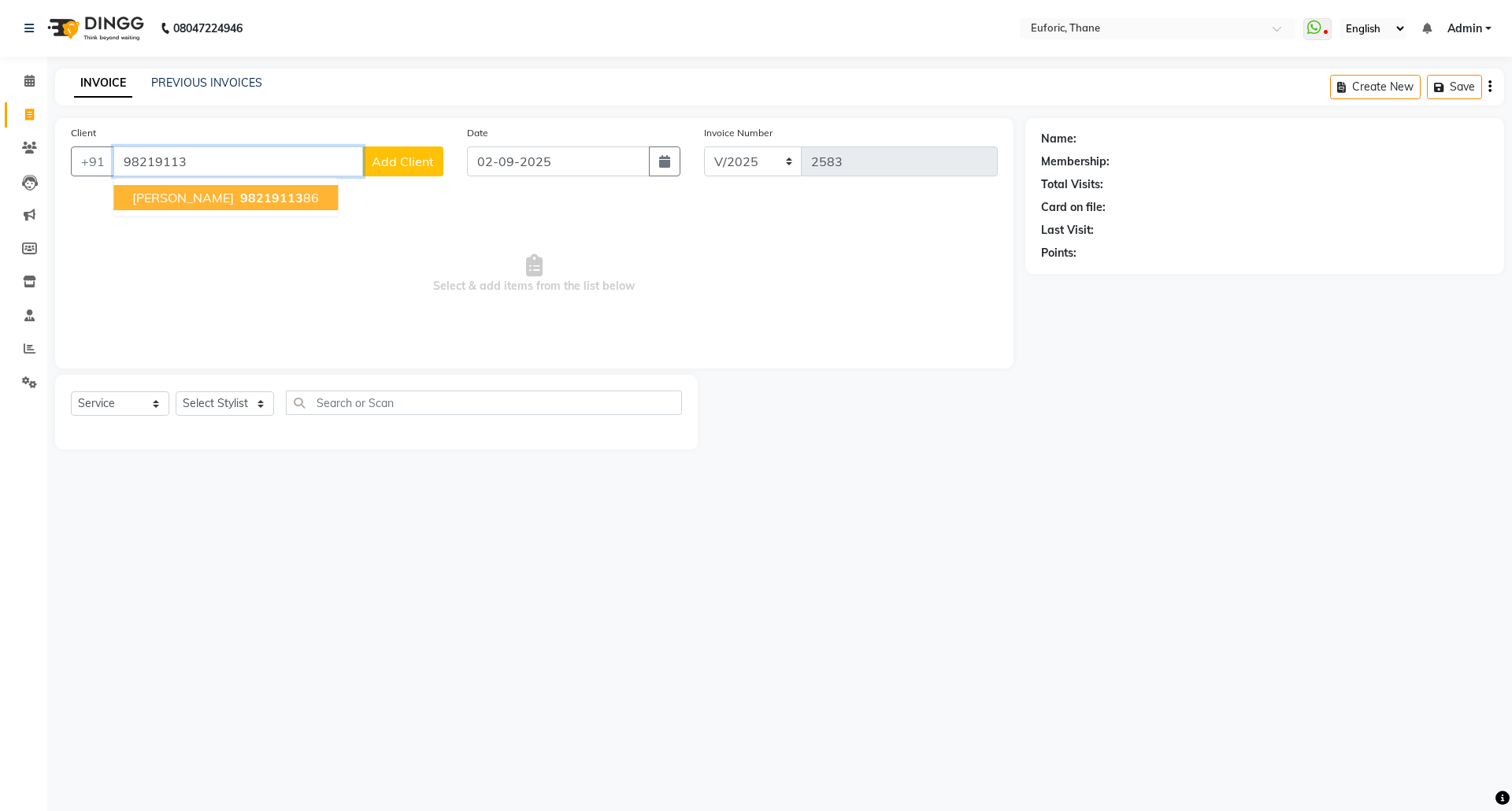
click at [169, 197] on span "[PERSON_NAME]" at bounding box center [183, 197] width 101 height 16
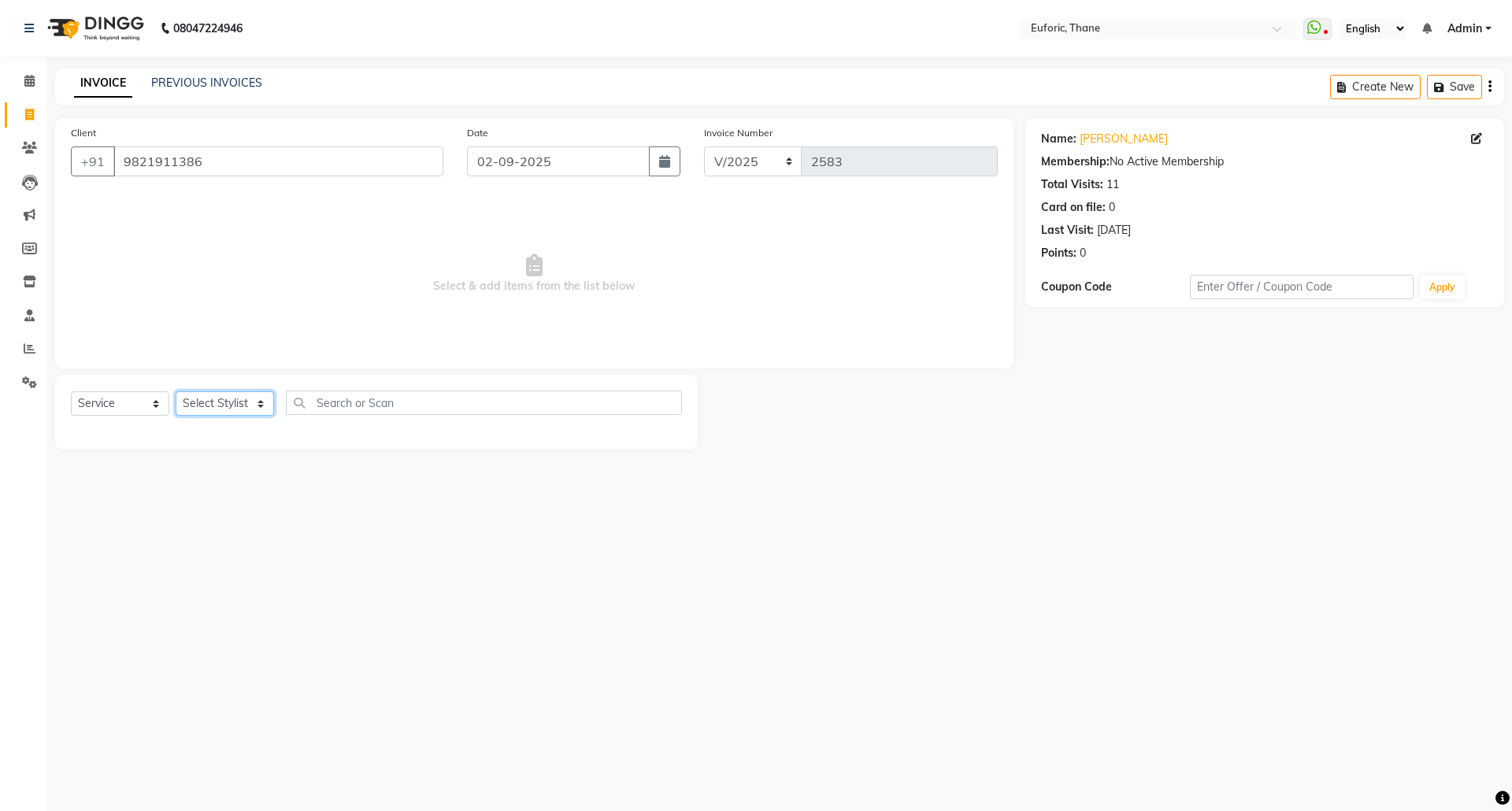
click at [220, 402] on select "Select Stylist [PERSON_NAME] Aatik Salmanai Admin [PERSON_NAME] [PERSON_NAME] […" at bounding box center [224, 404] width 99 height 24
click at [175, 392] on select "Select Stylist [PERSON_NAME] Aatik Salmanai Admin [PERSON_NAME] [PERSON_NAME] […" at bounding box center [224, 404] width 99 height 24
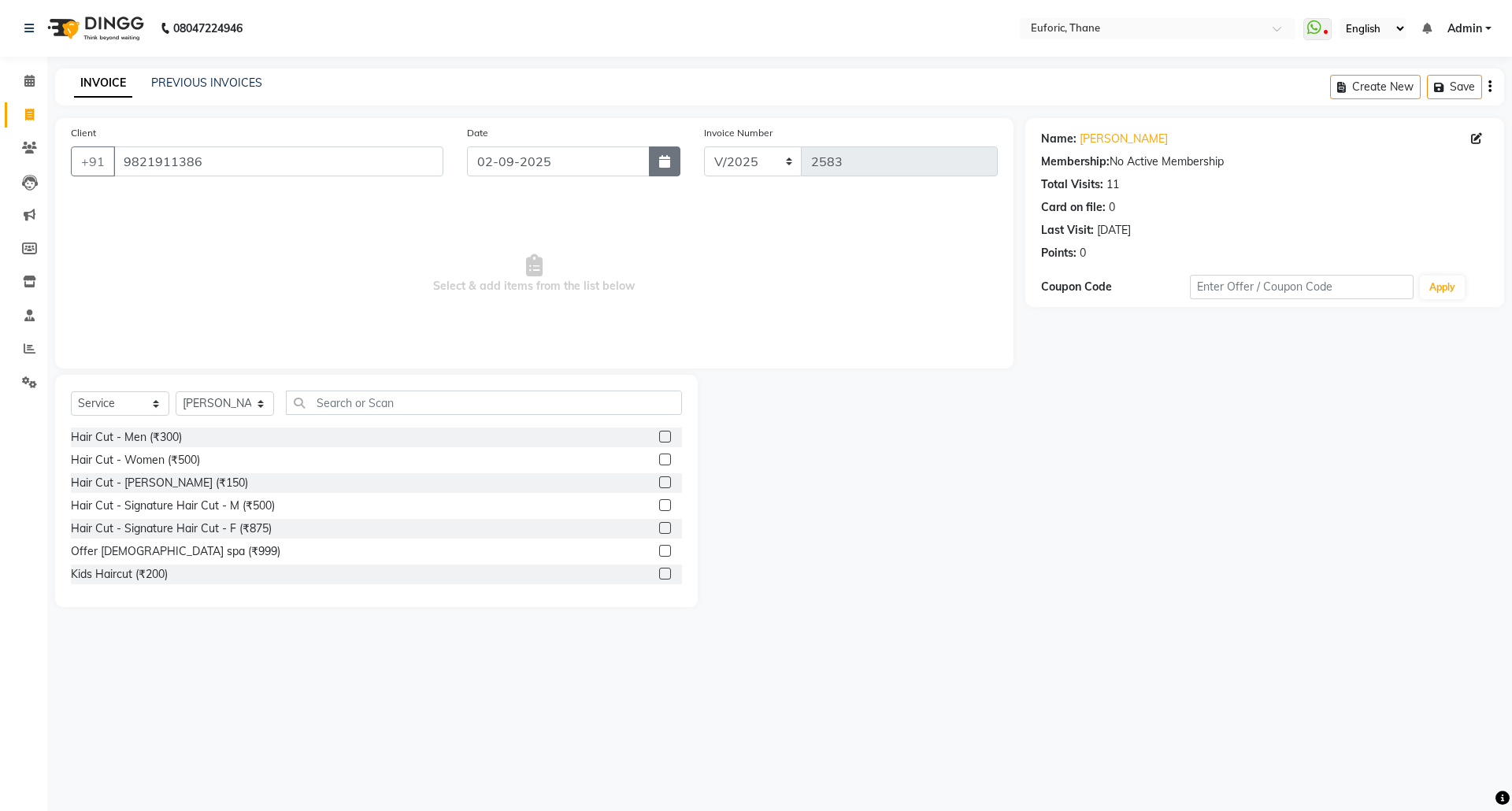
click at [663, 147] on button "button" at bounding box center [665, 161] width 31 height 29
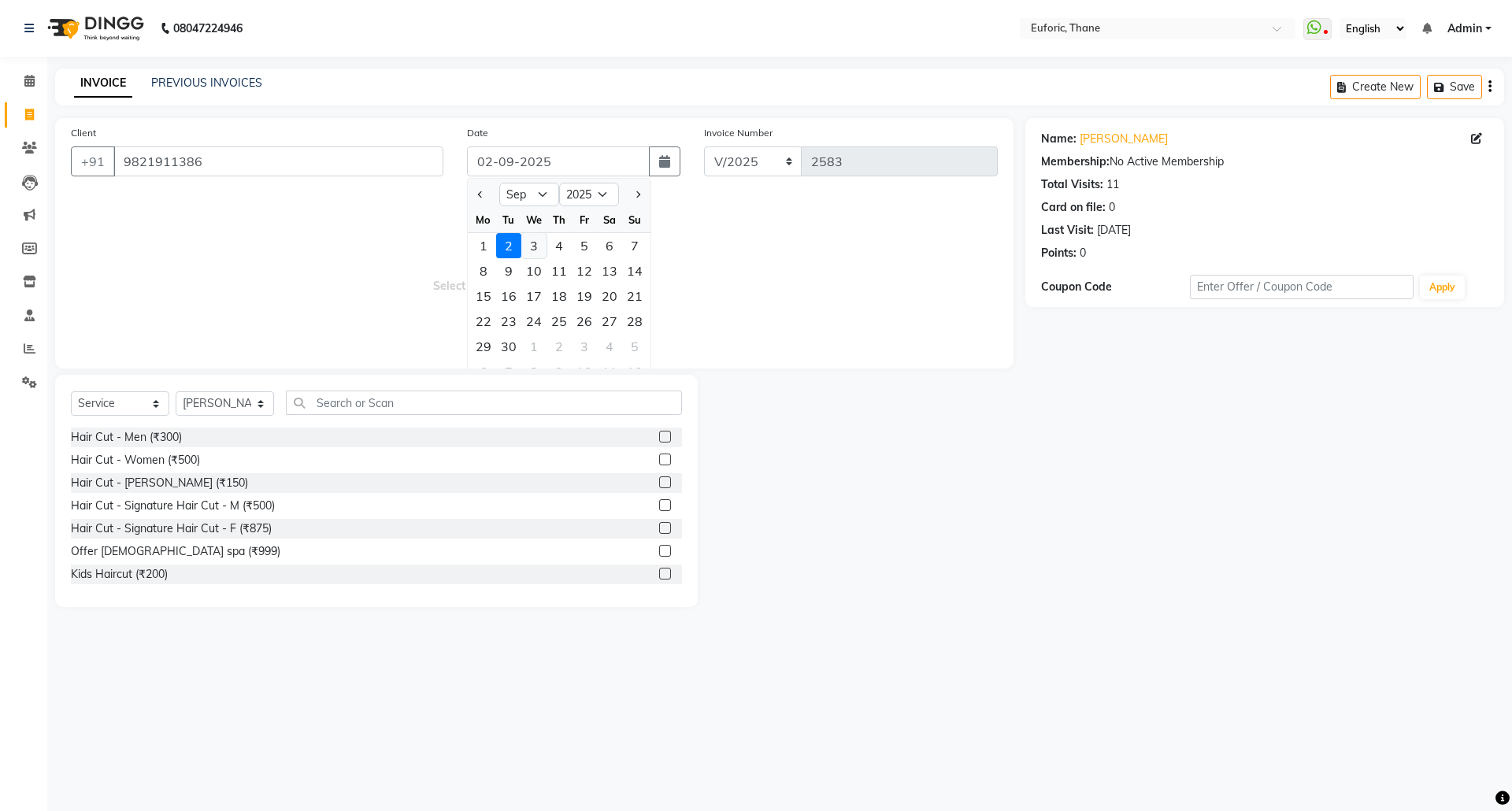
click at [534, 252] on div "3" at bounding box center [533, 245] width 25 height 25
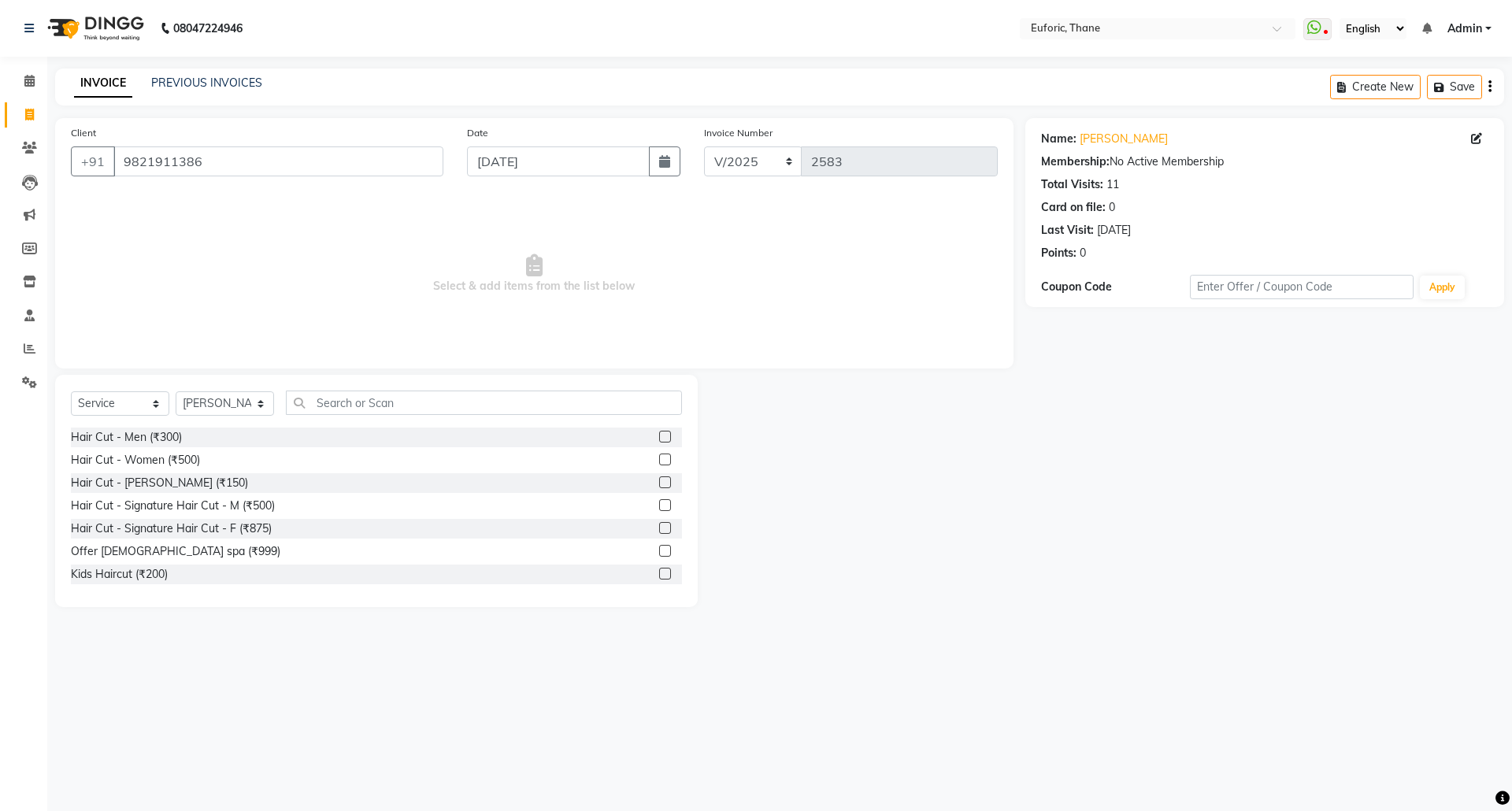
click at [659, 436] on label at bounding box center [665, 436] width 12 height 12
click at [659, 436] on input "checkbox" at bounding box center [664, 437] width 10 height 10
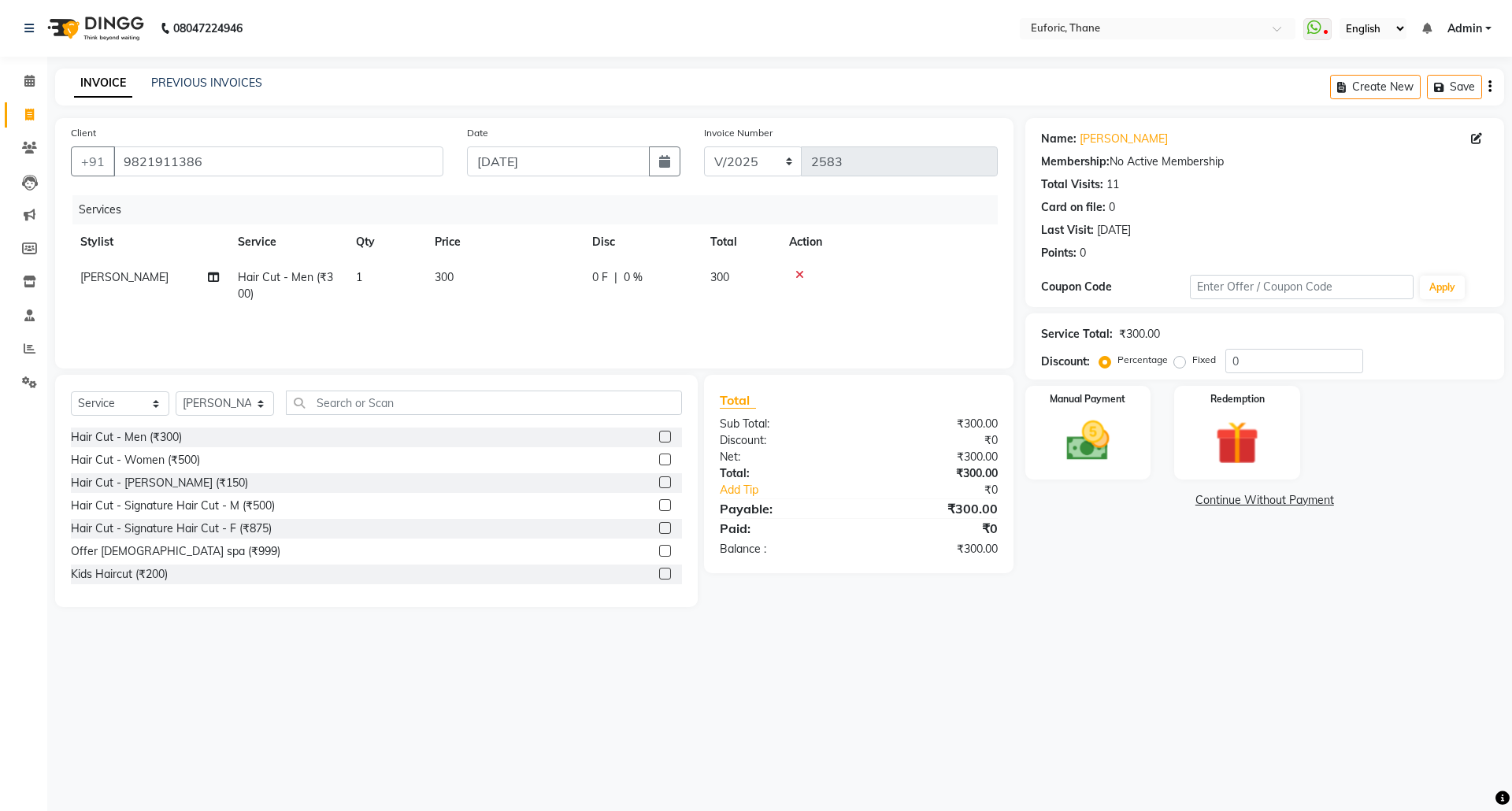
click at [659, 483] on label at bounding box center [665, 482] width 12 height 12
click at [659, 483] on input "checkbox" at bounding box center [664, 482] width 10 height 10
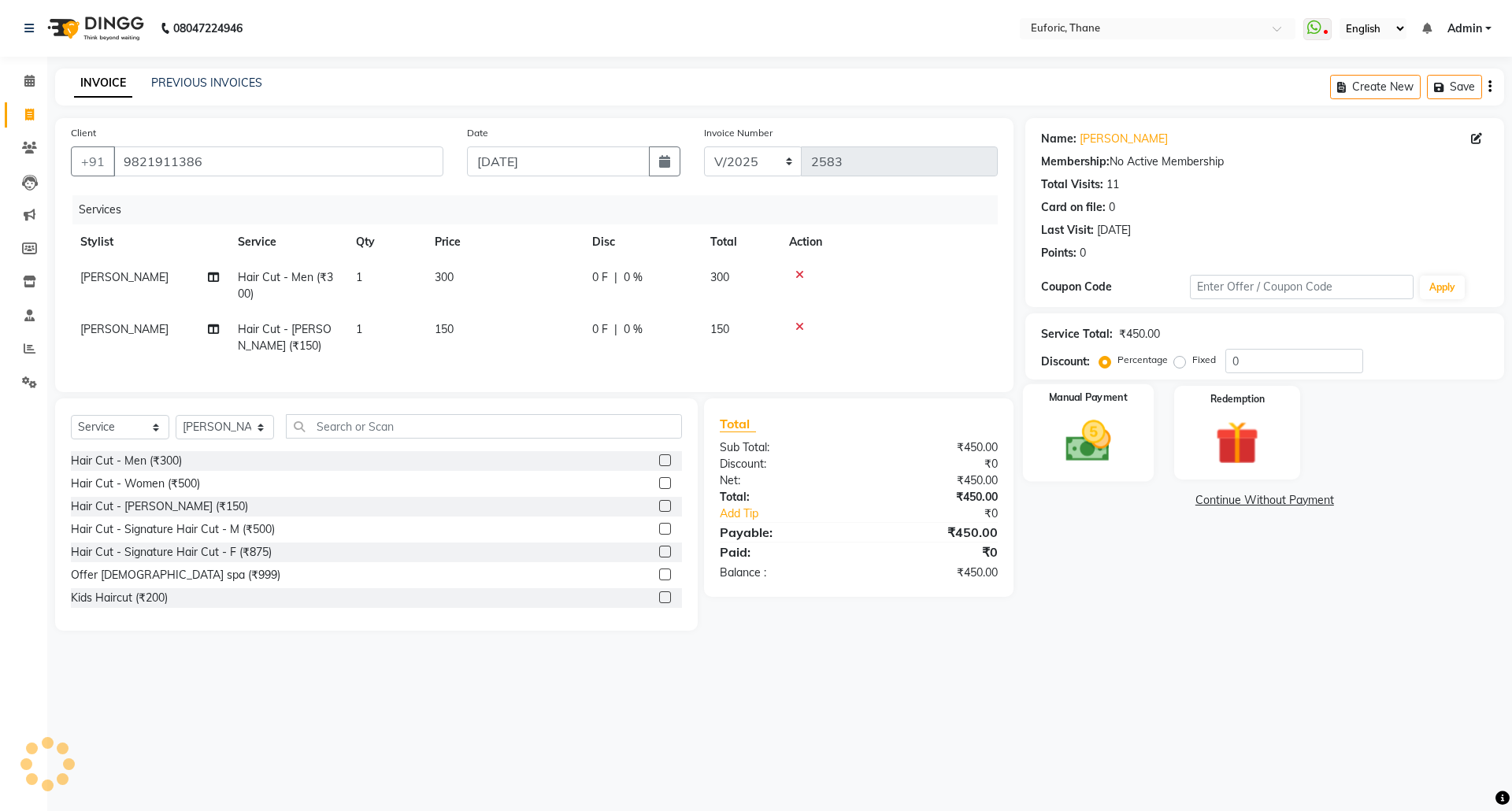
click at [1122, 451] on img at bounding box center [1087, 441] width 73 height 52
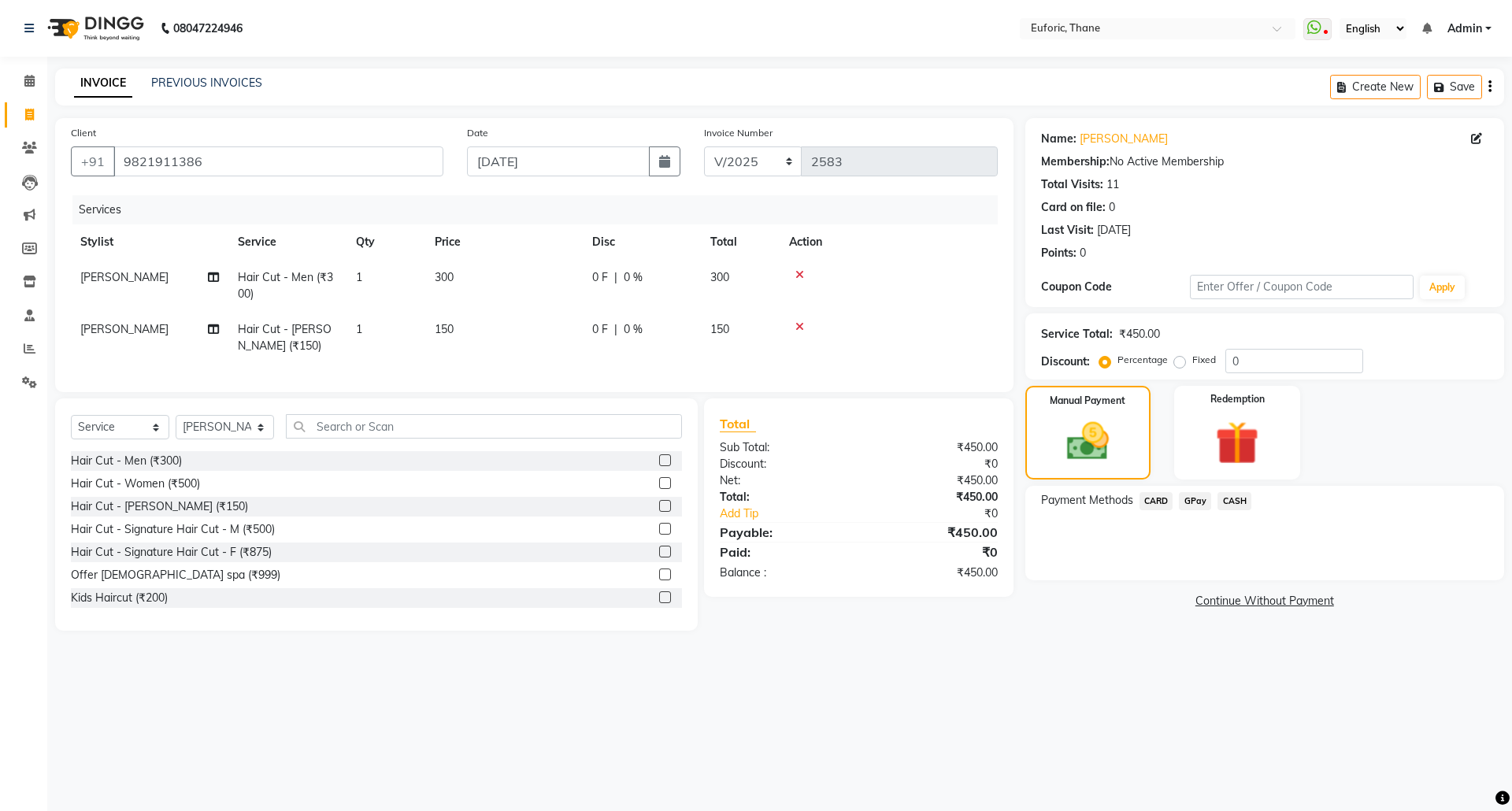
click at [1156, 505] on span "CARD" at bounding box center [1156, 501] width 34 height 18
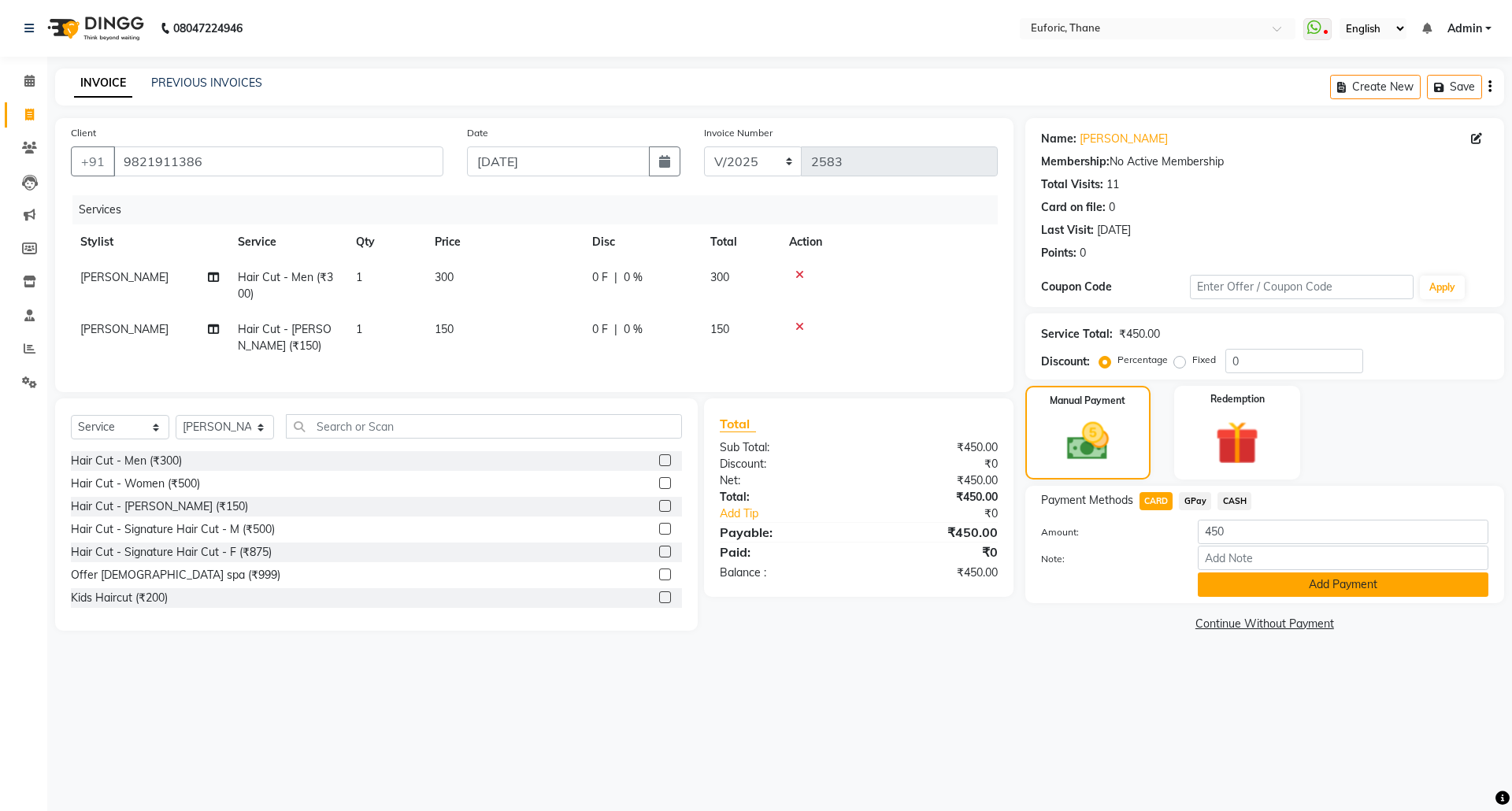
drag, startPoint x: 1238, startPoint y: 581, endPoint x: 1235, endPoint y: 649, distance: 68.1
click at [1238, 580] on button "Add Payment" at bounding box center [1342, 584] width 290 height 24
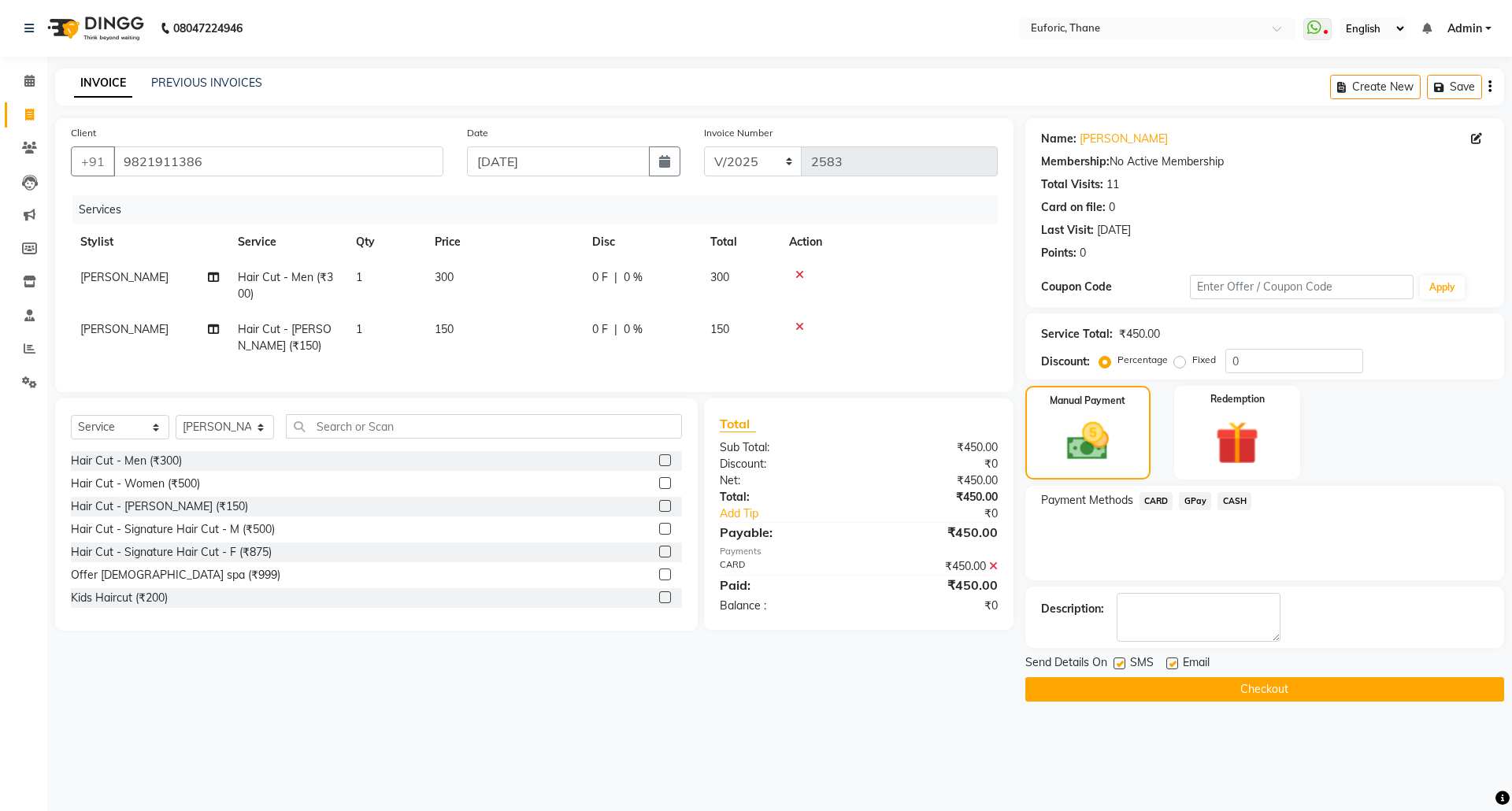
click at [1227, 687] on button "Checkout" at bounding box center [1264, 689] width 478 height 24
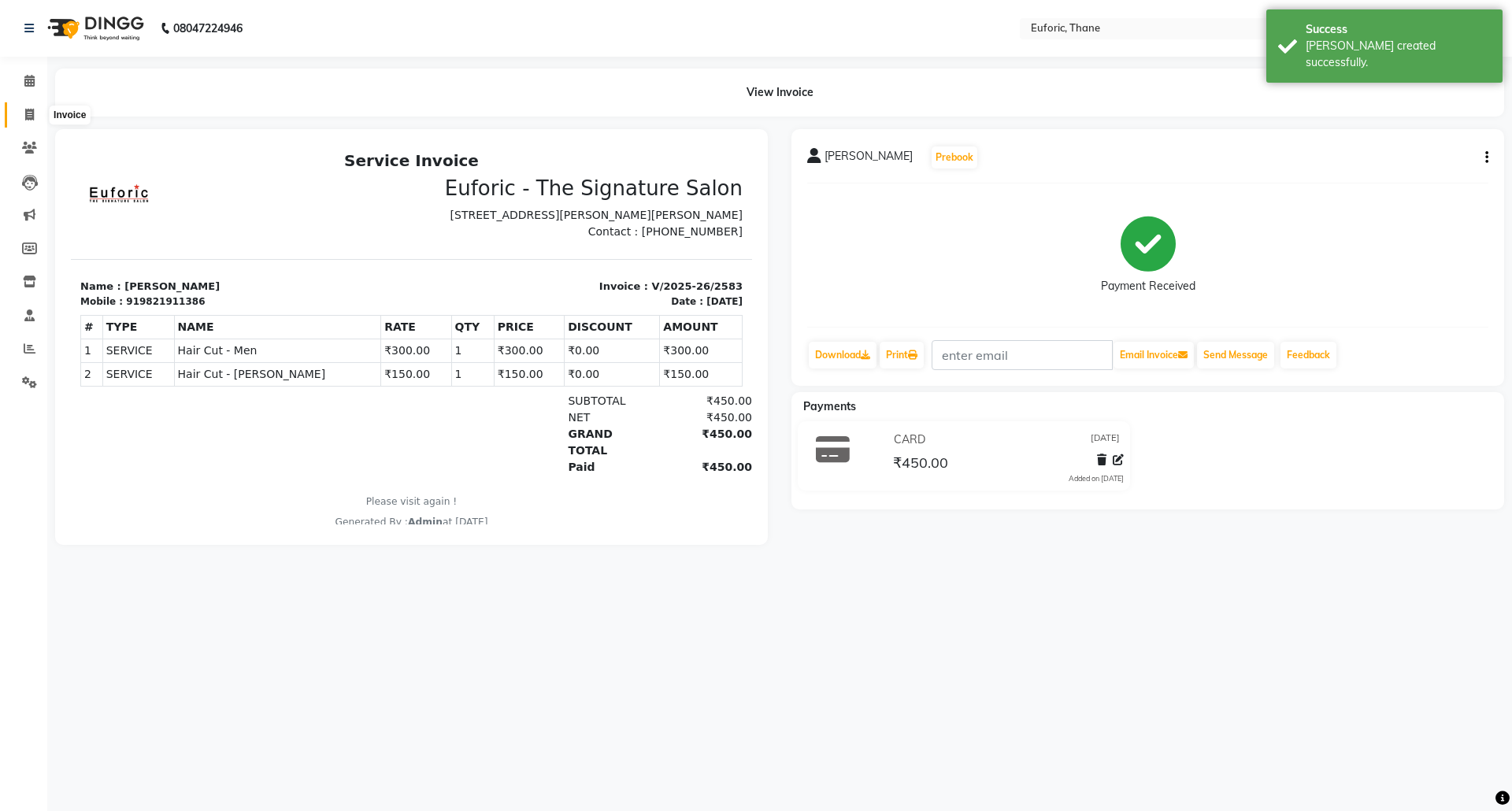
click at [25, 121] on icon at bounding box center [29, 114] width 8 height 12
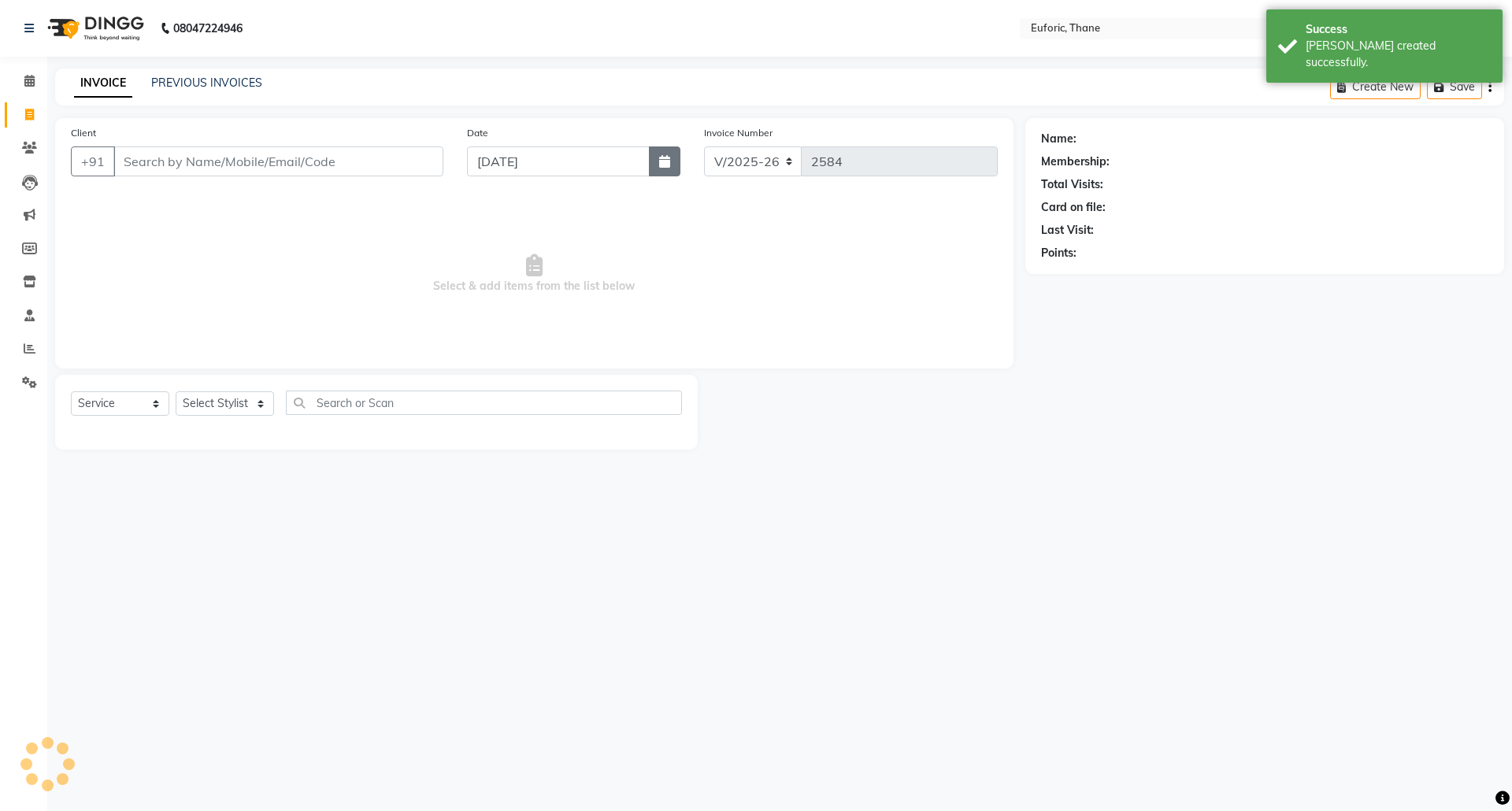
click at [672, 158] on button "button" at bounding box center [665, 161] width 31 height 29
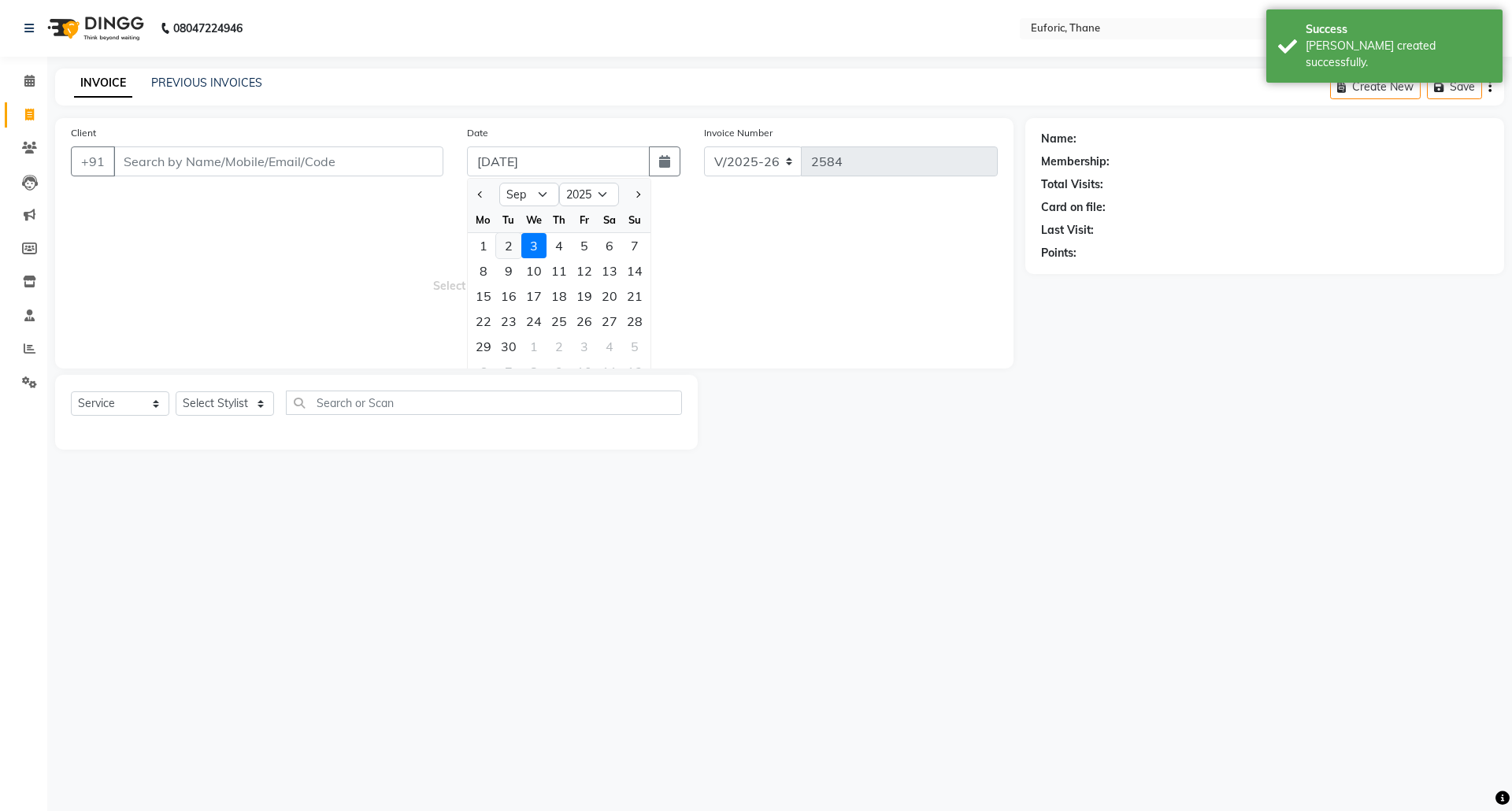
click at [515, 256] on div "2" at bounding box center [508, 245] width 25 height 25
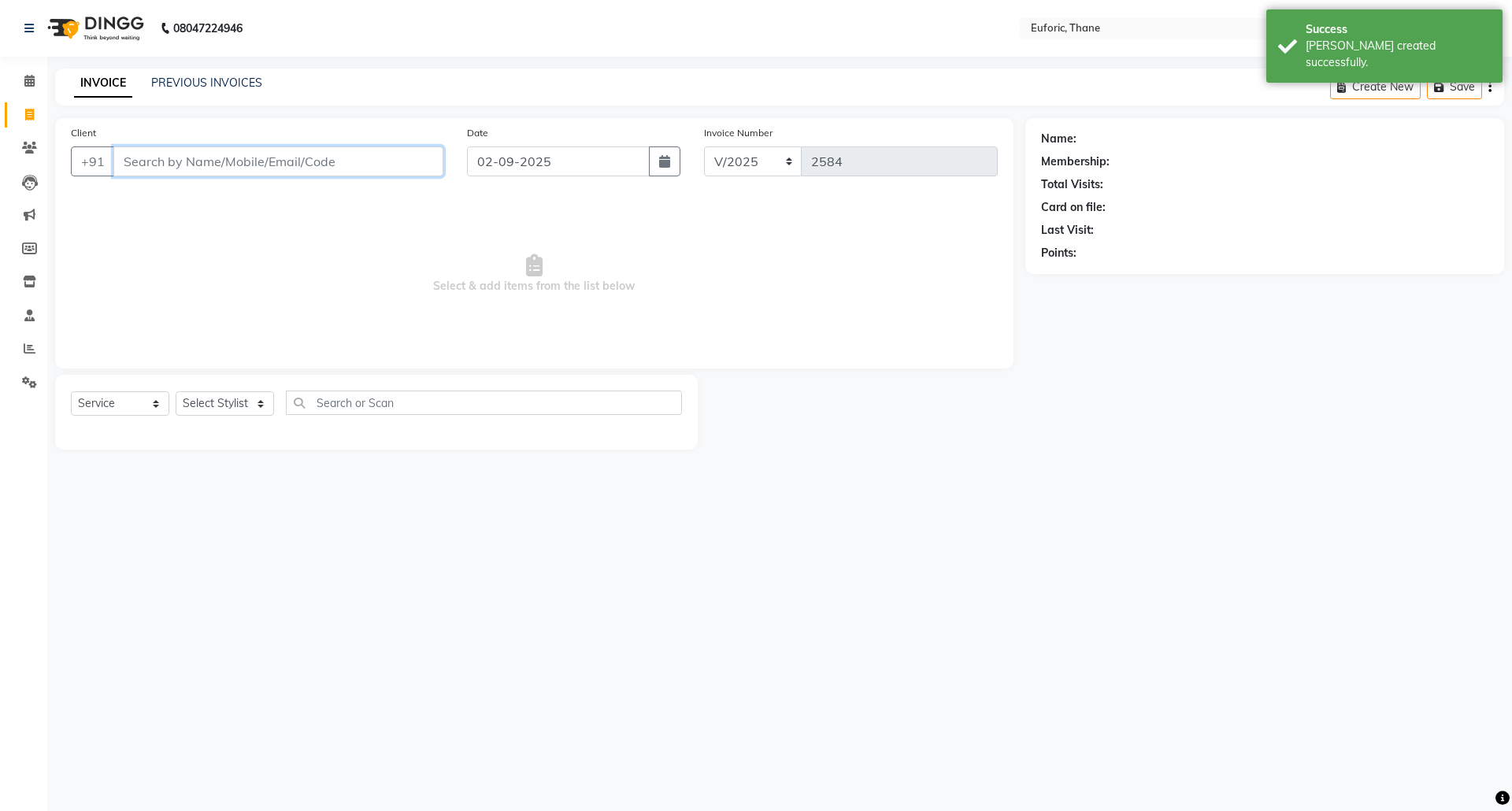
click at [301, 168] on input "Client" at bounding box center [278, 161] width 330 height 29
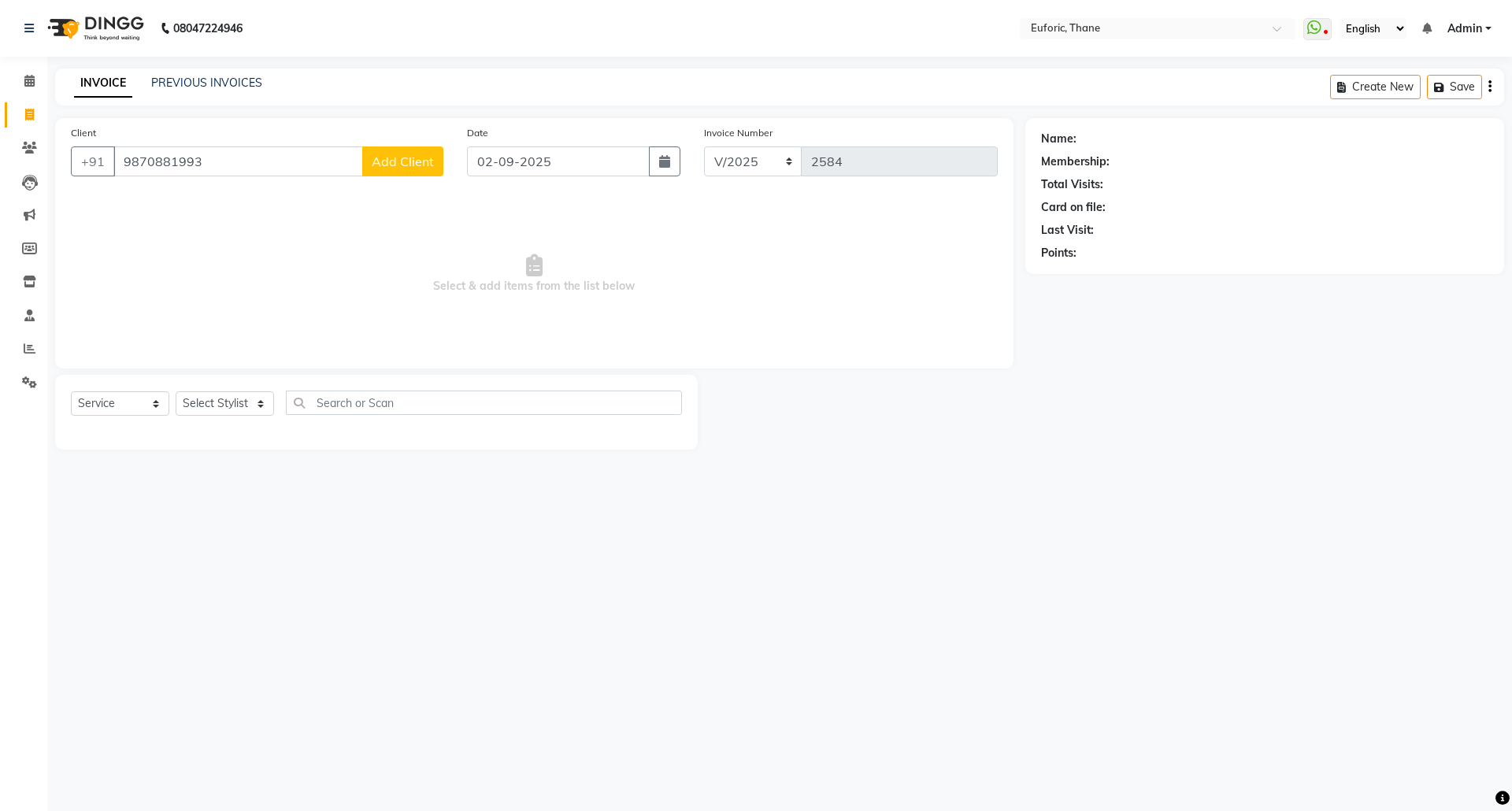
click at [376, 155] on span "Add Client" at bounding box center [402, 161] width 62 height 16
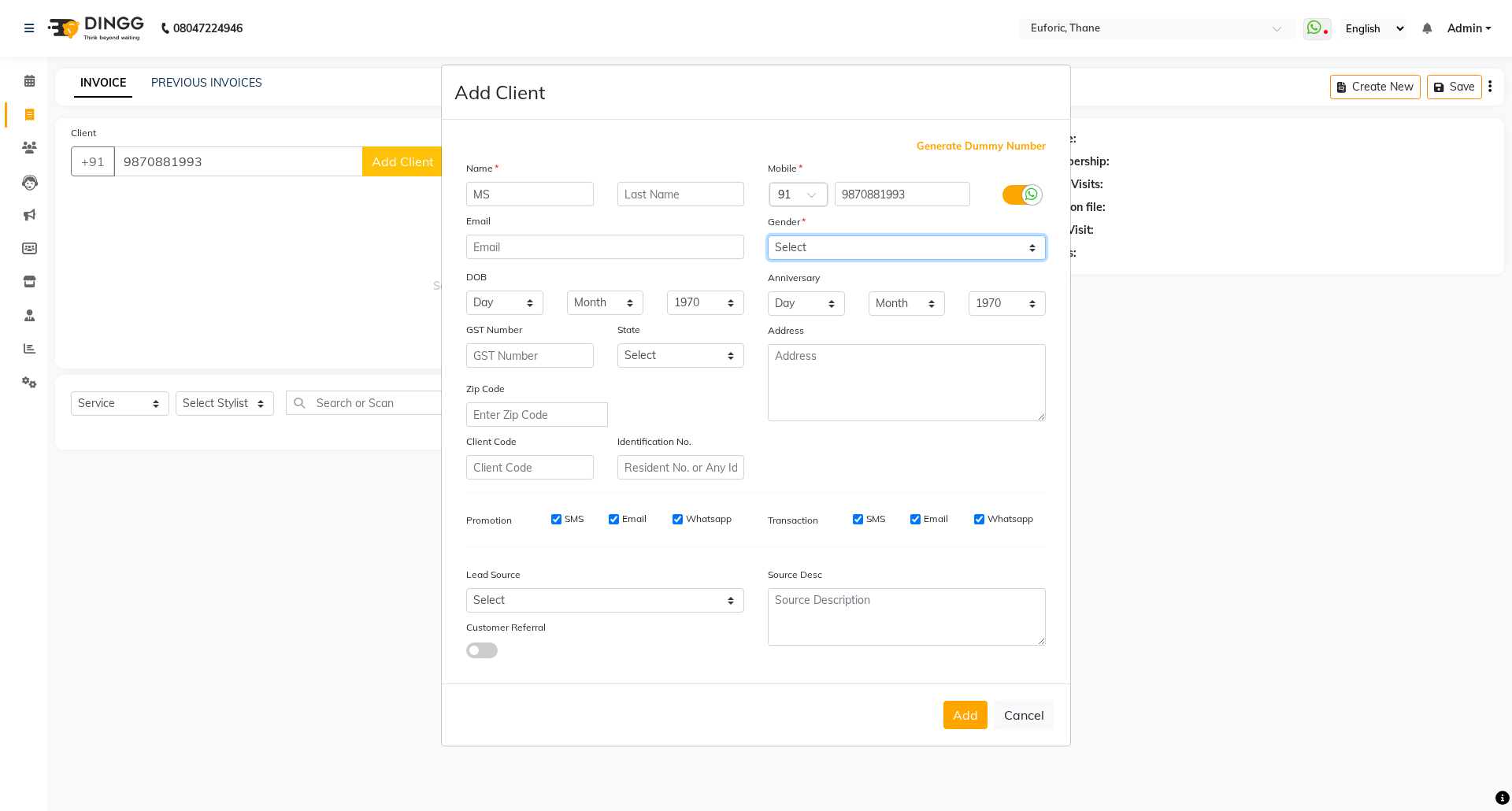
click at [825, 251] on select "Select [DEMOGRAPHIC_DATA] [DEMOGRAPHIC_DATA] Other Prefer Not To Say" at bounding box center [907, 247] width 278 height 24
click at [768, 237] on select "Select [DEMOGRAPHIC_DATA] [DEMOGRAPHIC_DATA] Other Prefer Not To Say" at bounding box center [907, 247] width 278 height 24
click at [958, 715] on button "Add" at bounding box center [965, 714] width 44 height 29
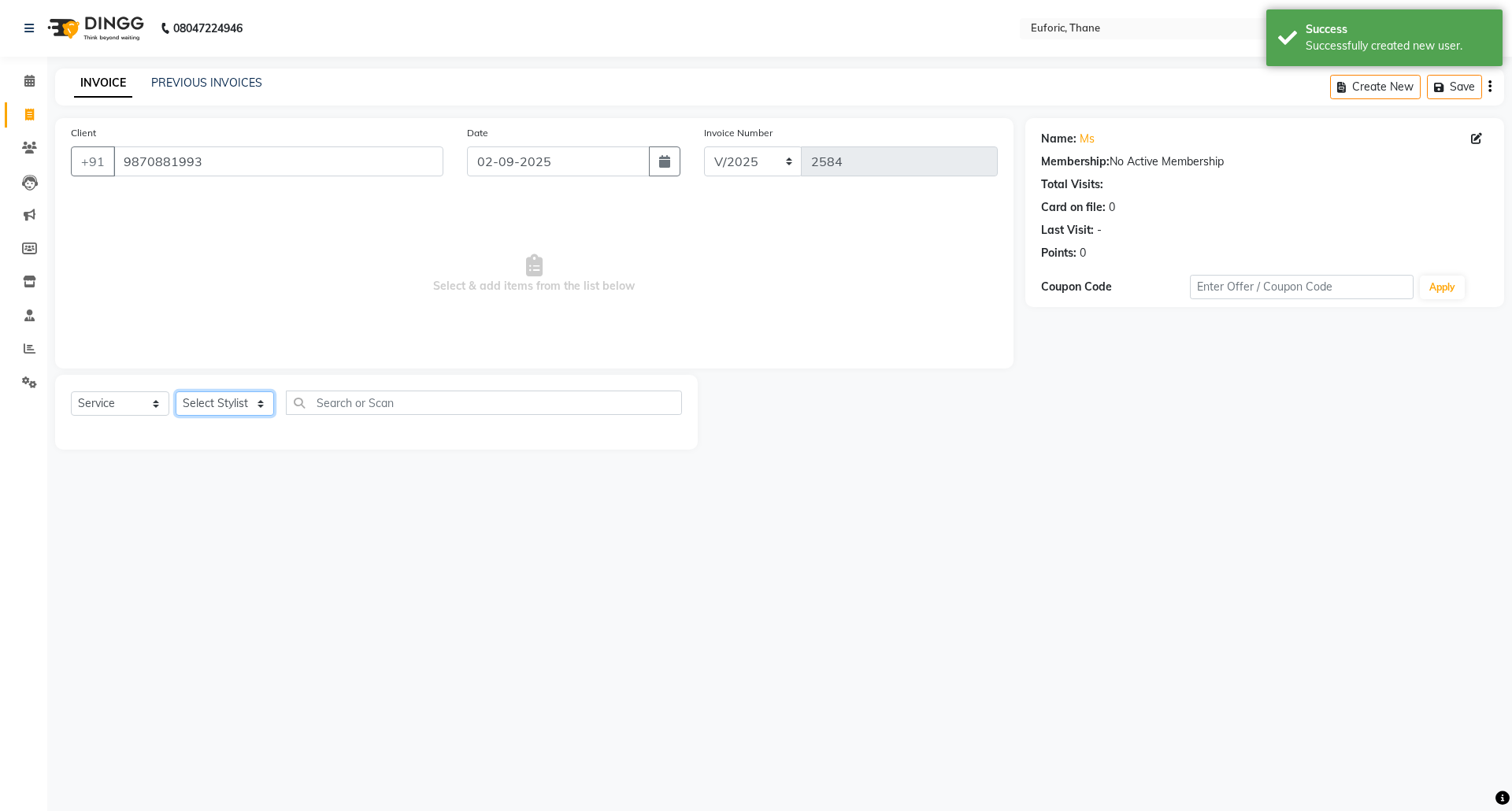
click at [203, 395] on select "Select Stylist [PERSON_NAME] Aatik Salmanai Admin [PERSON_NAME] [PERSON_NAME] […" at bounding box center [224, 404] width 99 height 24
click at [175, 392] on select "Select Stylist [PERSON_NAME] Aatik Salmanai Admin [PERSON_NAME] [PERSON_NAME] […" at bounding box center [224, 404] width 99 height 24
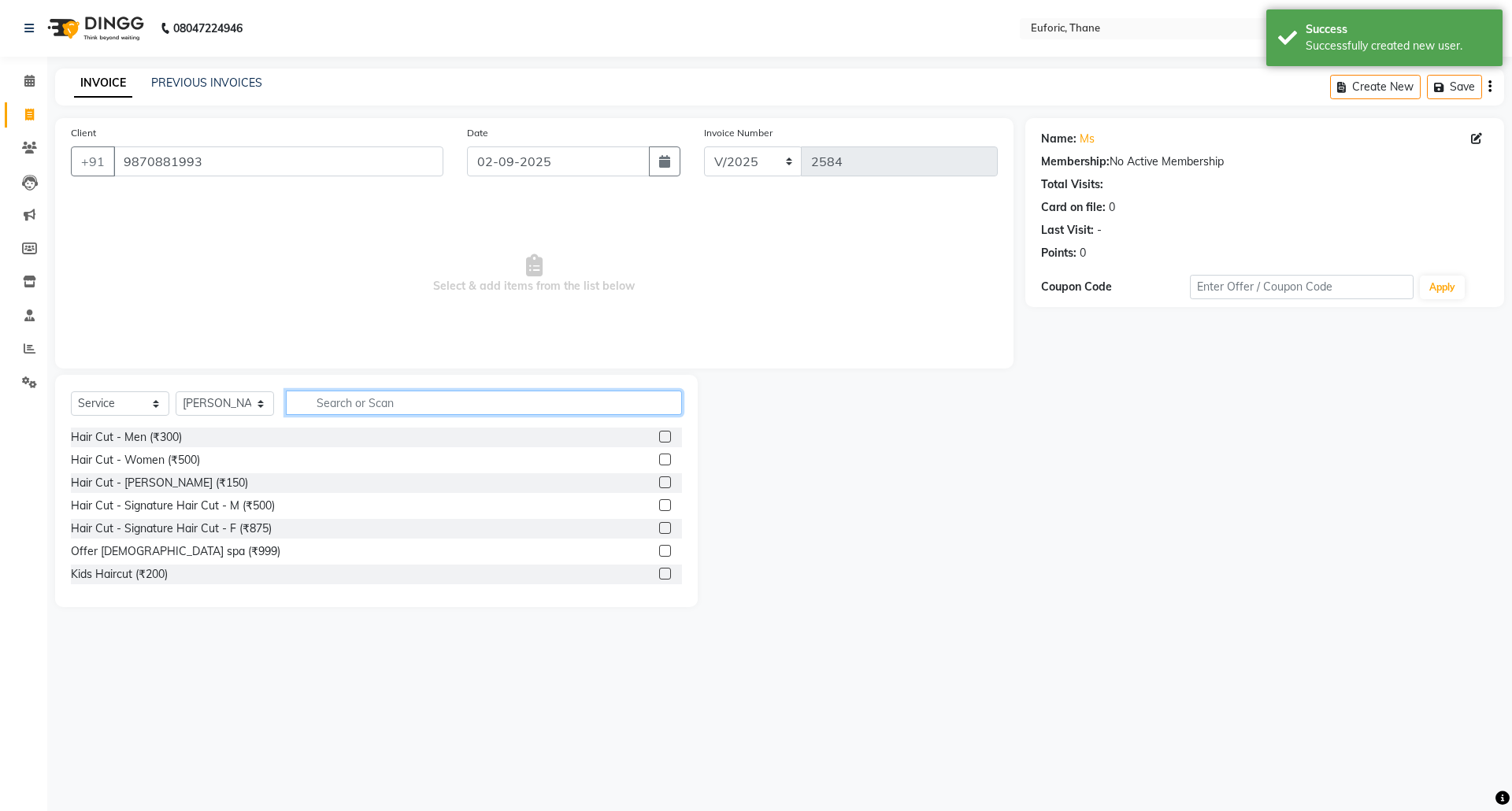
click at [316, 401] on input "text" at bounding box center [484, 403] width 396 height 24
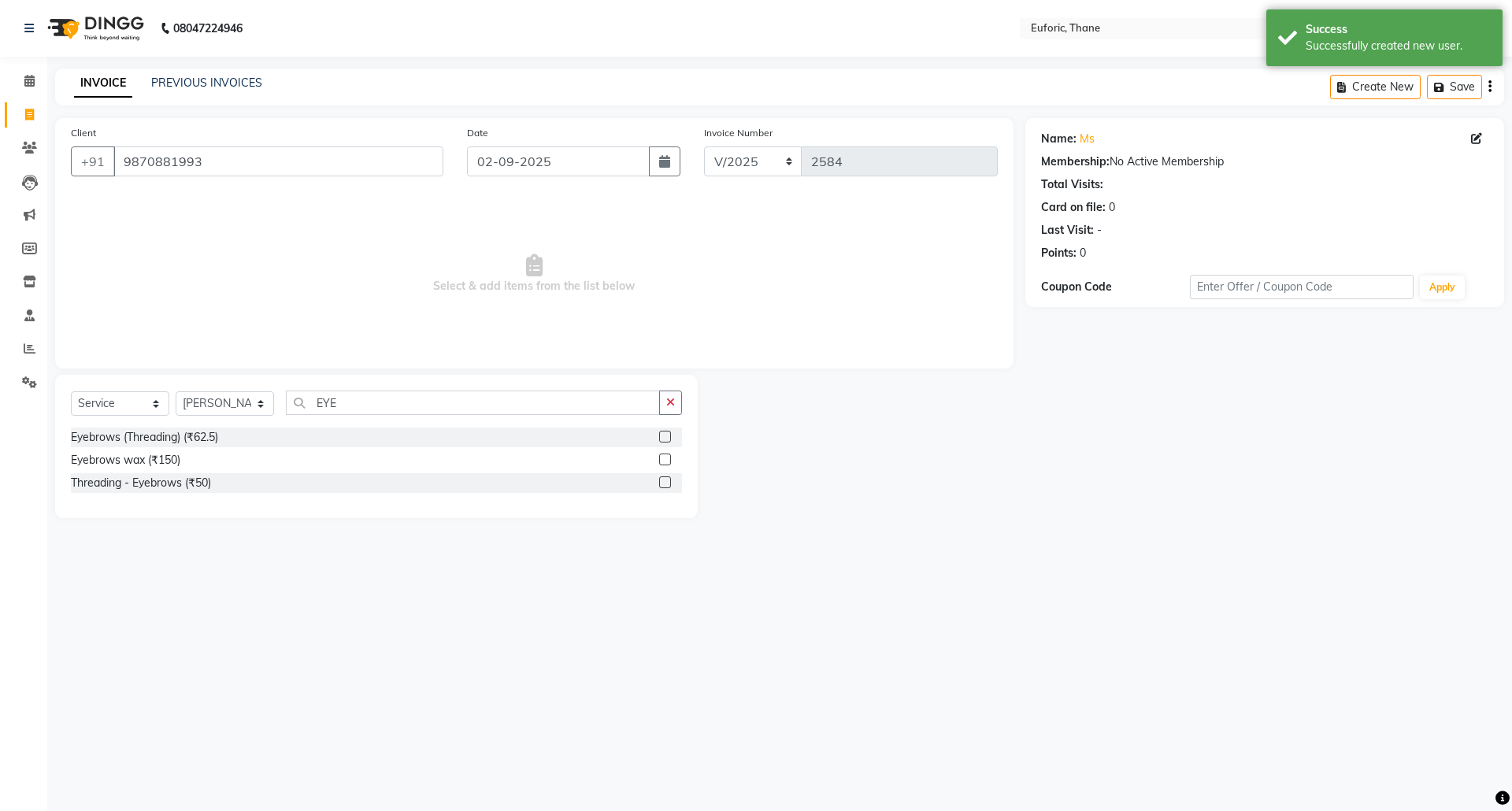
click at [656, 479] on div "Threading - Eyebrows (₹50)" at bounding box center [376, 482] width 611 height 19
click at [660, 480] on label at bounding box center [665, 482] width 12 height 12
click at [660, 480] on input "checkbox" at bounding box center [664, 482] width 10 height 10
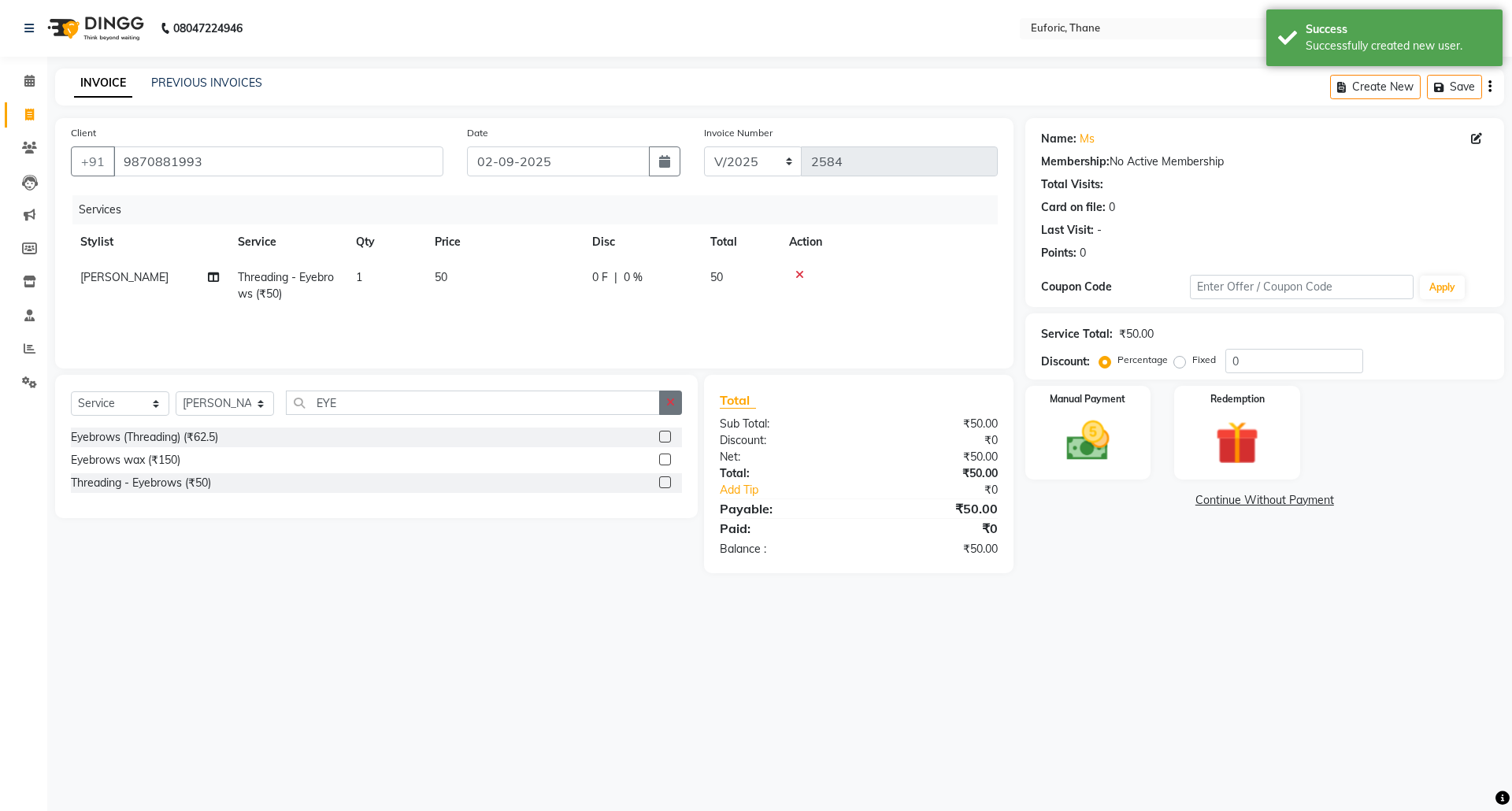
click at [667, 402] on icon "button" at bounding box center [670, 402] width 8 height 11
click at [663, 483] on label at bounding box center [665, 482] width 12 height 12
click at [663, 483] on input "checkbox" at bounding box center [664, 482] width 10 height 10
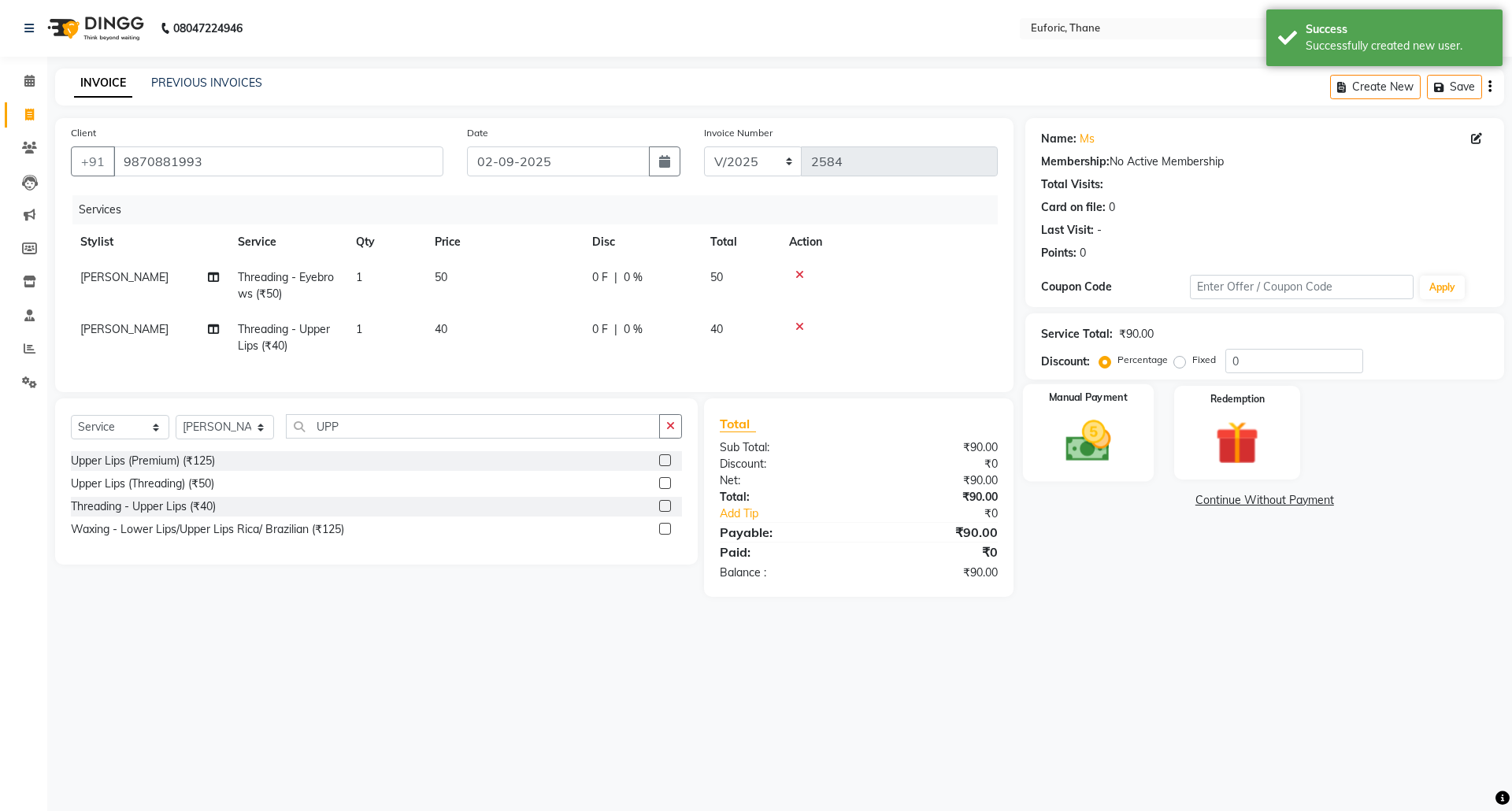
click at [1082, 417] on img at bounding box center [1087, 441] width 73 height 52
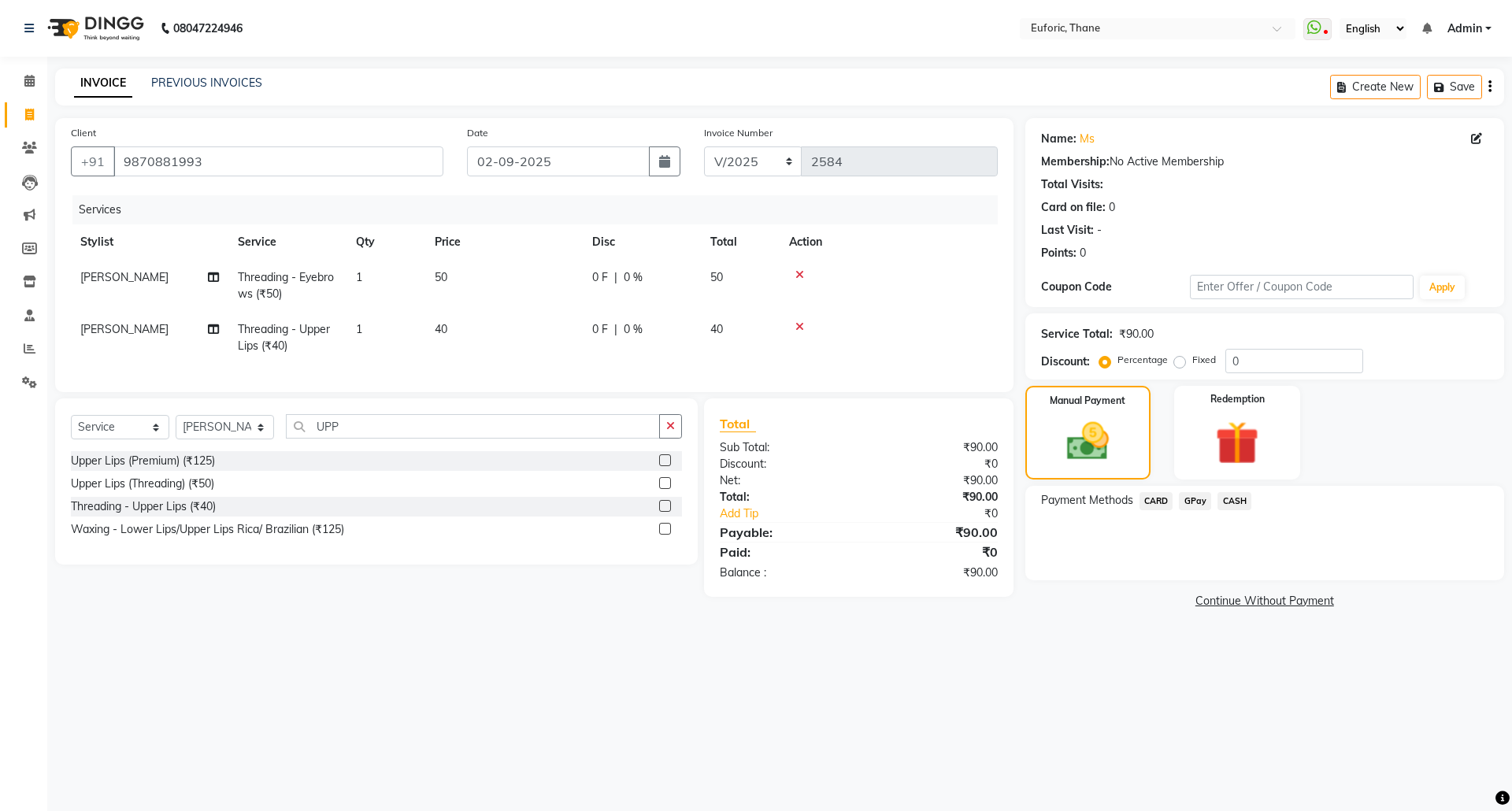
click at [1199, 494] on span "GPay" at bounding box center [1195, 501] width 32 height 18
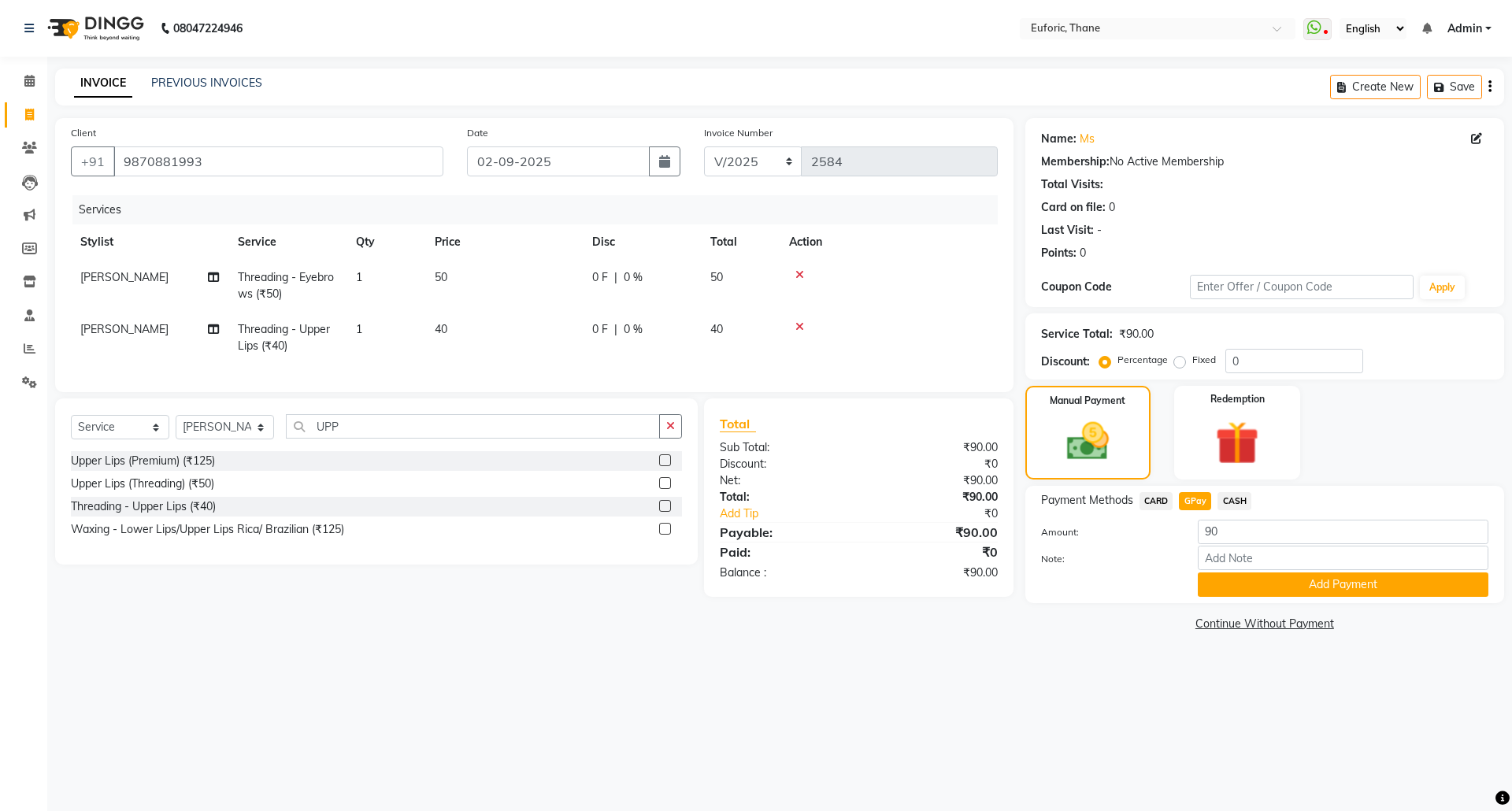
click at [1241, 600] on div "Payment Methods CARD GPay CASH Amount: 90 Note: Add Payment" at bounding box center [1264, 544] width 478 height 117
click at [1239, 584] on button "Add Payment" at bounding box center [1342, 584] width 290 height 24
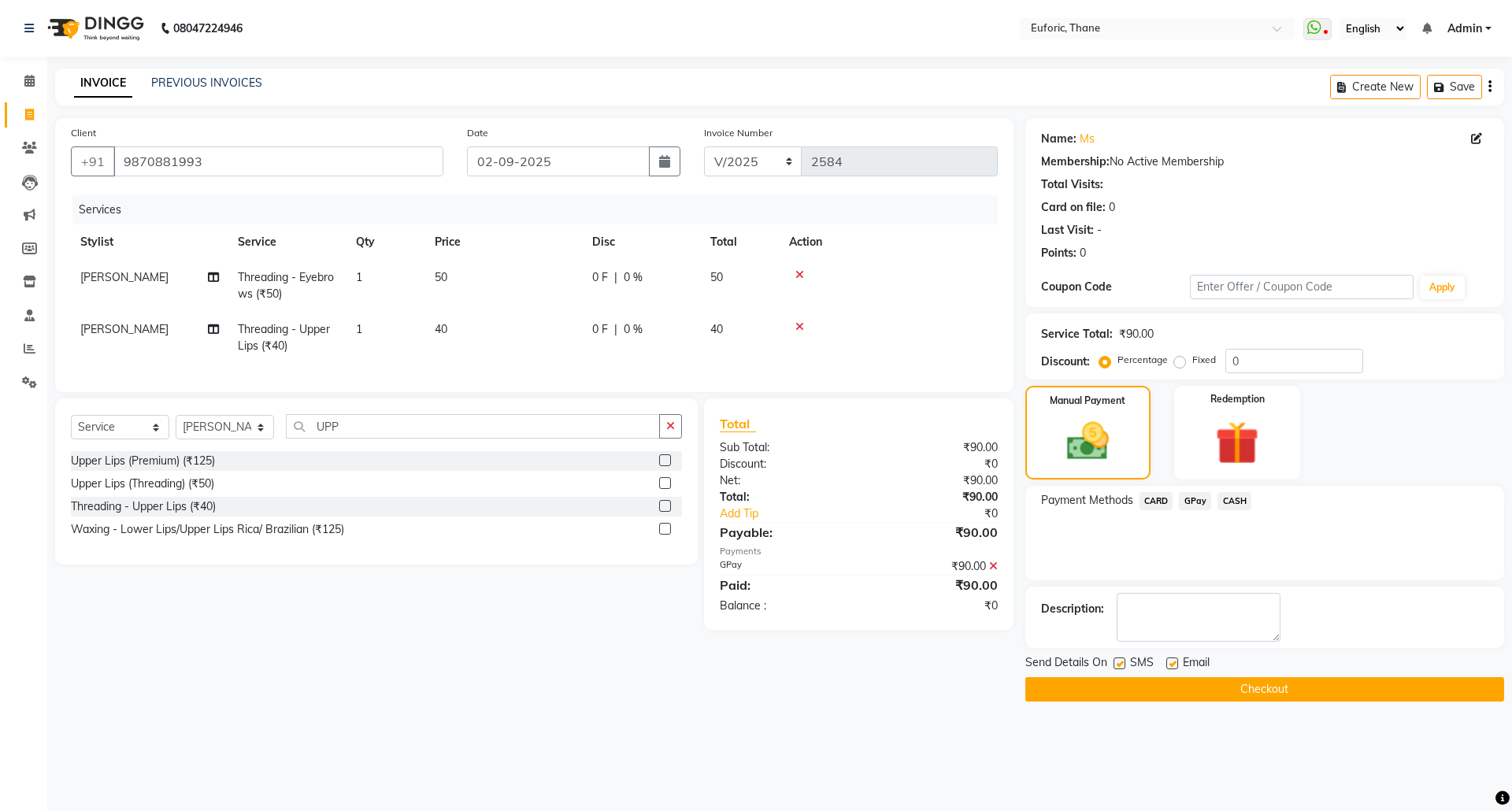
click at [1228, 684] on button "Checkout" at bounding box center [1264, 689] width 478 height 24
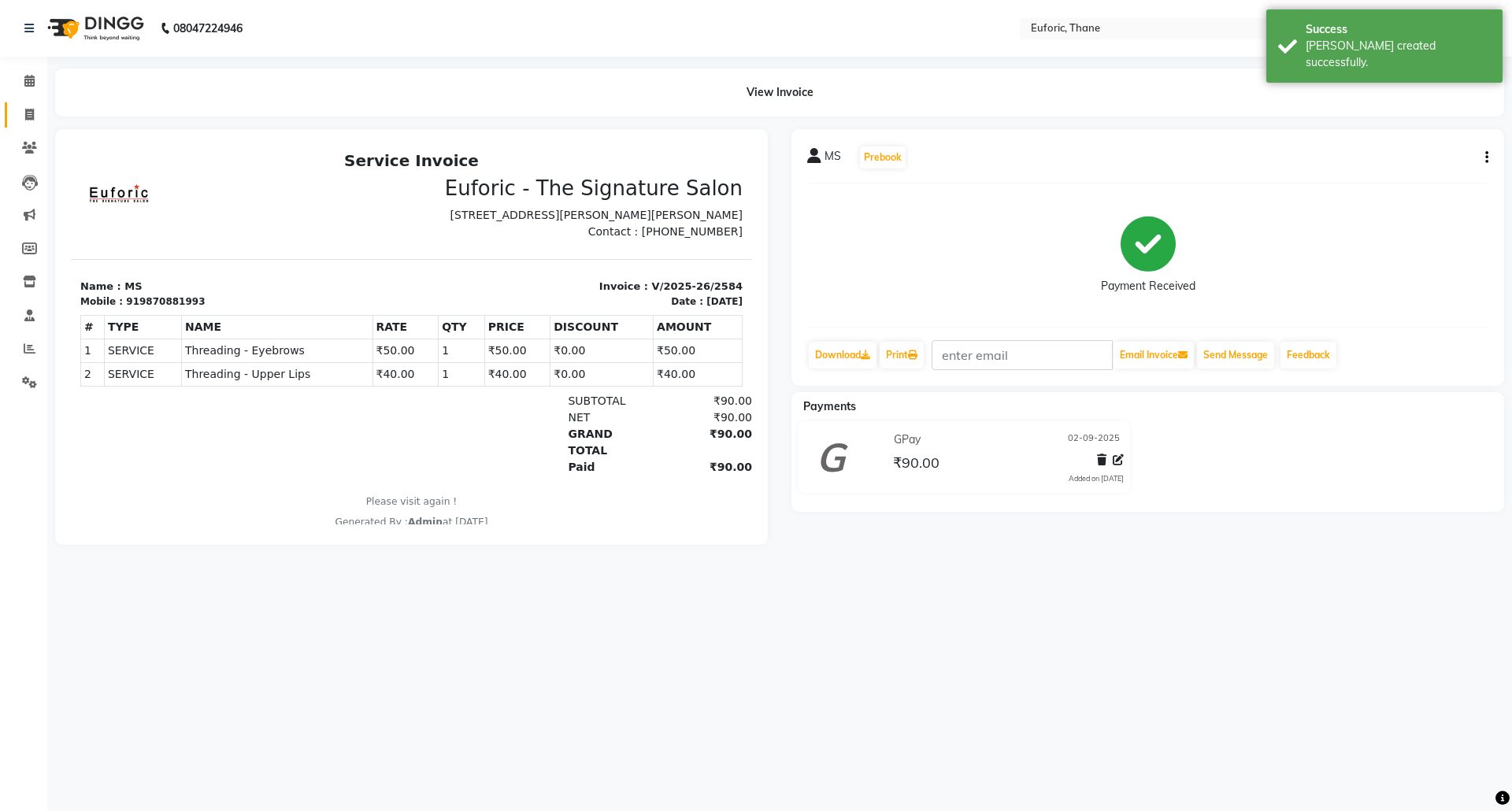
click at [9, 112] on link "Invoice" at bounding box center [23, 115] width 38 height 26
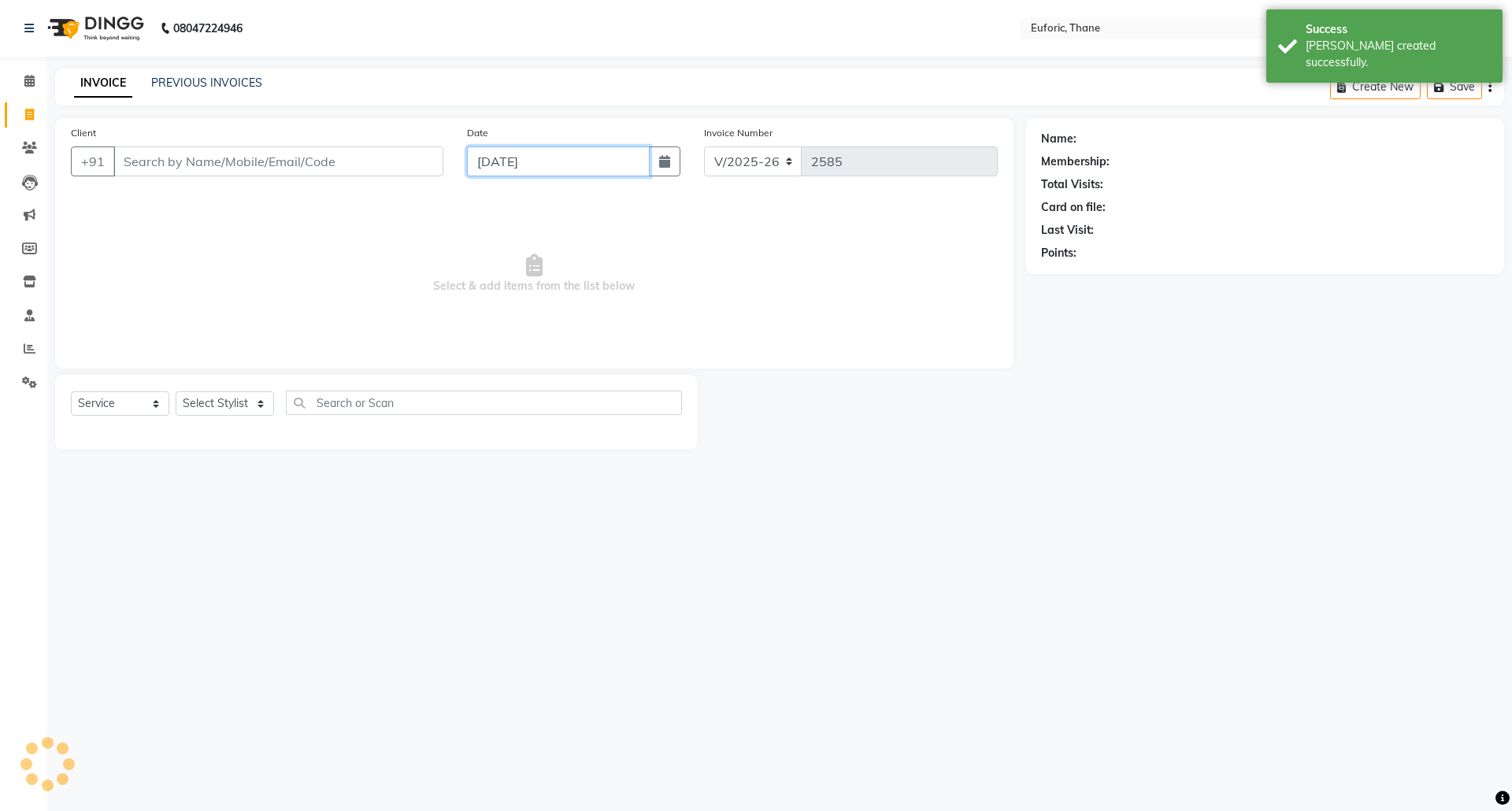
click at [583, 153] on input "[DATE]" at bounding box center [559, 161] width 183 height 29
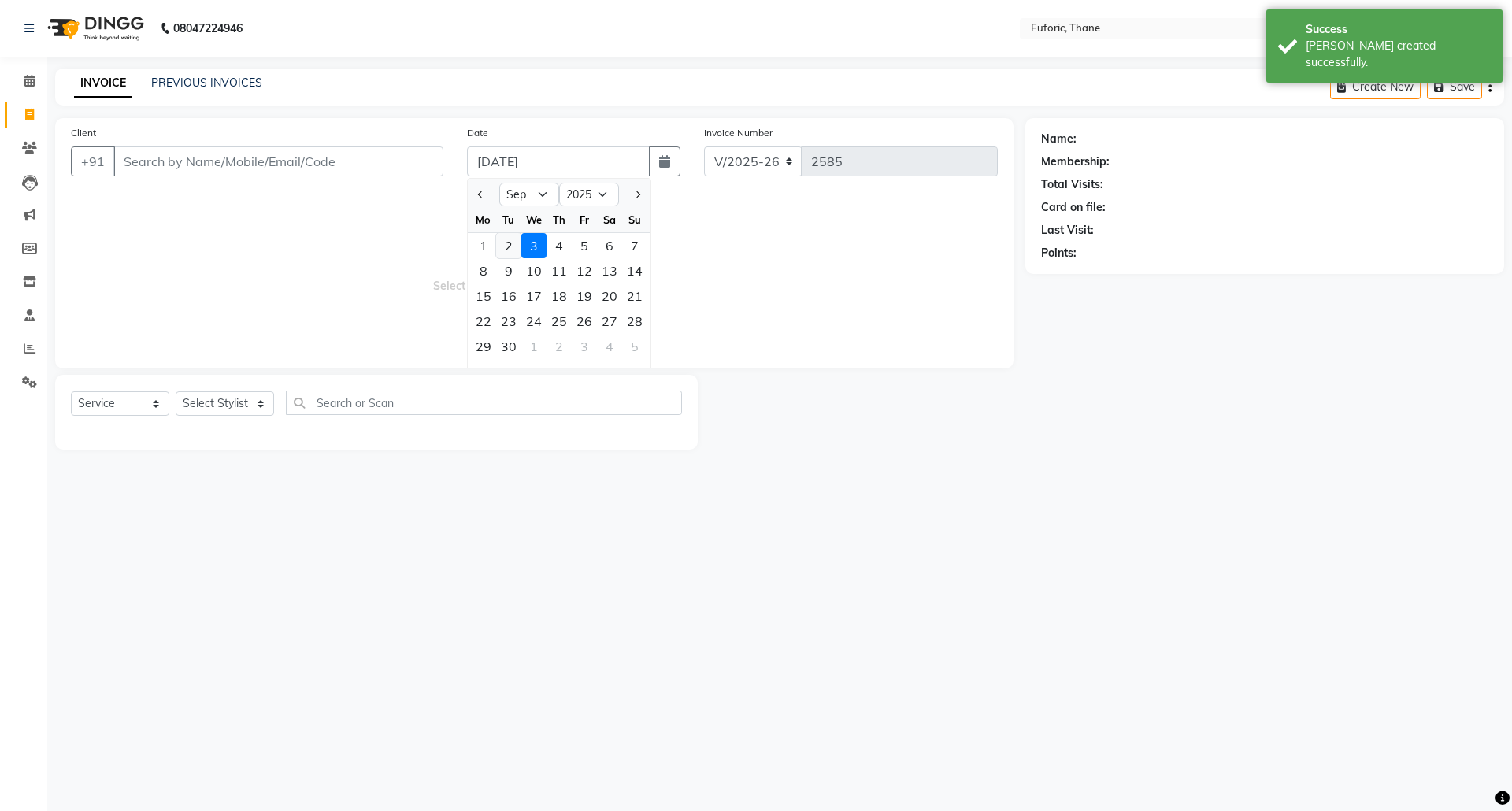
click at [507, 251] on div "2" at bounding box center [508, 245] width 25 height 25
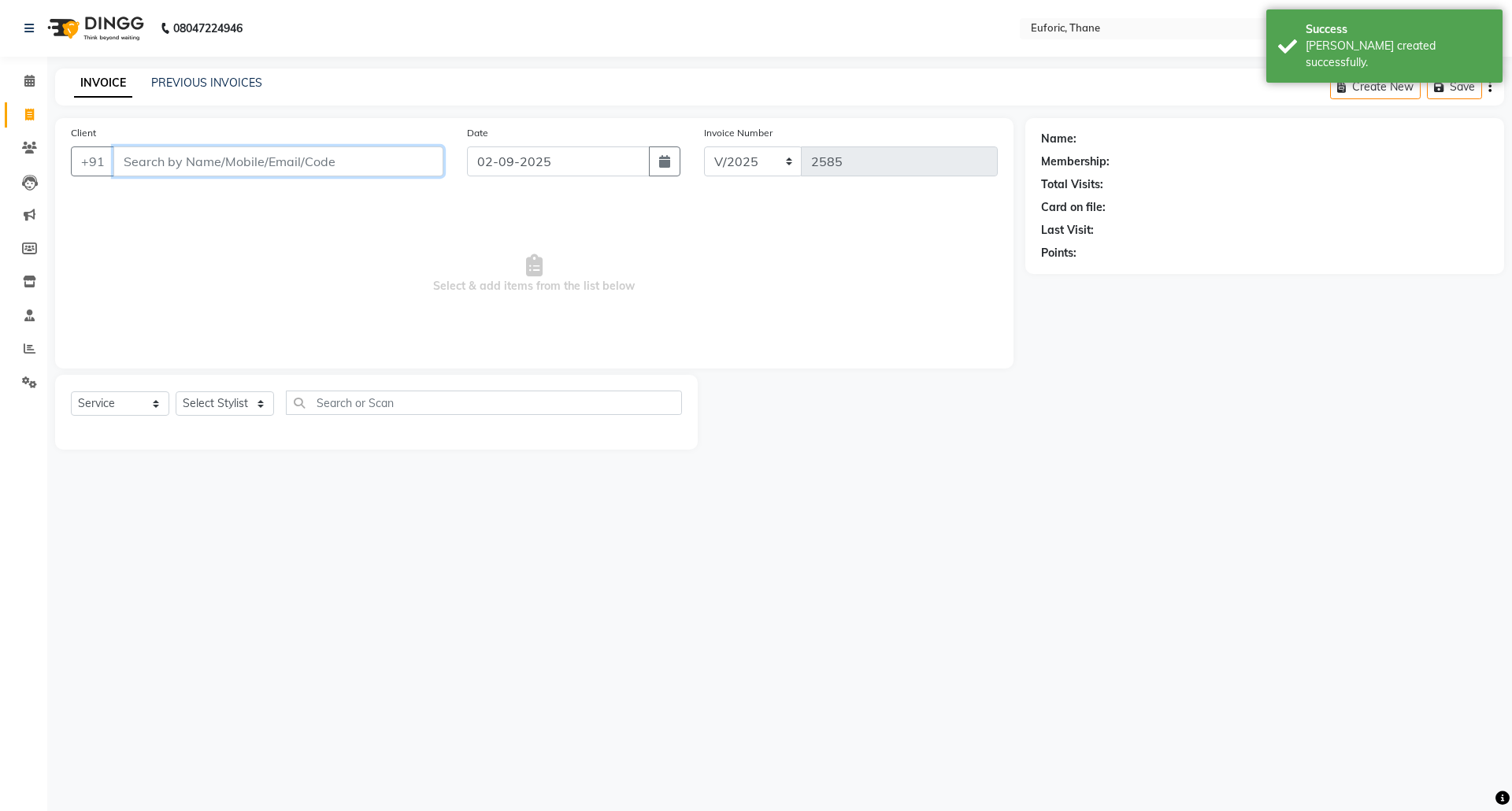
click at [362, 159] on input "Client" at bounding box center [278, 161] width 330 height 29
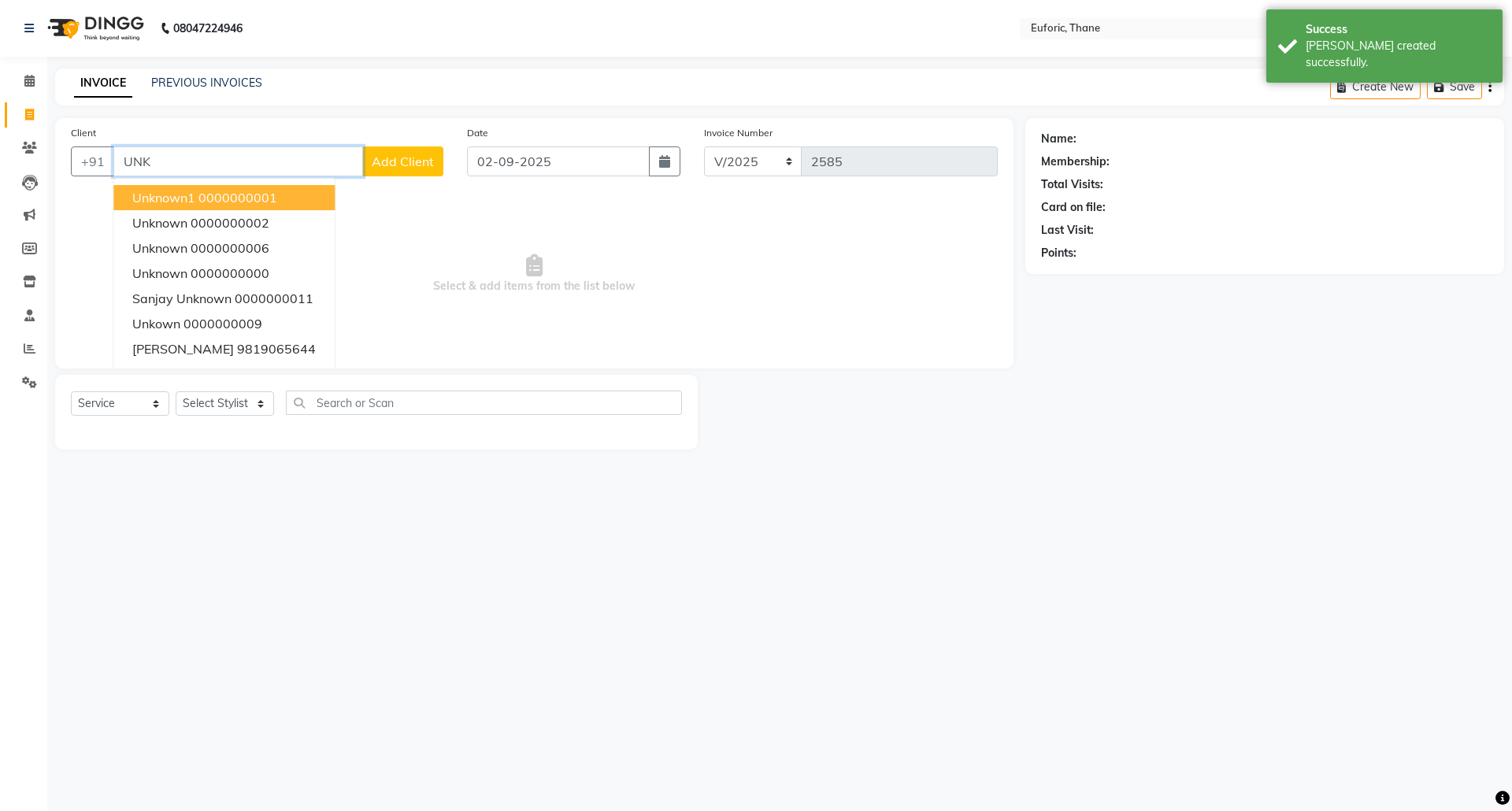
click at [266, 198] on ngb-highlight "0000000001" at bounding box center [237, 197] width 78 height 16
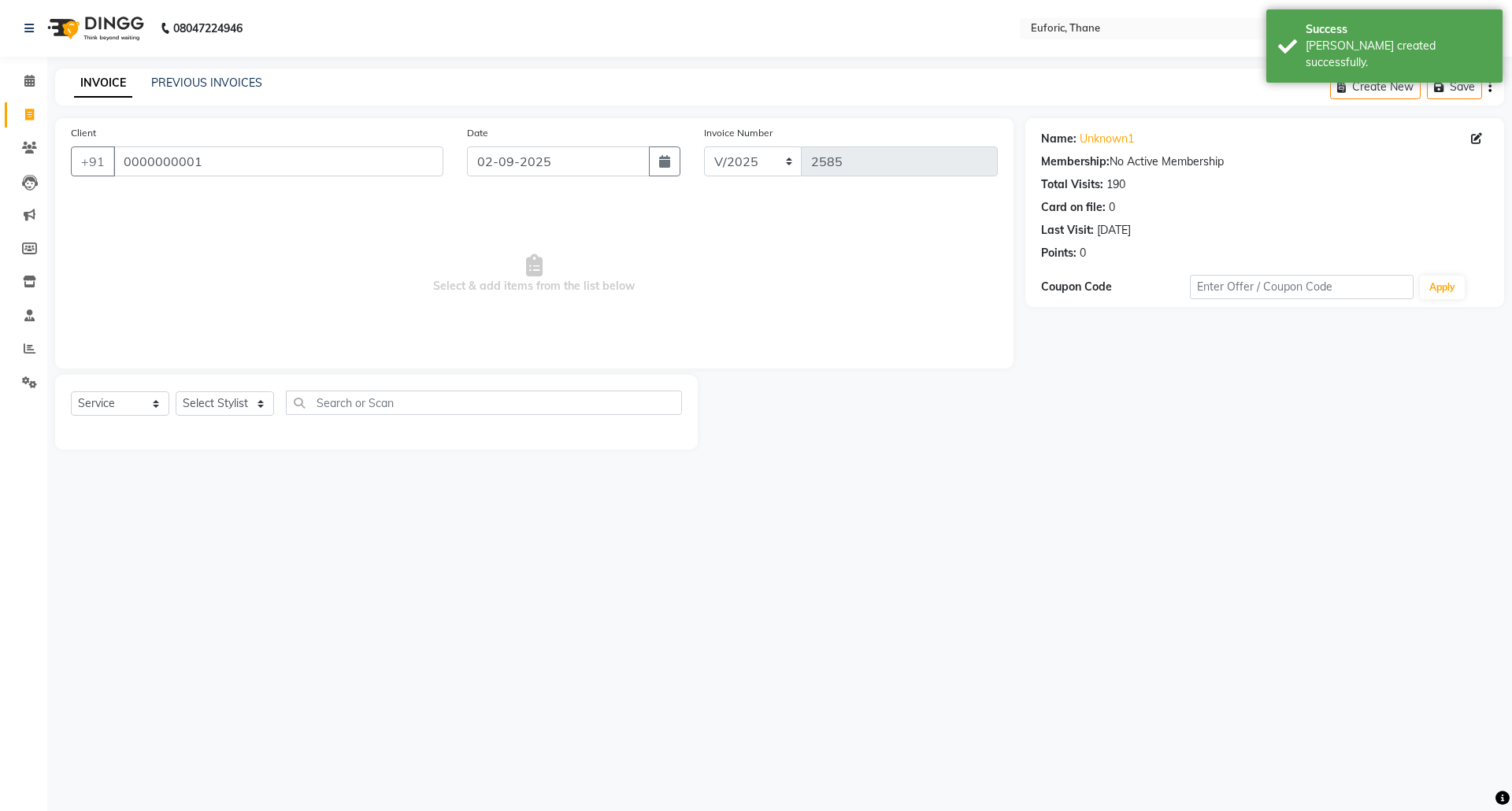
click at [218, 391] on div "Select Service Product Membership Package Voucher Prepaid Gift Card Select Styl…" at bounding box center [376, 409] width 611 height 37
click at [216, 396] on select "Select Stylist [PERSON_NAME] Aatik Salmanai Admin [PERSON_NAME] [PERSON_NAME] […" at bounding box center [224, 404] width 99 height 24
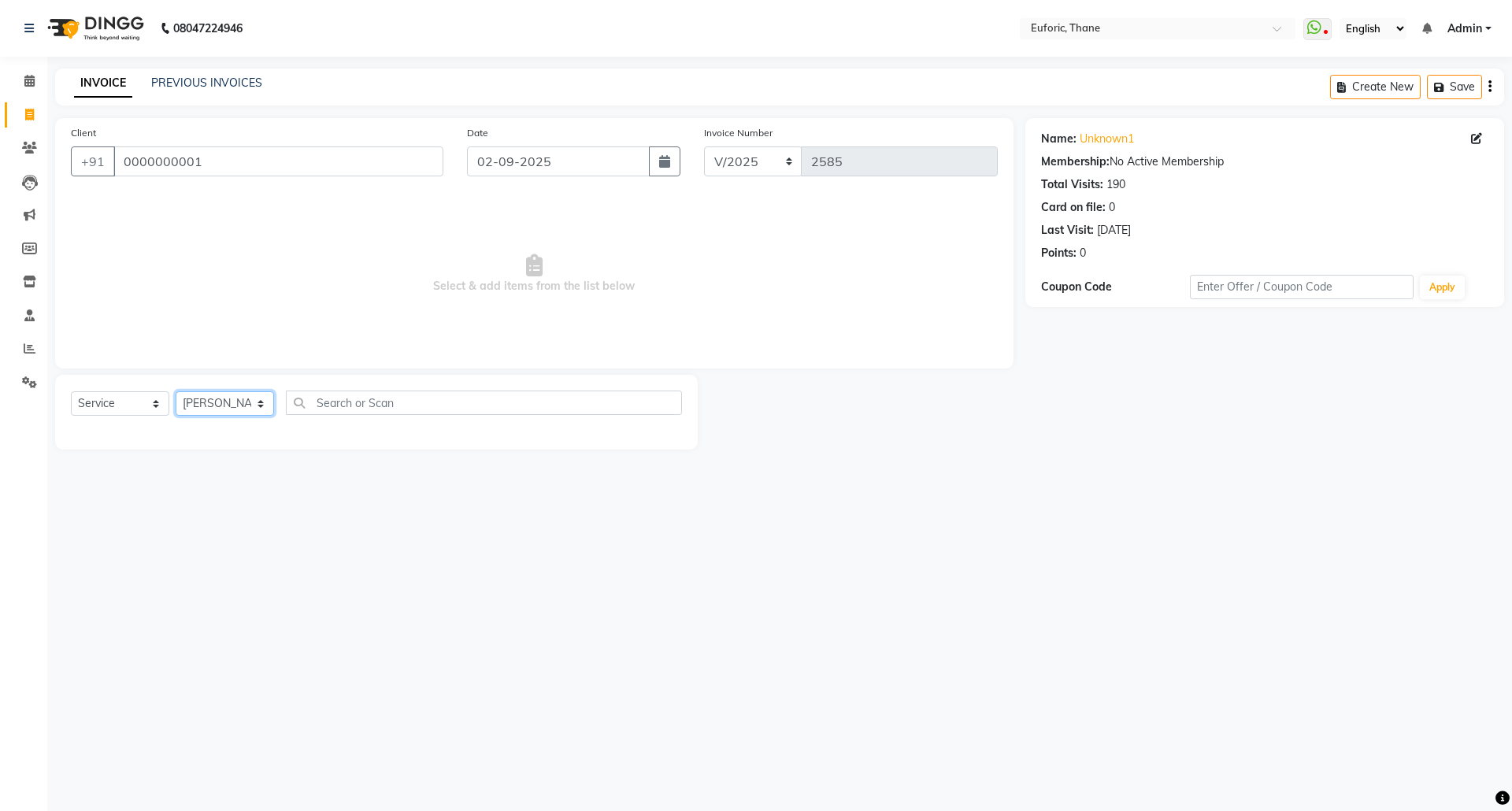
click at [175, 392] on select "Select Stylist [PERSON_NAME] Aatik Salmanai Admin [PERSON_NAME] [PERSON_NAME] […" at bounding box center [224, 404] width 99 height 24
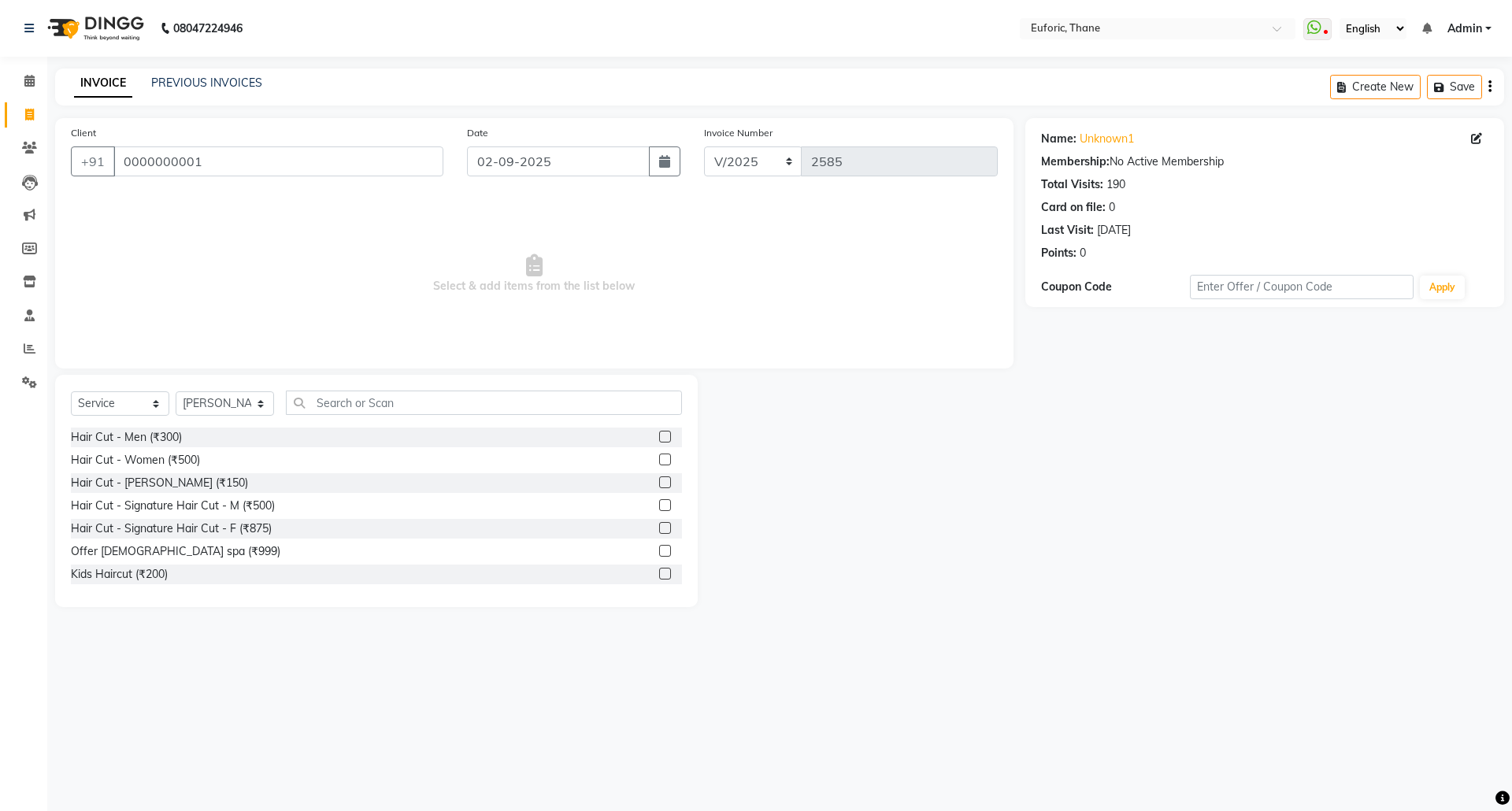
click at [659, 439] on label at bounding box center [665, 436] width 12 height 12
click at [659, 439] on input "checkbox" at bounding box center [664, 437] width 10 height 10
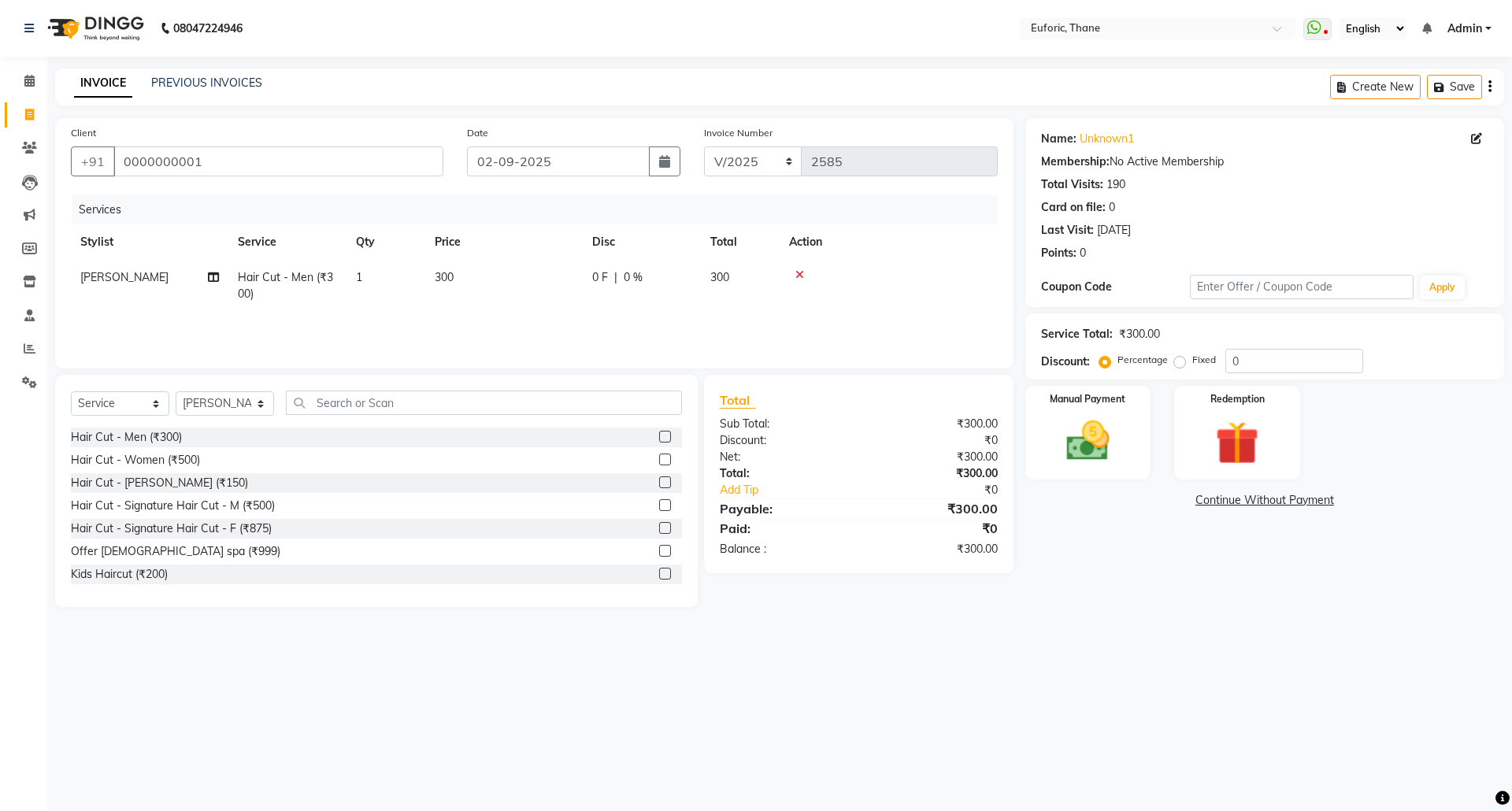
click at [659, 485] on label at bounding box center [665, 482] width 12 height 12
click at [659, 485] on input "checkbox" at bounding box center [664, 482] width 10 height 10
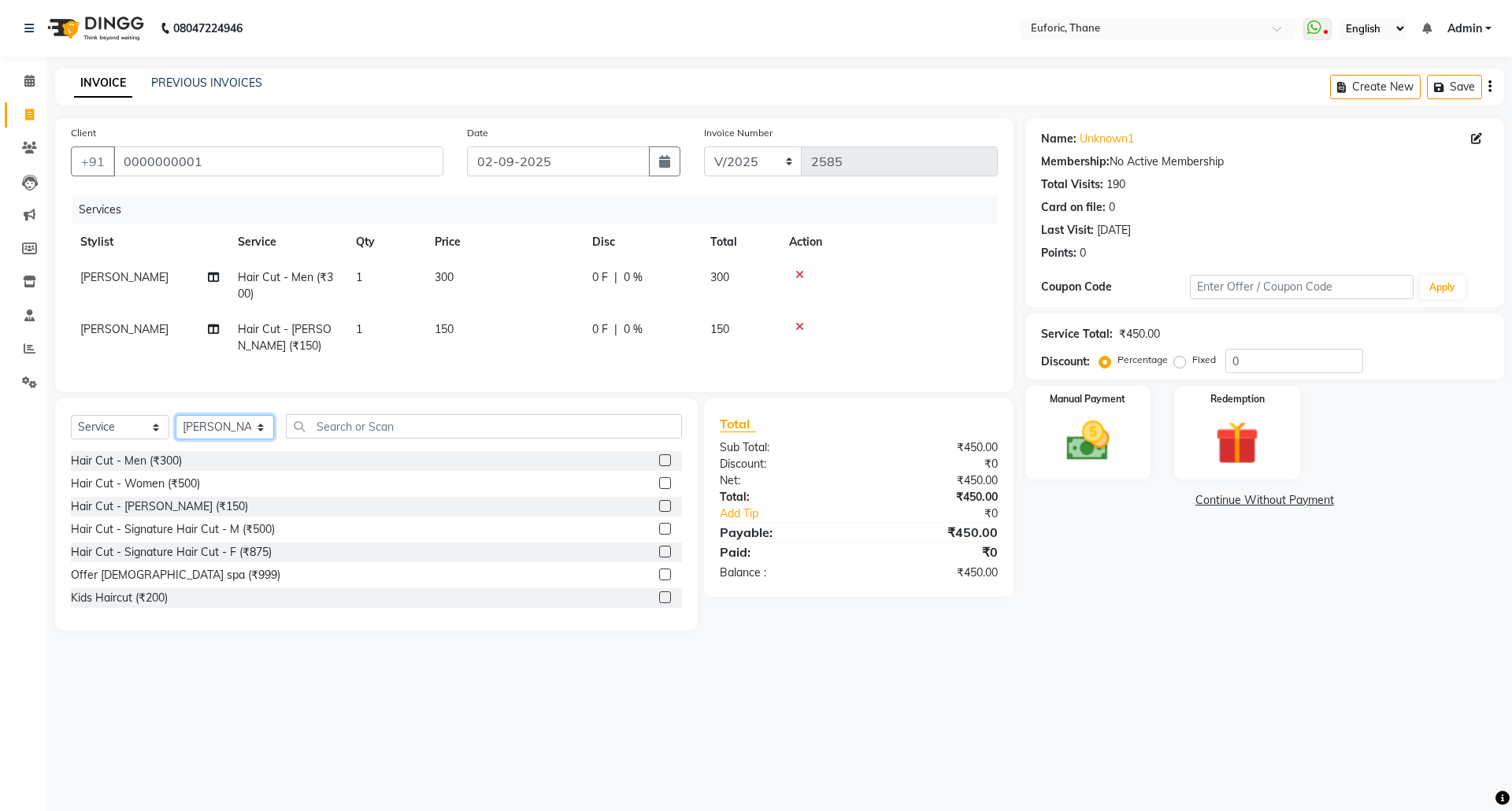
click at [255, 440] on select "Select Stylist [PERSON_NAME] Aatik Salmanai Admin [PERSON_NAME] [PERSON_NAME] […" at bounding box center [224, 427] width 99 height 24
click at [175, 430] on select "Select Stylist [PERSON_NAME] Aatik Salmanai Admin [PERSON_NAME] [PERSON_NAME] […" at bounding box center [224, 427] width 99 height 24
click at [360, 434] on input "text" at bounding box center [484, 426] width 396 height 24
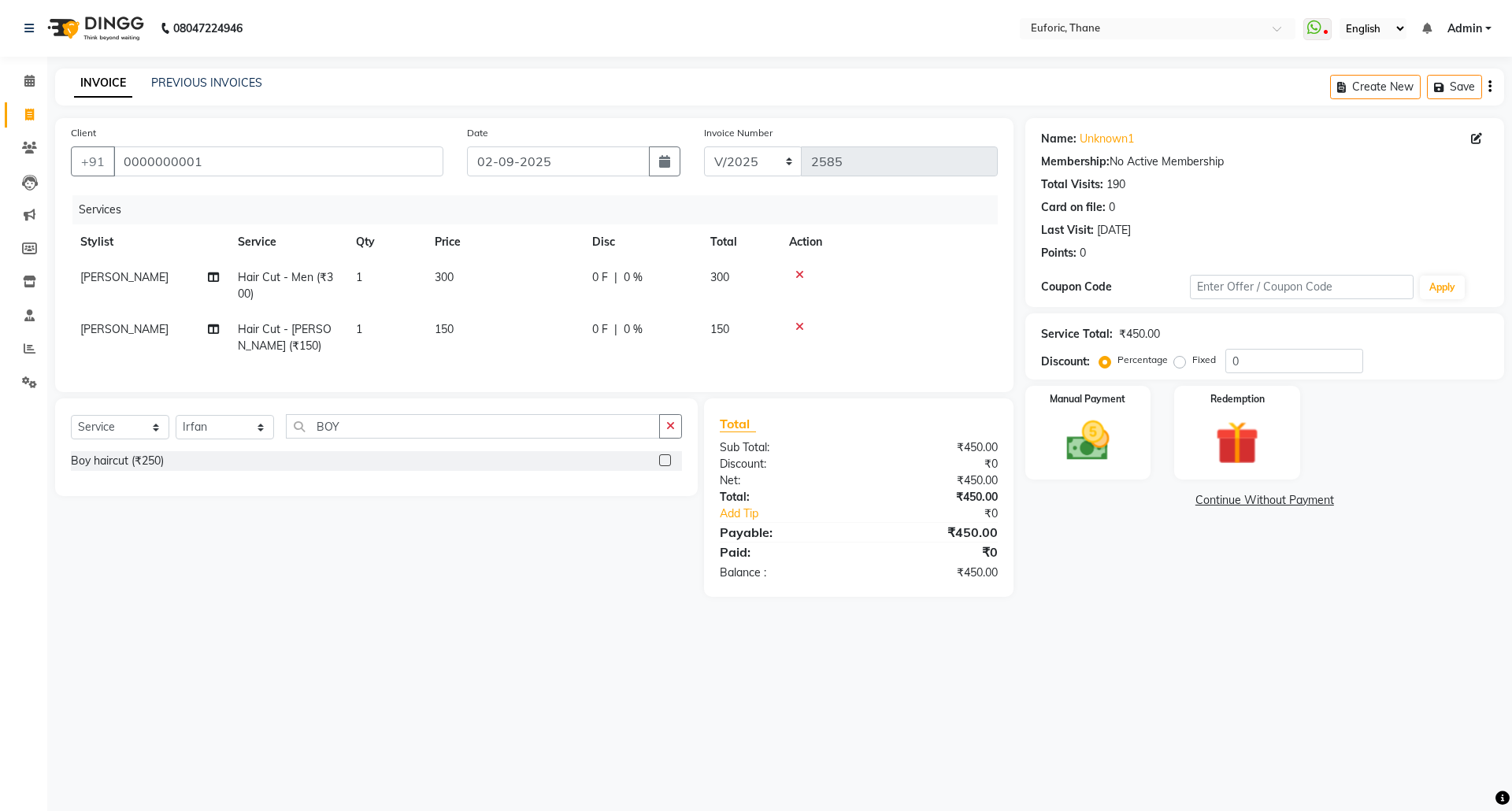
click at [663, 466] on label at bounding box center [665, 460] width 12 height 12
click at [663, 466] on input "checkbox" at bounding box center [664, 461] width 10 height 10
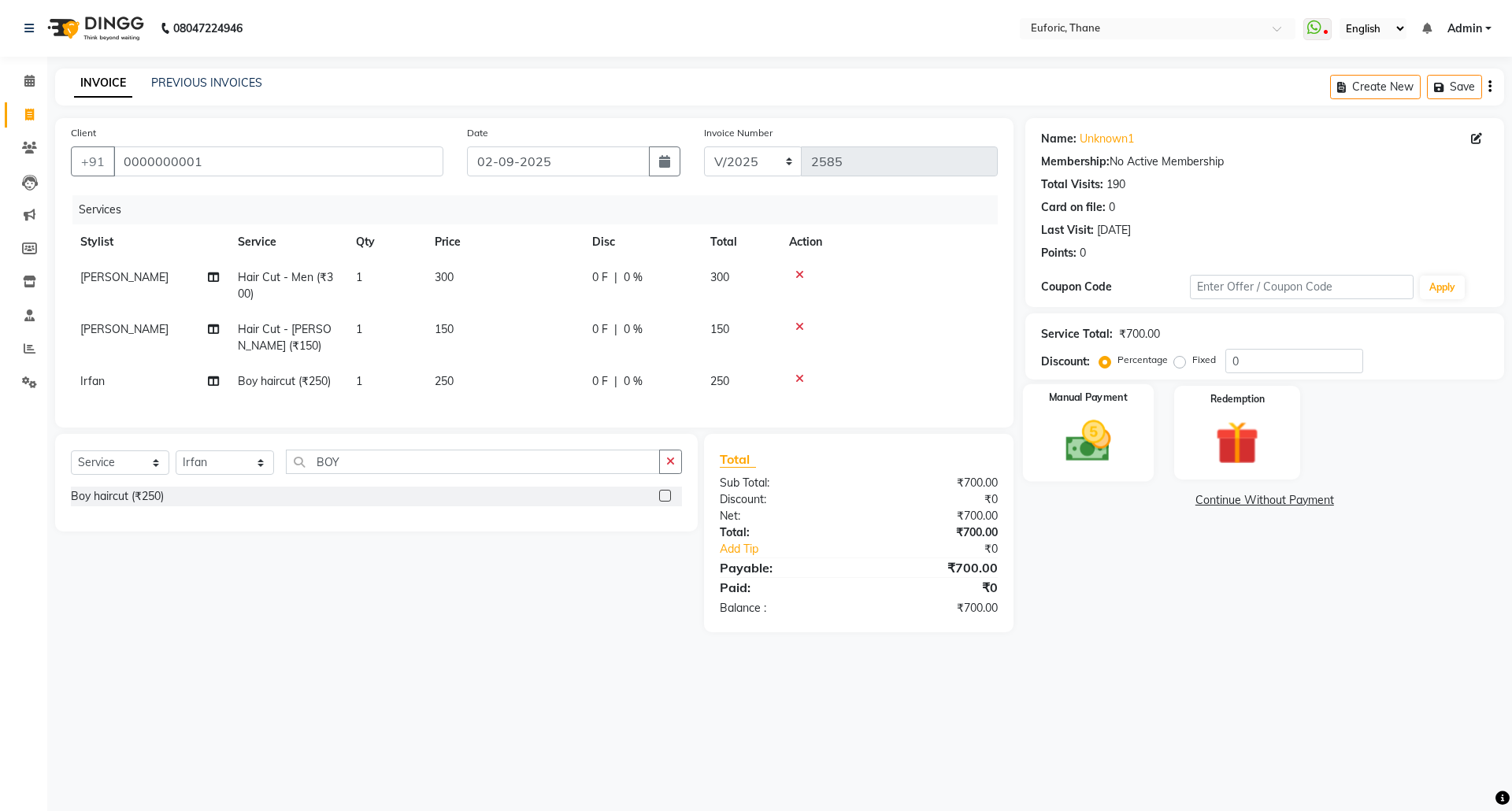
click at [1065, 438] on img at bounding box center [1087, 441] width 73 height 52
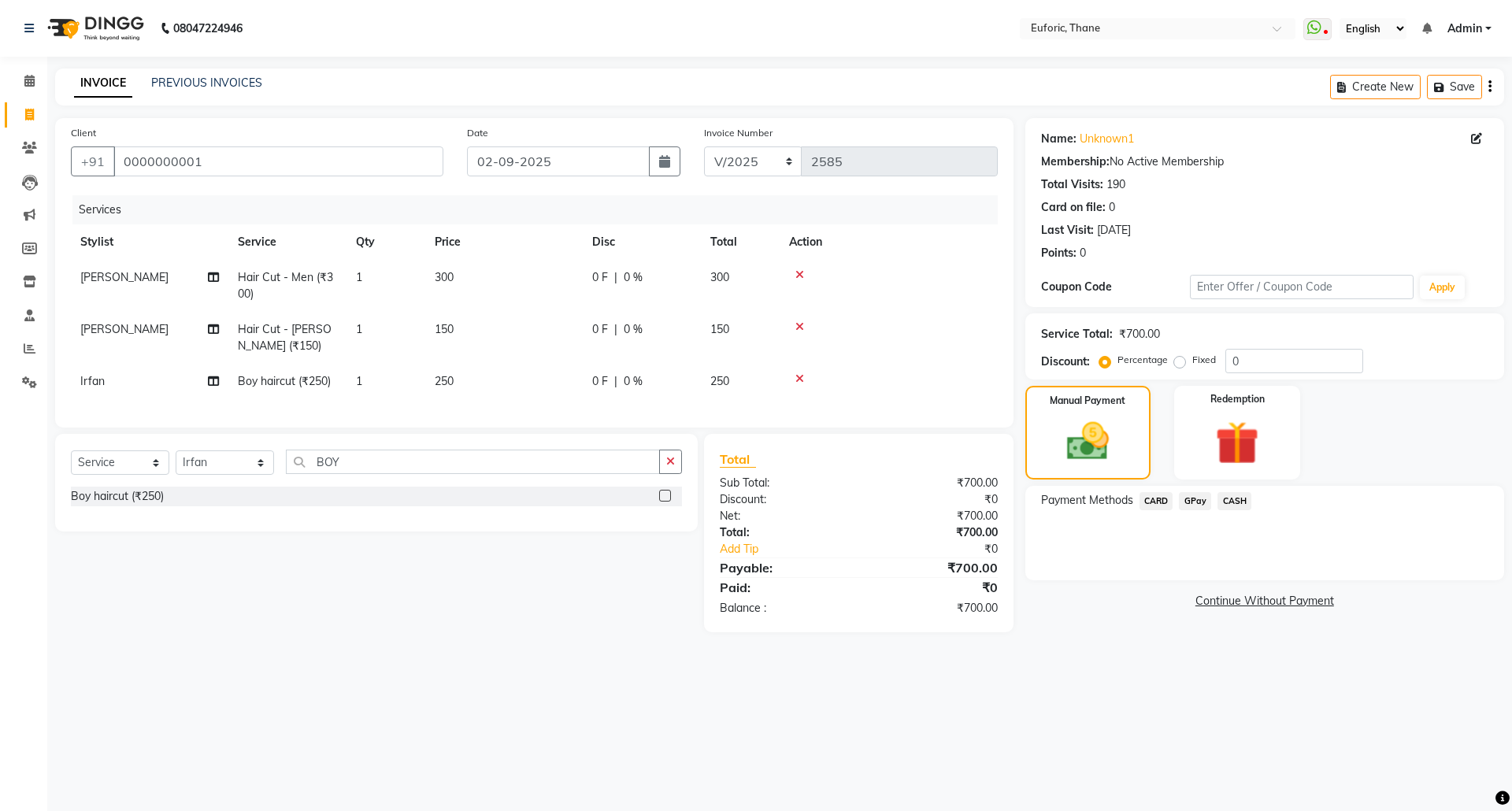
click at [1190, 499] on span "GPay" at bounding box center [1195, 501] width 32 height 18
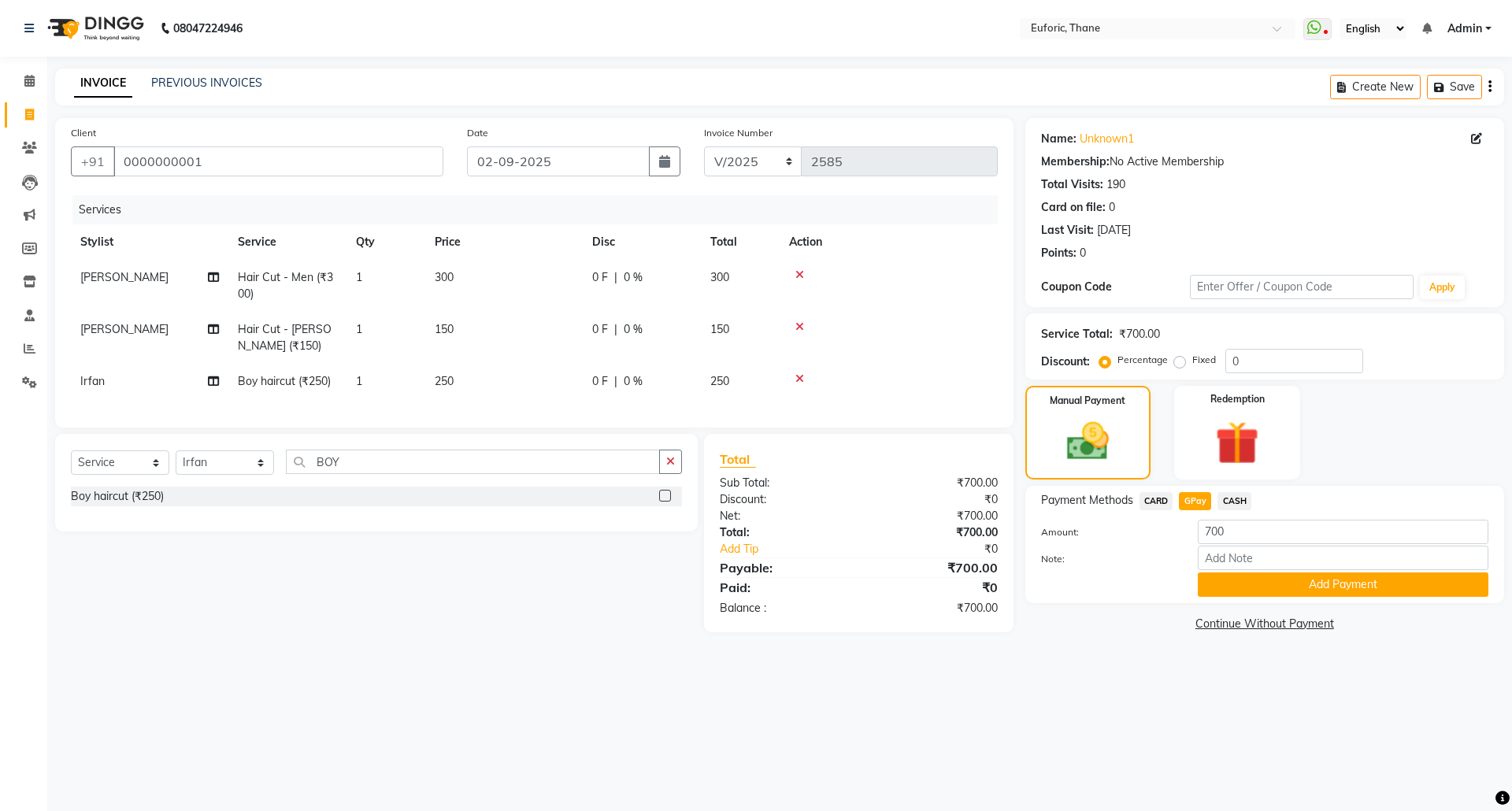
click at [1211, 594] on button "Add Payment" at bounding box center [1342, 584] width 290 height 24
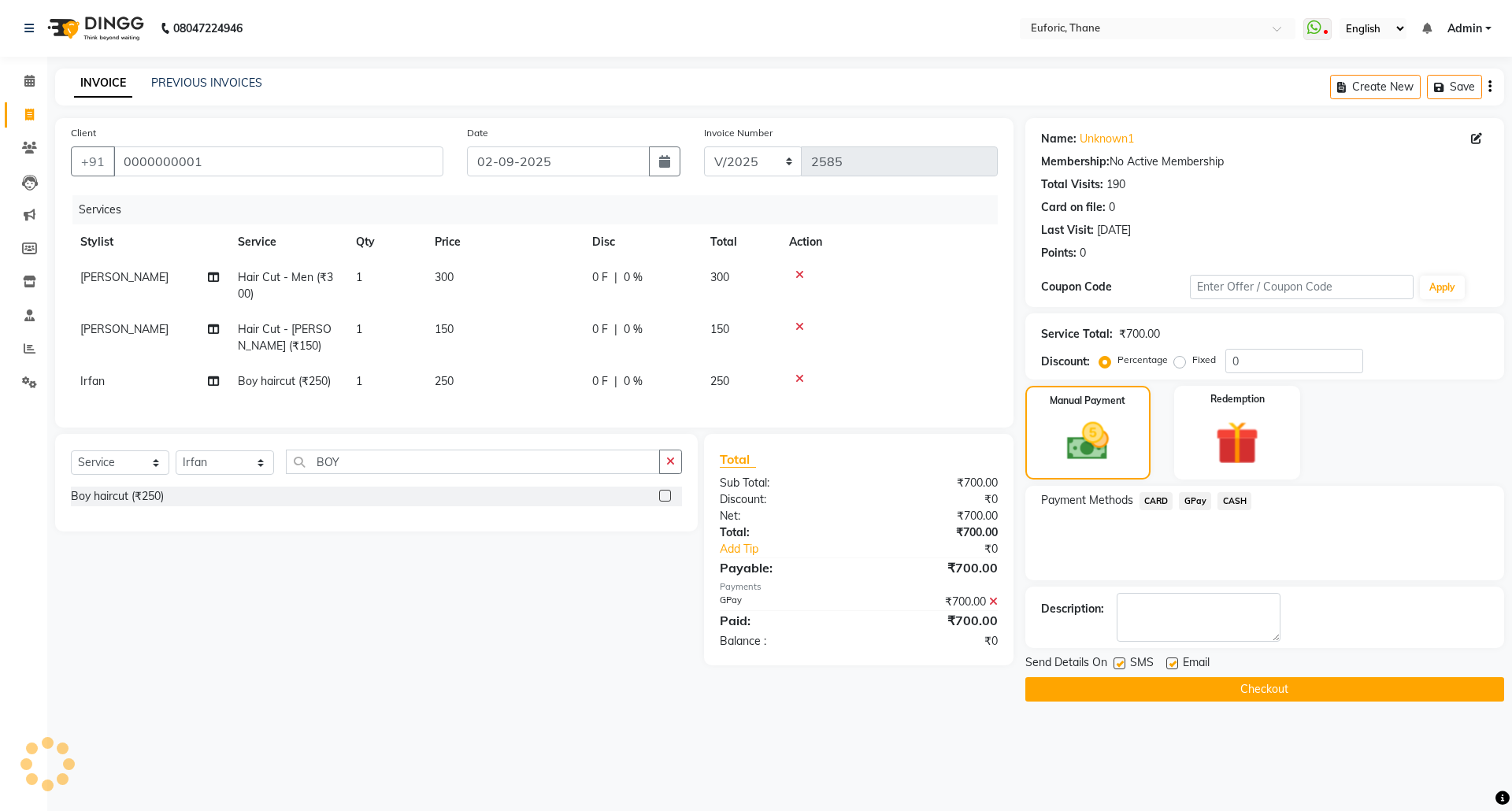
click at [1219, 680] on button "Checkout" at bounding box center [1264, 689] width 478 height 24
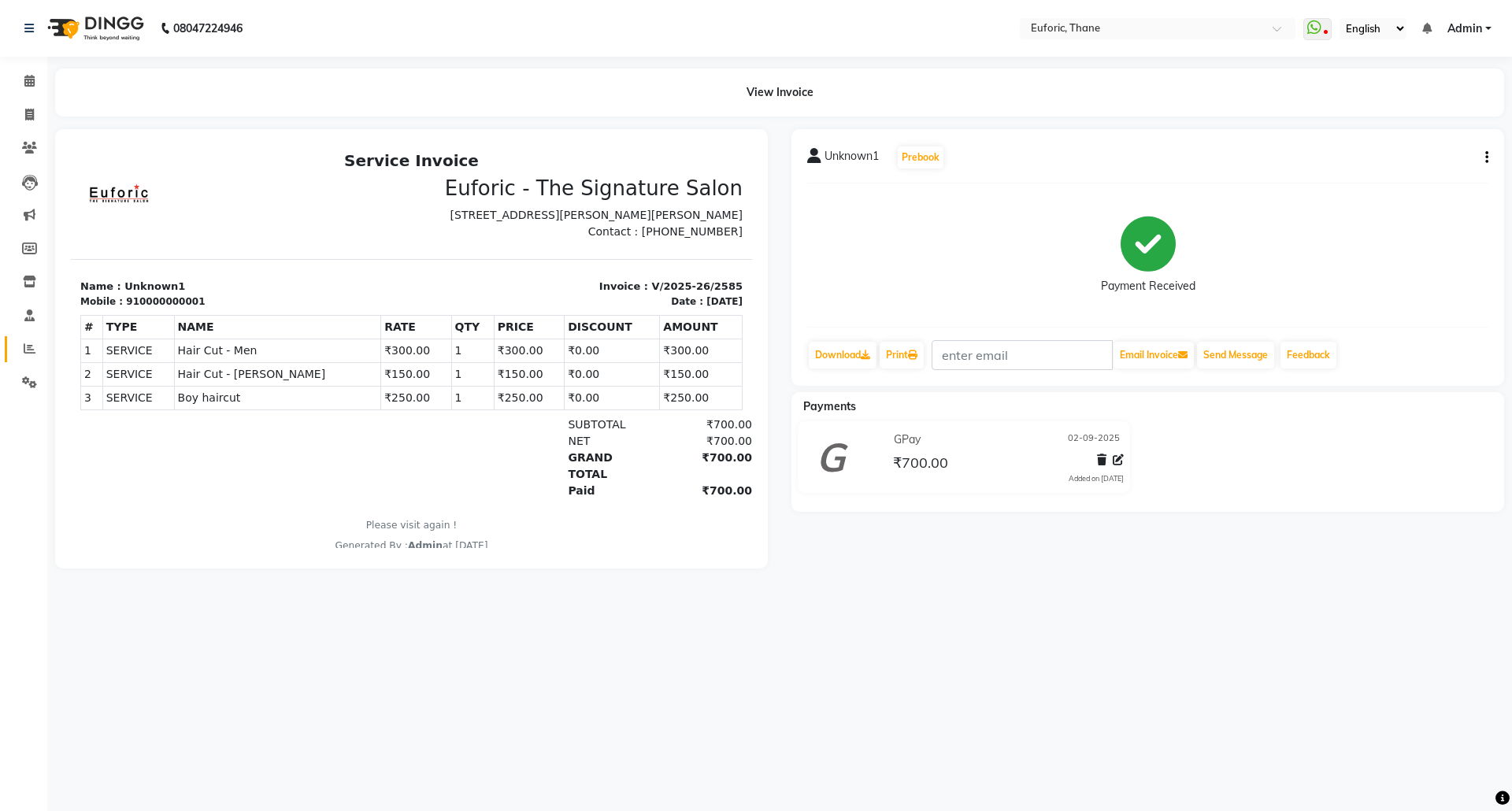
click at [14, 338] on link "Reports" at bounding box center [23, 349] width 38 height 26
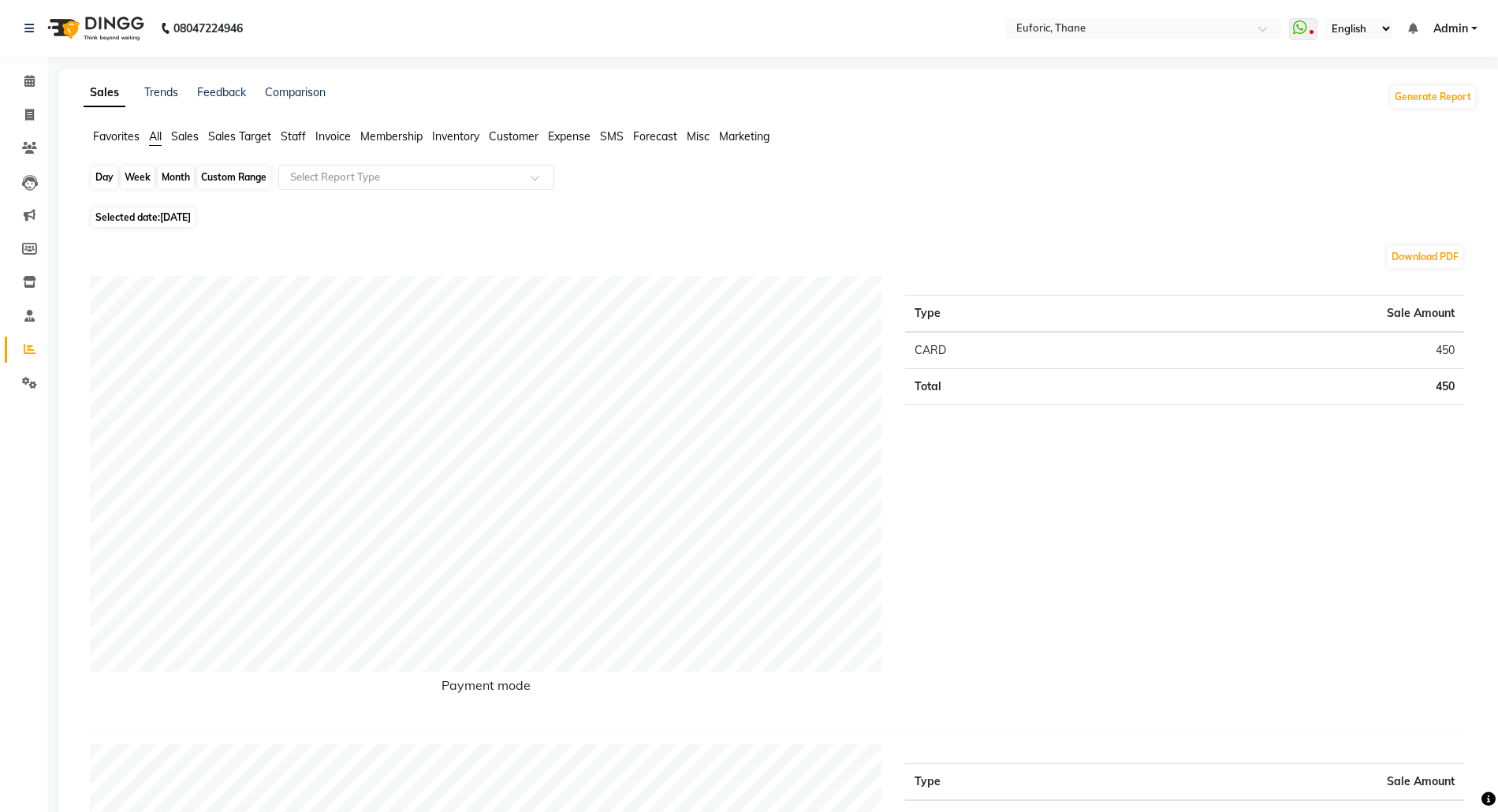
click at [94, 174] on div "Day" at bounding box center [104, 177] width 26 height 22
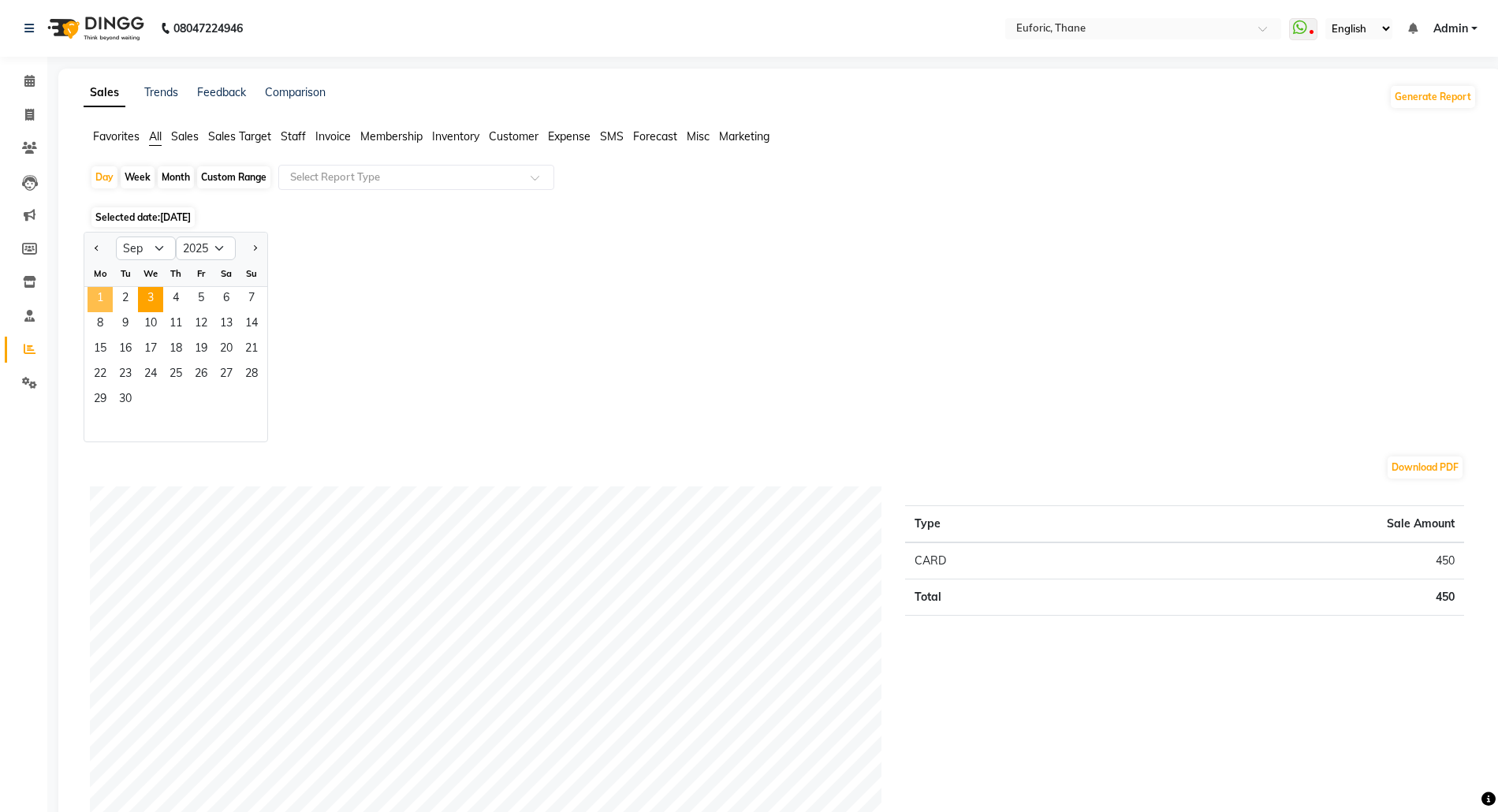
click at [94, 298] on span "1" at bounding box center [100, 299] width 25 height 25
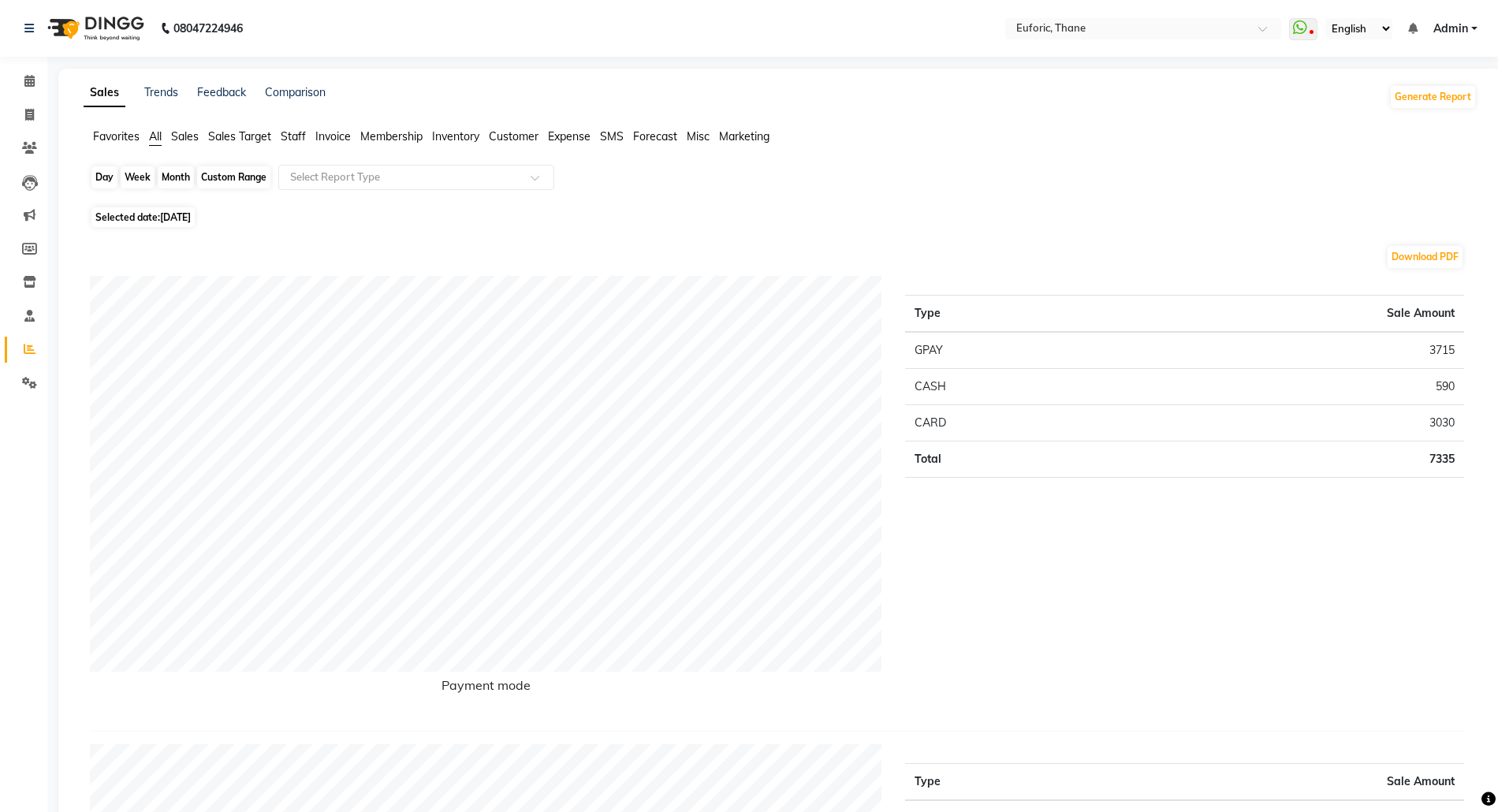
click at [102, 170] on div "Day" at bounding box center [104, 177] width 26 height 22
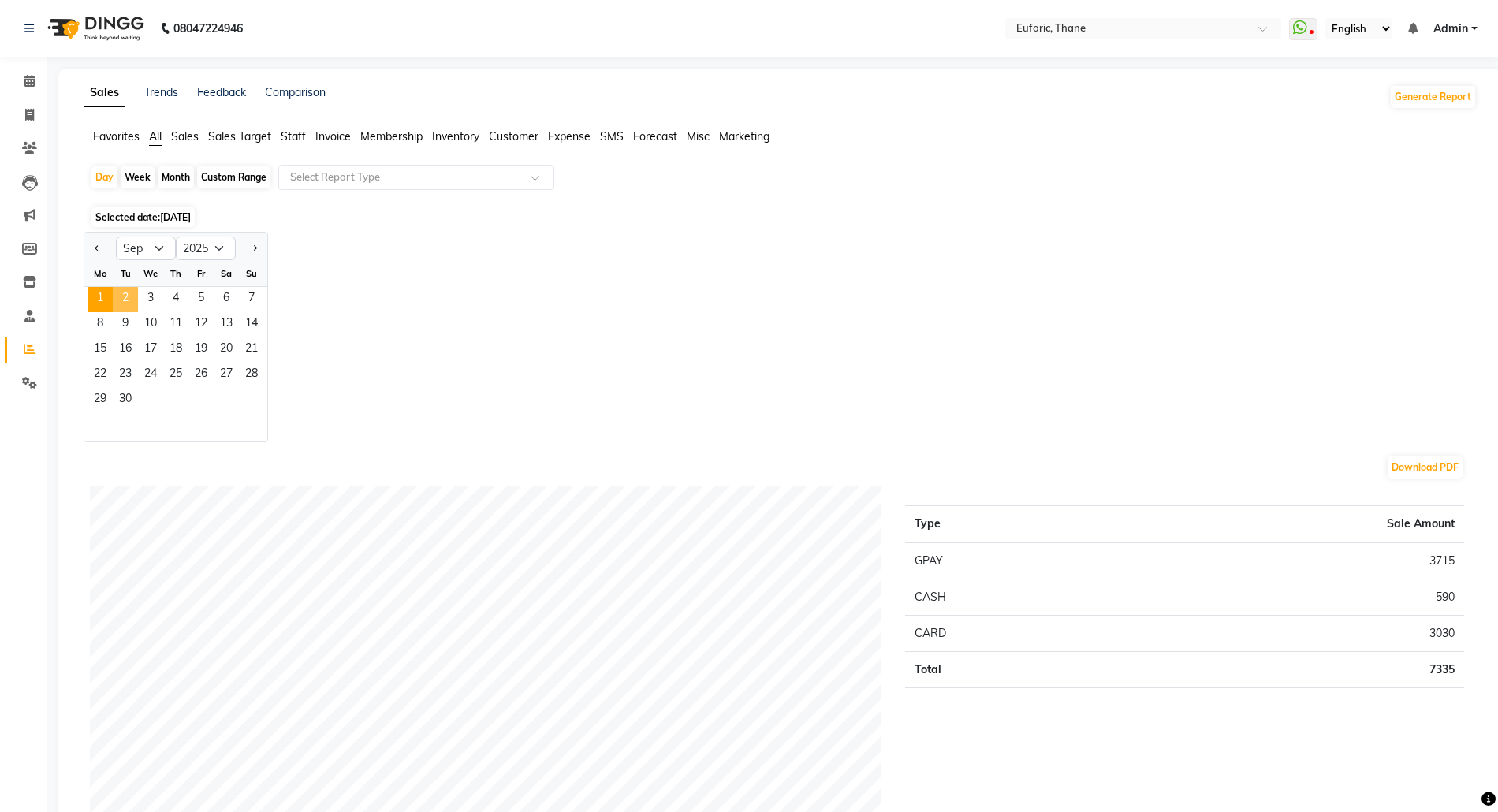
click at [131, 294] on span "2" at bounding box center [125, 299] width 25 height 25
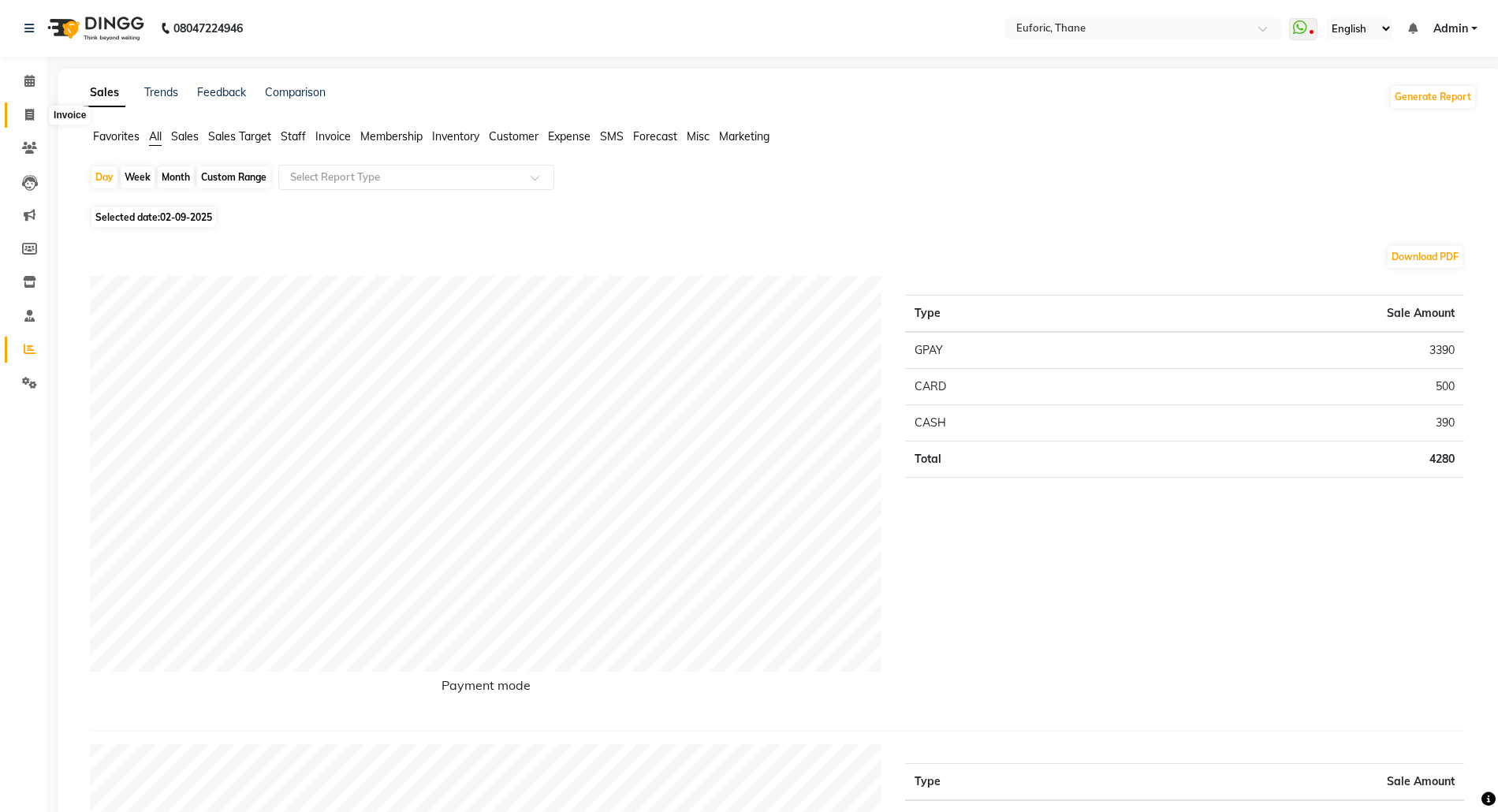
click at [31, 118] on icon at bounding box center [29, 114] width 8 height 12
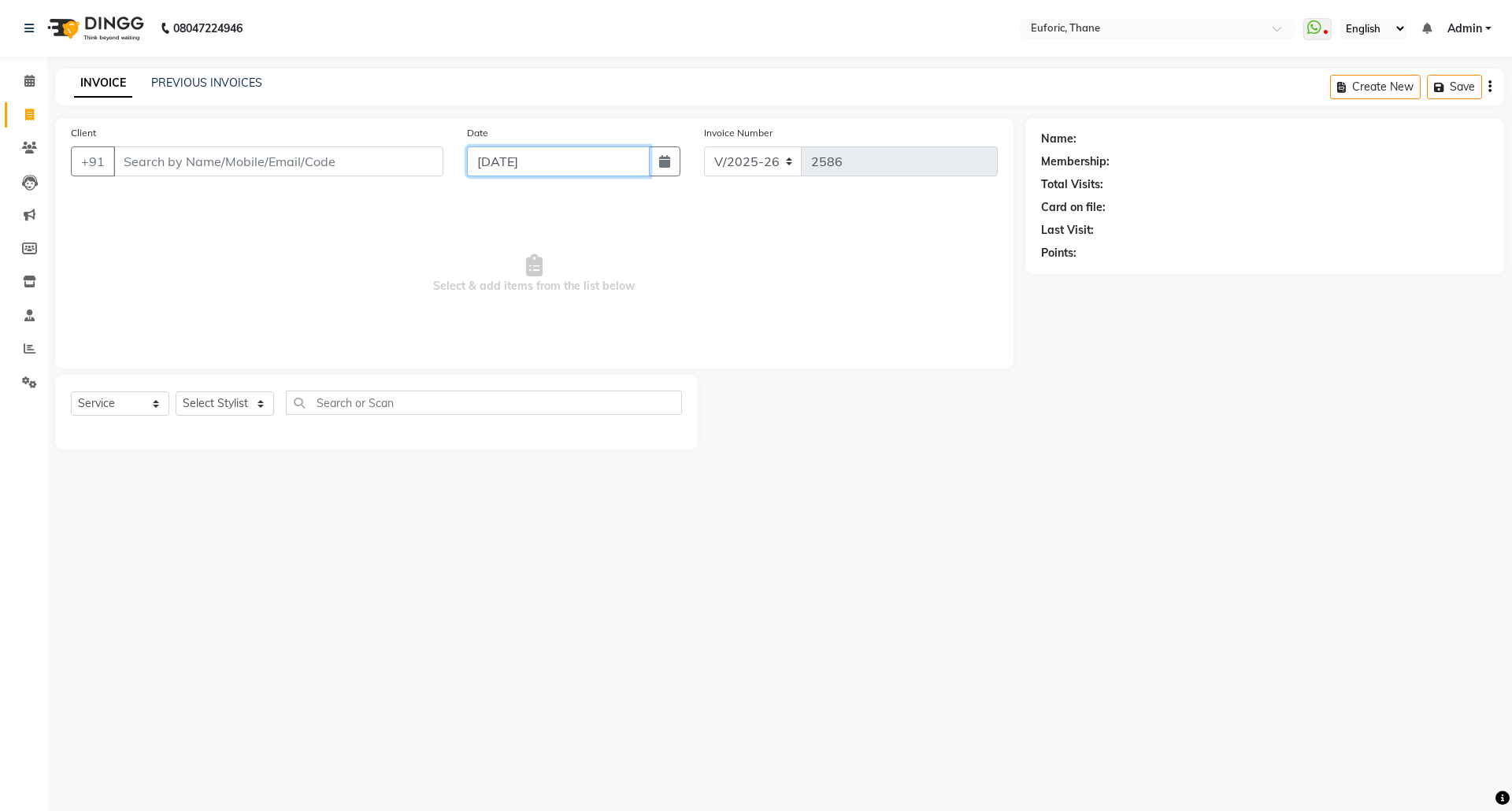
click at [641, 167] on input "[DATE]" at bounding box center [559, 161] width 183 height 29
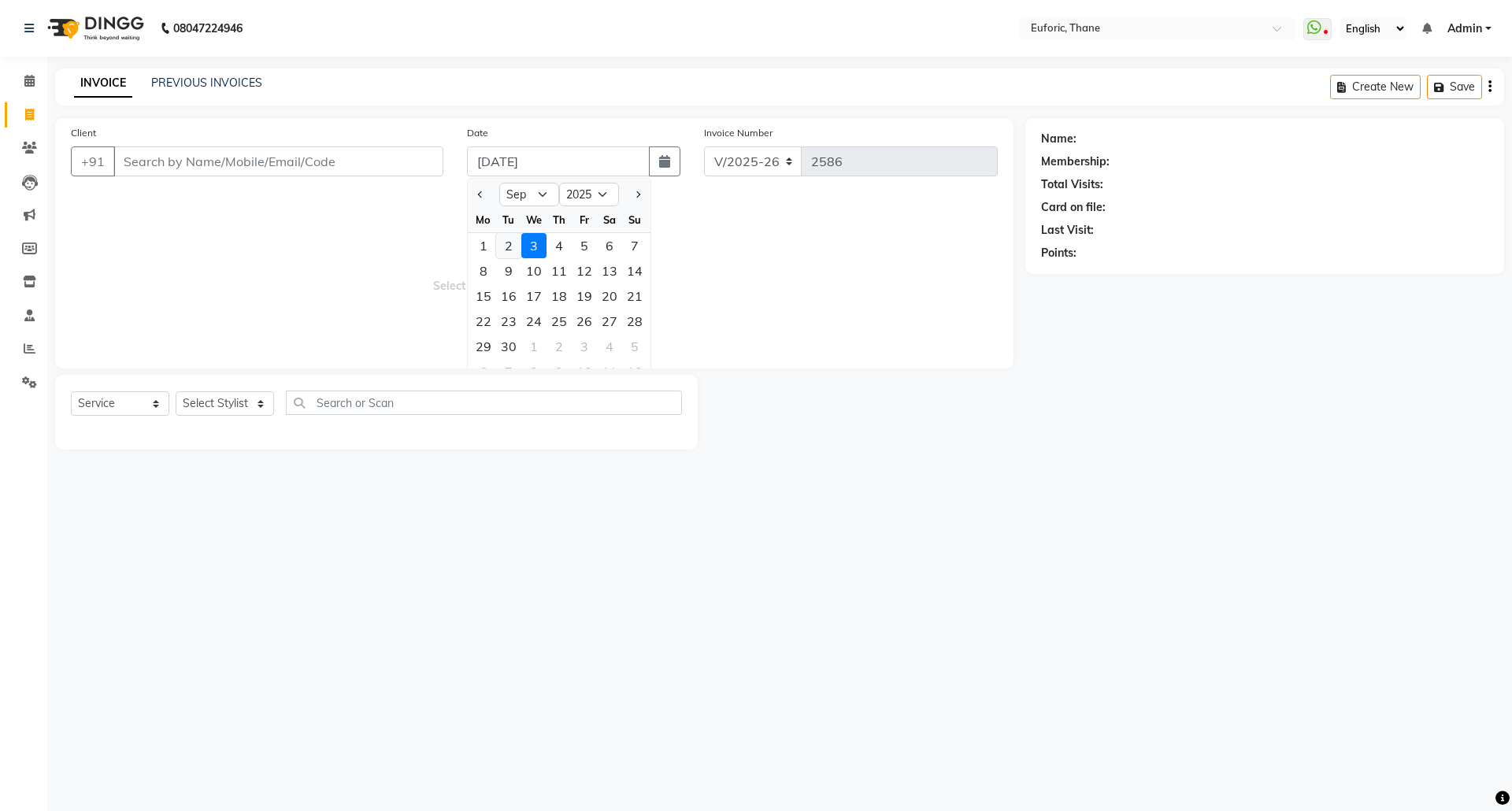
click at [514, 246] on div "2" at bounding box center [508, 245] width 25 height 25
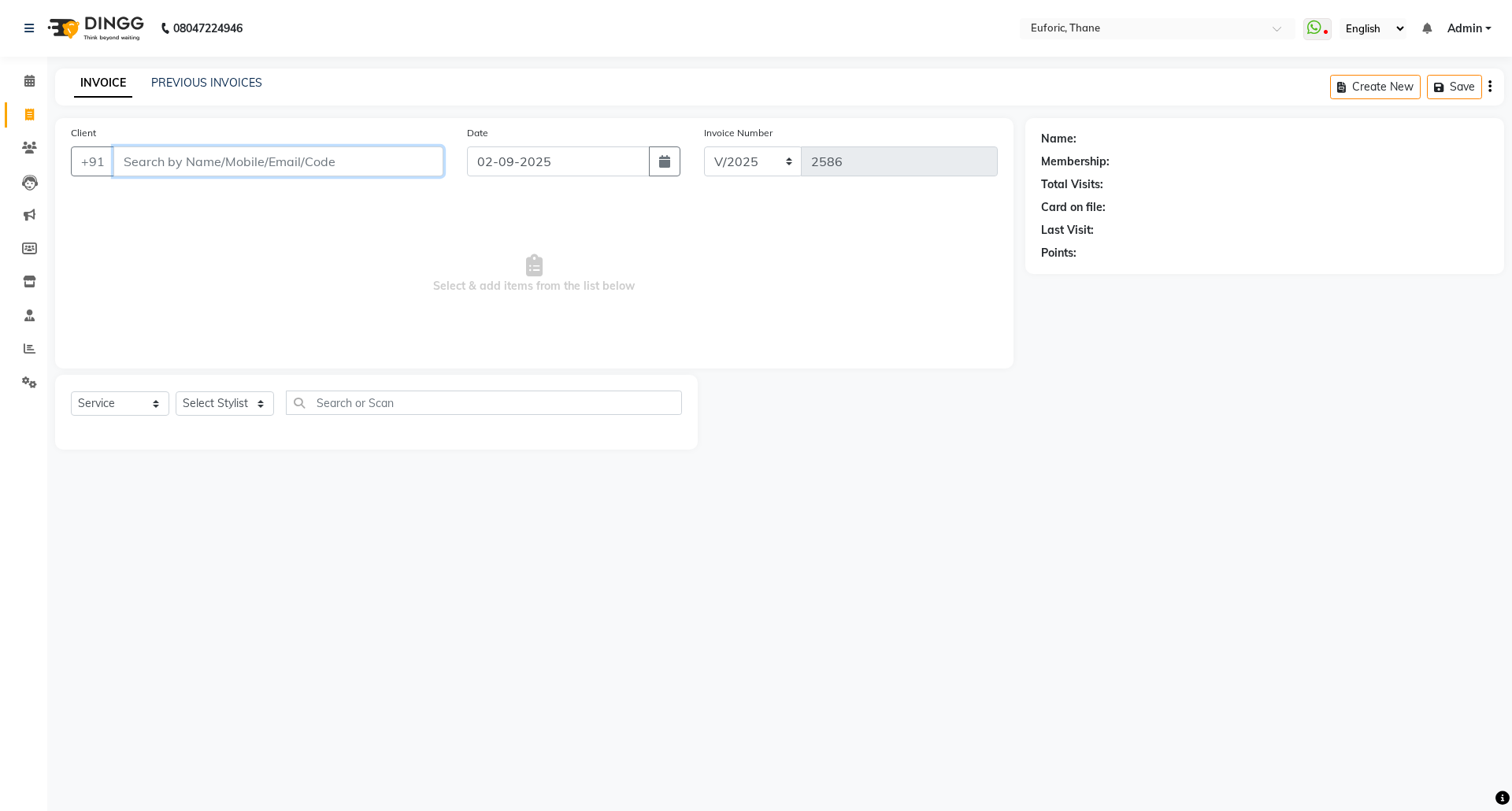
click at [354, 148] on input "Client" at bounding box center [278, 161] width 330 height 29
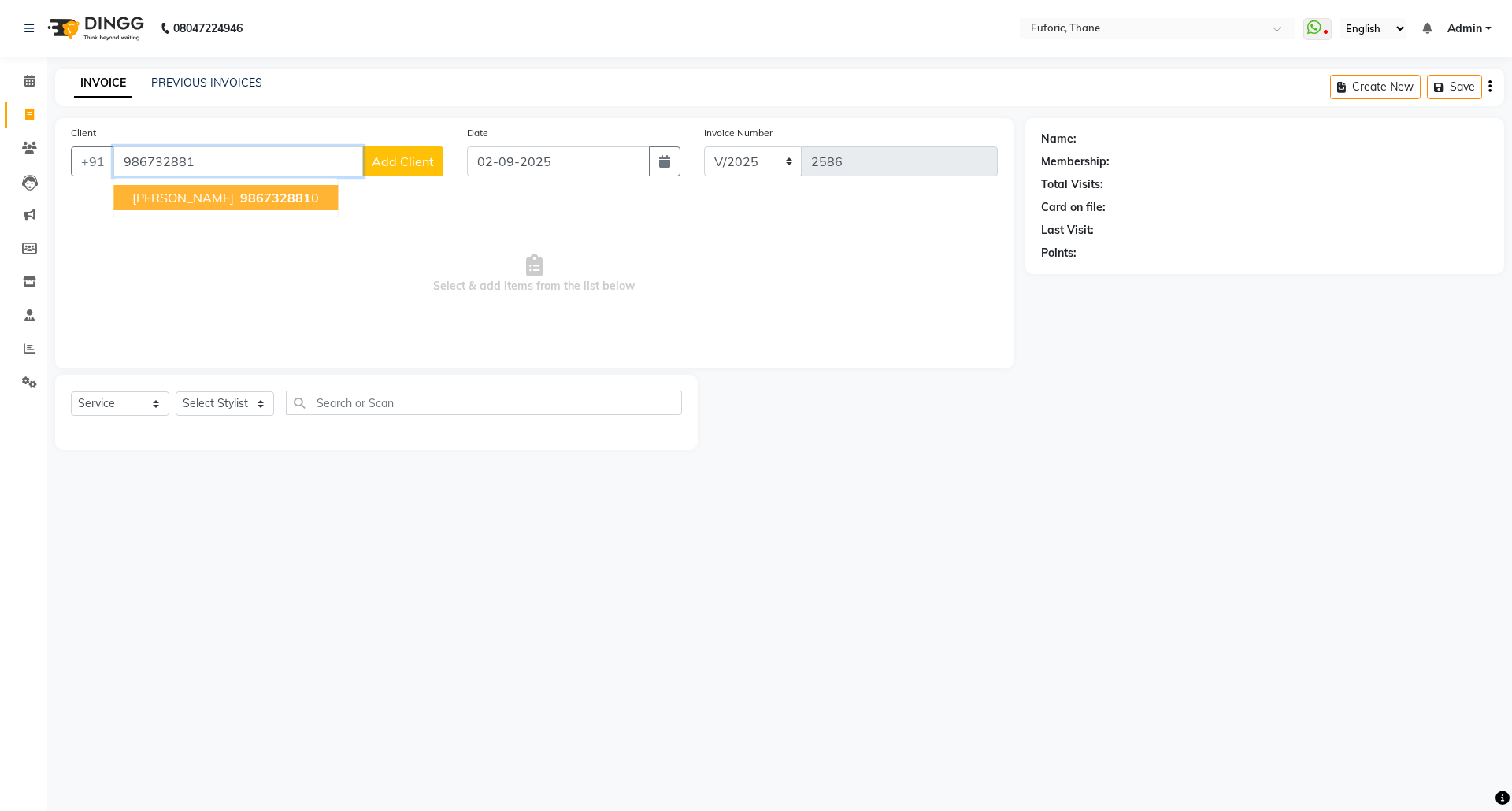
click at [206, 200] on span "[PERSON_NAME]" at bounding box center [183, 197] width 101 height 16
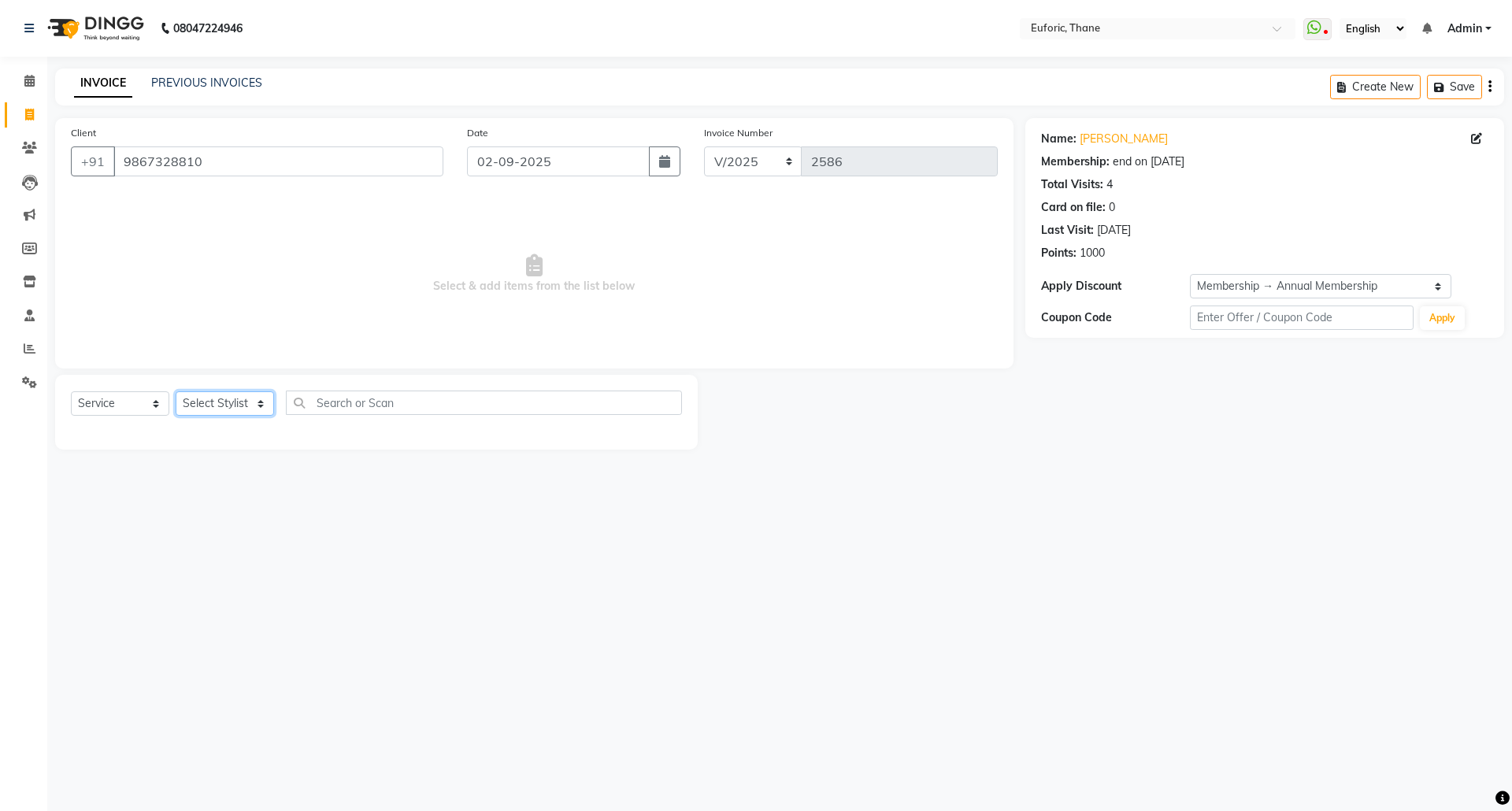
click at [207, 406] on select "Select Stylist [PERSON_NAME] Aatik Salmanai Admin [PERSON_NAME] [PERSON_NAME] […" at bounding box center [224, 404] width 99 height 24
click at [175, 392] on select "Select Stylist [PERSON_NAME] Aatik Salmanai Admin [PERSON_NAME] [PERSON_NAME] […" at bounding box center [224, 404] width 99 height 24
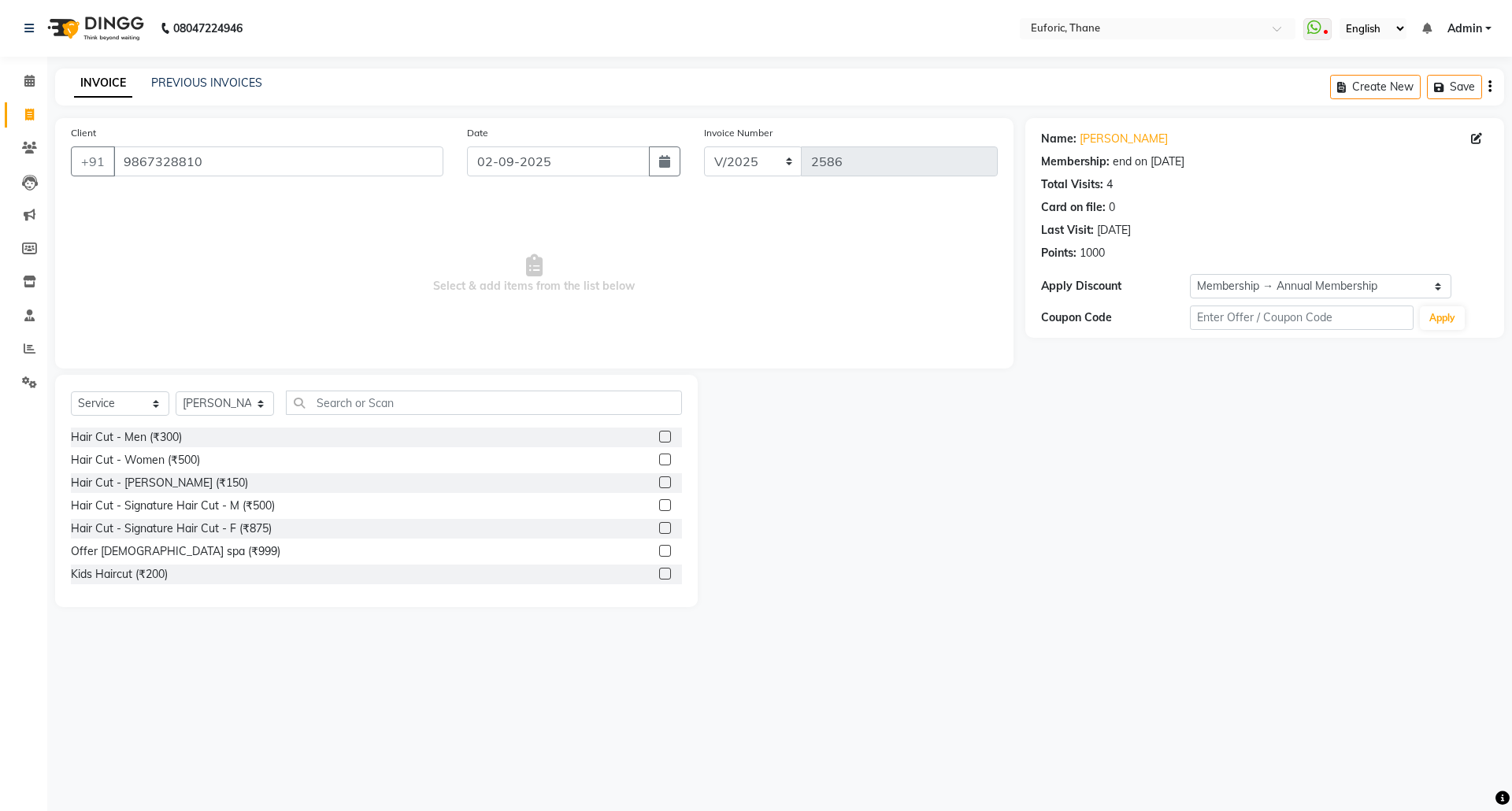
click at [337, 375] on div "Select Service Product Membership Package Voucher Prepaid Gift Card Select Styl…" at bounding box center [376, 491] width 643 height 232
click at [336, 407] on input "text" at bounding box center [484, 403] width 396 height 24
click at [342, 407] on input "text" at bounding box center [484, 403] width 396 height 24
click at [659, 432] on label at bounding box center [665, 436] width 12 height 12
click at [659, 432] on input "checkbox" at bounding box center [664, 437] width 10 height 10
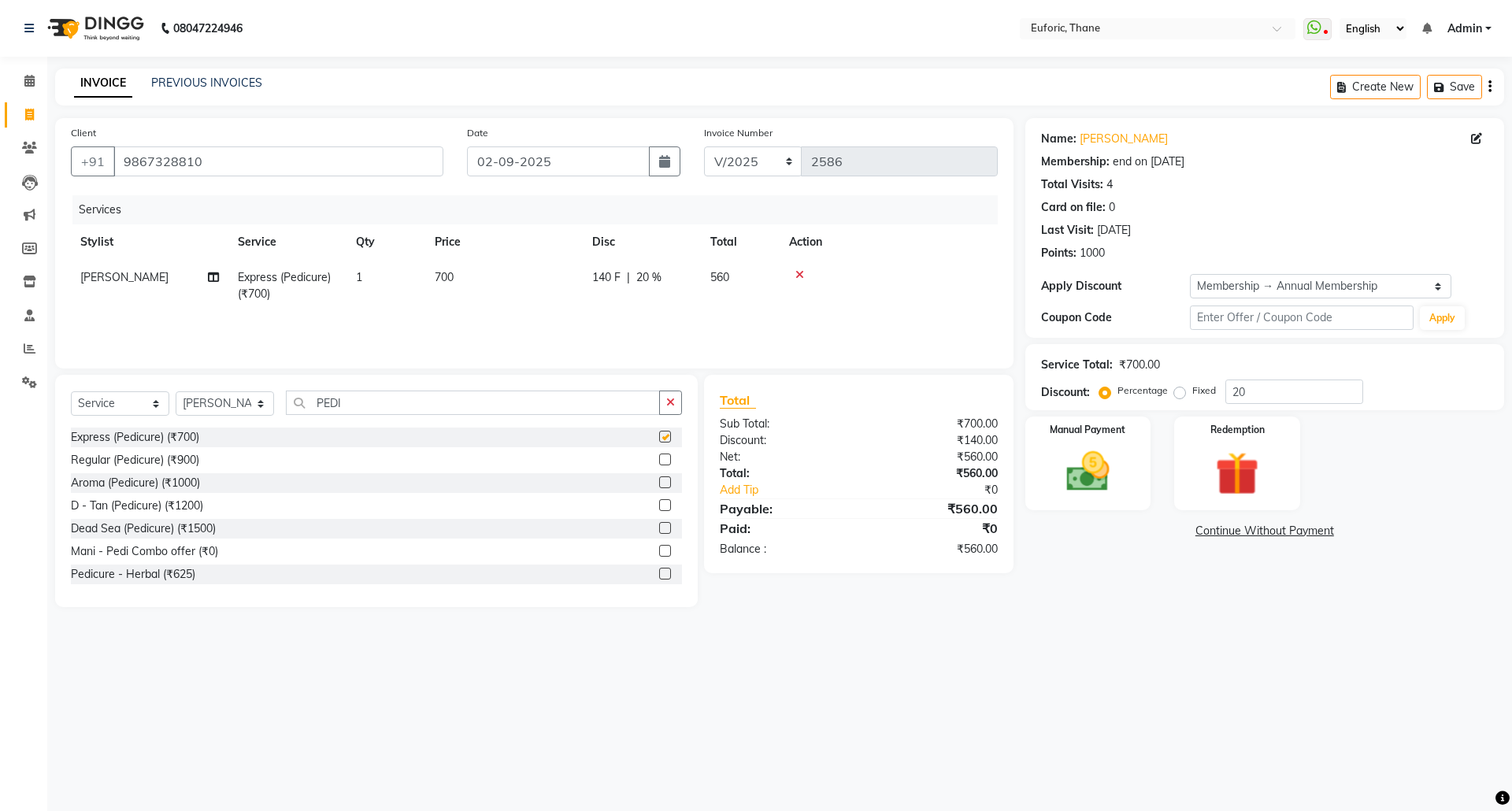
click at [691, 398] on div "Select Service Product Membership Package Voucher Prepaid Gift Card Select Styl…" at bounding box center [376, 491] width 643 height 232
click at [650, 400] on input "PEDI" at bounding box center [473, 403] width 374 height 24
click at [679, 407] on button "button" at bounding box center [670, 403] width 23 height 24
click at [237, 402] on select "Select Stylist [PERSON_NAME] Aatik Salmanai Admin [PERSON_NAME] [PERSON_NAME] […" at bounding box center [224, 404] width 99 height 24
click at [175, 392] on select "Select Stylist [PERSON_NAME] Aatik Salmanai Admin [PERSON_NAME] [PERSON_NAME] […" at bounding box center [224, 404] width 99 height 24
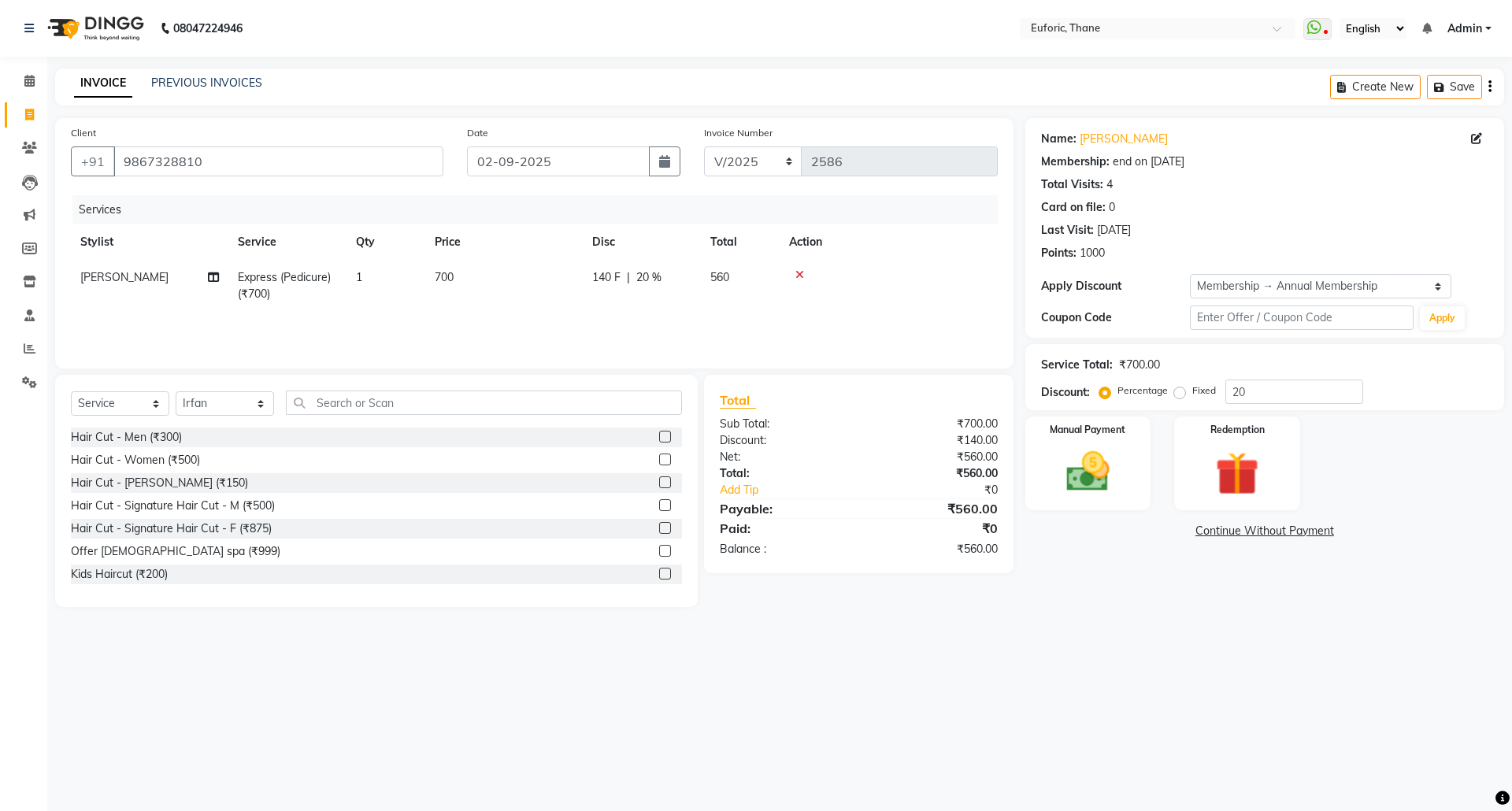
click at [659, 460] on label at bounding box center [665, 459] width 12 height 12
click at [659, 460] on input "checkbox" at bounding box center [664, 460] width 10 height 10
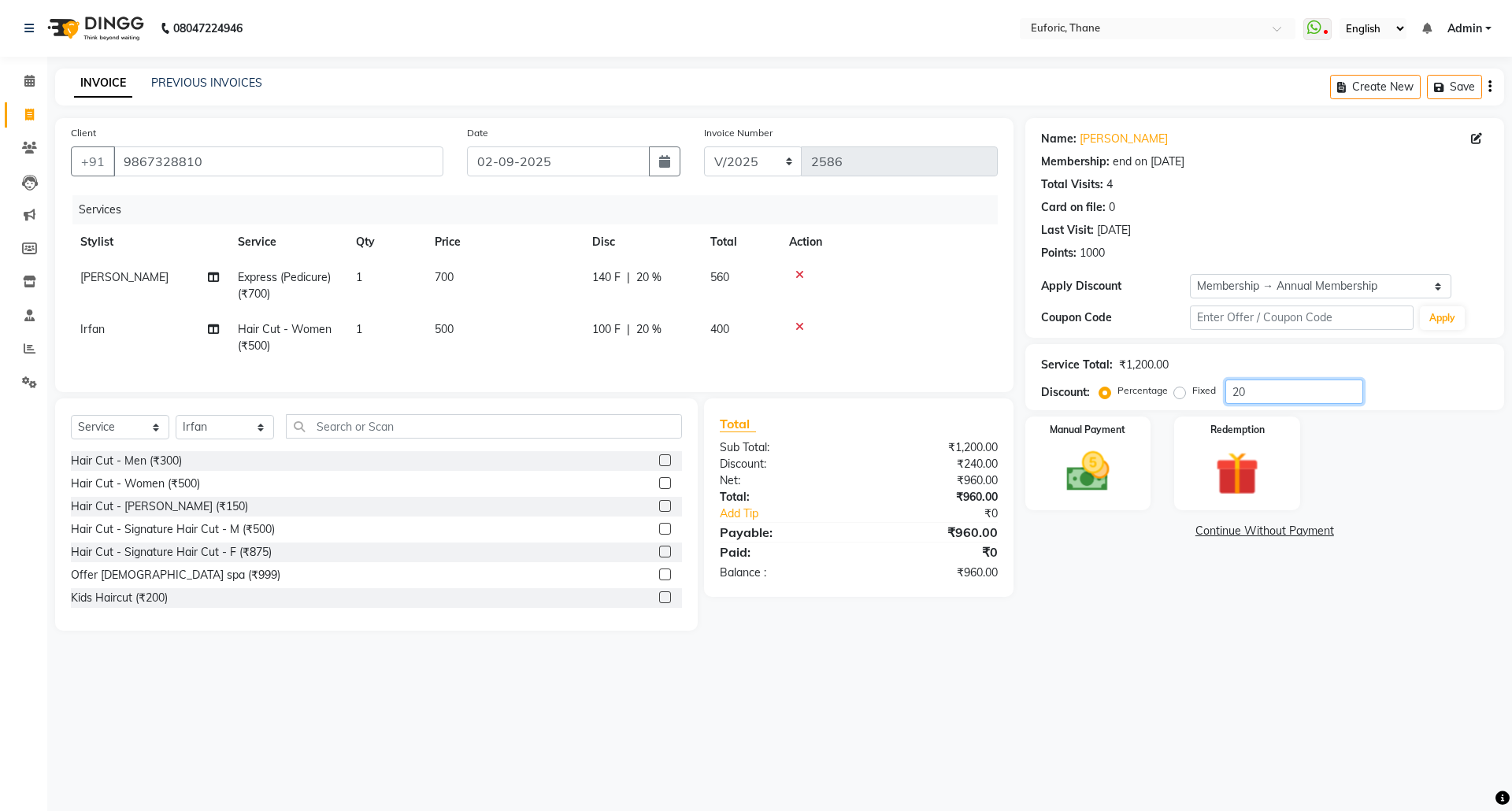
drag, startPoint x: 1267, startPoint y: 384, endPoint x: 1185, endPoint y: 391, distance: 82.3
click at [1185, 391] on div "Percentage Fixed 20" at bounding box center [1233, 392] width 261 height 24
click at [1181, 654] on main "INVOICE PREVIOUS INVOICES Create New Save Client [PHONE_NUMBER] Date [DATE] Inv…" at bounding box center [779, 360] width 1465 height 585
click at [219, 440] on select "Select Stylist [PERSON_NAME] Aatik Salmanai Admin [PERSON_NAME] [PERSON_NAME] […" at bounding box center [224, 427] width 99 height 24
click at [175, 430] on select "Select Stylist [PERSON_NAME] Aatik Salmanai Admin [PERSON_NAME] [PERSON_NAME] […" at bounding box center [224, 427] width 99 height 24
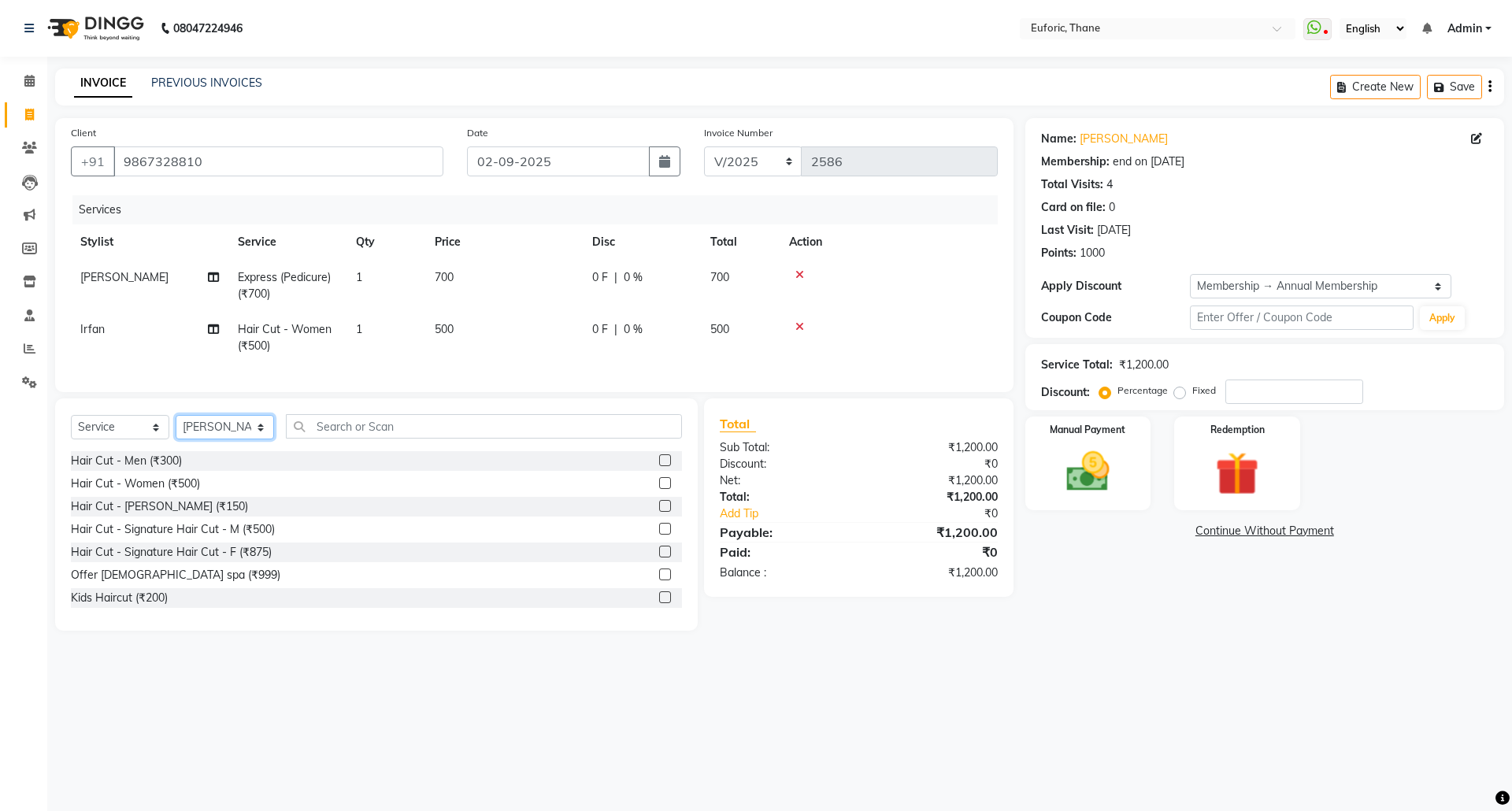
click at [243, 440] on select "Select Stylist [PERSON_NAME] Aatik Salmanai Admin [PERSON_NAME] [PERSON_NAME] […" at bounding box center [224, 427] width 99 height 24
click at [175, 430] on select "Select Stylist [PERSON_NAME] Aatik Salmanai Admin [PERSON_NAME] [PERSON_NAME] […" at bounding box center [224, 427] width 99 height 24
click at [332, 438] on input "text" at bounding box center [484, 426] width 396 height 24
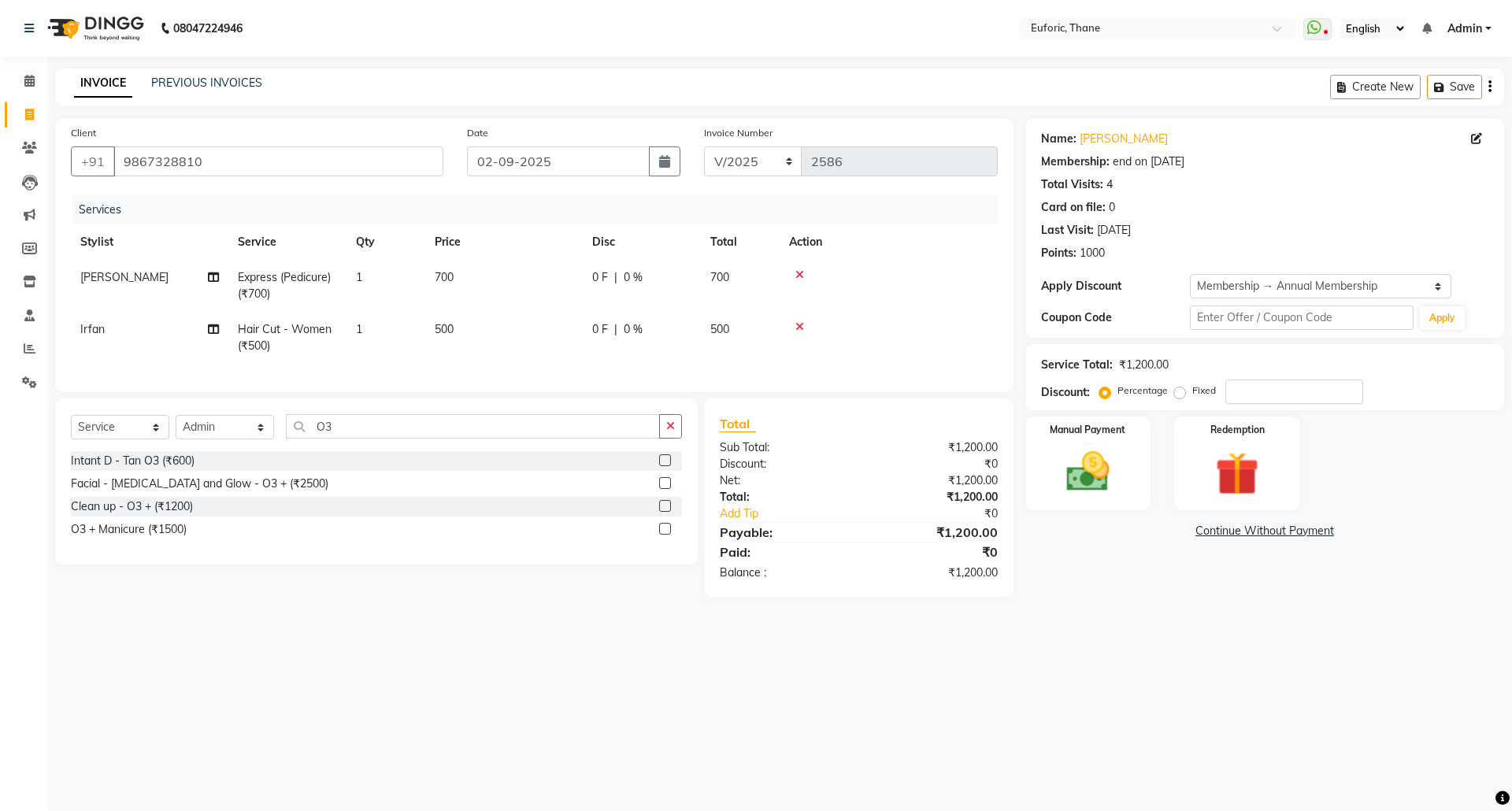
click at [663, 466] on label at bounding box center [665, 460] width 12 height 12
click at [663, 466] on input "checkbox" at bounding box center [664, 461] width 10 height 10
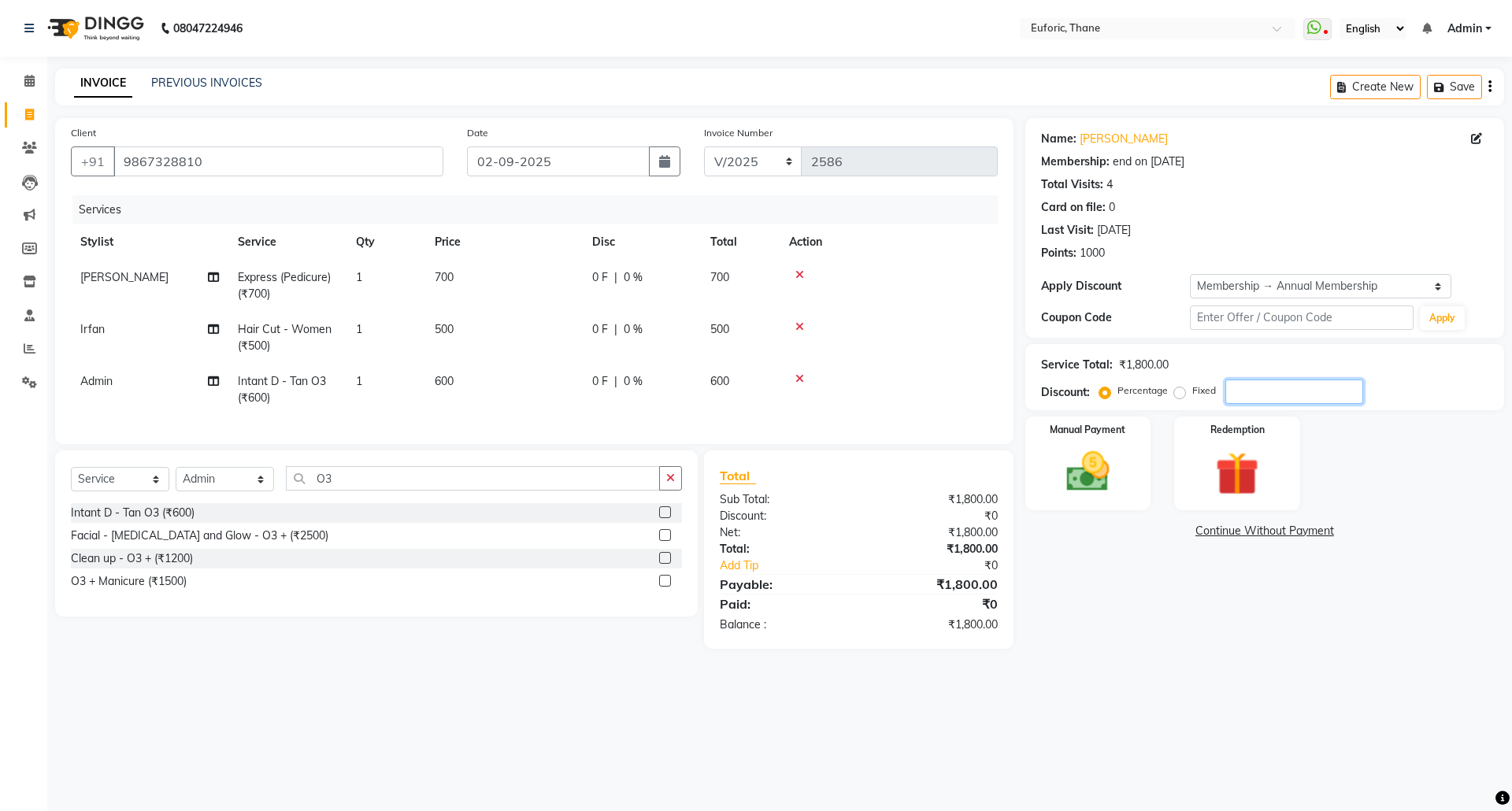
drag, startPoint x: 1235, startPoint y: 387, endPoint x: 1142, endPoint y: 398, distance: 93.6
click at [1234, 387] on input "number" at bounding box center [1293, 392] width 137 height 24
click at [1192, 392] on label "Fixed" at bounding box center [1204, 390] width 24 height 14
click at [1177, 392] on input "Fixed" at bounding box center [1183, 391] width 11 height 11
click at [1239, 388] on input "number" at bounding box center [1293, 392] width 137 height 24
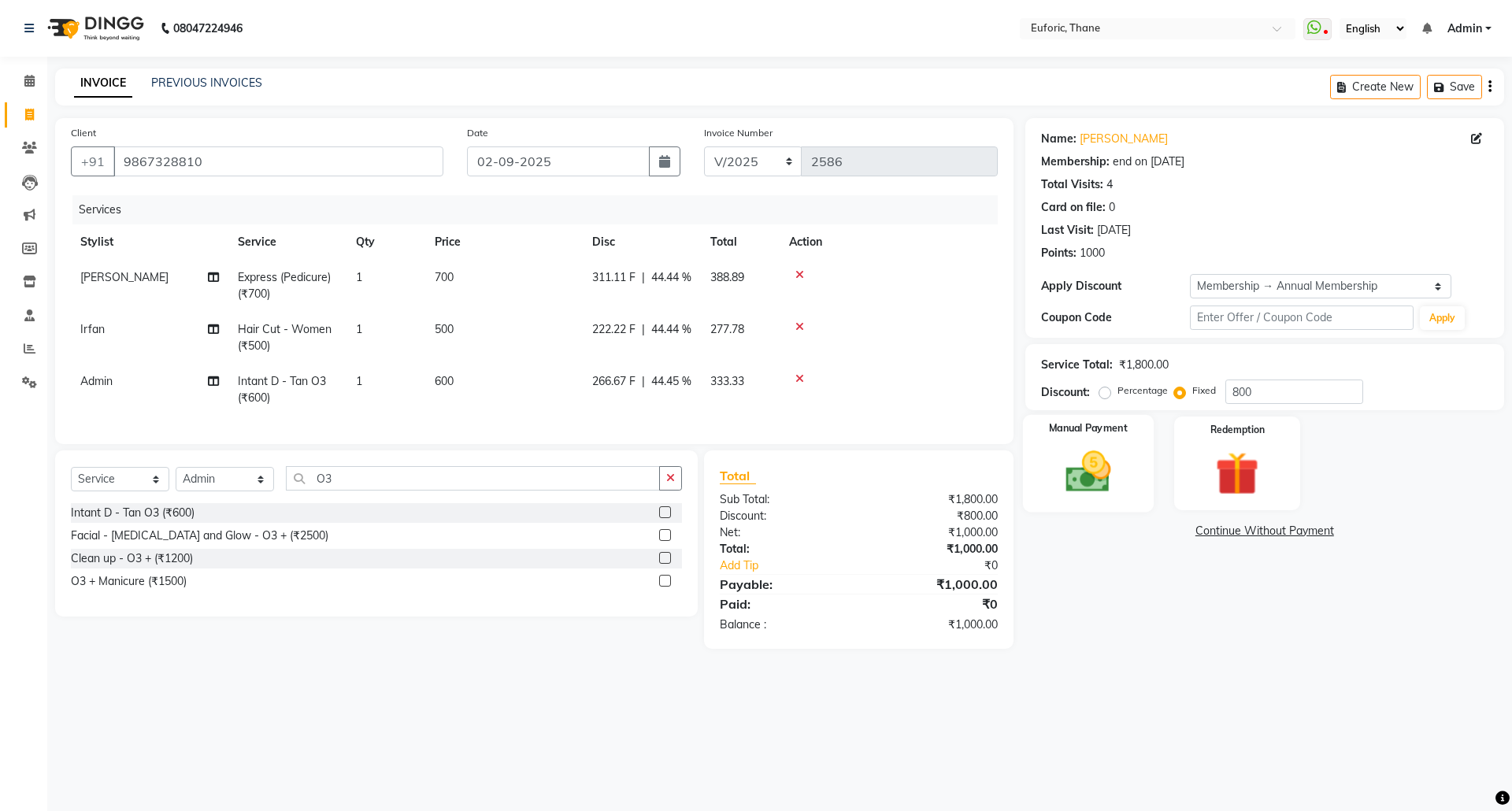
click at [1126, 473] on div "Manual Payment" at bounding box center [1088, 463] width 131 height 97
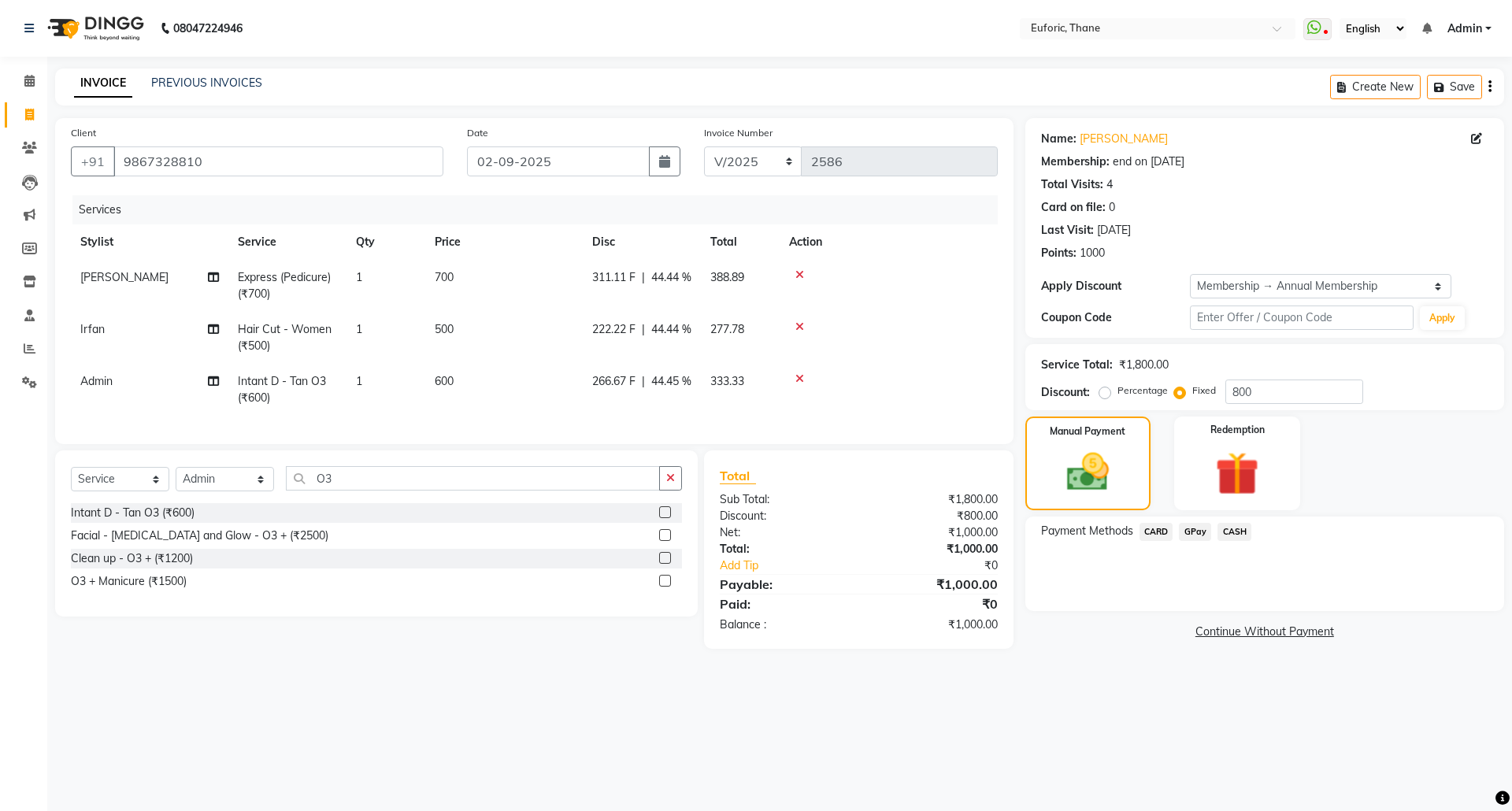
click at [1188, 531] on span "GPay" at bounding box center [1195, 532] width 32 height 18
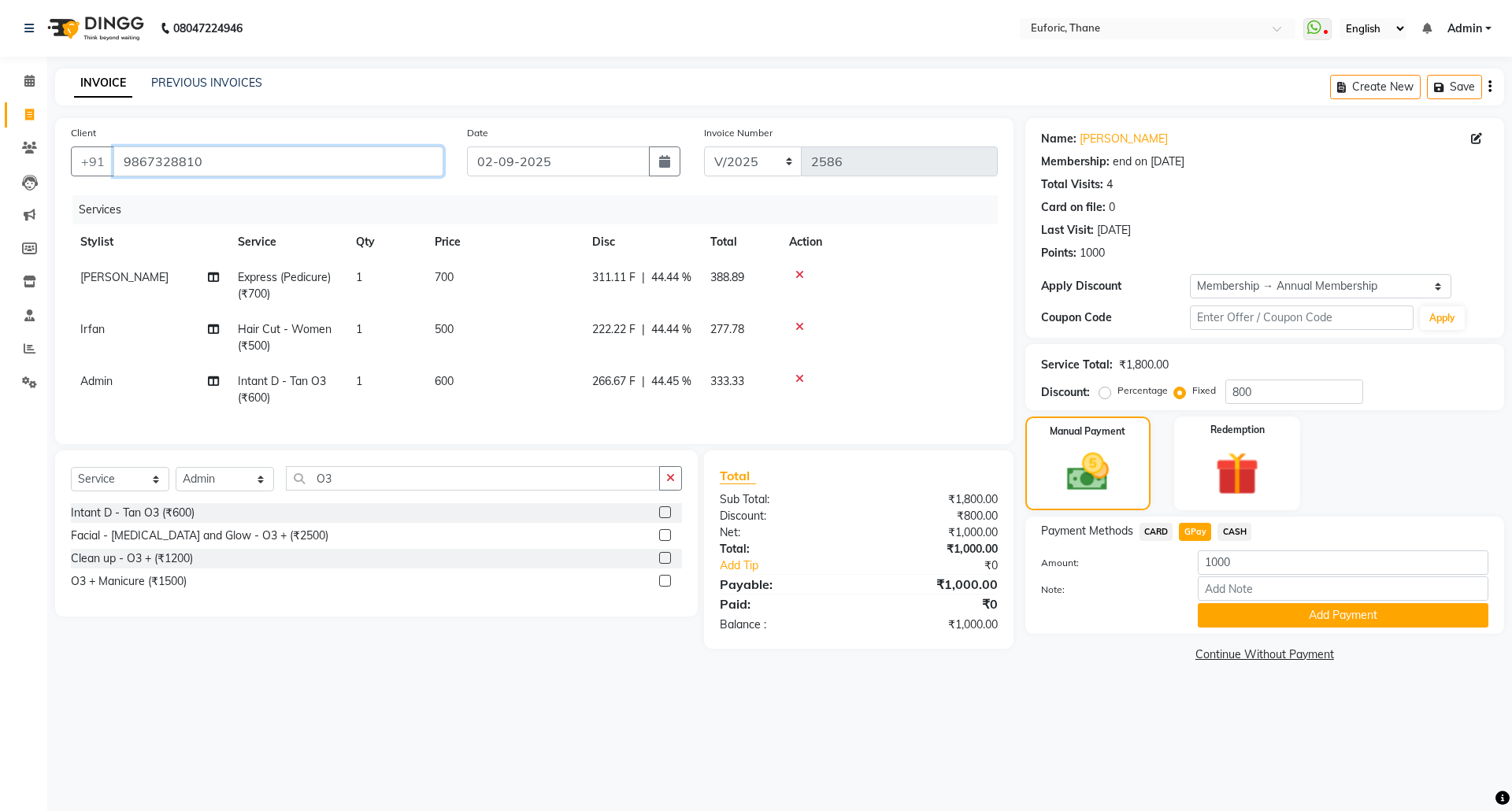
click at [176, 167] on input "9867328810" at bounding box center [278, 161] width 330 height 29
click at [1298, 620] on button "Add Payment" at bounding box center [1342, 615] width 290 height 24
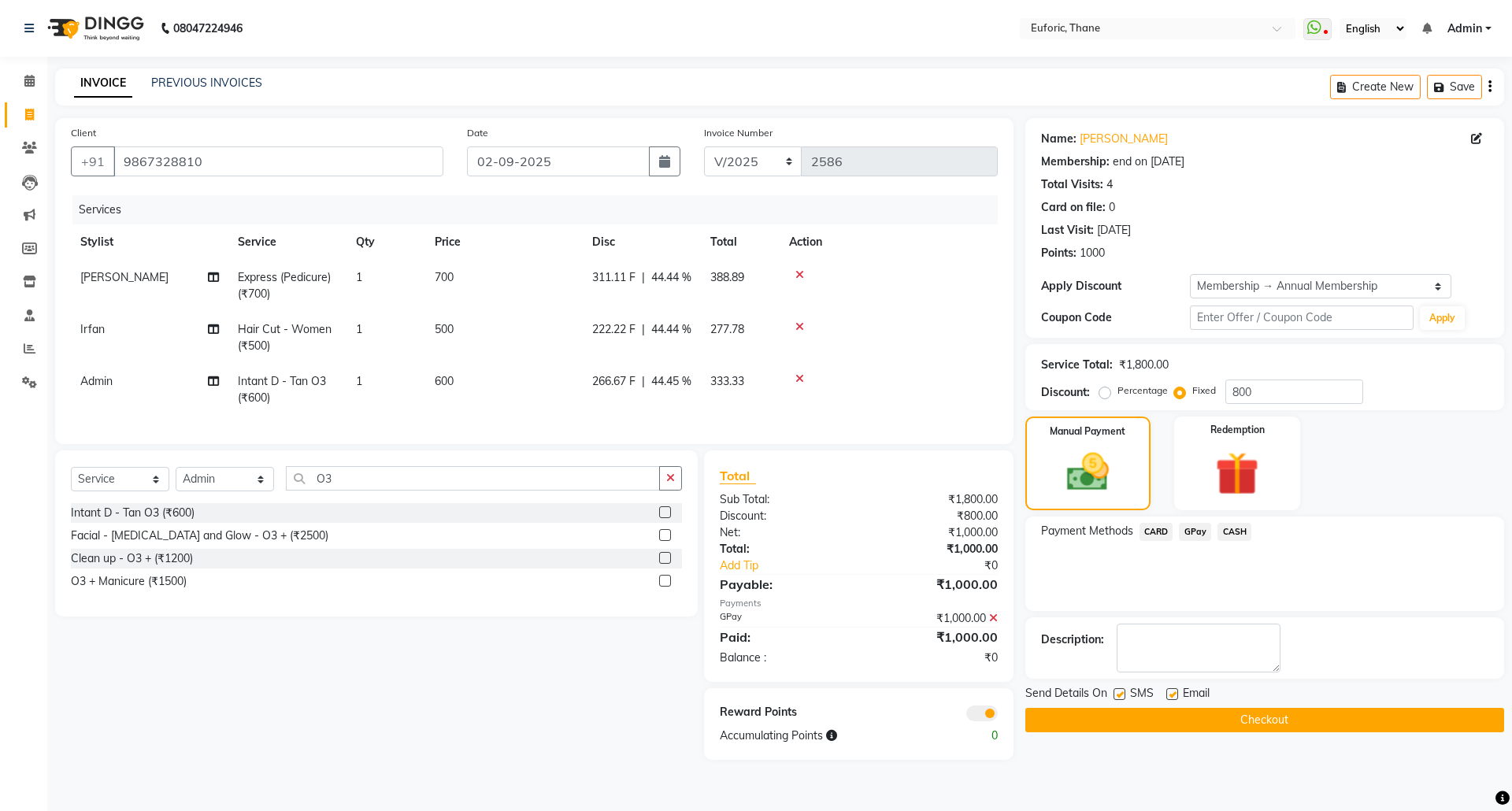
click at [1183, 724] on button "Checkout" at bounding box center [1264, 720] width 478 height 24
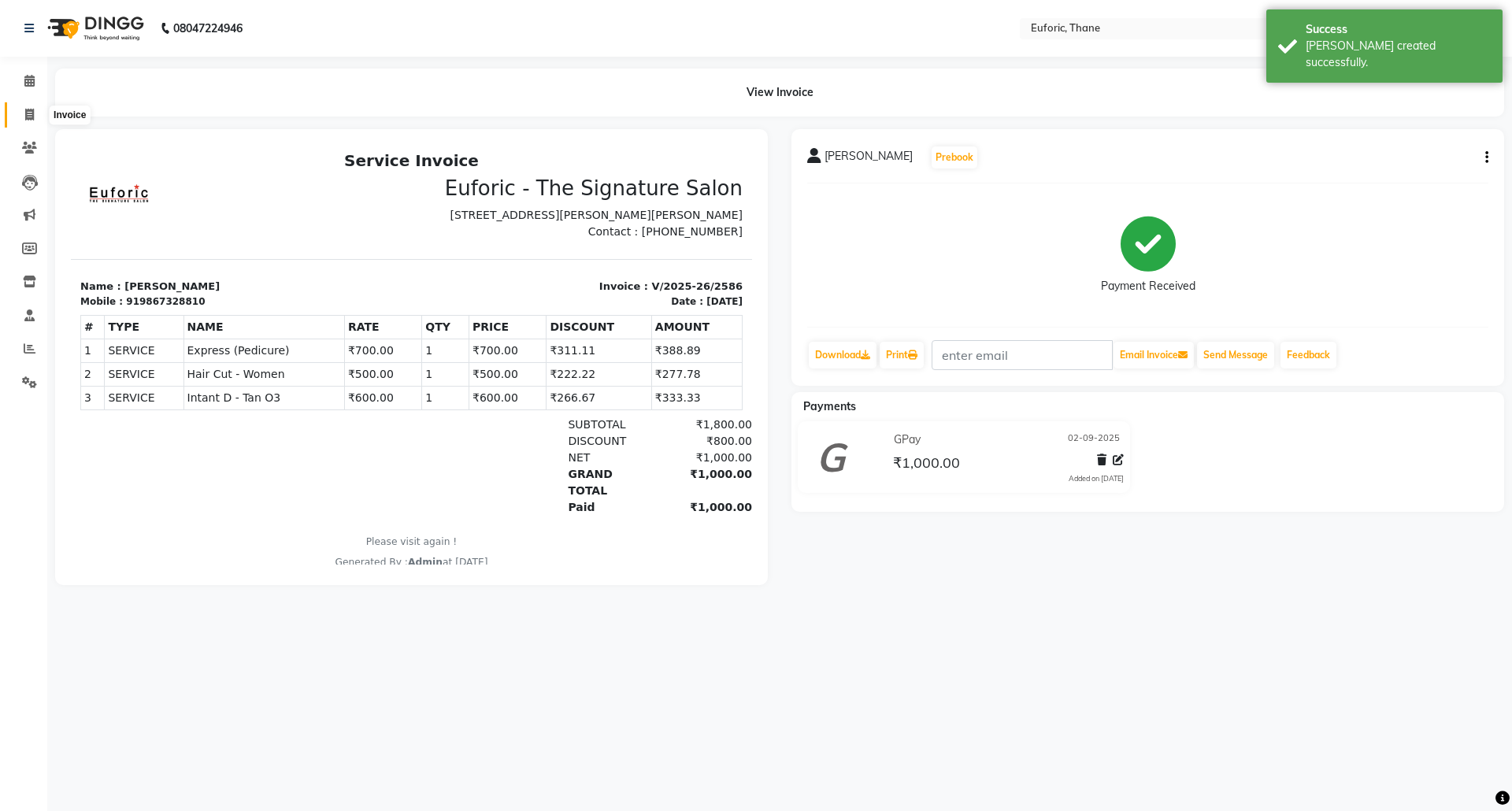
click at [23, 118] on span at bounding box center [30, 115] width 28 height 18
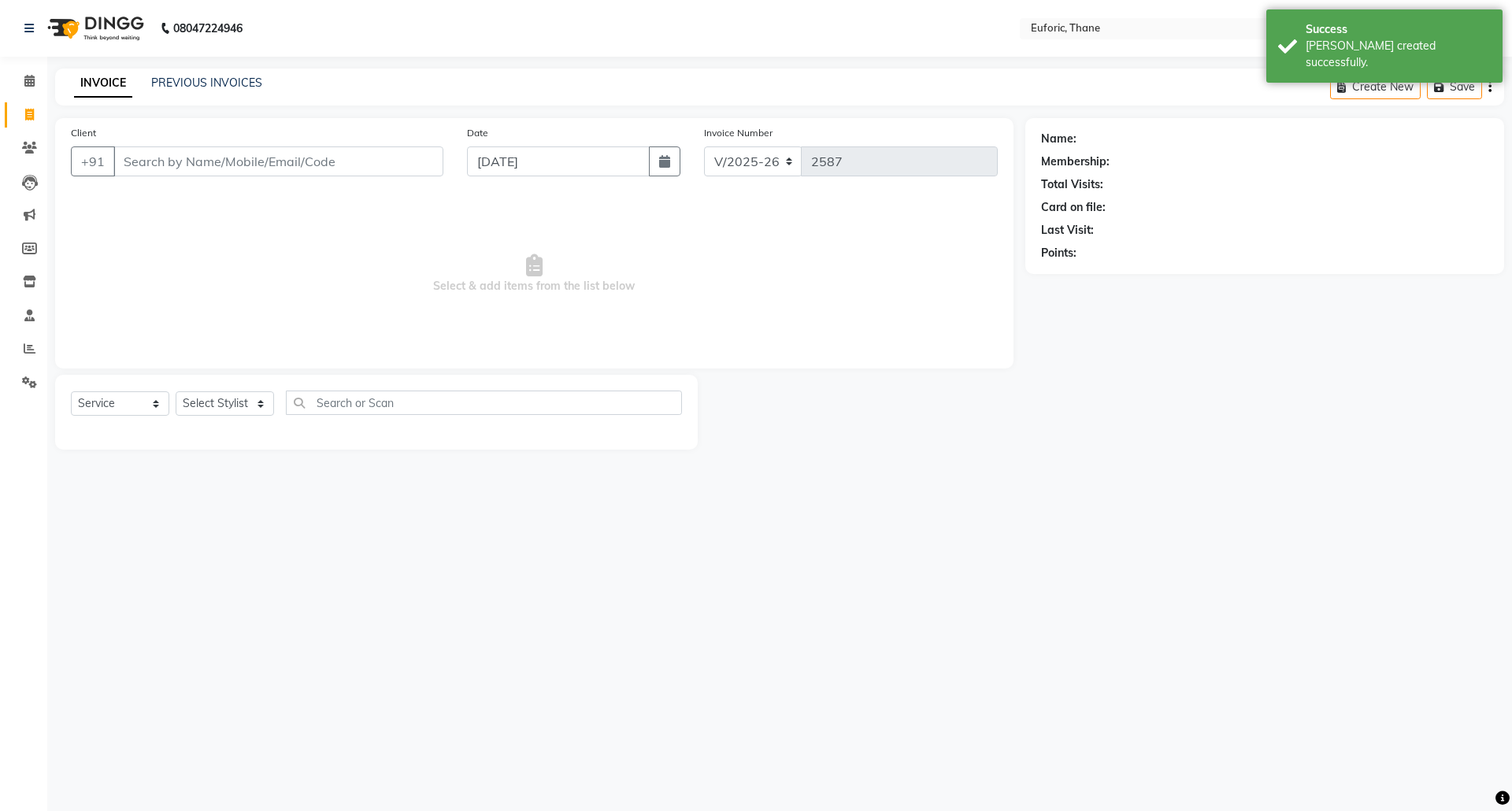
click at [650, 156] on button "button" at bounding box center [665, 161] width 31 height 29
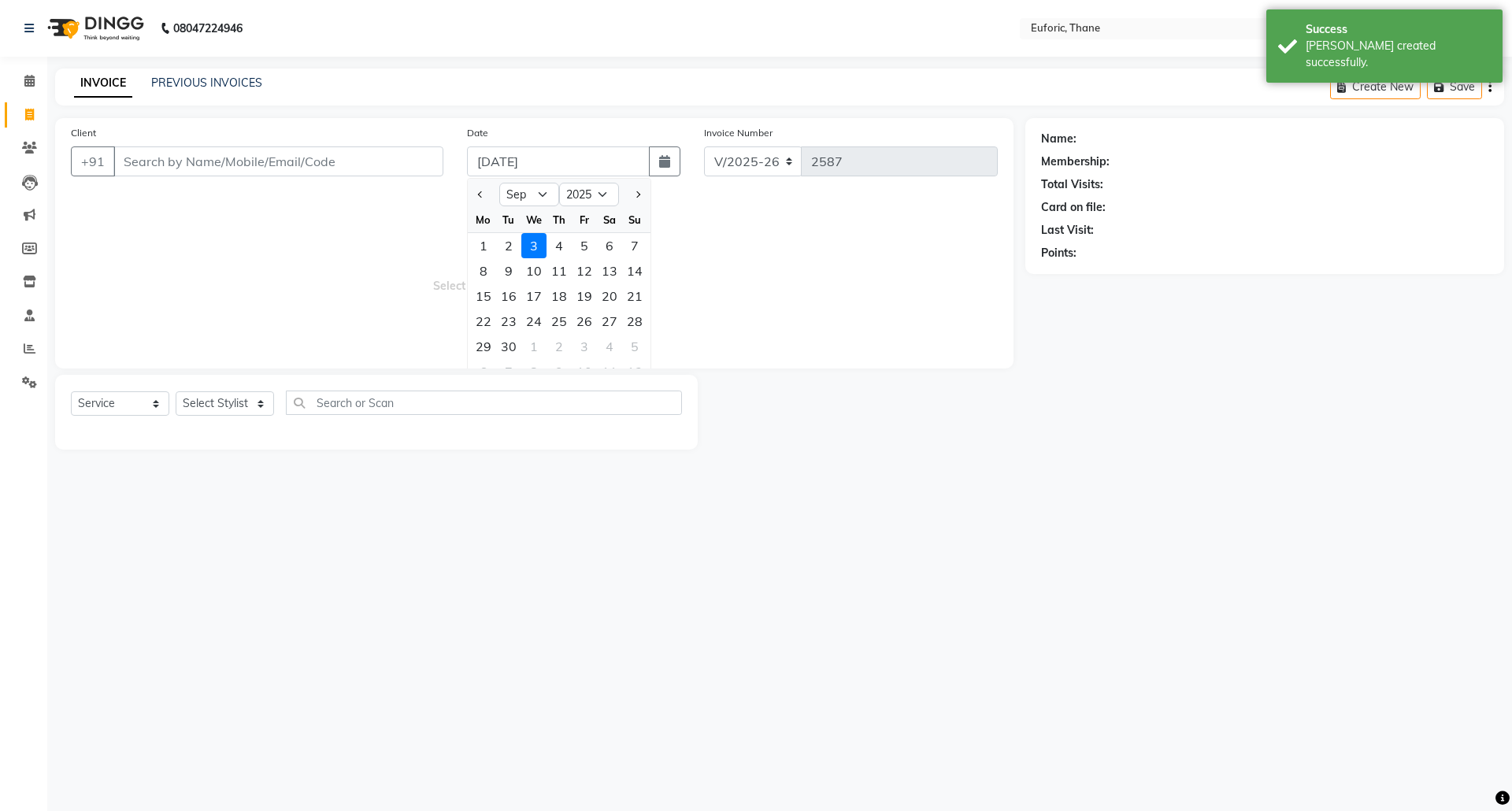
click at [516, 235] on div "2" at bounding box center [508, 245] width 25 height 25
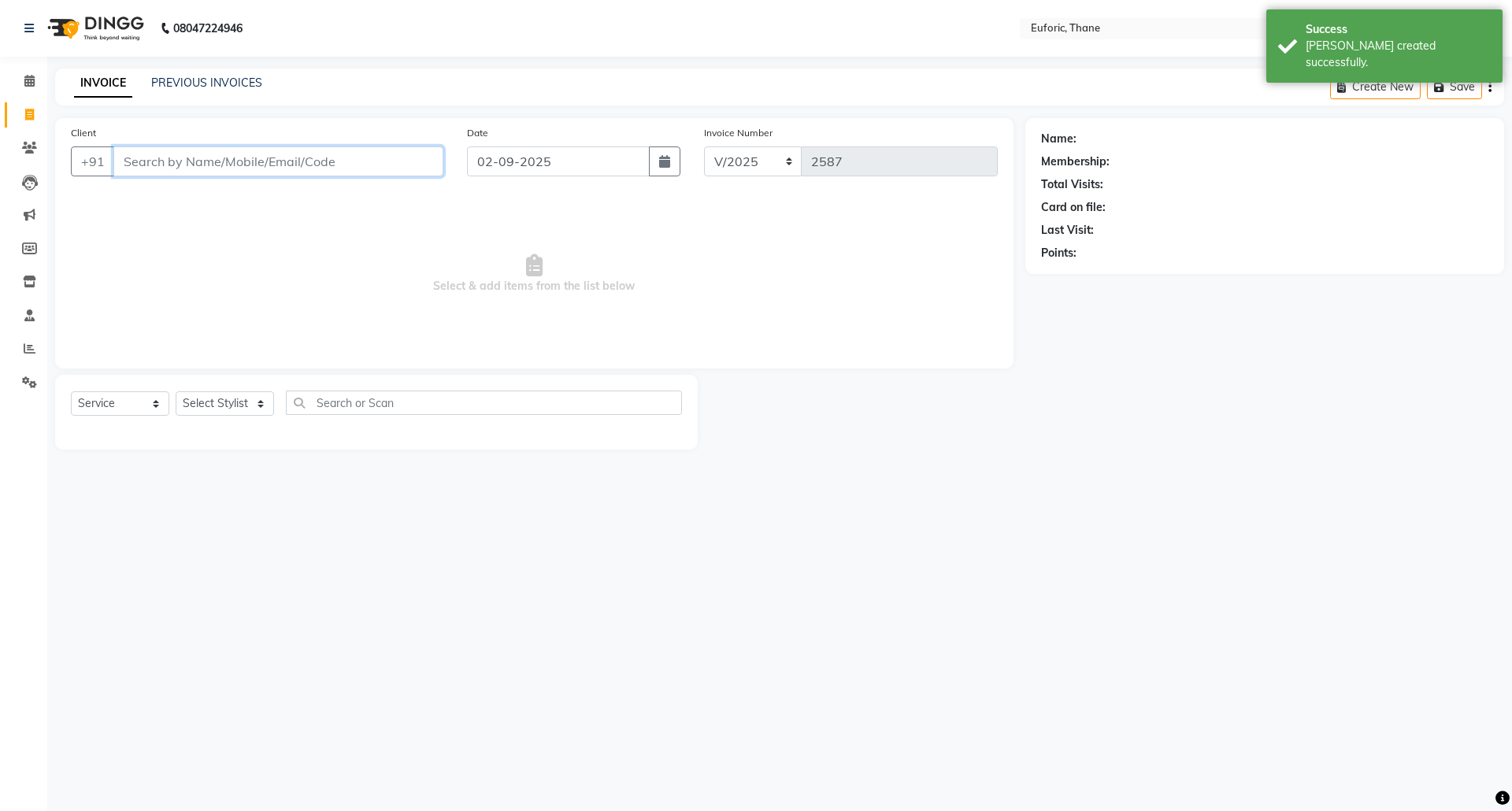
paste input "9867328810"
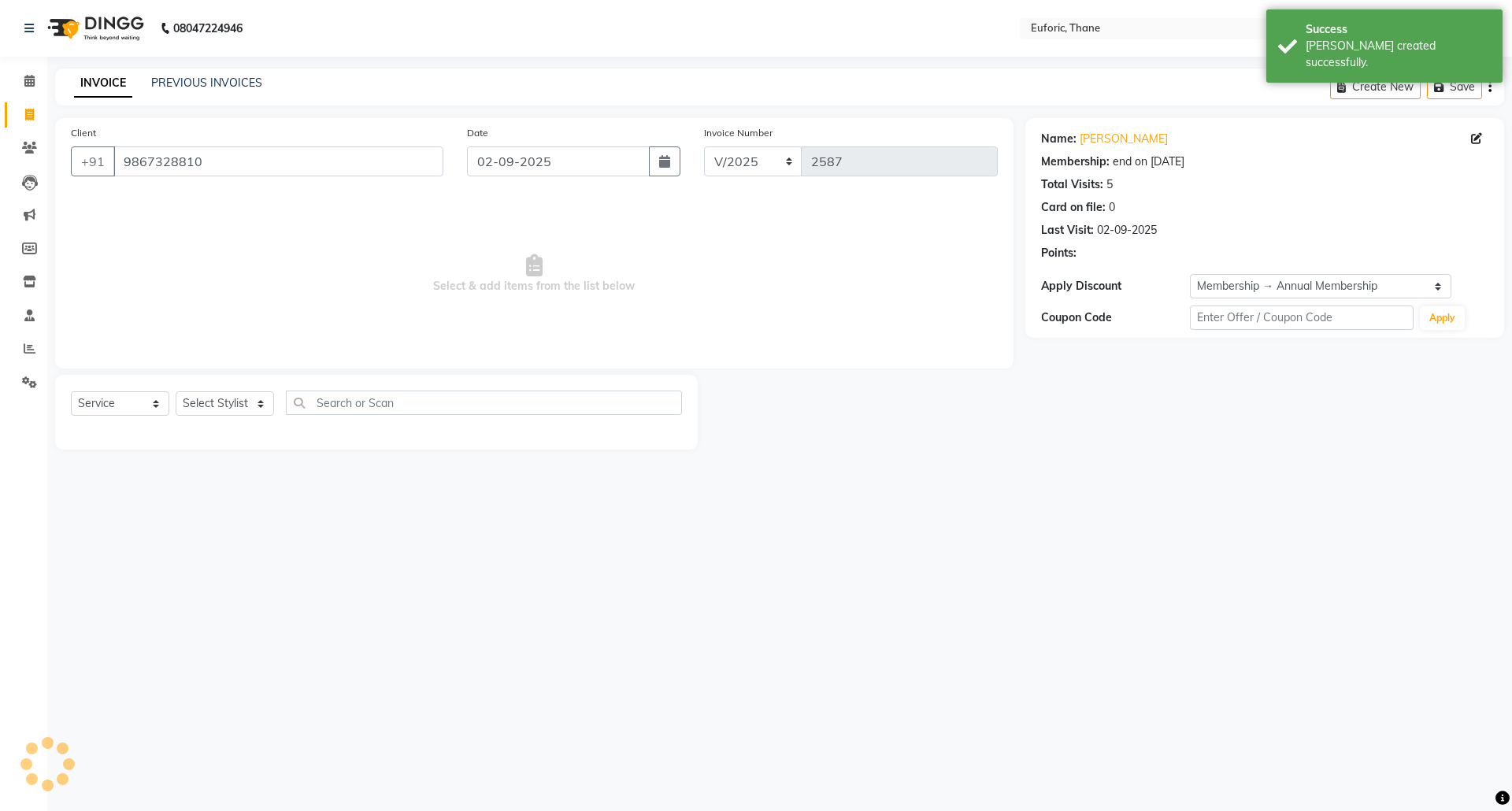
click at [142, 409] on div "Select Service Product Membership Package Voucher Prepaid Gift Card Select Styl…" at bounding box center [376, 409] width 611 height 37
click at [219, 403] on select "Select Stylist [PERSON_NAME] Aatik Salmanai Admin [PERSON_NAME] [PERSON_NAME] […" at bounding box center [224, 404] width 99 height 24
click at [175, 392] on select "Select Stylist [PERSON_NAME] Aatik Salmanai Admin [PERSON_NAME] [PERSON_NAME] […" at bounding box center [224, 404] width 99 height 24
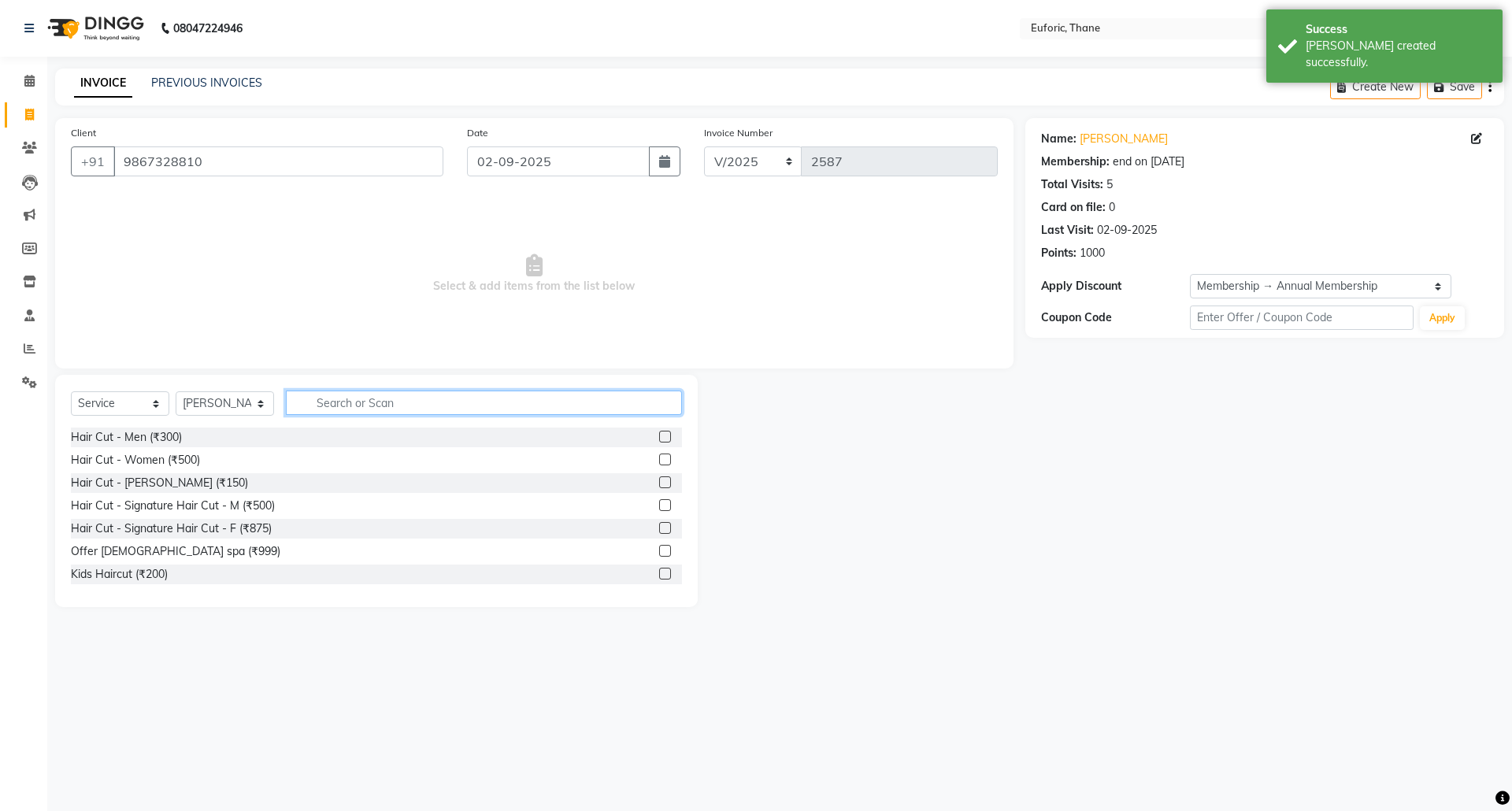
click at [373, 394] on input "text" at bounding box center [484, 403] width 396 height 24
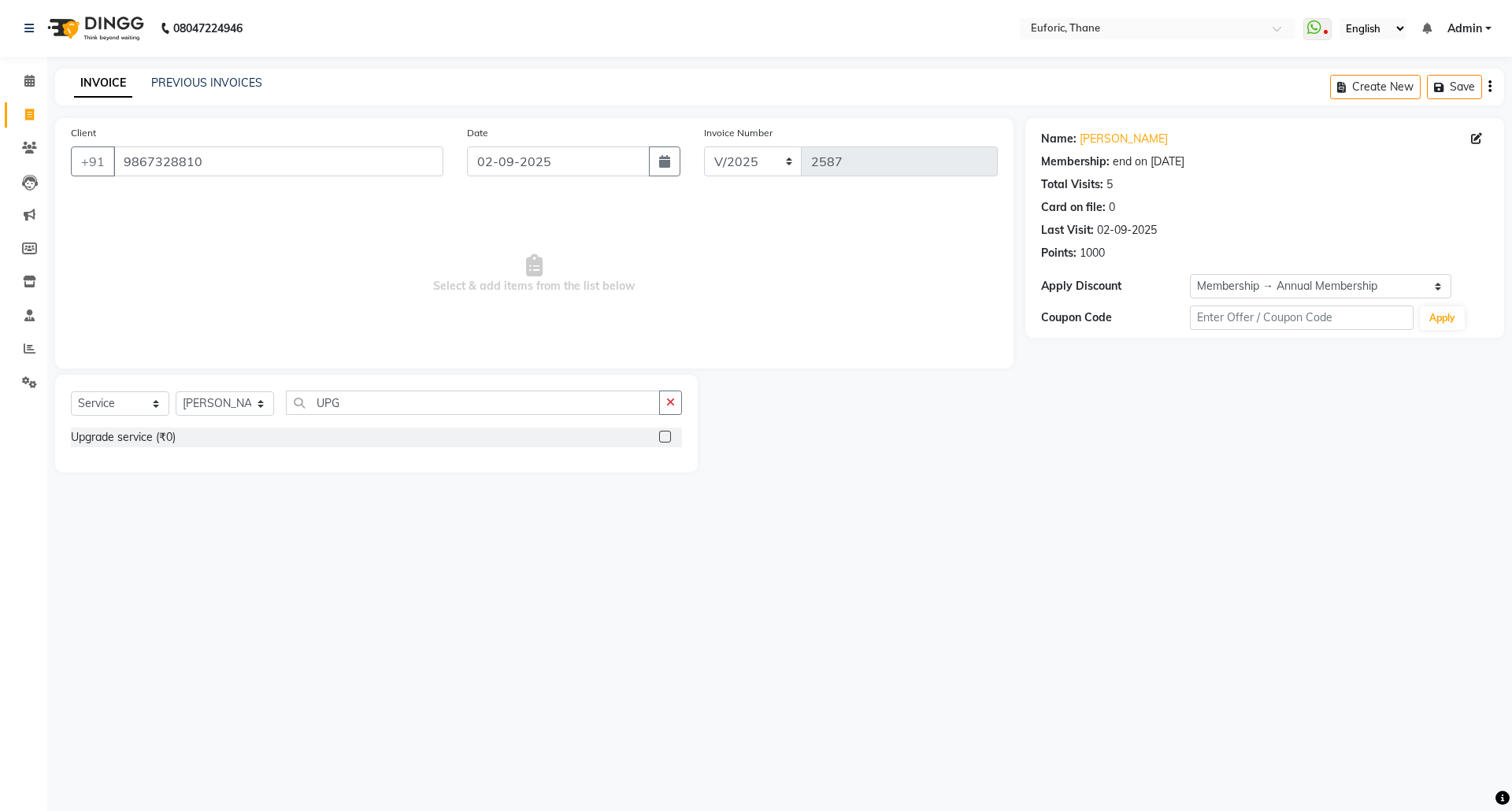
click at [663, 440] on label at bounding box center [665, 436] width 12 height 12
click at [663, 440] on input "checkbox" at bounding box center [664, 437] width 10 height 10
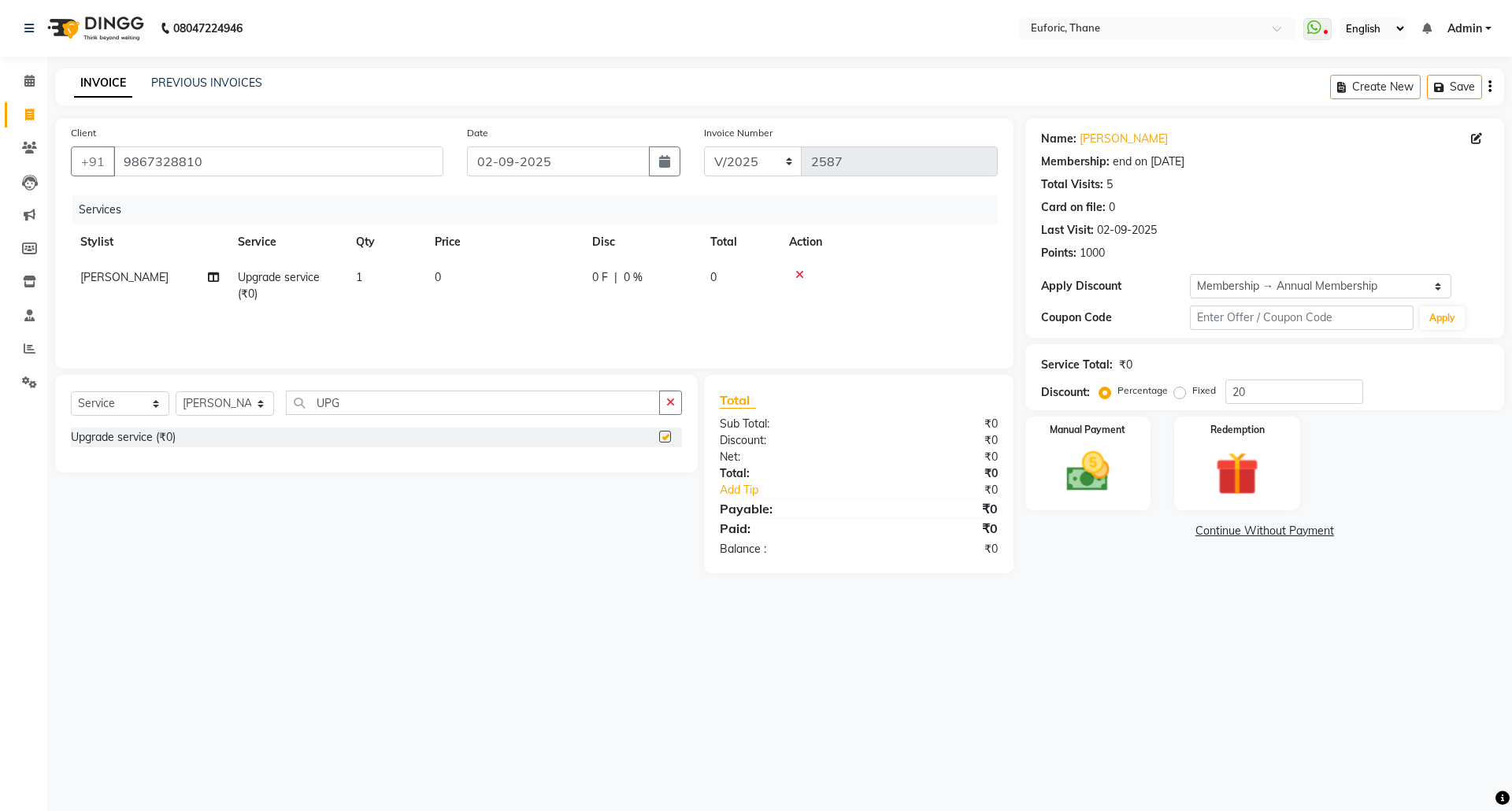
click at [531, 262] on td "0" at bounding box center [503, 286] width 158 height 52
click at [515, 278] on input "0" at bounding box center [578, 281] width 138 height 24
click at [526, 325] on div "Services Stylist Service Qty Price Disc Total Action [PERSON_NAME] Aatik Salman…" at bounding box center [534, 274] width 927 height 158
click at [234, 402] on select "Select Stylist [PERSON_NAME] Aatik Salmanai Admin [PERSON_NAME] [PERSON_NAME] […" at bounding box center [224, 404] width 99 height 24
click at [175, 392] on select "Select Stylist [PERSON_NAME] Aatik Salmanai Admin [PERSON_NAME] [PERSON_NAME] […" at bounding box center [224, 404] width 99 height 24
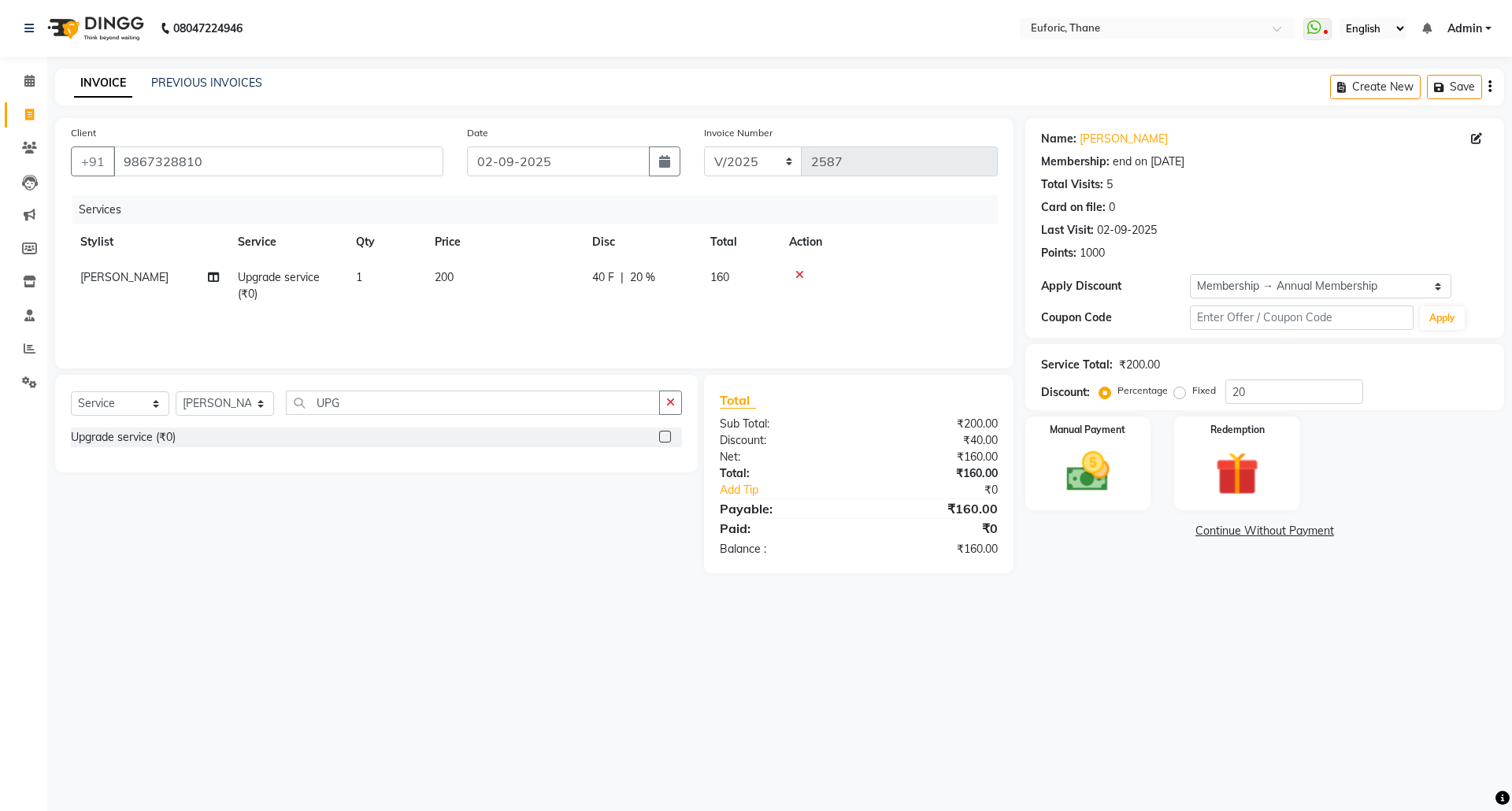
click at [682, 406] on div "Select Service Product Membership Package Voucher Prepaid Gift Card Select Styl…" at bounding box center [376, 424] width 643 height 98
click at [671, 407] on icon "button" at bounding box center [670, 402] width 8 height 11
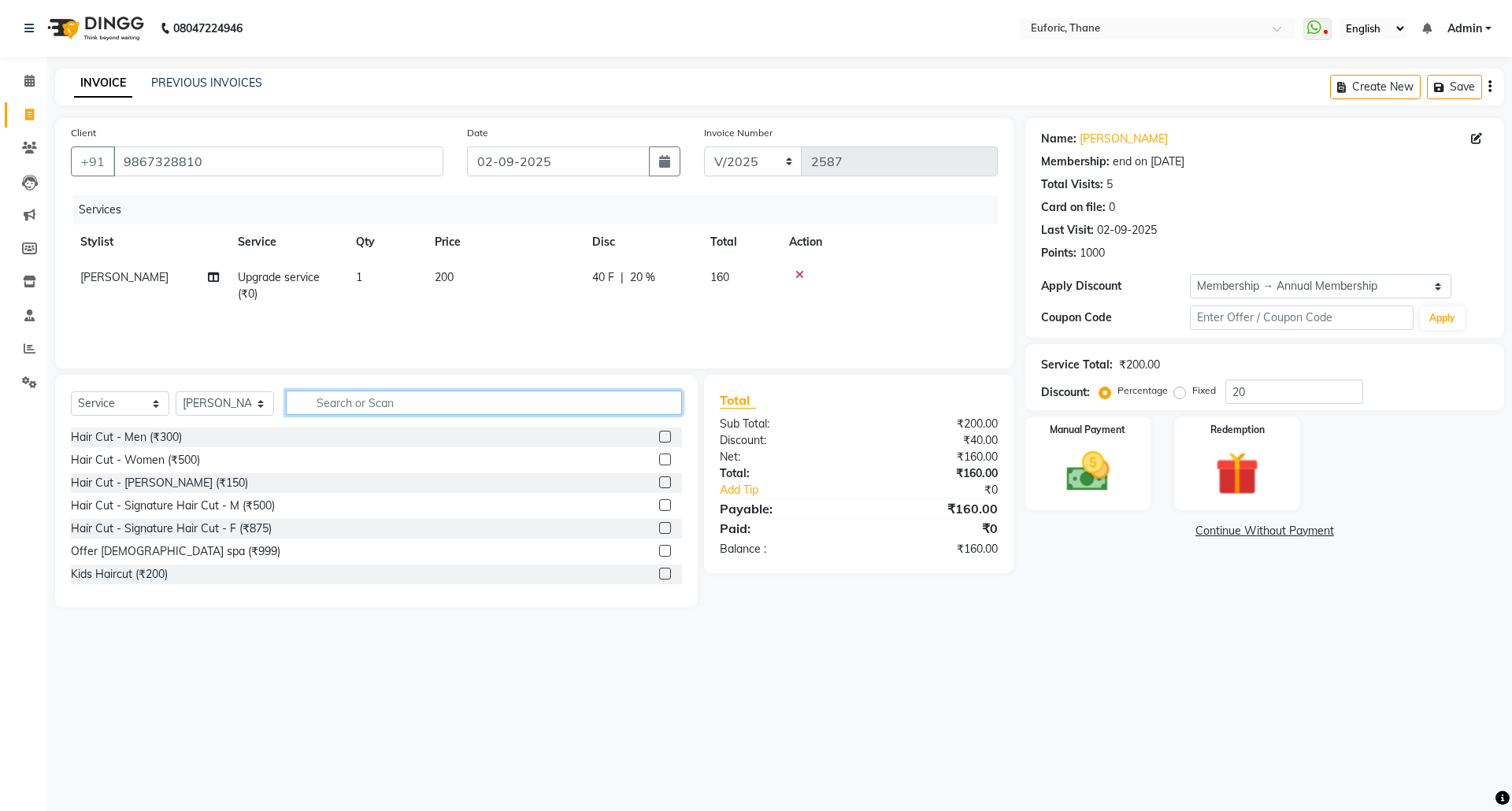
click at [500, 414] on input "text" at bounding box center [484, 403] width 396 height 24
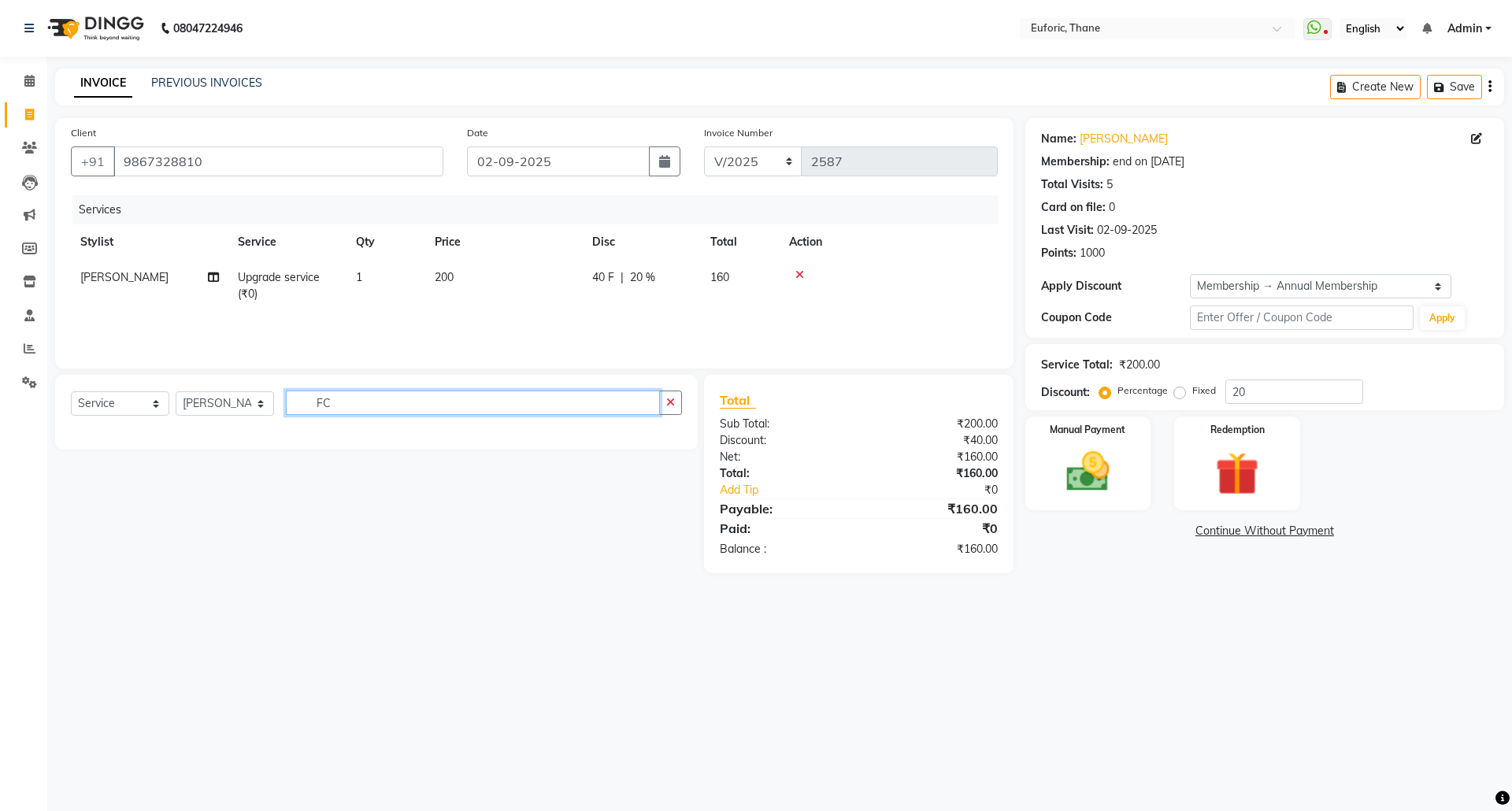
drag, startPoint x: 357, startPoint y: 402, endPoint x: 254, endPoint y: 401, distance: 103.0
click at [255, 401] on div "Select Service Product Membership Package Voucher Prepaid Gift Card Select Styl…" at bounding box center [376, 409] width 611 height 37
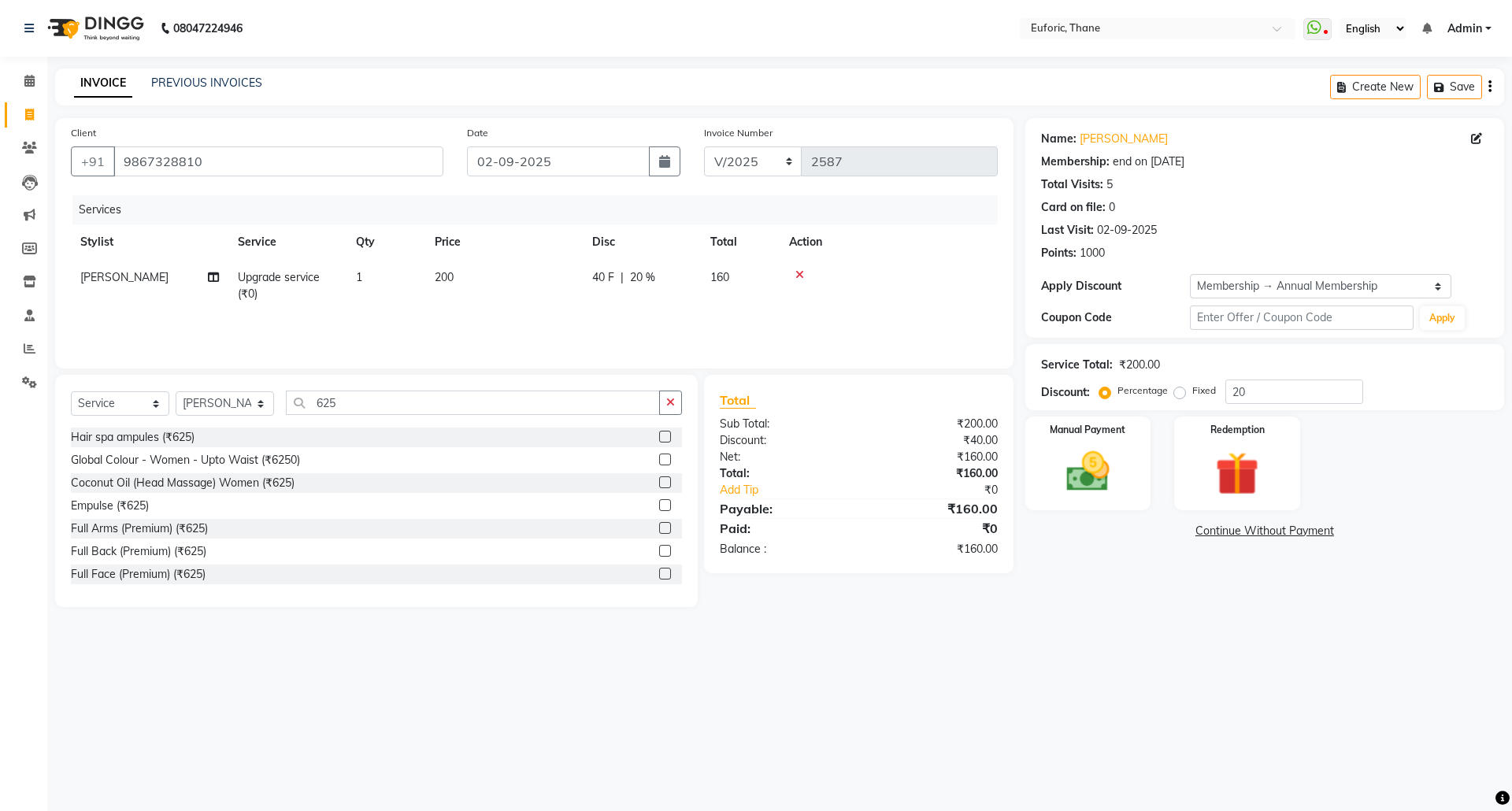
click at [659, 571] on label at bounding box center [665, 573] width 12 height 12
click at [659, 571] on input "checkbox" at bounding box center [664, 574] width 10 height 10
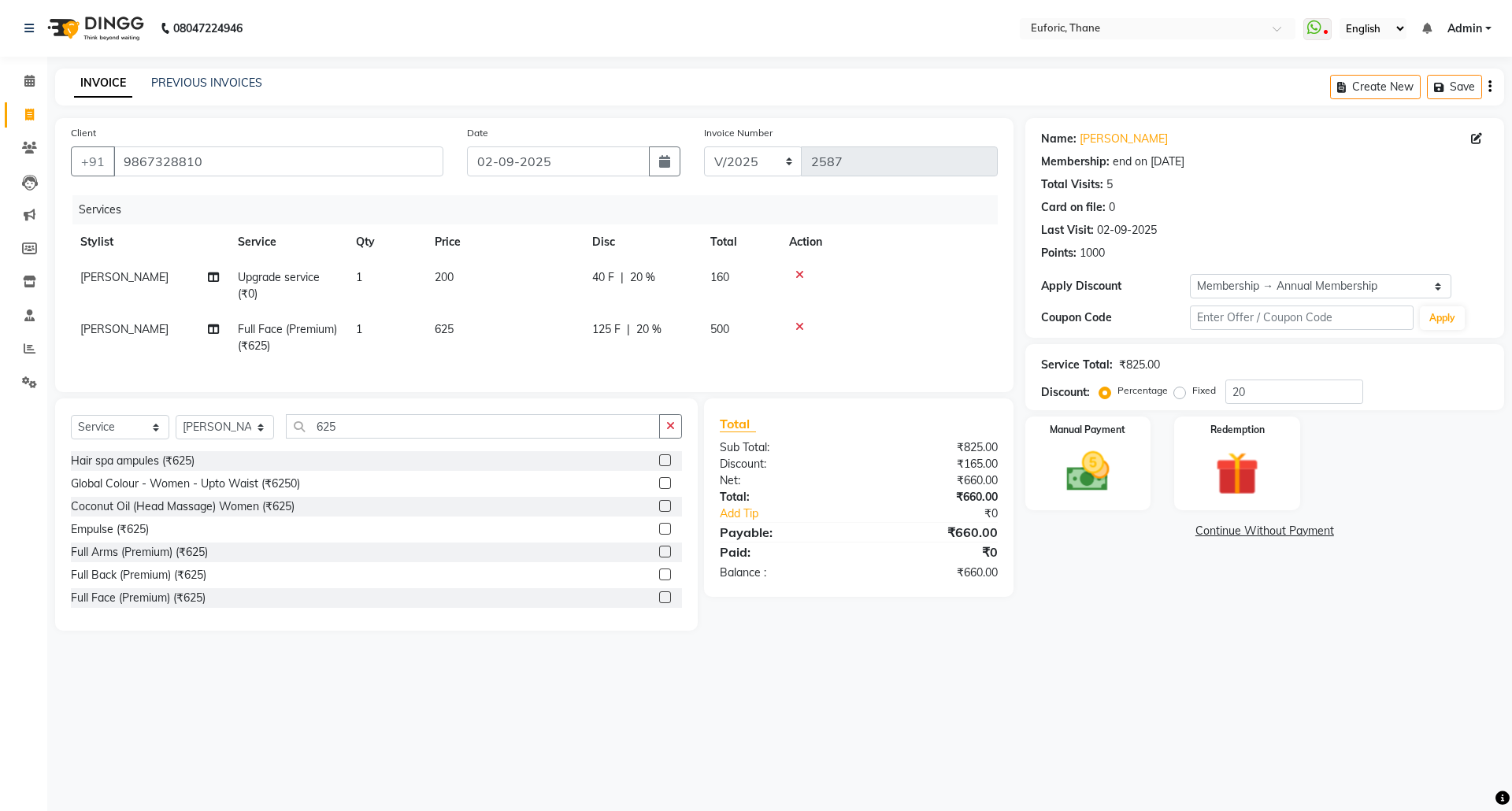
click at [523, 356] on td "625" at bounding box center [503, 337] width 158 height 52
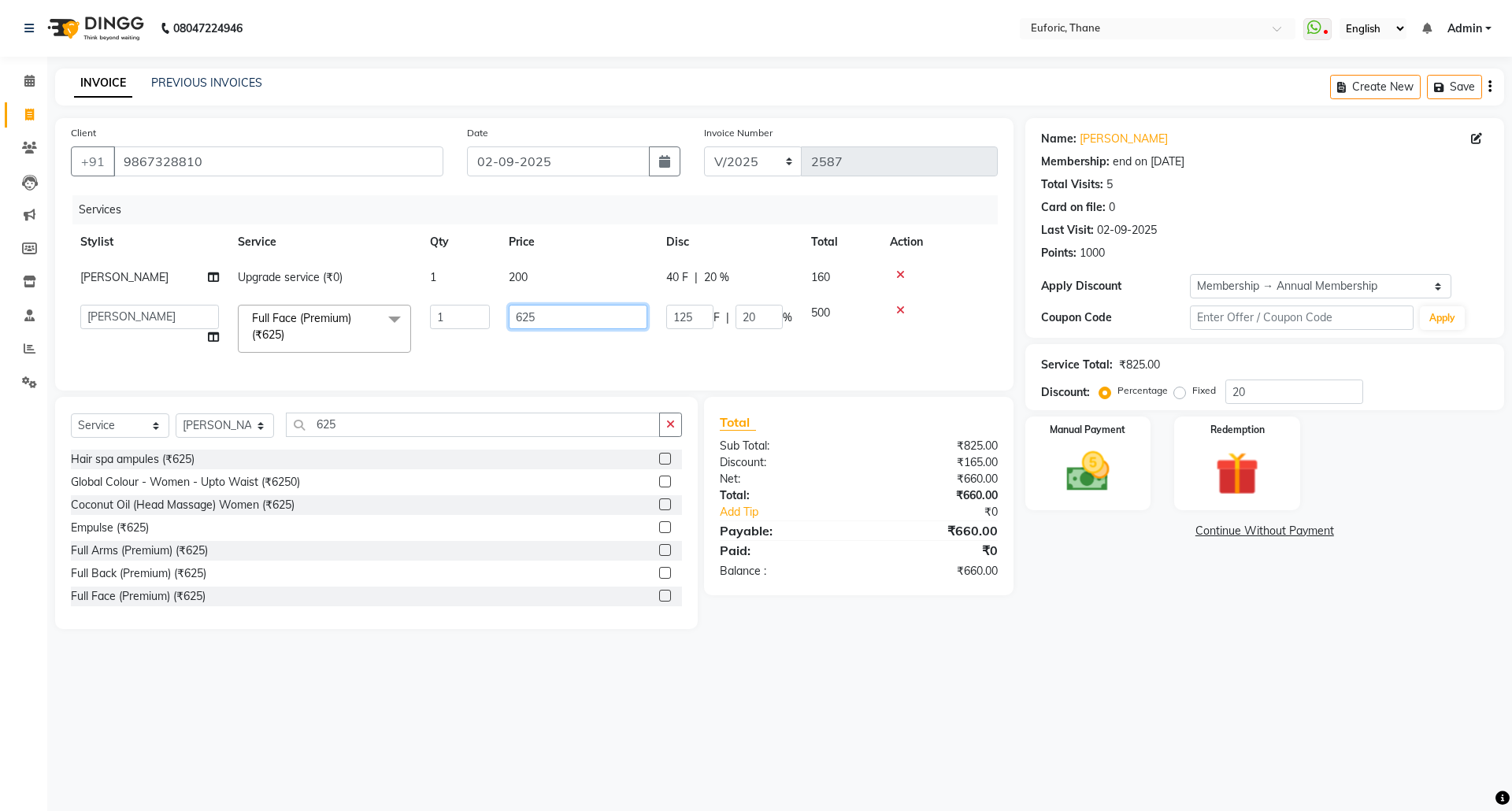
drag, startPoint x: 537, startPoint y: 316, endPoint x: 386, endPoint y: 332, distance: 151.8
click at [386, 332] on tr "[PERSON_NAME] Aatik Salmanai Admin Gauri [PERSON_NAME] [PERSON_NAME] [PERSON_NA…" at bounding box center [534, 328] width 927 height 67
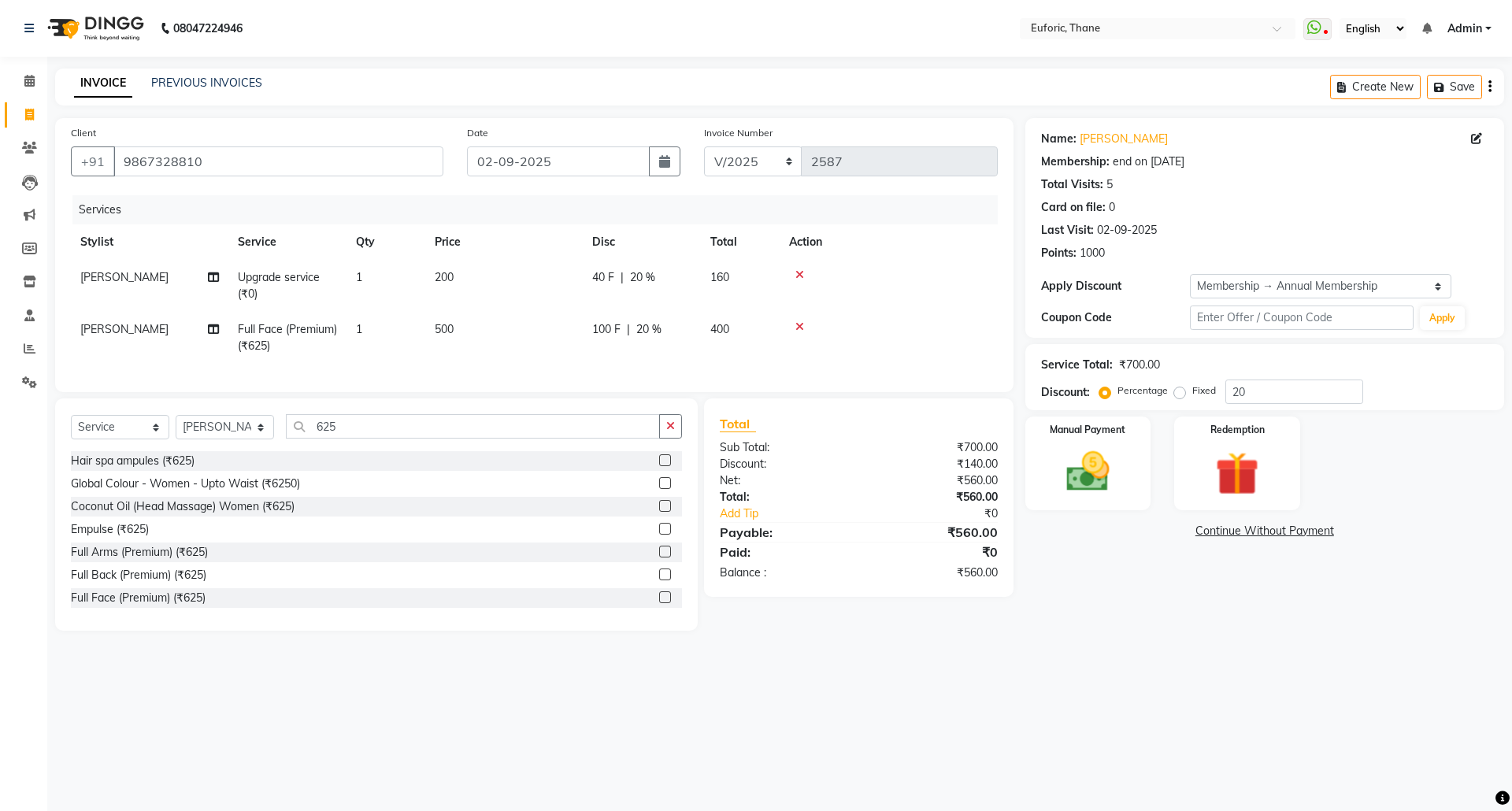
click at [1046, 654] on main "INVOICE PREVIOUS INVOICES Create New Save Client [PHONE_NUMBER] Date [DATE] Inv…" at bounding box center [779, 360] width 1465 height 585
click at [643, 288] on td "40 F | 20 %" at bounding box center [642, 286] width 118 height 52
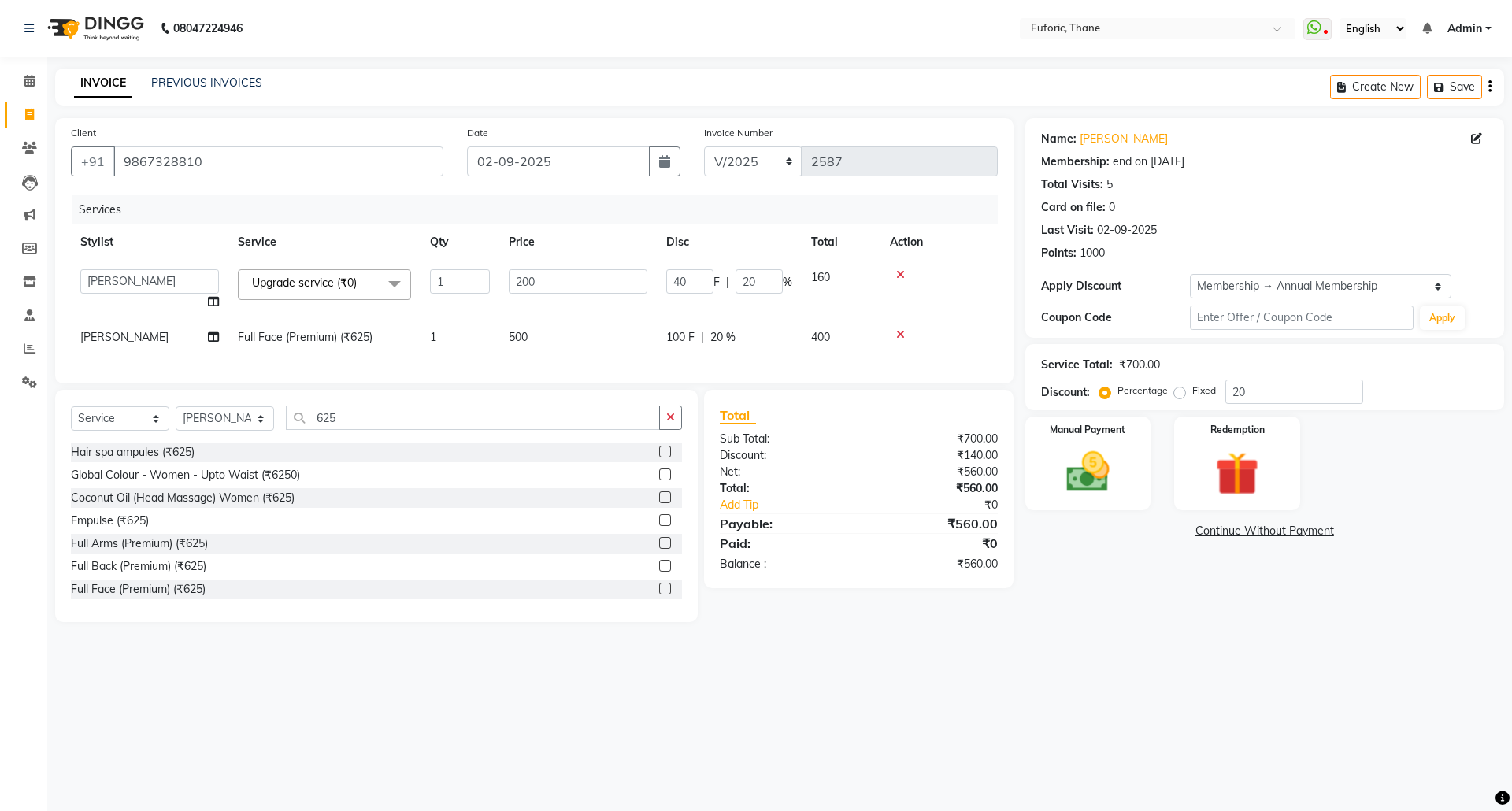
click at [726, 278] on div "40 F | 20 %" at bounding box center [729, 281] width 126 height 24
drag, startPoint x: 740, startPoint y: 275, endPoint x: 825, endPoint y: 277, distance: 85.0
click at [825, 277] on tr "[PERSON_NAME] Aatik Salmanai Admin Gauri [PERSON_NAME] [PERSON_NAME] [PERSON_NA…" at bounding box center [534, 289] width 927 height 60
click at [1189, 622] on div "Name: [PERSON_NAME] Membership: end on [DATE] Total Visits: 5 Card on file: 0 L…" at bounding box center [1270, 370] width 490 height 504
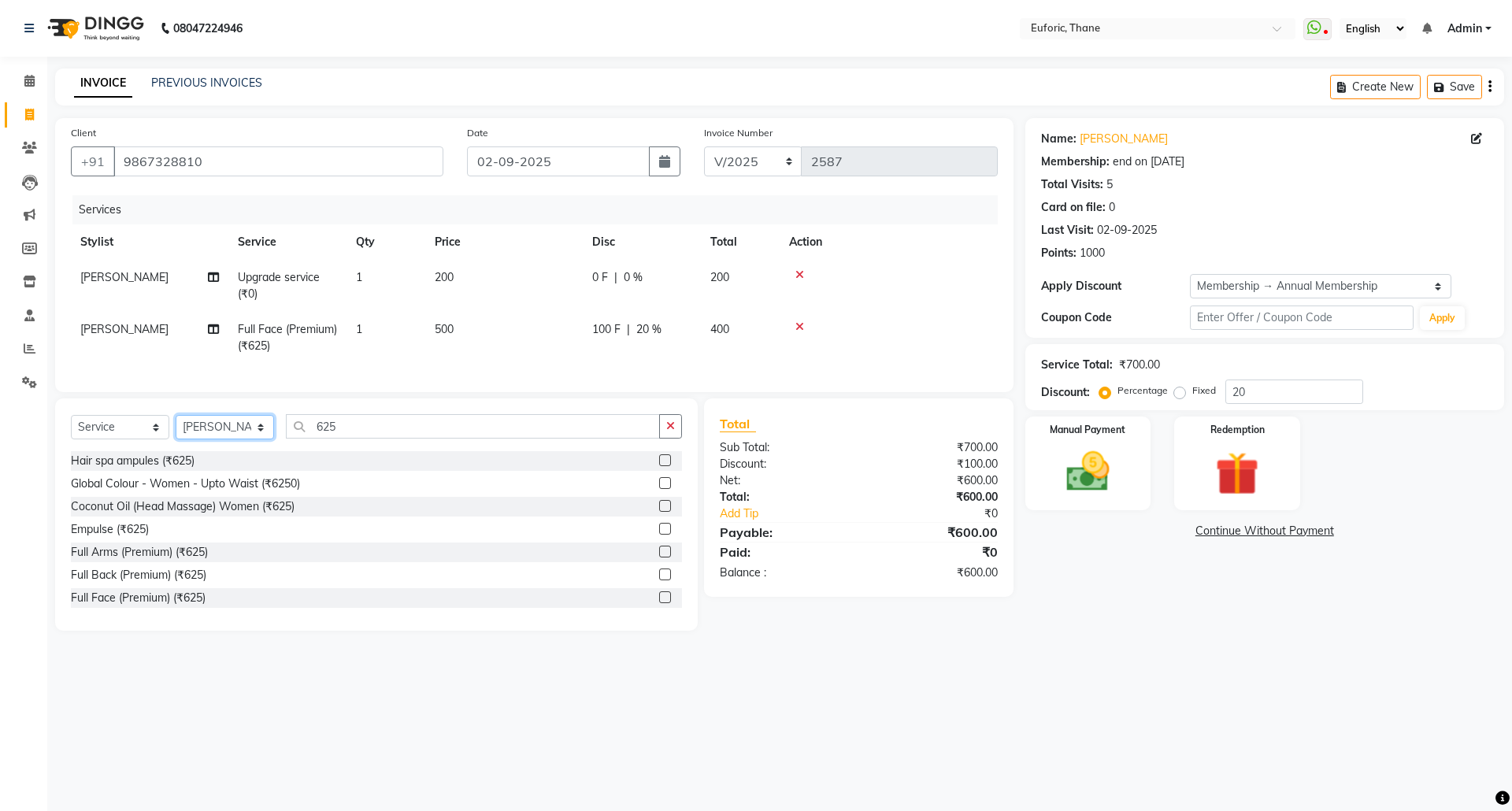
click at [228, 440] on select "Select Stylist [PERSON_NAME] Aatik Salmanai Admin [PERSON_NAME] [PERSON_NAME] […" at bounding box center [224, 427] width 99 height 24
click at [175, 430] on select "Select Stylist [PERSON_NAME] Aatik Salmanai Admin [PERSON_NAME] [PERSON_NAME] […" at bounding box center [224, 427] width 99 height 24
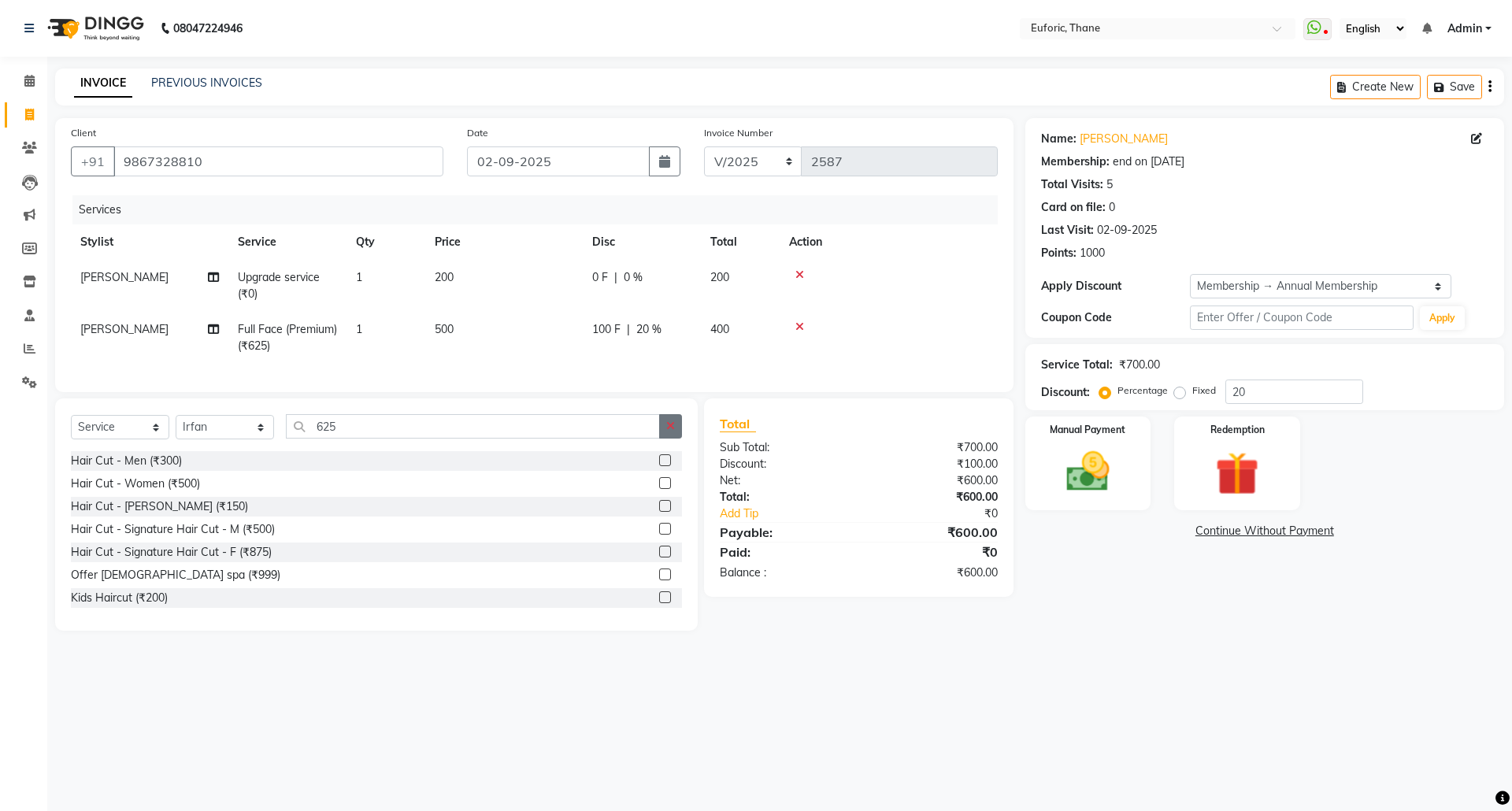
click at [676, 439] on button "button" at bounding box center [670, 426] width 23 height 24
click at [659, 488] on label at bounding box center [665, 483] width 12 height 12
click at [659, 488] on input "checkbox" at bounding box center [664, 483] width 10 height 10
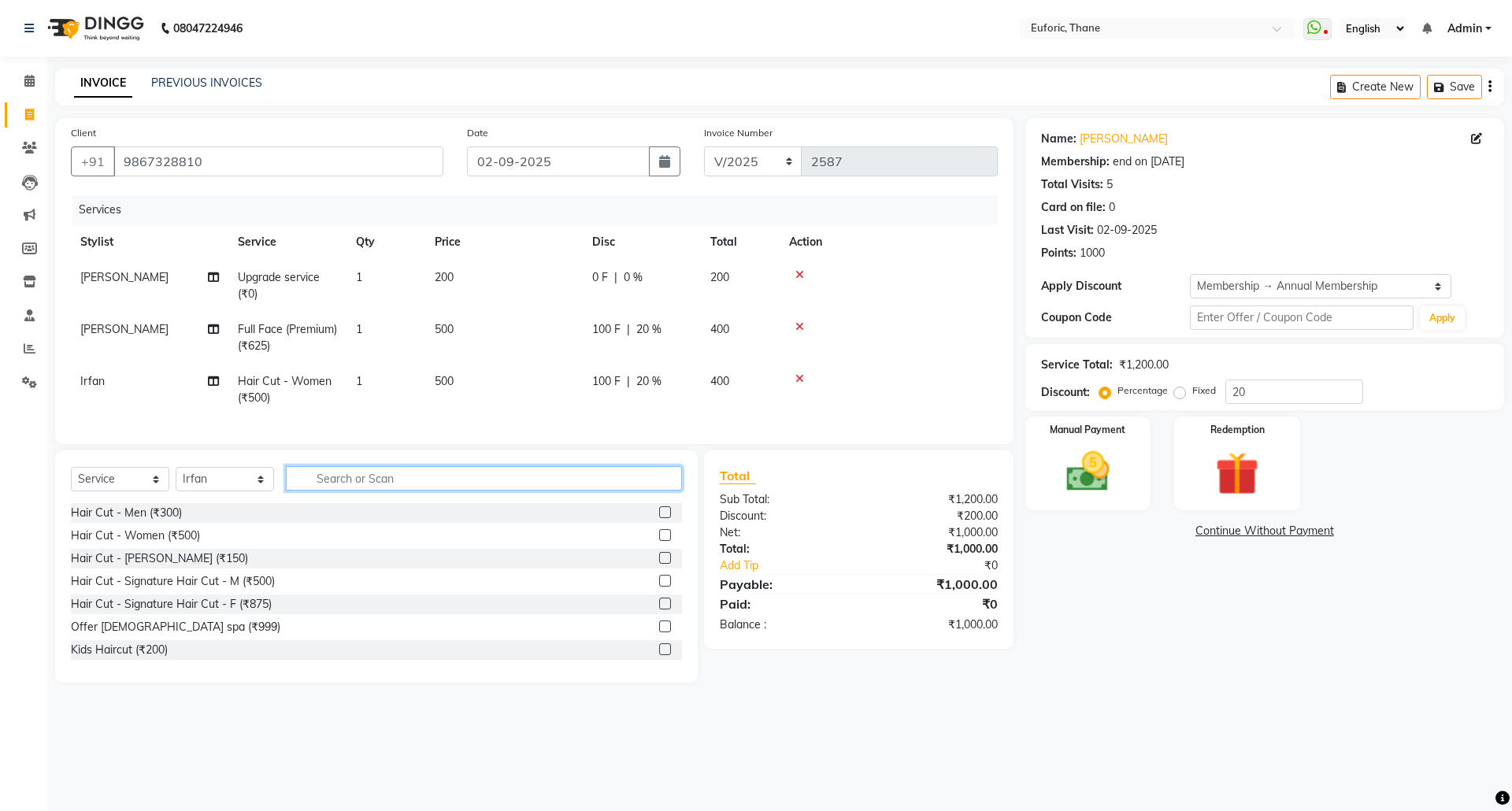
click at [561, 487] on input "text" at bounding box center [484, 478] width 396 height 24
click at [659, 518] on label at bounding box center [665, 511] width 12 height 12
click at [659, 518] on input "checkbox" at bounding box center [664, 512] width 10 height 10
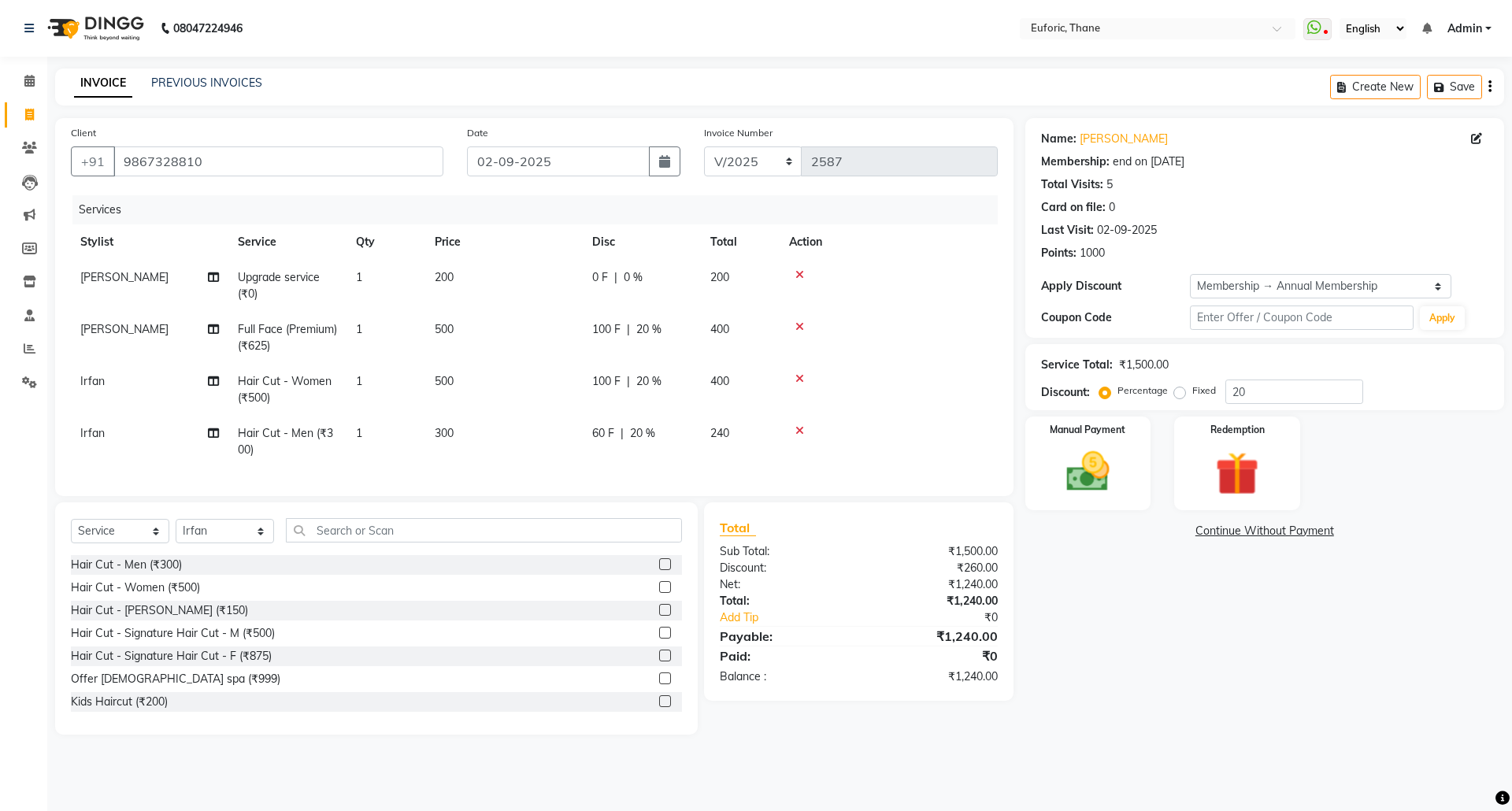
click at [797, 429] on icon at bounding box center [799, 430] width 8 height 11
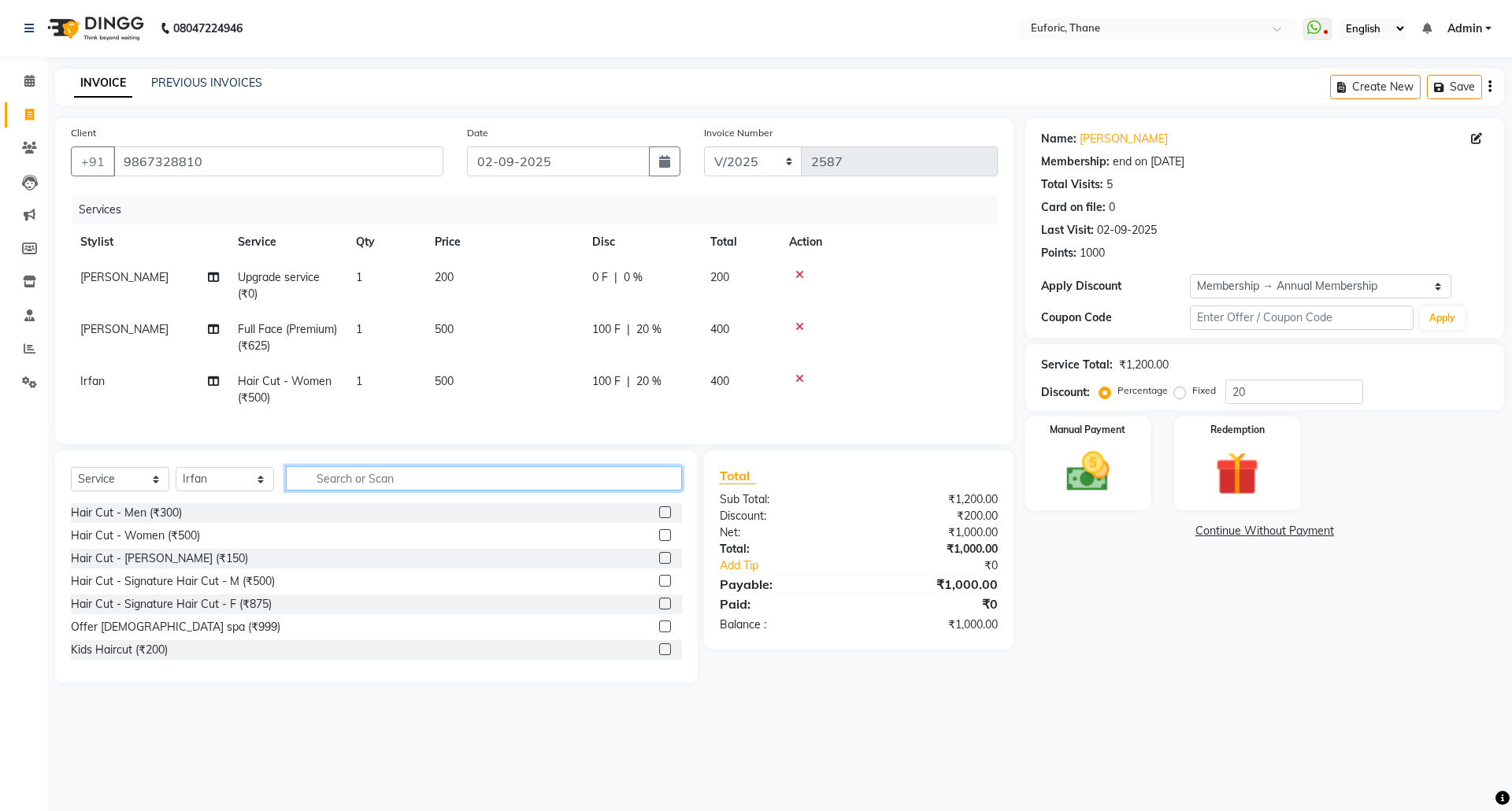
click at [483, 489] on input "text" at bounding box center [484, 478] width 396 height 24
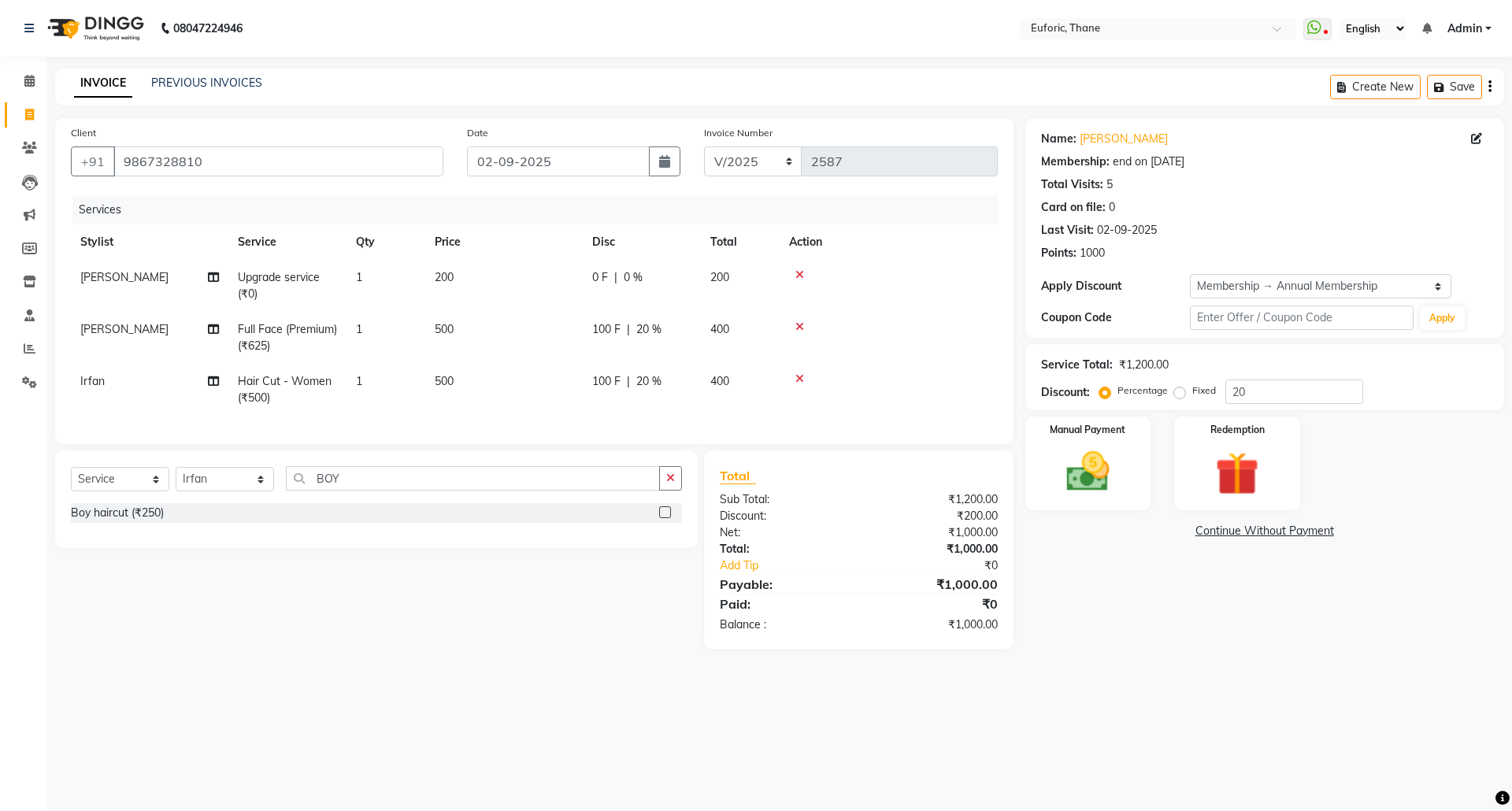
click at [667, 518] on label at bounding box center [665, 511] width 12 height 12
click at [667, 518] on input "checkbox" at bounding box center [664, 512] width 10 height 10
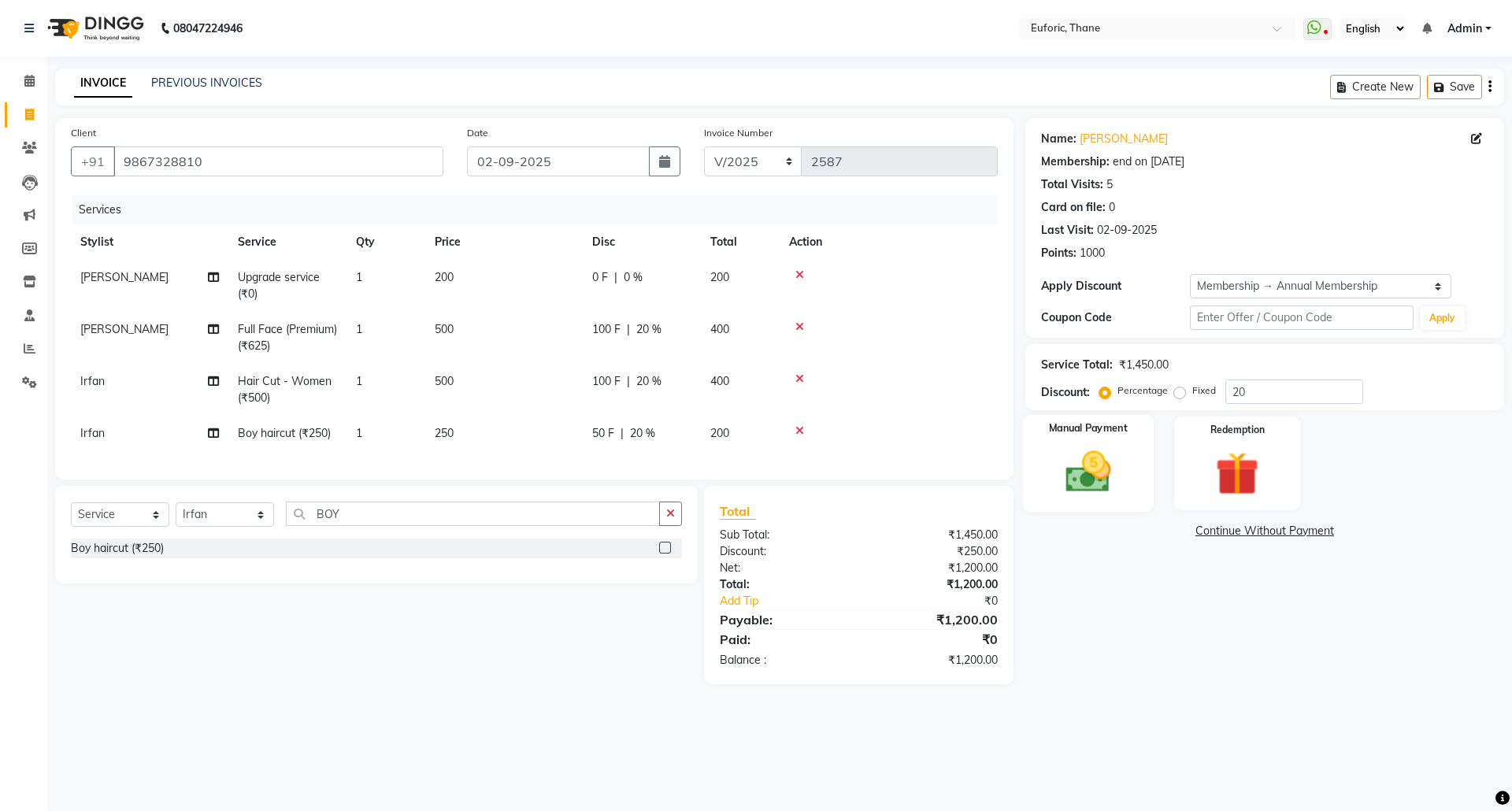
click at [1109, 451] on img at bounding box center [1087, 471] width 73 height 52
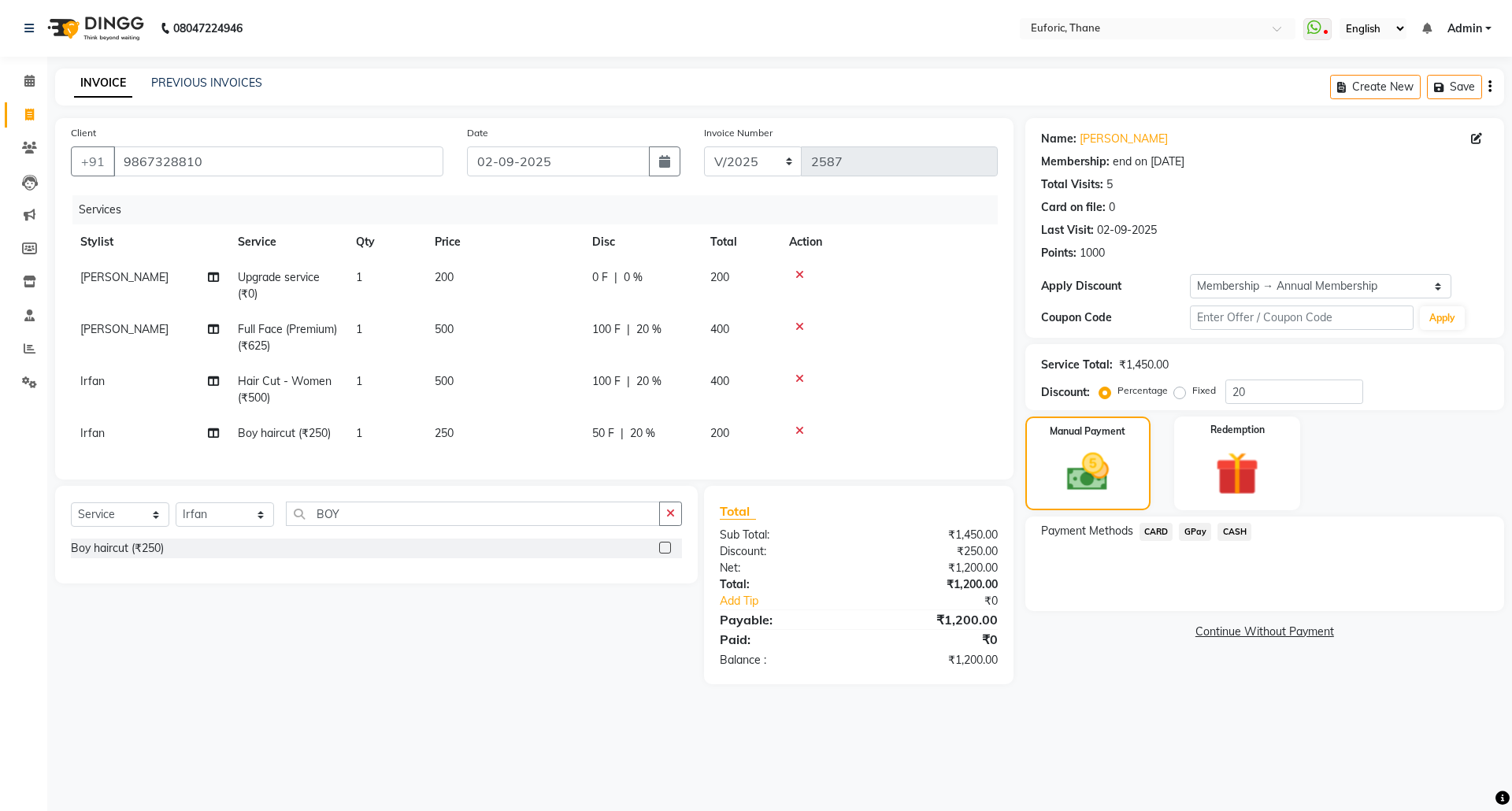
click at [1161, 529] on span "CARD" at bounding box center [1156, 532] width 34 height 18
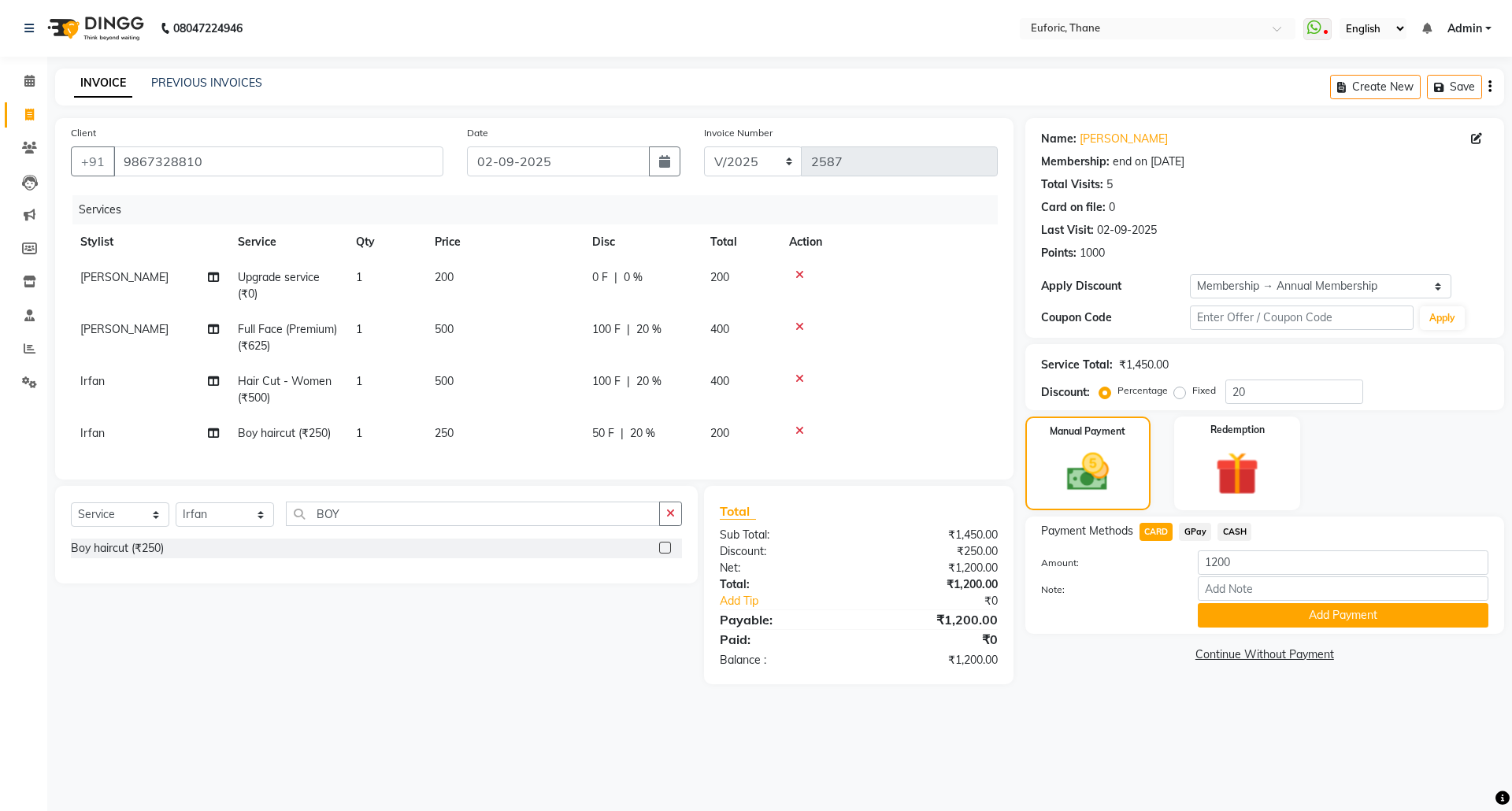
click at [1196, 532] on span "GPay" at bounding box center [1195, 532] width 32 height 18
click at [1270, 618] on button "Add Payment" at bounding box center [1342, 615] width 290 height 24
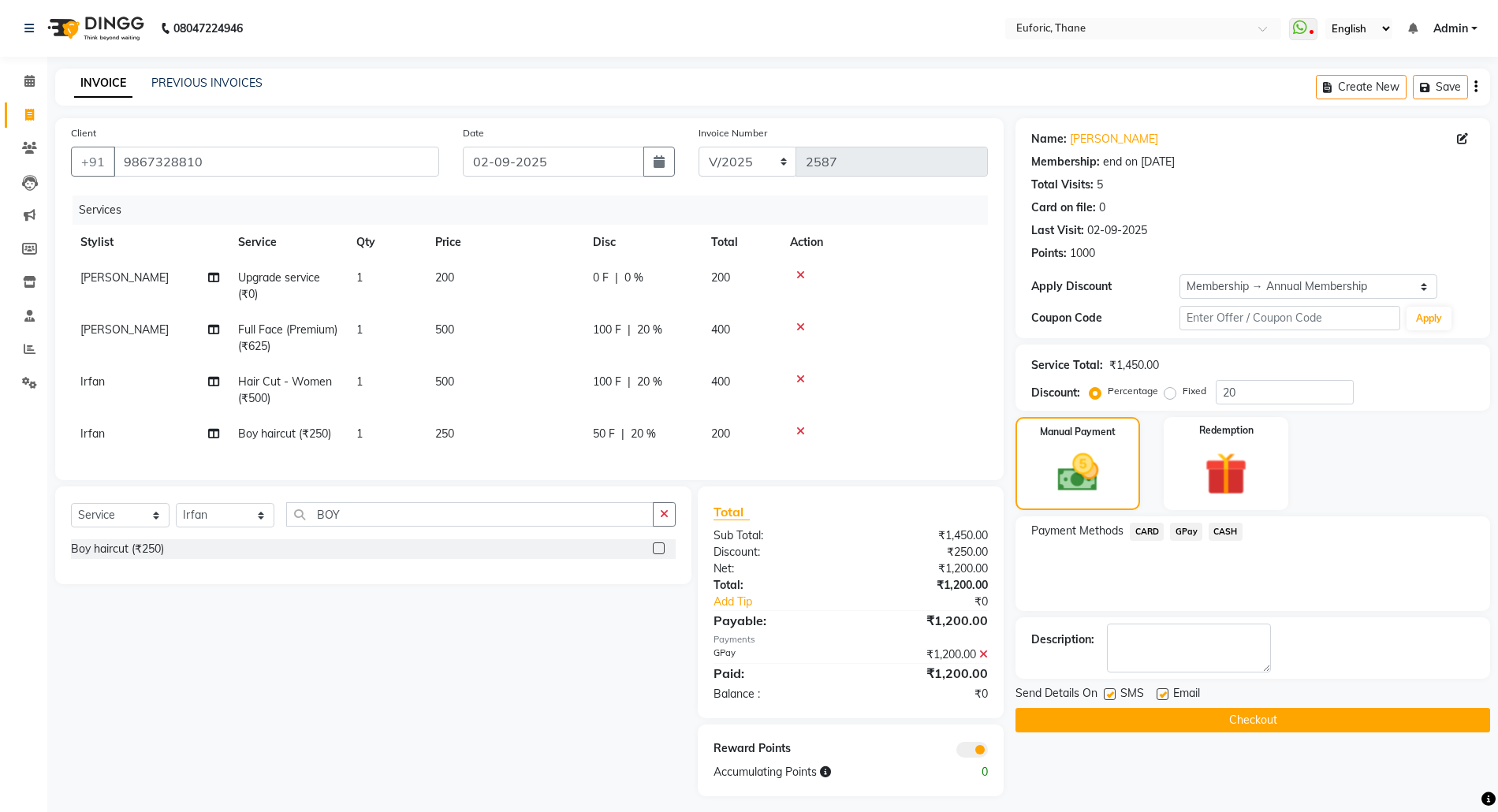
click at [1269, 712] on button "Checkout" at bounding box center [1252, 720] width 474 height 24
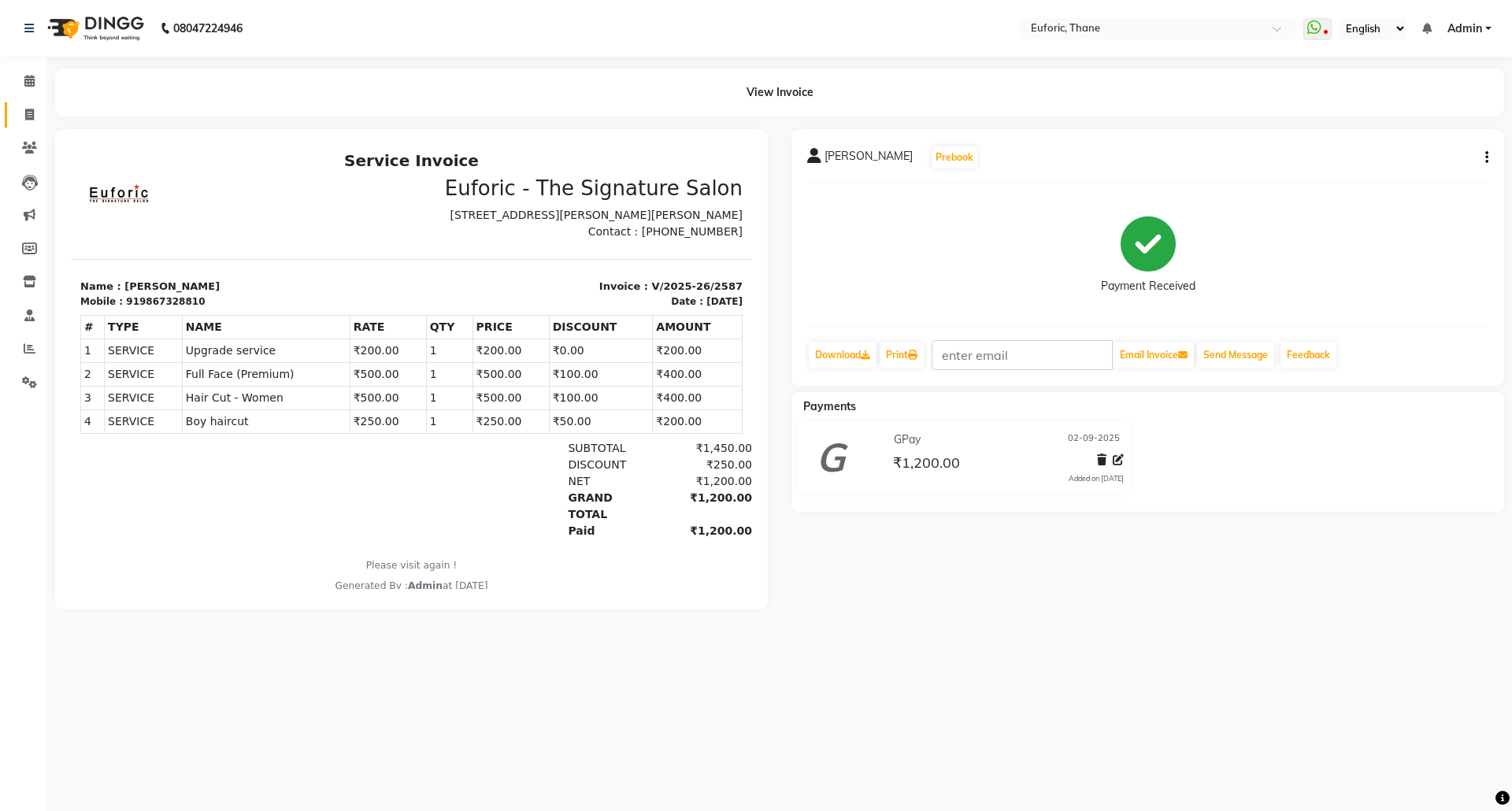
click at [22, 118] on span at bounding box center [30, 115] width 28 height 18
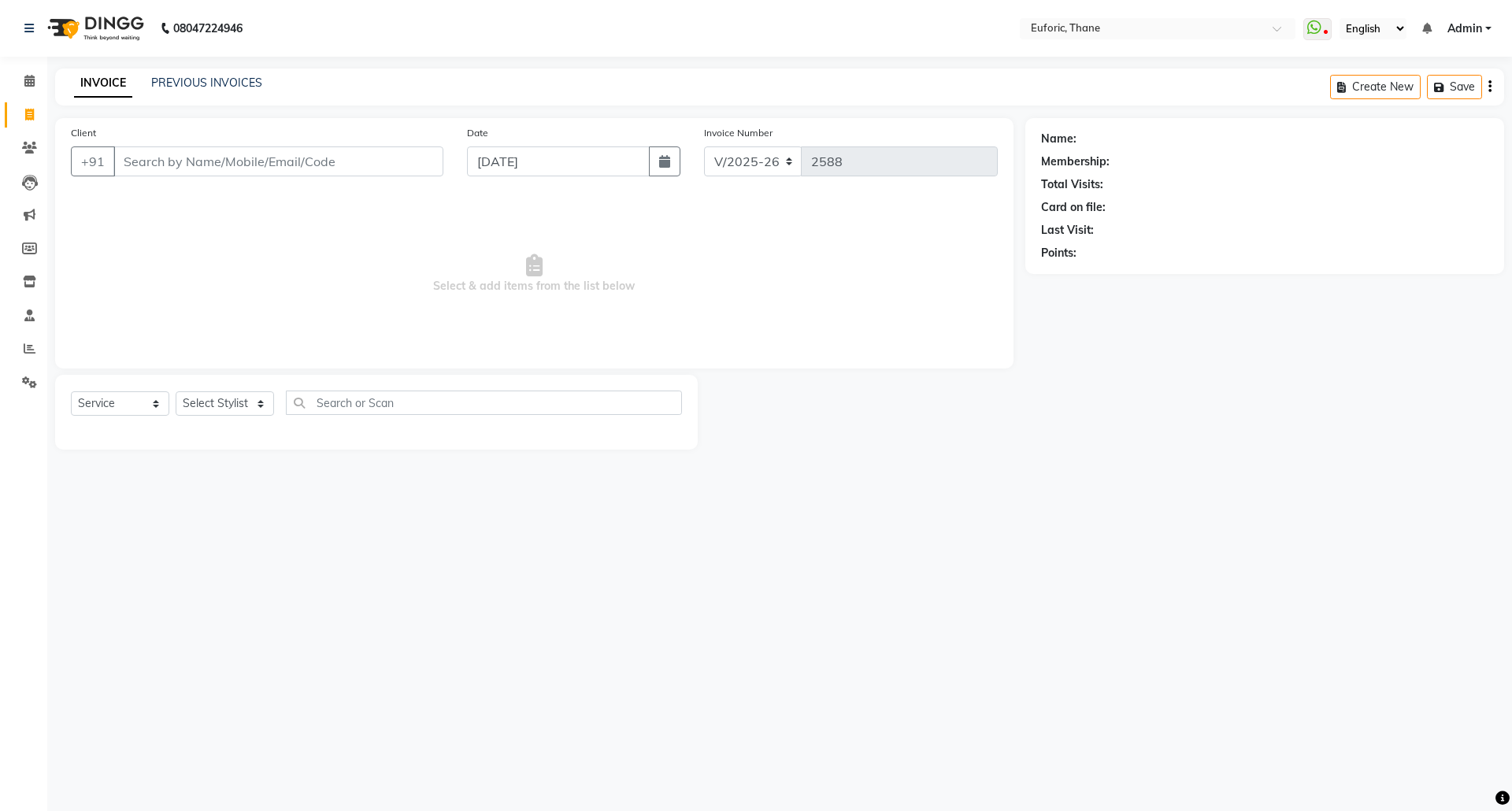
click at [316, 161] on input "Client" at bounding box center [278, 161] width 330 height 29
click at [199, 205] on ngb-highlight "0000000009" at bounding box center [222, 197] width 78 height 16
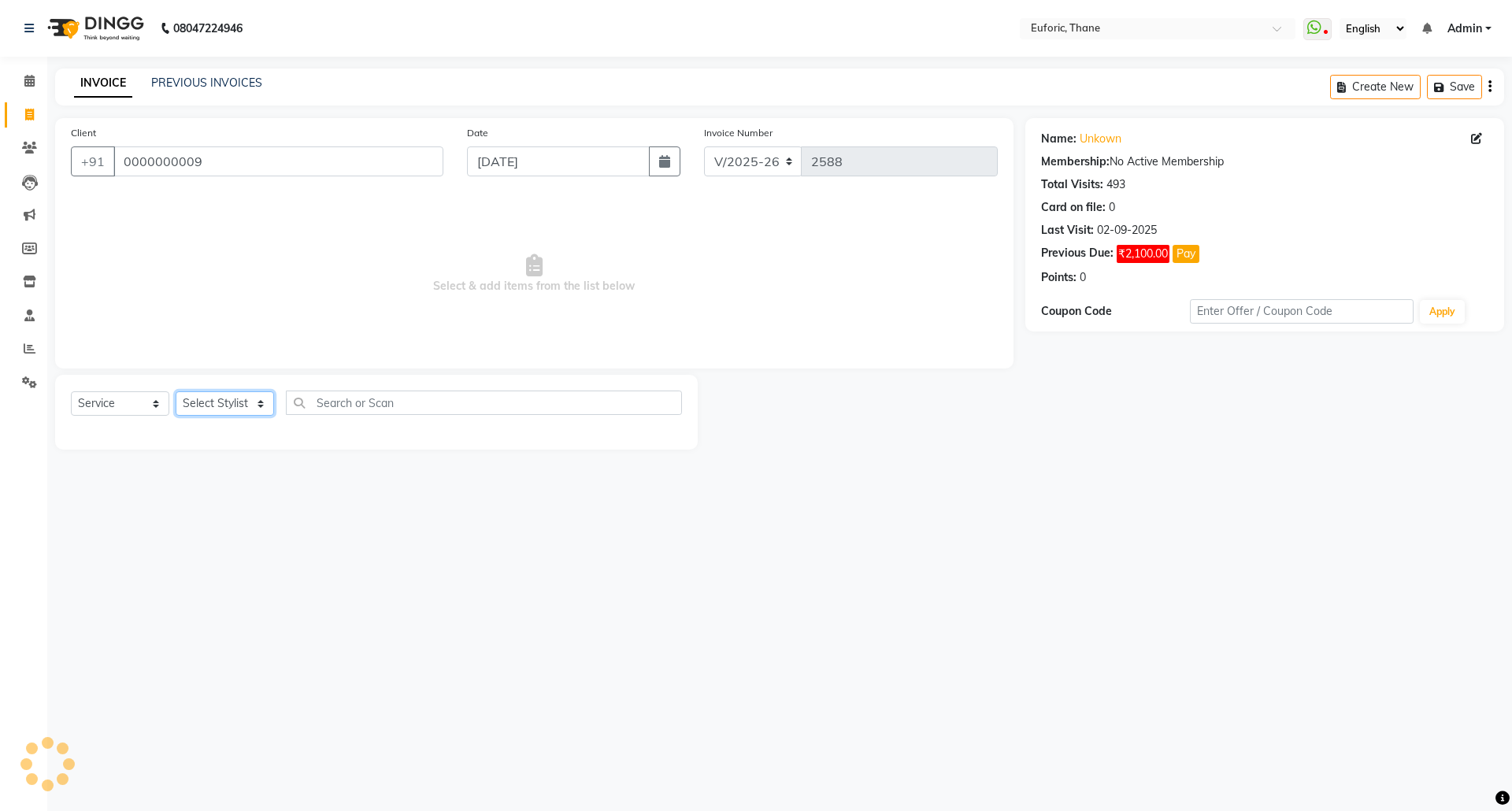
click at [219, 398] on select "Select Stylist [PERSON_NAME] Aatik Salmanai Admin [PERSON_NAME] [PERSON_NAME] […" at bounding box center [224, 404] width 99 height 24
click at [175, 392] on select "Select Stylist [PERSON_NAME] Aatik Salmanai Admin [PERSON_NAME] [PERSON_NAME] […" at bounding box center [224, 404] width 99 height 24
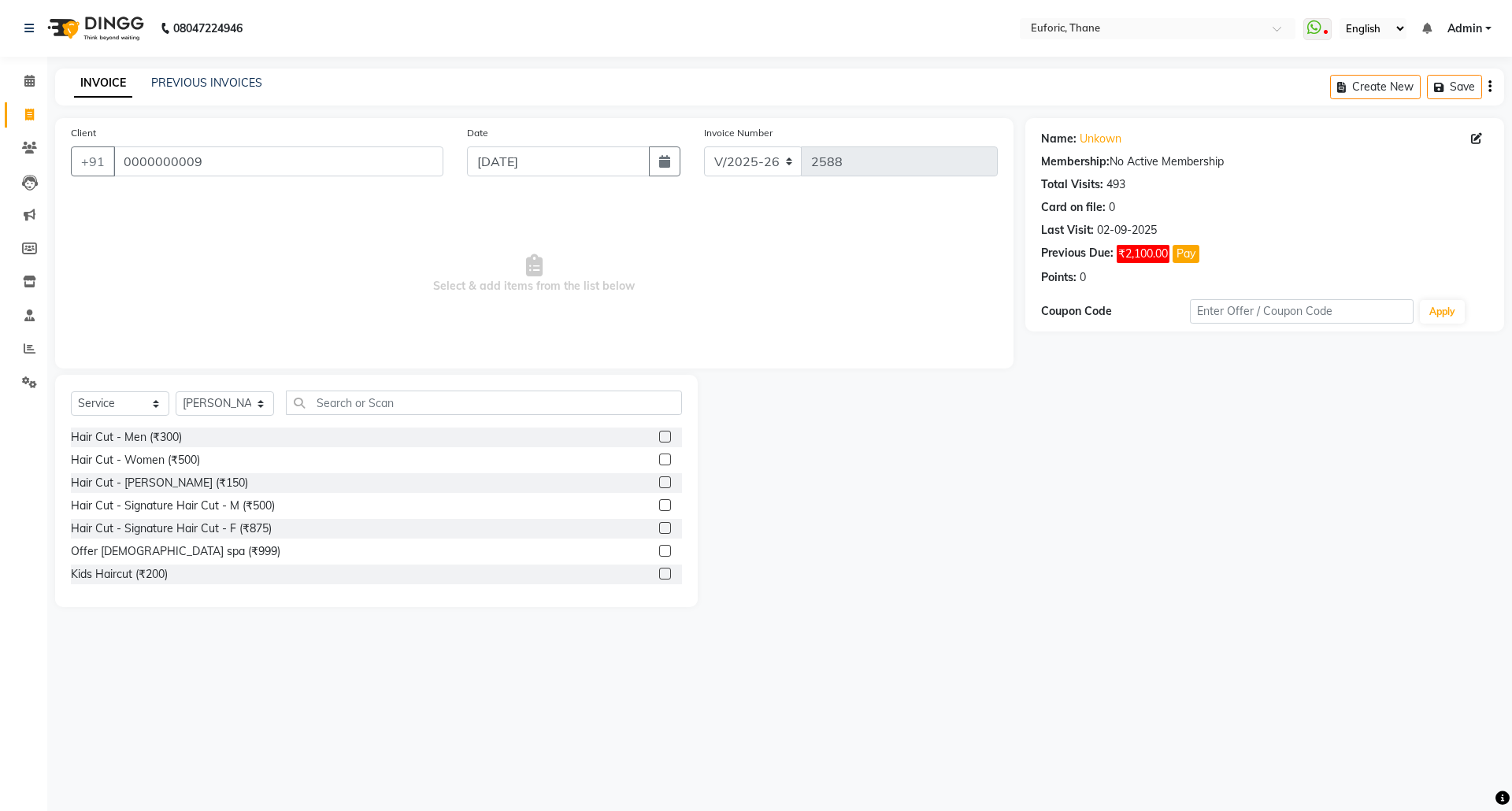
click at [659, 435] on div at bounding box center [670, 437] width 23 height 19
click at [643, 439] on div "Hair Cut - Men (₹300)" at bounding box center [376, 437] width 611 height 19
click at [659, 439] on label at bounding box center [665, 436] width 12 height 12
click at [659, 439] on input "checkbox" at bounding box center [664, 437] width 10 height 10
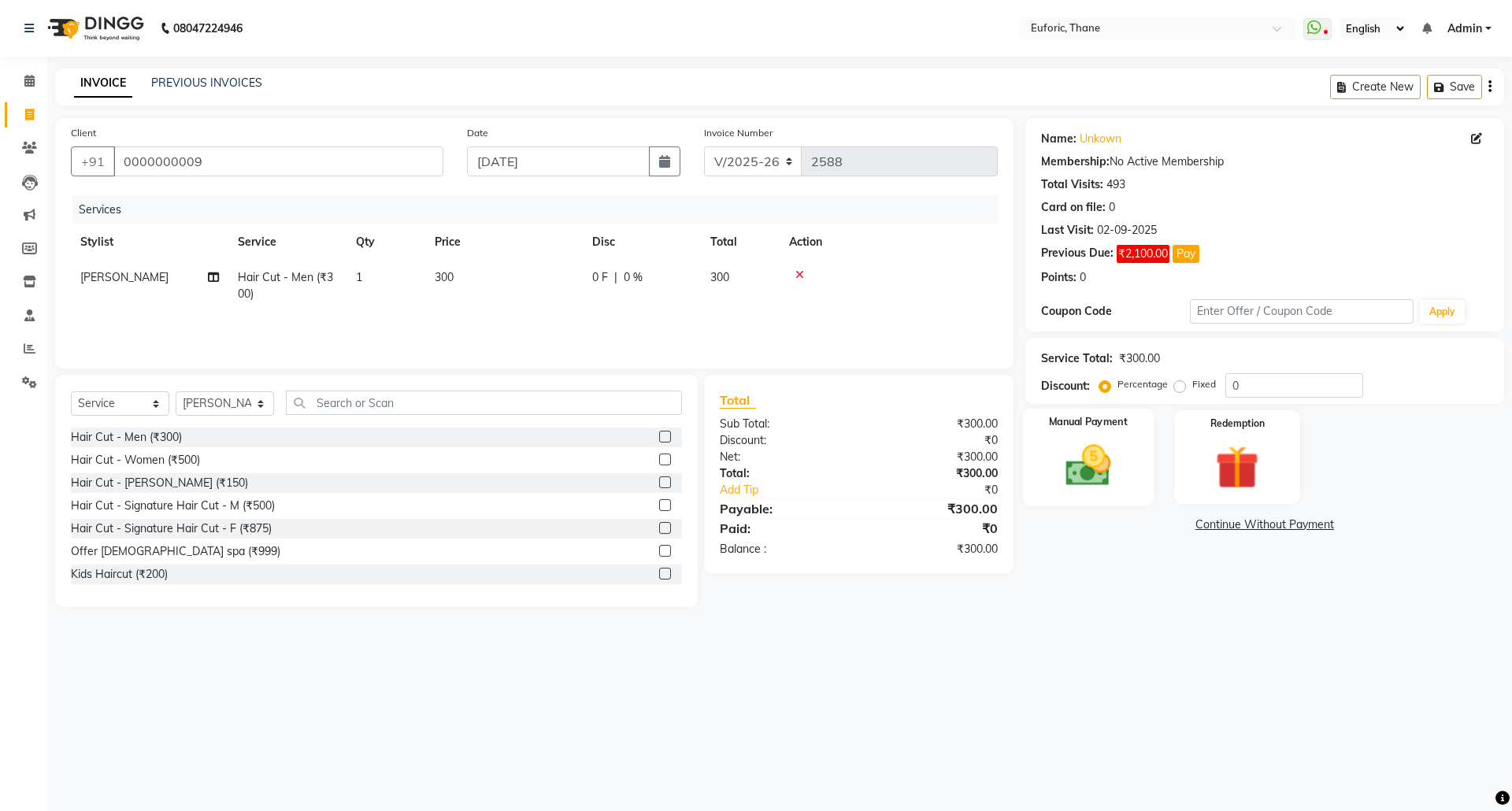
click at [1032, 451] on div "Manual Payment" at bounding box center [1088, 456] width 131 height 97
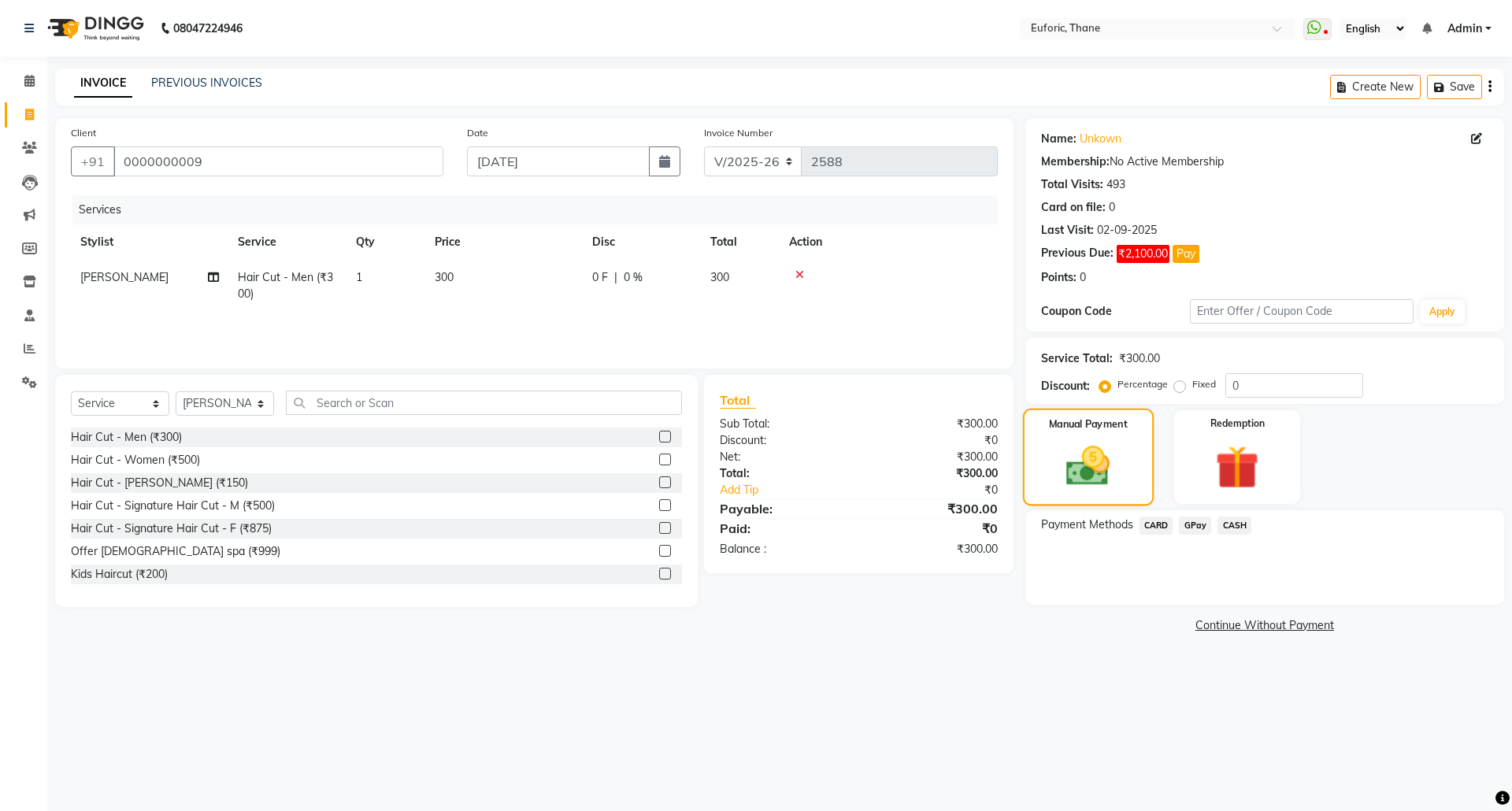
click at [1072, 451] on img at bounding box center [1087, 465] width 71 height 51
click at [1232, 526] on span "CASH" at bounding box center [1234, 525] width 34 height 18
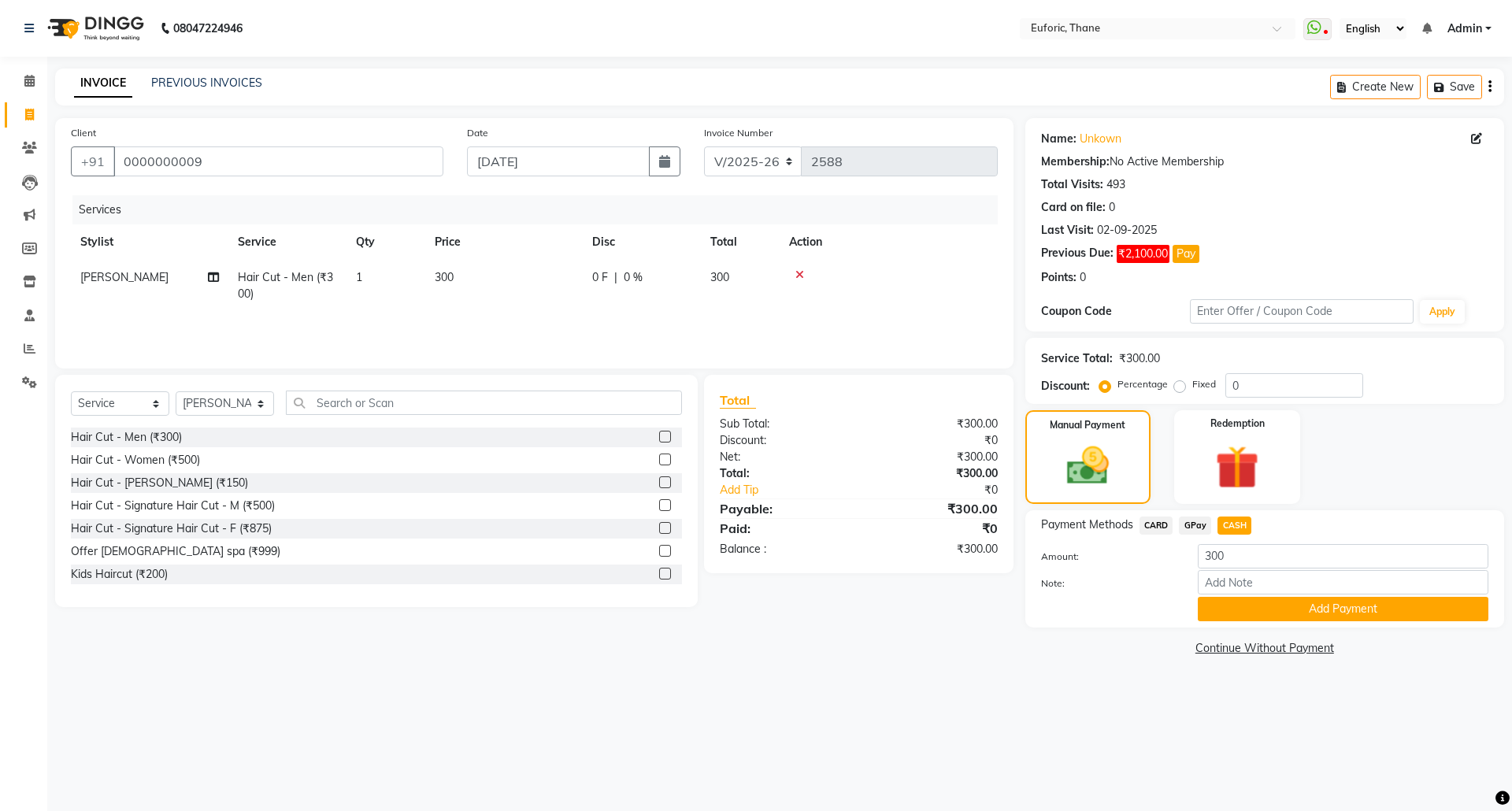
click at [1236, 596] on div "Note:" at bounding box center [1264, 582] width 471 height 27
click at [1249, 613] on button "Add Payment" at bounding box center [1342, 608] width 290 height 24
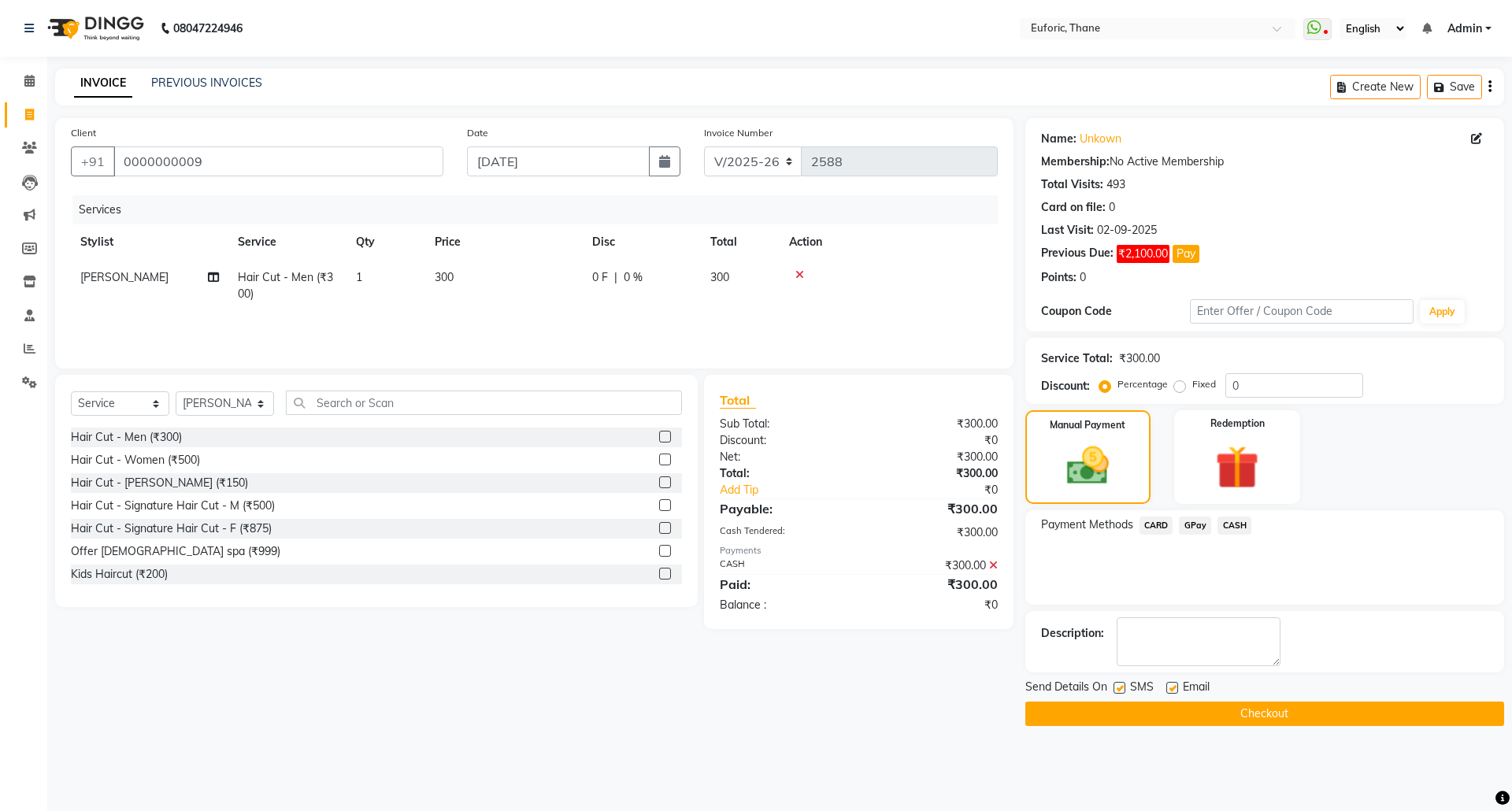
click at [1221, 713] on button "Checkout" at bounding box center [1264, 713] width 478 height 24
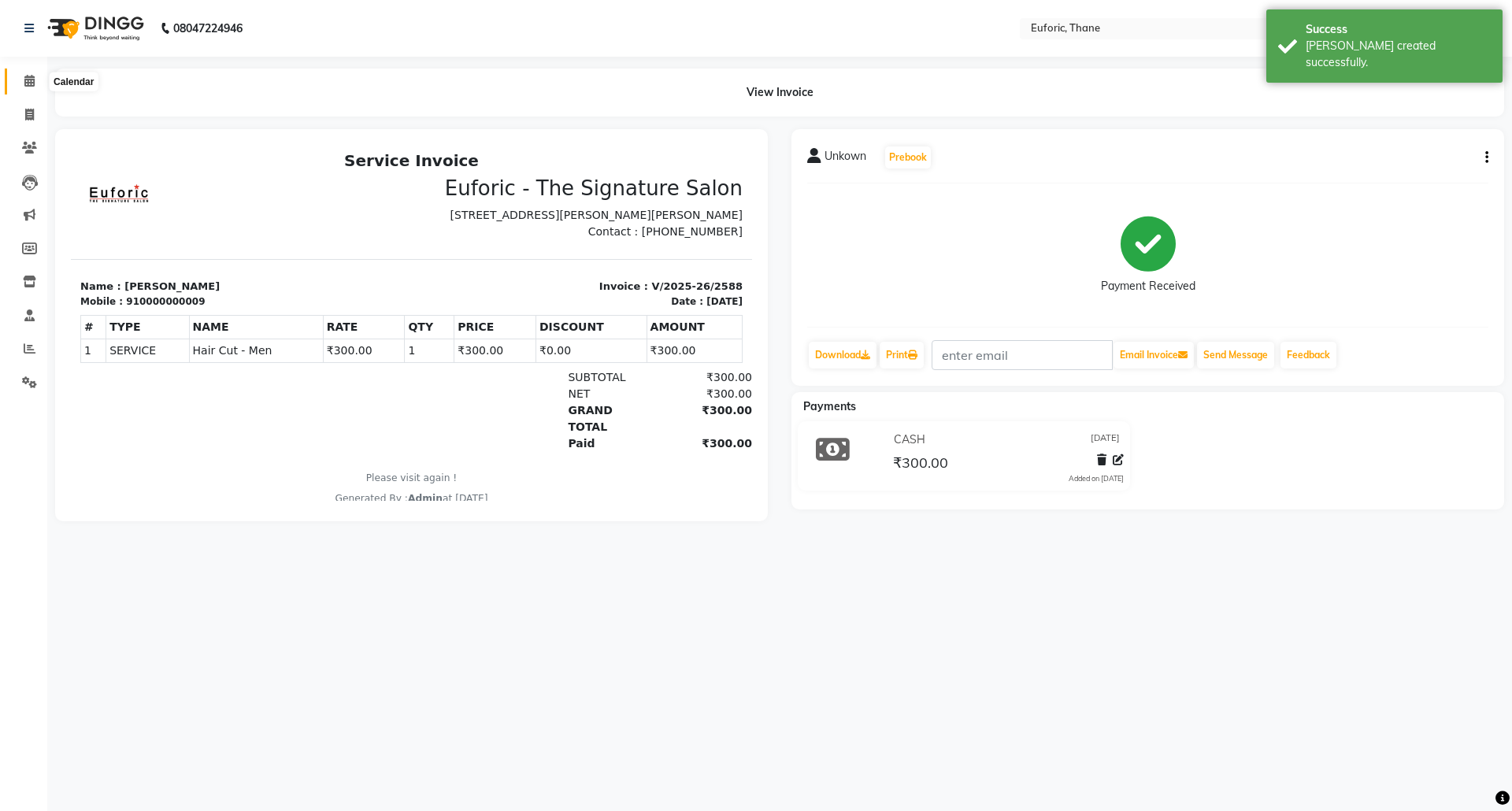
click at [19, 74] on span at bounding box center [30, 82] width 28 height 18
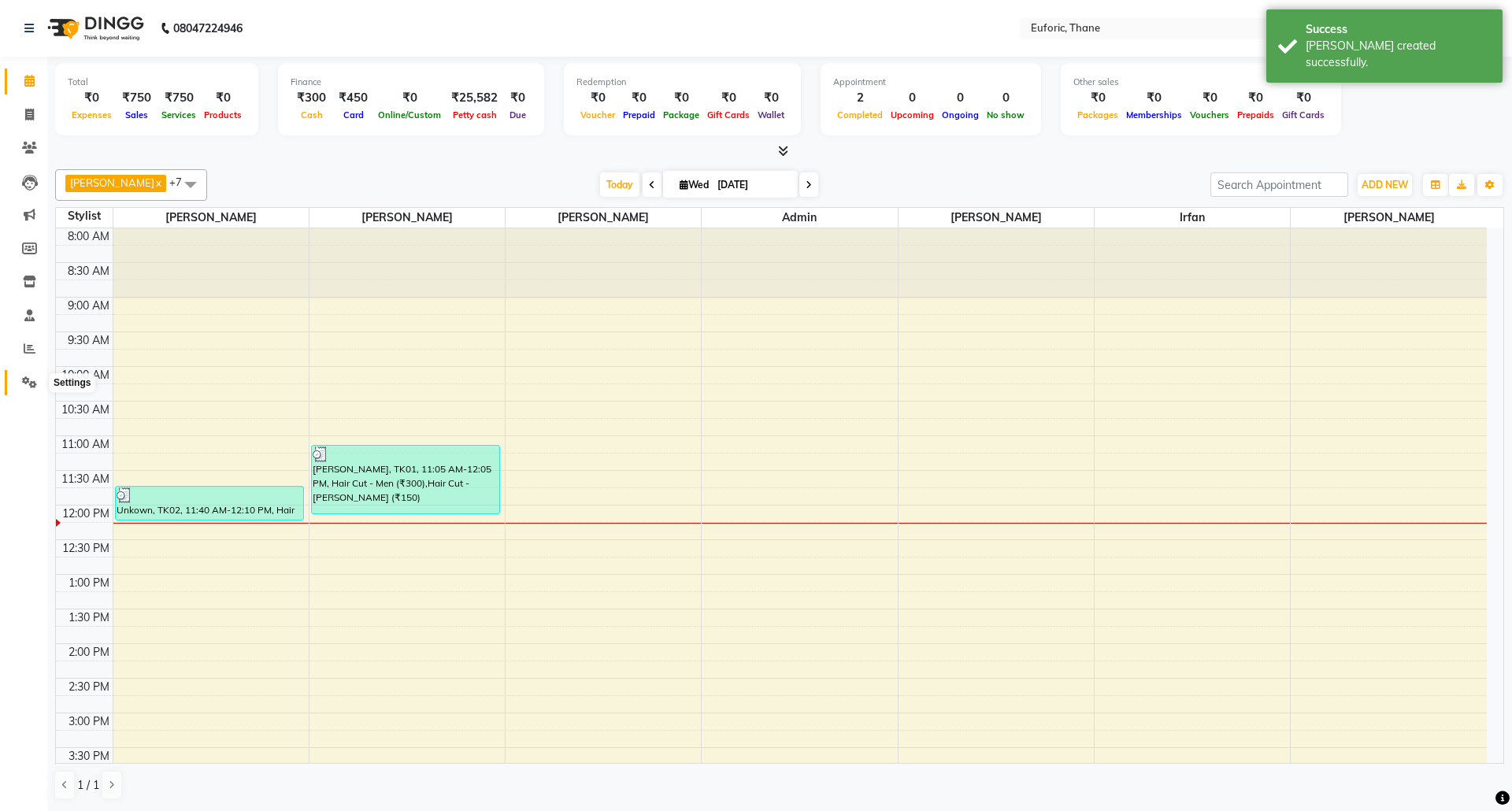
click at [17, 381] on span at bounding box center [30, 383] width 28 height 18
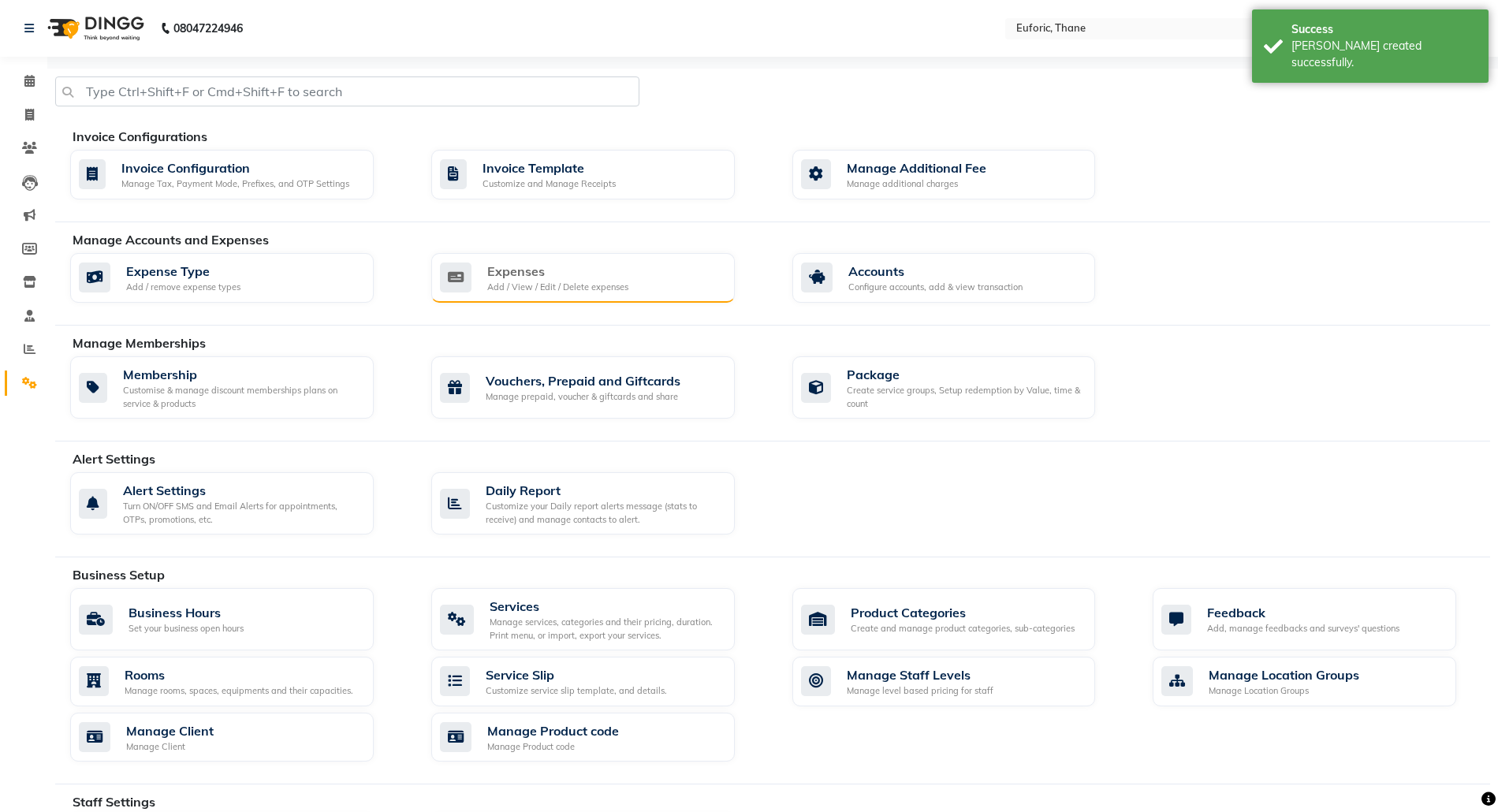
click at [673, 271] on div "Expenses Add / View / Edit / Delete expenses" at bounding box center [581, 278] width 282 height 32
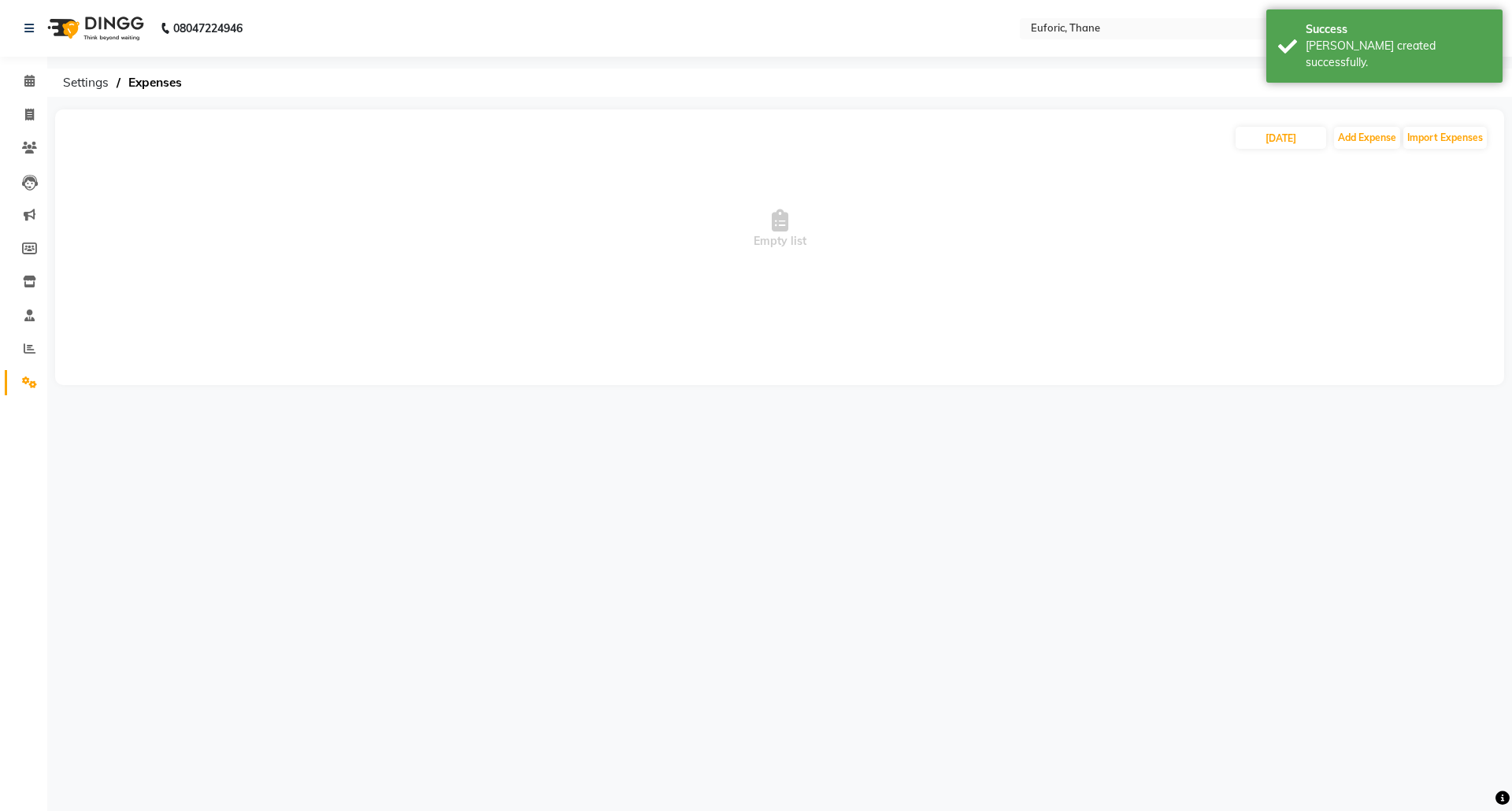
click at [1402, 123] on div "[DATE] Add Expense Import Expenses Empty list" at bounding box center [780, 247] width 1449 height 276
click at [1375, 129] on button "Add Expense" at bounding box center [1367, 138] width 66 height 22
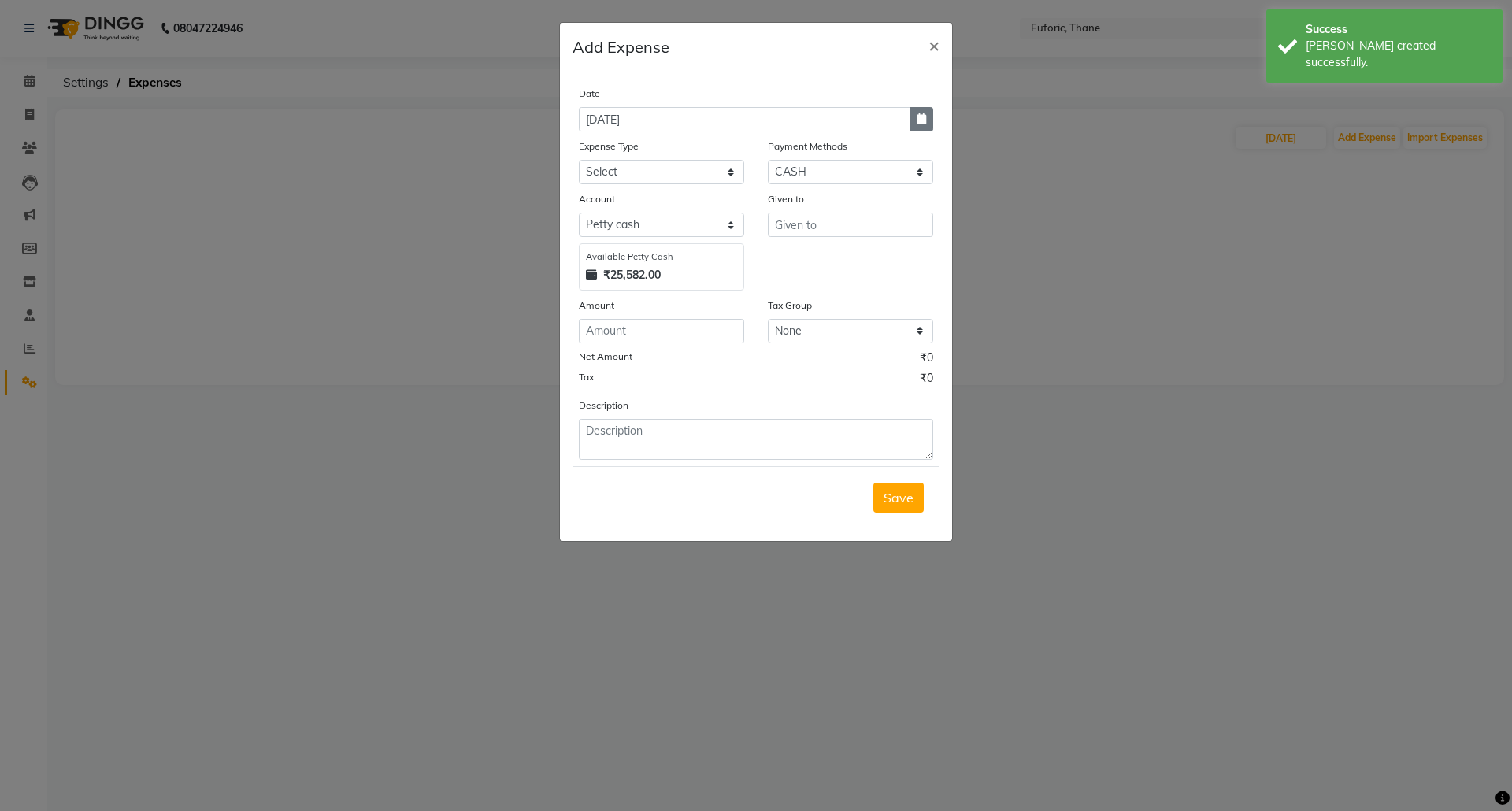
click at [920, 111] on button "button" at bounding box center [922, 119] width 24 height 24
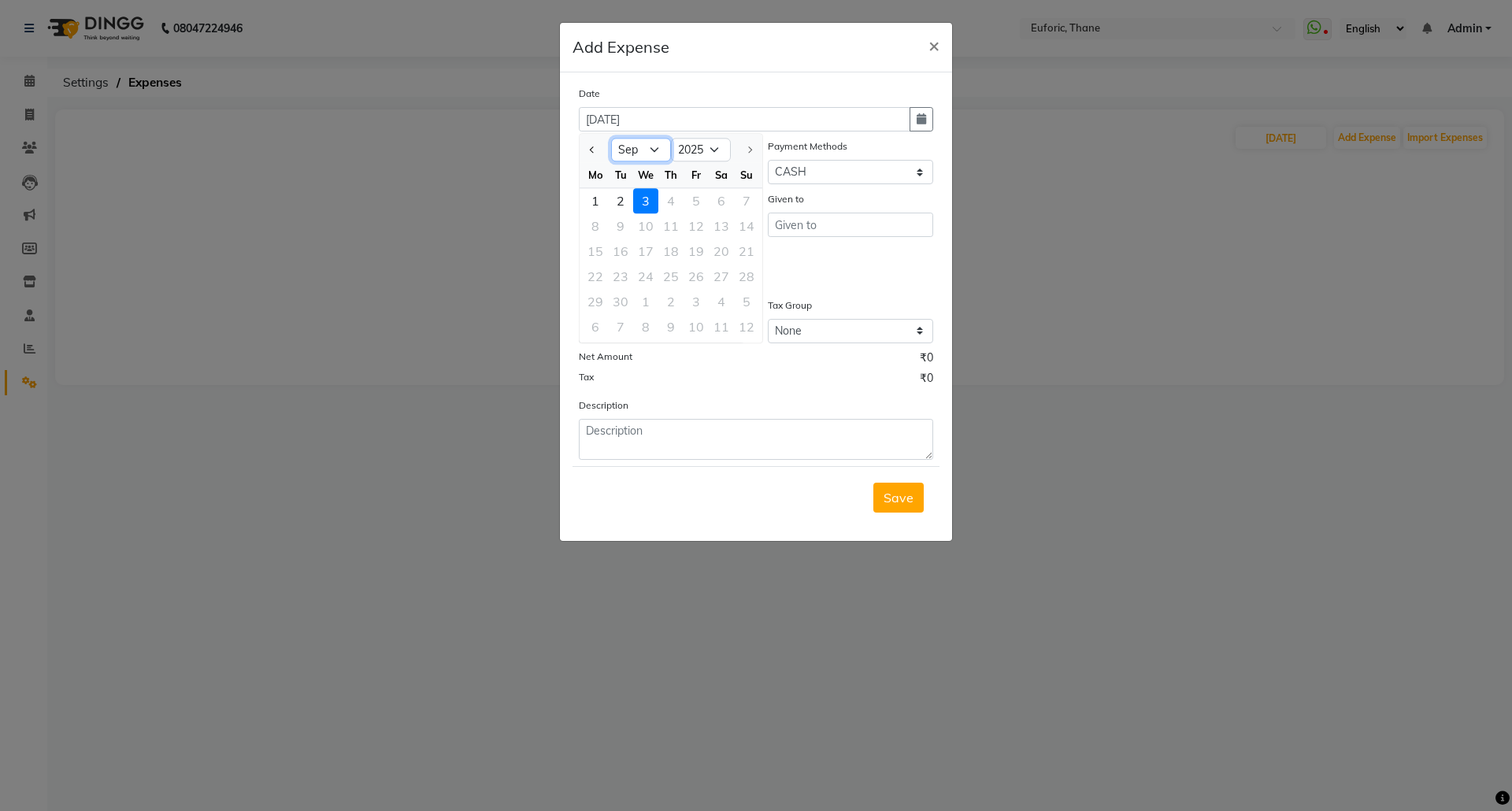
click at [665, 154] on select "Jan Feb Mar Apr May Jun [DATE] Aug Sep" at bounding box center [641, 150] width 60 height 24
click at [611, 138] on select "Jan Feb Mar Apr May Jun [DATE] Aug Sep" at bounding box center [641, 150] width 60 height 24
click at [745, 294] on div "31" at bounding box center [746, 300] width 25 height 25
click at [933, 47] on span "×" at bounding box center [934, 45] width 11 height 24
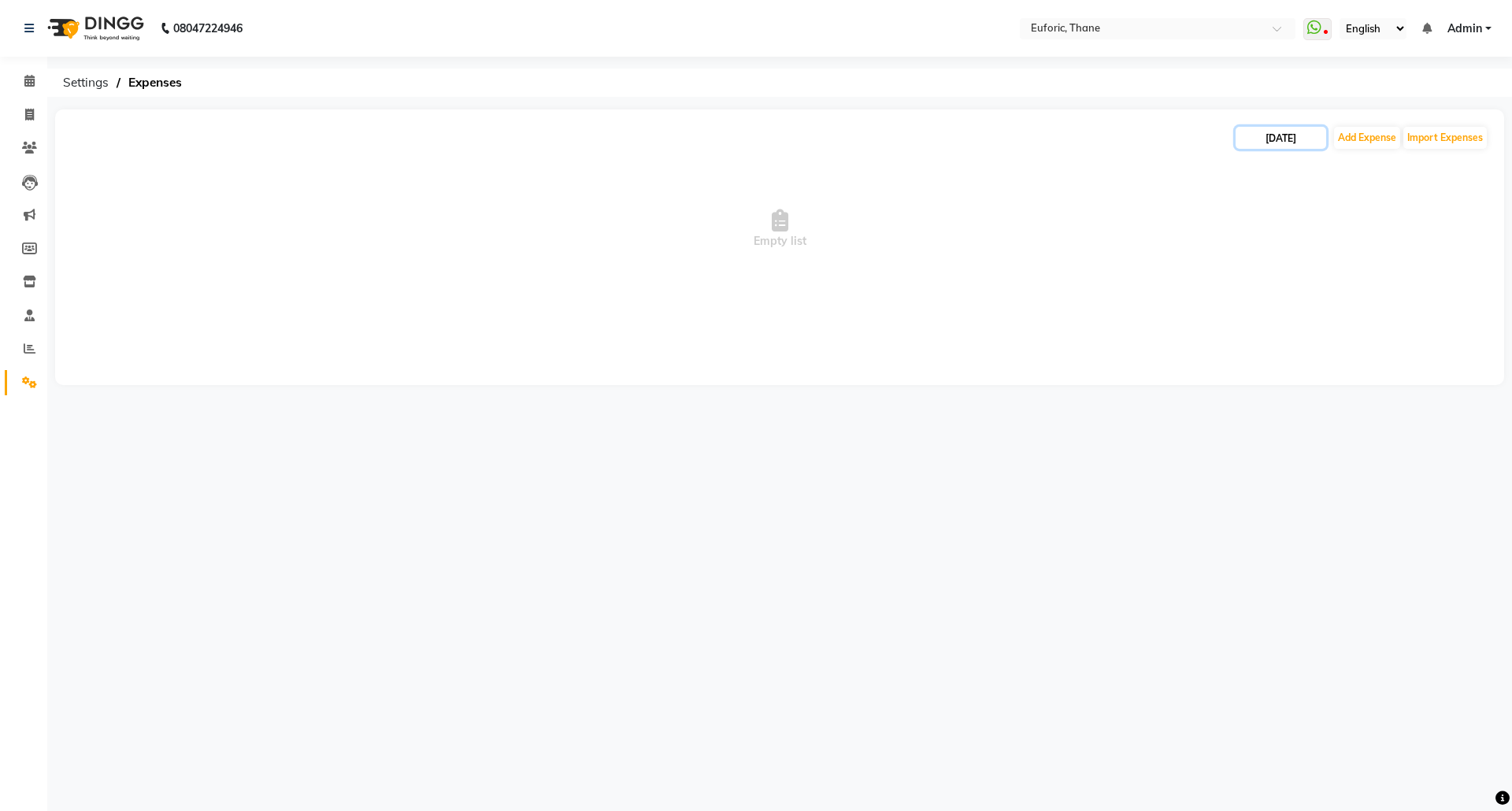
click at [1299, 145] on input "[DATE]" at bounding box center [1281, 138] width 90 height 22
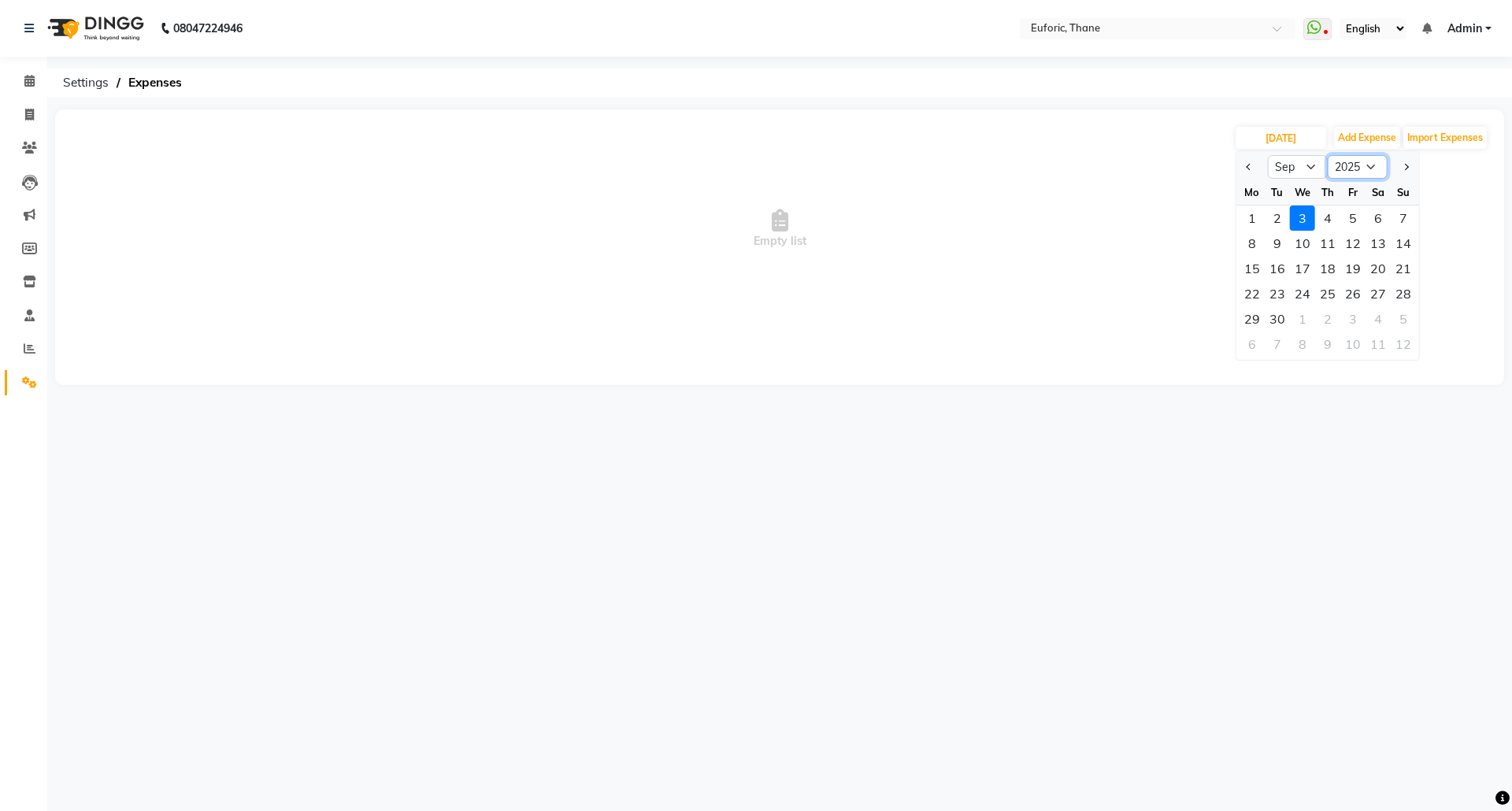
click at [1330, 164] on select "2015 2016 2017 2018 2019 2020 2021 2022 2023 2024 2025 2026 2027 2028 2029 2030…" at bounding box center [1357, 167] width 60 height 24
click at [1309, 165] on select "Jan Feb Mar Apr May Jun [DATE] Aug Sep Oct Nov Dec" at bounding box center [1297, 167] width 60 height 24
click at [1268, 155] on select "Jan Feb Mar Apr May Jun [DATE] Aug Sep Oct Nov Dec" at bounding box center [1297, 167] width 60 height 24
click at [1406, 319] on div "31" at bounding box center [1402, 318] width 25 height 25
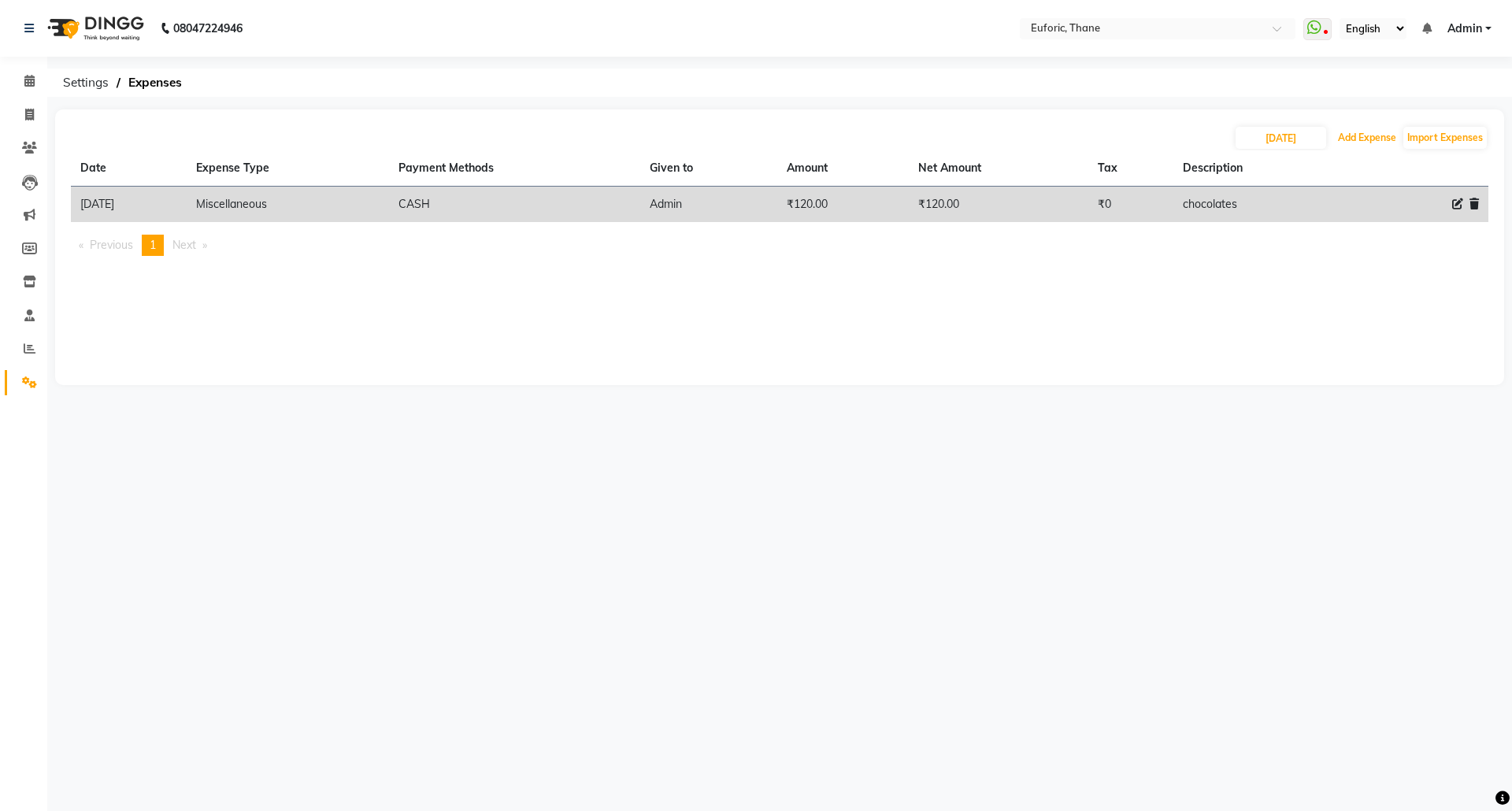
click at [1355, 125] on div "[DATE] Add Expense Import Expenses" at bounding box center [779, 137] width 1417 height 25
click at [1350, 136] on button "Add Expense" at bounding box center [1367, 138] width 66 height 22
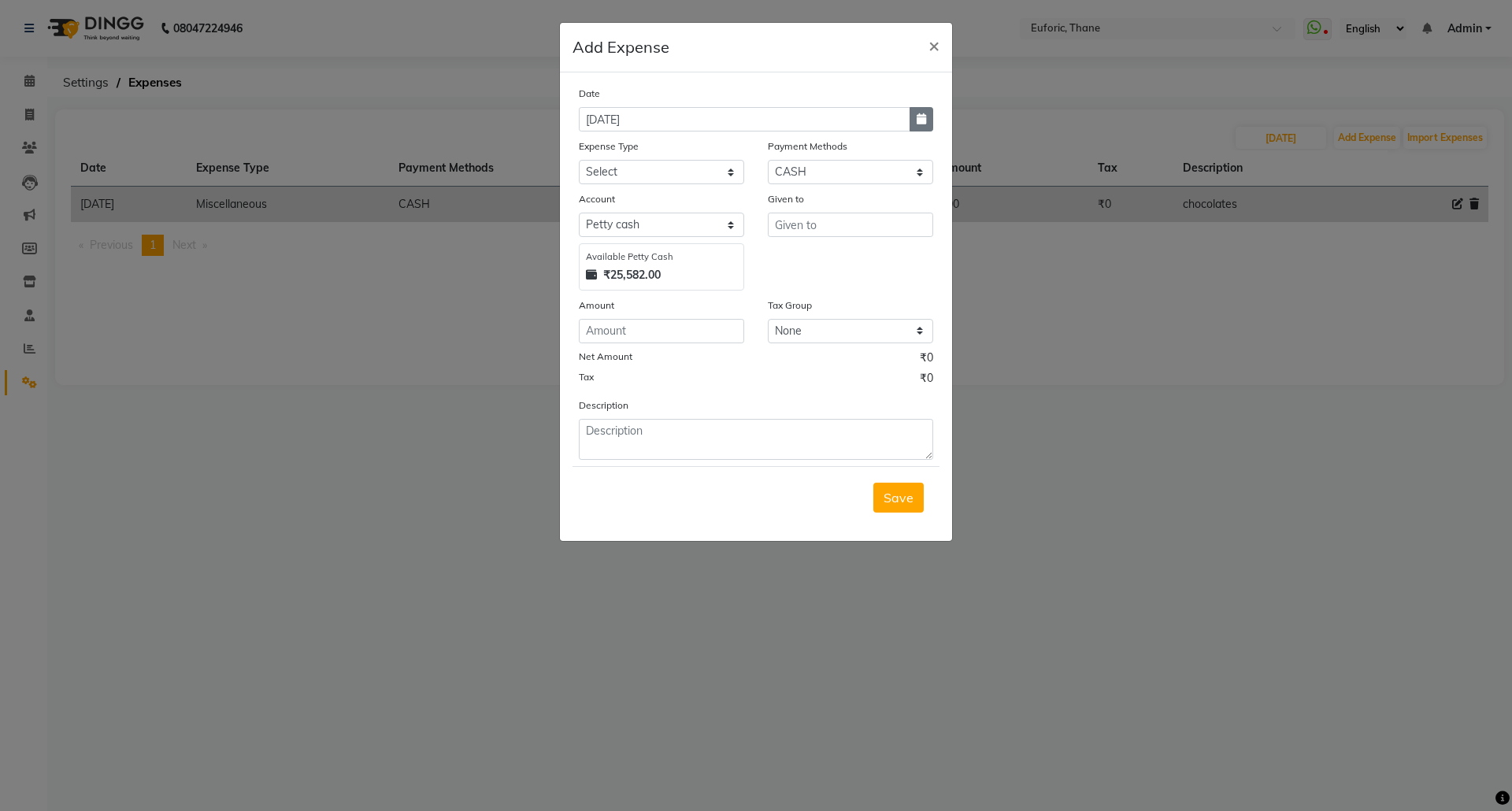
click at [916, 123] on icon "button" at bounding box center [921, 119] width 9 height 11
click at [654, 143] on select "Jan Feb Mar Apr May Jun [DATE] Aug Sep" at bounding box center [641, 150] width 60 height 24
click at [611, 138] on select "Jan Feb Mar Apr May Jun [DATE] Aug Sep" at bounding box center [641, 150] width 60 height 24
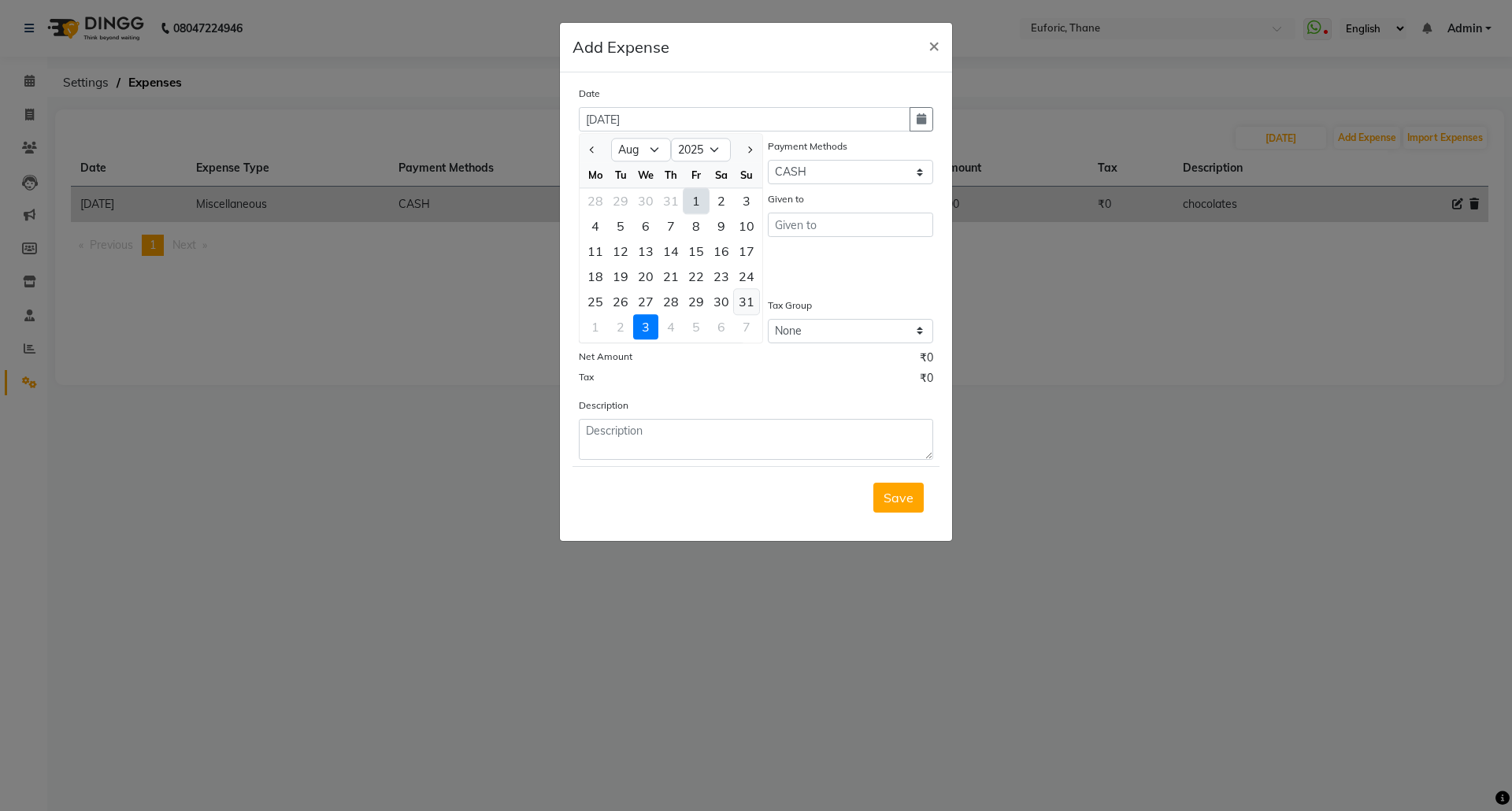
click at [737, 302] on div "31" at bounding box center [746, 300] width 25 height 25
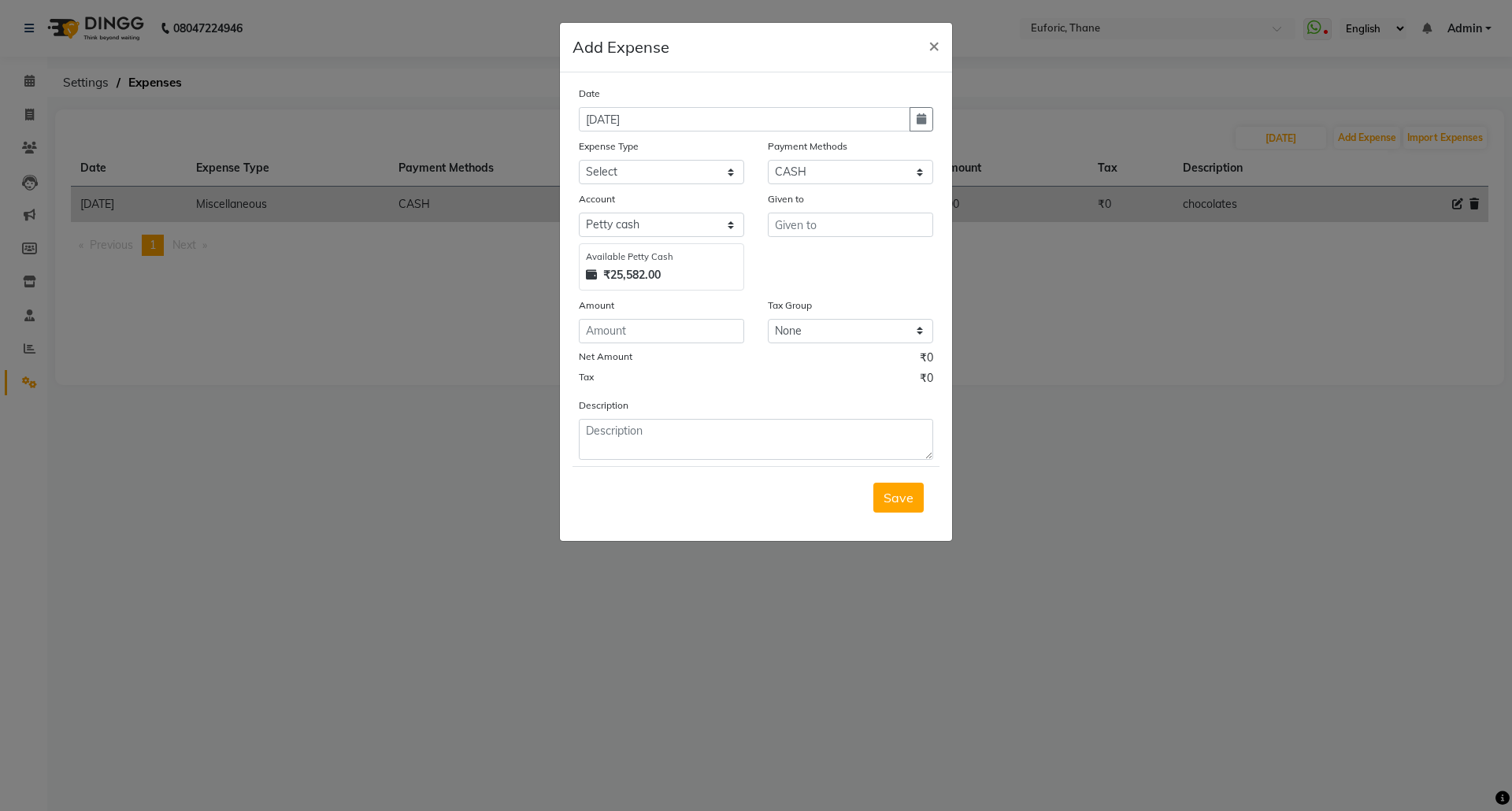
click at [651, 187] on div "Date [DATE] Expense Type Select Advance Salary Bank charges Car maintenance Cas…" at bounding box center [756, 272] width 354 height 375
click at [634, 170] on select "Select Advance Salary Bank charges Car maintenance Cash transfer to bank Cash t…" at bounding box center [661, 171] width 165 height 24
click at [794, 224] on input "text" at bounding box center [850, 225] width 165 height 24
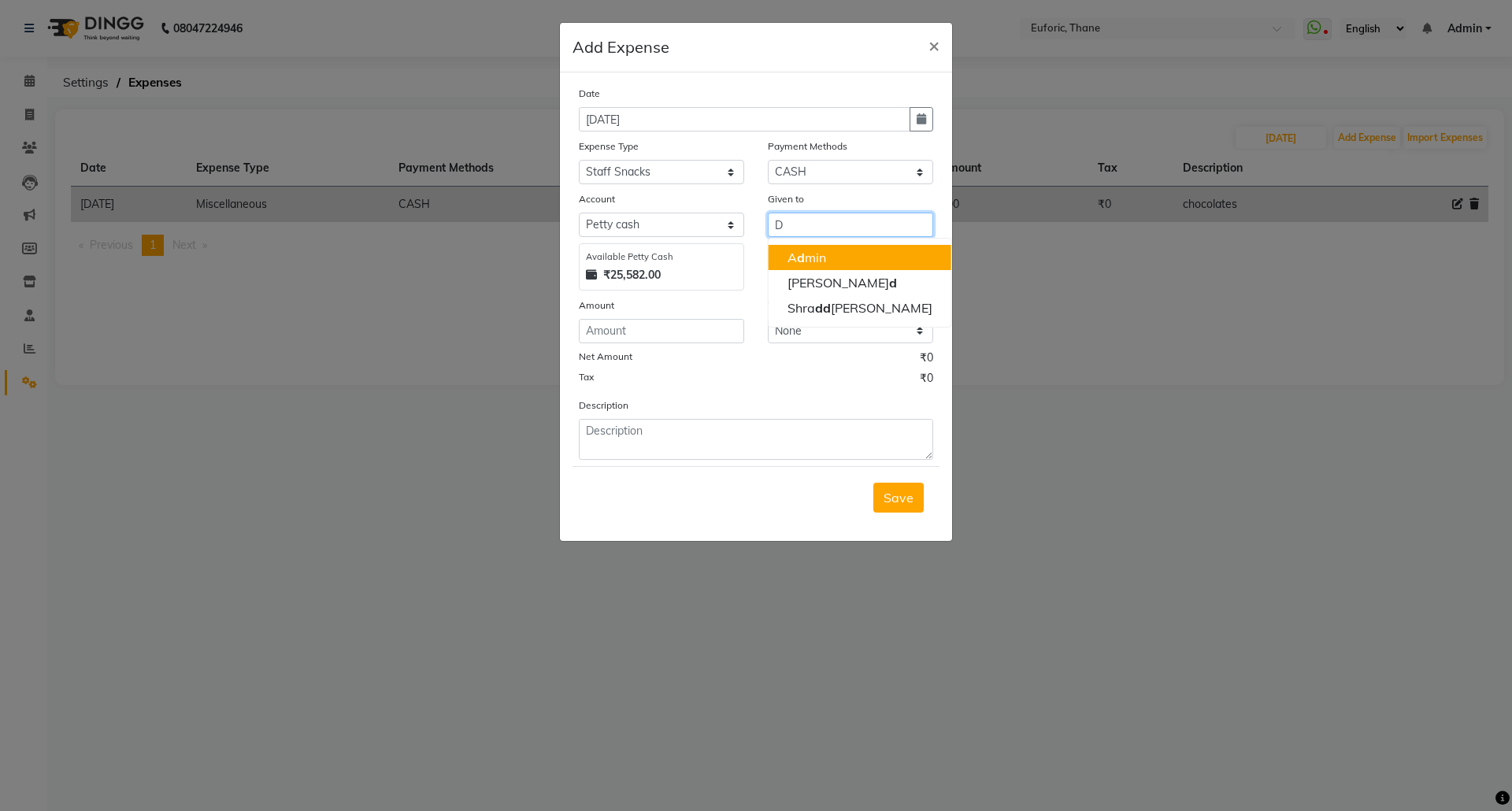
click at [791, 250] on ngb-highlight "A d min" at bounding box center [807, 257] width 39 height 16
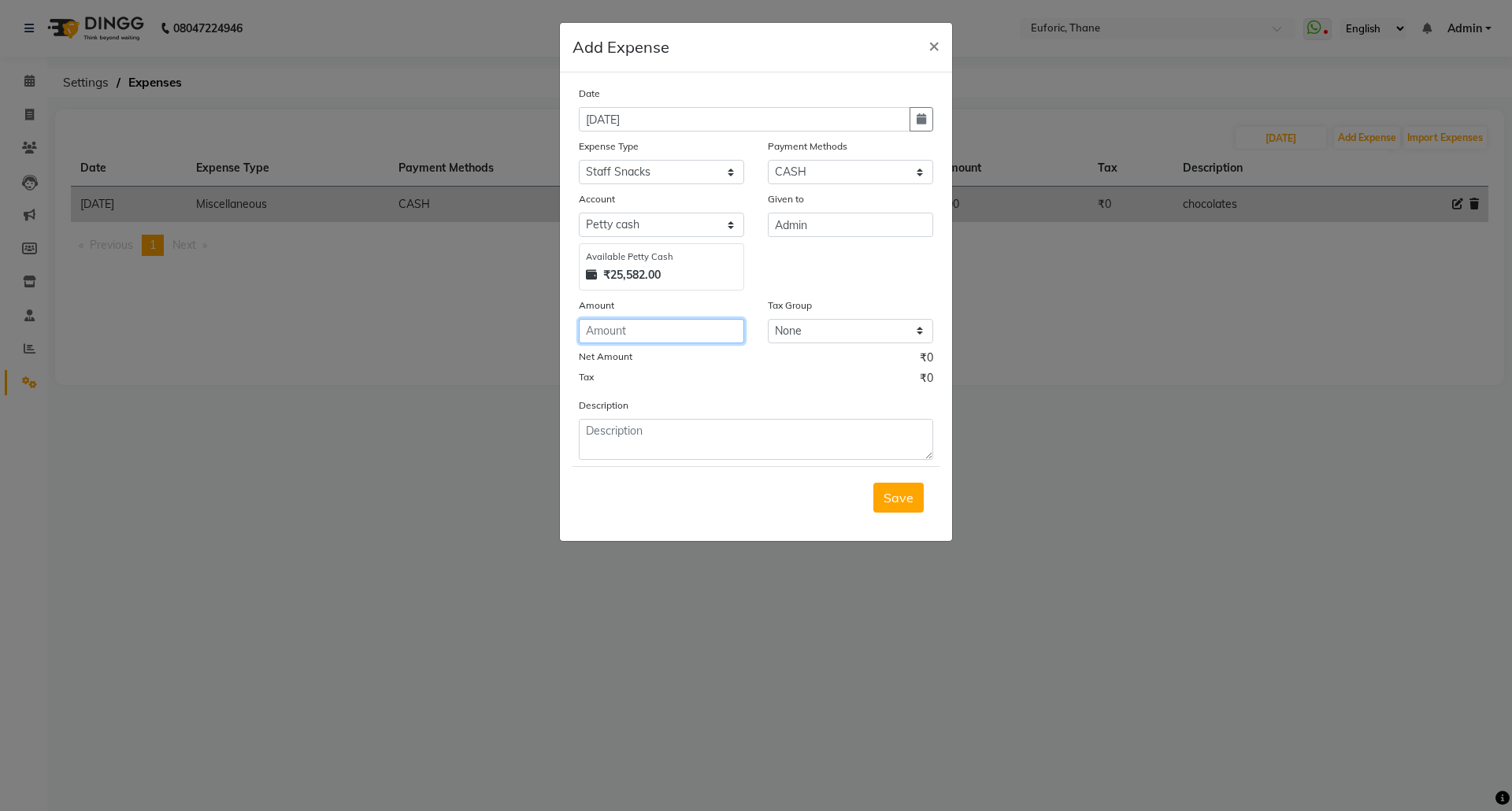
click at [659, 337] on input "number" at bounding box center [661, 331] width 165 height 24
click at [916, 486] on button "Save" at bounding box center [898, 498] width 51 height 29
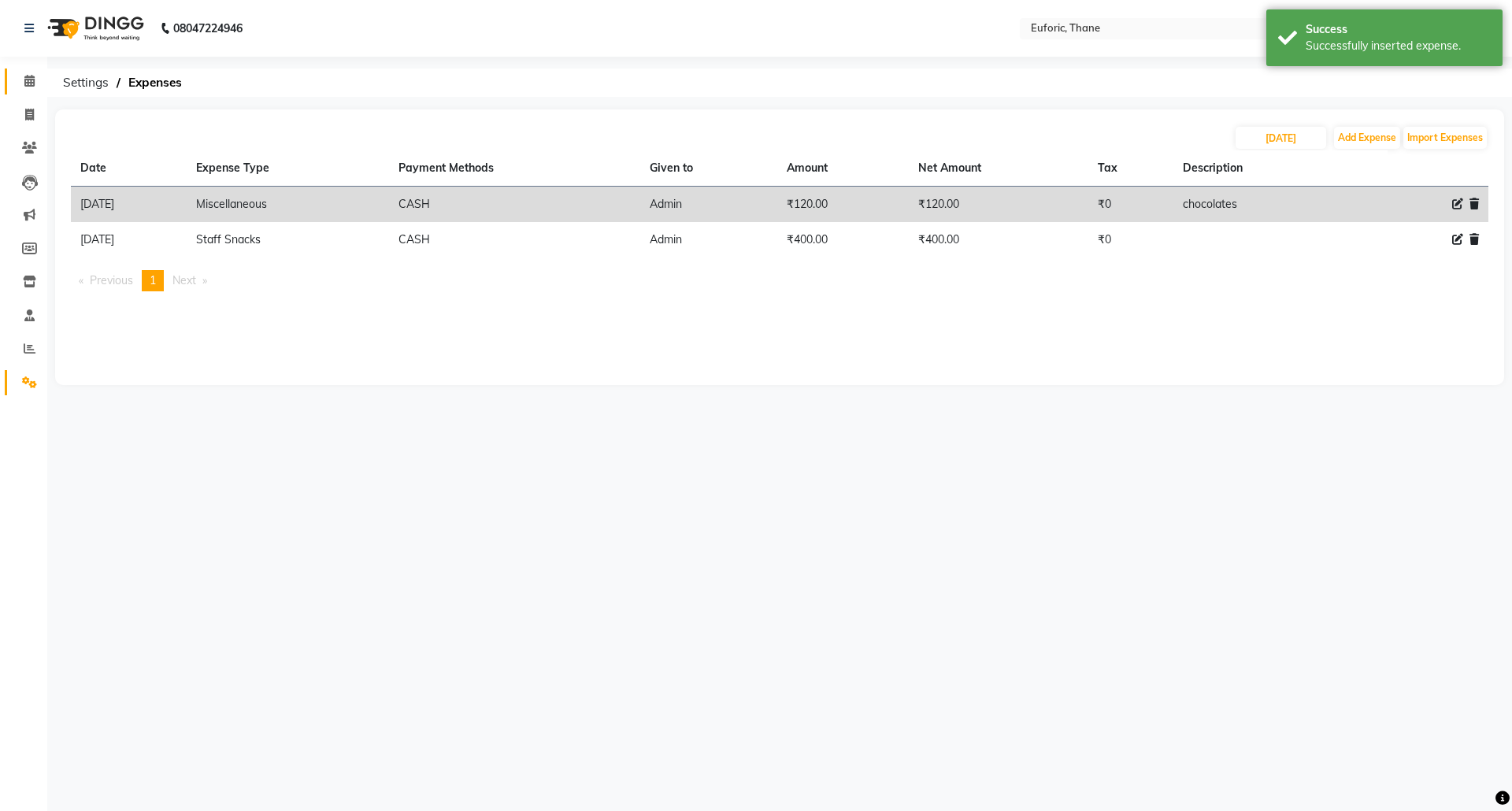
click at [13, 78] on link "Calendar" at bounding box center [23, 81] width 38 height 26
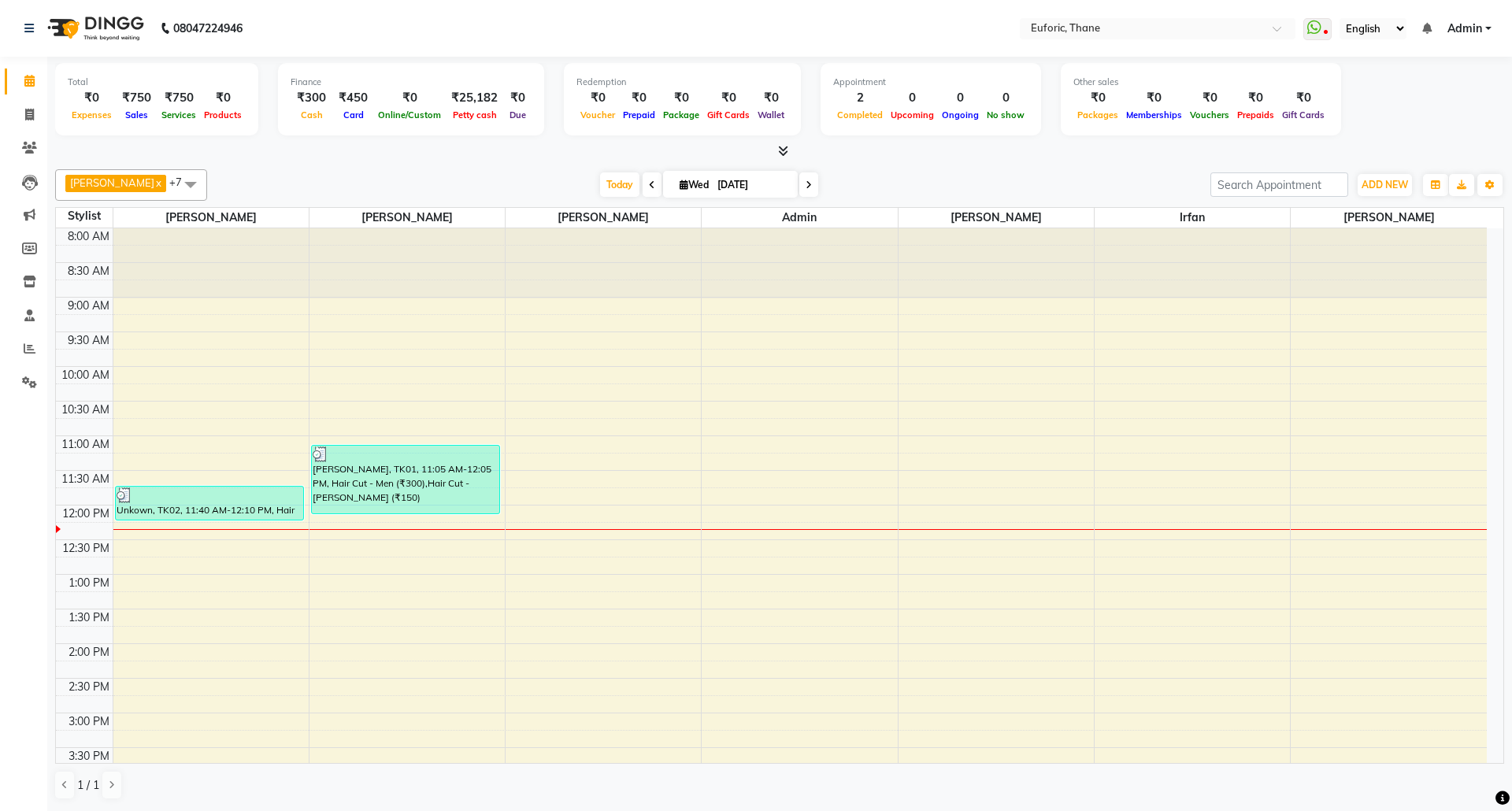
click at [719, 177] on input "[DATE]" at bounding box center [751, 185] width 78 height 24
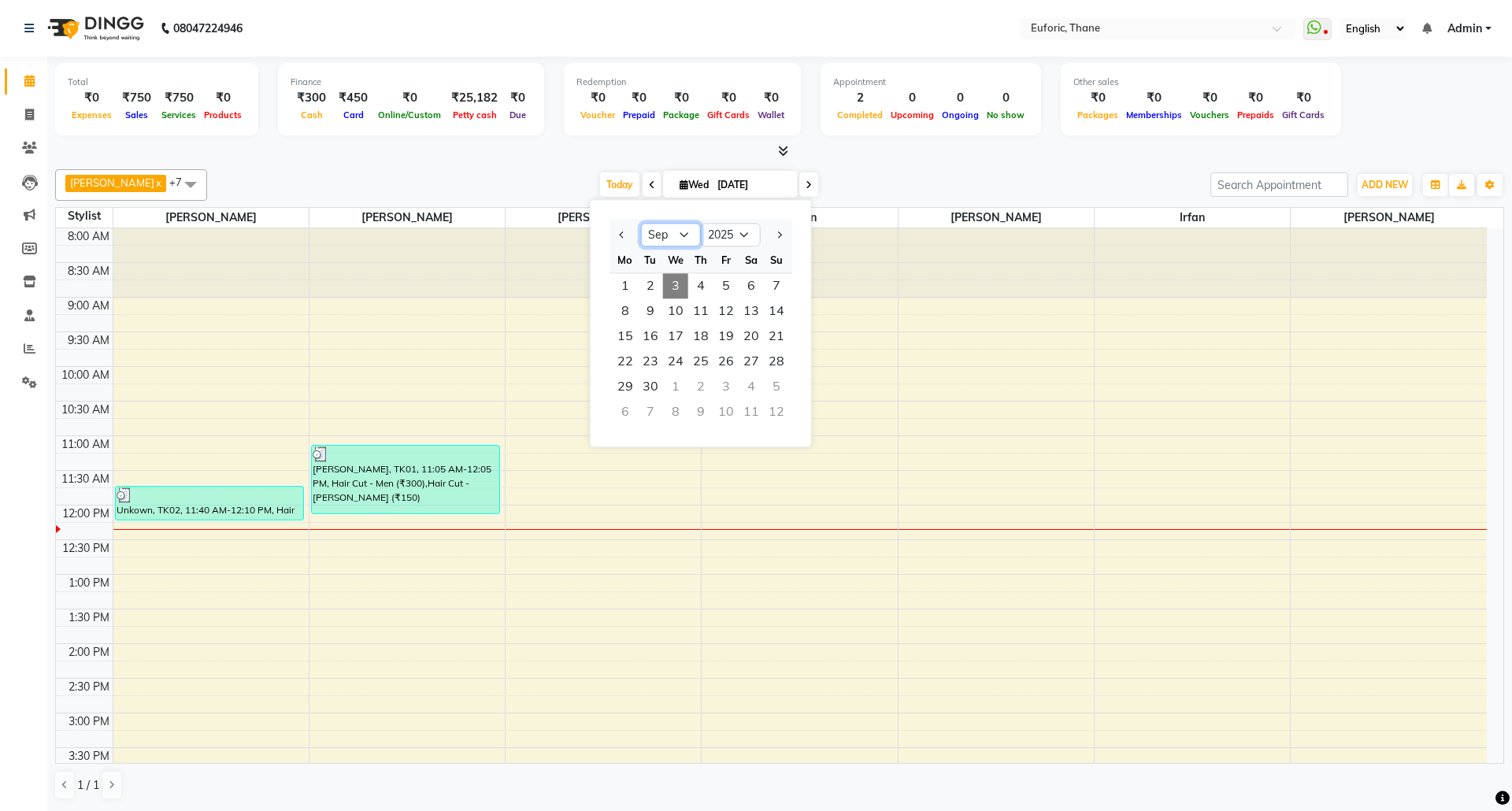
click at [675, 227] on select "Jan Feb Mar Apr May Jun [DATE] Aug Sep Oct Nov Dec" at bounding box center [670, 236] width 60 height 24
click at [30, 612] on div "Calendar Invoice Clients Leads Marketing Members Inventory Staff Reports Settin…" at bounding box center [106, 416] width 213 height 742
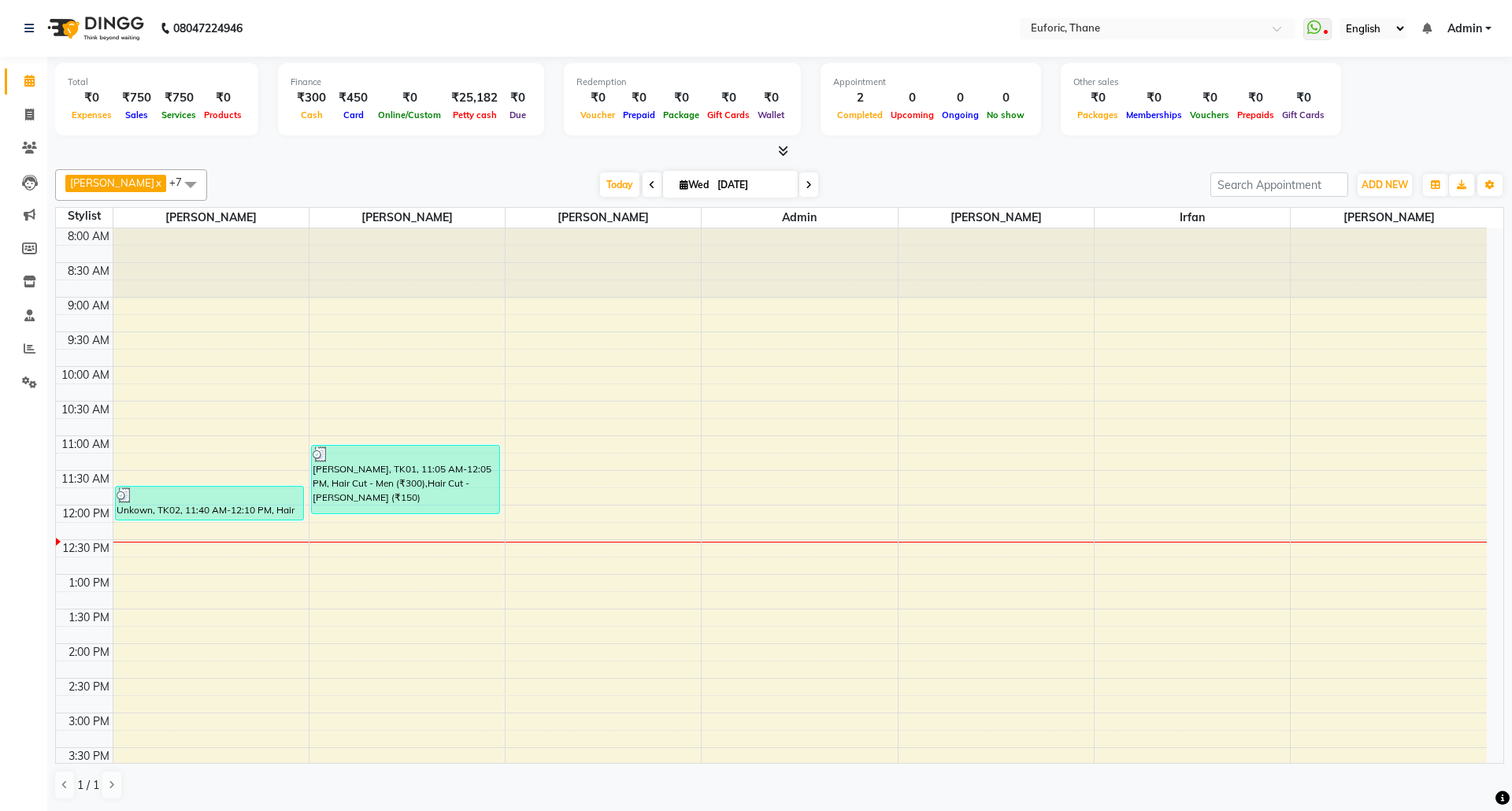
click at [0, 84] on li "Calendar" at bounding box center [23, 81] width 47 height 34
click at [16, 112] on span at bounding box center [30, 115] width 28 height 18
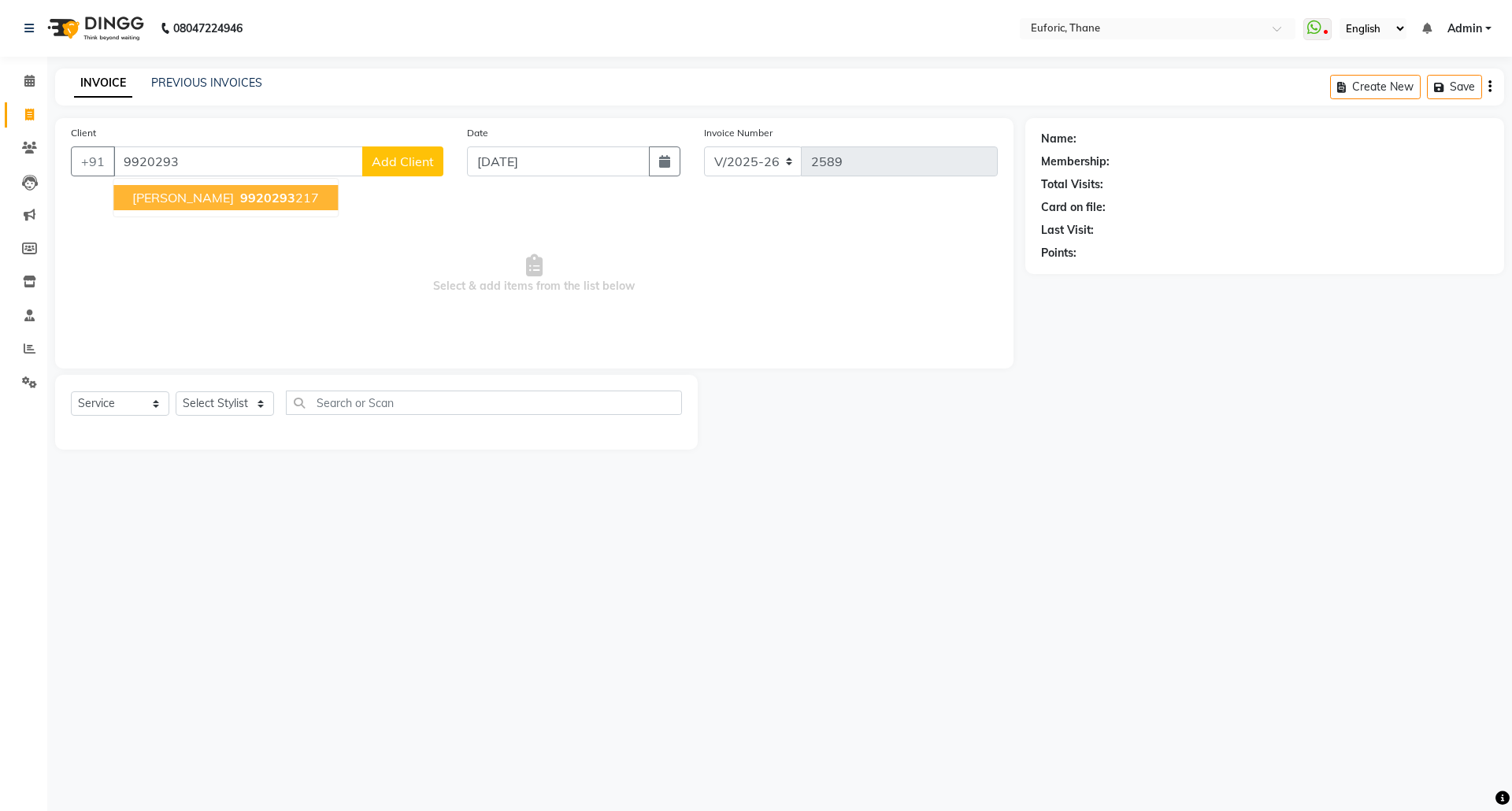
click at [241, 203] on span "9920293" at bounding box center [268, 197] width 55 height 16
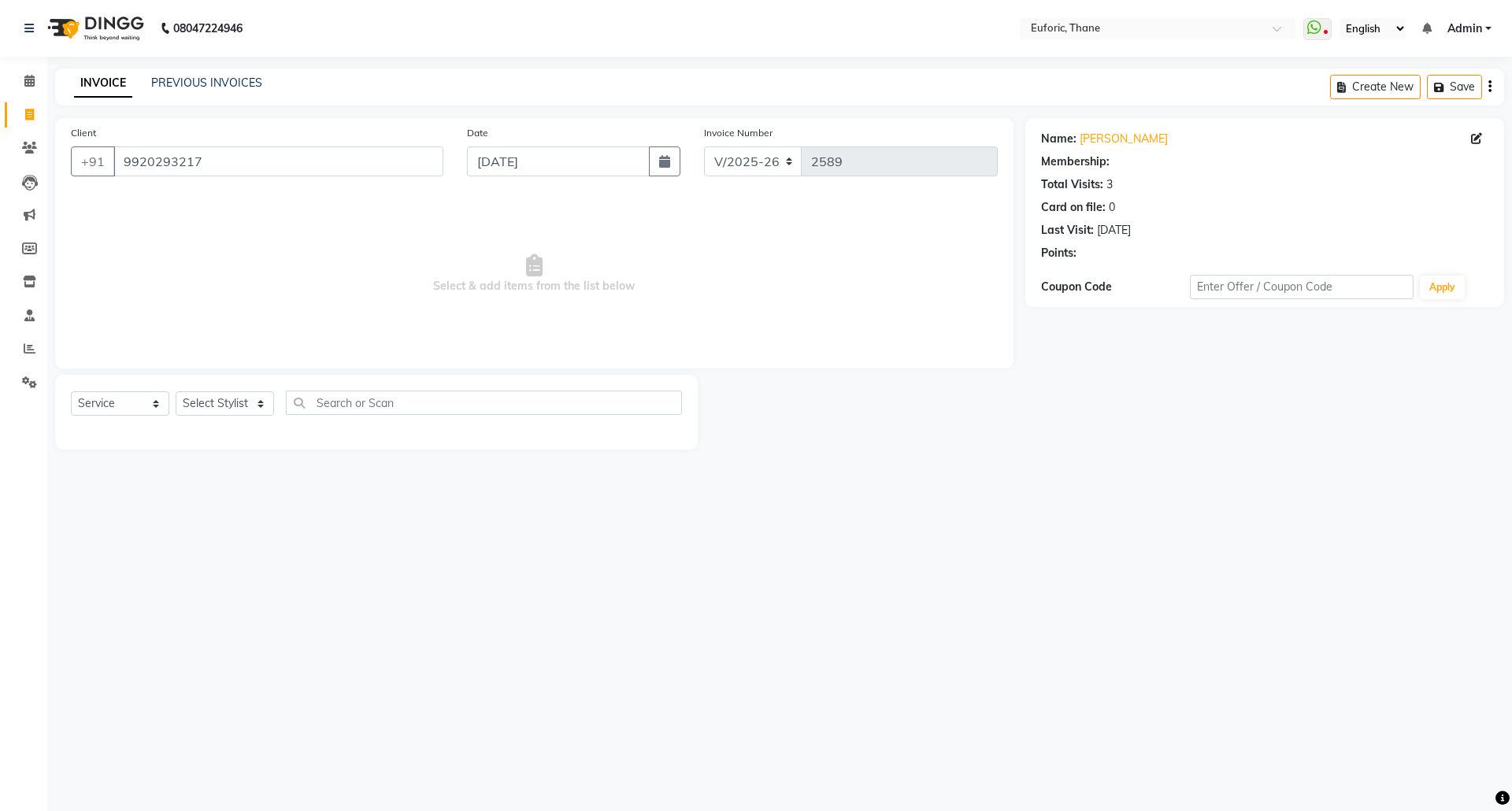
click at [214, 199] on span "Select & add items from the list below" at bounding box center [534, 274] width 927 height 158
click at [237, 407] on select "Select Stylist [PERSON_NAME] Aatik Salmanai Admin [PERSON_NAME] [PERSON_NAME] […" at bounding box center [224, 404] width 99 height 24
click at [175, 392] on select "Select Stylist [PERSON_NAME] Aatik Salmanai Admin [PERSON_NAME] [PERSON_NAME] […" at bounding box center [224, 404] width 99 height 24
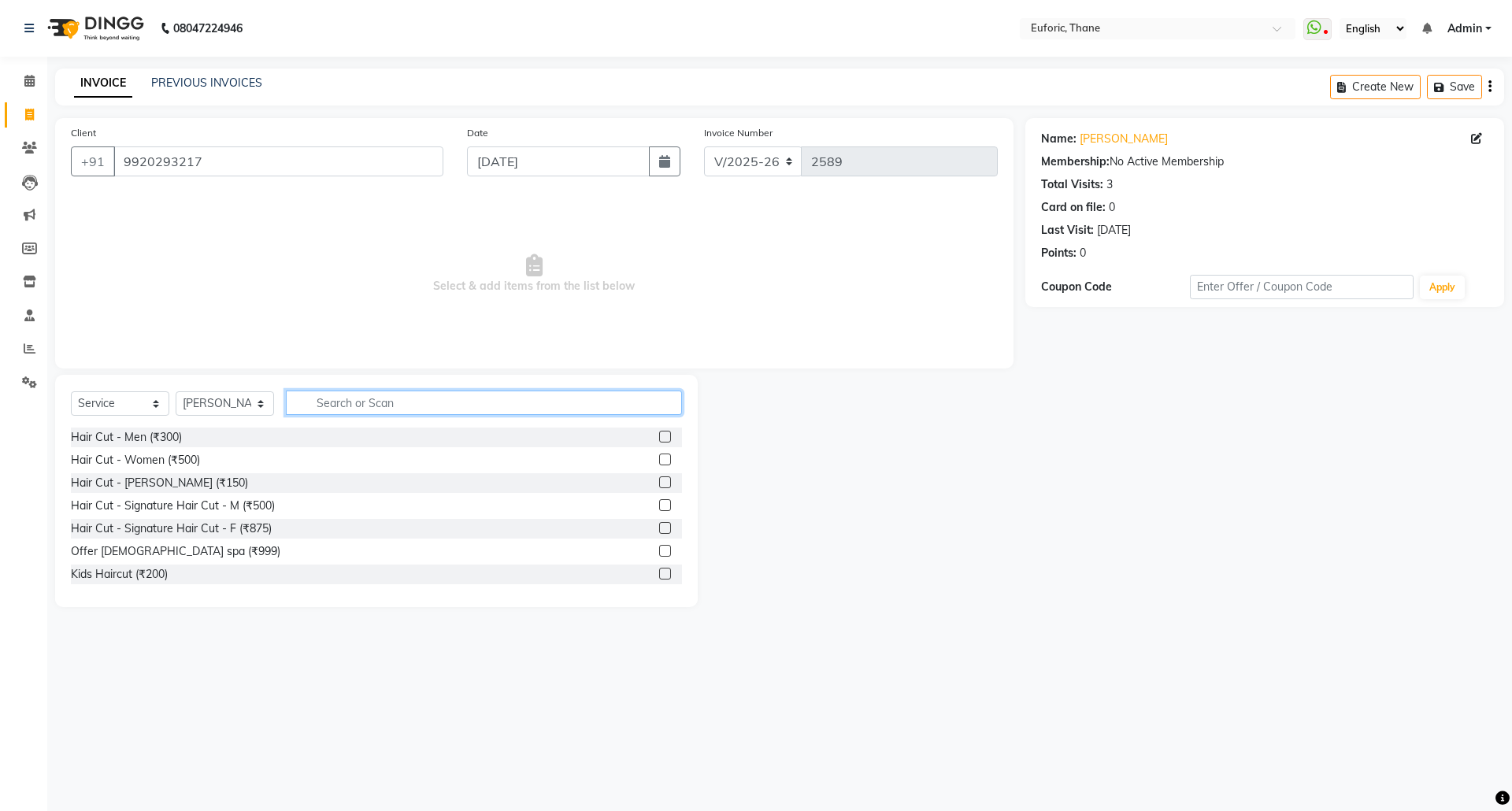
click at [383, 403] on input "text" at bounding box center [484, 403] width 396 height 24
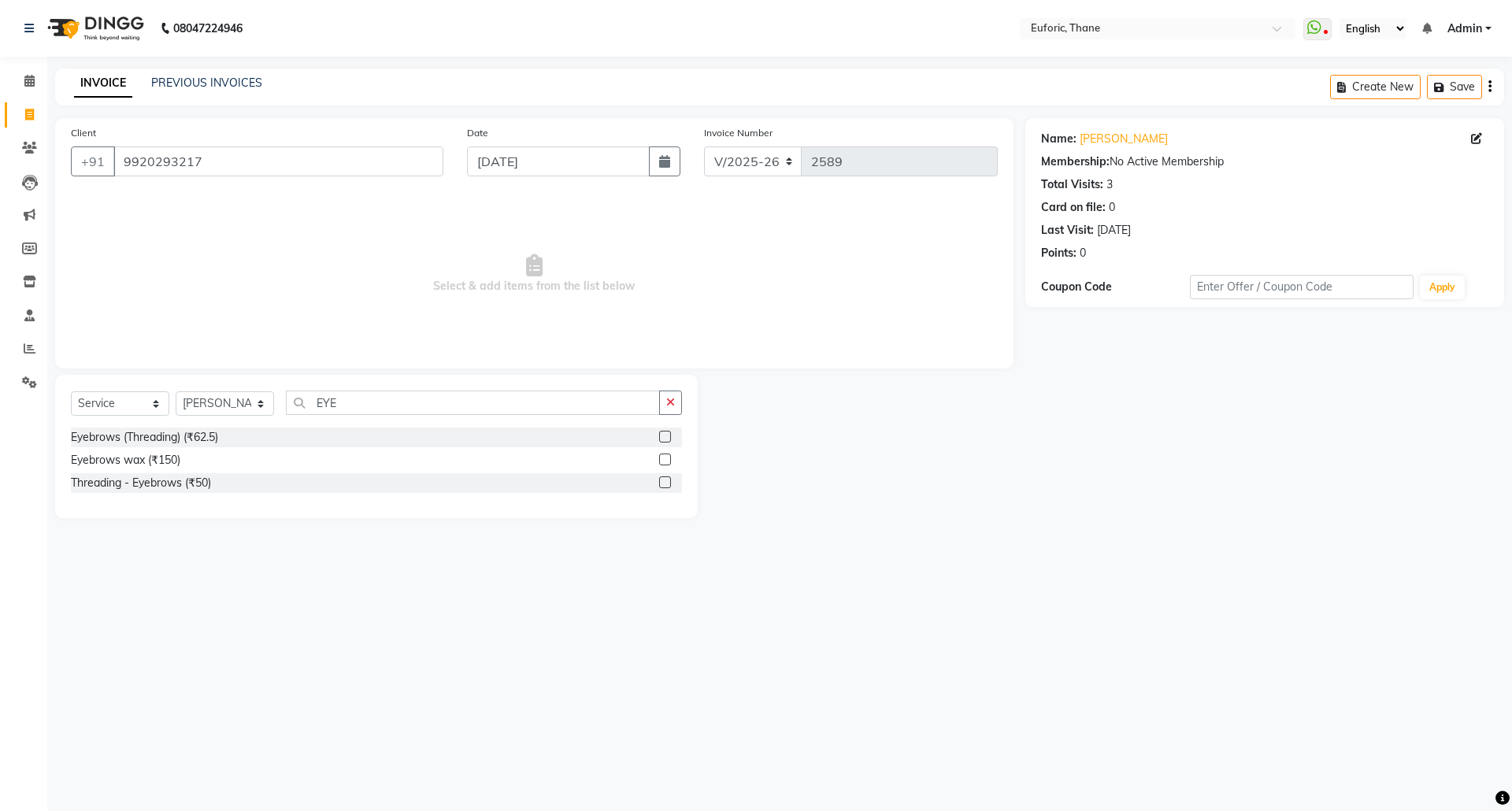
click at [668, 479] on label at bounding box center [665, 482] width 12 height 12
click at [668, 479] on input "checkbox" at bounding box center [664, 482] width 10 height 10
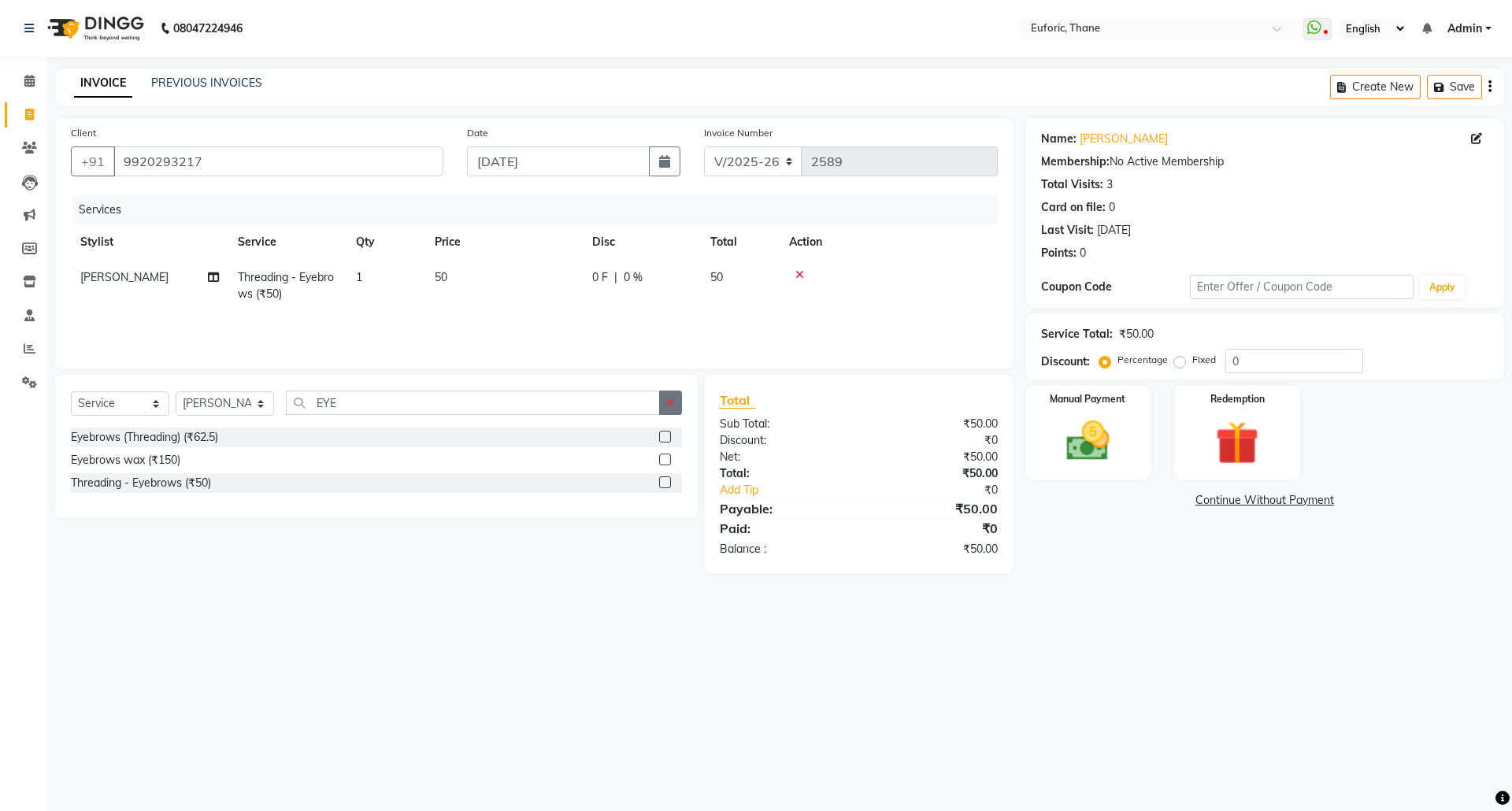
click at [671, 401] on icon "button" at bounding box center [670, 402] width 8 height 11
click at [662, 478] on label at bounding box center [665, 482] width 12 height 12
click at [662, 478] on input "checkbox" at bounding box center [664, 482] width 10 height 10
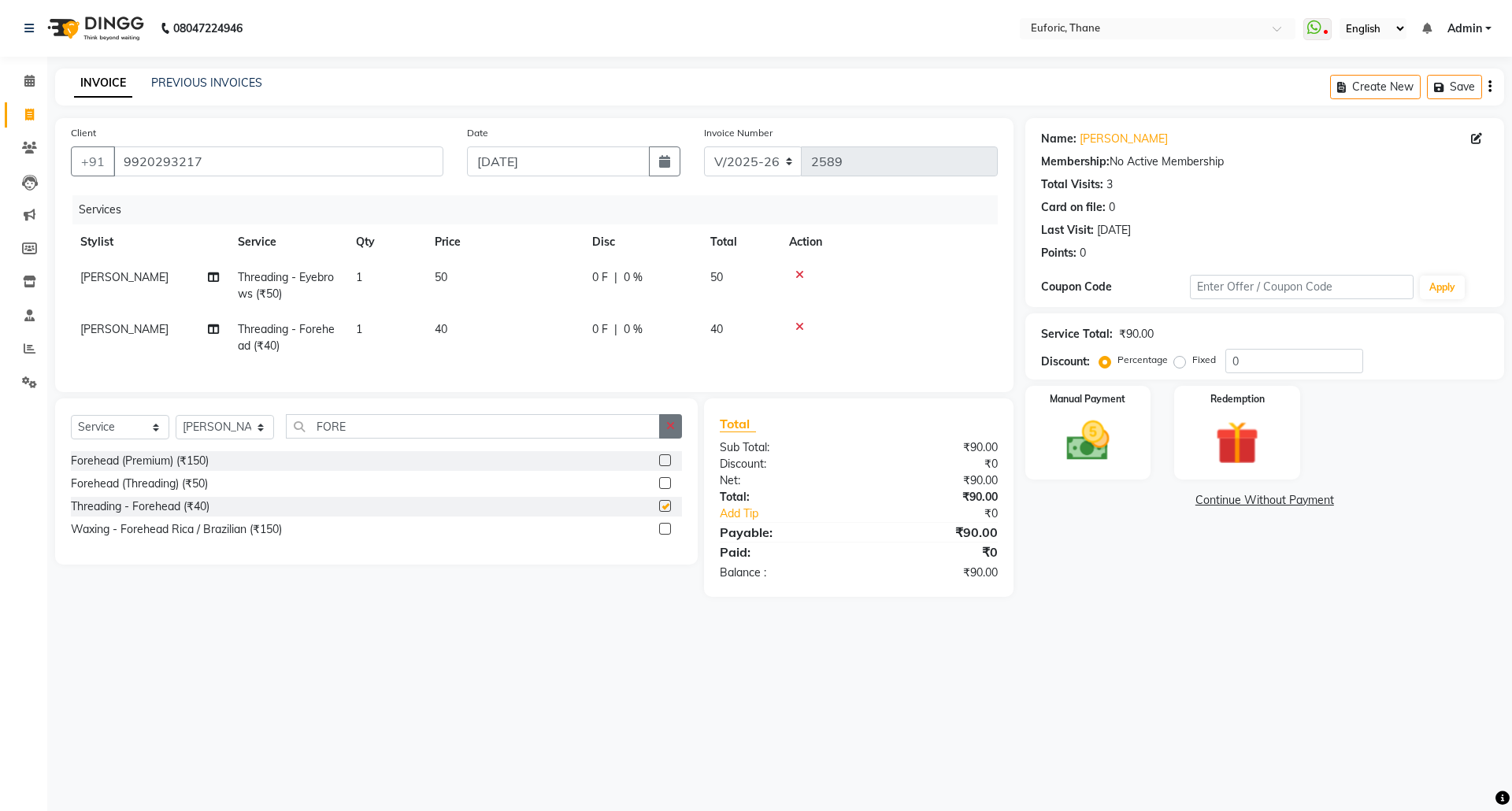
drag, startPoint x: 660, startPoint y: 425, endPoint x: 661, endPoint y: 444, distance: 19.0
click at [659, 433] on div "Select Service Product Membership Package Voucher Prepaid Gift Card Select Styl…" at bounding box center [376, 481] width 643 height 166
click at [661, 439] on button "button" at bounding box center [670, 426] width 23 height 24
click at [666, 466] on label at bounding box center [665, 460] width 12 height 12
click at [666, 466] on input "checkbox" at bounding box center [664, 461] width 10 height 10
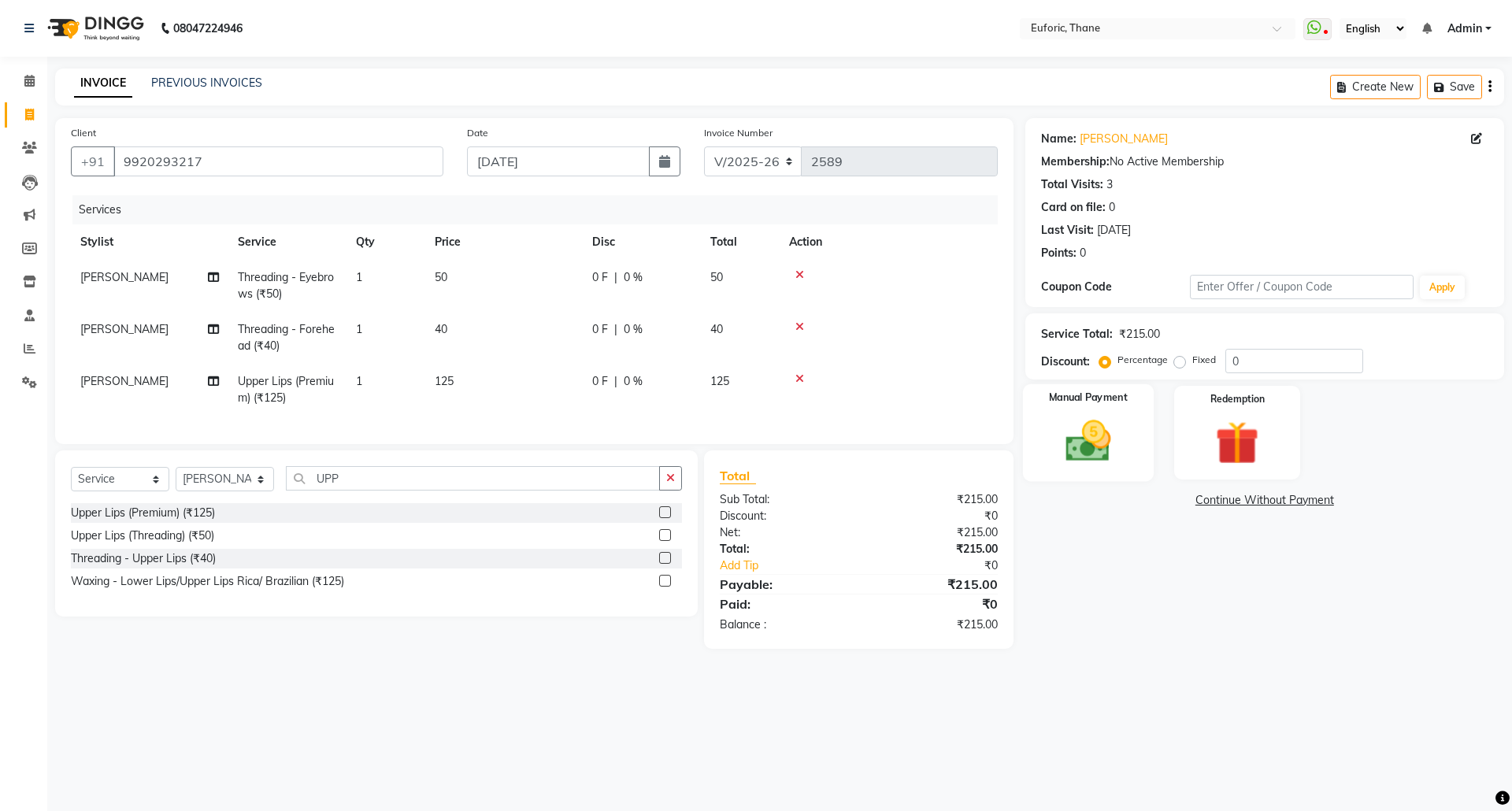
click at [1118, 411] on div "Manual Payment" at bounding box center [1088, 432] width 131 height 97
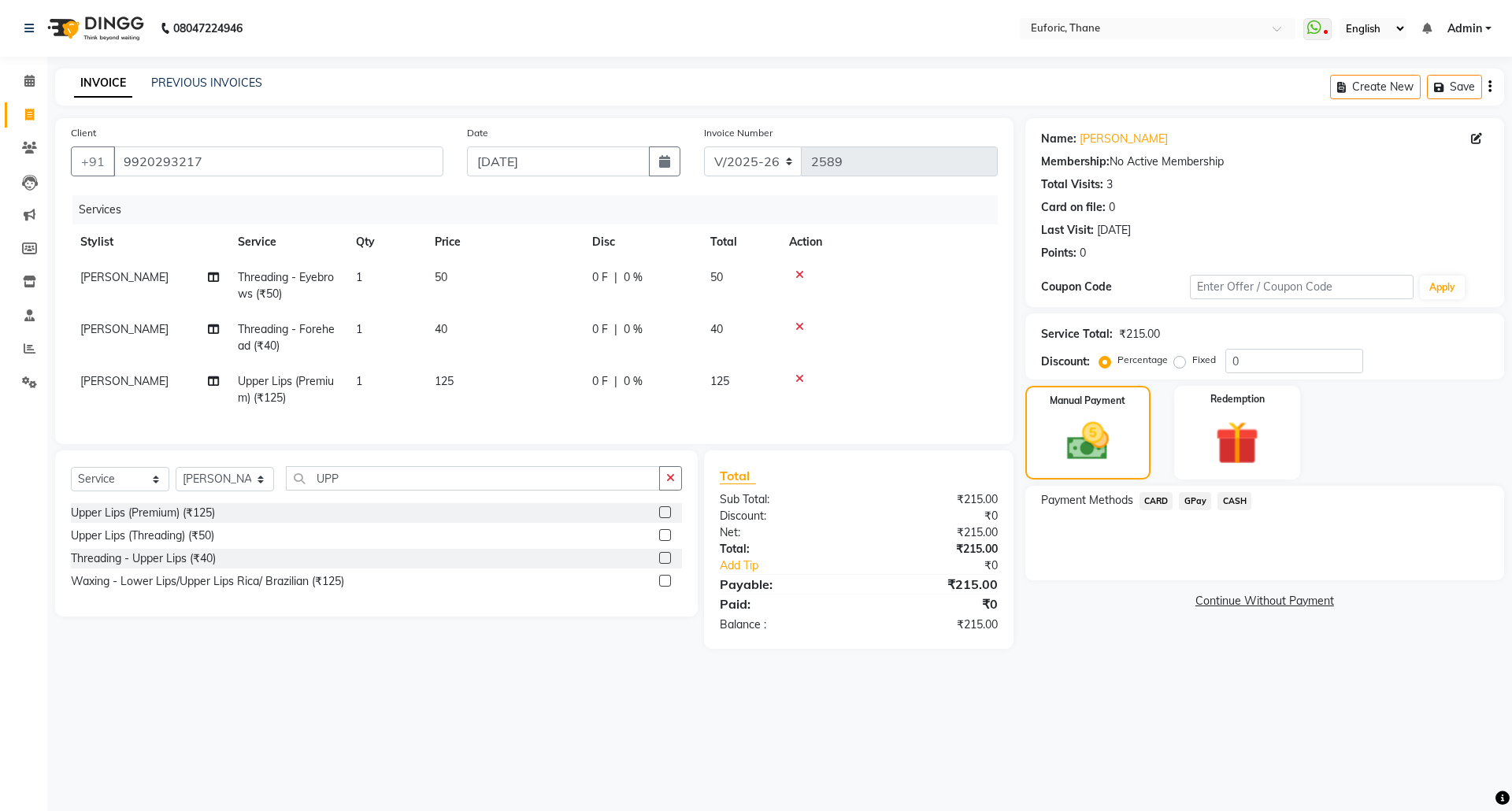
click at [1197, 501] on span "GPay" at bounding box center [1195, 501] width 32 height 18
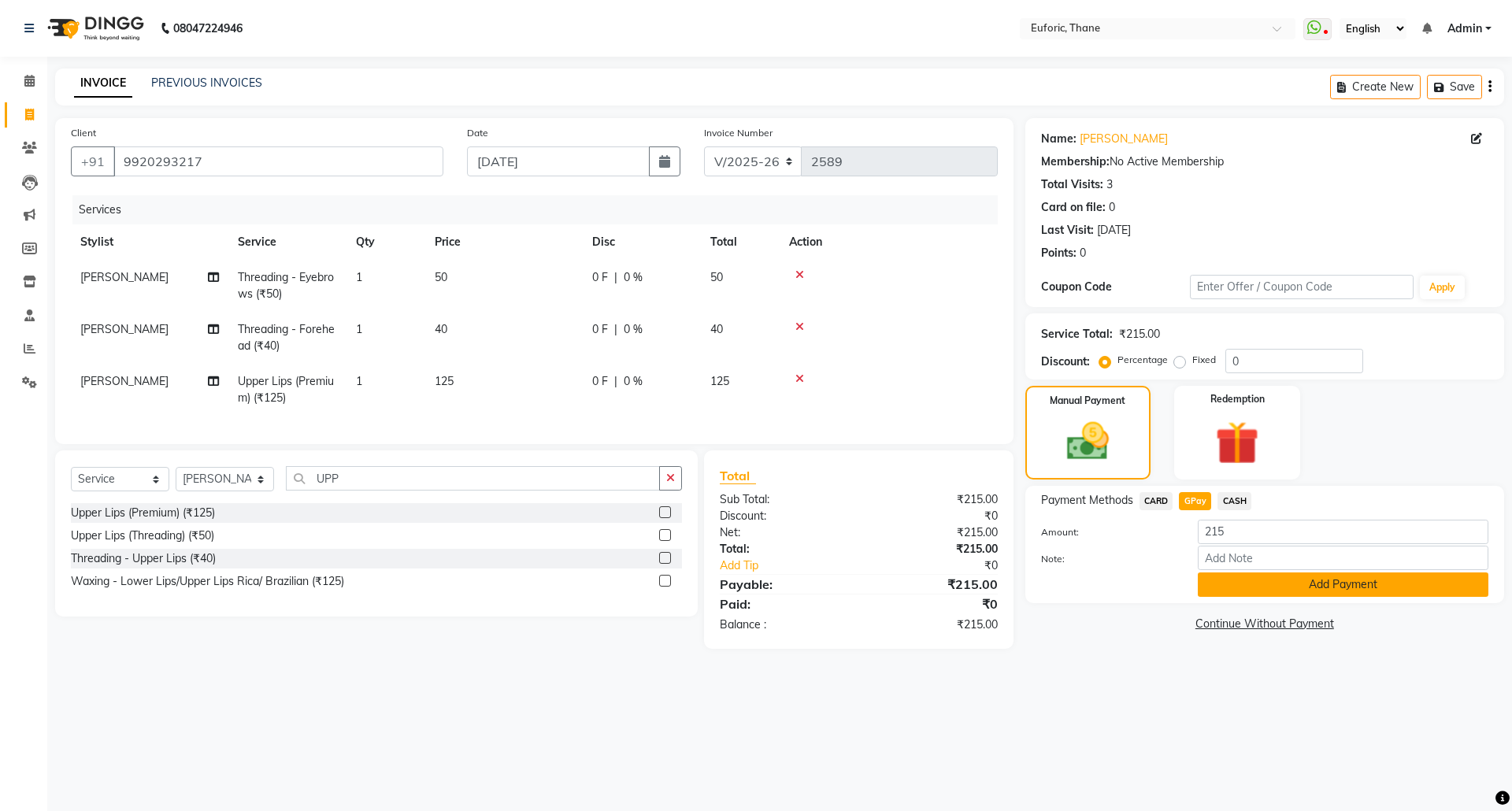
click at [1292, 583] on button "Add Payment" at bounding box center [1342, 584] width 290 height 24
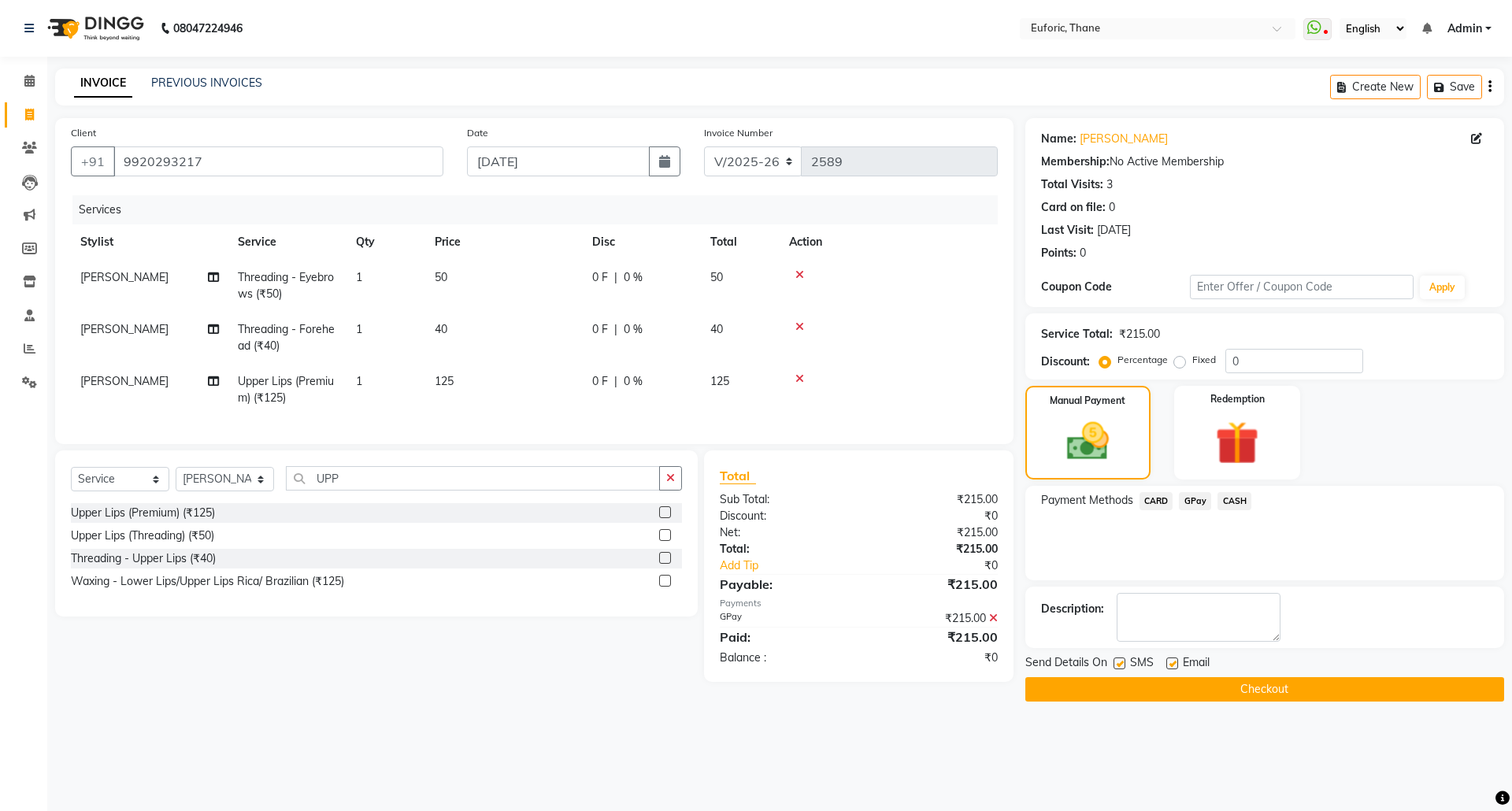
click at [1246, 694] on button "Checkout" at bounding box center [1264, 689] width 478 height 24
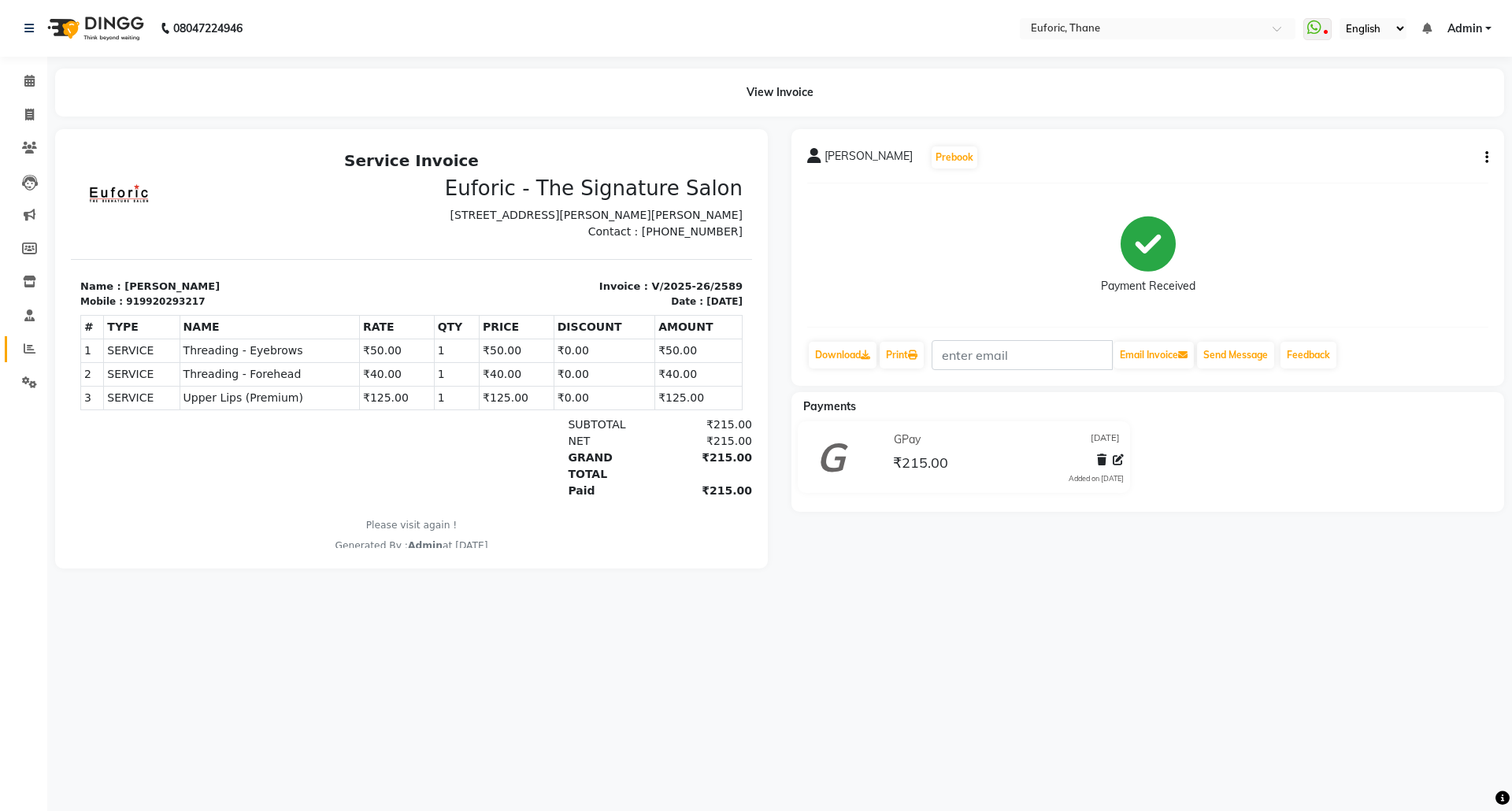
click at [30, 350] on icon at bounding box center [30, 348] width 12 height 12
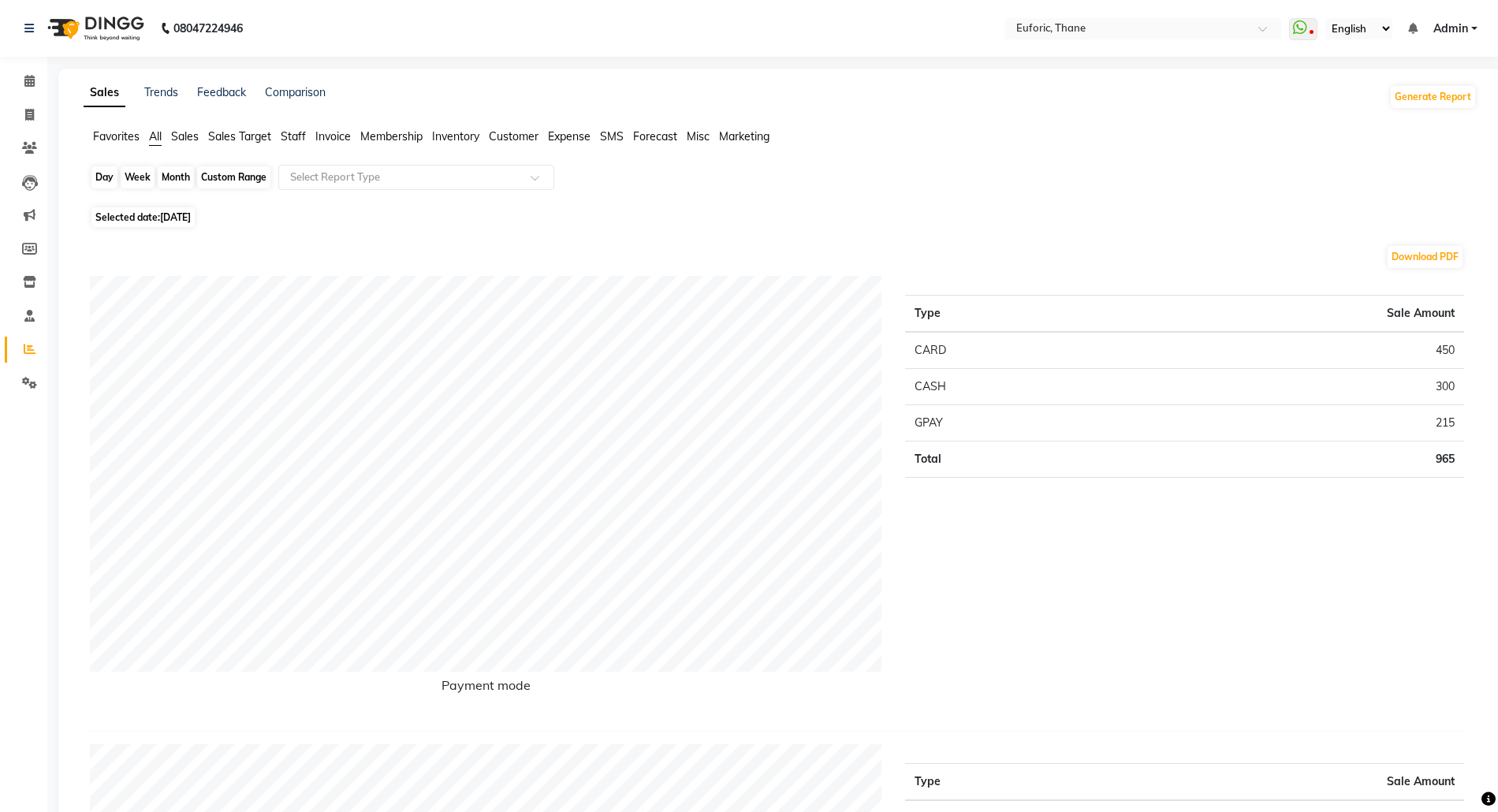
click at [93, 167] on div "Day" at bounding box center [104, 177] width 26 height 22
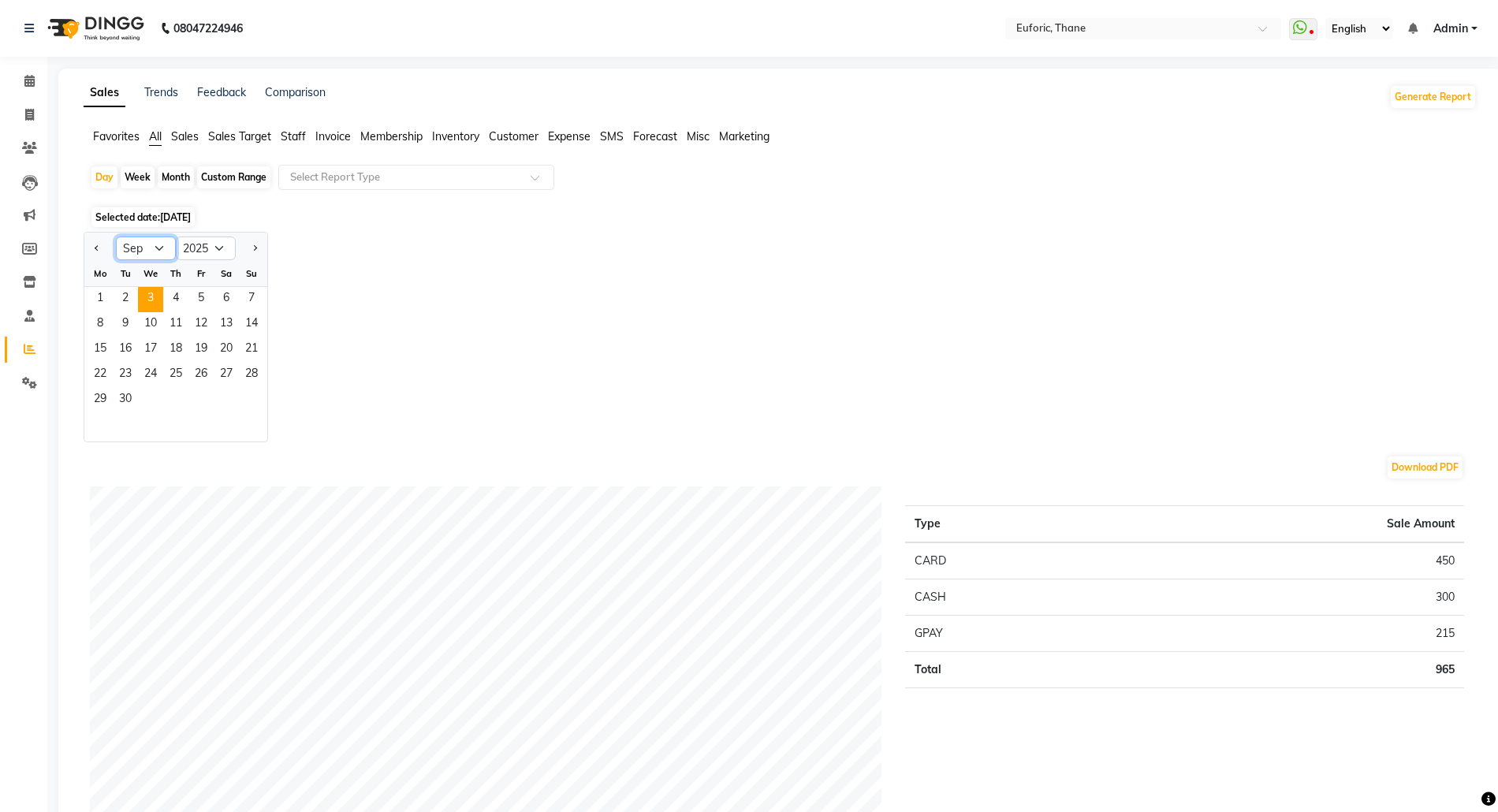
click at [150, 245] on select "Jan Feb Mar Apr May Jun [DATE] Aug Sep Oct Nov Dec" at bounding box center [146, 248] width 60 height 24
click at [116, 236] on select "Jan Feb Mar Apr May Jun [DATE] Aug Sep Oct Nov Dec" at bounding box center [146, 248] width 60 height 24
click at [246, 405] on span "31" at bounding box center [251, 400] width 25 height 25
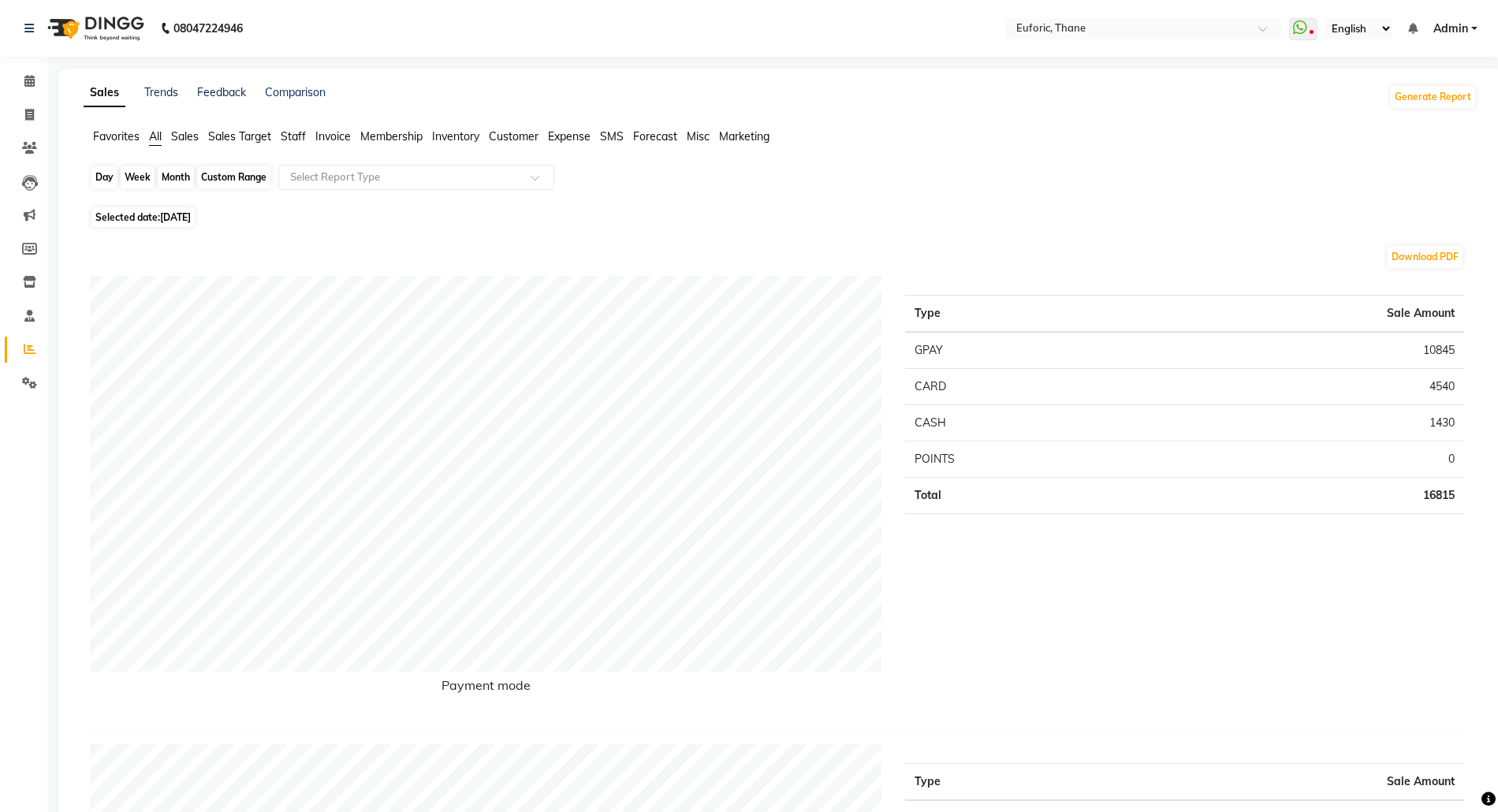
click at [102, 177] on div "Day" at bounding box center [104, 177] width 26 height 22
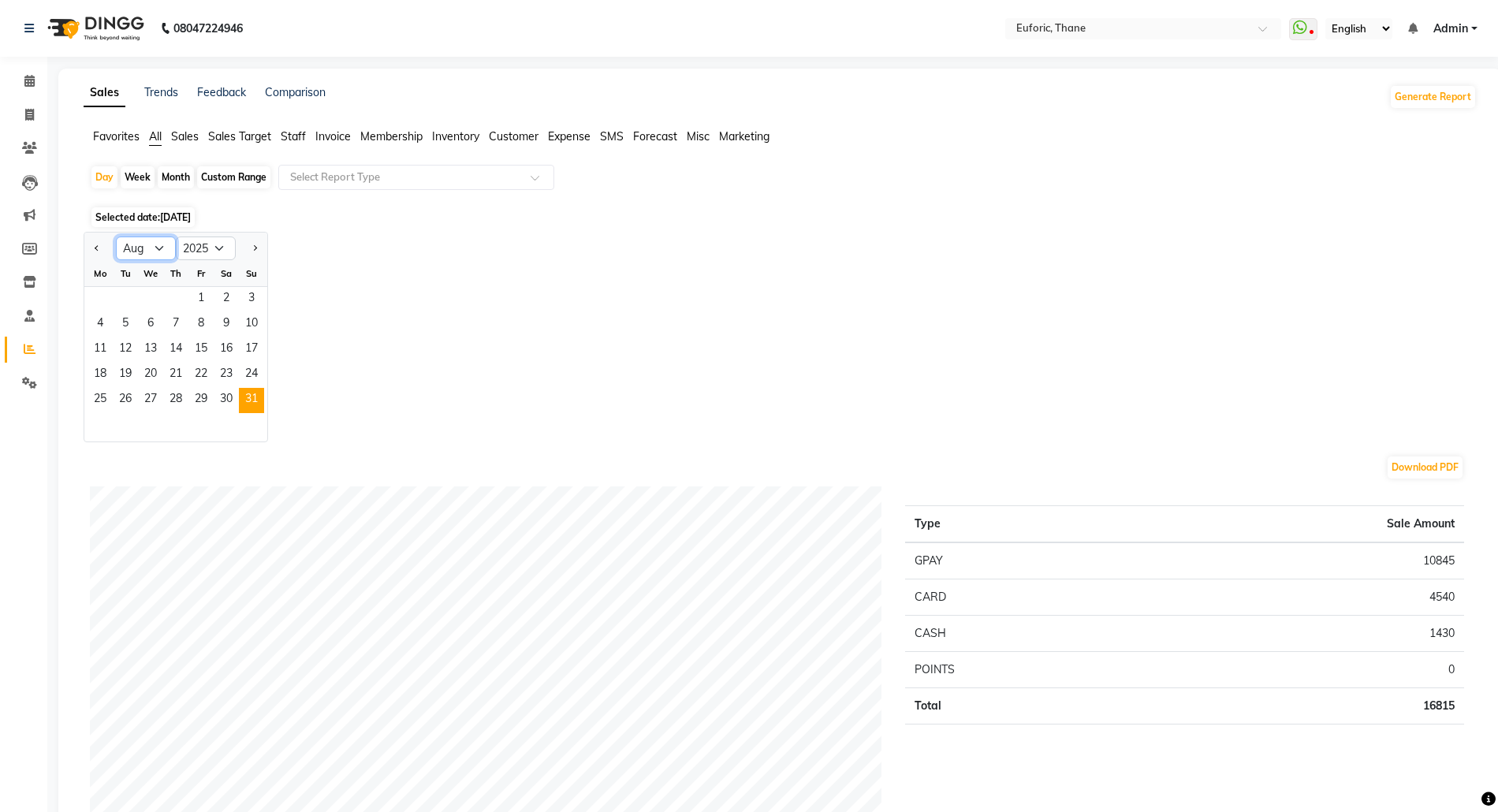
click at [165, 250] on select "Jan Feb Mar Apr May Jun [DATE] Aug Sep Oct Nov Dec" at bounding box center [146, 248] width 60 height 24
click at [116, 236] on select "Jan Feb Mar Apr May Jun [DATE] Aug Sep Oct Nov Dec" at bounding box center [146, 248] width 60 height 24
click at [99, 293] on span "1" at bounding box center [100, 299] width 25 height 25
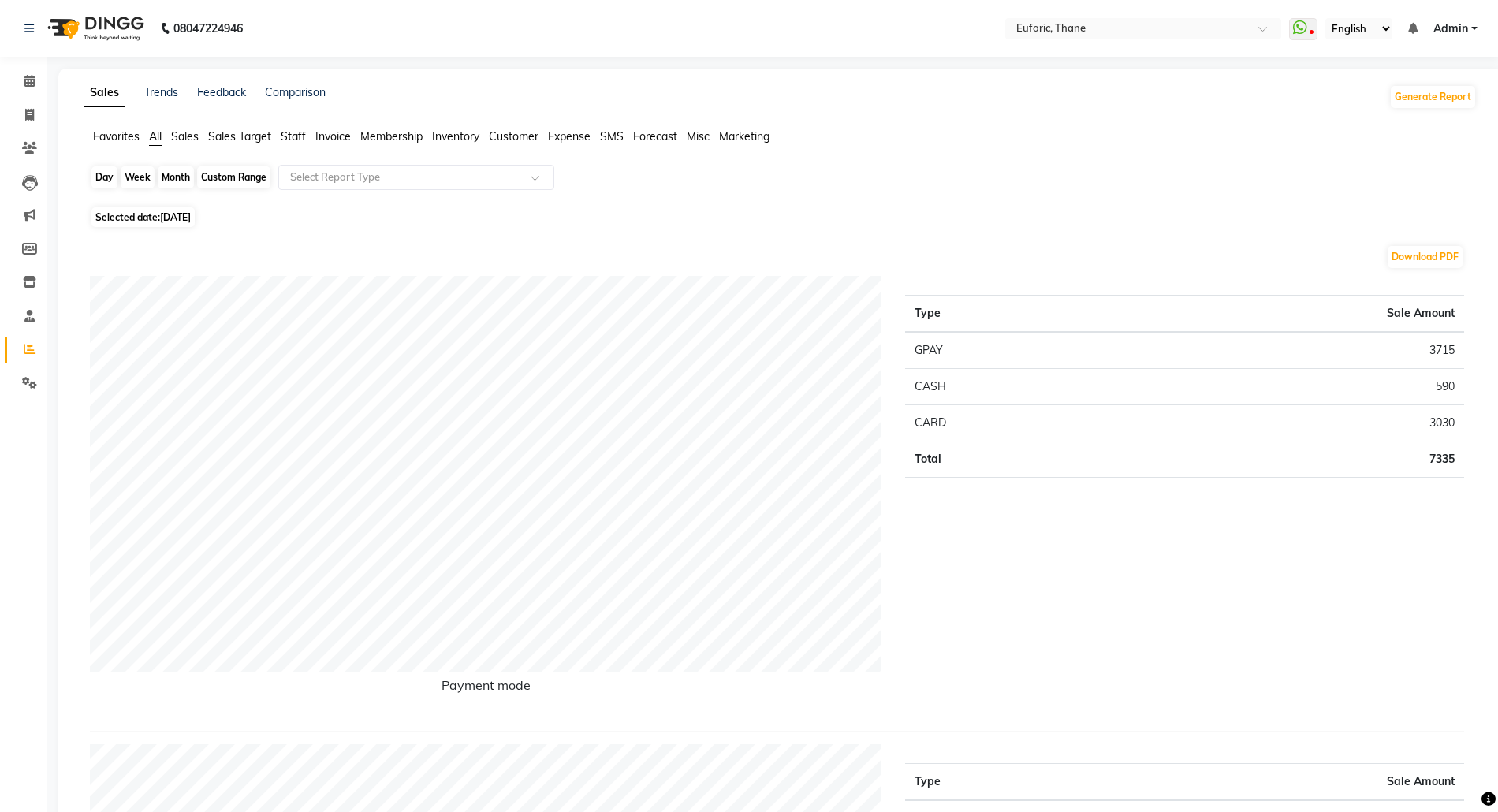
click at [99, 181] on div "Day" at bounding box center [104, 177] width 26 height 22
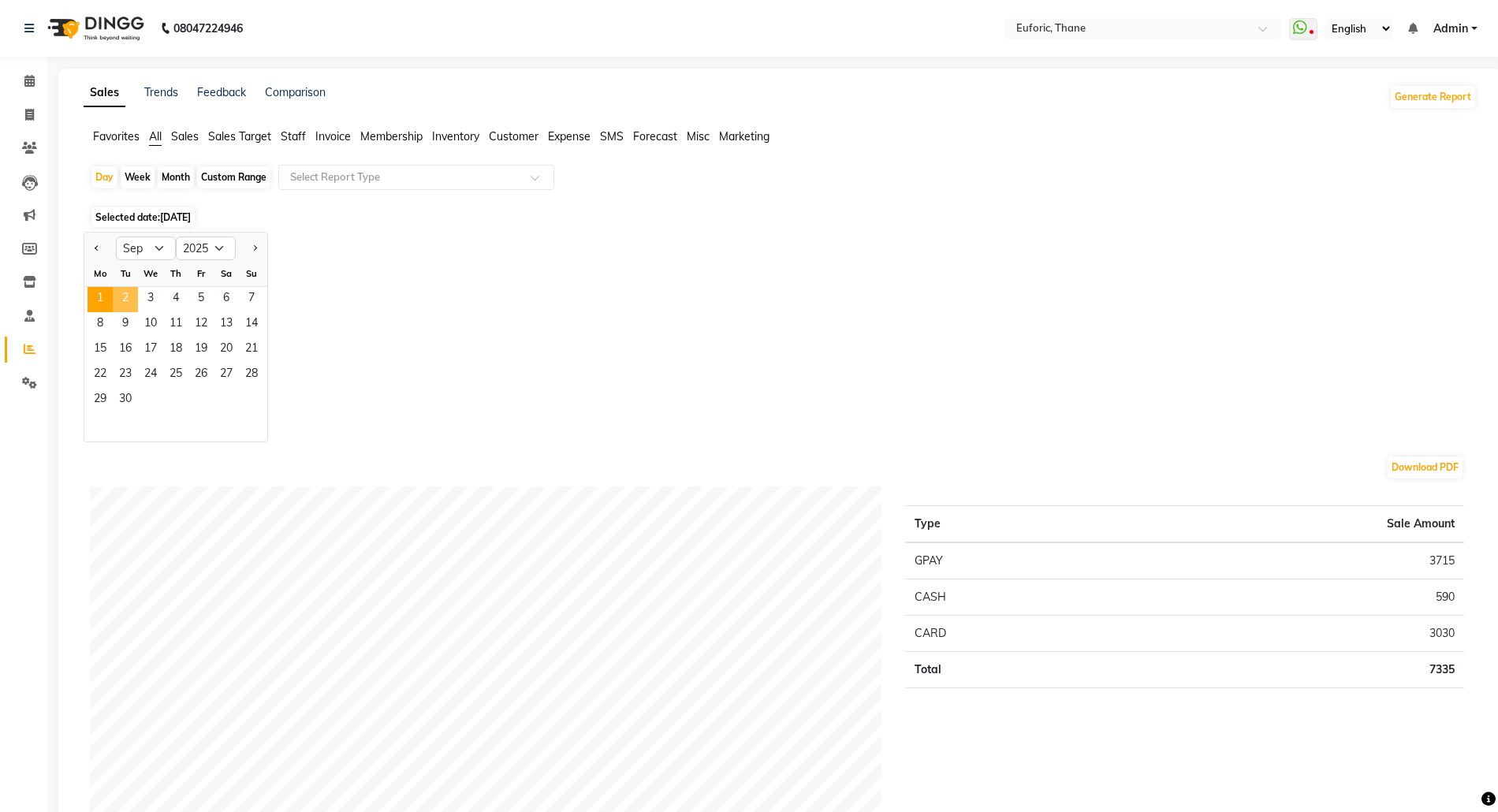
click at [125, 292] on span "2" at bounding box center [125, 299] width 25 height 25
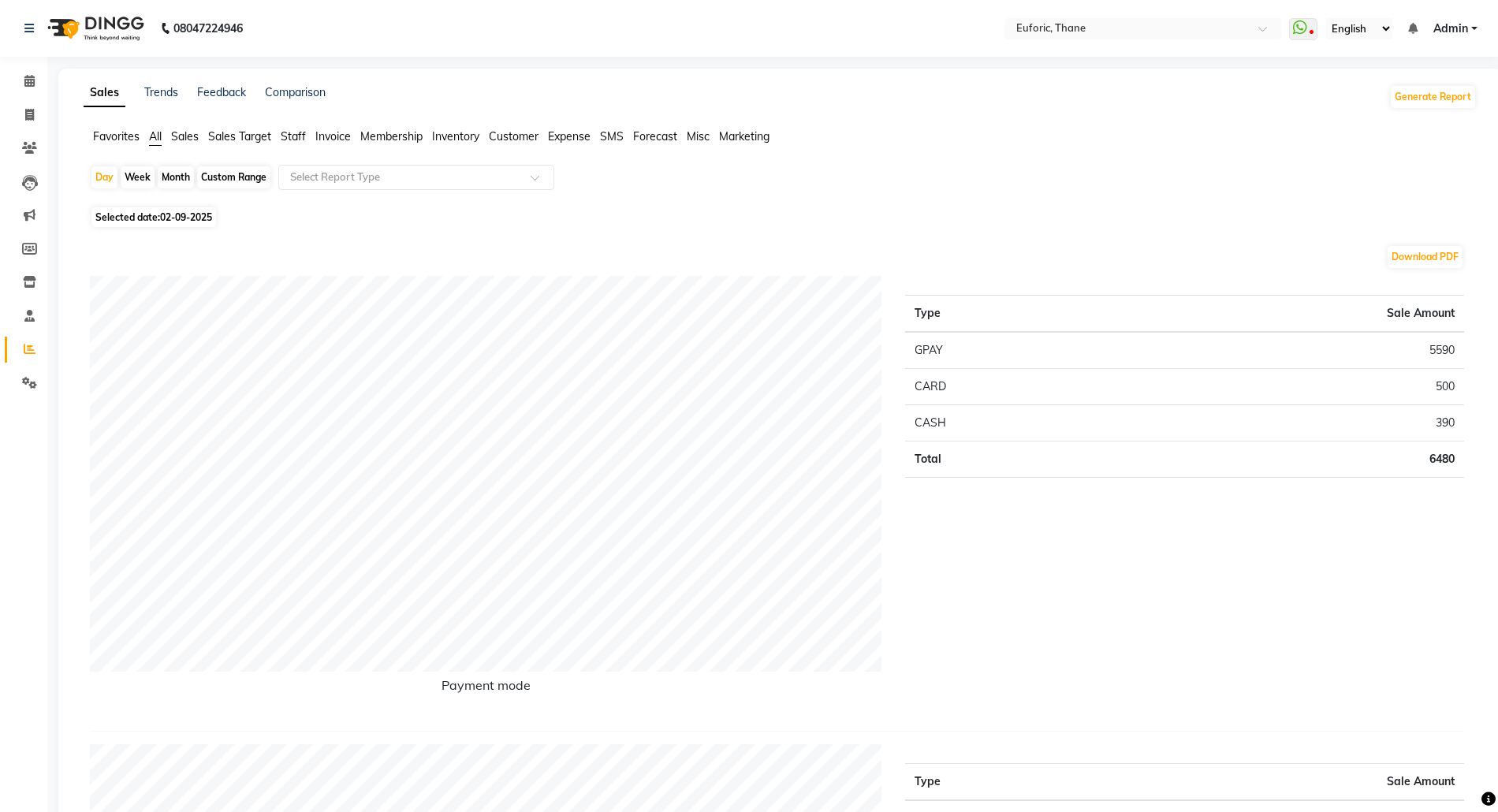
click at [1465, 41] on nav "08047224946 Select Location × Euforic, Thane WhatsApp Status ✕ Status: Disconne…" at bounding box center [749, 28] width 1498 height 56
click at [1456, 26] on span "Admin" at bounding box center [1451, 29] width 35 height 17
click at [1413, 102] on link "Sign out" at bounding box center [1396, 108] width 144 height 24
